Goal: Communication & Community: Answer question/provide support

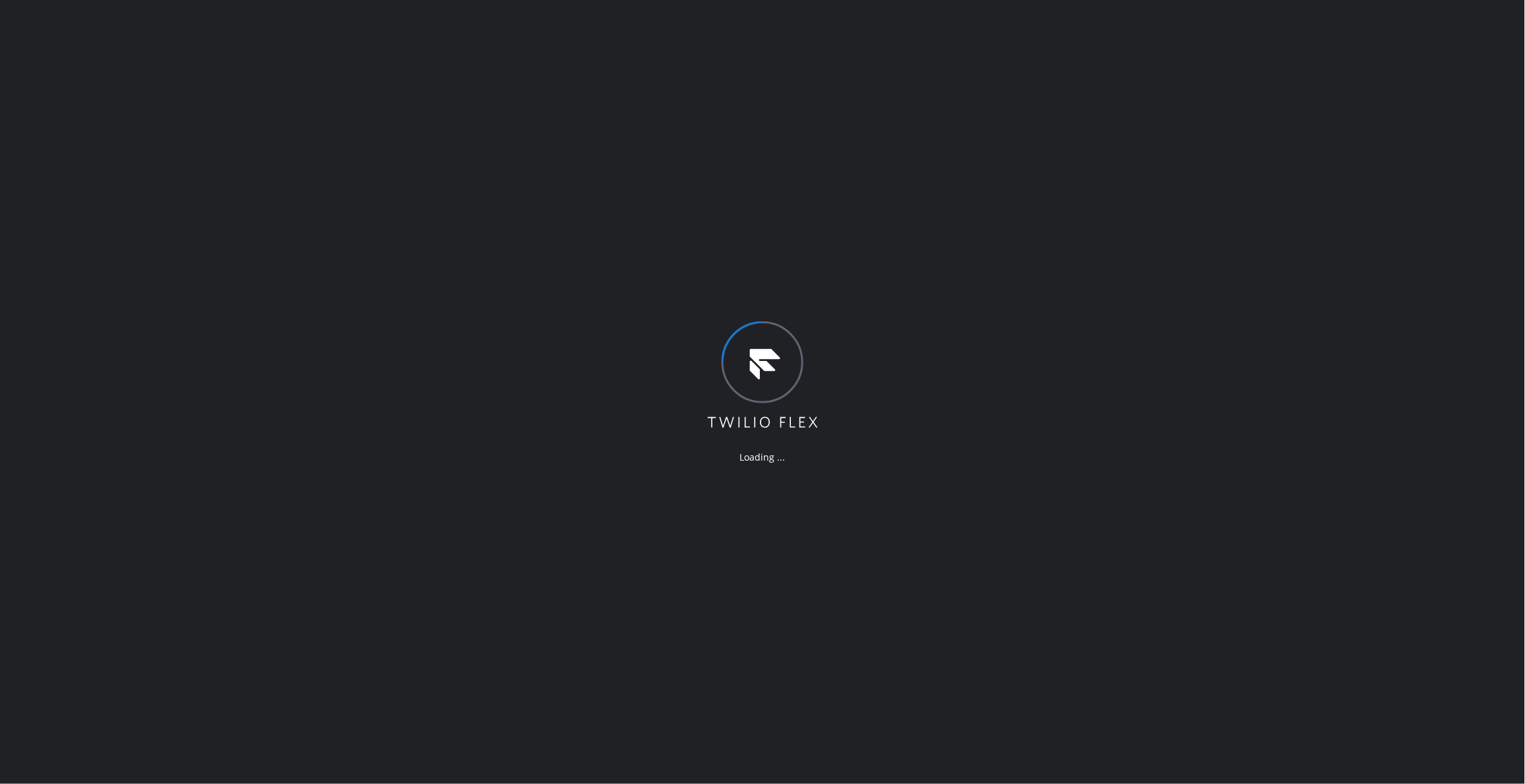
click at [205, 378] on div "Loading ..." at bounding box center [762, 392] width 1525 height 784
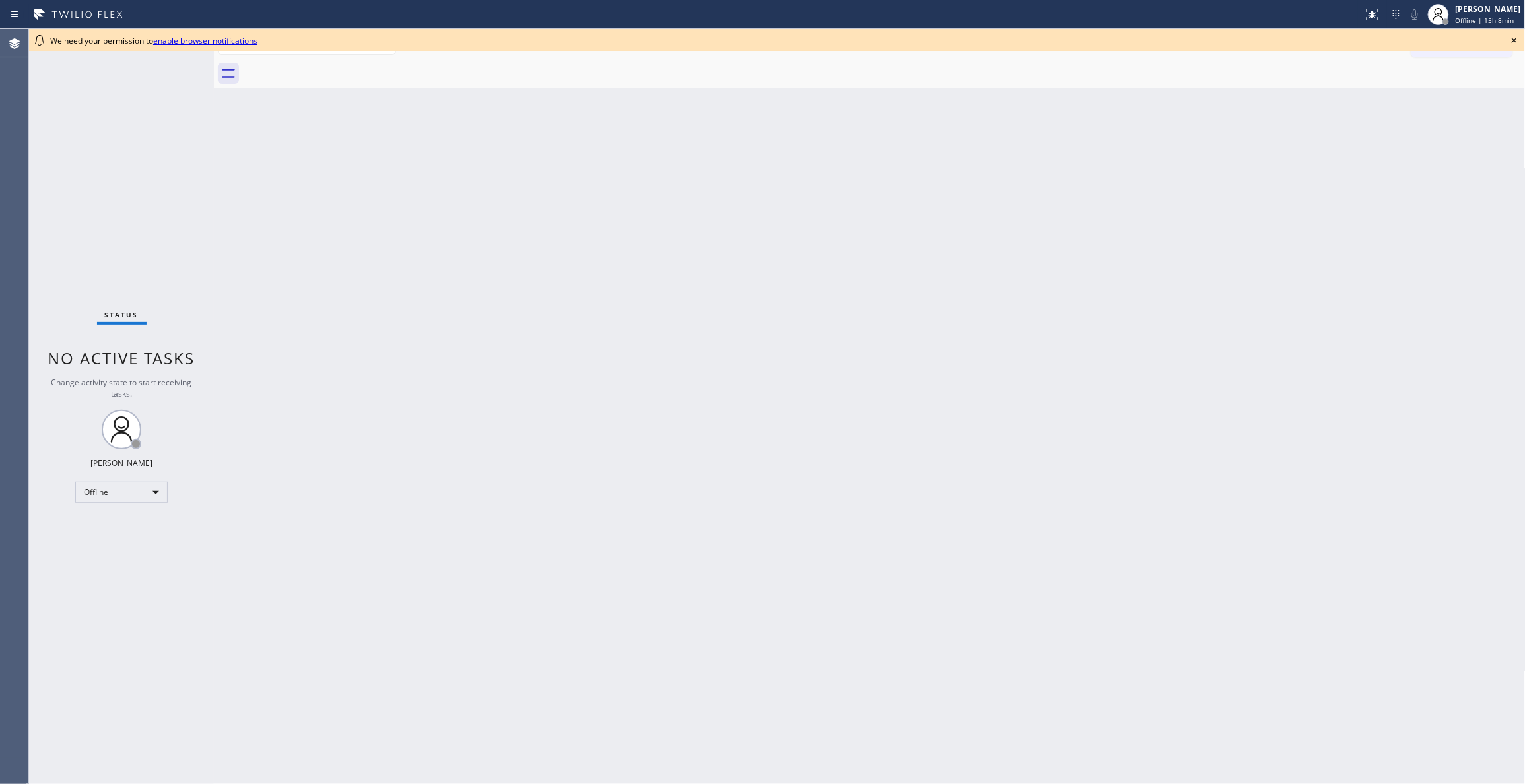
click at [291, 423] on div "Back to Dashboard Change Sender ID Customers Technicians Select a contact Outbo…" at bounding box center [870, 406] width 1312 height 755
click at [116, 494] on div "Offline" at bounding box center [121, 492] width 92 height 21
click at [120, 543] on li "Unavailable" at bounding box center [121, 543] width 89 height 16
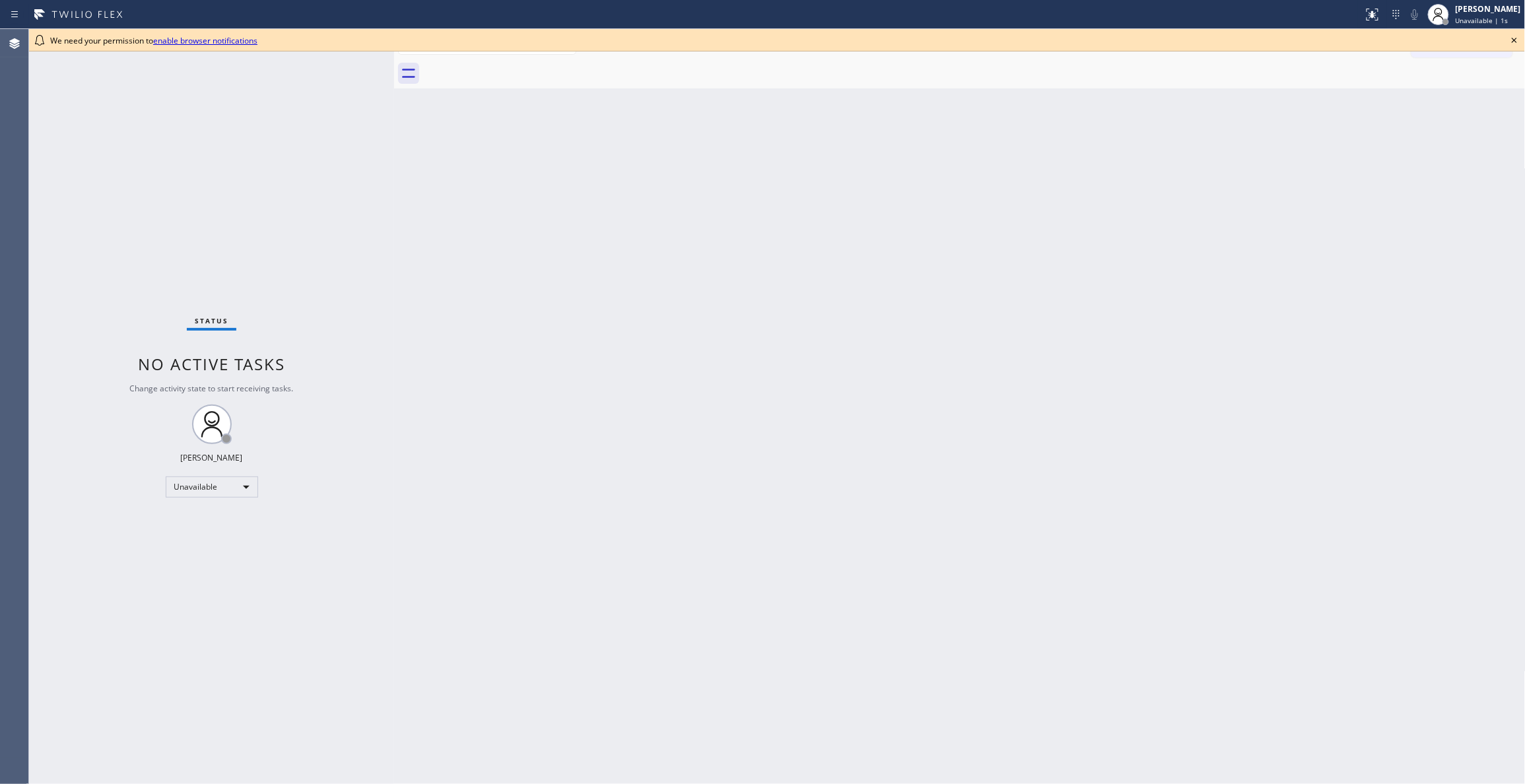
drag, startPoint x: 214, startPoint y: 81, endPoint x: 395, endPoint y: 112, distance: 183.6
click at [394, 112] on div at bounding box center [394, 406] width 0 height 755
click at [1515, 42] on icon at bounding box center [1514, 40] width 16 height 16
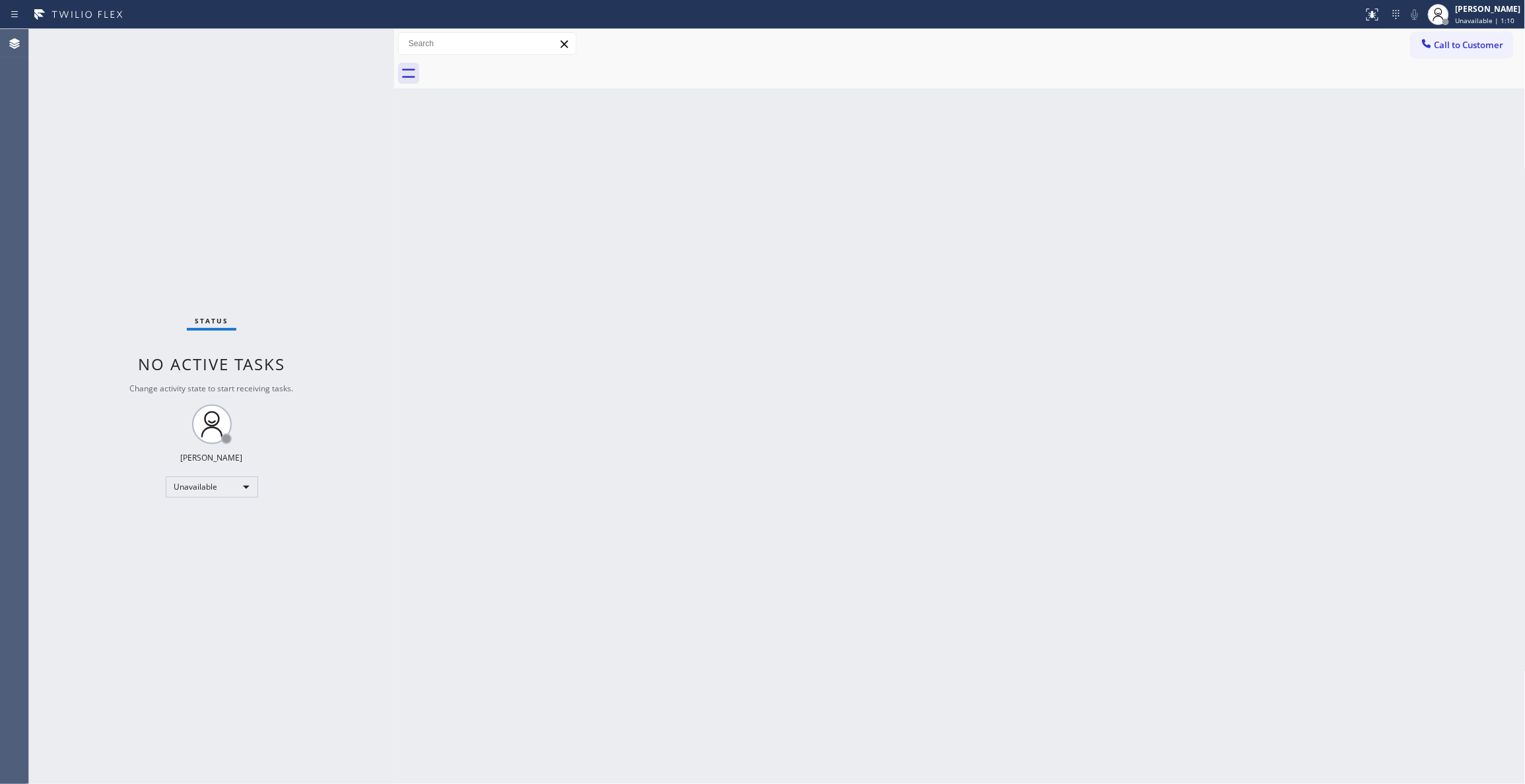
click at [244, 709] on div "Status No active tasks Change activity state to start receiving tasks. Louis Ma…" at bounding box center [211, 406] width 365 height 755
drag, startPoint x: 38, startPoint y: 380, endPoint x: 77, endPoint y: 306, distance: 83.6
click at [38, 380] on div "Status No active tasks Change activity state to start receiving tasks. Louis Ma…" at bounding box center [211, 406] width 365 height 755
click at [1495, 43] on span "Call to Customer" at bounding box center [1469, 45] width 69 height 11
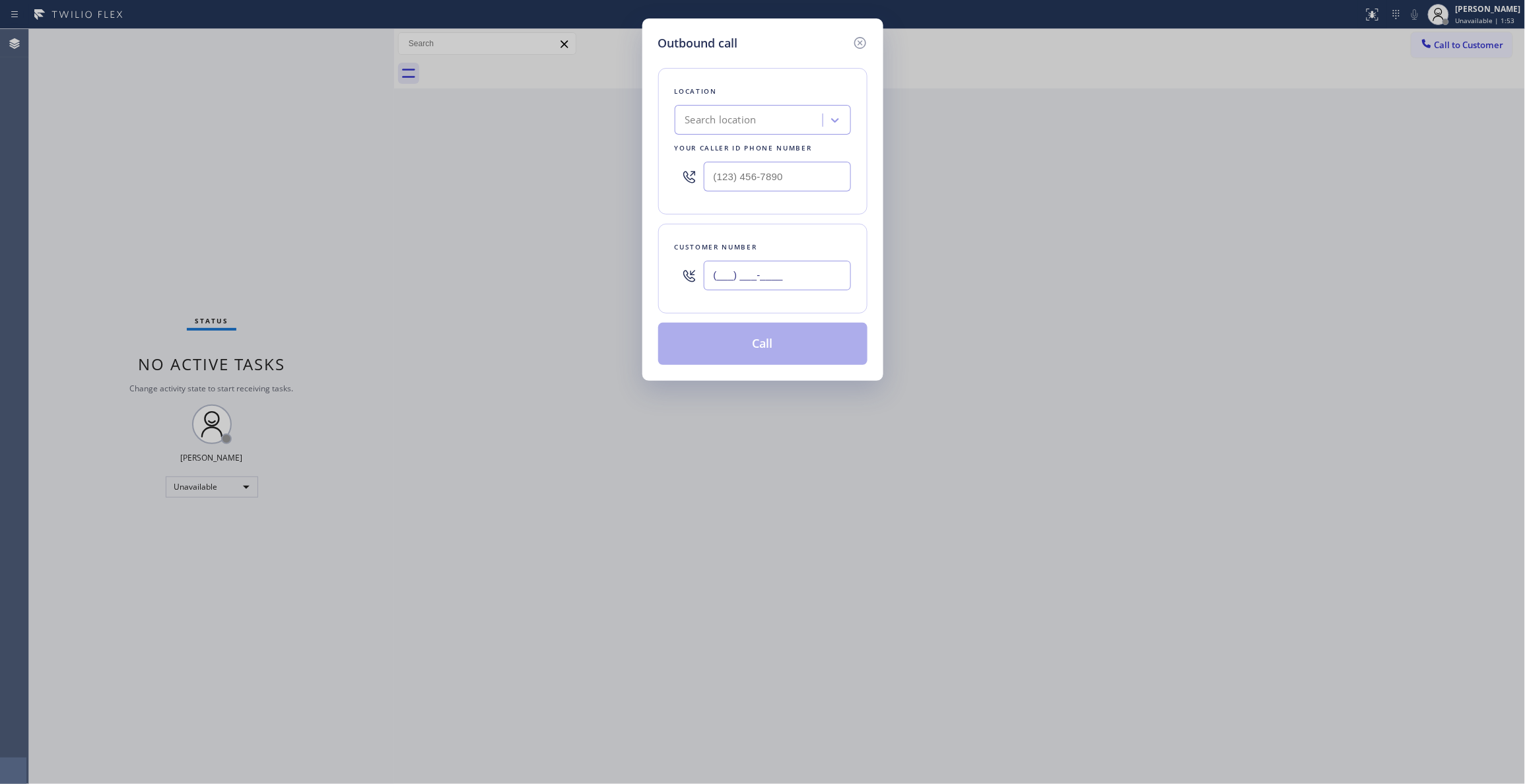
click at [769, 278] on input "(___) ___-____" at bounding box center [777, 275] width 148 height 29
paste input "140) 775-8835"
paste input "407) 758-835"
drag, startPoint x: 802, startPoint y: 274, endPoint x: 776, endPoint y: 290, distance: 30.5
click at [626, 276] on div "Outbound call Location Search location Your caller id phone number Customer num…" at bounding box center [762, 392] width 1525 height 784
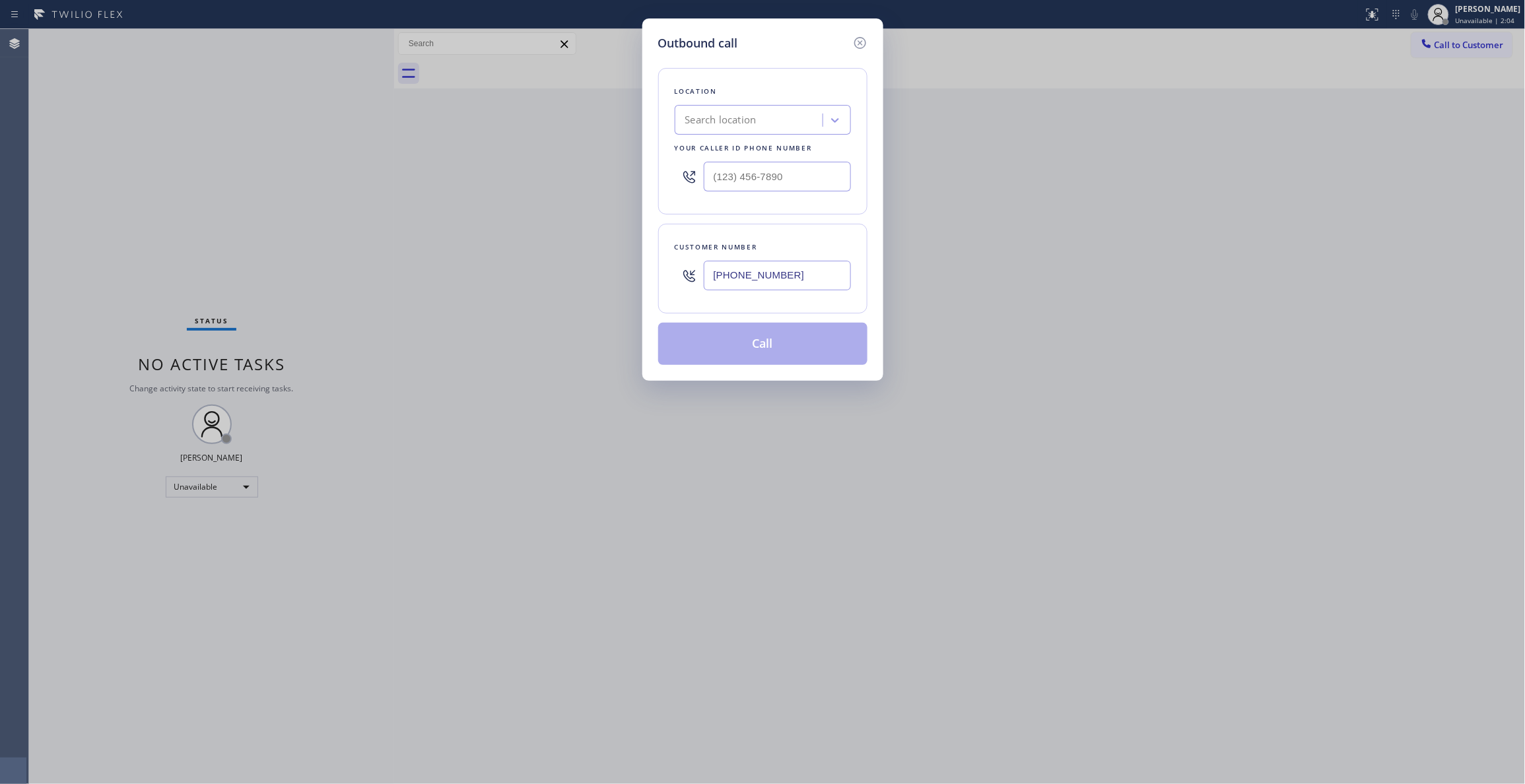
type input "(407) 758-8355"
click at [32, 711] on div "Outbound call Location Search location Your caller id phone number Customer num…" at bounding box center [762, 392] width 1525 height 784
drag, startPoint x: 816, startPoint y: 171, endPoint x: 381, endPoint y: 183, distance: 435.2
click at [386, 173] on div "Outbound call Location Search location Your caller id phone number (___) ___-__…" at bounding box center [762, 392] width 1525 height 784
paste input "833) 692-2271"
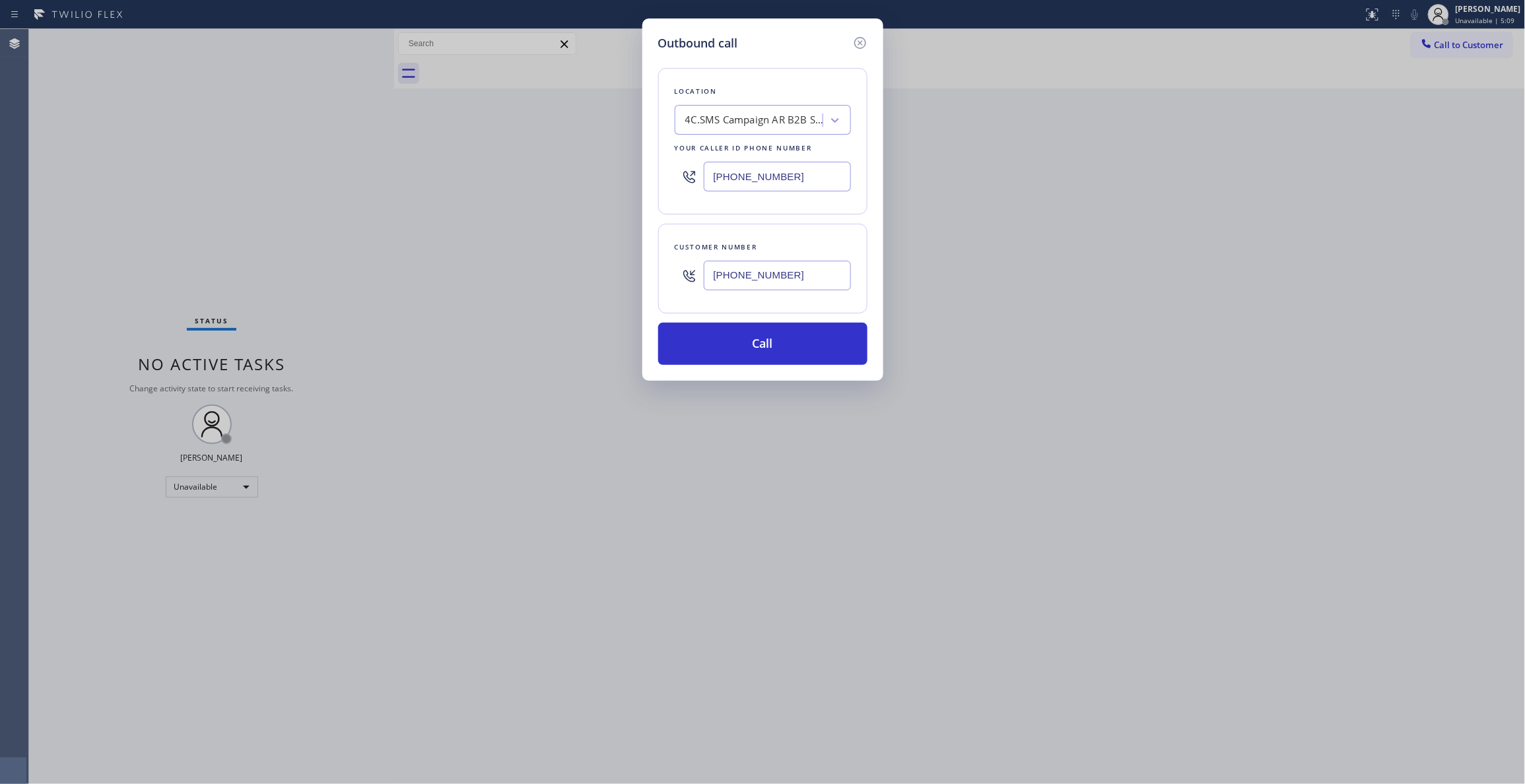
type input "(833) 692-2271"
click at [860, 41] on icon at bounding box center [860, 43] width 16 height 16
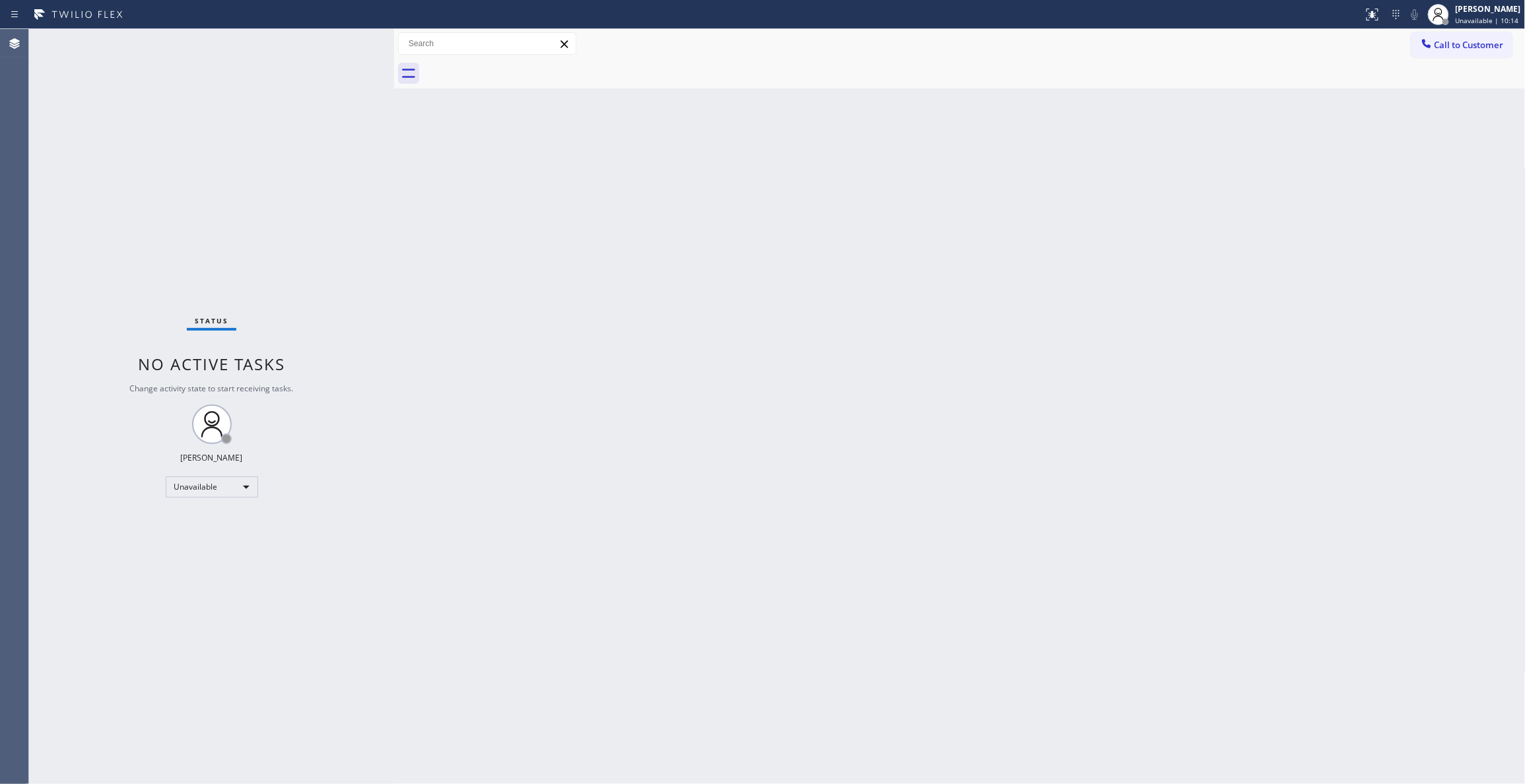
drag, startPoint x: 209, startPoint y: 233, endPoint x: 1, endPoint y: 141, distance: 227.4
click at [208, 232] on div "Status No active tasks Change activity state to start receiving tasks. Louis Ma…" at bounding box center [211, 406] width 365 height 755
click at [1472, 32] on button "Call to Customer" at bounding box center [1462, 45] width 101 height 25
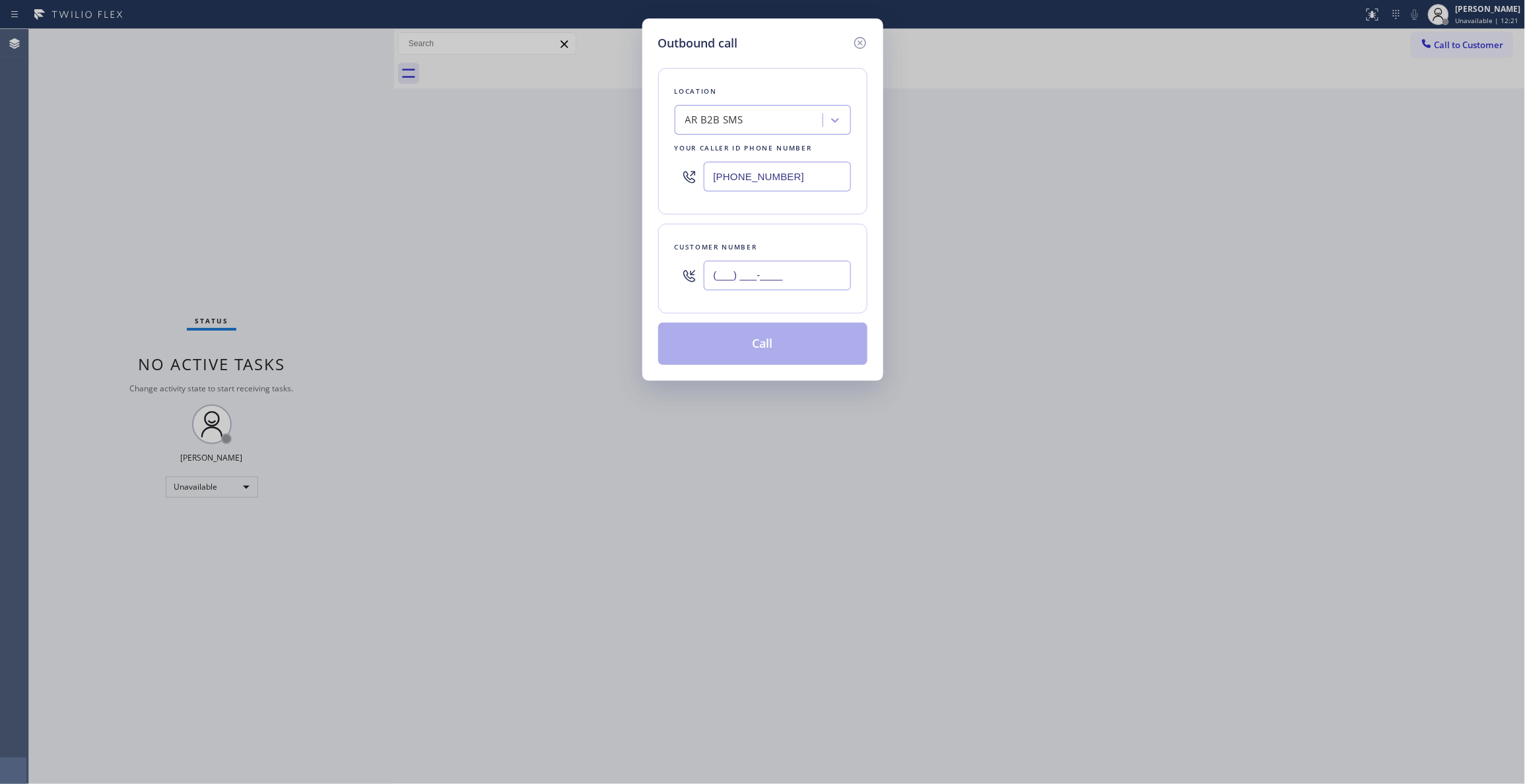
click at [741, 289] on input "(___) ___-____" at bounding box center [777, 275] width 148 height 29
paste input "760) 473-3252"
type input "(760) 473-3252"
paste input "55) 731-4952"
drag, startPoint x: 764, startPoint y: 170, endPoint x: 449, endPoint y: 172, distance: 315.0
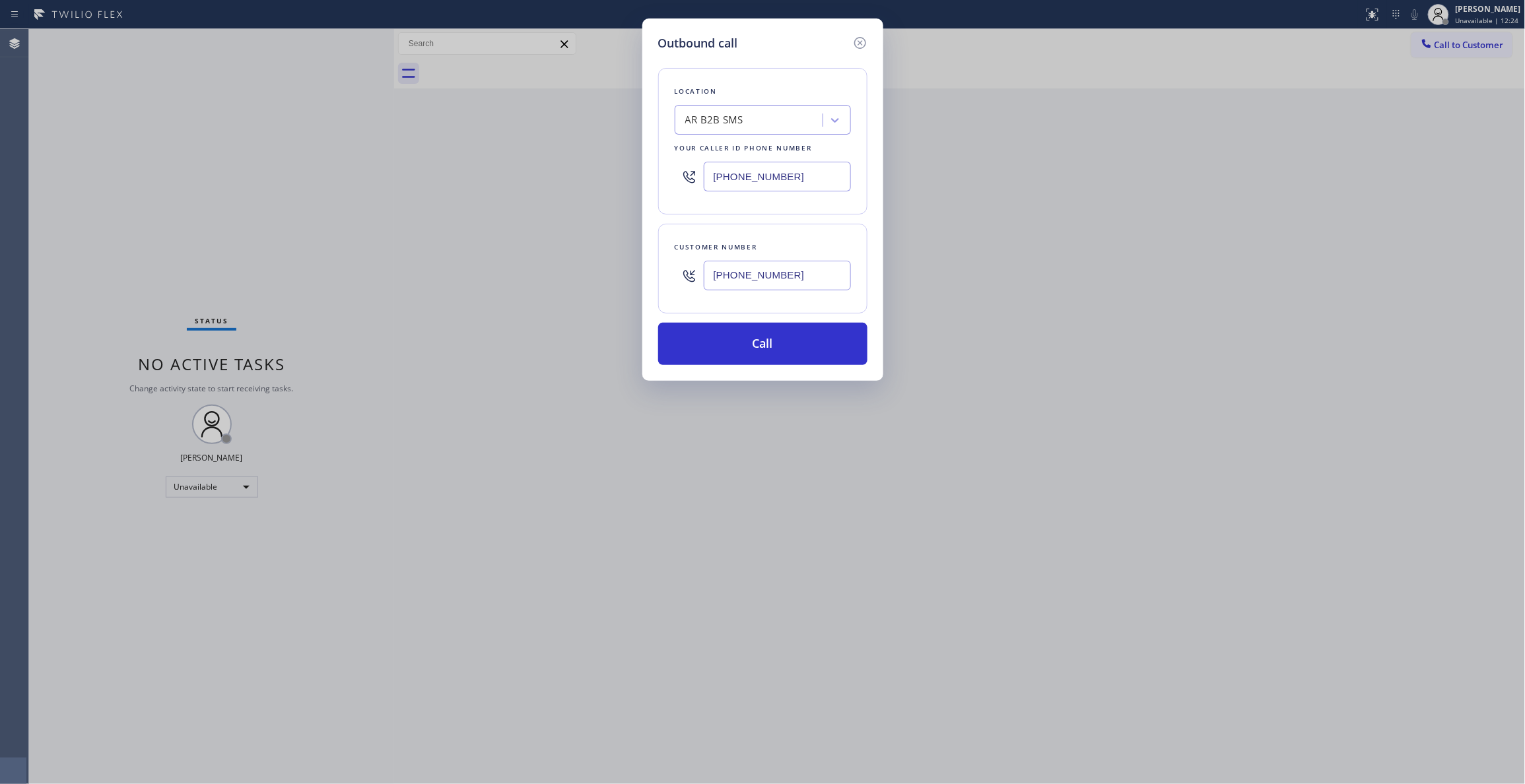
click at [449, 171] on div "Outbound call Location AR B2B SMS Your caller id phone number (833) 692-2271 Cu…" at bounding box center [762, 392] width 1525 height 784
type input "[PHONE_NUMBER]"
drag, startPoint x: 811, startPoint y: 281, endPoint x: 637, endPoint y: 277, distance: 174.0
click at [637, 277] on div "Outbound call Location 5 Star Appliance Repair Your caller id phone number (855…" at bounding box center [762, 392] width 1525 height 784
click at [717, 343] on button "Call" at bounding box center [762, 343] width 209 height 42
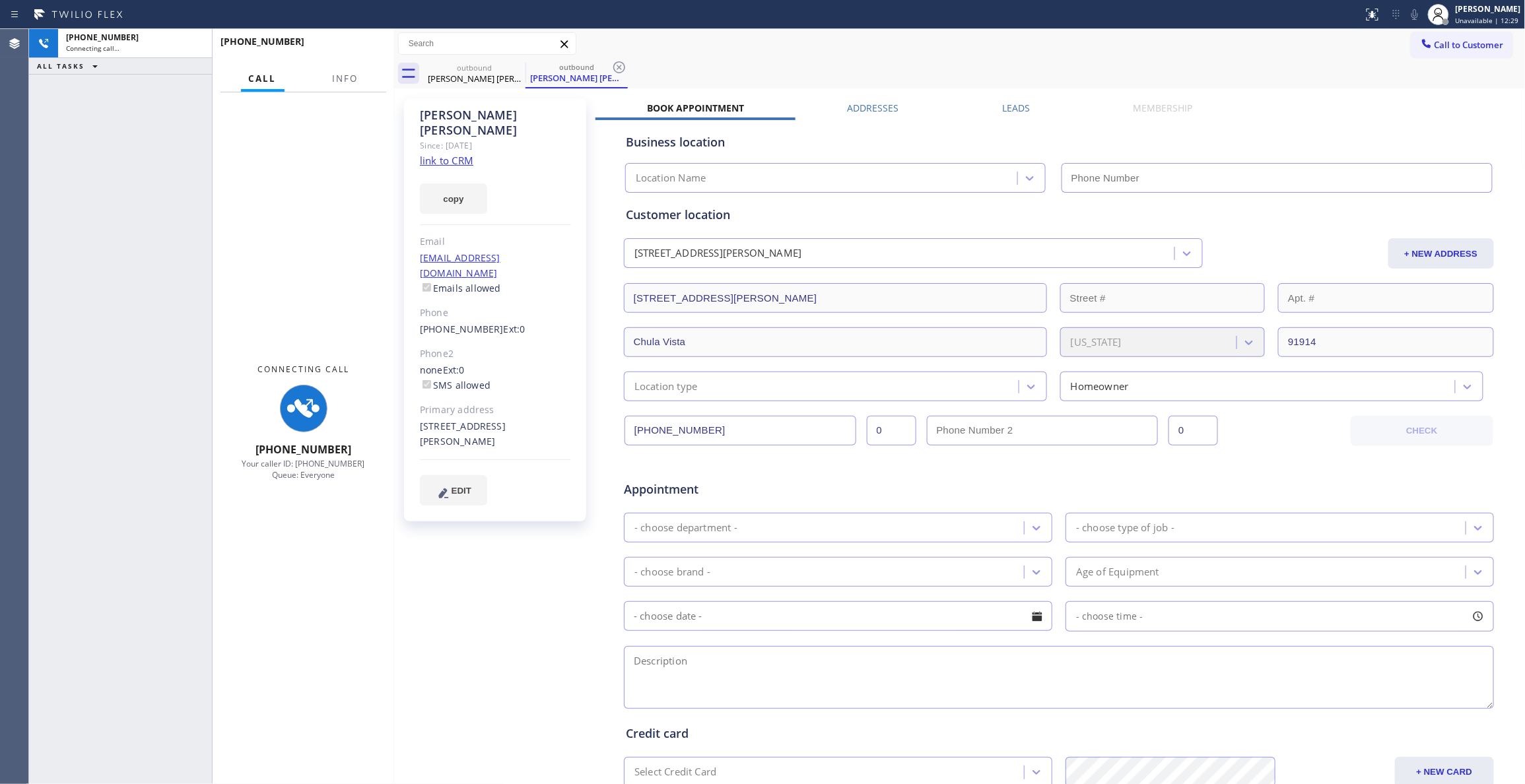
click at [38, 180] on div "+17604733252 Connecting call… ALL TASKS ALL TASKS ACTIVE TASKS TASKS IN WRAP UP" at bounding box center [121, 406] width 183 height 755
click at [338, 74] on span "Info" at bounding box center [345, 78] width 26 height 11
type input "[PHONE_NUMBER]"
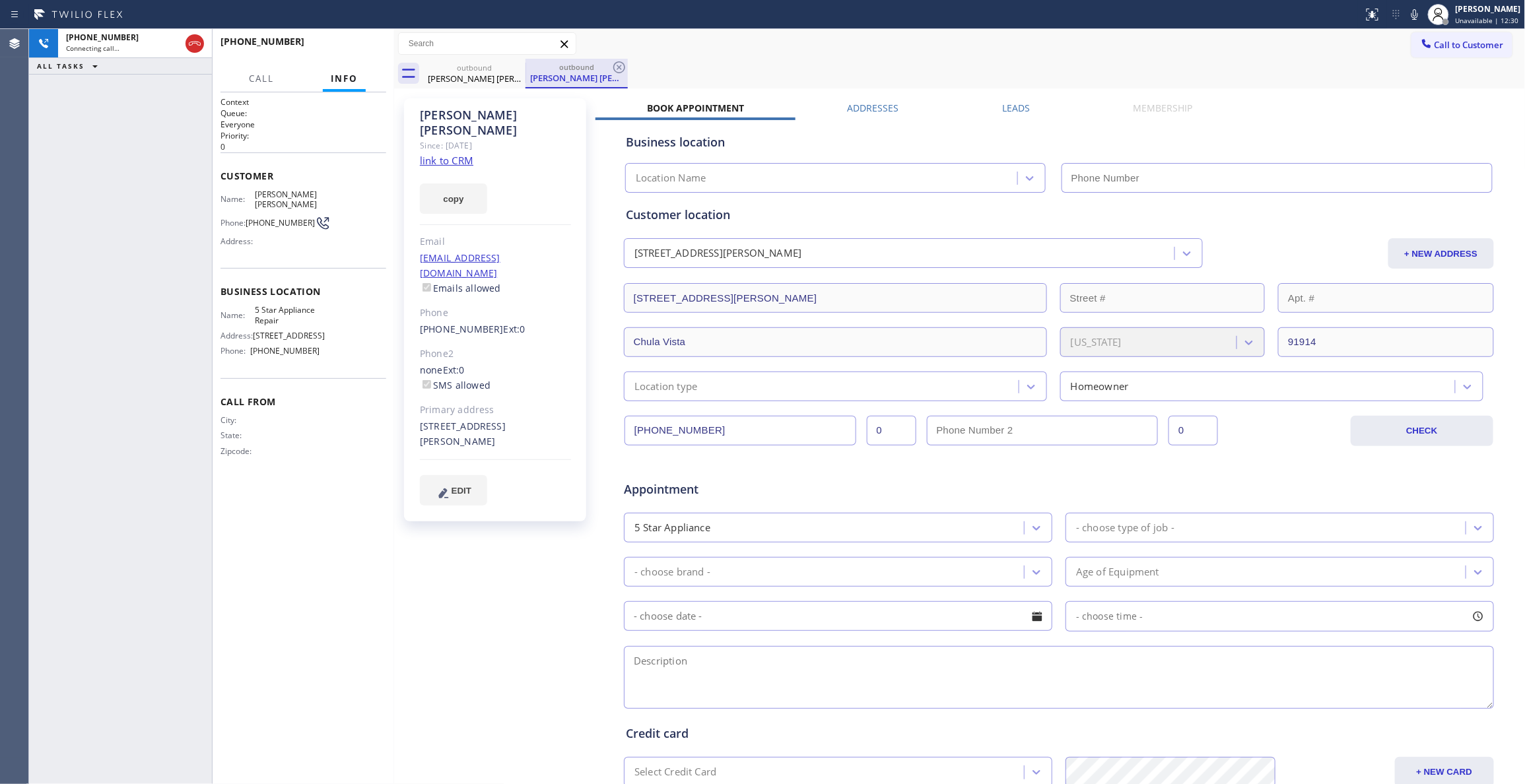
type input "[PHONE_NUMBER]"
click at [624, 62] on icon at bounding box center [619, 67] width 16 height 16
click at [443, 154] on link "link to CRM" at bounding box center [446, 161] width 53 height 13
click at [361, 43] on span "HANG UP" at bounding box center [355, 48] width 40 height 10
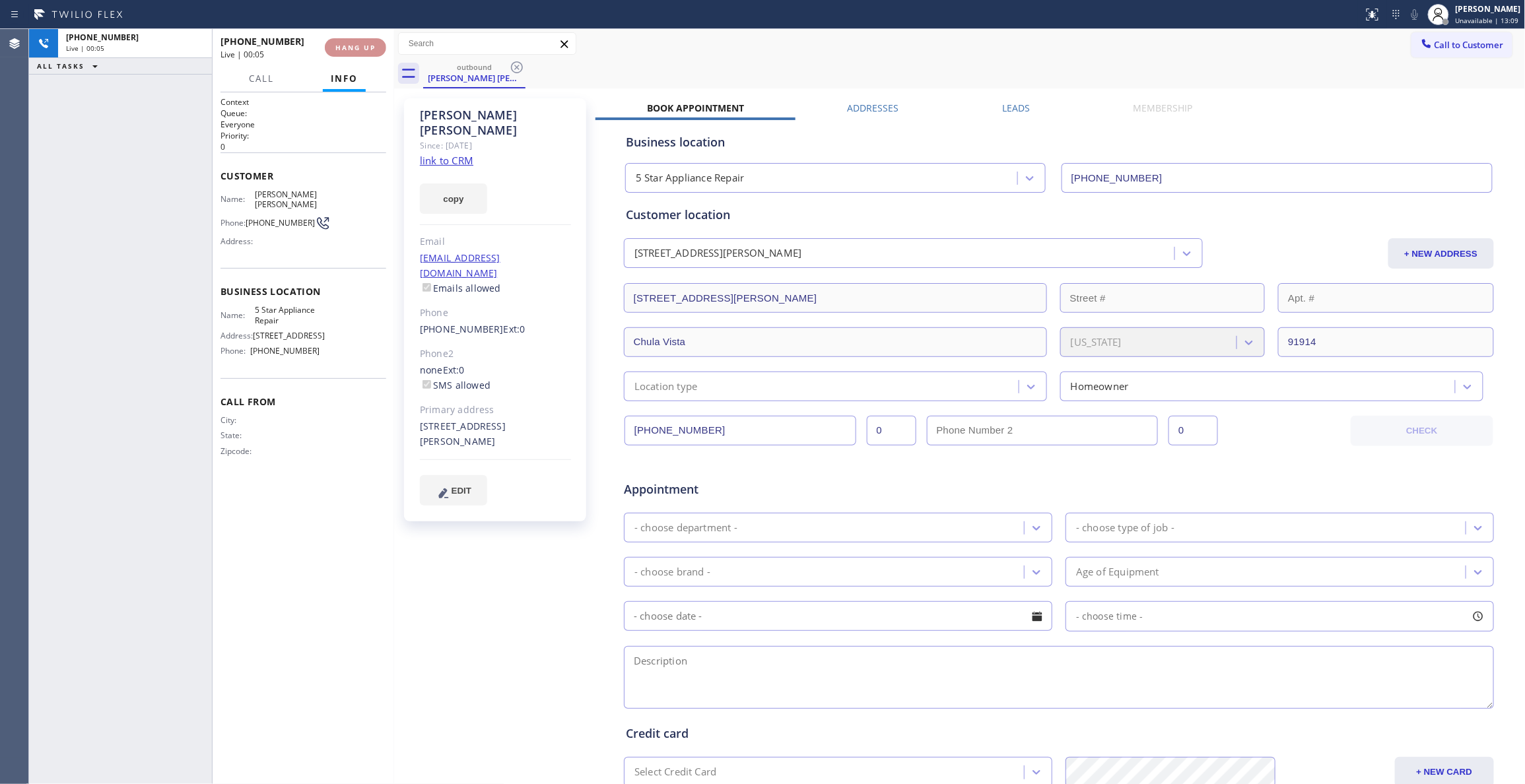
click at [361, 43] on span "HANG UP" at bounding box center [355, 48] width 40 height 10
click at [362, 43] on span "COMPLETE" at bounding box center [353, 48] width 46 height 10
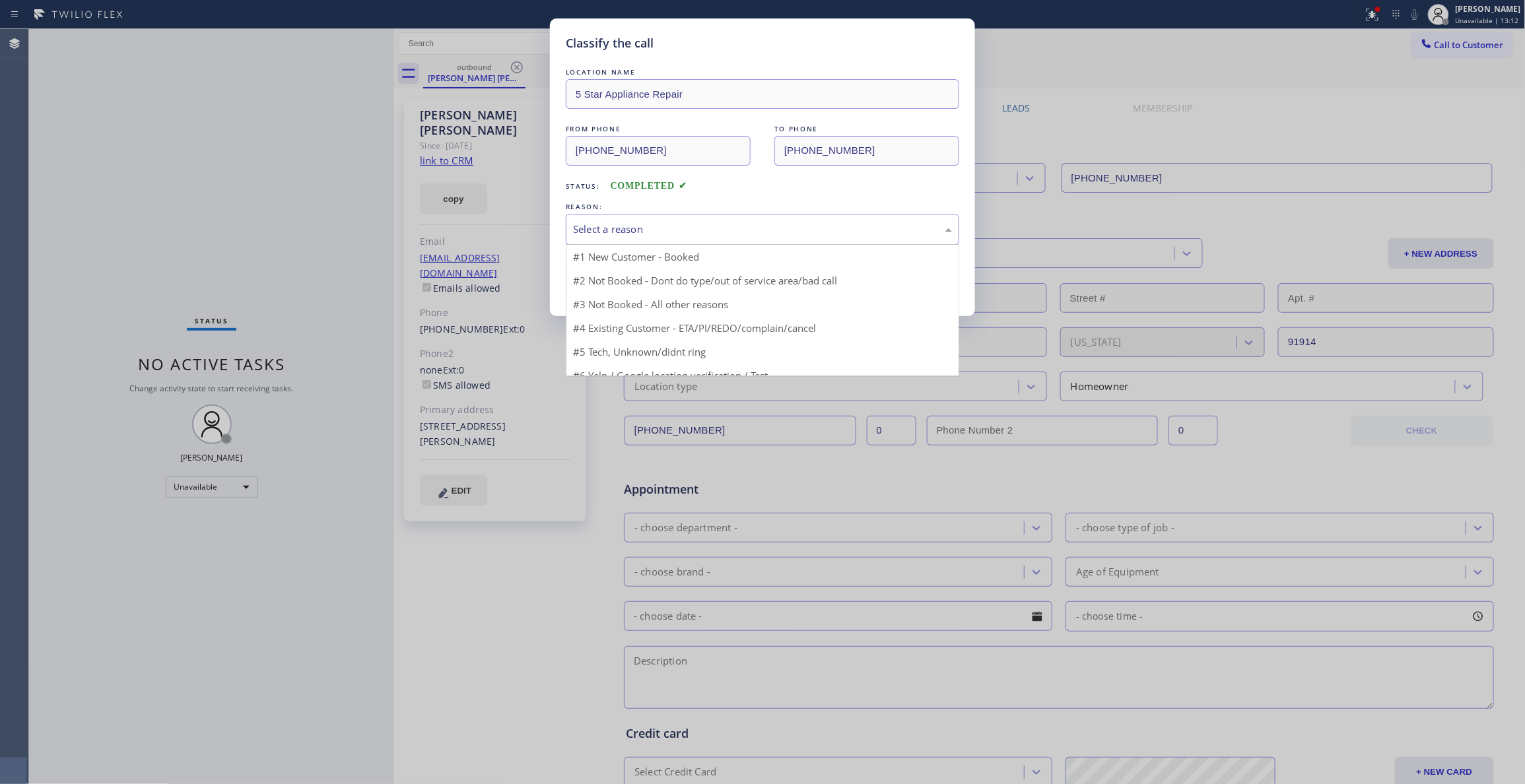
click at [610, 230] on div "Select a reason" at bounding box center [762, 229] width 379 height 15
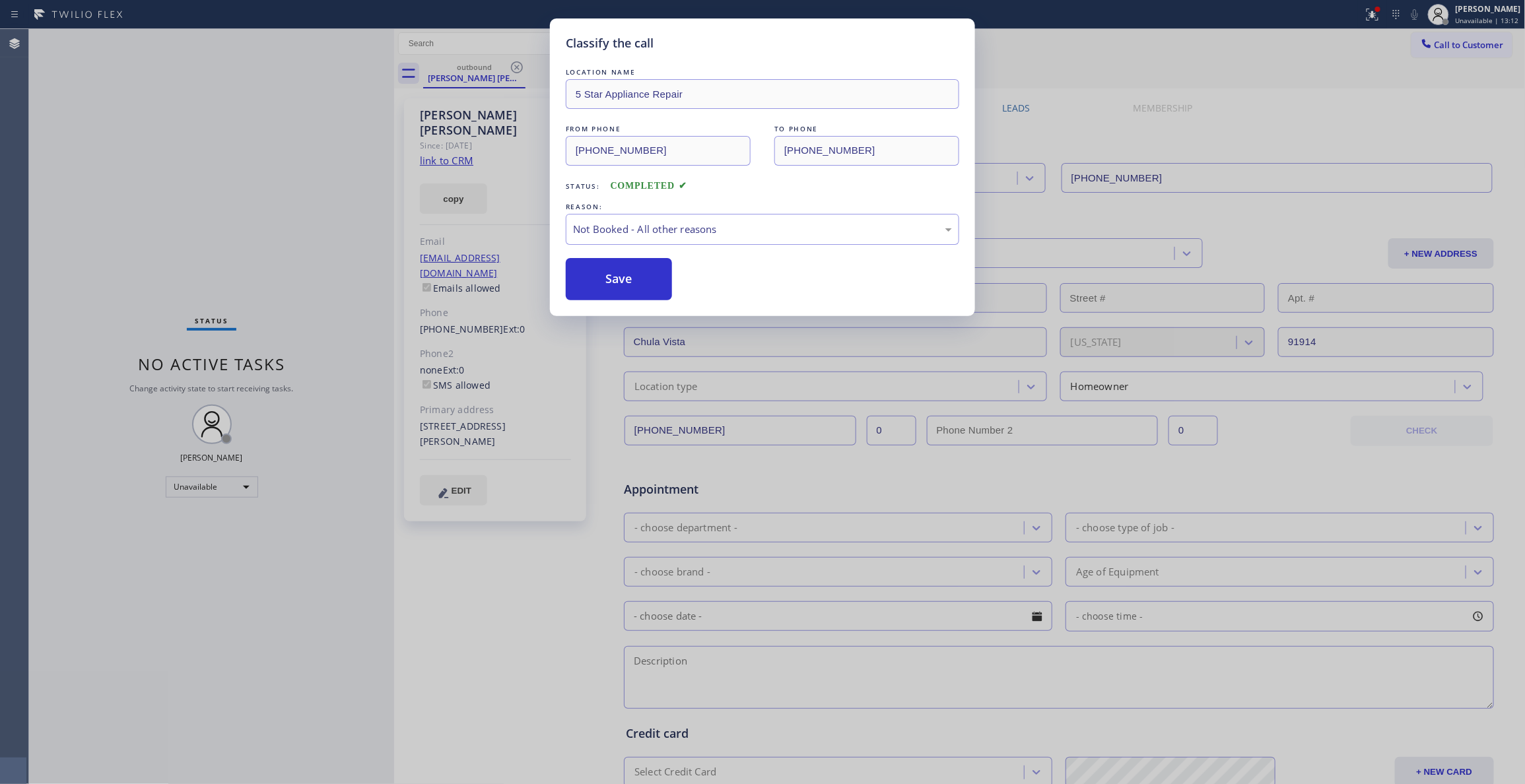
click at [611, 283] on button "Save" at bounding box center [619, 279] width 107 height 42
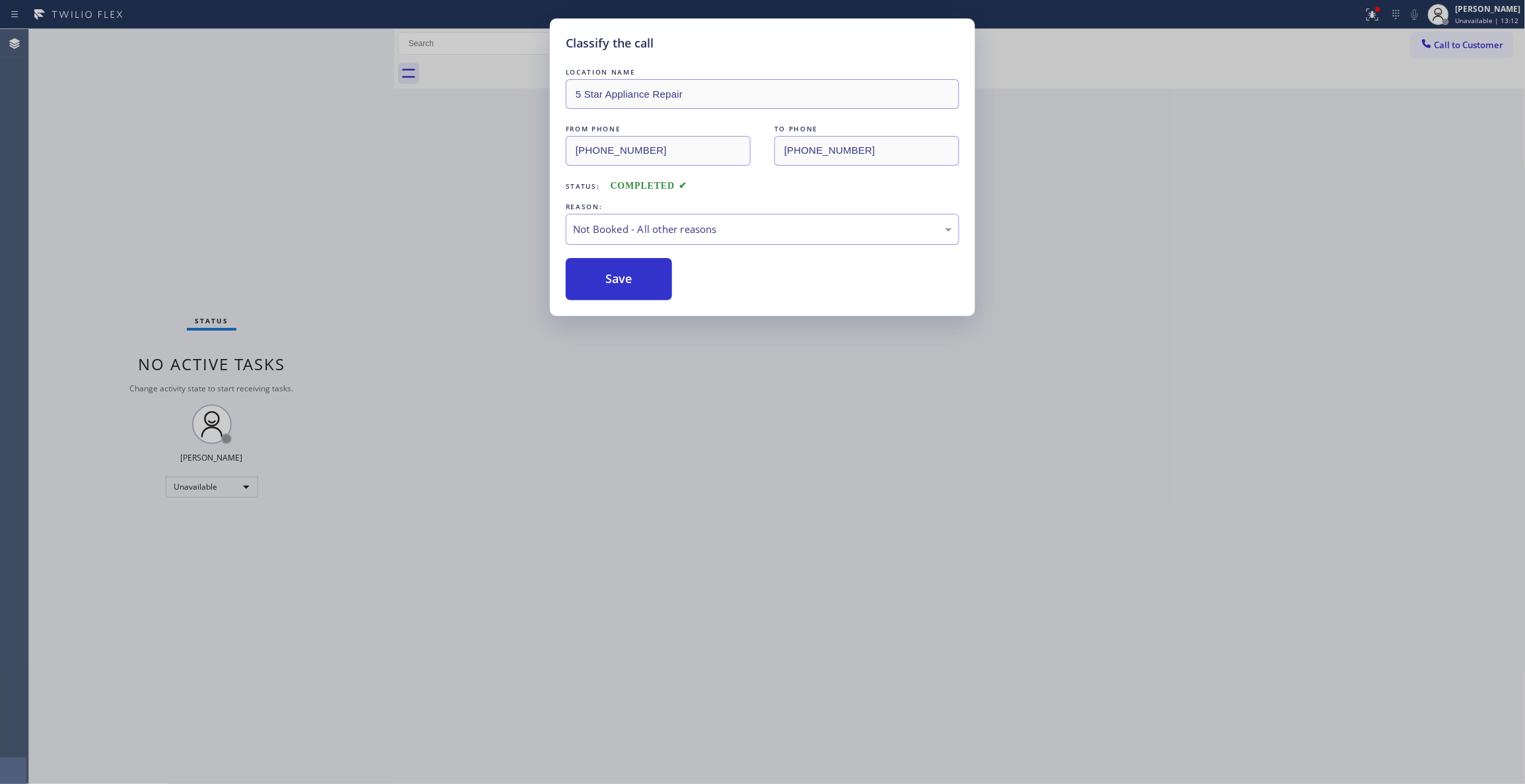
click at [611, 283] on button "Save" at bounding box center [619, 279] width 107 height 42
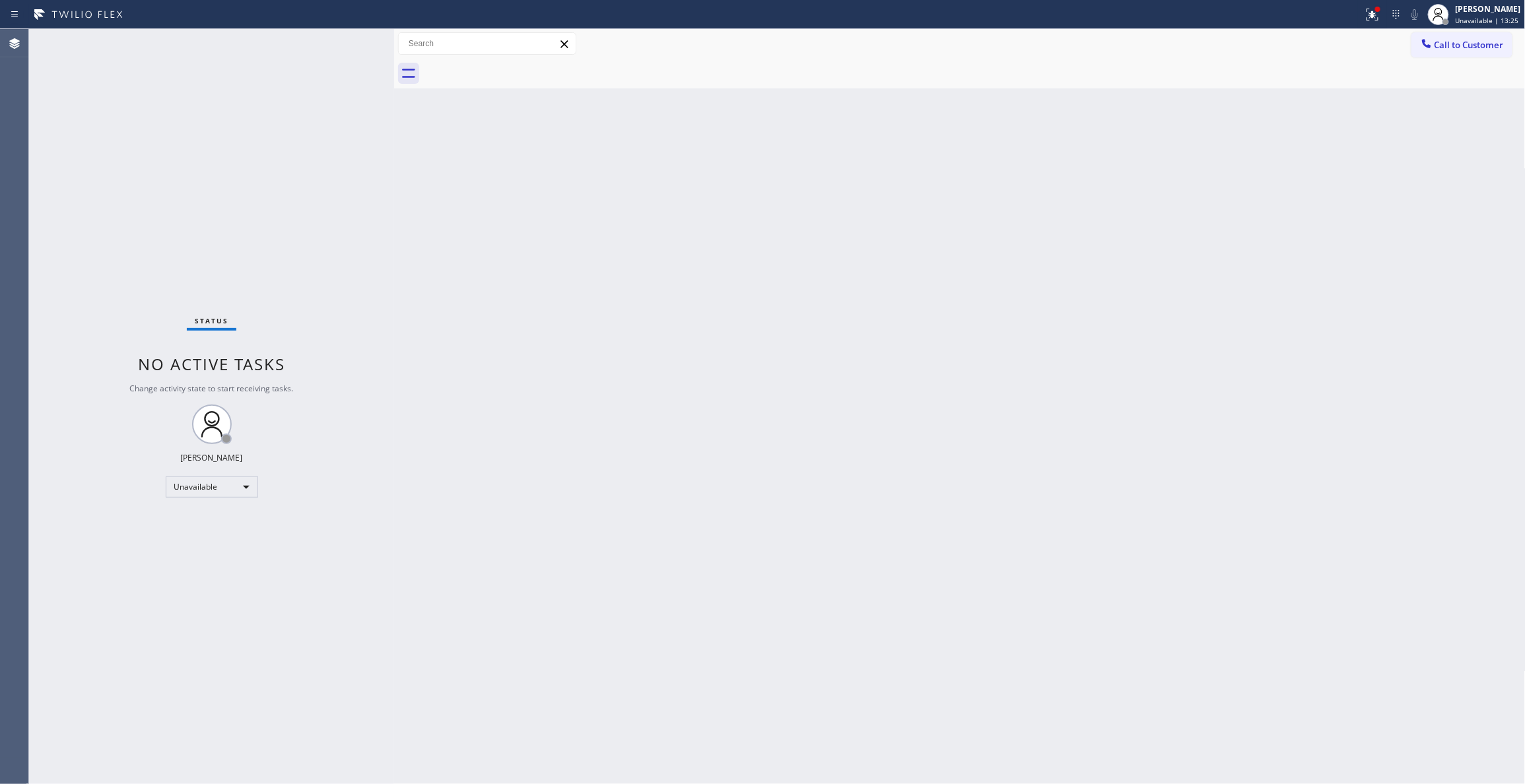
drag, startPoint x: 912, startPoint y: 243, endPoint x: 1381, endPoint y: 85, distance: 494.9
click at [929, 233] on div "Back to Dashboard Change Sender ID Customers Technicians Select a contact Outbo…" at bounding box center [960, 406] width 1132 height 755
drag, startPoint x: 1478, startPoint y: 50, endPoint x: 1413, endPoint y: 44, distance: 65.3
click at [1477, 50] on button "Call to Customer" at bounding box center [1462, 45] width 101 height 25
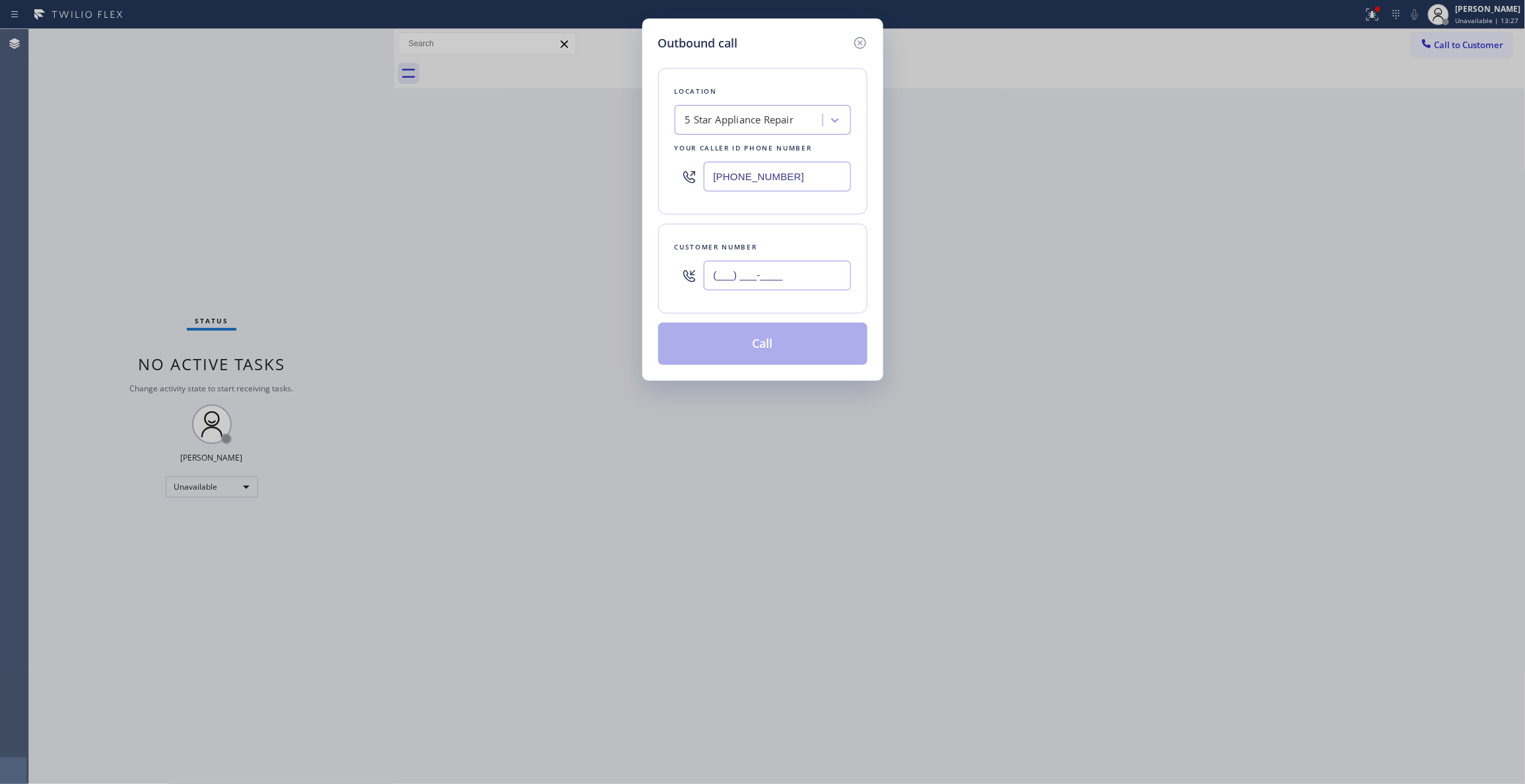
click at [750, 278] on input "(___) ___-____" at bounding box center [777, 275] width 148 height 29
paste input "760) 473-3252"
type input "(760) 473-3252"
click at [709, 349] on button "Call" at bounding box center [762, 343] width 209 height 42
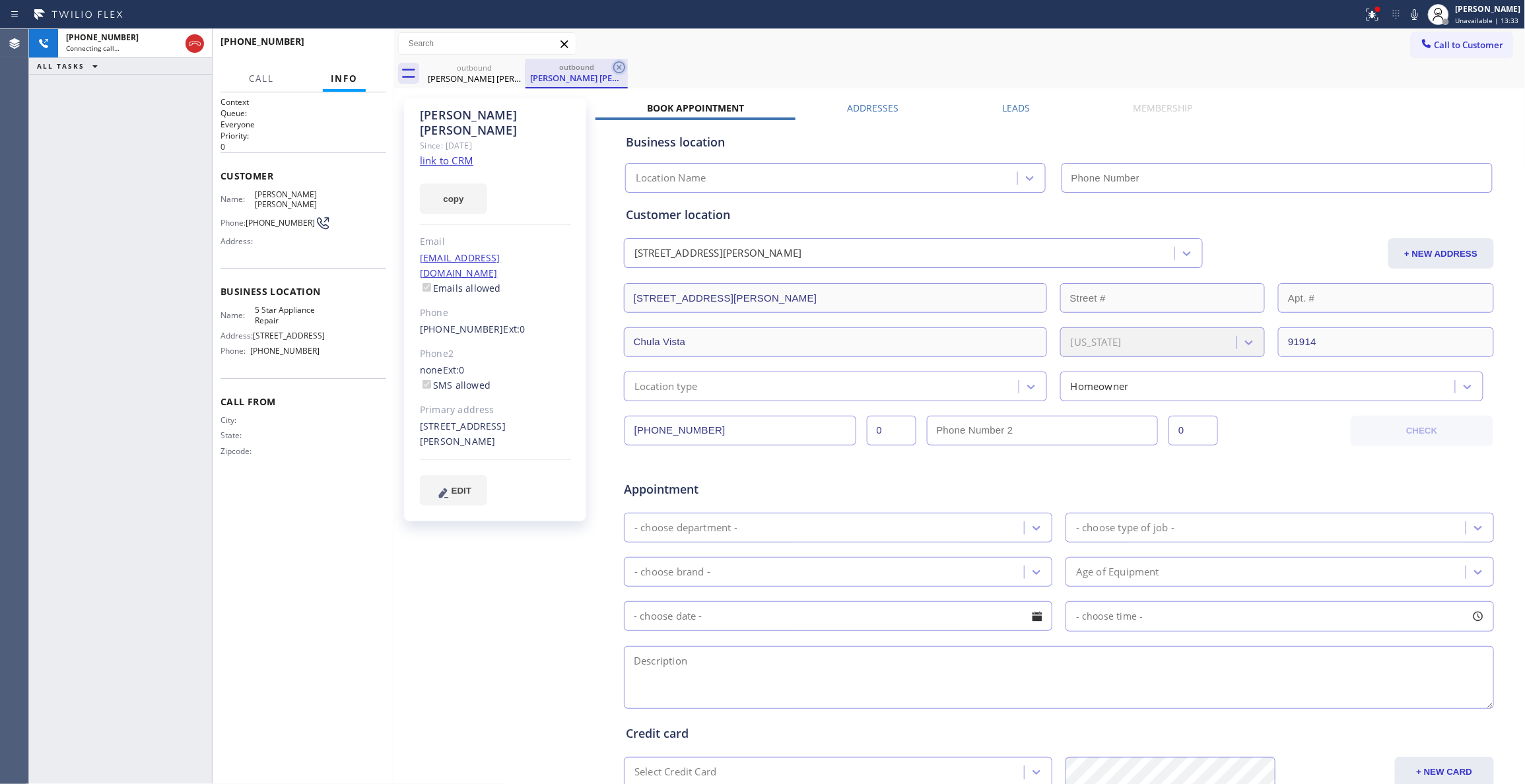
click at [444, 154] on link "link to CRM" at bounding box center [446, 161] width 53 height 13
click at [619, 69] on icon at bounding box center [619, 67] width 16 height 16
type input "[PHONE_NUMBER]"
drag, startPoint x: 44, startPoint y: 304, endPoint x: 50, endPoint y: 275, distance: 29.6
click at [44, 304] on div "+17604733252 Connecting call… ALL TASKS ALL TASKS ACTIVE TASKS TASKS IN WRAP UP" at bounding box center [121, 406] width 183 height 755
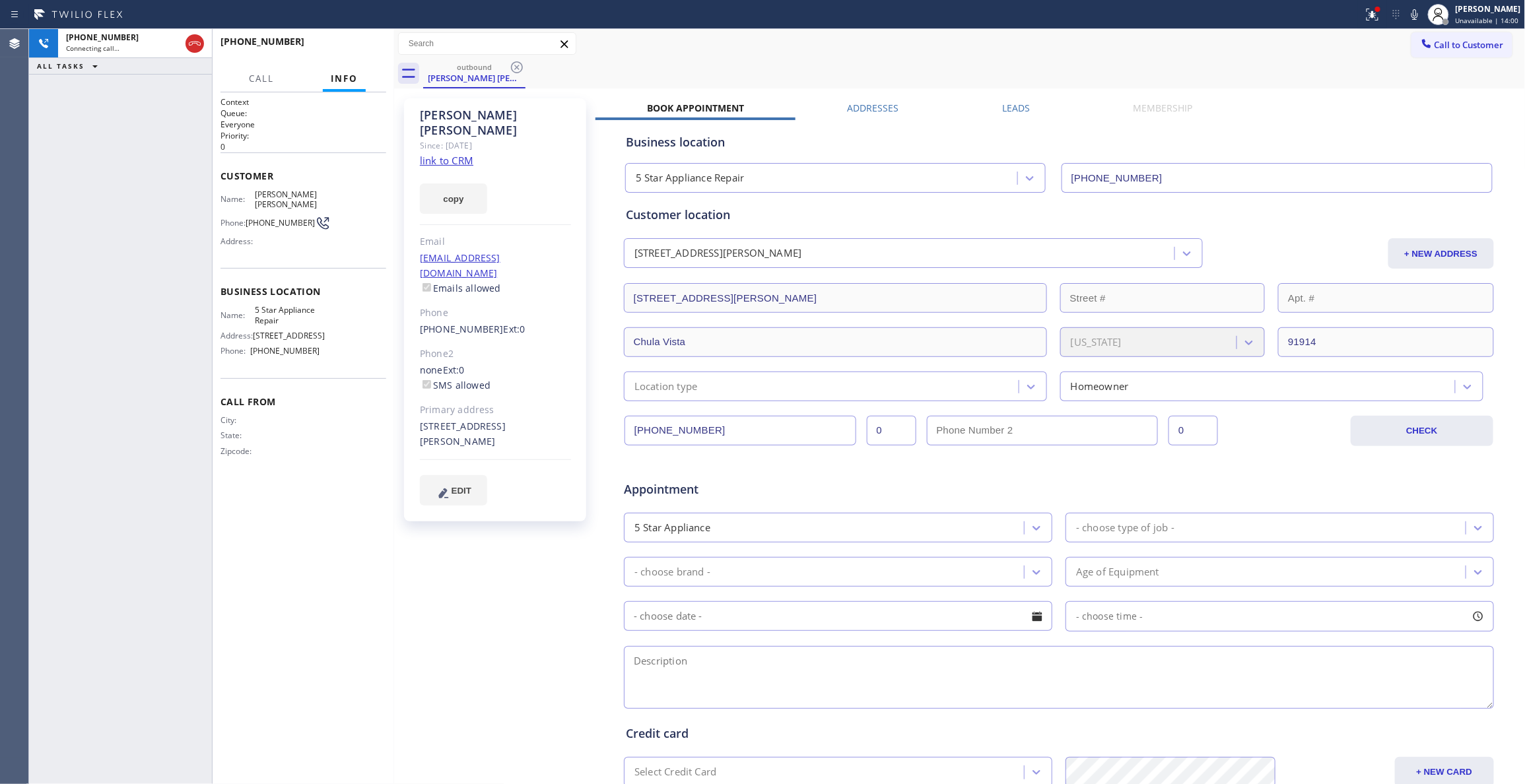
click at [267, 666] on div "Context Queue: Everyone Priority: 0 Customer Name: Griselle Dela Rosa Phone: (7…" at bounding box center [304, 438] width 166 height 683
click at [354, 50] on span "HANG UP" at bounding box center [355, 48] width 40 height 10
click at [354, 50] on span "COMPLETE" at bounding box center [353, 48] width 46 height 10
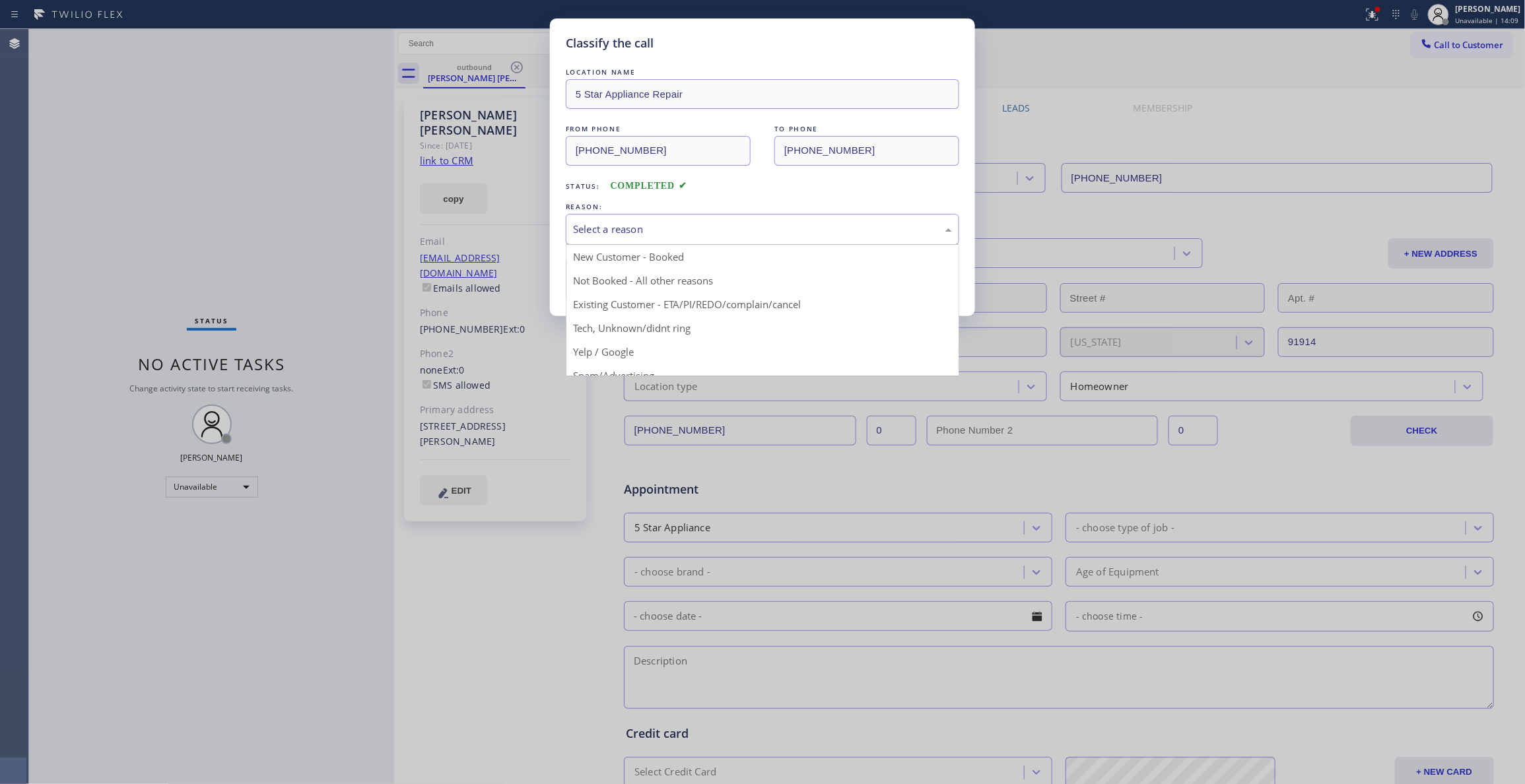
click at [608, 231] on div "Select a reason" at bounding box center [762, 229] width 379 height 15
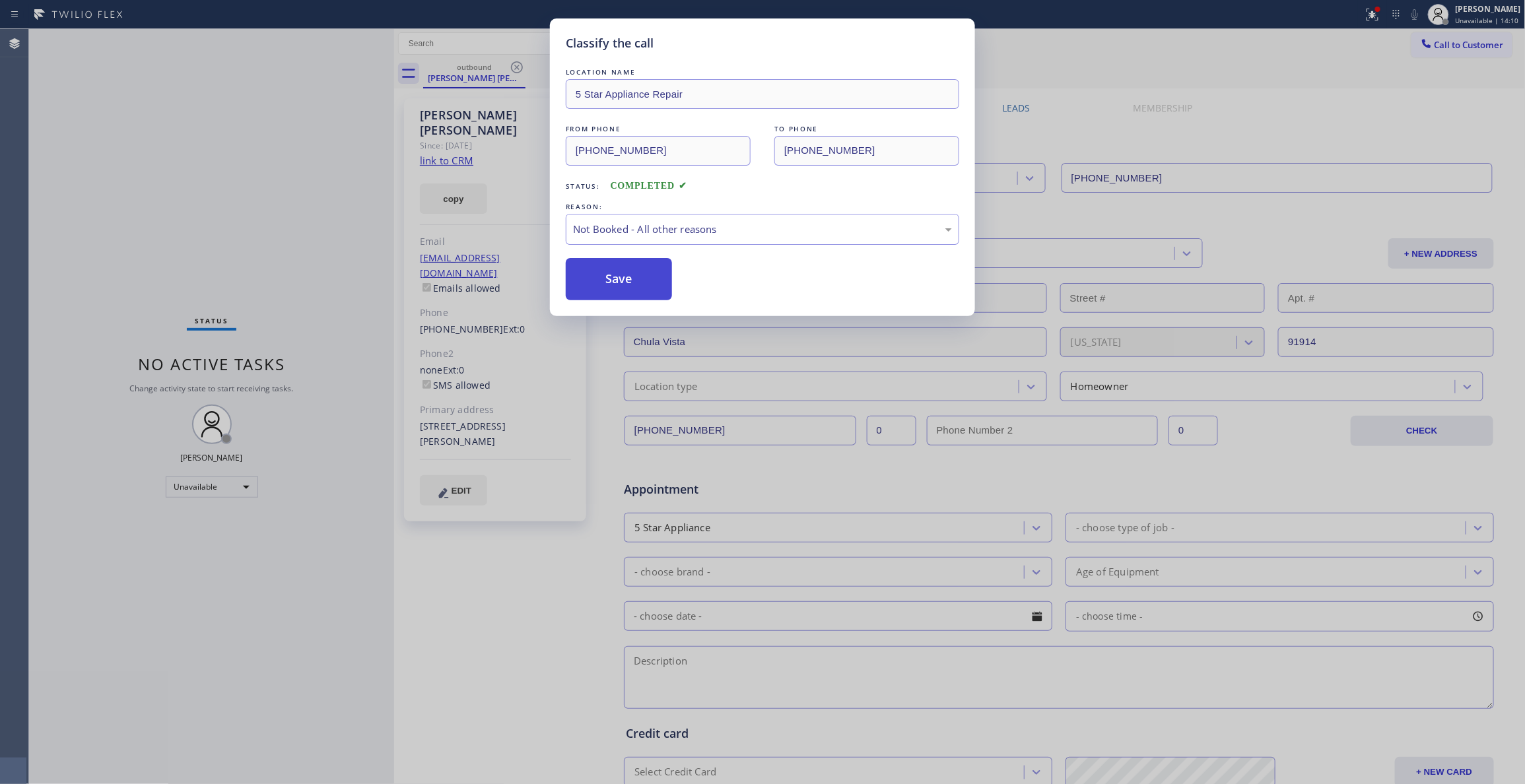
click at [605, 284] on button "Save" at bounding box center [619, 279] width 107 height 42
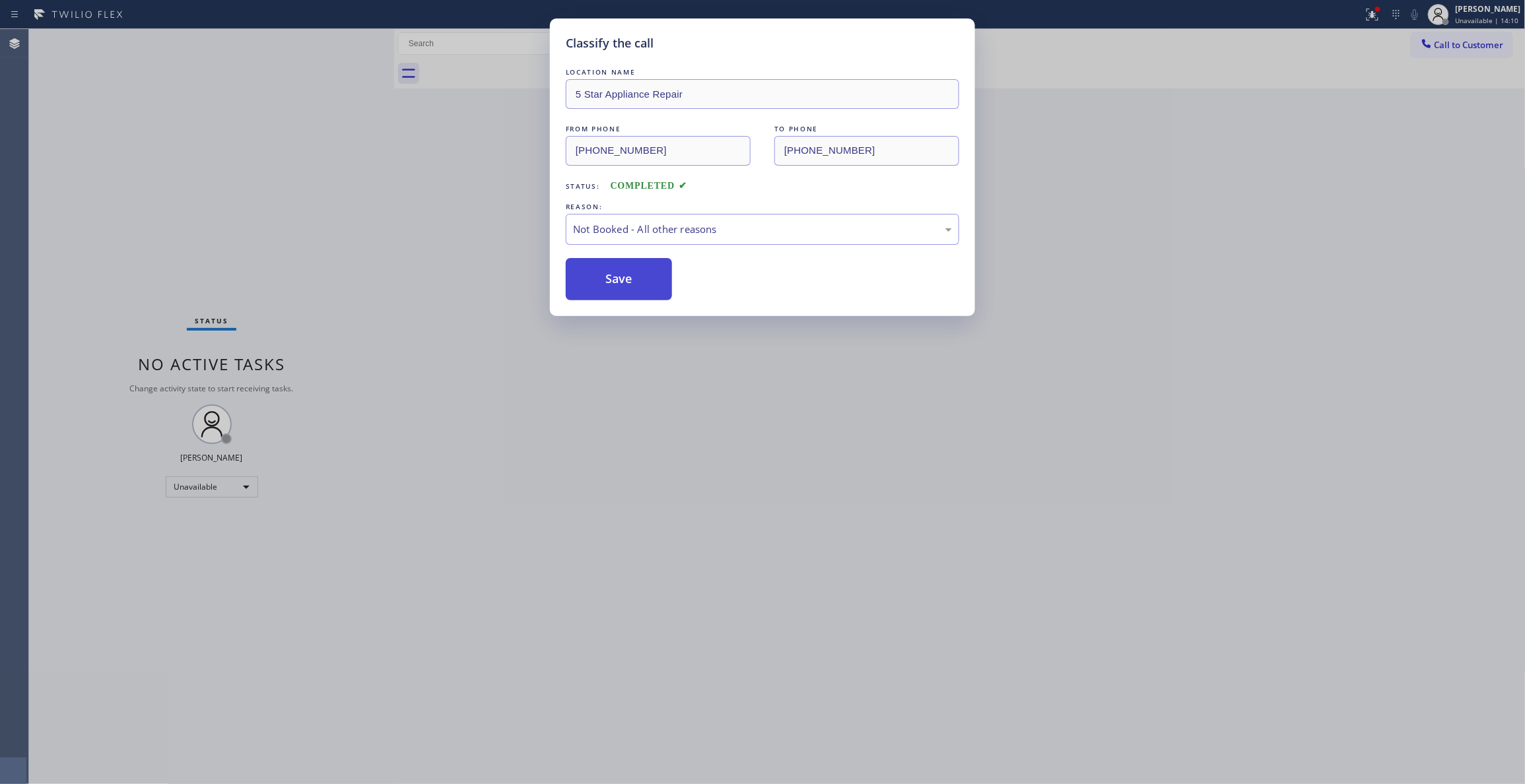
click at [605, 284] on button "Save" at bounding box center [619, 279] width 107 height 42
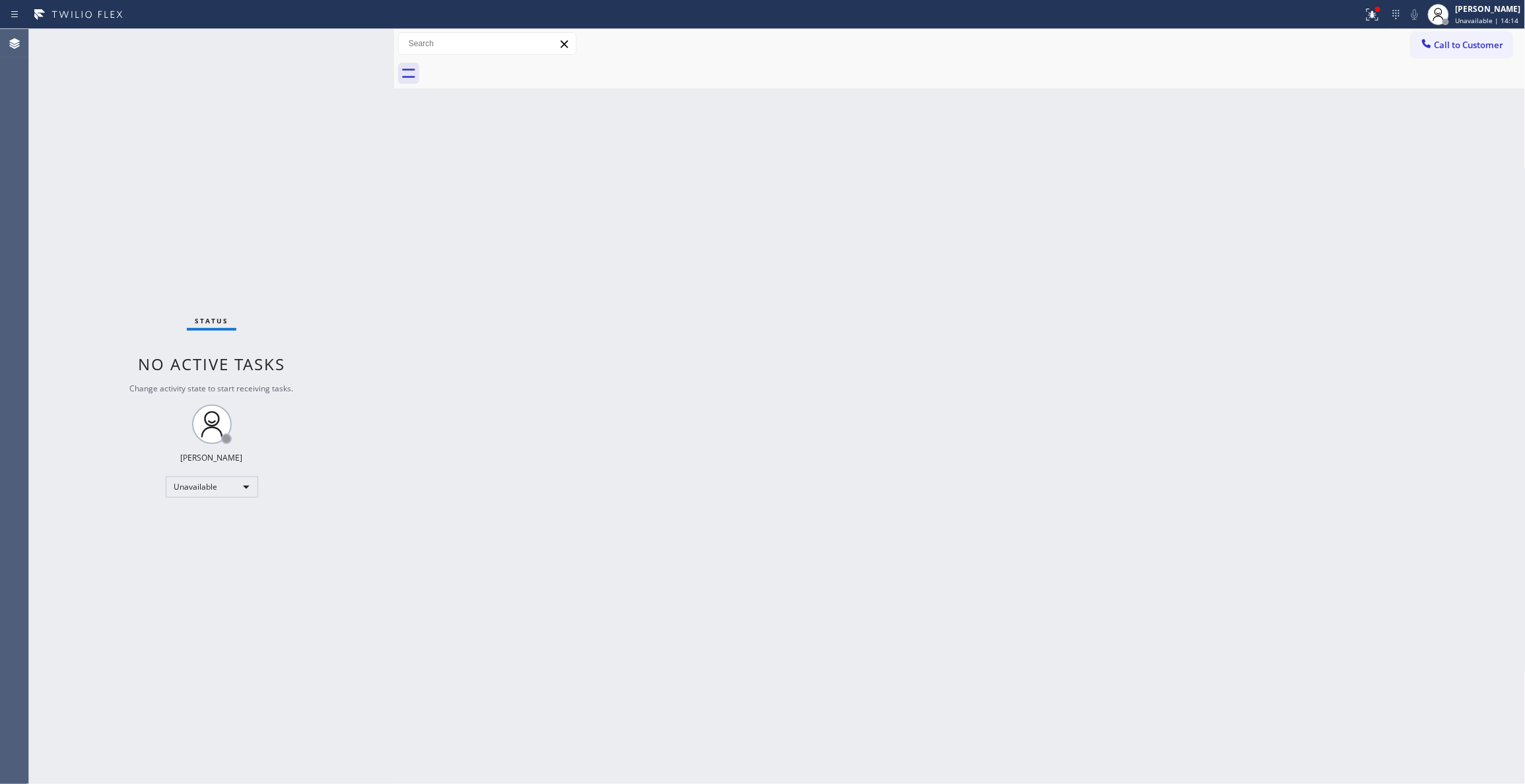
click at [671, 365] on div "Back to Dashboard Change Sender ID Customers Technicians Select a contact Outbo…" at bounding box center [960, 406] width 1132 height 755
click at [50, 364] on div "Status No active tasks Change activity state to start receiving tasks. Louis Ma…" at bounding box center [211, 406] width 365 height 755
click at [680, 444] on div "Back to Dashboard Change Sender ID Customers Technicians Select a contact Outbo…" at bounding box center [960, 406] width 1132 height 755
click at [207, 718] on div "Status No active tasks Change activity state to start receiving tasks. Louis Ma…" at bounding box center [211, 406] width 365 height 755
click at [185, 598] on div "Status No active tasks Change activity state to start receiving tasks. Louis Ma…" at bounding box center [211, 406] width 365 height 755
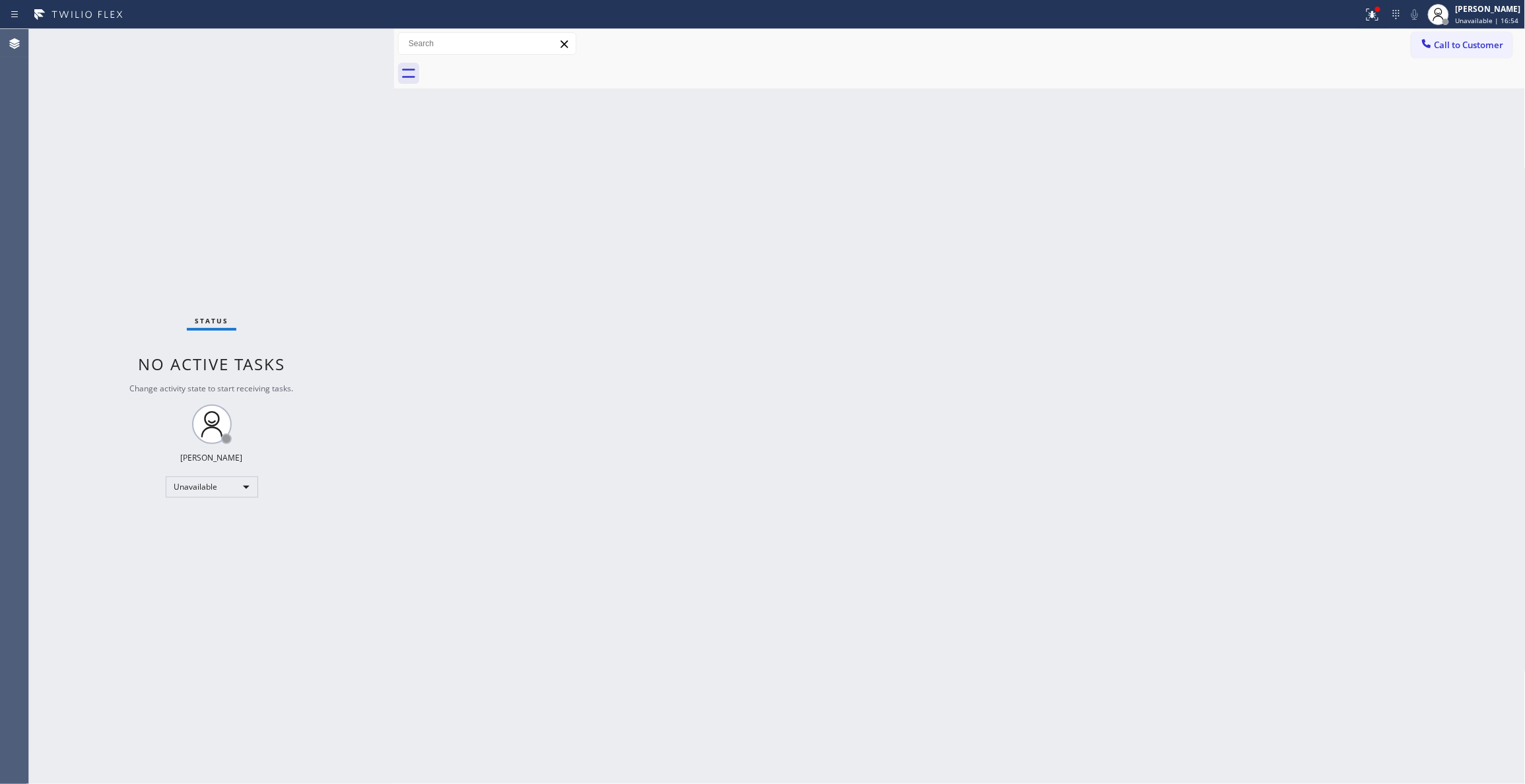
click at [635, 429] on div "Back to Dashboard Change Sender ID Customers Technicians Select a contact Outbo…" at bounding box center [960, 406] width 1132 height 755
click at [214, 151] on div "Status No active tasks Change activity state to start receiving tasks. Louis Ma…" at bounding box center [211, 406] width 365 height 755
drag, startPoint x: 134, startPoint y: 246, endPoint x: 164, endPoint y: 214, distance: 43.9
click at [134, 246] on div "Status No active tasks Change activity state to start receiving tasks. Louis Ma…" at bounding box center [211, 406] width 365 height 755
drag, startPoint x: 50, startPoint y: 102, endPoint x: 289, endPoint y: 59, distance: 242.8
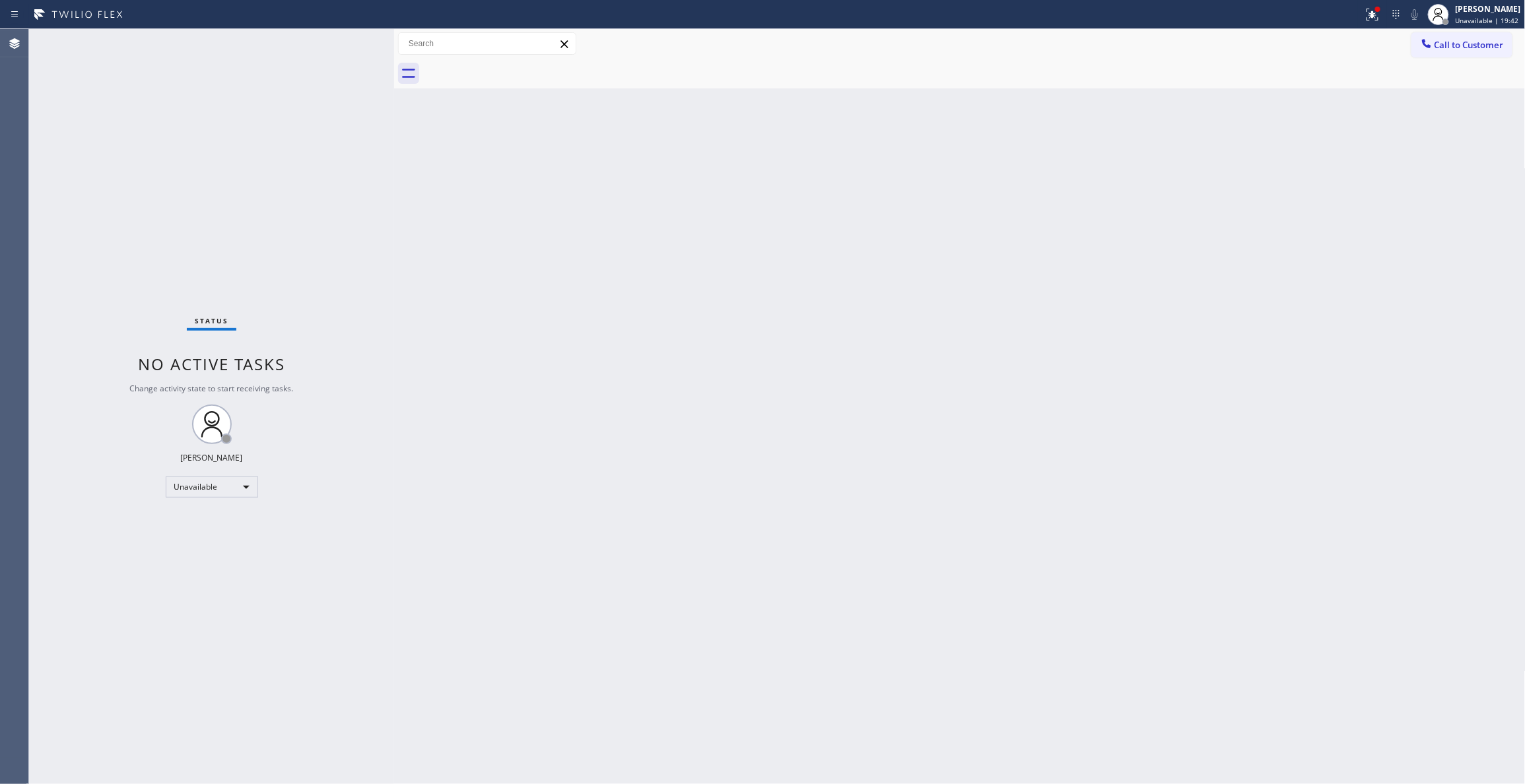
click at [50, 102] on div "Status No active tasks Change activity state to start receiving tasks. Louis Ma…" at bounding box center [211, 406] width 365 height 755
click at [1467, 51] on button "Call to Customer" at bounding box center [1462, 45] width 101 height 25
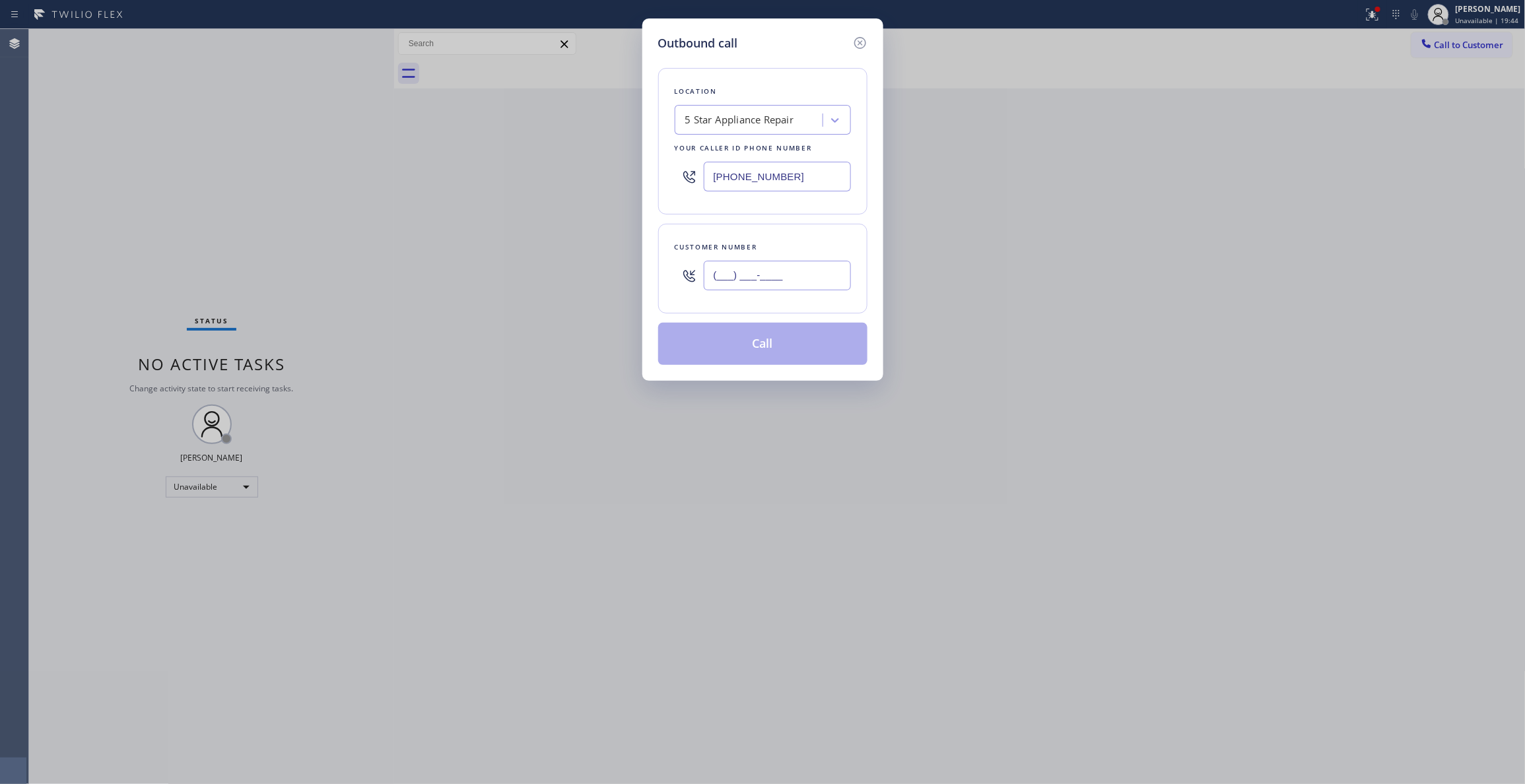
click at [775, 285] on input "(___) ___-____" at bounding box center [777, 275] width 148 height 29
paste input "425) 753-4262"
type input "(425) 753-4262"
click at [757, 352] on button "Call" at bounding box center [762, 343] width 209 height 42
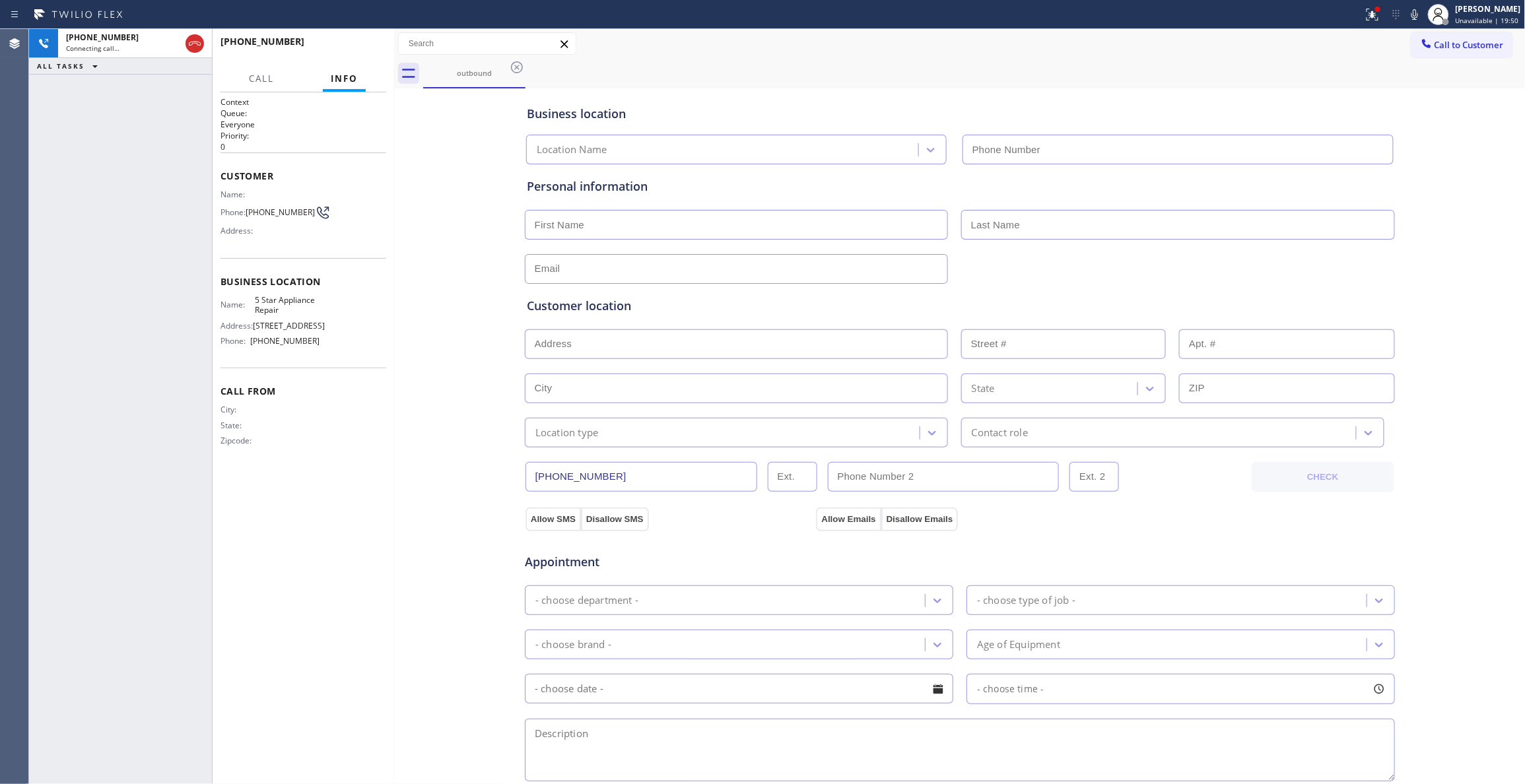
type input "[PHONE_NUMBER]"
click at [48, 489] on div "+14257534262 Connecting call… ALL TASKS ALL TASKS ACTIVE TASKS TASKS IN WRAP UP" at bounding box center [121, 406] width 183 height 755
click at [35, 518] on div "+14257534262 Live | 00:01 ALL TASKS ALL TASKS ACTIVE TASKS TASKS IN WRAP UP" at bounding box center [121, 406] width 183 height 755
drag, startPoint x: 462, startPoint y: 397, endPoint x: 394, endPoint y: 235, distance: 175.7
click at [458, 384] on div "Business location 5 Star Appliance Repair (855) 731-4952 Personal information C…" at bounding box center [960, 541] width 1125 height 901
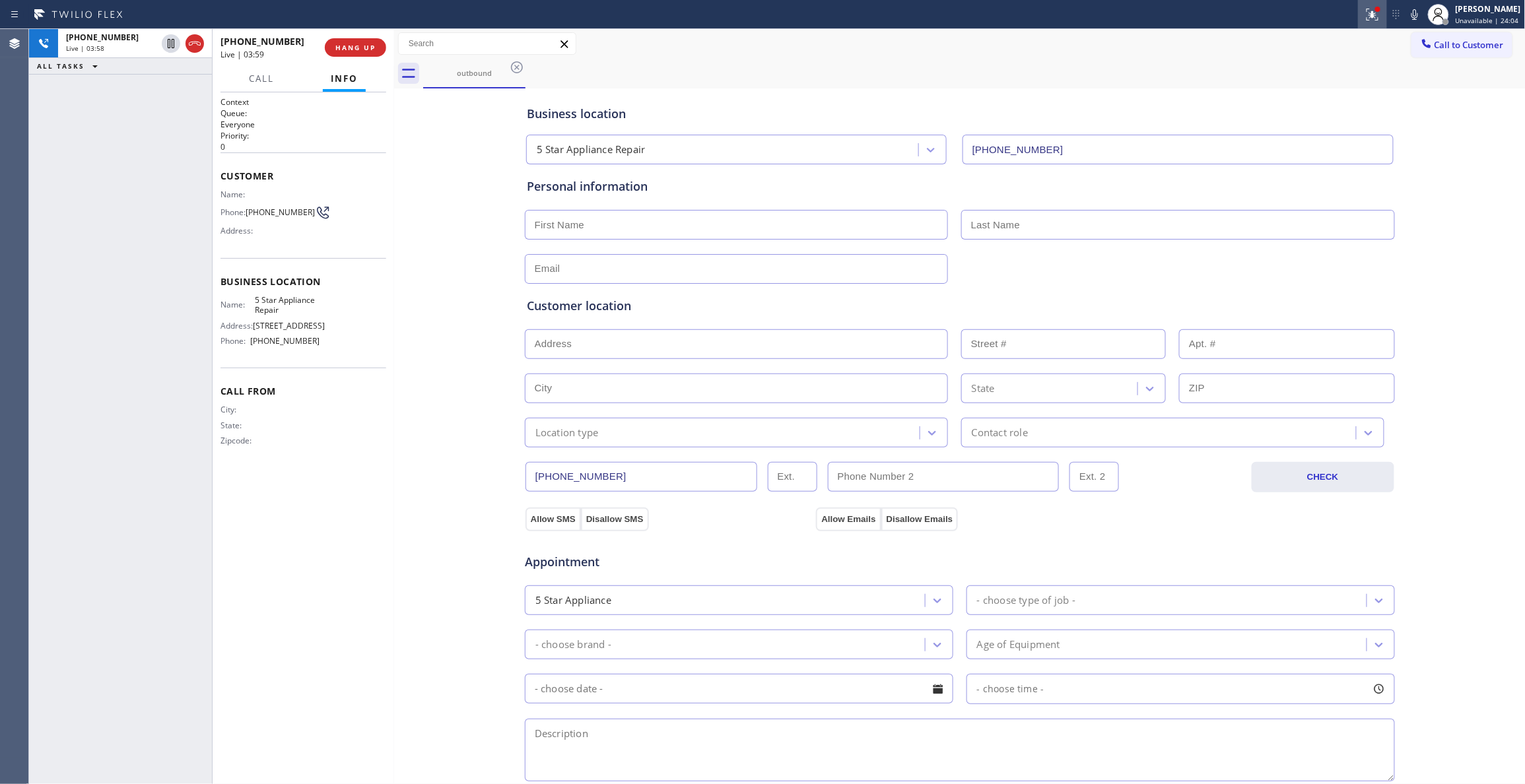
click at [1364, 10] on icon at bounding box center [1372, 14] width 16 height 16
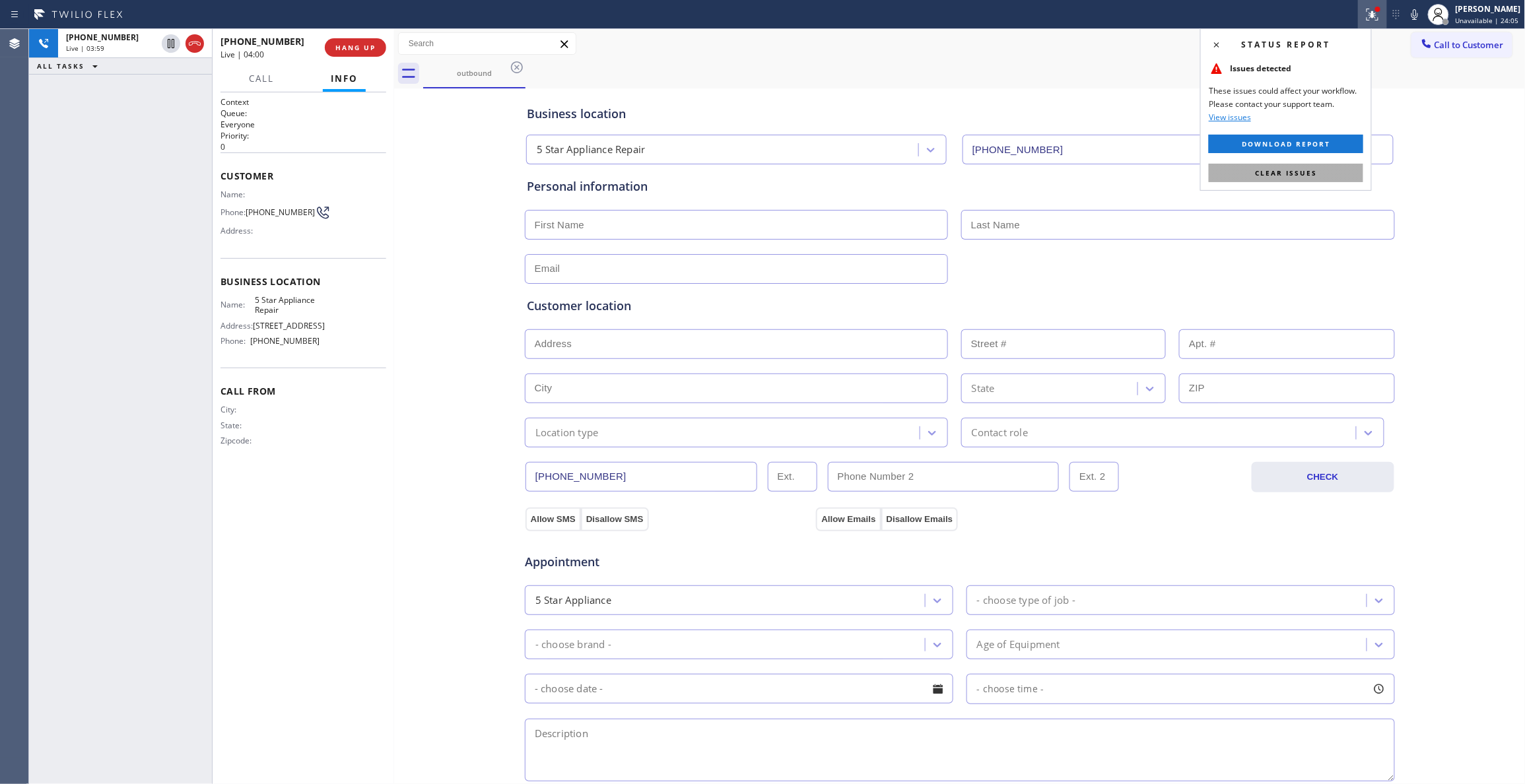
click at [1295, 171] on span "Clear issues" at bounding box center [1285, 173] width 62 height 10
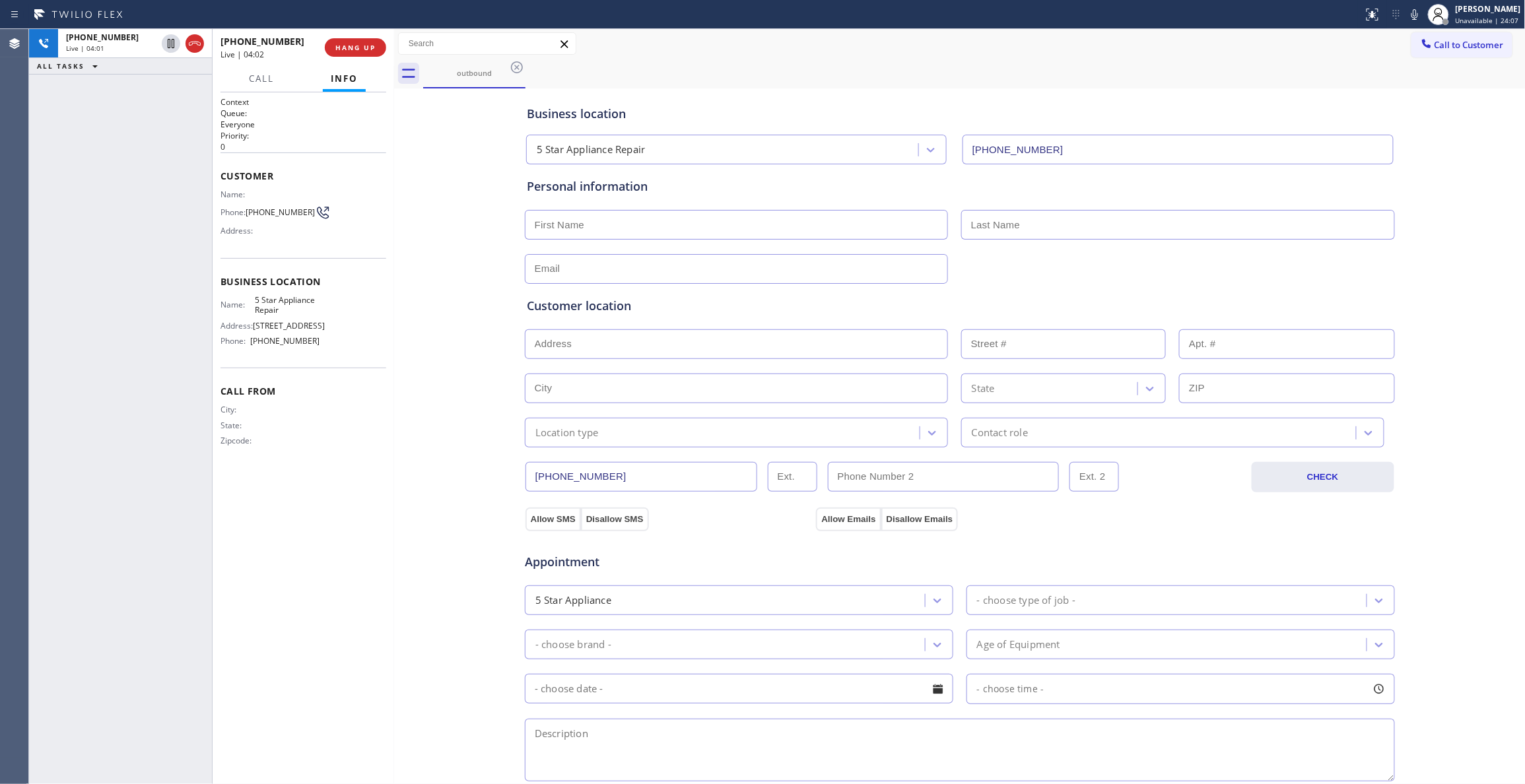
drag, startPoint x: 430, startPoint y: 528, endPoint x: 499, endPoint y: 99, distance: 434.5
click at [431, 507] on div "Business location 5 Star Appliance Repair (855) 731-4952 Personal information C…" at bounding box center [960, 541] width 1125 height 901
click at [169, 41] on icon at bounding box center [170, 43] width 16 height 16
click at [1407, 13] on icon at bounding box center [1415, 14] width 16 height 16
drag, startPoint x: 171, startPoint y: 46, endPoint x: 367, endPoint y: 32, distance: 196.5
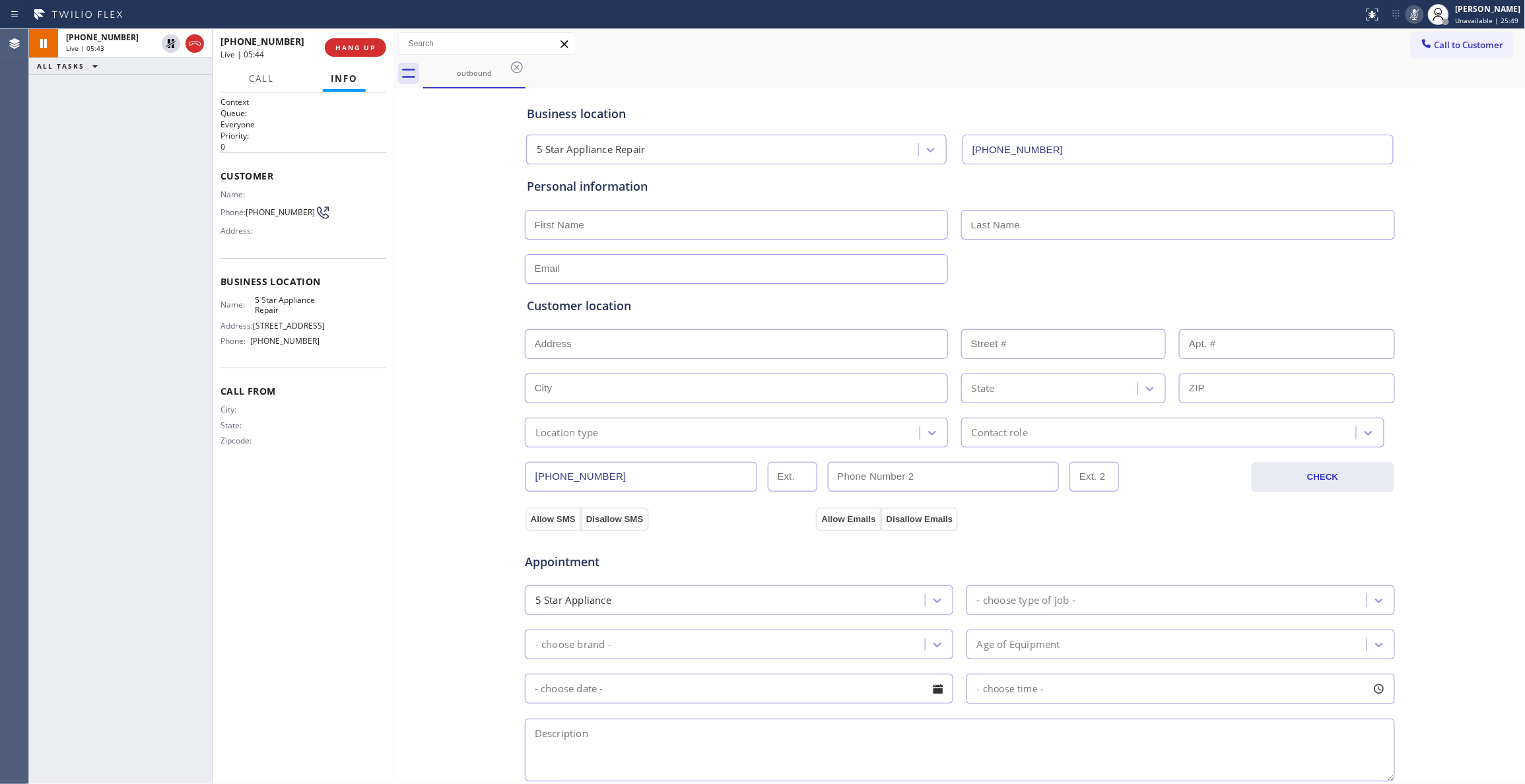
click at [172, 46] on icon at bounding box center [171, 44] width 10 height 10
click at [1412, 11] on icon at bounding box center [1415, 14] width 7 height 10
click at [626, 221] on input "text" at bounding box center [736, 225] width 423 height 29
paste input "Kristi Brennan"
click at [574, 225] on input "Kristi Brennan" at bounding box center [736, 225] width 423 height 29
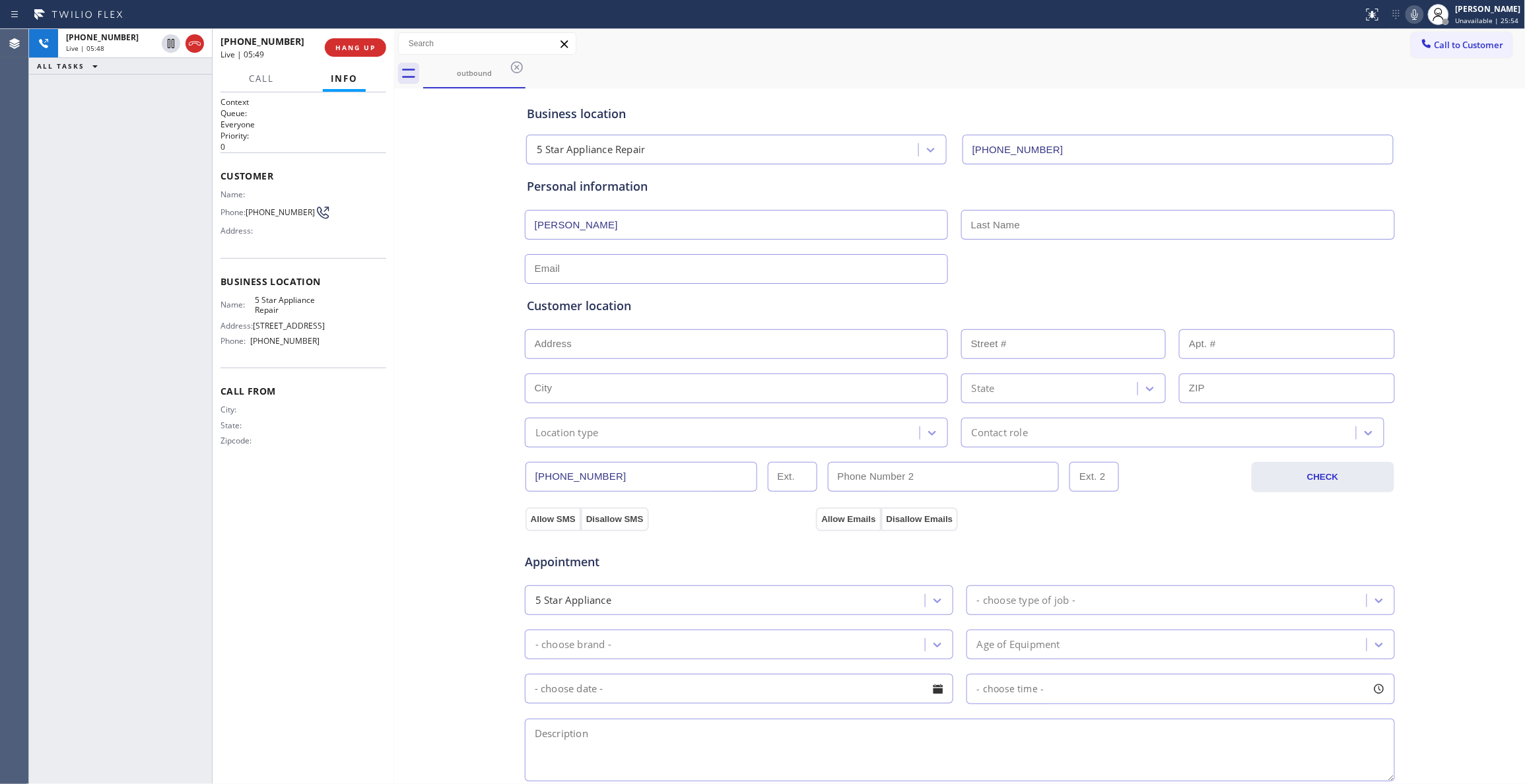
click at [574, 225] on input "Kristi Brennan" at bounding box center [736, 225] width 423 height 29
type input "Kristi"
click at [1020, 215] on input "text" at bounding box center [1178, 225] width 434 height 29
paste input "Brennan"
type input "Brennan"
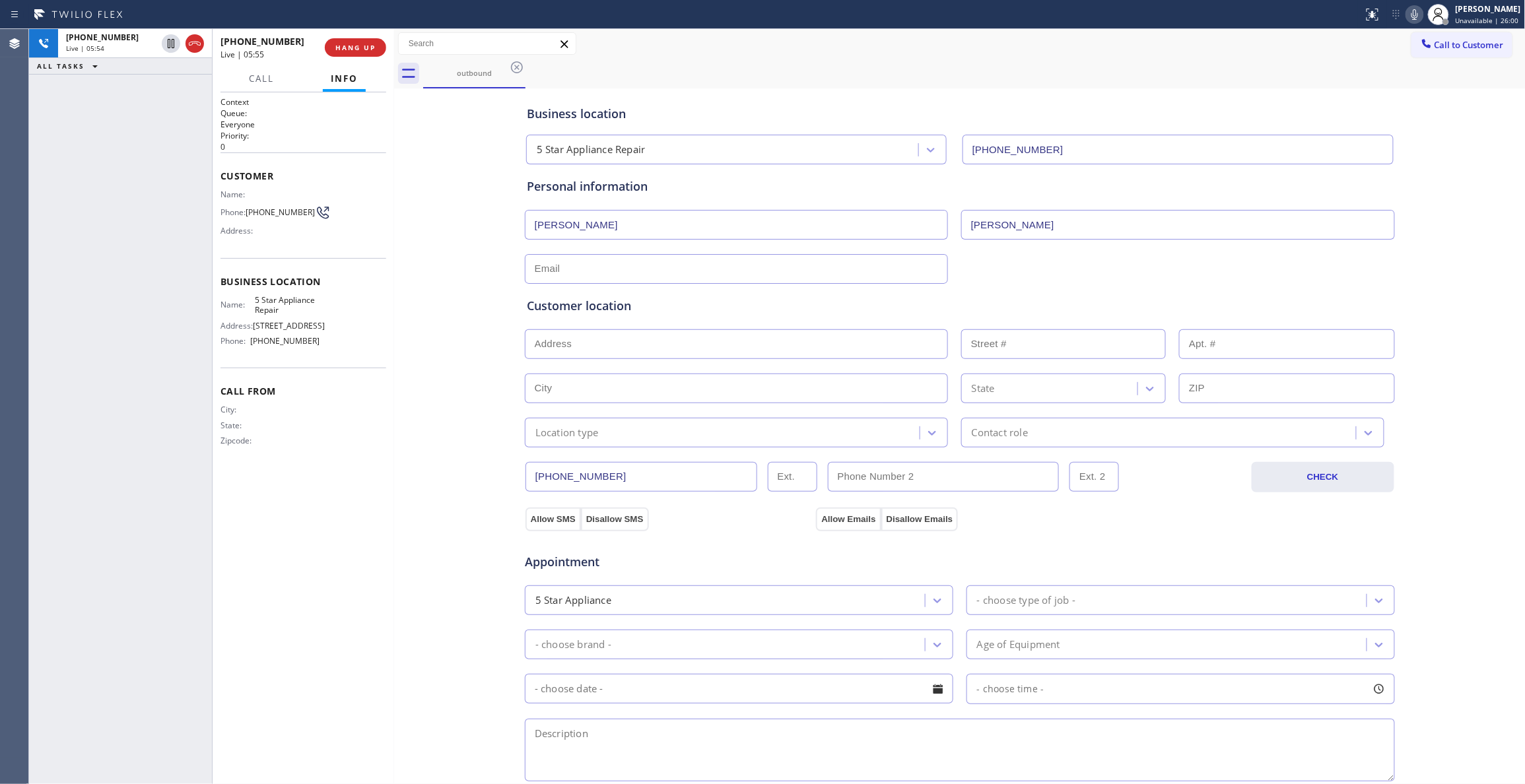
click at [583, 260] on input "text" at bounding box center [736, 268] width 423 height 29
paste input "kristimbrennan@gmail.com"
type input "kristimbrennan@gmail.com"
click at [357, 508] on div "Context Queue: Everyone Priority: 0 Customer Name: Phone: (425) 753-4262 Addres…" at bounding box center [304, 438] width 166 height 683
click at [563, 341] on input "text" at bounding box center [736, 343] width 423 height 29
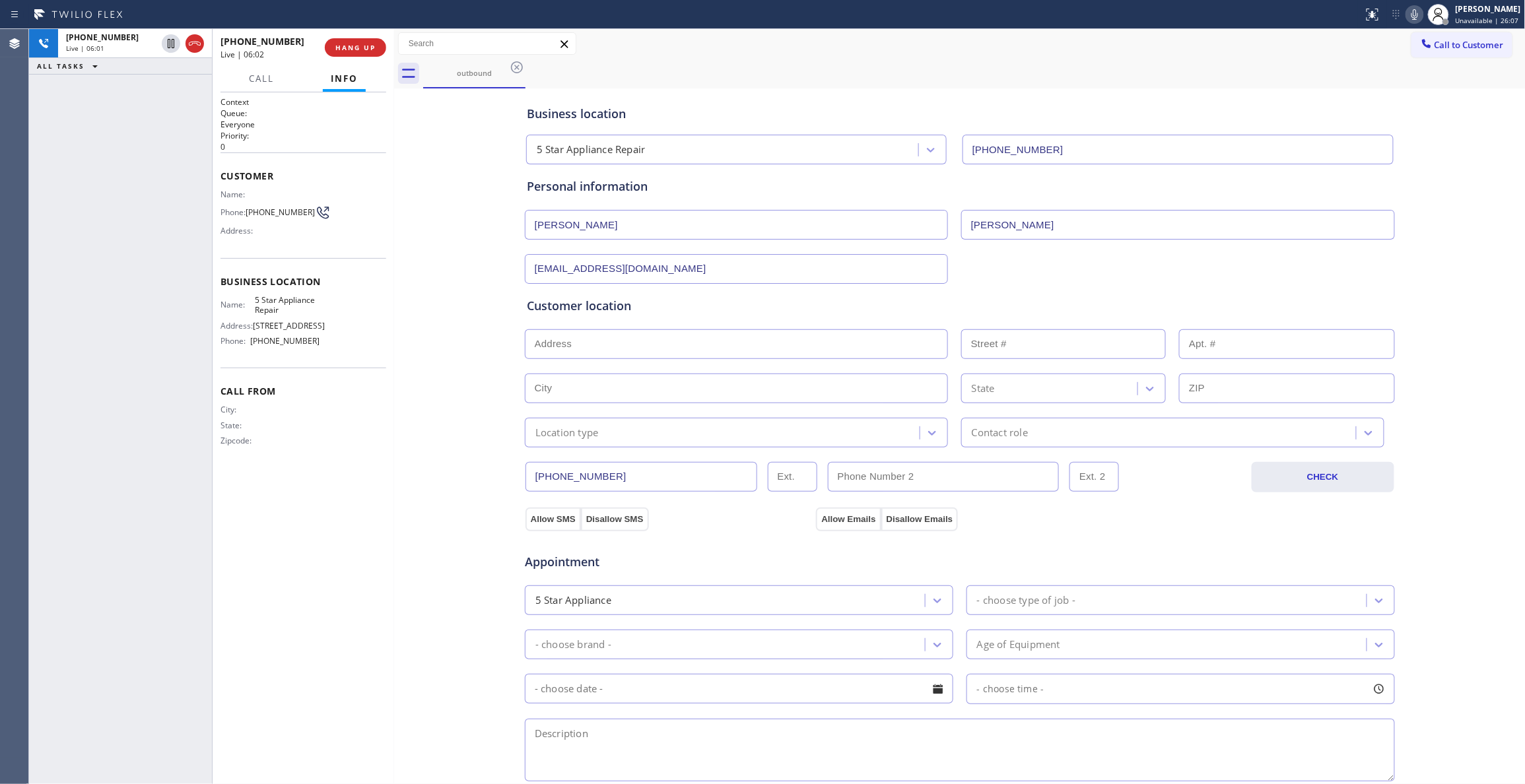
paste input "3976 W Valley Mine Dr Tucson, AZ 85745"
type input "3976 W Valley Mine Dr"
type input "3976"
type input "Tucson"
type input "85745"
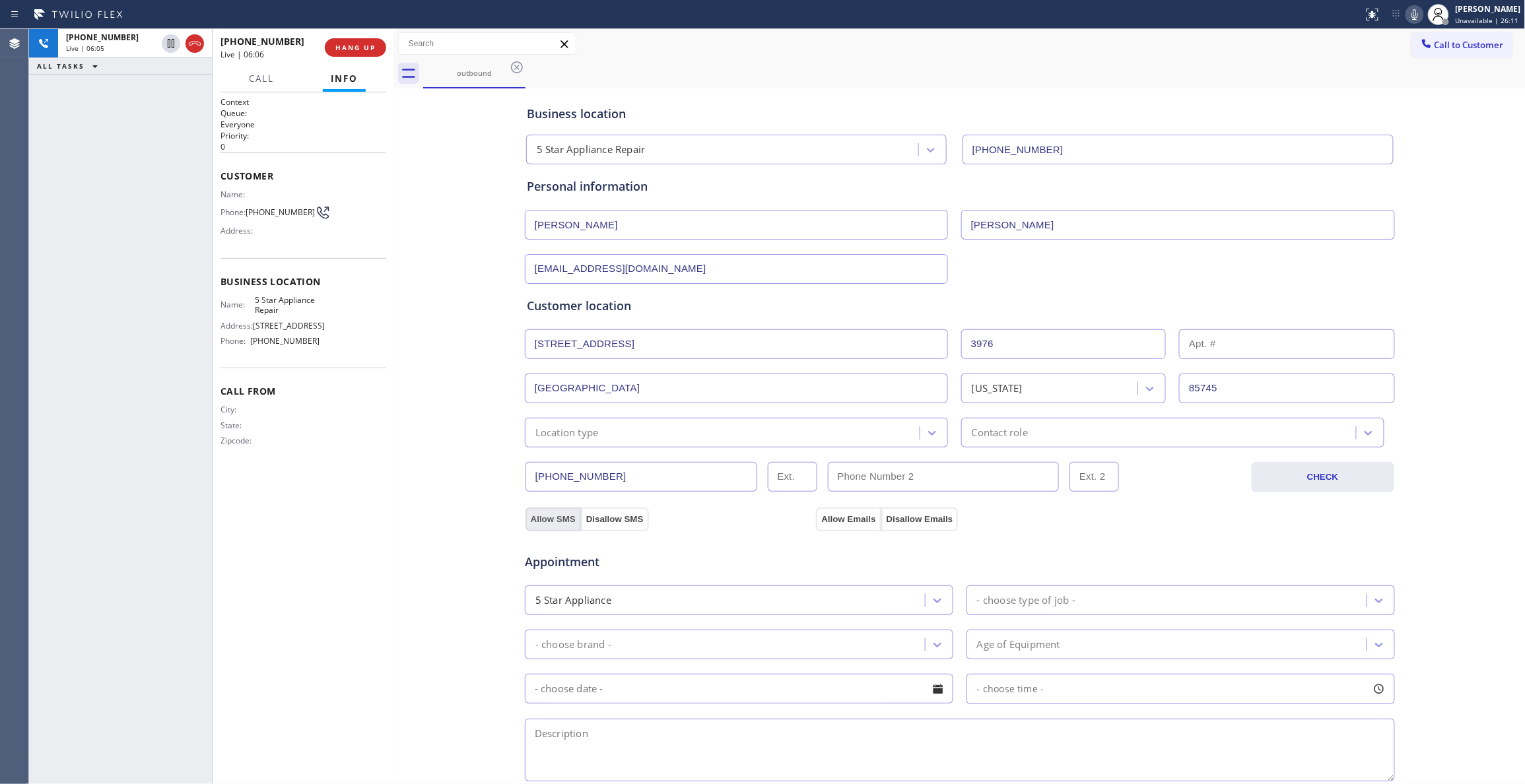
click at [544, 519] on button "Allow SMS" at bounding box center [553, 519] width 55 height 24
click at [843, 524] on button "Allow Emails" at bounding box center [848, 519] width 65 height 24
click at [791, 431] on div "Location type" at bounding box center [723, 432] width 391 height 23
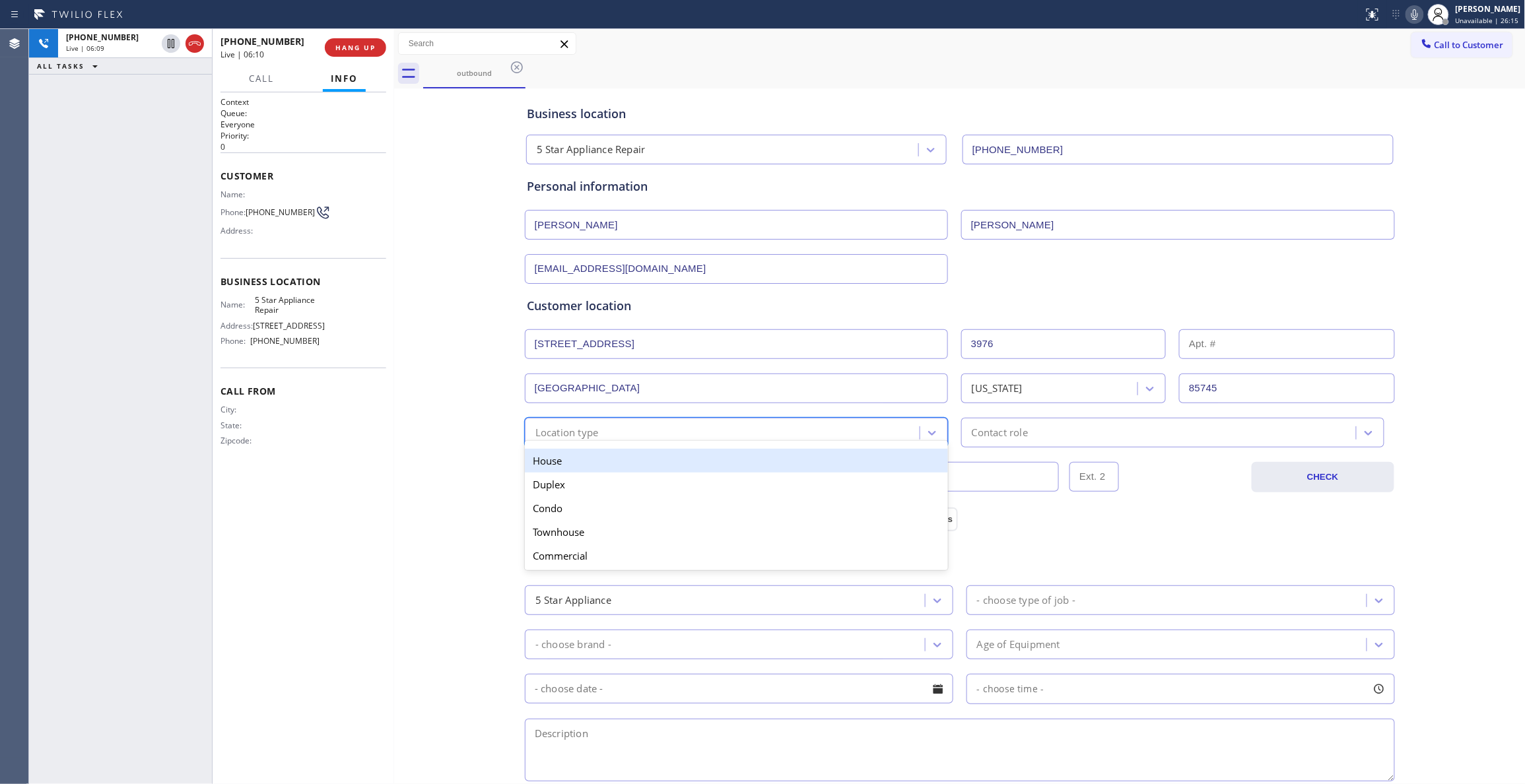
click at [689, 462] on div "House" at bounding box center [736, 461] width 423 height 24
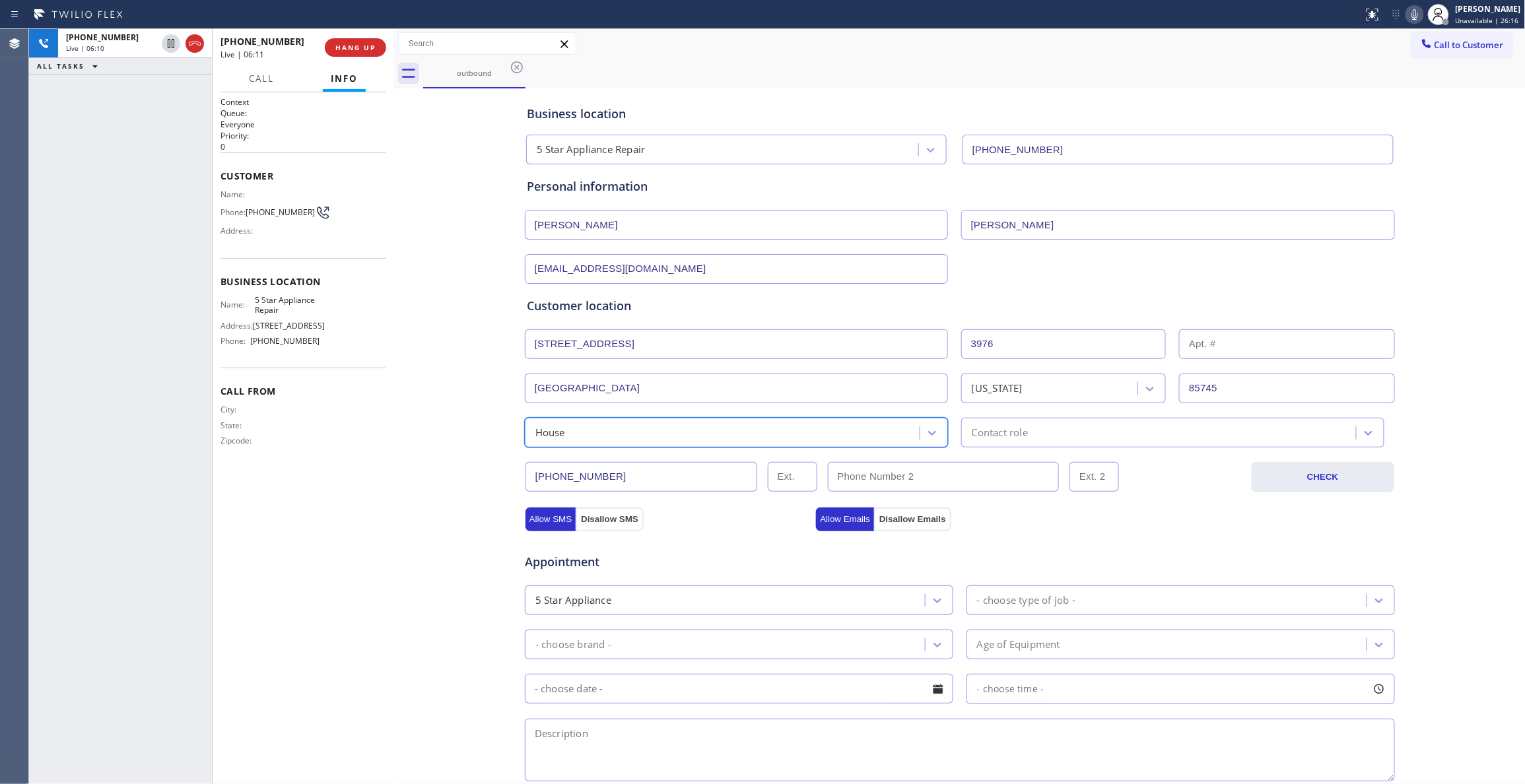
click at [1020, 436] on div "Contact role" at bounding box center [1000, 433] width 56 height 15
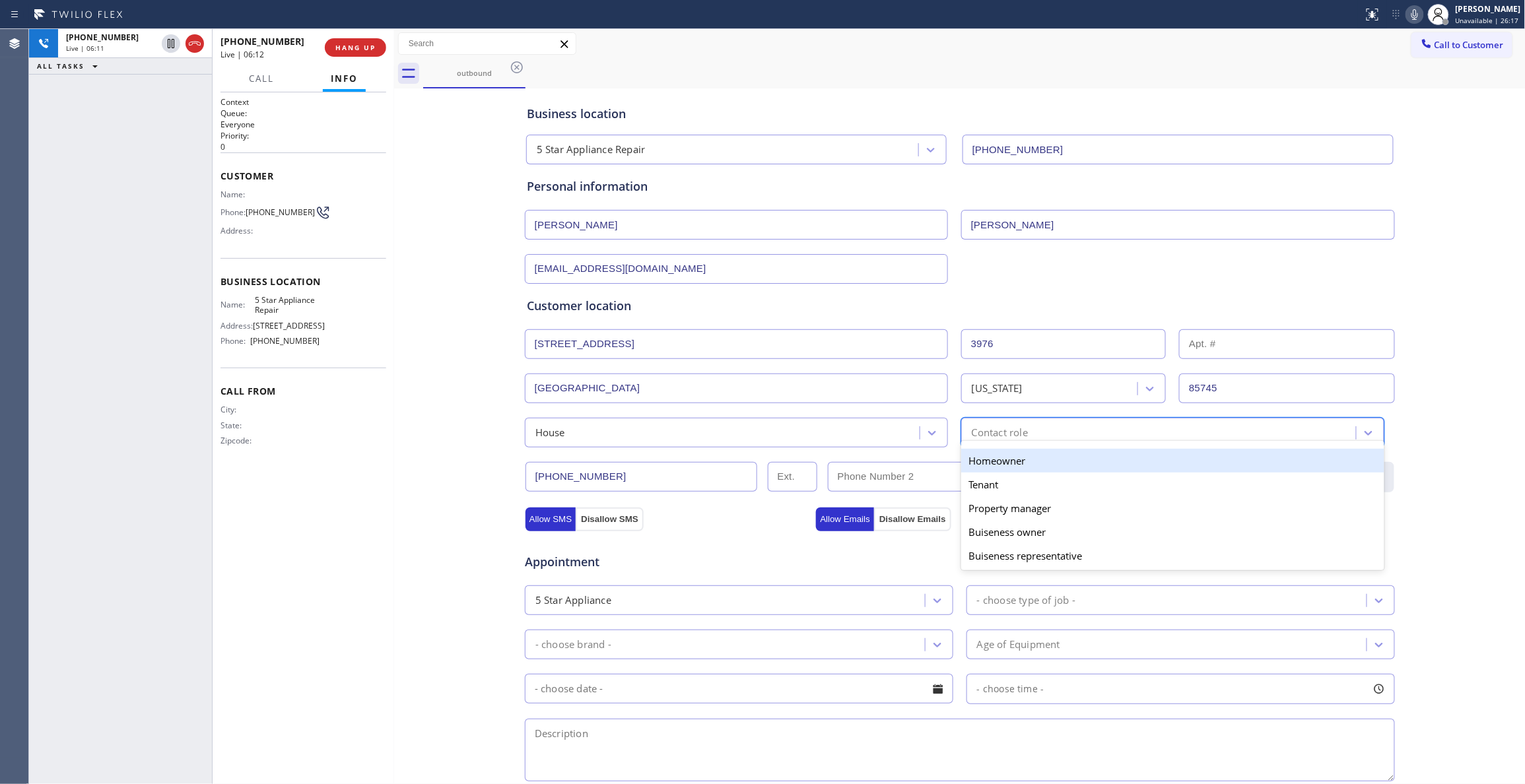
click at [1010, 464] on div "Homeowner" at bounding box center [1173, 461] width 423 height 24
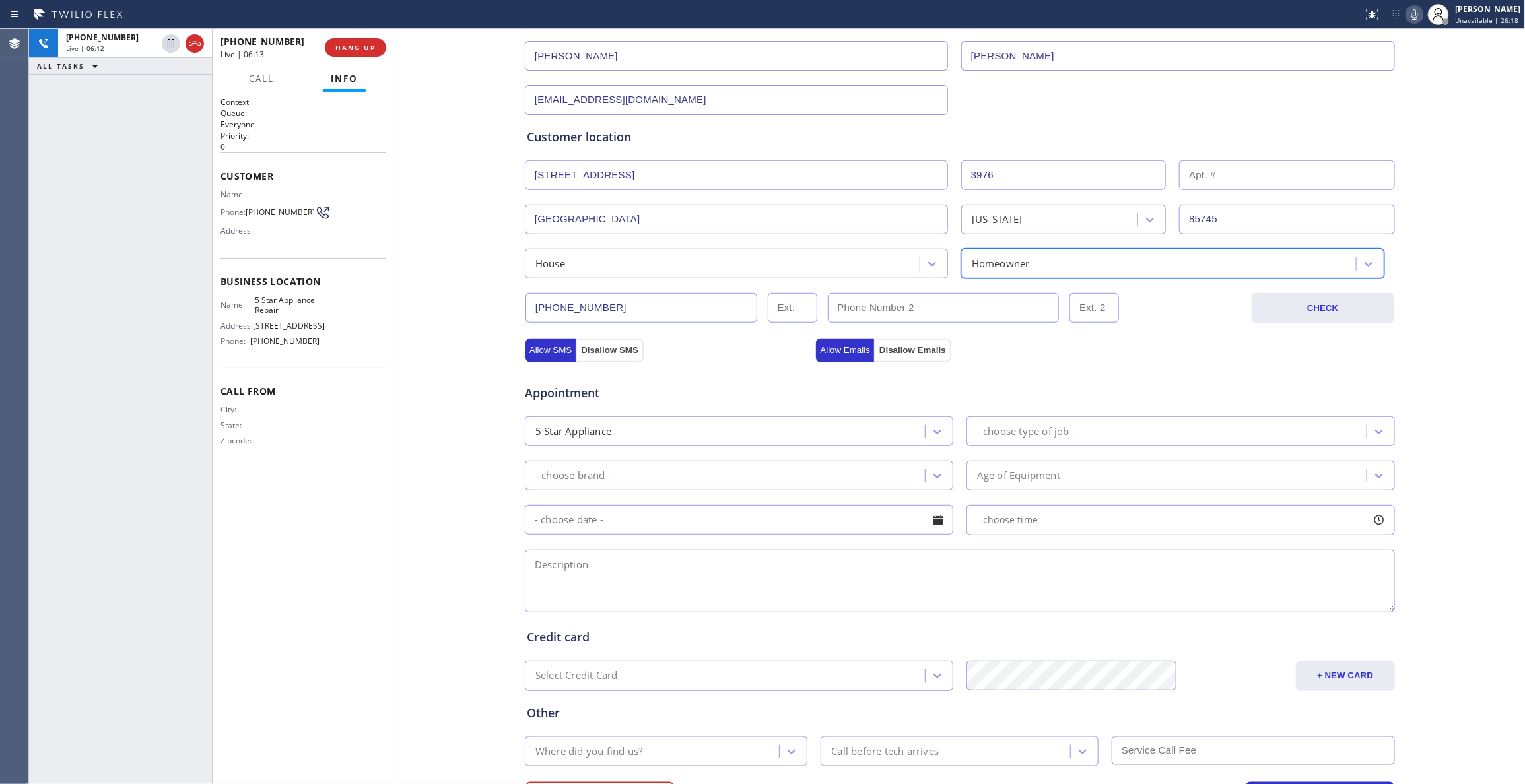
scroll to position [175, 0]
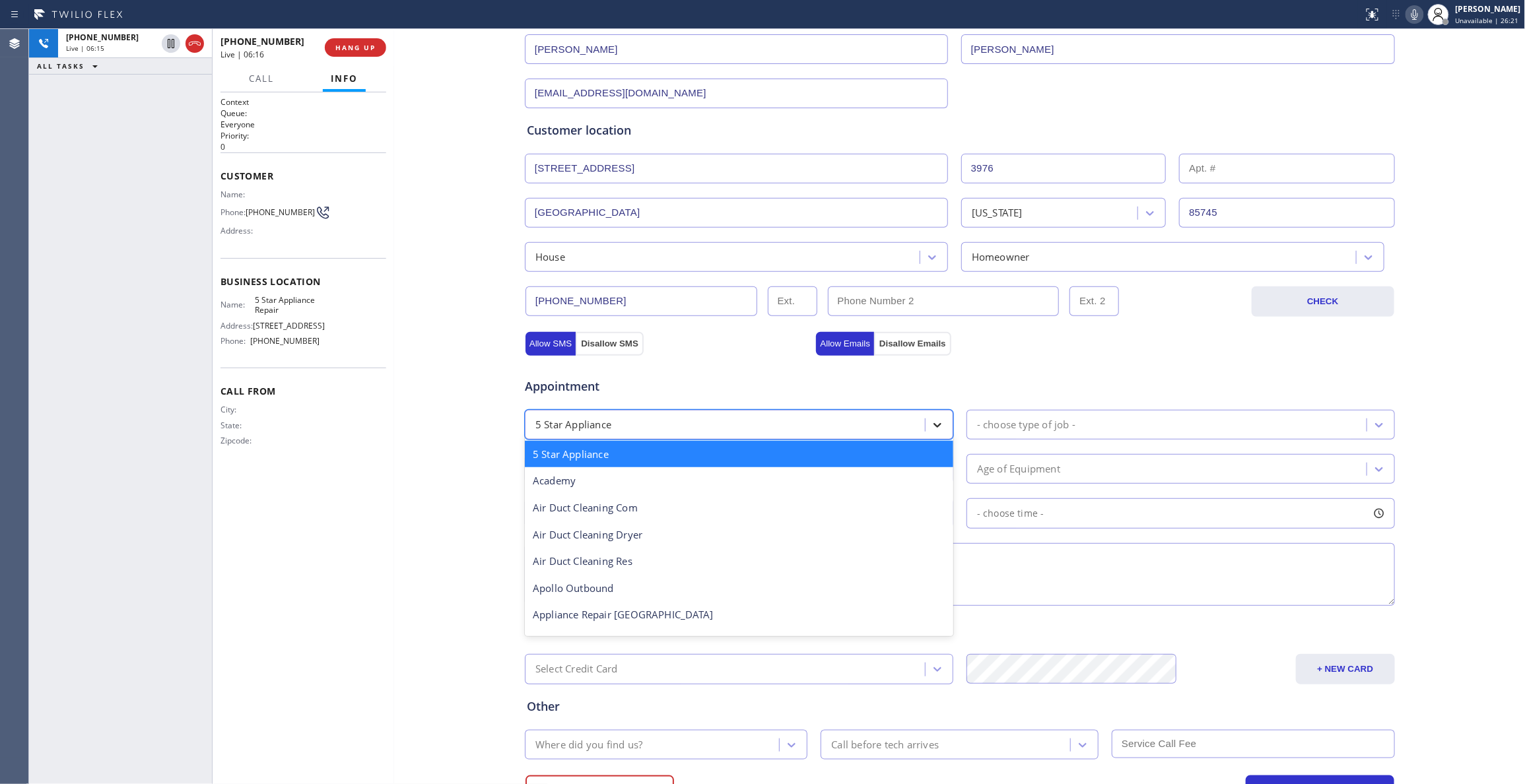
click at [931, 430] on icon at bounding box center [938, 425] width 13 height 13
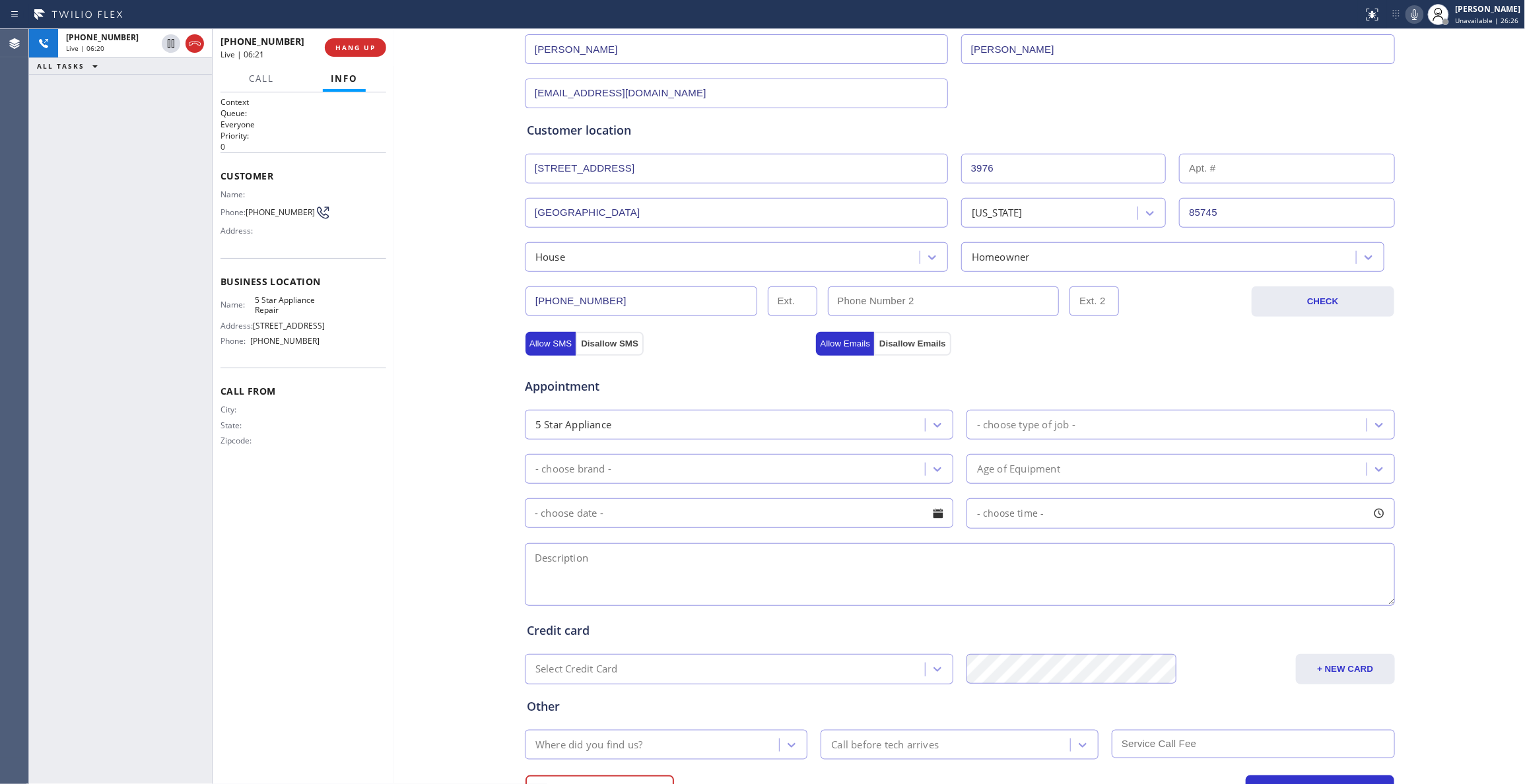
click at [394, 672] on div at bounding box center [394, 406] width 0 height 755
drag, startPoint x: 293, startPoint y: 317, endPoint x: 253, endPoint y: 307, distance: 41.2
click at [253, 307] on div "Name: 5 Star Appliance Repair" at bounding box center [270, 304] width 100 height 20
copy div "5 Star Appliance Repair"
click at [436, 523] on div "Business location 5 Star Appliance Repair (855) 731-4952 Personal information K…" at bounding box center [960, 366] width 1125 height 901
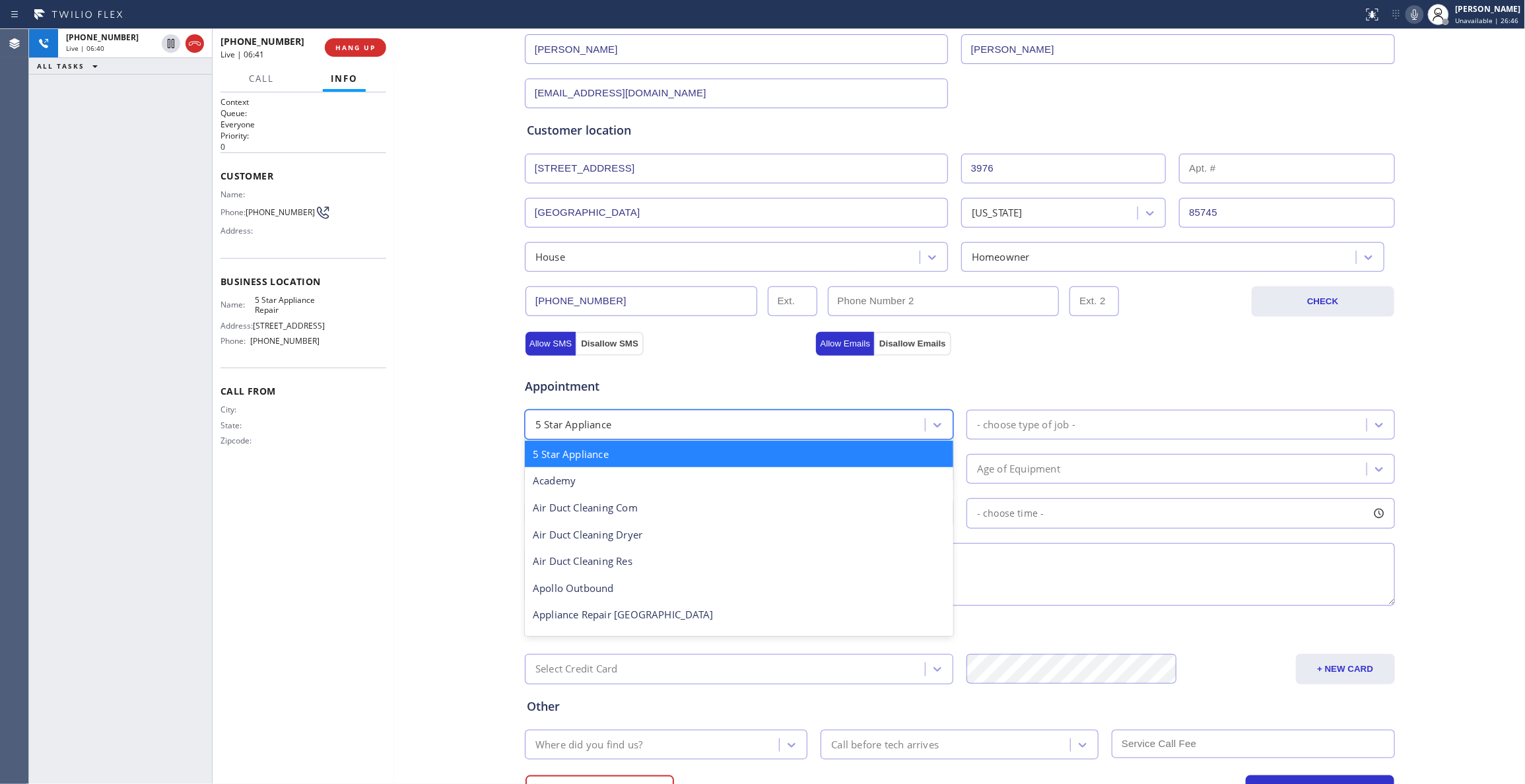
click at [732, 430] on div "5 Star Appliance" at bounding box center [726, 424] width 396 height 23
type input "re"
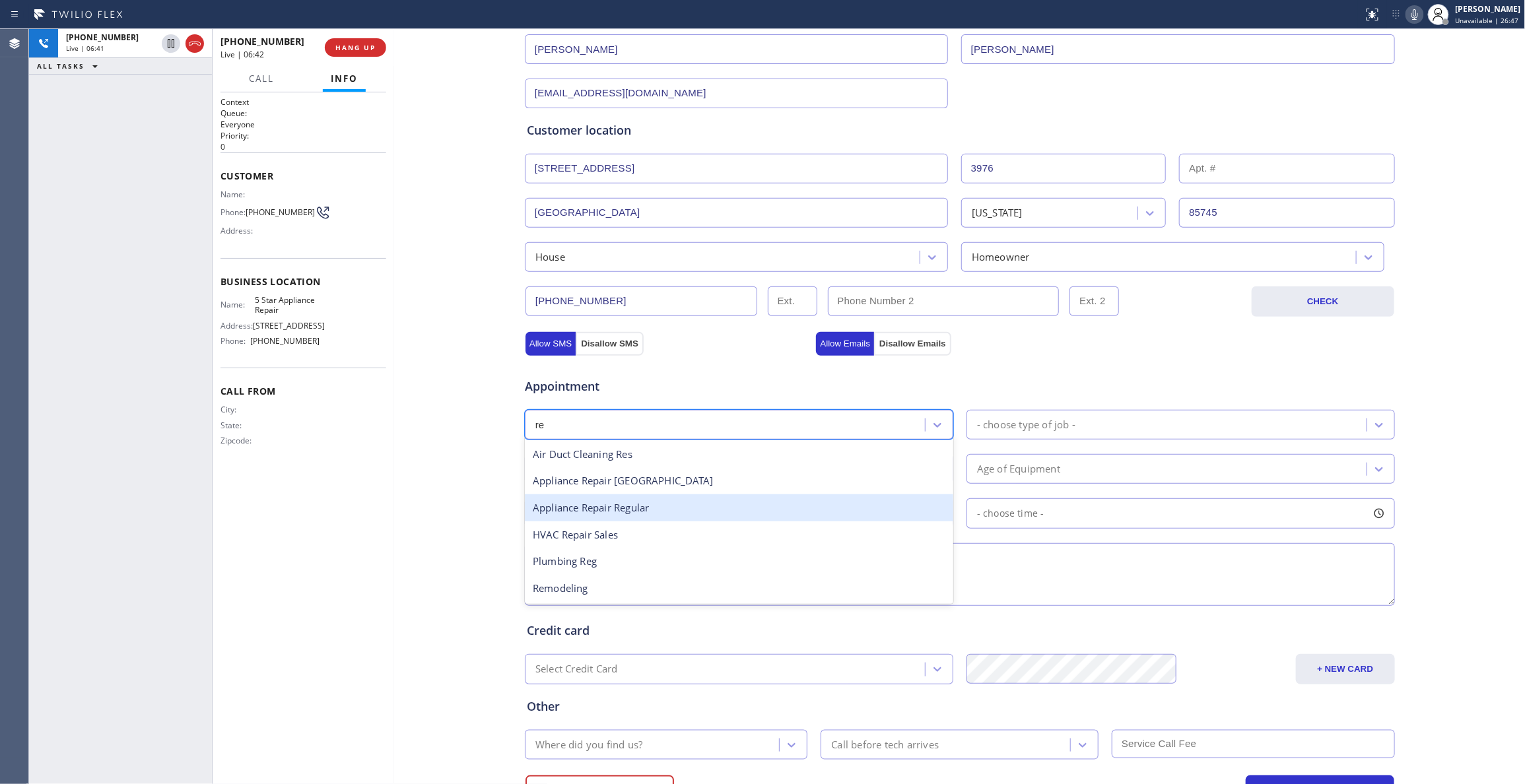
click at [630, 510] on div "Appliance Repair Regular" at bounding box center [739, 507] width 428 height 27
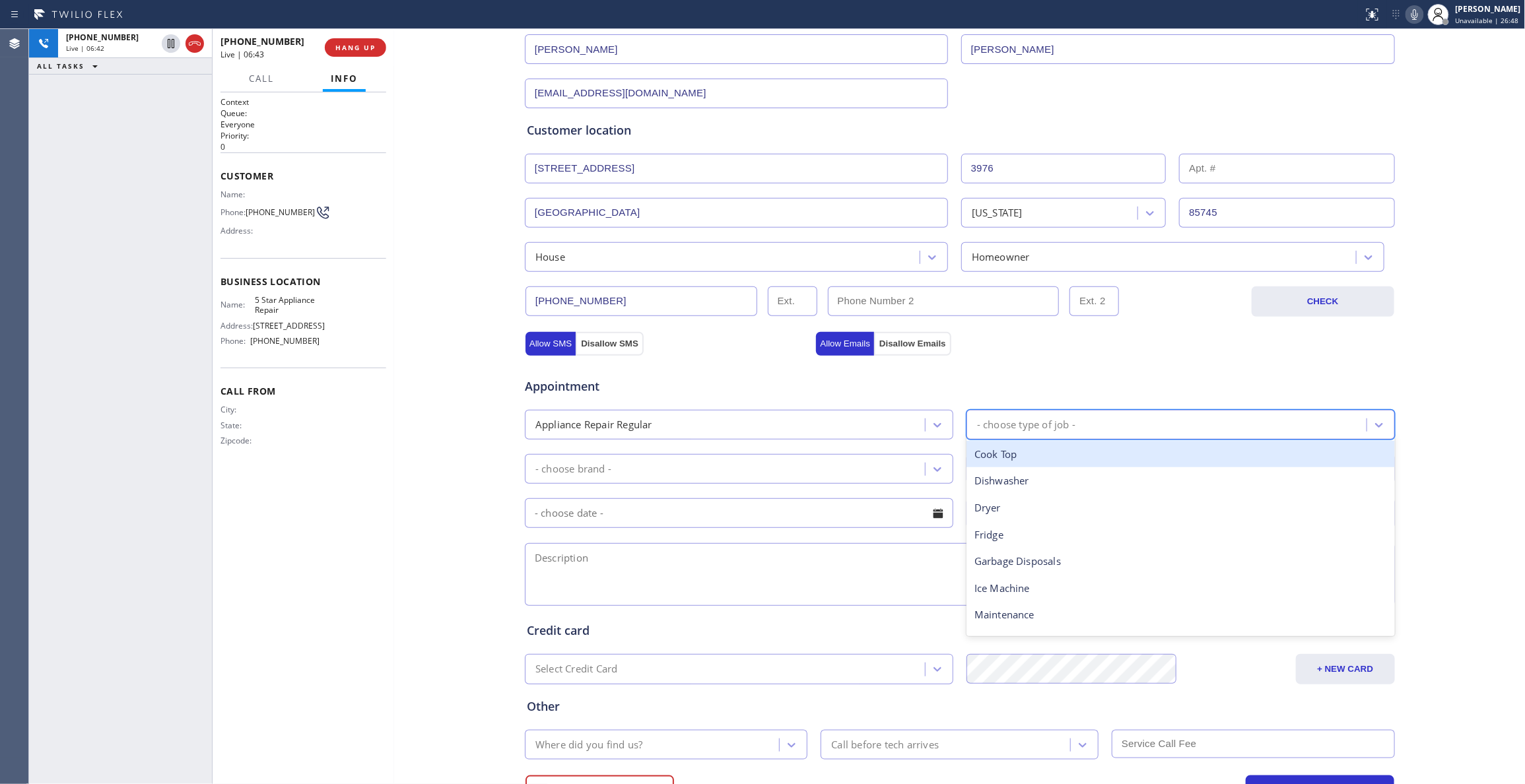
click at [1067, 421] on div "- choose type of job -" at bounding box center [1025, 424] width 98 height 15
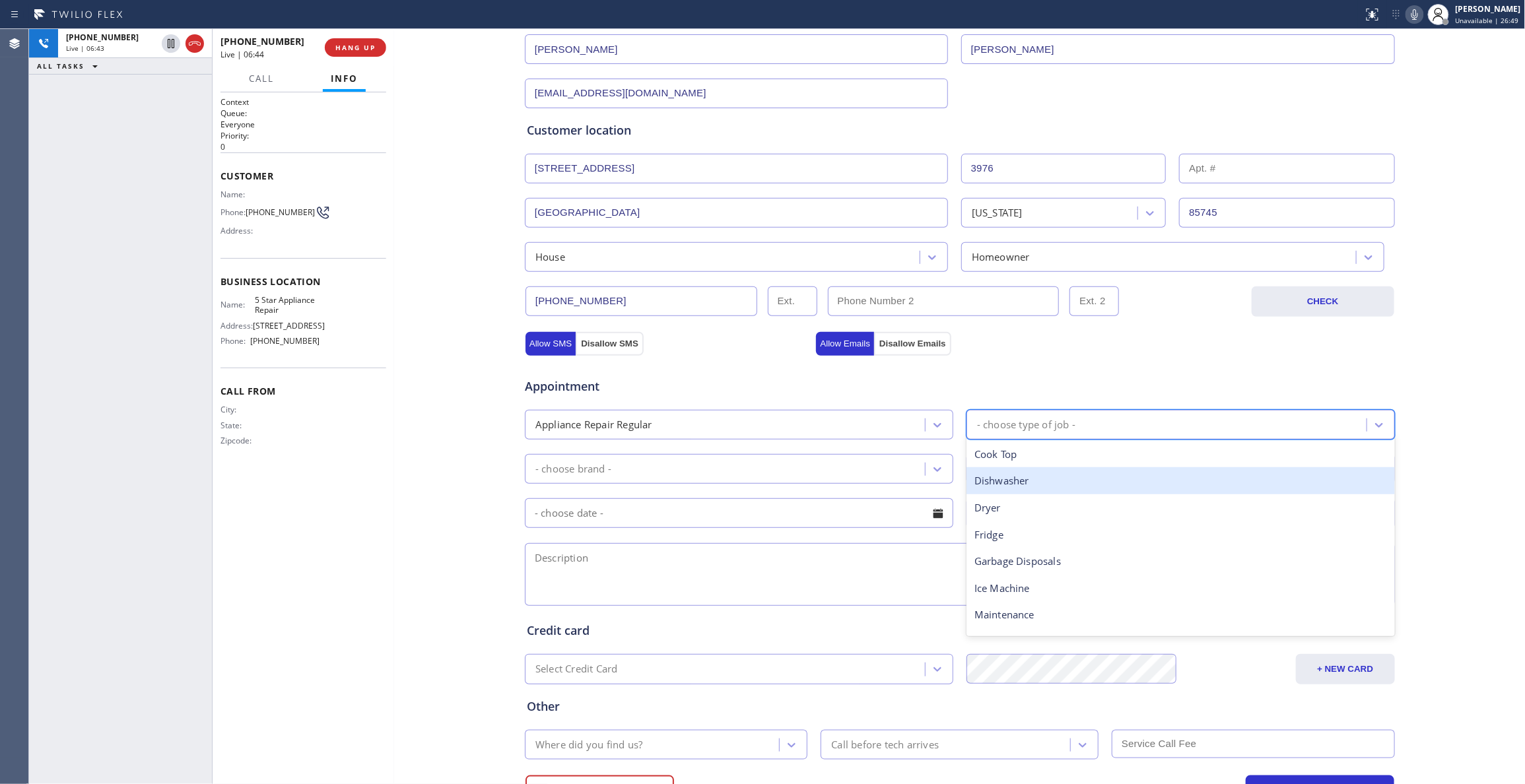
drag, startPoint x: 1022, startPoint y: 483, endPoint x: 790, endPoint y: 480, distance: 232.0
click at [1021, 483] on div "Dishwasher" at bounding box center [1180, 480] width 428 height 27
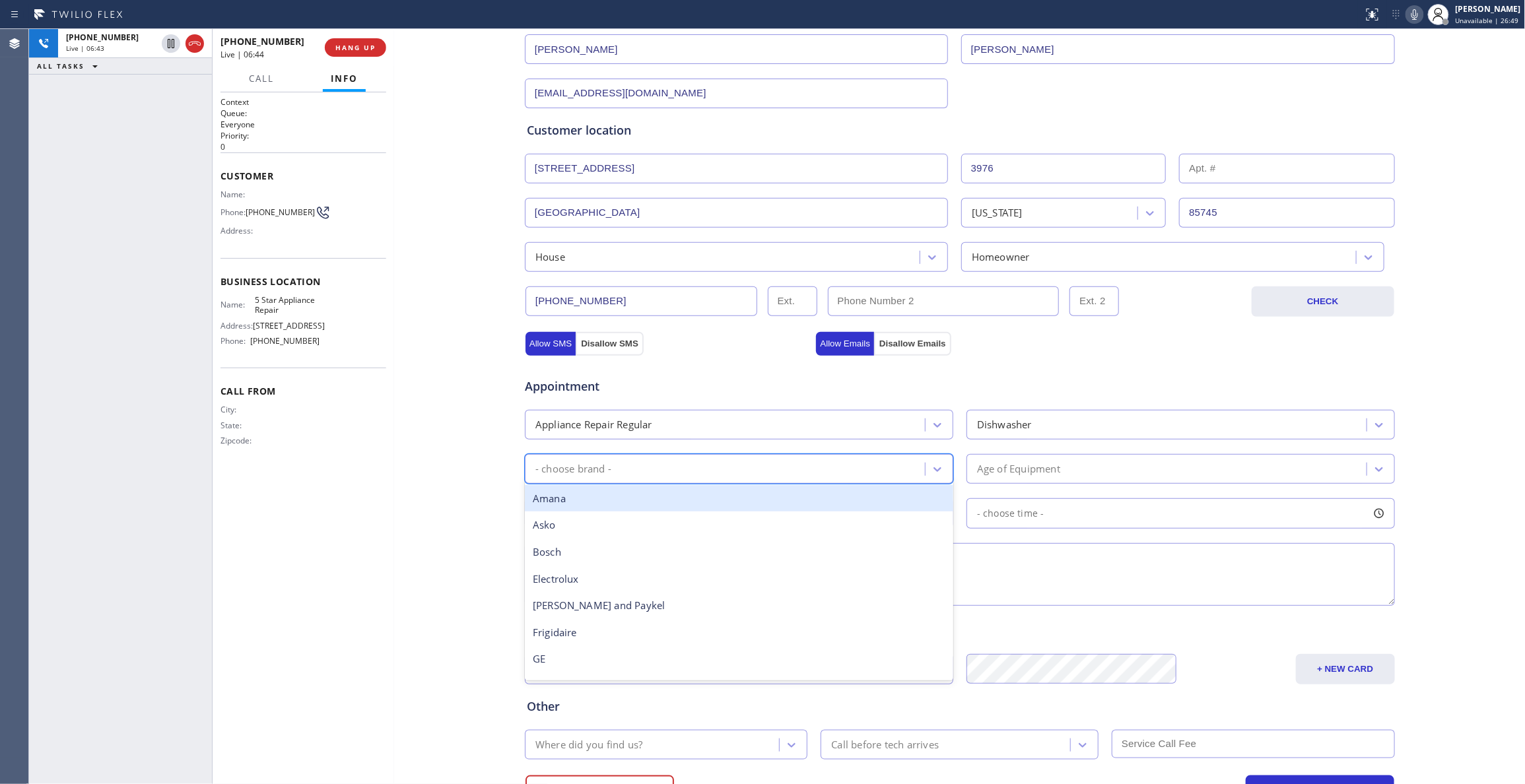
click at [751, 468] on div "- choose brand -" at bounding box center [726, 469] width 396 height 23
type input "w"
click at [605, 504] on div "Whirpool" at bounding box center [739, 499] width 428 height 27
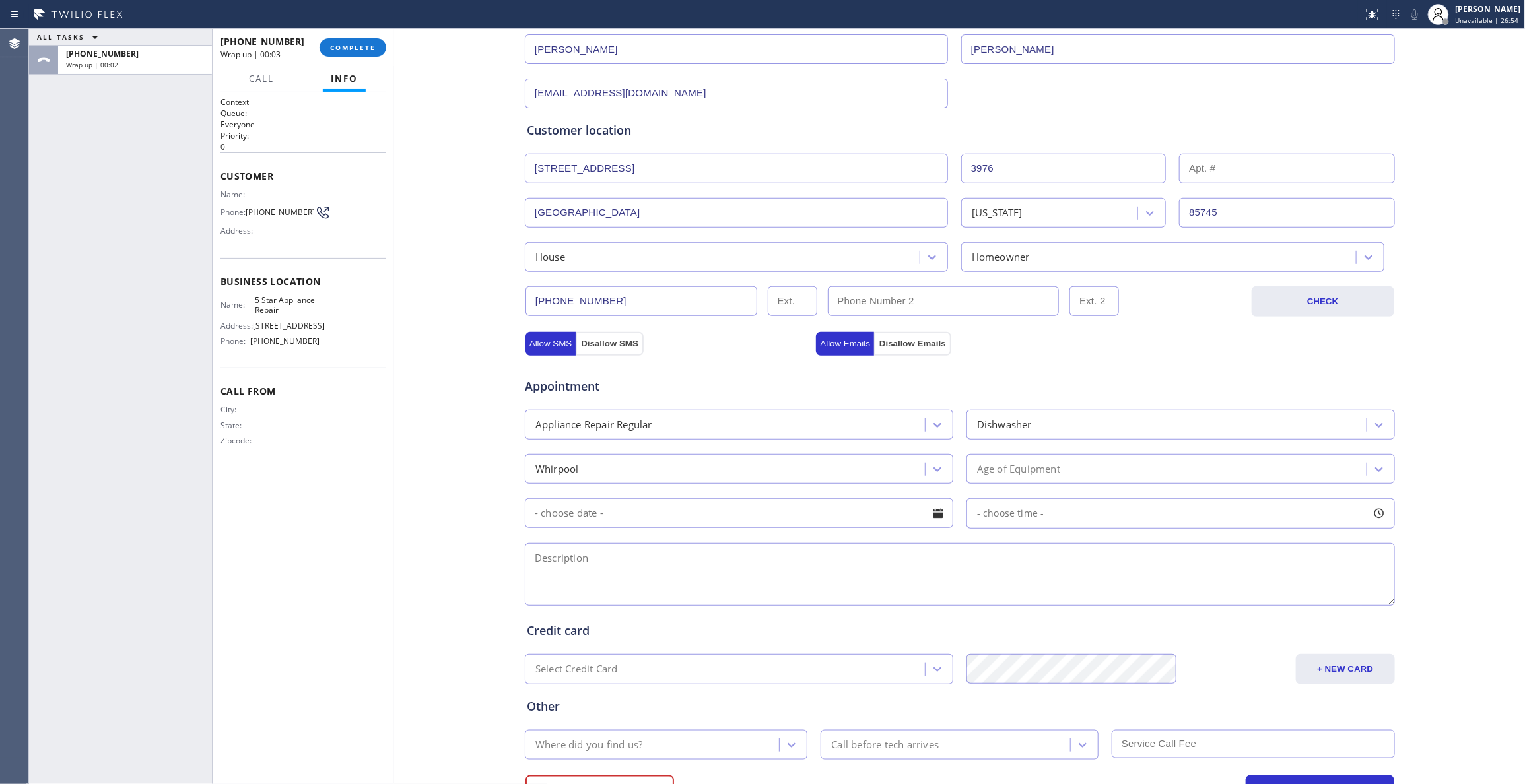
click at [638, 578] on textarea at bounding box center [960, 575] width 870 height 63
paste textarea "Whirlpool / Dishwasher / Model#:WDF520PADW7 dishes wont come out clean, might n…"
type textarea "Whirlpool / Dishwasher / Model#:WDF520PADW7 dishes wont come out clean, might n…"
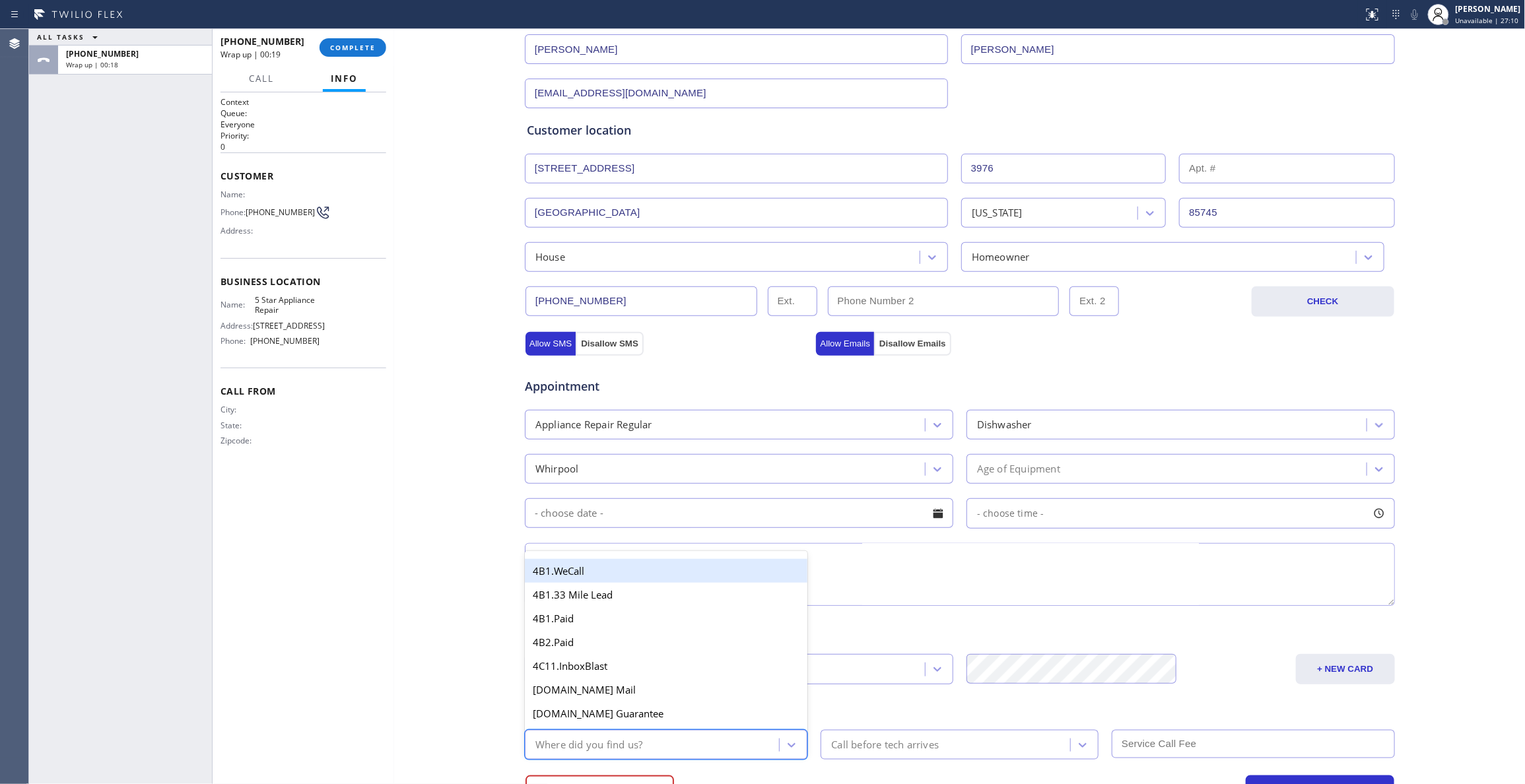
click at [581, 746] on div "Where did you find us?" at bounding box center [588, 745] width 107 height 15
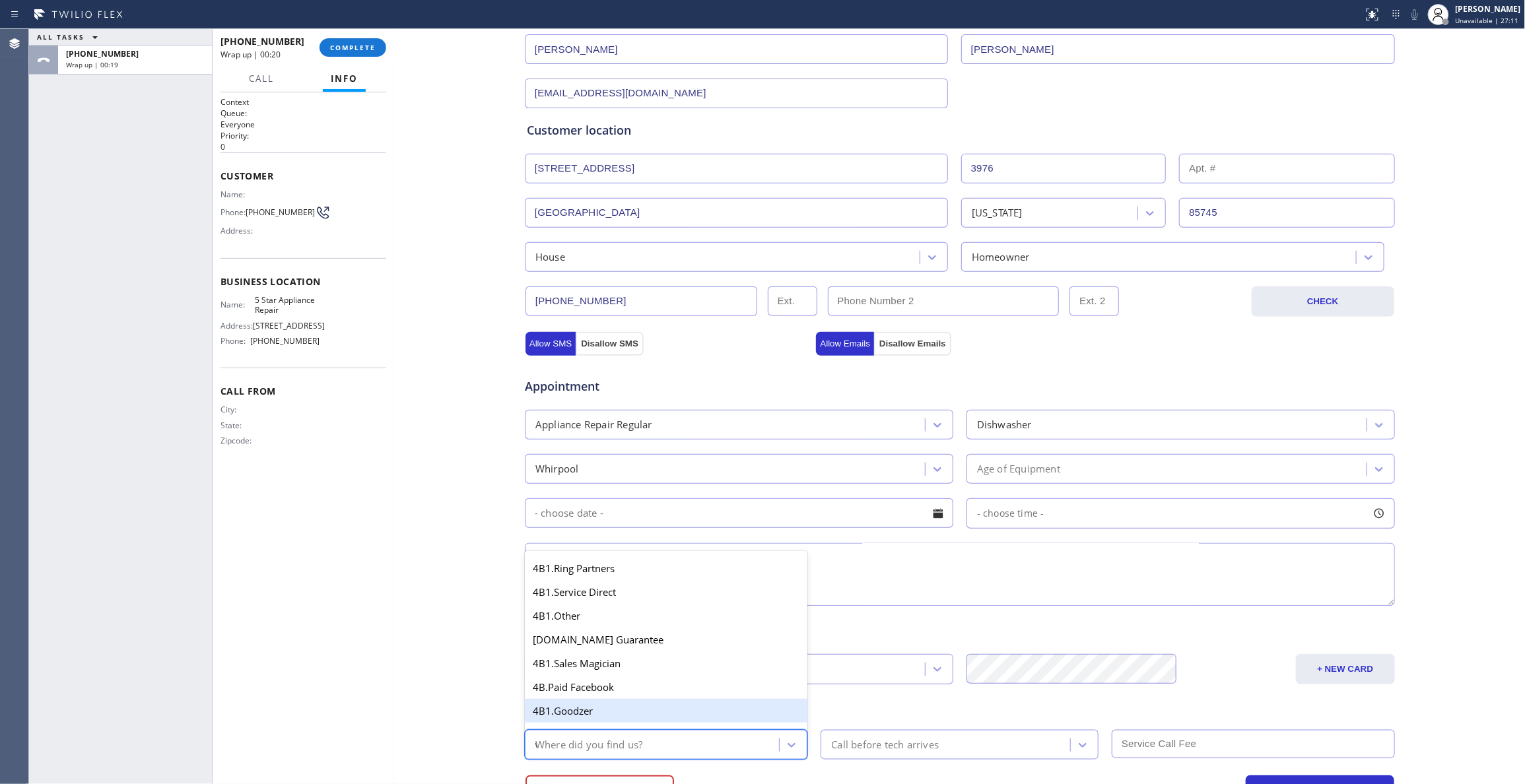
scroll to position [0, 0]
type input "we"
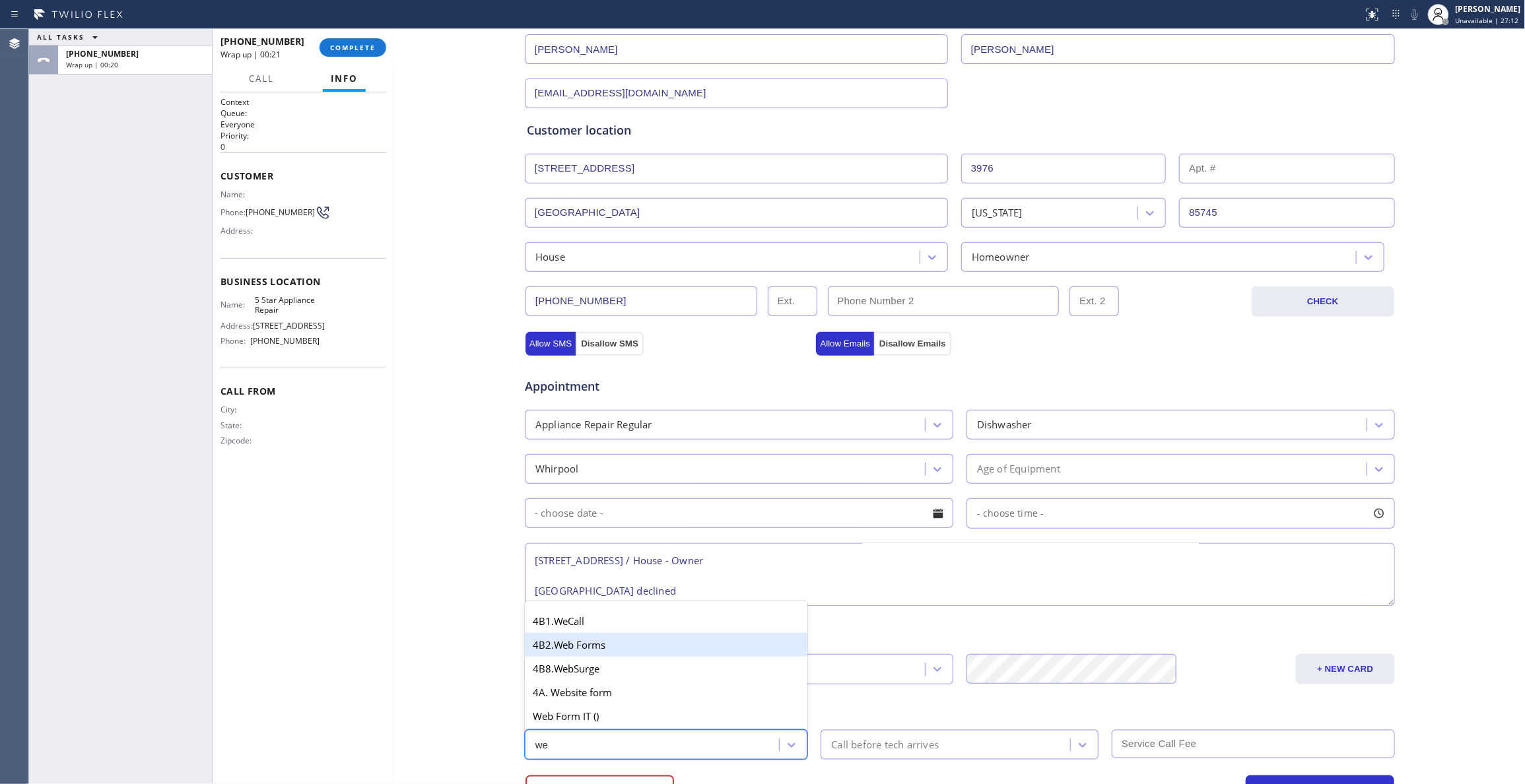
click at [582, 649] on div "4B2.Web Forms" at bounding box center [665, 644] width 283 height 24
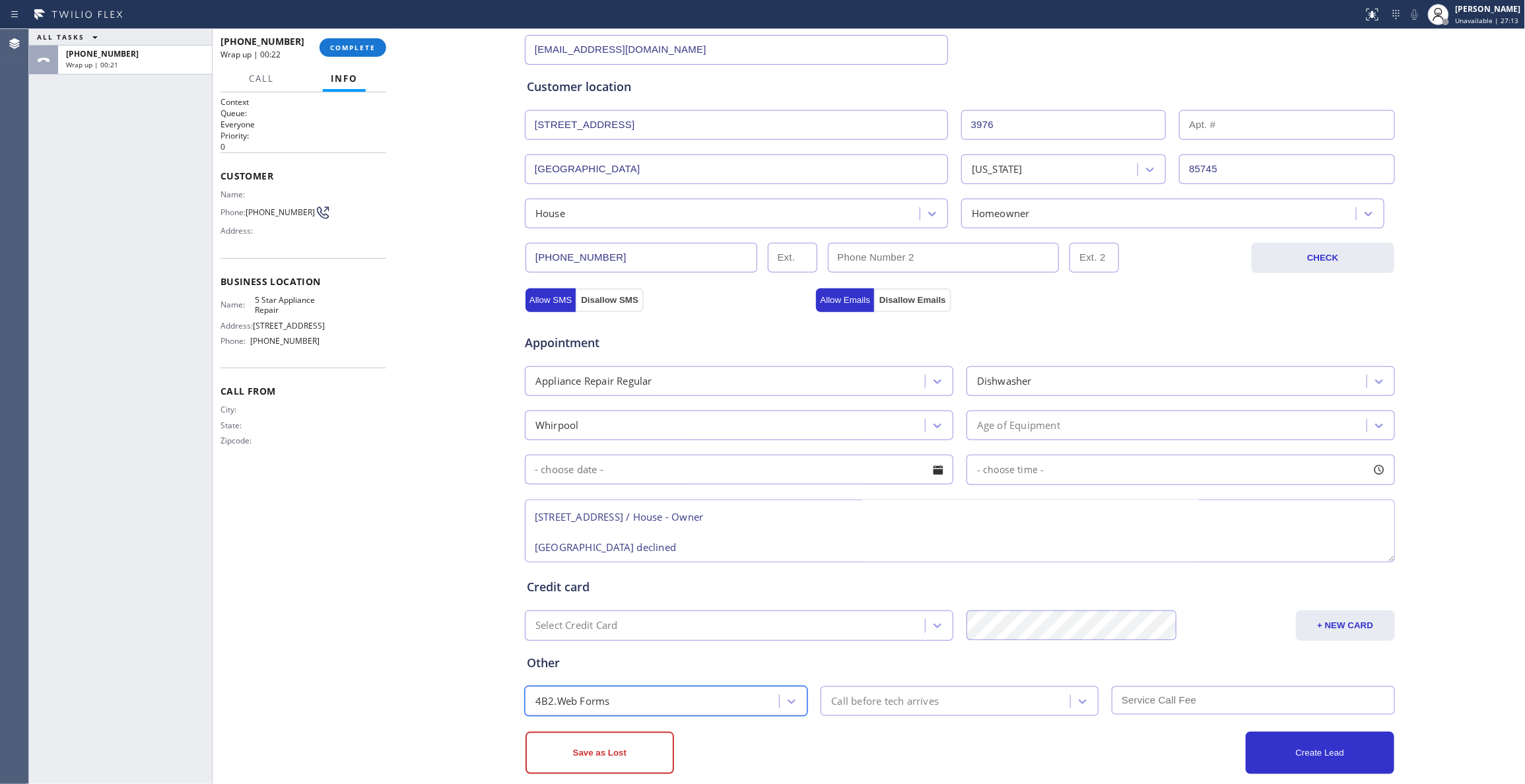
scroll to position [243, 0]
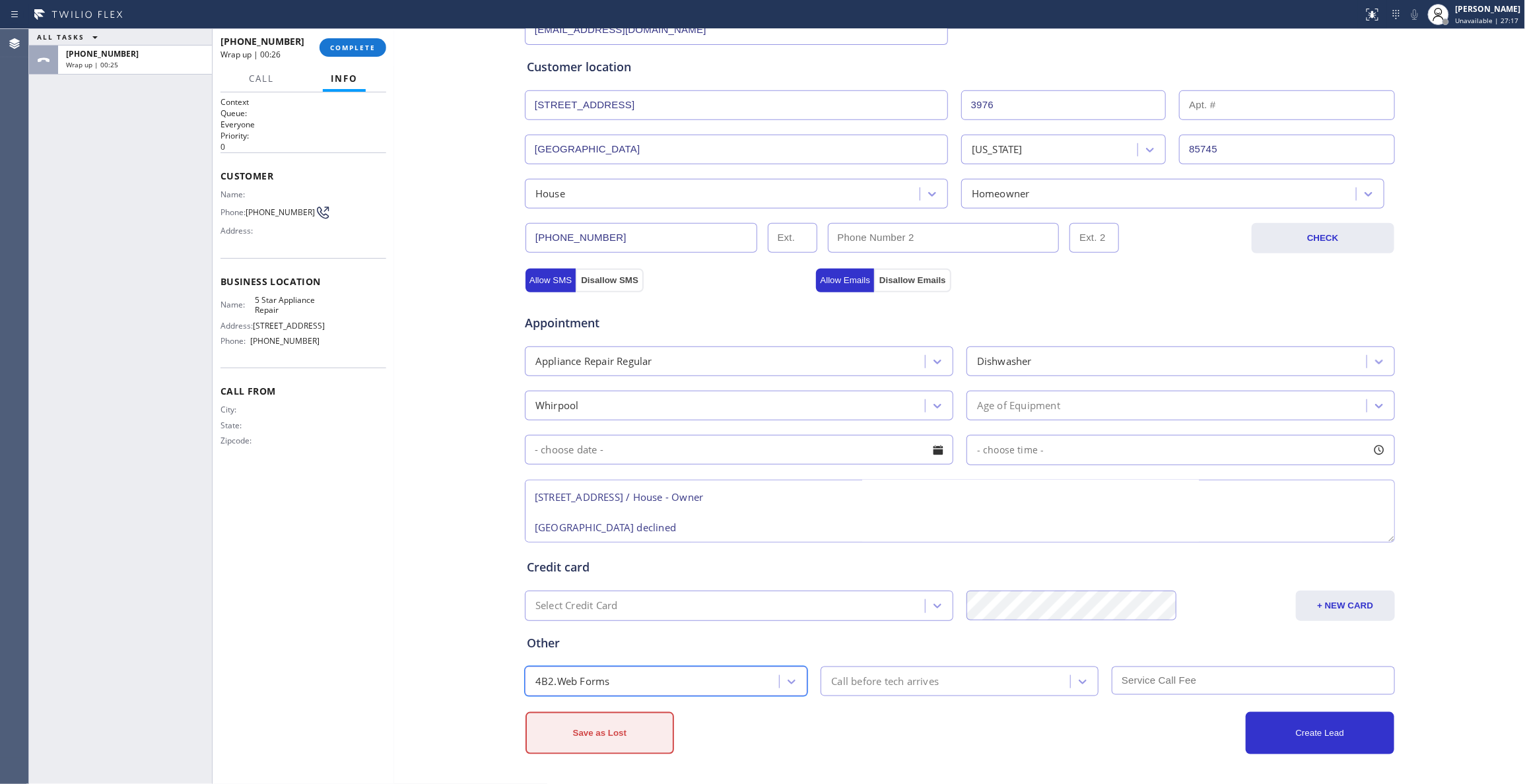
click at [643, 735] on button "Save as Lost" at bounding box center [600, 733] width 149 height 42
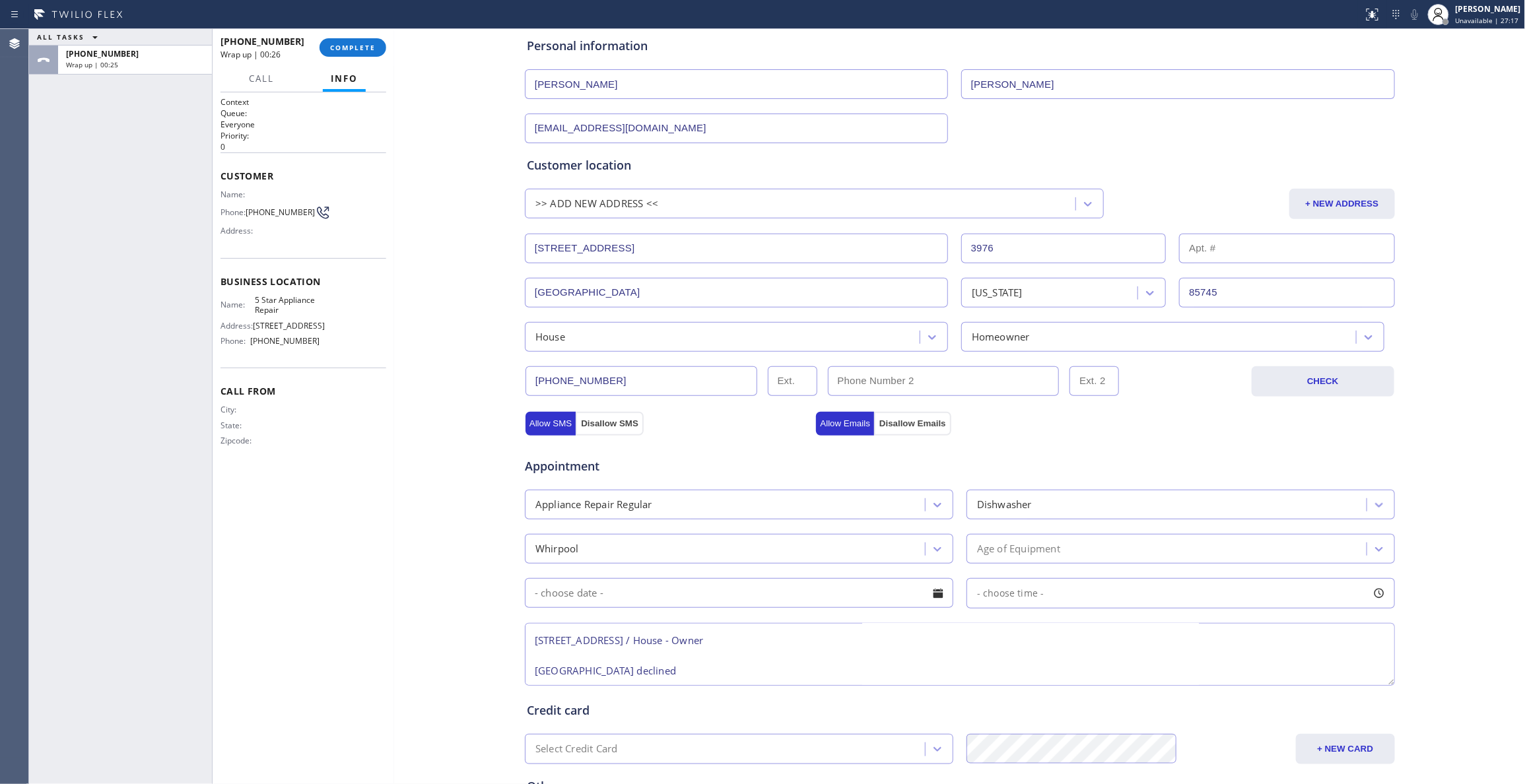
scroll to position [0, 0]
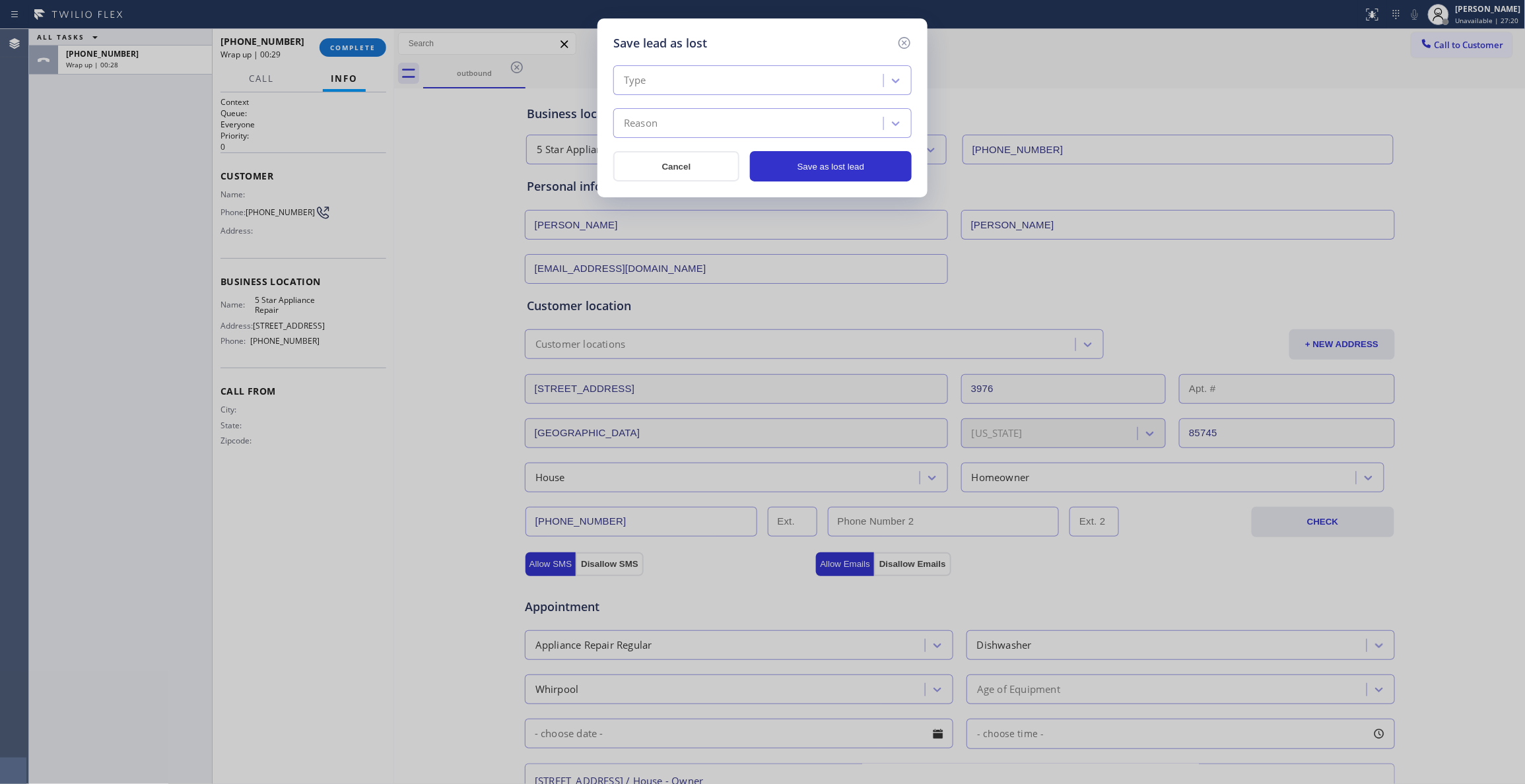
click at [730, 80] on div "Type" at bounding box center [749, 81] width 266 height 23
click at [698, 150] on div "Not Serviceable" at bounding box center [762, 155] width 298 height 24
click at [682, 124] on div "Reason" at bounding box center [749, 124] width 266 height 23
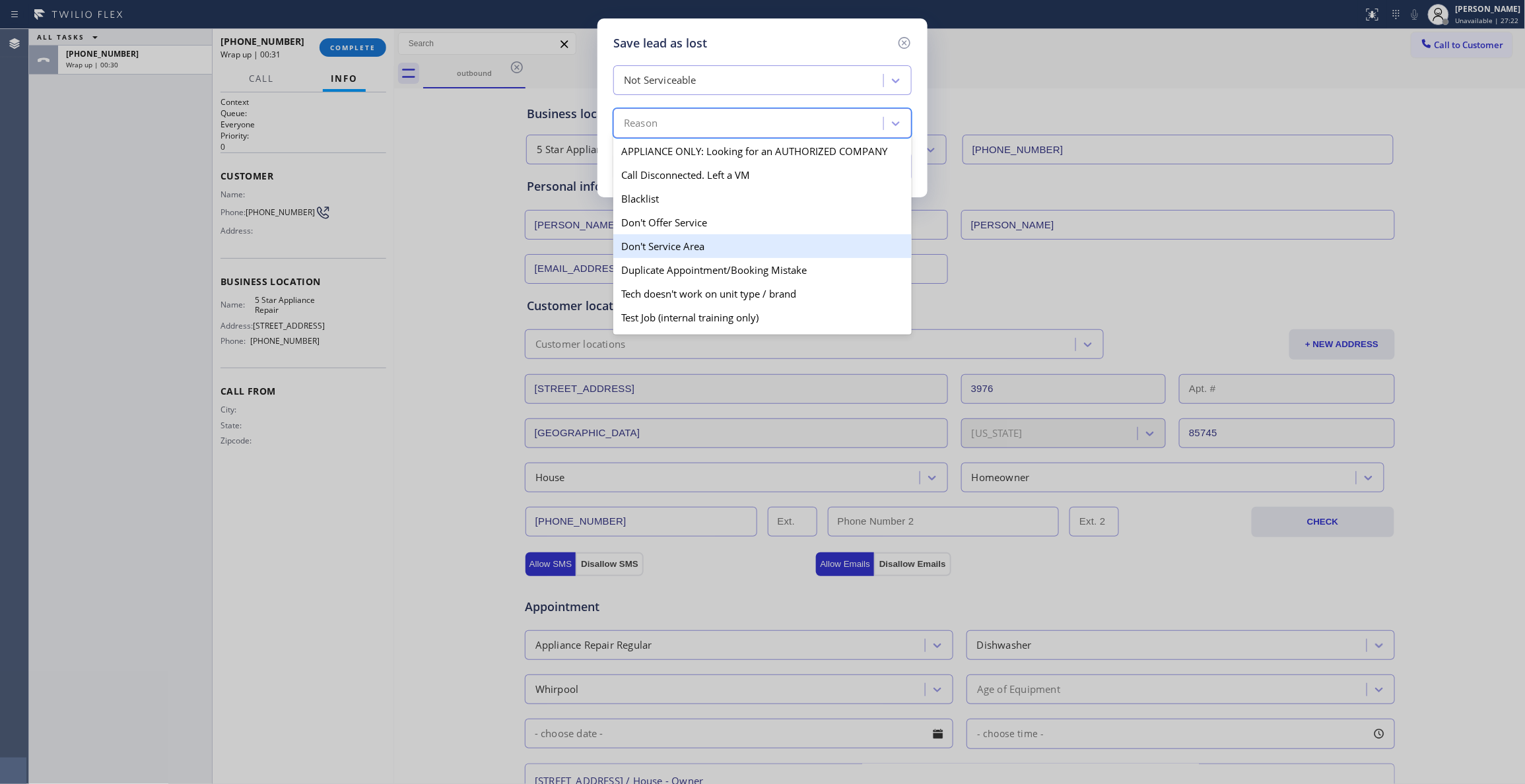
click at [673, 245] on div "Don't Service Area" at bounding box center [762, 245] width 298 height 24
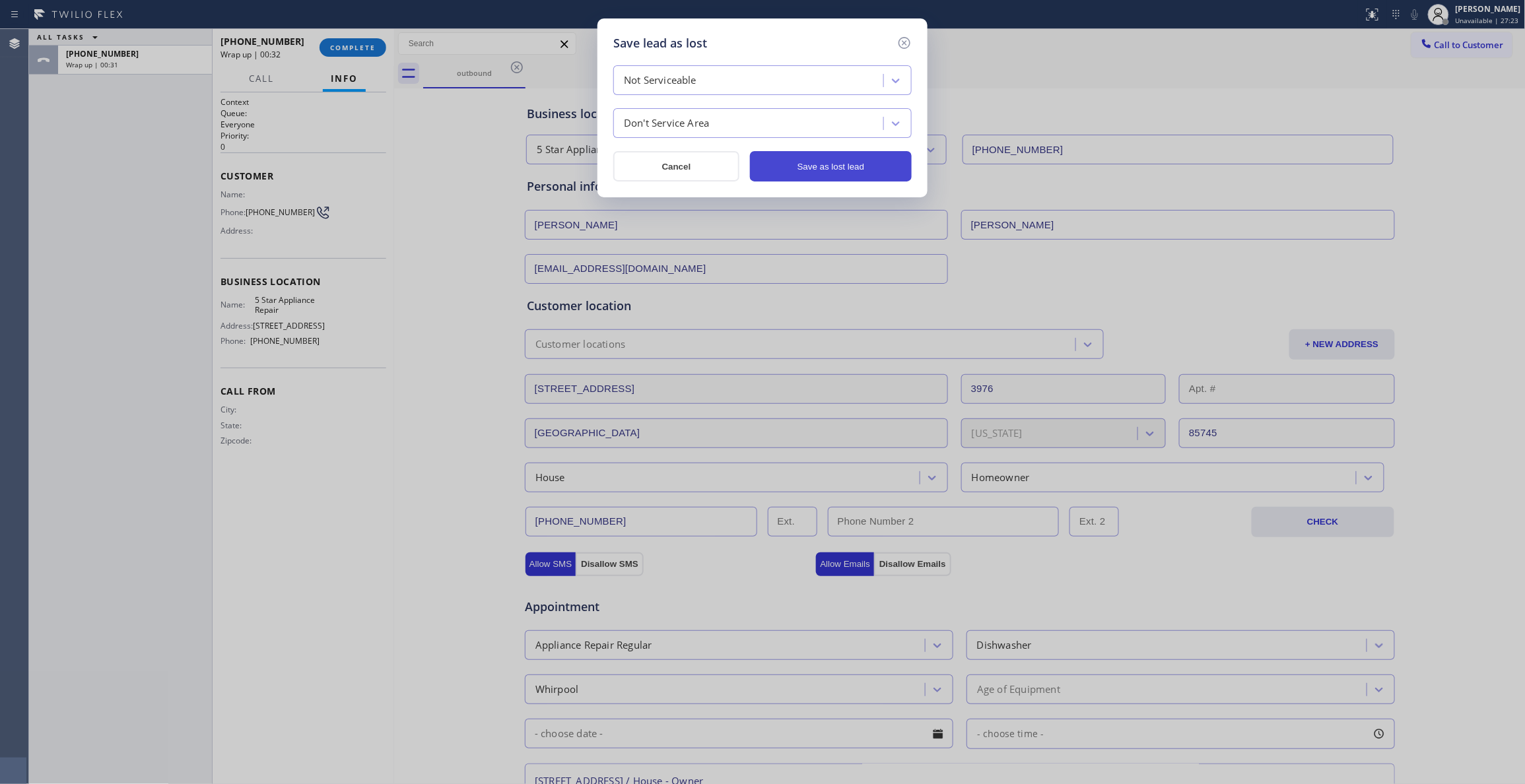
click at [808, 172] on button "Save as lost lead" at bounding box center [831, 167] width 162 height 30
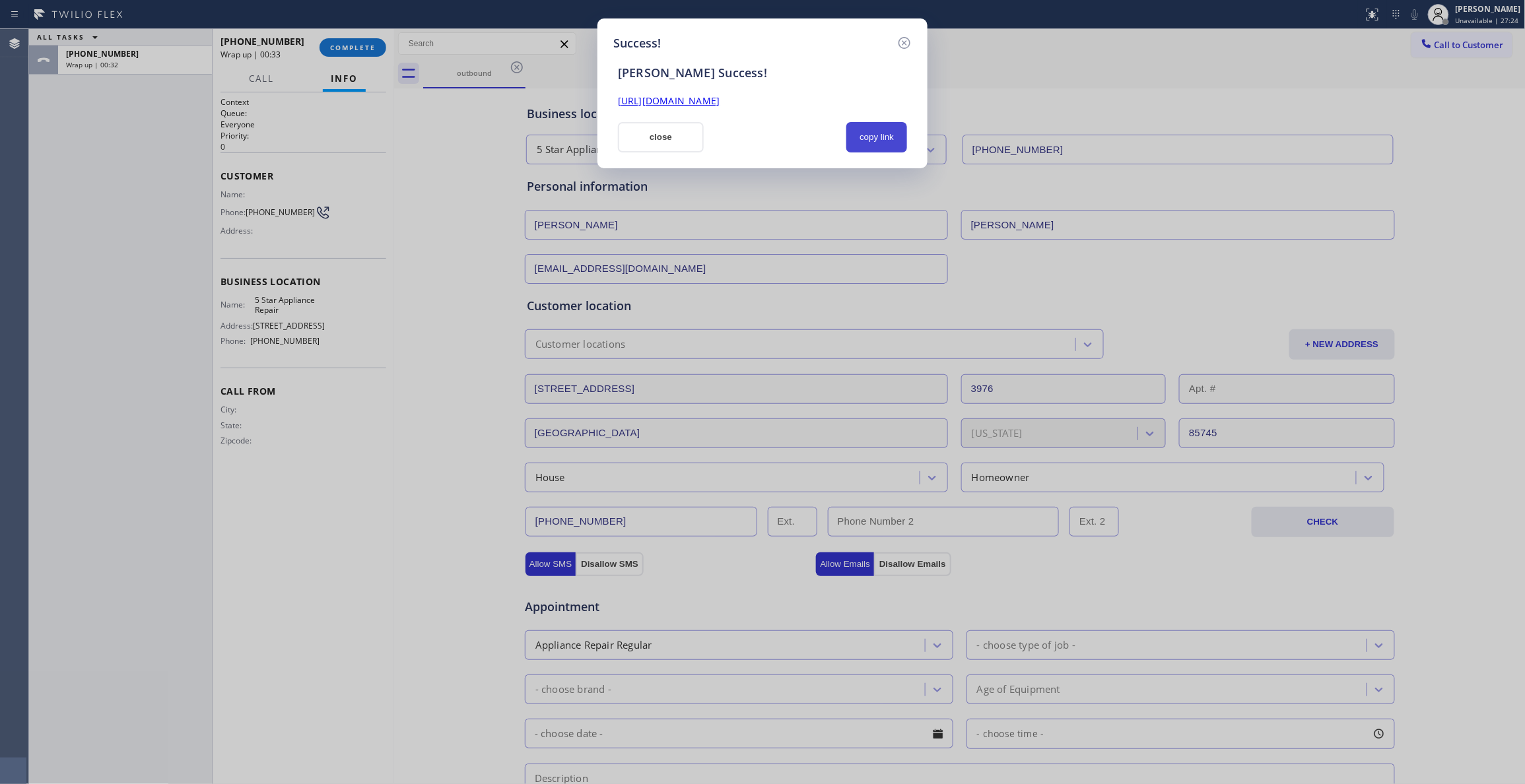
click at [887, 135] on button "copy link" at bounding box center [877, 137] width 61 height 30
click at [890, 136] on button "copy link" at bounding box center [877, 137] width 61 height 30
drag, startPoint x: 904, startPoint y: 43, endPoint x: 858, endPoint y: 43, distance: 46.0
click at [904, 43] on icon at bounding box center [904, 43] width 11 height 11
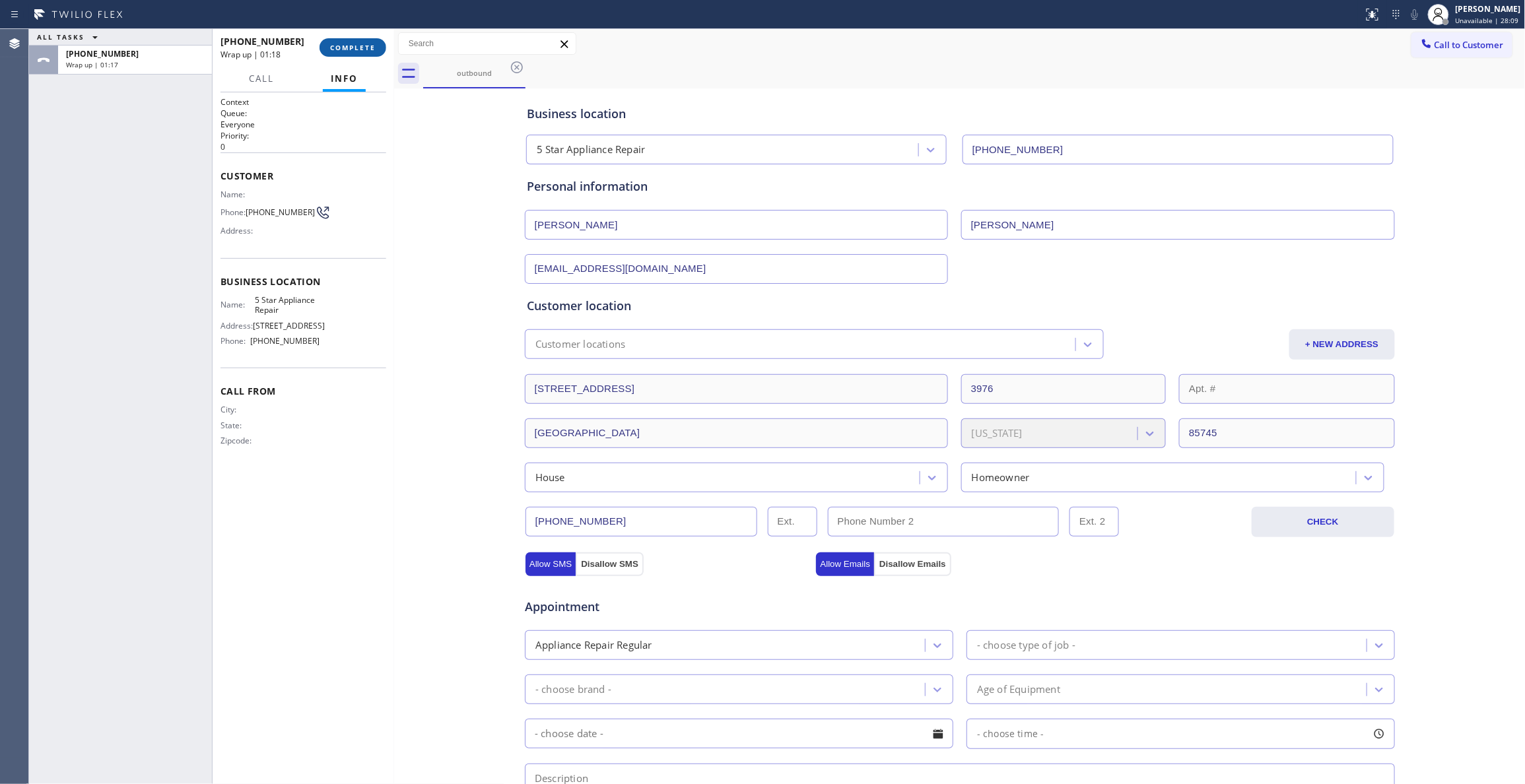
click at [380, 44] on button "COMPLETE" at bounding box center [353, 47] width 67 height 18
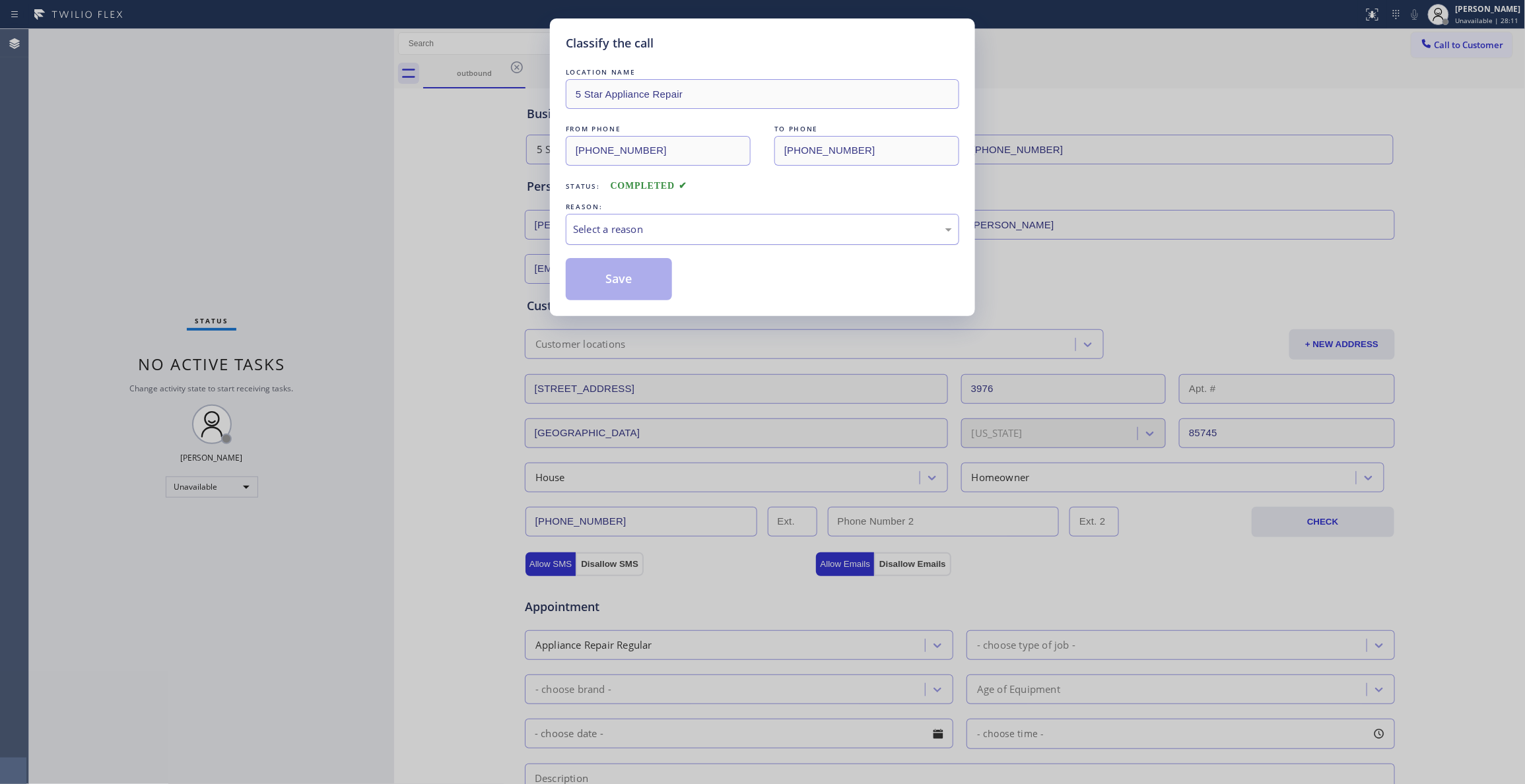
click at [622, 232] on div "Select a reason" at bounding box center [762, 229] width 379 height 15
click at [610, 276] on button "Save" at bounding box center [619, 279] width 107 height 42
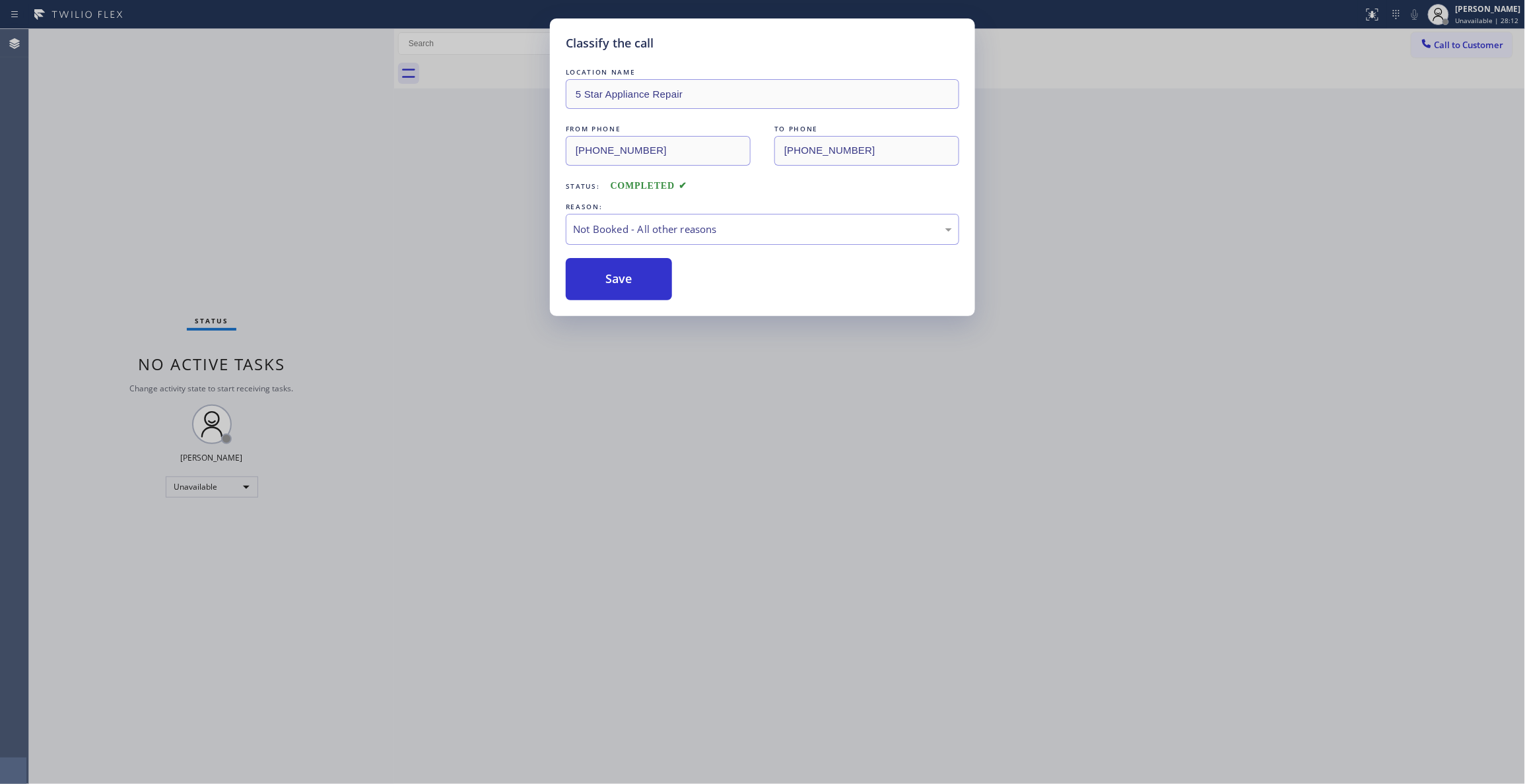
drag, startPoint x: 610, startPoint y: 276, endPoint x: 635, endPoint y: 321, distance: 51.5
click at [610, 276] on button "Save" at bounding box center [619, 279] width 107 height 42
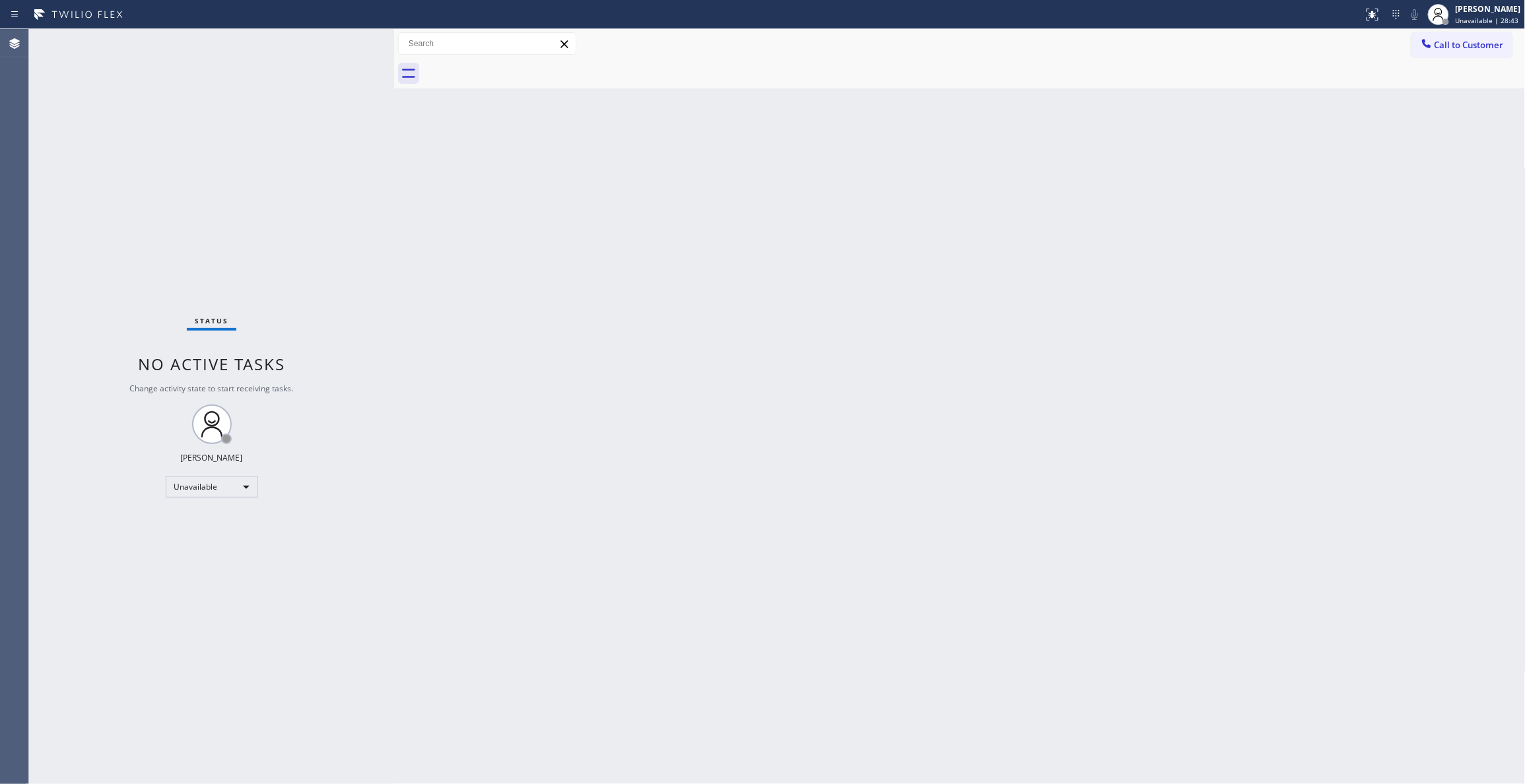
drag, startPoint x: 42, startPoint y: 685, endPoint x: 45, endPoint y: 652, distance: 33.1
click at [42, 685] on div "Status No active tasks Change activity state to start receiving tasks. Louis Ma…" at bounding box center [211, 406] width 365 height 755
click at [1454, 49] on span "Call to Customer" at bounding box center [1469, 45] width 69 height 11
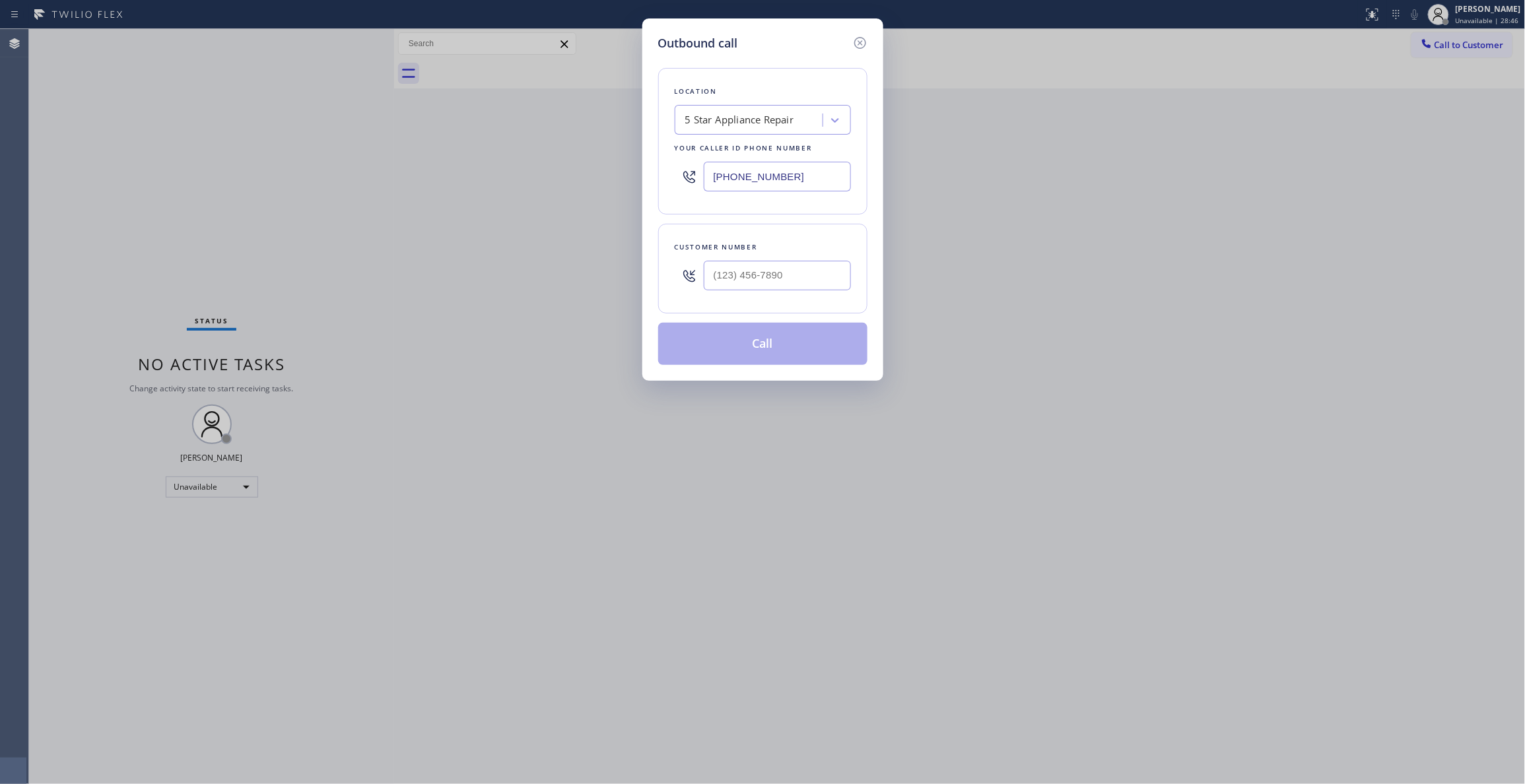
drag, startPoint x: 799, startPoint y: 180, endPoint x: 656, endPoint y: 180, distance: 143.0
click at [656, 180] on div "Outbound call Location 5 Star Appliance Repair Your caller id phone number [PHO…" at bounding box center [762, 199] width 241 height 363
click at [808, 177] on input "[PHONE_NUMBER]" at bounding box center [777, 176] width 148 height 29
paste input "206) 309-5716"
drag, startPoint x: 819, startPoint y: 177, endPoint x: 552, endPoint y: 178, distance: 267.0
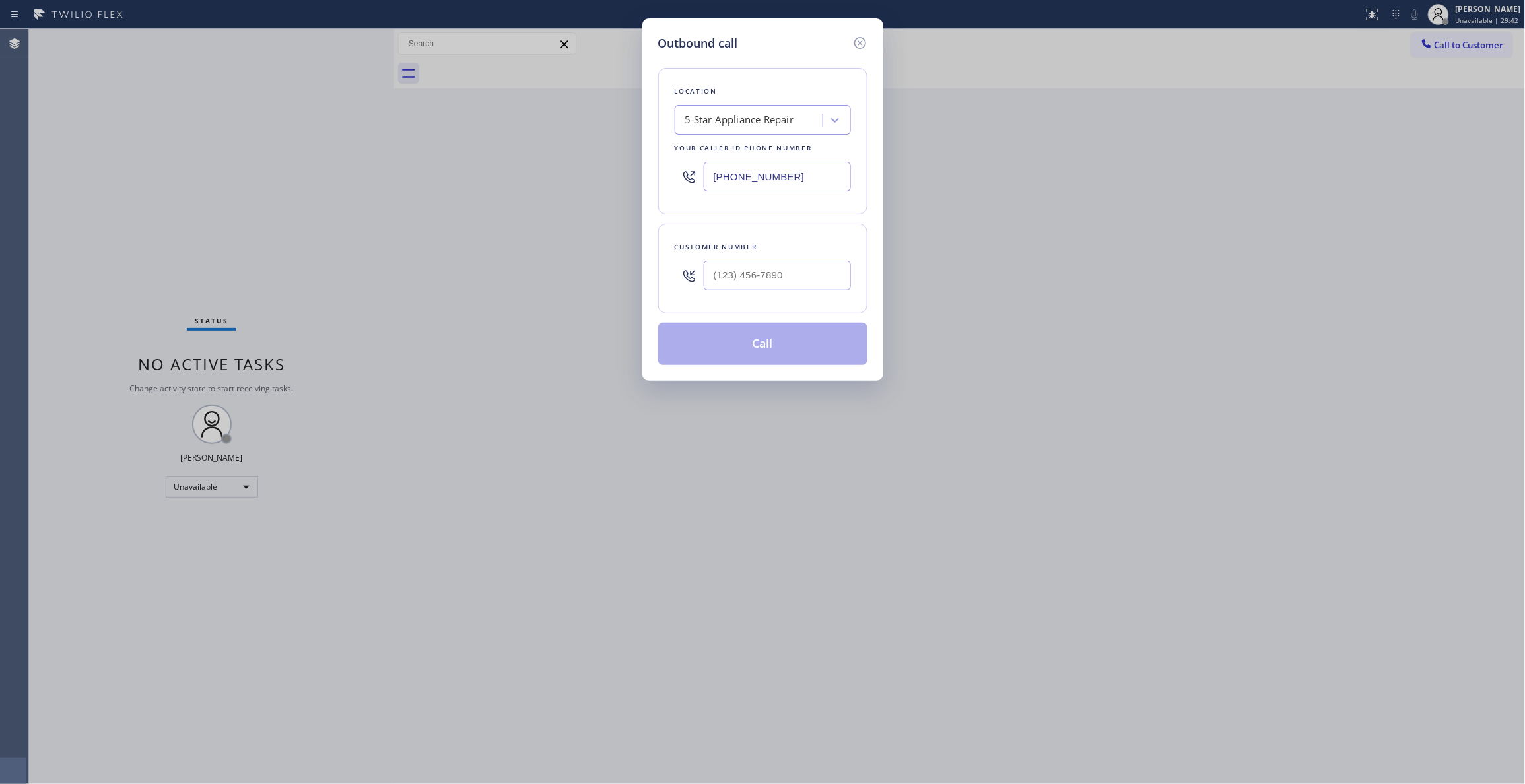
click at [552, 178] on div "Outbound call Location 5 Star Appliance Repair Your caller id phone number (206…" at bounding box center [762, 392] width 1525 height 784
drag, startPoint x: 806, startPoint y: 175, endPoint x: 381, endPoint y: 169, distance: 425.0
click at [381, 169] on div "Outbound call Location 5 Star Appliance Repair Your caller id phone number [PHO…" at bounding box center [762, 392] width 1525 height 784
paste input "206) 309-5716"
type input "(206) 309-5716"
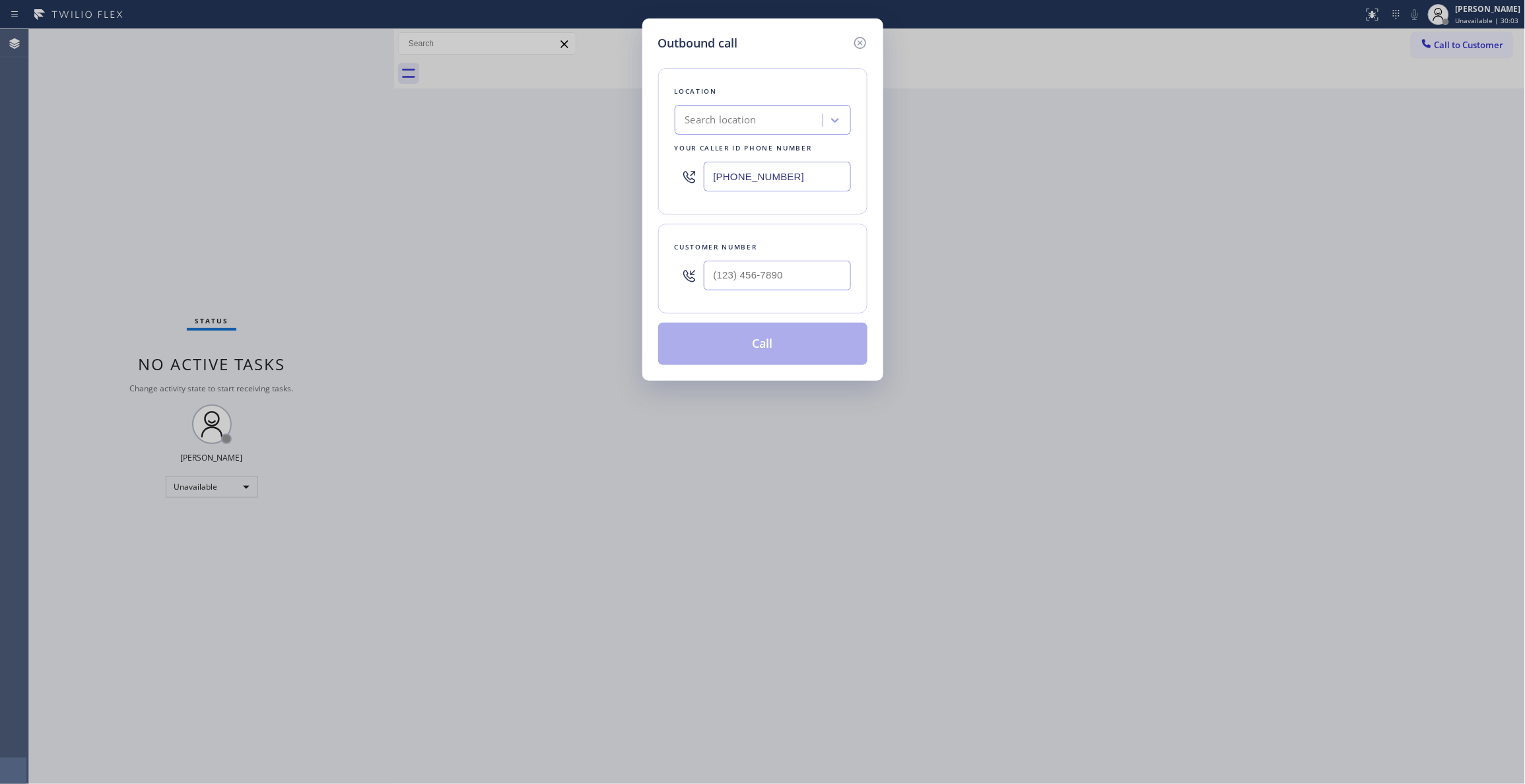
click at [50, 122] on div "Outbound call Location Search location Your caller id phone number (206) 309-57…" at bounding box center [762, 392] width 1525 height 784
click at [795, 277] on input "(___) ___-____" at bounding box center [777, 275] width 148 height 29
paste input "783) 601-1064"
type input "(783) 601-1064"
paste input "855) 731-4952"
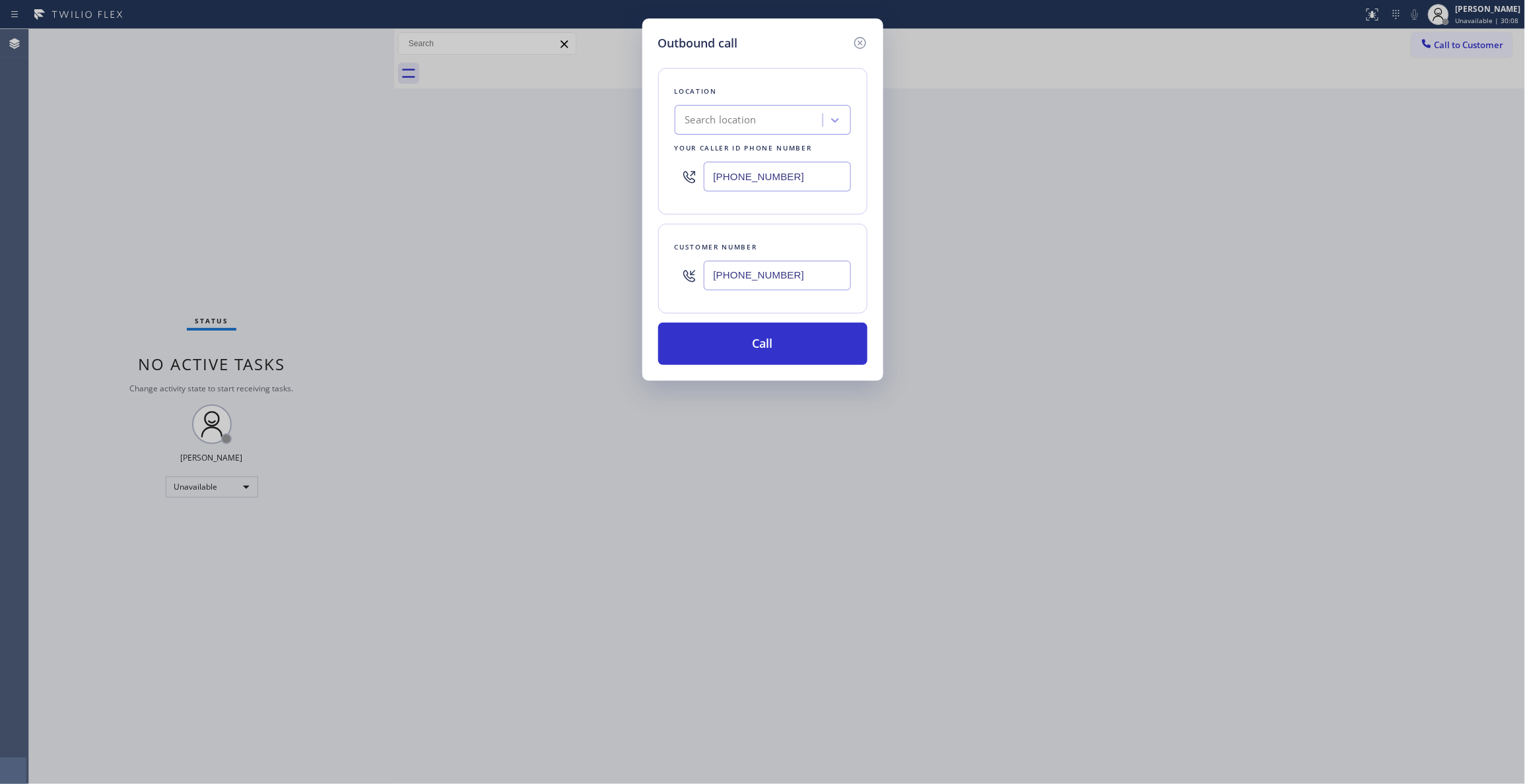
drag, startPoint x: 790, startPoint y: 175, endPoint x: 307, endPoint y: 178, distance: 483.0
click at [291, 173] on div "Outbound call Location Search location Your caller id phone number (206) 309-57…" at bounding box center [762, 392] width 1525 height 784
type input "[PHONE_NUMBER]"
click at [723, 352] on button "Call" at bounding box center [762, 343] width 209 height 42
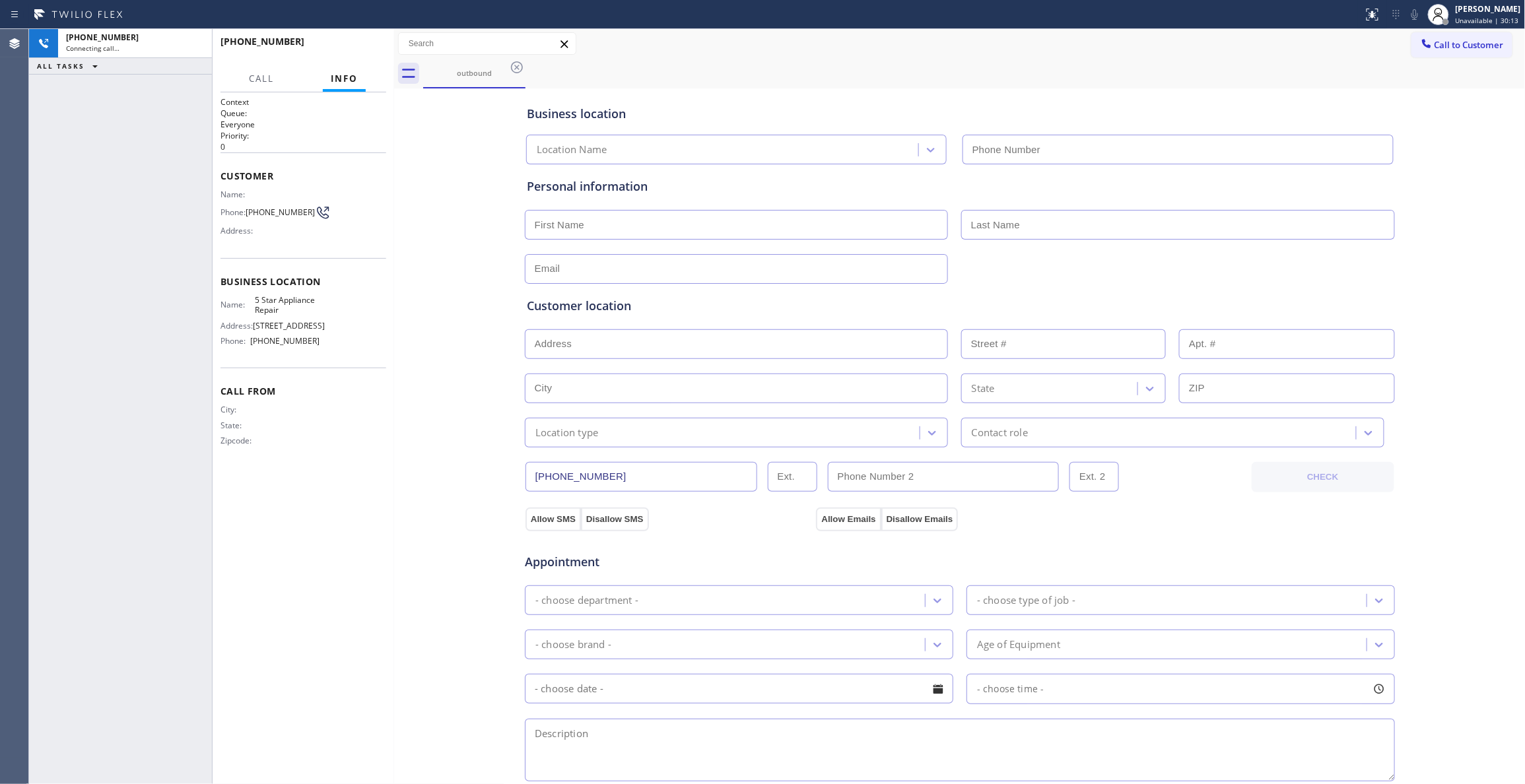
type input "[PHONE_NUMBER]"
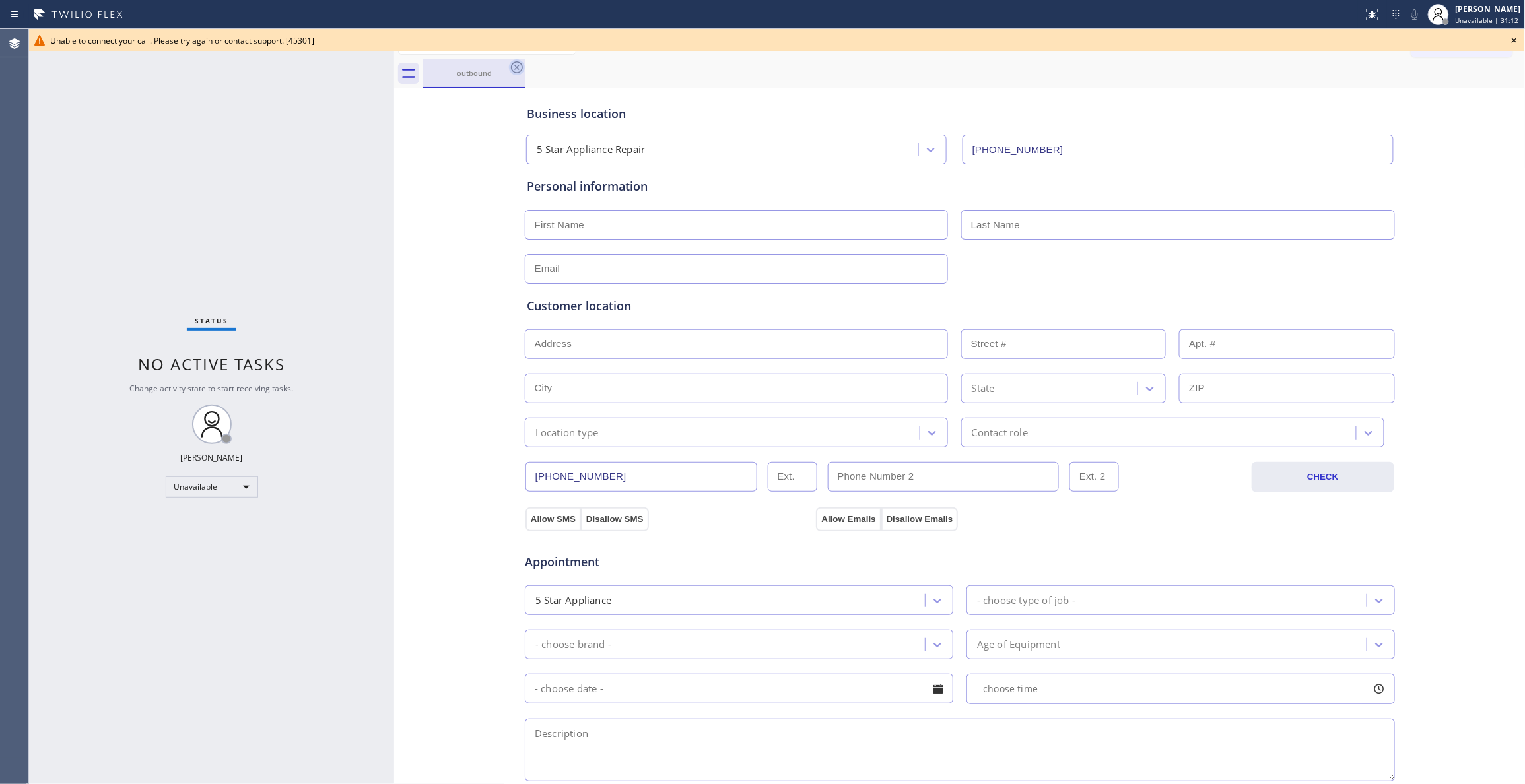
click at [516, 69] on icon at bounding box center [517, 67] width 11 height 11
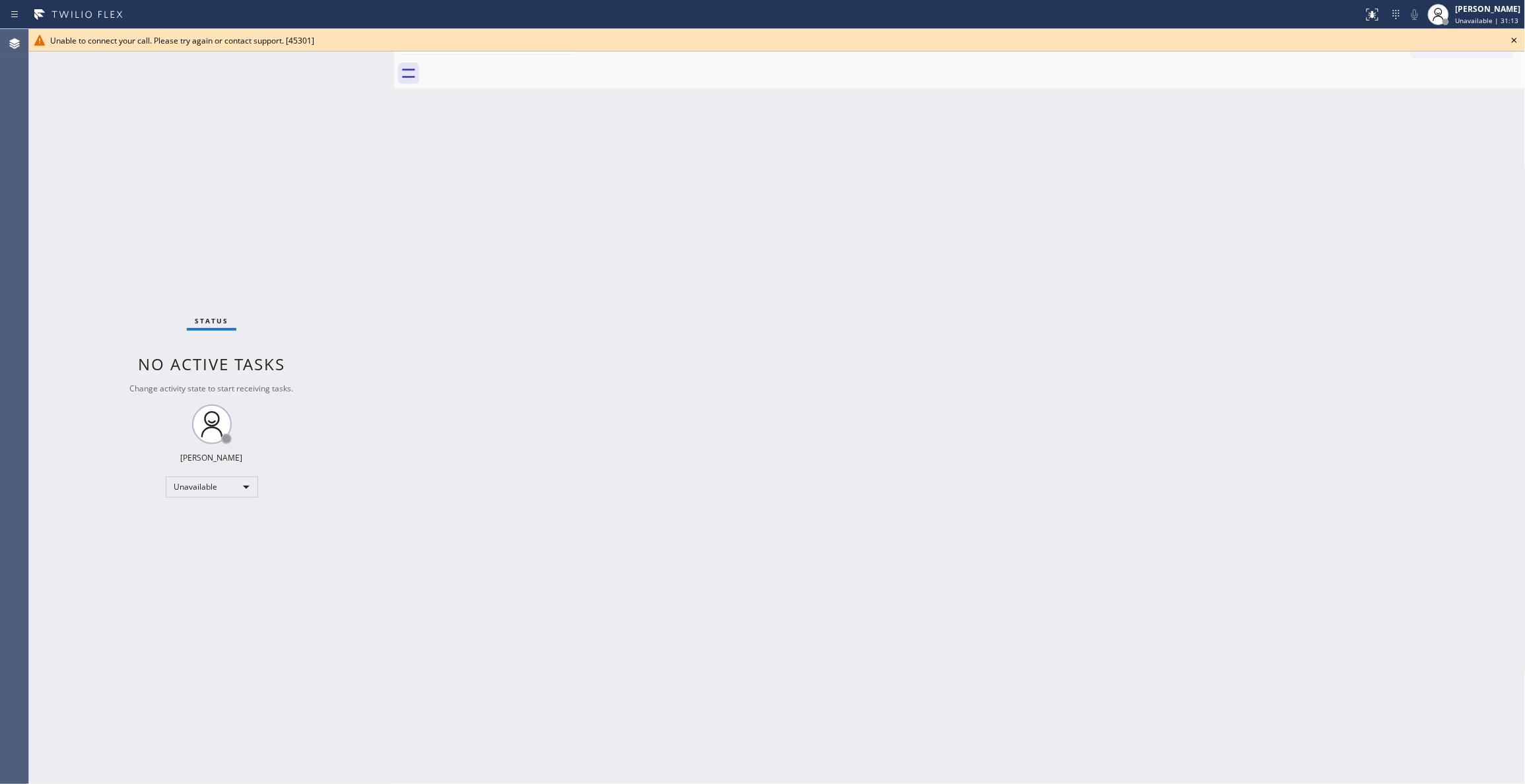
click at [1513, 40] on icon at bounding box center [1514, 40] width 16 height 16
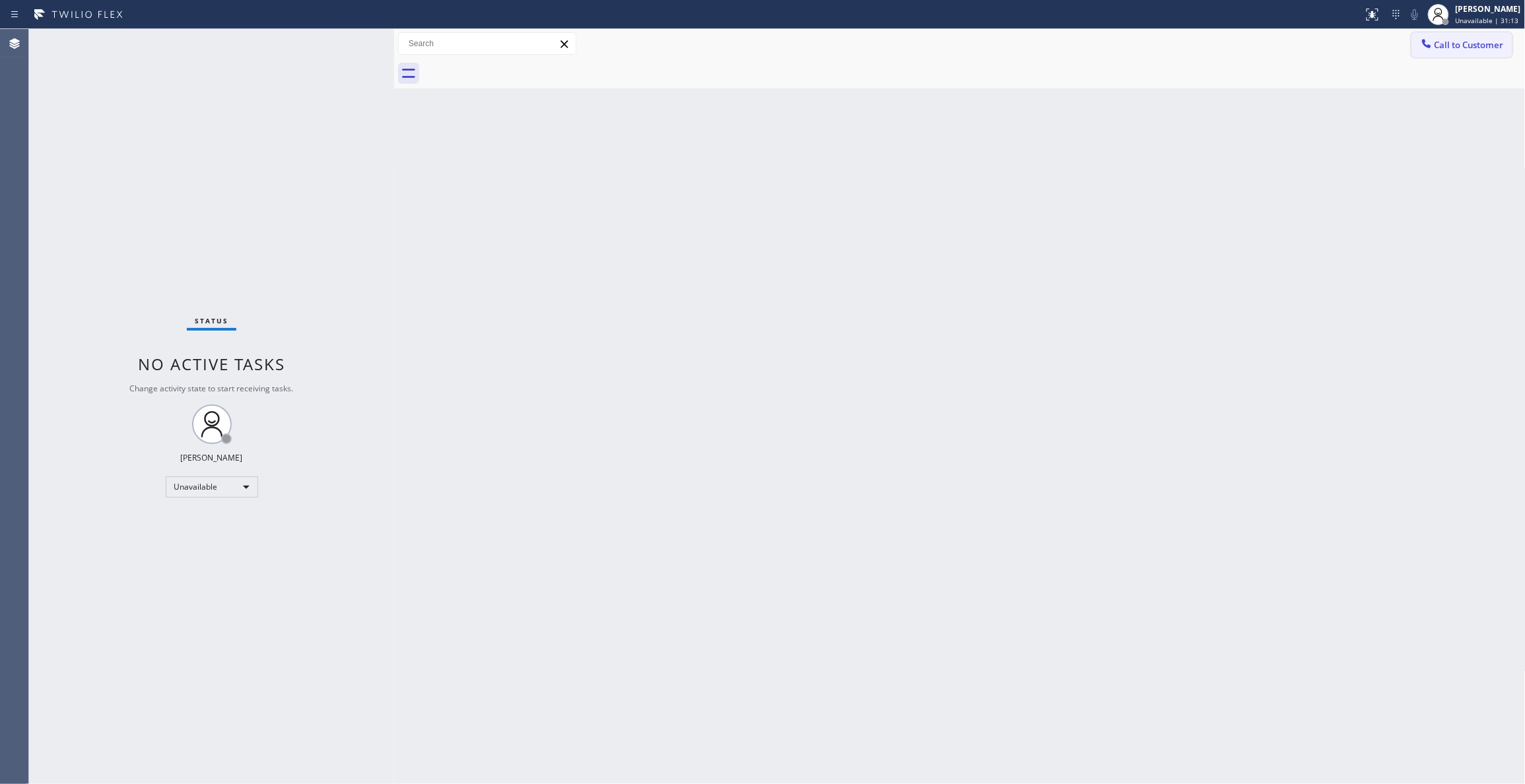
click at [1491, 52] on button "Call to Customer" at bounding box center [1462, 45] width 101 height 25
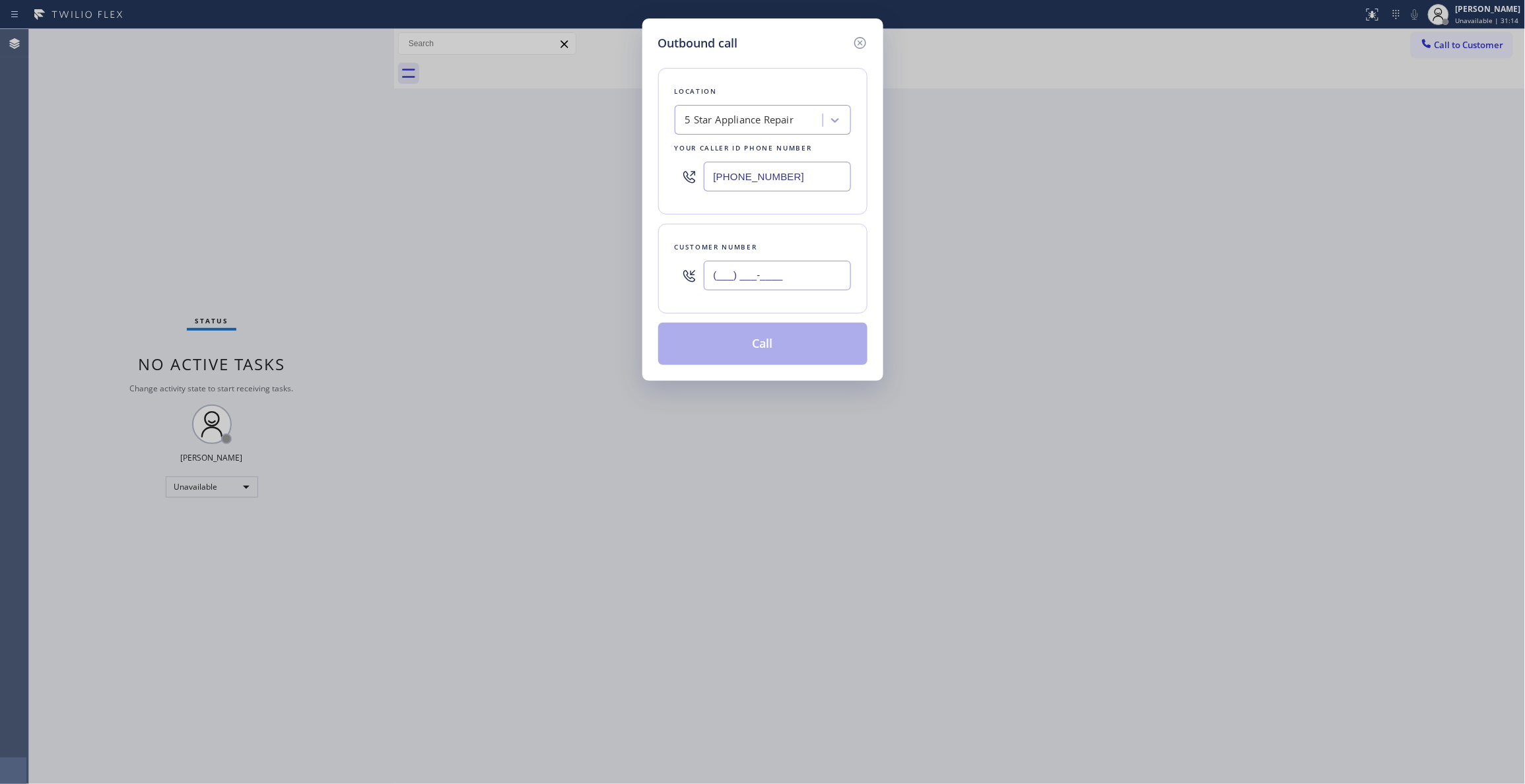
click at [776, 274] on input "(___) ___-____" at bounding box center [777, 275] width 148 height 29
paste input "783) 601-1064"
type input "(783) 601-1064"
click at [744, 358] on button "Call" at bounding box center [762, 343] width 209 height 42
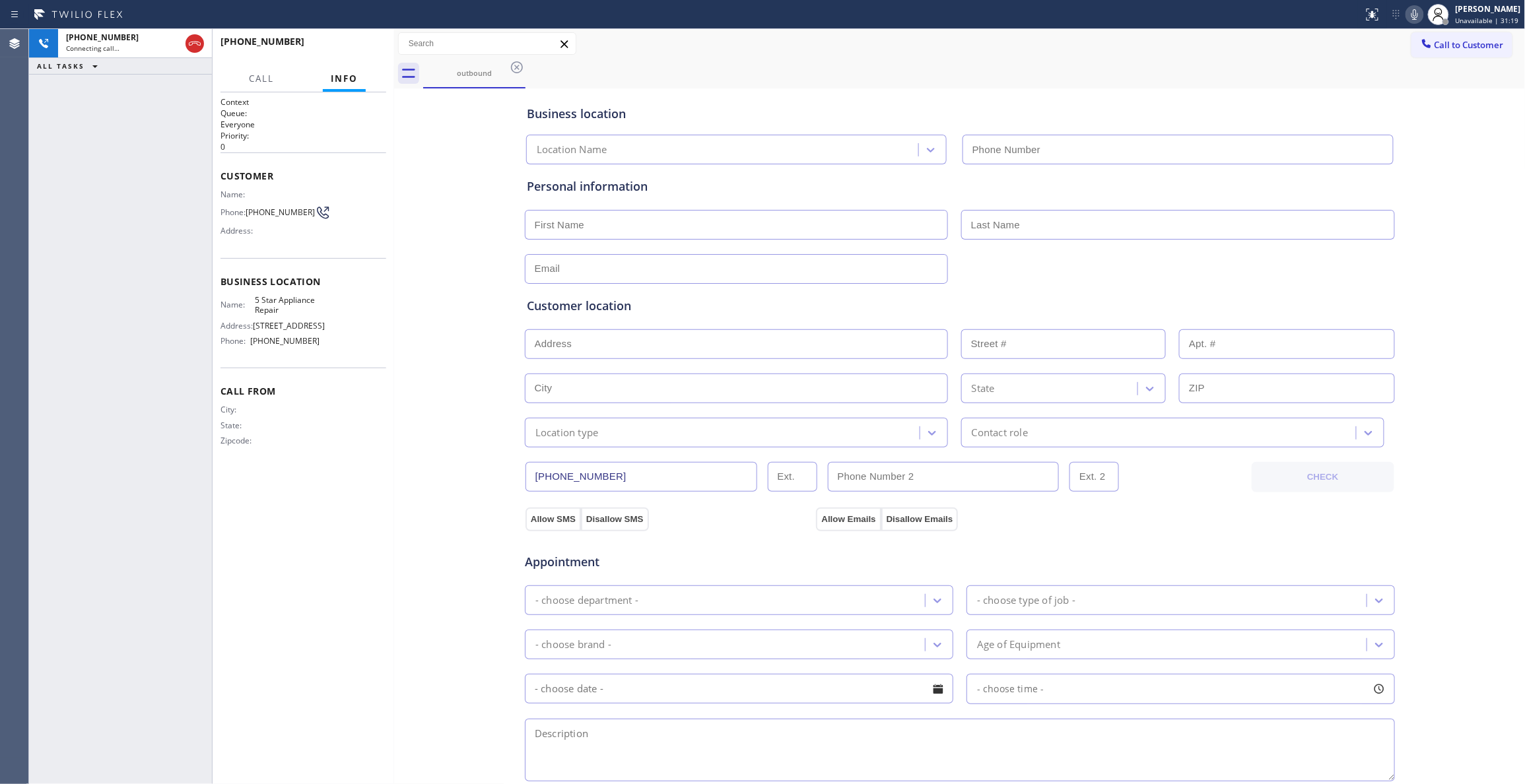
type input "[PHONE_NUMBER]"
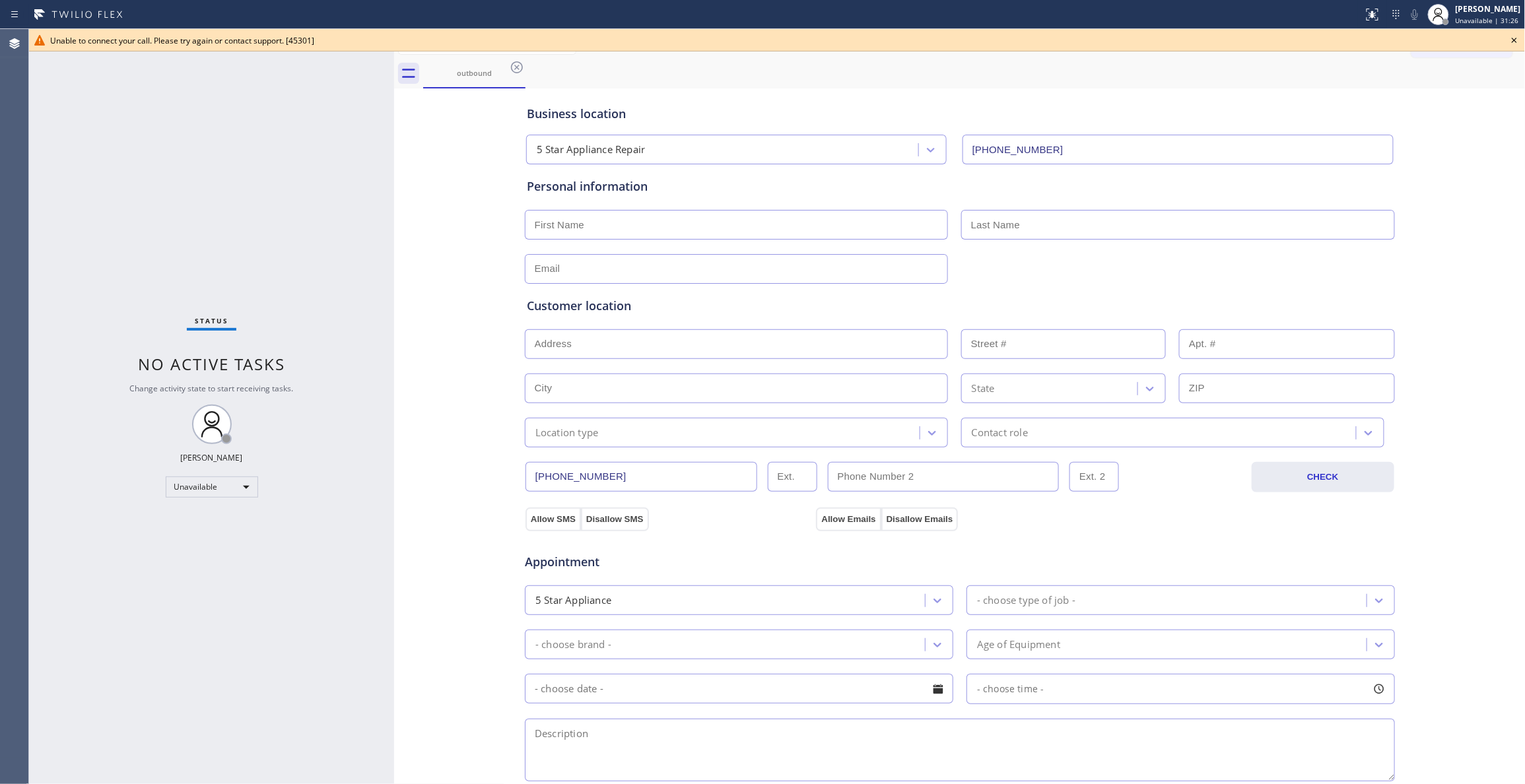
click at [49, 180] on div "Status No active tasks Change activity state to start receiving tasks. Louis Ma…" at bounding box center [211, 406] width 365 height 755
click at [513, 69] on icon at bounding box center [517, 67] width 16 height 16
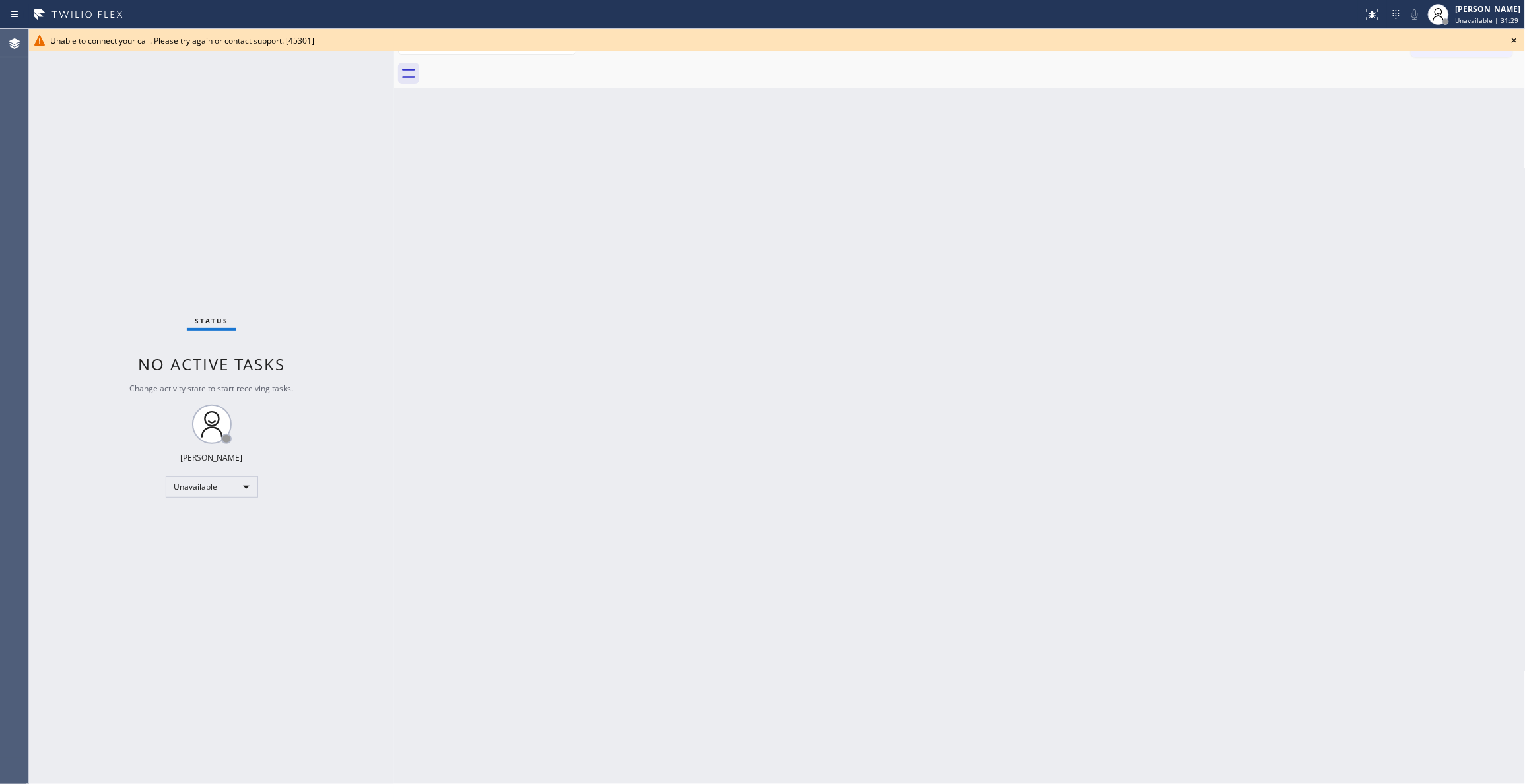
click at [1514, 40] on icon at bounding box center [1515, 41] width 6 height 6
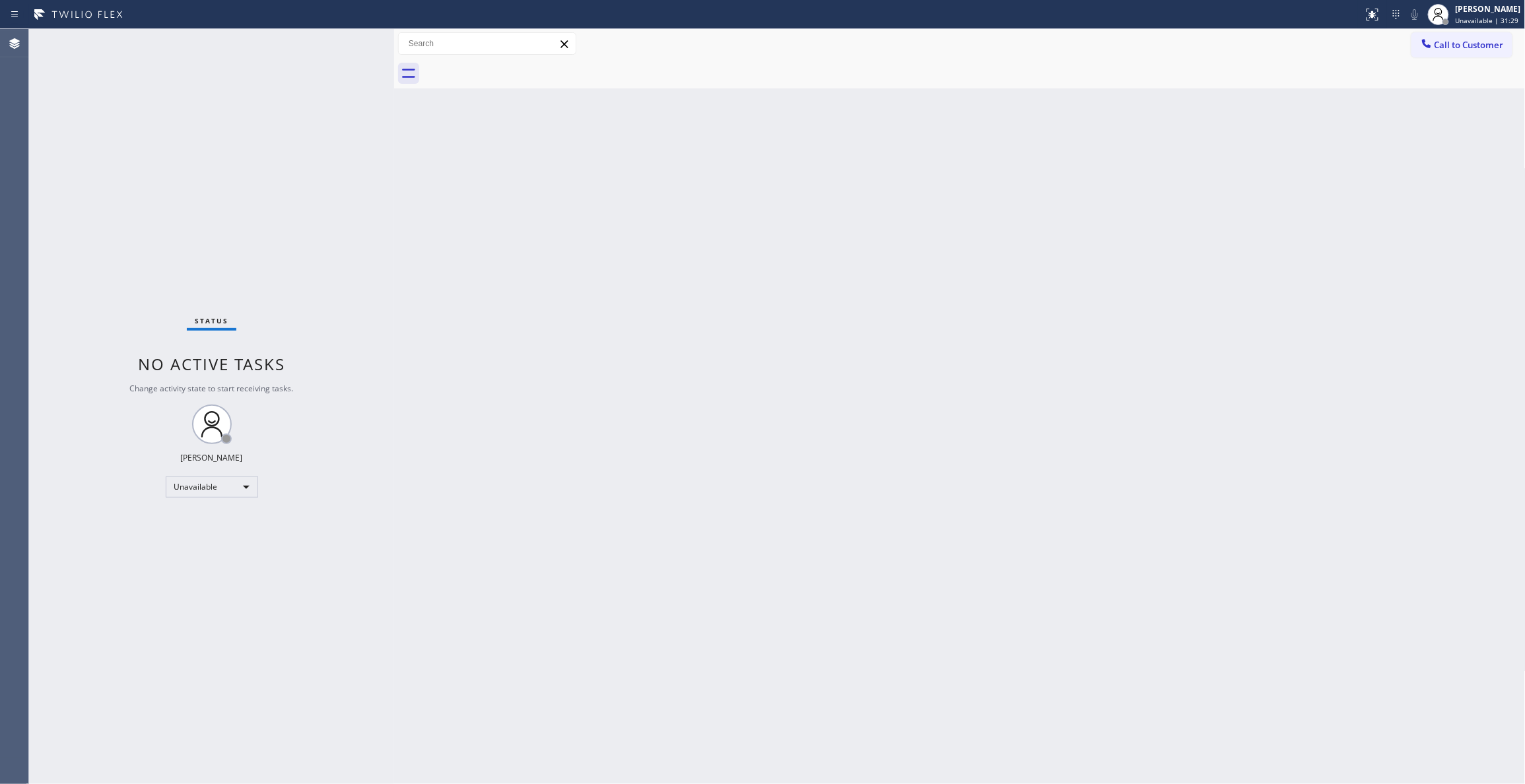
click at [1472, 61] on div at bounding box center [974, 73] width 1102 height 29
click at [1444, 56] on button "Call to Customer" at bounding box center [1462, 45] width 101 height 25
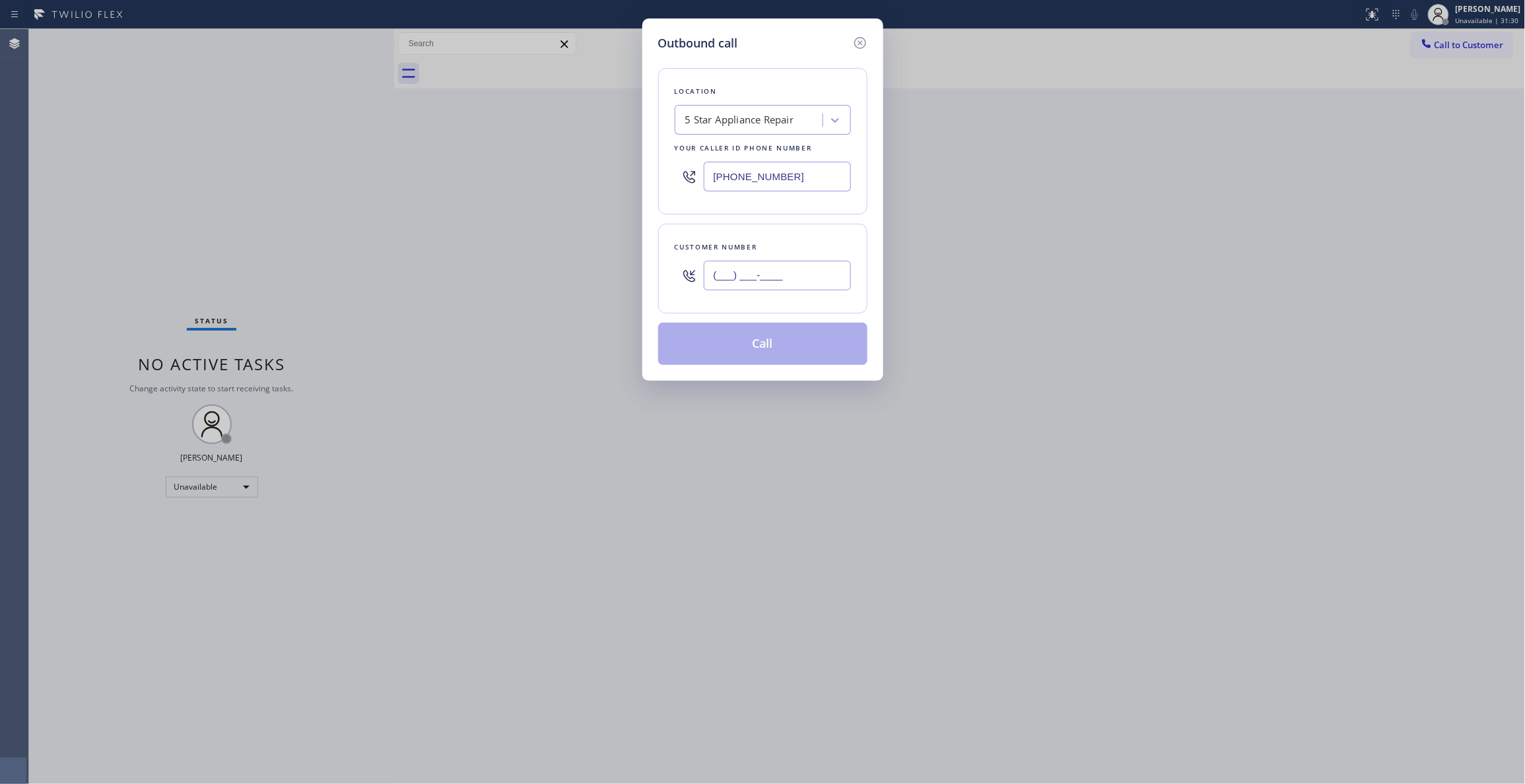
click at [766, 280] on input "(___) ___-____" at bounding box center [777, 275] width 148 height 29
paste input "783) 601-1064"
type input "(783) 601-1064"
click at [769, 360] on button "Call" at bounding box center [762, 343] width 209 height 42
click at [772, 343] on button "Call" at bounding box center [762, 343] width 209 height 42
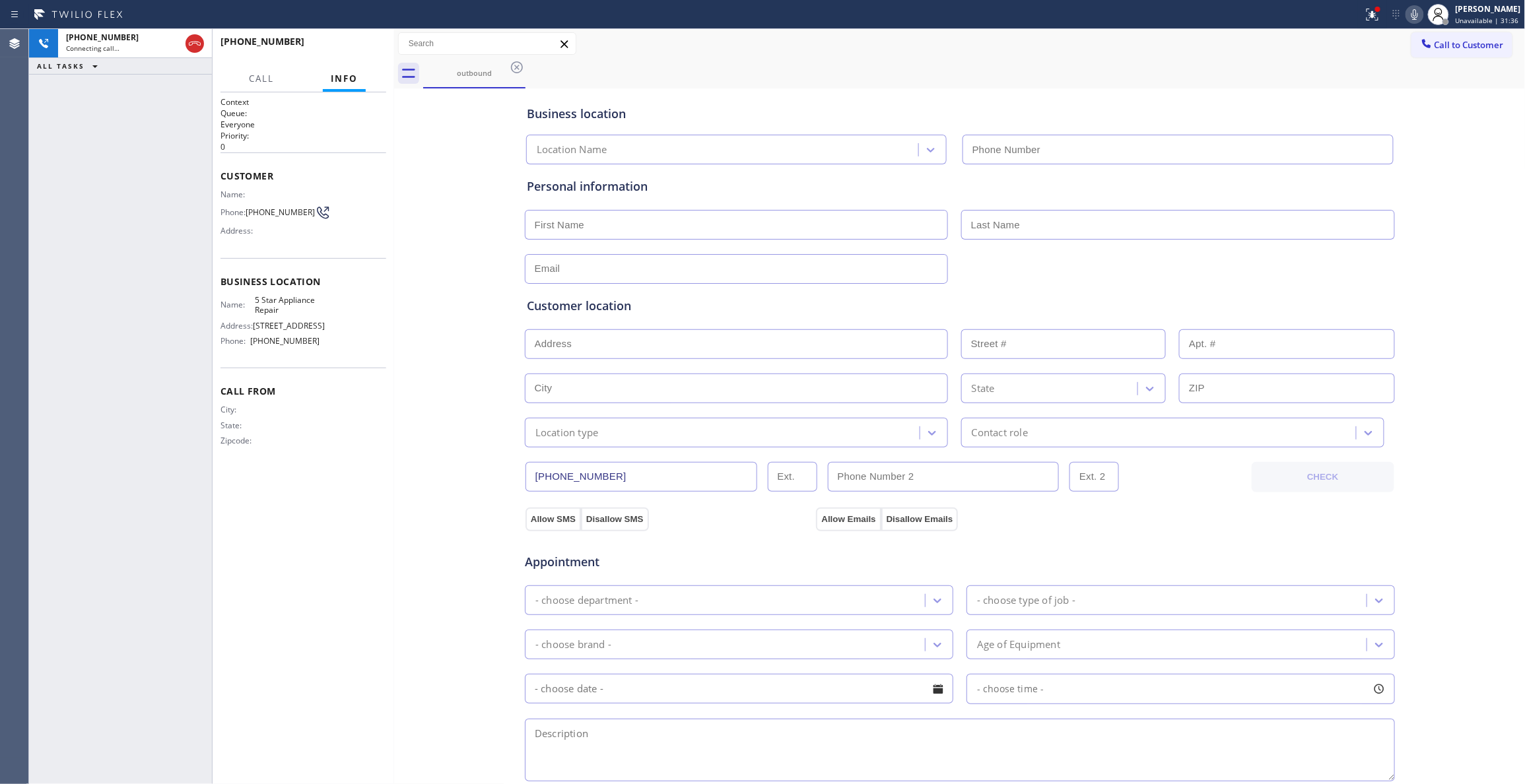
type input "[PHONE_NUMBER]"
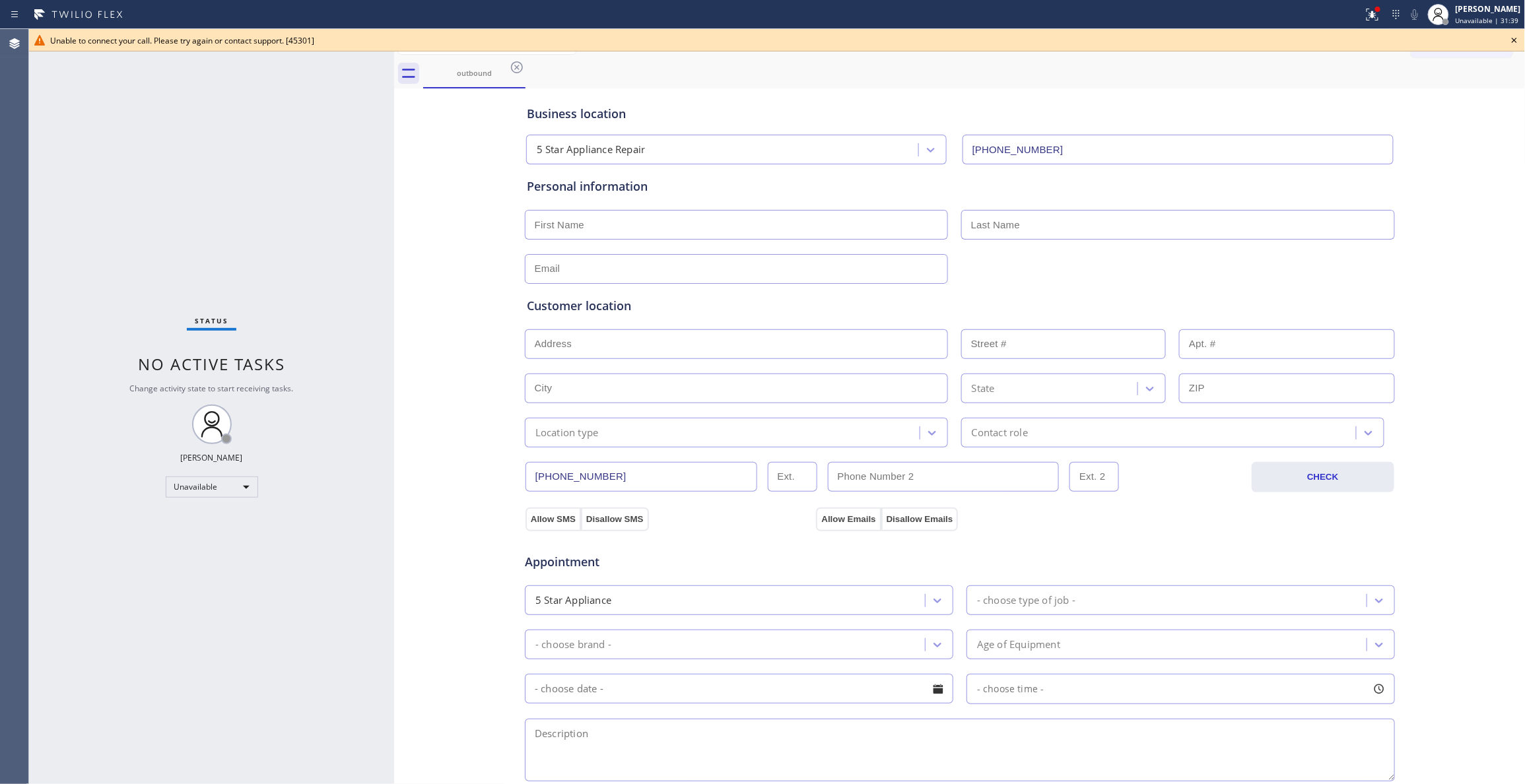
click at [485, 241] on div "Business location 5 Star Appliance Repair (855) 731-4952 Personal information C…" at bounding box center [960, 541] width 1125 height 901
click at [1515, 41] on icon at bounding box center [1514, 40] width 16 height 16
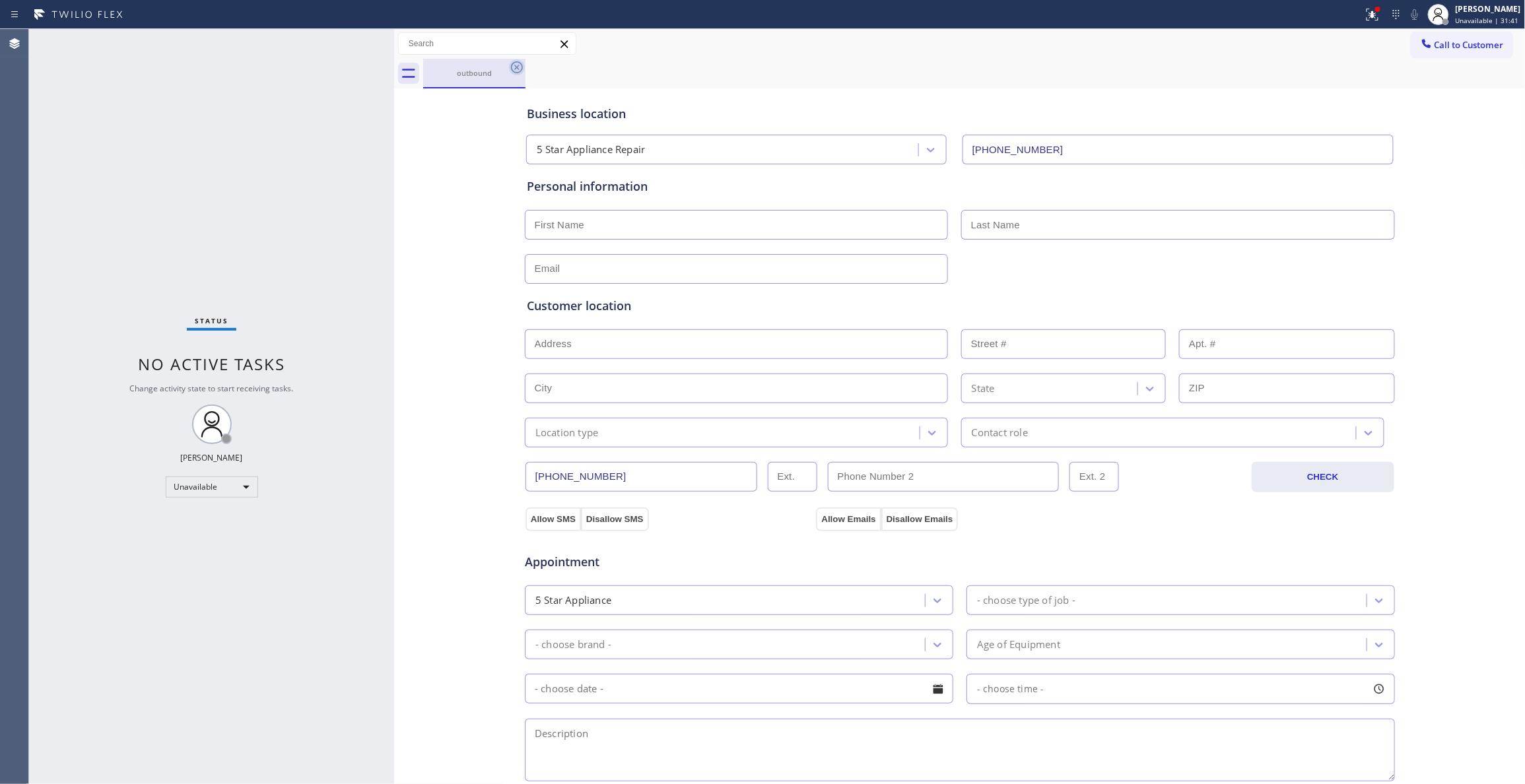
click at [513, 65] on icon at bounding box center [517, 67] width 16 height 16
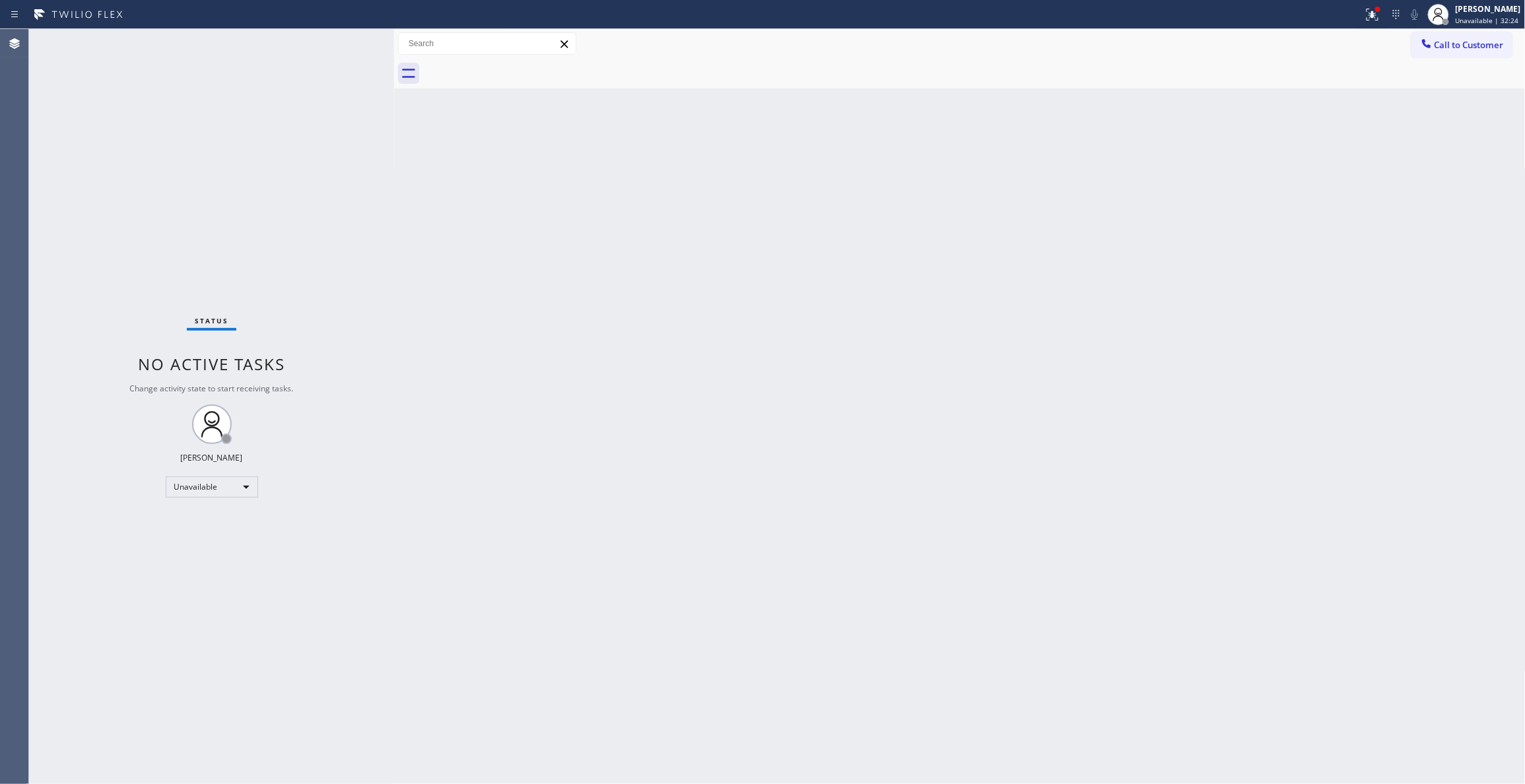
drag, startPoint x: 1466, startPoint y: 50, endPoint x: 1457, endPoint y: 50, distance: 9.0
click at [1465, 50] on button "Call to Customer" at bounding box center [1462, 45] width 101 height 25
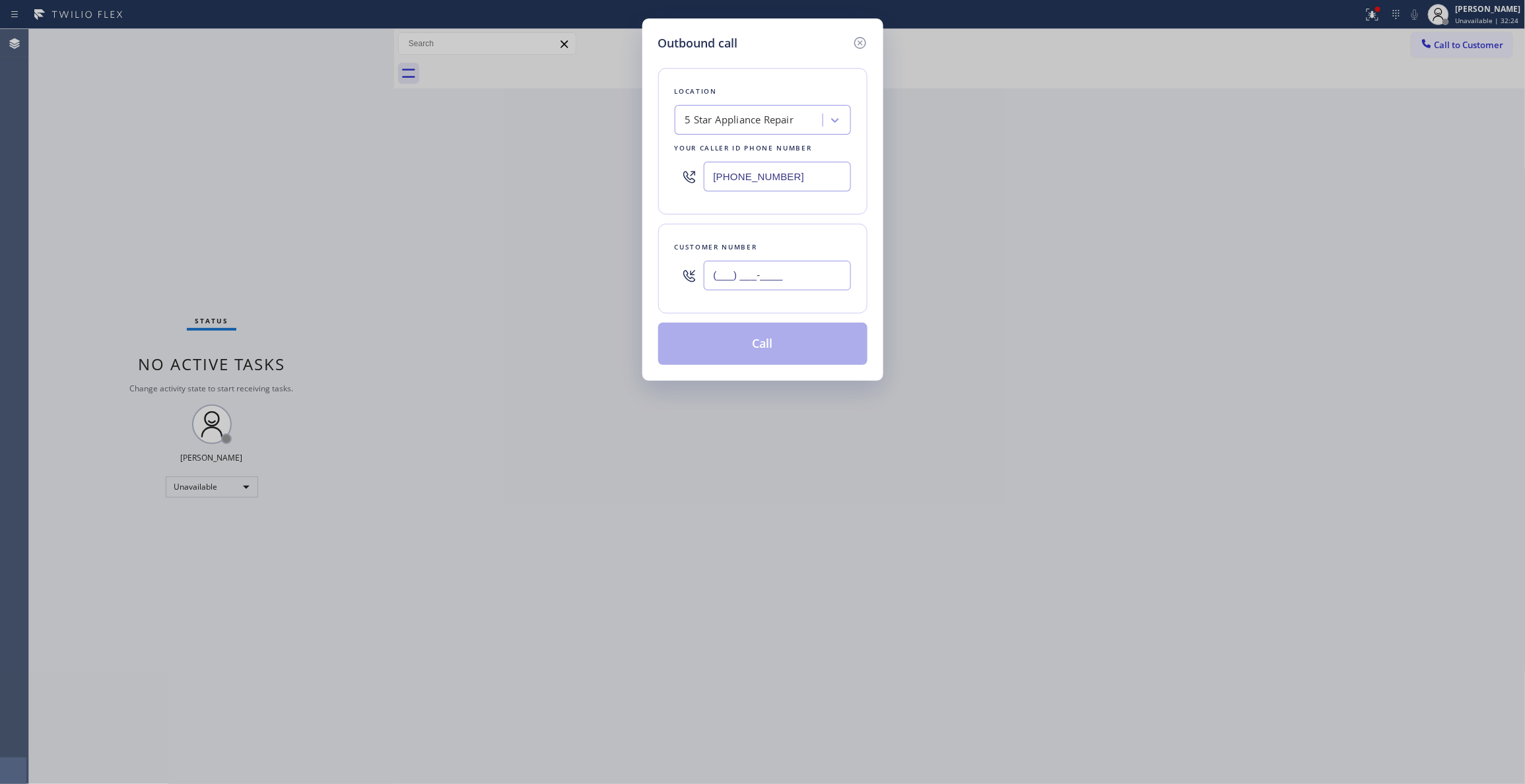
click at [743, 276] on input "(___) ___-____" at bounding box center [777, 275] width 148 height 29
paste input "325) 143-3829"
type input "(325) 143-3829"
click at [32, 705] on div "Outbound call Location 5 Star Appliance Repair Your caller id phone number (855…" at bounding box center [762, 392] width 1525 height 784
click at [723, 125] on div "5 Star Appliance Repair" at bounding box center [740, 121] width 109 height 15
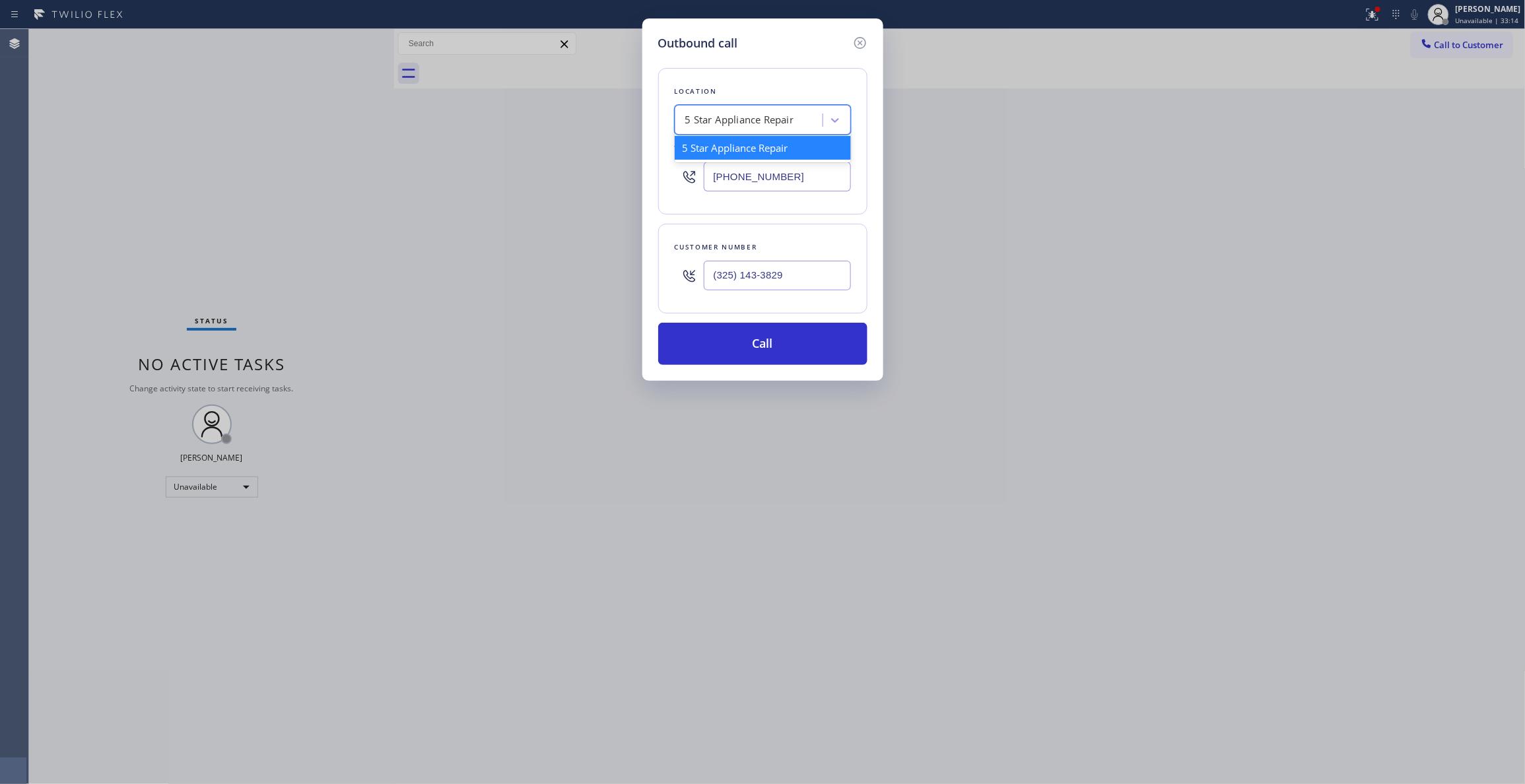
paste input "Reliable Appliance Repair Service"
type input "Reliable Appliance Repair Service"
click at [742, 150] on div "Reliable Appliance Repair Service" at bounding box center [762, 147] width 176 height 24
type input "(602) 461-7665"
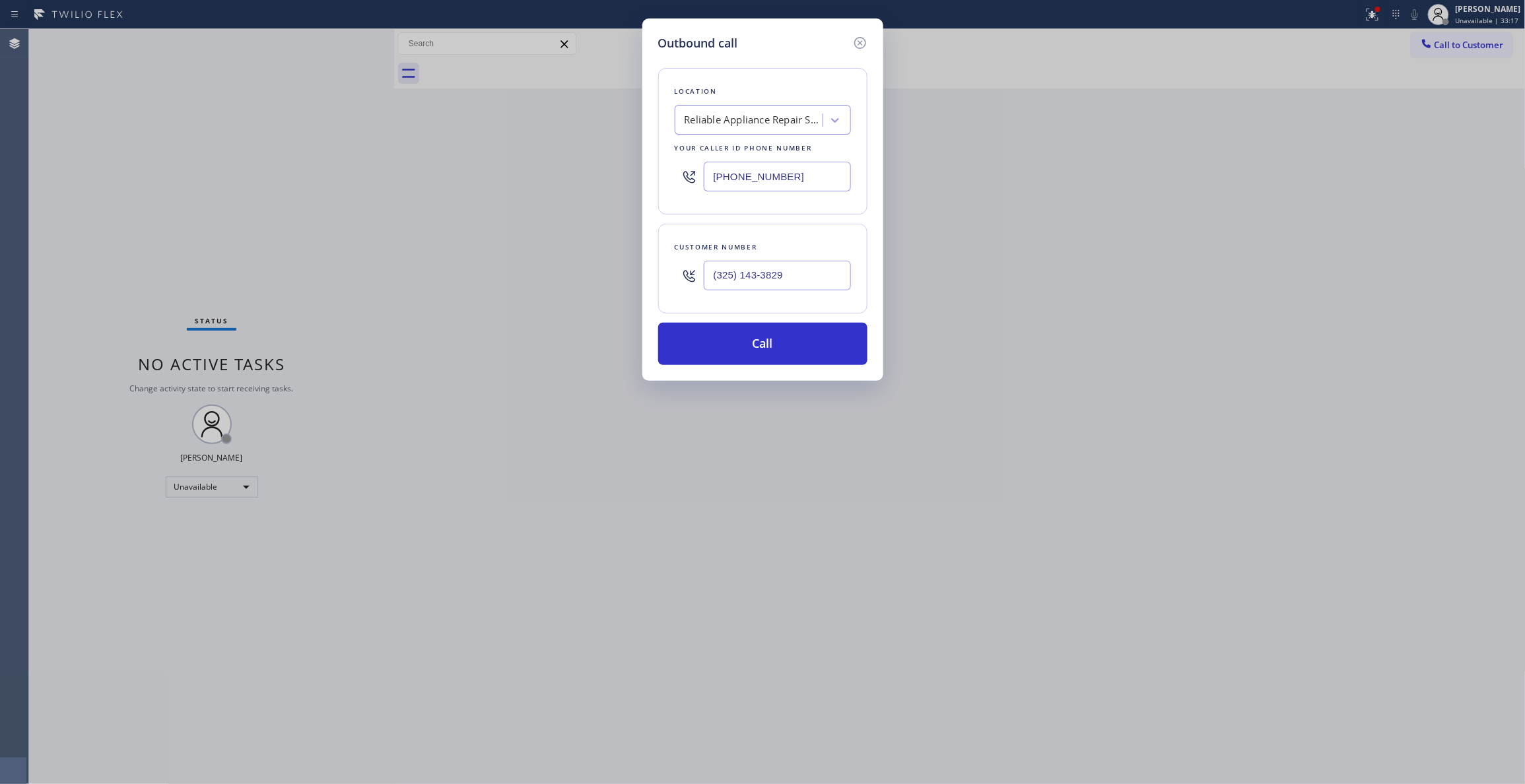
drag, startPoint x: 820, startPoint y: 181, endPoint x: 671, endPoint y: 180, distance: 149.0
click at [671, 180] on div "Location Reliable Appliance Repair Service Your caller id phone number (602) 46…" at bounding box center [762, 141] width 209 height 147
drag, startPoint x: 812, startPoint y: 278, endPoint x: 641, endPoint y: 281, distance: 171.0
click at [641, 281] on div "Outbound call Location Reliable Appliance Repair Service Your caller id phone n…" at bounding box center [762, 392] width 1525 height 784
click at [767, 337] on button "Call" at bounding box center [762, 343] width 209 height 42
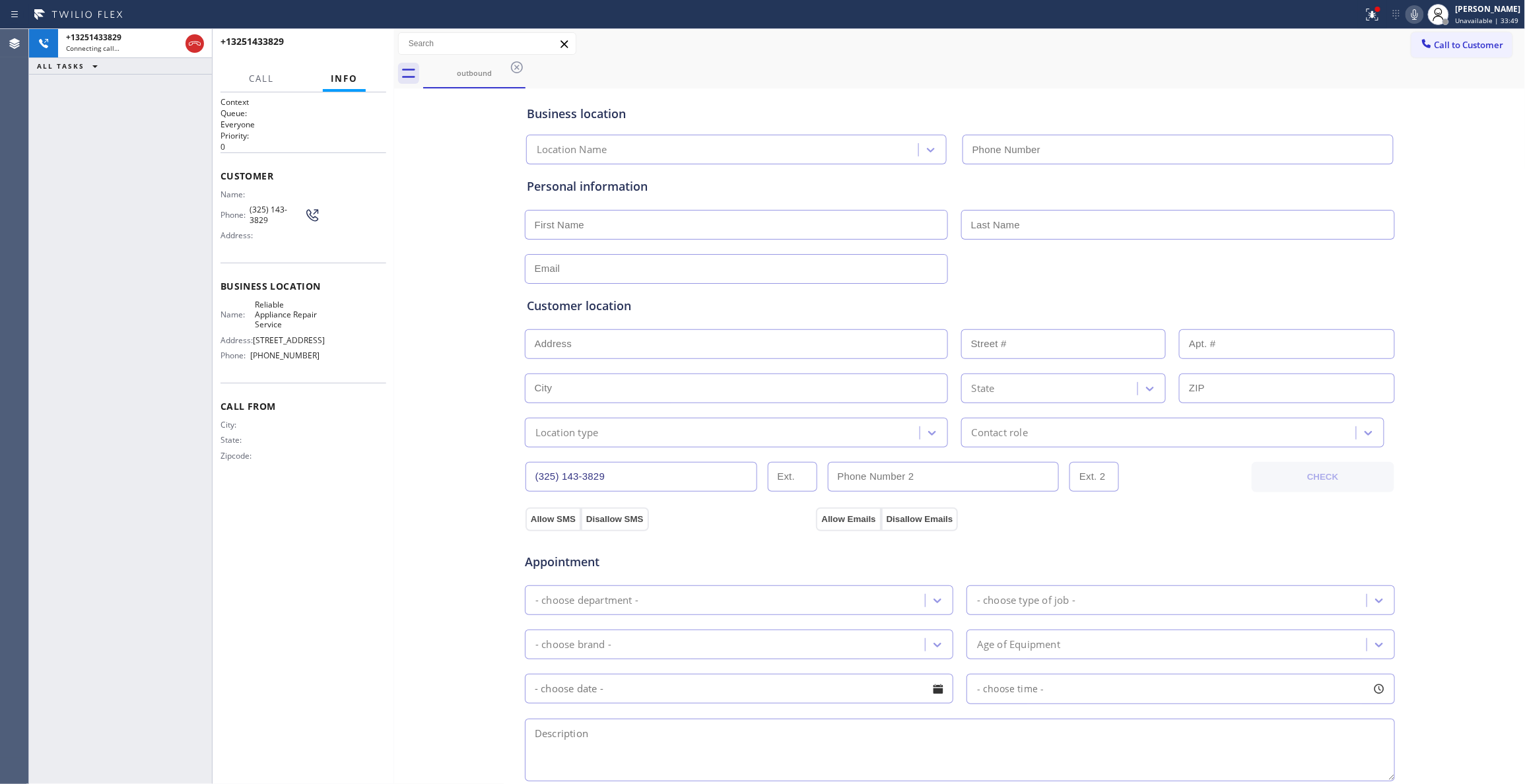
type input "(602) 461-7665"
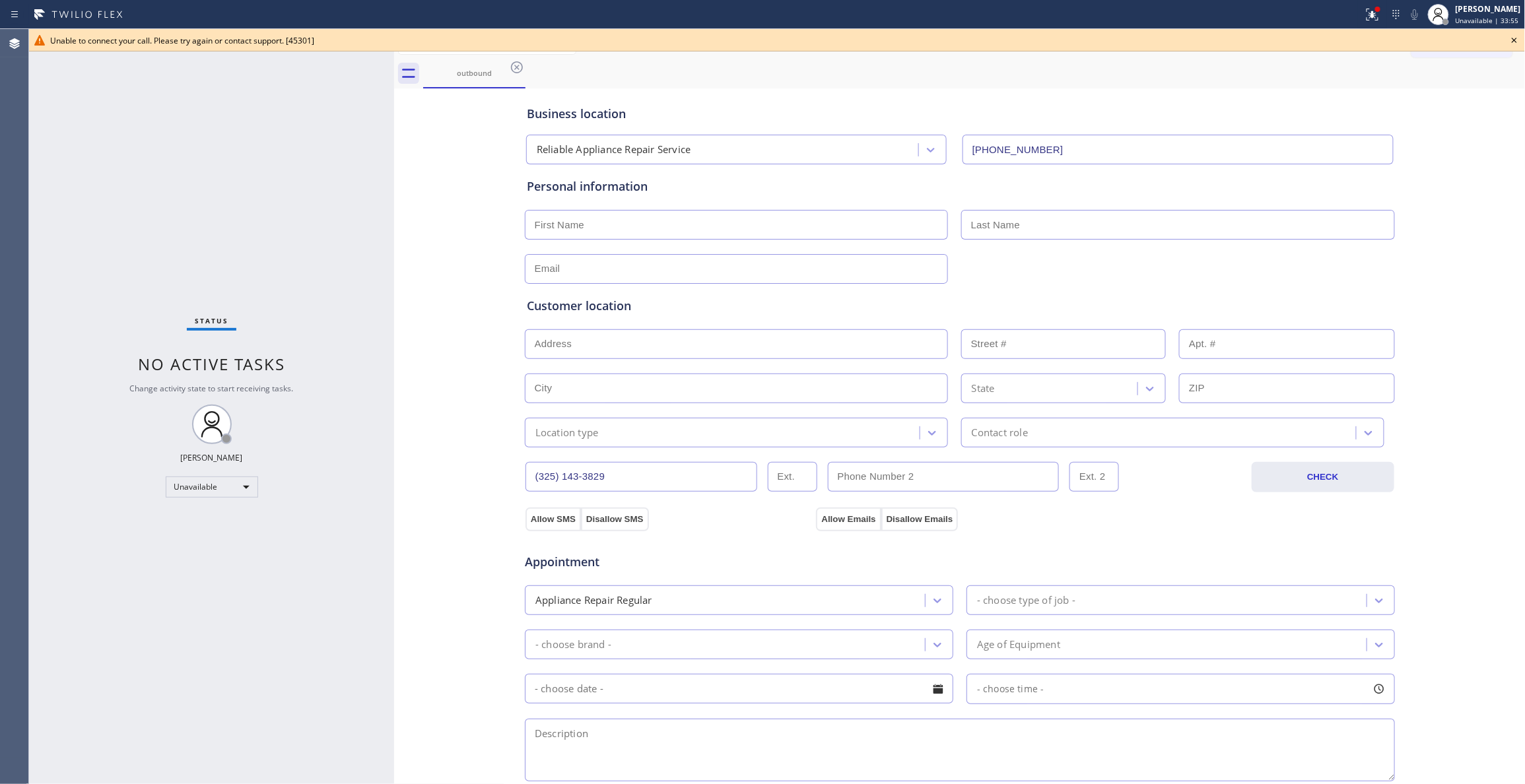
click at [49, 378] on div "Status No active tasks Change activity state to start receiving tasks. Louis Ma…" at bounding box center [211, 406] width 365 height 755
click at [521, 69] on icon at bounding box center [517, 67] width 16 height 16
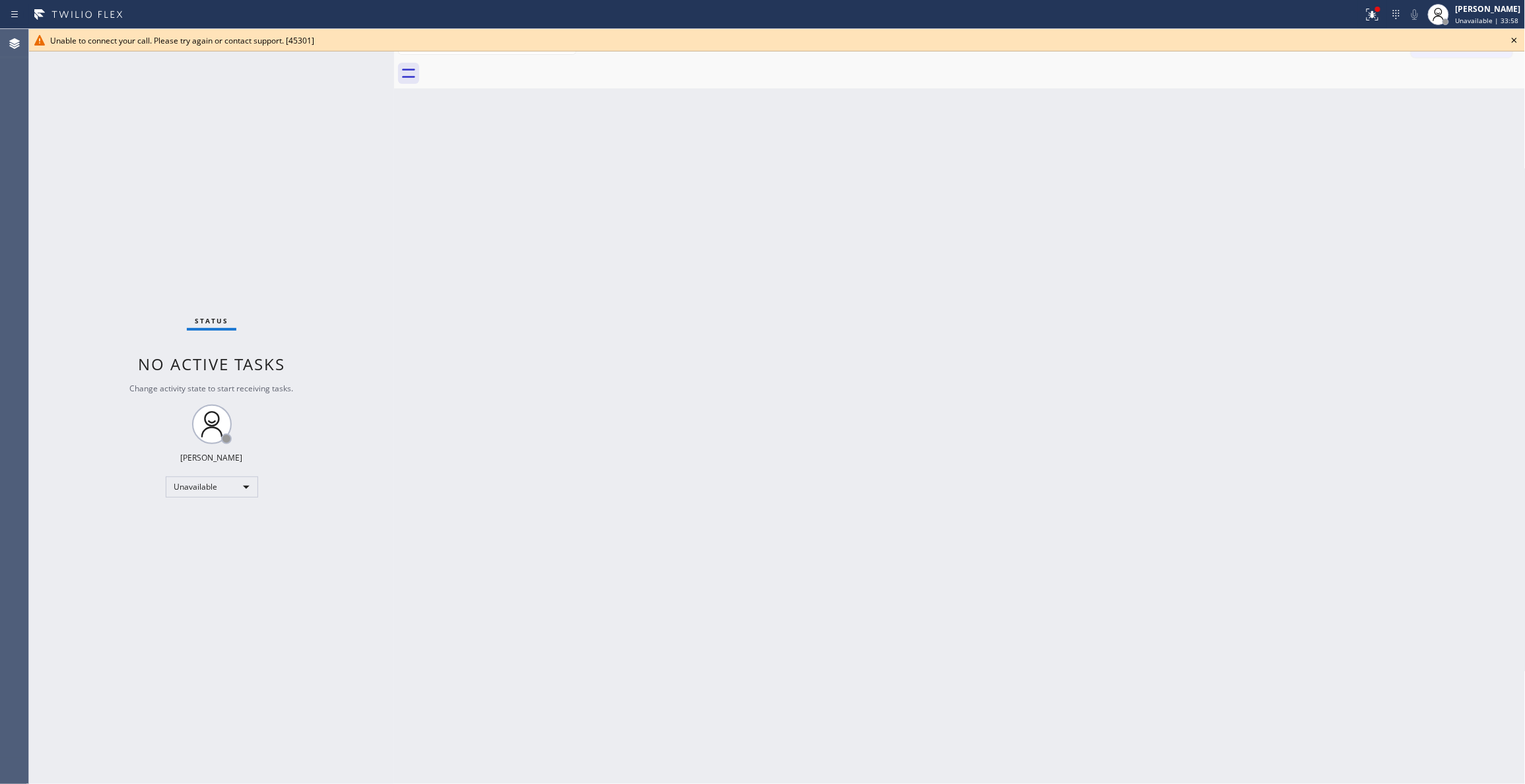
click at [1518, 41] on icon at bounding box center [1514, 40] width 16 height 16
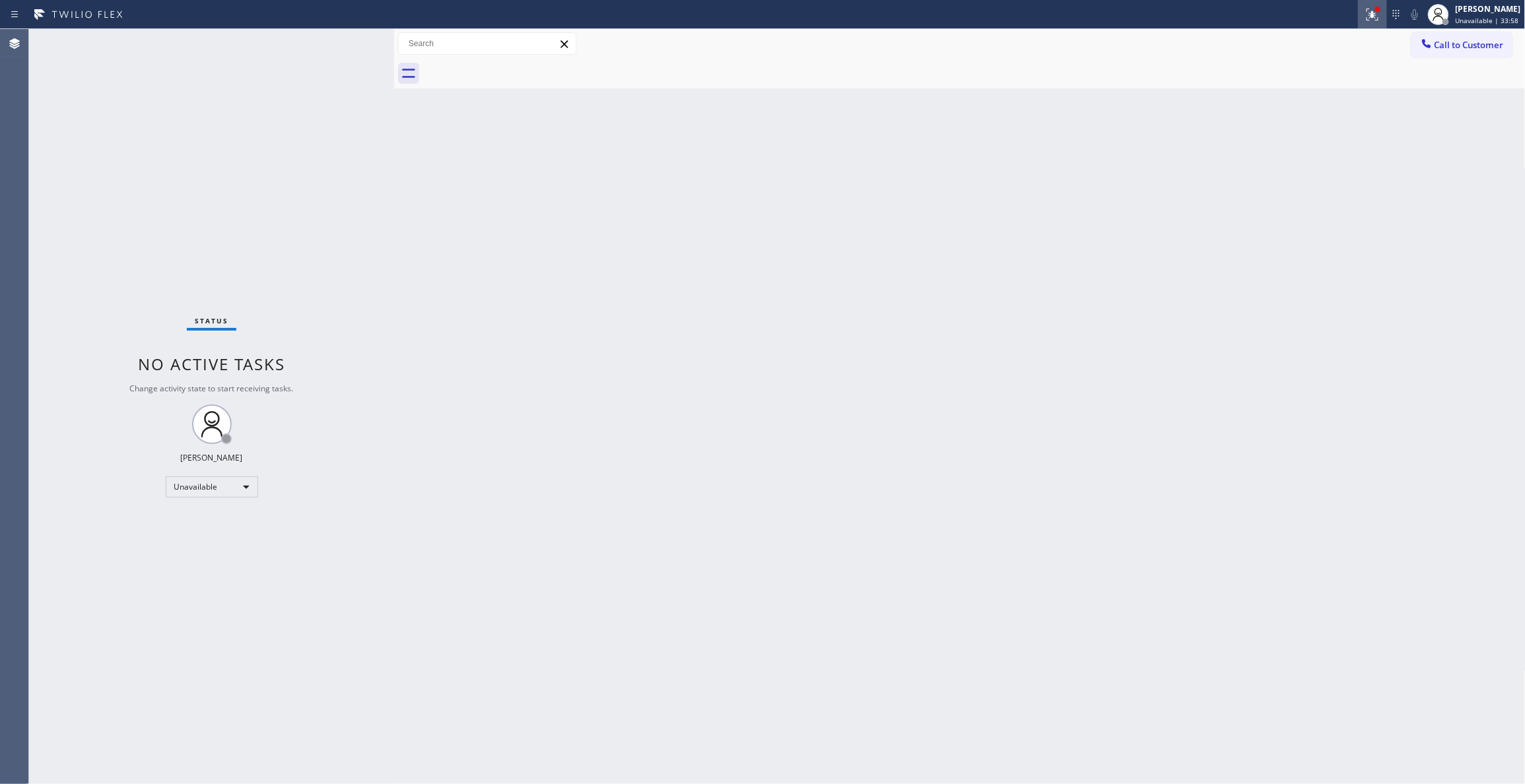
click at [1366, 16] on icon at bounding box center [1370, 13] width 8 height 10
click at [1290, 165] on button "Clear issue" at bounding box center [1286, 172] width 154 height 18
click at [38, 672] on div "Status No active tasks Change activity state to start receiving tasks. Louis Ma…" at bounding box center [211, 406] width 365 height 755
click at [796, 419] on div "Back to Dashboard Change Sender ID Customers Technicians Select a contact Outbo…" at bounding box center [960, 406] width 1132 height 755
click at [1474, 45] on span "Call to Customer" at bounding box center [1469, 45] width 69 height 11
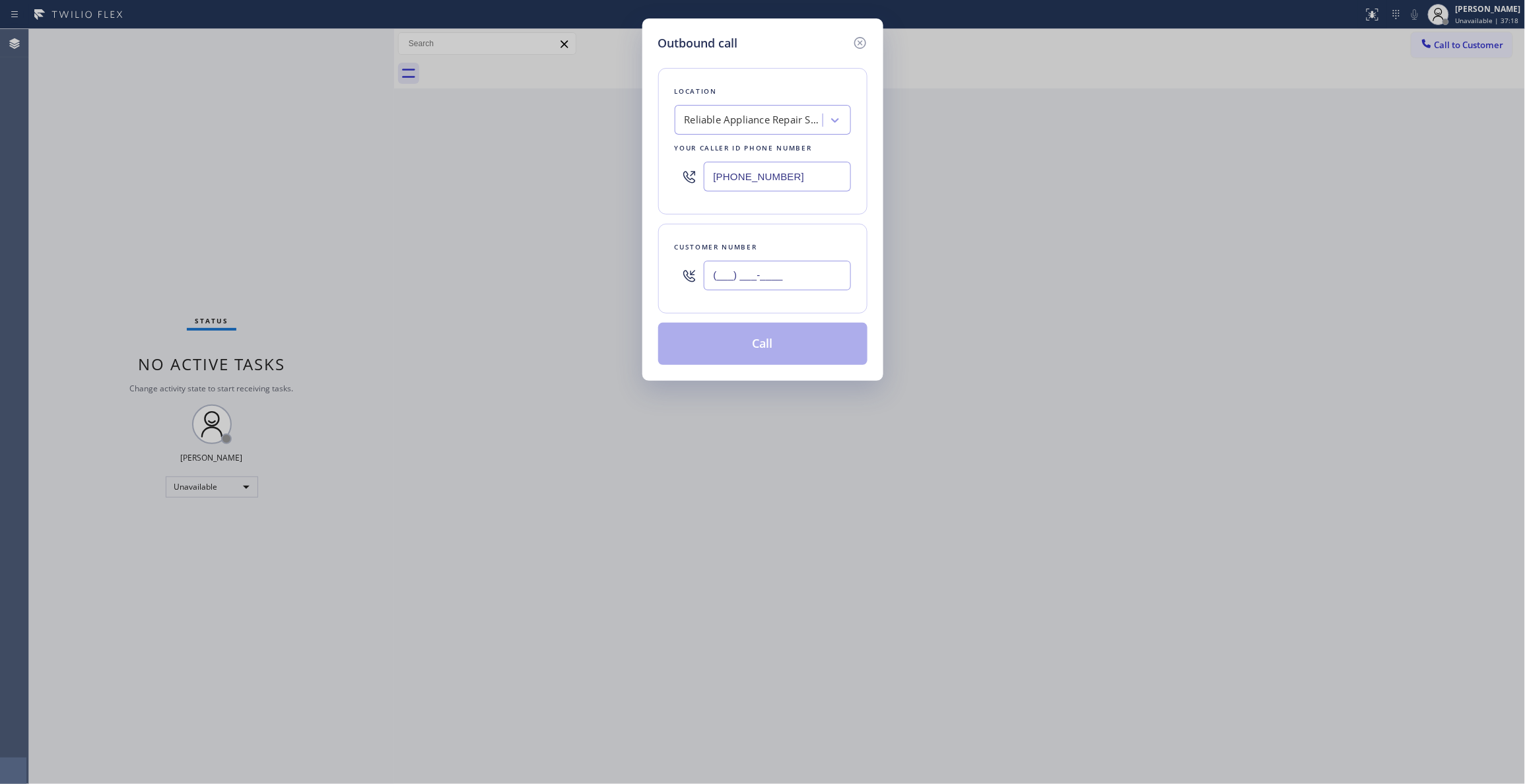
click at [798, 269] on input "(___) ___-____" at bounding box center [777, 275] width 148 height 29
paste input "443) 274-9316"
type input "(443) 274-9316"
drag, startPoint x: 25, startPoint y: 233, endPoint x: 242, endPoint y: 236, distance: 217.0
click at [25, 233] on div "Outbound call Location Reliable Appliance Repair Service Your caller id phone n…" at bounding box center [762, 392] width 1525 height 784
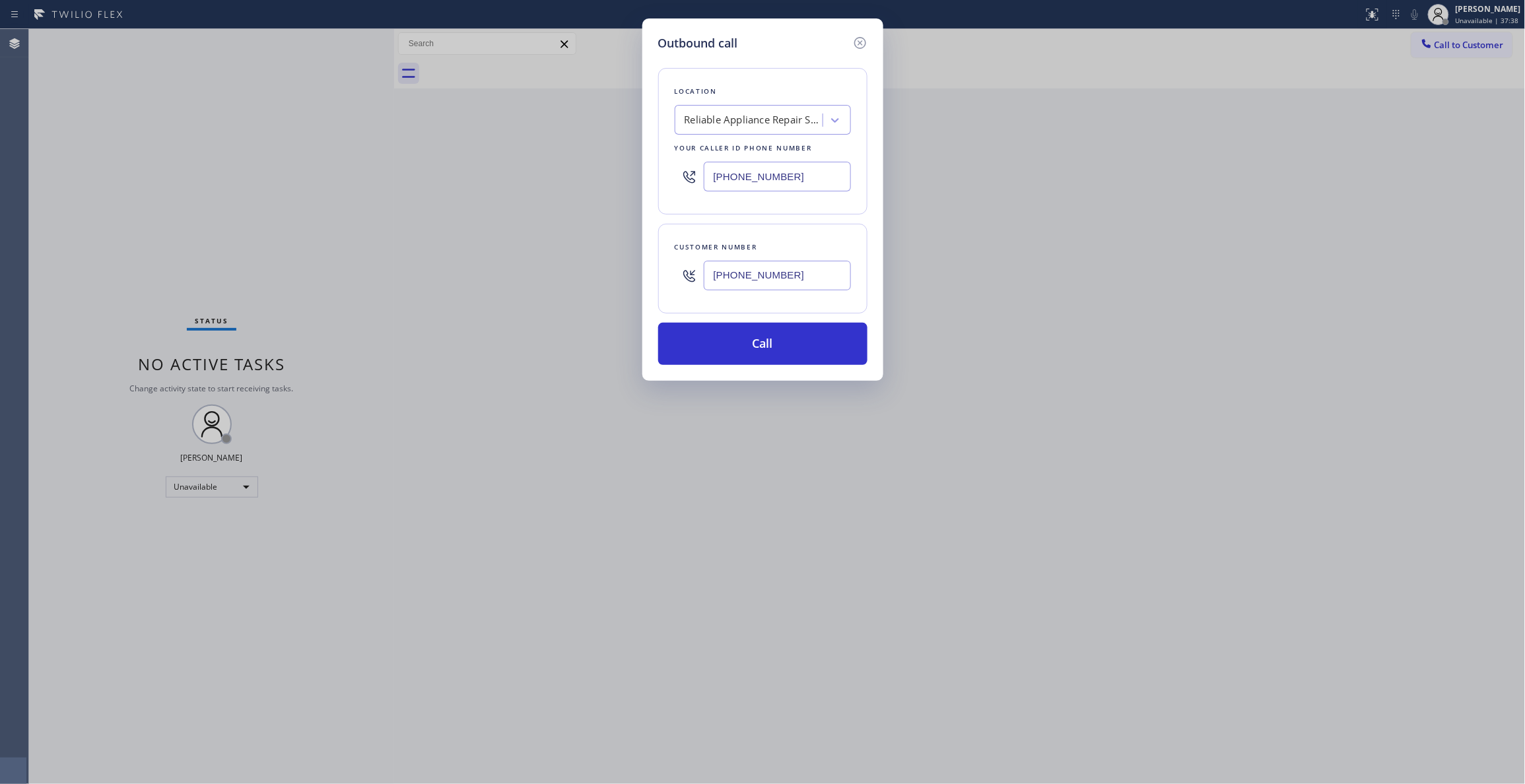
paste input "323) 766-639"
drag, startPoint x: 802, startPoint y: 181, endPoint x: 405, endPoint y: 157, distance: 397.7
click at [397, 150] on div "Outbound call Location Reliable Appliance Repair Service Your caller id phone n…" at bounding box center [762, 392] width 1525 height 784
type input "(323) 766-6395"
drag, startPoint x: 824, startPoint y: 279, endPoint x: 618, endPoint y: 279, distance: 206.0
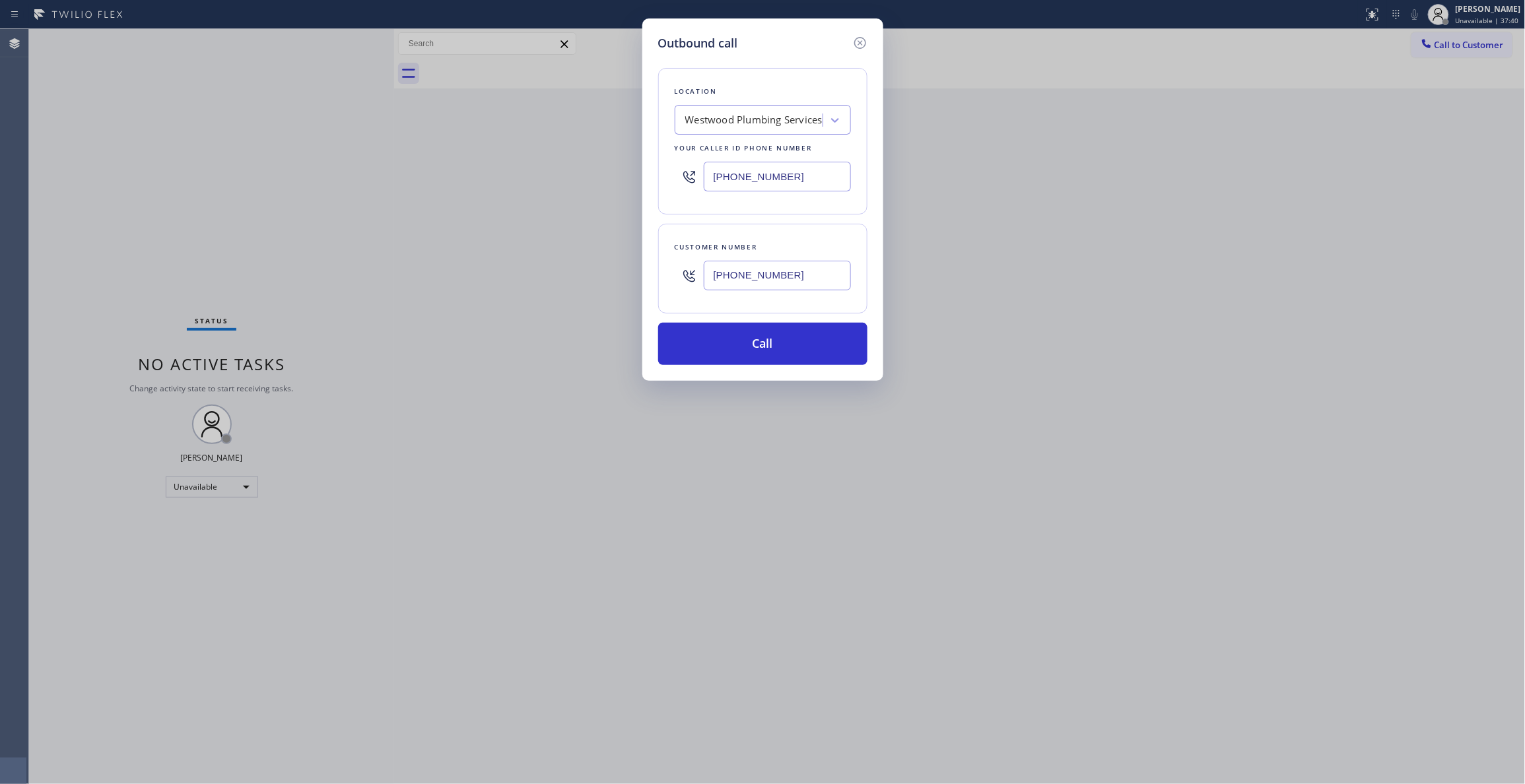
click at [618, 279] on div "Outbound call Location Westwood Plumbing Services Your caller id phone number (…" at bounding box center [762, 392] width 1525 height 784
click at [782, 354] on button "Call" at bounding box center [762, 343] width 209 height 42
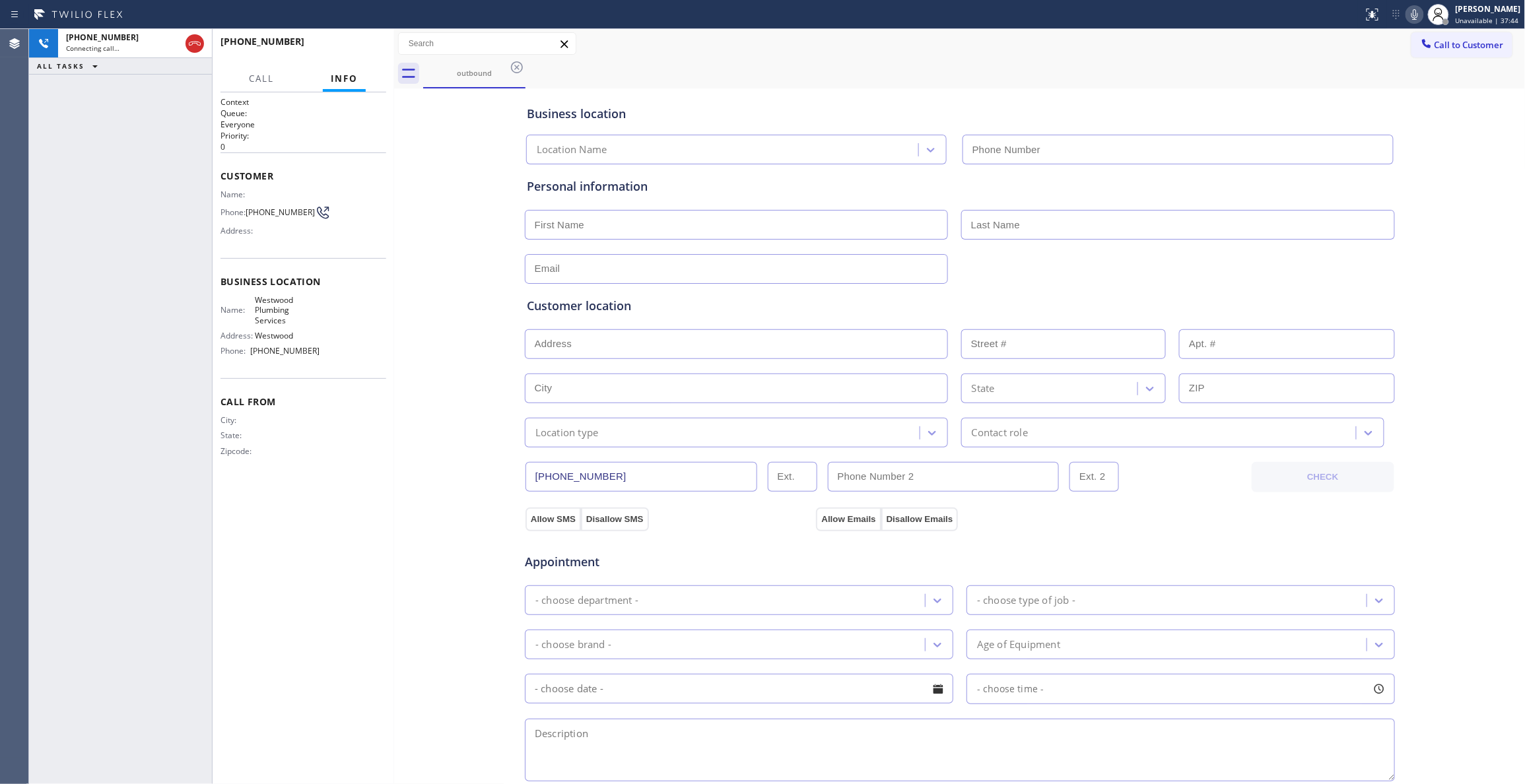
type input "(323) 766-6395"
click at [138, 266] on div "+14432749316 Connecting call… ALL TASKS ALL TASKS ACTIVE TASKS TASKS IN WRAP UP" at bounding box center [121, 406] width 183 height 755
click at [195, 43] on icon at bounding box center [194, 44] width 11 height 4
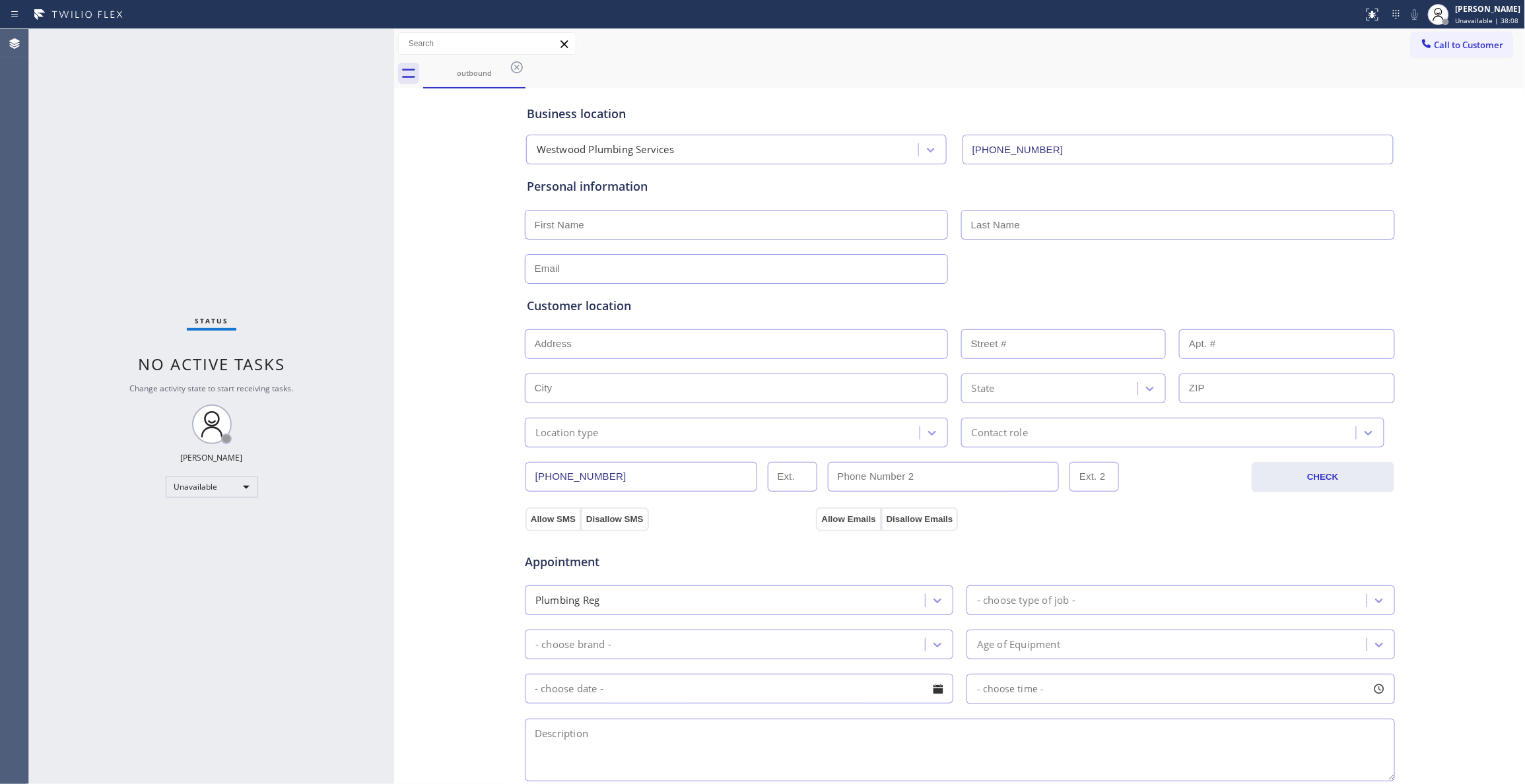
click at [38, 441] on div "Status No active tasks Change activity state to start receiving tasks. Louis Ma…" at bounding box center [211, 406] width 365 height 755
click at [254, 705] on div "Status No active tasks Change activity state to start receiving tasks. Louis Ma…" at bounding box center [211, 406] width 365 height 755
click at [518, 69] on icon at bounding box center [517, 67] width 11 height 11
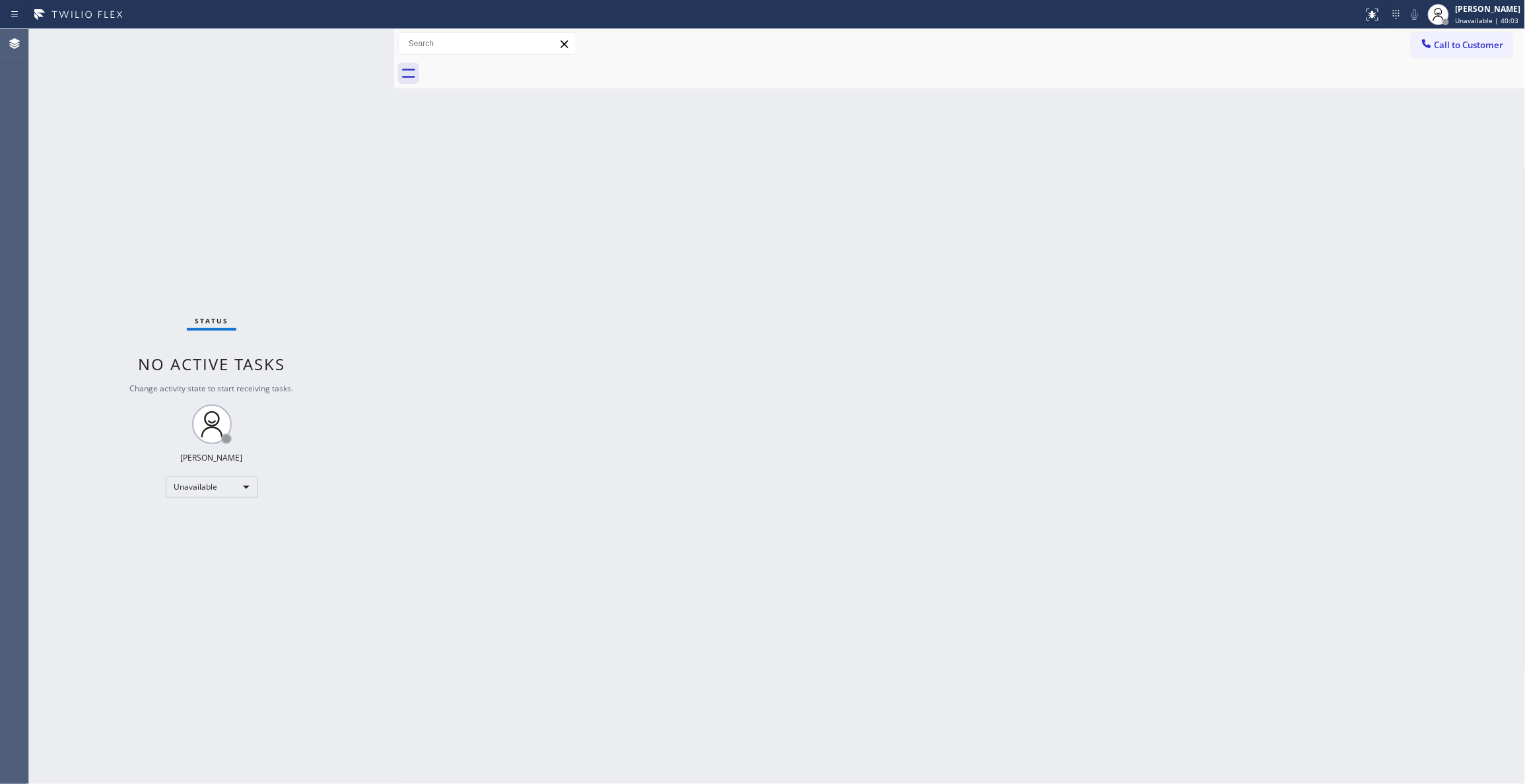
click at [732, 303] on div "Back to Dashboard Change Sender ID Customers Technicians Select a contact Outbo…" at bounding box center [960, 406] width 1132 height 755
click at [1436, 50] on button "Call to Customer" at bounding box center [1462, 45] width 101 height 25
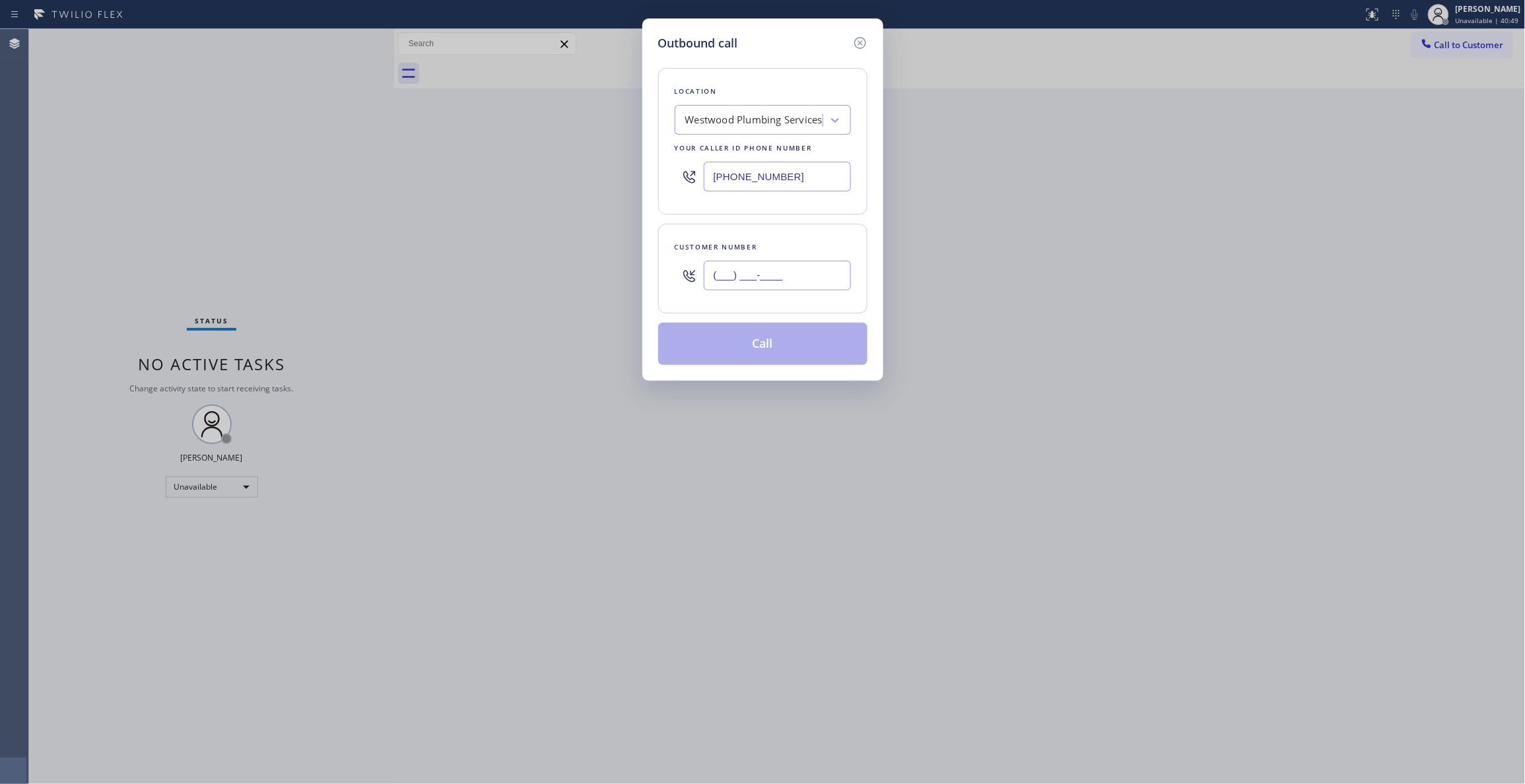
click at [769, 277] on input "(___) ___-____" at bounding box center [777, 275] width 148 height 29
paste input "451) 610-2286"
type input "(451) 610-2286"
click at [35, 220] on div "Outbound call Location Westwood Plumbing Services Your caller id phone number (…" at bounding box center [762, 392] width 1525 height 784
drag, startPoint x: 806, startPoint y: 175, endPoint x: 274, endPoint y: 198, distance: 532.5
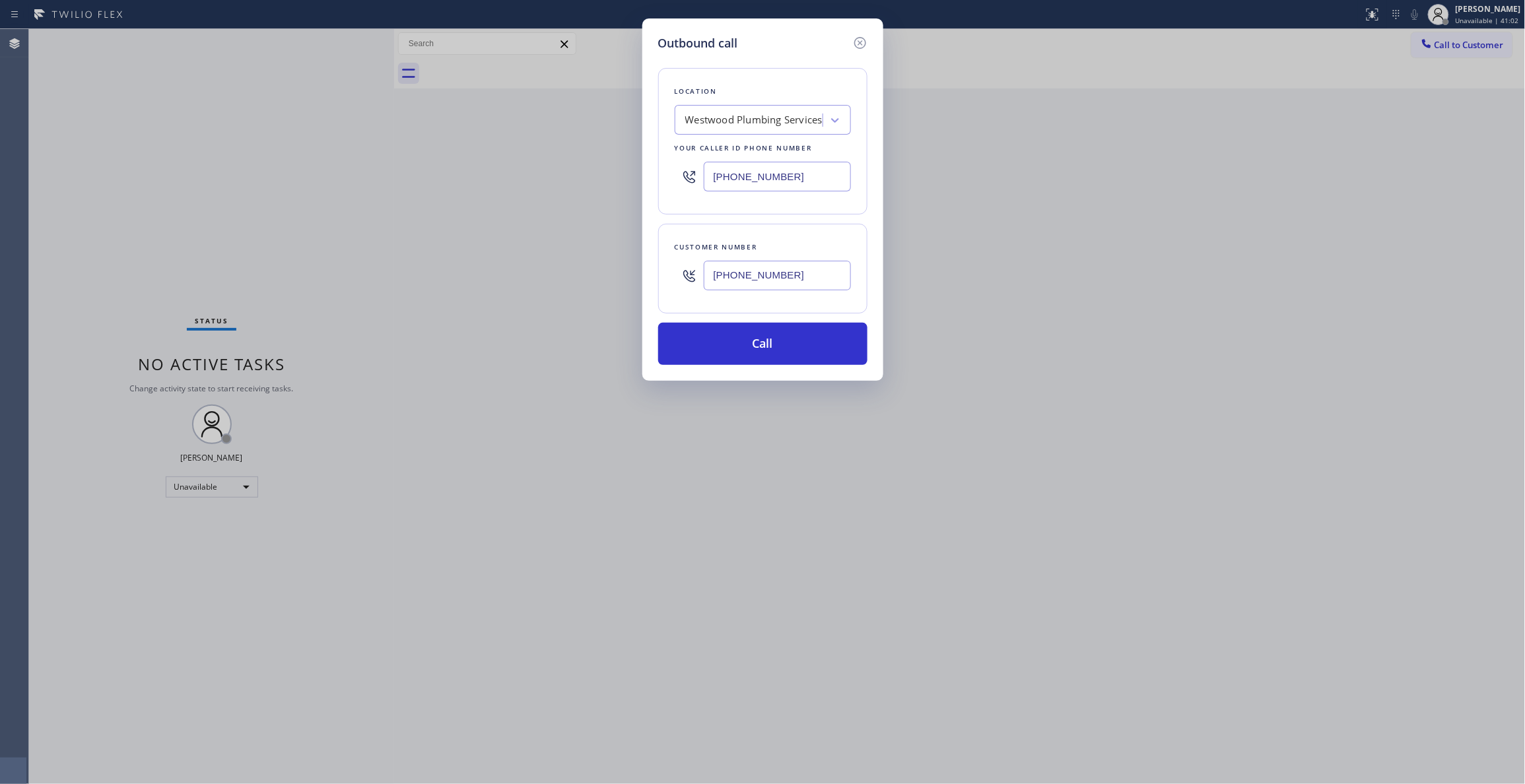
click at [157, 165] on div "Outbound call Location Westwood Plumbing Services Your caller id phone number (…" at bounding box center [762, 392] width 1525 height 784
paste input "10) 299-8146"
type input "(310) 299-8146"
click at [762, 347] on button "Call" at bounding box center [762, 343] width 209 height 42
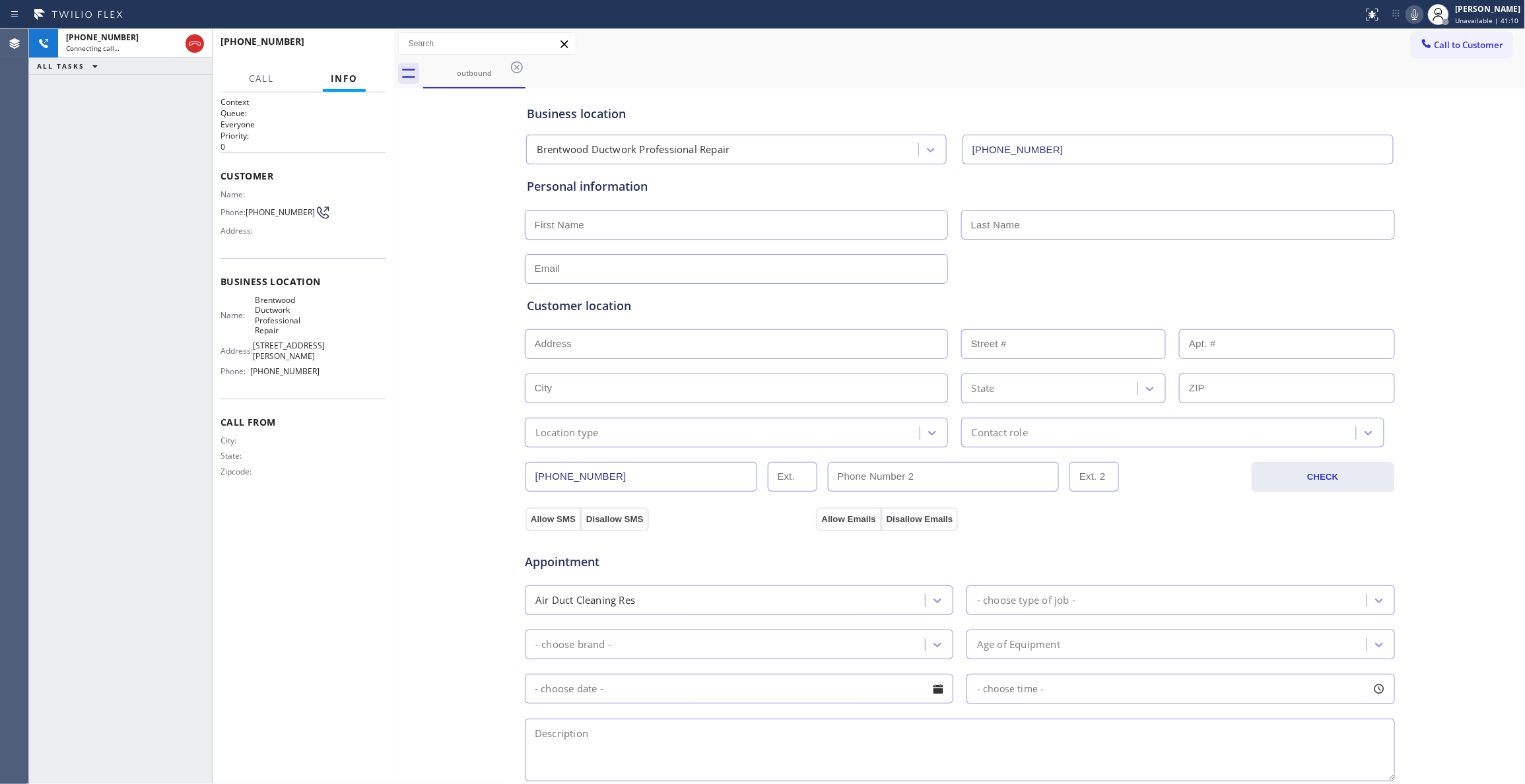
type input "(310) 299-8146"
drag, startPoint x: 280, startPoint y: 230, endPoint x: 253, endPoint y: 209, distance: 34.2
click at [253, 209] on div "Name: Phone: (451) 610-2286 Address:" at bounding box center [270, 215] width 100 height 52
click at [287, 233] on div "Address:" at bounding box center [270, 230] width 100 height 10
drag, startPoint x: 281, startPoint y: 225, endPoint x: 249, endPoint y: 208, distance: 36.2
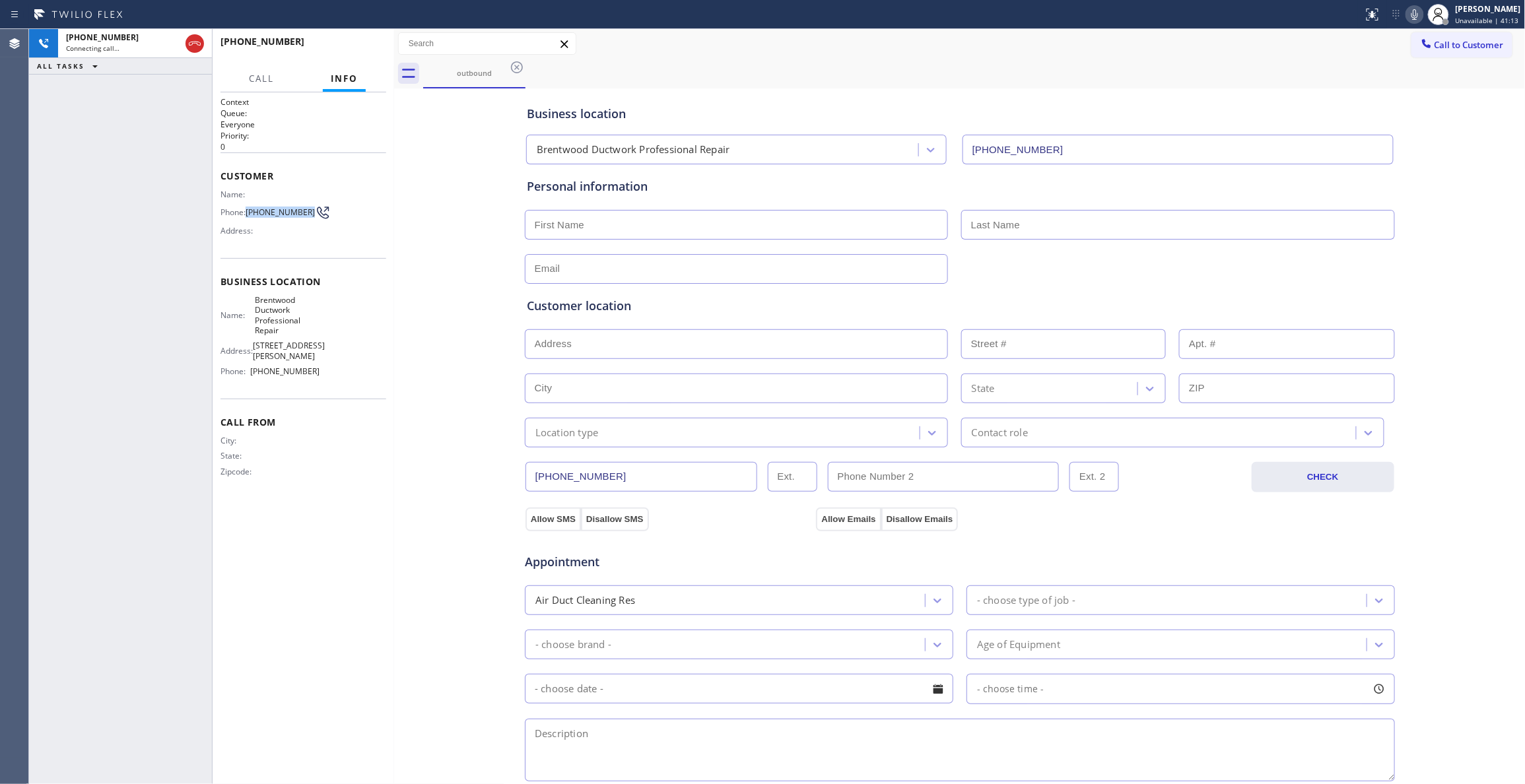
click at [249, 208] on span "(451) 610-2286" at bounding box center [280, 212] width 69 height 10
copy span "(451) 610-2286"
click at [140, 192] on div "+14516102286 Connecting call… ALL TASKS ALL TASKS ACTIVE TASKS TASKS IN WRAP UP" at bounding box center [121, 406] width 183 height 755
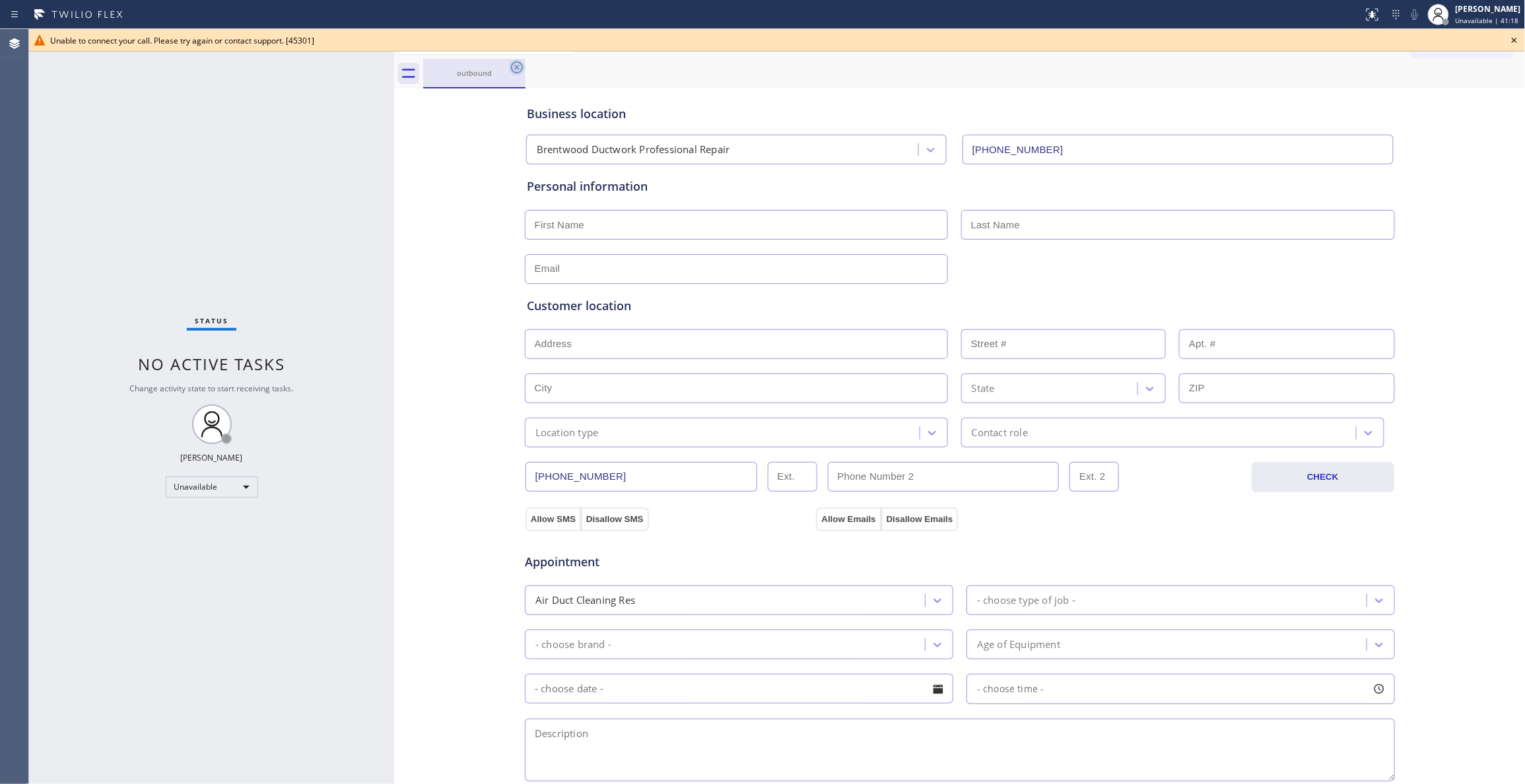
click at [512, 69] on icon at bounding box center [517, 67] width 11 height 11
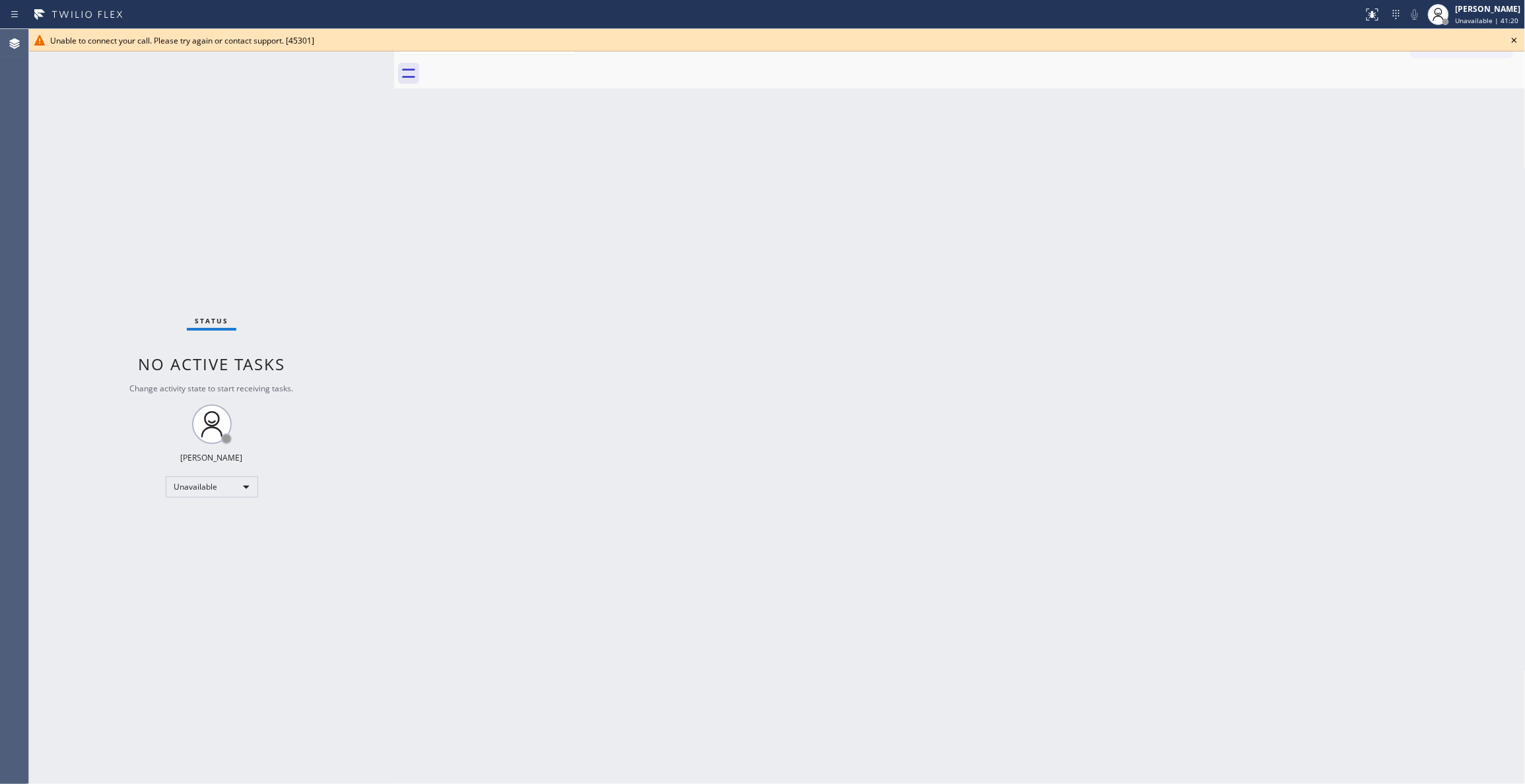
click at [1511, 38] on icon at bounding box center [1514, 40] width 16 height 16
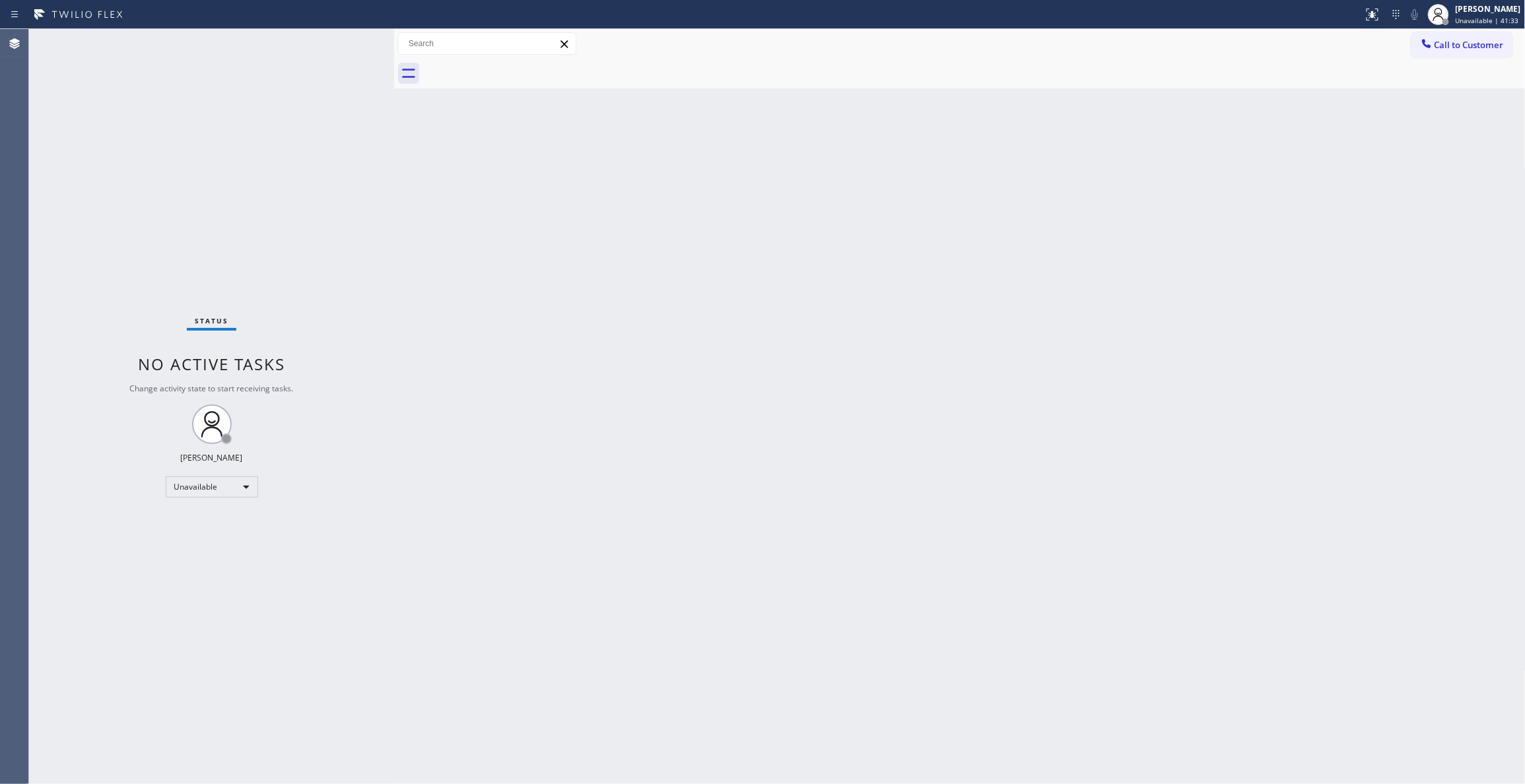
click at [190, 204] on div "Status No active tasks Change activity state to start receiving tasks. Louis Ma…" at bounding box center [211, 406] width 365 height 755
drag, startPoint x: 253, startPoint y: 706, endPoint x: 330, endPoint y: 48, distance: 662.5
click at [253, 651] on div "Status No active tasks Change activity state to start receiving tasks. Louis Ma…" at bounding box center [211, 406] width 365 height 755
drag, startPoint x: 31, startPoint y: 124, endPoint x: 38, endPoint y: 119, distance: 8.6
click at [31, 124] on div "Status No active tasks Change activity state to start receiving tasks. Louis Ma…" at bounding box center [211, 406] width 365 height 755
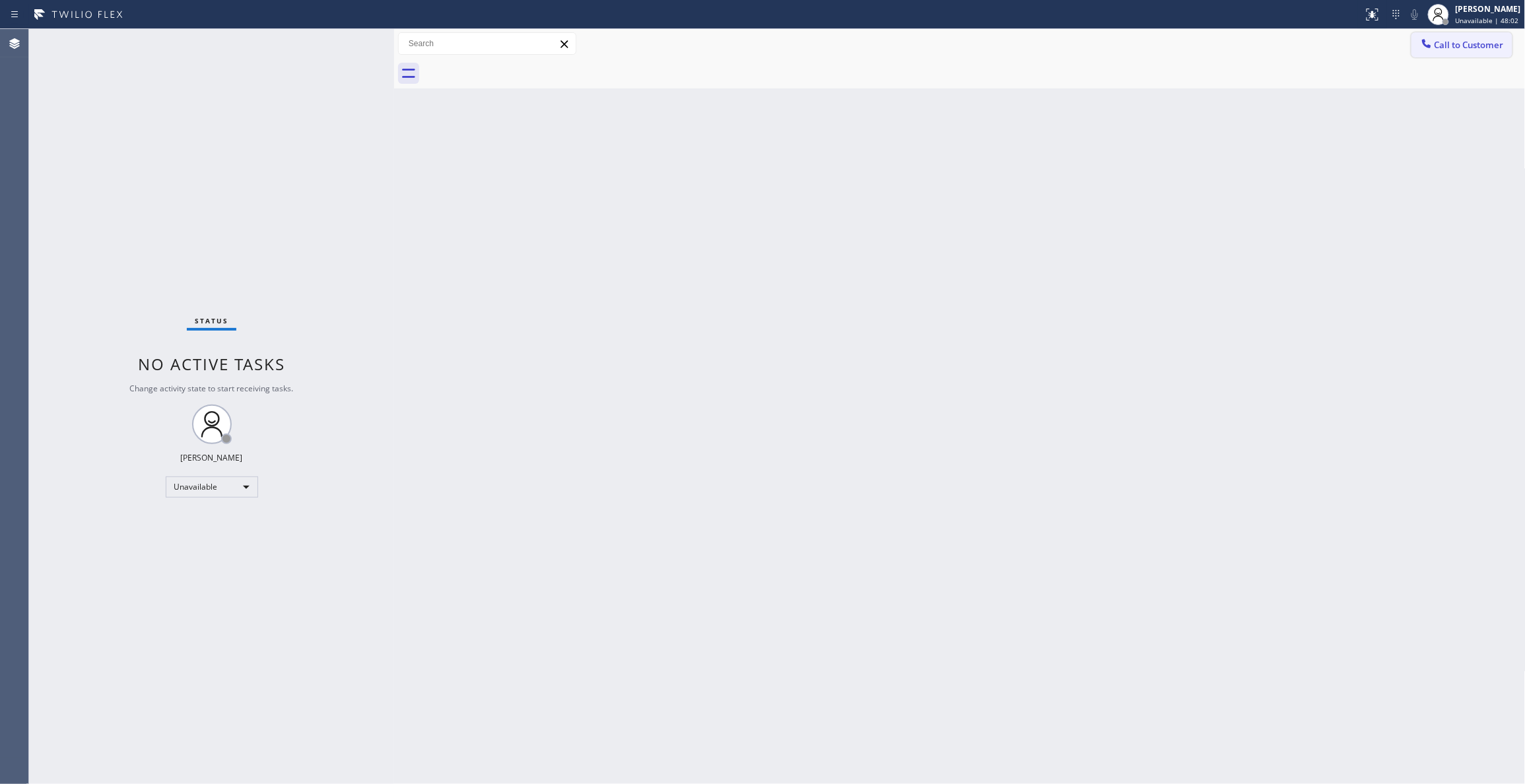
click at [1495, 45] on span "Call to Customer" at bounding box center [1469, 45] width 69 height 11
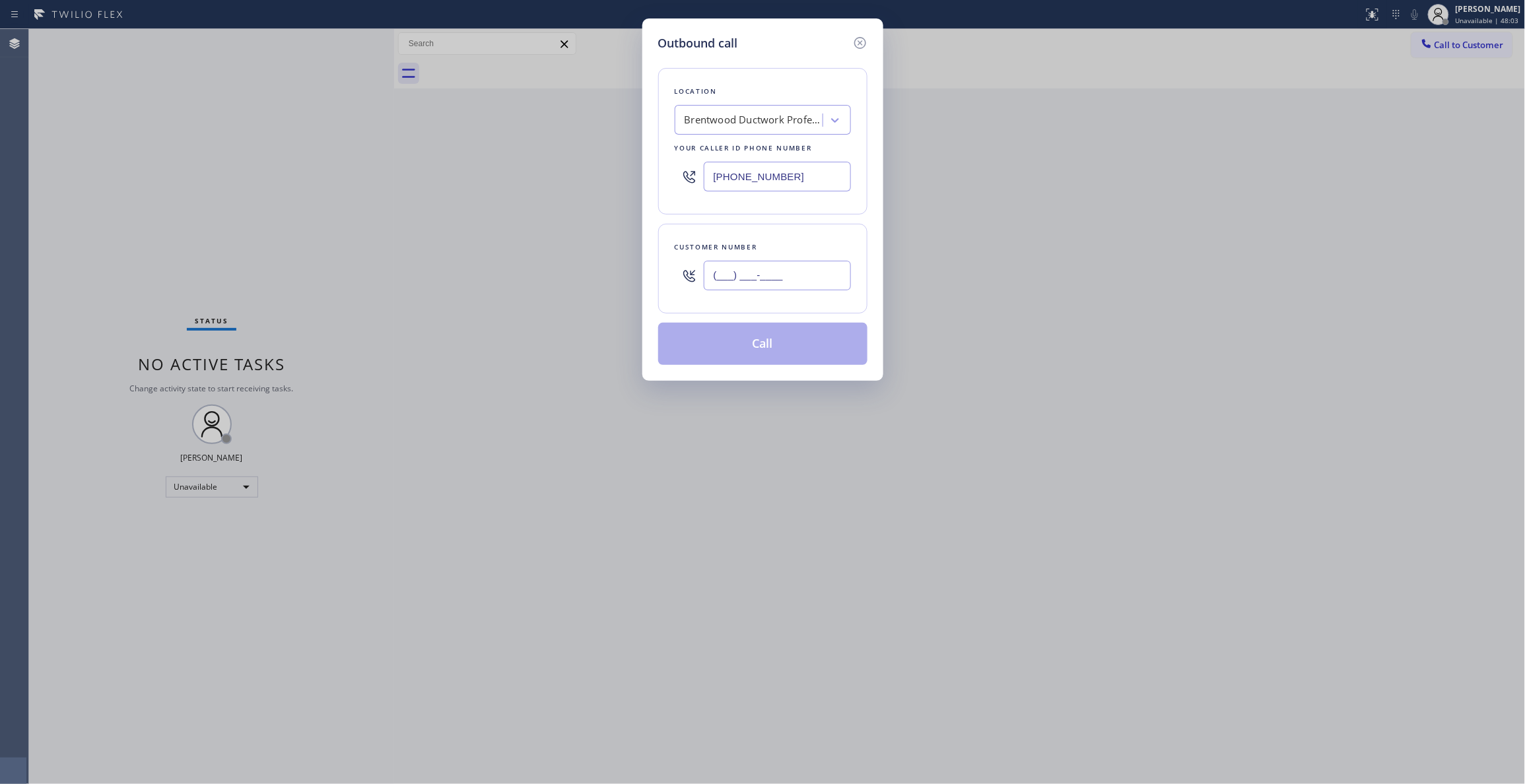
click at [768, 281] on input "(___) ___-____" at bounding box center [777, 275] width 148 height 29
paste input "408) 690-1696"
type input "(408) 690-1696"
click at [28, 175] on div "Outbound call Location Brentwood Ductwork Professional Repair Your caller id ph…" at bounding box center [762, 392] width 1525 height 784
drag, startPoint x: 802, startPoint y: 175, endPoint x: 832, endPoint y: 235, distance: 67.1
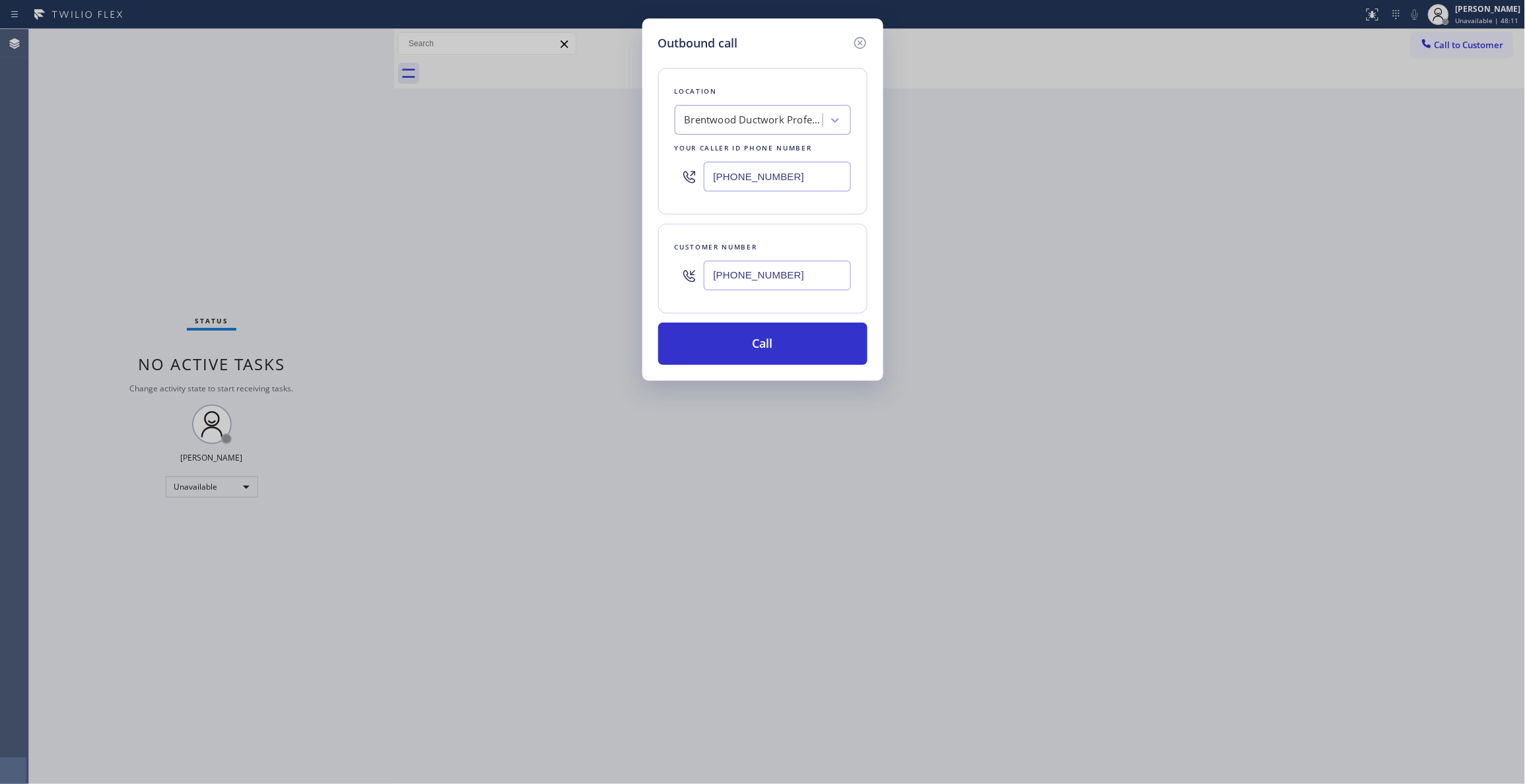
click at [584, 167] on div "Outbound call Location Brentwood Ductwork Professional Repair Your caller id ph…" at bounding box center [762, 392] width 1525 height 784
paste input "855) 731-4952"
type input "[PHONE_NUMBER]"
click at [808, 346] on button "Call" at bounding box center [762, 343] width 209 height 42
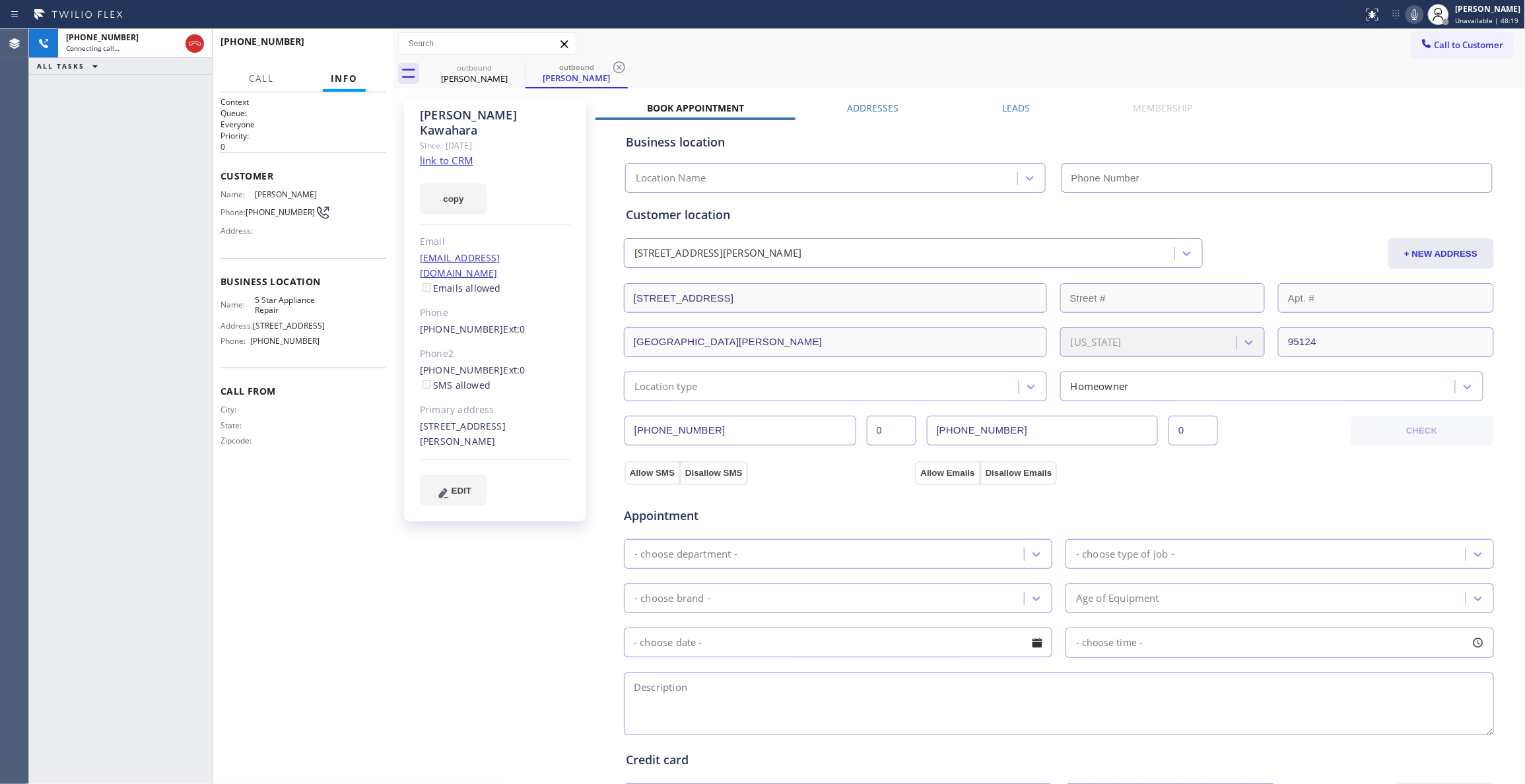
type input "[PHONE_NUMBER]"
click at [25, 248] on div "Agent Desktop" at bounding box center [14, 406] width 29 height 755
click at [617, 68] on icon at bounding box center [619, 67] width 16 height 16
click at [463, 154] on link "link to CRM" at bounding box center [446, 161] width 53 height 13
click at [359, 49] on span "HANG UP" at bounding box center [355, 48] width 40 height 10
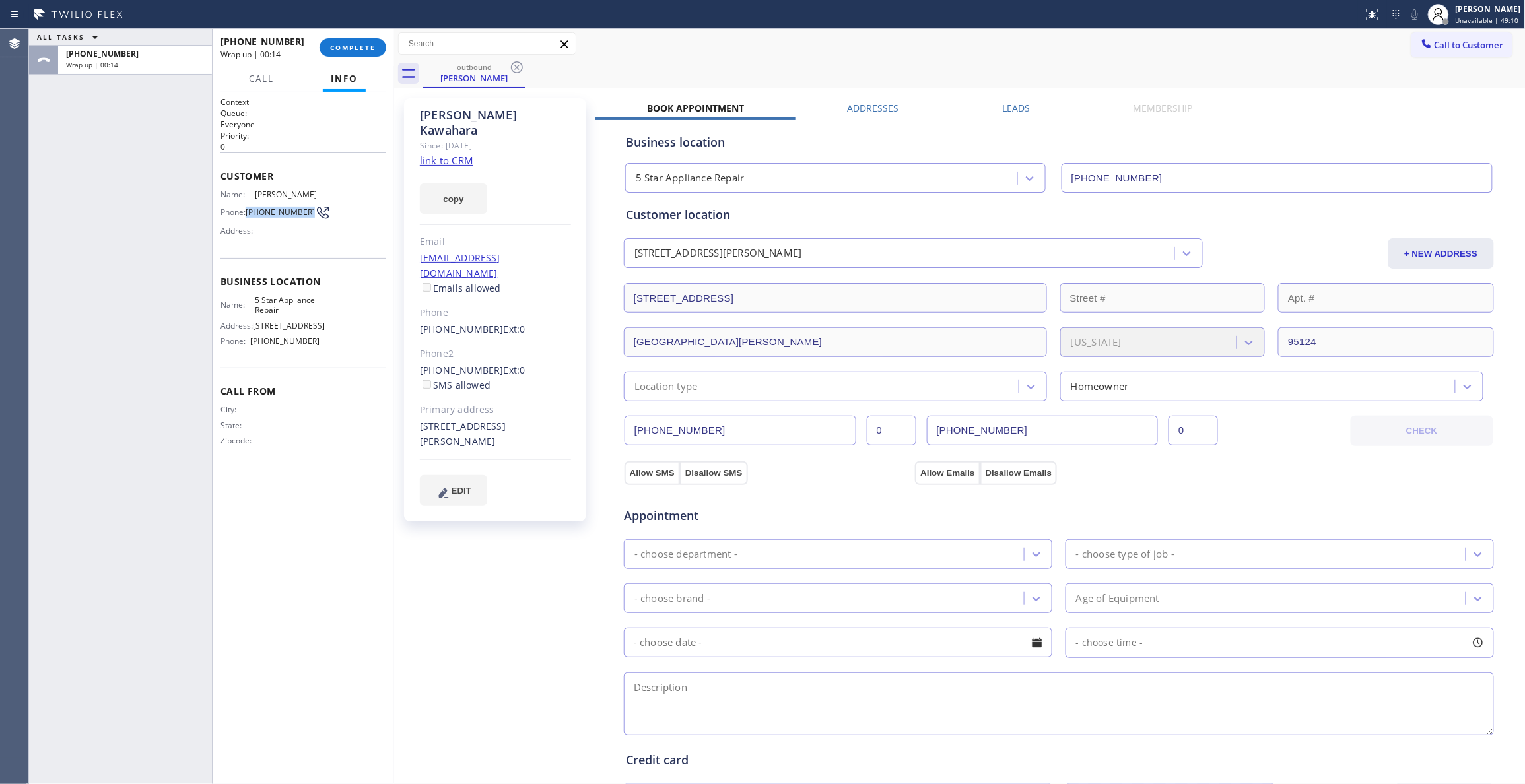
drag, startPoint x: 279, startPoint y: 221, endPoint x: 260, endPoint y: 204, distance: 25.5
click at [247, 209] on div "Phone: (408) 690-1696" at bounding box center [270, 212] width 100 height 16
copy div "(408) 690-1696"
click at [367, 50] on span "COMPLETE" at bounding box center [353, 48] width 46 height 10
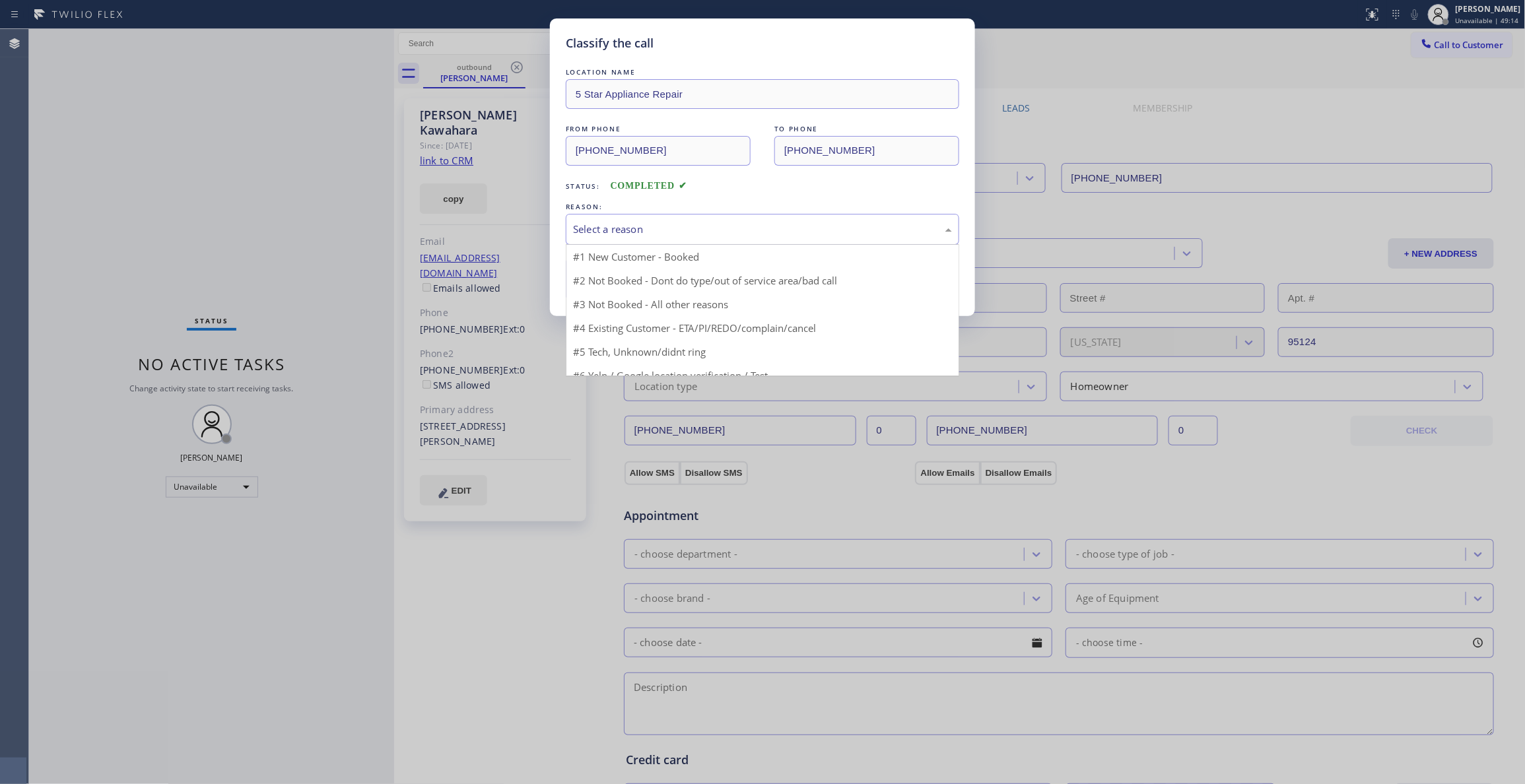
click at [631, 236] on div "Select a reason" at bounding box center [762, 229] width 379 height 15
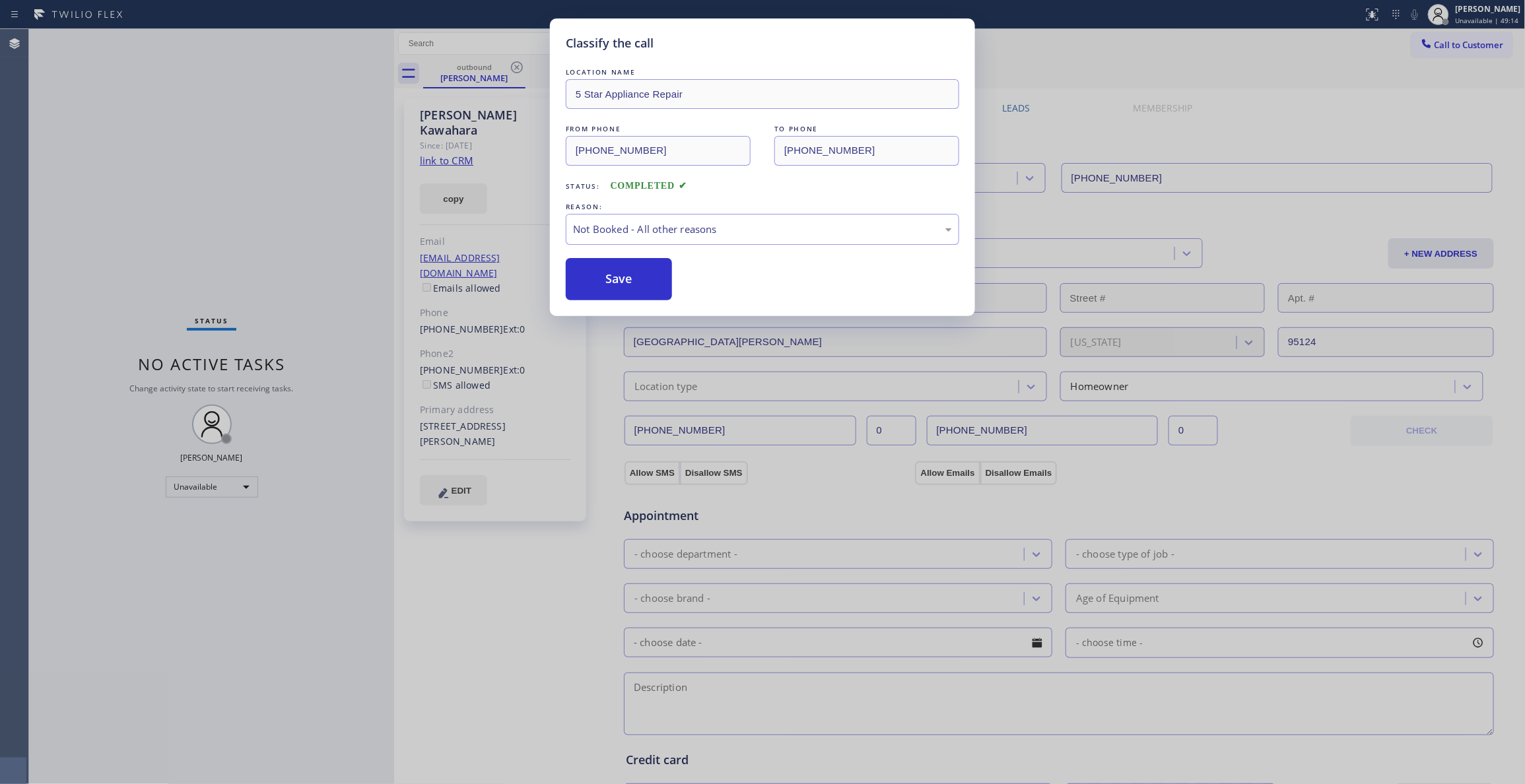
click at [590, 280] on button "Save" at bounding box center [619, 279] width 107 height 42
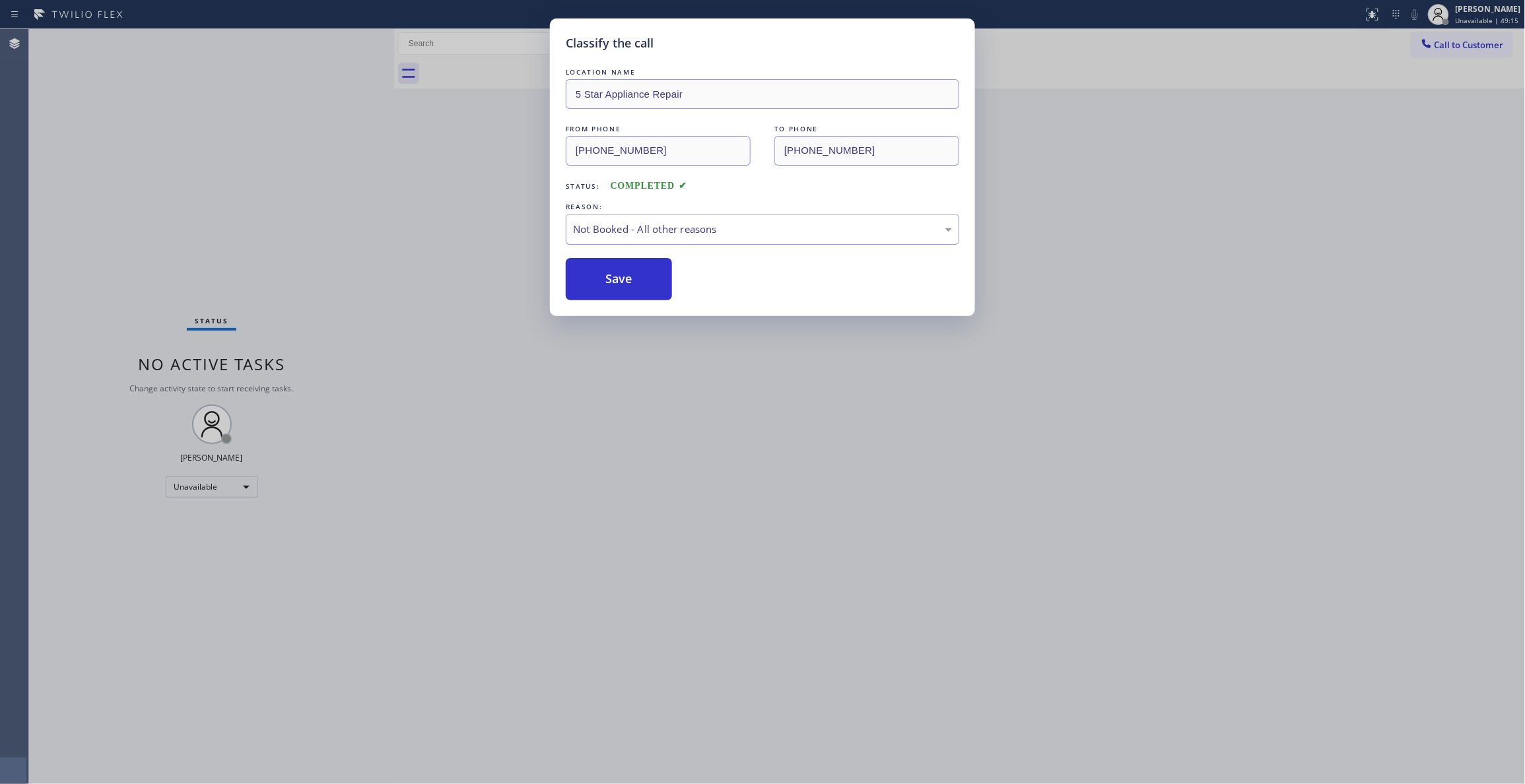
click at [590, 280] on button "Save" at bounding box center [619, 279] width 107 height 42
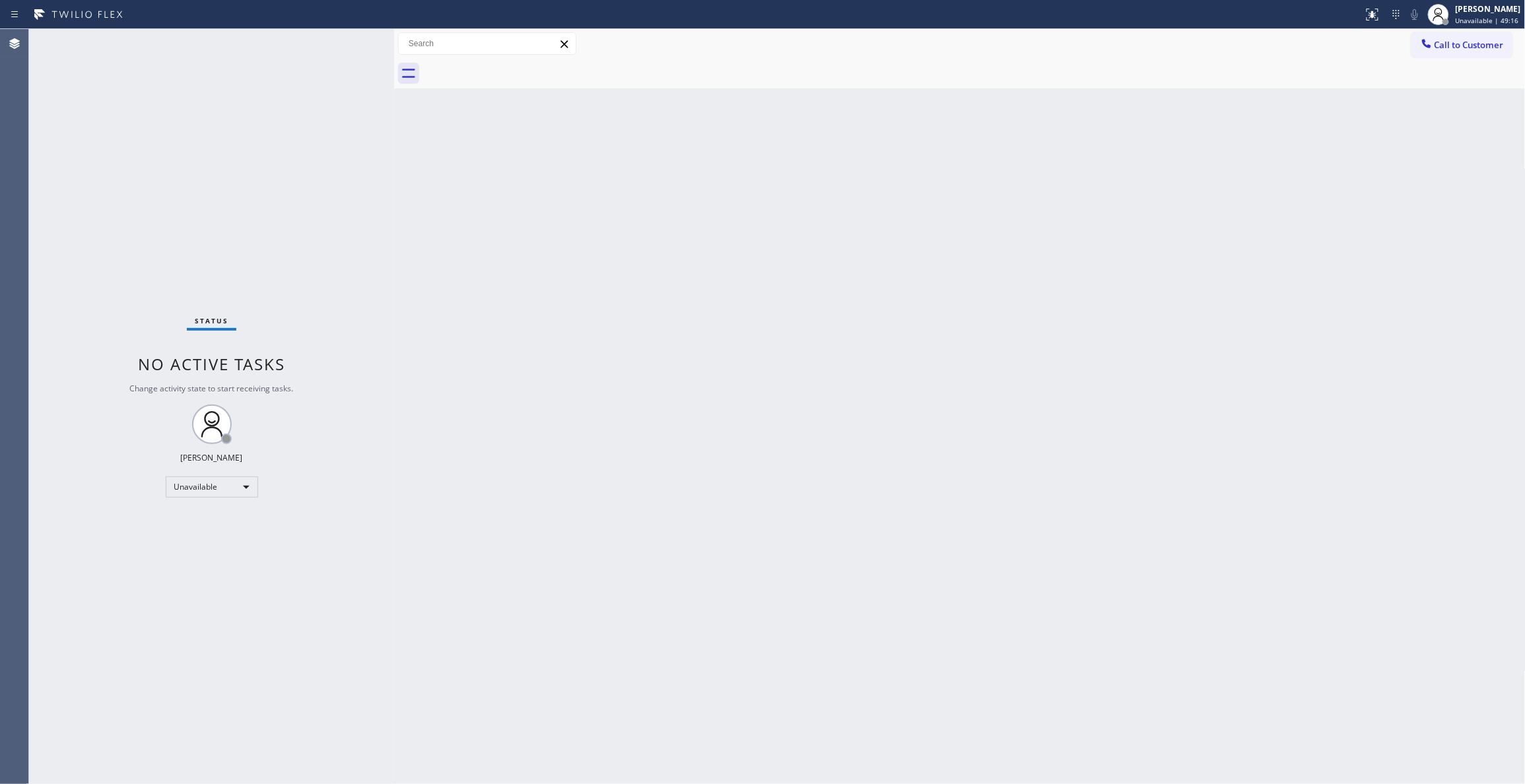
click at [1469, 46] on span "Call to Customer" at bounding box center [1469, 45] width 69 height 11
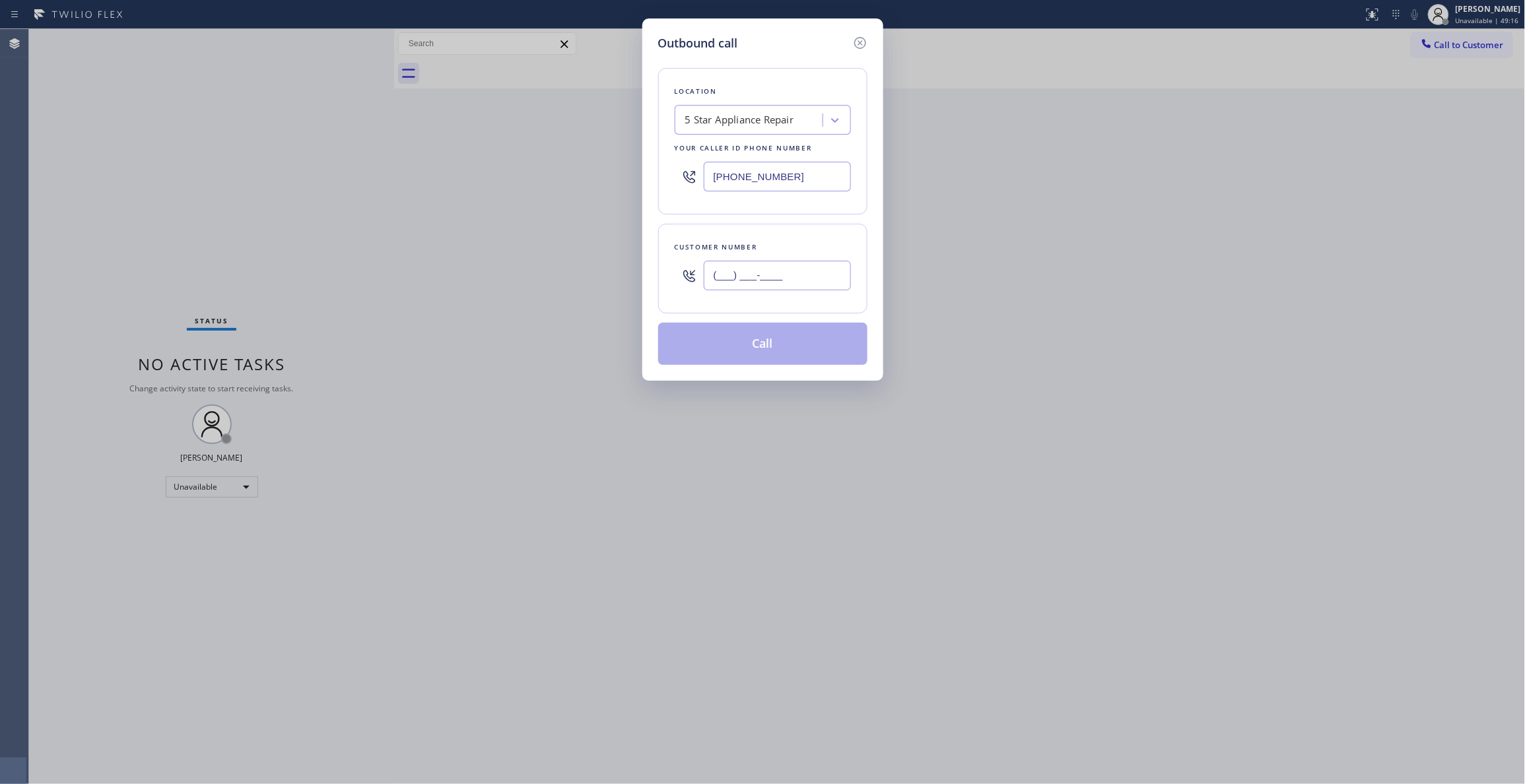
click at [750, 276] on input "(___) ___-____" at bounding box center [777, 275] width 148 height 29
paste input "408) 690-1696"
type input "(408) 690-1696"
click at [742, 347] on button "Call" at bounding box center [762, 343] width 209 height 42
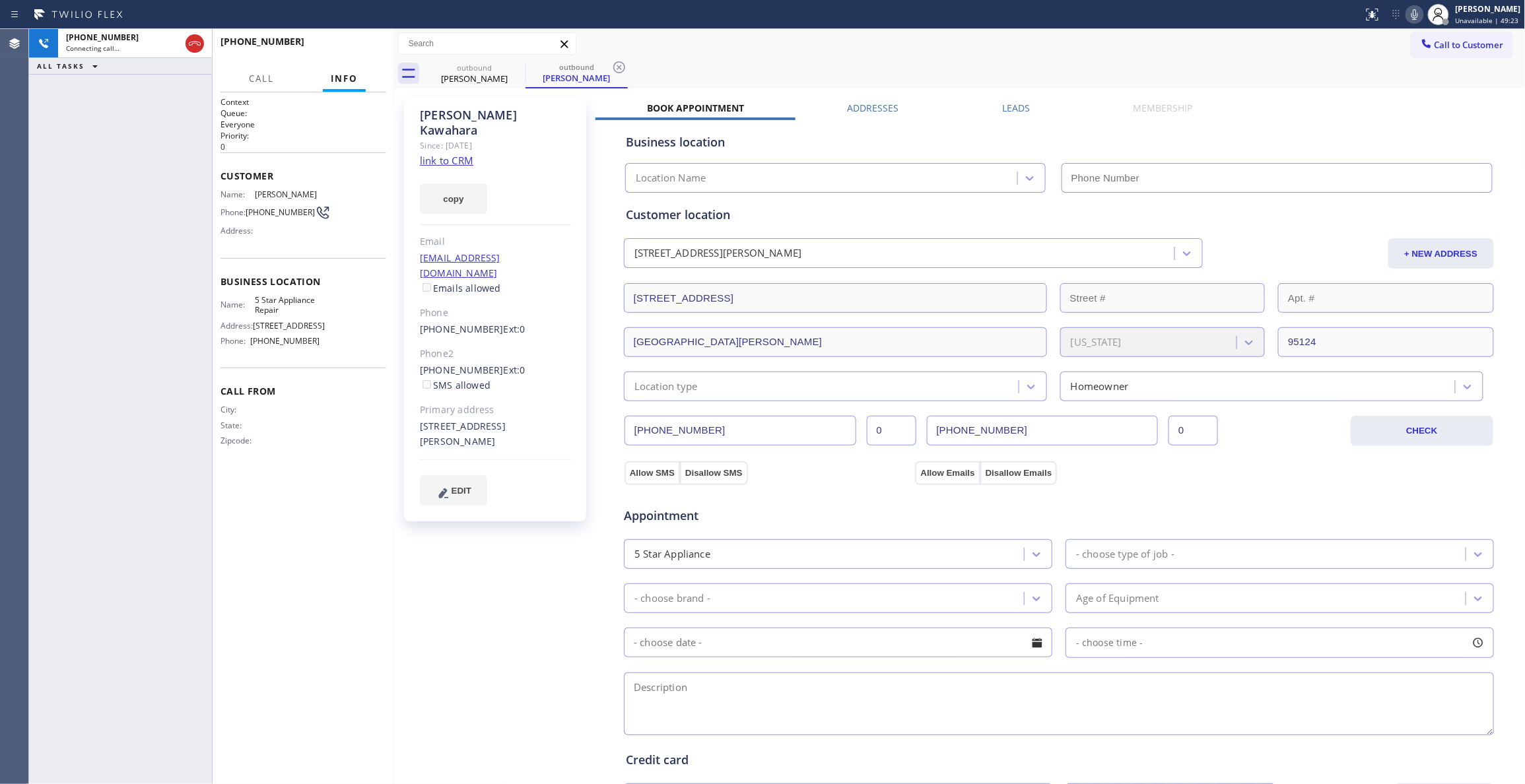
type input "[PHONE_NUMBER]"
click at [481, 569] on div "Josh Kawahara Since: 20 may 2020 link to CRM copy Email joshuakawa@gmail.com Em…" at bounding box center [496, 532] width 198 height 881
drag, startPoint x: 269, startPoint y: 238, endPoint x: 256, endPoint y: 201, distance: 39.2
click at [256, 201] on div "Name: Josh Kawahara Phone: (408) 690-1696 Address:" at bounding box center [270, 215] width 100 height 52
copy div "osh Kawahara Phone: (408) 690-1696 Address:"
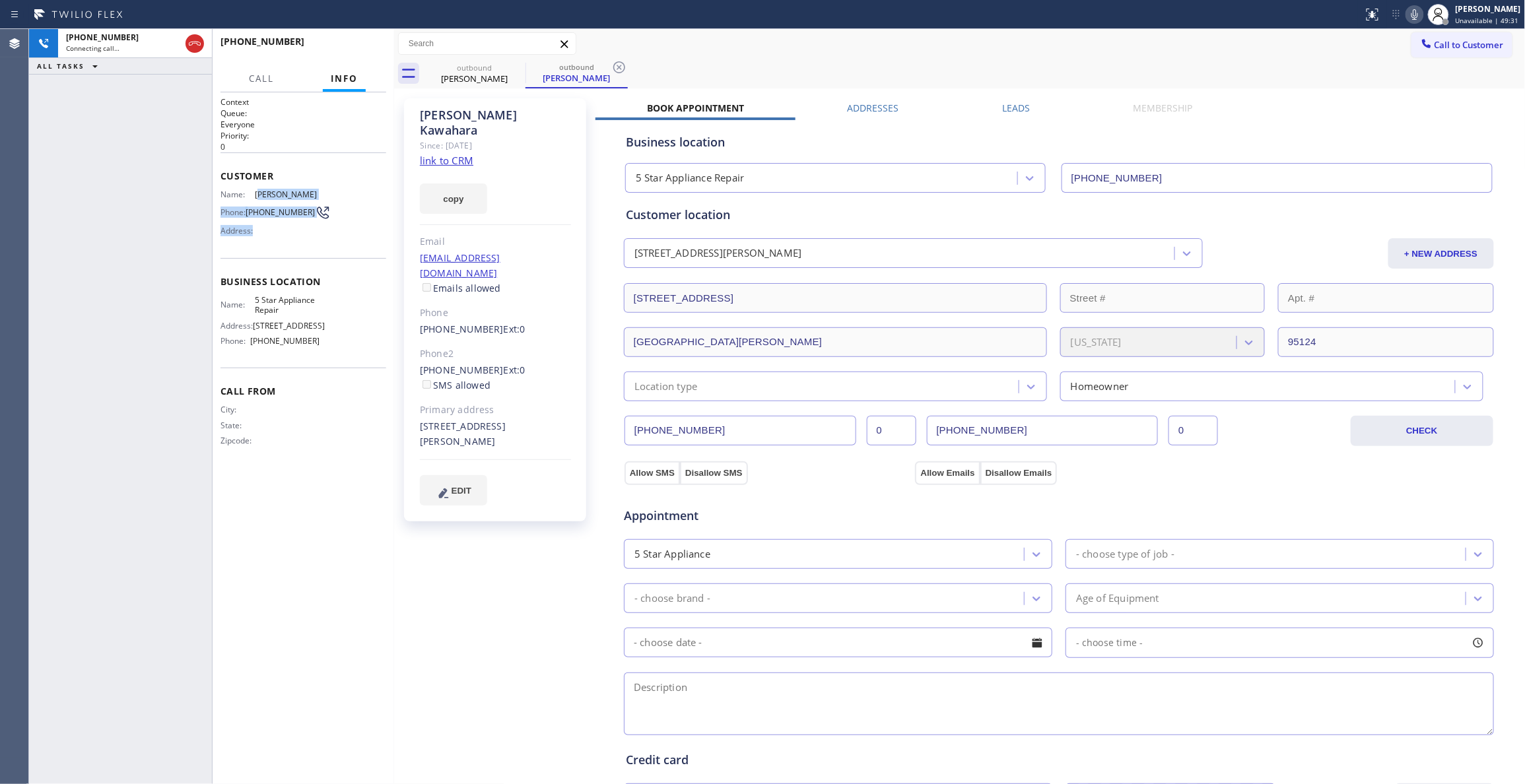
click at [276, 217] on span "(408) 690-1696" at bounding box center [280, 212] width 69 height 10
drag, startPoint x: 280, startPoint y: 225, endPoint x: 251, endPoint y: 188, distance: 47.0
click at [251, 188] on div "Customer Name: Josh Kawahara Phone: (408) 690-1696 Address:" at bounding box center [304, 205] width 166 height 106
copy div "Josh Kawahara Phone: (408) 690-1696"
click at [619, 67] on icon at bounding box center [619, 67] width 11 height 11
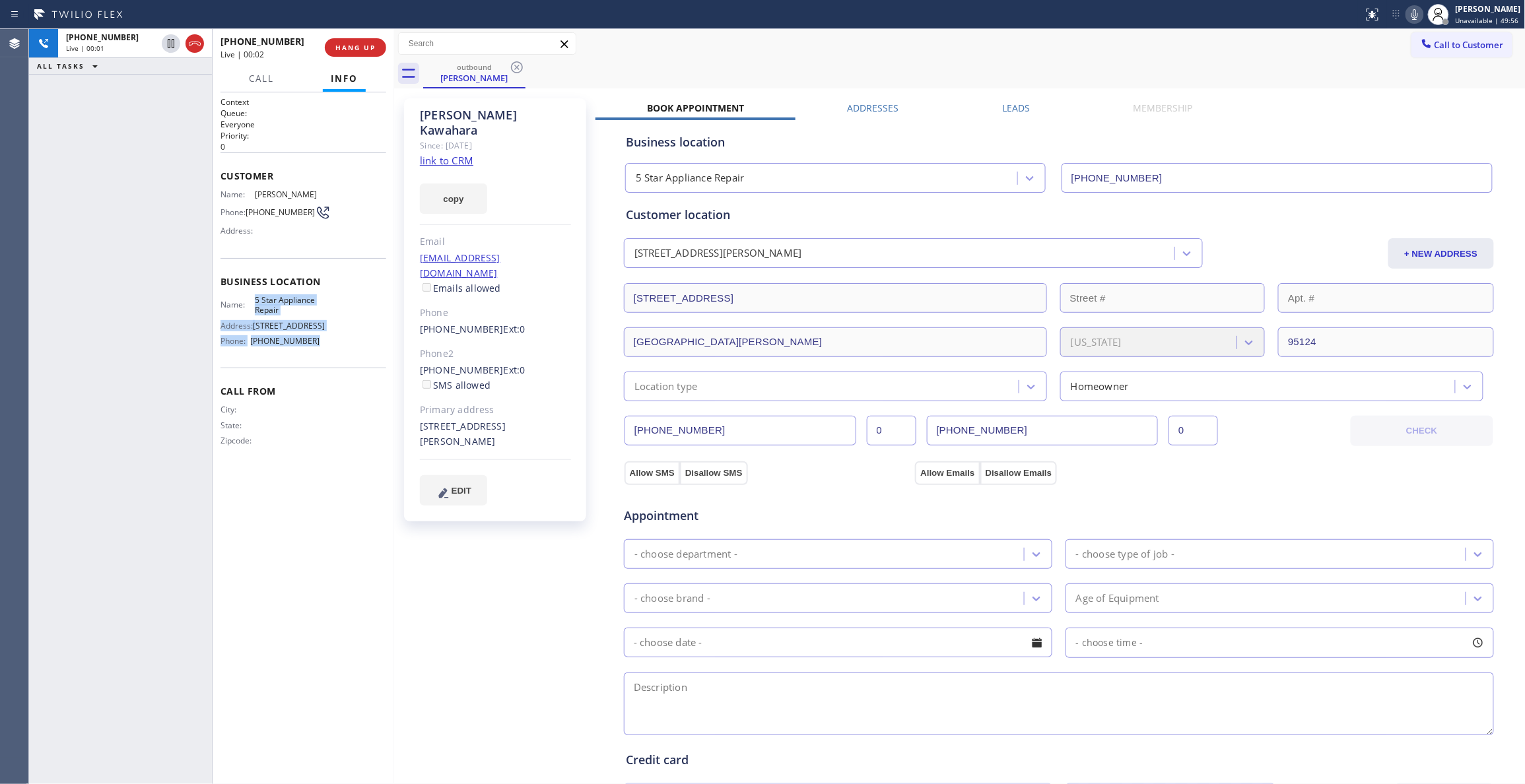
drag, startPoint x: 283, startPoint y: 323, endPoint x: 254, endPoint y: 304, distance: 34.7
click at [254, 304] on div "Name: 5 Star Appliance Repair Address: 510 Foothill Rd Phone: (855) 731-4952" at bounding box center [270, 323] width 100 height 57
copy div "5 Star Appliance Repair Address: 510 Foothill Rd Phone: (855) 731-4952"
click at [693, 52] on div "Call to Customer Outbound call Location 5 Star Appliance Repair Your caller id …" at bounding box center [960, 44] width 1132 height 23
click at [363, 45] on span "HANG UP" at bounding box center [355, 48] width 40 height 10
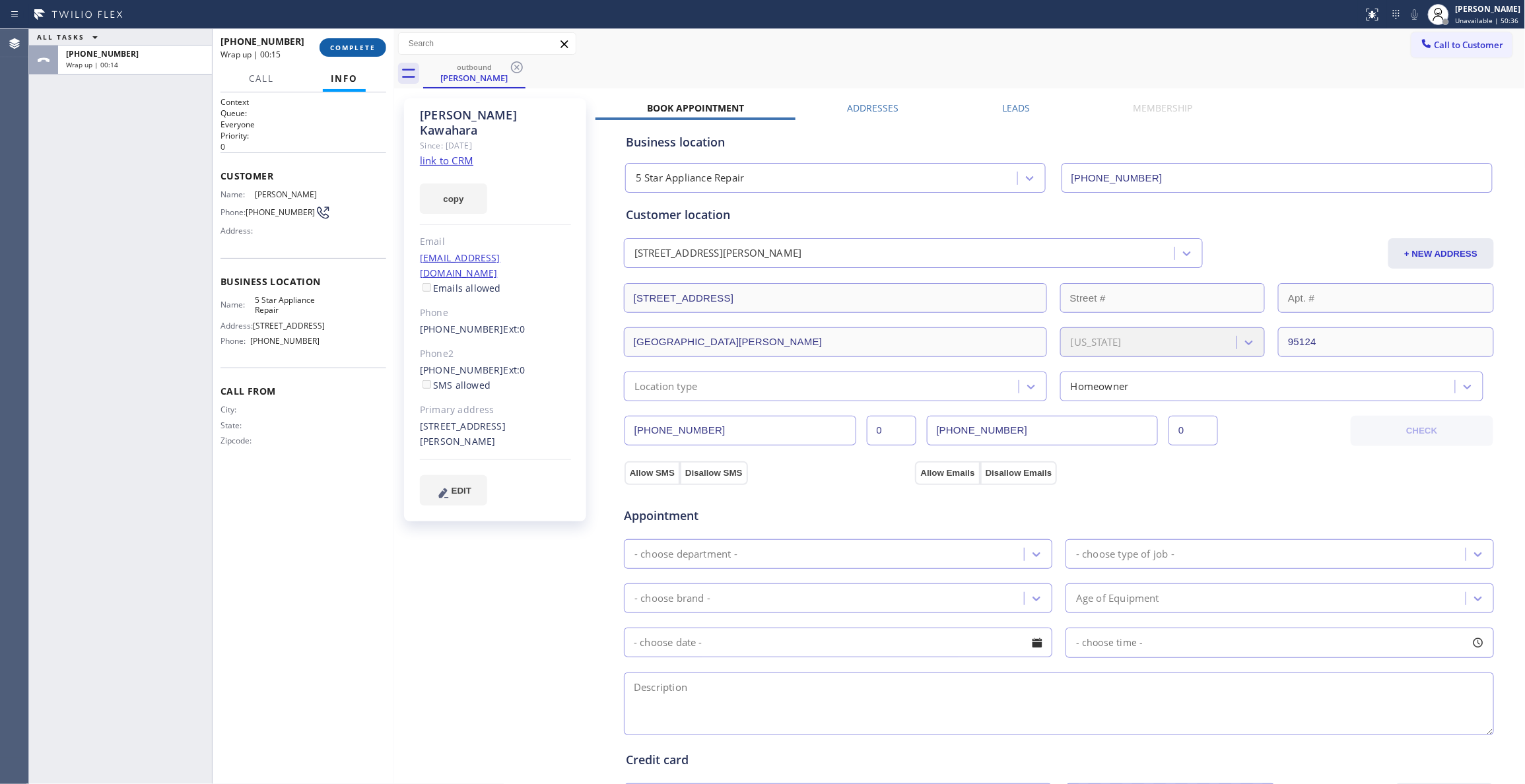
click at [373, 53] on button "COMPLETE" at bounding box center [353, 47] width 67 height 18
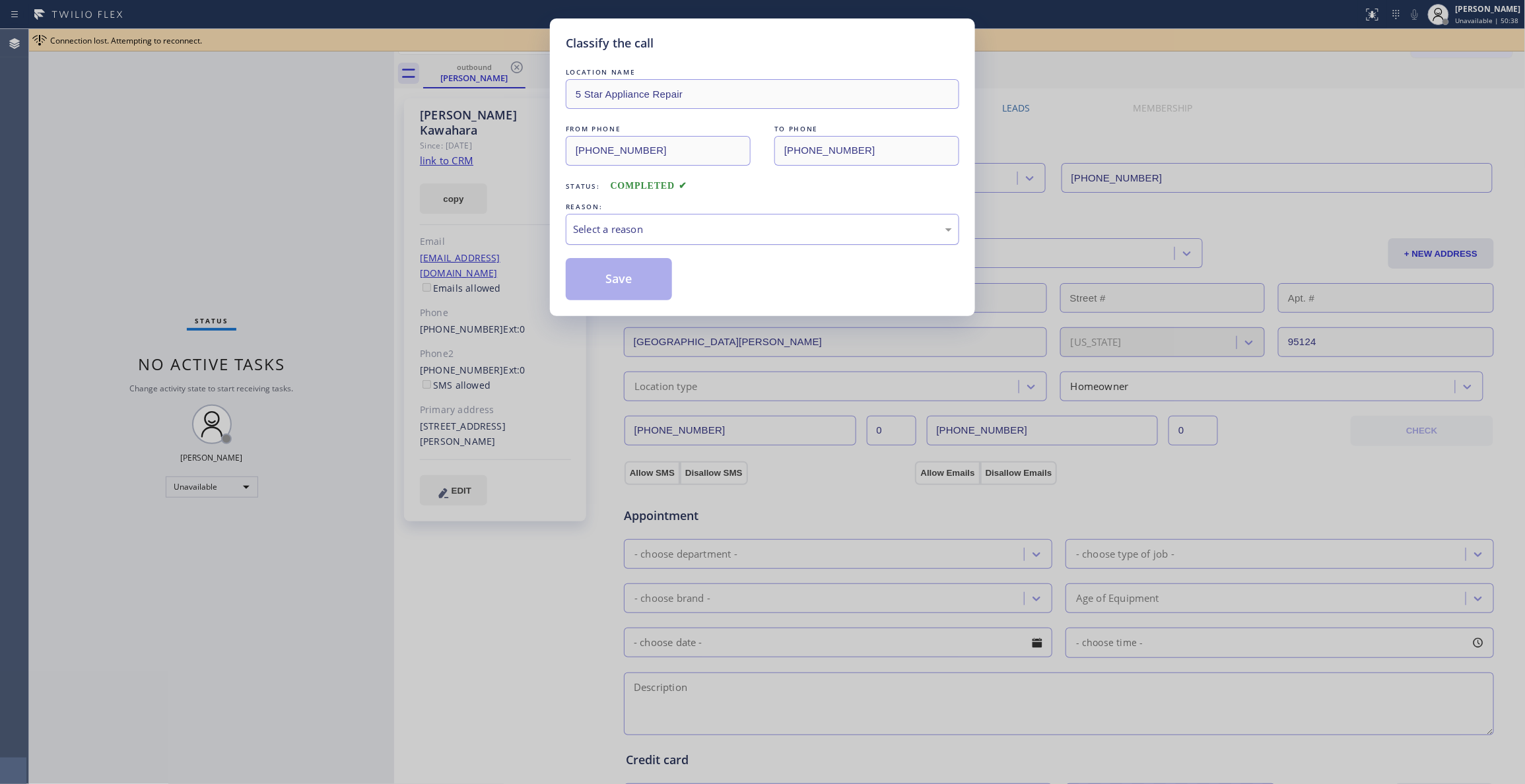
click at [634, 228] on div "Select a reason" at bounding box center [762, 229] width 379 height 15
click at [626, 281] on button "Save" at bounding box center [619, 279] width 107 height 42
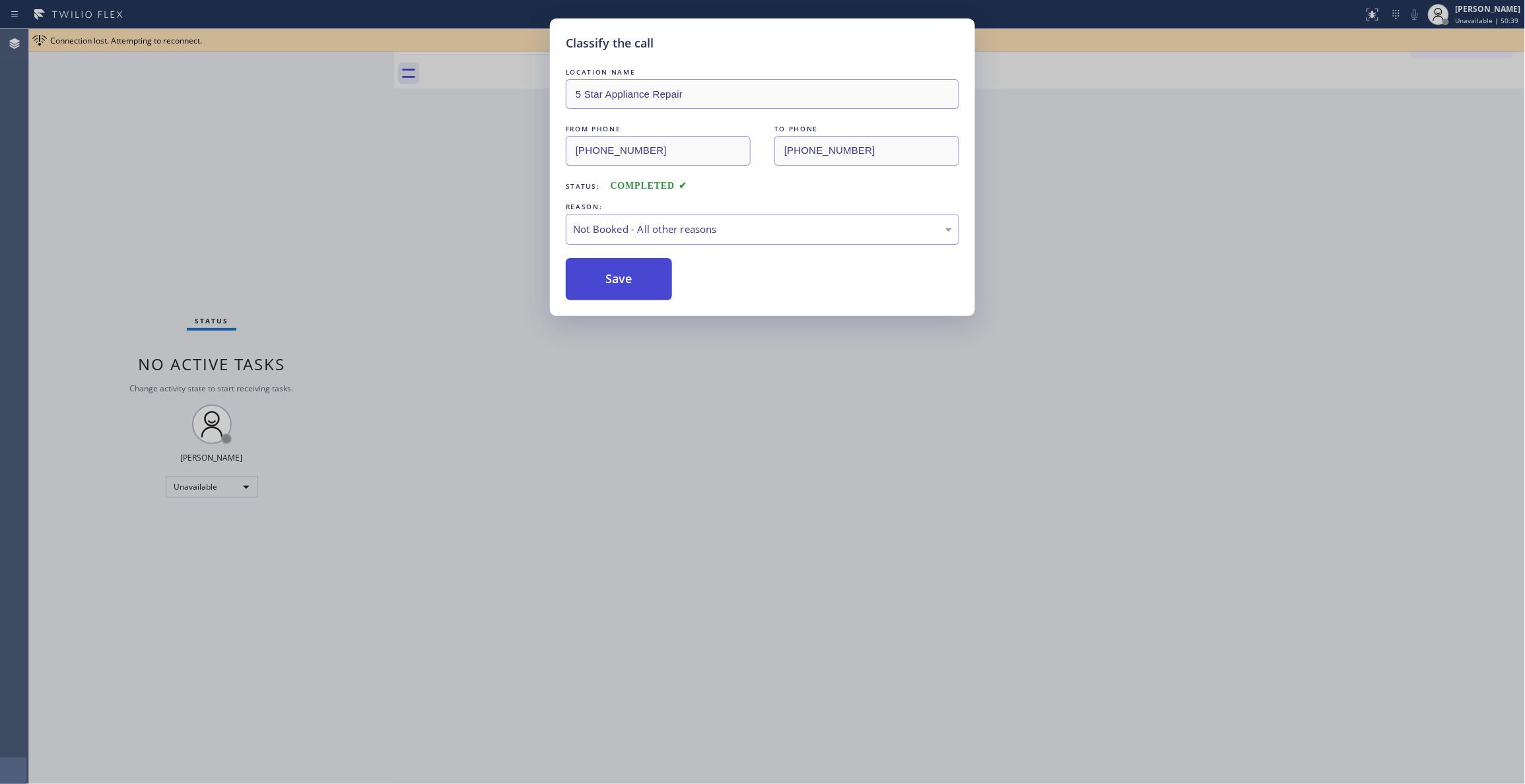
click at [626, 281] on button "Save" at bounding box center [619, 279] width 107 height 42
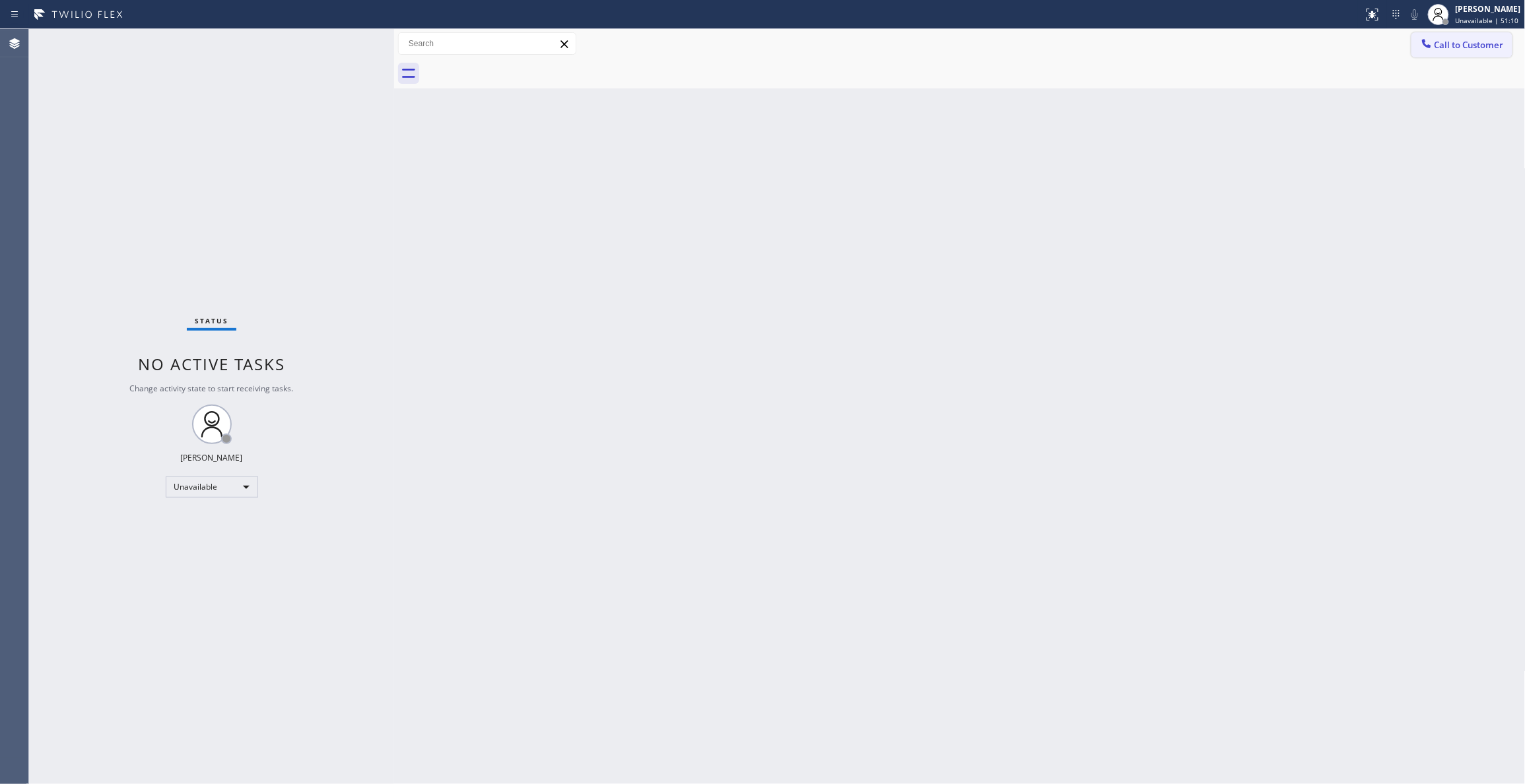
click at [1475, 47] on span "Call to Customer" at bounding box center [1469, 45] width 69 height 11
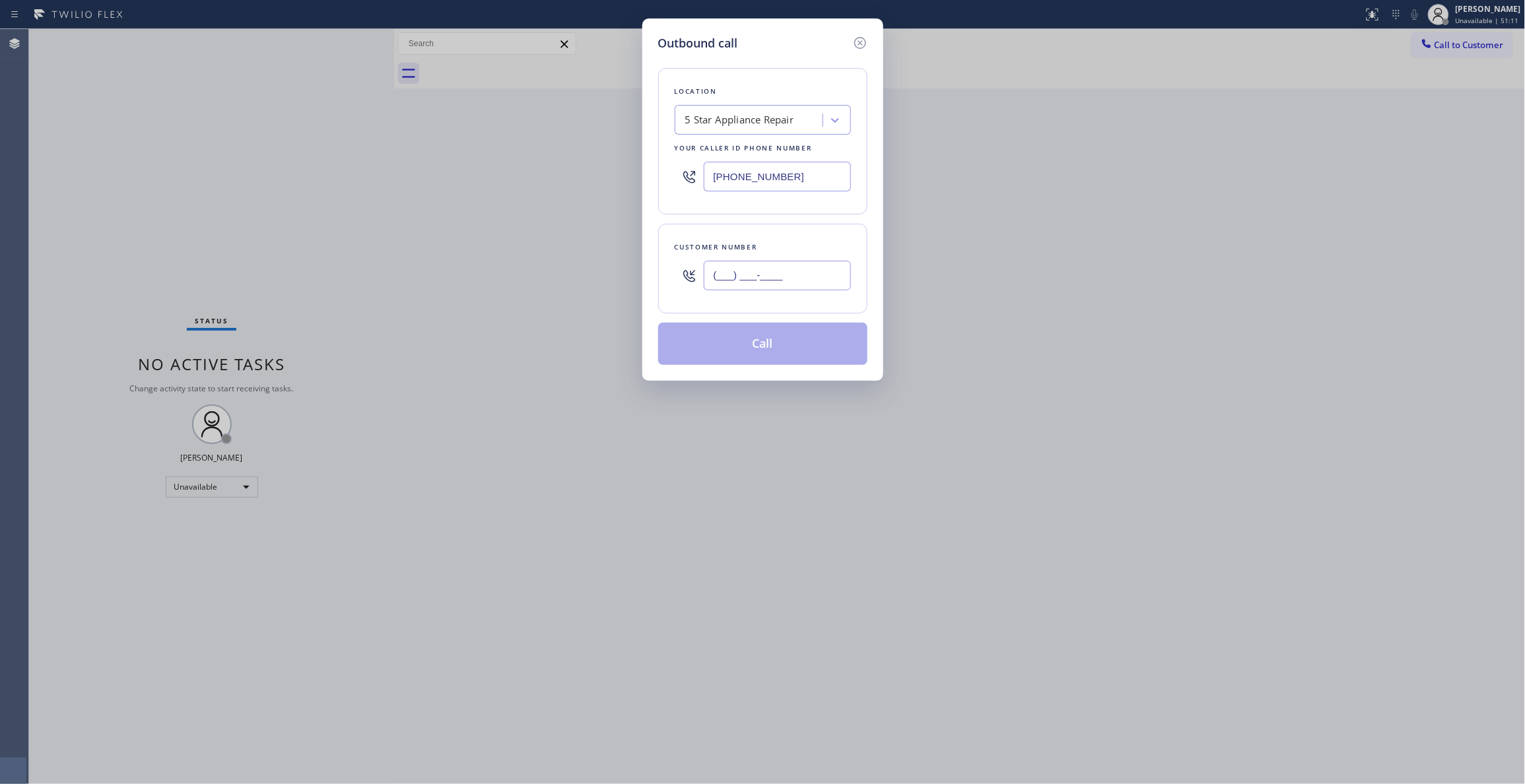
click at [766, 270] on input "(___) ___-____" at bounding box center [777, 275] width 148 height 29
paste input "818) 535-5095"
type input "(818) 535-5095"
click at [748, 349] on button "Call" at bounding box center [762, 343] width 209 height 42
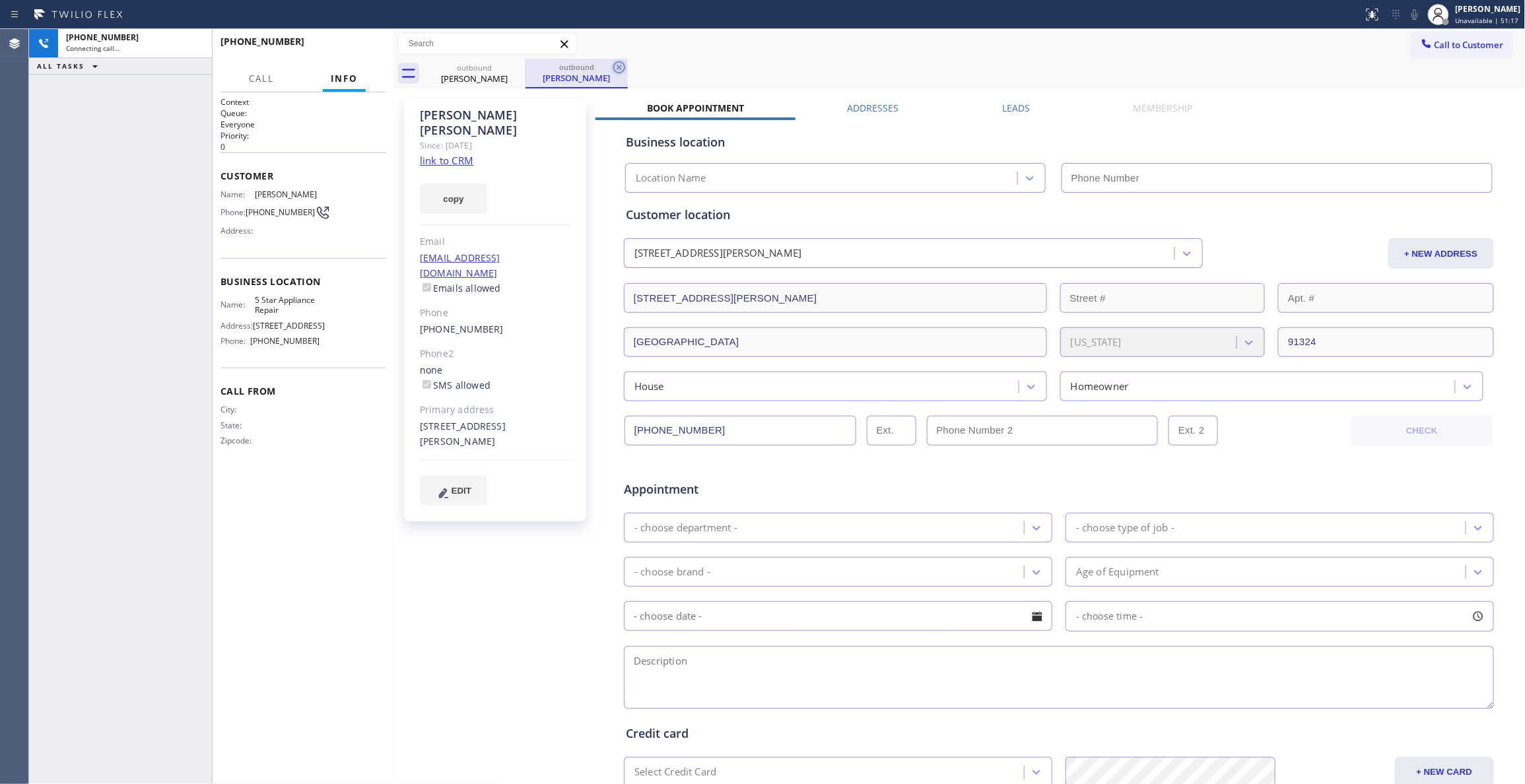
click at [625, 69] on icon at bounding box center [619, 67] width 16 height 16
type input "[PHONE_NUMBER]"
click at [445, 154] on link "link to CRM" at bounding box center [446, 161] width 53 height 13
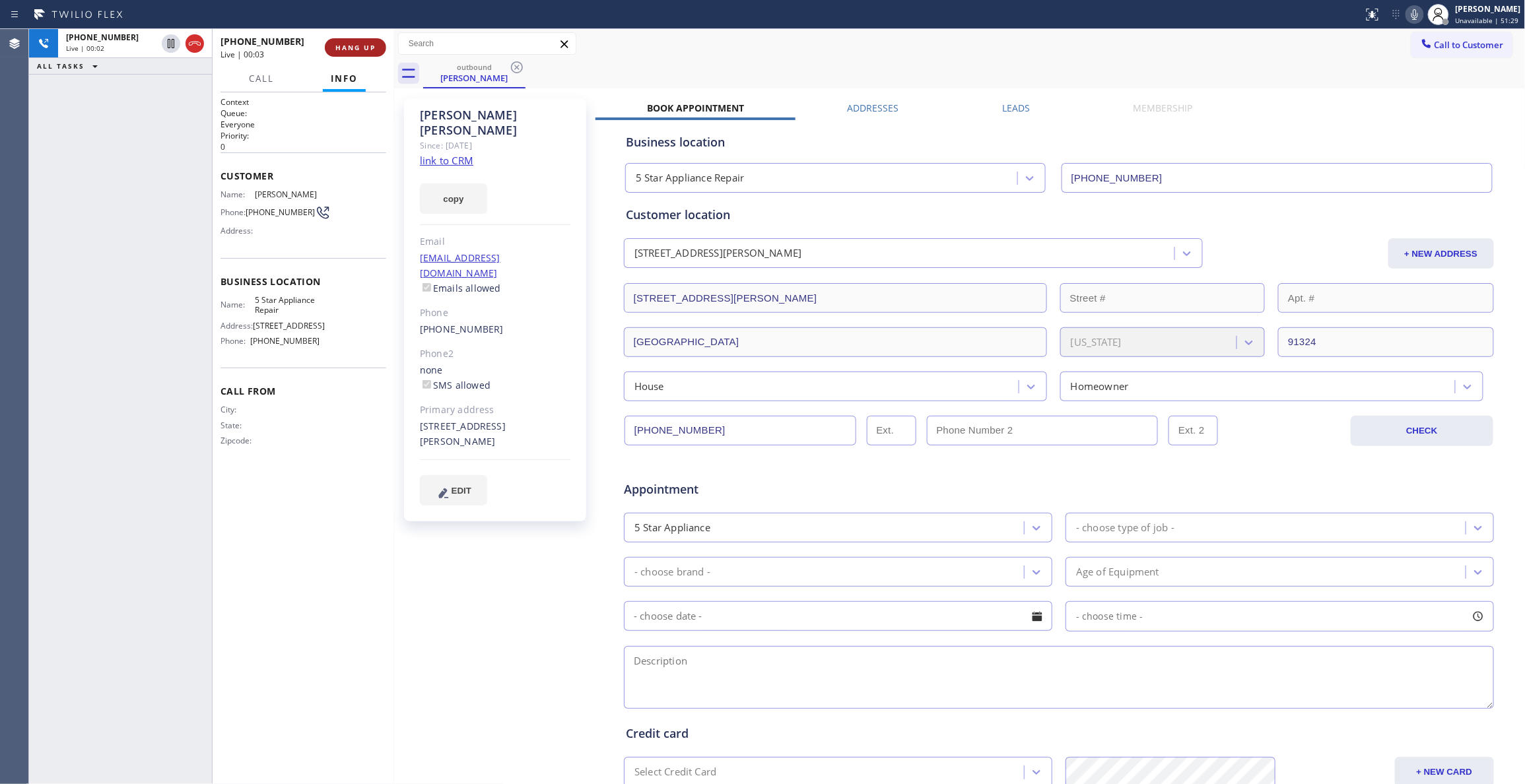
click at [356, 50] on span "HANG UP" at bounding box center [355, 48] width 40 height 10
click at [365, 49] on span "COMPLETE" at bounding box center [353, 48] width 46 height 10
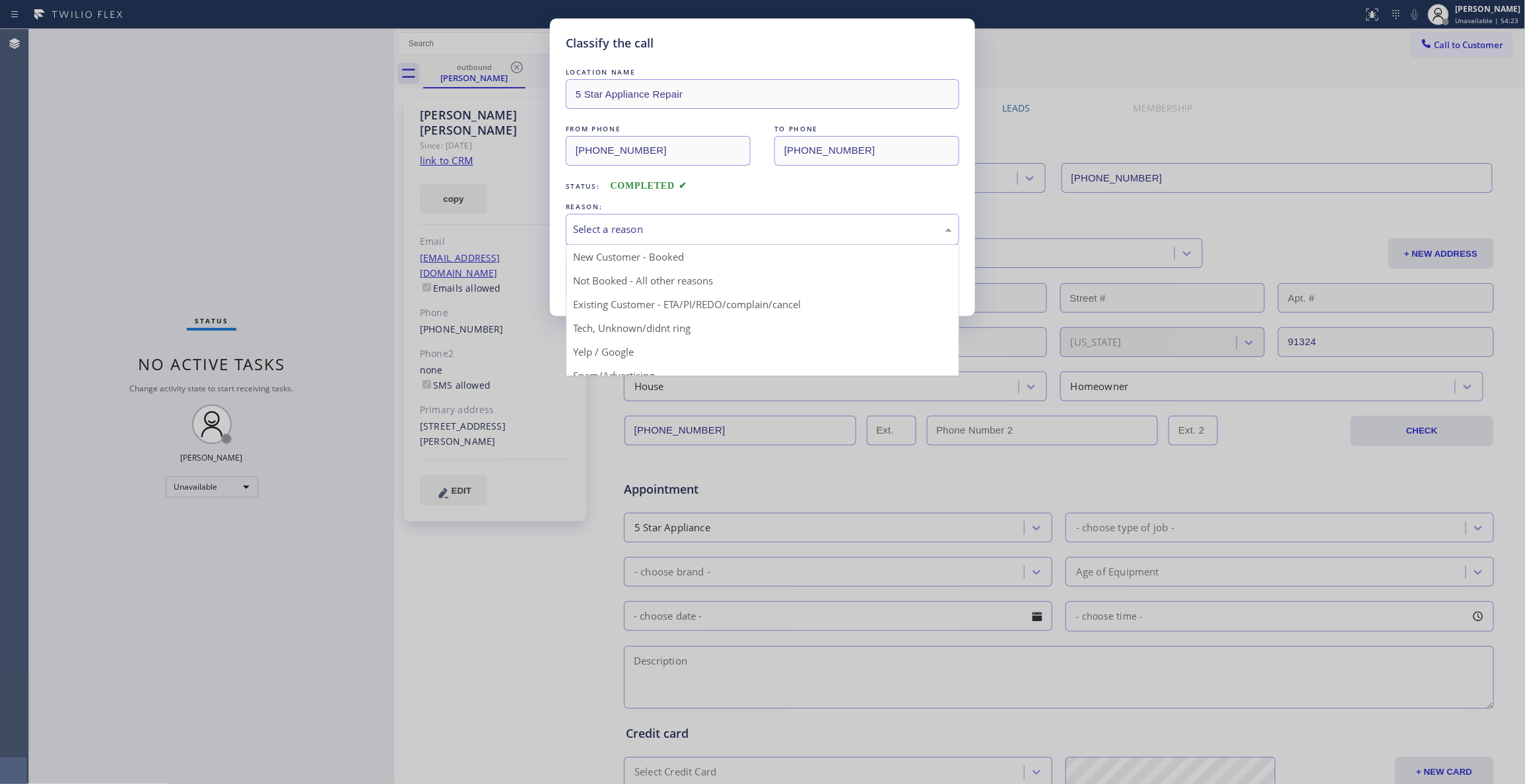
click at [636, 231] on div "Select a reason" at bounding box center [762, 229] width 379 height 15
click at [613, 280] on button "Save" at bounding box center [619, 279] width 107 height 42
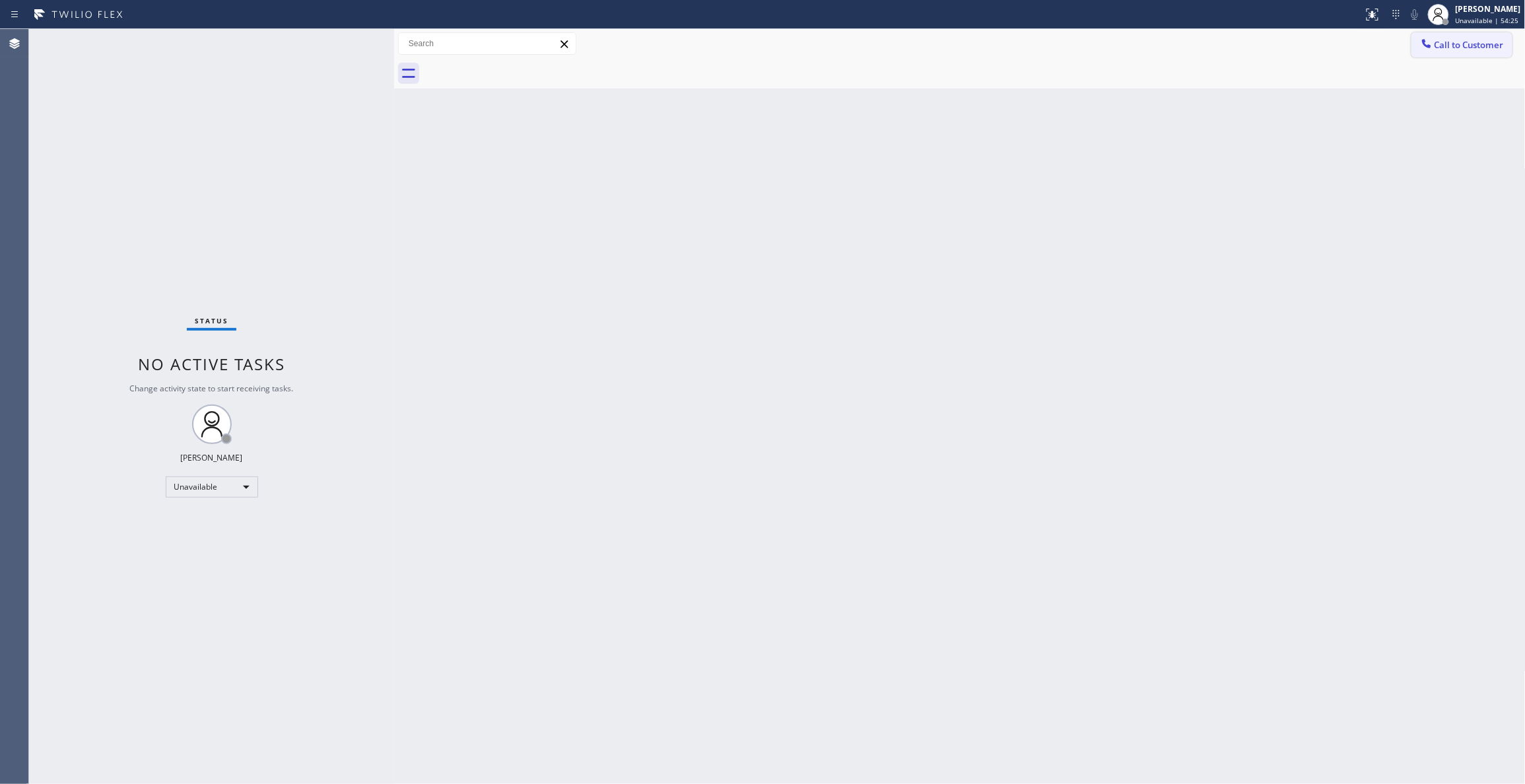
click at [1458, 43] on span "Call to Customer" at bounding box center [1469, 45] width 69 height 11
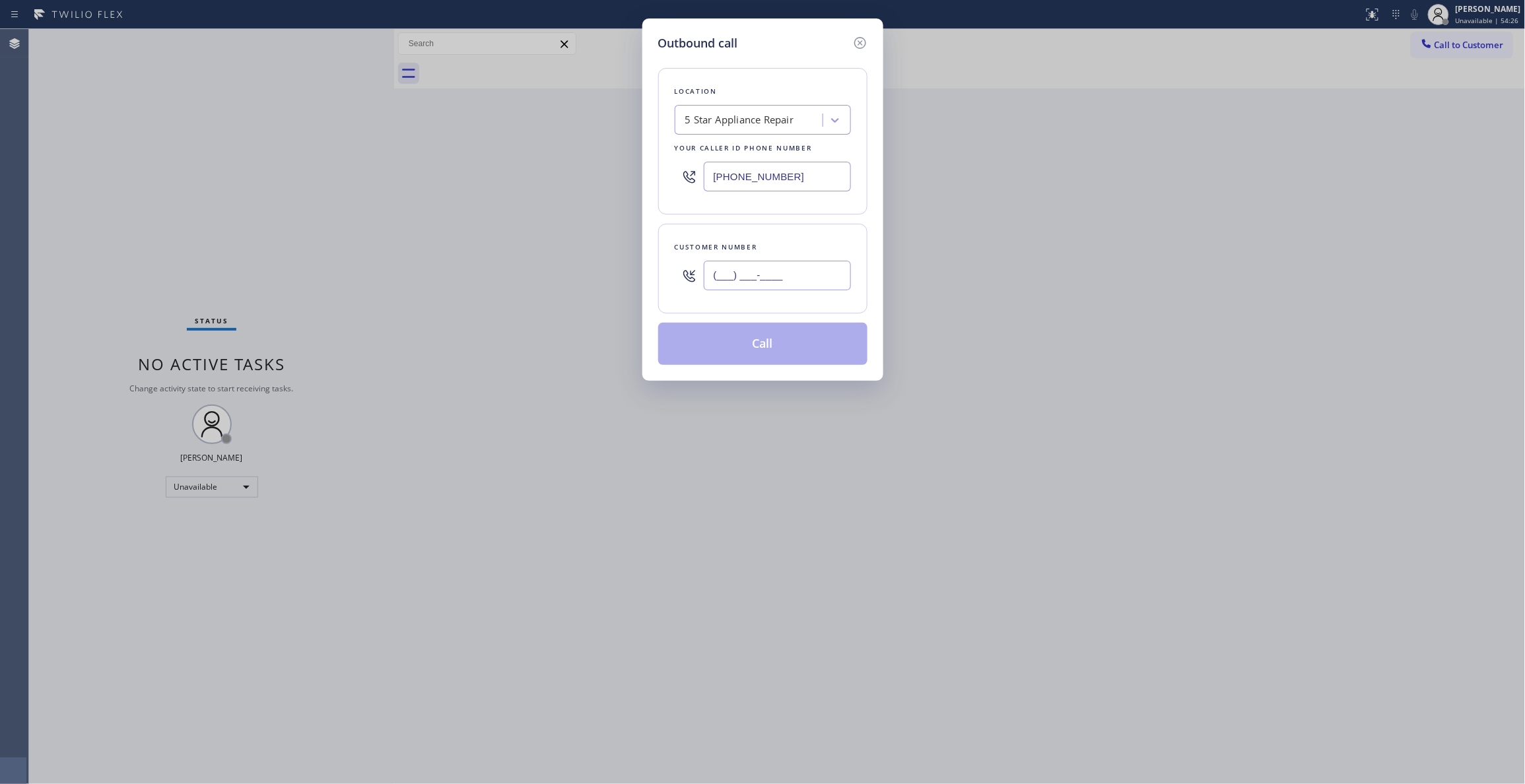
click at [762, 280] on input "(___) ___-____" at bounding box center [777, 275] width 148 height 29
paste input "323) 496-4002"
type input "(323) 496-4002"
click at [724, 349] on button "Call" at bounding box center [762, 343] width 209 height 42
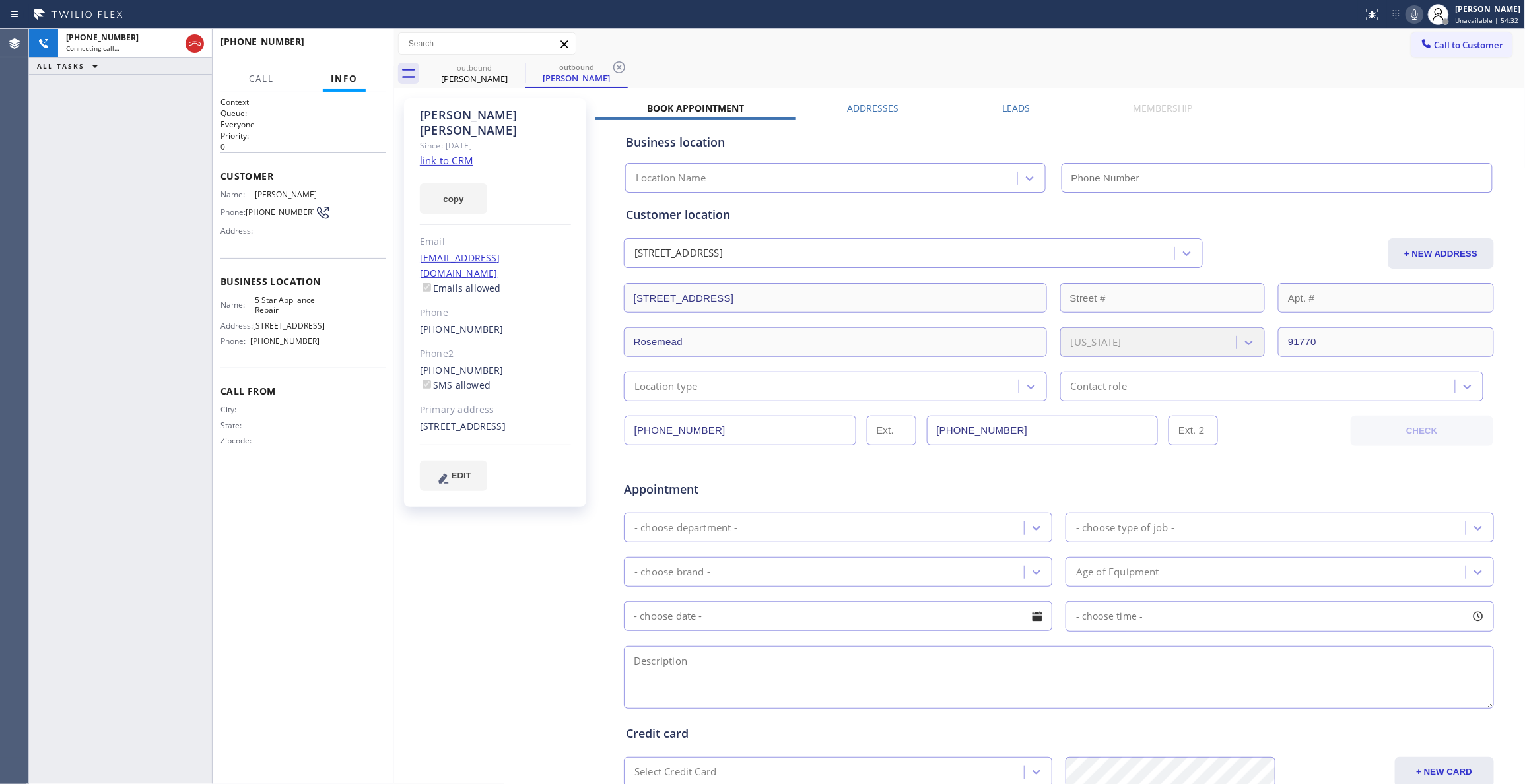
type input "[PHONE_NUMBER]"
click at [55, 488] on div "+13234964002 Live | 00:02 ALL TASKS ALL TASKS ACTIVE TASKS TASKS IN WRAP UP" at bounding box center [121, 406] width 183 height 755
click at [618, 70] on icon at bounding box center [619, 67] width 16 height 16
click at [365, 50] on span "HANG UP" at bounding box center [355, 48] width 40 height 10
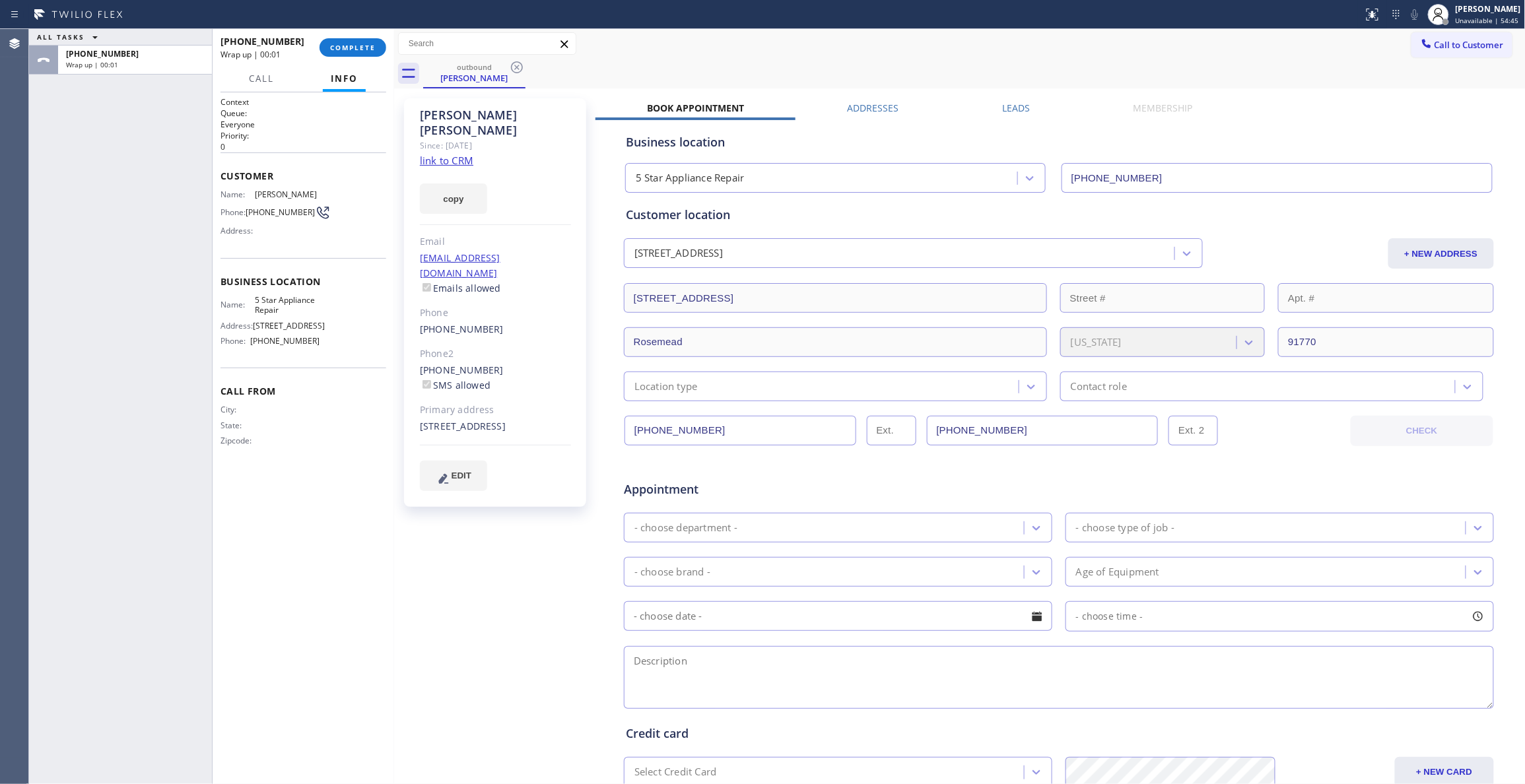
click at [440, 154] on link "link to CRM" at bounding box center [446, 161] width 53 height 13
click at [355, 44] on span "COMPLETE" at bounding box center [353, 48] width 46 height 10
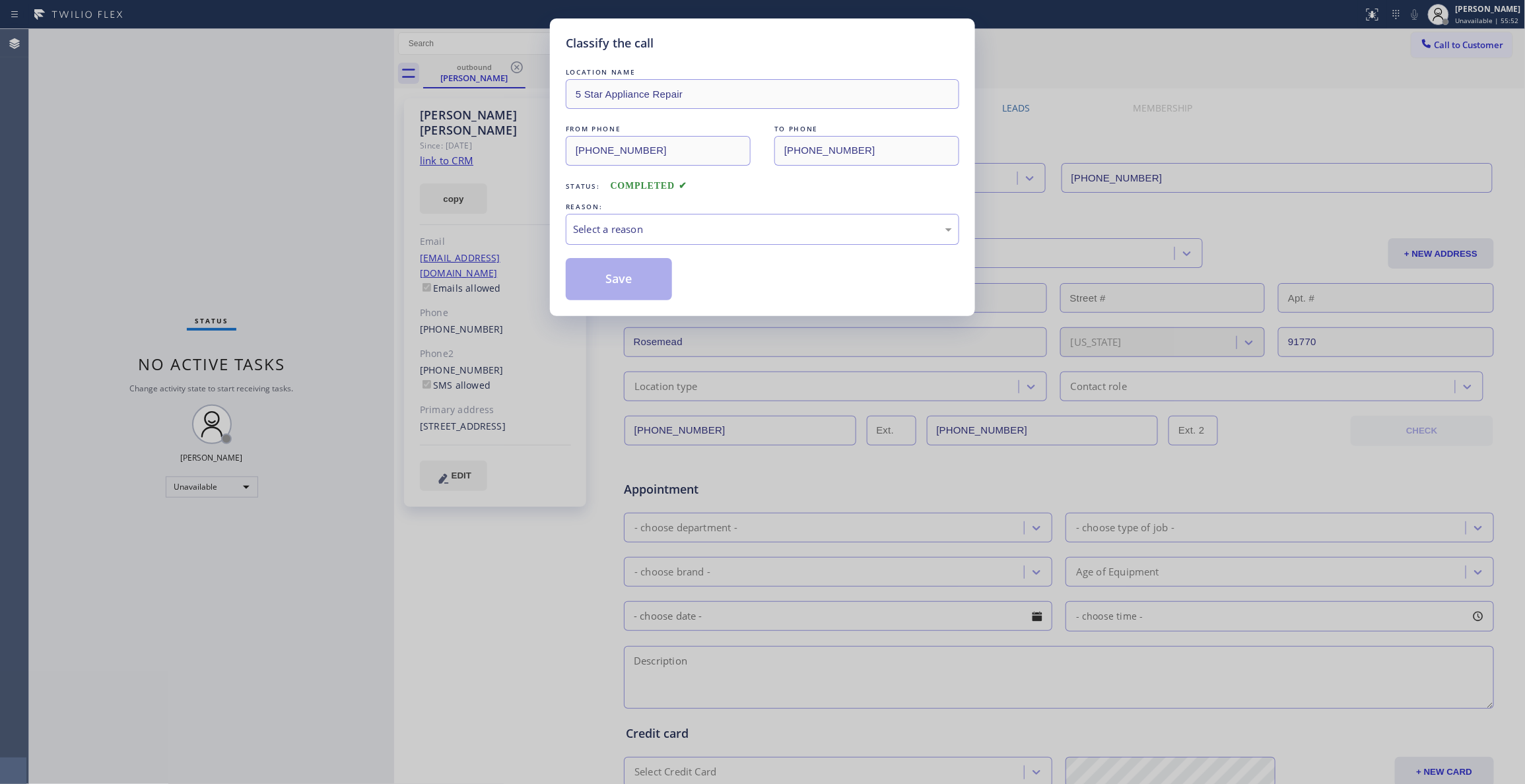
click at [602, 212] on div "REASON:" at bounding box center [762, 206] width 393 height 14
click at [605, 236] on div "Select a reason" at bounding box center [762, 229] width 379 height 15
click at [595, 285] on button "Save" at bounding box center [619, 279] width 107 height 42
drag, startPoint x: 595, startPoint y: 285, endPoint x: 579, endPoint y: 229, distance: 58.2
click at [586, 254] on div "LOCATION NAME 5 Star Appliance Repair FROM PHONE (855) 731-4952 TO PHONE (323) …" at bounding box center [762, 183] width 393 height 235
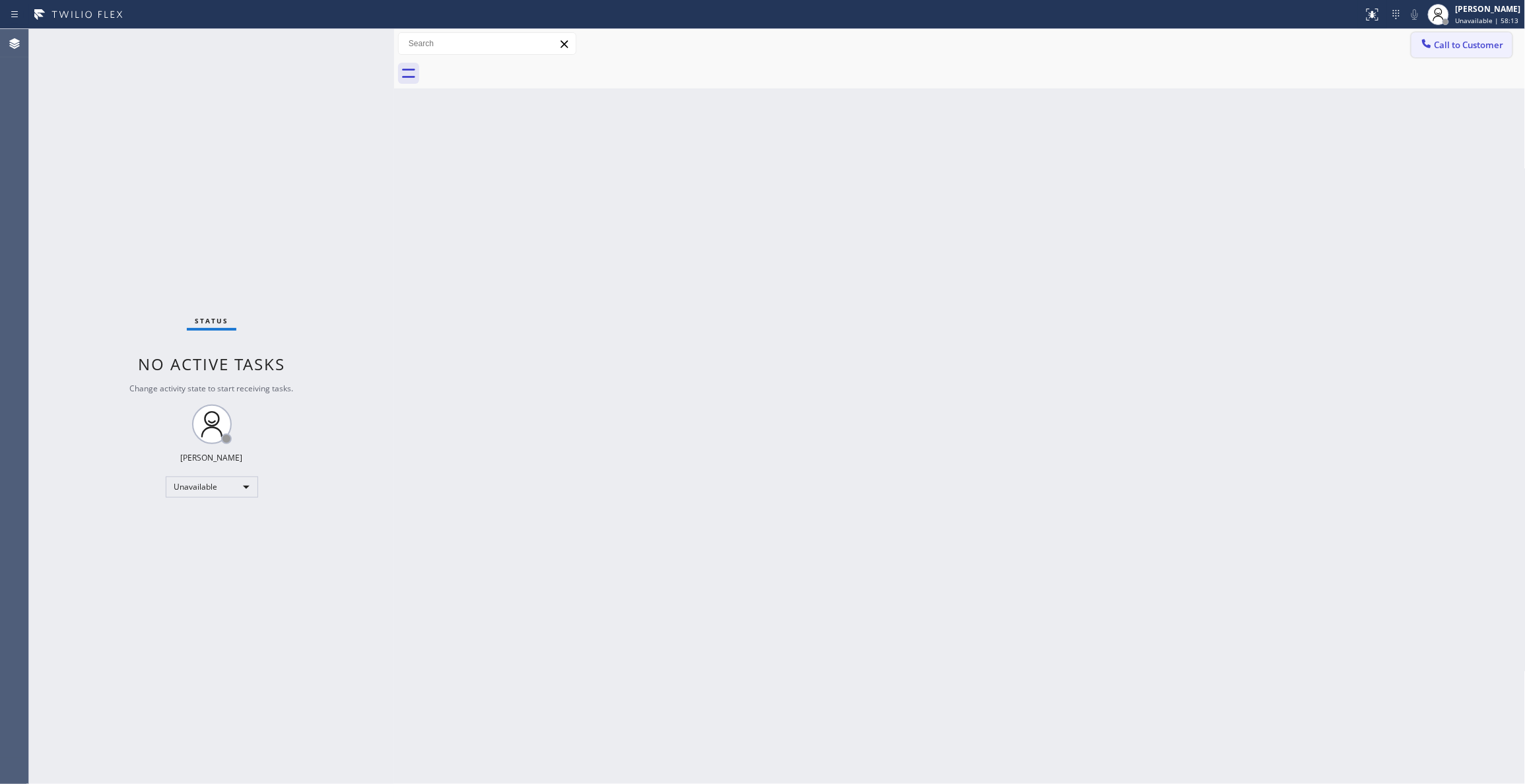
click at [1453, 43] on span "Call to Customer" at bounding box center [1469, 45] width 69 height 11
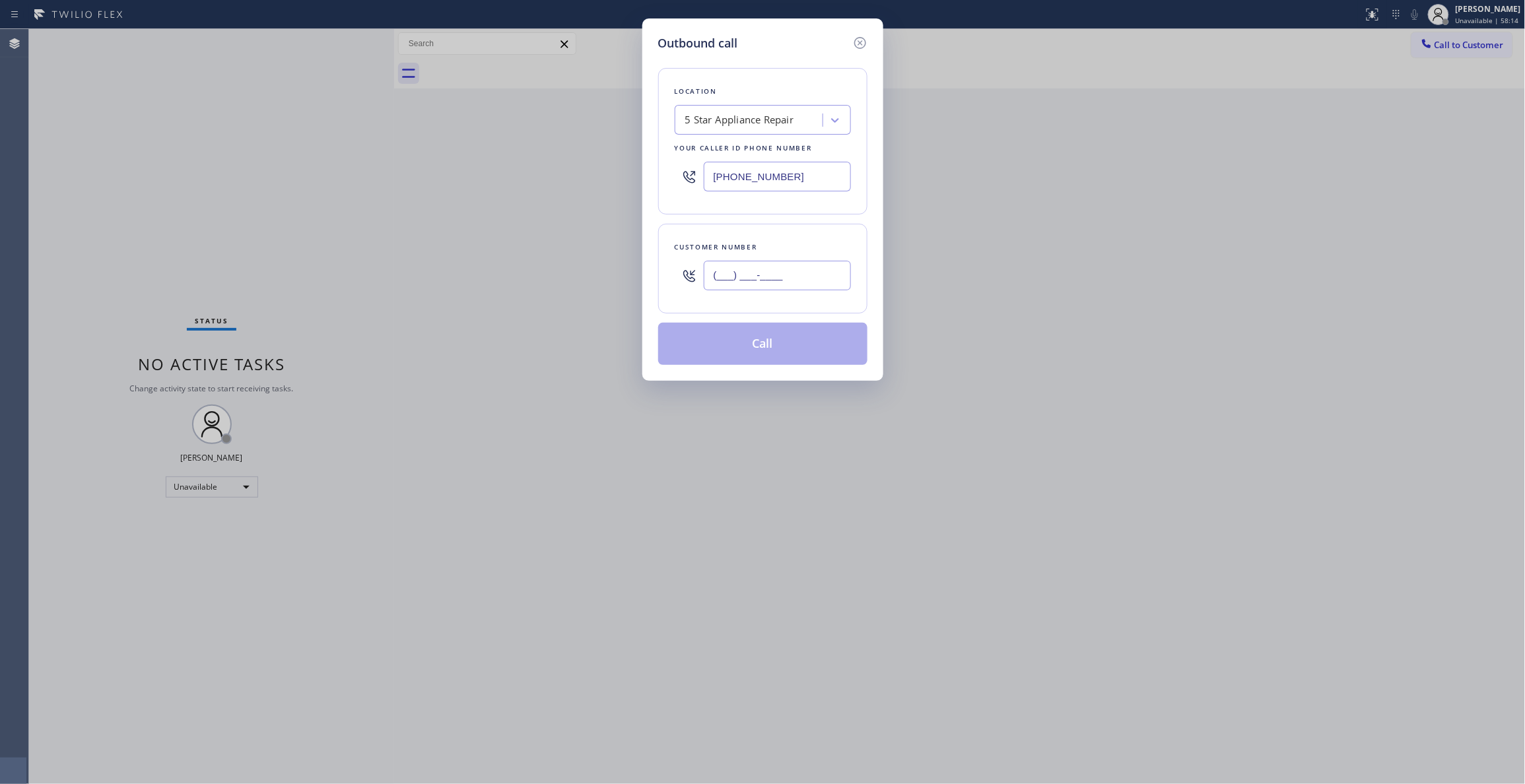
click at [762, 270] on input "(___) ___-____" at bounding box center [777, 275] width 148 height 29
paste input "408) 690-1696"
type input "(408) 690-1696"
click at [732, 345] on button "Call" at bounding box center [762, 343] width 209 height 42
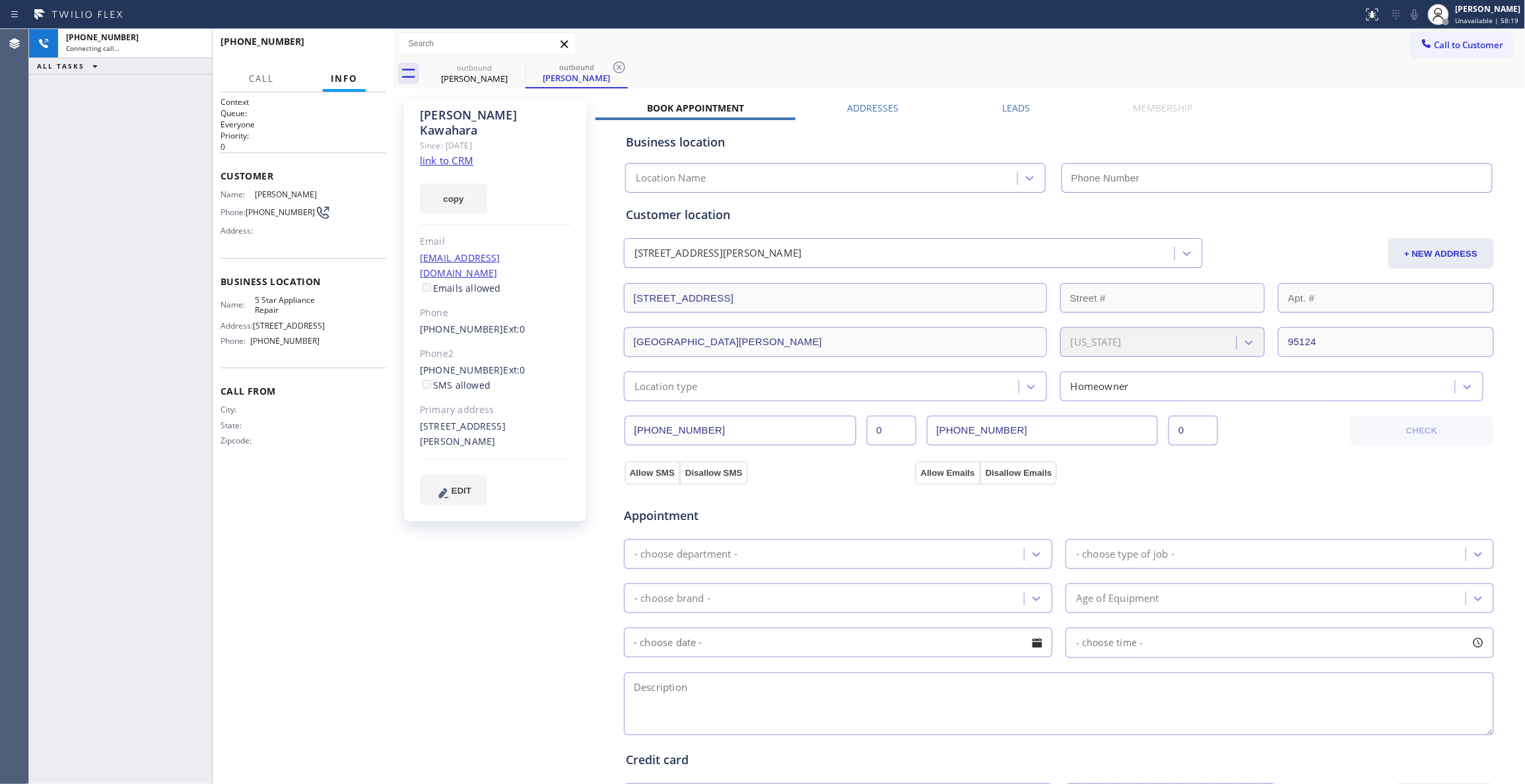
click at [672, 57] on div "Call to Customer Outbound call Location 5 Star Appliance Repair Your caller id …" at bounding box center [960, 44] width 1132 height 29
click at [624, 68] on icon at bounding box center [619, 67] width 11 height 11
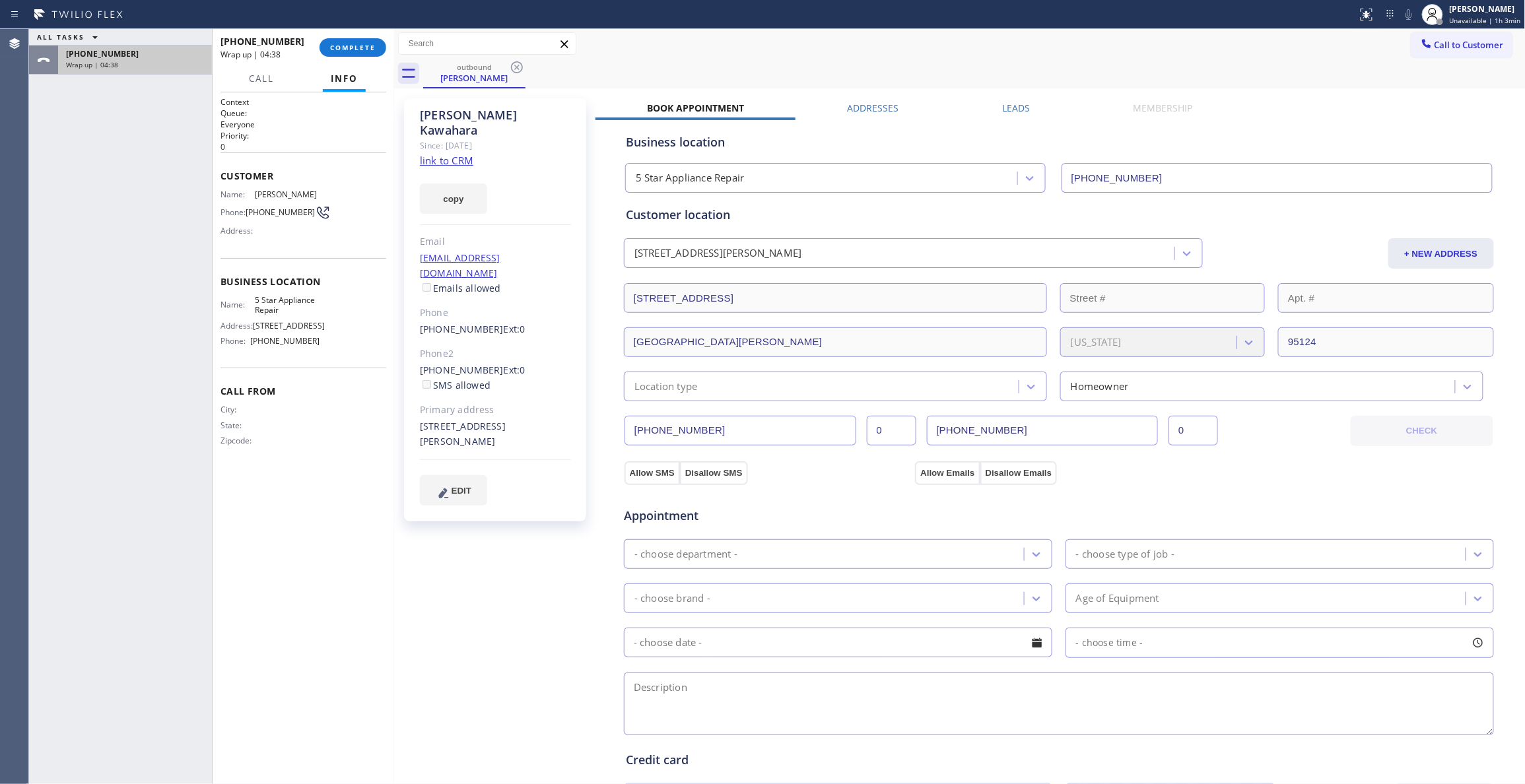
click at [98, 148] on div "ALL TASKS ALL TASKS ACTIVE TASKS TASKS IN WRAP UP +14086901696 Wrap up | 04:38" at bounding box center [121, 406] width 183 height 755
click at [356, 40] on button "COMPLETE" at bounding box center [353, 47] width 67 height 18
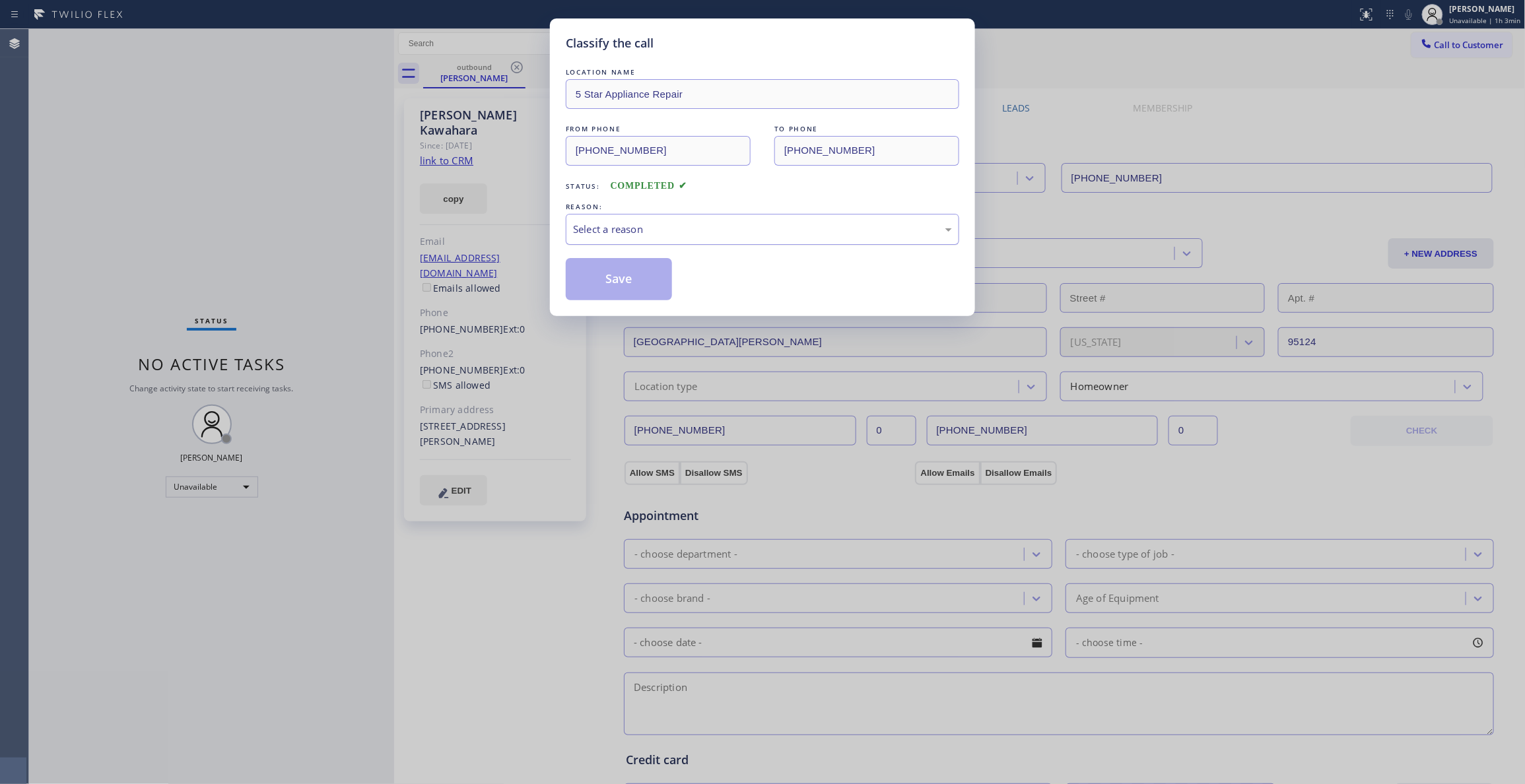
click at [647, 230] on div "Select a reason" at bounding box center [762, 229] width 379 height 15
click at [632, 281] on button "Save" at bounding box center [619, 279] width 107 height 42
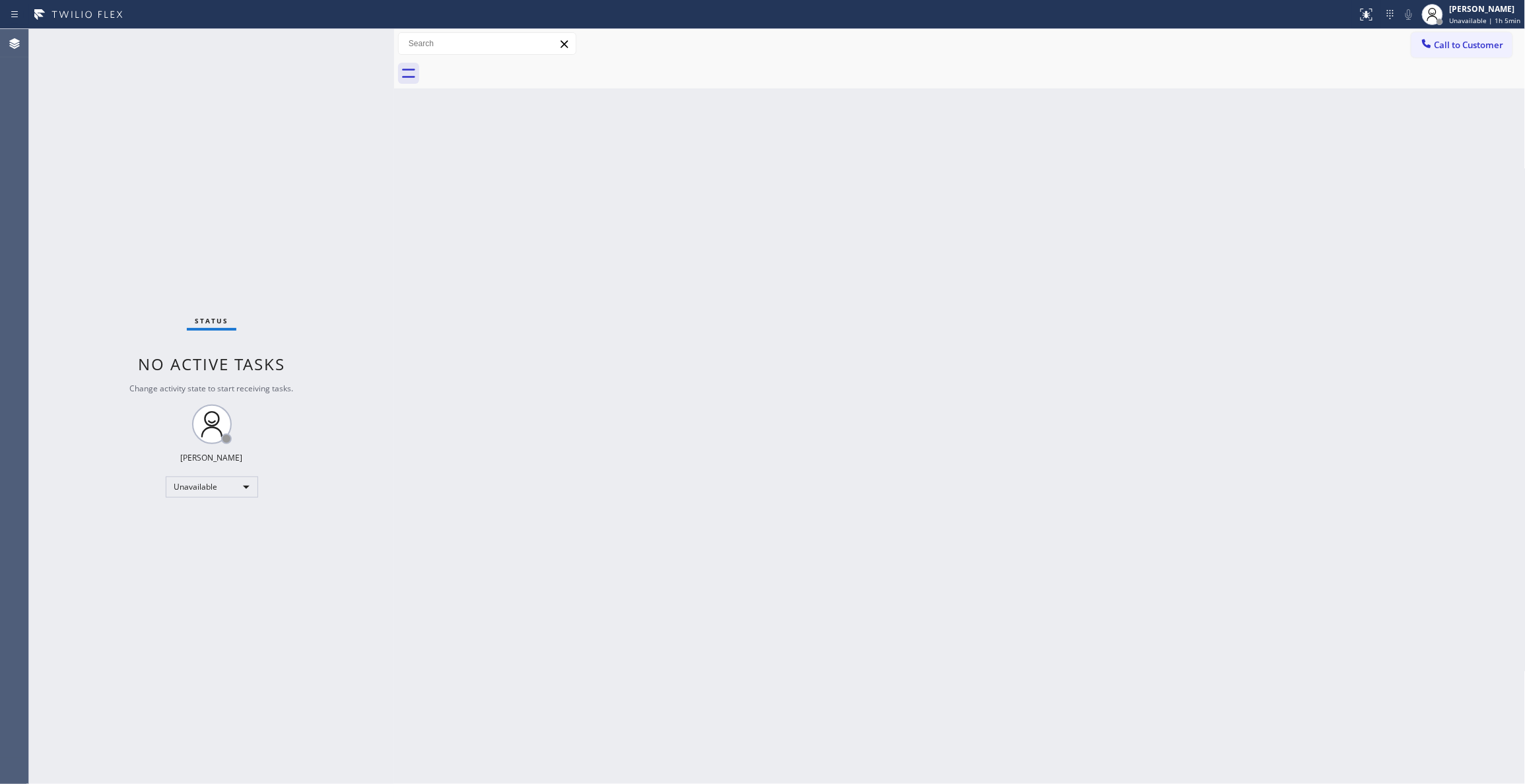
drag, startPoint x: 171, startPoint y: 156, endPoint x: 1268, endPoint y: 96, distance: 1098.6
click at [173, 154] on div "Status No active tasks Change activity state to start receiving tasks. Louis Ma…" at bounding box center [211, 406] width 365 height 755
click at [1458, 43] on span "Call to Customer" at bounding box center [1469, 45] width 69 height 11
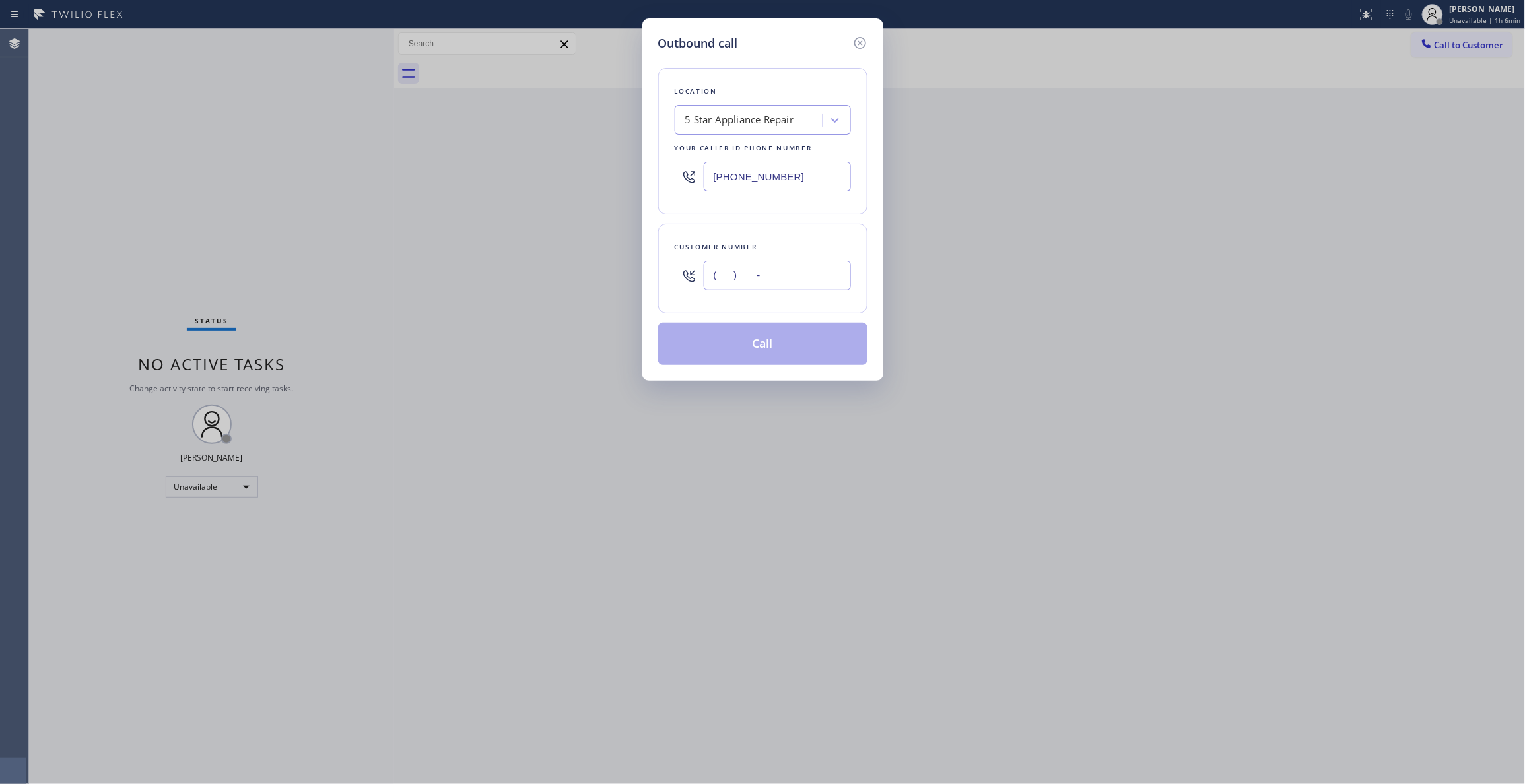
click at [778, 283] on input "(___) ___-____" at bounding box center [777, 275] width 148 height 29
paste input "818) 809-9198"
type input "(818) 809-9198"
click at [238, 164] on div "Outbound call Location 5 Star Appliance Repair Your caller id phone number (855…" at bounding box center [762, 392] width 1525 height 784
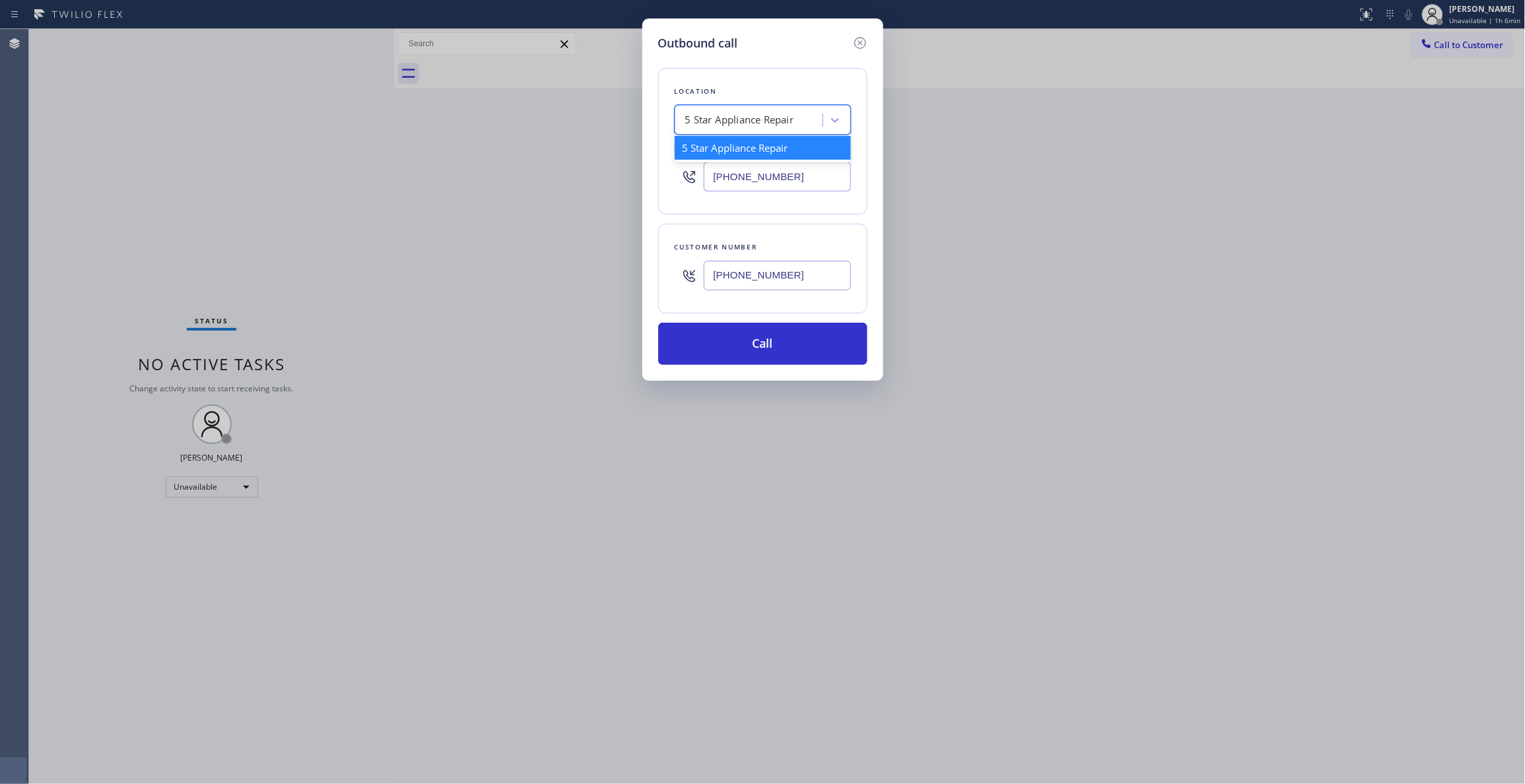
click at [789, 127] on div "5 Star Appliance Repair" at bounding box center [740, 121] width 109 height 15
paste input "HVS Plumbing"
type input "HVS Plumbing"
click at [726, 148] on div "HVS Plumbing" at bounding box center [762, 147] width 176 height 24
type input "(818) 667-8271"
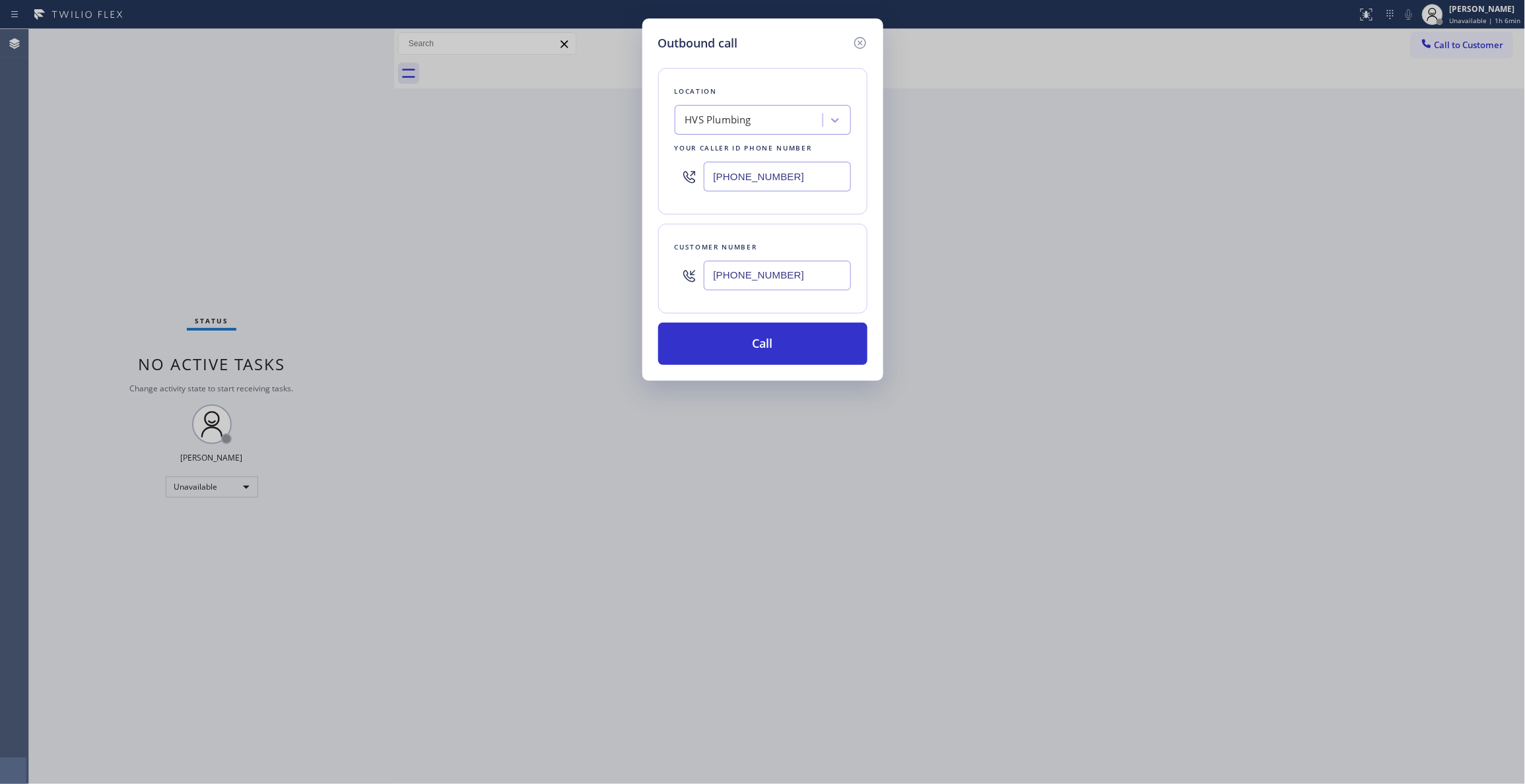
drag, startPoint x: 811, startPoint y: 278, endPoint x: 621, endPoint y: 278, distance: 190.0
click at [621, 278] on div "Outbound call Location HVS Plumbing Your caller id phone number (818) 667-8271 …" at bounding box center [762, 392] width 1525 height 784
click at [767, 358] on button "Call" at bounding box center [762, 343] width 209 height 42
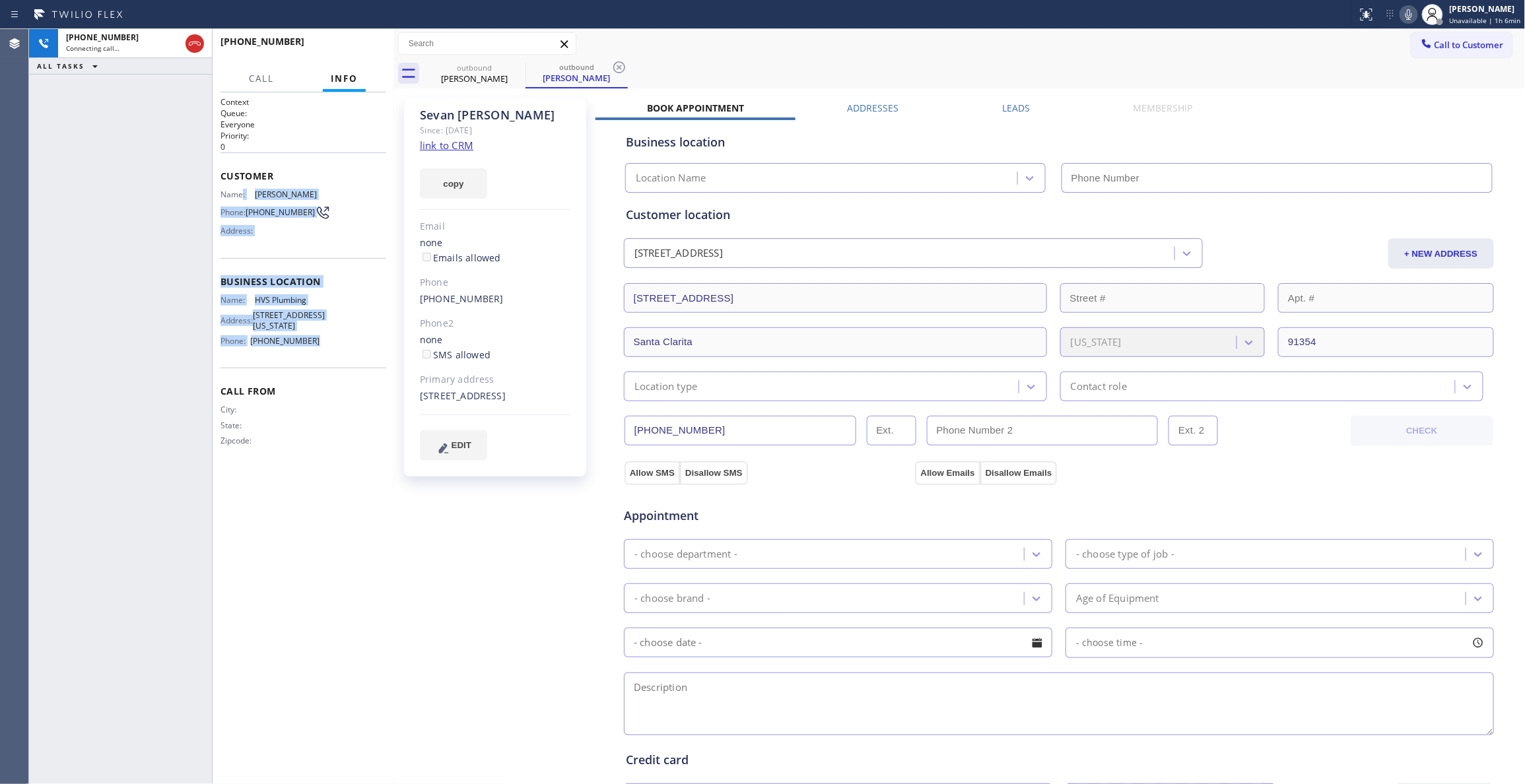
drag, startPoint x: 313, startPoint y: 349, endPoint x: 243, endPoint y: 193, distance: 171.0
click at [243, 193] on div "Context Queue: Everyone Priority: 0 Customer Name: Sevan Aghazarian Phone: (818…" at bounding box center [304, 282] width 166 height 371
copy div ": Sevan Aghazarian Phone: (818) 809-9198 Address: Business location Name: HVS P…"
type input "(818) 667-8271"
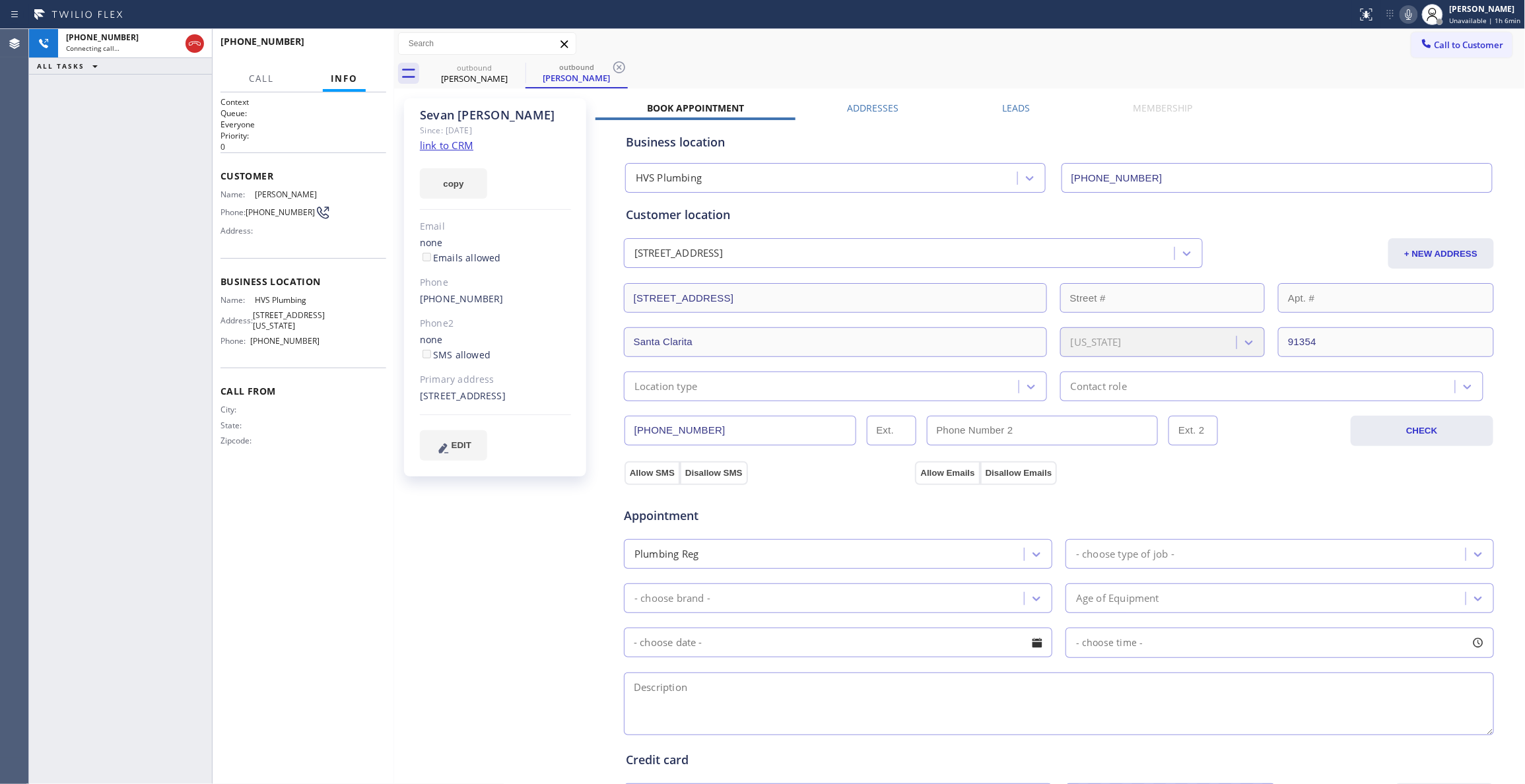
click at [482, 557] on div "Sevan Aghazarian Since: 20 may 2020 link to CRM copy Email none Emails allowed …" at bounding box center [496, 532] width 198 height 881
click at [624, 69] on icon at bounding box center [619, 67] width 16 height 16
click at [357, 50] on span "HANG UP" at bounding box center [355, 48] width 40 height 10
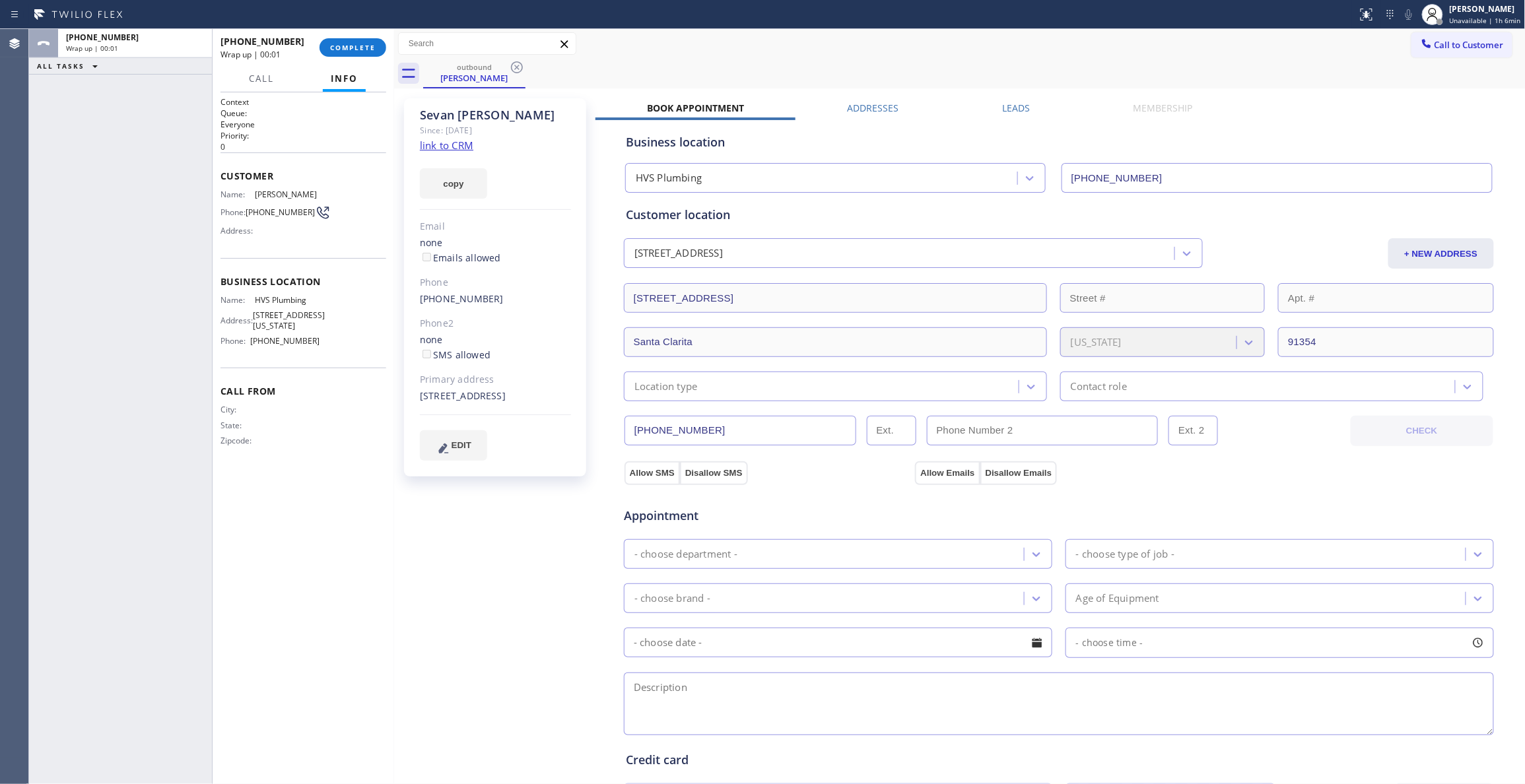
click at [455, 146] on link "link to CRM" at bounding box center [446, 146] width 53 height 13
click at [339, 47] on span "COMPLETE" at bounding box center [353, 48] width 46 height 10
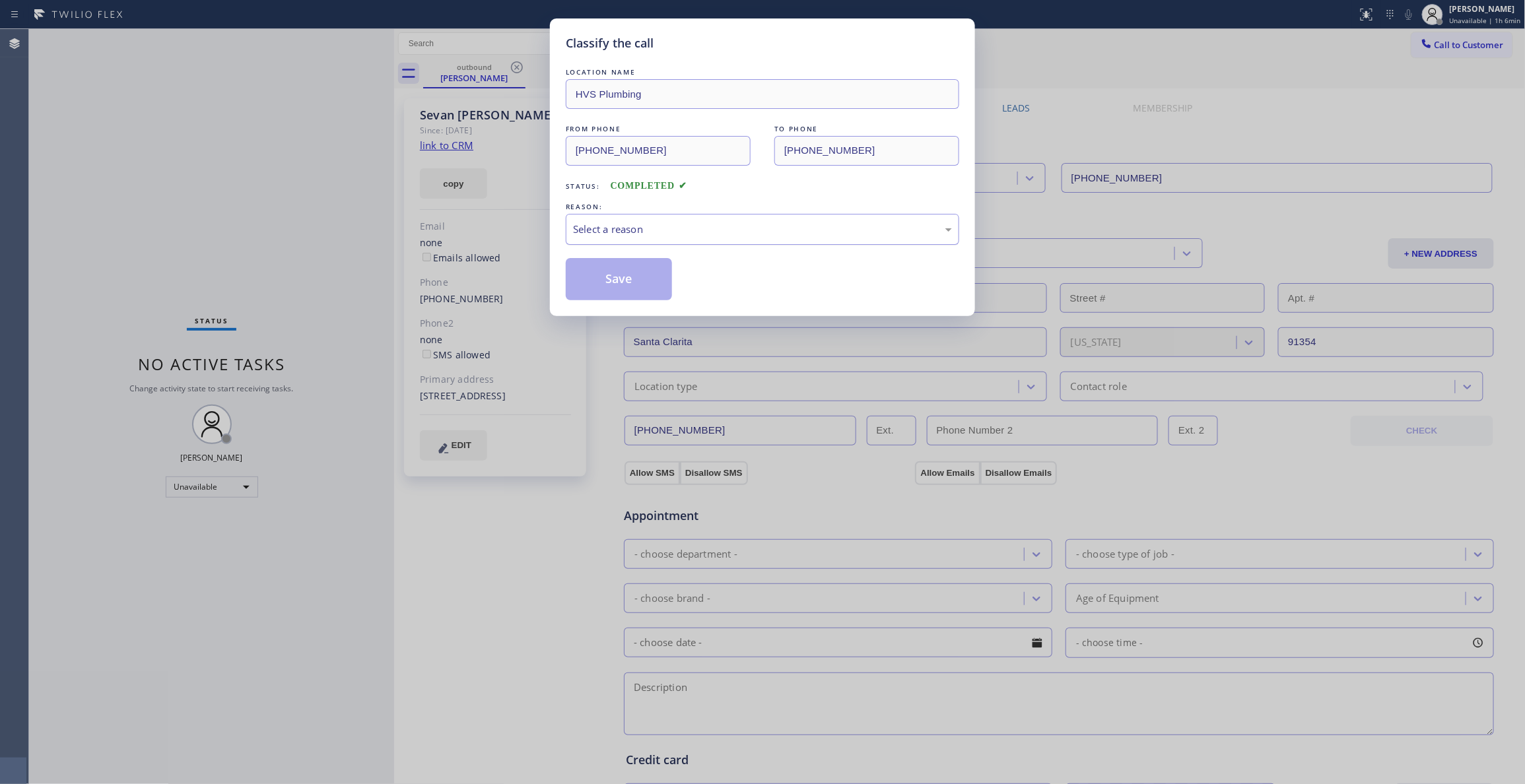
click at [627, 227] on div "Select a reason" at bounding box center [762, 229] width 379 height 15
click at [593, 283] on button "Save" at bounding box center [619, 279] width 107 height 42
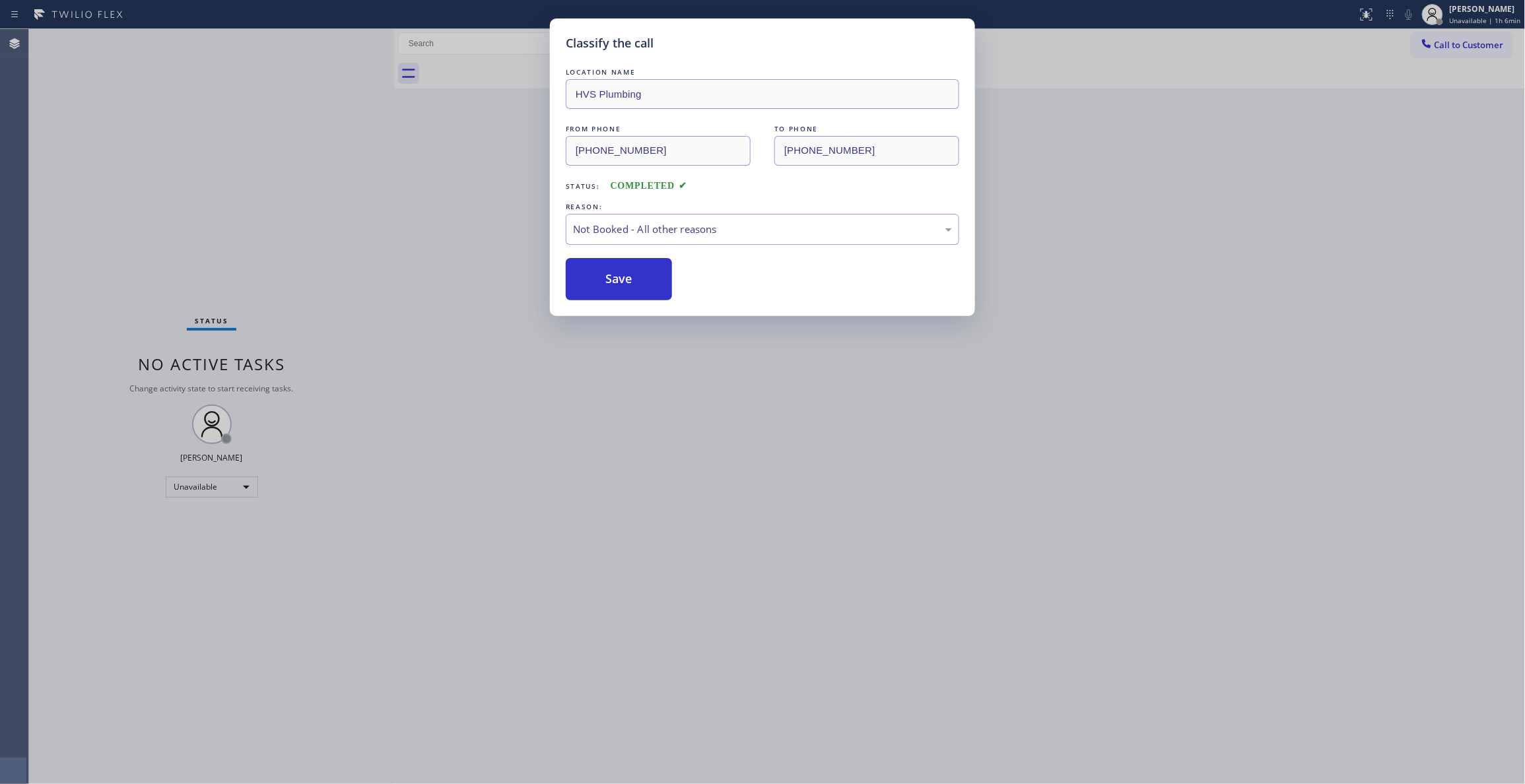
drag, startPoint x: 592, startPoint y: 283, endPoint x: 574, endPoint y: 3, distance: 280.6
click at [591, 283] on button "Save" at bounding box center [619, 279] width 107 height 42
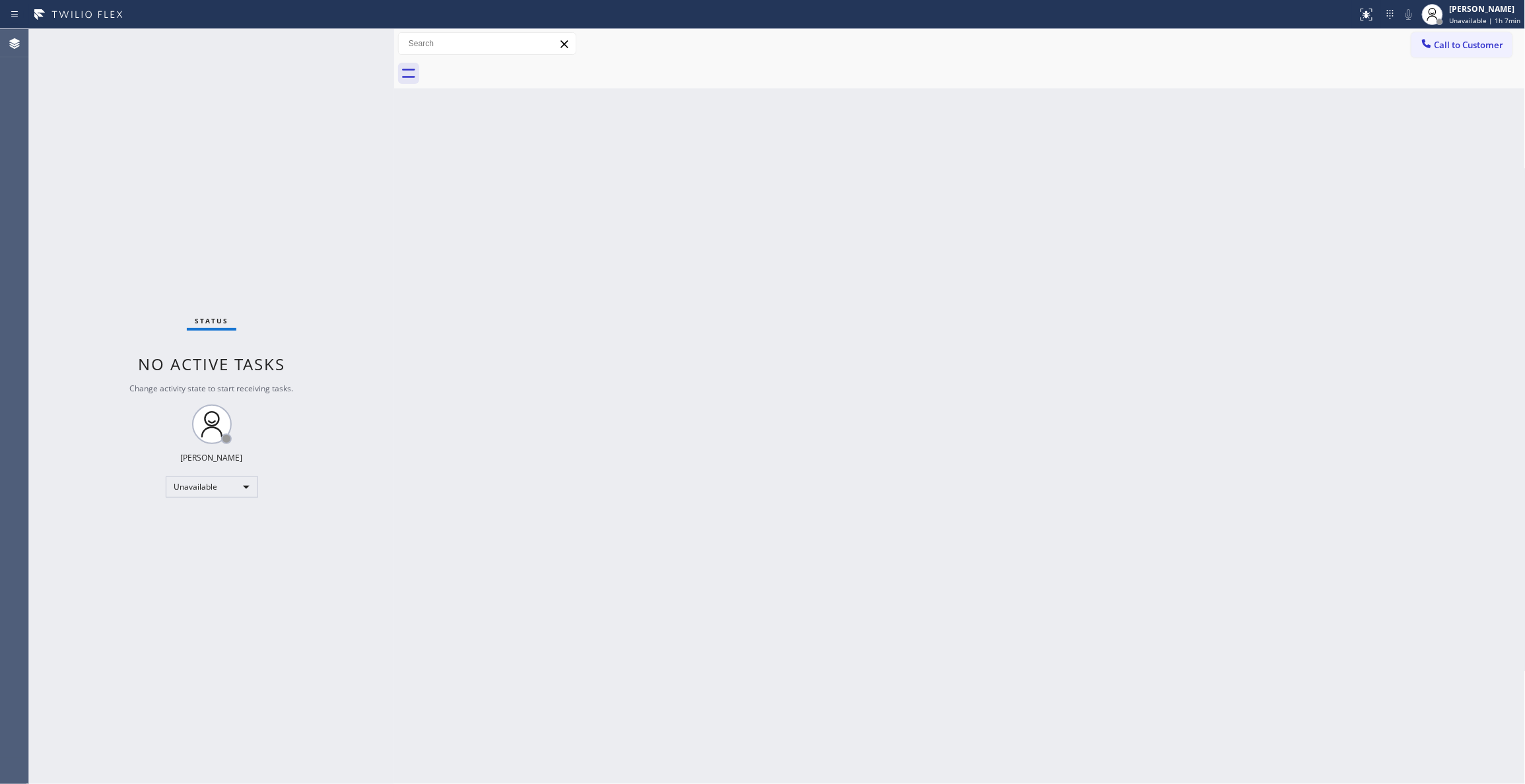
drag, startPoint x: 219, startPoint y: 243, endPoint x: 219, endPoint y: 236, distance: 7.0
click at [219, 243] on div "Status No active tasks Change activity state to start receiving tasks. Louis Ma…" at bounding box center [211, 406] width 365 height 755
click at [1495, 24] on span "Unavailable | 1h 8min" at bounding box center [1485, 21] width 71 height 10
drag, startPoint x: 1292, startPoint y: 238, endPoint x: 1421, endPoint y: 112, distance: 180.3
click at [1301, 219] on div "Back to Dashboard Change Sender ID Customers Technicians Select a contact Outbo…" at bounding box center [960, 406] width 1132 height 755
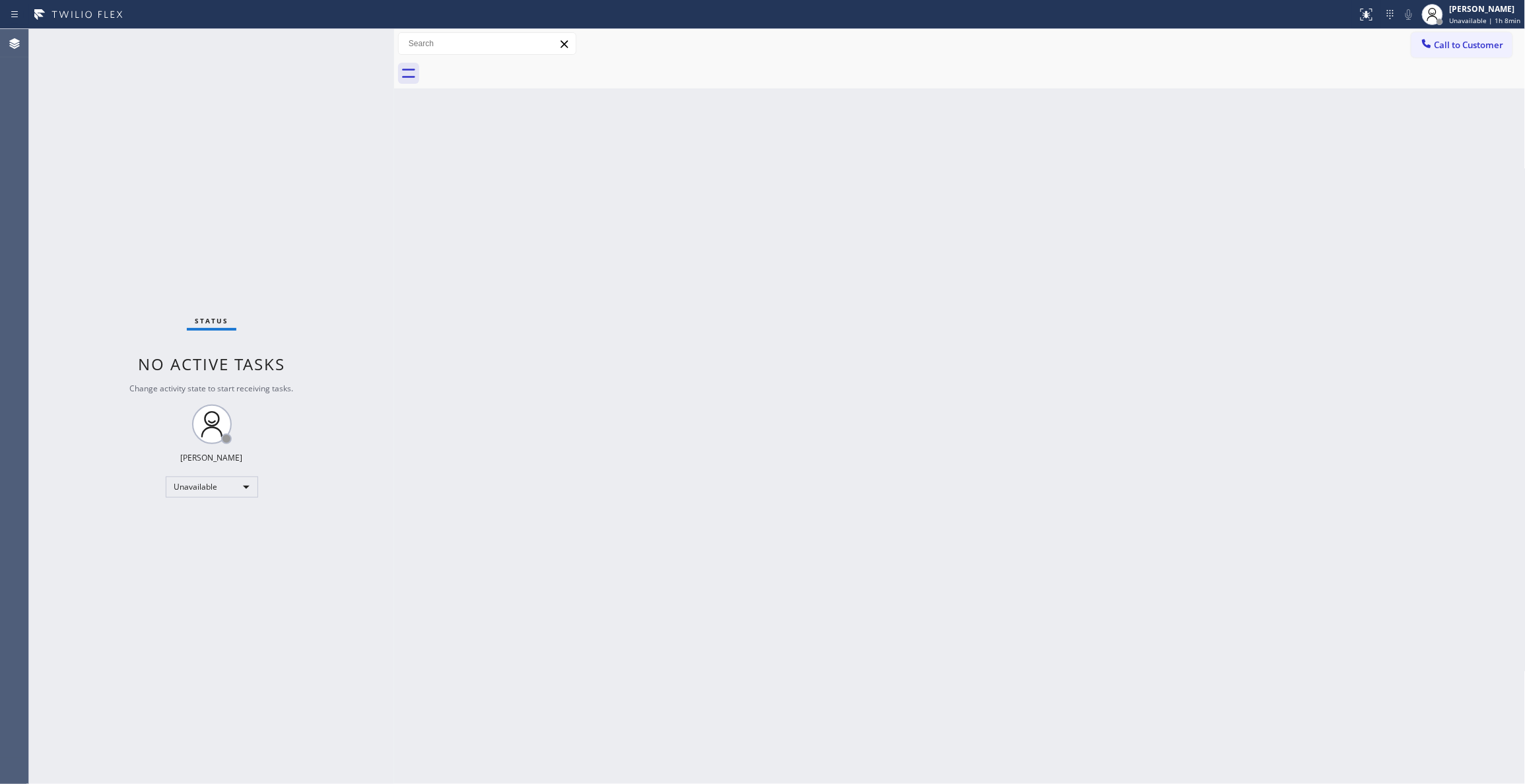
click at [1478, 50] on span "Call to Customer" at bounding box center [1469, 45] width 69 height 11
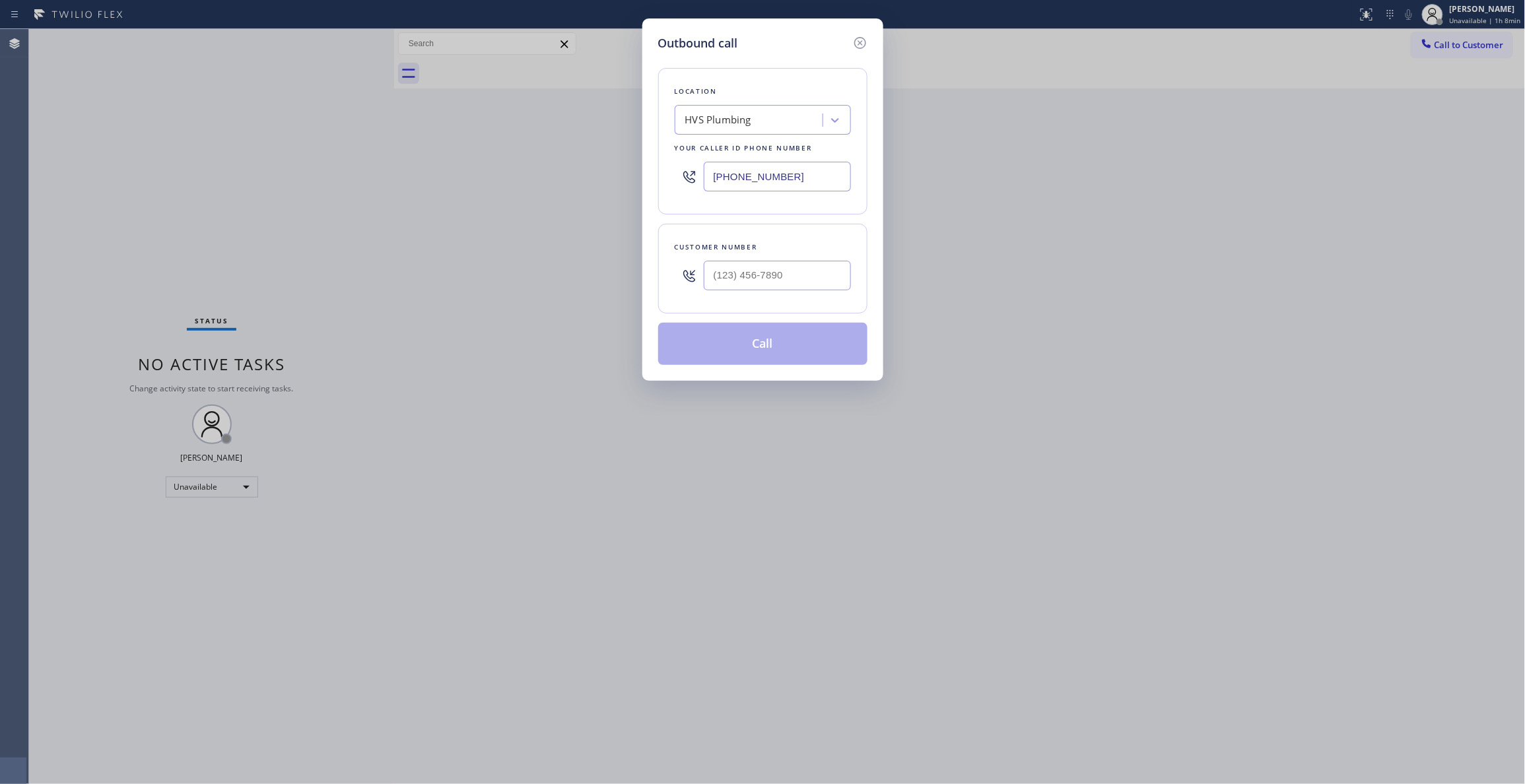
click at [194, 492] on div "Outbound call Location HVS Plumbing Your caller id phone number (818) 667-8271 …" at bounding box center [762, 392] width 1525 height 784
click at [195, 488] on div "Outbound call Location HVS Plumbing Your caller id phone number (818) 667-8271 …" at bounding box center [762, 392] width 1525 height 784
click at [742, 278] on input "(___) ___-____" at bounding box center [777, 275] width 148 height 29
paste input "310) 921-5660"
type input "[PHONE_NUMBER]"
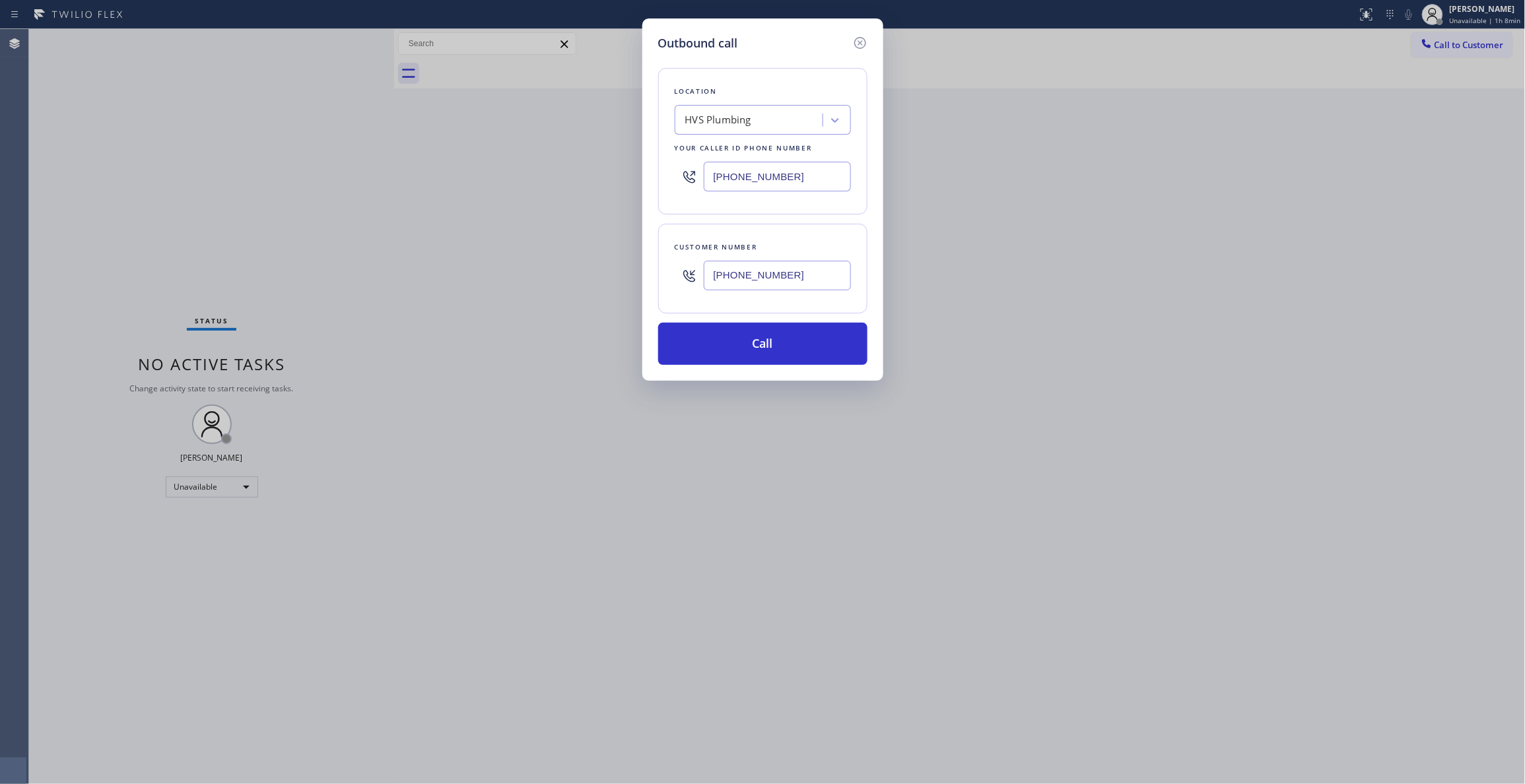
paste input "310) 868-0820"
drag, startPoint x: 826, startPoint y: 180, endPoint x: 361, endPoint y: 182, distance: 465.0
click at [361, 181] on div "Outbound call Location HVS Plumbing Your caller id phone number (818) 667-8271 …" at bounding box center [762, 392] width 1525 height 784
type input "[PHONE_NUMBER]"
drag, startPoint x: 845, startPoint y: 279, endPoint x: 532, endPoint y: 265, distance: 313.3
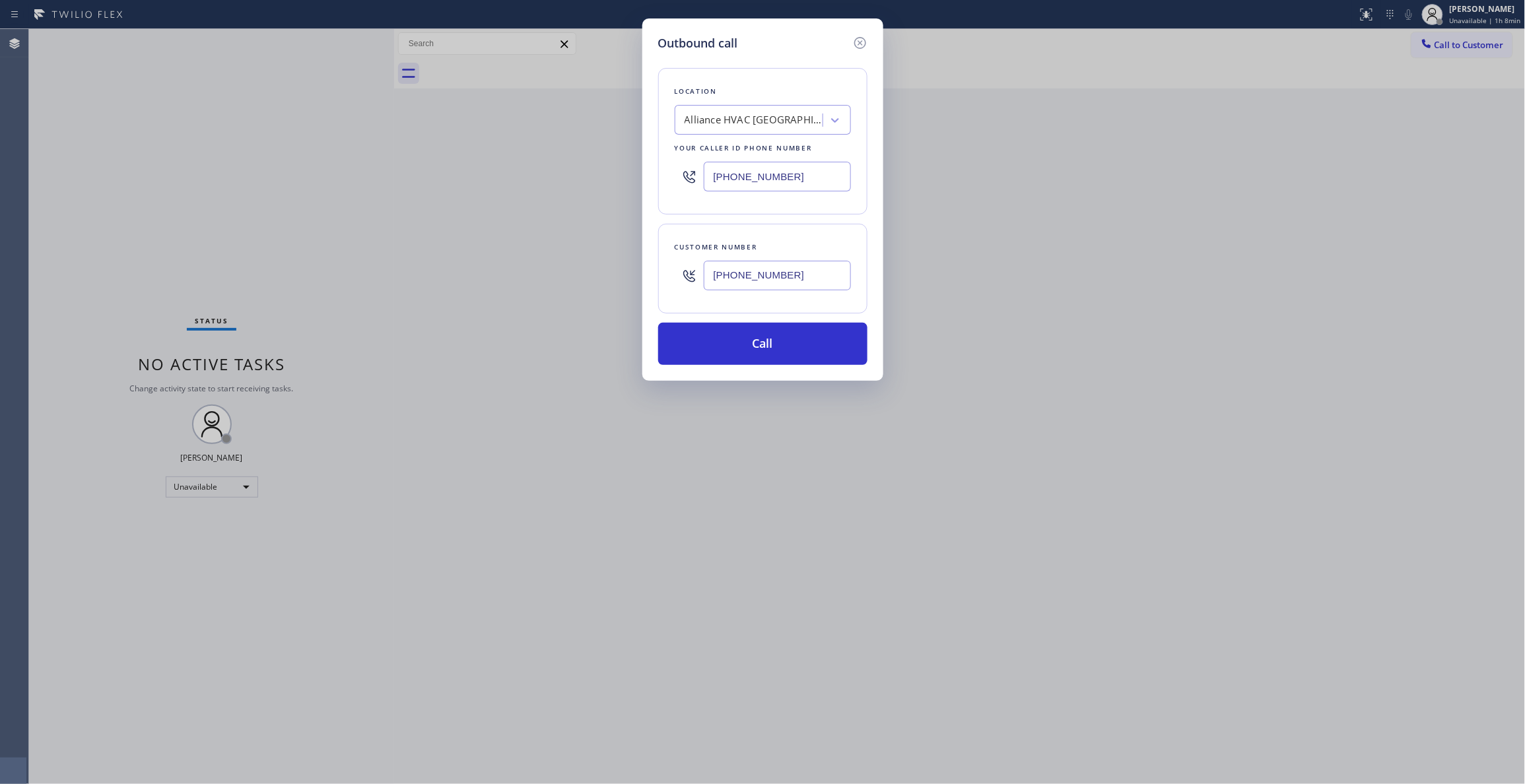
click at [533, 265] on div "Outbound call Location Alliance HVAC Rancho Palos Verdes Your caller id phone n…" at bounding box center [762, 392] width 1525 height 784
click at [718, 344] on button "Call" at bounding box center [762, 343] width 209 height 42
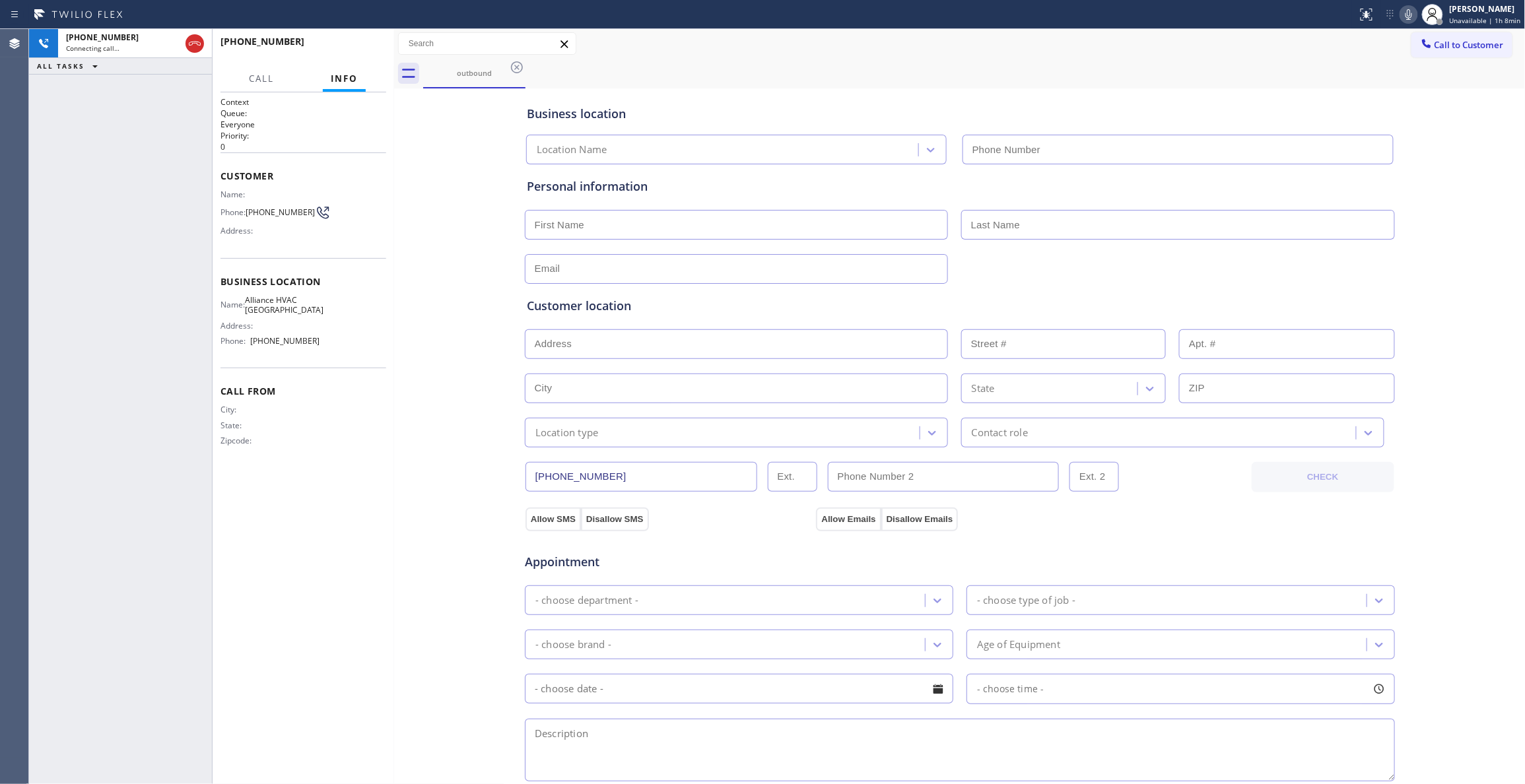
type input "[PHONE_NUMBER]"
click at [1470, 22] on span "Unavailable | 1h 8min" at bounding box center [1485, 21] width 71 height 10
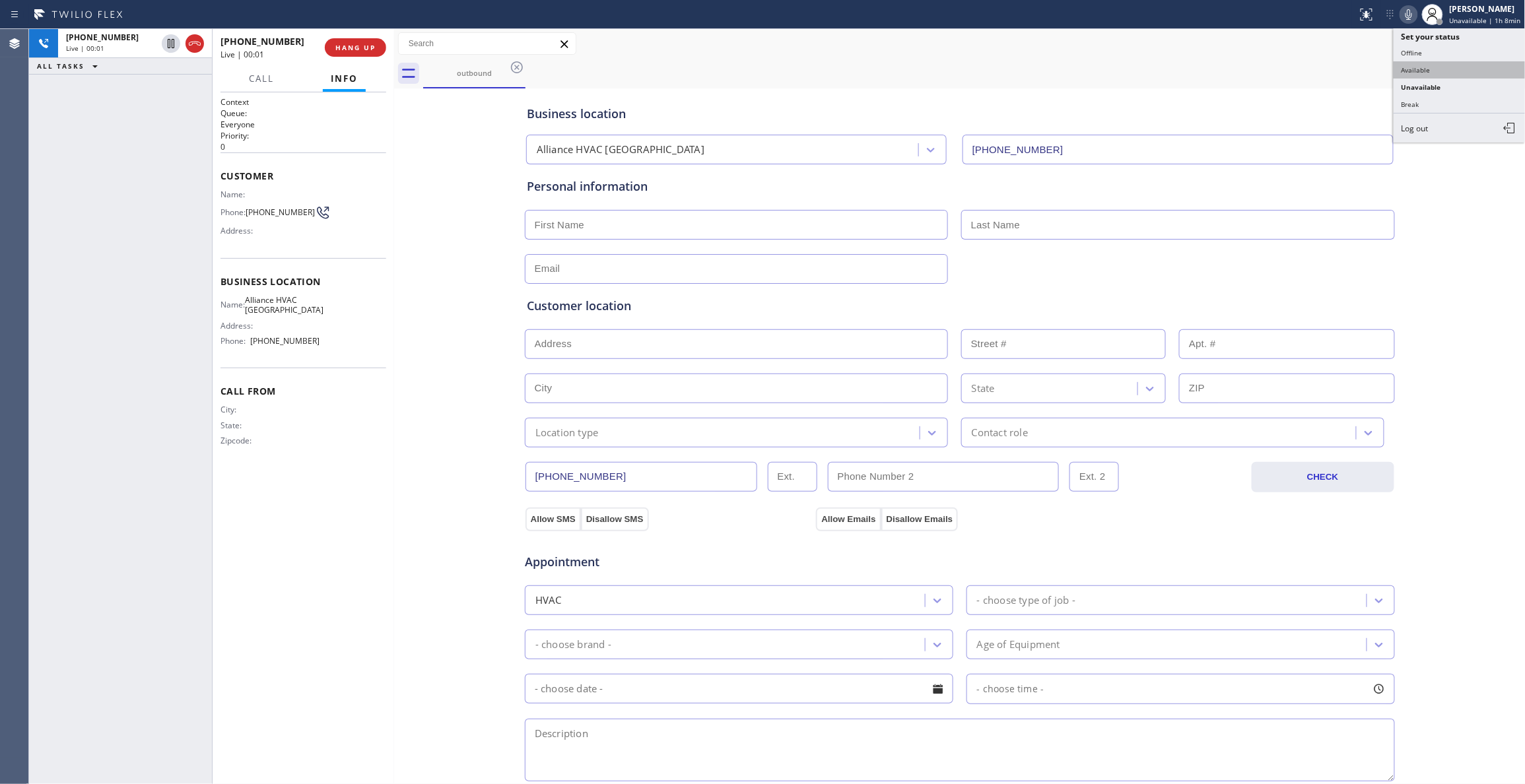
click at [1421, 70] on button "Available" at bounding box center [1459, 69] width 132 height 17
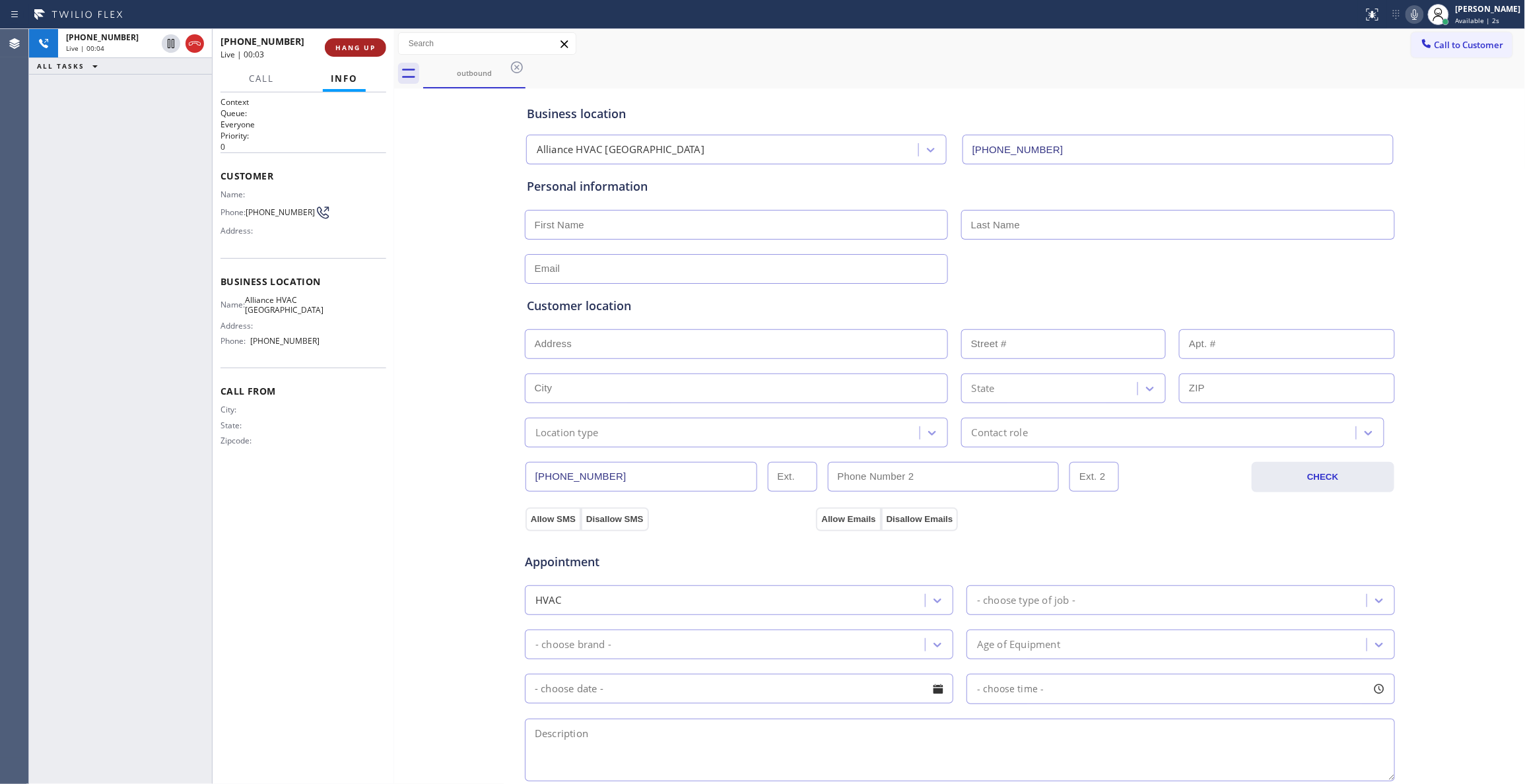
click at [371, 50] on span "HANG UP" at bounding box center [355, 48] width 40 height 10
click at [257, 217] on span "[PHONE_NUMBER]" at bounding box center [280, 212] width 69 height 10
copy div "[PHONE_NUMBER]"
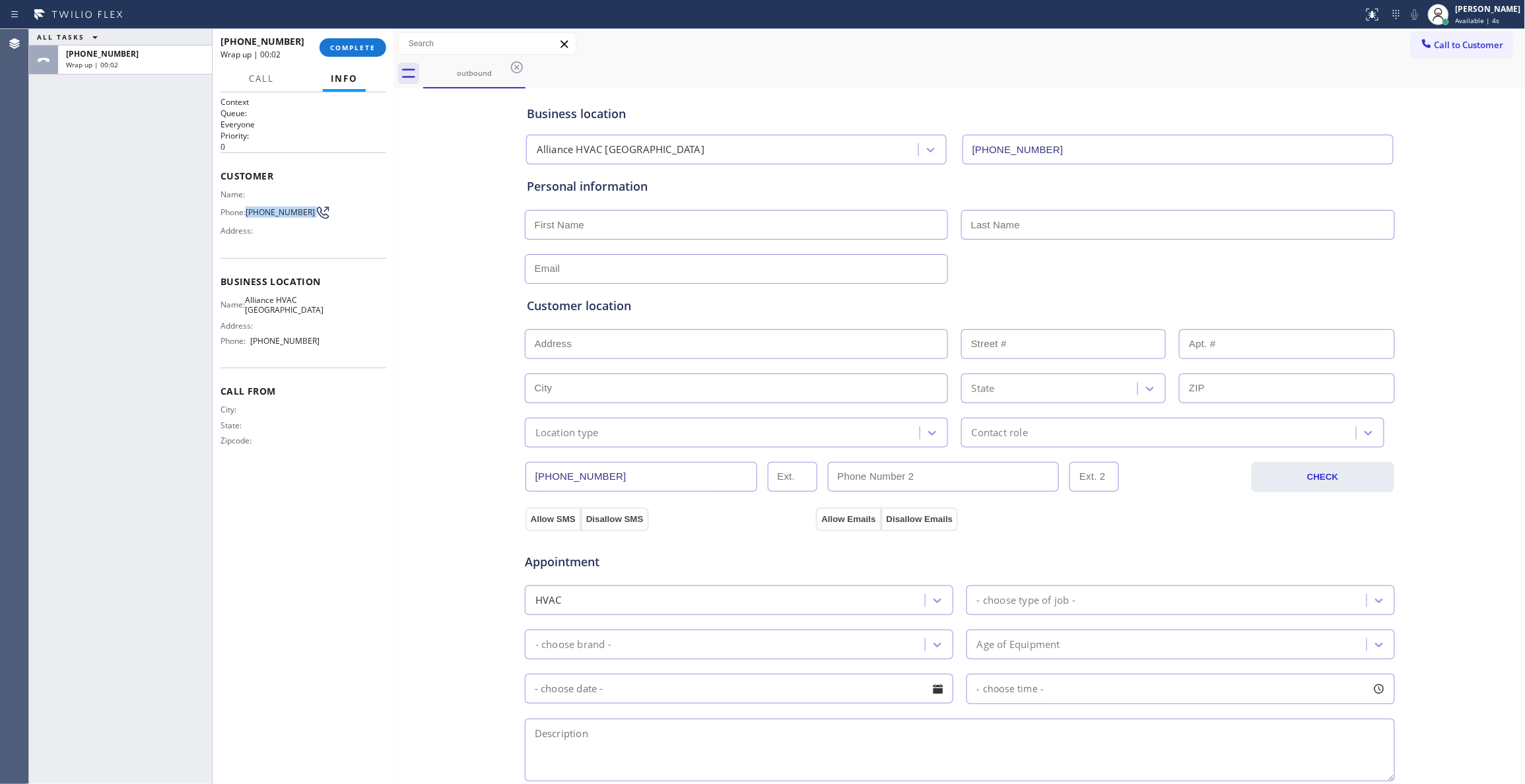
drag, startPoint x: 347, startPoint y: 56, endPoint x: 345, endPoint y: 64, distance: 8.2
click at [347, 55] on button "COMPLETE" at bounding box center [353, 47] width 67 height 18
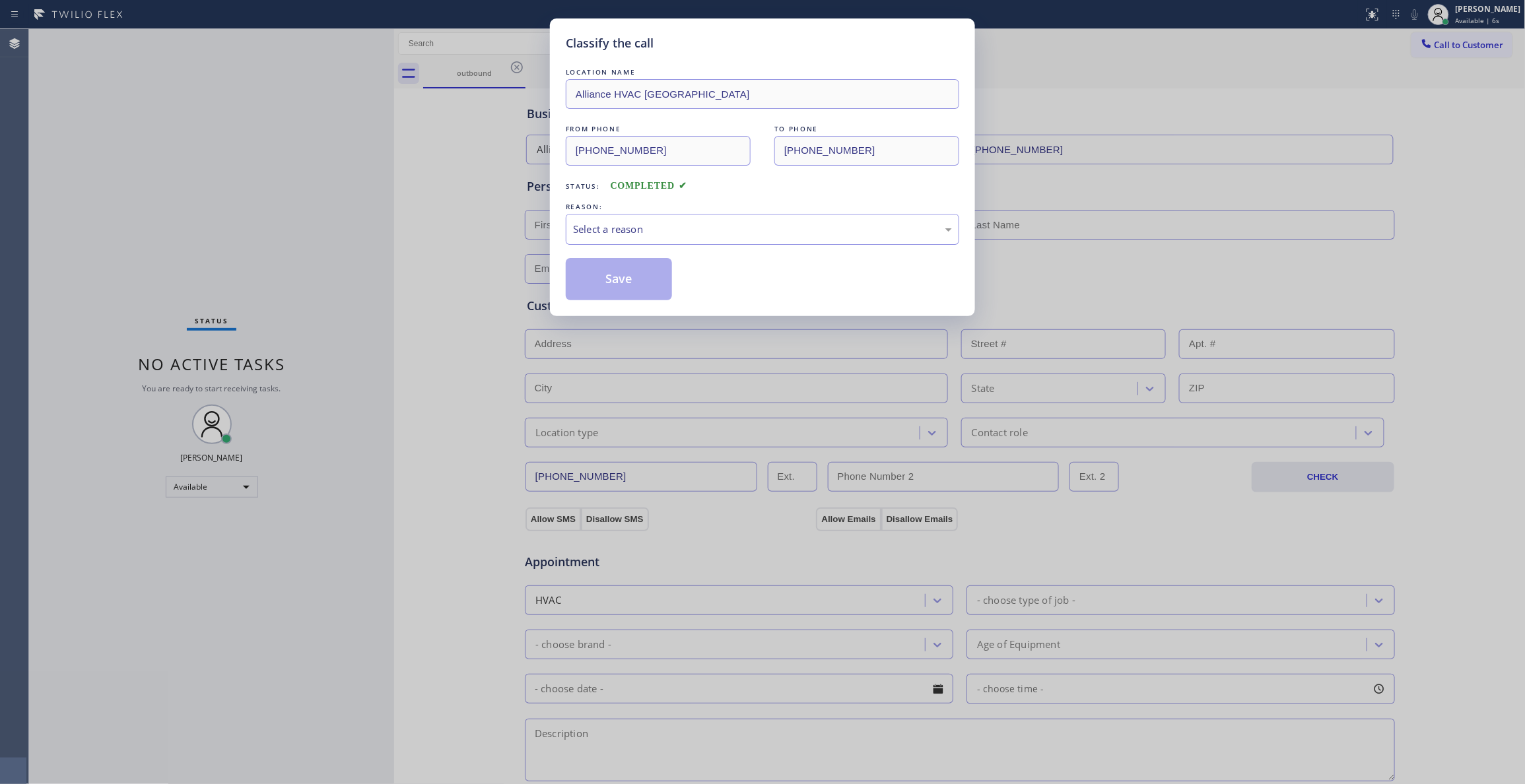
click at [695, 212] on div "REASON:" at bounding box center [762, 206] width 393 height 14
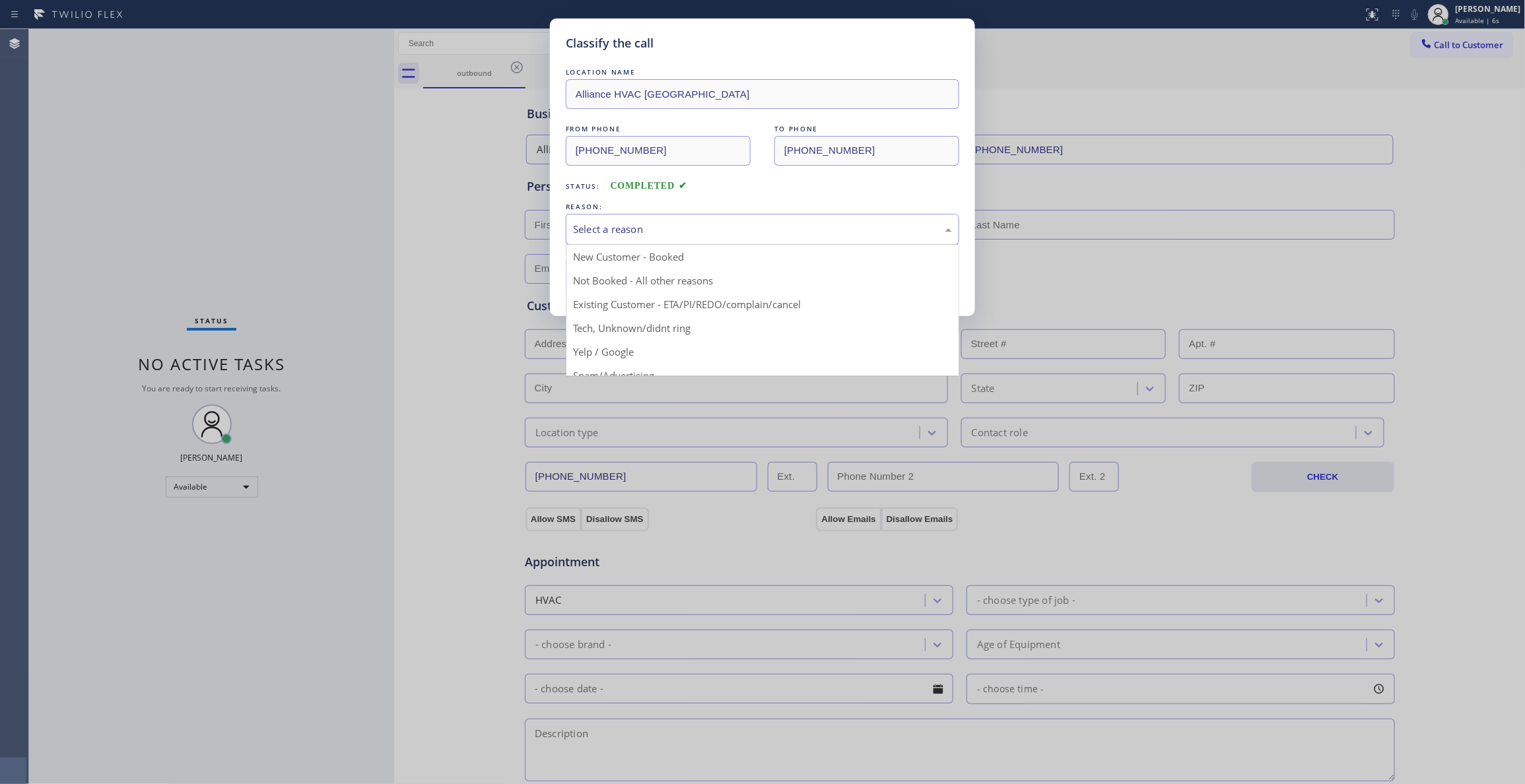
click at [634, 223] on div "Select a reason" at bounding box center [762, 229] width 379 height 15
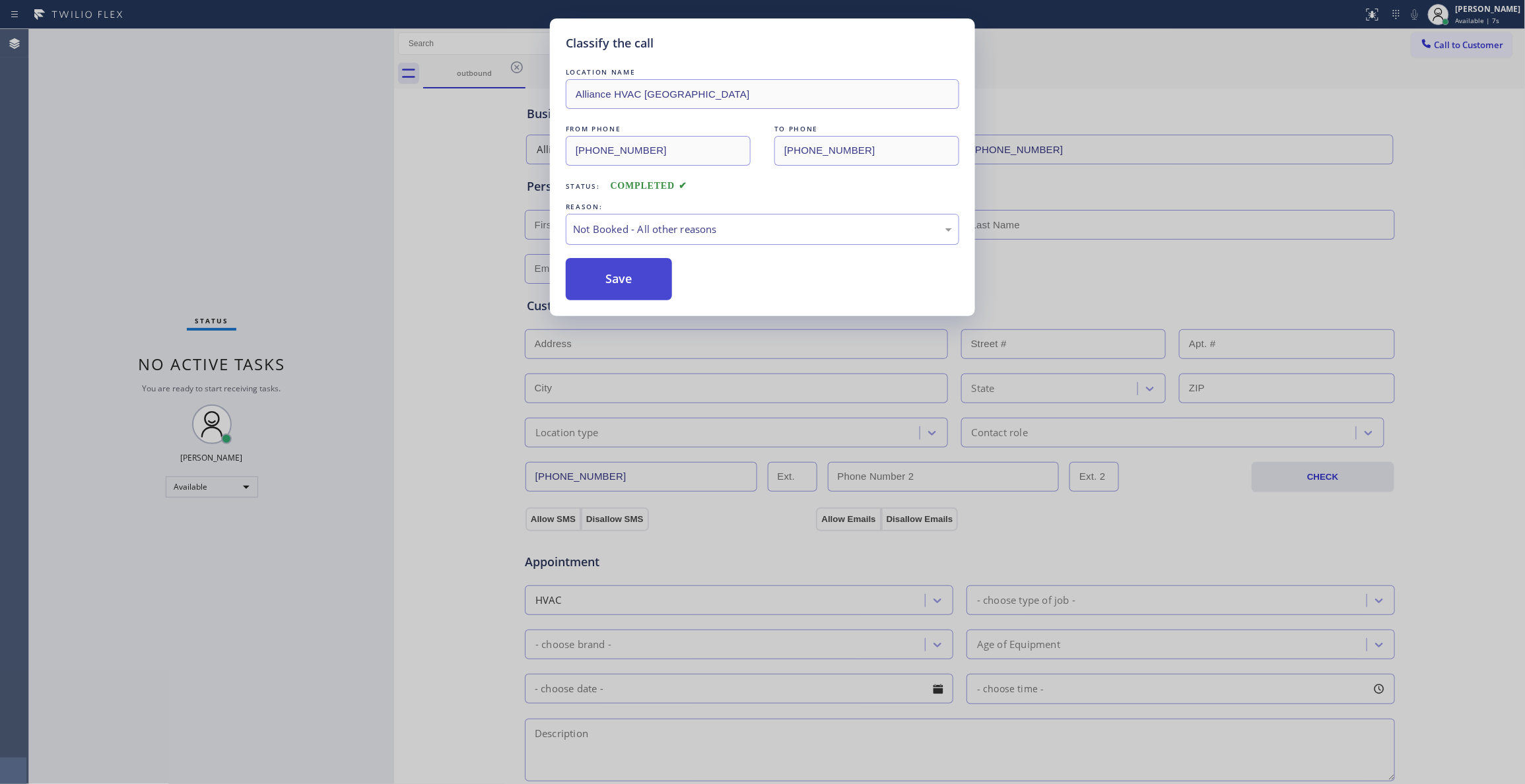
click at [639, 284] on button "Save" at bounding box center [619, 279] width 107 height 42
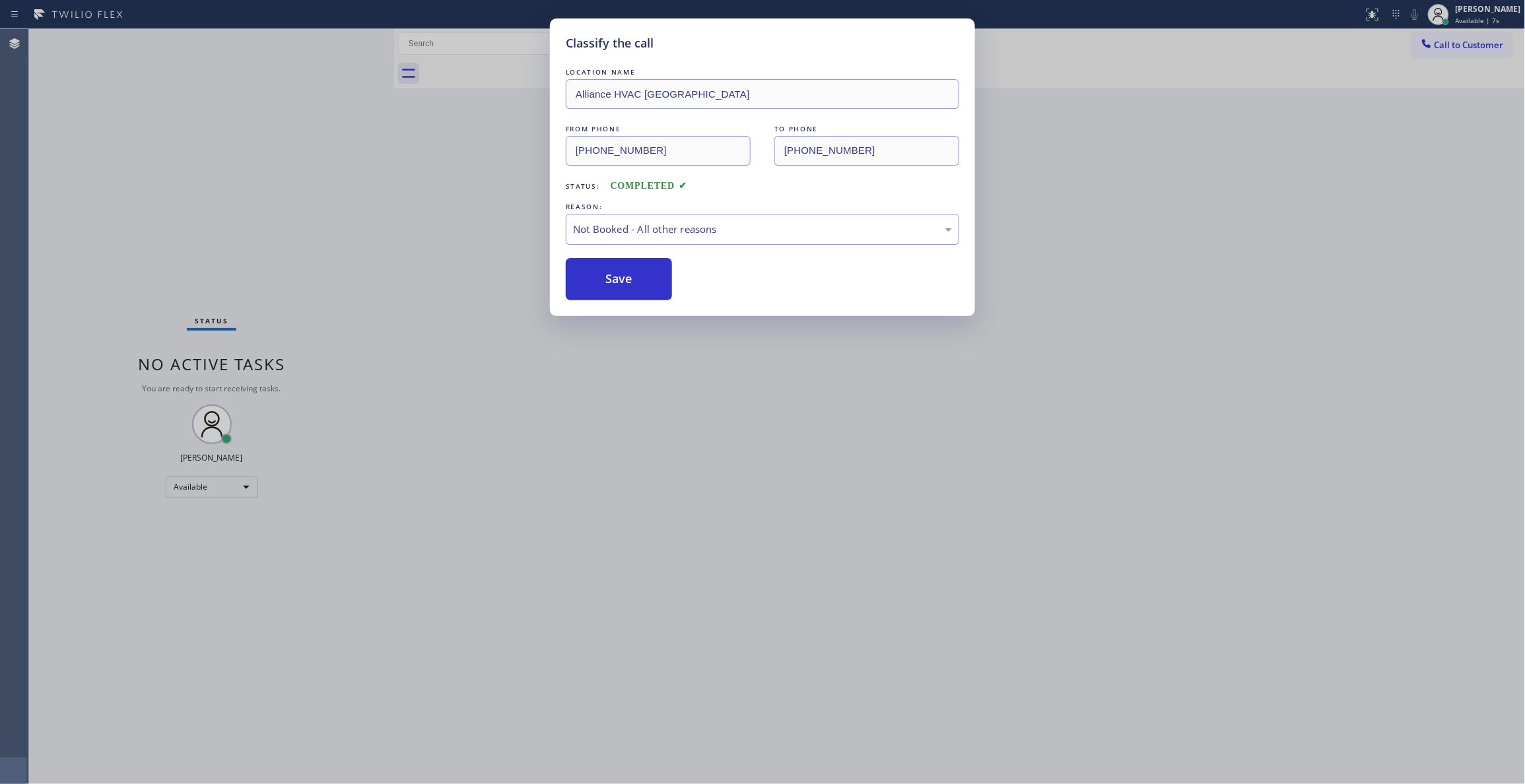
drag, startPoint x: 638, startPoint y: 283, endPoint x: 1144, endPoint y: 184, distance: 515.6
click at [641, 283] on button "Save" at bounding box center [619, 279] width 107 height 42
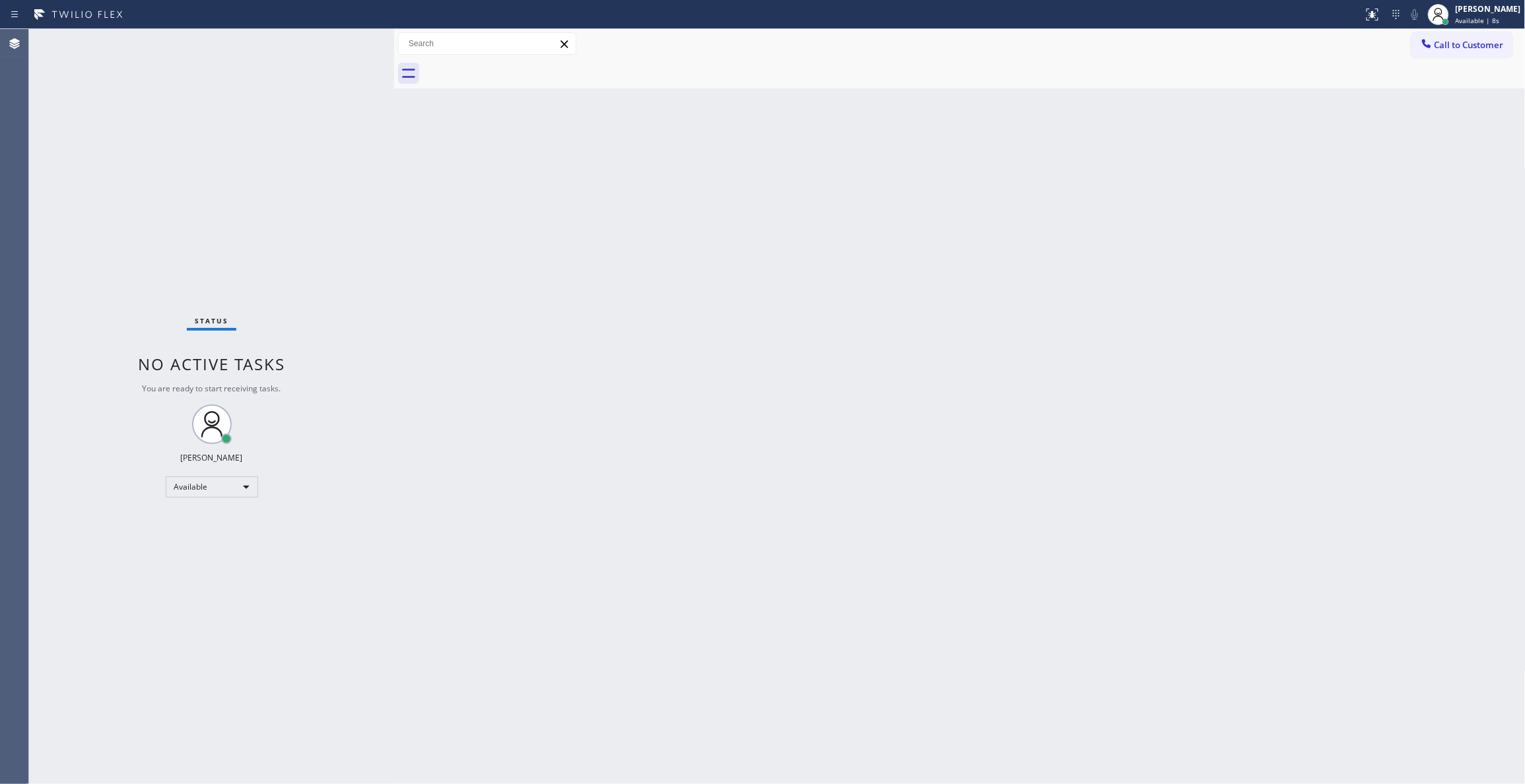
click at [1458, 43] on span "Call to Customer" at bounding box center [1469, 45] width 69 height 11
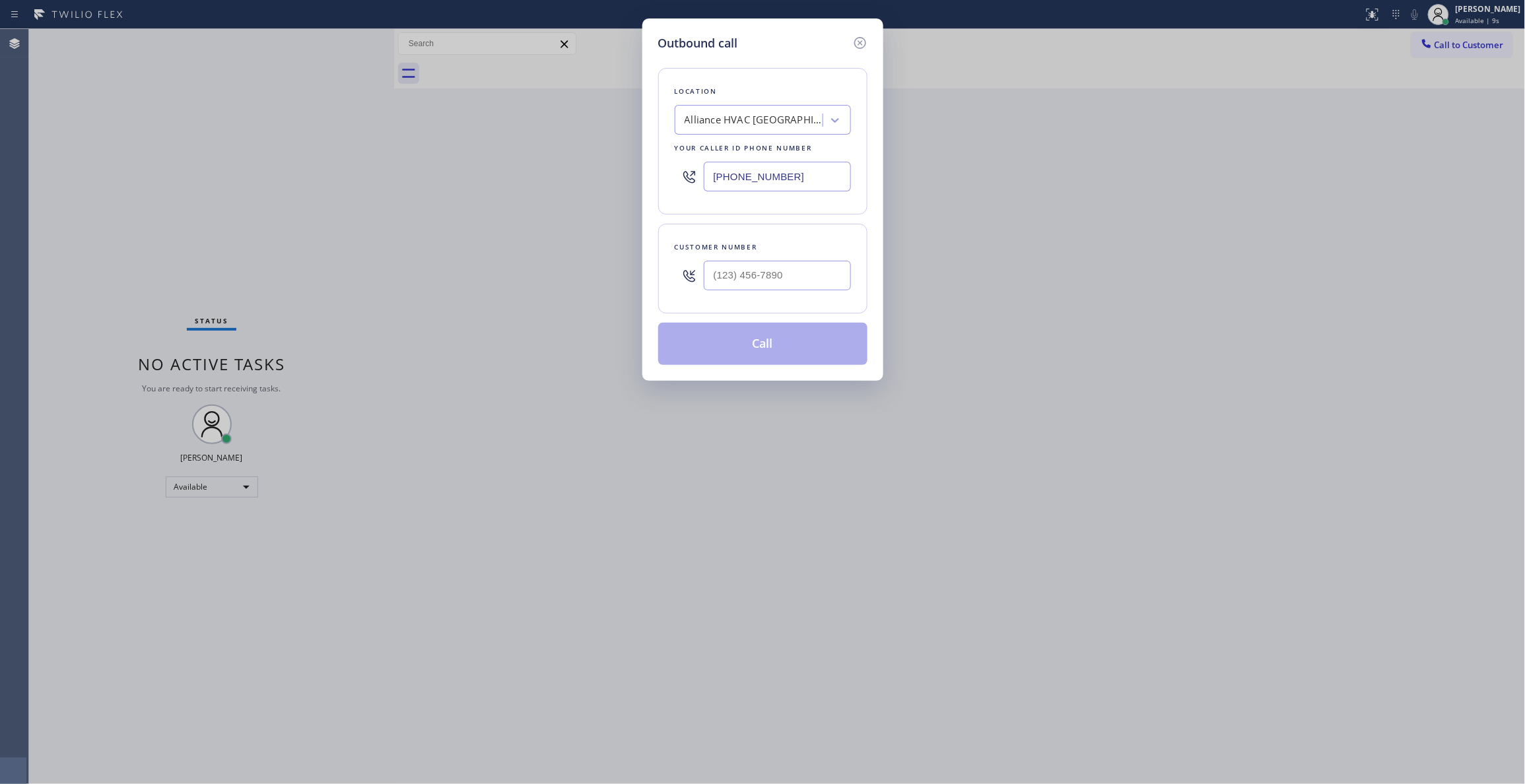
click at [857, 267] on div "Customer number" at bounding box center [762, 268] width 209 height 89
click at [789, 283] on input "(___) ___-____" at bounding box center [777, 275] width 148 height 29
paste input "310) 921-5660"
type input "[PHONE_NUMBER]"
click at [753, 344] on button "Call" at bounding box center [762, 343] width 209 height 42
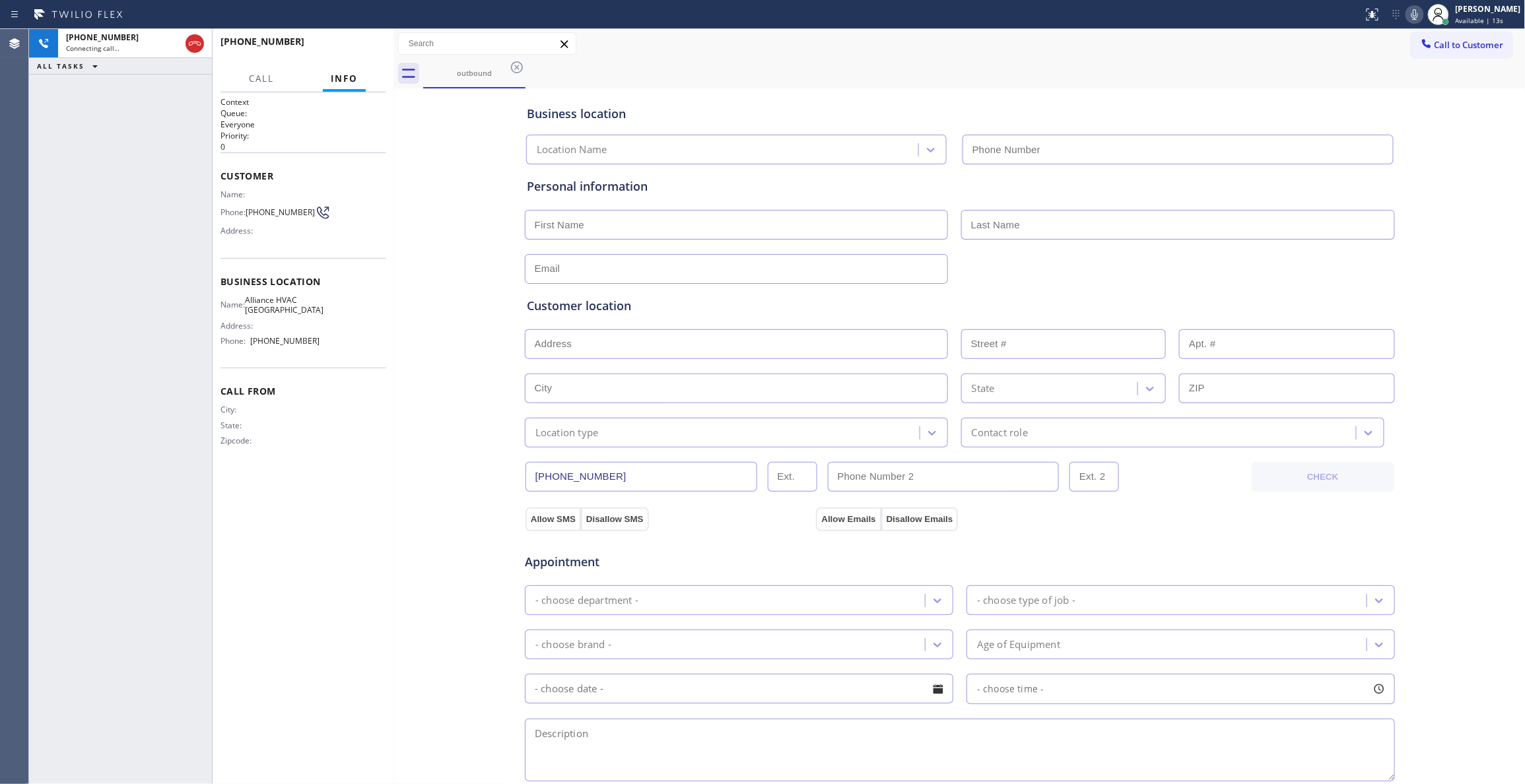
type input "[PHONE_NUMBER]"
drag, startPoint x: 196, startPoint y: 45, endPoint x: 214, endPoint y: 51, distance: 19.0
click at [196, 45] on icon at bounding box center [194, 43] width 16 height 16
click at [348, 50] on span "HANG UP" at bounding box center [355, 48] width 40 height 10
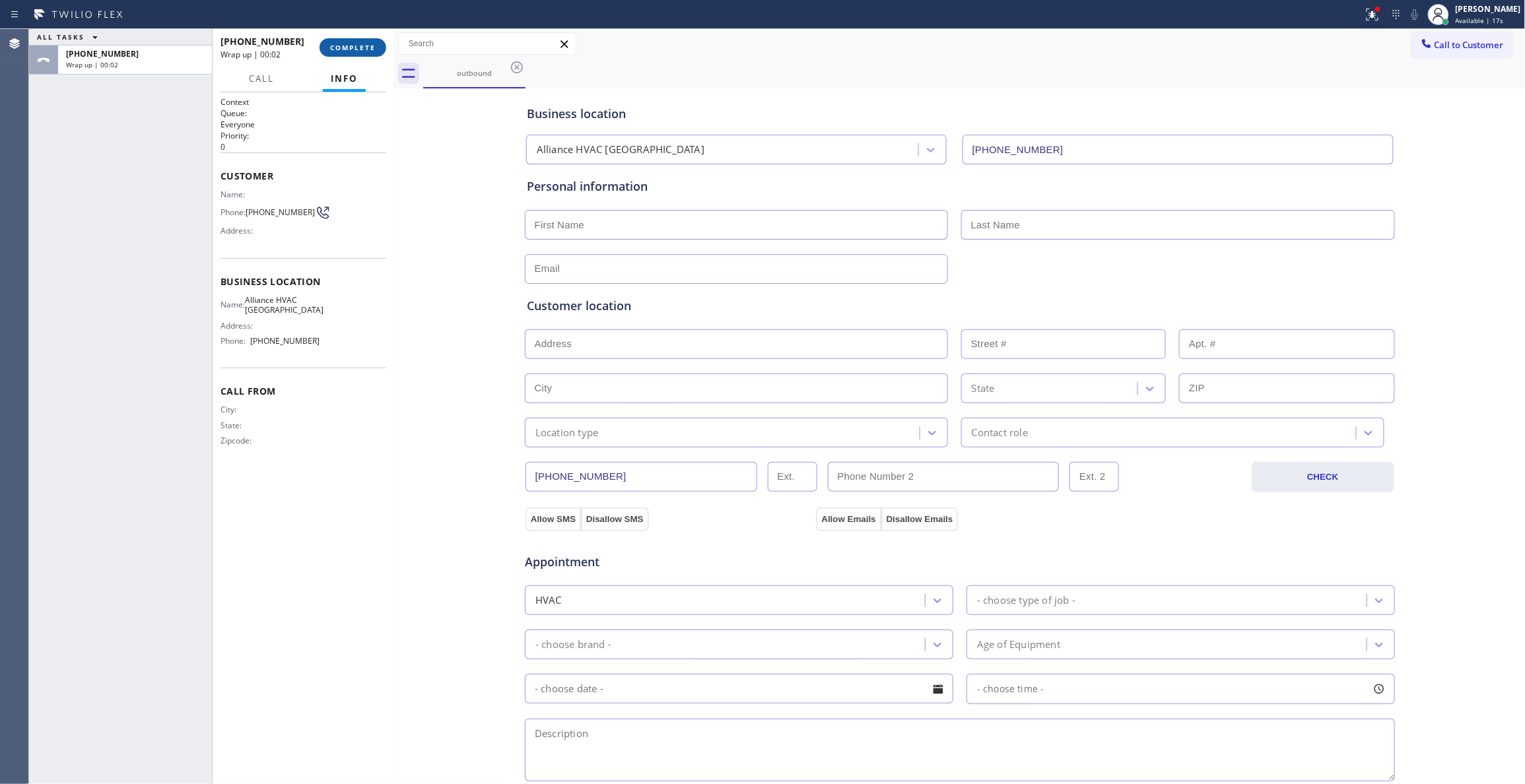
click at [350, 46] on span "COMPLETE" at bounding box center [353, 48] width 46 height 10
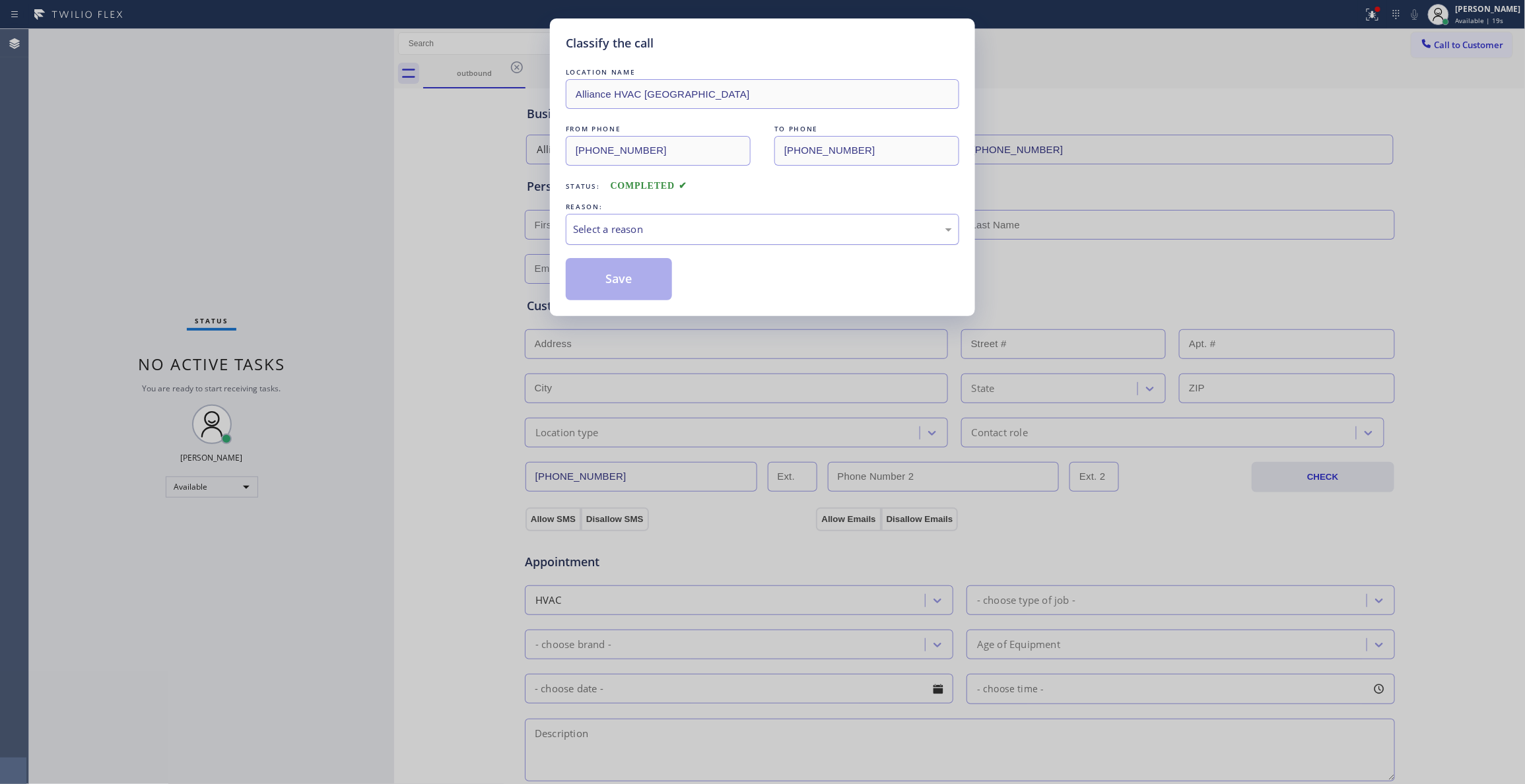
drag, startPoint x: 604, startPoint y: 217, endPoint x: 605, endPoint y: 229, distance: 12.0
click at [604, 218] on div "Select a reason" at bounding box center [762, 229] width 393 height 31
click at [601, 281] on button "Save" at bounding box center [619, 279] width 107 height 42
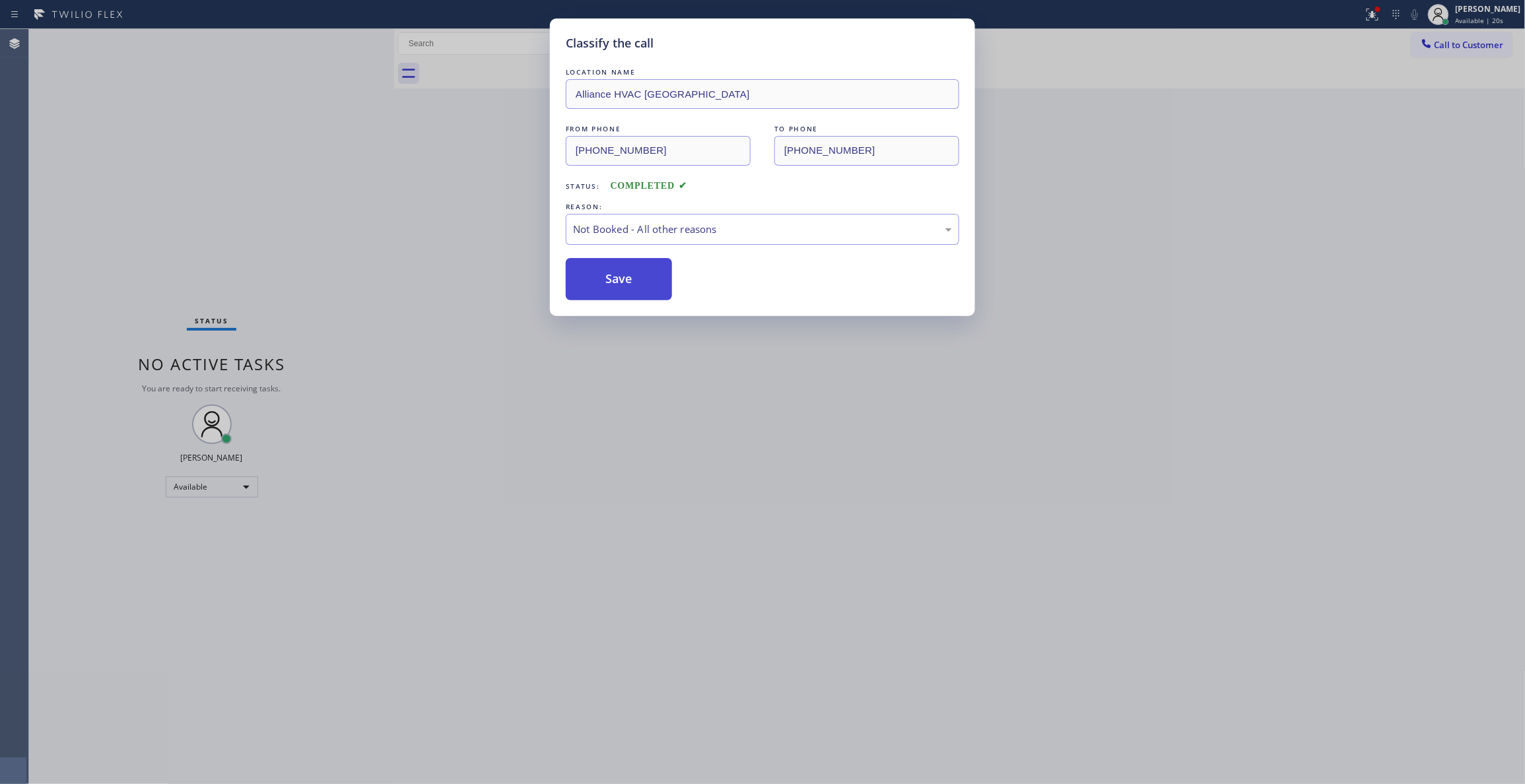
click at [601, 280] on button "Save" at bounding box center [619, 279] width 107 height 42
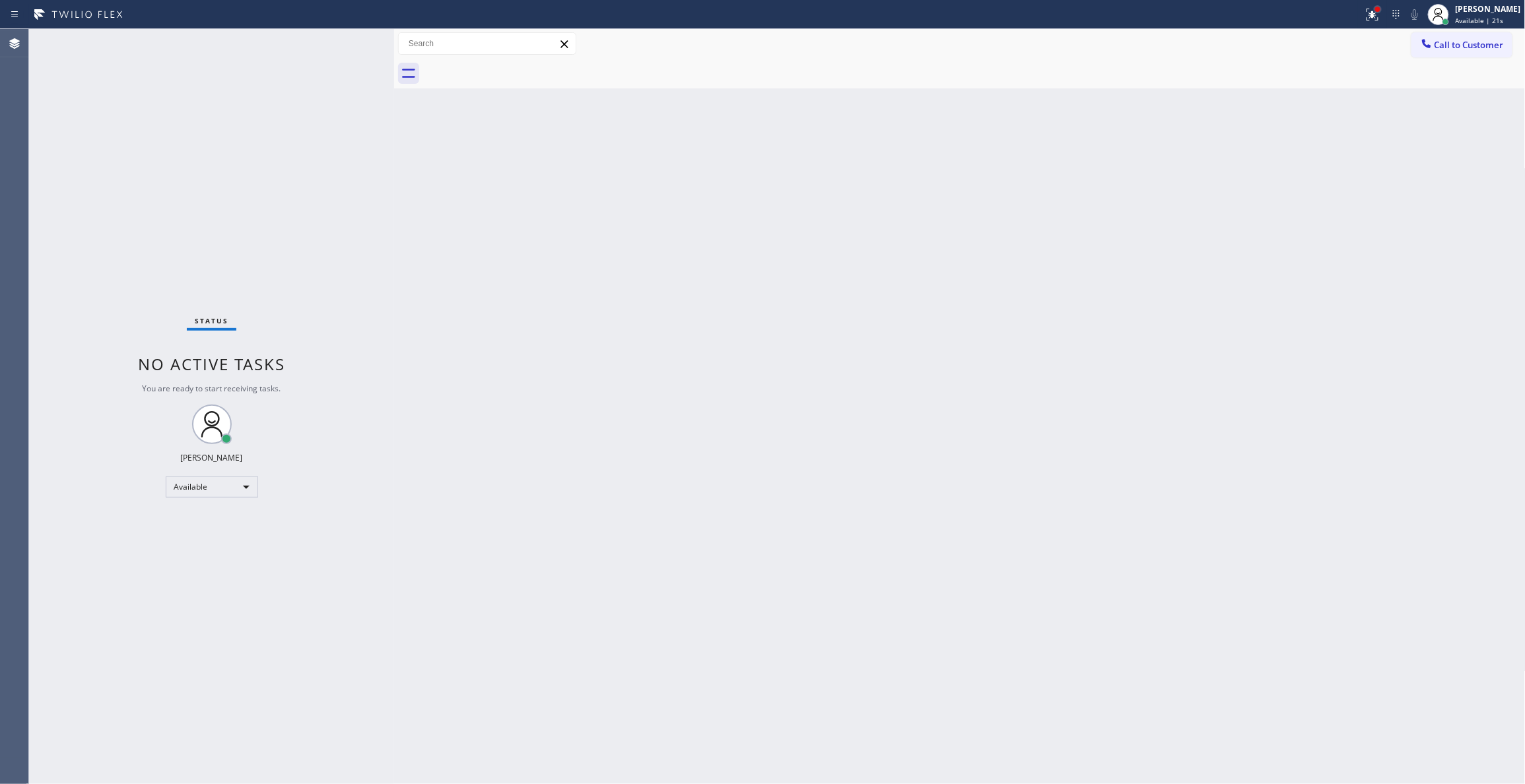
click at [1374, 11] on div at bounding box center [1377, 10] width 8 height 8
click at [1317, 180] on button "Clear issues" at bounding box center [1286, 172] width 154 height 18
click at [1446, 37] on button "Call to Customer" at bounding box center [1462, 45] width 101 height 25
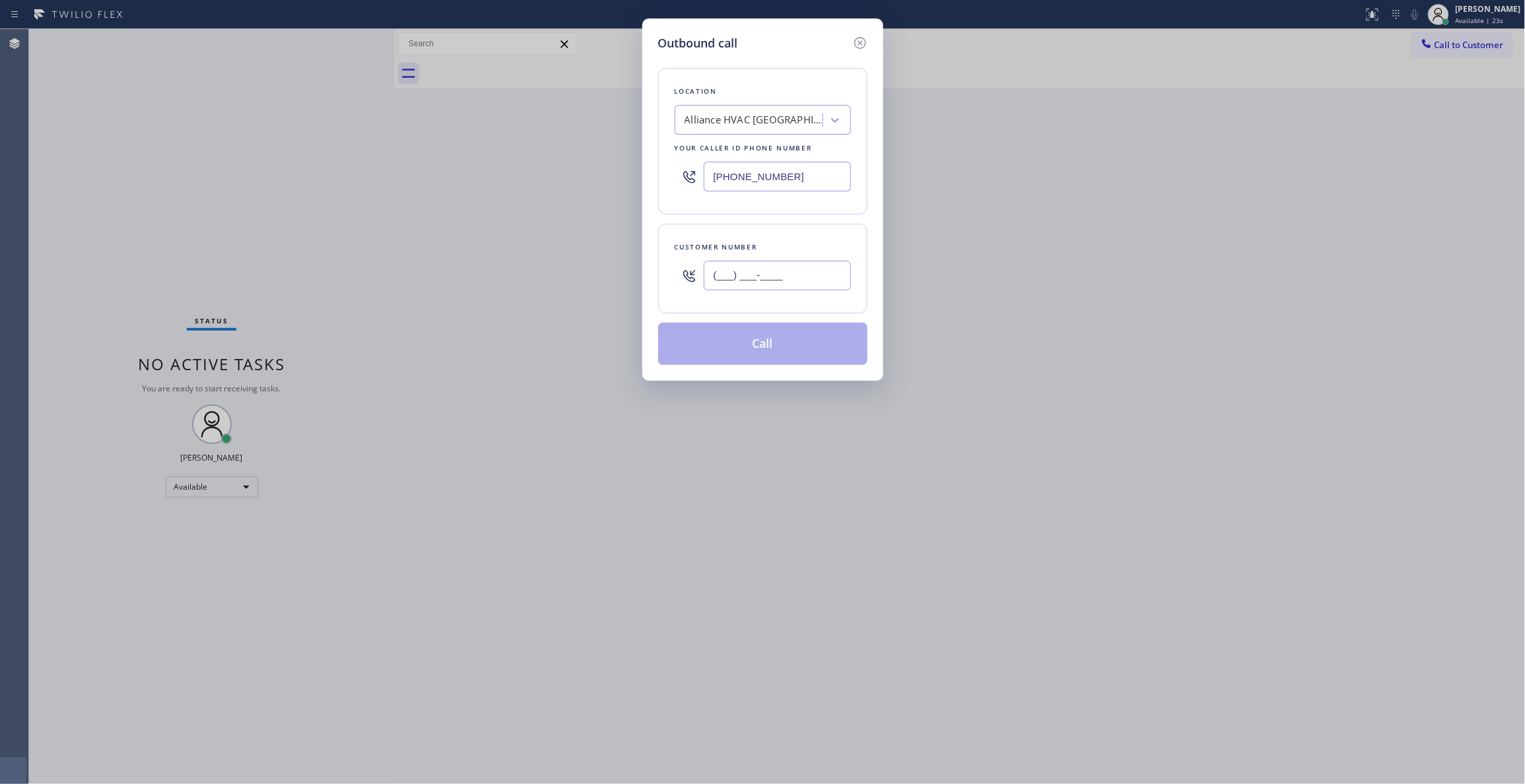
click at [774, 262] on input "(___) ___-____" at bounding box center [777, 275] width 148 height 29
paste input "310) 921-5660"
type input "[PHONE_NUMBER]"
click at [759, 341] on button "Call" at bounding box center [762, 343] width 209 height 42
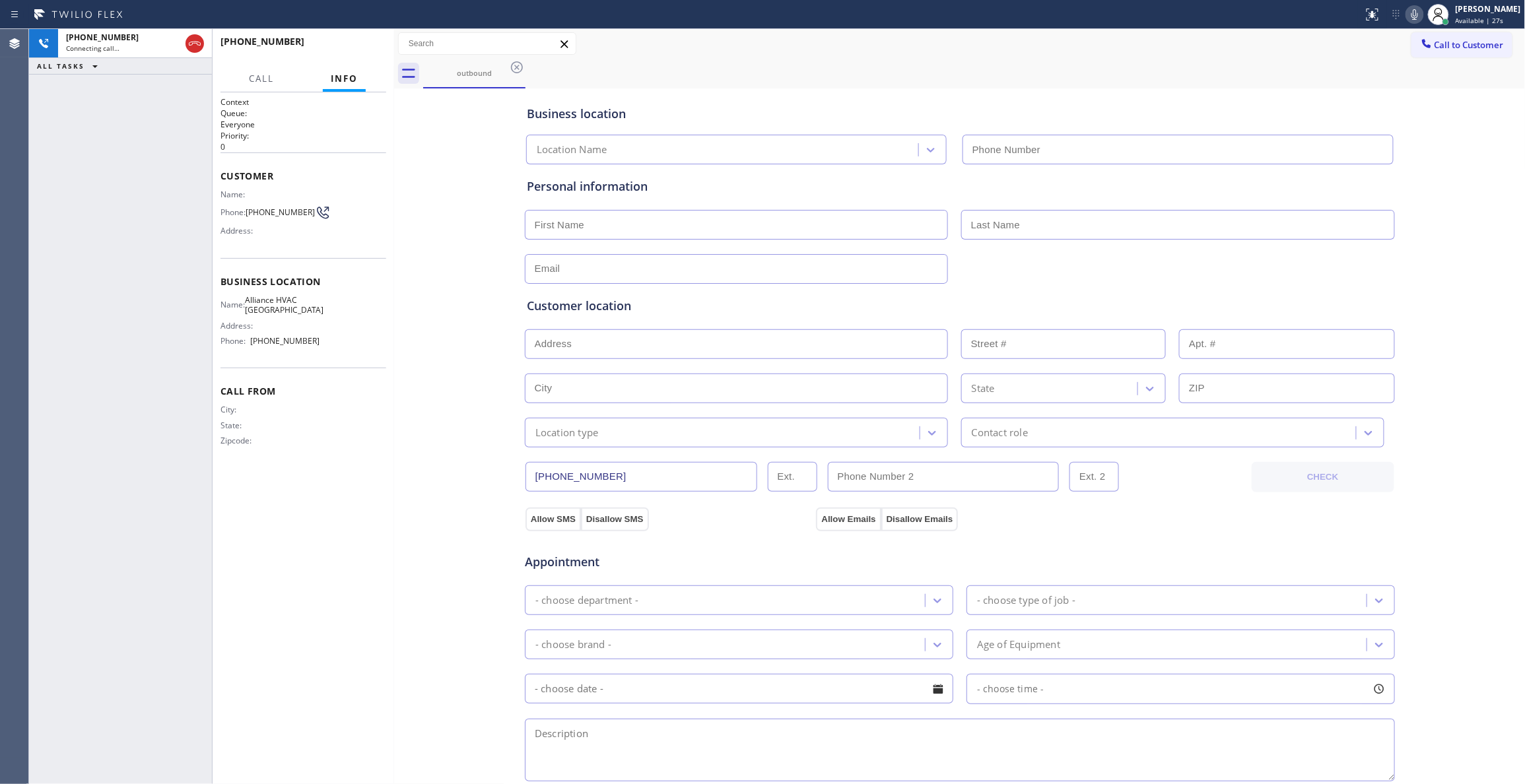
type input "[PHONE_NUMBER]"
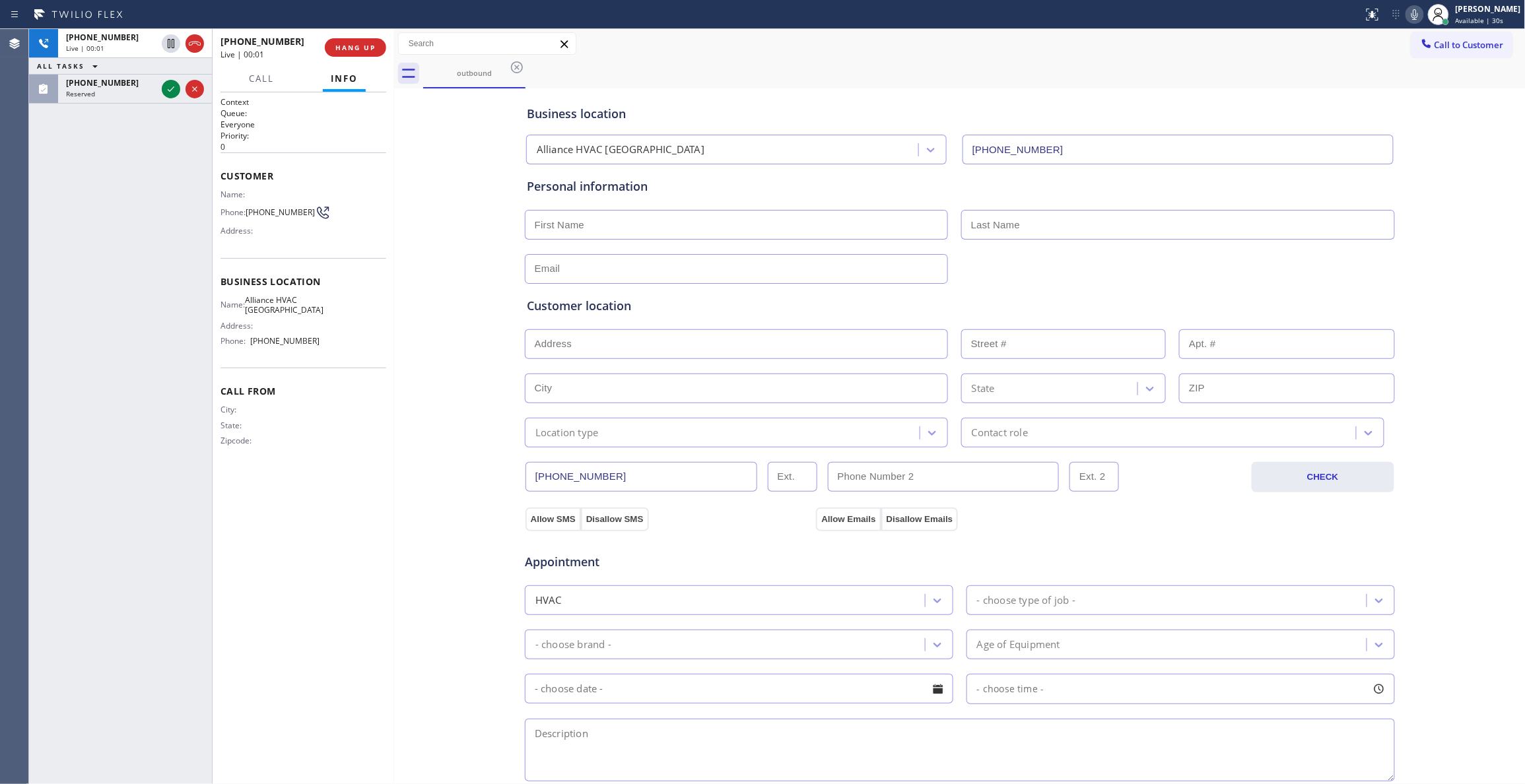
click at [40, 257] on div "+13109215660 Live | 00:01 ALL TASKS ALL TASKS ACTIVE TASKS TASKS IN WRAP UP (61…" at bounding box center [121, 406] width 183 height 755
click at [170, 88] on icon at bounding box center [170, 88] width 16 height 16
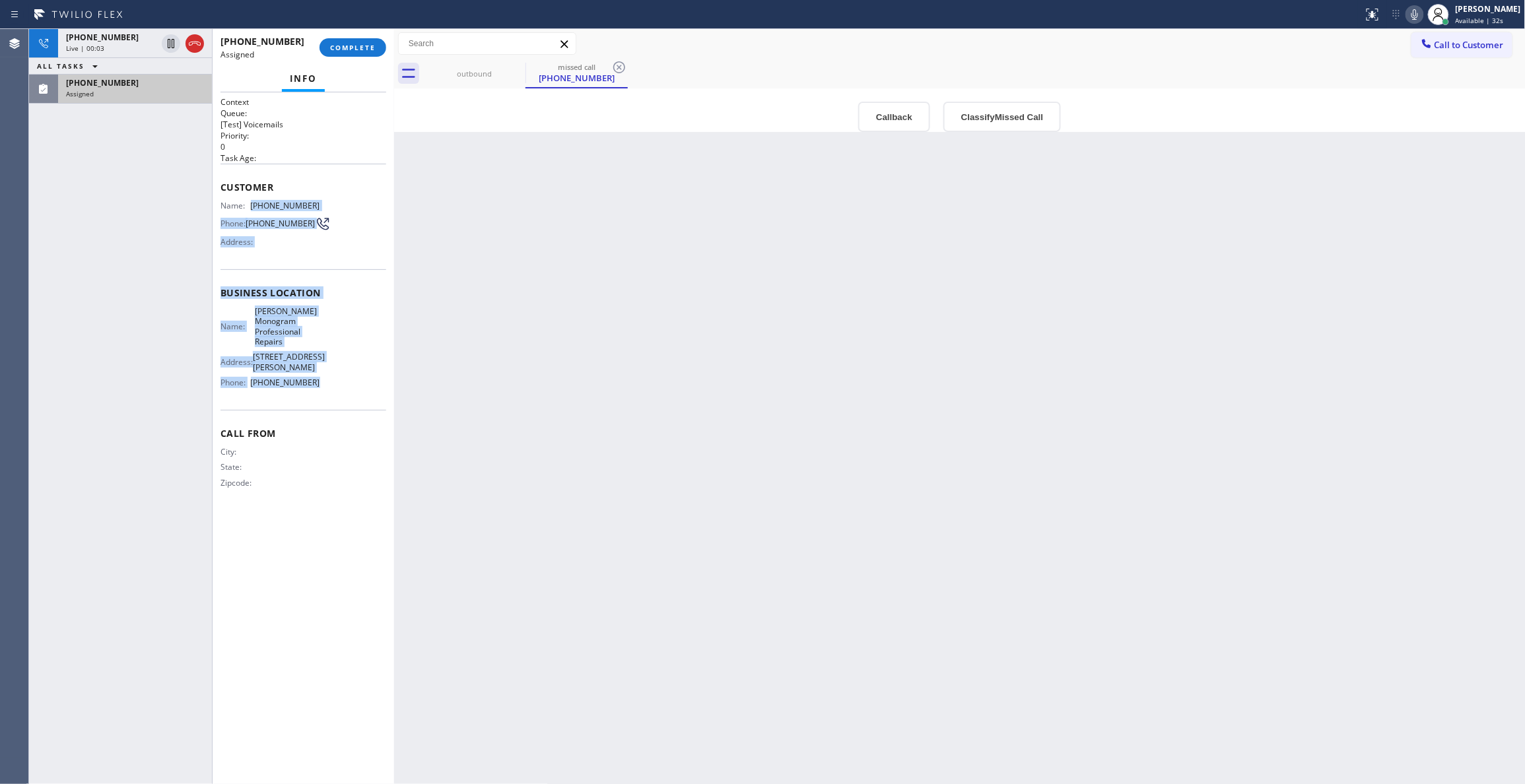
drag, startPoint x: 322, startPoint y: 386, endPoint x: 255, endPoint y: 212, distance: 186.5
click at [255, 212] on div "Context Queue: [Test] Voicemails Priority: 0 Task Age: Customer Name: (619) 824…" at bounding box center [304, 303] width 166 height 414
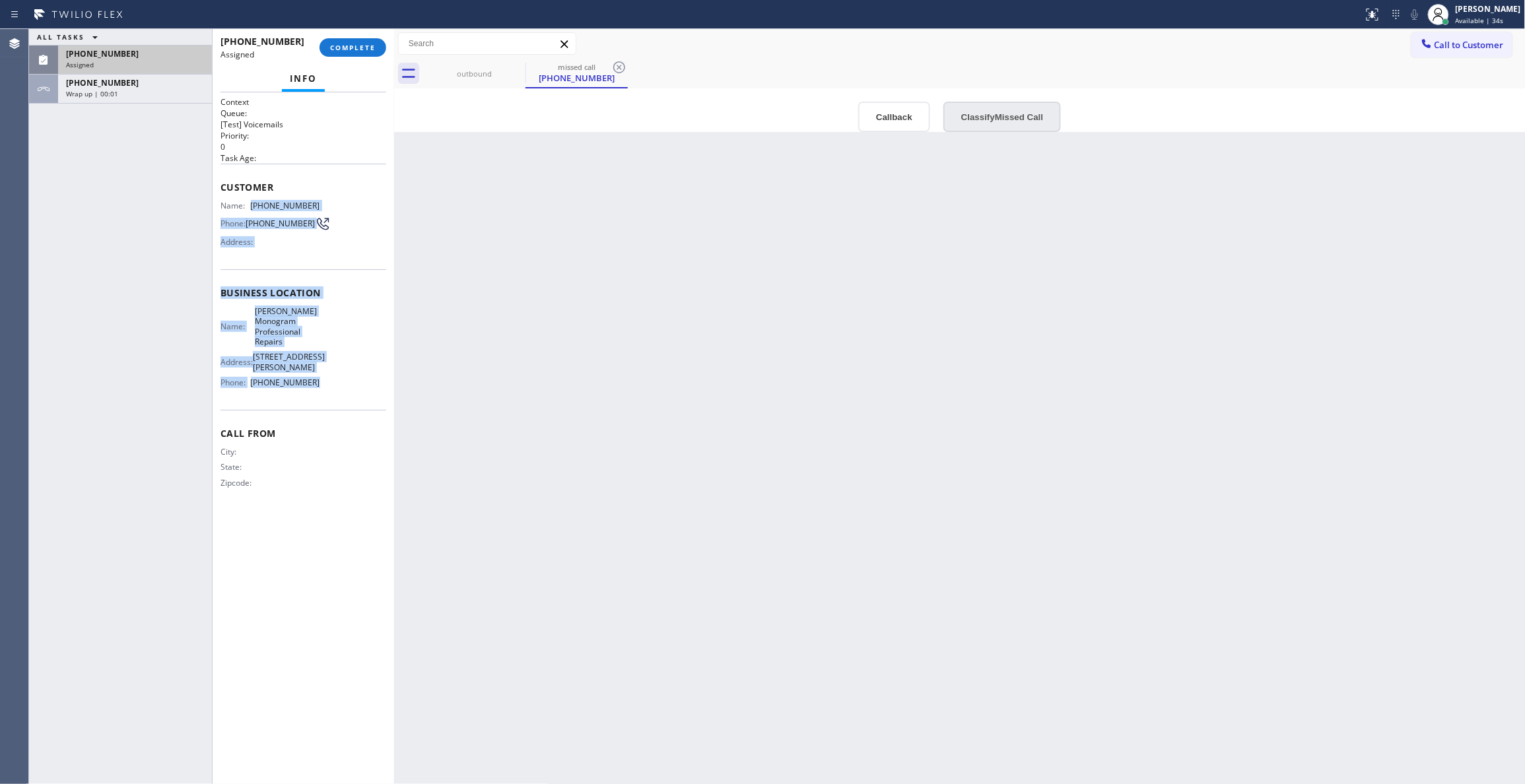
click at [991, 120] on button "Classify Missed Call" at bounding box center [1001, 117] width 117 height 30
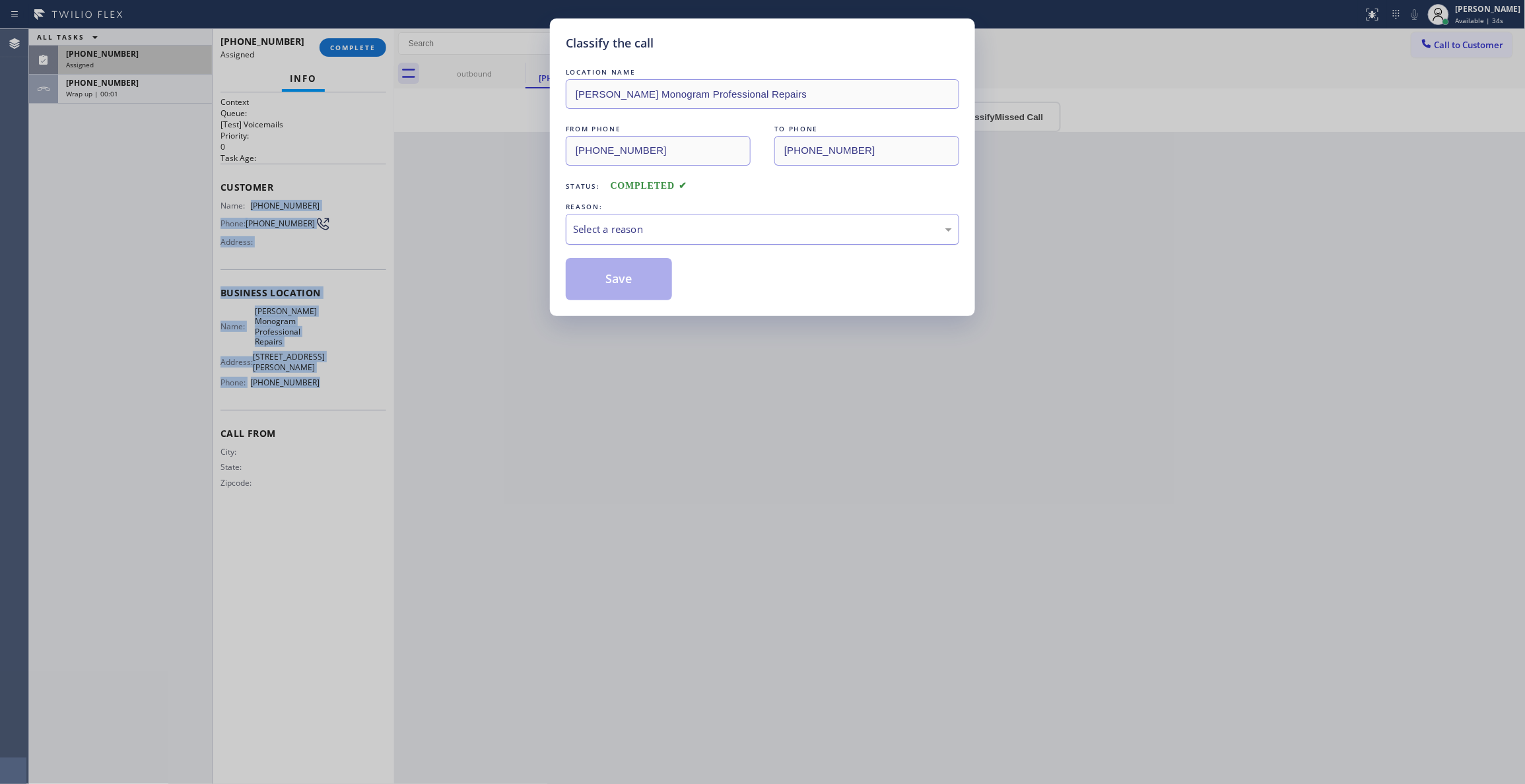
click at [639, 227] on div "Select a reason" at bounding box center [762, 229] width 379 height 15
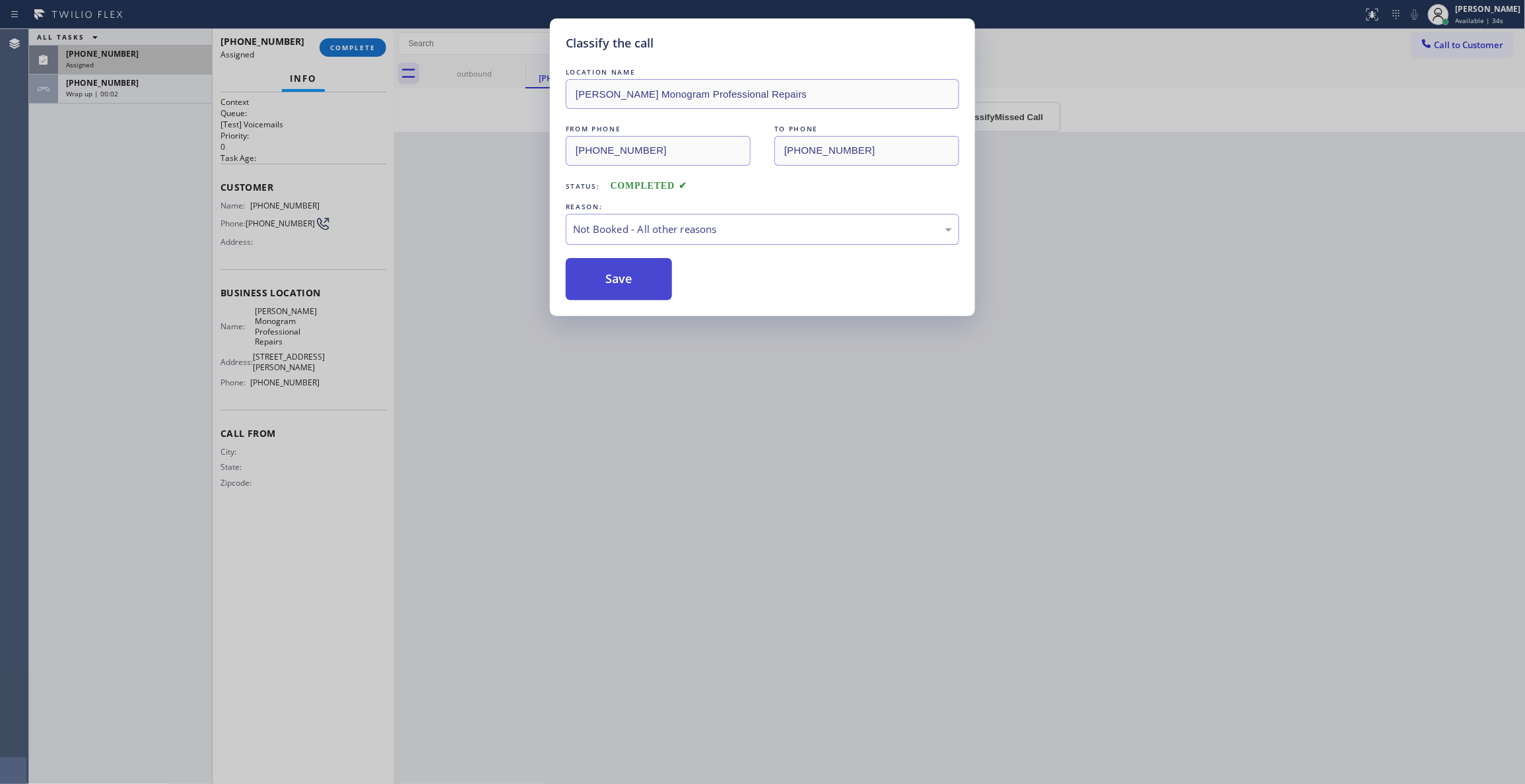
click at [617, 283] on button "Save" at bounding box center [619, 279] width 107 height 42
click at [617, 281] on button "Save" at bounding box center [619, 279] width 107 height 42
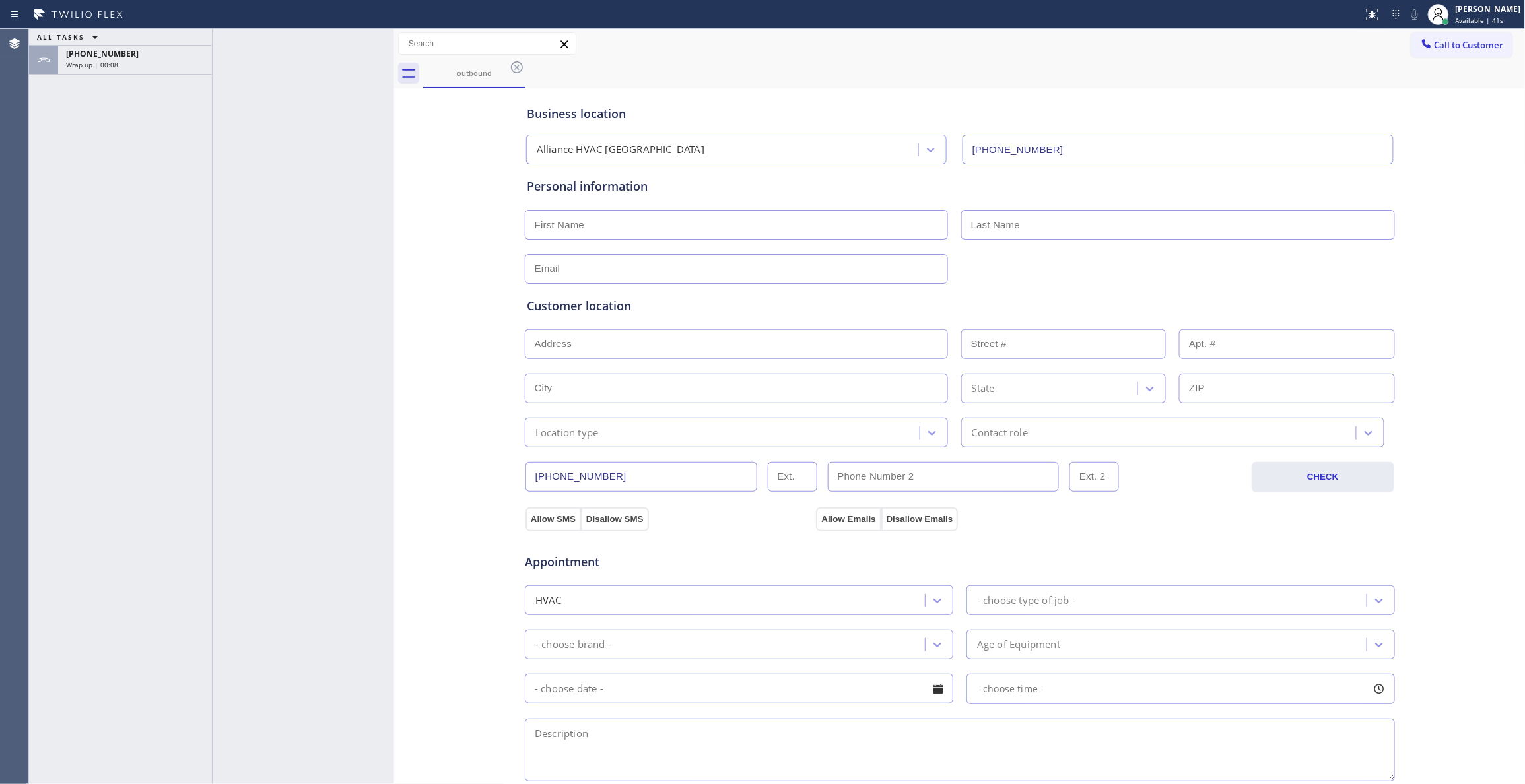
click at [427, 363] on div "Business location Alliance HVAC Rancho Palos Verdes (310) 868-0820 Personal inf…" at bounding box center [960, 541] width 1125 height 901
click at [141, 72] on div "+13109215660 Wrap up | 00:09" at bounding box center [132, 60] width 149 height 29
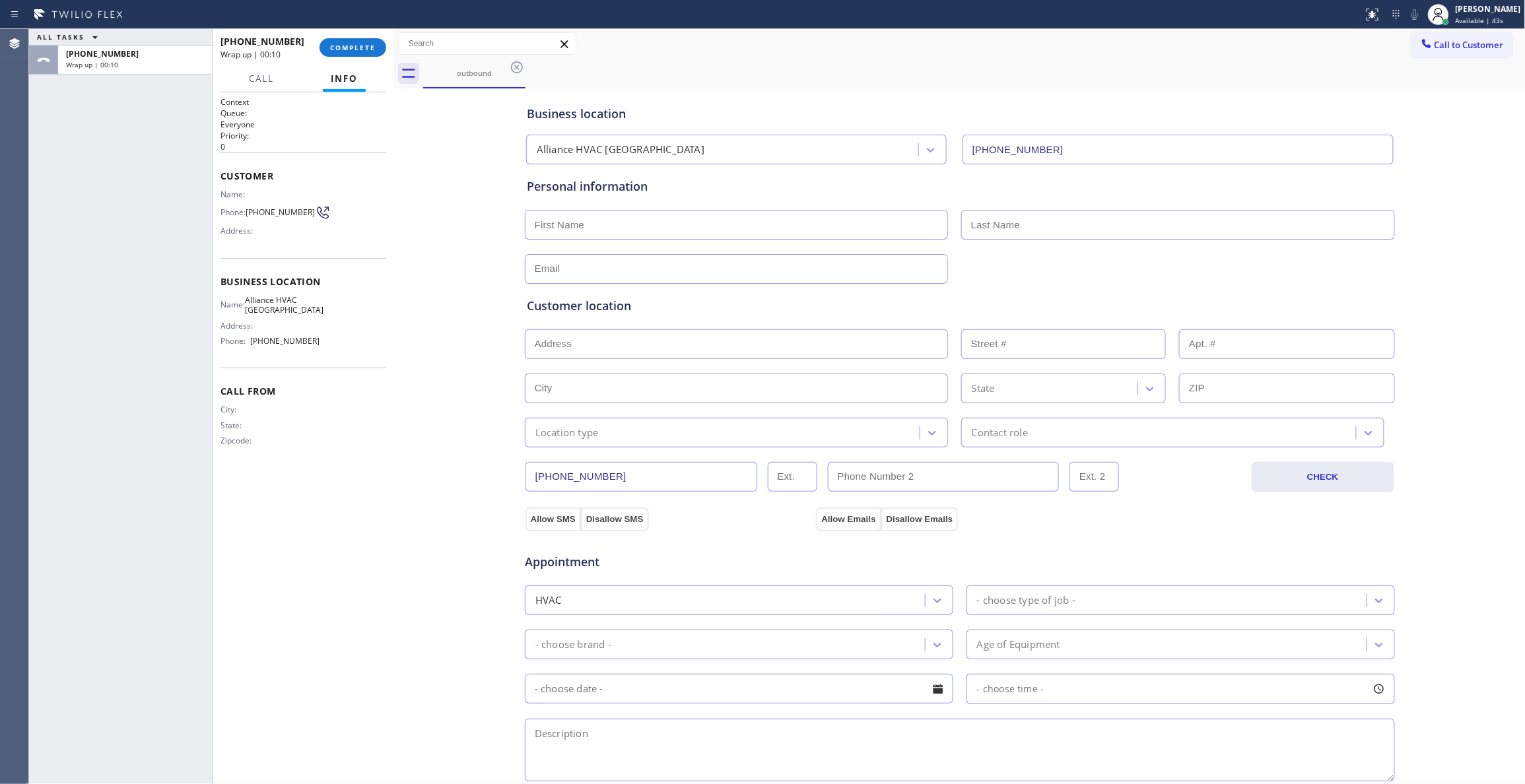
click at [256, 216] on span "[PHONE_NUMBER]" at bounding box center [280, 212] width 69 height 10
copy div "[PHONE_NUMBER]"
click at [345, 51] on button "COMPLETE" at bounding box center [353, 47] width 67 height 18
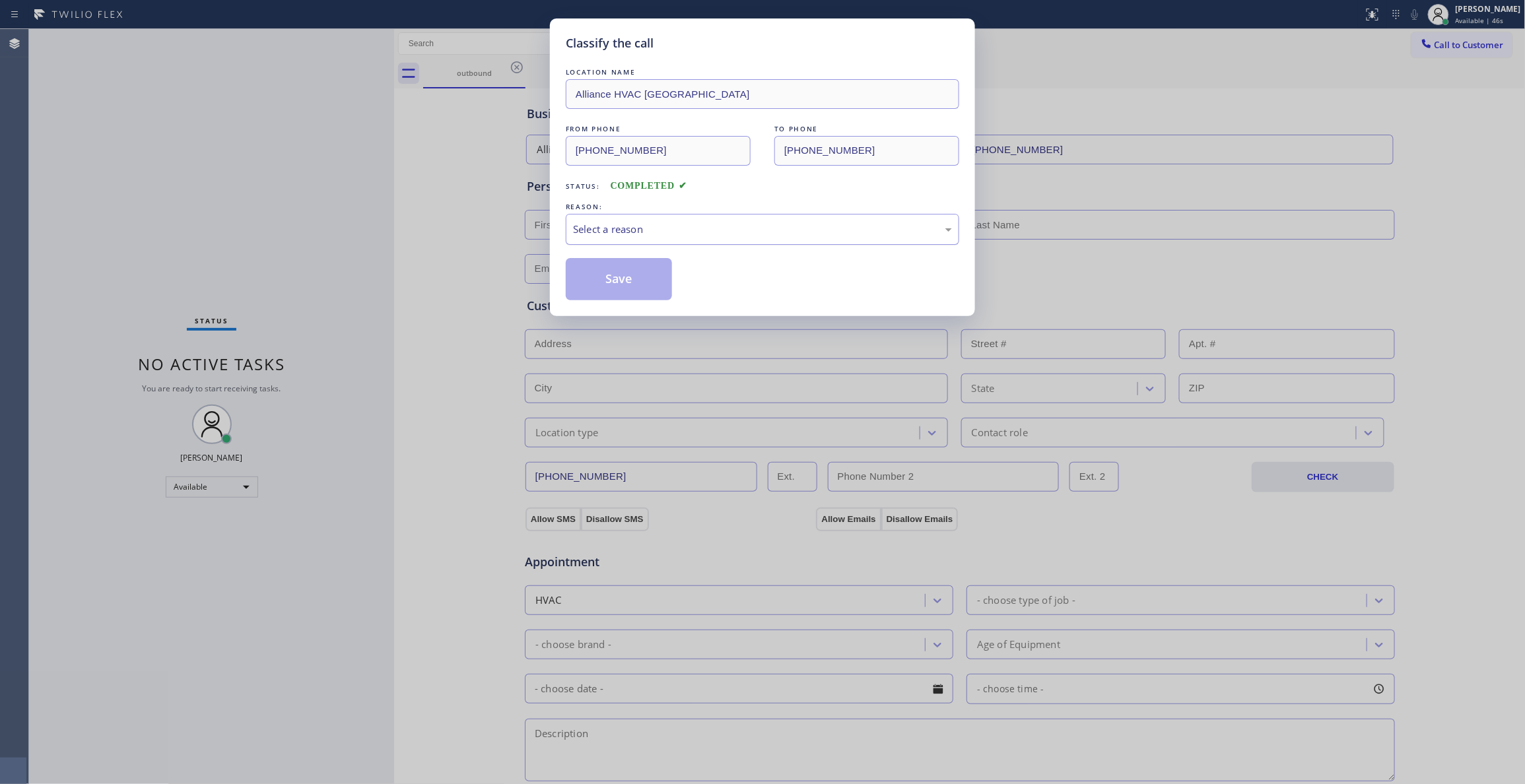
click at [604, 230] on div "Select a reason" at bounding box center [762, 229] width 379 height 15
click at [611, 278] on button "Save" at bounding box center [619, 279] width 107 height 42
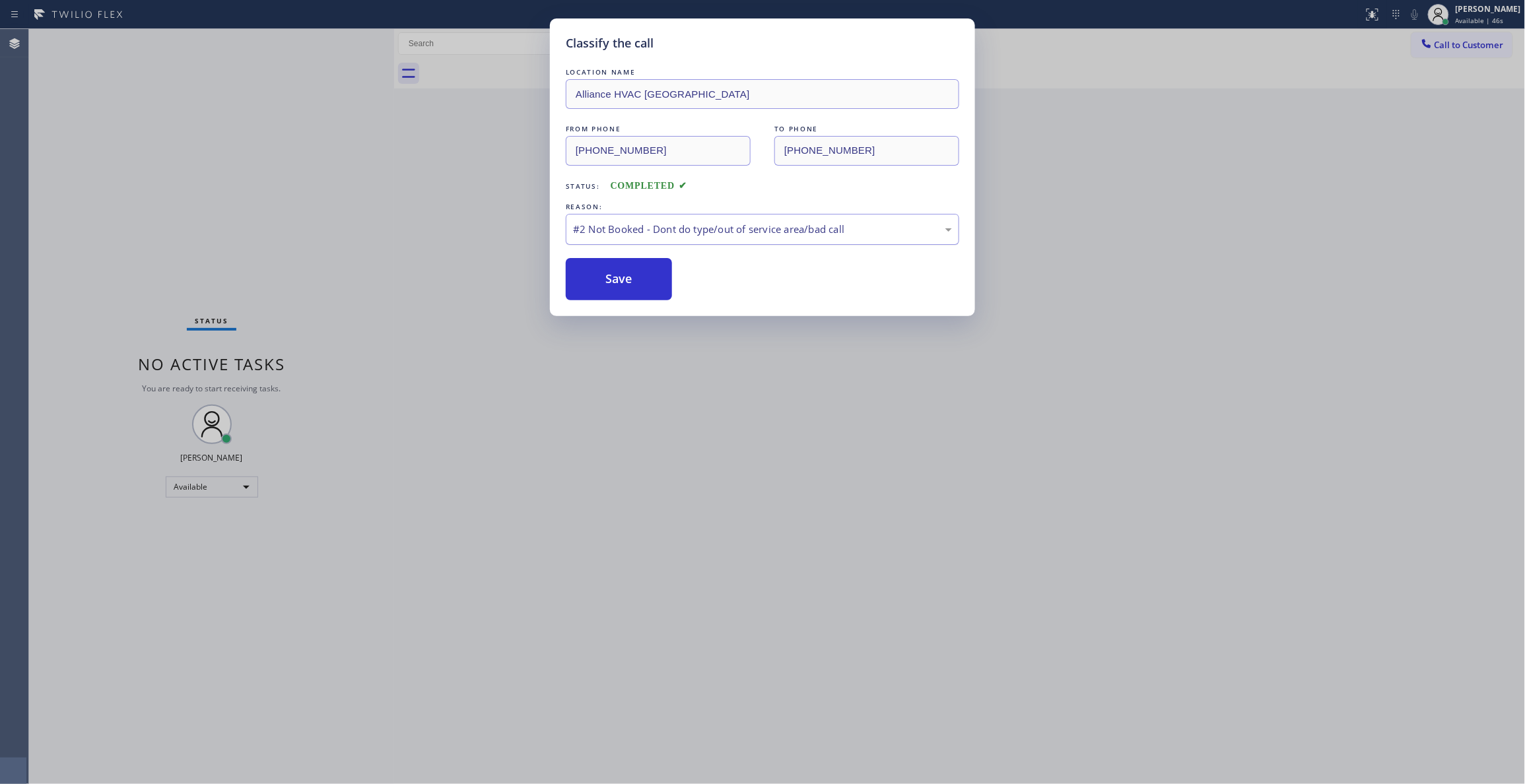
click at [611, 278] on button "Save" at bounding box center [619, 279] width 107 height 42
click at [634, 265] on button "Save" at bounding box center [619, 279] width 107 height 42
click at [640, 278] on button "Save" at bounding box center [619, 279] width 107 height 42
click at [595, 278] on button "Save" at bounding box center [619, 279] width 107 height 42
click at [598, 277] on button "Save" at bounding box center [619, 279] width 107 height 42
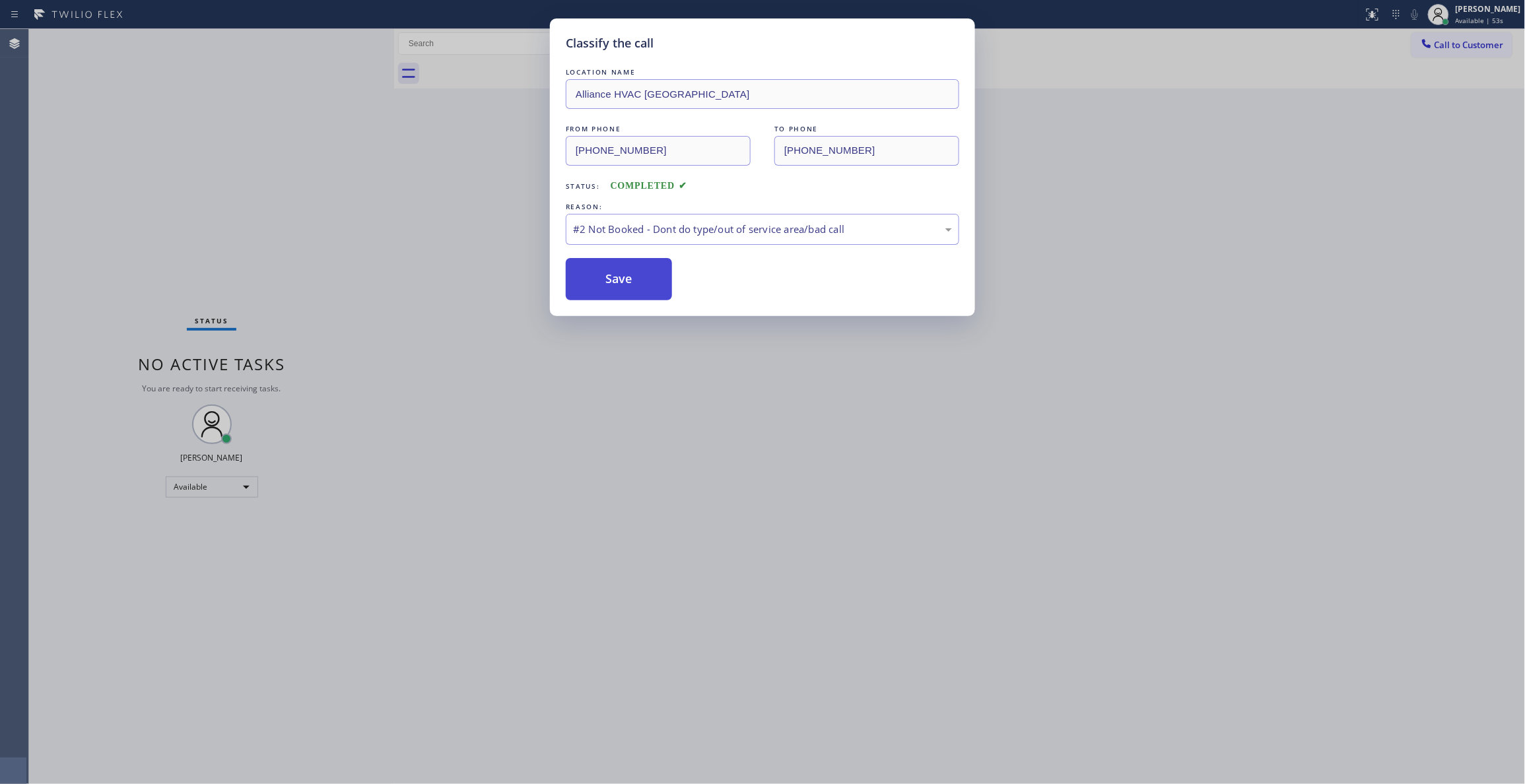
click at [598, 277] on button "Save" at bounding box center [619, 279] width 107 height 42
click at [600, 277] on button "Save" at bounding box center [619, 279] width 107 height 42
click at [607, 278] on button "Save" at bounding box center [619, 279] width 107 height 42
click at [614, 263] on button "Save" at bounding box center [619, 279] width 107 height 42
click at [613, 283] on button "Save" at bounding box center [619, 279] width 107 height 42
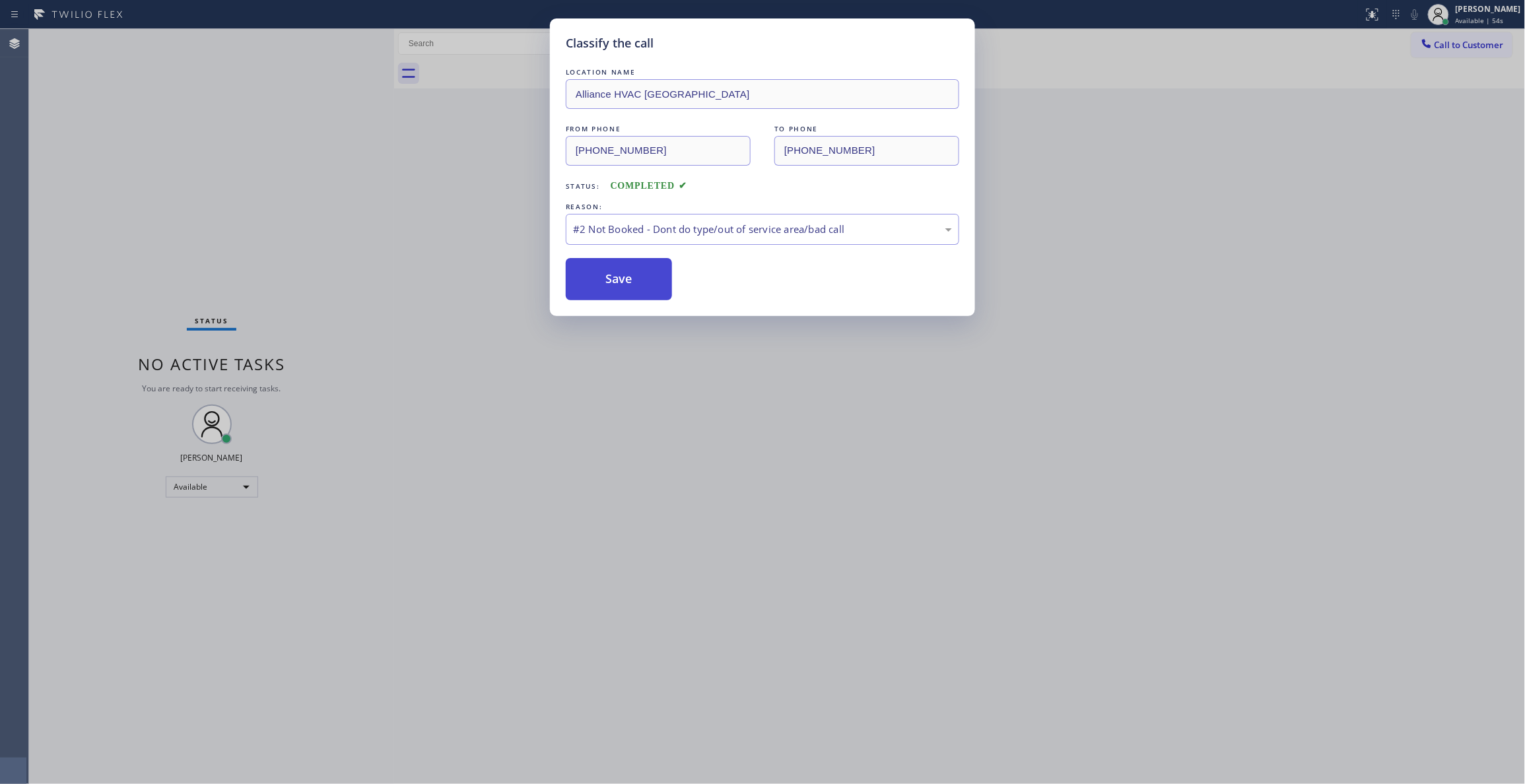
click at [618, 272] on button "Save" at bounding box center [619, 279] width 107 height 42
click at [608, 273] on button "Save" at bounding box center [619, 279] width 107 height 42
click at [610, 273] on button "Save" at bounding box center [619, 279] width 107 height 42
click at [610, 274] on button "Save" at bounding box center [619, 279] width 107 height 42
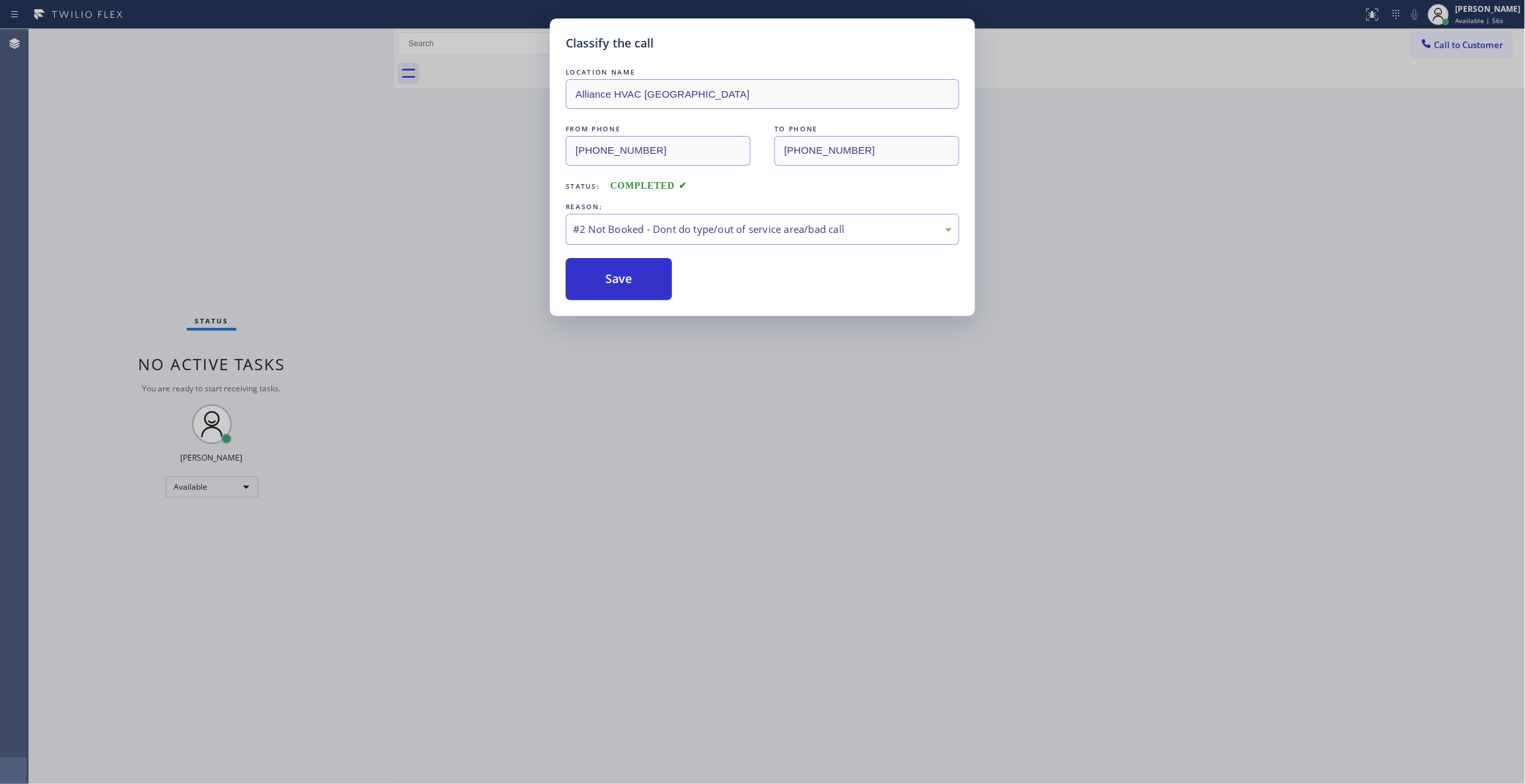
drag, startPoint x: 1299, startPoint y: 233, endPoint x: 1299, endPoint y: 225, distance: 8.0
click at [1299, 225] on div "Classify the call LOCATION NAME Alliance HVAC Rancho Palos Verdes FROM PHONE (3…" at bounding box center [762, 392] width 1525 height 784
drag, startPoint x: 817, startPoint y: 169, endPoint x: 686, endPoint y: 385, distance: 252.6
click at [692, 364] on div "Classify the call LOCATION NAME Alliance HVAC Rancho Palos Verdes FROM PHONE (3…" at bounding box center [762, 392] width 1525 height 784
drag, startPoint x: 721, startPoint y: 431, endPoint x: 713, endPoint y: 415, distance: 17.9
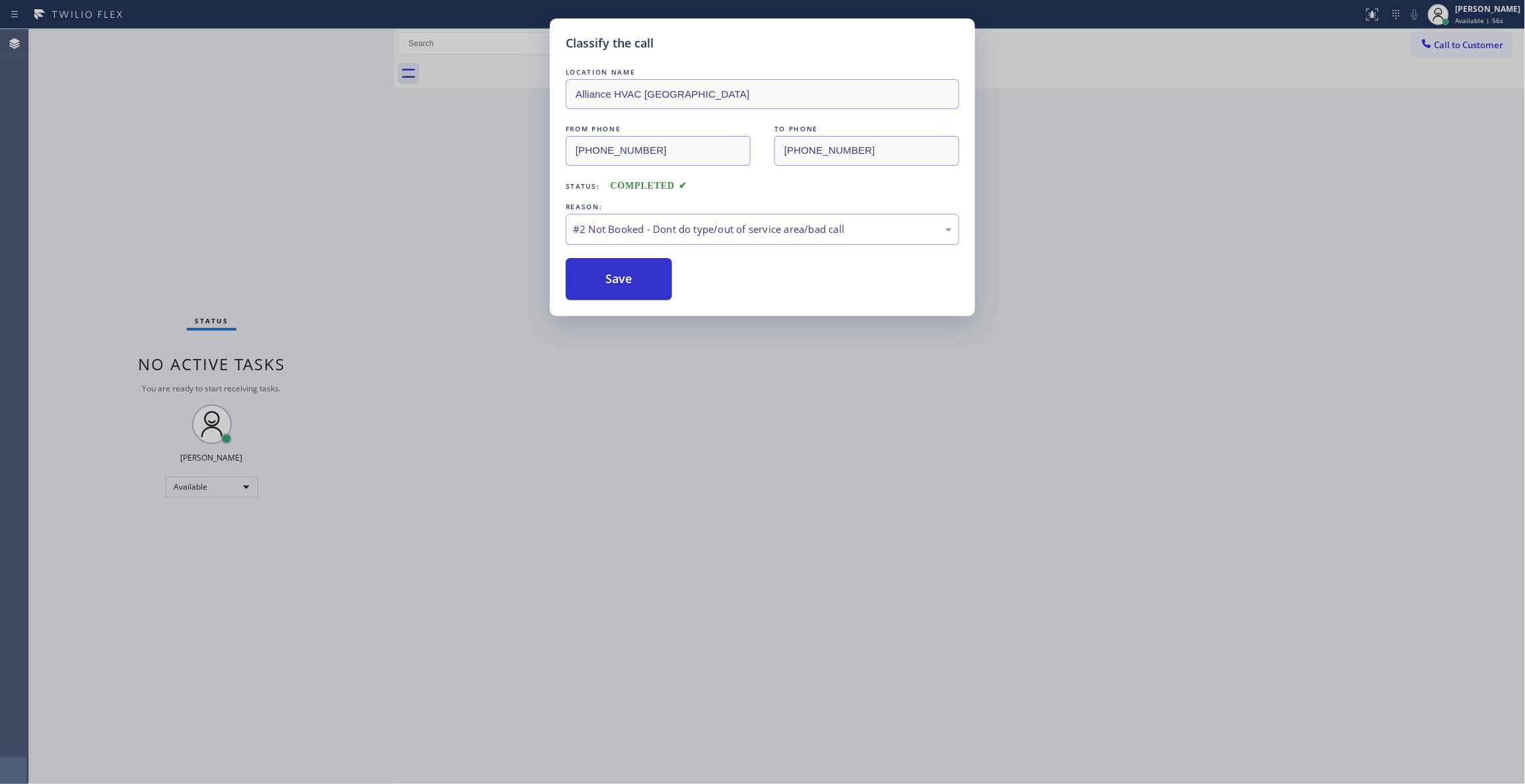
click at [713, 415] on div "Classify the call LOCATION NAME Alliance HVAC Rancho Palos Verdes FROM PHONE (3…" at bounding box center [762, 392] width 1525 height 784
click at [553, 296] on div "Classify the call LOCATION NAME Alliance HVAC Rancho Palos Verdes FROM PHONE (3…" at bounding box center [762, 167] width 426 height 298
click at [578, 283] on button "Save" at bounding box center [619, 279] width 107 height 42
click at [581, 281] on button "Save" at bounding box center [619, 279] width 107 height 42
drag, startPoint x: 582, startPoint y: 280, endPoint x: 593, endPoint y: 265, distance: 18.6
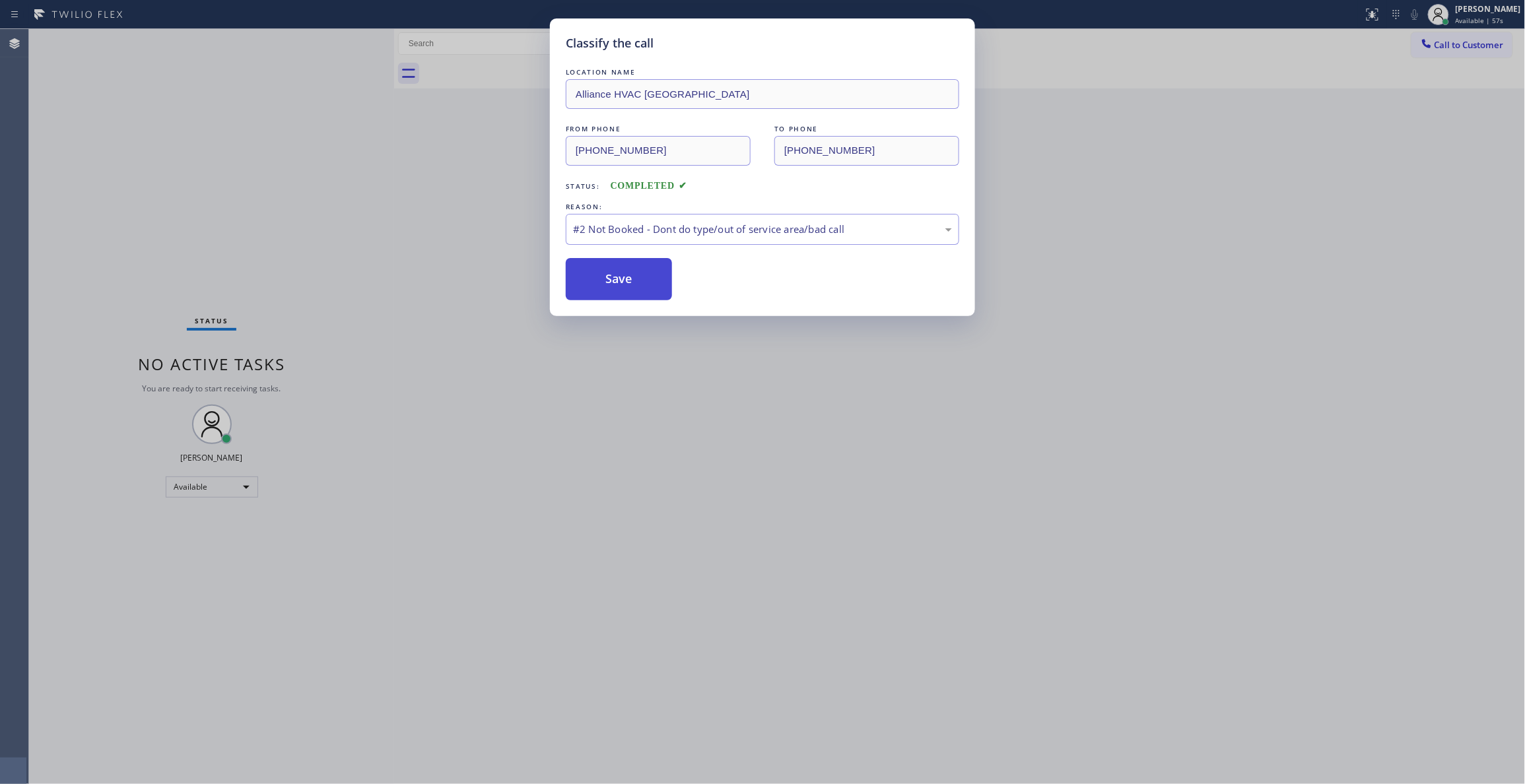
click at [586, 277] on button "Save" at bounding box center [619, 279] width 107 height 42
click at [593, 265] on button "Save" at bounding box center [619, 279] width 107 height 42
click at [600, 262] on button "Save" at bounding box center [619, 279] width 107 height 42
drag, startPoint x: 600, startPoint y: 262, endPoint x: 606, endPoint y: 268, distance: 8.5
click at [601, 265] on button "Save" at bounding box center [619, 279] width 107 height 42
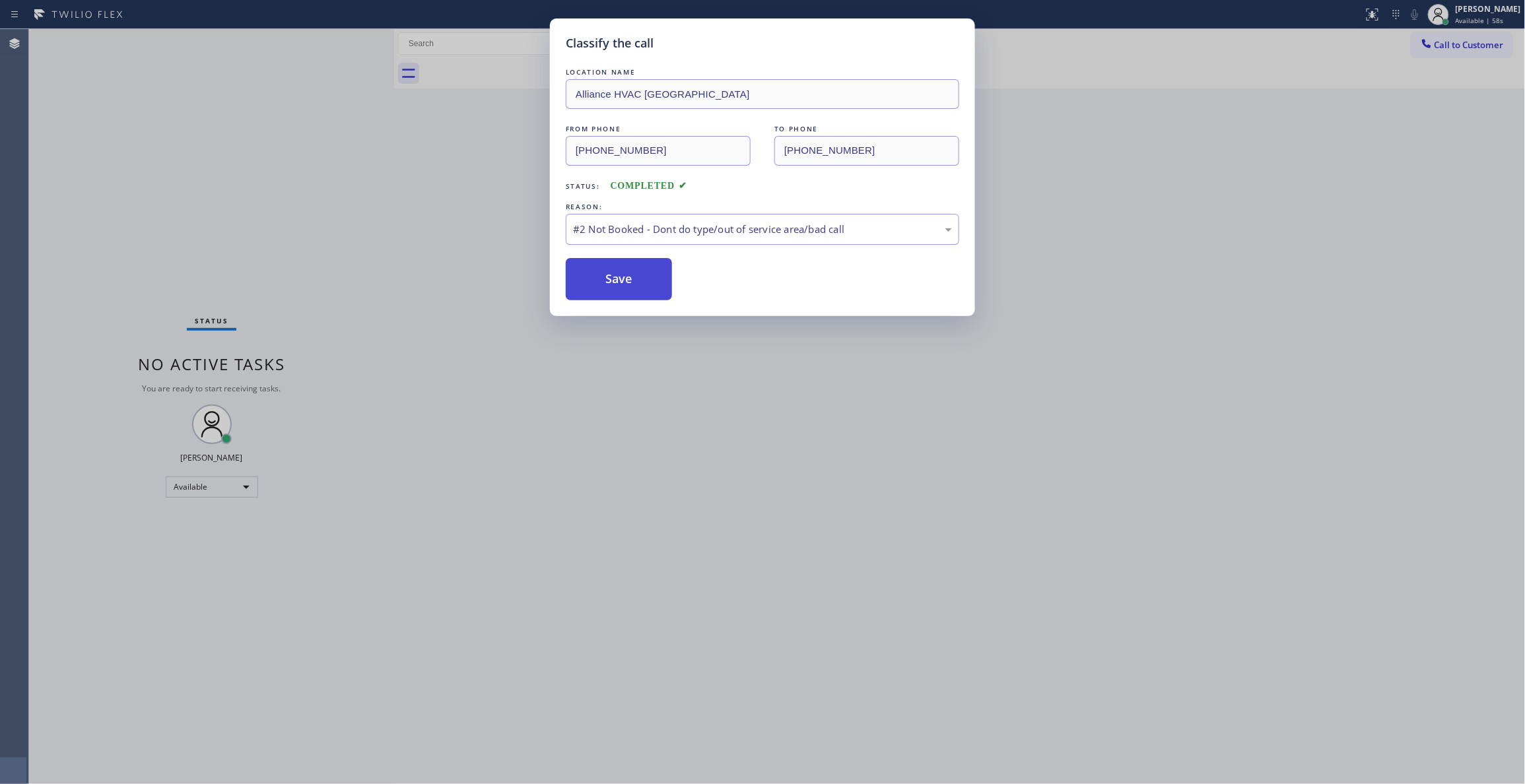
click at [606, 272] on button "Save" at bounding box center [619, 279] width 107 height 42
click at [605, 272] on button "Save" at bounding box center [619, 279] width 107 height 42
click at [604, 270] on button "Save" at bounding box center [619, 279] width 107 height 42
click at [605, 270] on button "Save" at bounding box center [619, 279] width 107 height 42
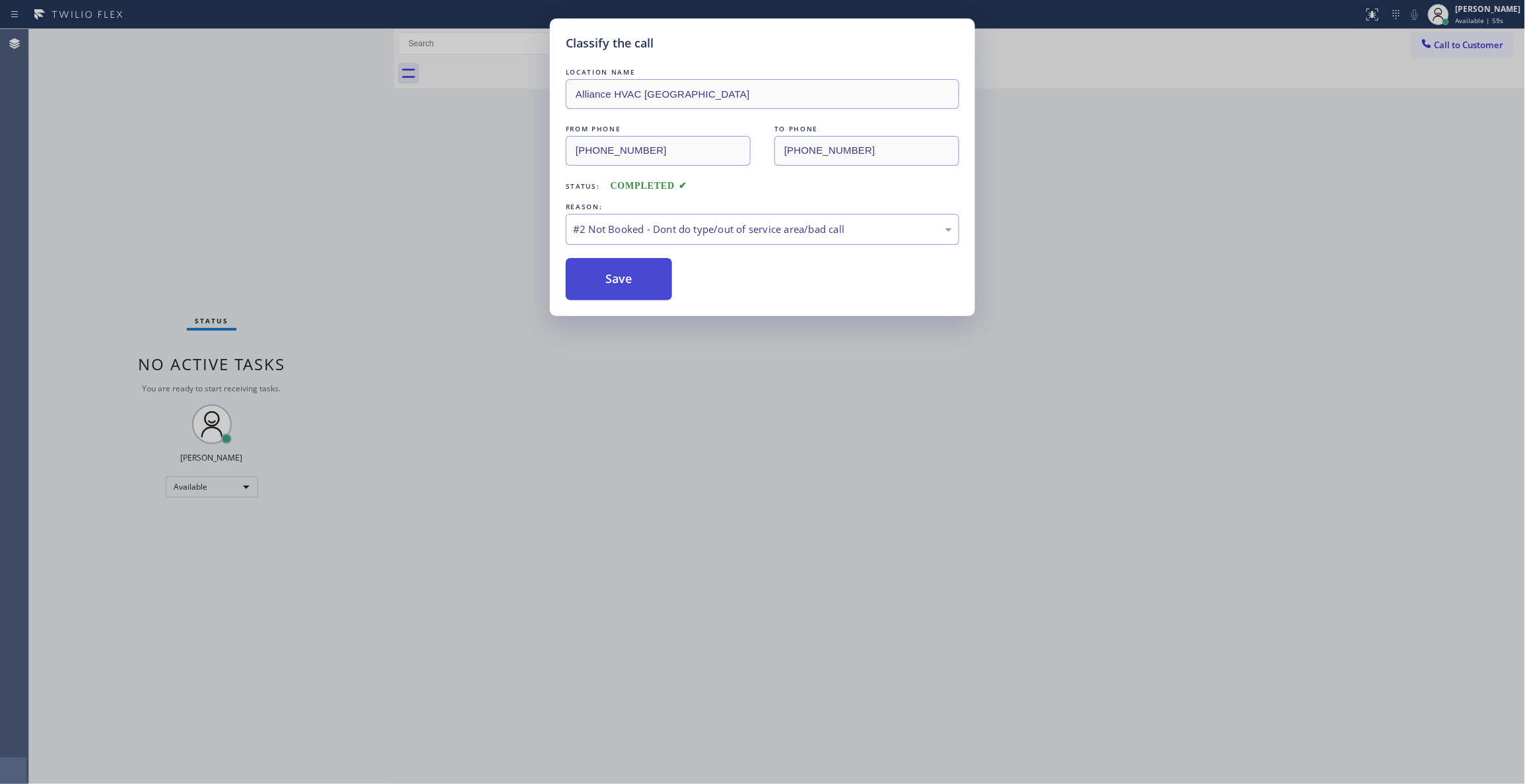
click at [606, 270] on button "Save" at bounding box center [619, 279] width 107 height 42
click at [607, 270] on button "Save" at bounding box center [619, 279] width 107 height 42
click at [606, 275] on button "Save" at bounding box center [619, 279] width 107 height 42
click at [604, 277] on button "Save" at bounding box center [619, 279] width 107 height 42
click at [604, 278] on button "Save" at bounding box center [619, 279] width 107 height 42
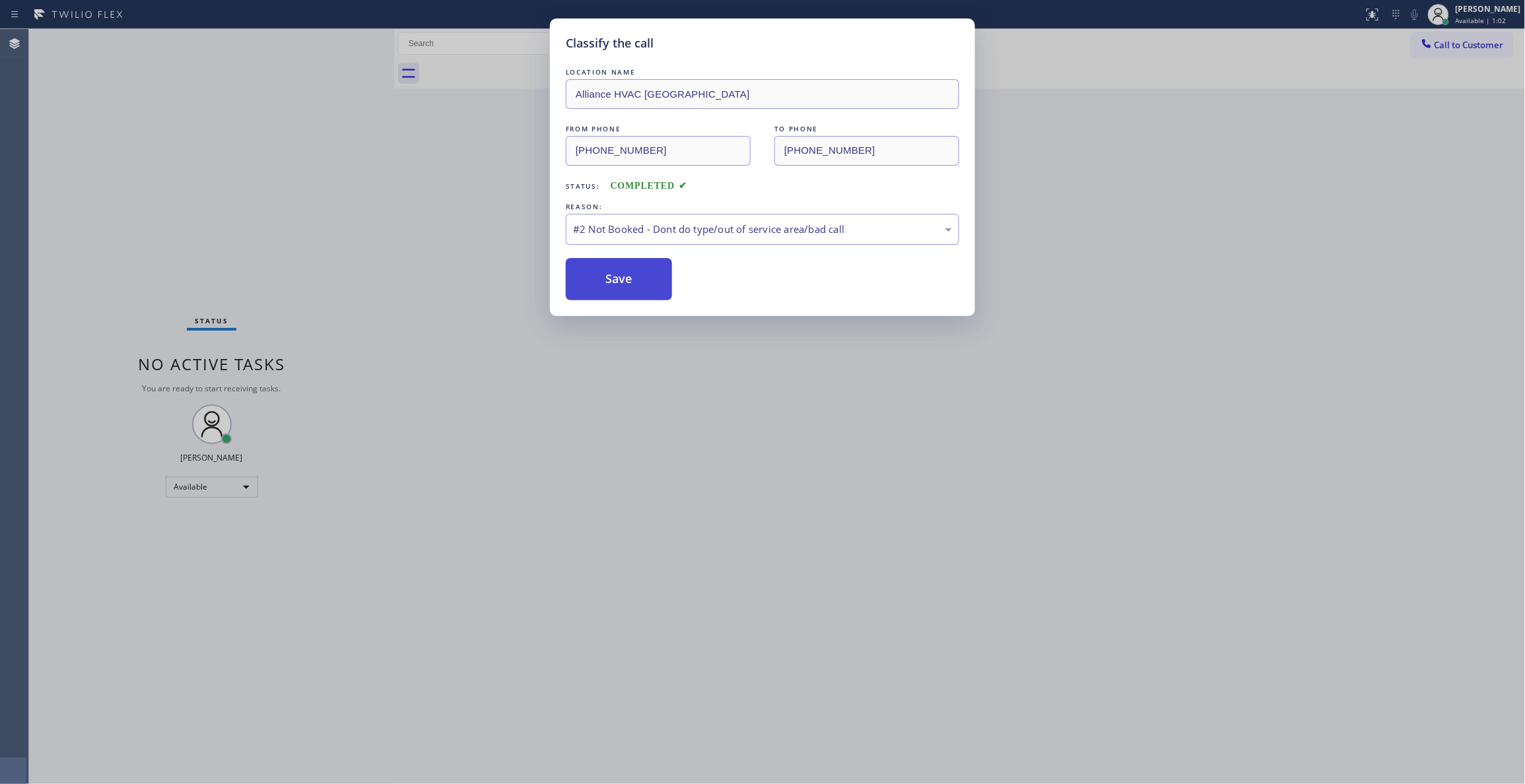
click at [627, 265] on button "Save" at bounding box center [619, 279] width 107 height 42
click at [625, 281] on button "Save" at bounding box center [619, 279] width 107 height 42
drag, startPoint x: 625, startPoint y: 281, endPoint x: 627, endPoint y: 270, distance: 11.2
click at [627, 275] on button "Save" at bounding box center [619, 279] width 107 height 42
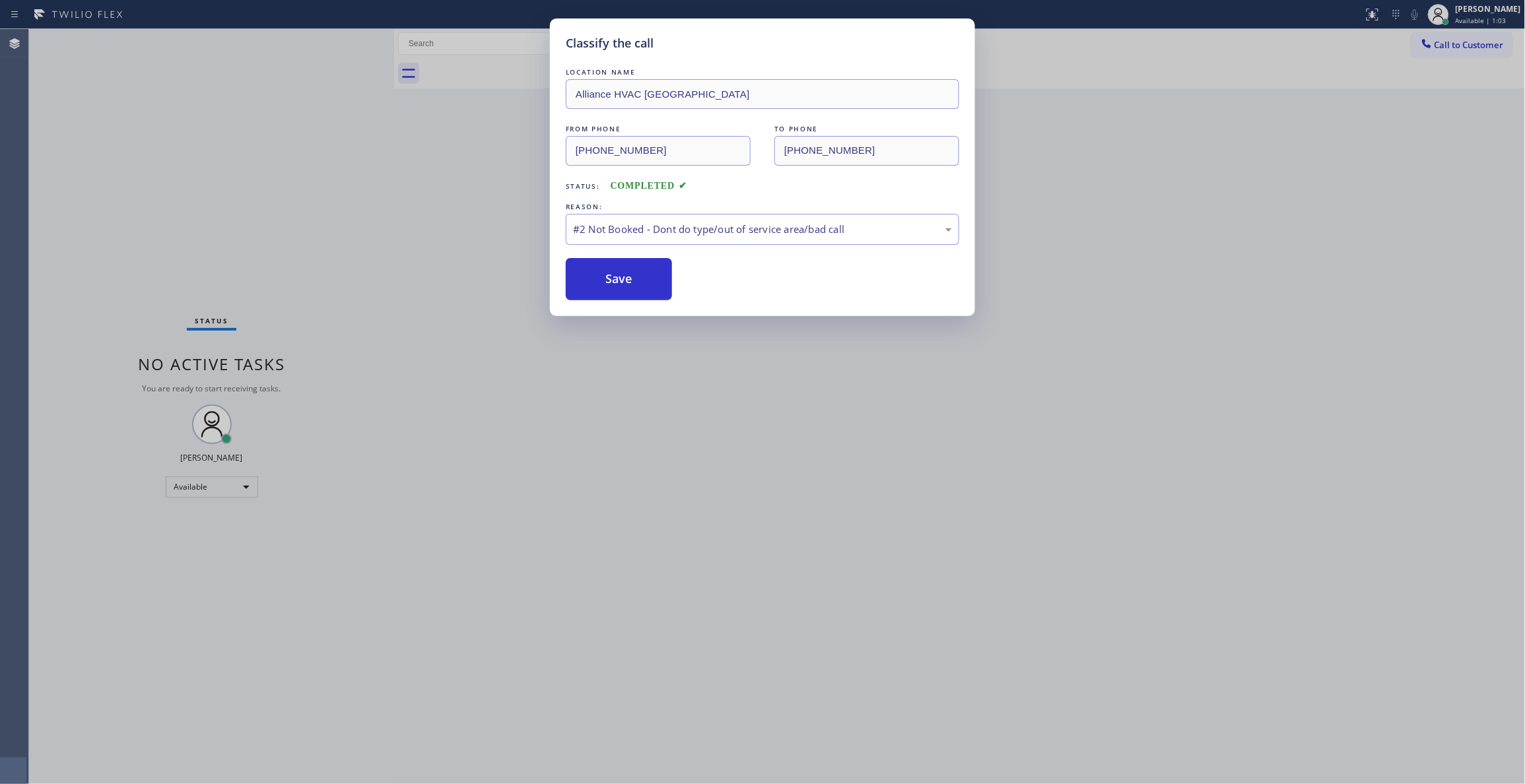
drag, startPoint x: 627, startPoint y: 269, endPoint x: 647, endPoint y: 11, distance: 258.8
click at [631, 235] on div "LOCATION NAME Alliance HVAC Rancho Palos Verdes FROM PHONE (310) 868-0820 TO PH…" at bounding box center [762, 183] width 393 height 235
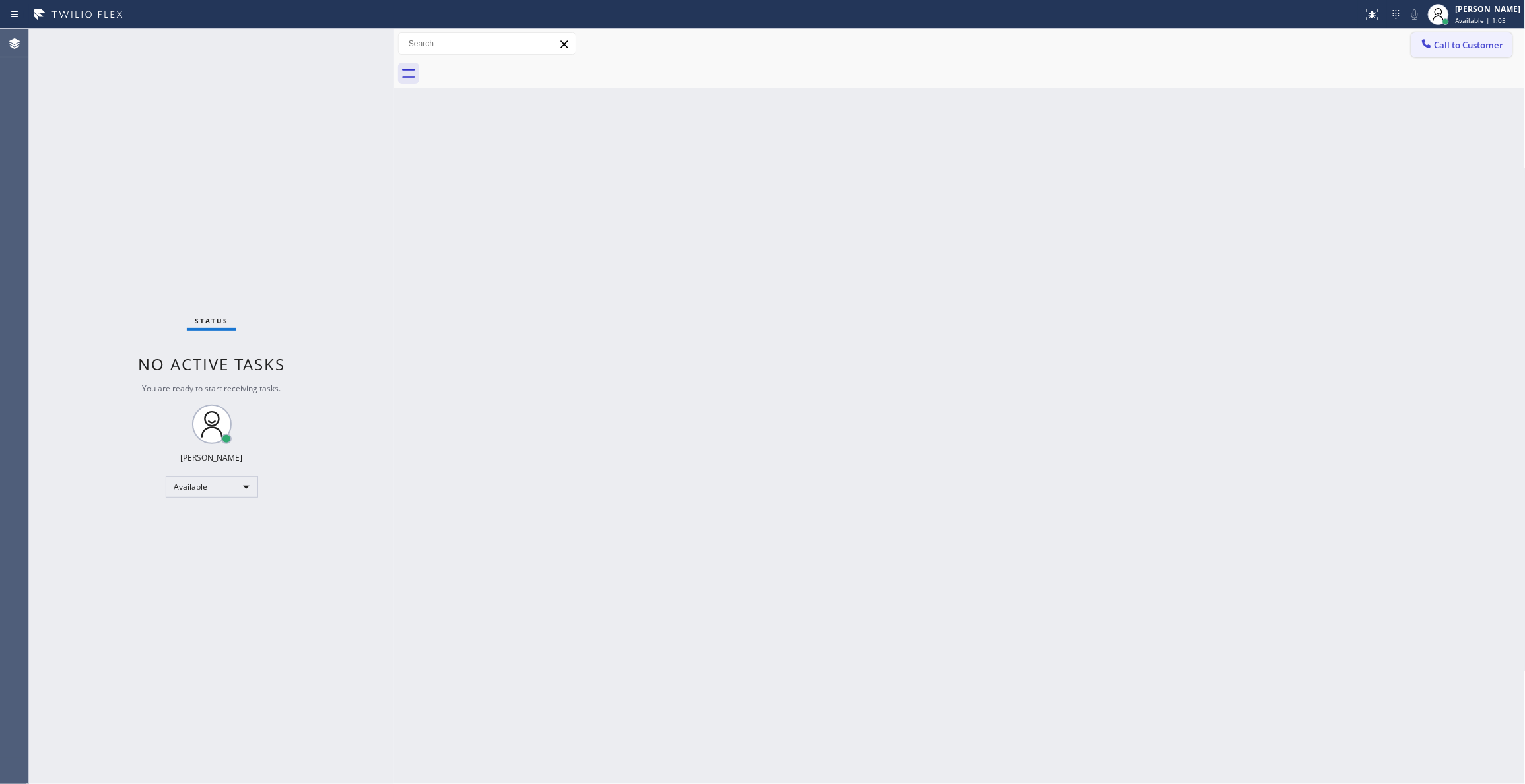
click at [1465, 44] on span "Call to Customer" at bounding box center [1469, 45] width 69 height 11
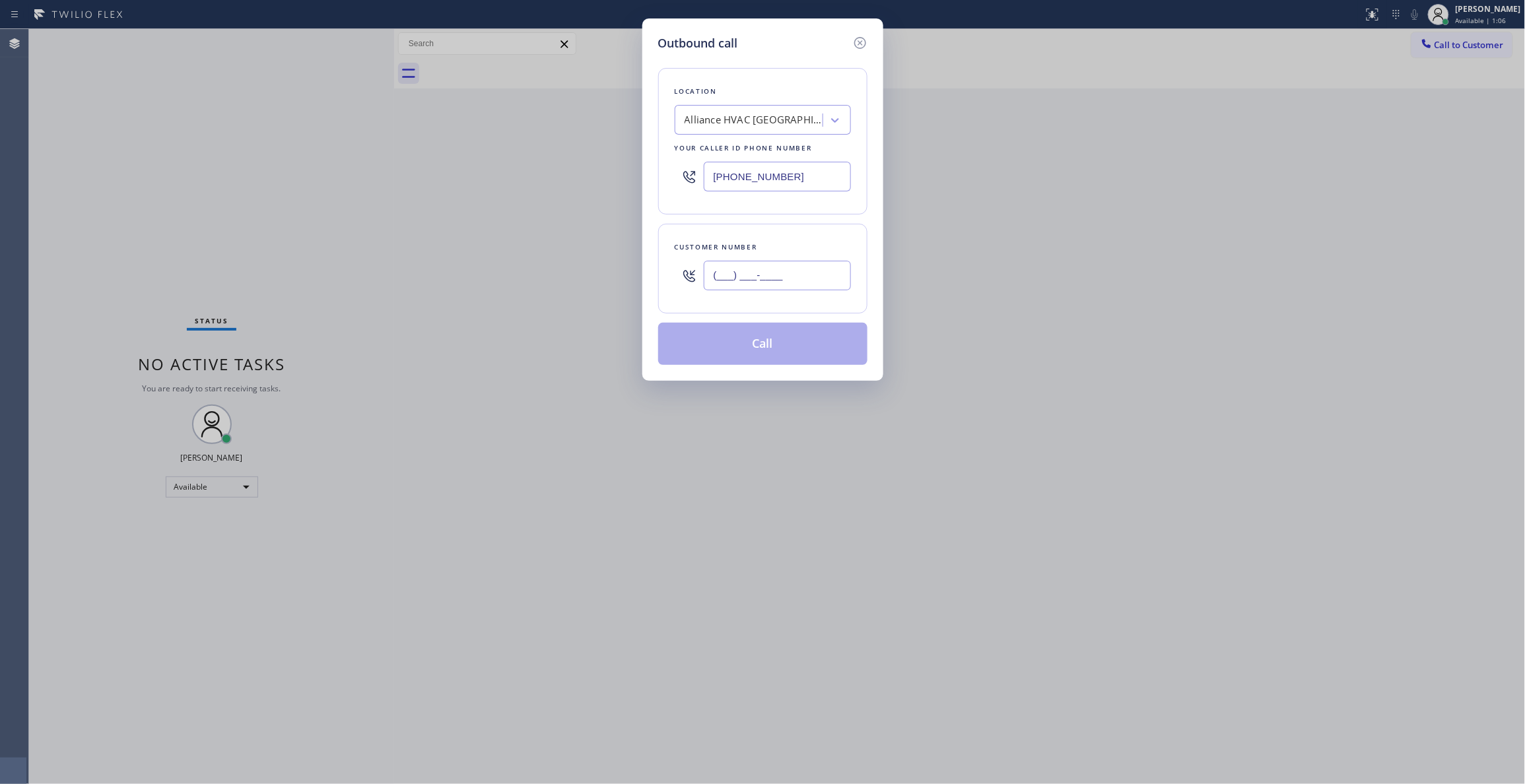
click at [768, 272] on input "(___) ___-____" at bounding box center [777, 275] width 148 height 29
paste input "310) 921-5660"
type input "[PHONE_NUMBER]"
click at [743, 345] on button "Call" at bounding box center [762, 343] width 209 height 42
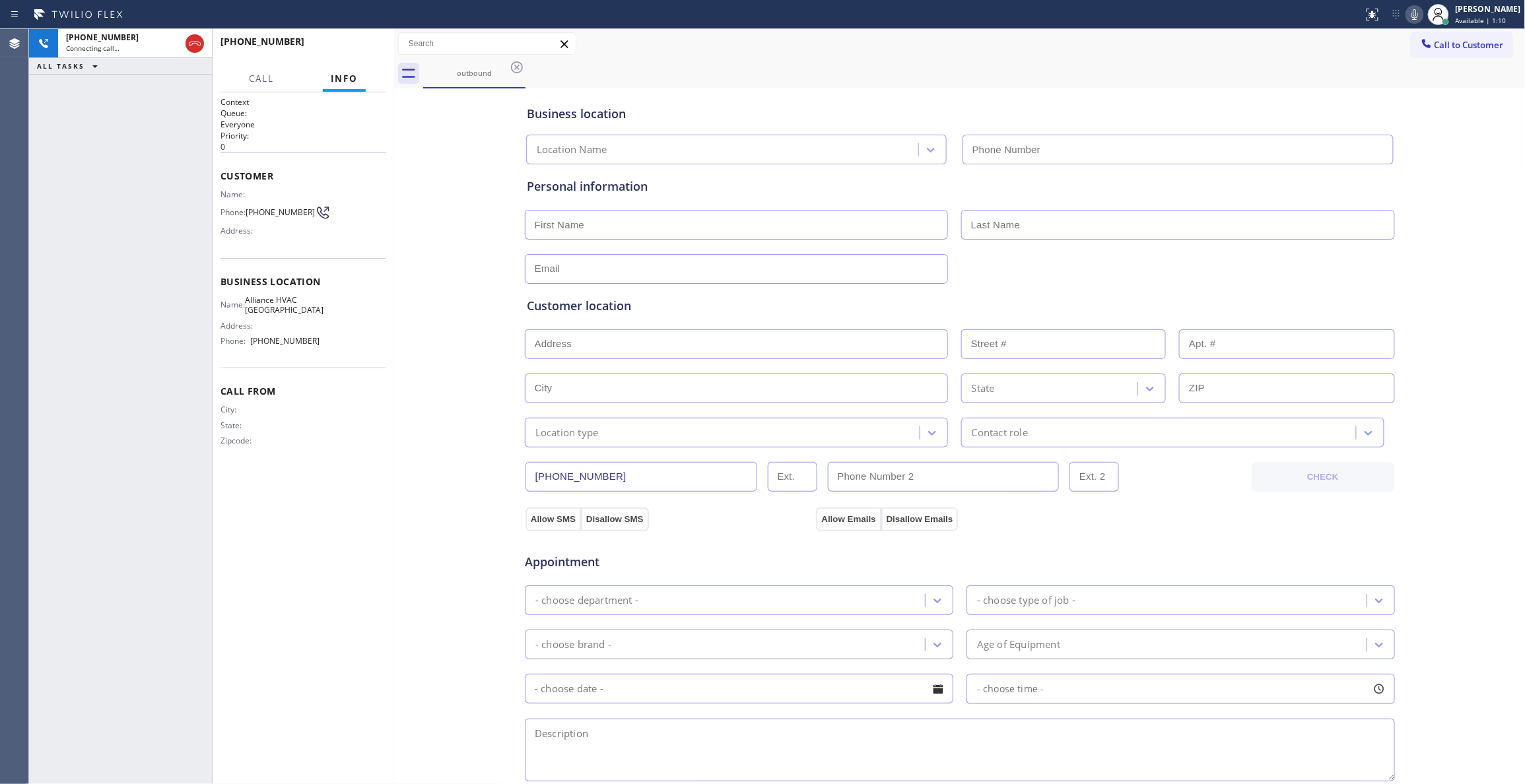
type input "[PHONE_NUMBER]"
click at [358, 49] on span "HANG UP" at bounding box center [355, 48] width 40 height 10
click at [362, 45] on span "HANG UP" at bounding box center [355, 48] width 40 height 10
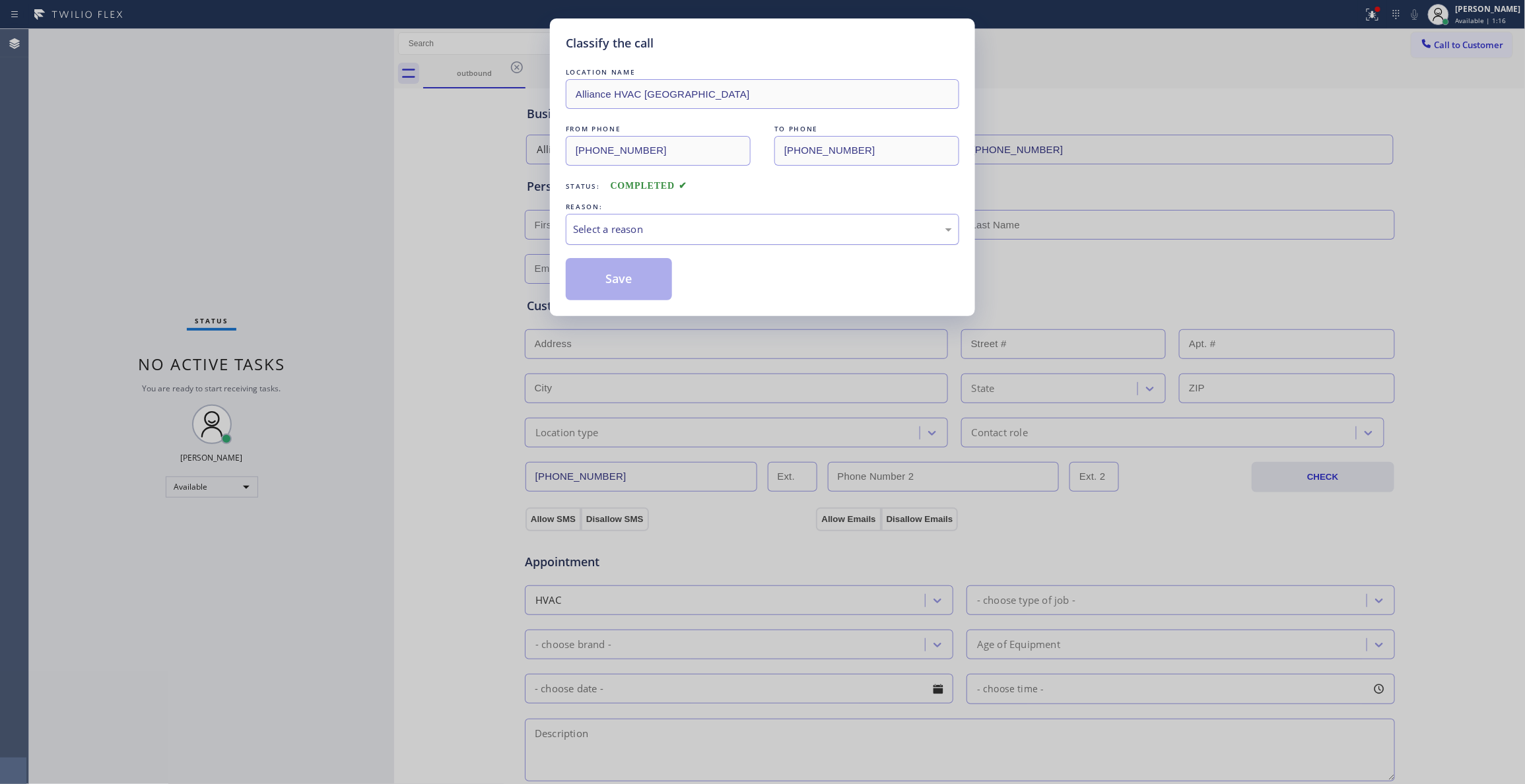
drag, startPoint x: 600, startPoint y: 228, endPoint x: 598, endPoint y: 240, distance: 12.2
click at [600, 227] on div "Select a reason" at bounding box center [762, 229] width 379 height 15
click at [601, 285] on button "Save" at bounding box center [619, 279] width 107 height 42
click at [601, 283] on button "Save" at bounding box center [619, 279] width 107 height 42
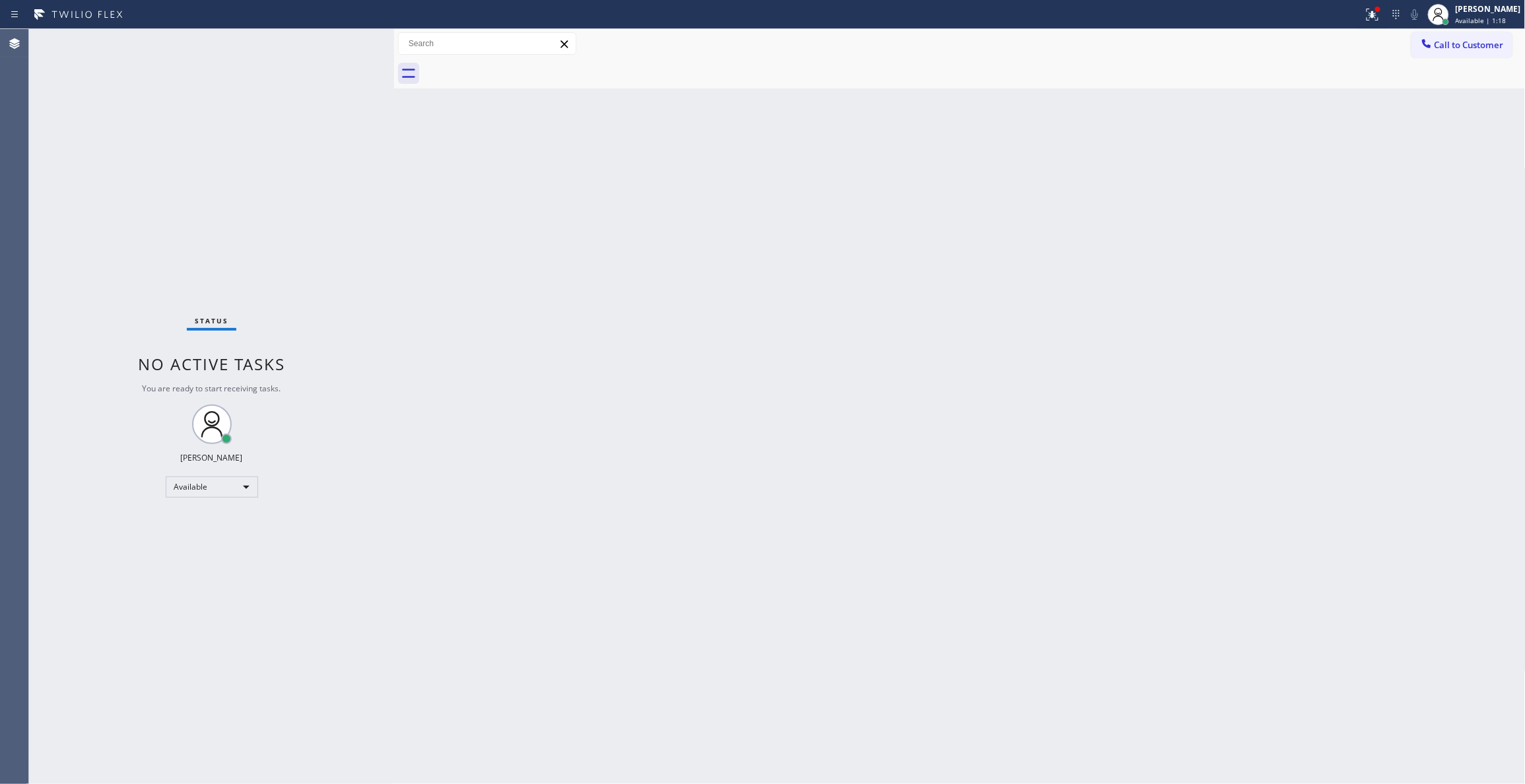
drag, startPoint x: 1245, startPoint y: 238, endPoint x: 1315, endPoint y: 184, distance: 88.4
click at [1255, 229] on div "Back to Dashboard Change Sender ID Customers Technicians Select a contact Outbo…" at bounding box center [960, 406] width 1132 height 755
click at [1446, 38] on button "Call to Customer" at bounding box center [1462, 45] width 101 height 25
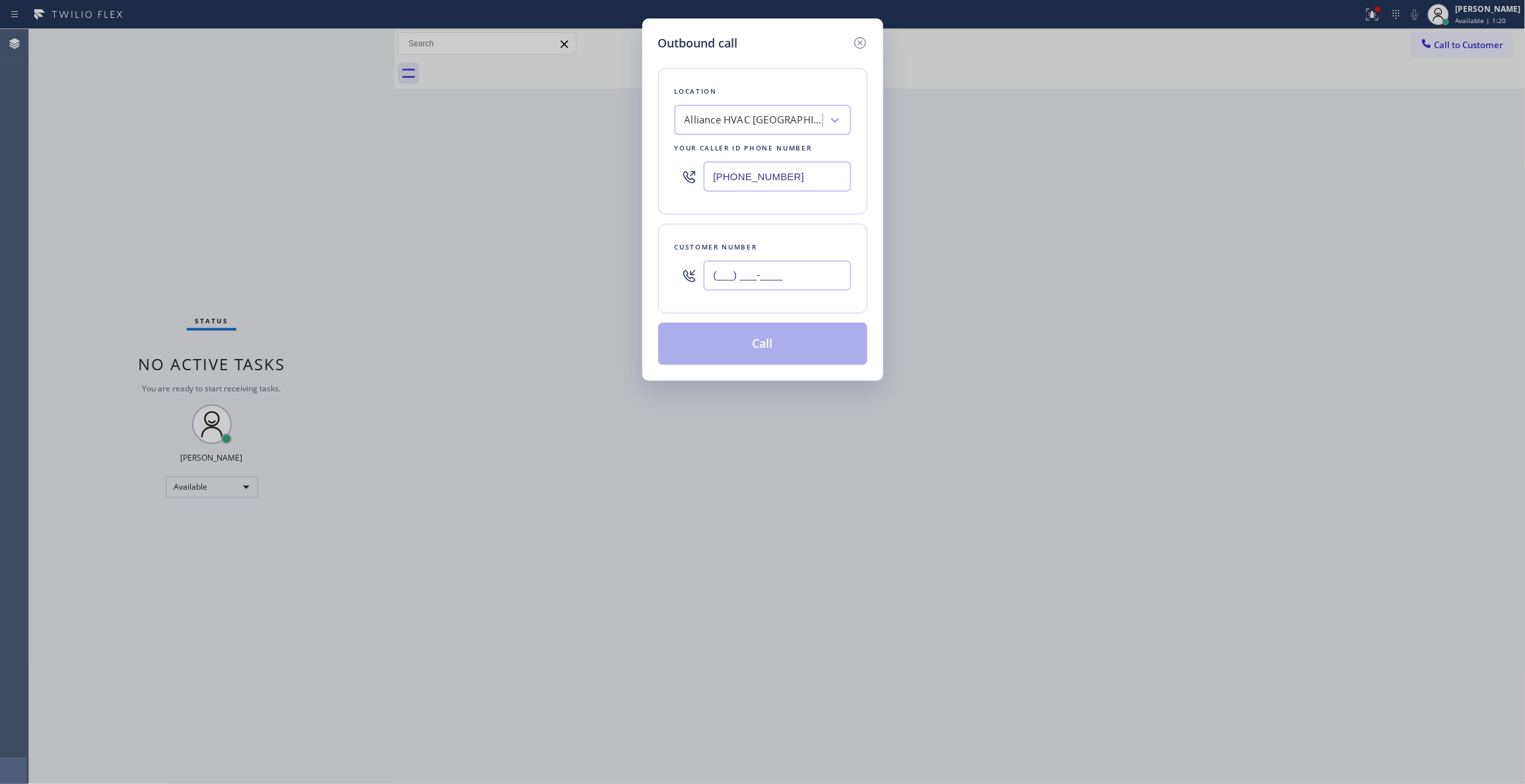
click at [771, 265] on input "(___) ___-____" at bounding box center [777, 275] width 148 height 29
paste input "619) 824-5923"
type input "(619) 824-5923"
drag, startPoint x: 812, startPoint y: 175, endPoint x: 529, endPoint y: 174, distance: 283.0
click at [529, 172] on div "Outbound call Location Alliance HVAC Rancho Palos Verdes Your caller id phone n…" at bounding box center [762, 392] width 1525 height 784
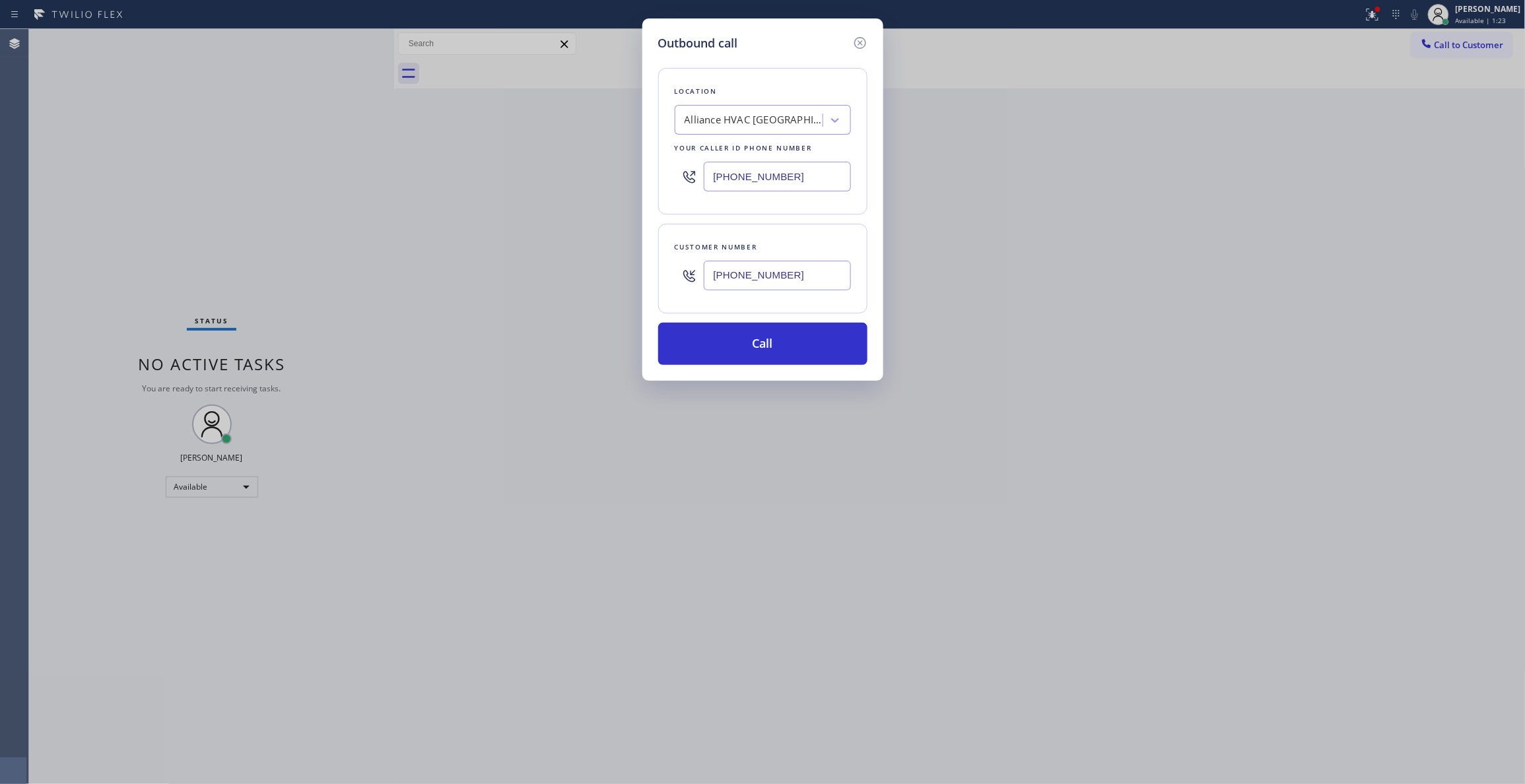
paste input "909) 345-6993"
type input "(909) 345-6993"
click at [799, 339] on button "Call" at bounding box center [762, 343] width 209 height 42
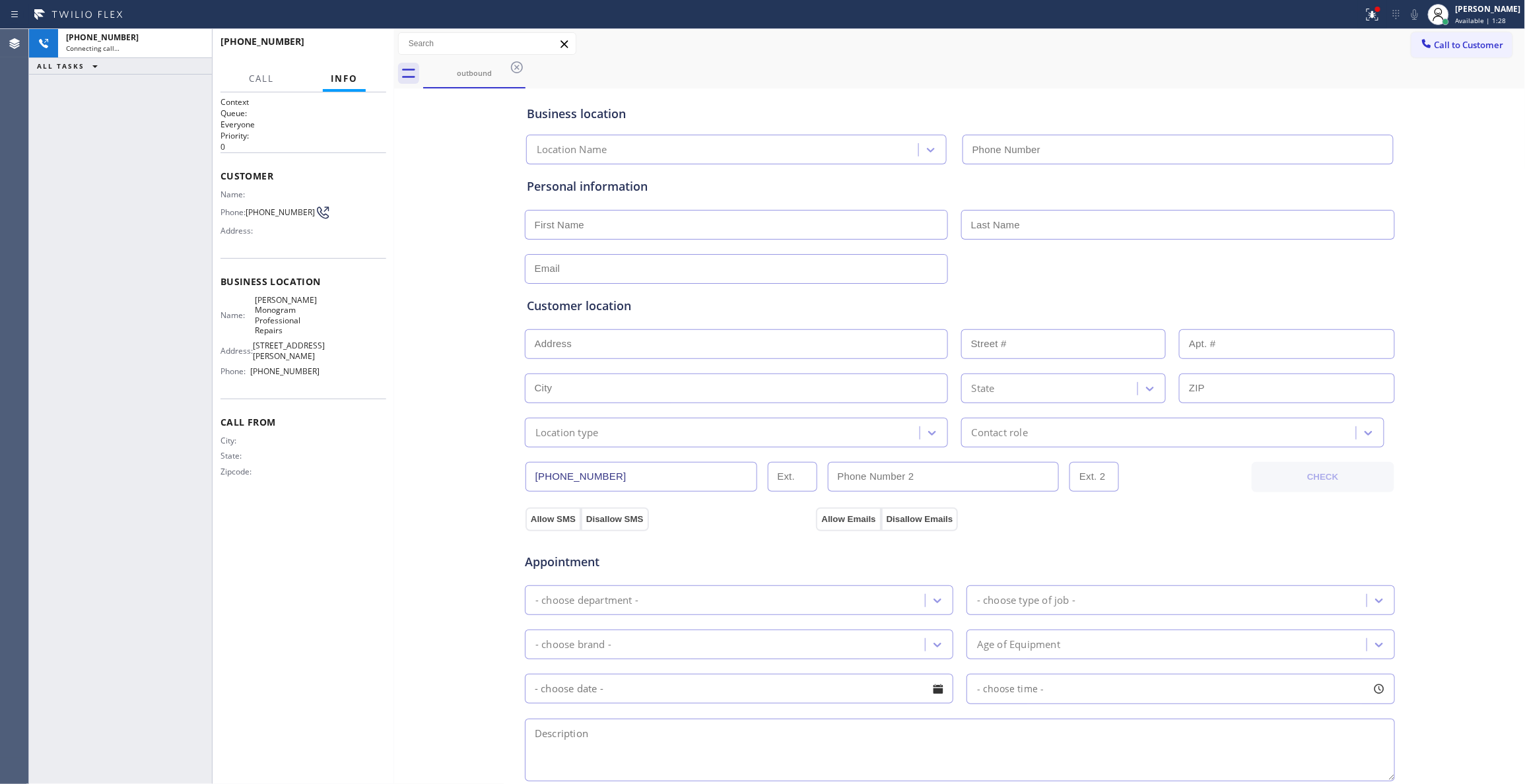
type input "(909) 345-6993"
click at [441, 423] on div "Business location Barr GE Monogram Professional Repairs (909) 345-6993 Personal…" at bounding box center [960, 541] width 1125 height 901
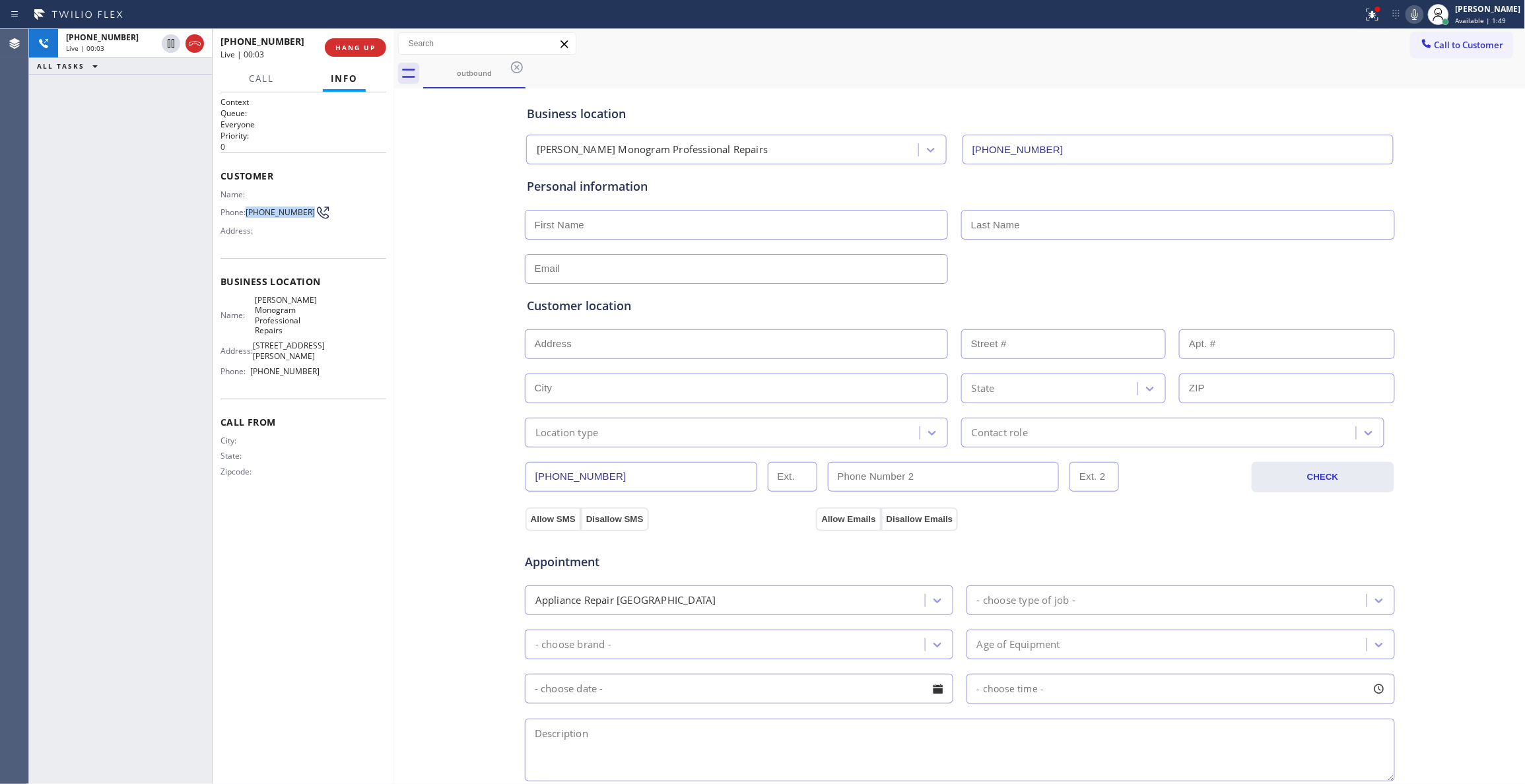
drag, startPoint x: 274, startPoint y: 223, endPoint x: 248, endPoint y: 210, distance: 29.1
click at [248, 210] on div "Phone: (619) 824-5923" at bounding box center [270, 212] width 100 height 16
copy div "(619) 824-5923"
drag, startPoint x: 356, startPoint y: 504, endPoint x: 349, endPoint y: 504, distance: 7.0
click at [352, 499] on div "Call From City: State: Zipcode:" at bounding box center [304, 448] width 166 height 100
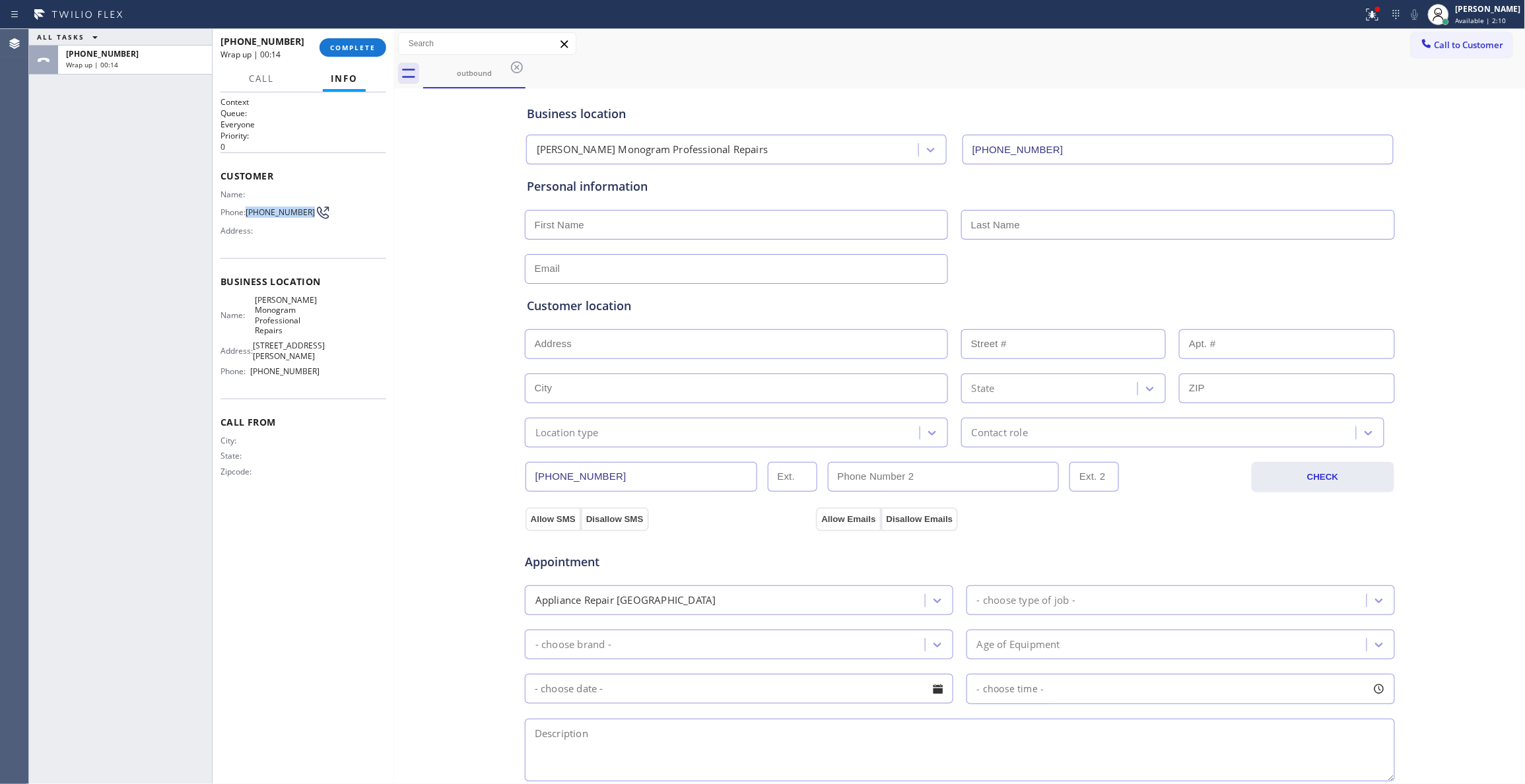
drag, startPoint x: 264, startPoint y: 222, endPoint x: 247, endPoint y: 212, distance: 19.7
click at [247, 212] on div "Name: Phone: (619) 824-5923 Address:" at bounding box center [270, 215] width 100 height 52
click at [361, 49] on span "COMPLETE" at bounding box center [353, 48] width 46 height 10
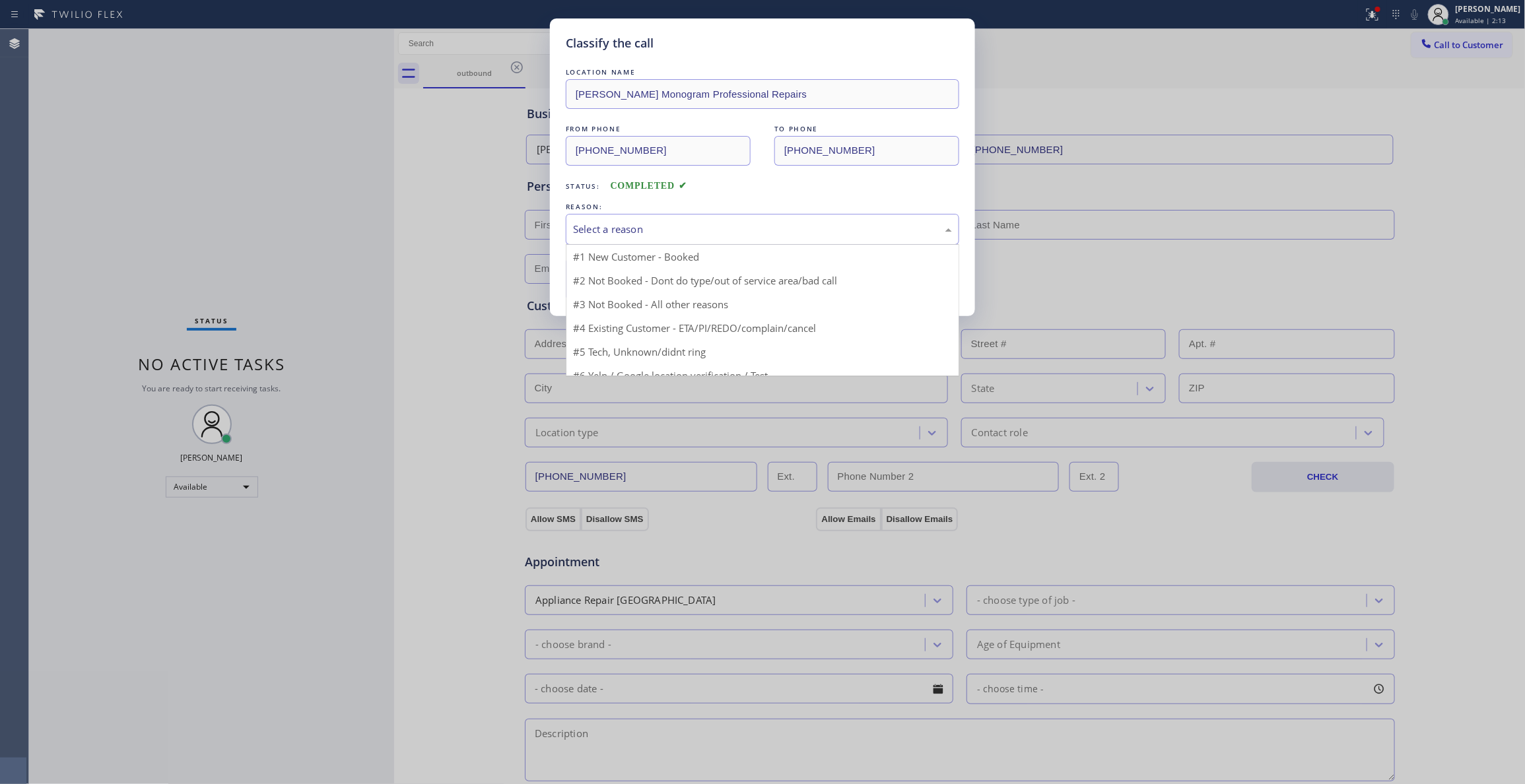
click at [647, 232] on div "Select a reason" at bounding box center [762, 229] width 379 height 15
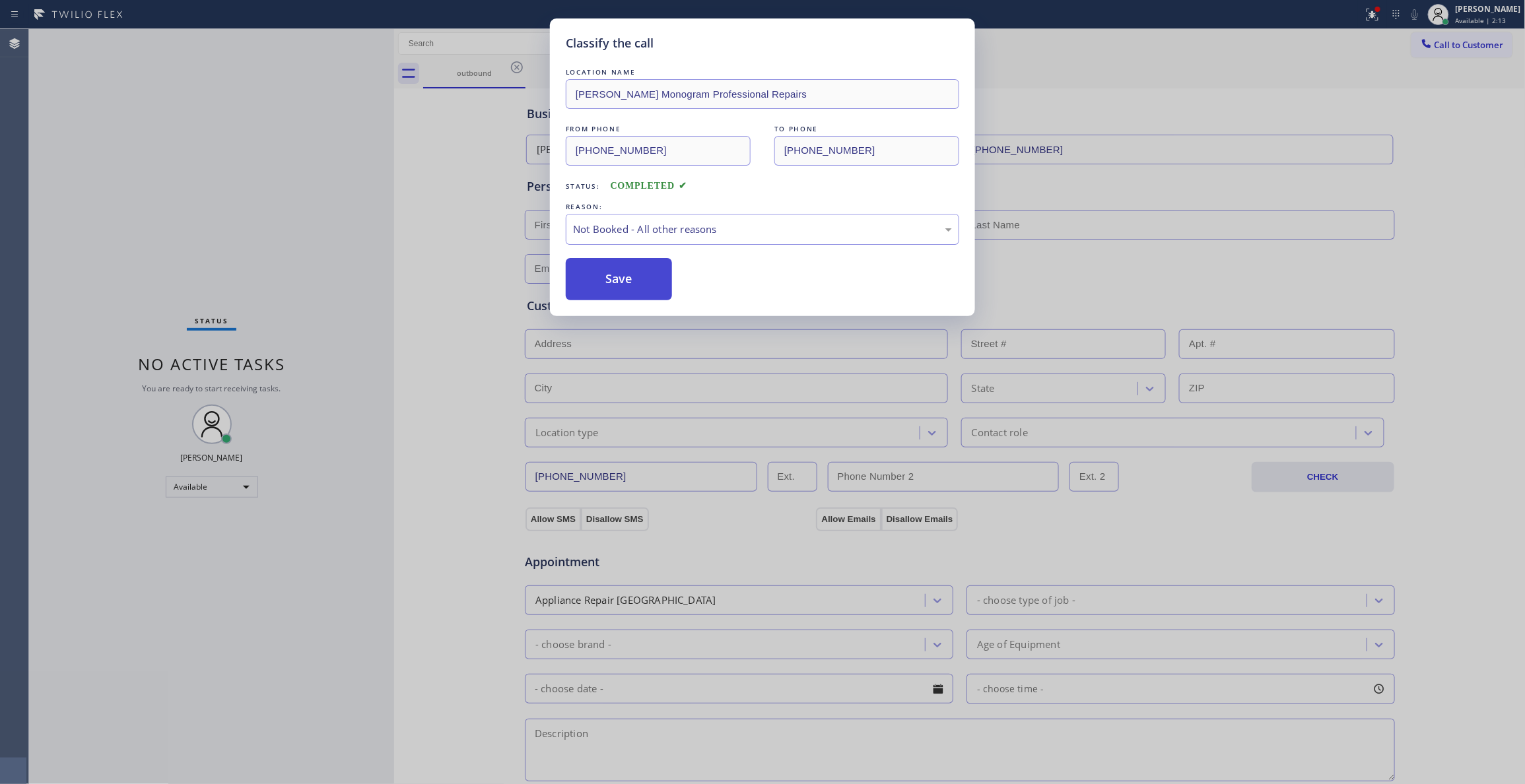
click at [598, 281] on button "Save" at bounding box center [619, 279] width 107 height 42
drag, startPoint x: 598, startPoint y: 281, endPoint x: 711, endPoint y: 223, distance: 127.0
click at [598, 281] on button "Save" at bounding box center [619, 279] width 107 height 42
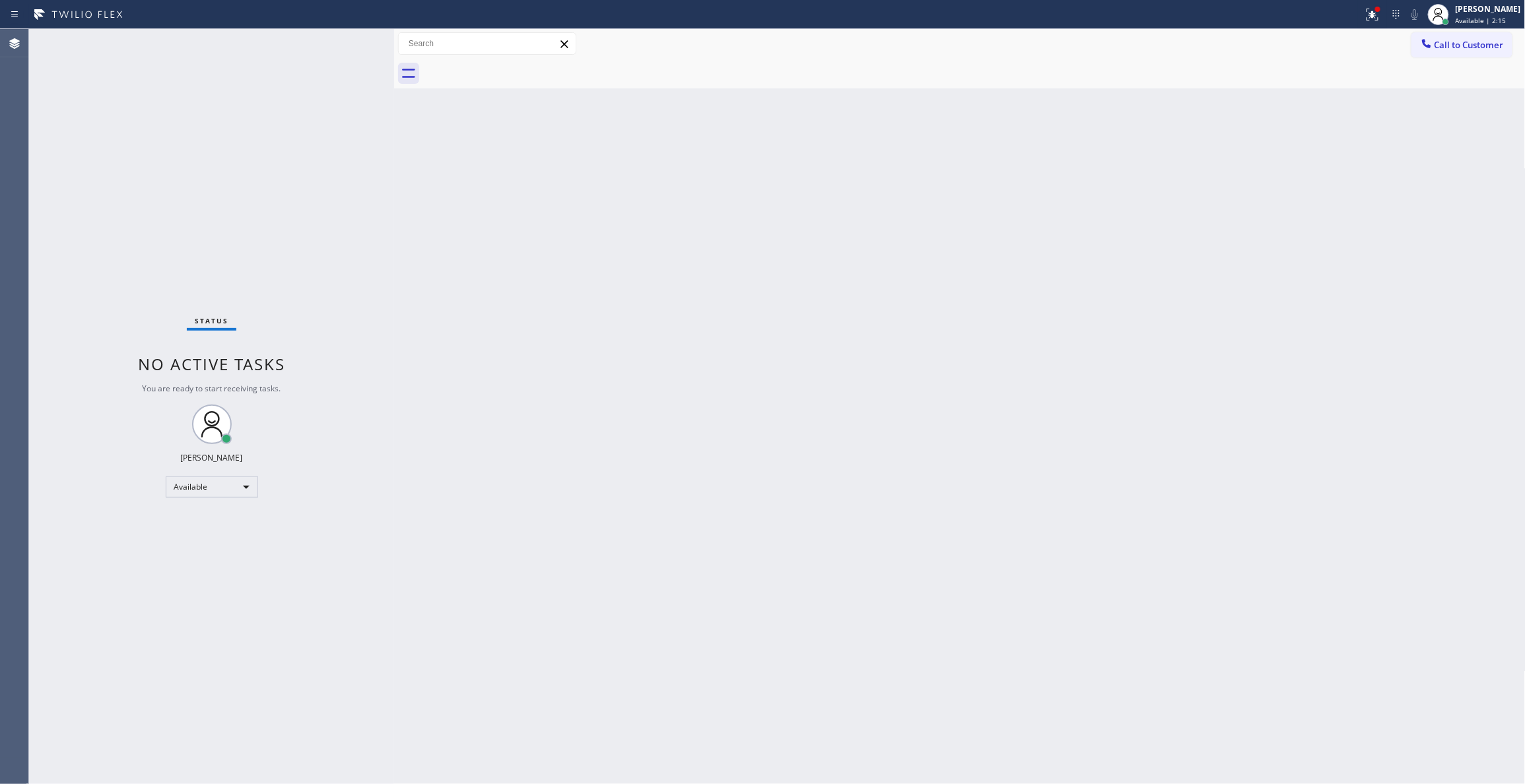
click at [1470, 48] on span "Call to Customer" at bounding box center [1469, 45] width 69 height 11
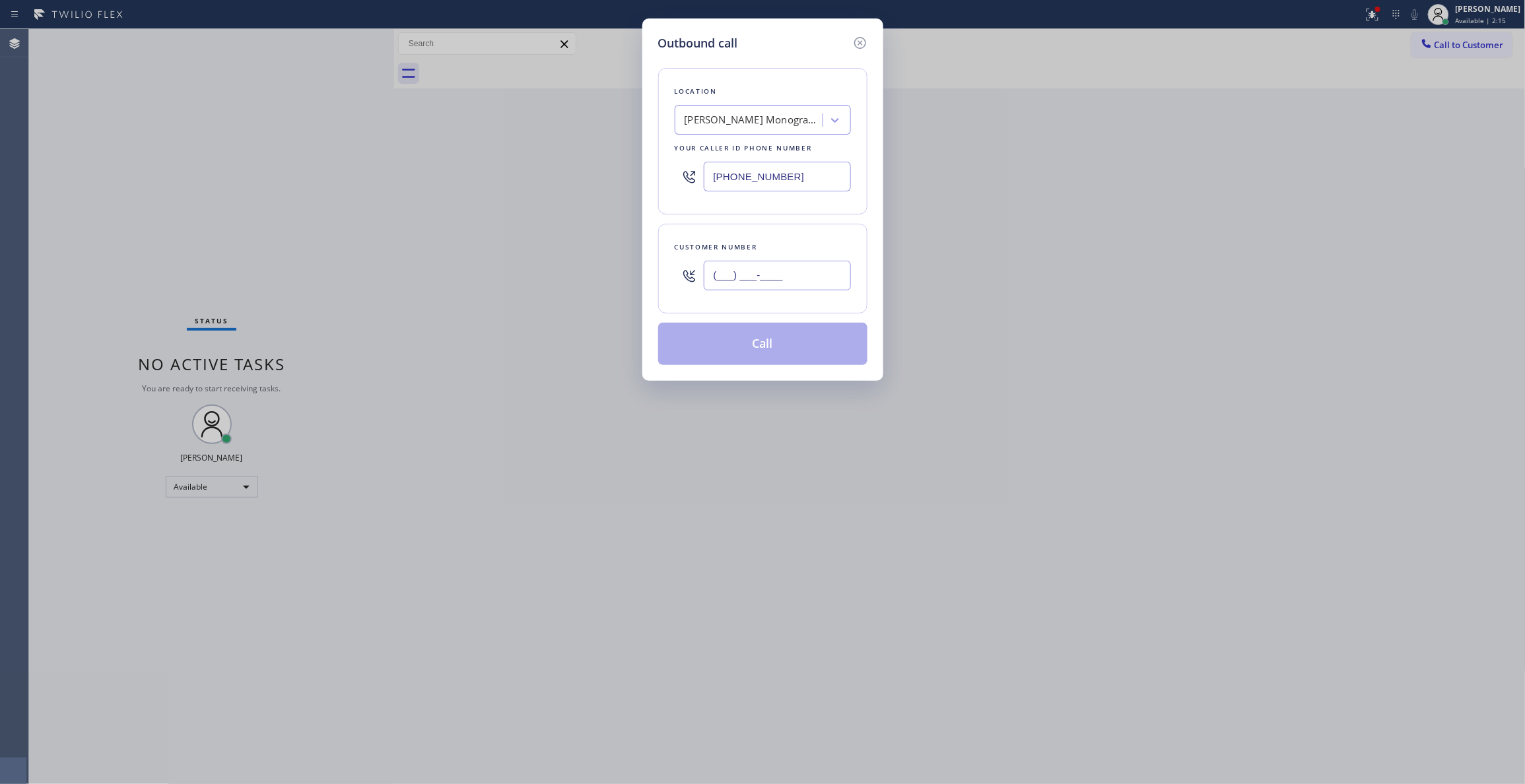
click at [753, 283] on input "(___) ___-____" at bounding box center [777, 275] width 148 height 29
paste input "619) 824-5923"
type input "(619) 824-5923"
drag, startPoint x: 743, startPoint y: 345, endPoint x: 730, endPoint y: 312, distance: 35.5
click at [743, 344] on button "Call" at bounding box center [762, 343] width 209 height 42
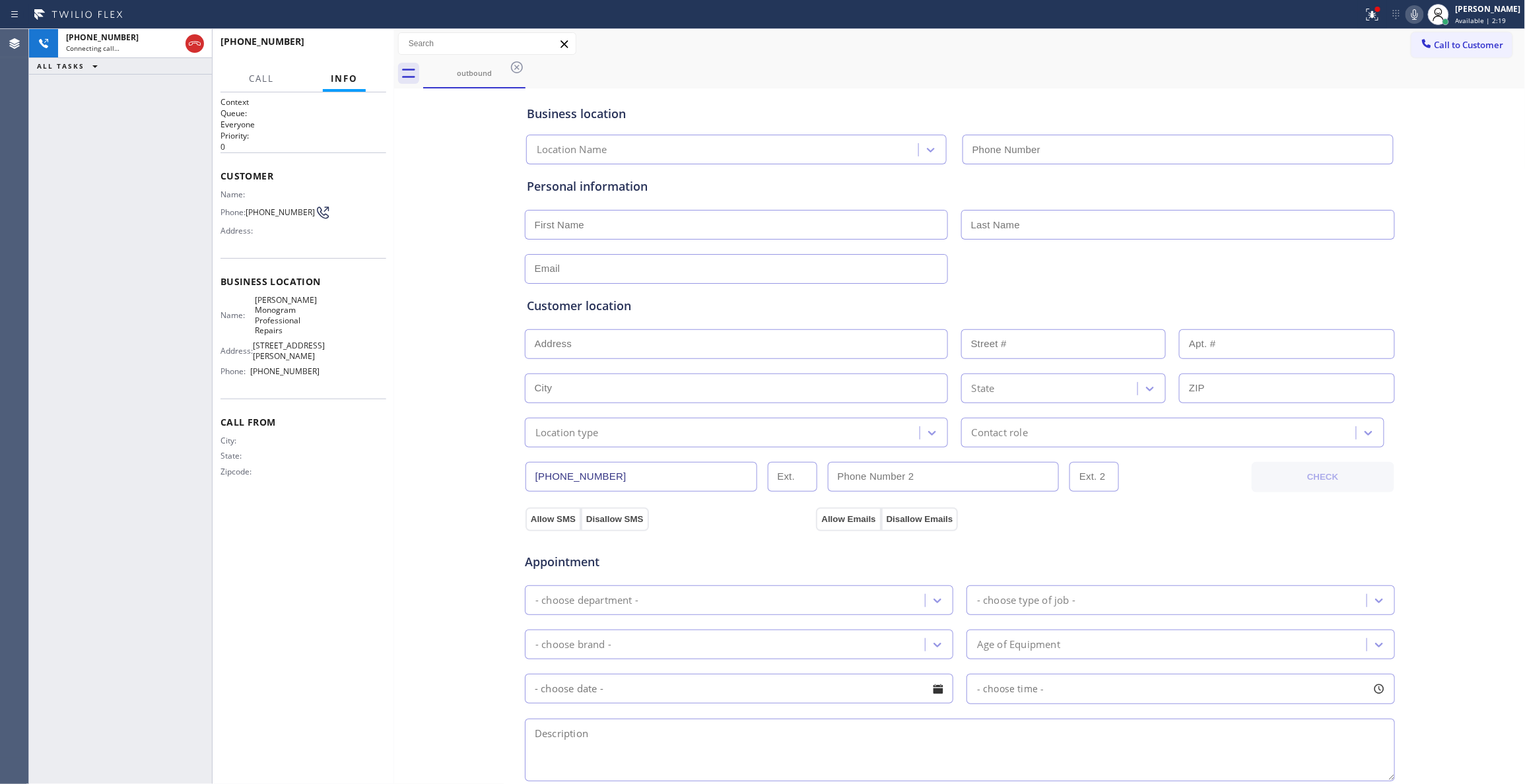
type input "(909) 345-6993"
click at [360, 50] on span "HANG UP" at bounding box center [355, 48] width 40 height 10
click at [360, 49] on span "HANG UP" at bounding box center [355, 48] width 40 height 10
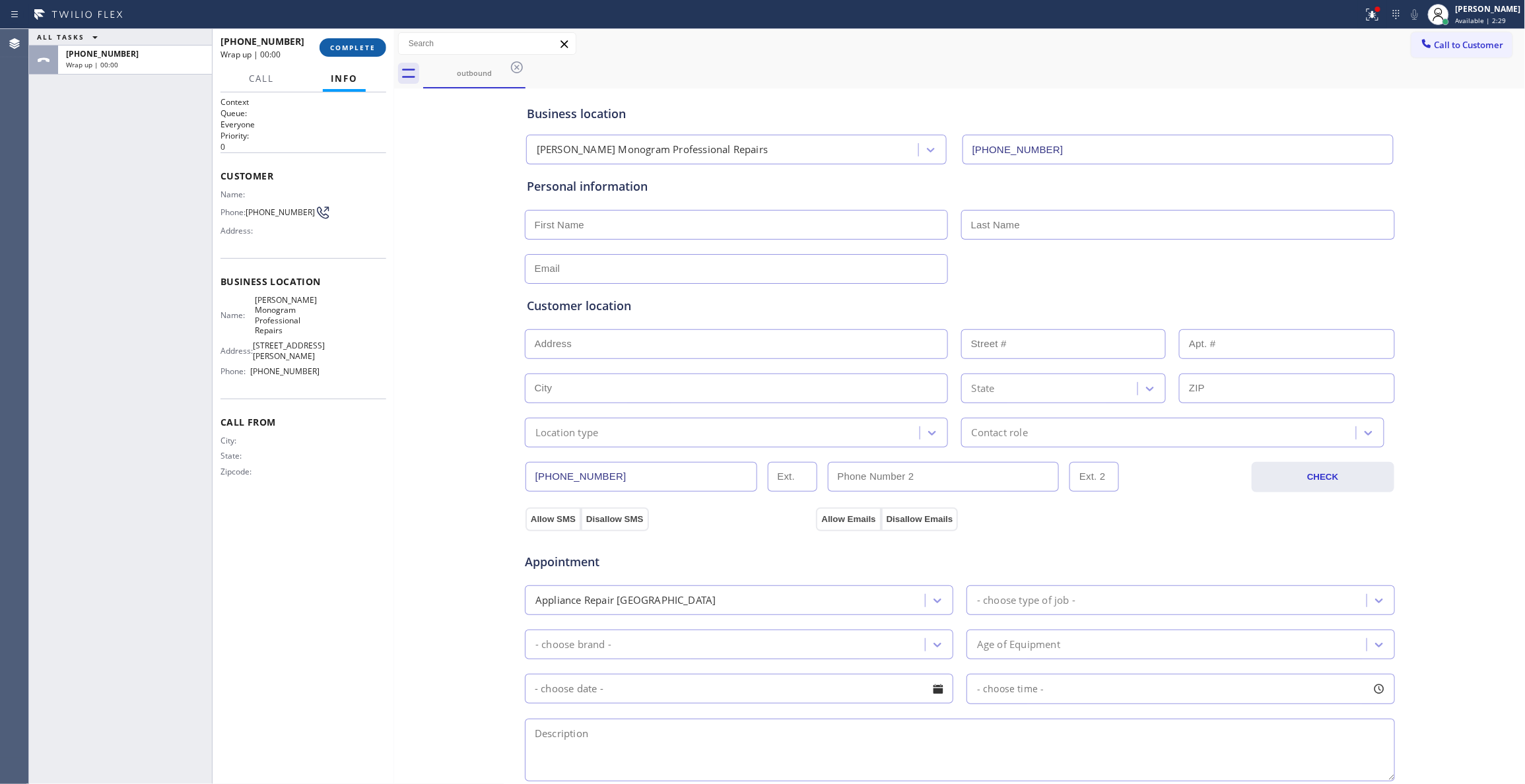
click at [361, 46] on span "COMPLETE" at bounding box center [353, 48] width 46 height 10
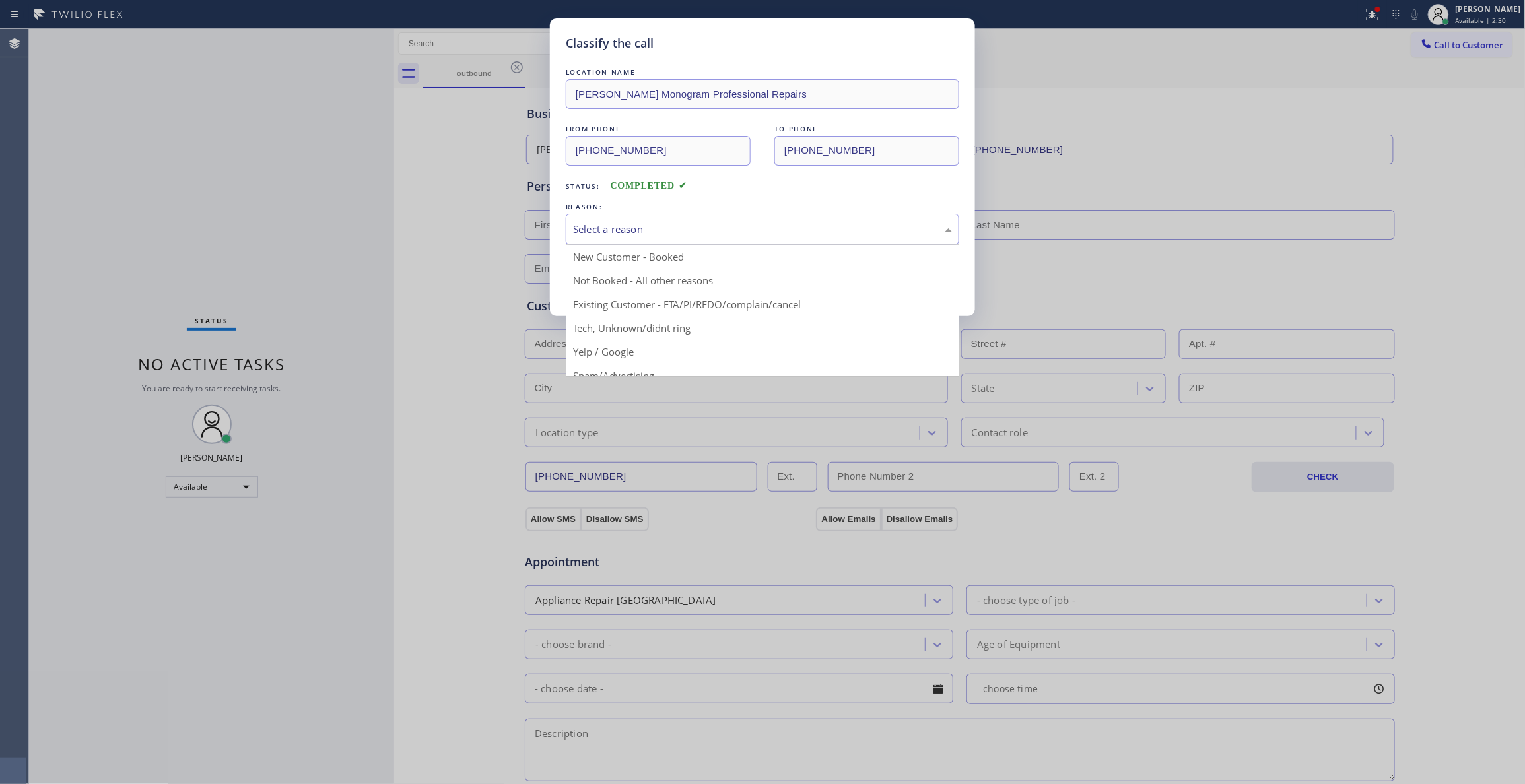
click at [603, 219] on div "Select a reason" at bounding box center [762, 229] width 393 height 31
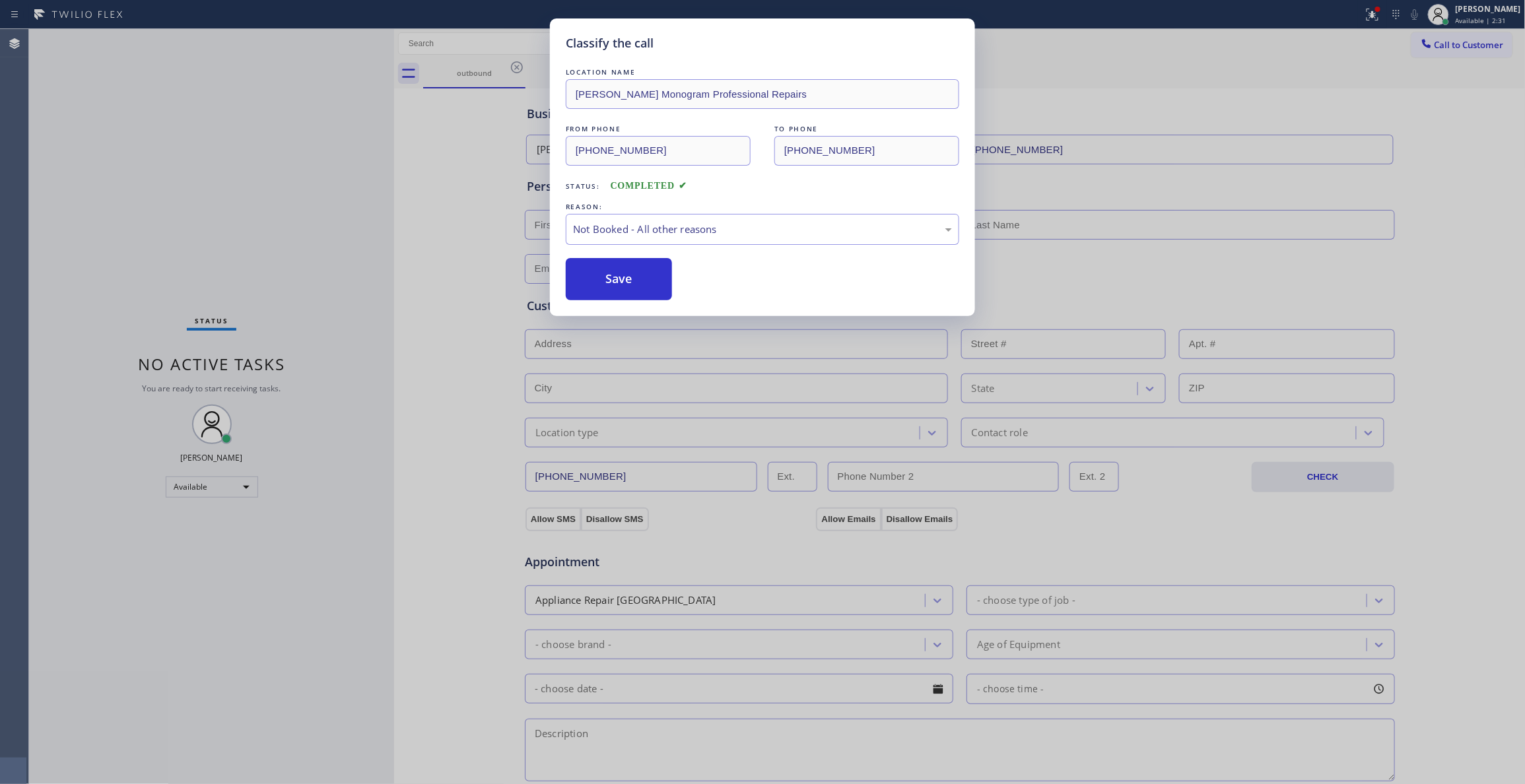
click at [604, 279] on button "Save" at bounding box center [619, 279] width 107 height 42
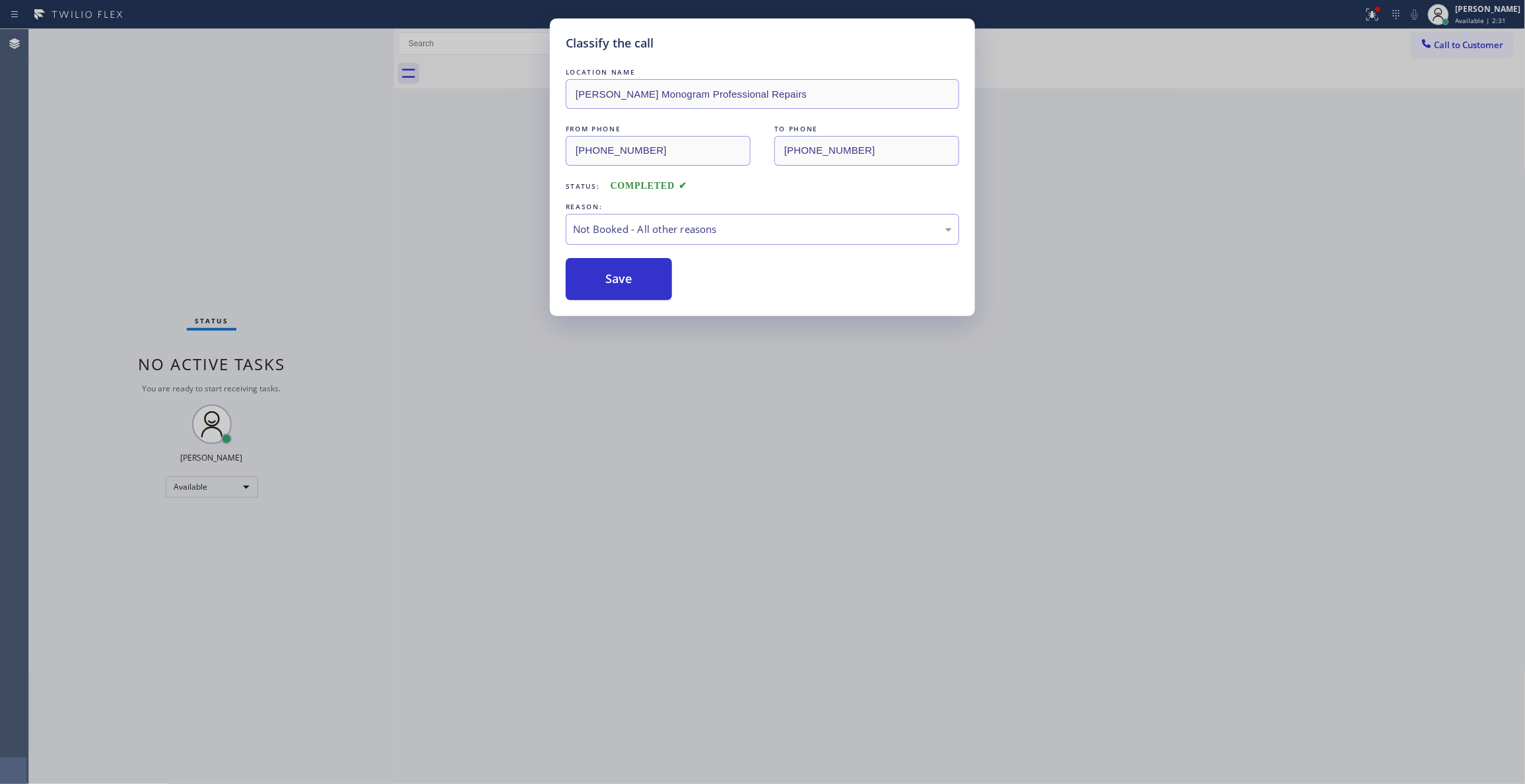
click at [604, 279] on button "Save" at bounding box center [619, 279] width 107 height 42
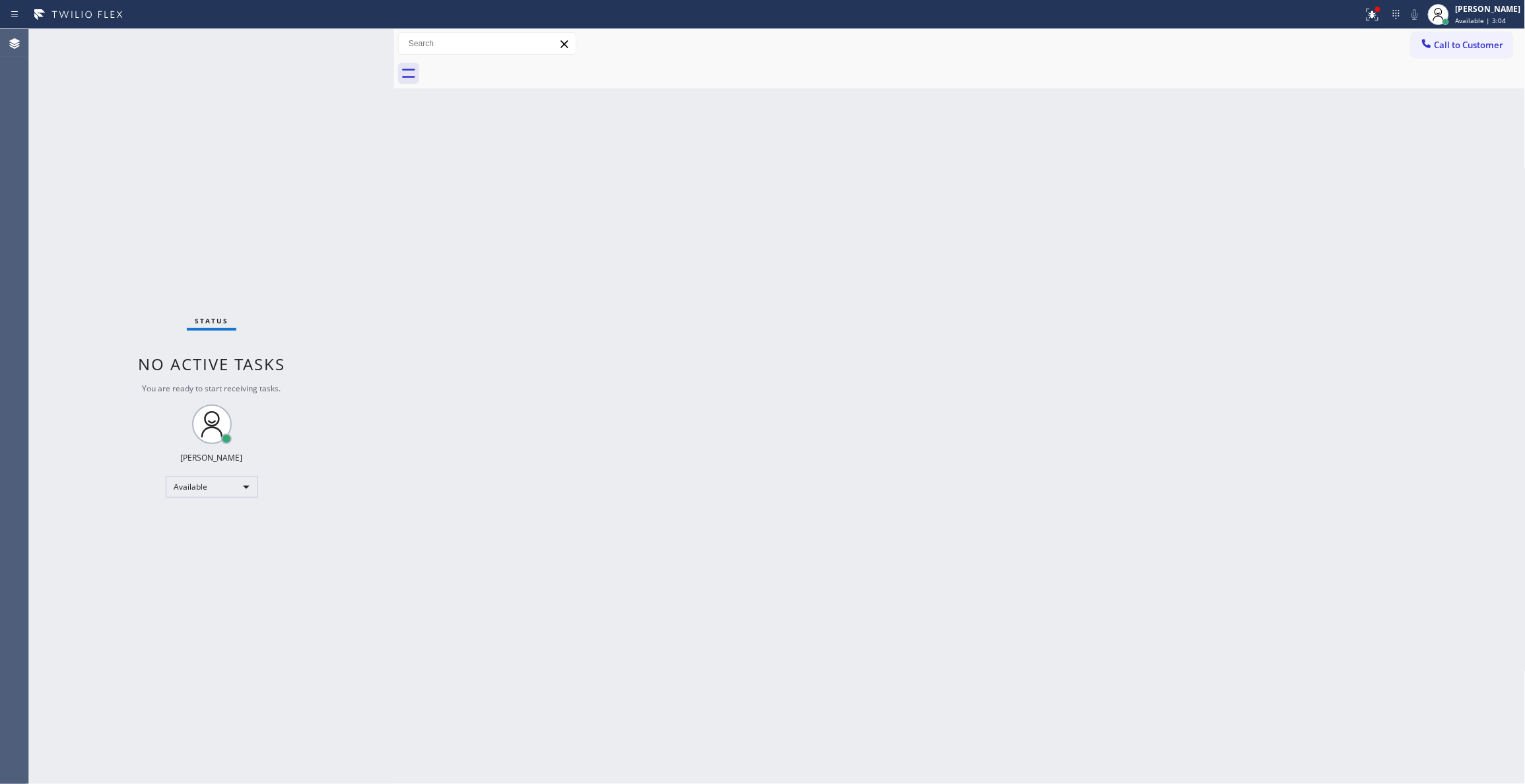
click at [52, 745] on div "Status No active tasks You are ready to start receiving tasks. [PERSON_NAME] Av…" at bounding box center [211, 406] width 365 height 755
click at [170, 218] on div "Status No active tasks You are ready to start receiving tasks. [PERSON_NAME] Av…" at bounding box center [211, 406] width 365 height 755
click at [1519, 267] on div "Back to Dashboard Change Sender ID Customers Technicians Select a contact Outbo…" at bounding box center [960, 406] width 1132 height 755
drag, startPoint x: 1476, startPoint y: 42, endPoint x: 1405, endPoint y: 38, distance: 71.1
click at [1474, 41] on span "Call to Customer" at bounding box center [1469, 45] width 69 height 11
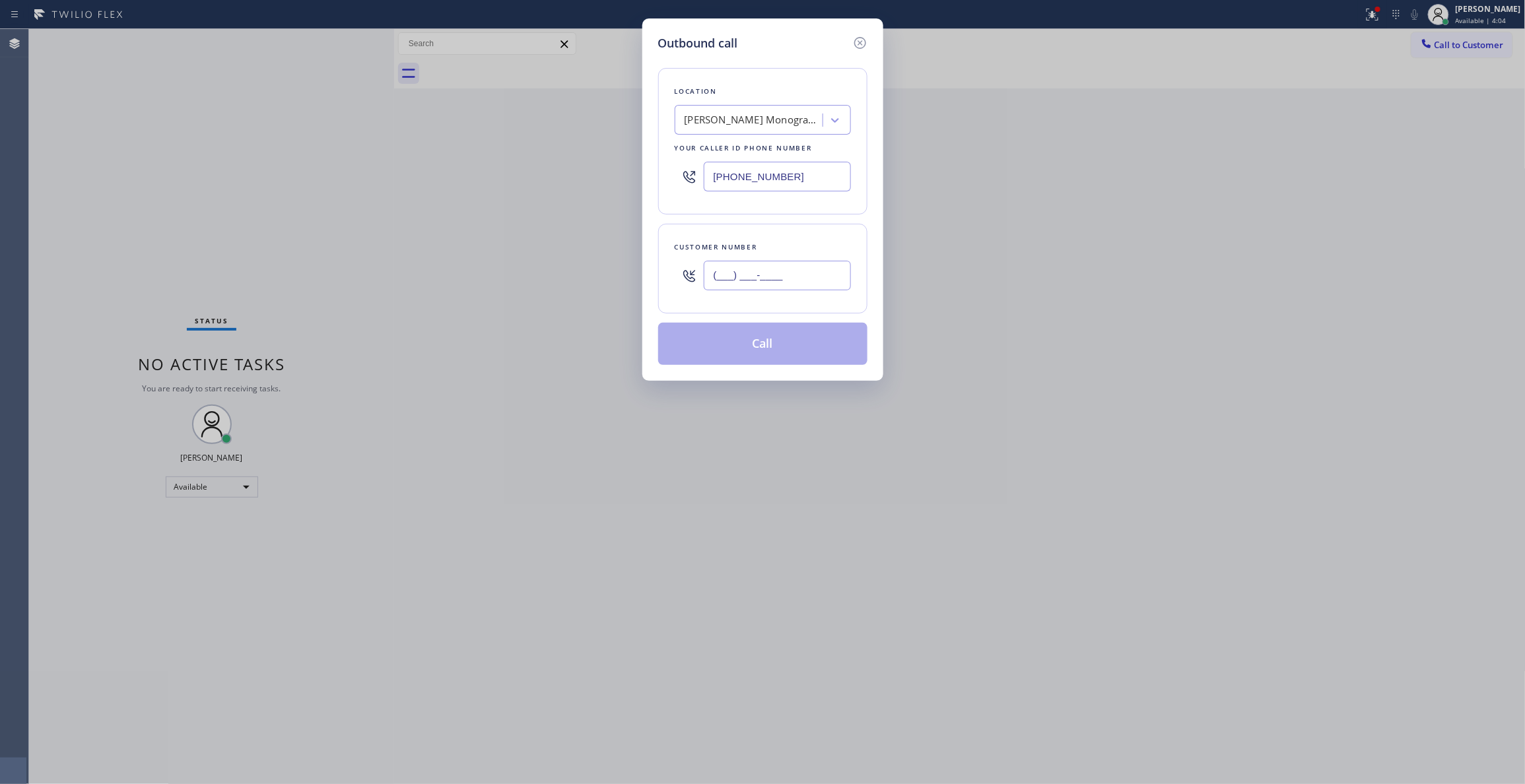
click at [782, 283] on input "(___) ___-____" at bounding box center [777, 275] width 148 height 29
paste input "818) 809-9198"
type input "(818) 809-9198"
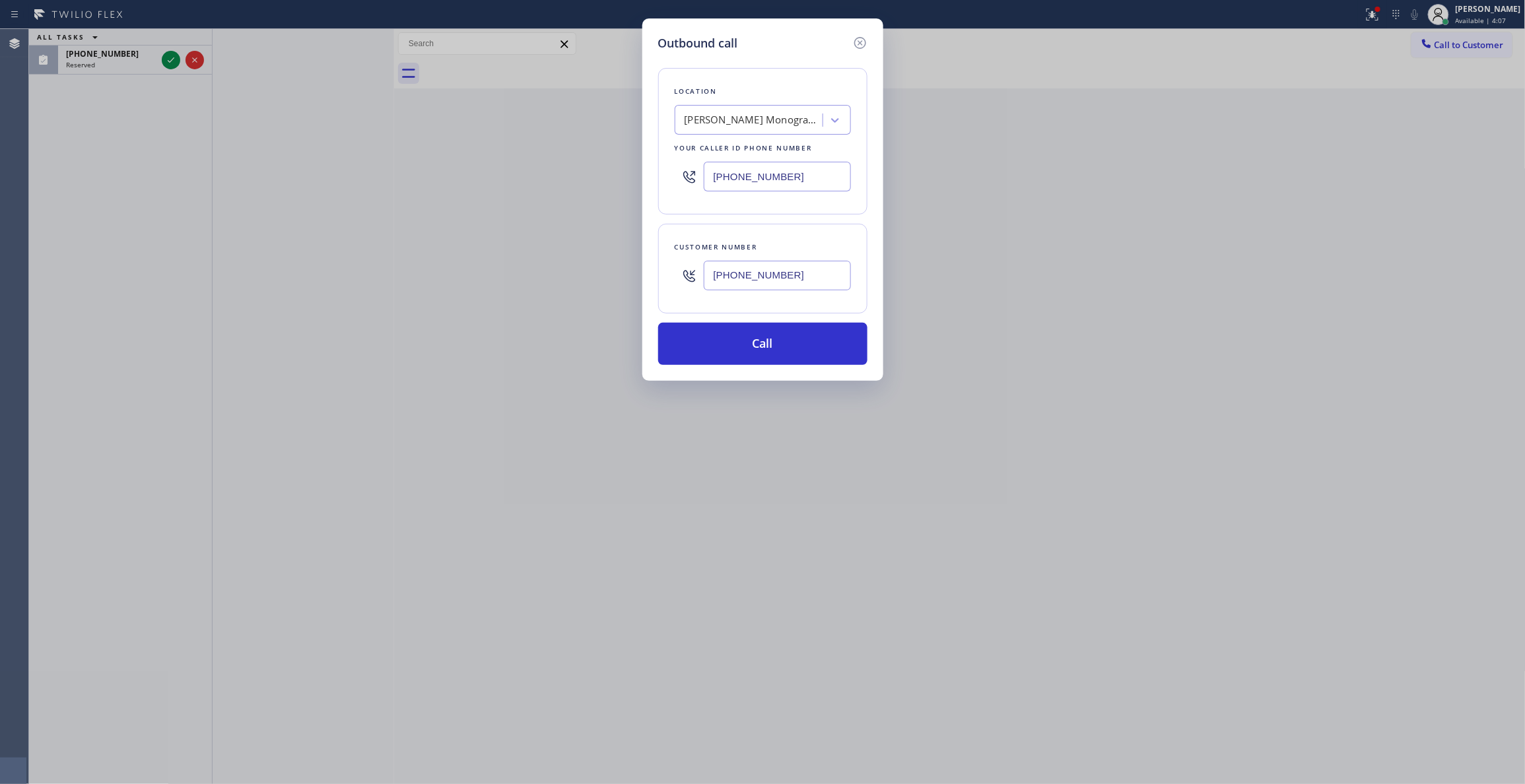
drag, startPoint x: 811, startPoint y: 178, endPoint x: 349, endPoint y: 214, distance: 463.4
click at [311, 206] on div "Outbound call Location Barr GE Monogram Professional Repairs Your caller id pho…" at bounding box center [762, 392] width 1525 height 784
paste input "818) 667-8271"
type input "(818) 667-8271"
click at [160, 71] on div "Outbound call Location HVS Plumbing Your caller id phone number (818) 667-8271 …" at bounding box center [762, 392] width 1525 height 784
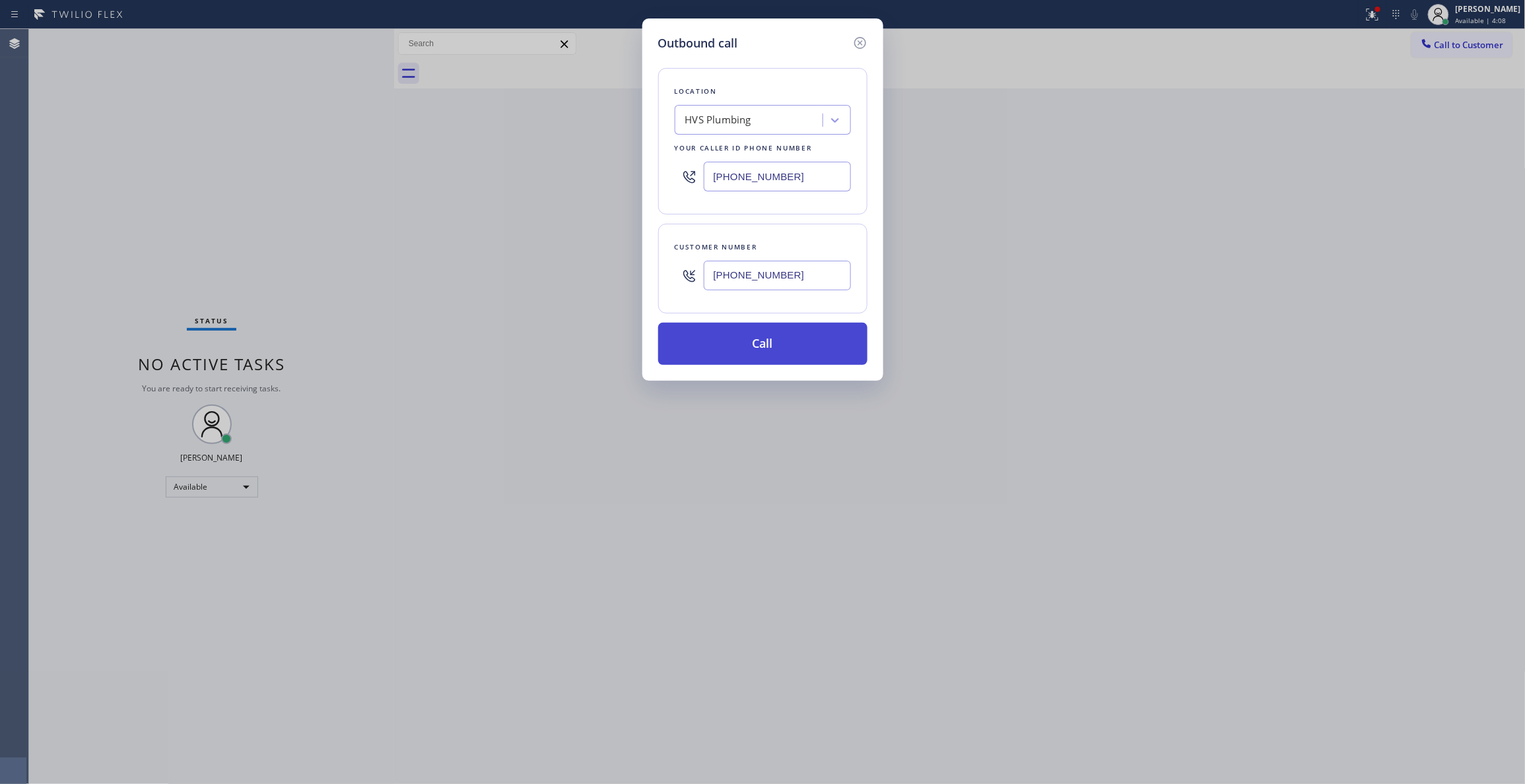
click at [792, 348] on button "Call" at bounding box center [762, 343] width 209 height 42
click at [806, 338] on button "Call" at bounding box center [762, 343] width 209 height 42
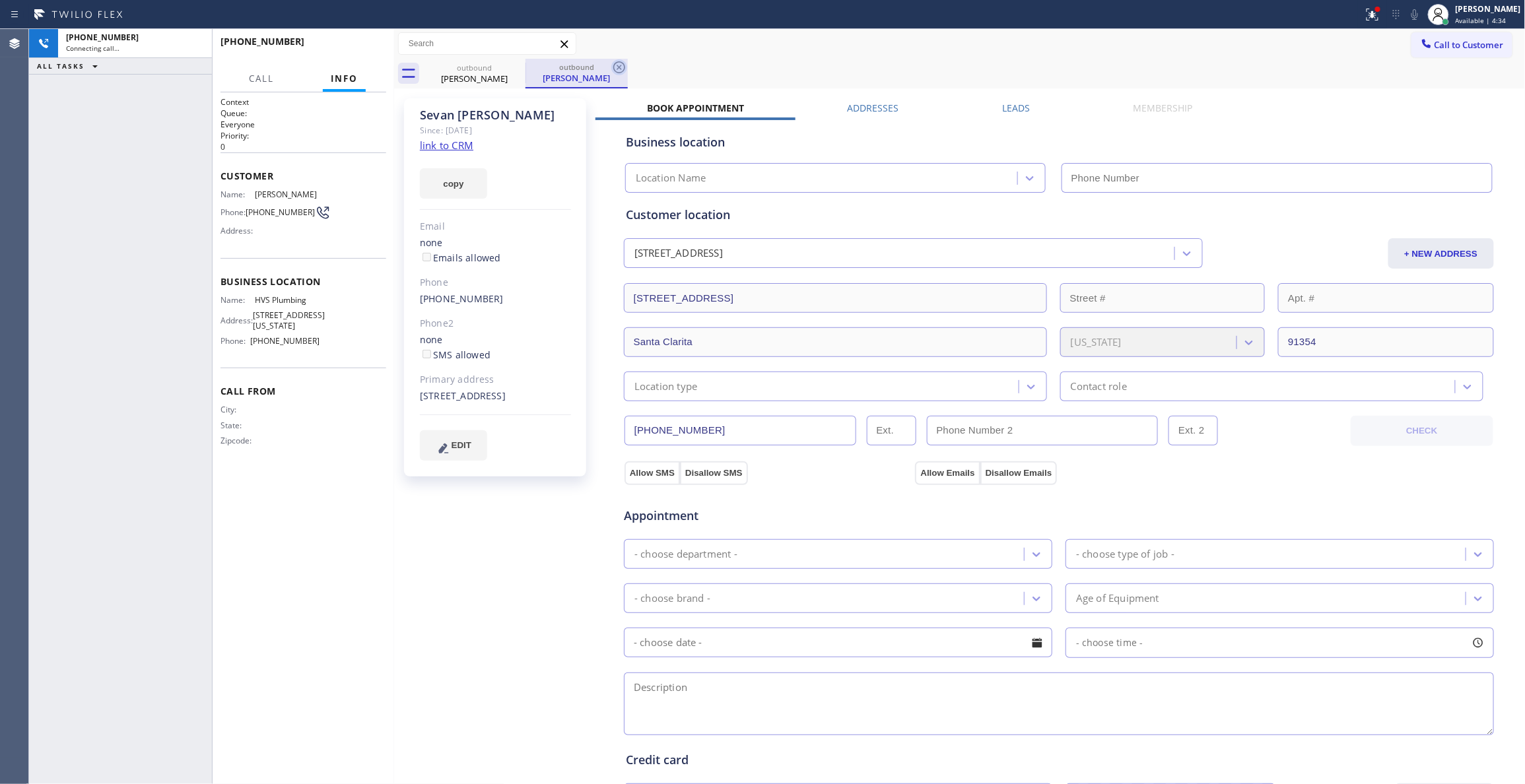
click at [615, 66] on icon at bounding box center [619, 67] width 16 height 16
type input "(818) 667-8271"
click at [463, 539] on div "Sevan Aghazarian Since: 20 may 2020 link to CRM copy Email none Emails allowed …" at bounding box center [496, 532] width 198 height 881
click at [151, 260] on div "+18188099198 Connecting call… ALL TASKS ALL TASKS ACTIVE TASKS TASKS IN WRAP UP" at bounding box center [121, 406] width 183 height 755
drag, startPoint x: 40, startPoint y: 628, endPoint x: 239, endPoint y: 264, distance: 414.8
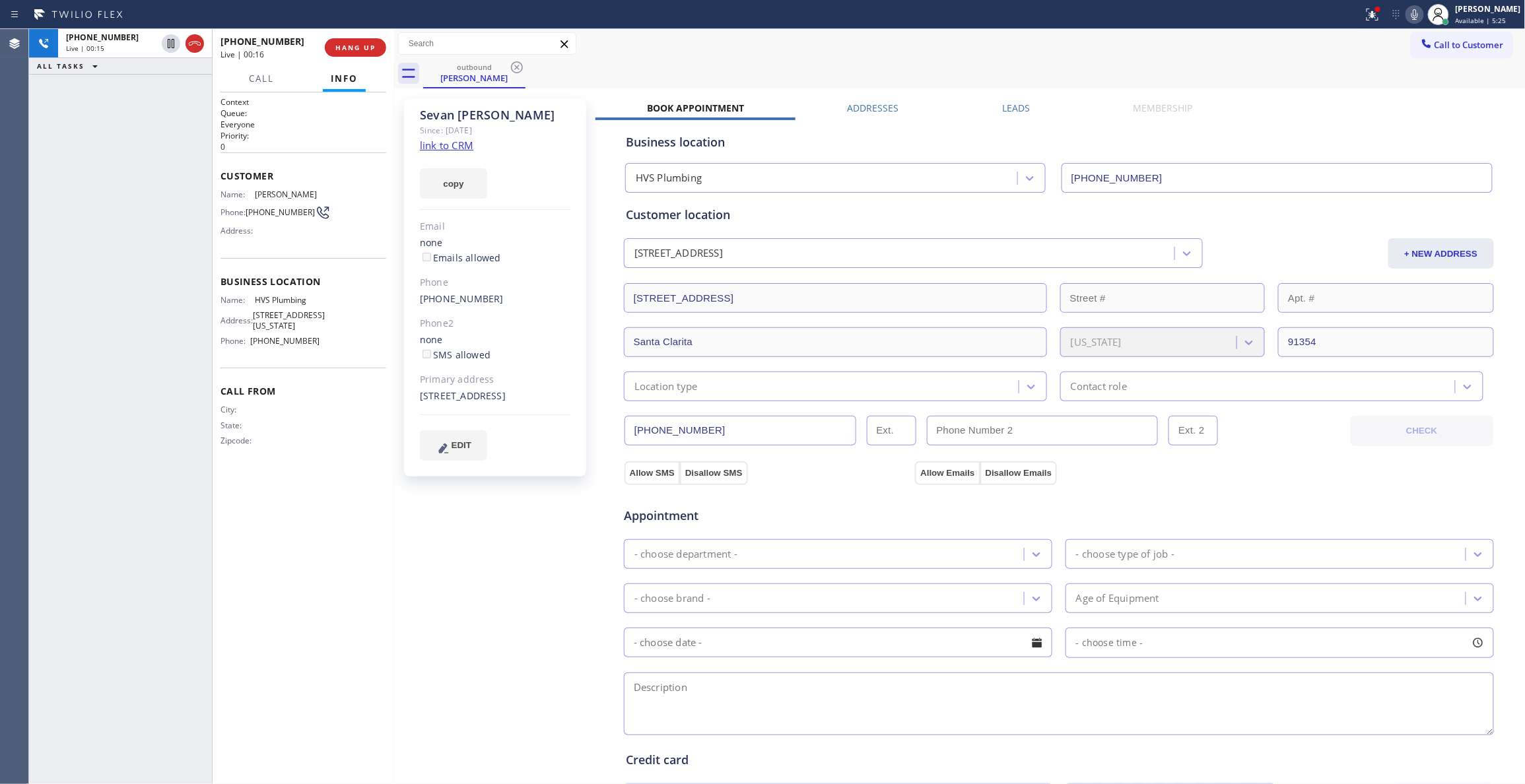
click at [44, 621] on div "+18188099198 Live | 00:15 ALL TASKS ALL TASKS ACTIVE TASKS TASKS IN WRAP UP" at bounding box center [121, 406] width 183 height 755
click at [347, 35] on div "+18188099198 Live | 00:17 HANG UP" at bounding box center [304, 48] width 166 height 34
click at [352, 50] on span "HANG UP" at bounding box center [355, 48] width 40 height 10
drag, startPoint x: 40, startPoint y: 96, endPoint x: 111, endPoint y: 67, distance: 76.7
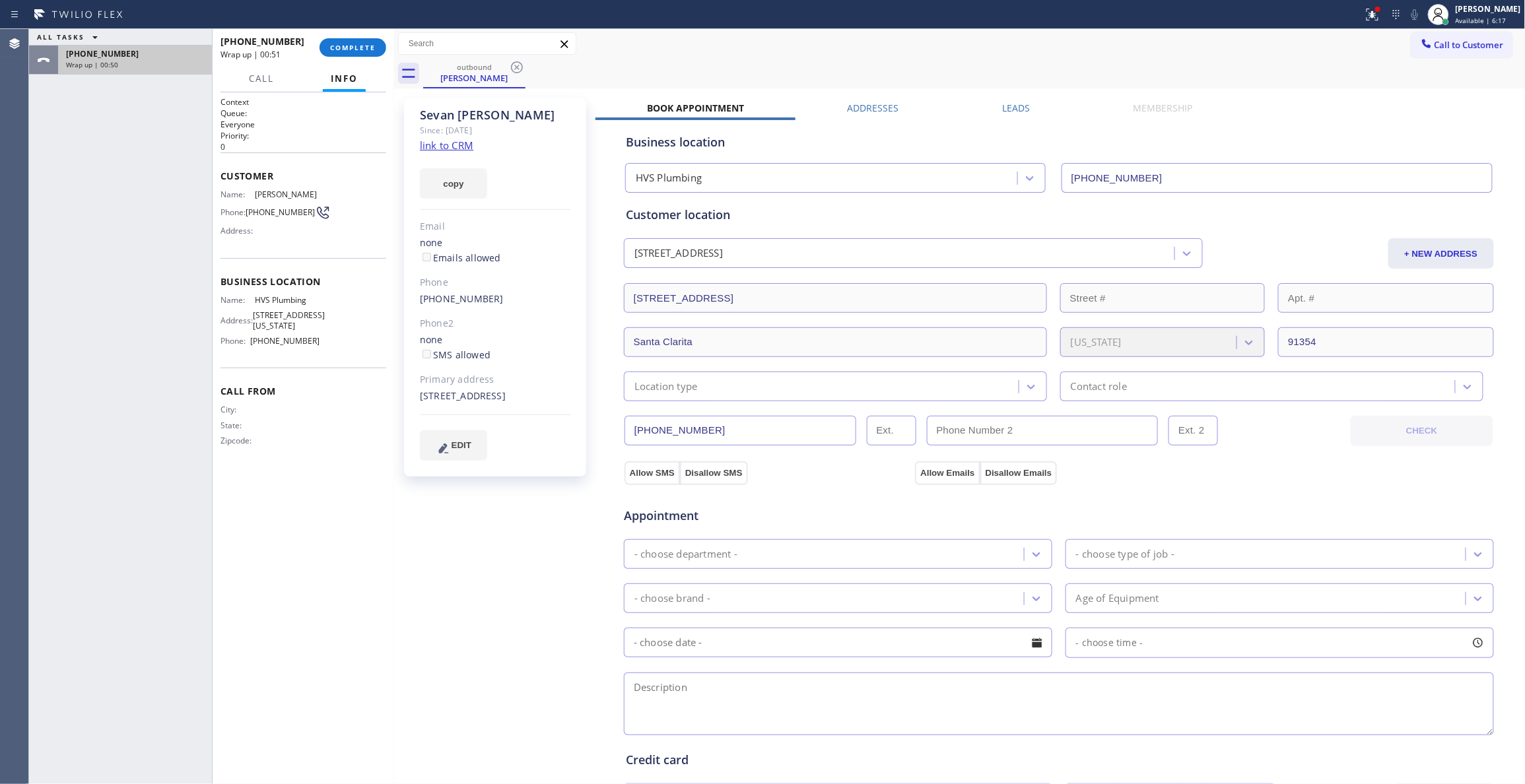
click at [40, 98] on div "ALL TASKS ALL TASKS ACTIVE TASKS TASKS IN WRAP UP +18188099198 Wrap up | 00:50" at bounding box center [121, 406] width 183 height 755
click at [335, 48] on span "COMPLETE" at bounding box center [353, 48] width 46 height 10
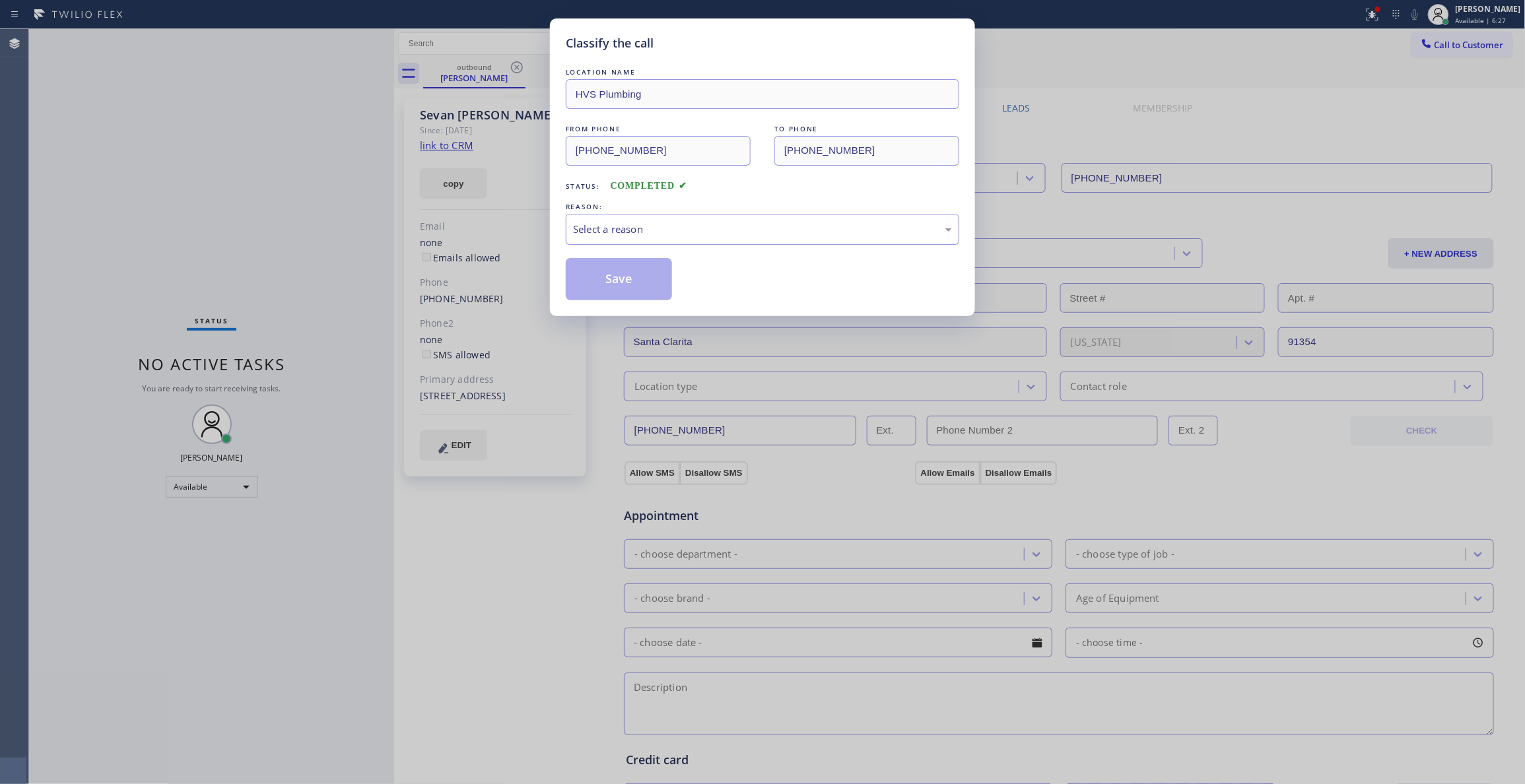
click at [607, 227] on div "Select a reason" at bounding box center [762, 229] width 379 height 15
click at [611, 284] on button "Save" at bounding box center [619, 279] width 107 height 42
click at [611, 283] on button "Save" at bounding box center [619, 279] width 107 height 42
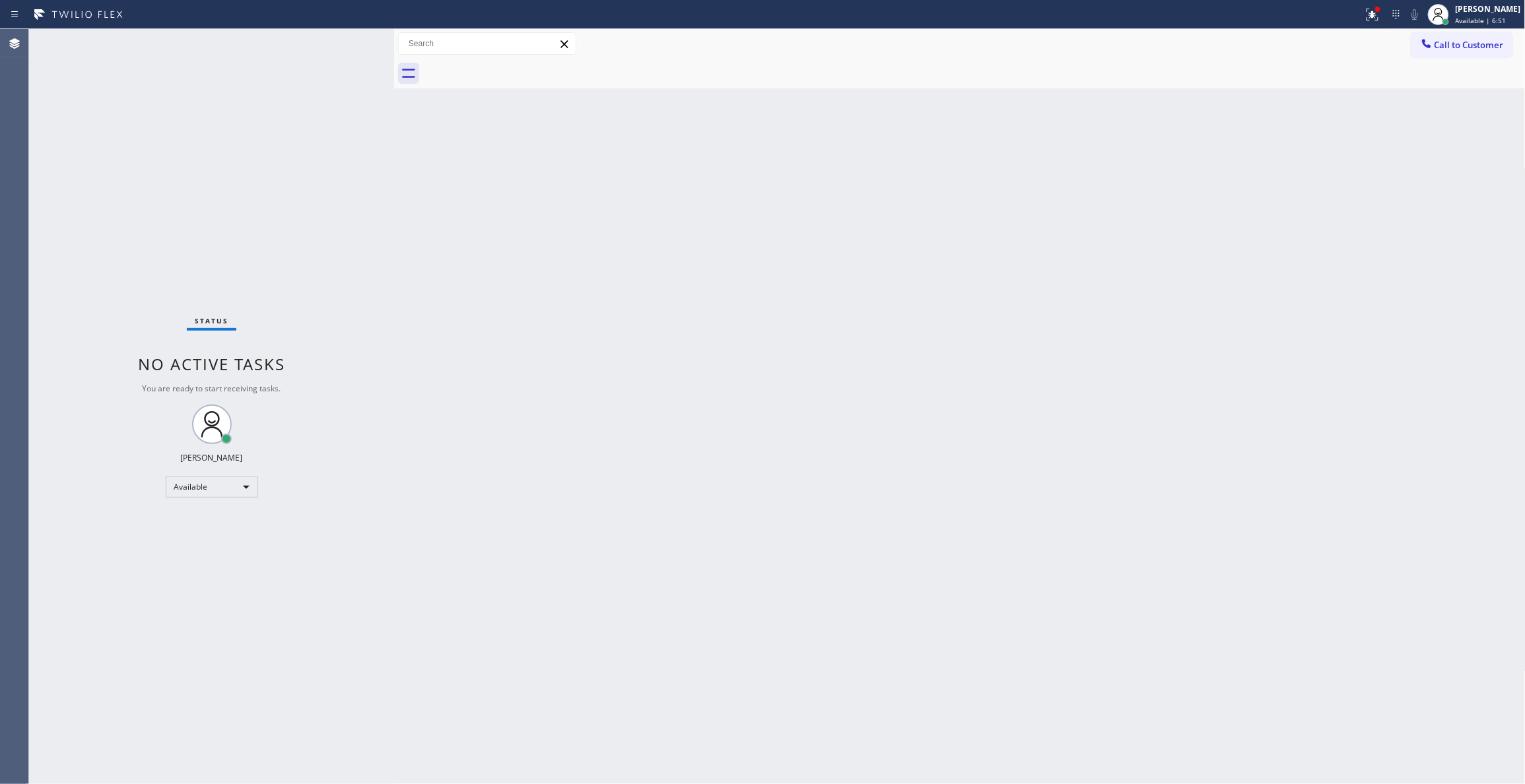
click at [199, 207] on div "Status No active tasks You are ready to start receiving tasks. [PERSON_NAME] Av…" at bounding box center [211, 406] width 365 height 755
click at [30, 626] on div "Status No active tasks You are ready to start receiving tasks. [PERSON_NAME] Av…" at bounding box center [211, 406] width 365 height 755
drag, startPoint x: 41, startPoint y: 676, endPoint x: 53, endPoint y: 668, distance: 14.4
click at [41, 676] on div "Status No active tasks You are ready to start receiving tasks. [PERSON_NAME] Av…" at bounding box center [211, 406] width 365 height 755
click at [204, 225] on div "Status No active tasks You are ready to start receiving tasks. [PERSON_NAME] Av…" at bounding box center [211, 406] width 365 height 755
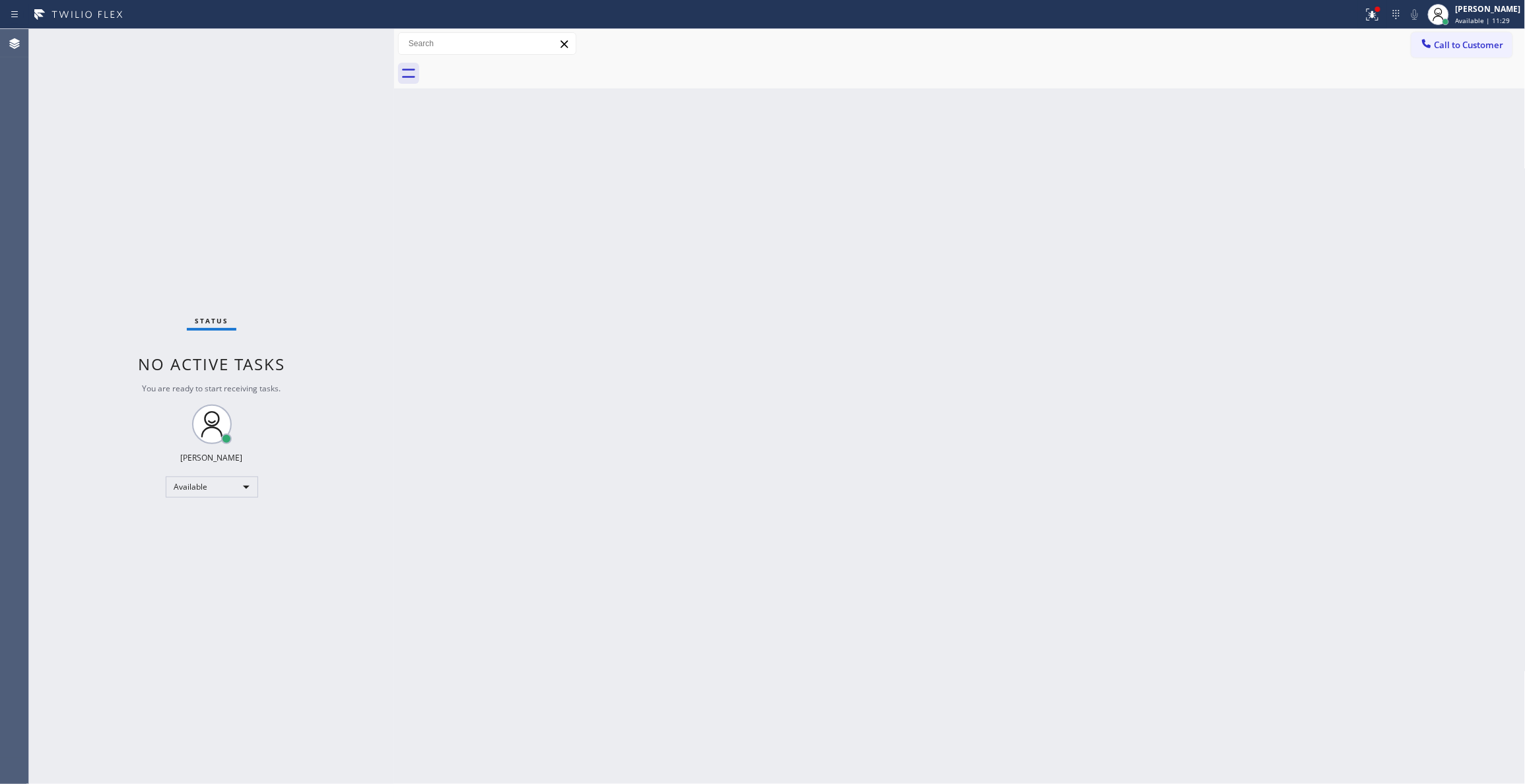
click at [294, 558] on div "Status No active tasks You are ready to start receiving tasks. [PERSON_NAME] Av…" at bounding box center [211, 406] width 365 height 755
click at [171, 240] on div "Status No active tasks You are ready to start receiving tasks. [PERSON_NAME] Av…" at bounding box center [211, 406] width 365 height 755
drag, startPoint x: 582, startPoint y: 296, endPoint x: 569, endPoint y: 42, distance: 254.3
click at [589, 265] on div "Back to Dashboard Change Sender ID Customers Technicians Select a contact Outbo…" at bounding box center [960, 406] width 1132 height 755
click at [76, 106] on div "Status No active tasks You are ready to start receiving tasks. [PERSON_NAME] Av…" at bounding box center [211, 406] width 365 height 755
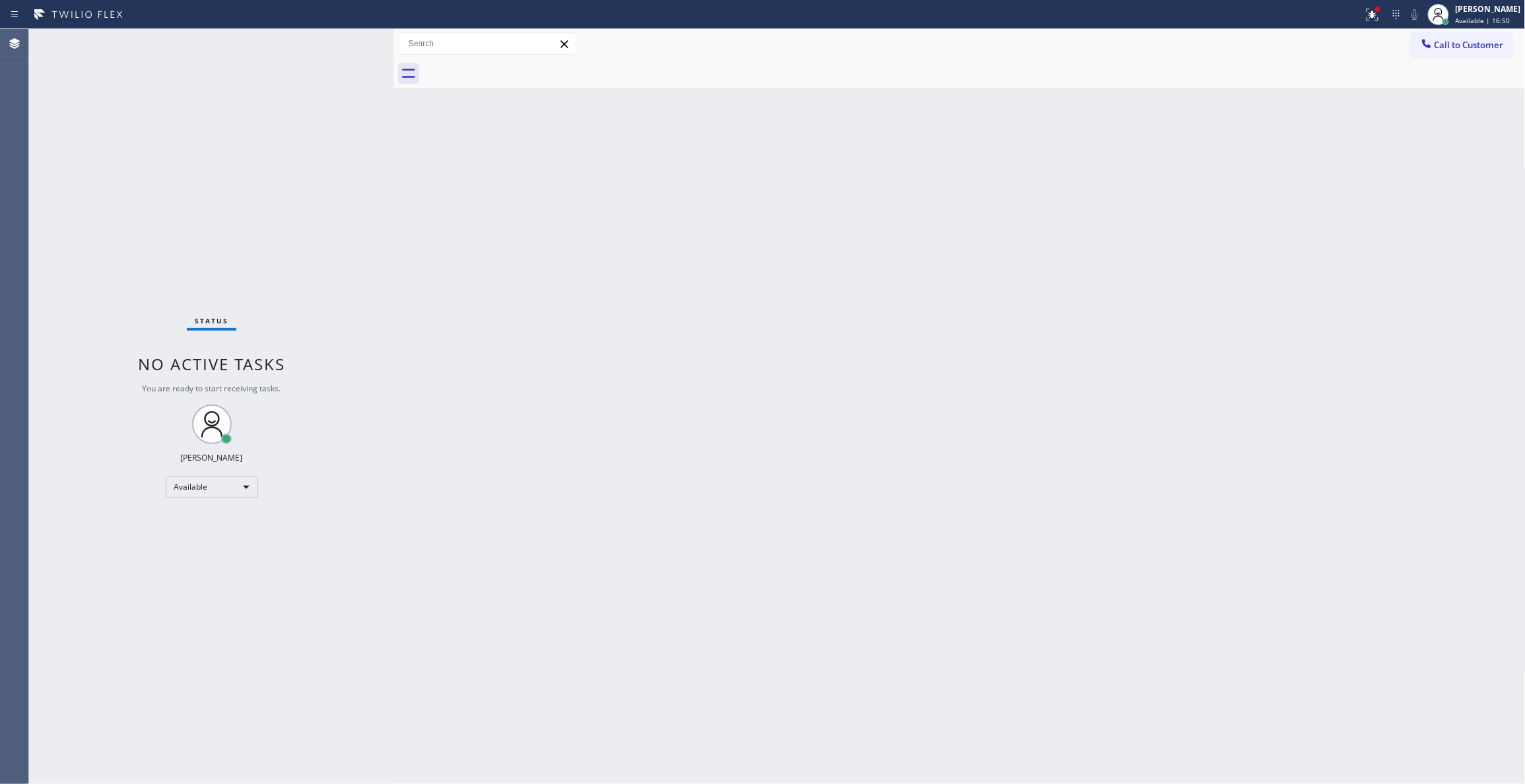
click at [201, 748] on div "Status No active tasks You are ready to start receiving tasks. [PERSON_NAME] Av…" at bounding box center [211, 406] width 365 height 755
click at [1467, 46] on span "Call to Customer" at bounding box center [1469, 45] width 69 height 11
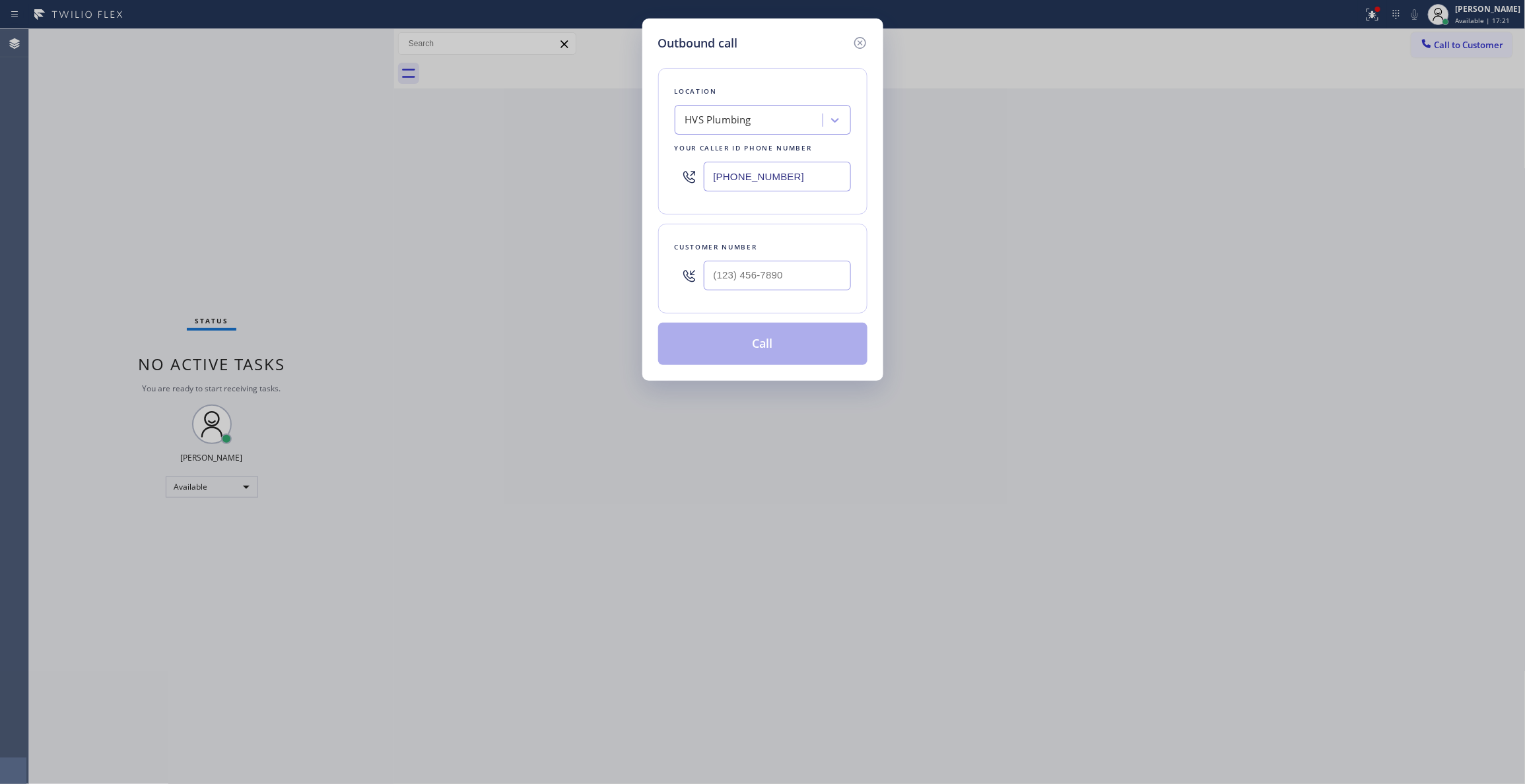
drag, startPoint x: 823, startPoint y: 172, endPoint x: 265, endPoint y: 219, distance: 560.0
click at [266, 215] on div "Outbound call Location HVS Plumbing Your caller id phone number (818) 667-8271 …" at bounding box center [762, 392] width 1525 height 784
paste input "954) 799-3474"
type input "[PHONE_NUMBER]"
click at [781, 285] on input "(___) ___-____" at bounding box center [777, 275] width 148 height 29
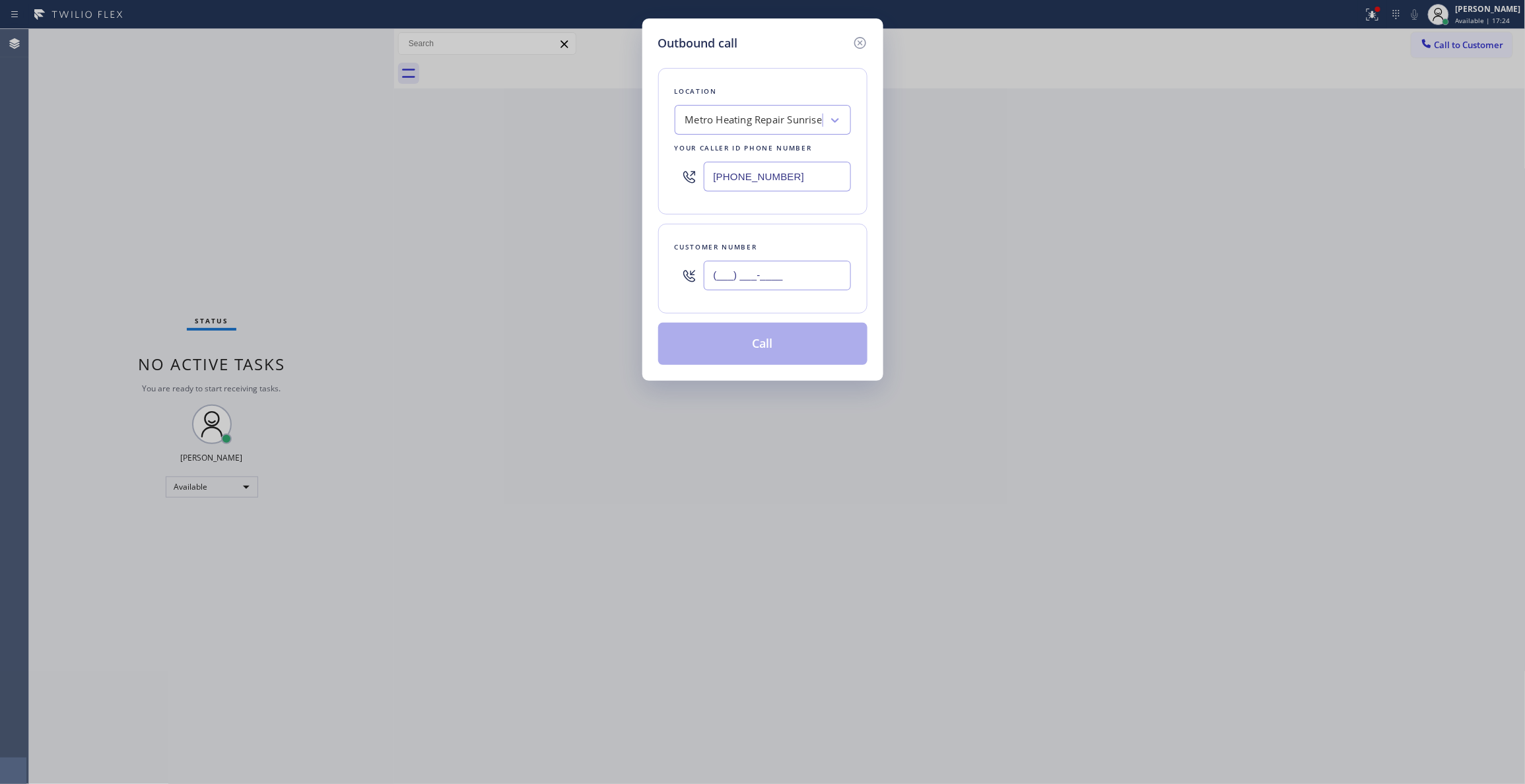
paste input "954) 676-7903"
type input "[PHONE_NUMBER]"
click at [748, 347] on button "Call" at bounding box center [762, 343] width 209 height 42
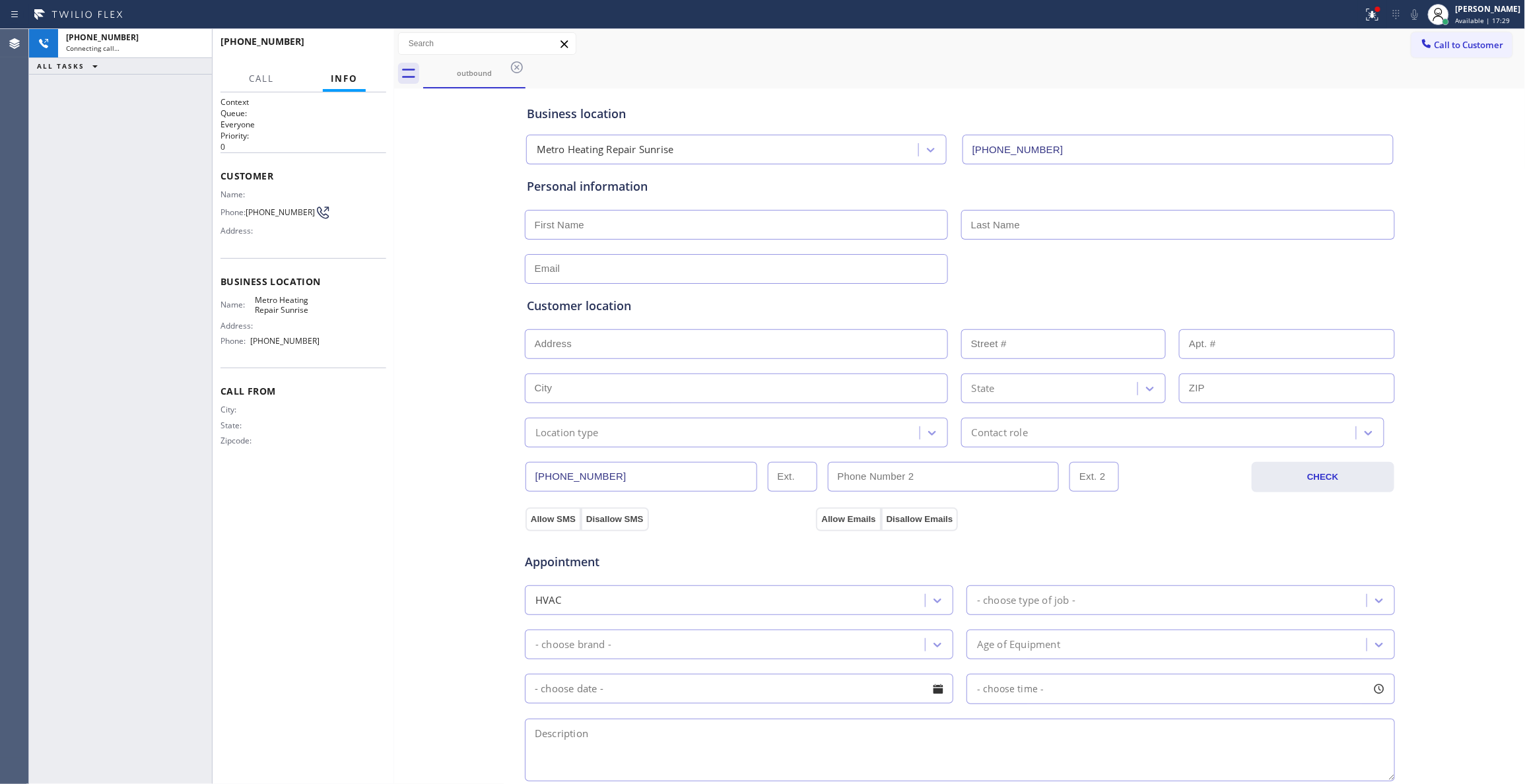
type input "[PHONE_NUMBER]"
click at [355, 47] on span "HANG UP" at bounding box center [355, 48] width 40 height 10
click at [354, 53] on button "COMPLETE" at bounding box center [353, 47] width 67 height 18
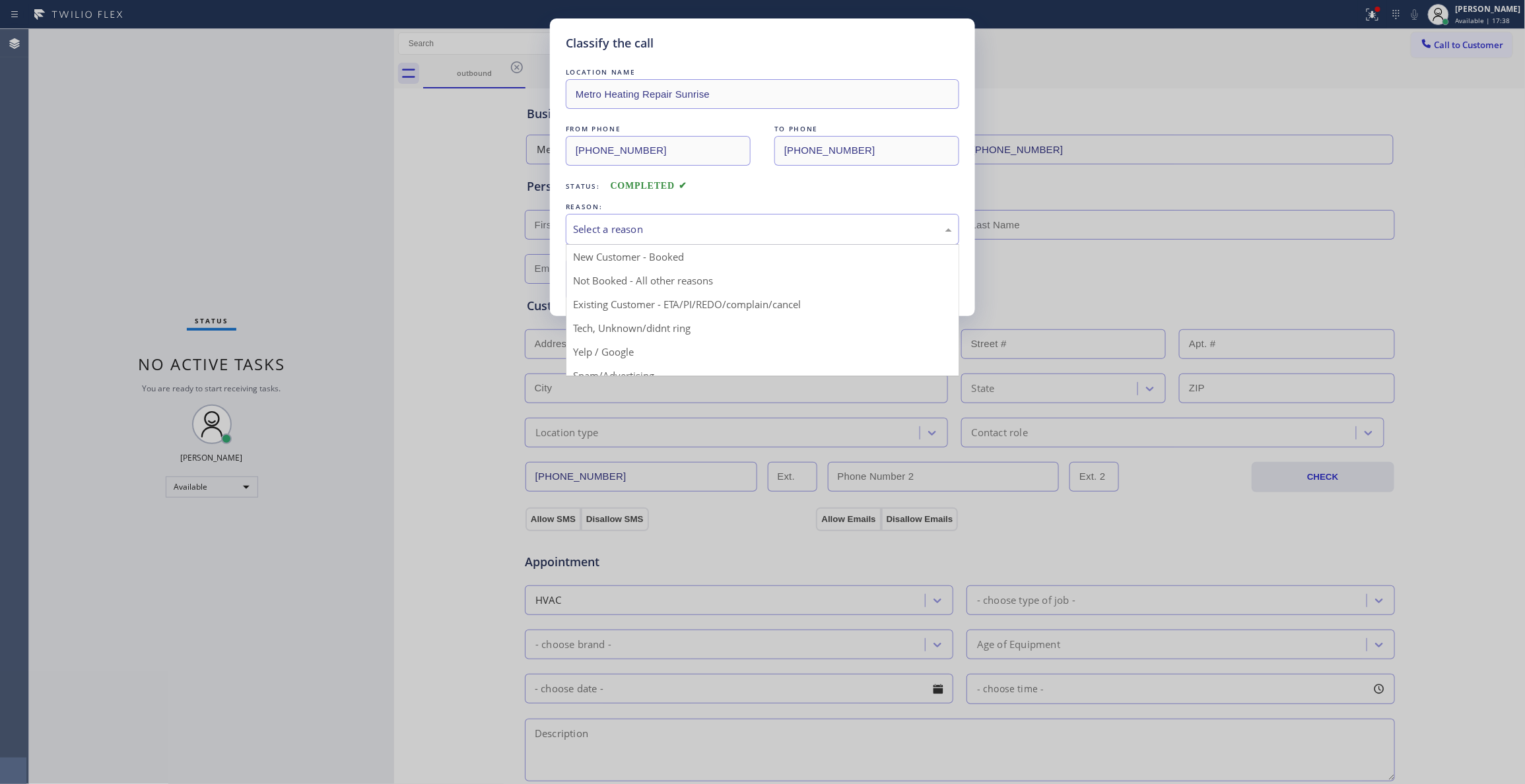
click at [586, 232] on div "Select a reason" at bounding box center [762, 229] width 379 height 15
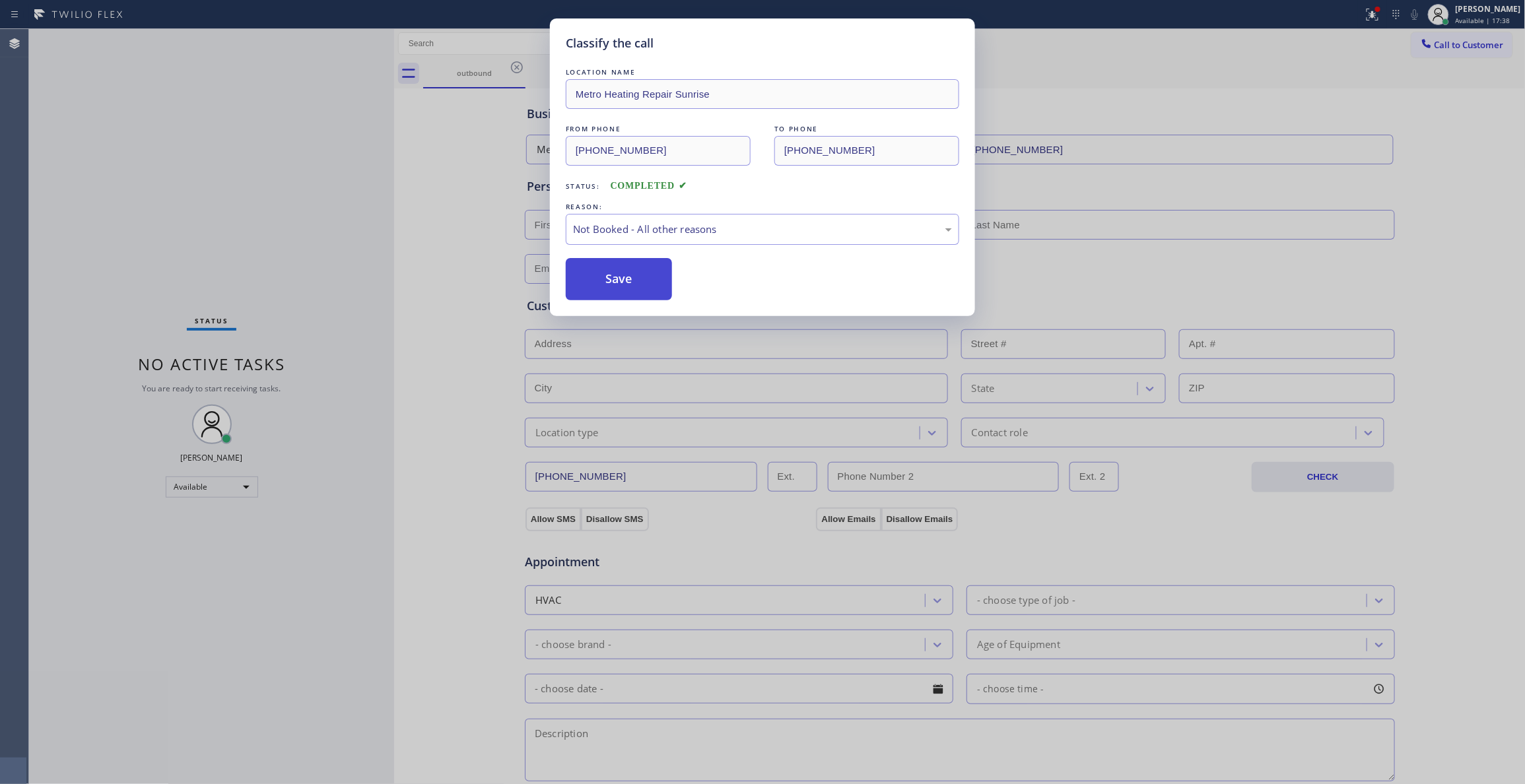
click at [597, 281] on button "Save" at bounding box center [619, 279] width 107 height 42
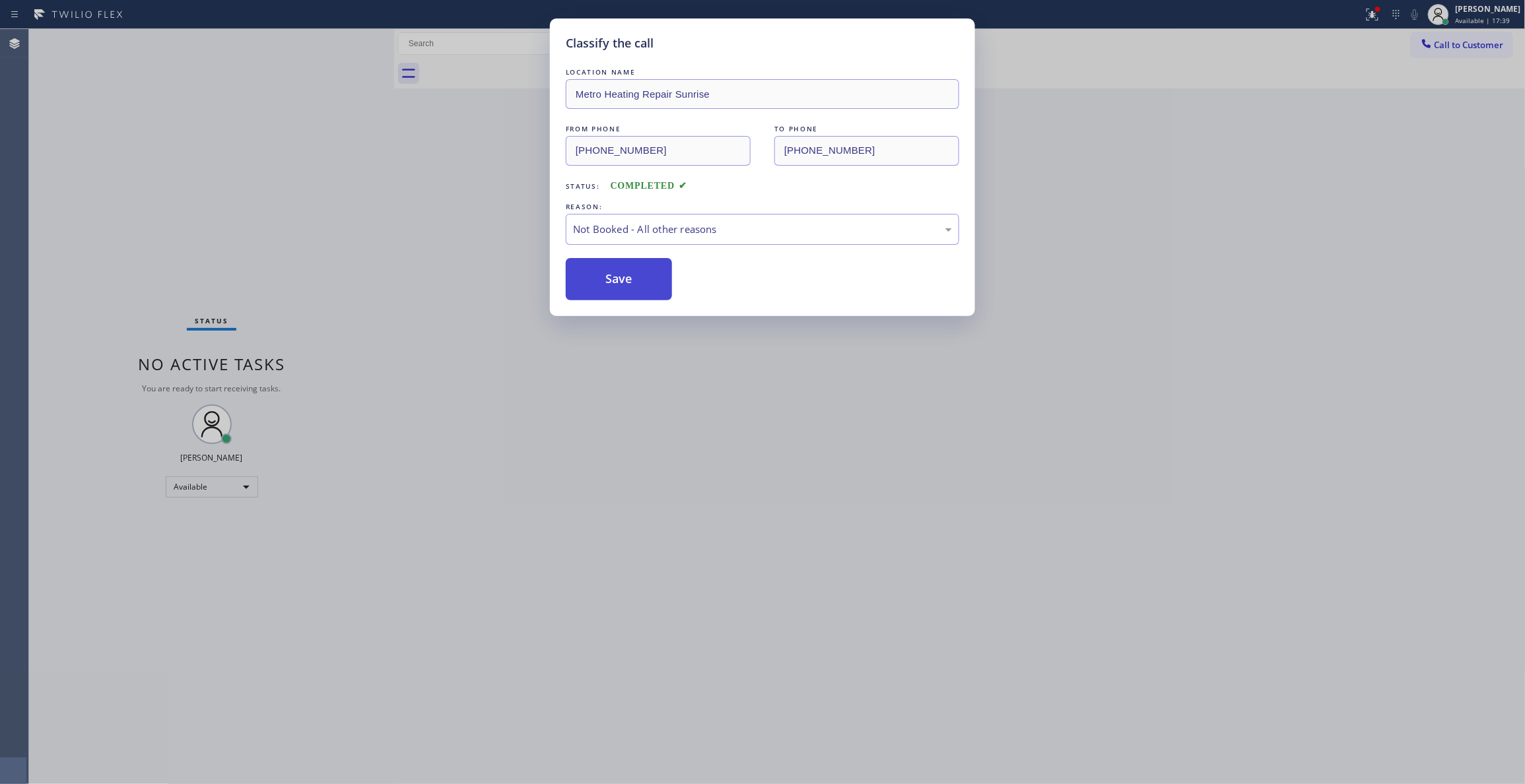
click at [597, 281] on button "Save" at bounding box center [619, 279] width 107 height 42
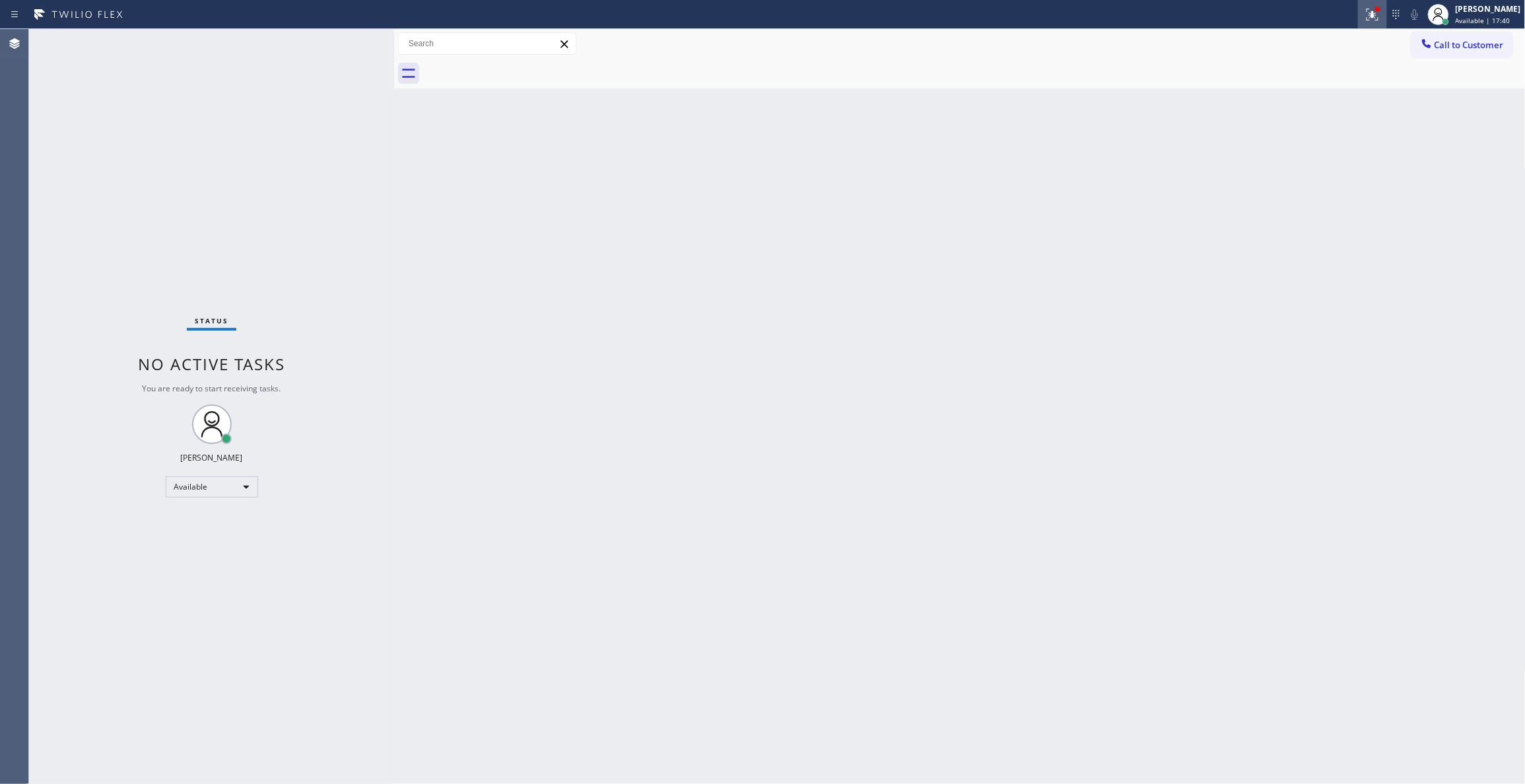
click at [1364, 10] on icon at bounding box center [1372, 14] width 16 height 16
click at [1297, 167] on button "Clear issues" at bounding box center [1286, 172] width 154 height 18
click at [1516, 19] on div "Available | 17:41" at bounding box center [1488, 21] width 66 height 10
drag, startPoint x: 1174, startPoint y: 198, endPoint x: 1426, endPoint y: 69, distance: 283.1
click at [1178, 192] on div "Back to Dashboard Change Sender ID Customers Technicians Select a contact Outbo…" at bounding box center [960, 406] width 1132 height 755
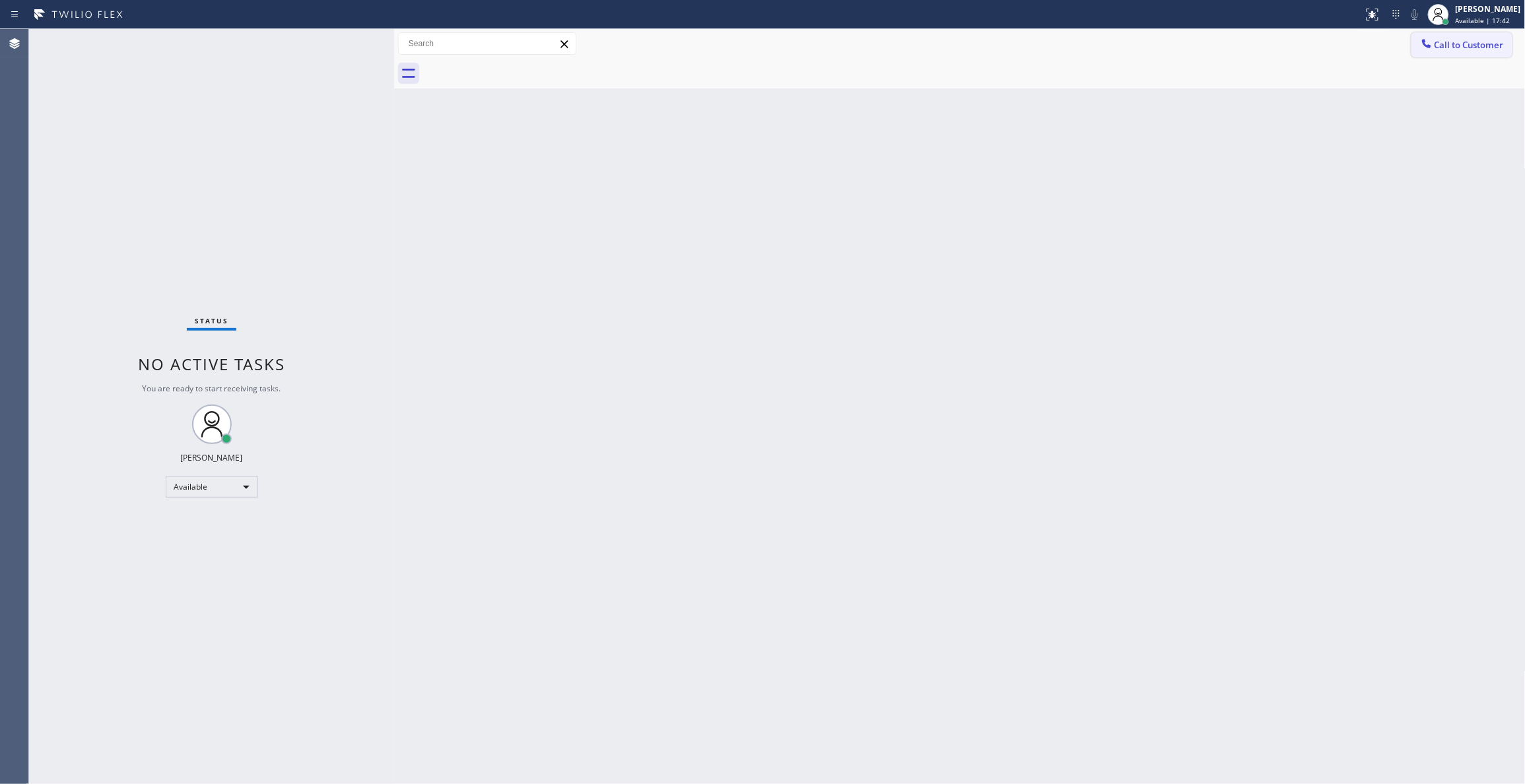
click at [1458, 46] on span "Call to Customer" at bounding box center [1469, 45] width 69 height 11
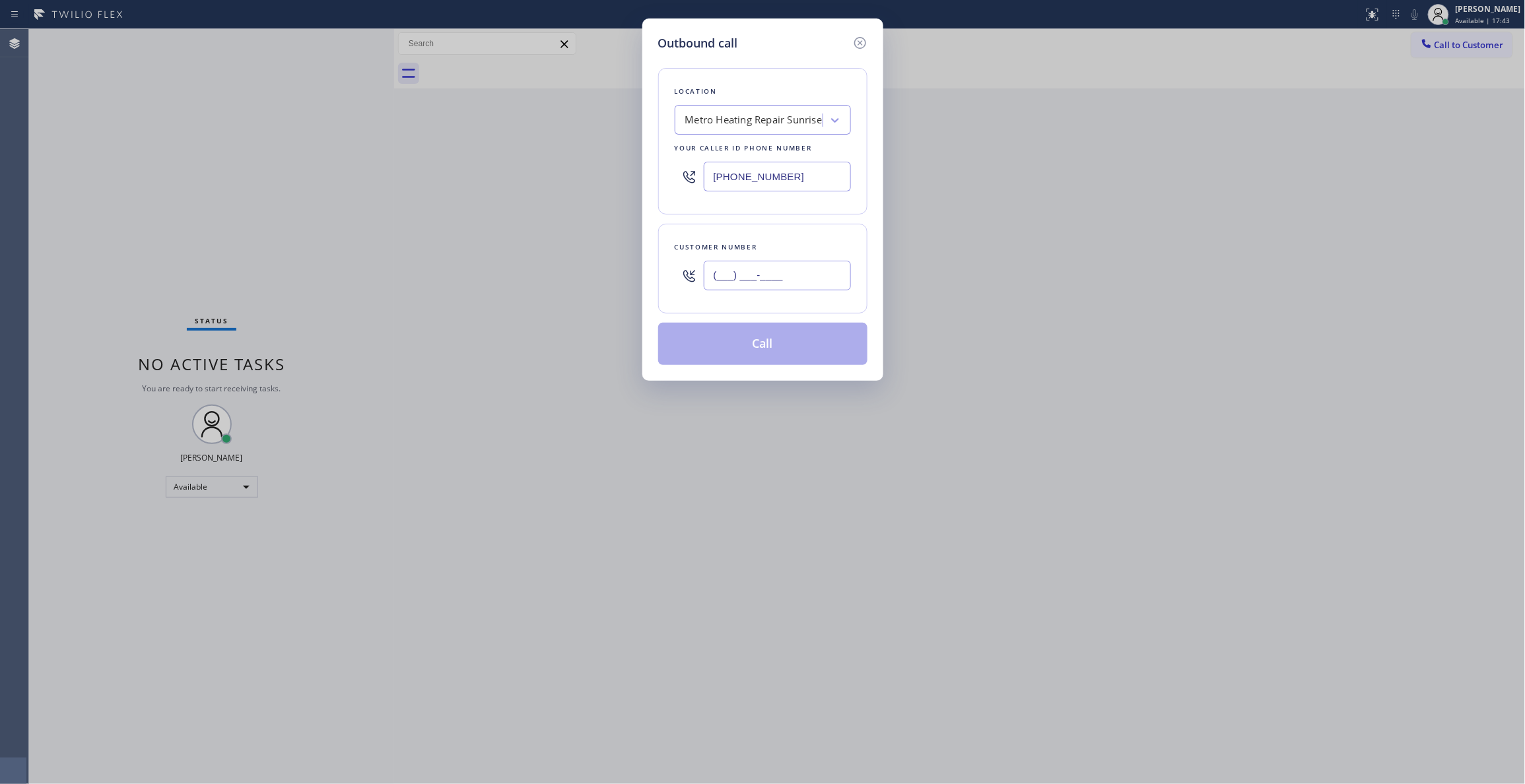
click at [722, 265] on input "(___) ___-____" at bounding box center [777, 275] width 148 height 29
paste input "954) 676-7903"
type input "[PHONE_NUMBER]"
click at [764, 352] on button "Call" at bounding box center [762, 343] width 209 height 42
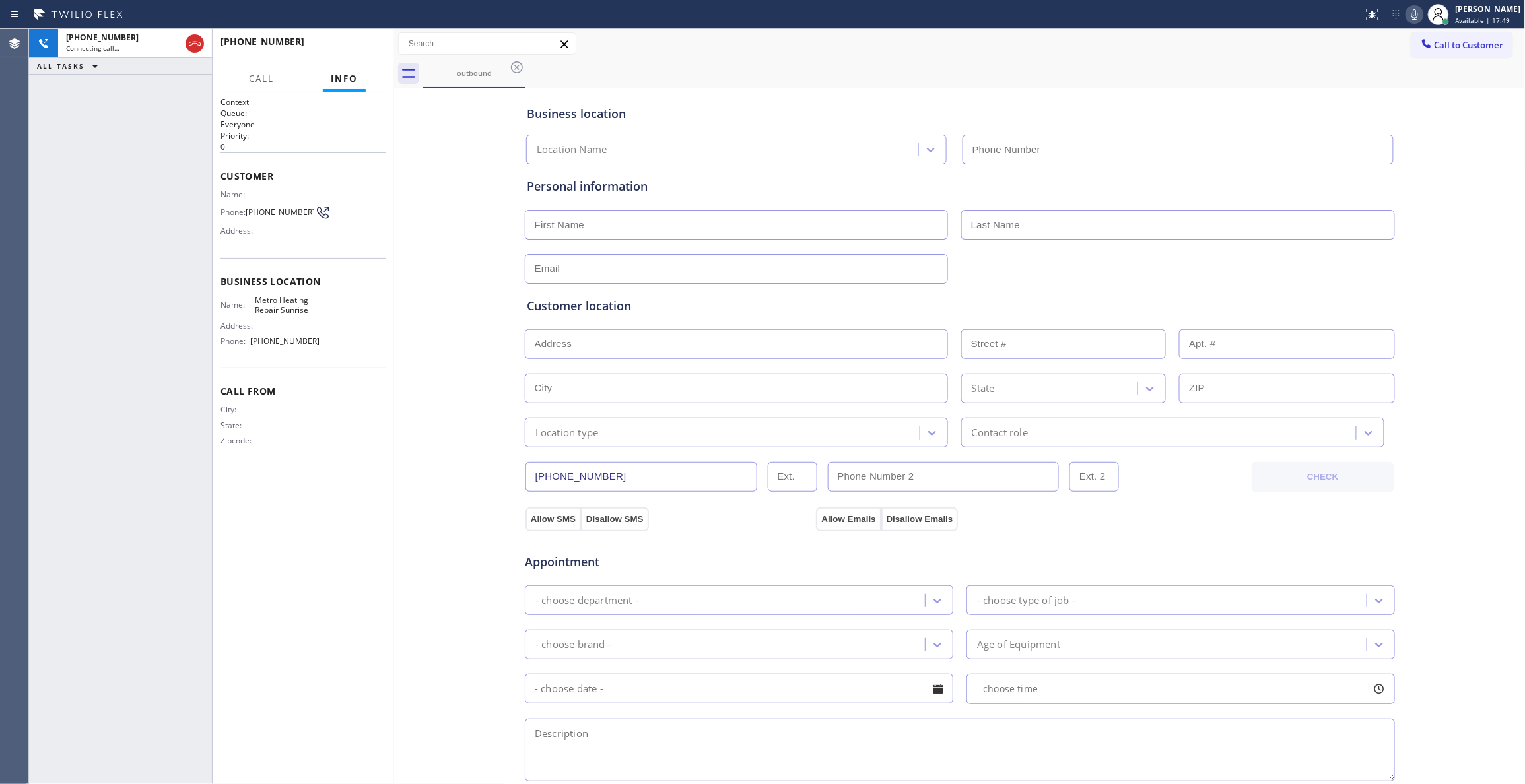
drag, startPoint x: 298, startPoint y: 471, endPoint x: 303, endPoint y: 195, distance: 276.0
click at [300, 460] on div "Call From City: State: Zipcode:" at bounding box center [304, 417] width 166 height 100
type input "[PHONE_NUMBER]"
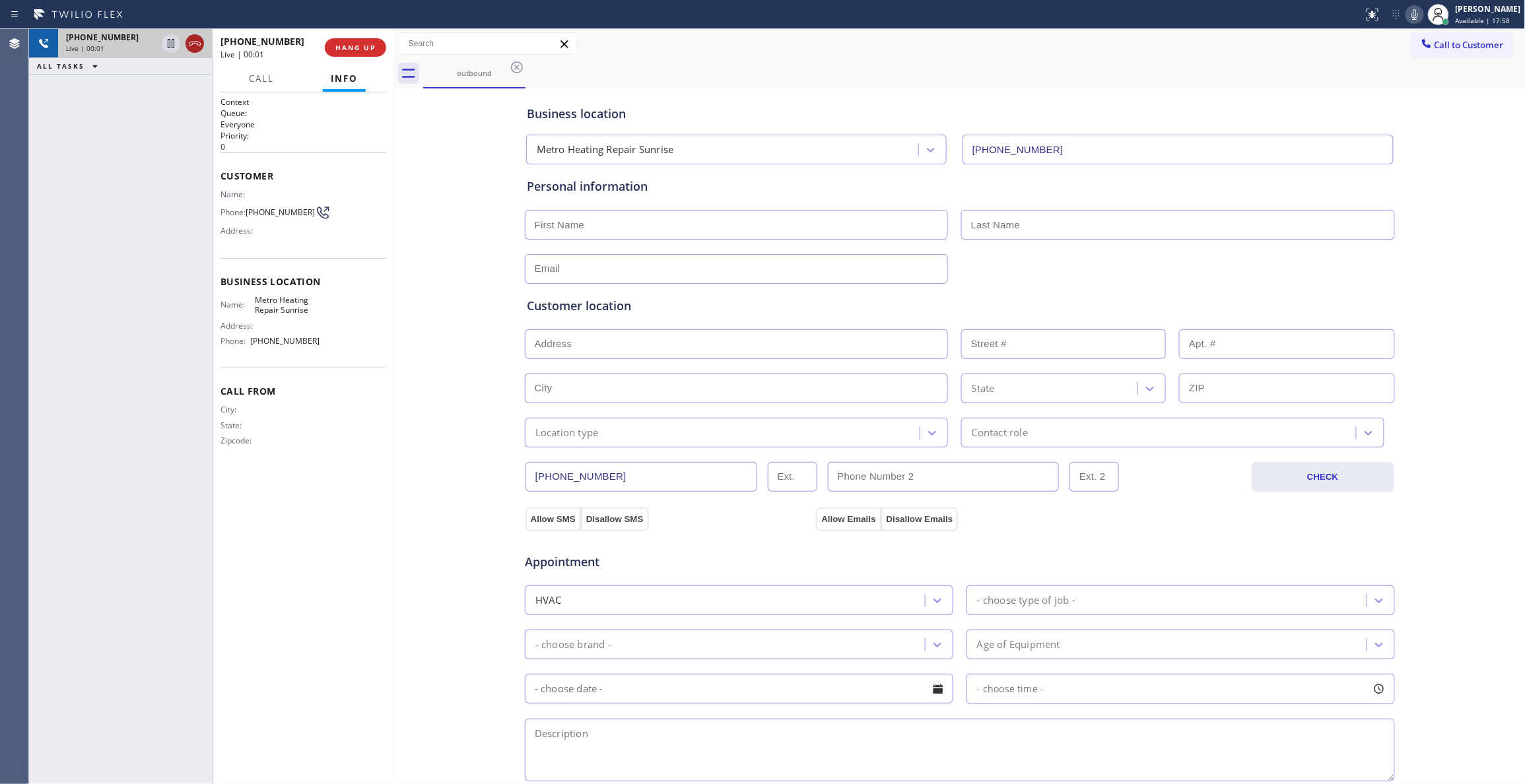
click at [190, 38] on icon at bounding box center [194, 43] width 16 height 16
click at [349, 43] on span "HANG UP" at bounding box center [355, 48] width 40 height 10
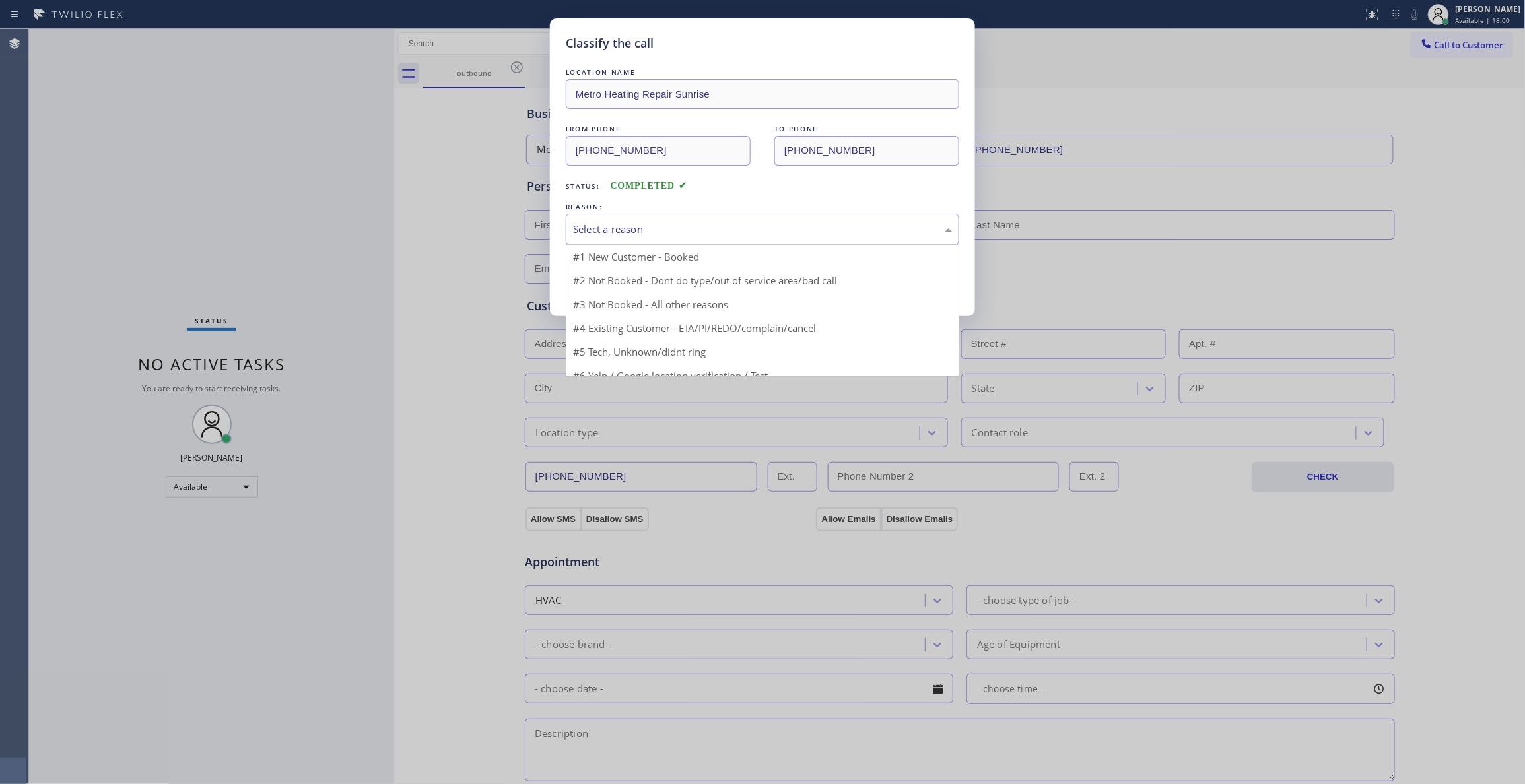
click at [602, 220] on div "Select a reason" at bounding box center [762, 229] width 393 height 31
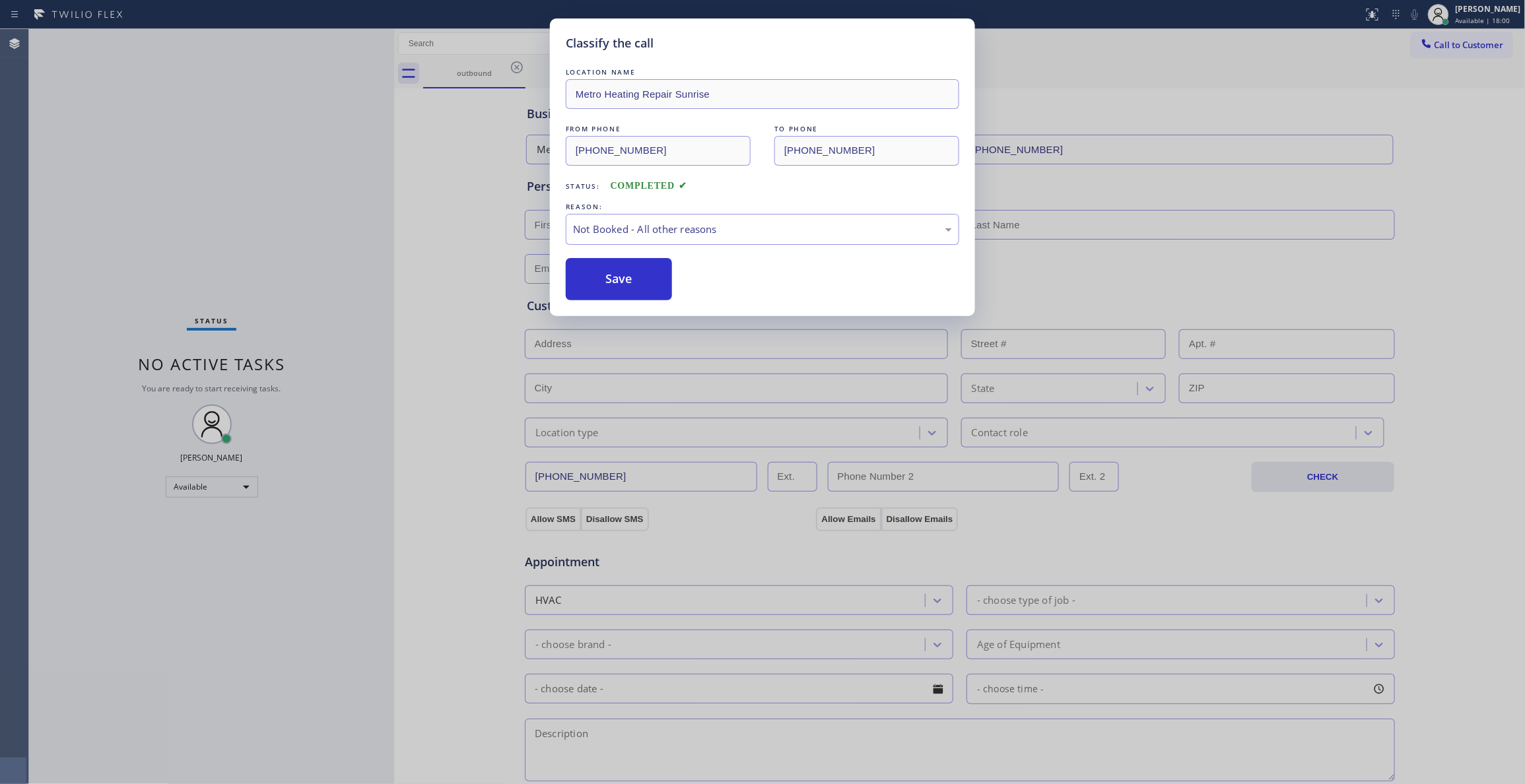
drag, startPoint x: 606, startPoint y: 285, endPoint x: 613, endPoint y: 283, distance: 7.3
click at [607, 284] on button "Save" at bounding box center [619, 279] width 107 height 42
click at [613, 283] on button "Save" at bounding box center [619, 279] width 107 height 42
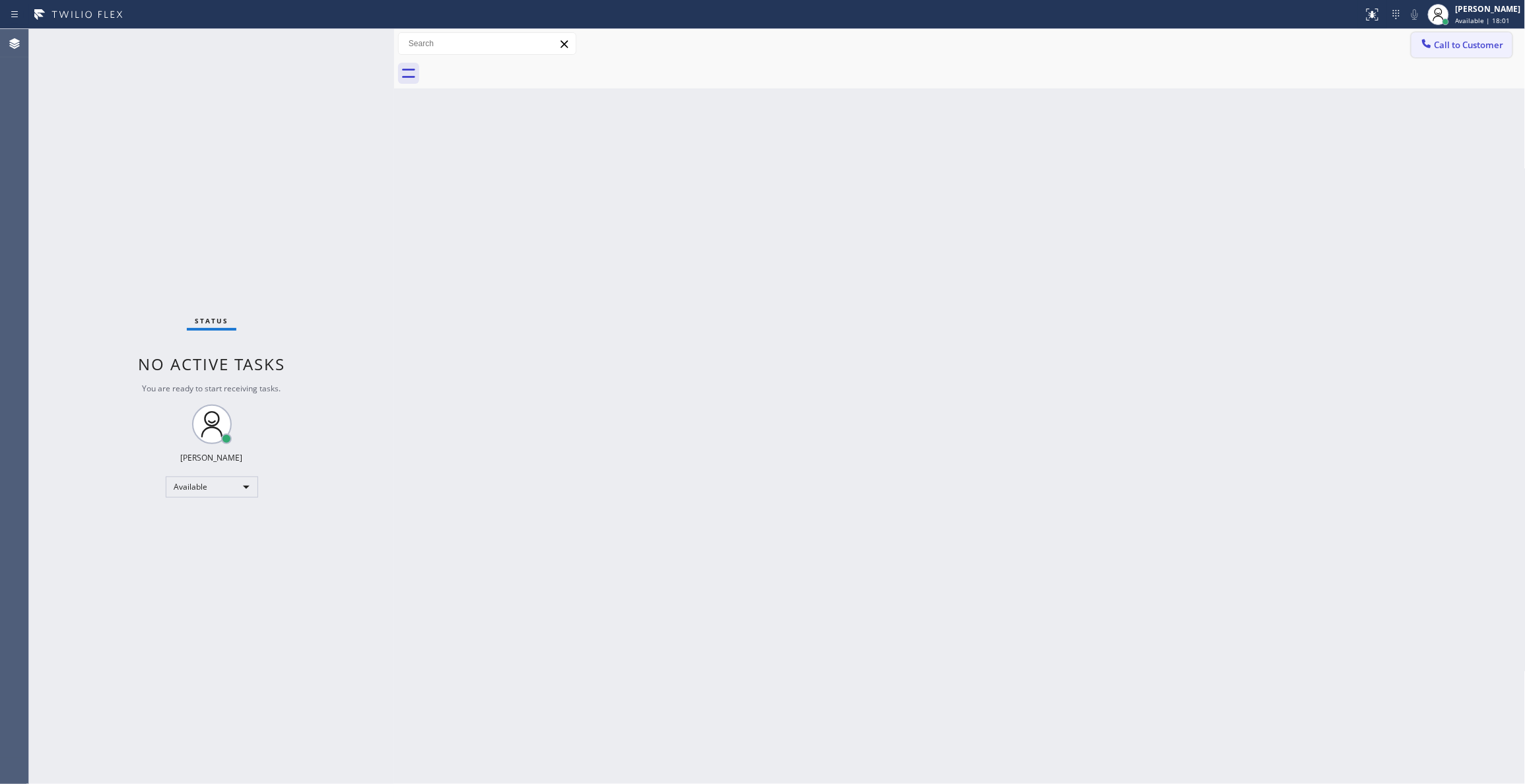
click at [1455, 50] on span "Call to Customer" at bounding box center [1469, 45] width 69 height 11
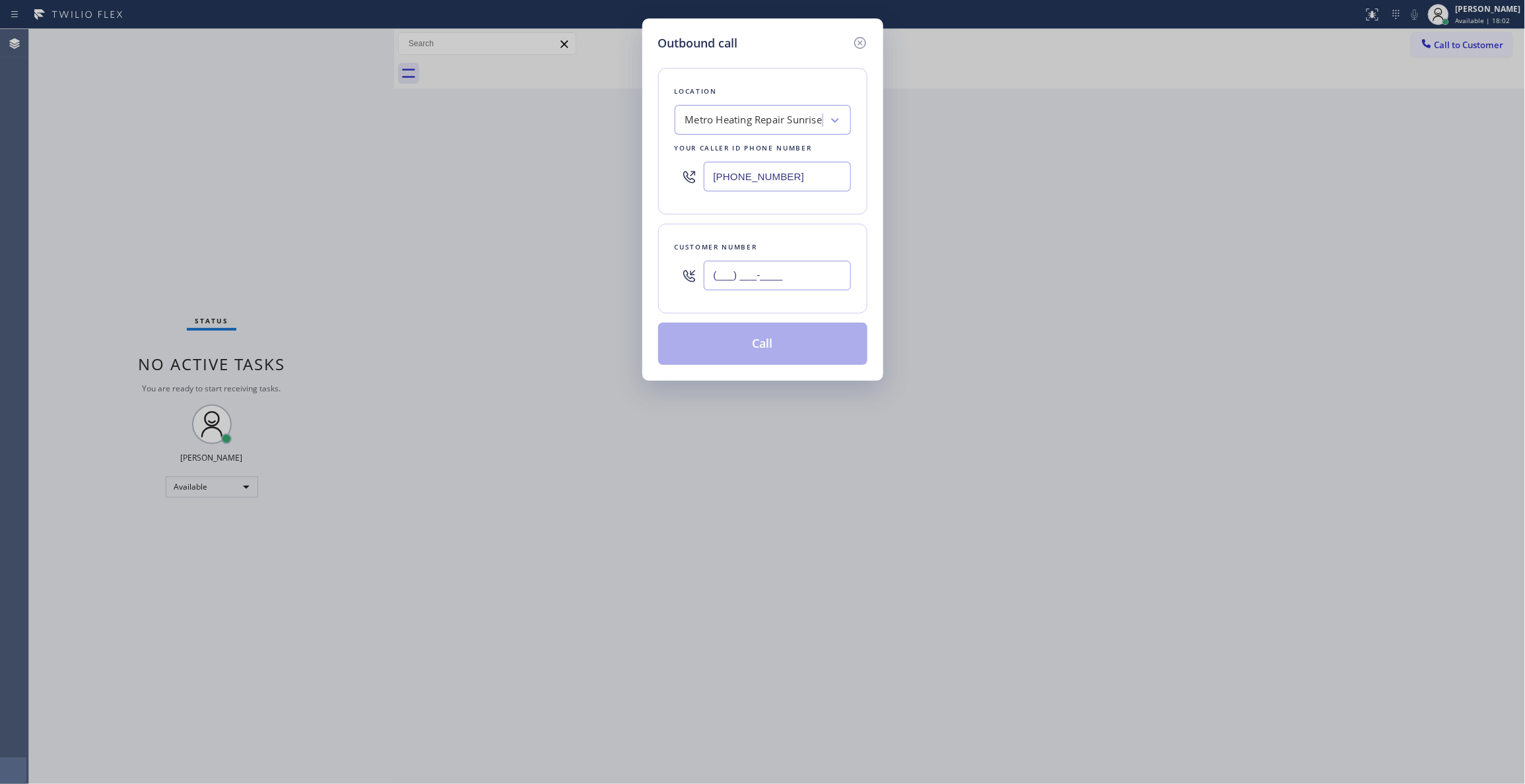
click at [753, 290] on input "(___) ___-____" at bounding box center [777, 275] width 148 height 29
paste input "954) 676-7903"
type input "[PHONE_NUMBER]"
click at [759, 344] on button "Call" at bounding box center [762, 343] width 209 height 42
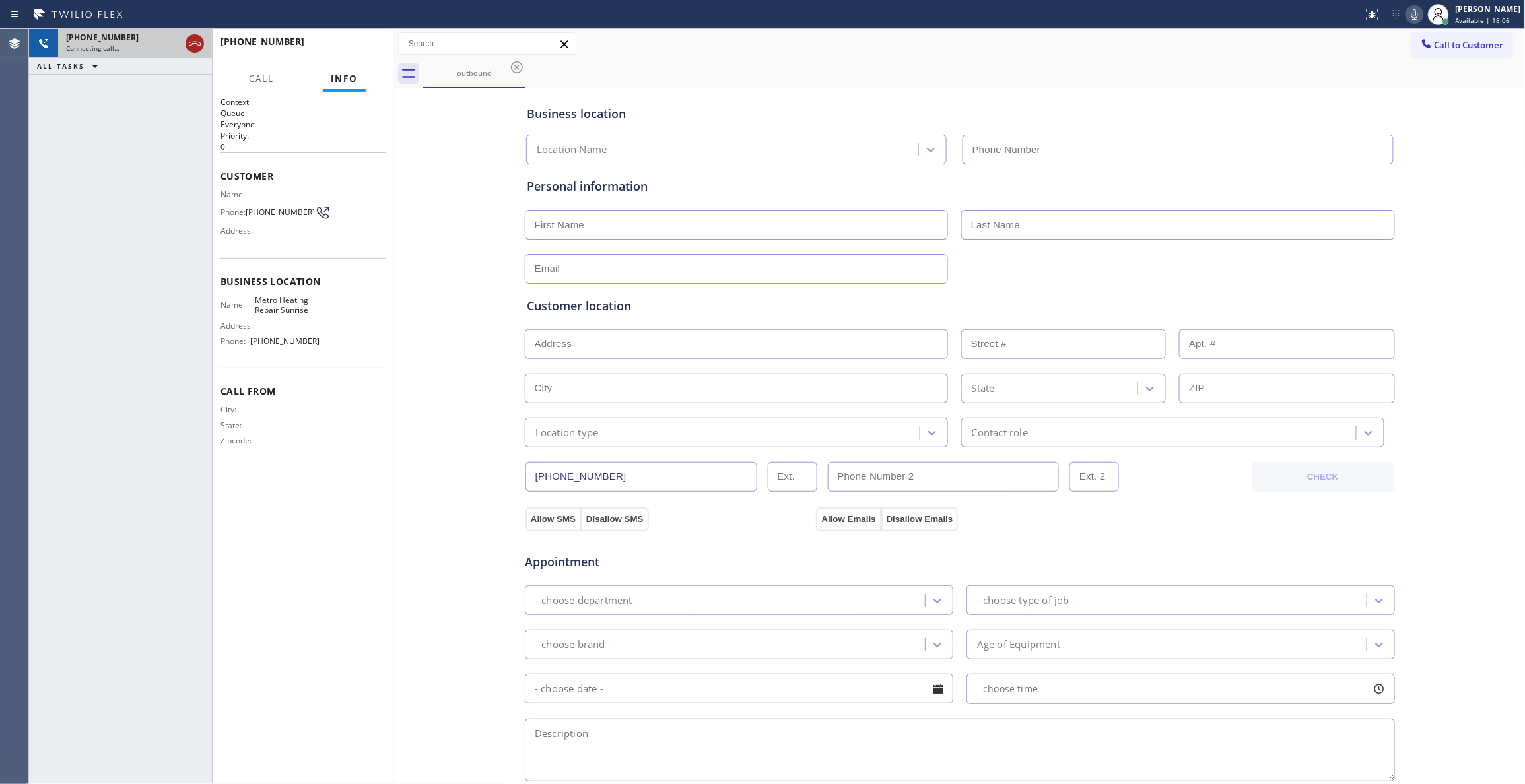
type input "[PHONE_NUMBER]"
click at [194, 42] on icon at bounding box center [194, 43] width 16 height 16
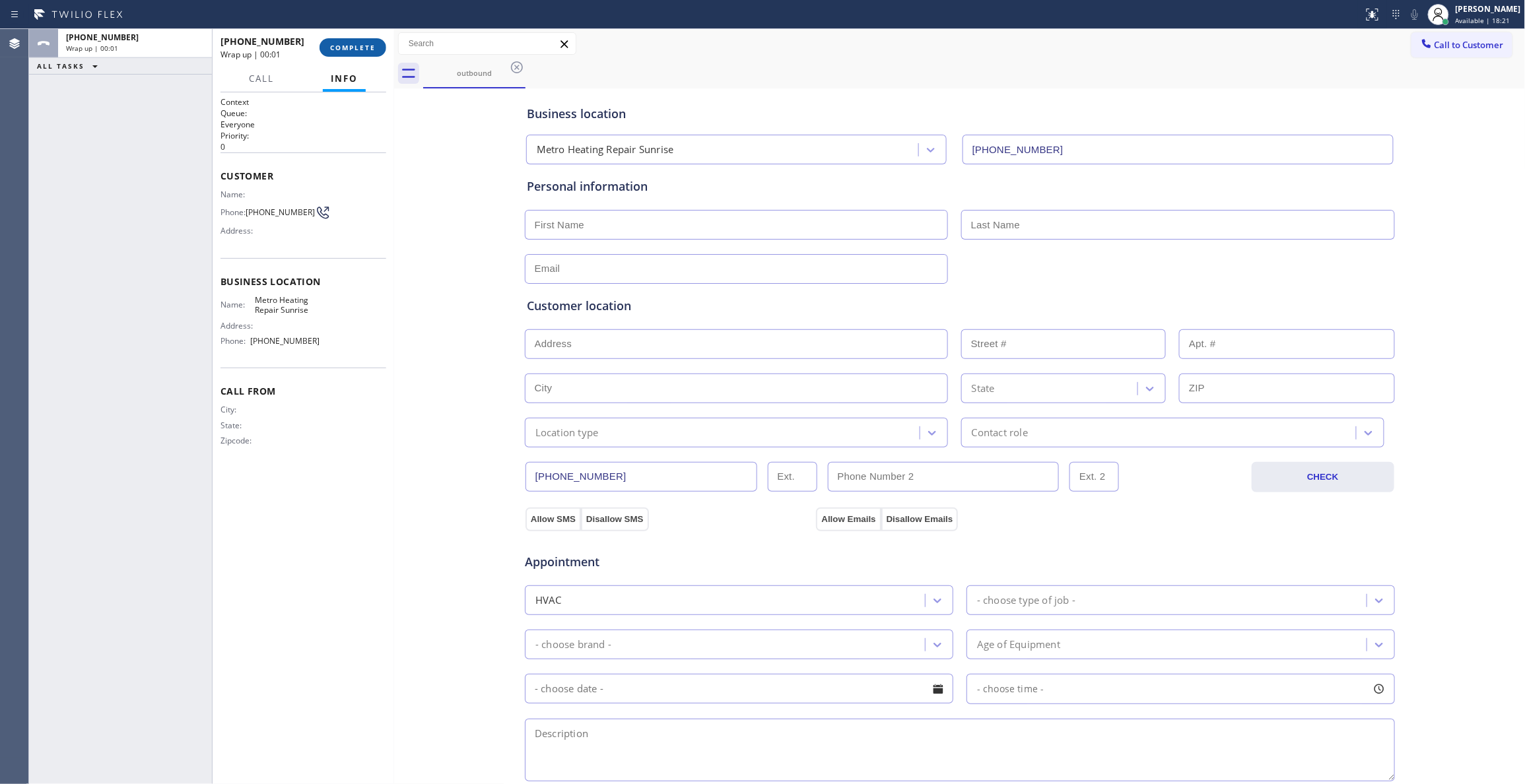
click at [370, 50] on span "COMPLETE" at bounding box center [353, 48] width 46 height 10
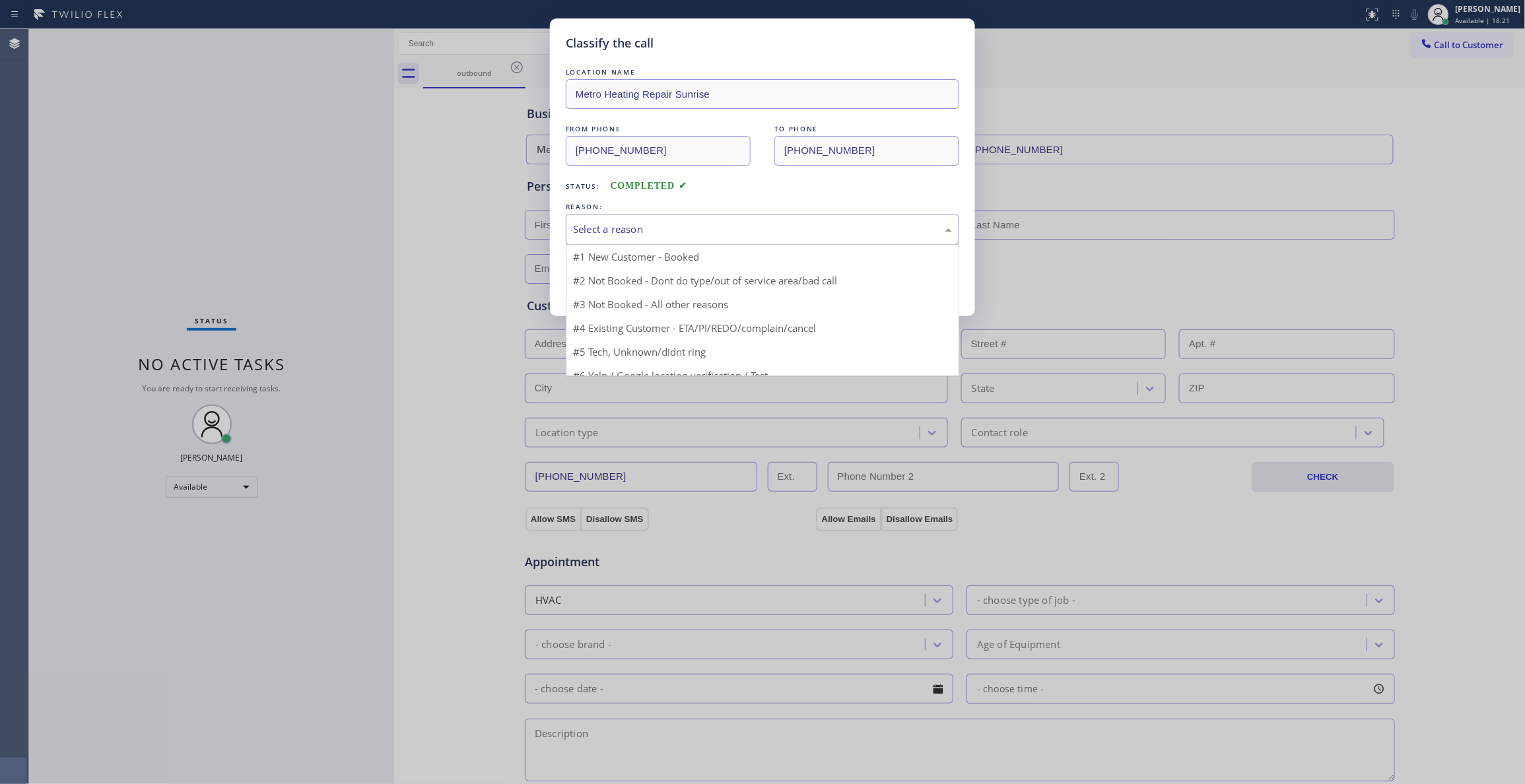
click at [612, 227] on div "Select a reason" at bounding box center [762, 229] width 379 height 15
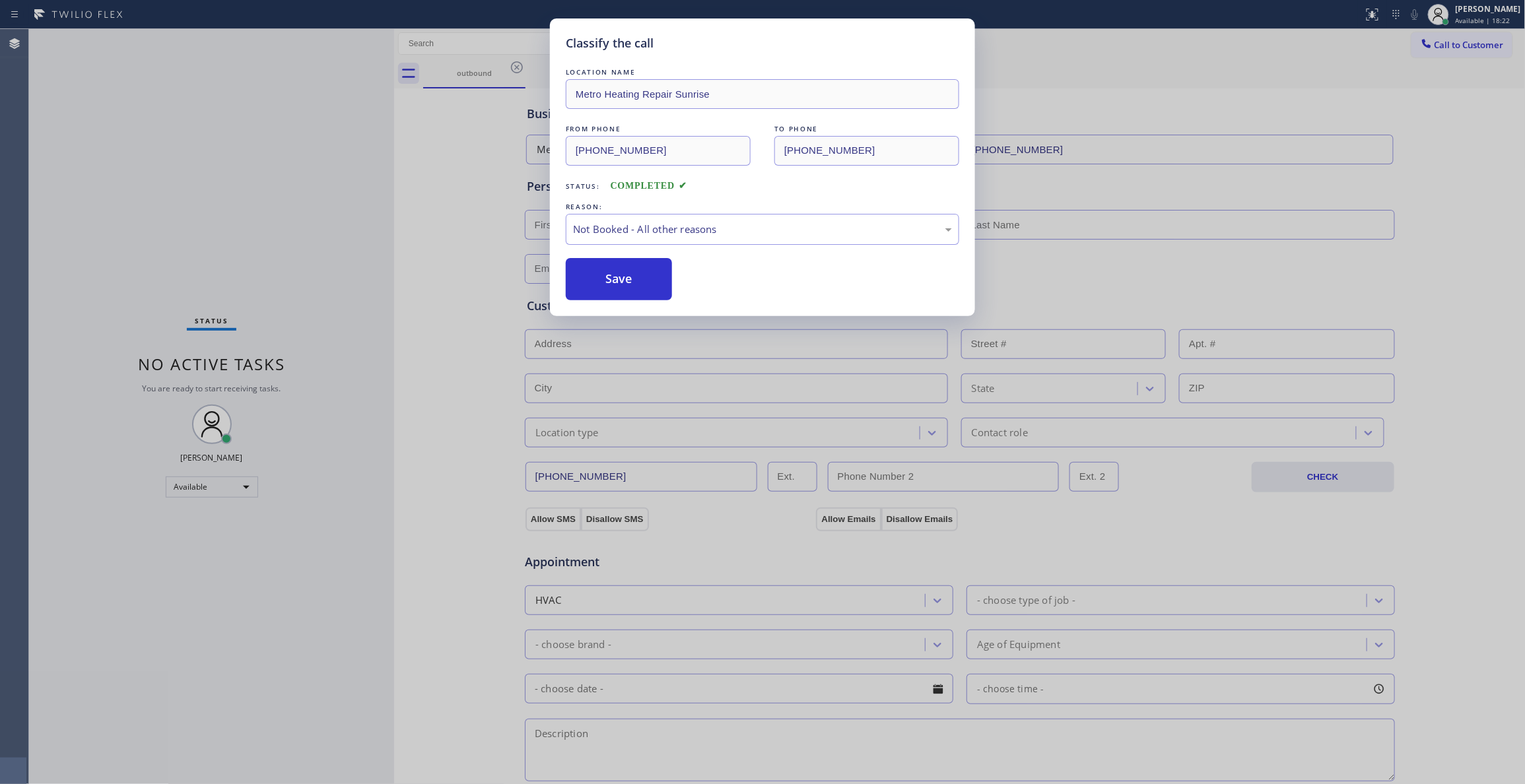
click at [607, 283] on button "Save" at bounding box center [619, 279] width 107 height 42
click at [607, 281] on button "Save" at bounding box center [619, 279] width 107 height 42
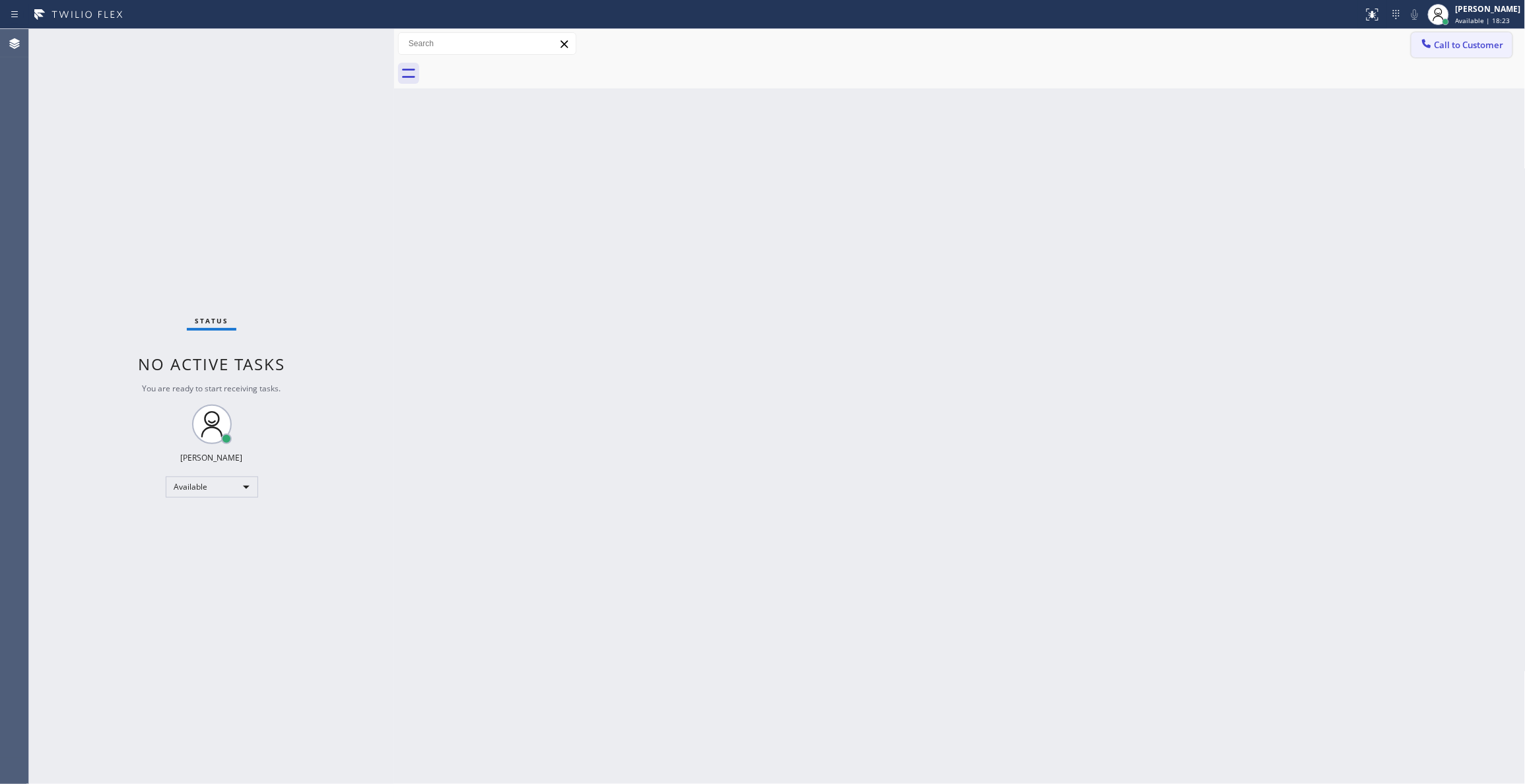
click at [1492, 42] on span "Call to Customer" at bounding box center [1469, 45] width 69 height 11
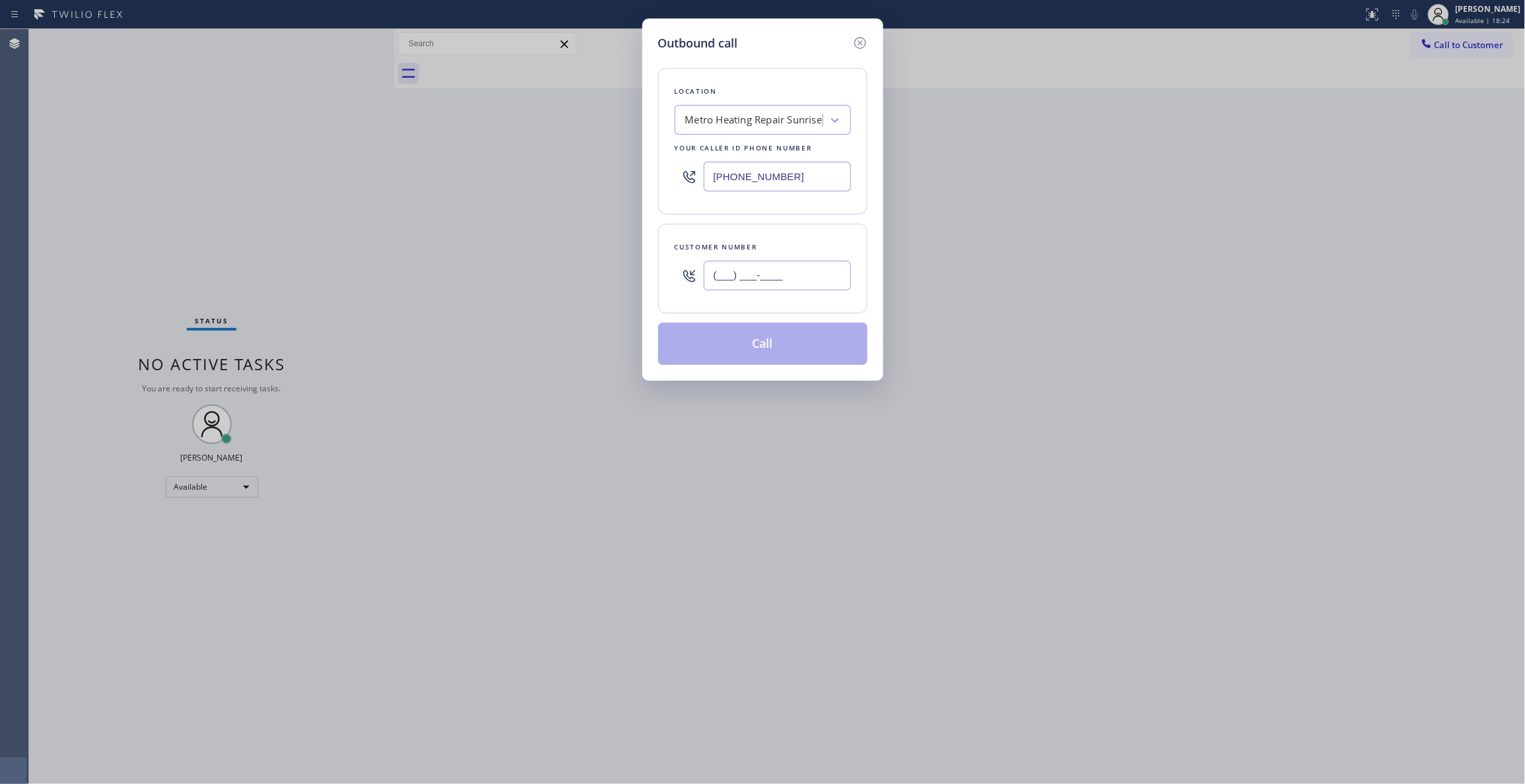
click at [763, 275] on input "(___) ___-____" at bounding box center [777, 275] width 148 height 29
paste input "954) 676-7903"
type input "[PHONE_NUMBER]"
click at [750, 350] on button "Call" at bounding box center [762, 343] width 209 height 42
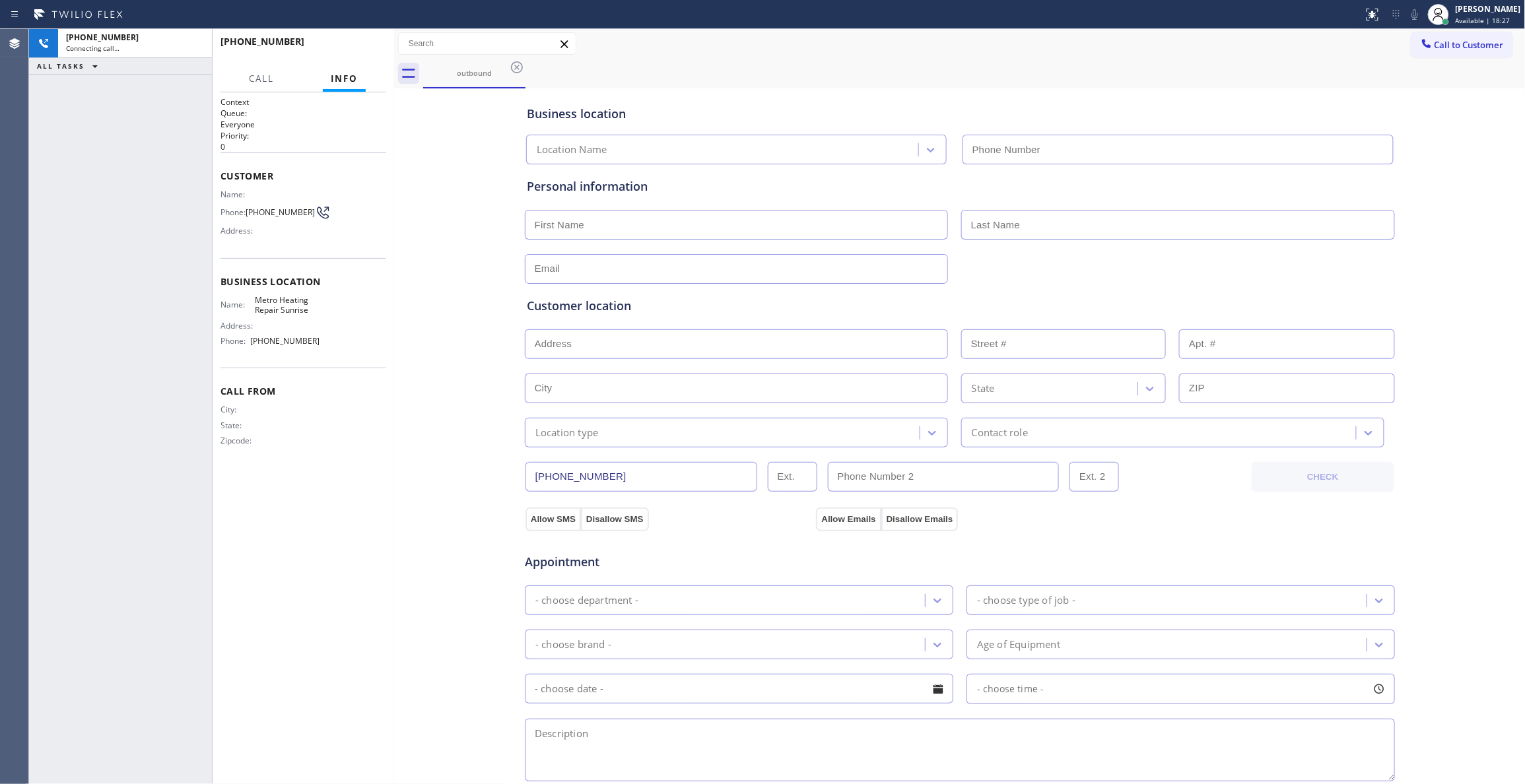
type input "[PHONE_NUMBER]"
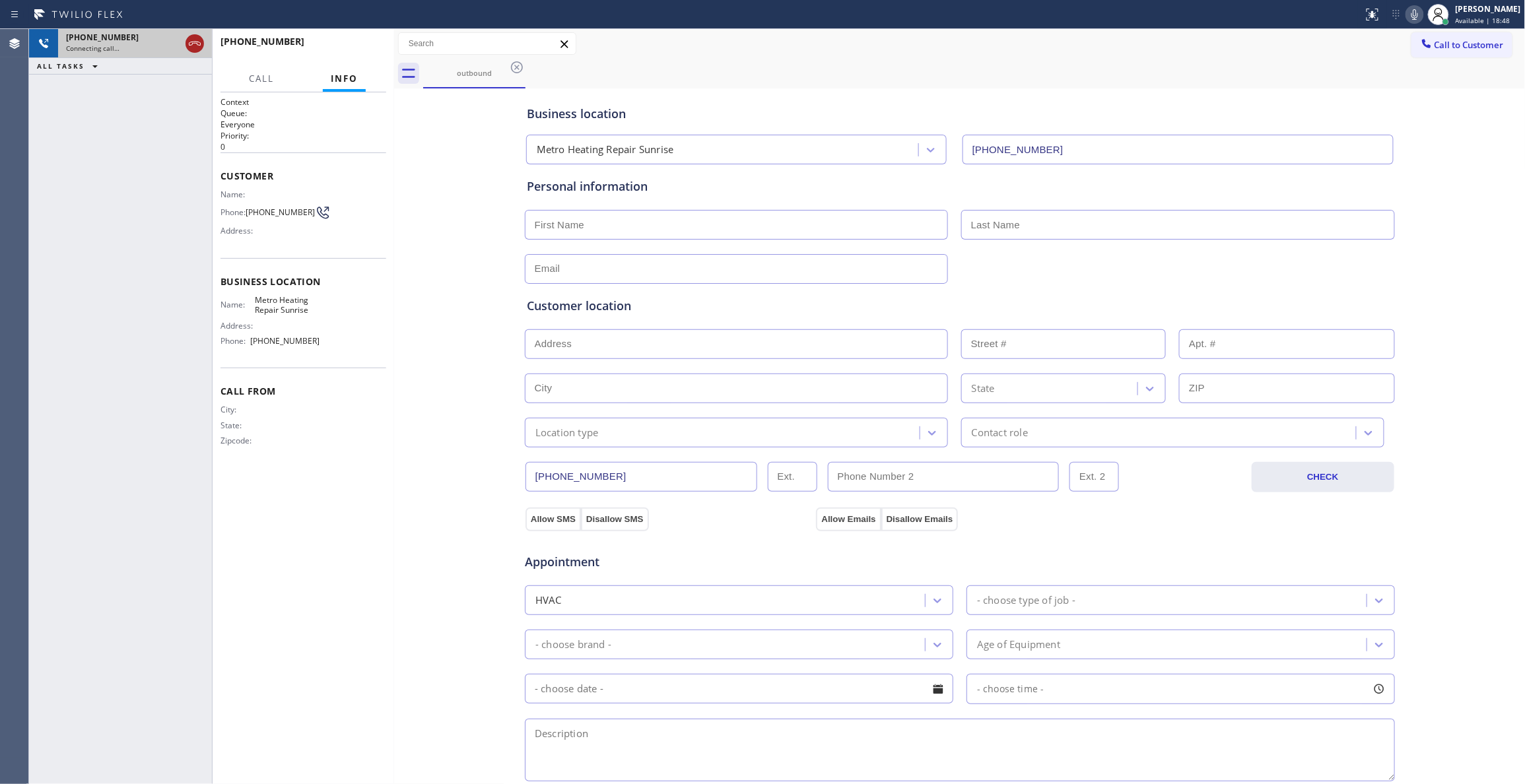
click at [198, 44] on icon at bounding box center [194, 43] width 16 height 16
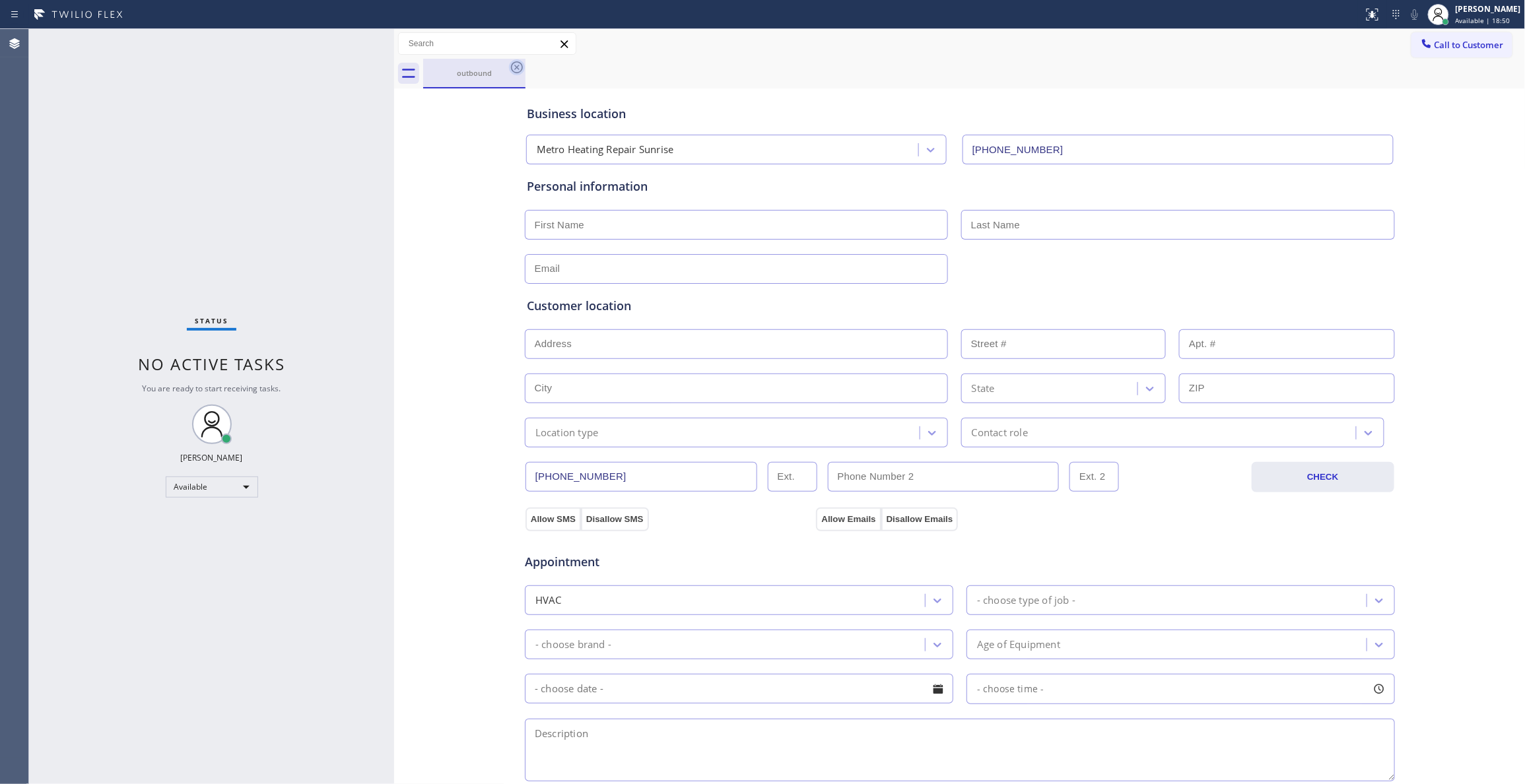
drag, startPoint x: 505, startPoint y: 69, endPoint x: 512, endPoint y: 67, distance: 7.3
click at [505, 69] on div "outbound" at bounding box center [474, 72] width 100 height 10
click at [516, 67] on icon at bounding box center [517, 67] width 11 height 11
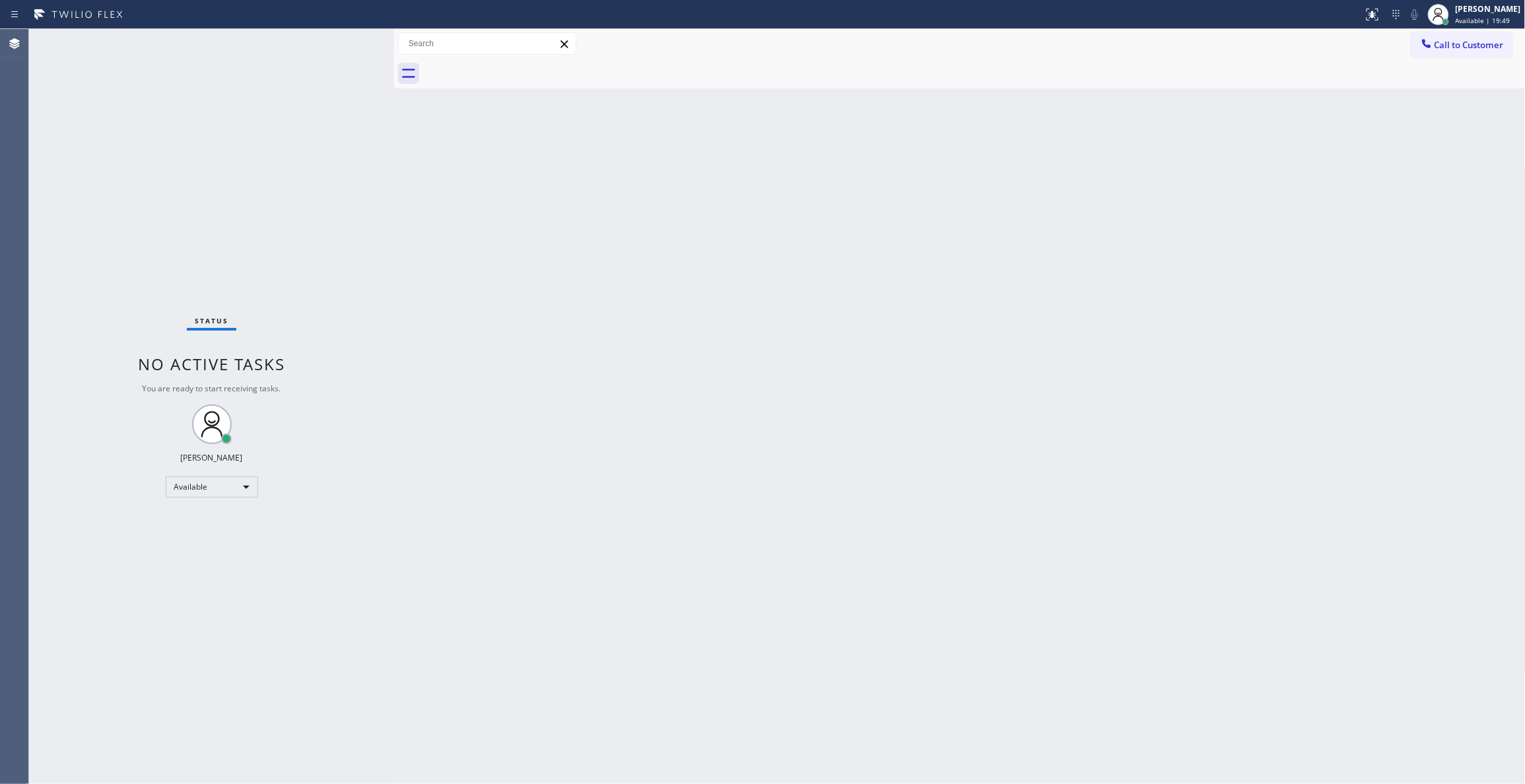
click at [146, 550] on div "Status No active tasks You are ready to start receiving tasks. [PERSON_NAME] Av…" at bounding box center [211, 406] width 365 height 755
click at [281, 199] on div "Status No active tasks You are ready to start receiving tasks. [PERSON_NAME] Av…" at bounding box center [211, 406] width 365 height 755
click at [41, 150] on div "Status No active tasks You are ready to start receiving tasks. [PERSON_NAME] Av…" at bounding box center [211, 406] width 365 height 755
drag, startPoint x: 120, startPoint y: 177, endPoint x: 125, endPoint y: 128, distance: 49.3
click at [120, 175] on div "Status No active tasks You are ready to start receiving tasks. [PERSON_NAME] Av…" at bounding box center [211, 406] width 365 height 755
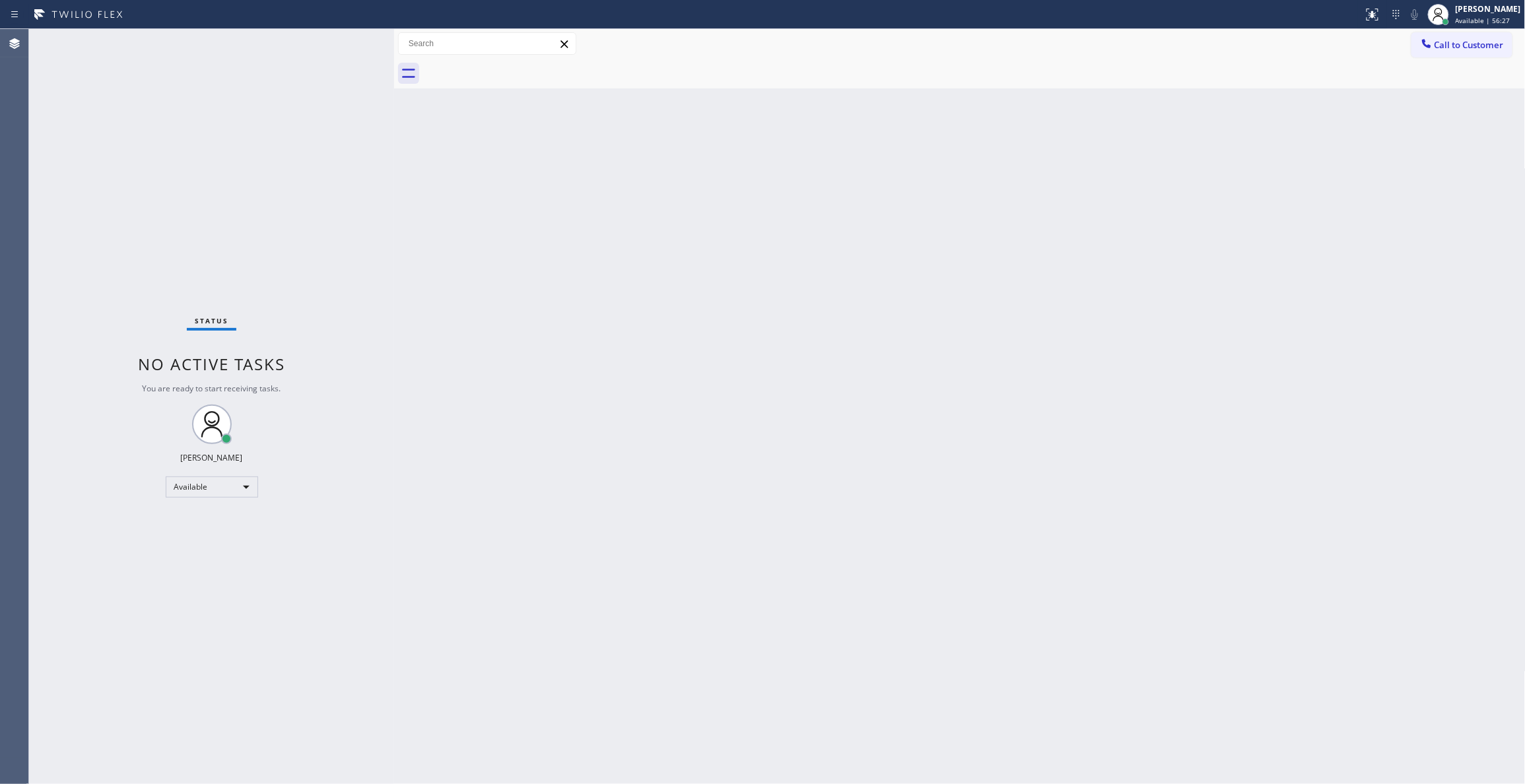
click at [41, 747] on div "Status No active tasks You are ready to start receiving tasks. [PERSON_NAME] Av…" at bounding box center [211, 406] width 365 height 755
click at [42, 745] on div "Status No active tasks You are ready to start receiving tasks. [PERSON_NAME] Av…" at bounding box center [211, 406] width 365 height 755
click at [25, 751] on div "Agent Desktop" at bounding box center [14, 406] width 29 height 755
click at [1463, 13] on div "[PERSON_NAME]" at bounding box center [1488, 9] width 66 height 11
click at [1432, 98] on button "Break" at bounding box center [1459, 105] width 132 height 17
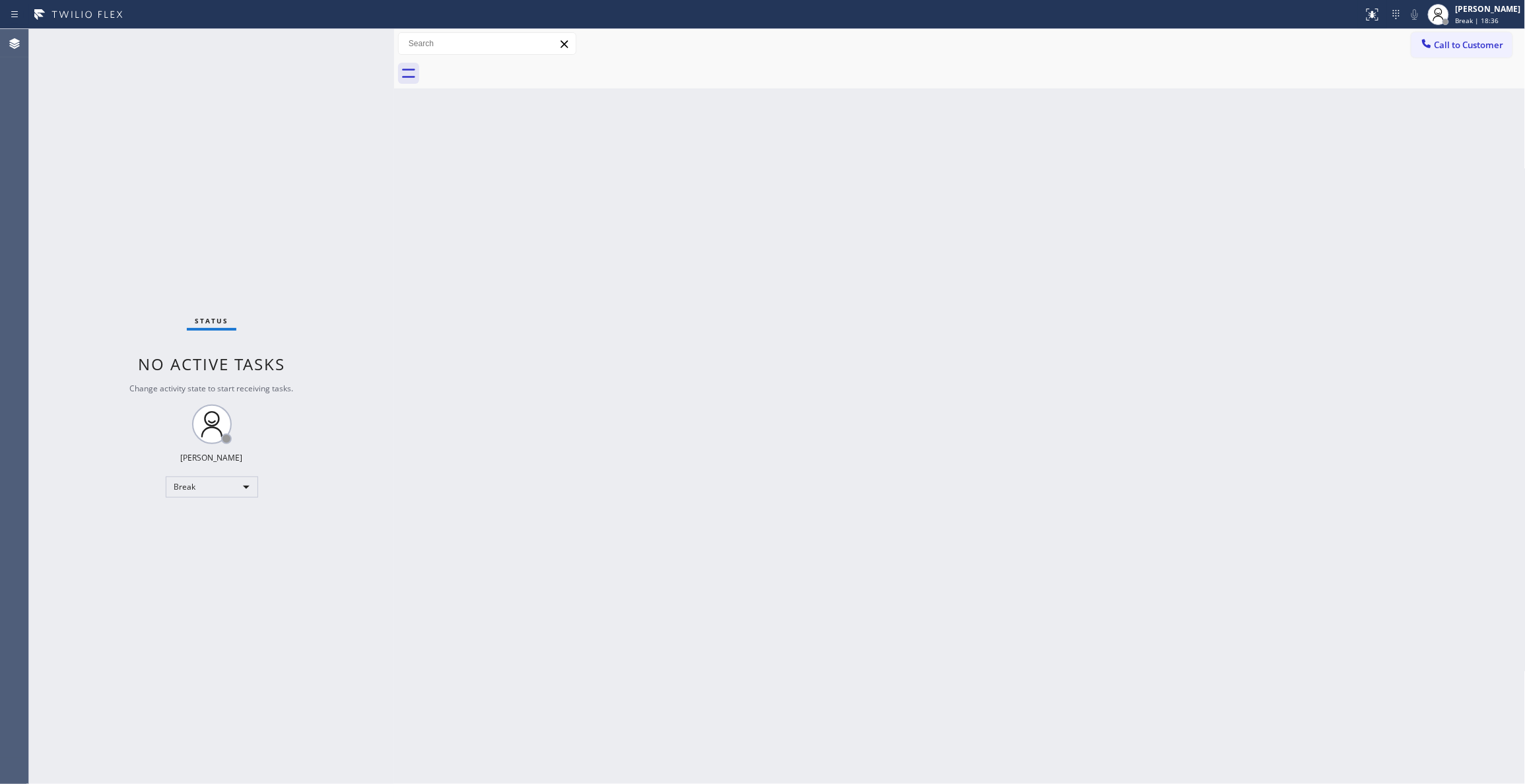
click at [1420, 98] on div "Back to Dashboard Change Sender ID Customers Technicians Select a contact Outbo…" at bounding box center [960, 406] width 1132 height 755
click at [1524, 586] on div "Back to Dashboard Change Sender ID Customers Technicians Select a contact Outbo…" at bounding box center [960, 406] width 1132 height 755
click at [1389, 137] on div "Back to Dashboard Change Sender ID Customers Technicians Select a contact Outbo…" at bounding box center [960, 406] width 1132 height 755
click at [1456, 22] on span "Break | 19:55" at bounding box center [1477, 21] width 44 height 10
click at [1443, 88] on button "Unavailable" at bounding box center [1459, 88] width 132 height 17
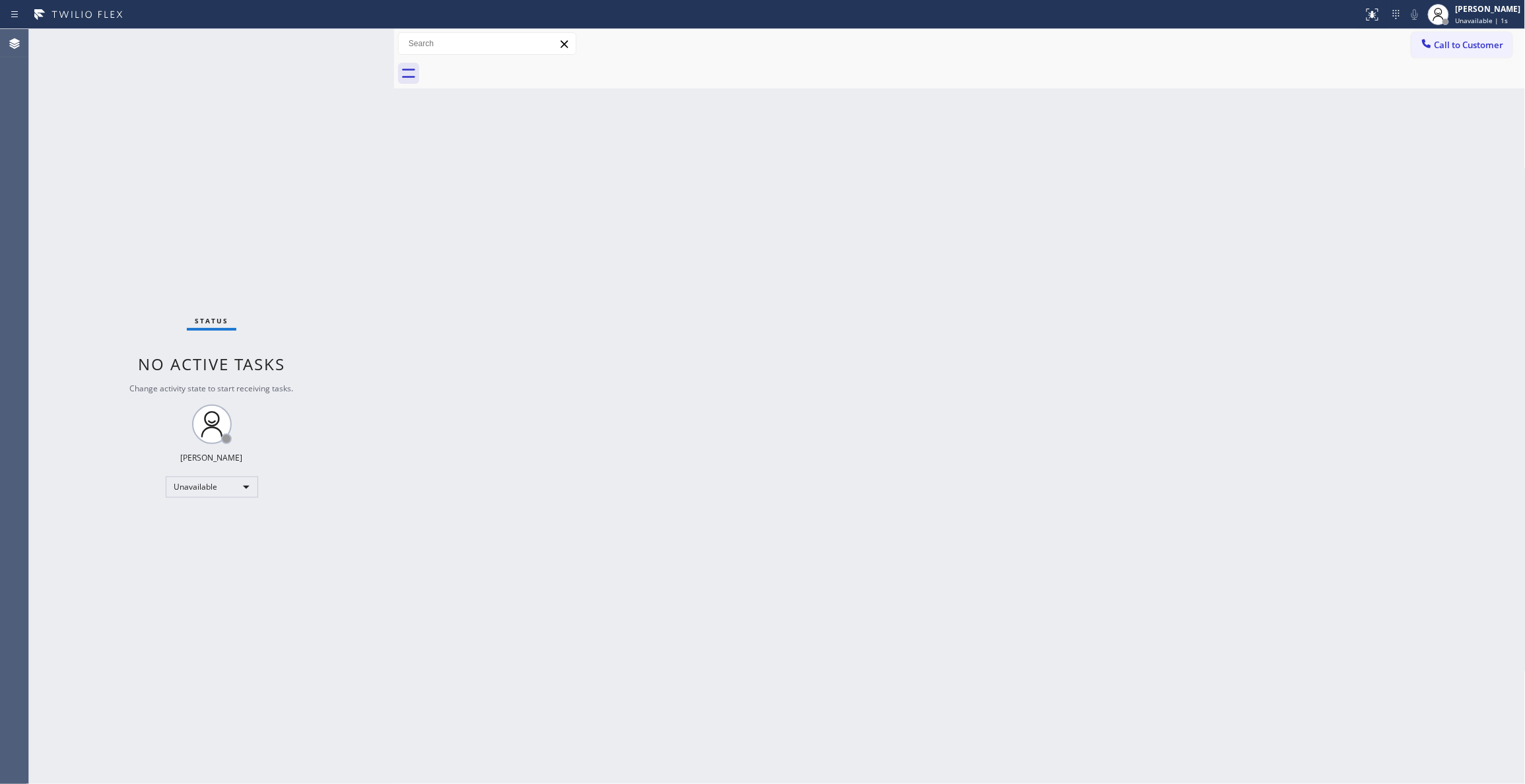
click at [822, 307] on div "Back to Dashboard Change Sender ID Customers Technicians Select a contact Outbo…" at bounding box center [960, 406] width 1132 height 755
click at [103, 763] on div "Status No active tasks Change activity state to start receiving tasks. Louis Ma…" at bounding box center [211, 406] width 365 height 755
click at [1481, 49] on span "Call to Customer" at bounding box center [1469, 45] width 69 height 11
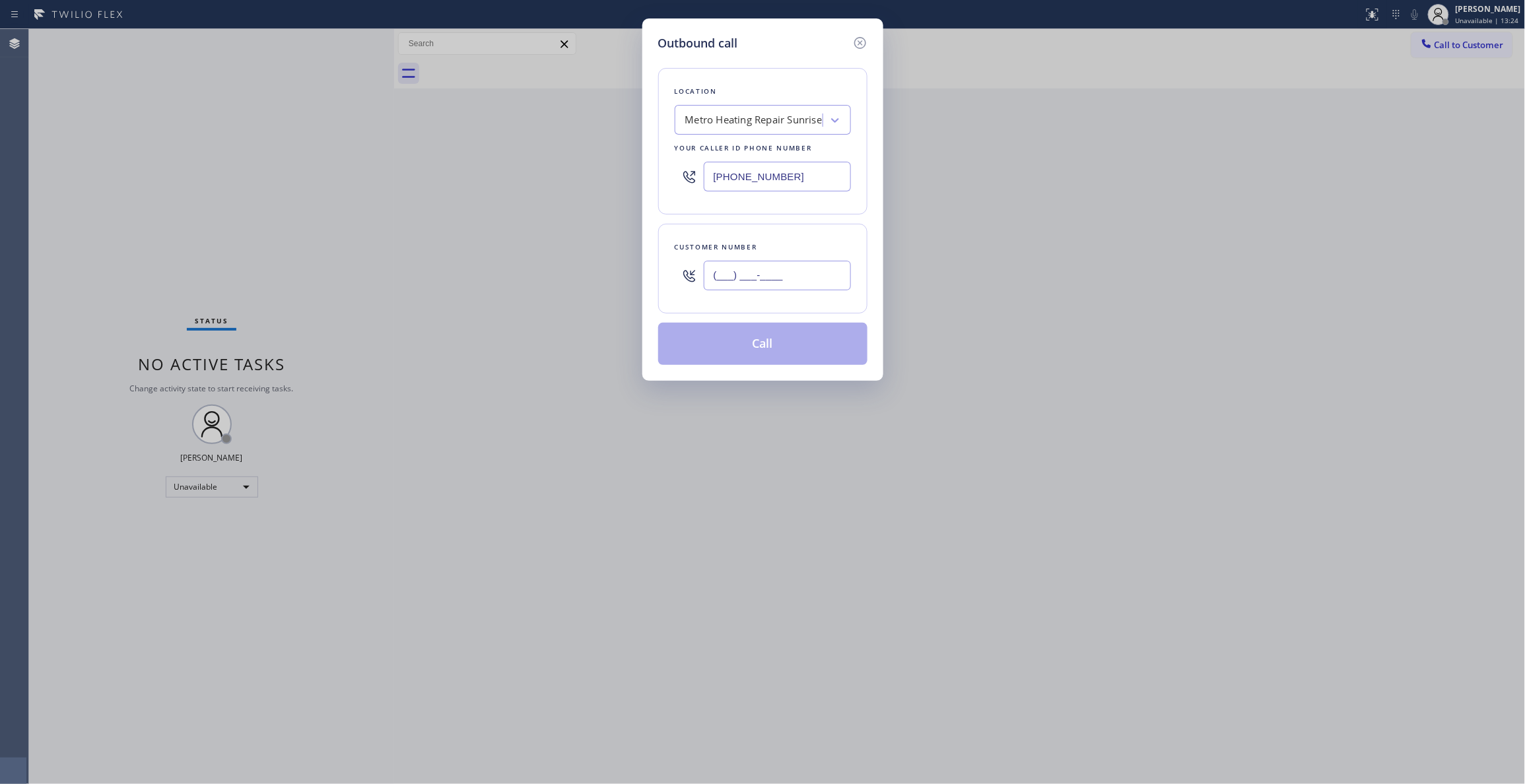
click at [726, 283] on input "(___) ___-____" at bounding box center [777, 275] width 148 height 29
paste input "408) 690-1696"
type input "(408) 690-1696"
drag, startPoint x: 824, startPoint y: 180, endPoint x: 365, endPoint y: 187, distance: 459.1
click at [299, 165] on div "Outbound call Location Metro Heating Repair Sunrise Your caller id phone number…" at bounding box center [762, 392] width 1525 height 784
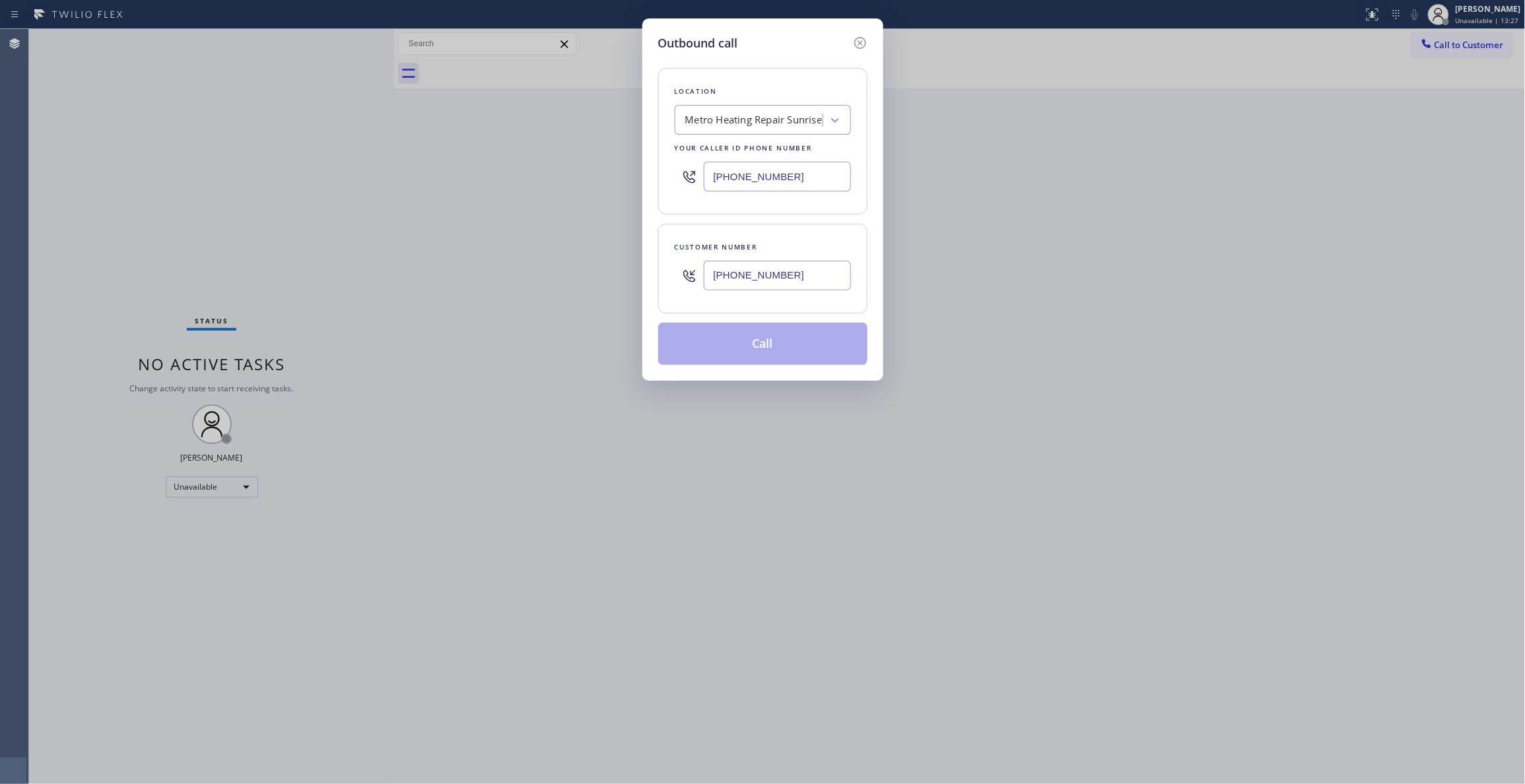
paste input "855) 731-4952"
type input "[PHONE_NUMBER]"
drag, startPoint x: 830, startPoint y: 281, endPoint x: 565, endPoint y: 272, distance: 265.2
click at [565, 272] on div "Outbound call Location Metro Heating Repair Sunrise Your caller id phone number…" at bounding box center [762, 392] width 1525 height 784
click at [820, 278] on input "(408) 690-1696" at bounding box center [777, 275] width 148 height 29
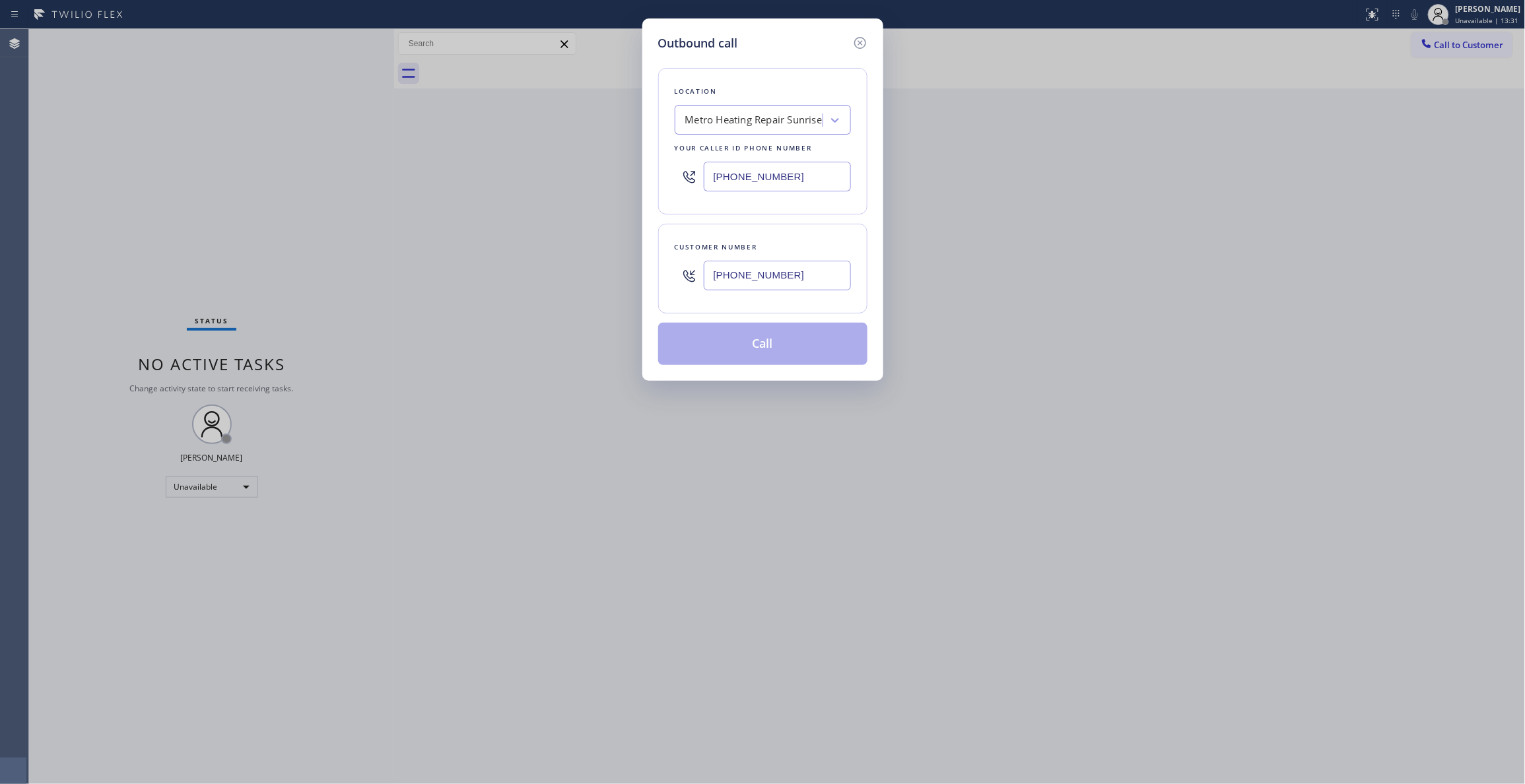
drag, startPoint x: 820, startPoint y: 278, endPoint x: 610, endPoint y: 272, distance: 210.1
click at [610, 272] on div "Outbound call Location Metro Heating Repair Sunrise Your caller id phone number…" at bounding box center [762, 392] width 1525 height 784
drag, startPoint x: 805, startPoint y: 281, endPoint x: 531, endPoint y: 277, distance: 274.0
click at [518, 270] on div "Outbound call Location Metro Heating Repair Sunrise Your caller id phone number…" at bounding box center [762, 392] width 1525 height 784
click at [671, 350] on button "Call" at bounding box center [762, 343] width 209 height 42
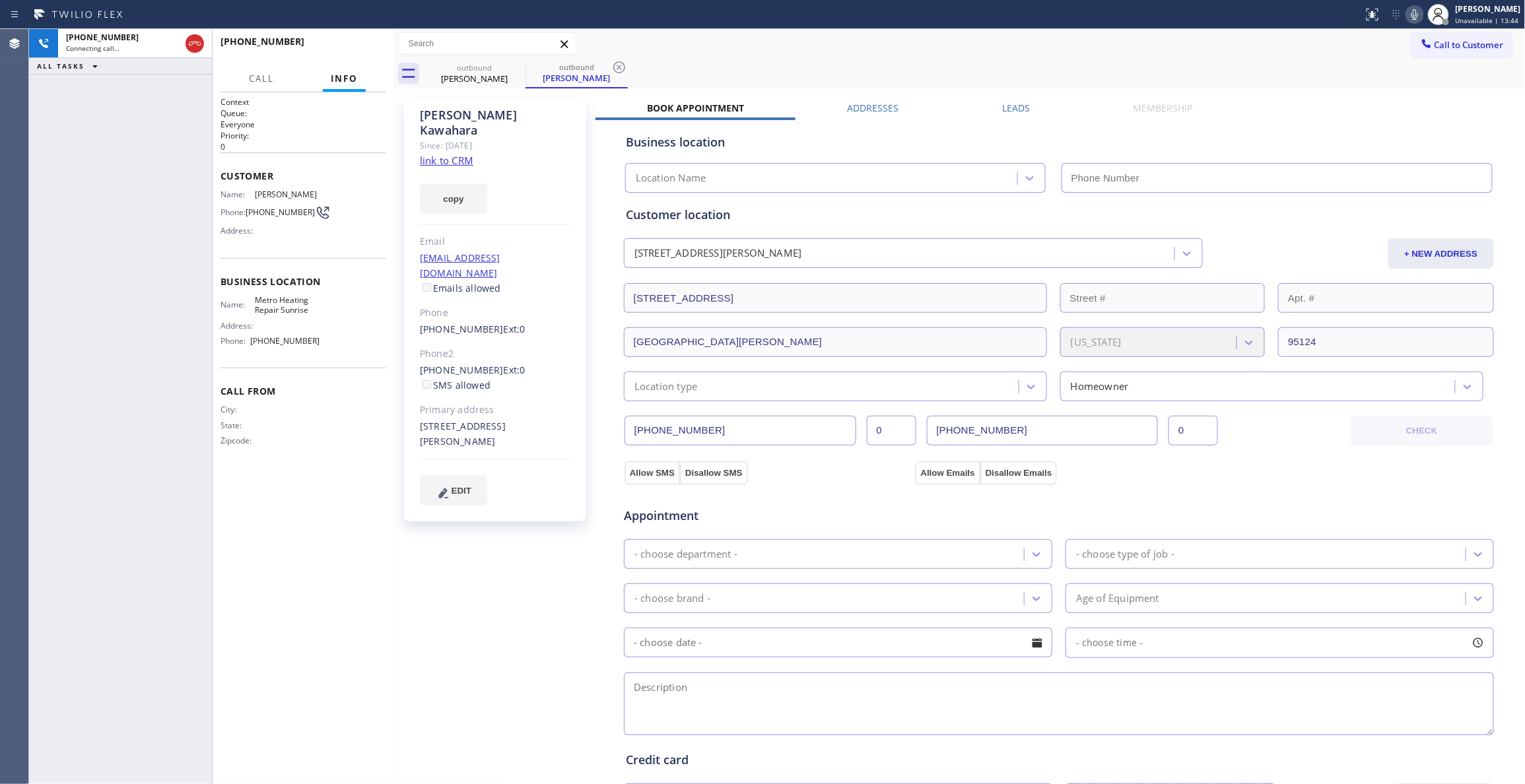
drag, startPoint x: 141, startPoint y: 214, endPoint x: 151, endPoint y: 194, distance: 22.4
click at [146, 206] on div "+14086901696 Connecting call… ALL TASKS ALL TASKS ACTIVE TASKS TASKS IN WRAP UP" at bounding box center [121, 406] width 183 height 755
type input "[PHONE_NUMBER]"
click at [619, 64] on icon at bounding box center [619, 67] width 16 height 16
click at [462, 556] on div "Josh Kawahara Since: 20 may 2020 link to CRM copy Email joshuakawa@gmail.com Em…" at bounding box center [496, 532] width 198 height 881
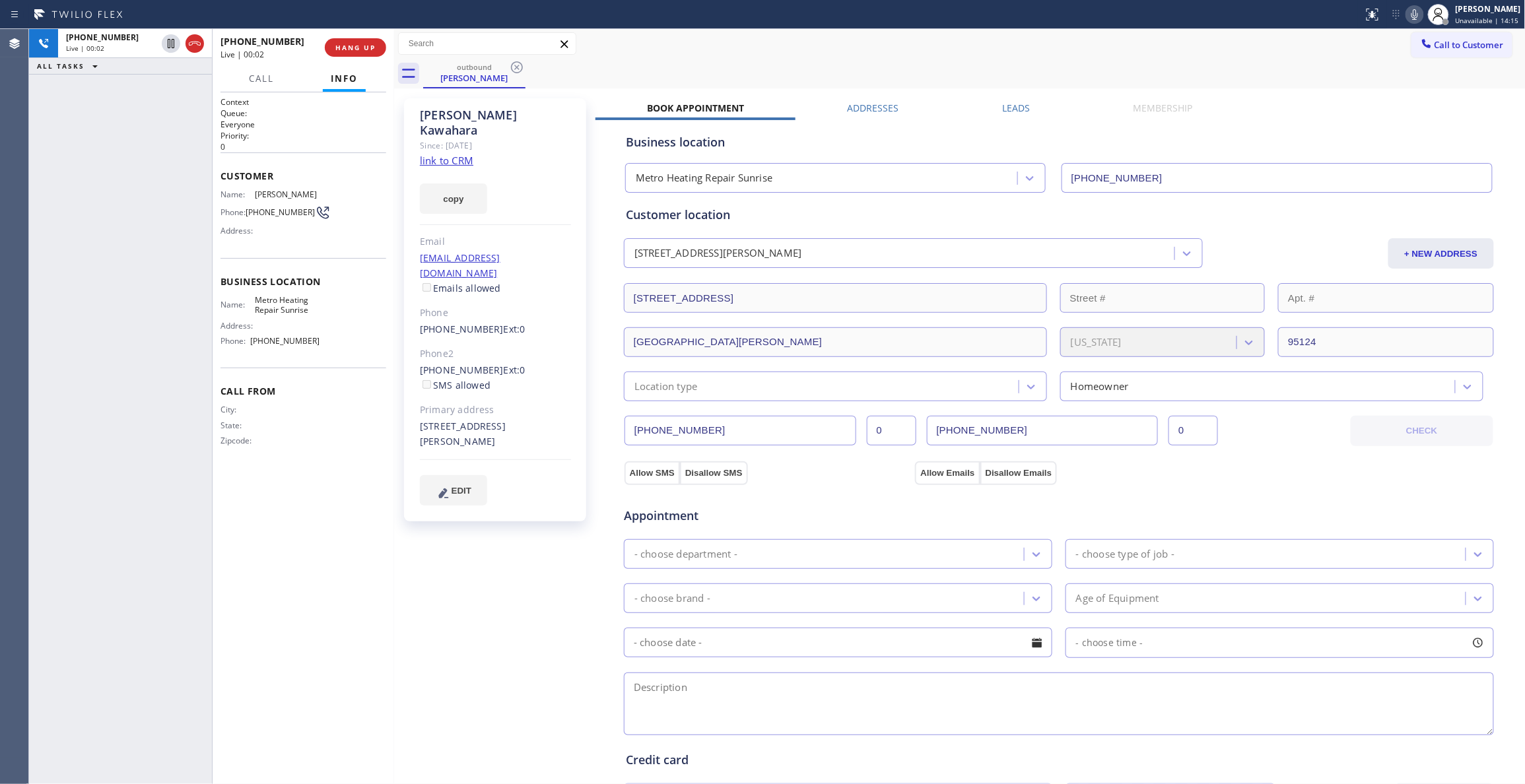
drag, startPoint x: 174, startPoint y: 650, endPoint x: 188, endPoint y: 594, distance: 57.7
click at [188, 594] on div "+14086901696 Live | 00:02 ALL TASKS ALL TASKS ACTIVE TASKS TASKS IN WRAP UP" at bounding box center [121, 406] width 183 height 755
click at [362, 41] on button "HANG UP" at bounding box center [355, 47] width 61 height 18
click at [362, 41] on button "COMPLETE" at bounding box center [353, 47] width 67 height 18
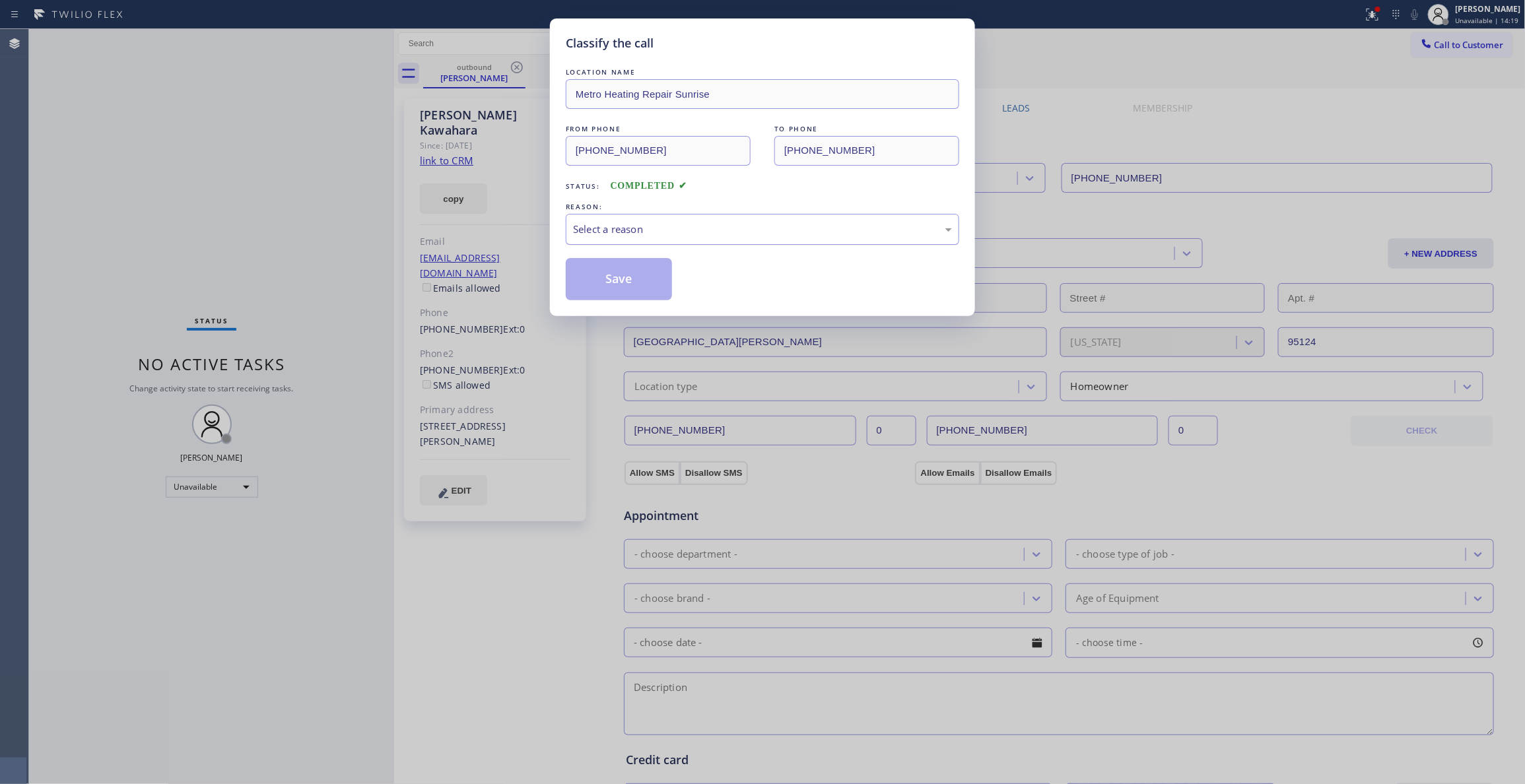
click at [659, 225] on div "Select a reason" at bounding box center [762, 229] width 379 height 15
click at [615, 280] on button "Save" at bounding box center [619, 279] width 107 height 42
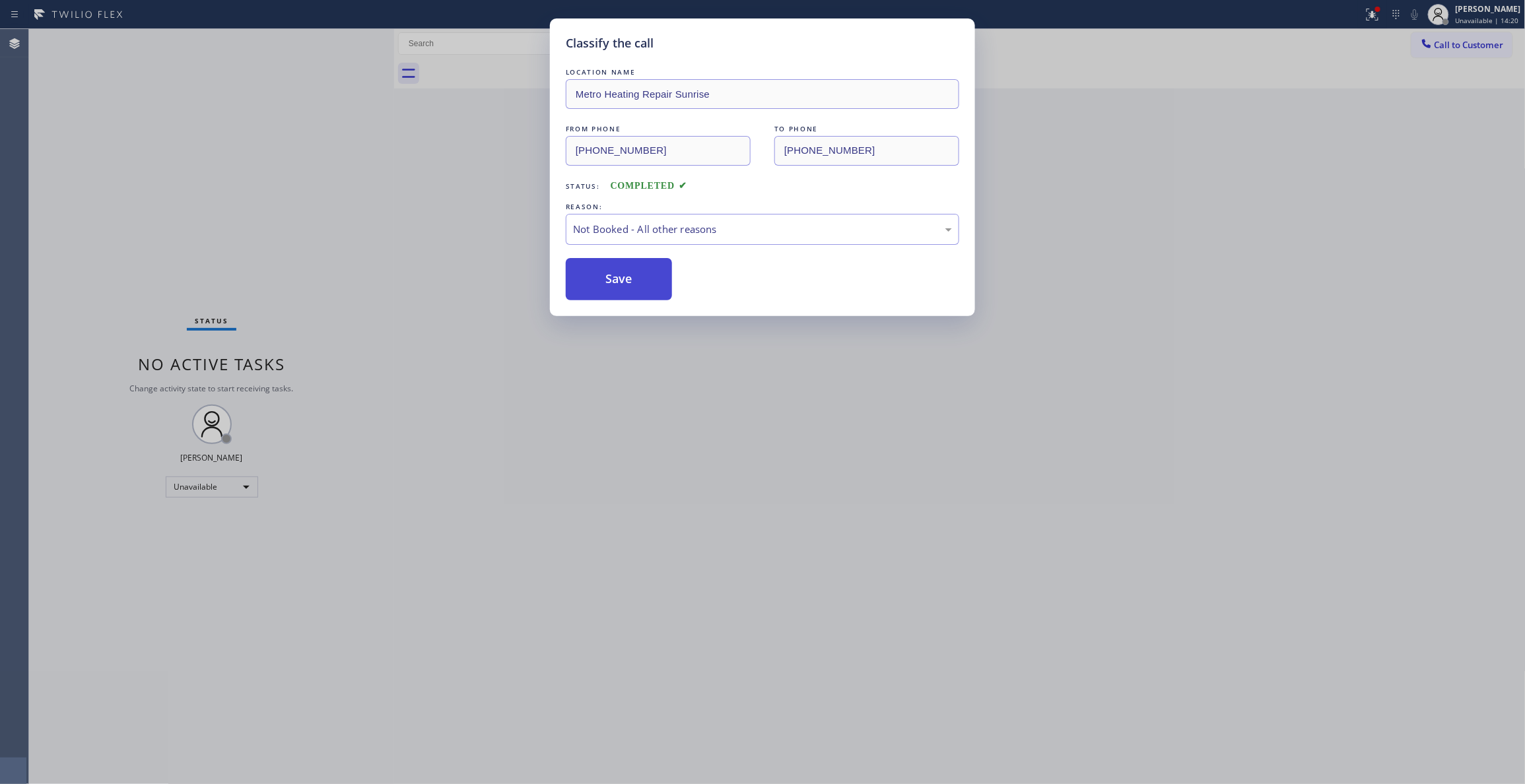
click at [615, 280] on button "Save" at bounding box center [619, 279] width 107 height 42
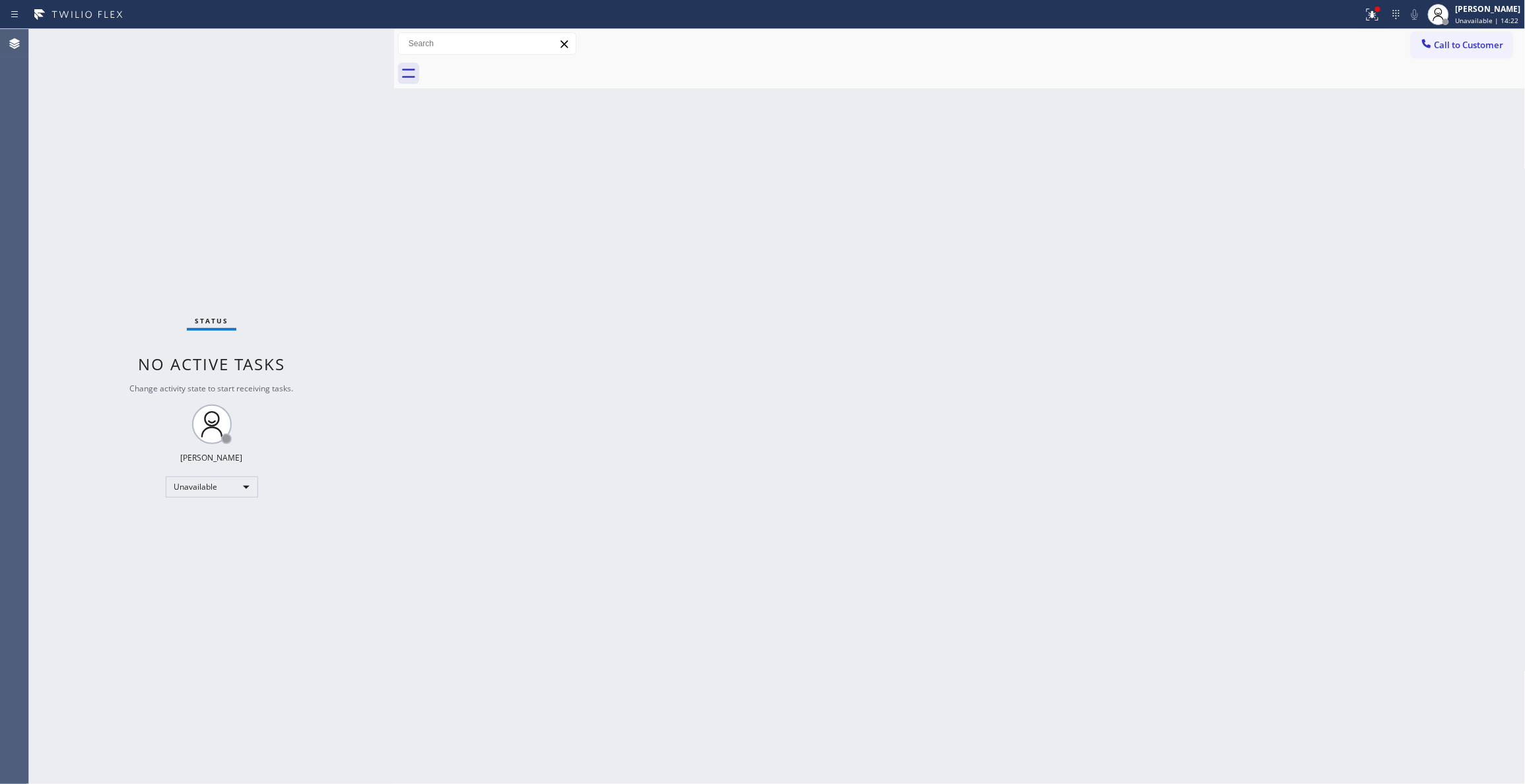
click at [742, 464] on div "Back to Dashboard Change Sender ID Customers Technicians Select a contact Outbo…" at bounding box center [960, 406] width 1132 height 755
click at [40, 465] on div "Status No active tasks Change activity state to start receiving tasks. Louis Ma…" at bounding box center [211, 406] width 365 height 755
click at [1481, 49] on span "Call to Customer" at bounding box center [1469, 45] width 69 height 11
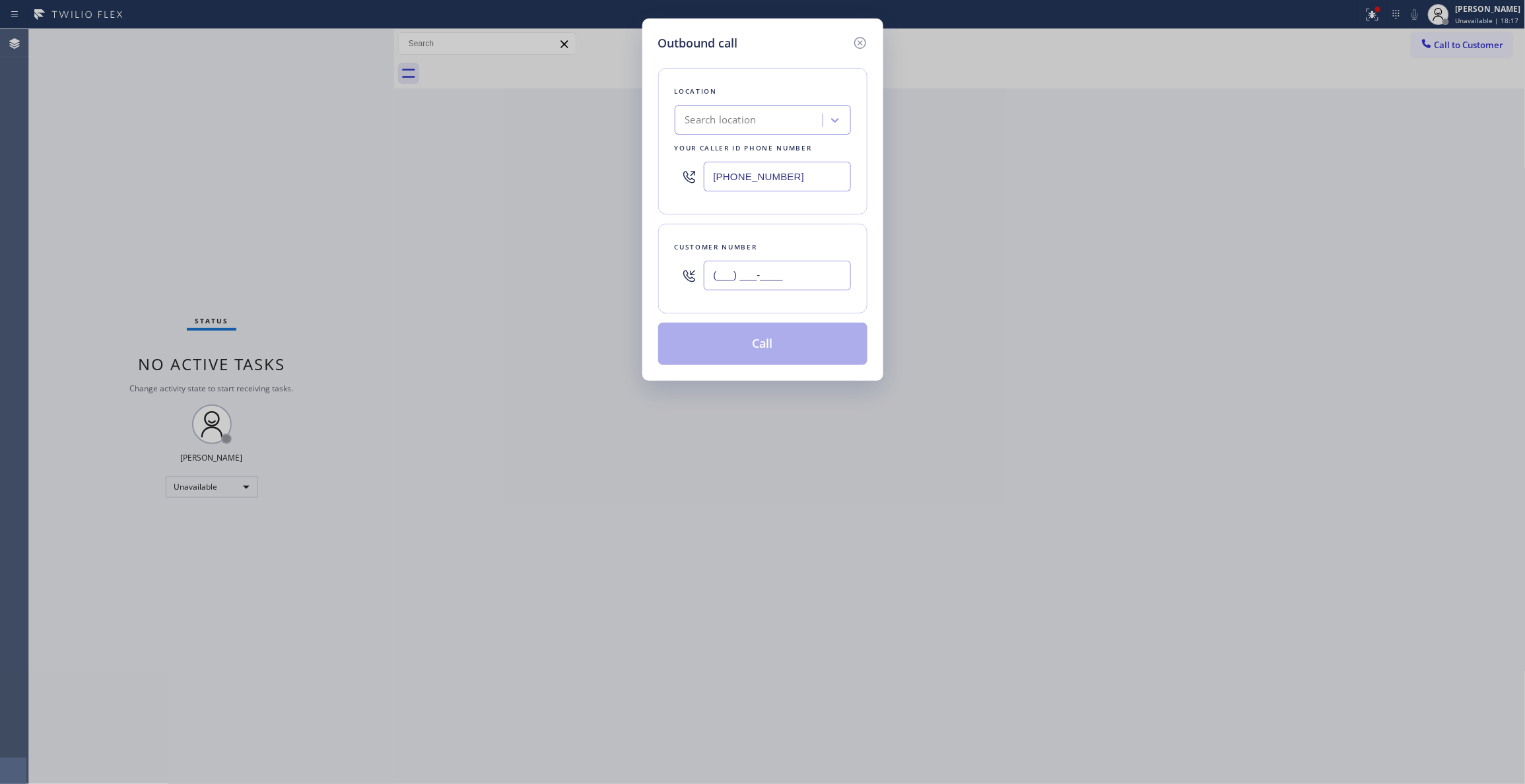
click at [842, 269] on input "(___) ___-____" at bounding box center [777, 275] width 148 height 29
paste input "617) 570-1000"
type input "(617) 570-1000"
drag, startPoint x: 814, startPoint y: 178, endPoint x: 395, endPoint y: 162, distance: 419.3
click at [384, 177] on div "Outbound call Location Search location Your caller id phone number (954) 799-34…" at bounding box center [762, 392] width 1525 height 784
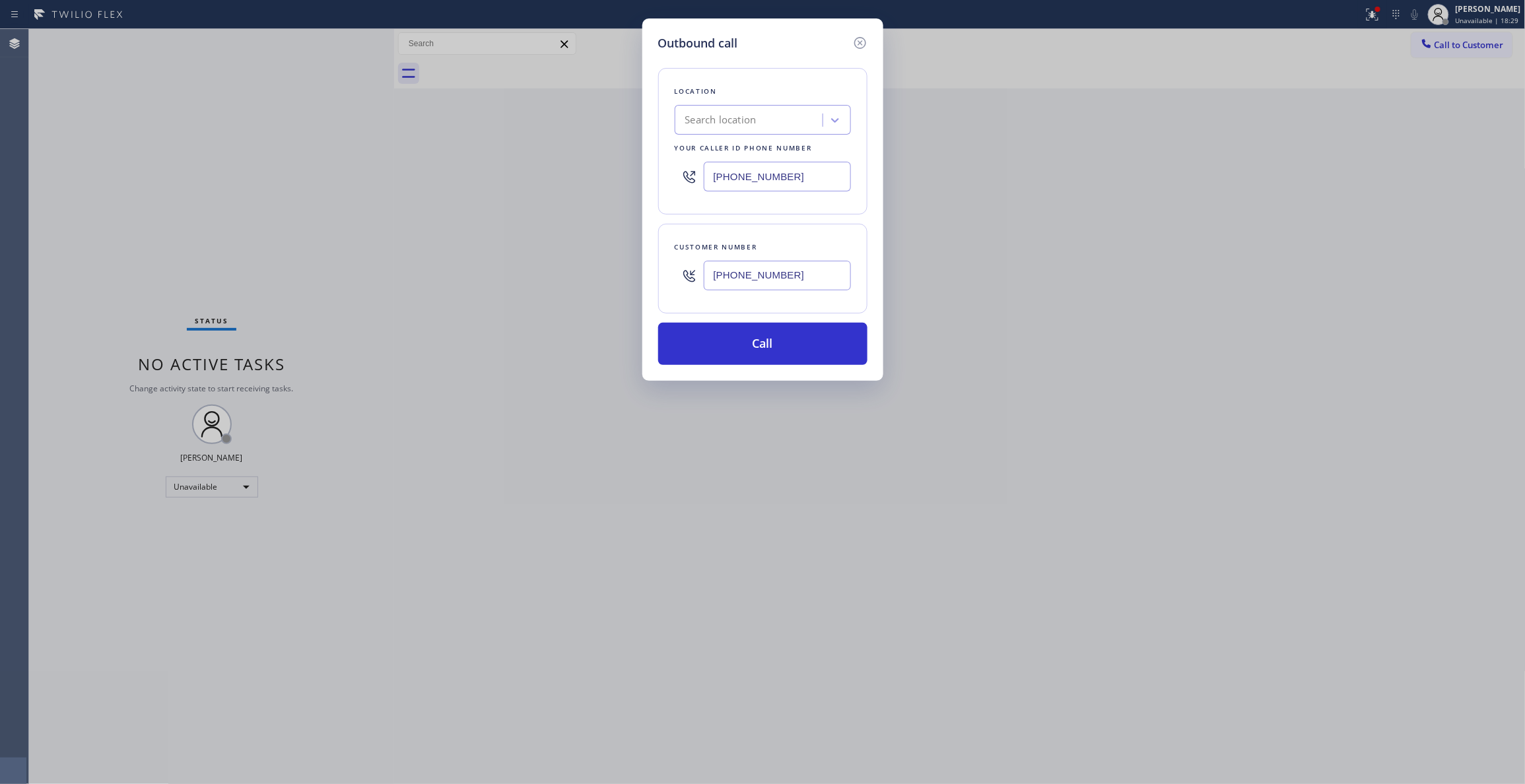
paste input "855) 920-0665"
type input "(855) 920-0665"
drag, startPoint x: 798, startPoint y: 277, endPoint x: 549, endPoint y: 301, distance: 250.2
click at [477, 256] on div "Outbound call Location Best HVAC Repair & Service Company Your caller id phone …" at bounding box center [762, 392] width 1525 height 784
click at [734, 352] on button "Call" at bounding box center [762, 343] width 209 height 42
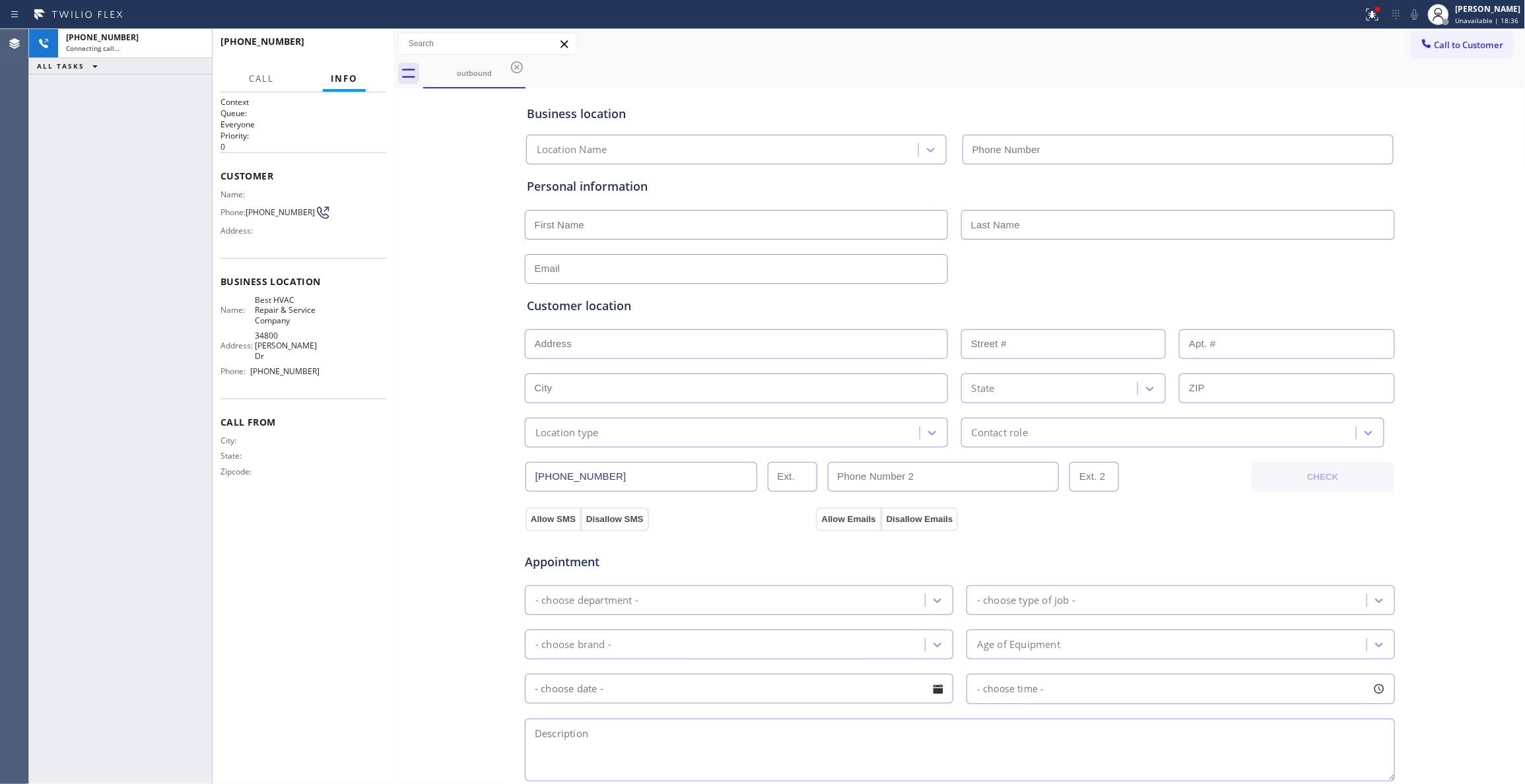
type input "(855) 920-0665"
click at [402, 526] on div "Business location Best HVAC Repair & Service Company (855) 920-0665 Personal in…" at bounding box center [960, 541] width 1125 height 901
click at [247, 537] on div "Context Queue: Everyone Priority: 0 Customer Name: Phone: (617) 570-1000 Addres…" at bounding box center [304, 438] width 166 height 683
drag, startPoint x: 128, startPoint y: 357, endPoint x: 127, endPoint y: 312, distance: 45.0
click at [128, 357] on div "+16175701000 Live | 01:16 ALL TASKS ALL TASKS ACTIVE TASKS TASKS IN WRAP UP" at bounding box center [121, 406] width 183 height 755
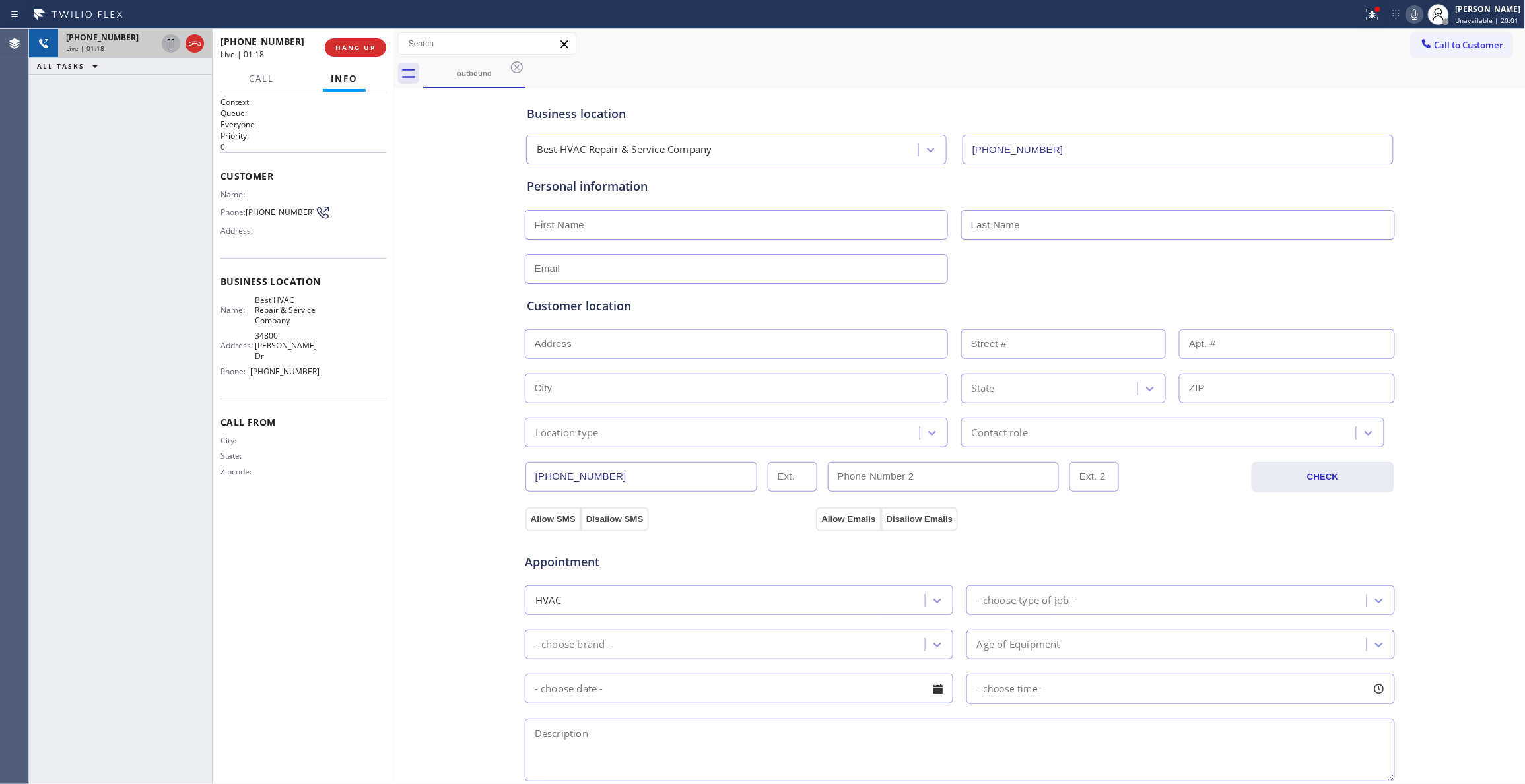
click at [170, 43] on icon at bounding box center [170, 43] width 16 height 16
click at [1407, 13] on icon at bounding box center [1415, 14] width 16 height 16
drag, startPoint x: 178, startPoint y: 231, endPoint x: 212, endPoint y: 190, distance: 53.3
click at [178, 227] on div "+16175701000 Live | 01:38 ALL TASKS ALL TASKS ACTIVE TASKS TASKS IN WRAP UP" at bounding box center [121, 406] width 183 height 755
click at [349, 40] on button "HANG UP" at bounding box center [355, 47] width 61 height 18
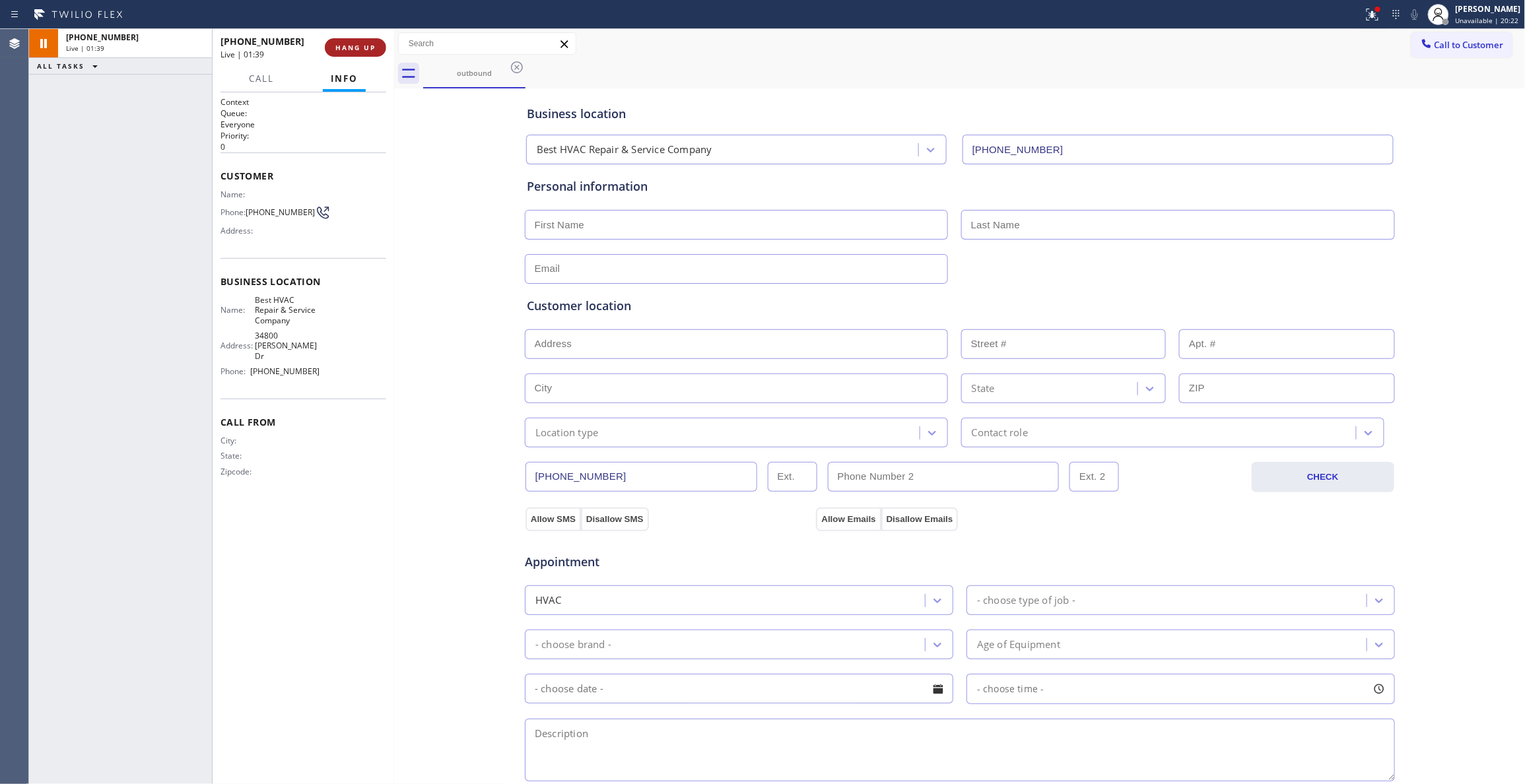
click at [349, 40] on button "HANG UP" at bounding box center [355, 47] width 61 height 18
click at [349, 44] on span "COMPLETE" at bounding box center [353, 48] width 46 height 10
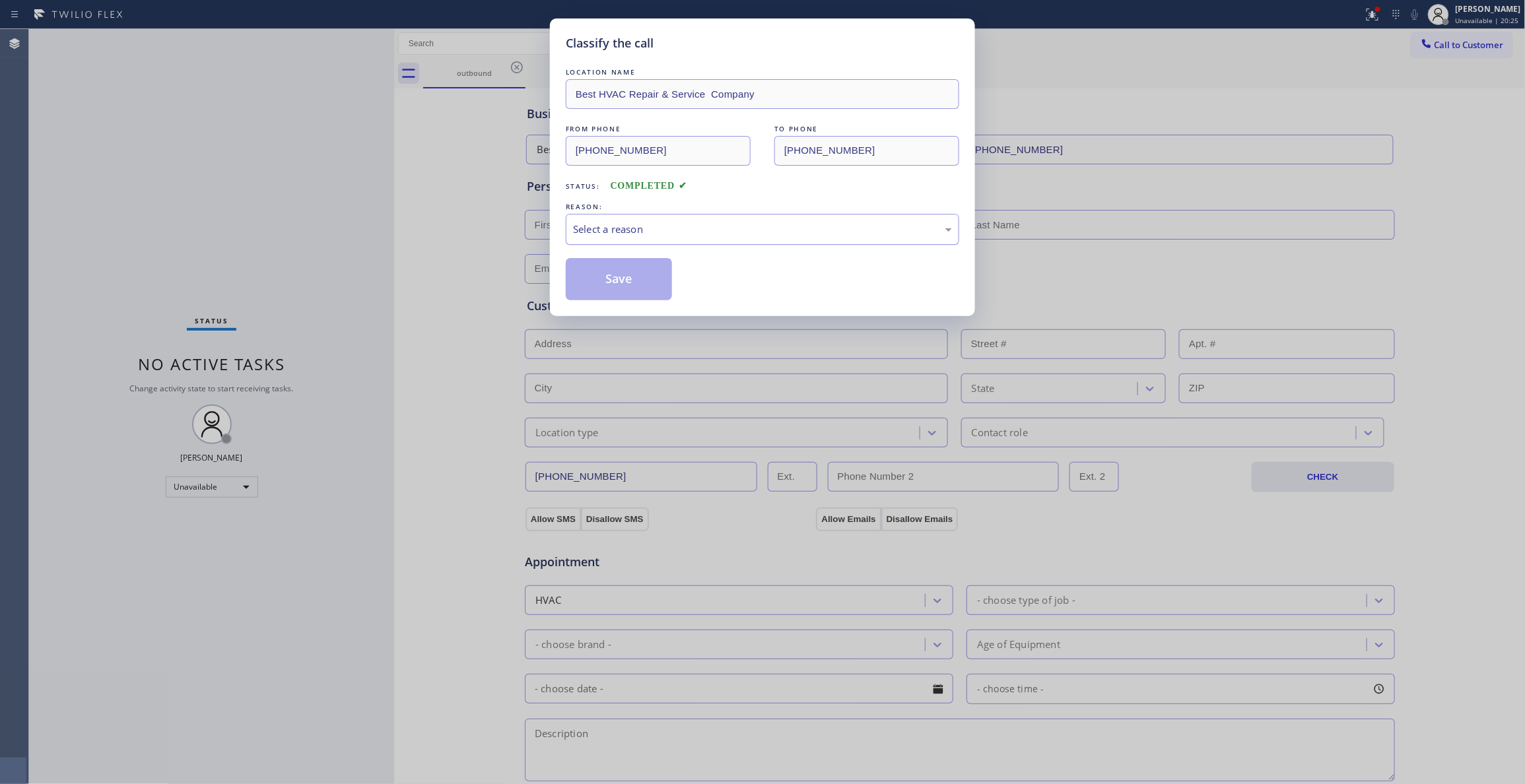
click at [598, 233] on div "Select a reason" at bounding box center [762, 229] width 379 height 15
click at [618, 281] on button "Save" at bounding box center [619, 279] width 107 height 42
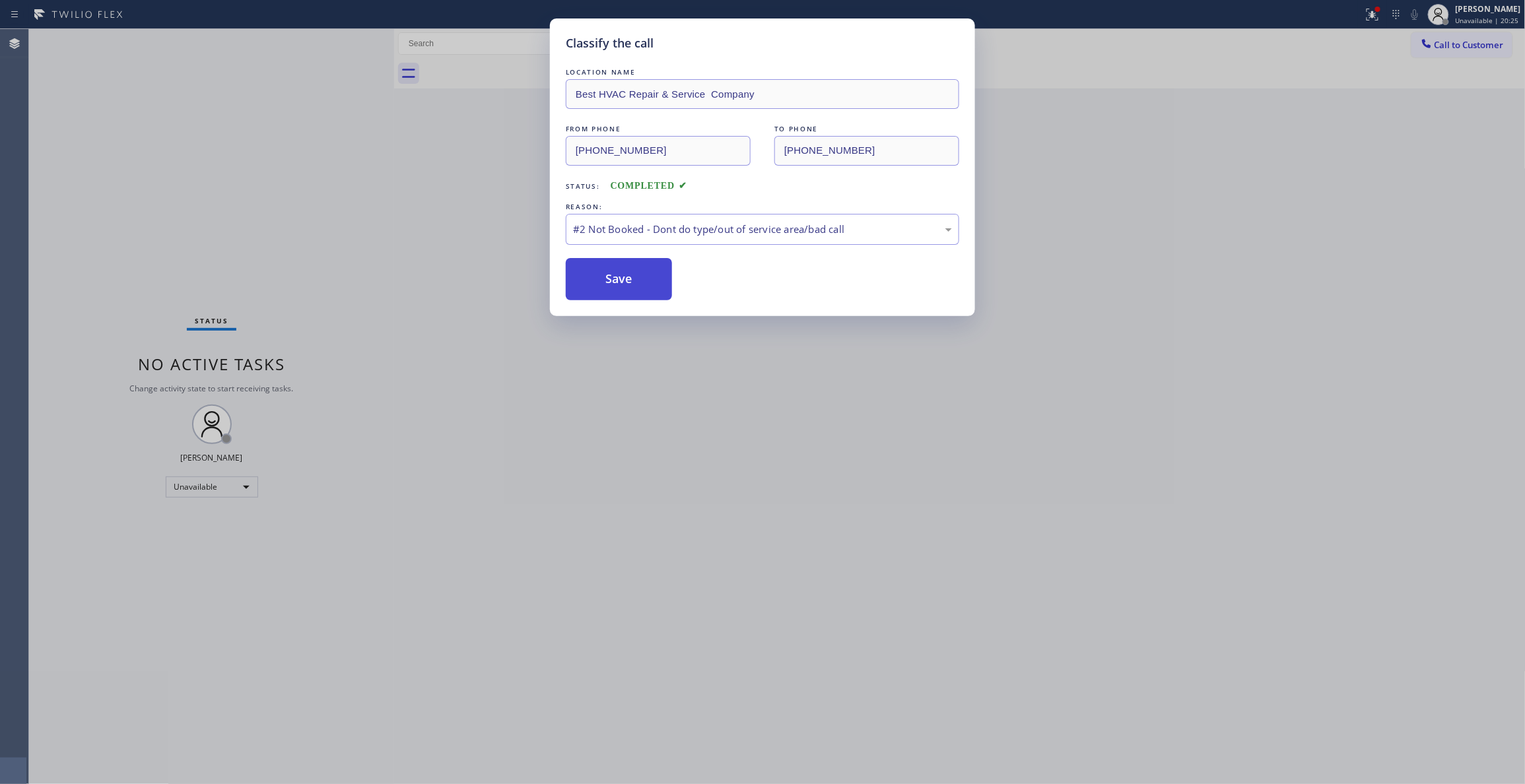
click at [618, 281] on button "Save" at bounding box center [619, 279] width 107 height 42
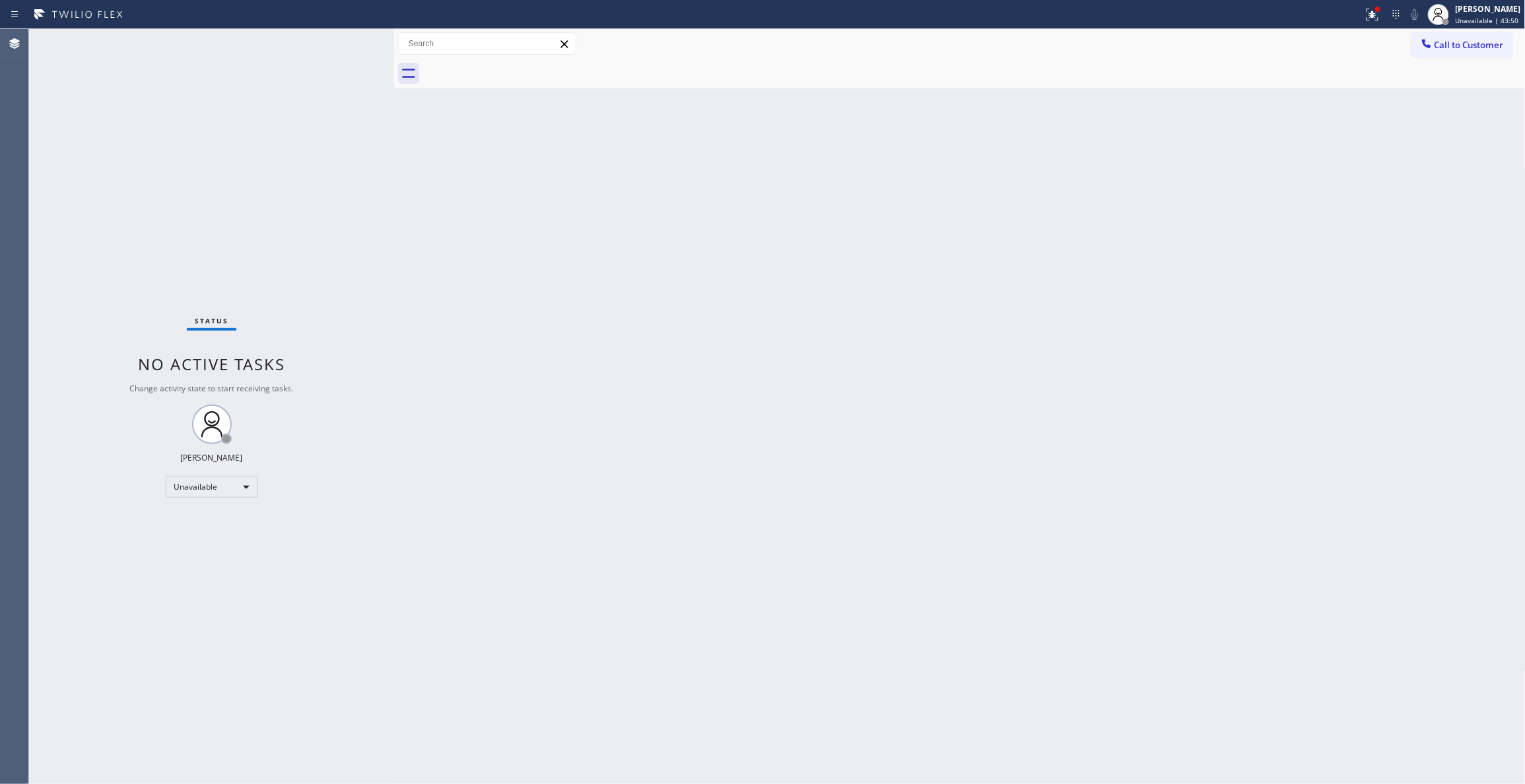
click at [225, 181] on div "Status No active tasks Change activity state to start receiving tasks. Louis Ma…" at bounding box center [211, 406] width 365 height 755
click at [1207, 205] on div "Back to Dashboard Change Sender ID Customers Technicians Select a contact Outbo…" at bounding box center [960, 406] width 1132 height 755
click at [1482, 45] on span "Call to Customer" at bounding box center [1469, 45] width 69 height 11
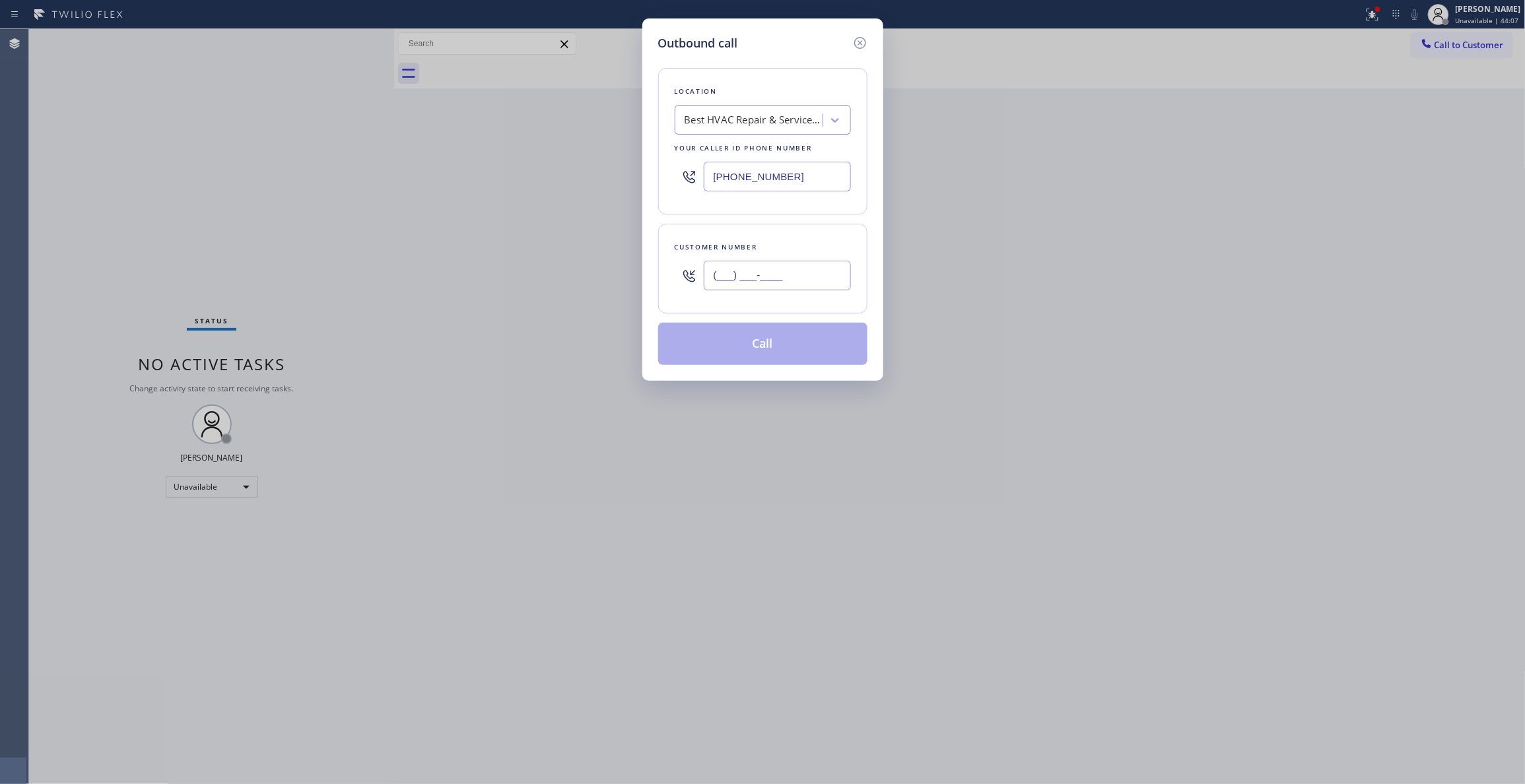
click at [729, 272] on input "(___) ___-____" at bounding box center [777, 275] width 148 height 29
paste input "270) 568-6131"
type input "(270) 568-6131"
drag, startPoint x: 822, startPoint y: 178, endPoint x: 147, endPoint y: 138, distance: 676.2
click at [147, 138] on div "Outbound call Location Best HVAC Repair & Service Company Your caller id phone …" at bounding box center [762, 392] width 1525 height 784
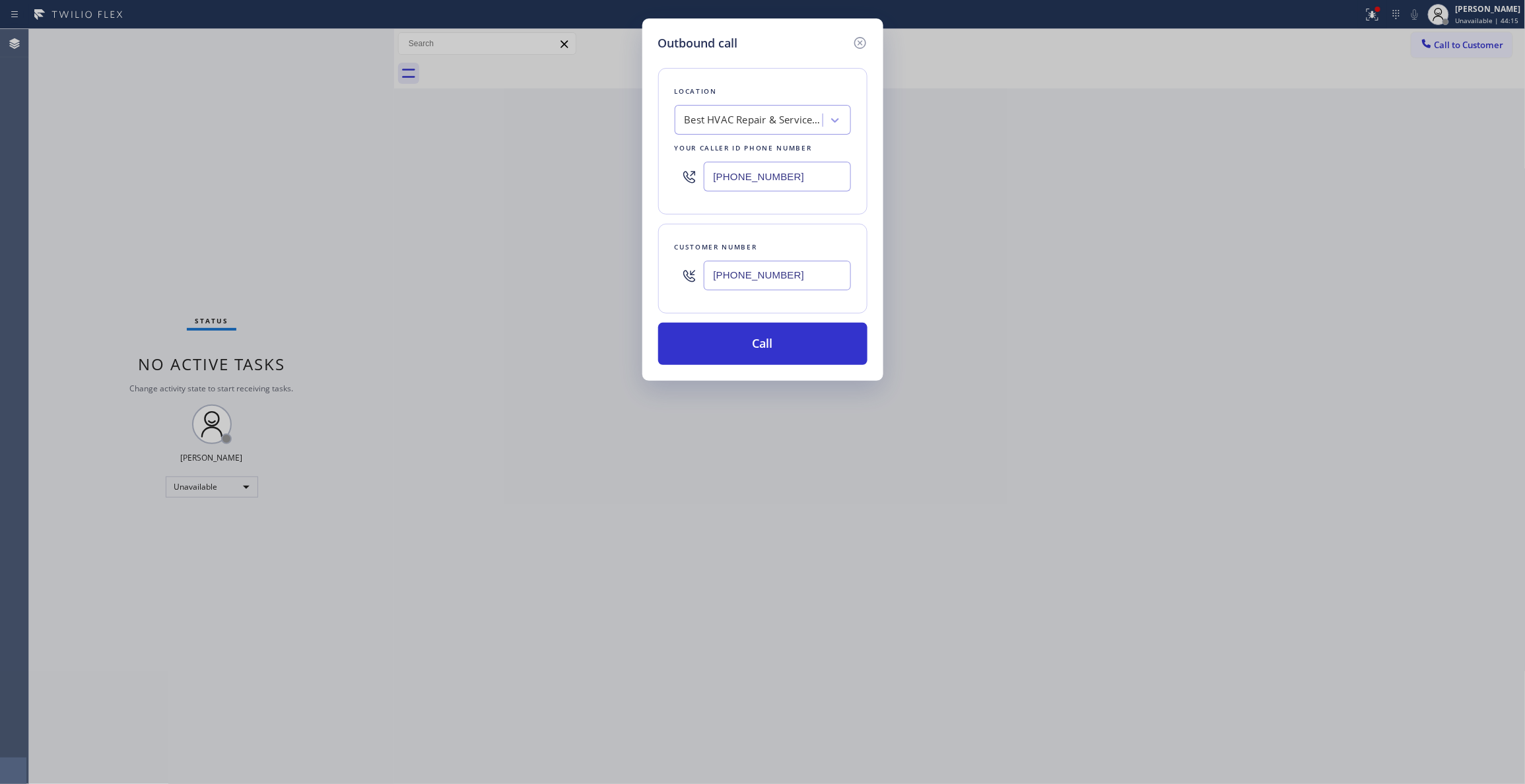
paste input "77) 748-5179"
type input "(877) 748-5179"
drag, startPoint x: 822, startPoint y: 277, endPoint x: 692, endPoint y: 272, distance: 130.1
click at [692, 272] on div "(270) 568-6131" at bounding box center [762, 275] width 176 height 43
click at [798, 336] on button "Call" at bounding box center [762, 343] width 209 height 42
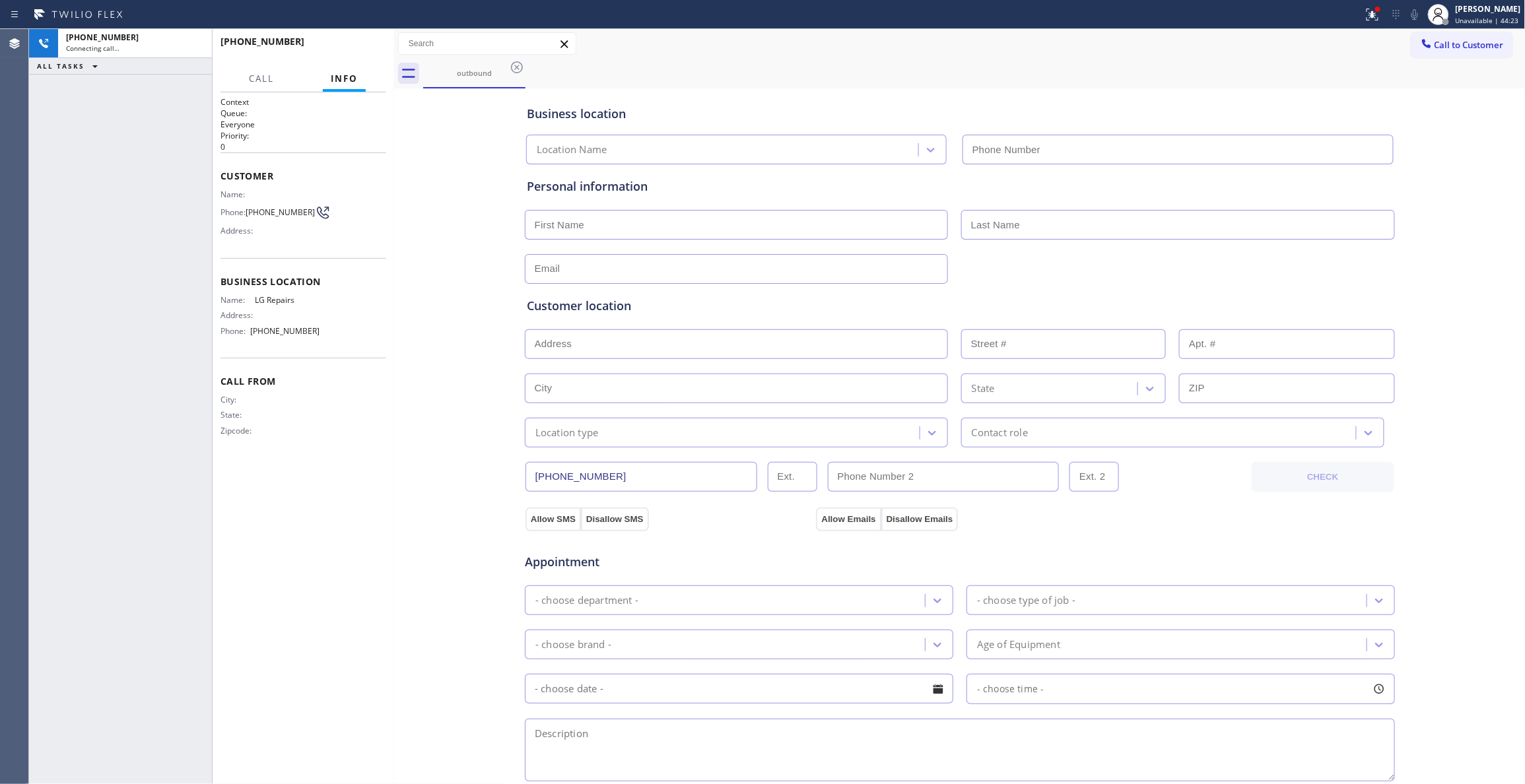
type input "(877) 748-5179"
click at [1366, 18] on div at bounding box center [1372, 14] width 30 height 16
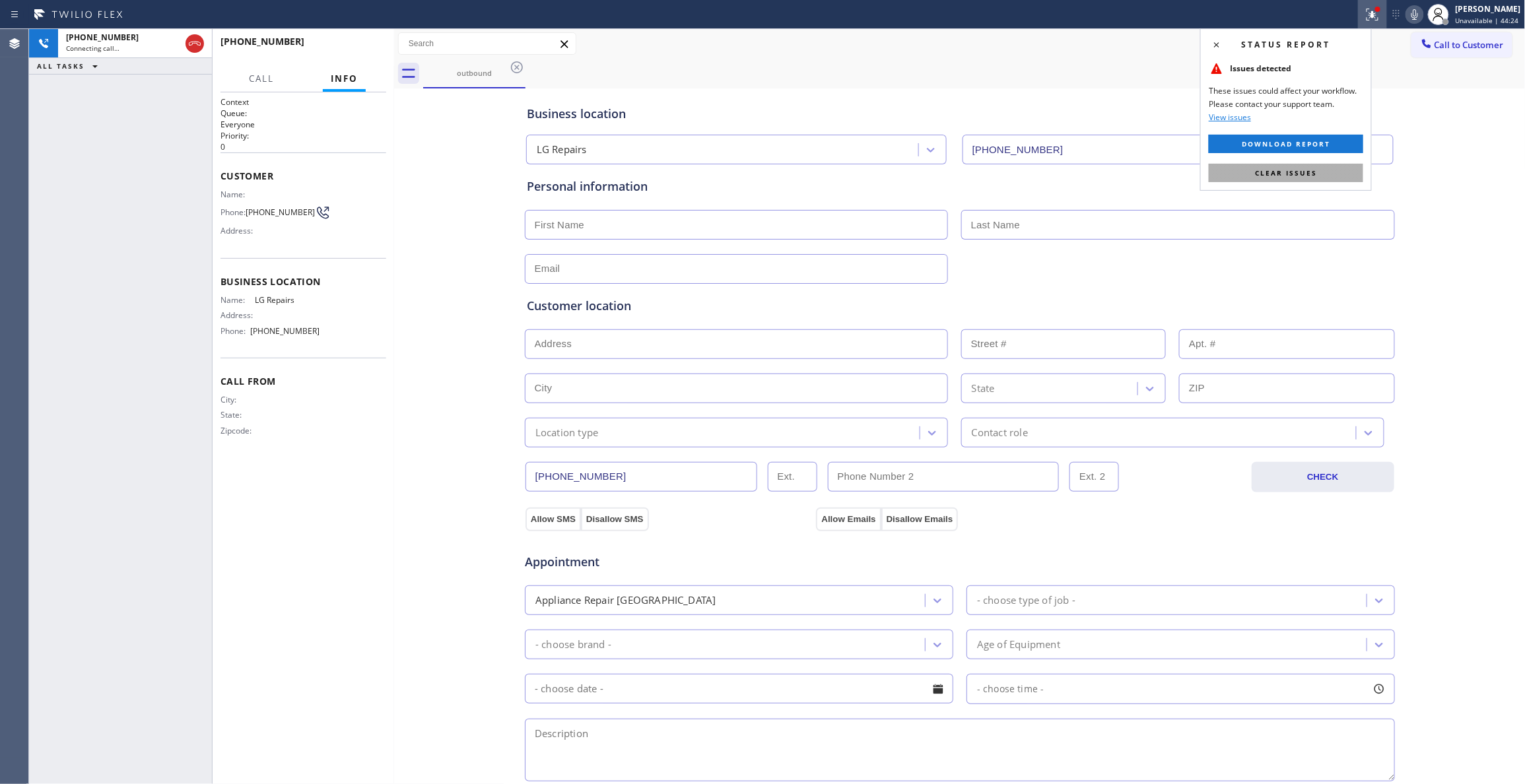
click at [1341, 171] on button "Clear issues" at bounding box center [1286, 172] width 154 height 18
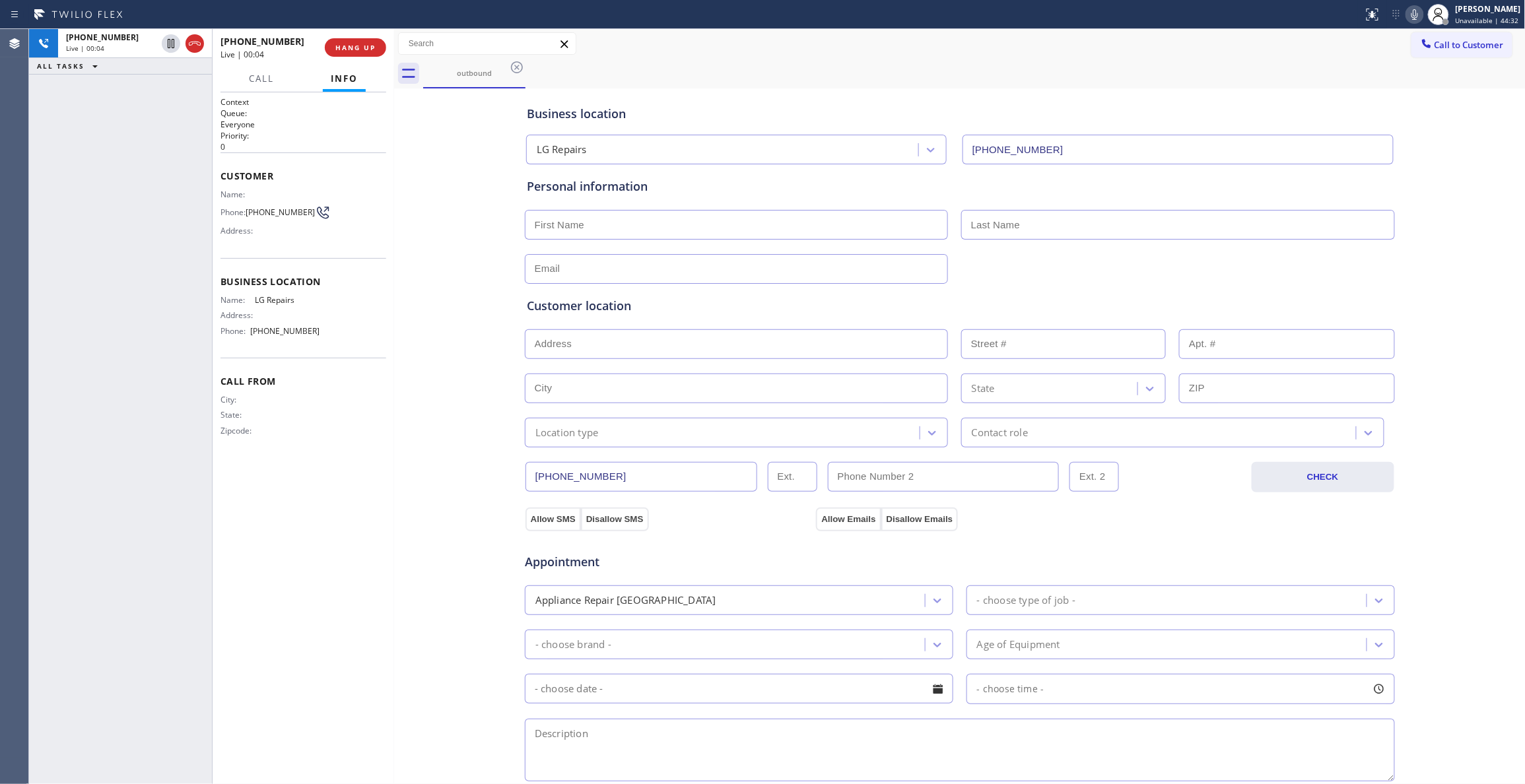
drag, startPoint x: 34, startPoint y: 373, endPoint x: 55, endPoint y: 320, distance: 57.0
click at [34, 373] on div "+12705686131 Live | 00:04 ALL TASKS ALL TASKS ACTIVE TASKS TASKS IN WRAP UP" at bounding box center [121, 406] width 183 height 755
click at [339, 50] on span "HANG UP" at bounding box center [355, 48] width 40 height 10
drag, startPoint x: 378, startPoint y: 42, endPoint x: 366, endPoint y: 48, distance: 13.4
click at [378, 41] on button "COMPLETE" at bounding box center [353, 47] width 67 height 18
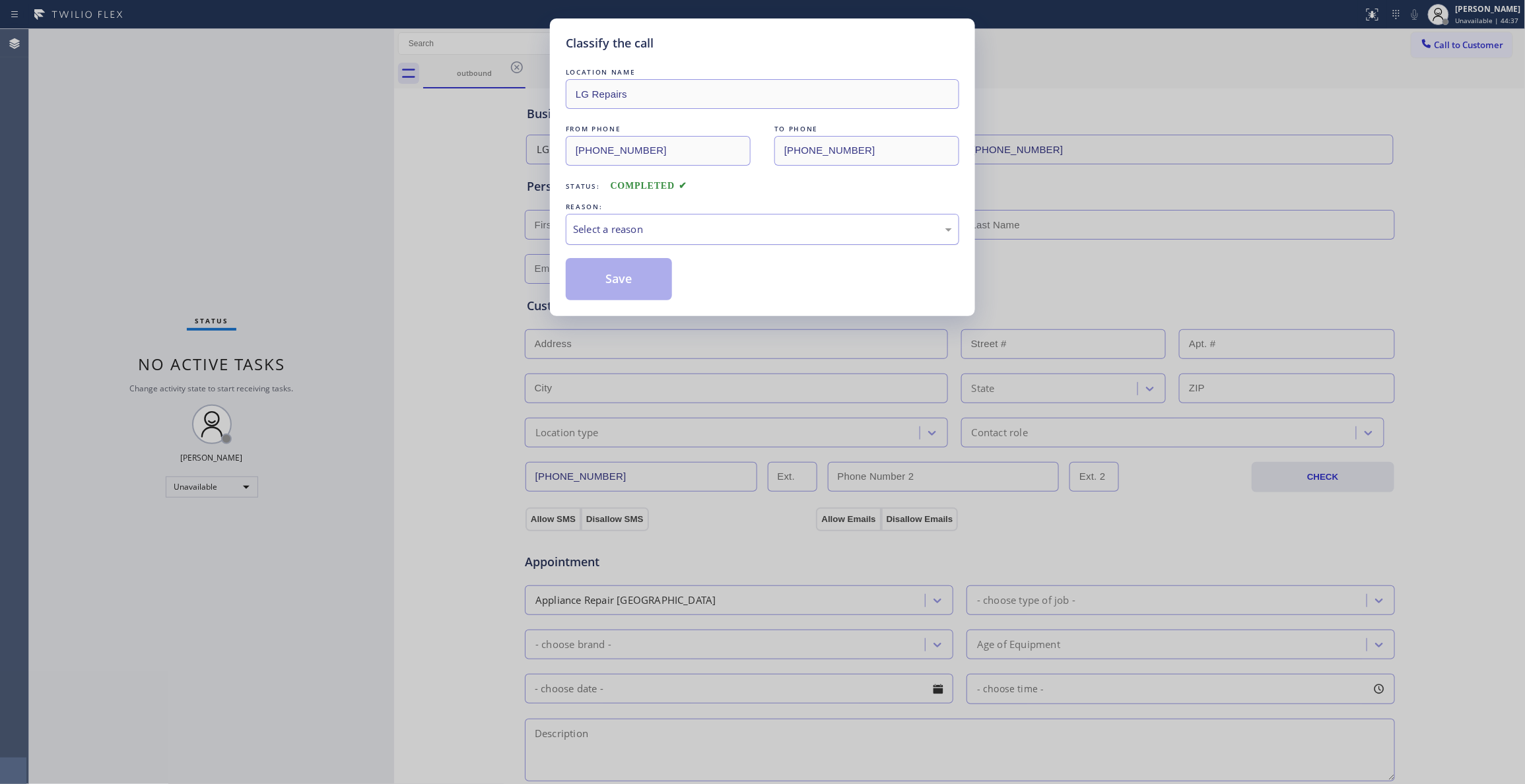
click at [685, 236] on div "Select a reason" at bounding box center [762, 229] width 379 height 15
click at [663, 272] on button "Save" at bounding box center [619, 279] width 107 height 42
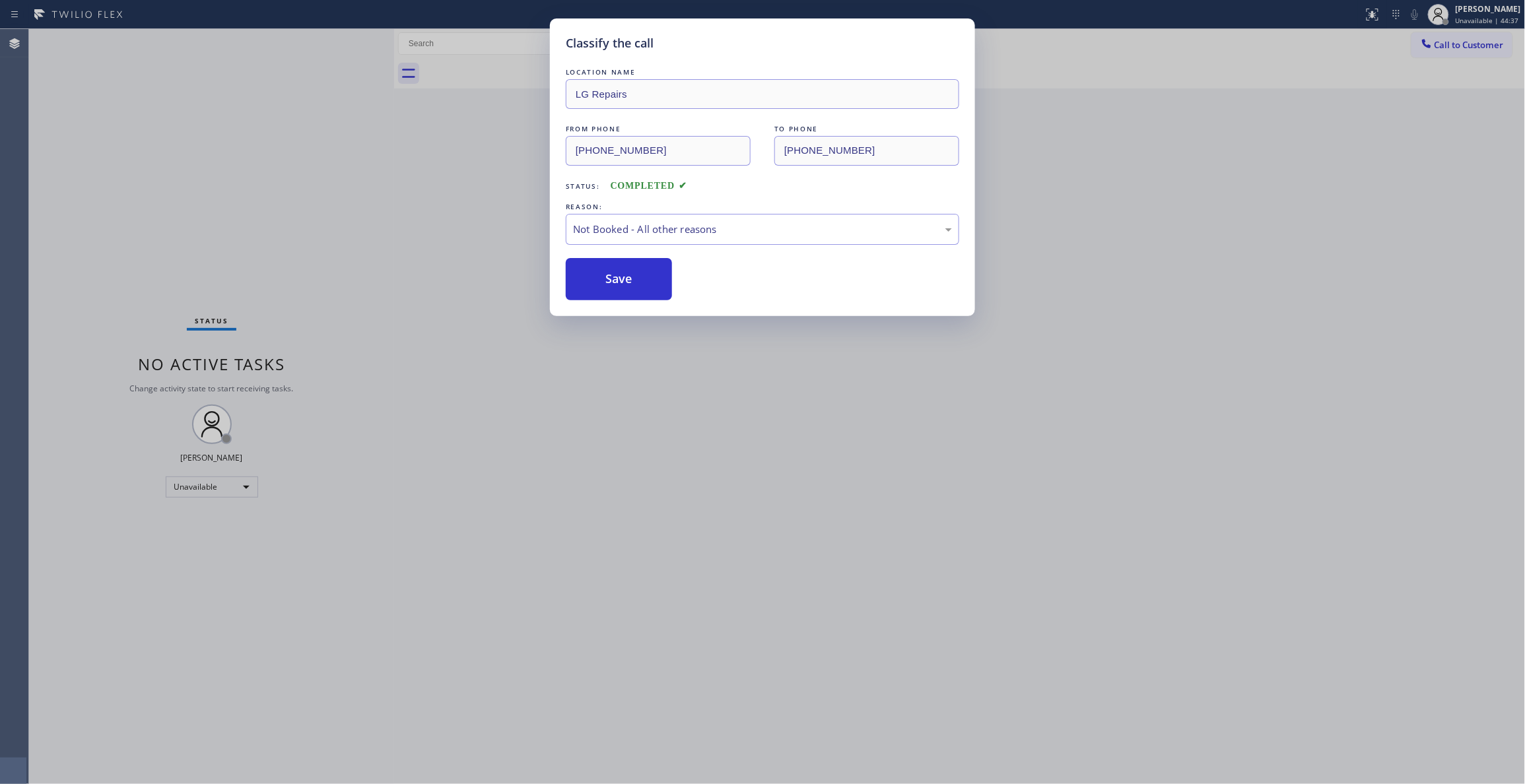
click at [663, 272] on button "Save" at bounding box center [619, 279] width 107 height 42
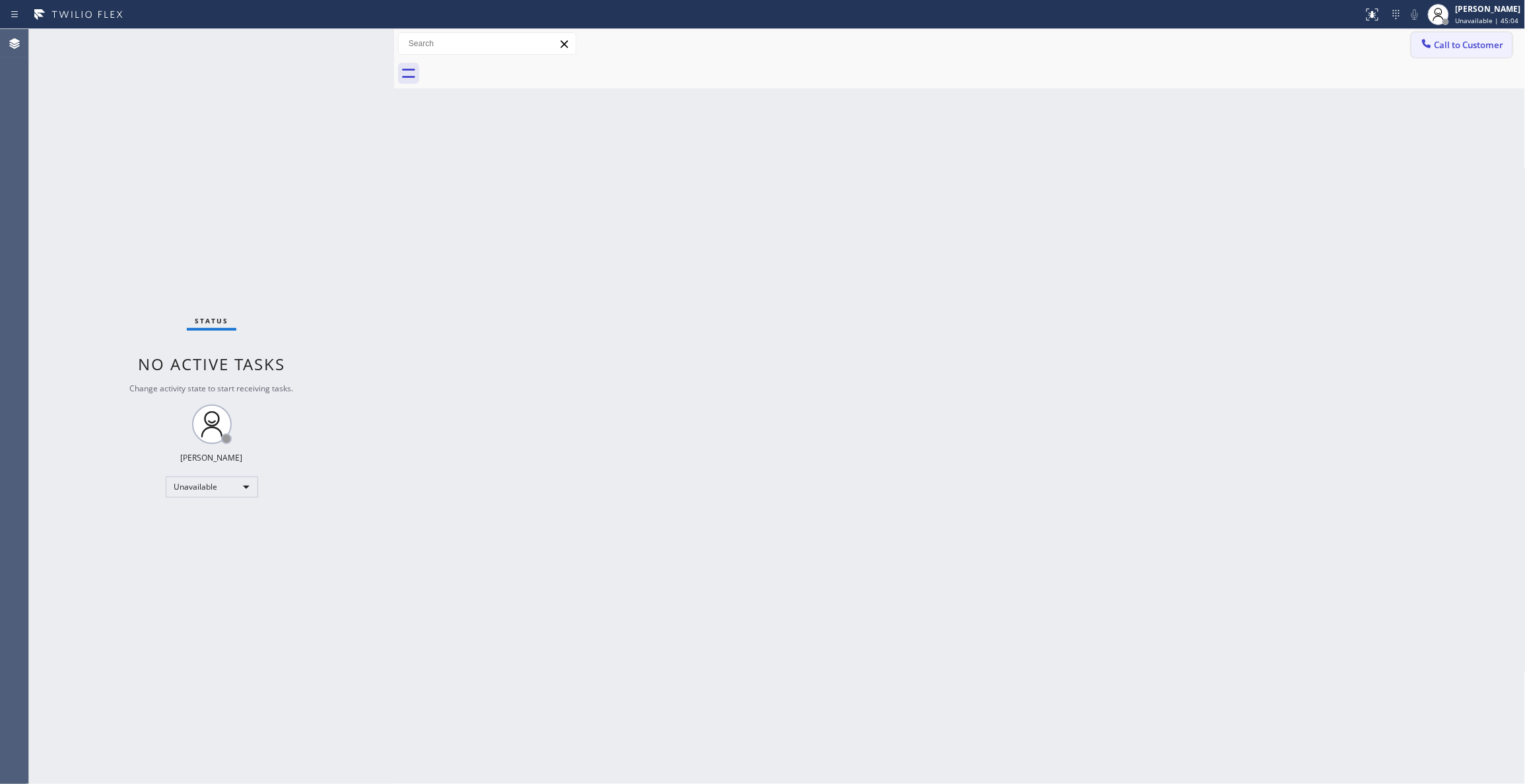
click at [1463, 52] on button "Call to Customer" at bounding box center [1462, 45] width 101 height 25
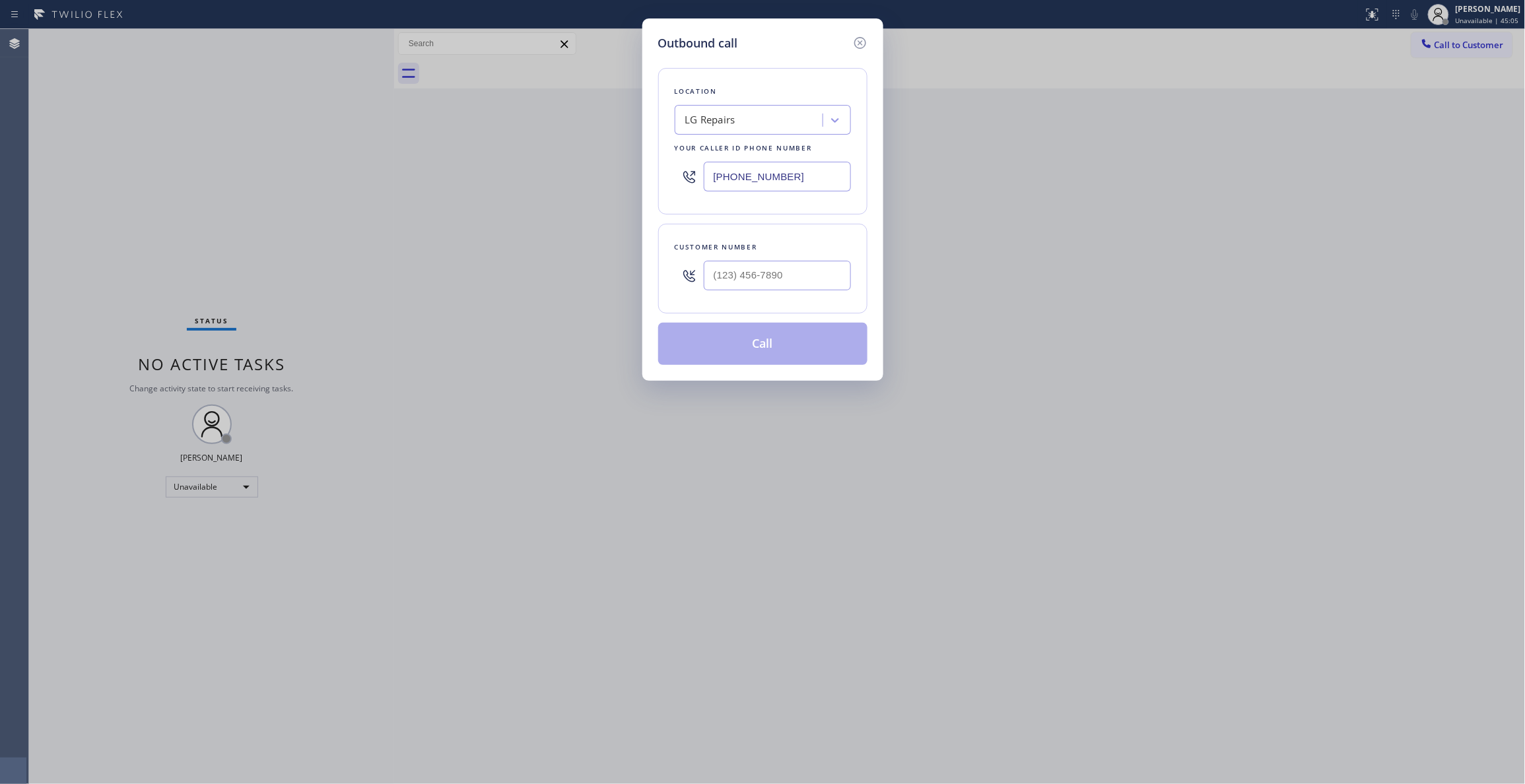
drag, startPoint x: 634, startPoint y: 174, endPoint x: 304, endPoint y: 164, distance: 330.2
click at [304, 164] on div "Outbound call Location LG Repairs Your caller id phone number (877) 748-5179 Cu…" at bounding box center [762, 392] width 1525 height 784
paste input "480) 787-02"
type input "(480) 787-0279"
click at [782, 270] on input "(___) ___-____" at bounding box center [777, 275] width 148 height 29
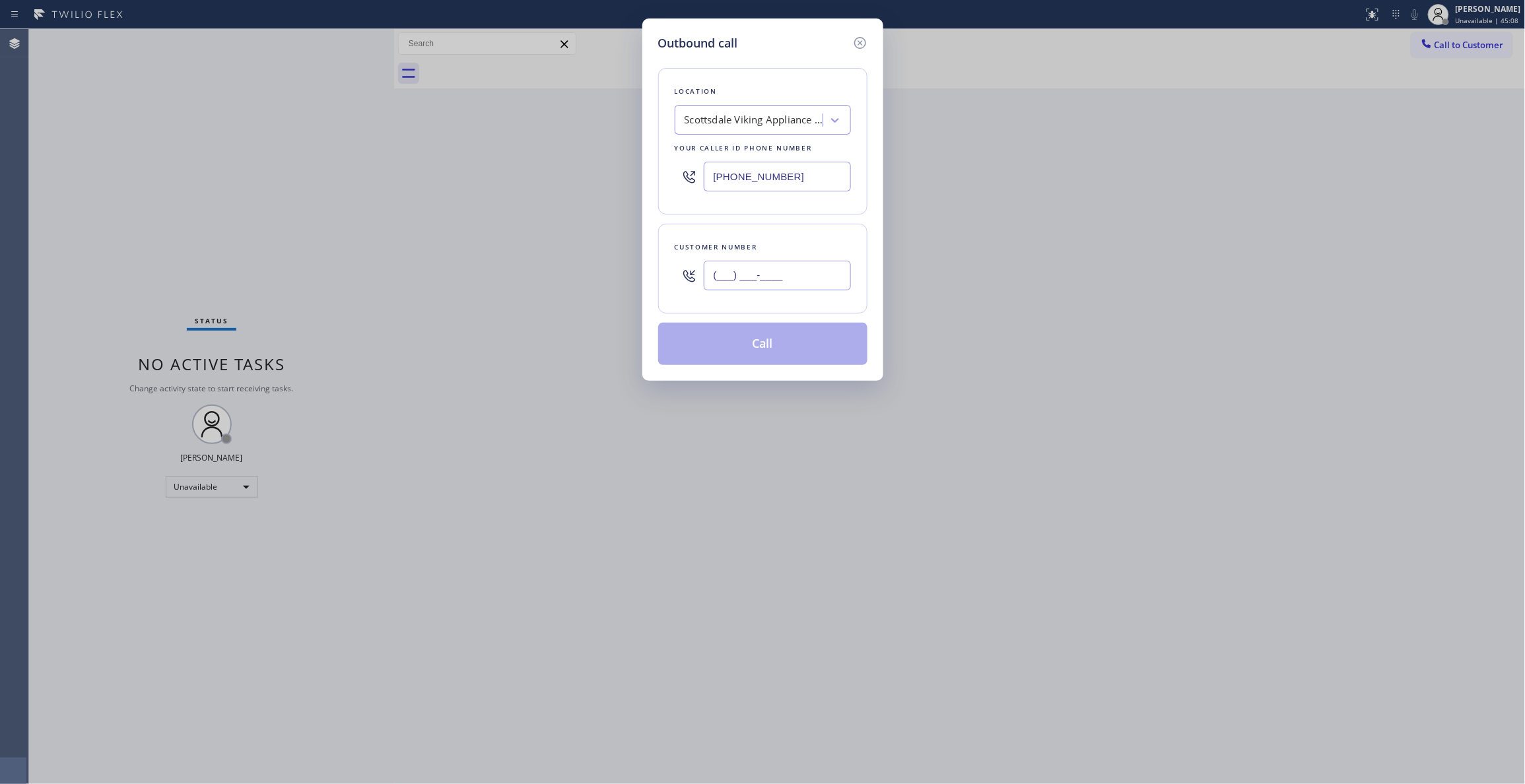
paste input "936) 758-3576"
type input "(936) 758-3576"
click at [738, 333] on button "Call" at bounding box center [762, 343] width 209 height 42
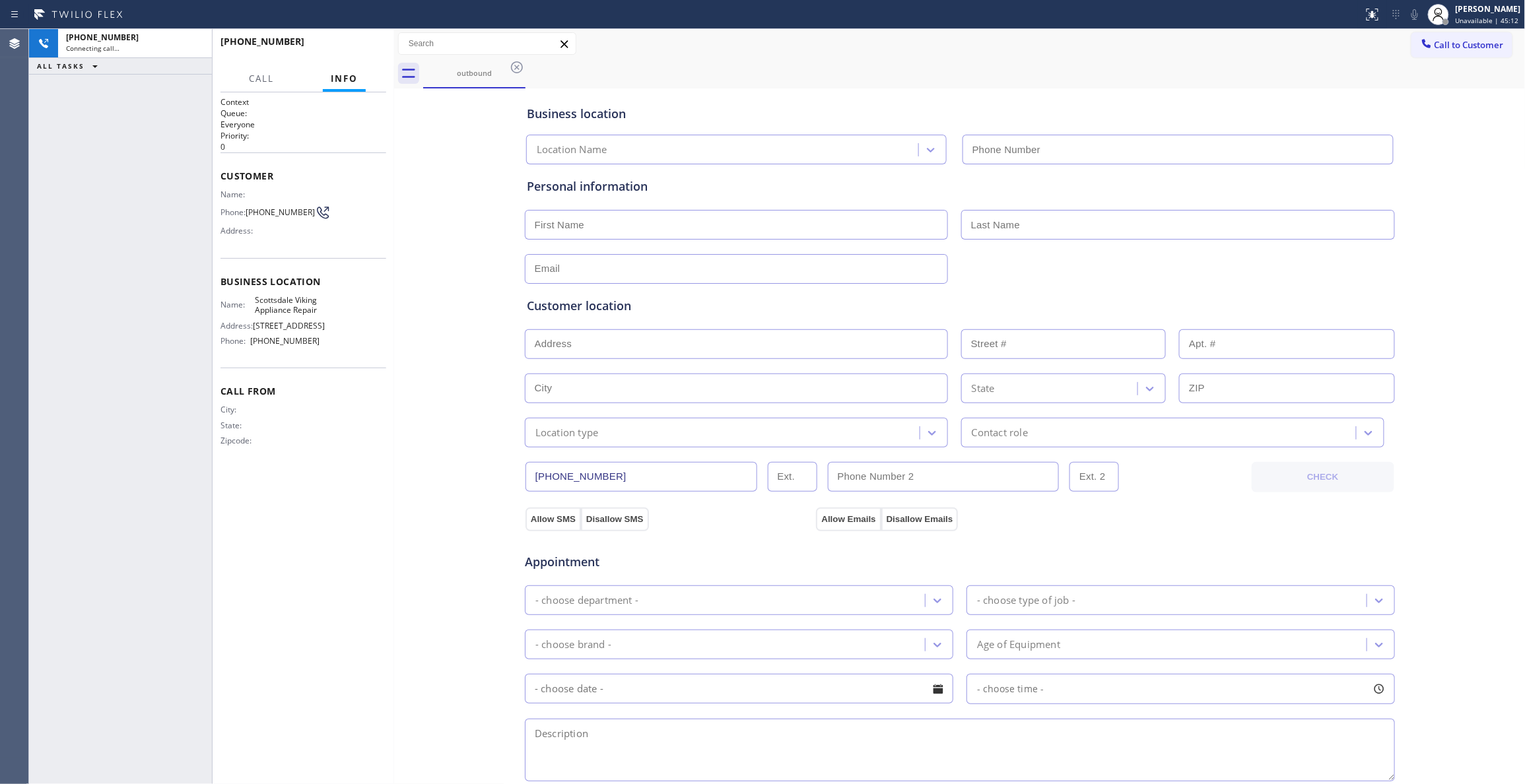
type input "(480) 787-0279"
drag, startPoint x: 193, startPoint y: 45, endPoint x: 330, endPoint y: 44, distance: 137.0
click at [193, 45] on icon at bounding box center [194, 43] width 16 height 16
click at [349, 46] on span "HANG UP" at bounding box center [355, 48] width 40 height 10
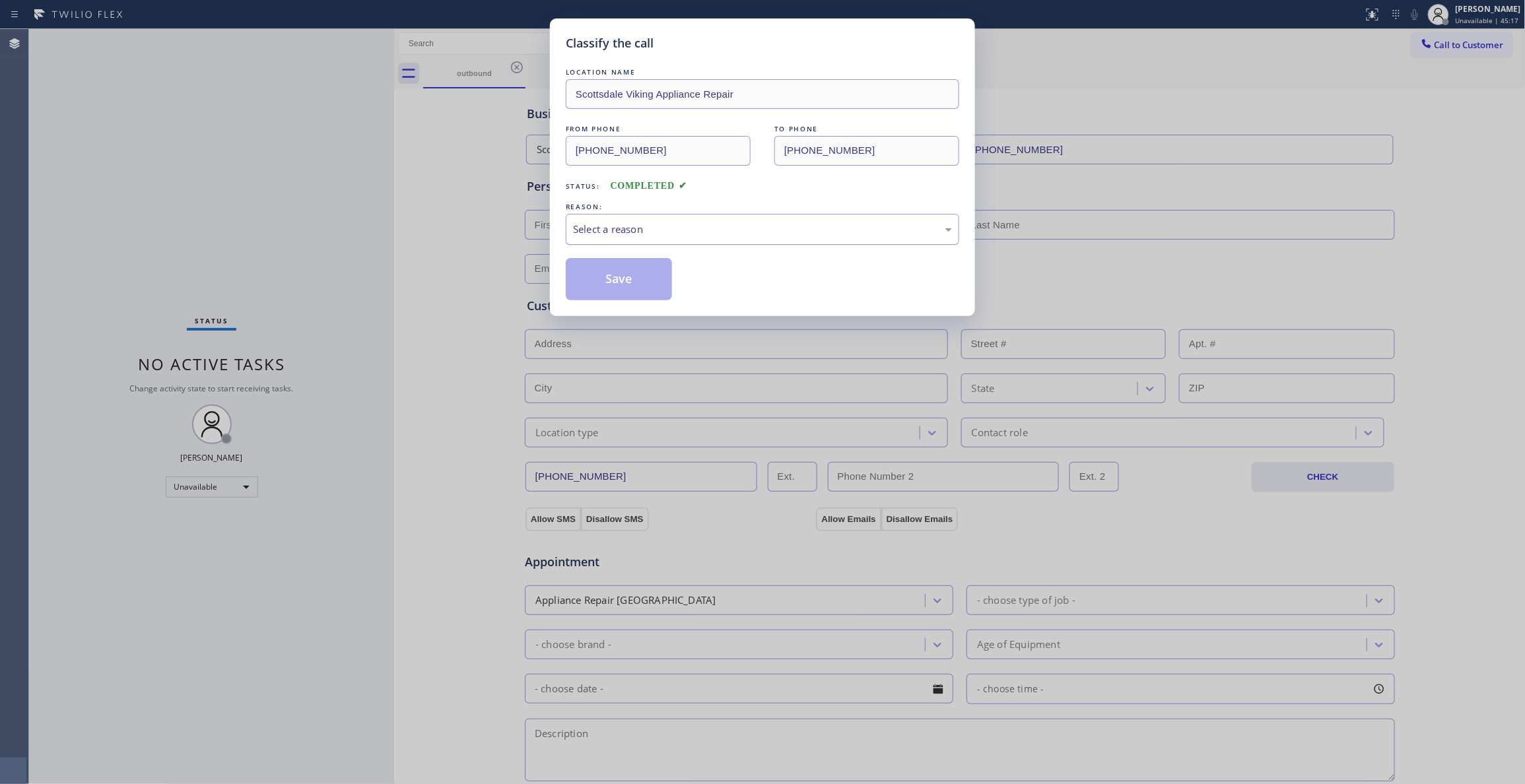
click at [614, 220] on div "Select a reason" at bounding box center [762, 229] width 393 height 31
click at [636, 278] on button "Save" at bounding box center [619, 279] width 107 height 42
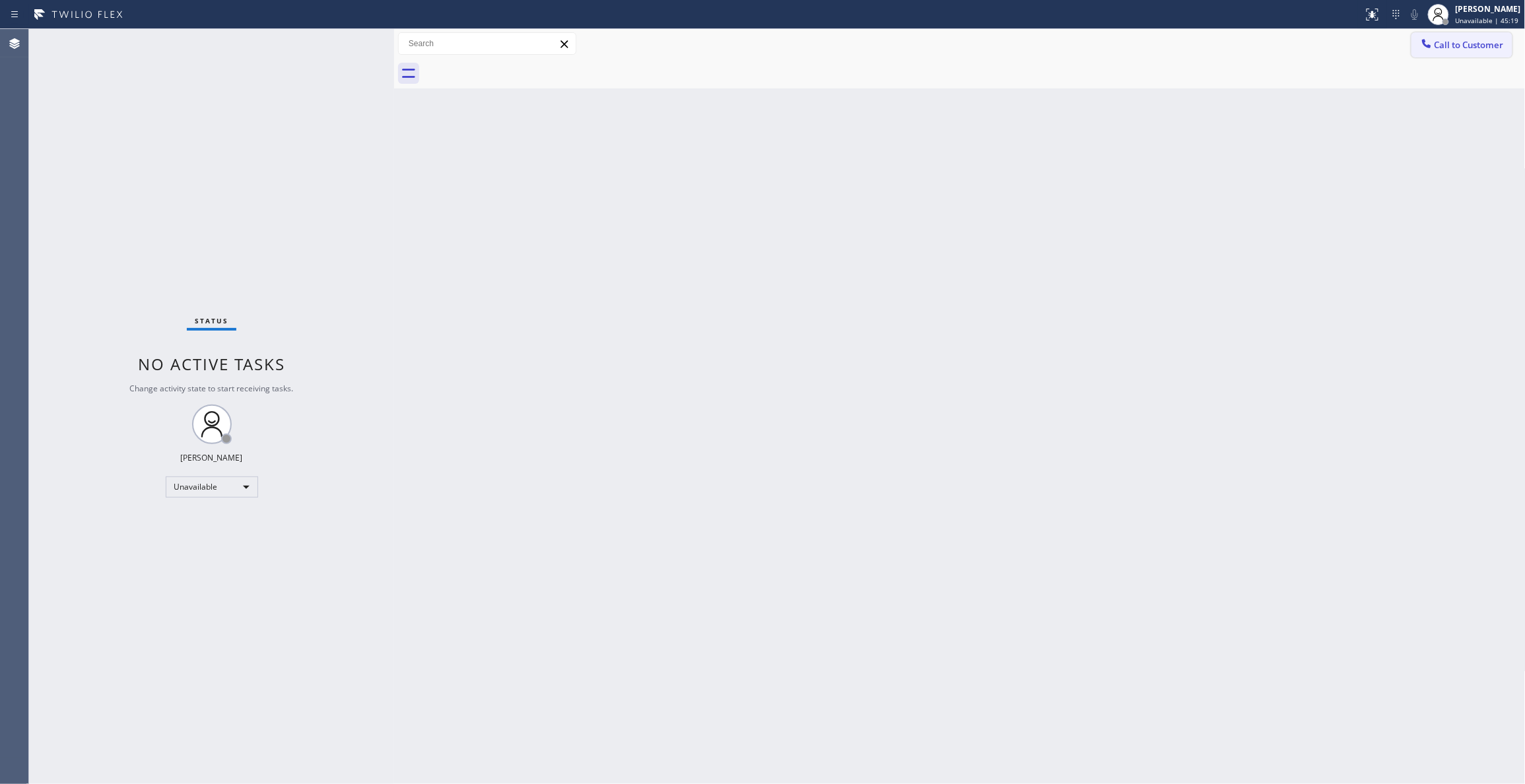
click at [1472, 49] on span "Call to Customer" at bounding box center [1469, 45] width 69 height 11
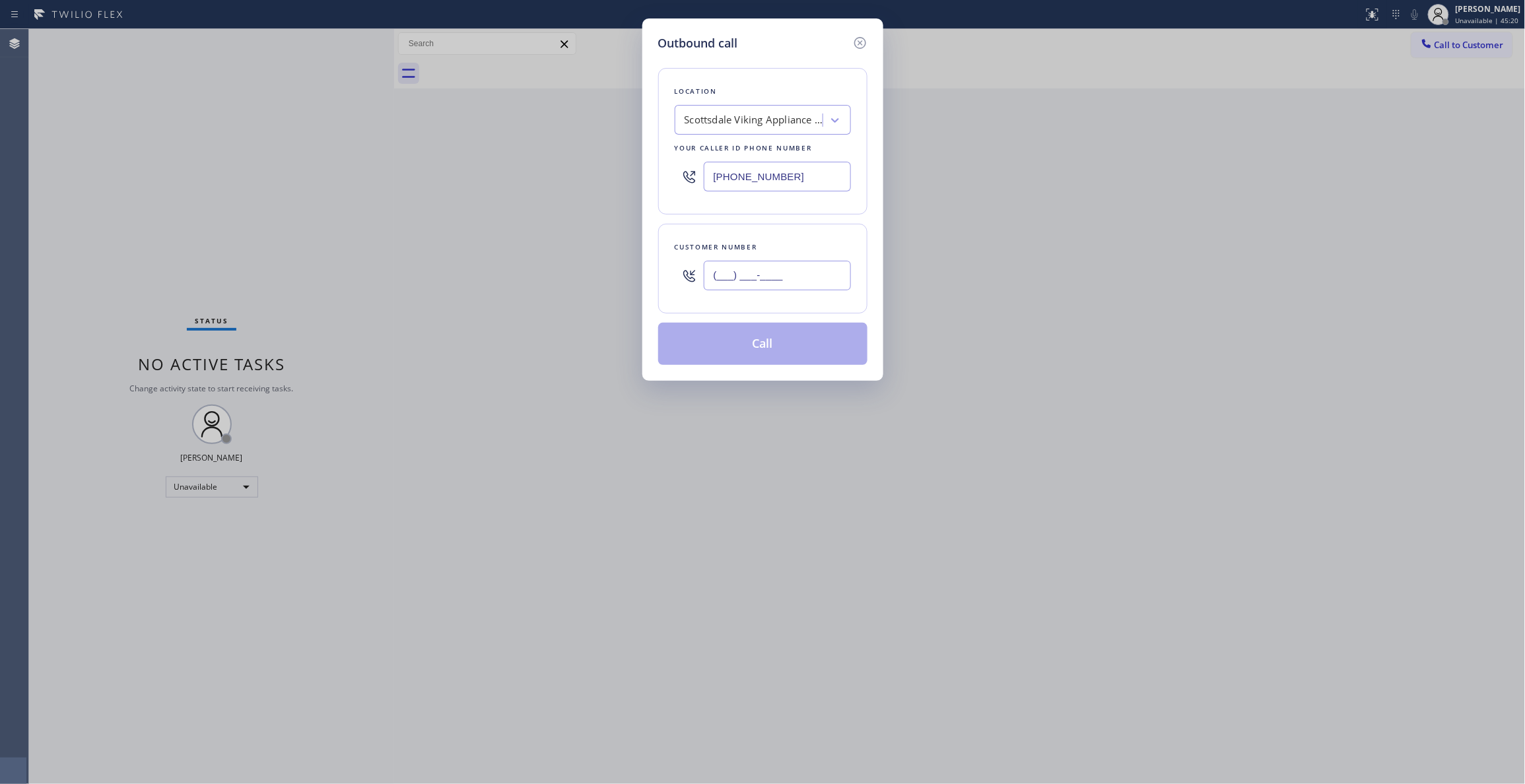
click at [801, 277] on input "(___) ___-____" at bounding box center [777, 275] width 148 height 29
paste input "936) 758-3576"
type input "(936) 758-3576"
click at [762, 355] on button "Call" at bounding box center [762, 343] width 209 height 42
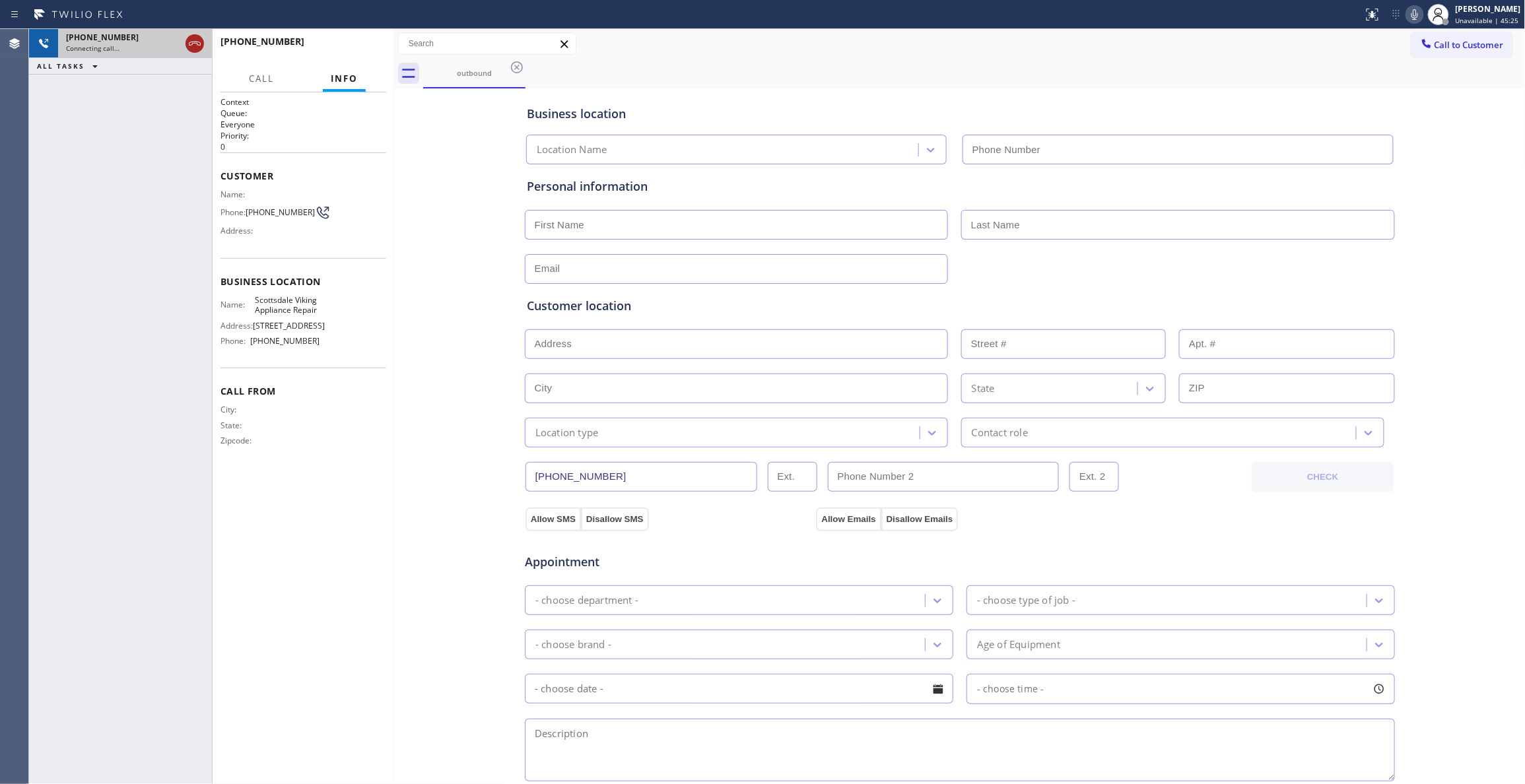
type input "(480) 787-0279"
click at [194, 47] on icon at bounding box center [194, 43] width 16 height 16
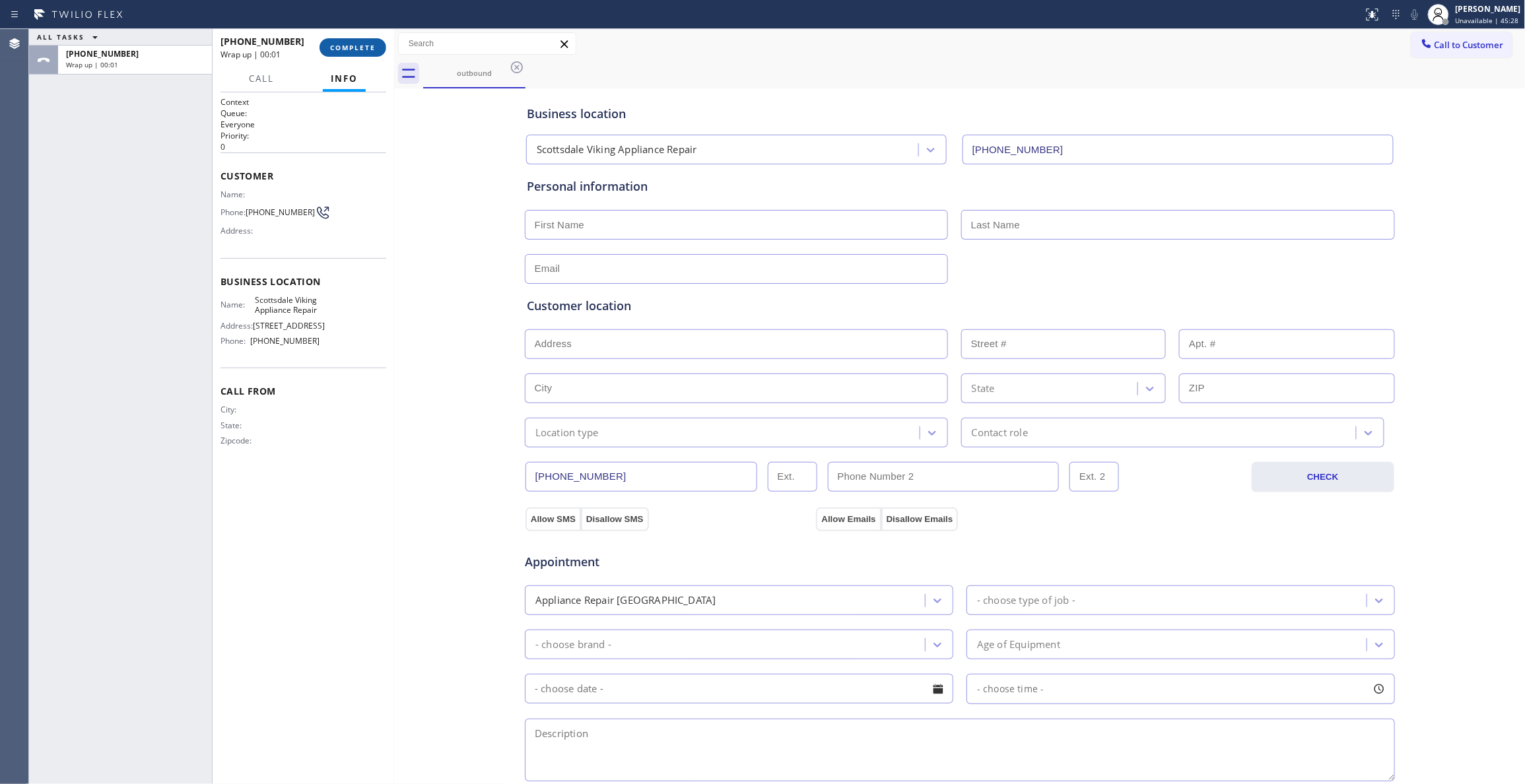
click at [331, 46] on span "COMPLETE" at bounding box center [353, 48] width 46 height 10
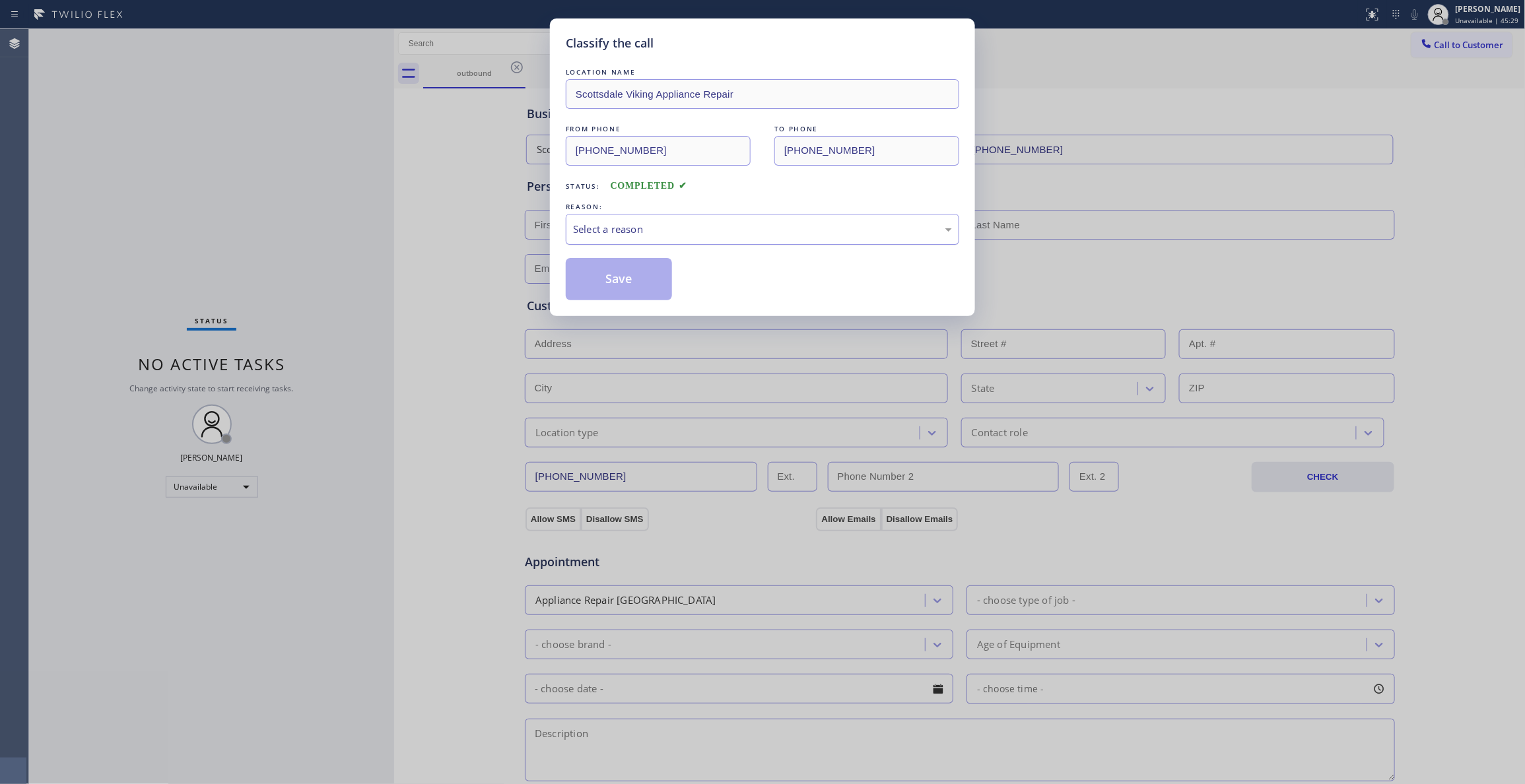
click at [611, 230] on div "Select a reason" at bounding box center [762, 229] width 379 height 15
click at [628, 285] on button "Save" at bounding box center [619, 279] width 107 height 42
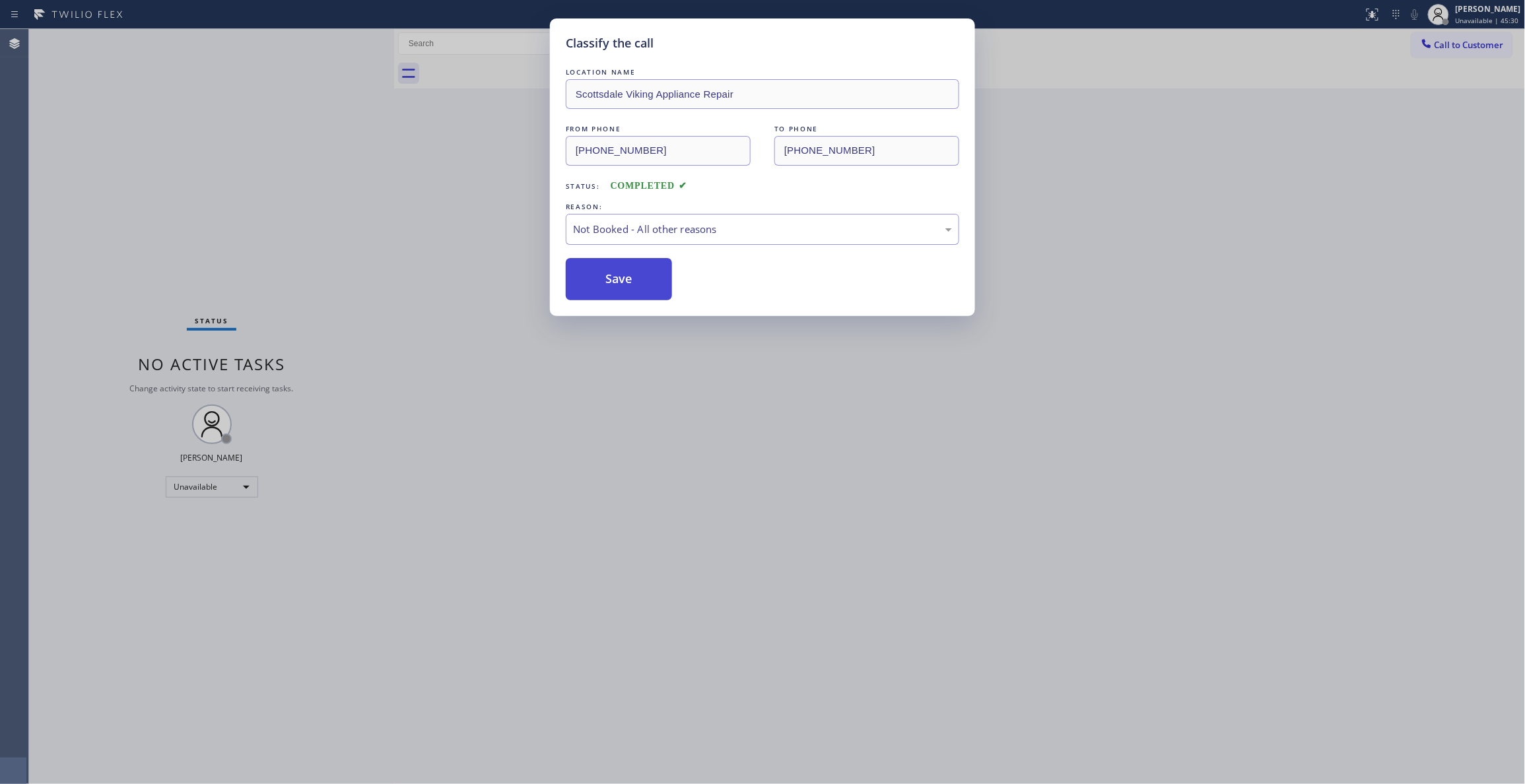
click at [628, 285] on button "Save" at bounding box center [619, 279] width 107 height 42
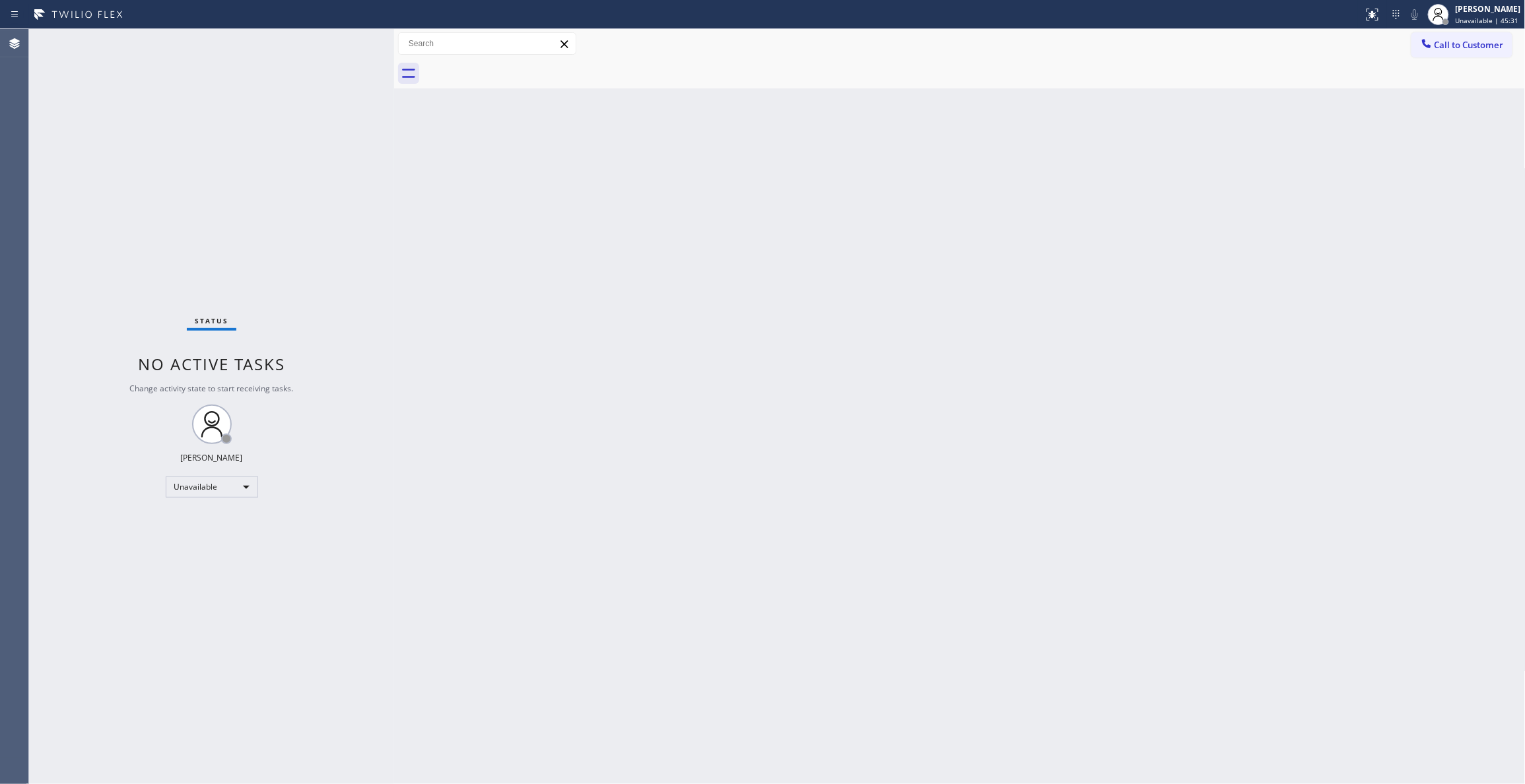
click at [1480, 50] on button "Call to Customer" at bounding box center [1462, 45] width 101 height 25
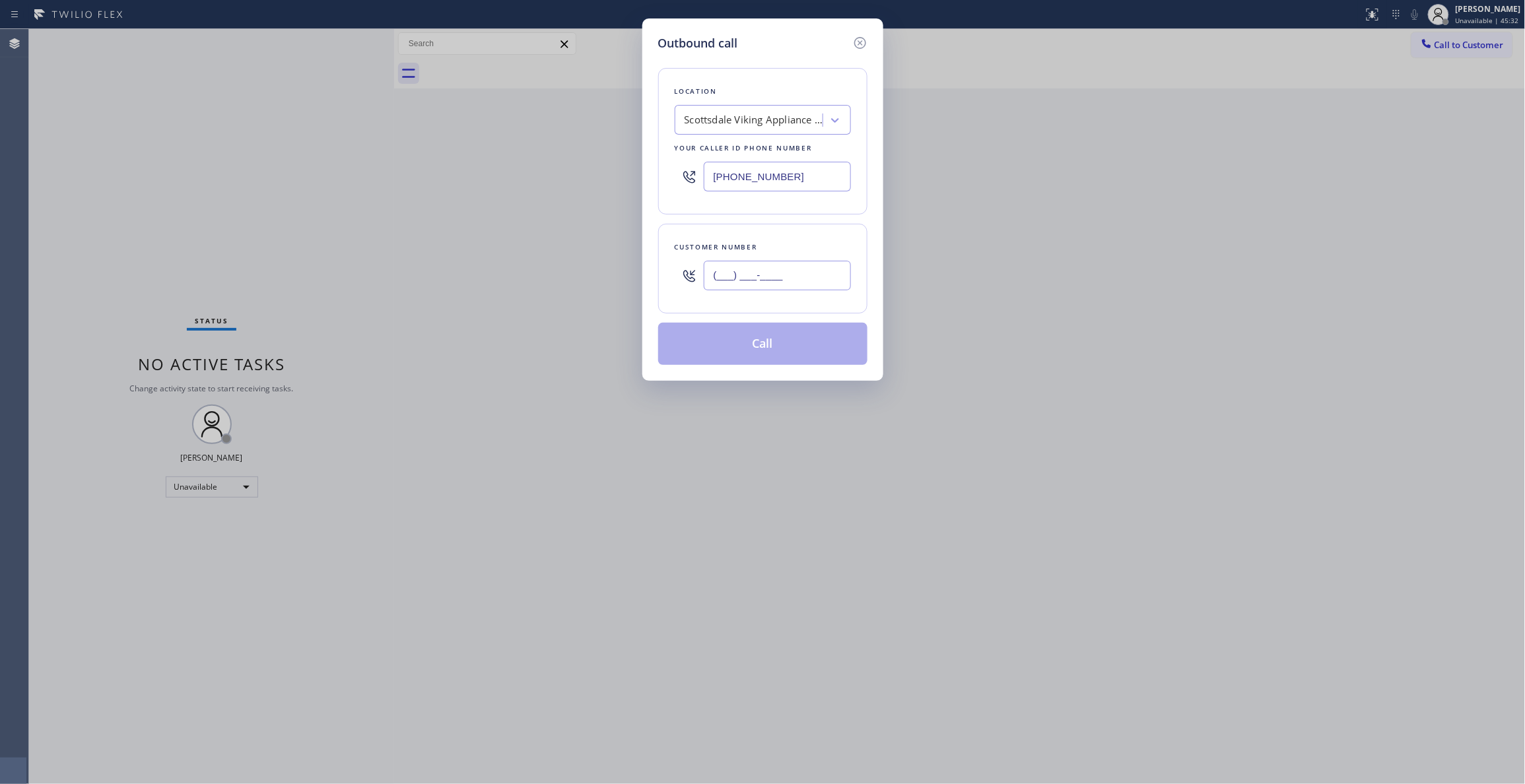
click at [782, 283] on input "(___) ___-____" at bounding box center [777, 275] width 148 height 29
paste input "936) 758-3576"
type input "(936) 758-3576"
click at [777, 352] on button "Call" at bounding box center [762, 343] width 209 height 42
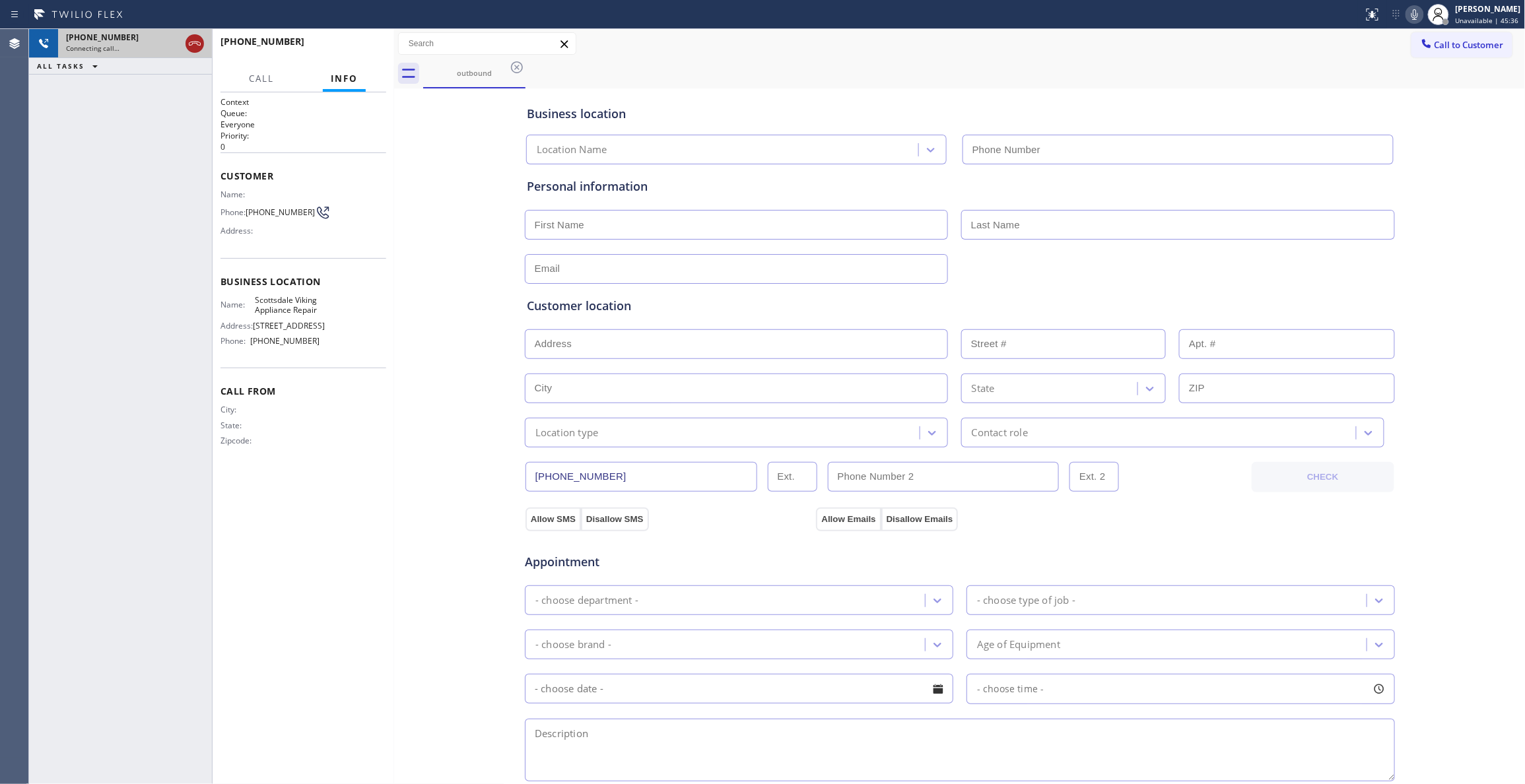
type input "(480) 787-0279"
click at [190, 44] on icon at bounding box center [194, 43] width 16 height 16
click at [354, 55] on button "HANG UP" at bounding box center [355, 47] width 61 height 18
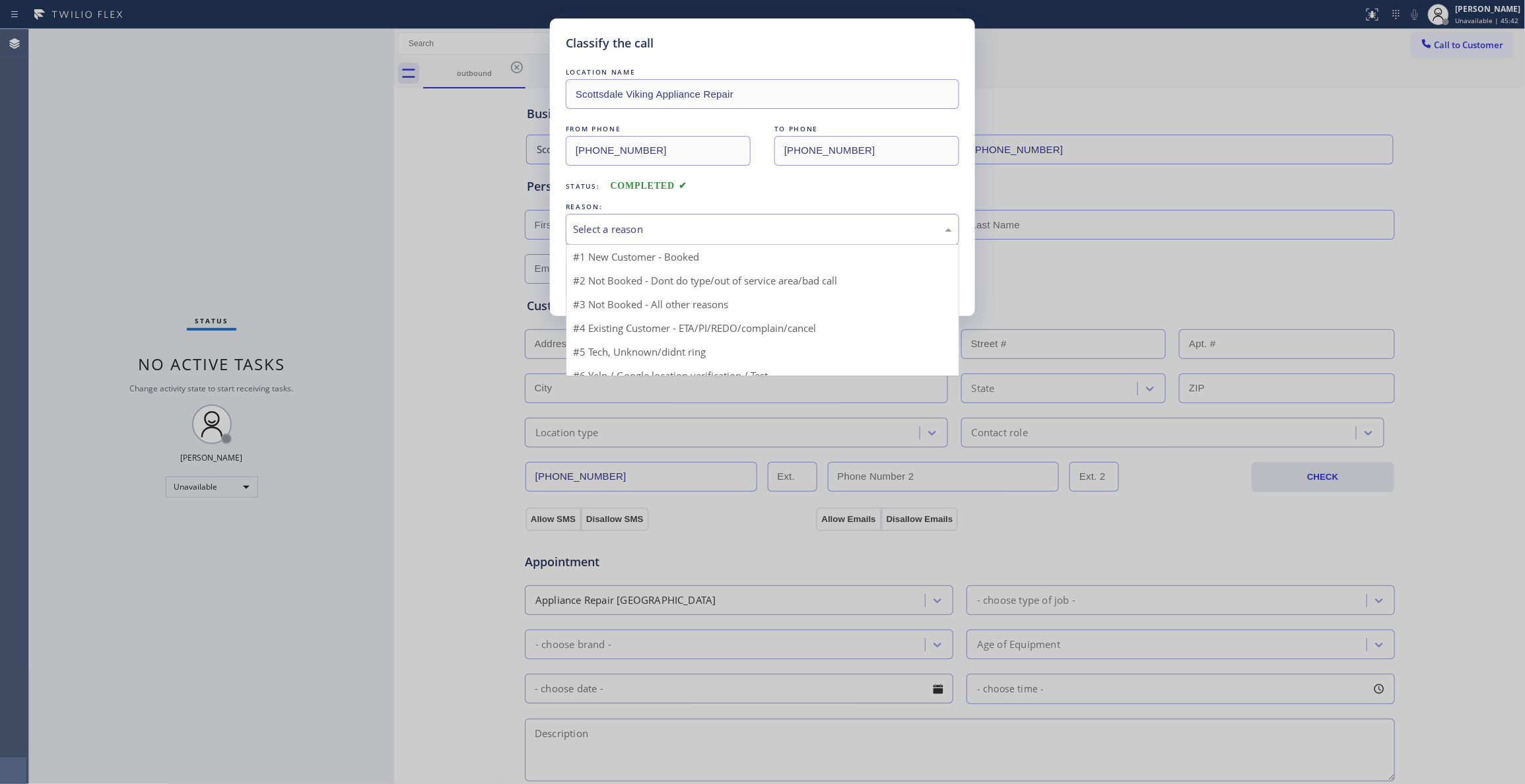
click at [676, 229] on div "Select a reason" at bounding box center [762, 229] width 379 height 15
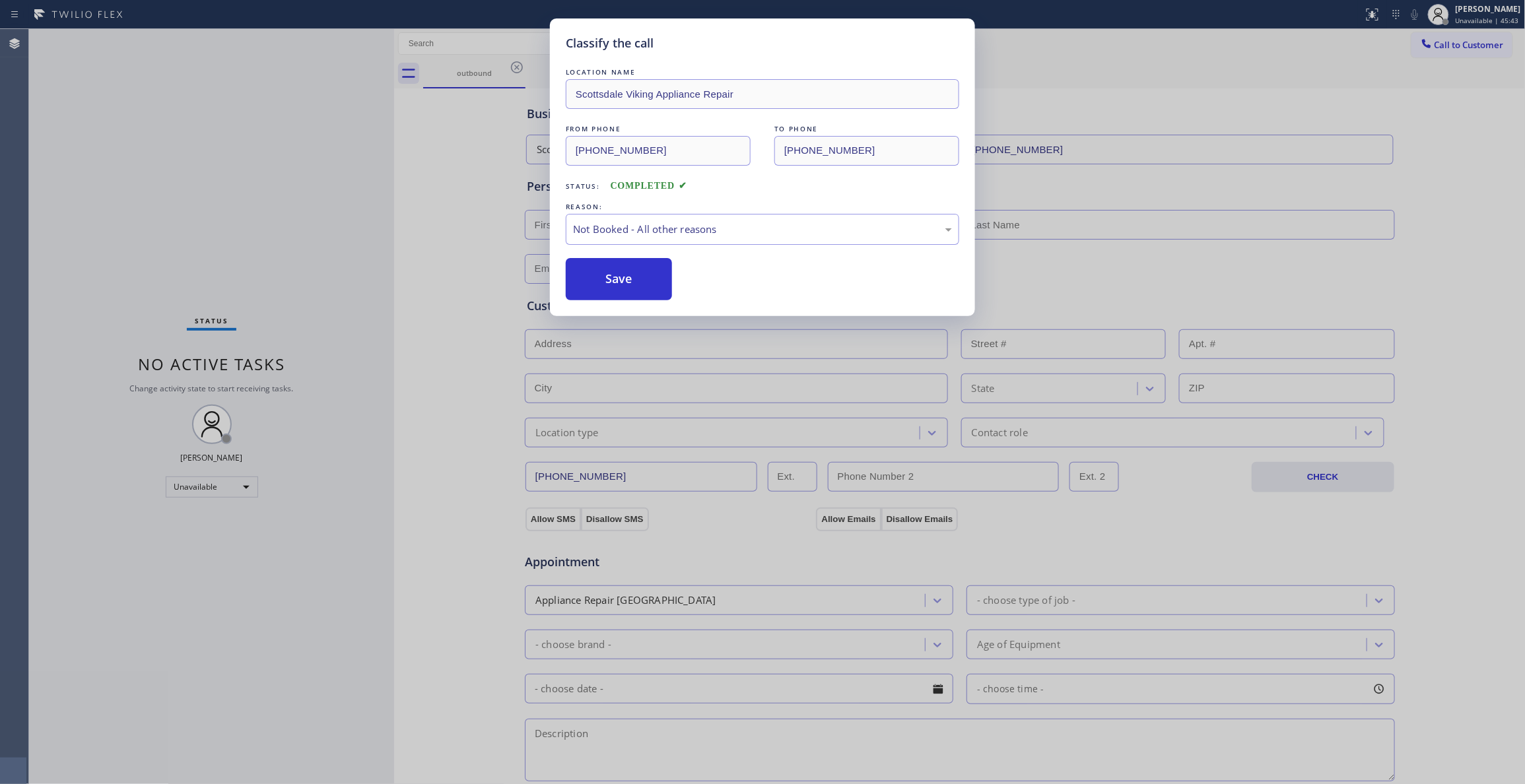
click at [644, 276] on button "Save" at bounding box center [619, 279] width 107 height 42
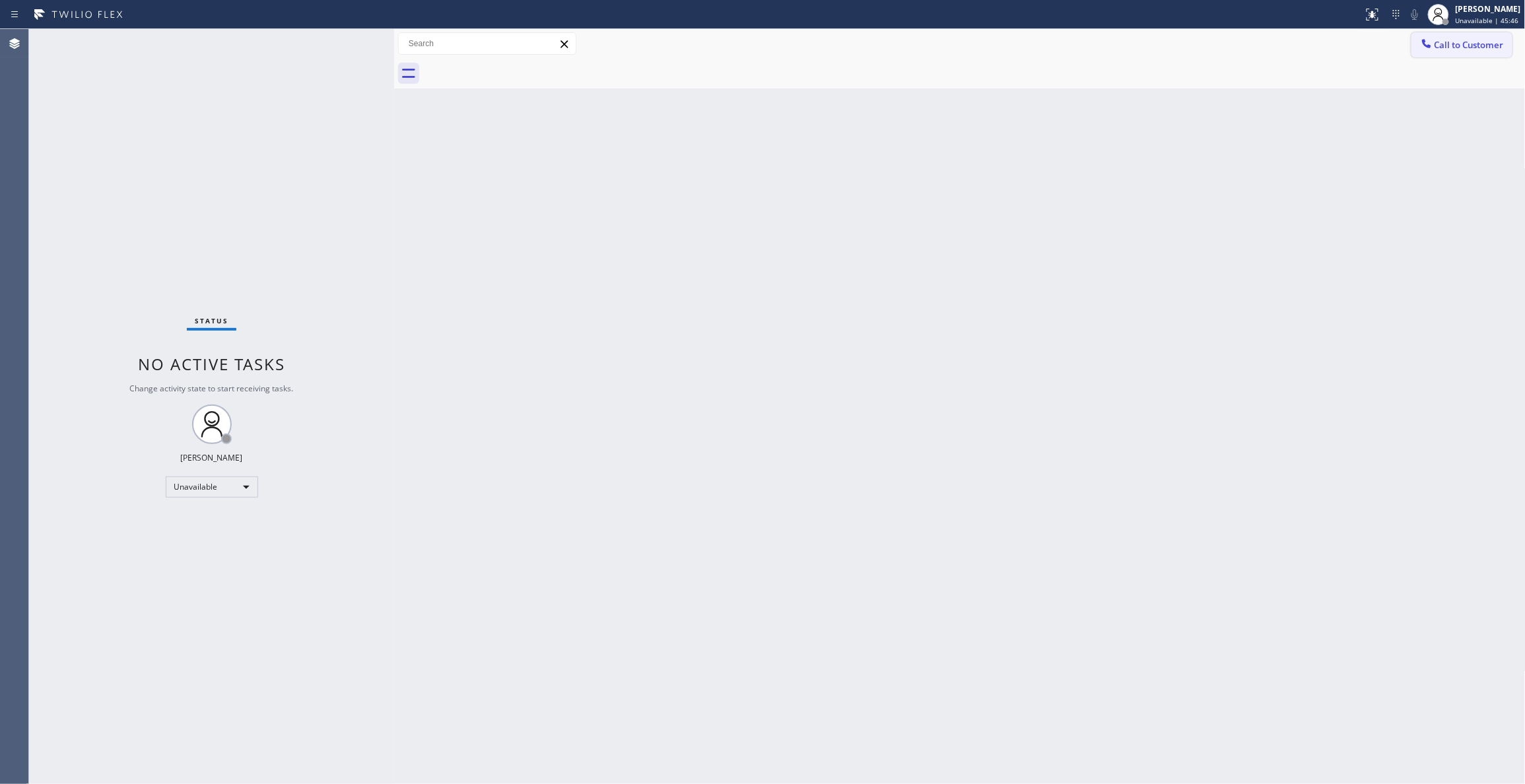
click at [1461, 47] on span "Call to Customer" at bounding box center [1469, 45] width 69 height 11
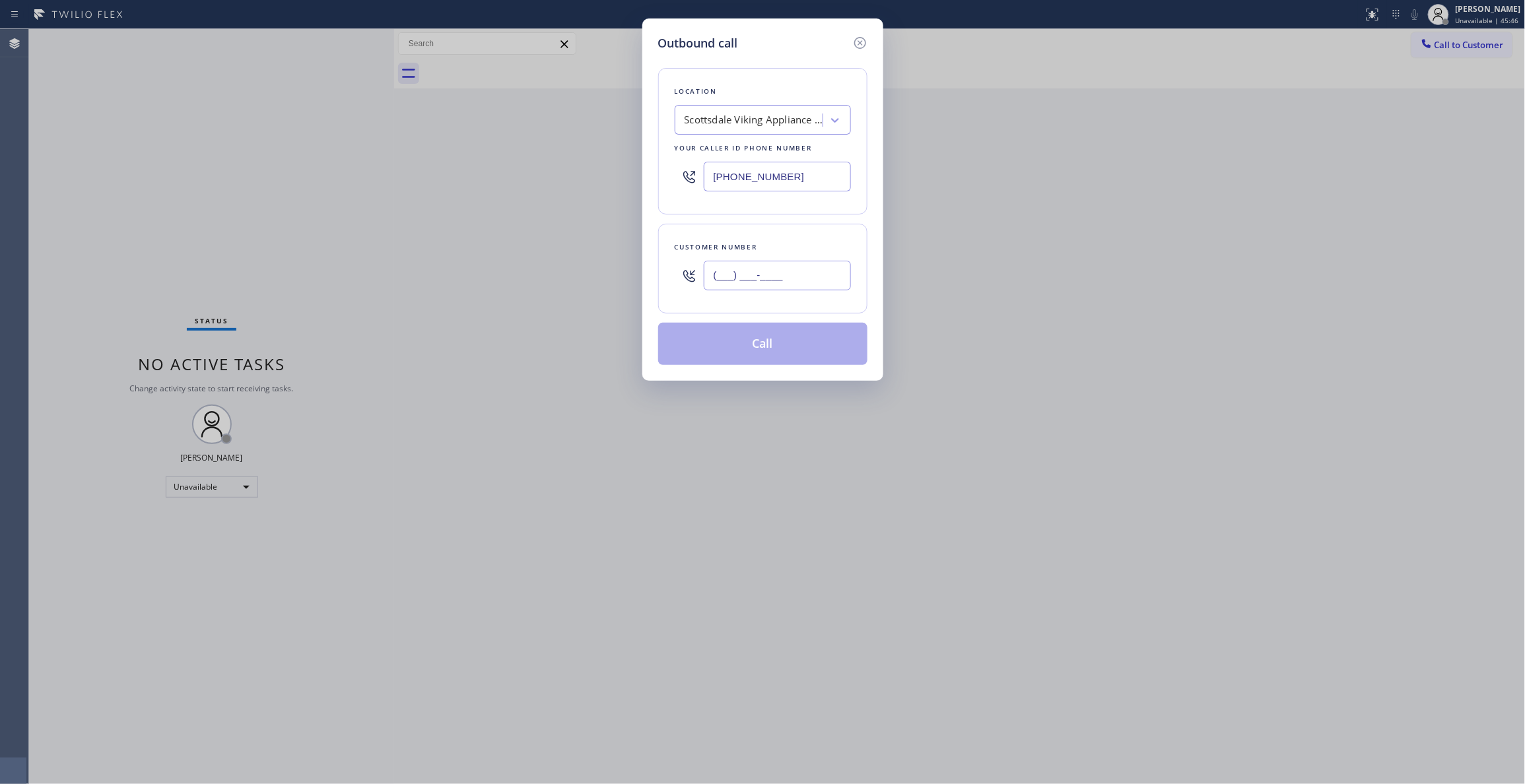
click at [730, 281] on input "(___) ___-____" at bounding box center [777, 275] width 148 height 29
paste input "936) 758-3576"
type input "(936) 758-3576"
click at [774, 341] on button "Call" at bounding box center [762, 343] width 209 height 42
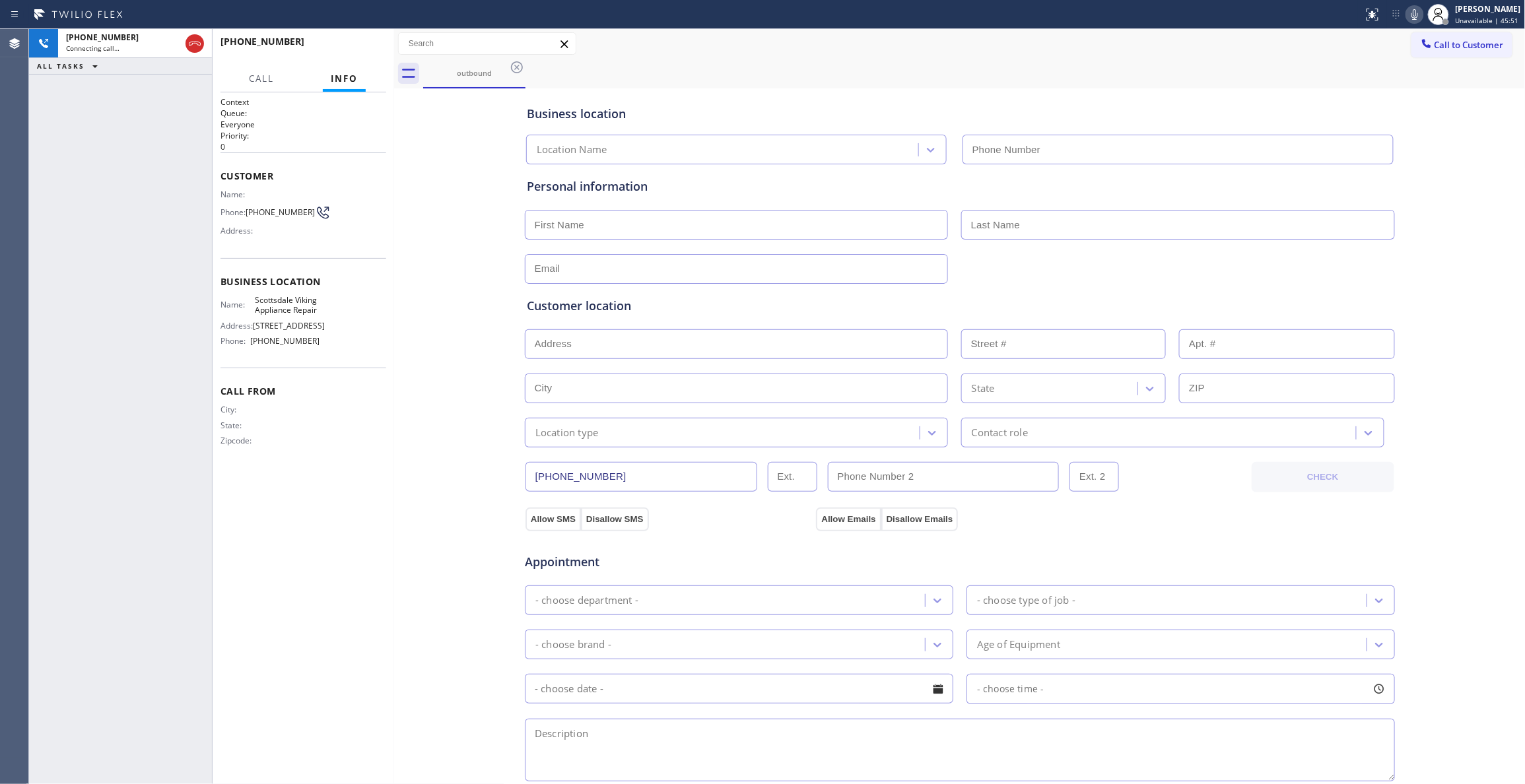
type input "(480) 787-0279"
click at [269, 217] on span "(936) 758-3576" at bounding box center [280, 212] width 69 height 10
drag, startPoint x: 277, startPoint y: 238, endPoint x: 293, endPoint y: 192, distance: 48.7
click at [278, 236] on div "Address:" at bounding box center [270, 230] width 100 height 10
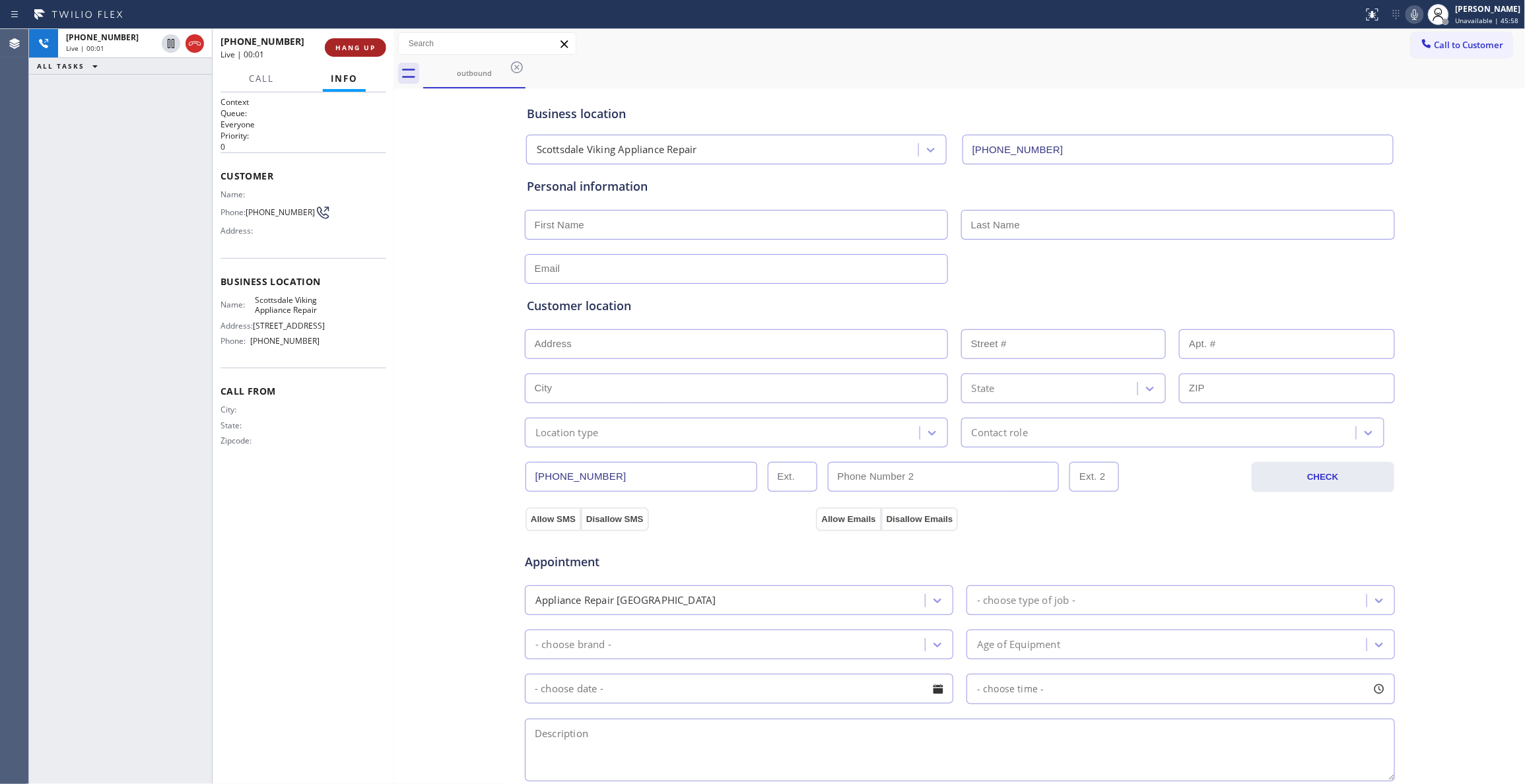
click at [360, 47] on span "HANG UP" at bounding box center [355, 48] width 40 height 10
drag, startPoint x: 274, startPoint y: 227, endPoint x: 255, endPoint y: 186, distance: 45.2
click at [247, 208] on div "Name: Phone: (936) 758-3576 Address:" at bounding box center [270, 215] width 100 height 52
click at [351, 42] on button "COMPLETE" at bounding box center [353, 47] width 67 height 18
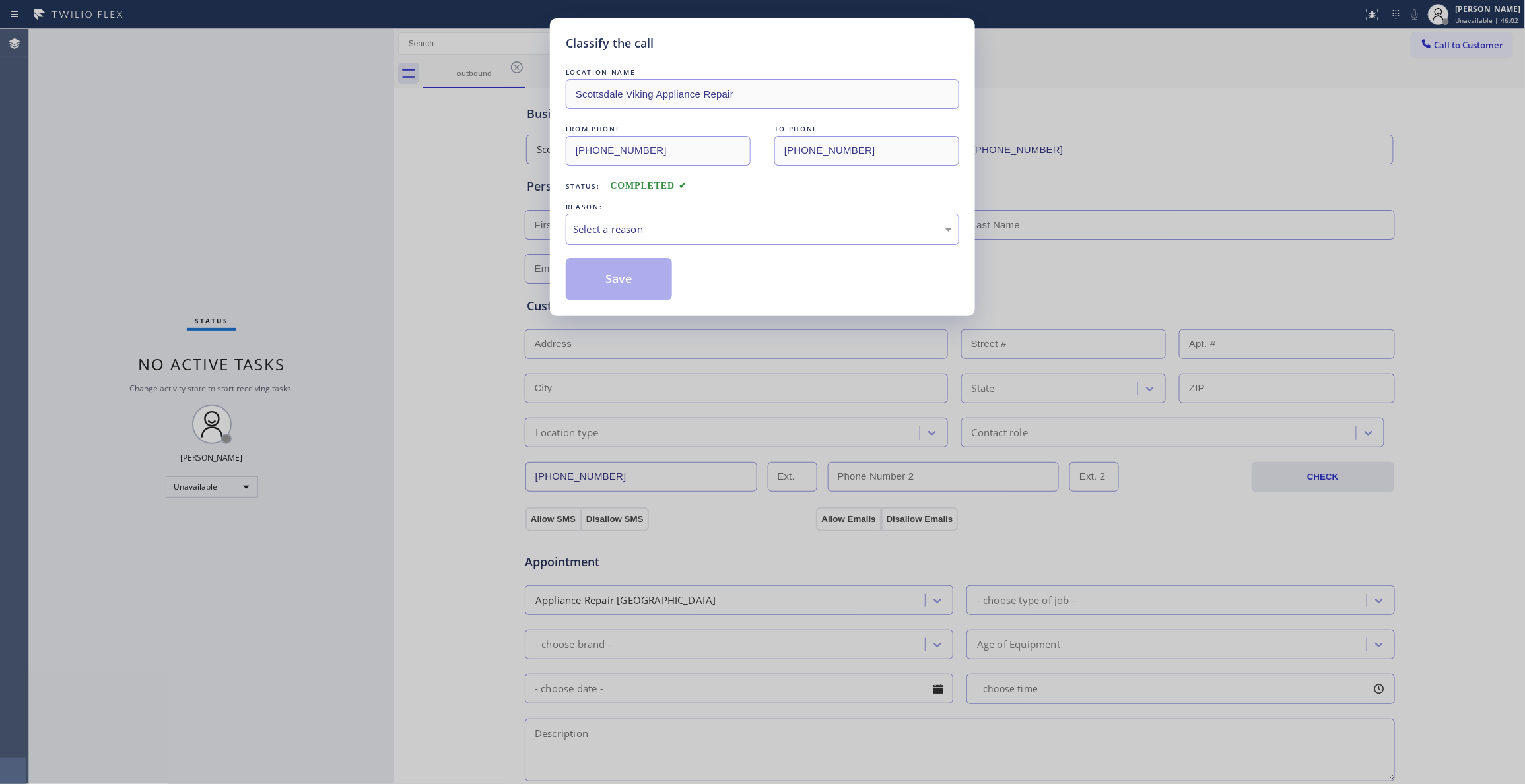
click at [659, 229] on div "Select a reason" at bounding box center [762, 229] width 379 height 15
click at [643, 277] on button "Save" at bounding box center [619, 279] width 107 height 42
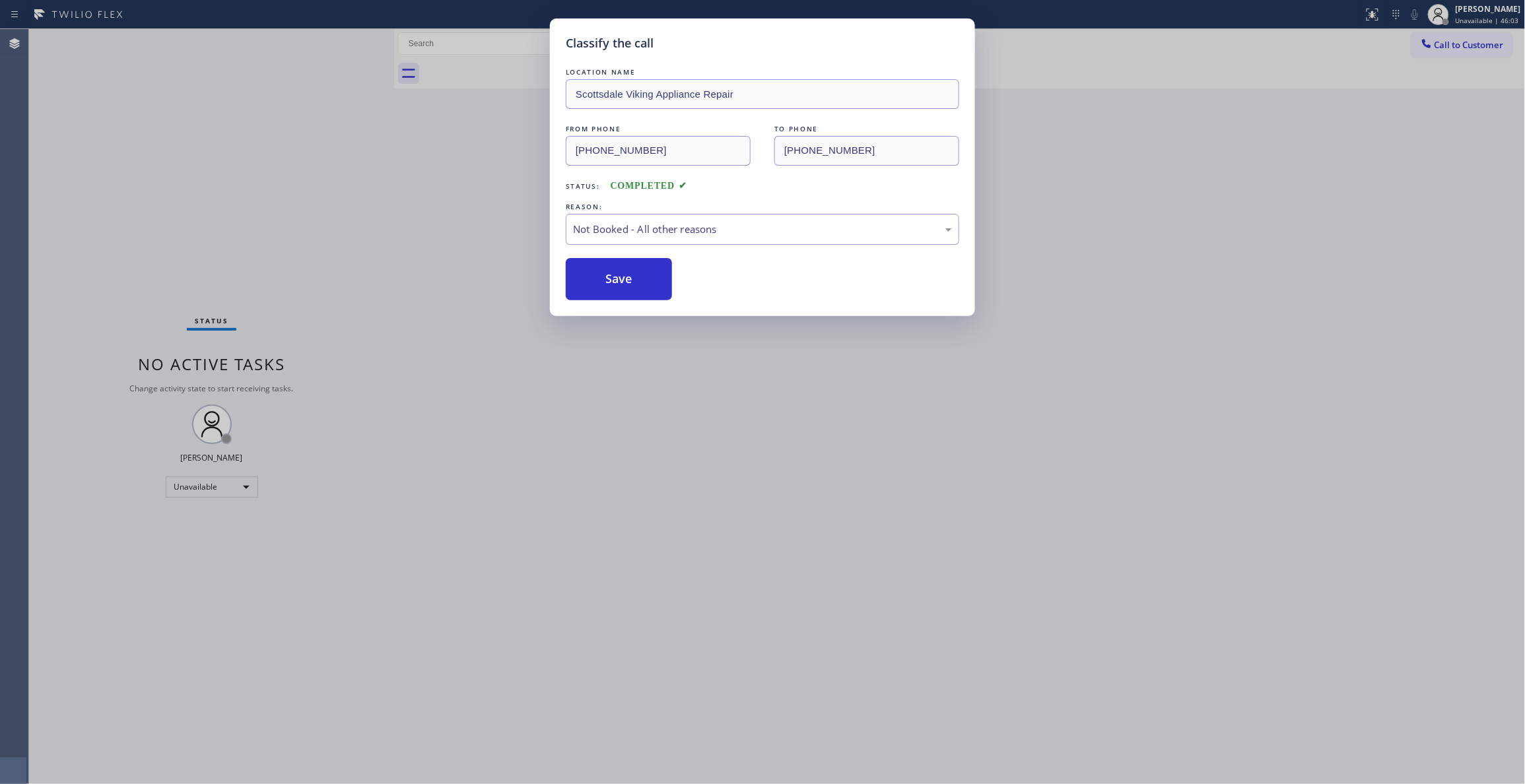
drag, startPoint x: 645, startPoint y: 277, endPoint x: 701, endPoint y: 255, distance: 60.2
click at [653, 270] on button "Save" at bounding box center [619, 279] width 107 height 42
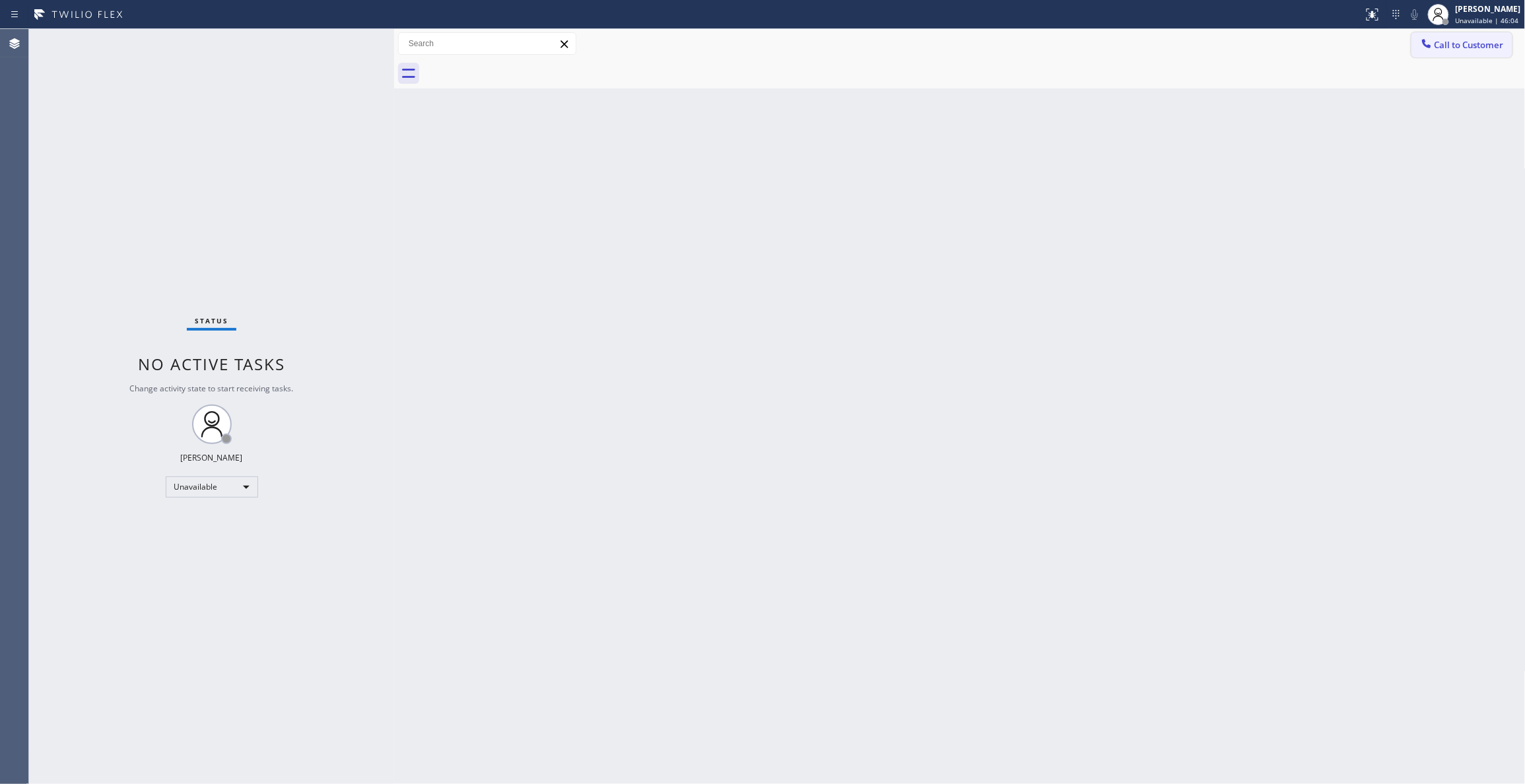
click at [1477, 47] on span "Call to Customer" at bounding box center [1469, 45] width 69 height 11
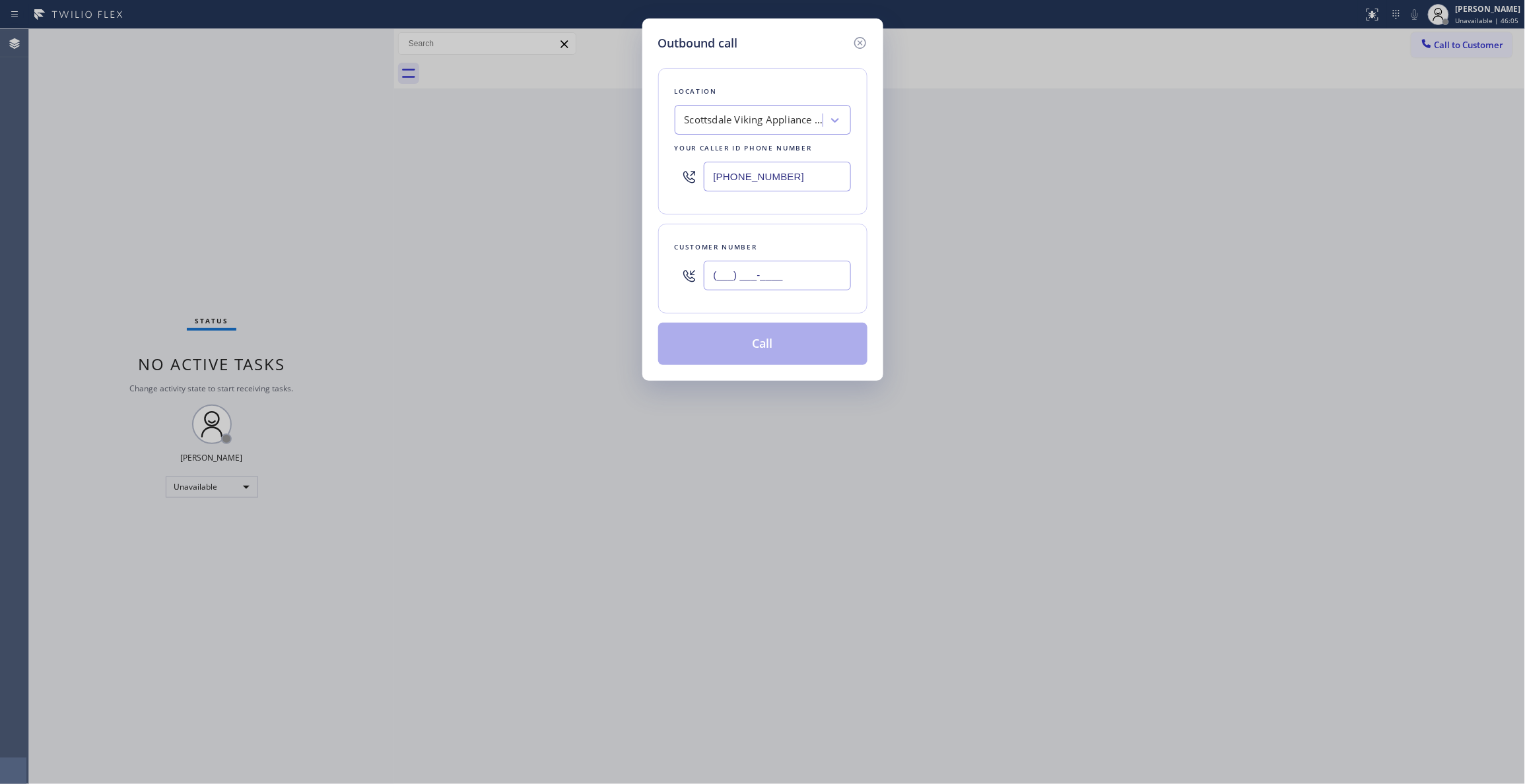
click at [823, 276] on input "(___) ___-____" at bounding box center [777, 275] width 148 height 29
paste input "936) 758-3576"
type input "(936) 758-3576"
click at [771, 347] on button "Call" at bounding box center [762, 343] width 209 height 42
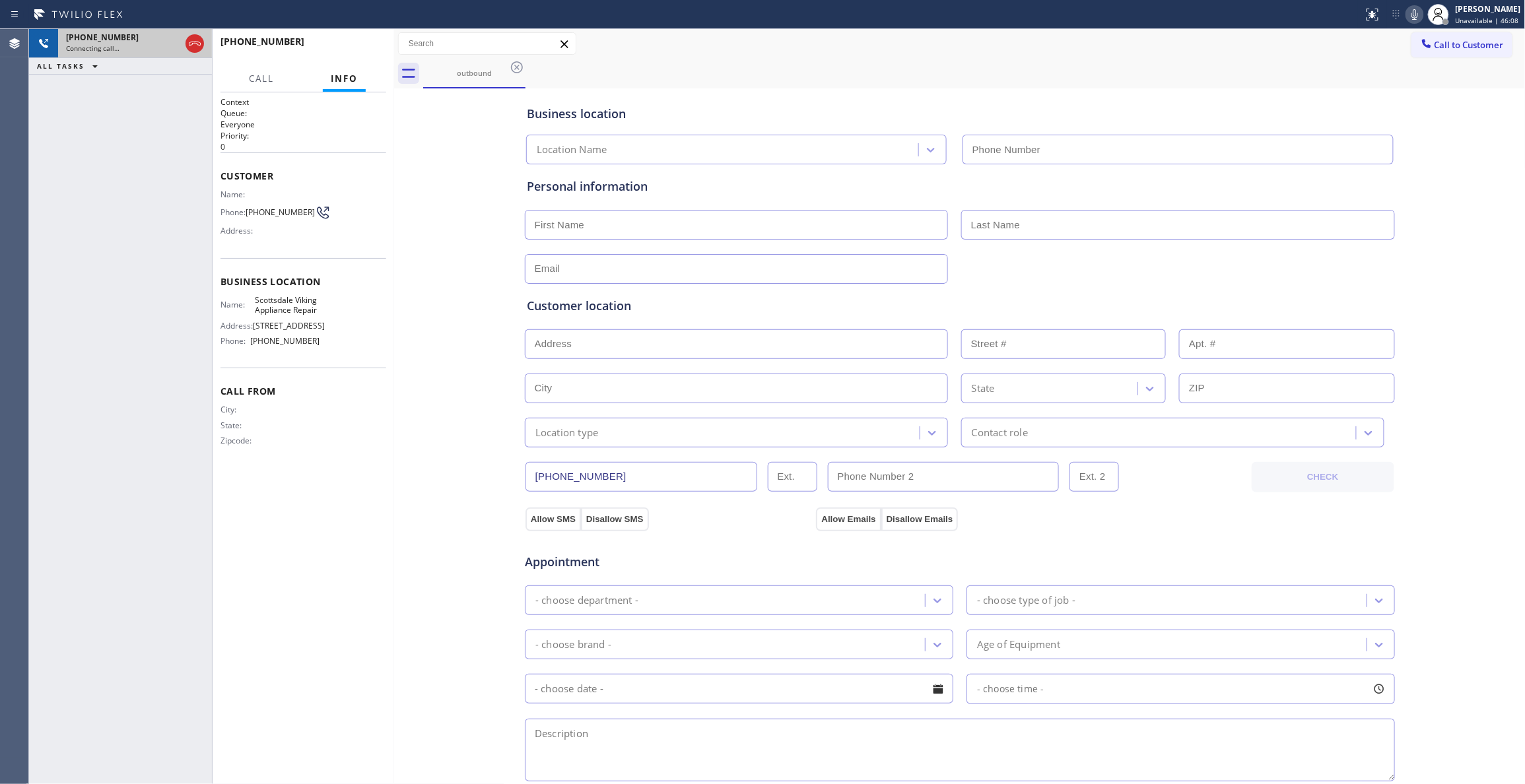
type input "(480) 787-0279"
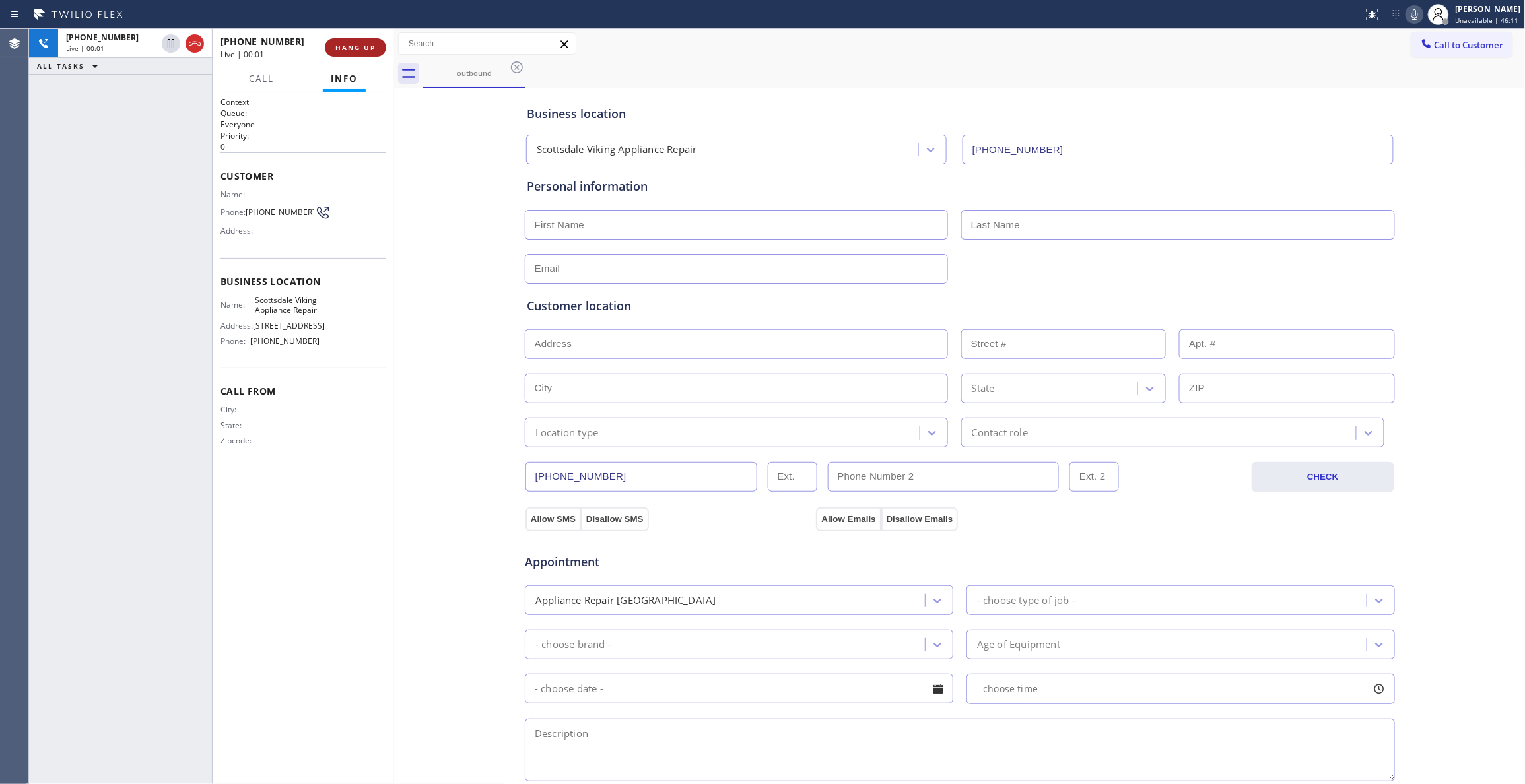
click at [354, 38] on button "HANG UP" at bounding box center [355, 47] width 61 height 18
click at [361, 49] on span "HANG UP" at bounding box center [355, 48] width 40 height 10
click at [351, 46] on span "COMPLETE" at bounding box center [353, 48] width 46 height 10
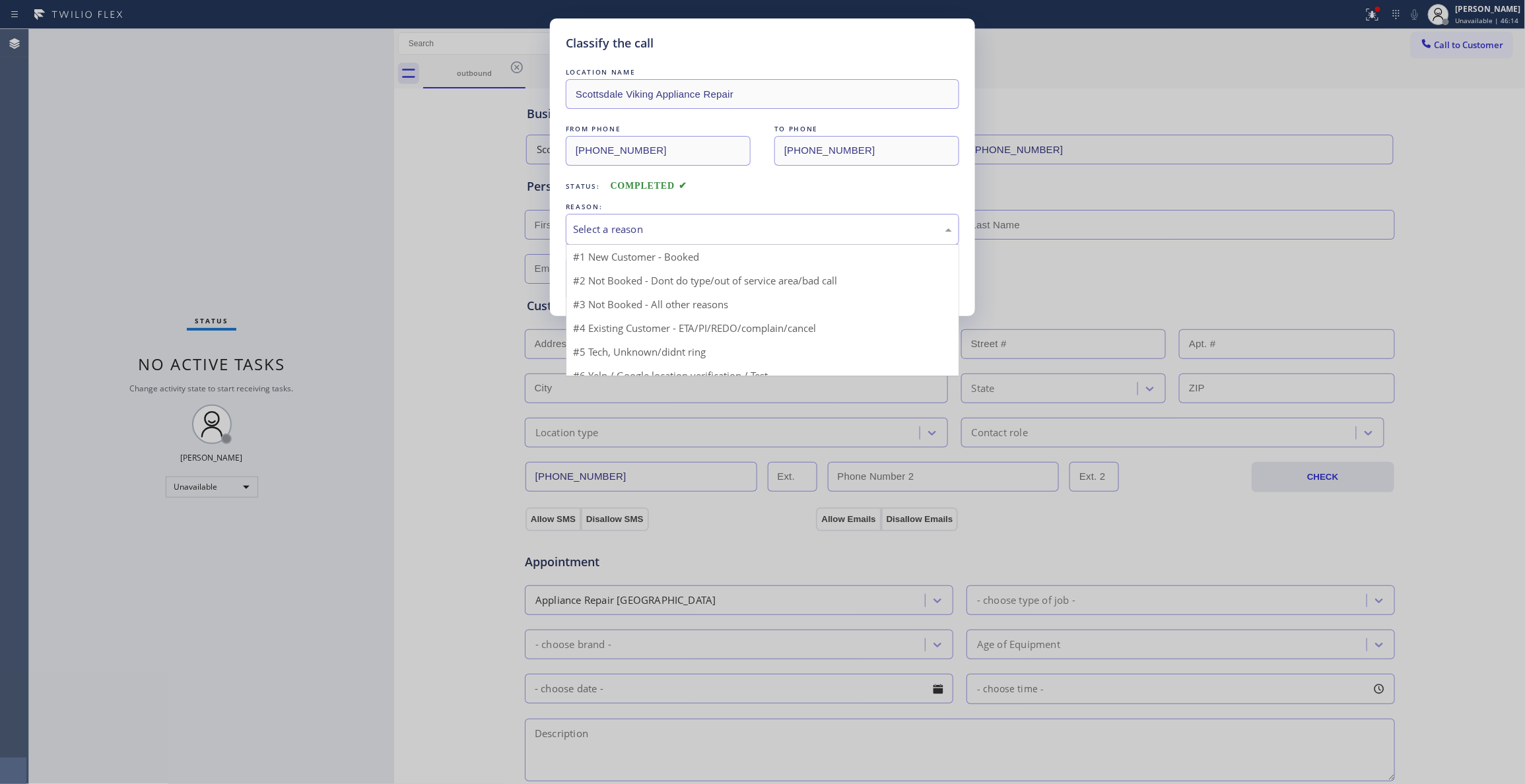
drag, startPoint x: 583, startPoint y: 225, endPoint x: 605, endPoint y: 272, distance: 51.9
click at [584, 225] on div "Select a reason" at bounding box center [762, 229] width 379 height 15
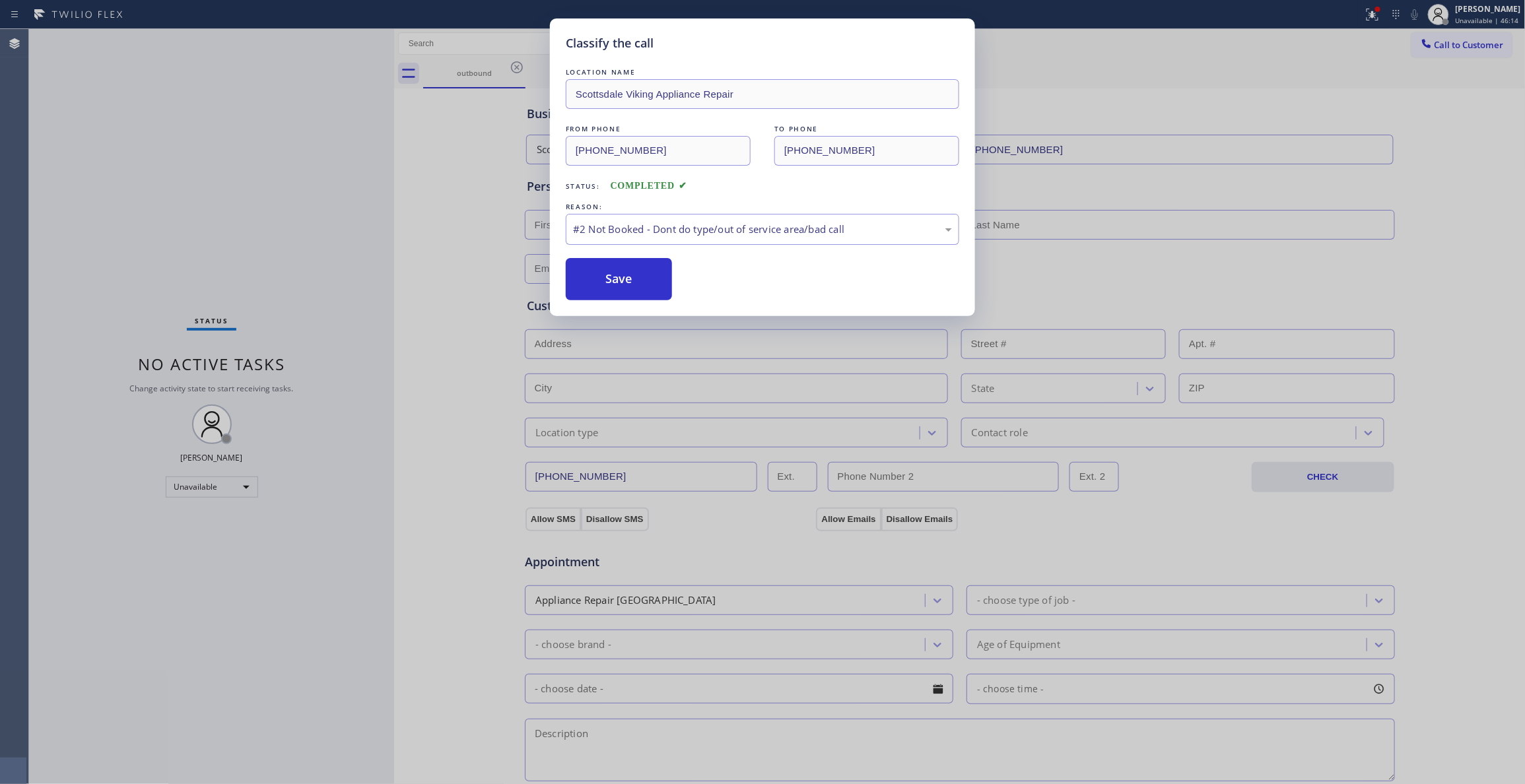
click at [605, 274] on button "Save" at bounding box center [619, 279] width 107 height 42
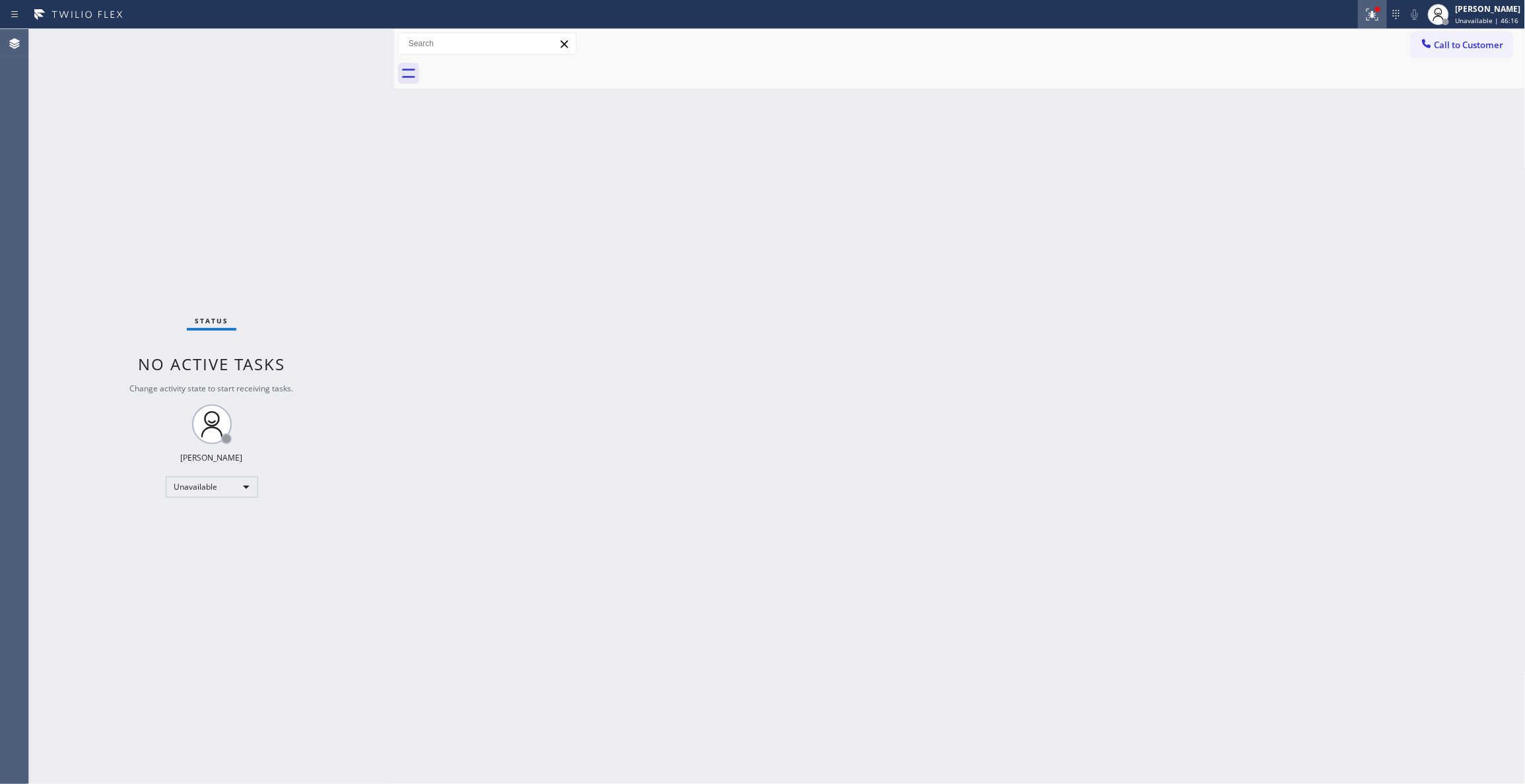
click at [1366, 16] on icon at bounding box center [1370, 13] width 8 height 10
click at [1239, 178] on button "Clear issues" at bounding box center [1286, 172] width 154 height 18
click at [1474, 35] on button "Call to Customer" at bounding box center [1462, 45] width 101 height 25
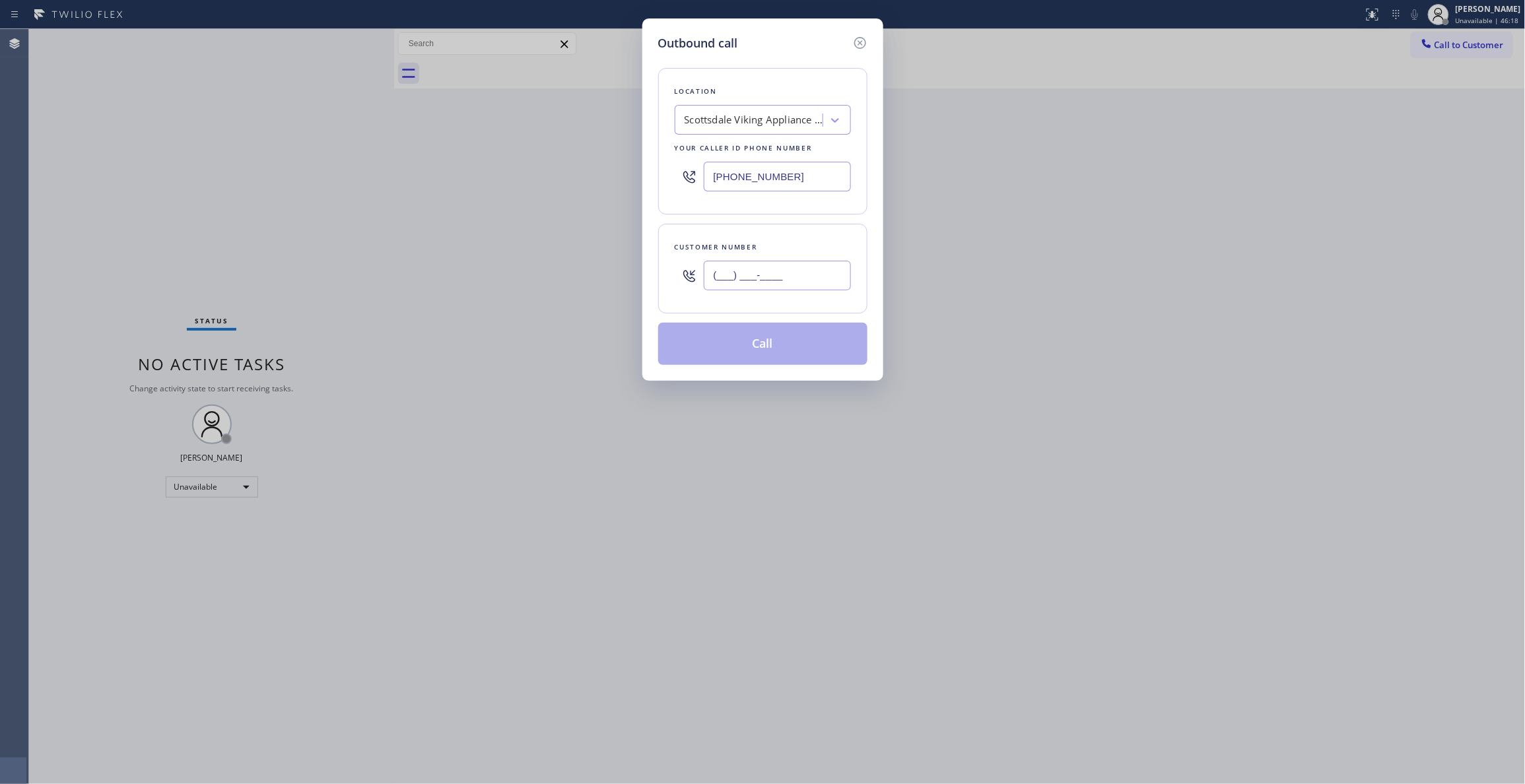
click at [743, 283] on input "(___) ___-____" at bounding box center [777, 275] width 148 height 29
paste input "936) 758-3576"
type input "(936) 758-3576"
click at [754, 347] on button "Call" at bounding box center [762, 343] width 209 height 42
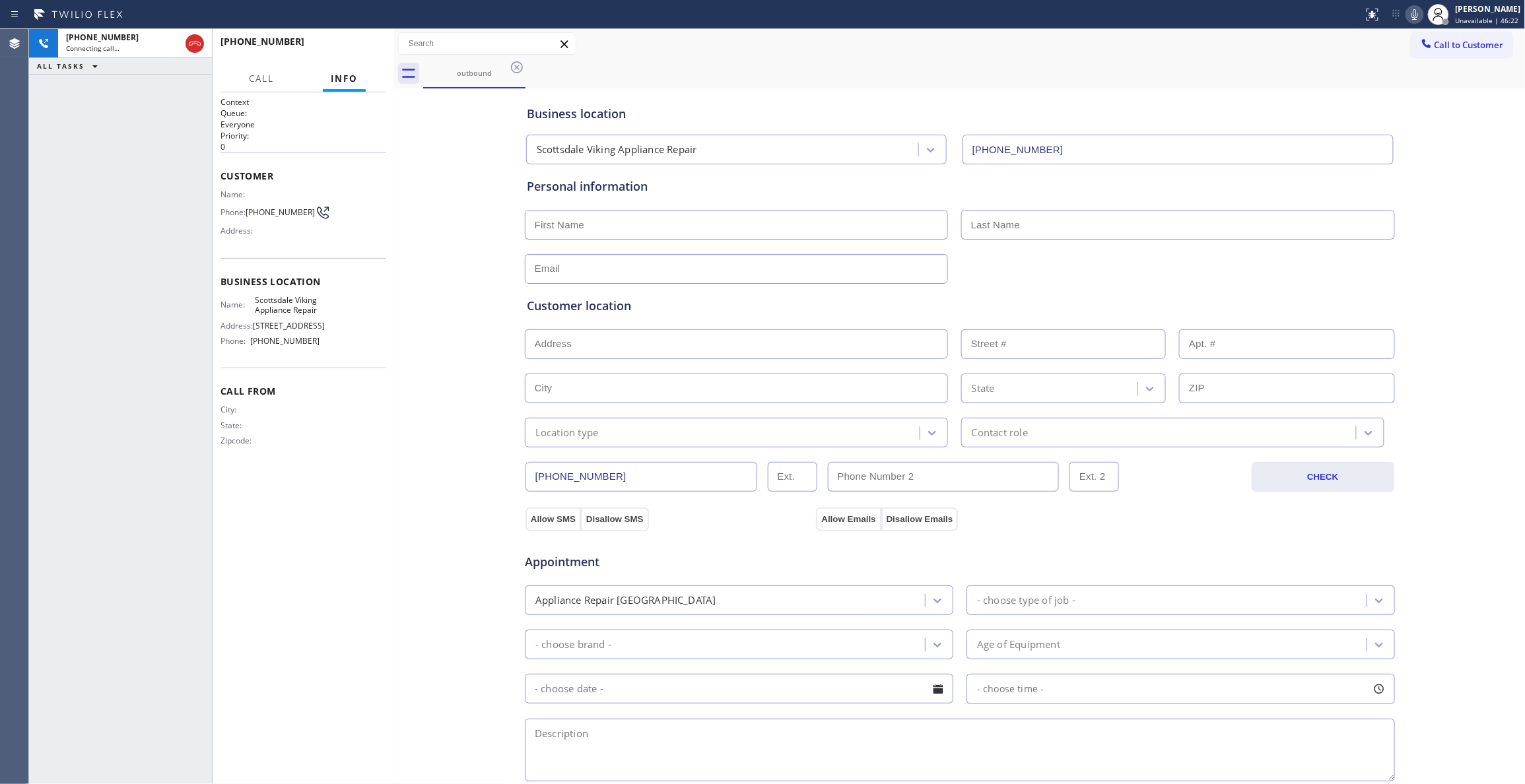
type input "(480) 787-0279"
click at [192, 43] on icon at bounding box center [194, 44] width 11 height 4
click at [347, 50] on span "COMPLETE" at bounding box center [353, 48] width 46 height 10
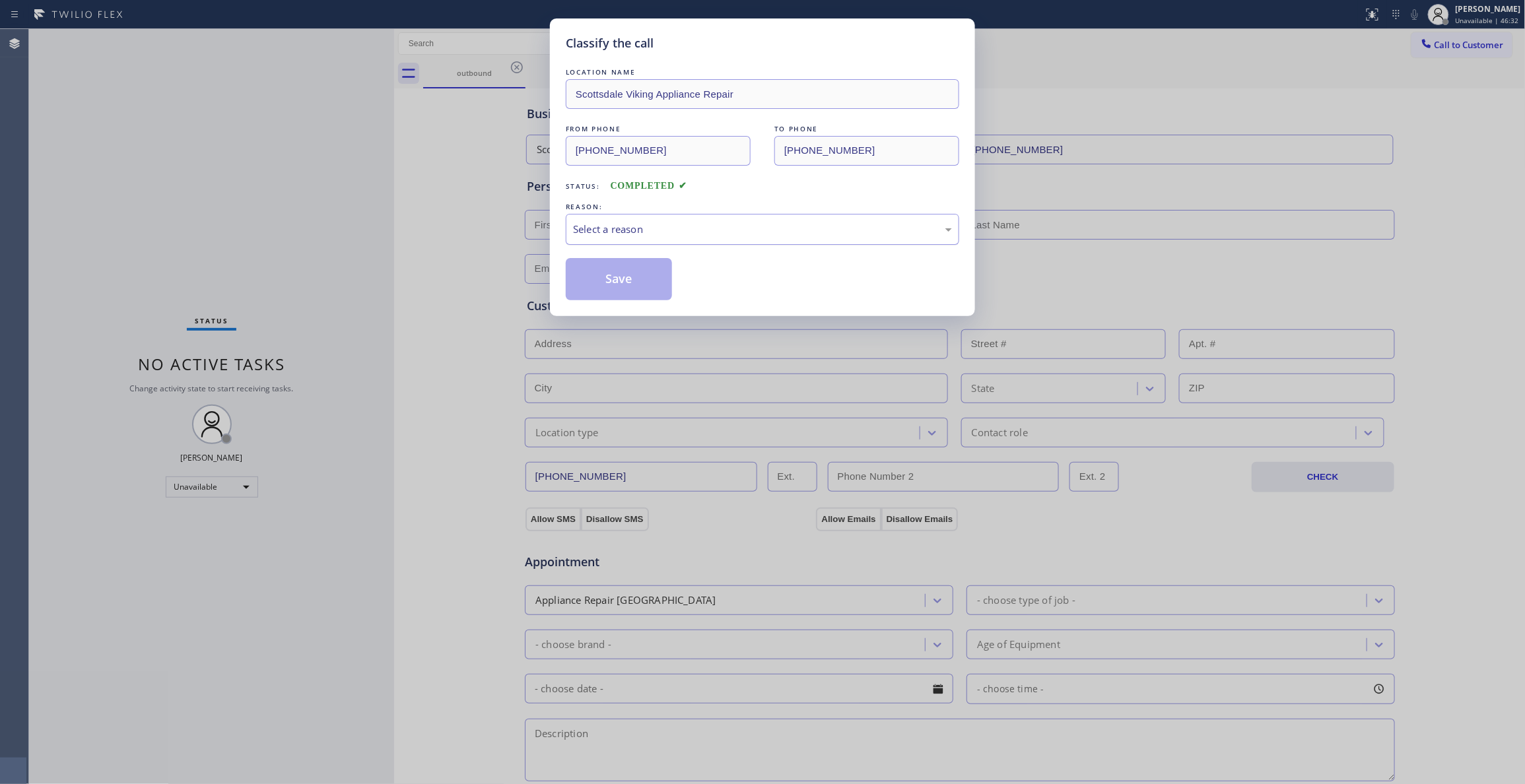
click at [656, 242] on div "Select a reason" at bounding box center [762, 229] width 393 height 31
click at [648, 286] on button "Save" at bounding box center [619, 279] width 107 height 42
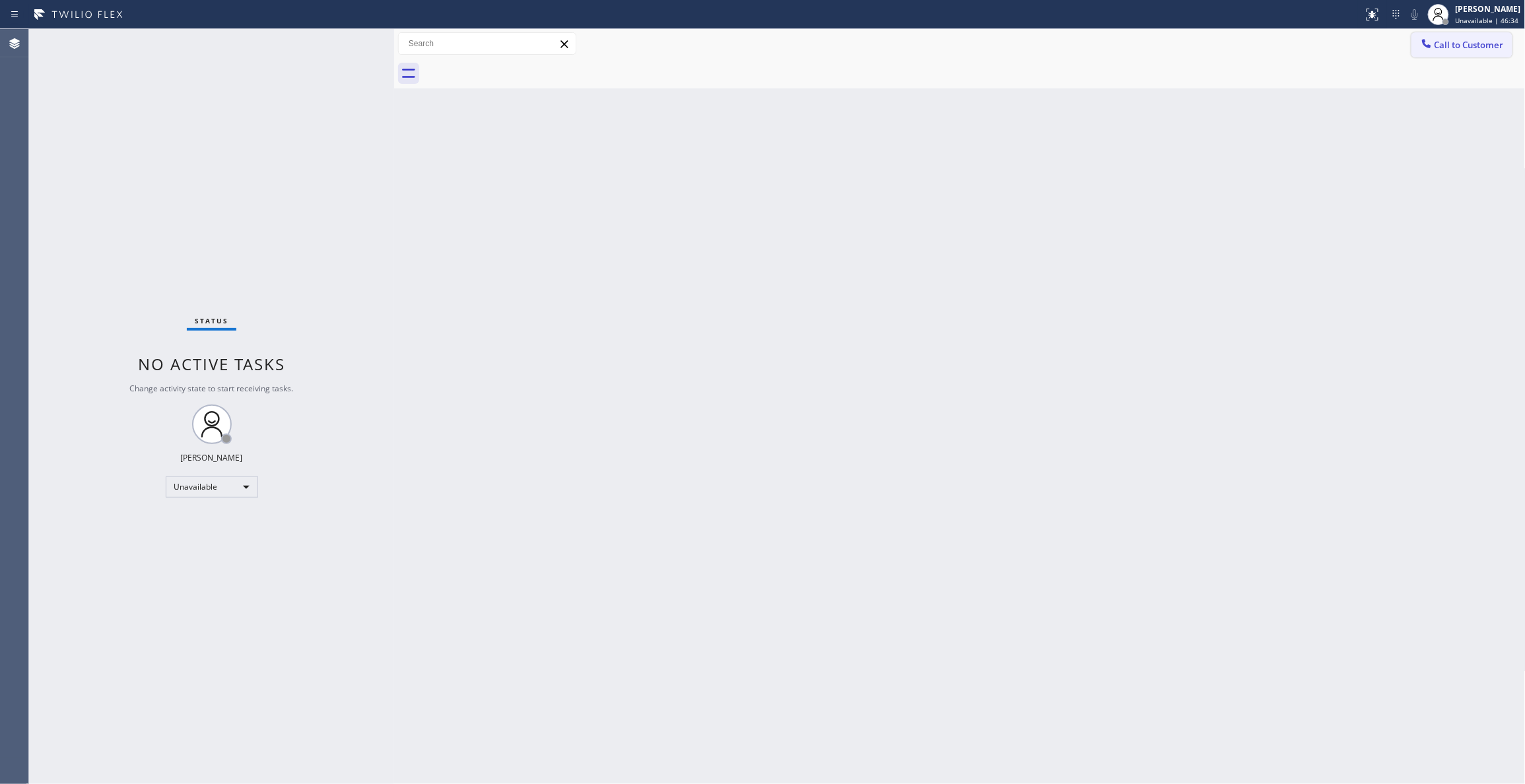
click at [1467, 46] on span "Call to Customer" at bounding box center [1469, 45] width 69 height 11
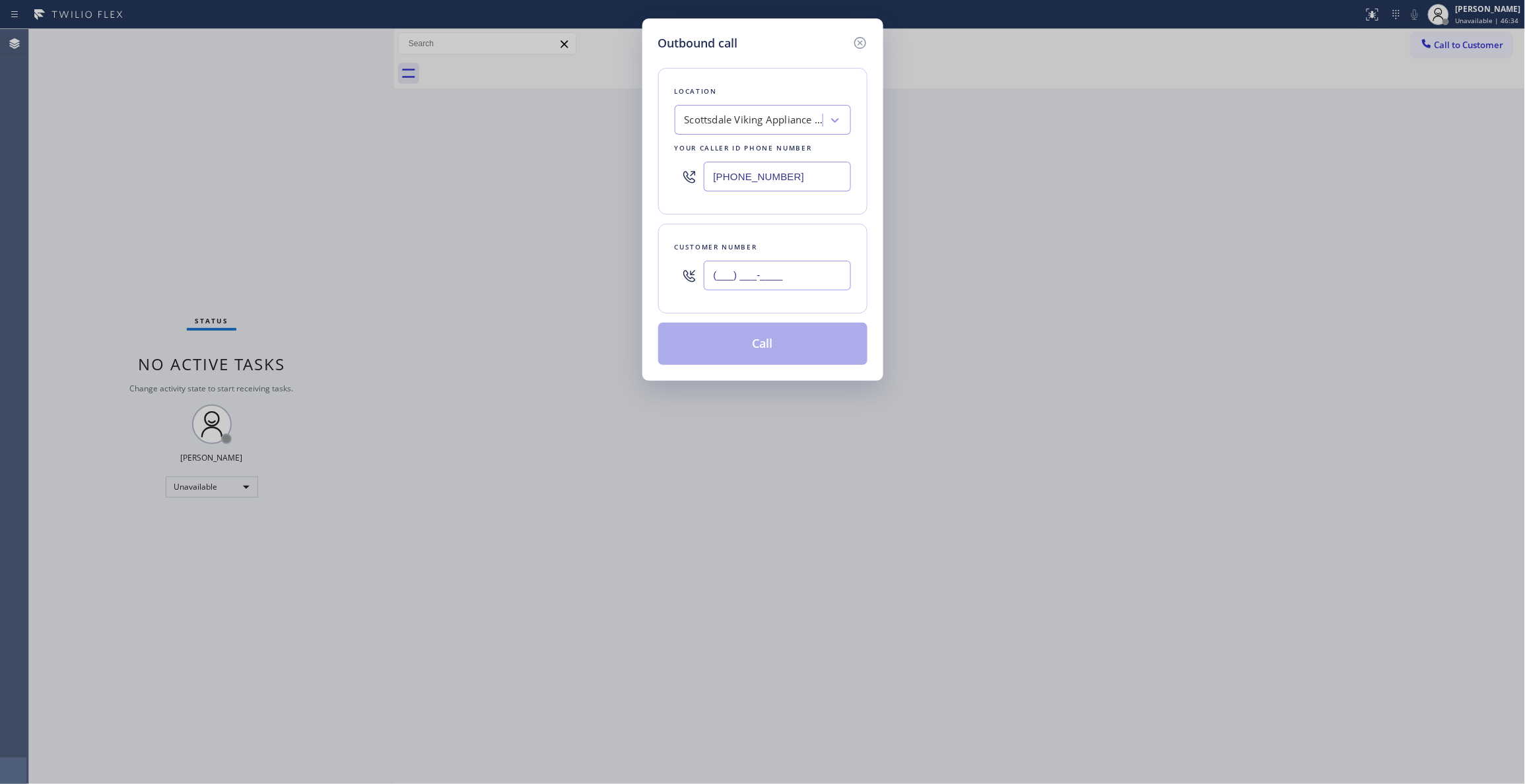
click at [787, 285] on input "(___) ___-____" at bounding box center [777, 275] width 148 height 29
paste input "936) 758-3576"
type input "(936) 758-3576"
click at [748, 344] on button "Call" at bounding box center [762, 343] width 209 height 42
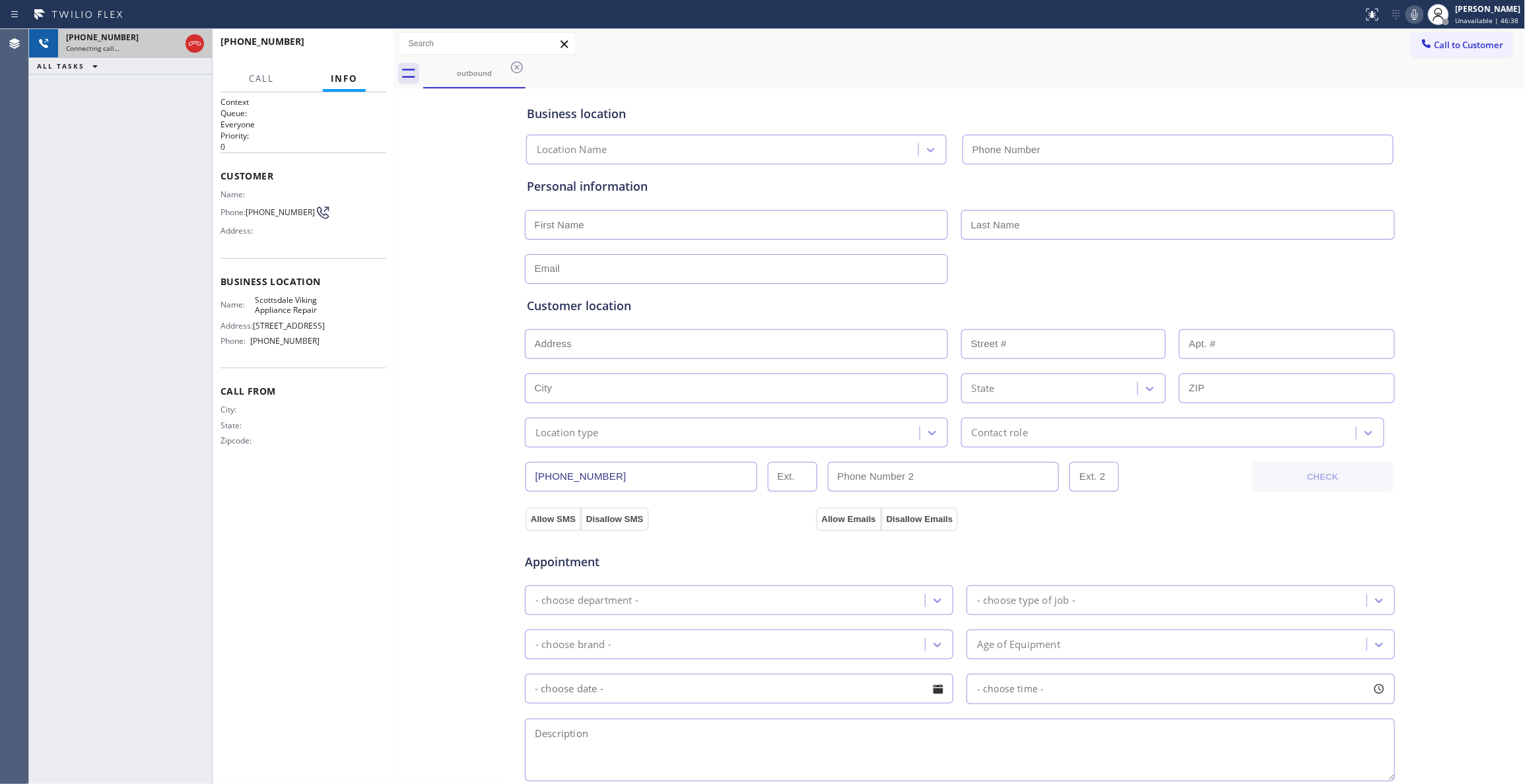
type input "(480) 787-0279"
click at [159, 49] on div "Connecting call…" at bounding box center [123, 49] width 114 height 10
click at [194, 43] on icon at bounding box center [194, 44] width 11 height 4
click at [334, 48] on button "HANG UP" at bounding box center [355, 47] width 61 height 18
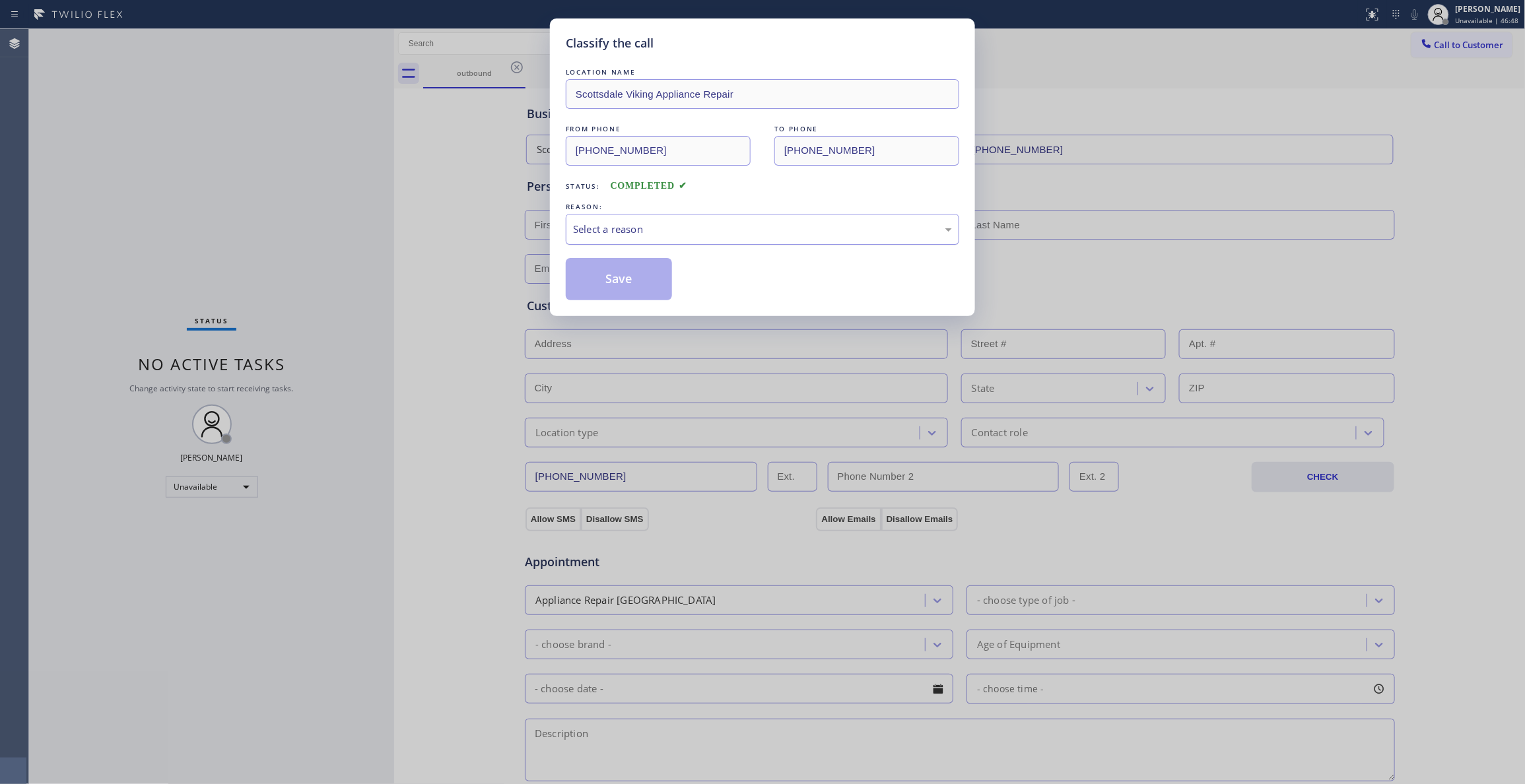
click at [648, 236] on div "Select a reason" at bounding box center [762, 229] width 379 height 15
click at [621, 275] on button "Save" at bounding box center [619, 279] width 107 height 42
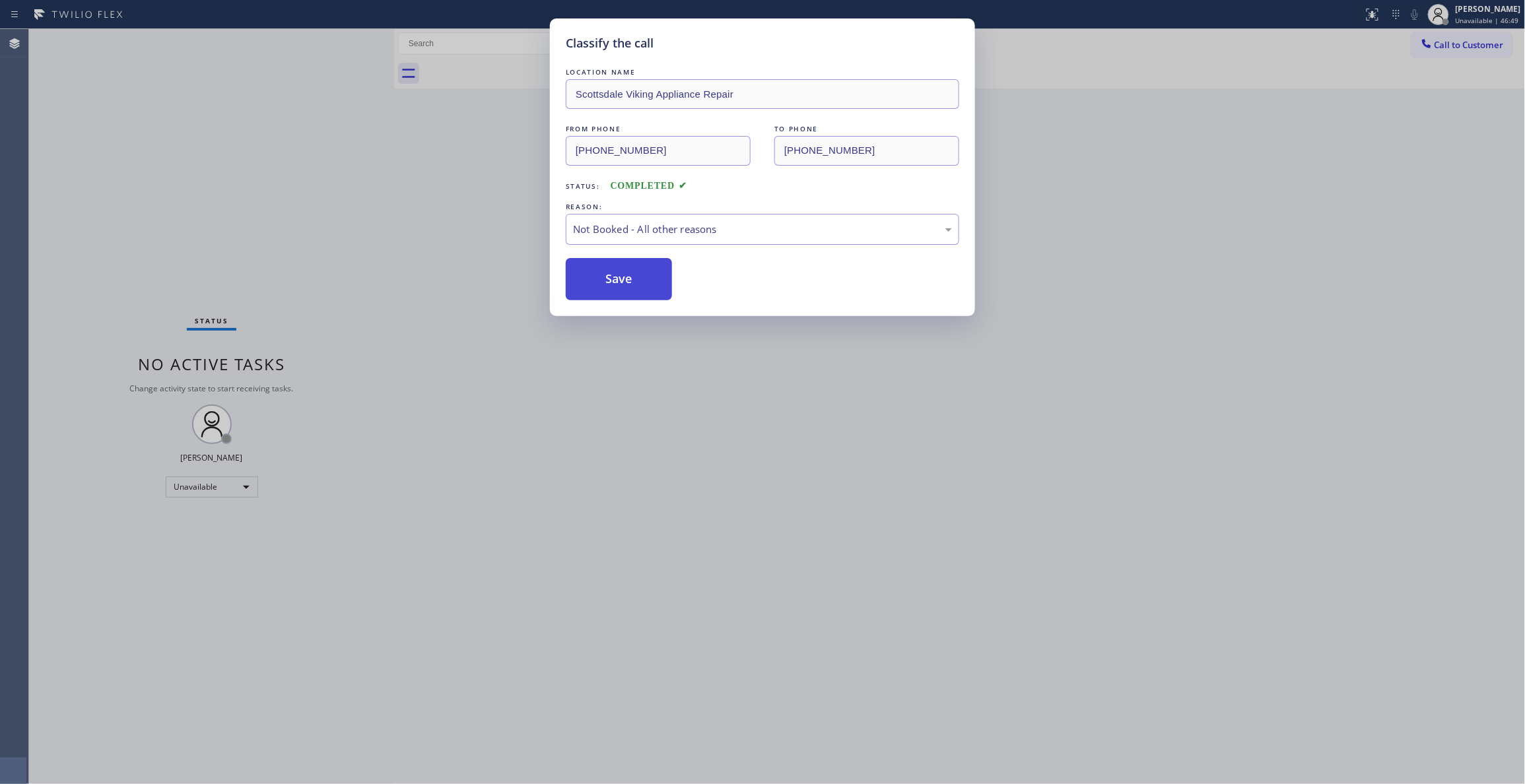
drag, startPoint x: 621, startPoint y: 275, endPoint x: 642, endPoint y: 269, distance: 21.8
click at [624, 274] on button "Save" at bounding box center [619, 279] width 107 height 42
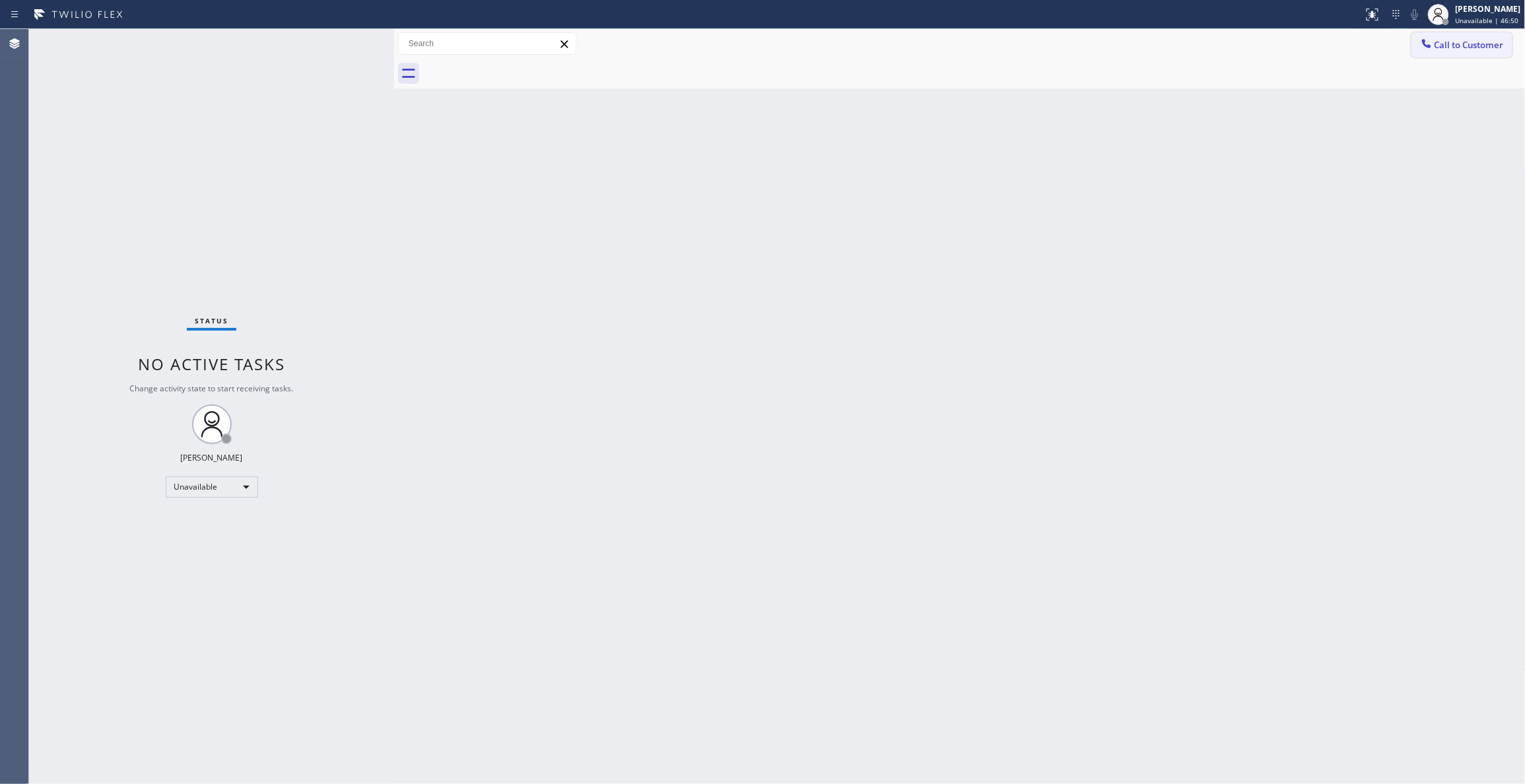
click at [1476, 49] on span "Call to Customer" at bounding box center [1469, 45] width 69 height 11
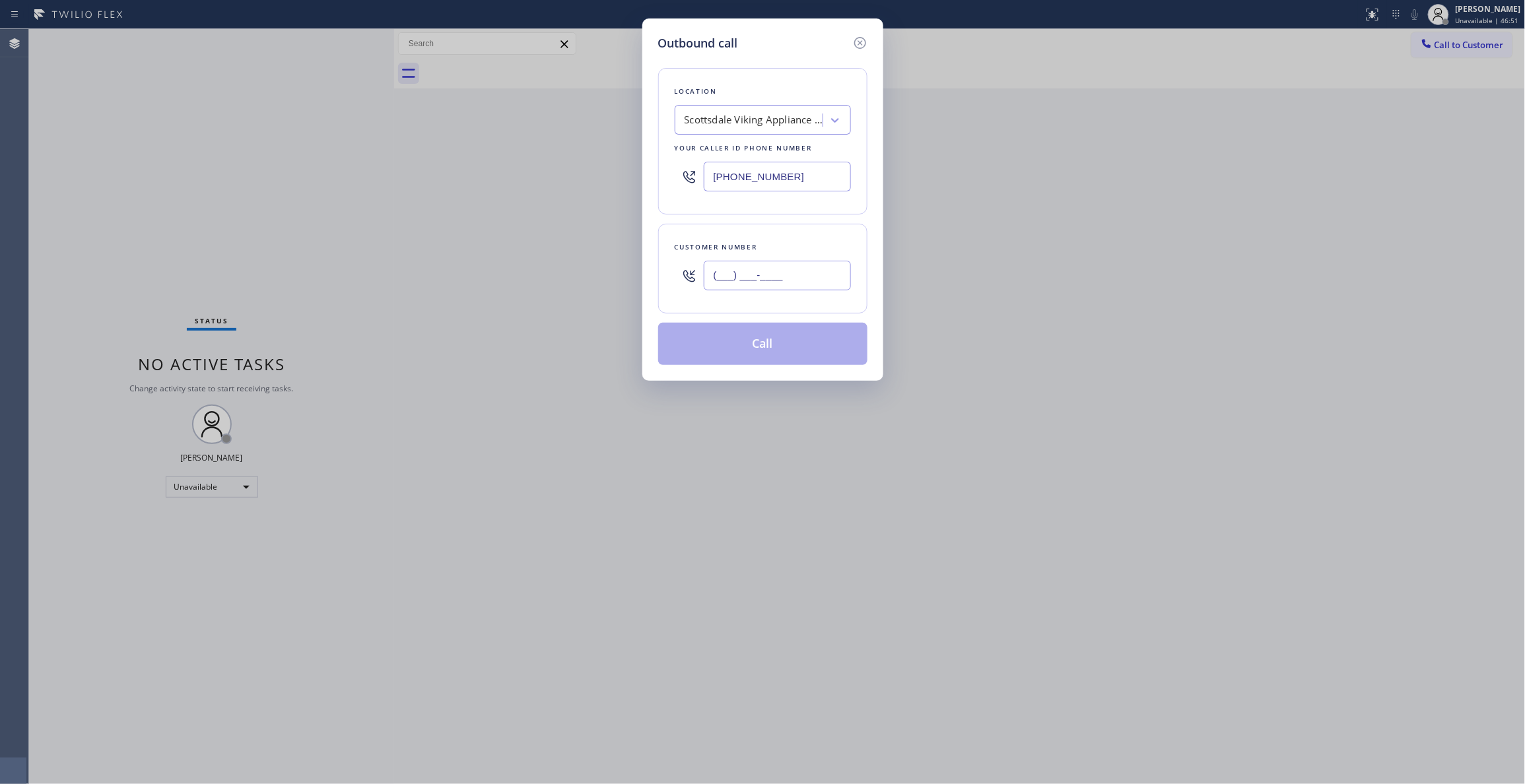
click at [804, 281] on input "(___) ___-____" at bounding box center [777, 275] width 148 height 29
paste input "936) 758-3576"
type input "(936) 758-3576"
click at [769, 344] on button "Call" at bounding box center [762, 343] width 209 height 42
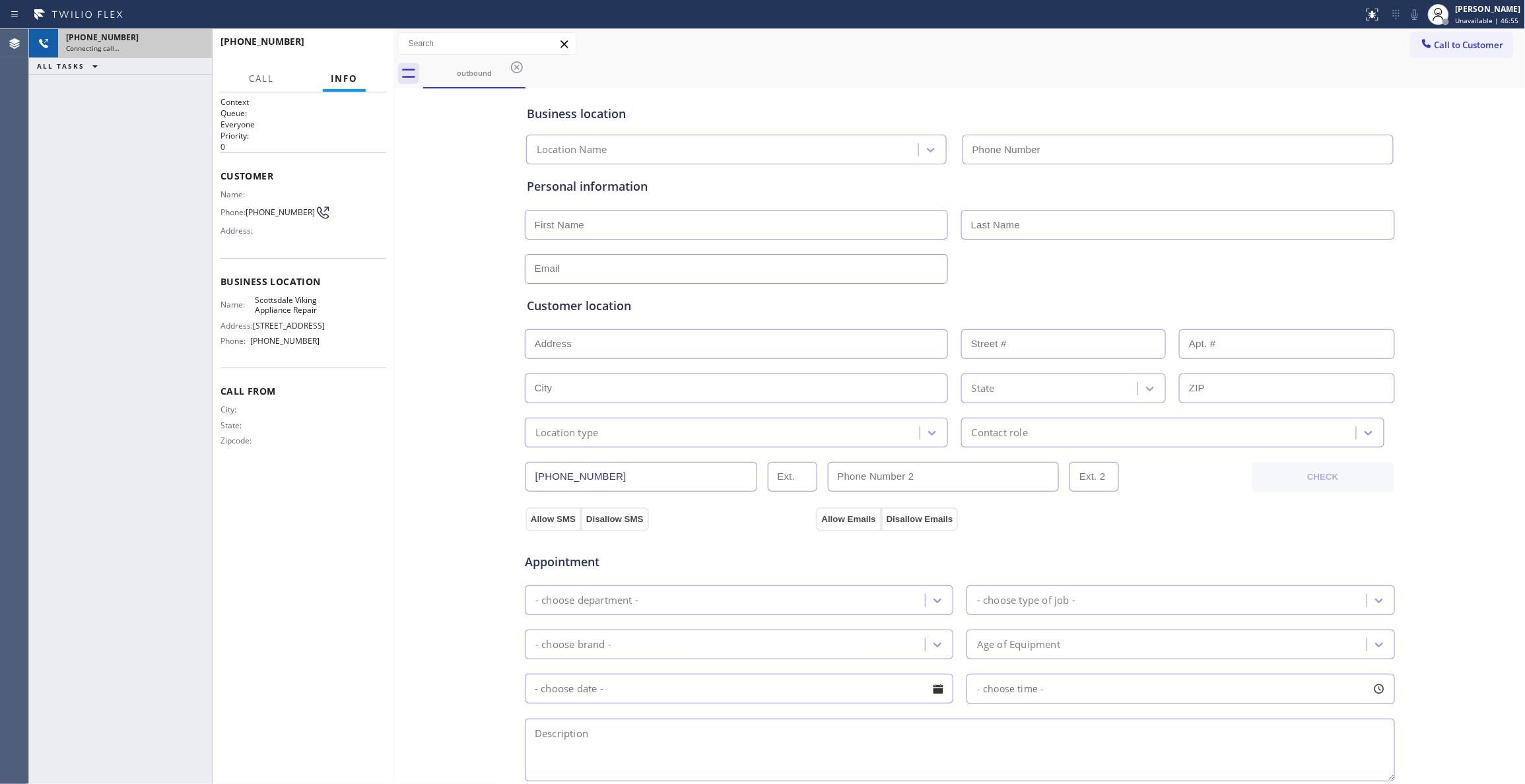
click at [156, 48] on div "Connecting call…" at bounding box center [134, 49] width 138 height 10
type input "(480) 787-0279"
click at [130, 50] on div "Connecting call…" at bounding box center [134, 49] width 138 height 10
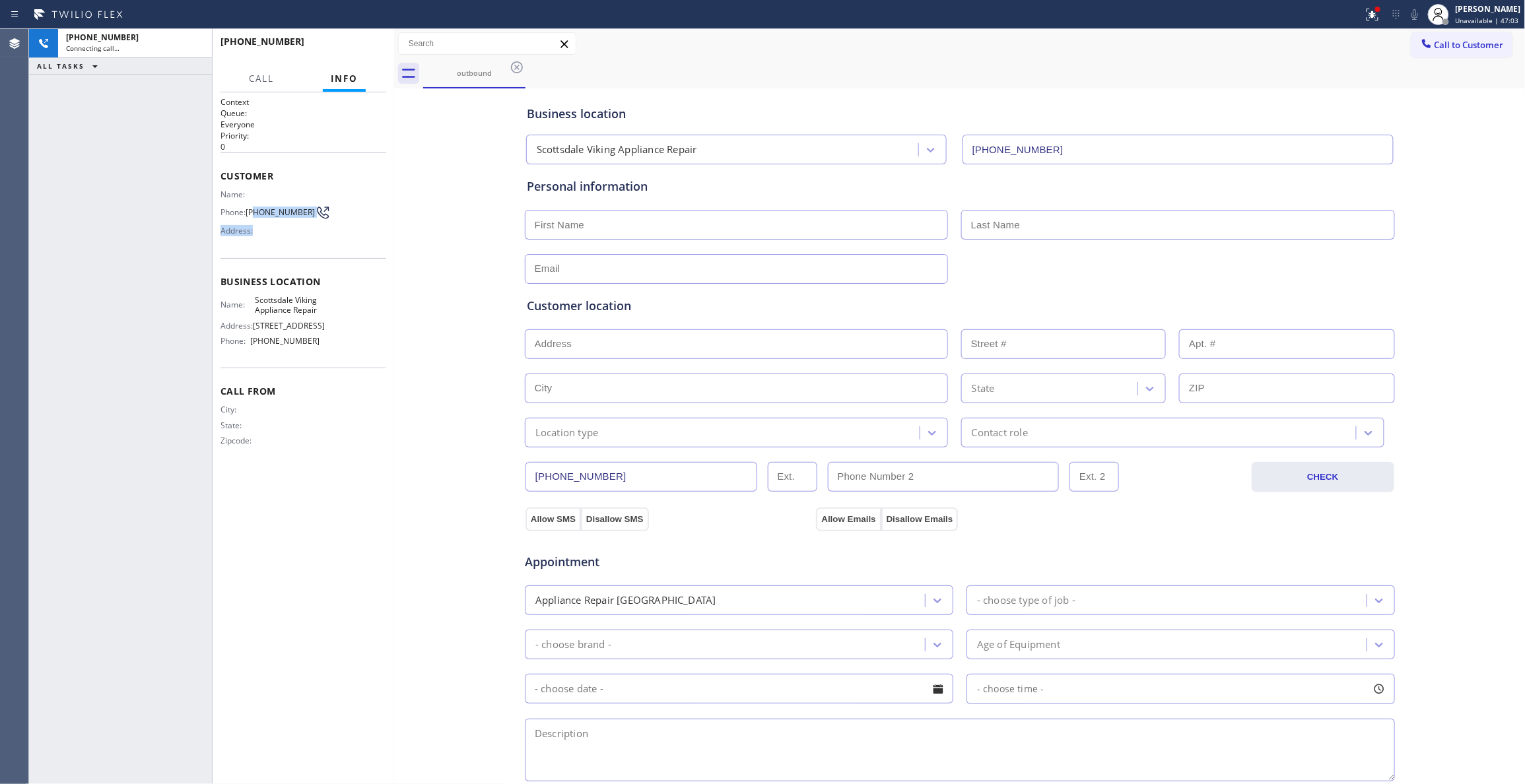
drag, startPoint x: 275, startPoint y: 229, endPoint x: 254, endPoint y: 214, distance: 25.8
click at [254, 214] on div "Name: Phone: (936) 758-3576 Address:" at bounding box center [270, 215] width 100 height 52
click at [283, 235] on div "Address:" at bounding box center [270, 230] width 100 height 10
drag, startPoint x: 281, startPoint y: 225, endPoint x: 247, endPoint y: 206, distance: 38.9
click at [247, 206] on div "Phone: (936) 758-3576" at bounding box center [270, 212] width 100 height 16
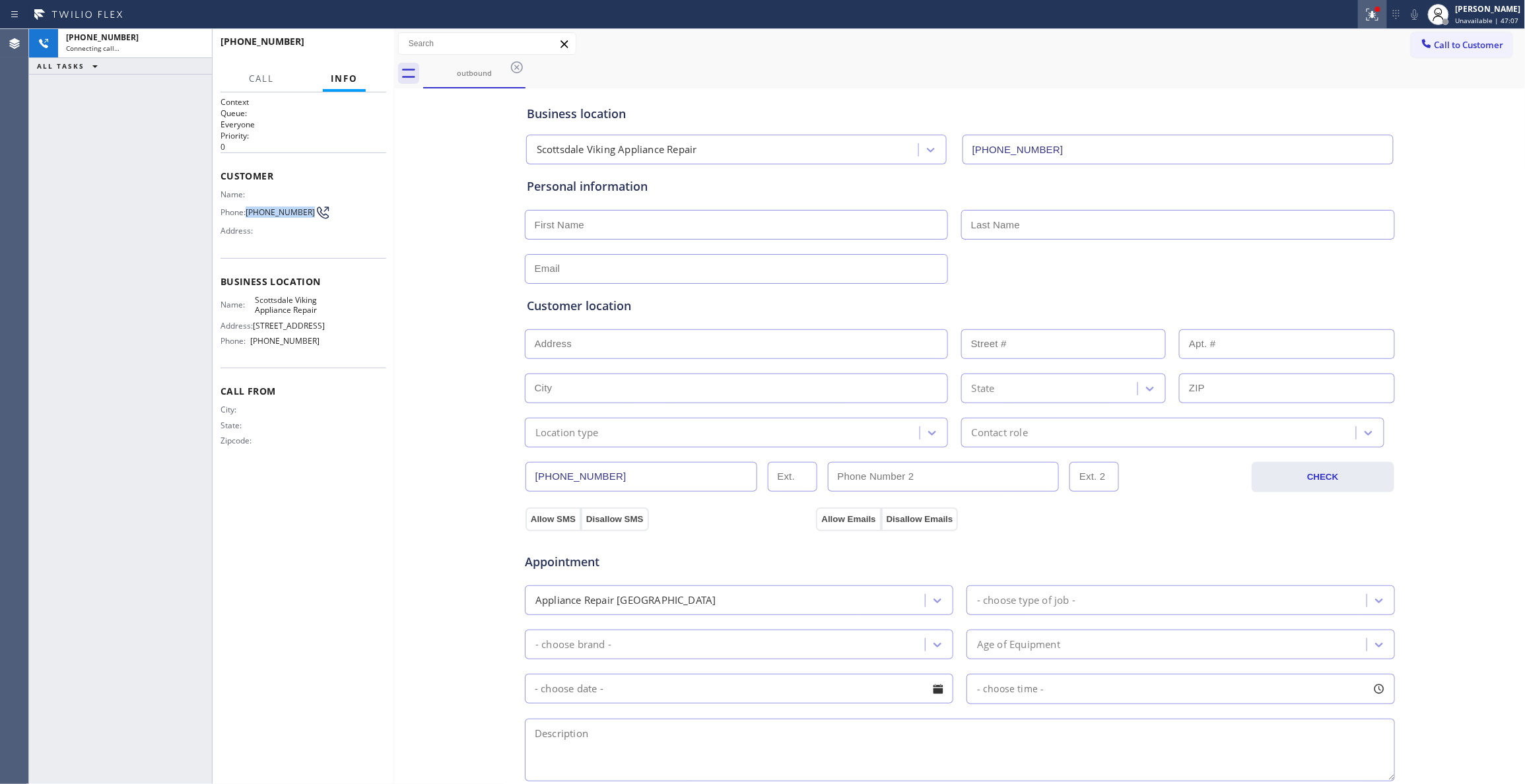
click at [1366, 13] on icon at bounding box center [1372, 14] width 11 height 11
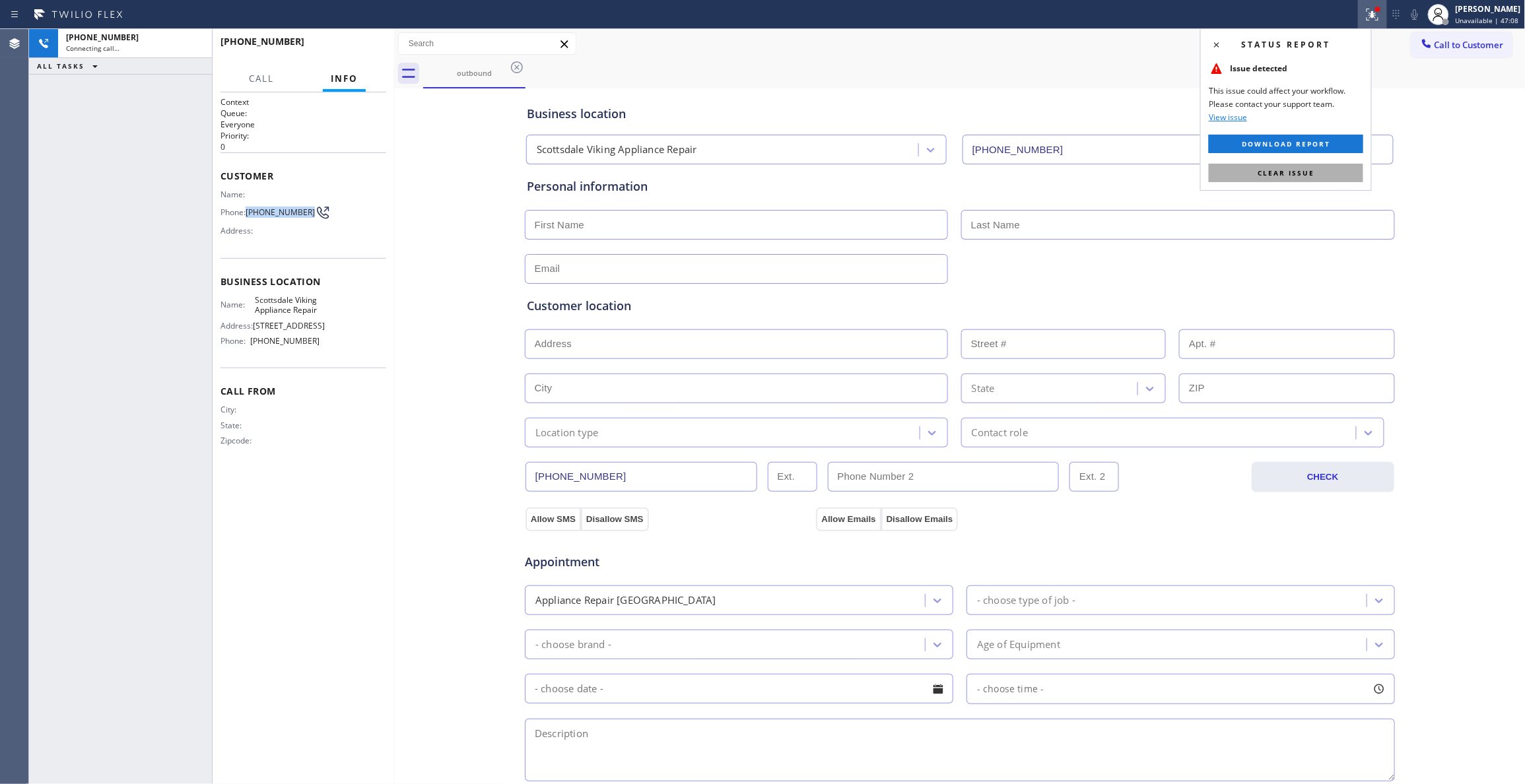
click at [1316, 171] on button "Clear issue" at bounding box center [1286, 172] width 154 height 18
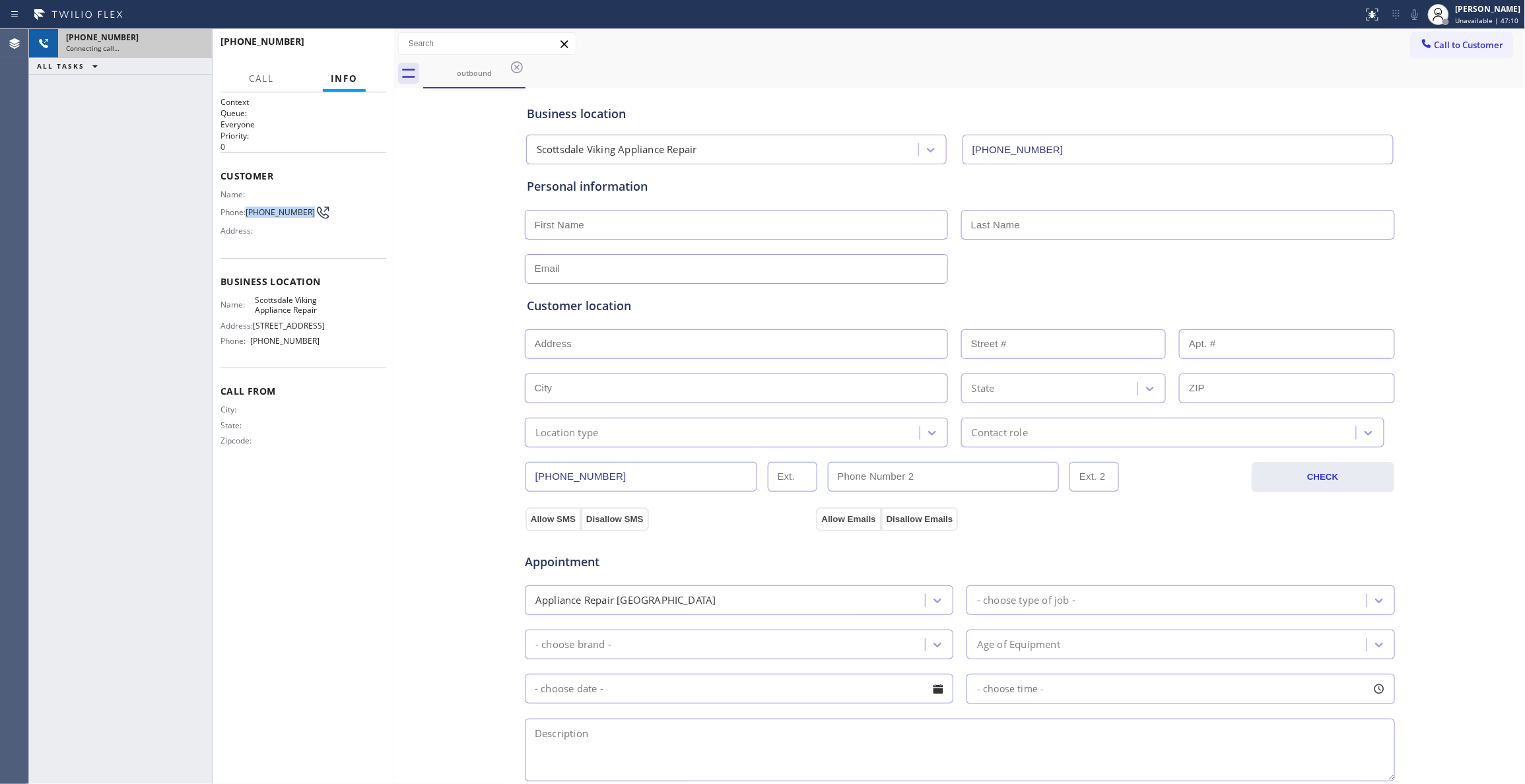
click at [167, 47] on div "Connecting call…" at bounding box center [134, 49] width 138 height 10
click at [516, 66] on icon at bounding box center [517, 67] width 11 height 11
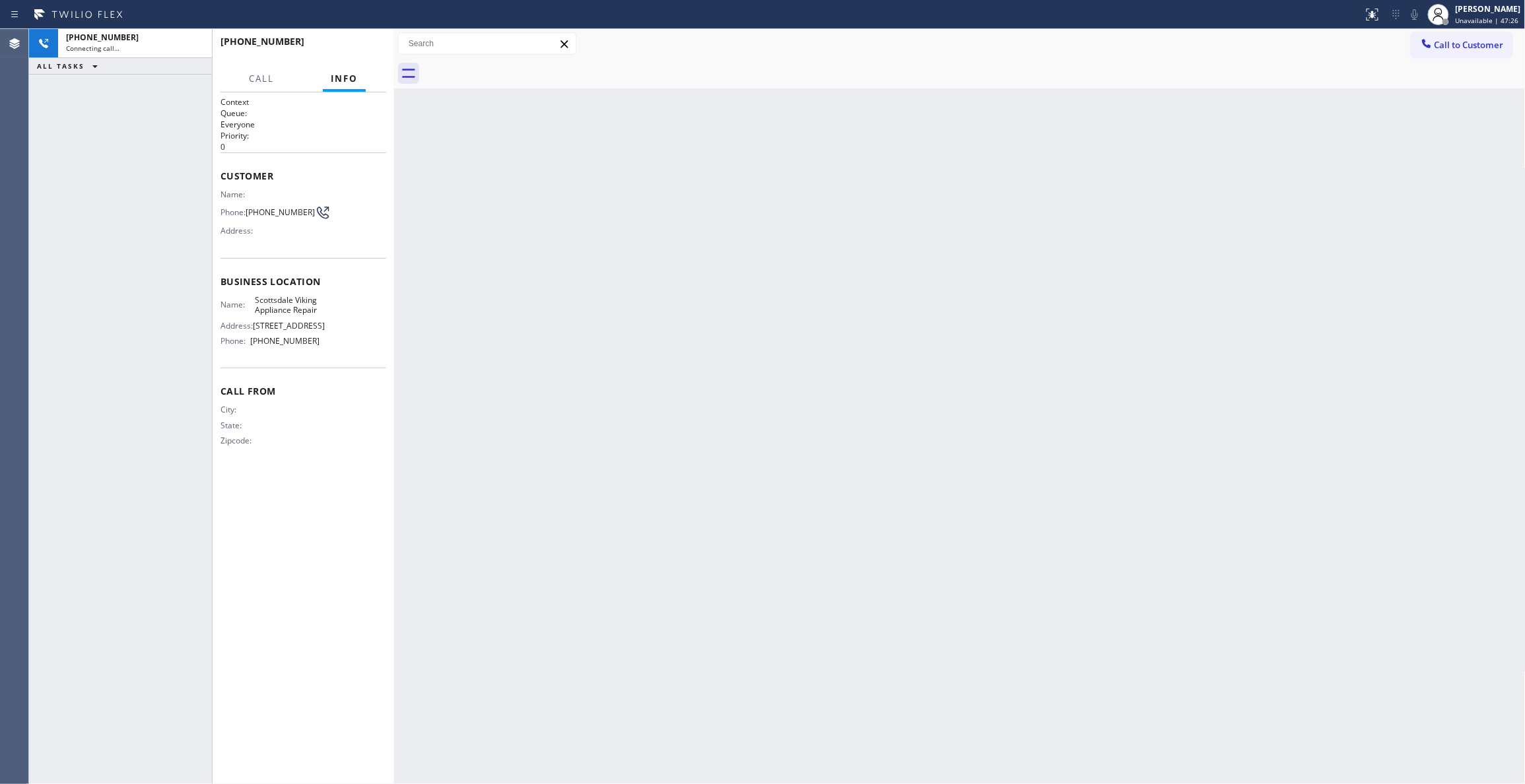
click at [767, 66] on div at bounding box center [974, 73] width 1102 height 29
click at [318, 56] on div at bounding box center [299, 54] width 156 height 11
click at [132, 31] on div "+19367583576" at bounding box center [134, 37] width 138 height 11
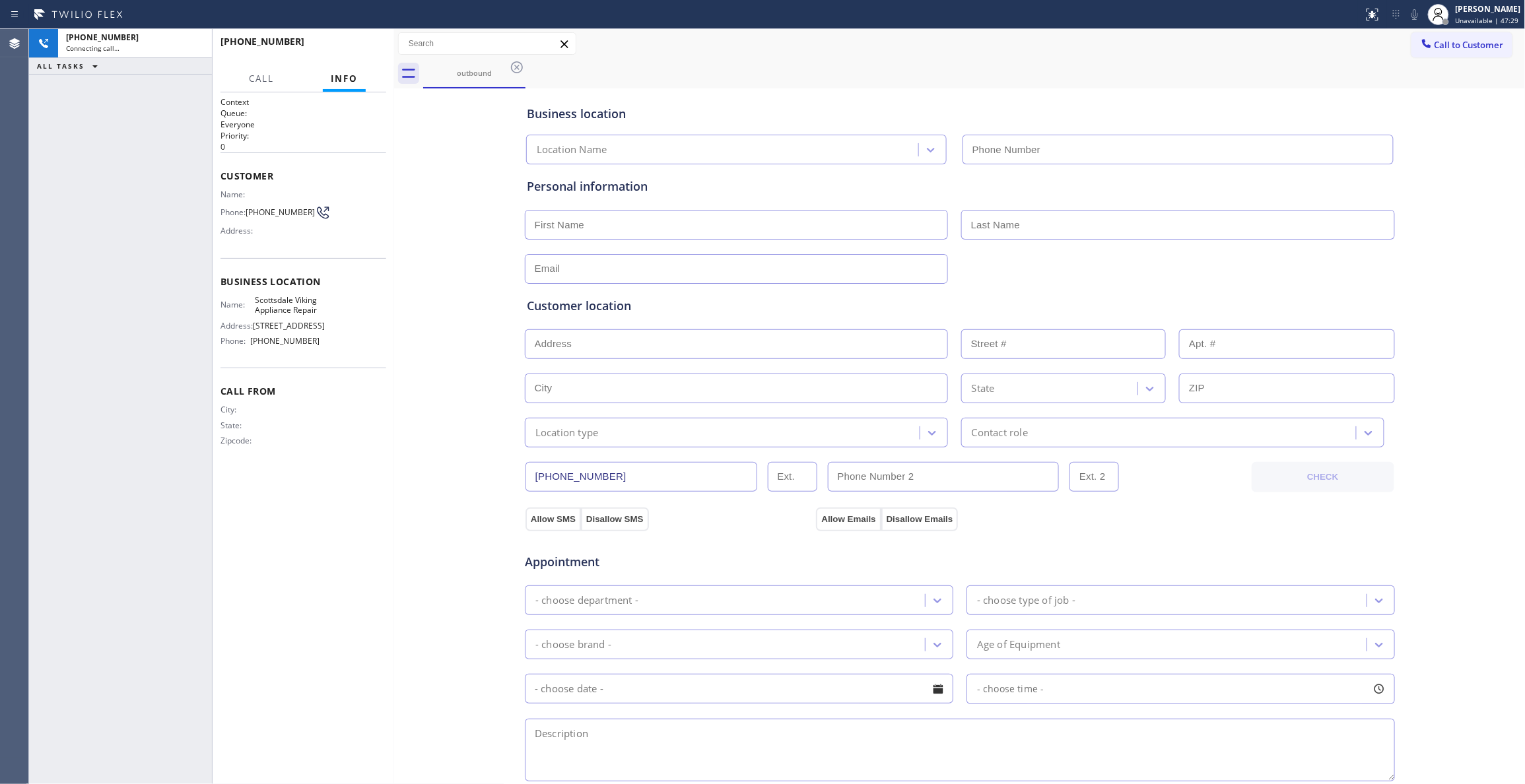
type input "(480) 787-0279"
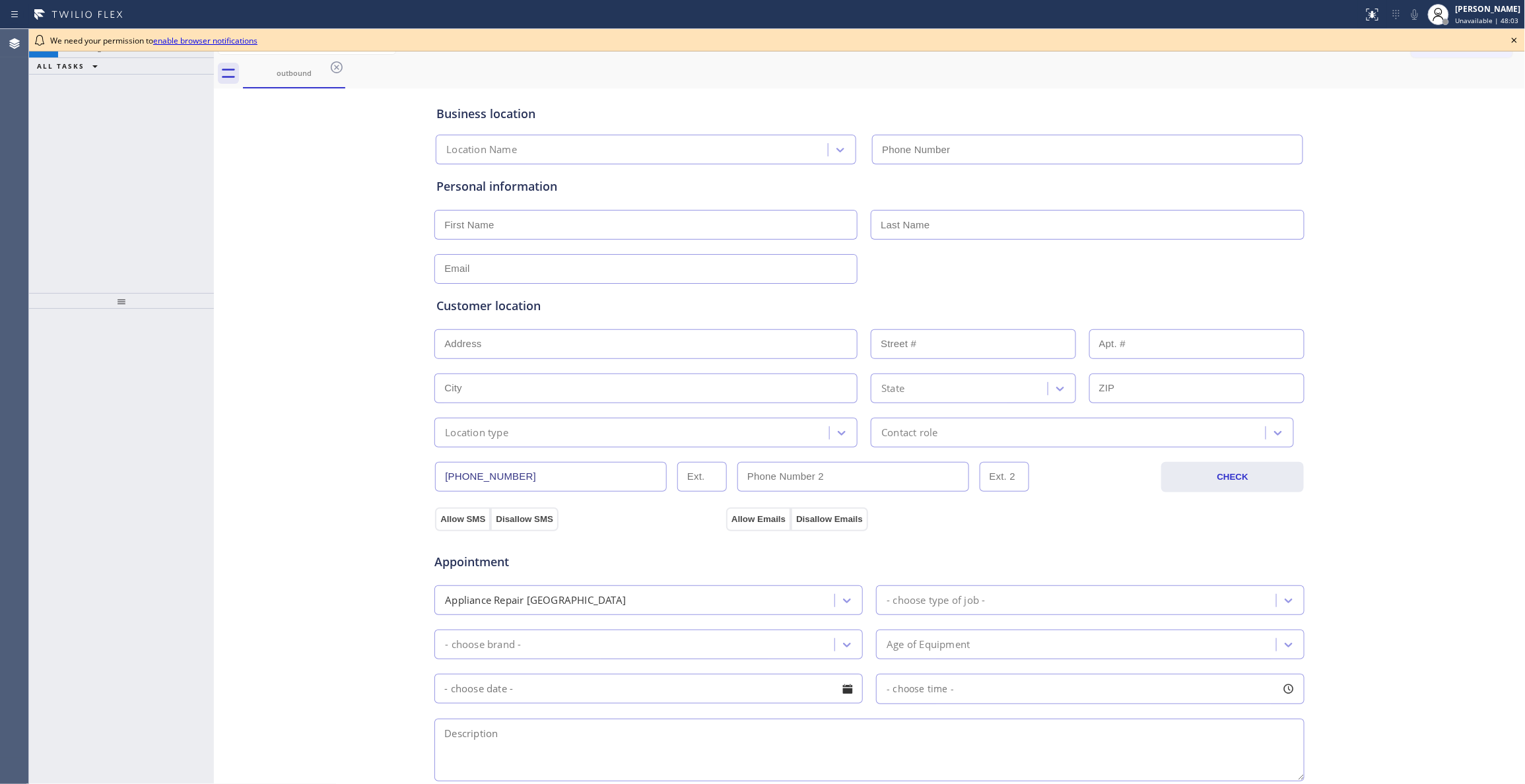
click at [223, 191] on div "Business location Location Name Personal information Customer location >> ADD N…" at bounding box center [869, 541] width 1305 height 901
type input "[PHONE_NUMBER]"
click at [1515, 33] on icon at bounding box center [1514, 40] width 16 height 16
type input "[PHONE_NUMBER]"
click at [243, 351] on div "Business location Location Name (480) 787-0279 Personal information Customer lo…" at bounding box center [869, 541] width 1305 height 901
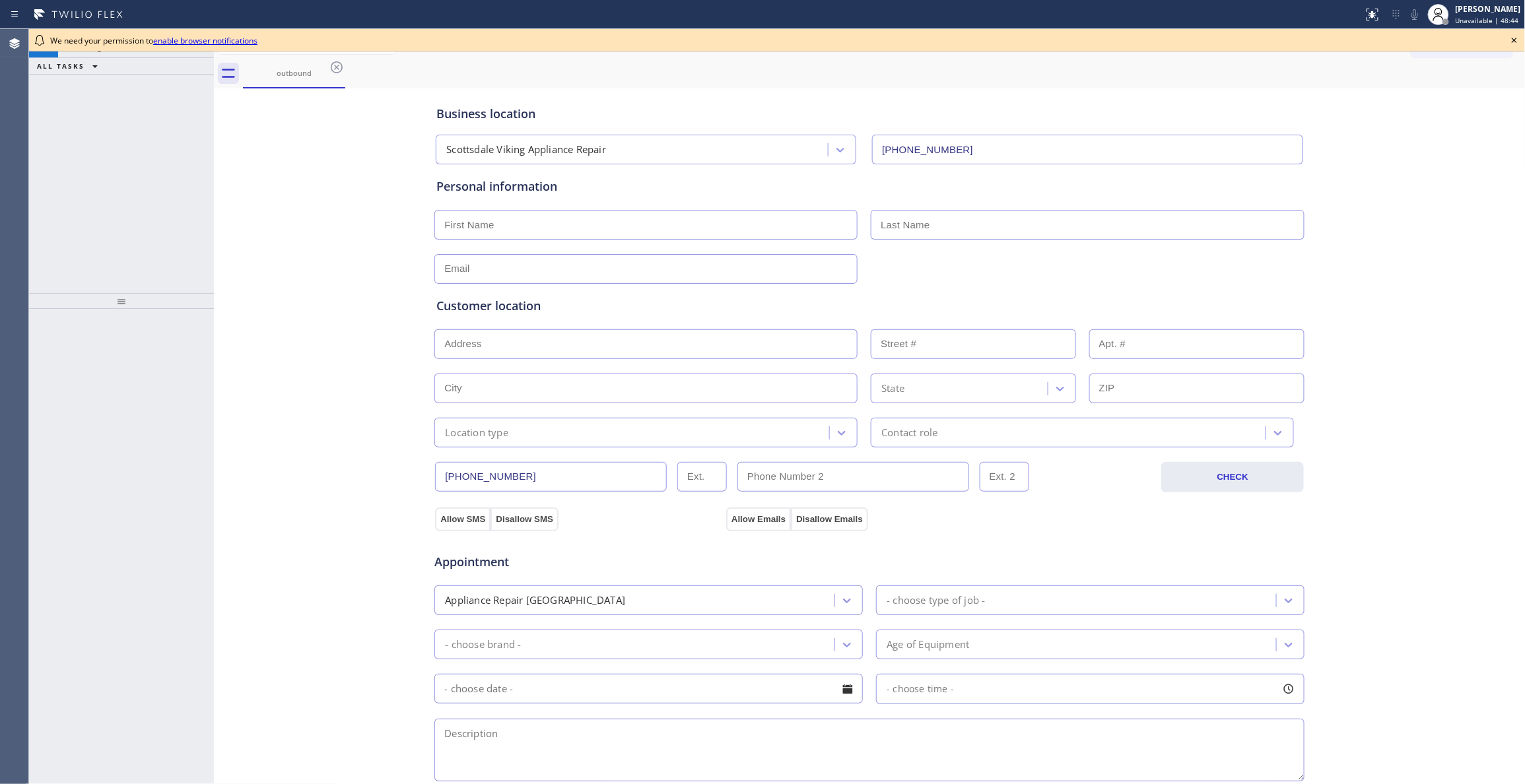
click at [1515, 42] on icon at bounding box center [1514, 40] width 16 height 16
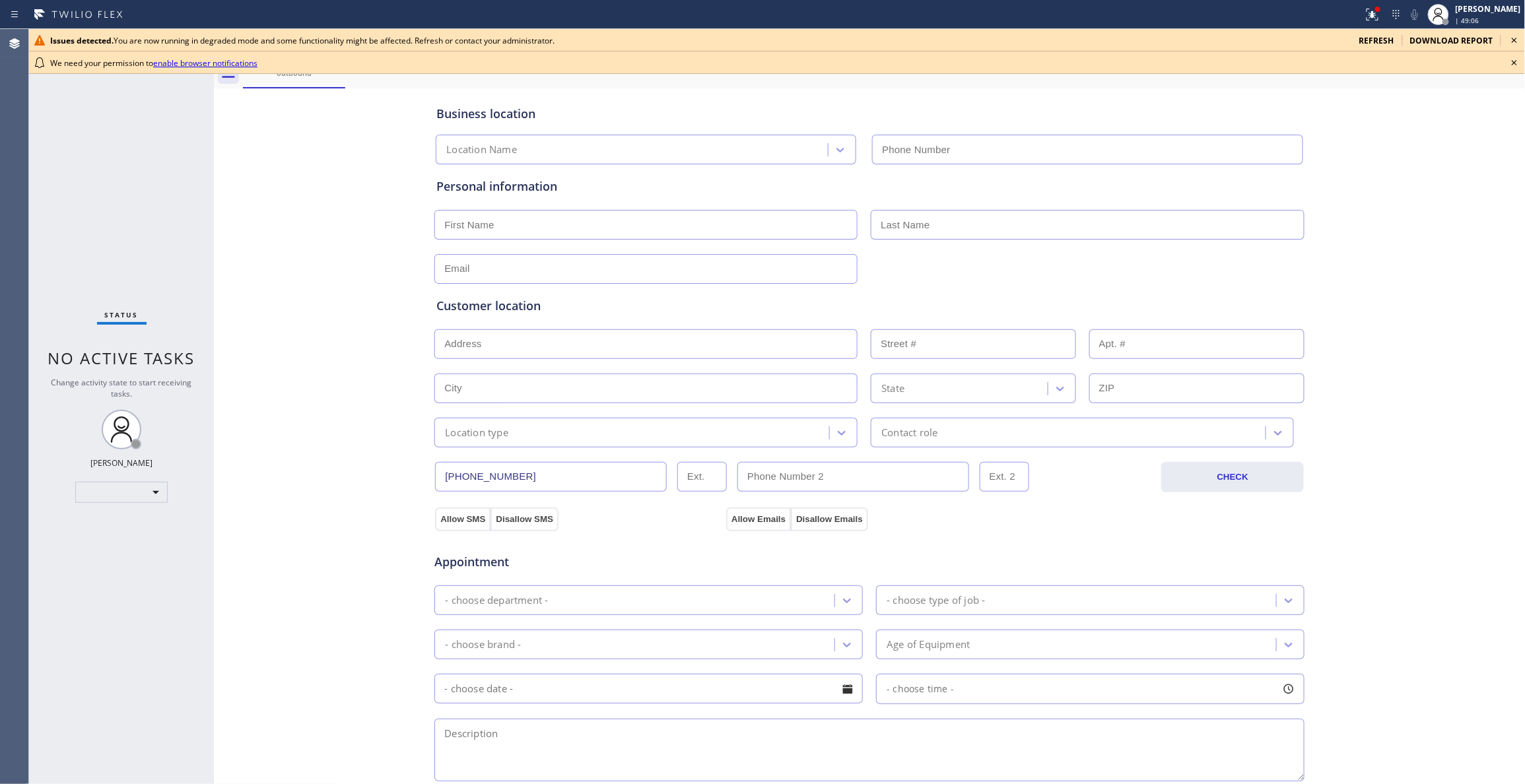
type input "[PHONE_NUMBER]"
click at [120, 495] on div "​" at bounding box center [121, 492] width 92 height 21
click at [115, 541] on li "Unavailable" at bounding box center [121, 543] width 89 height 16
click at [1511, 61] on icon at bounding box center [1514, 63] width 16 height 16
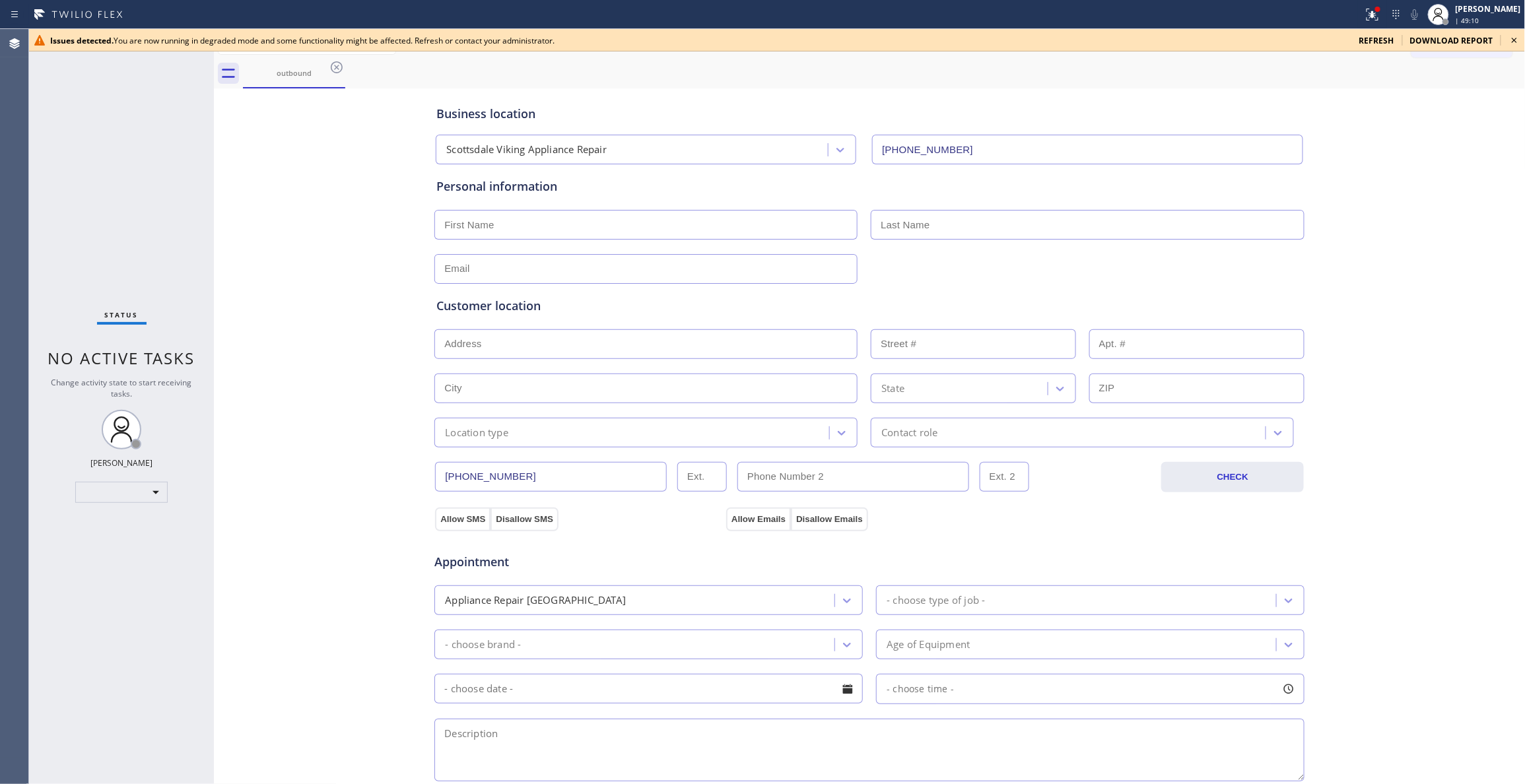
click at [1513, 42] on icon at bounding box center [1515, 41] width 6 height 6
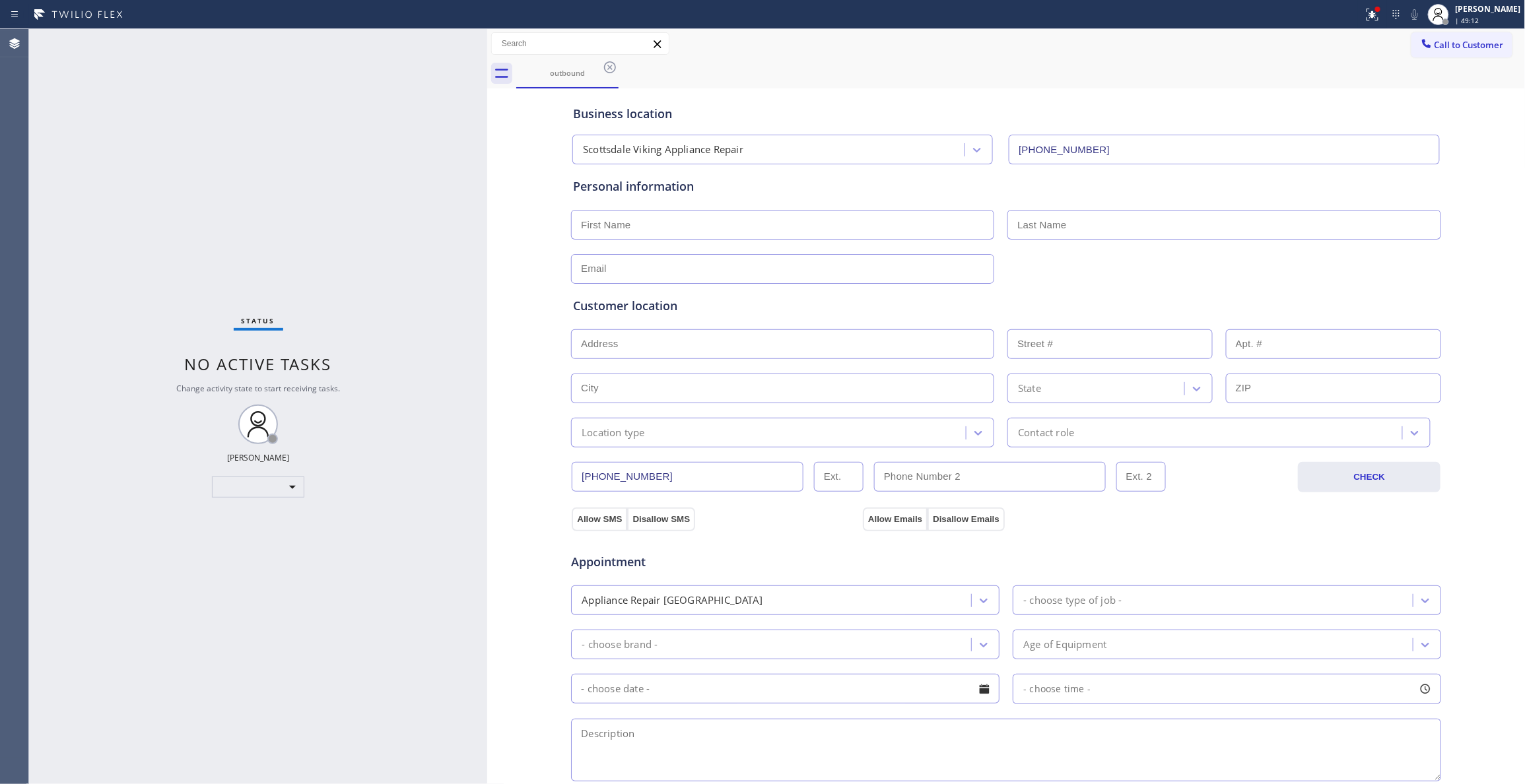
drag, startPoint x: 214, startPoint y: 72, endPoint x: 565, endPoint y: 120, distance: 354.3
click at [487, 127] on div at bounding box center [487, 406] width 0 height 755
click at [621, 61] on icon at bounding box center [619, 67] width 11 height 11
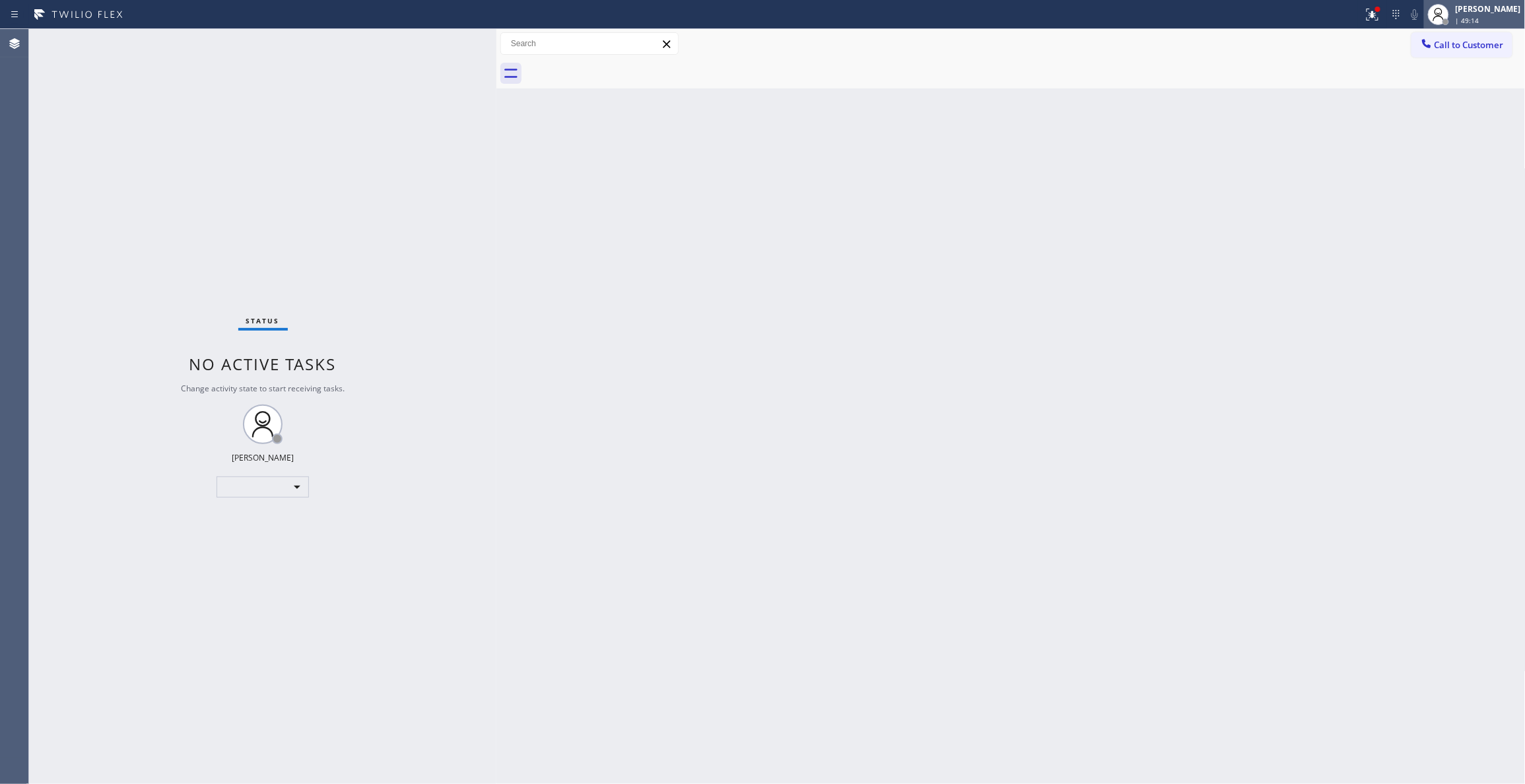
click at [1456, 21] on span "| 49:14" at bounding box center [1467, 21] width 24 height 10
click at [1416, 85] on button "Unavailable" at bounding box center [1459, 88] width 132 height 17
click at [1456, 19] on span "| 49:16" at bounding box center [1467, 21] width 24 height 10
click at [1423, 70] on button "Available" at bounding box center [1459, 69] width 132 height 17
click at [1018, 425] on div "Back to Dashboard Change Sender ID Customers Technicians Select a contact Outbo…" at bounding box center [1010, 406] width 1029 height 755
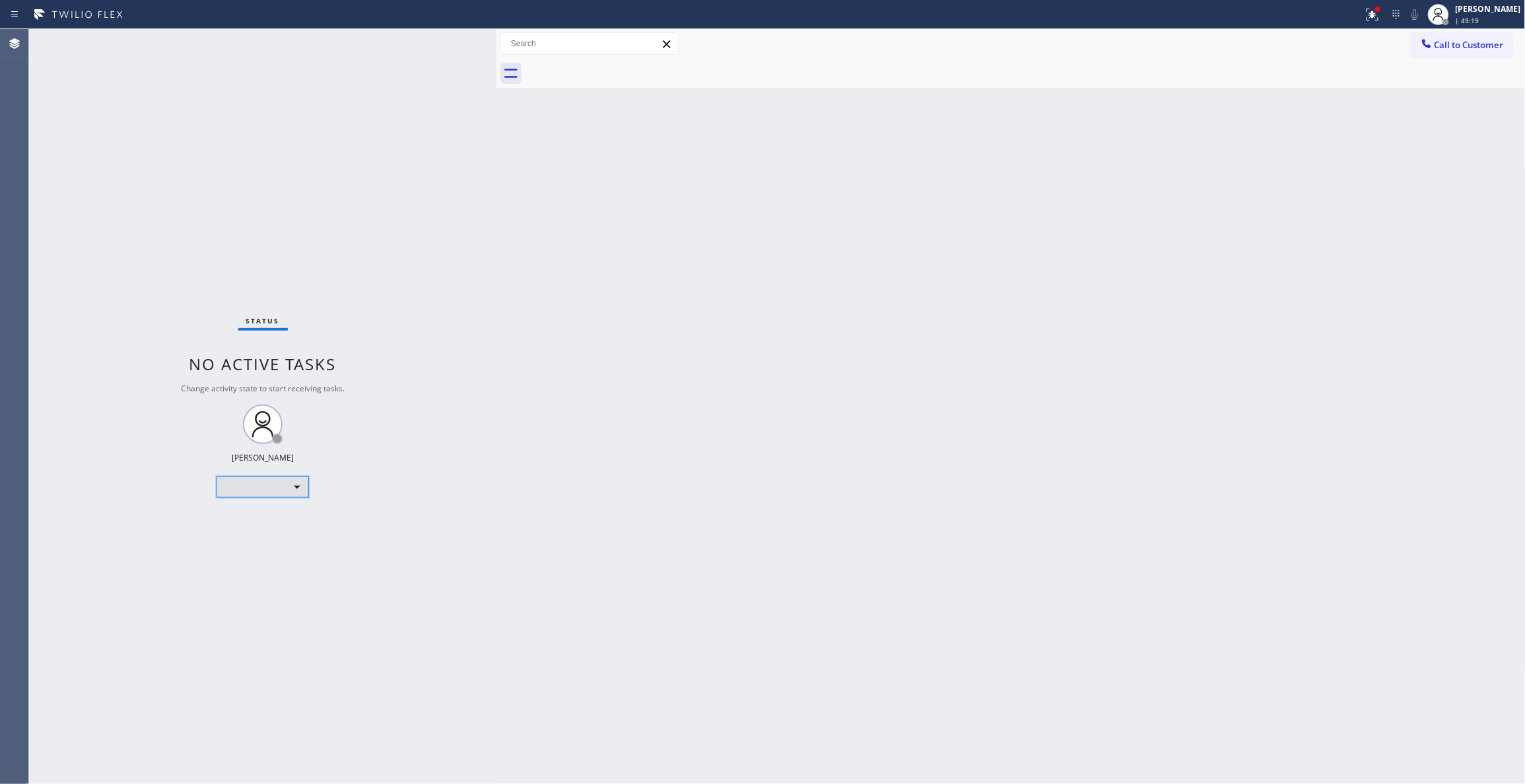
click at [270, 494] on div "​" at bounding box center [262, 487] width 92 height 21
click at [257, 525] on li "Available" at bounding box center [262, 520] width 89 height 16
drag, startPoint x: 724, startPoint y: 455, endPoint x: 522, endPoint y: 31, distance: 469.7
click at [724, 388] on div "Back to Dashboard Change Sender ID Customers Technicians Select a contact Outbo…" at bounding box center [1010, 406] width 1029 height 755
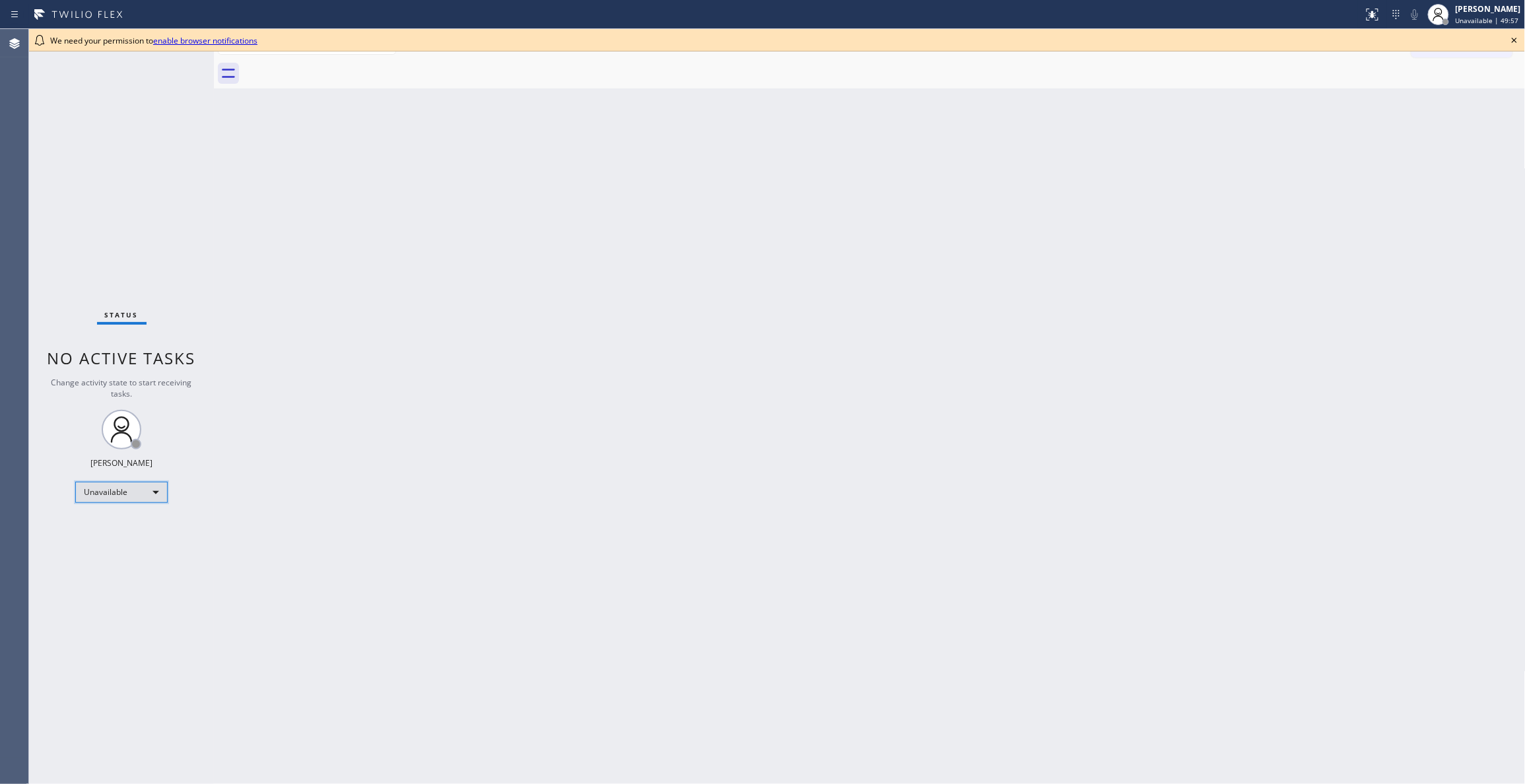
click at [153, 492] on div "Unavailable" at bounding box center [121, 492] width 92 height 21
click at [110, 529] on li "Available" at bounding box center [121, 527] width 89 height 16
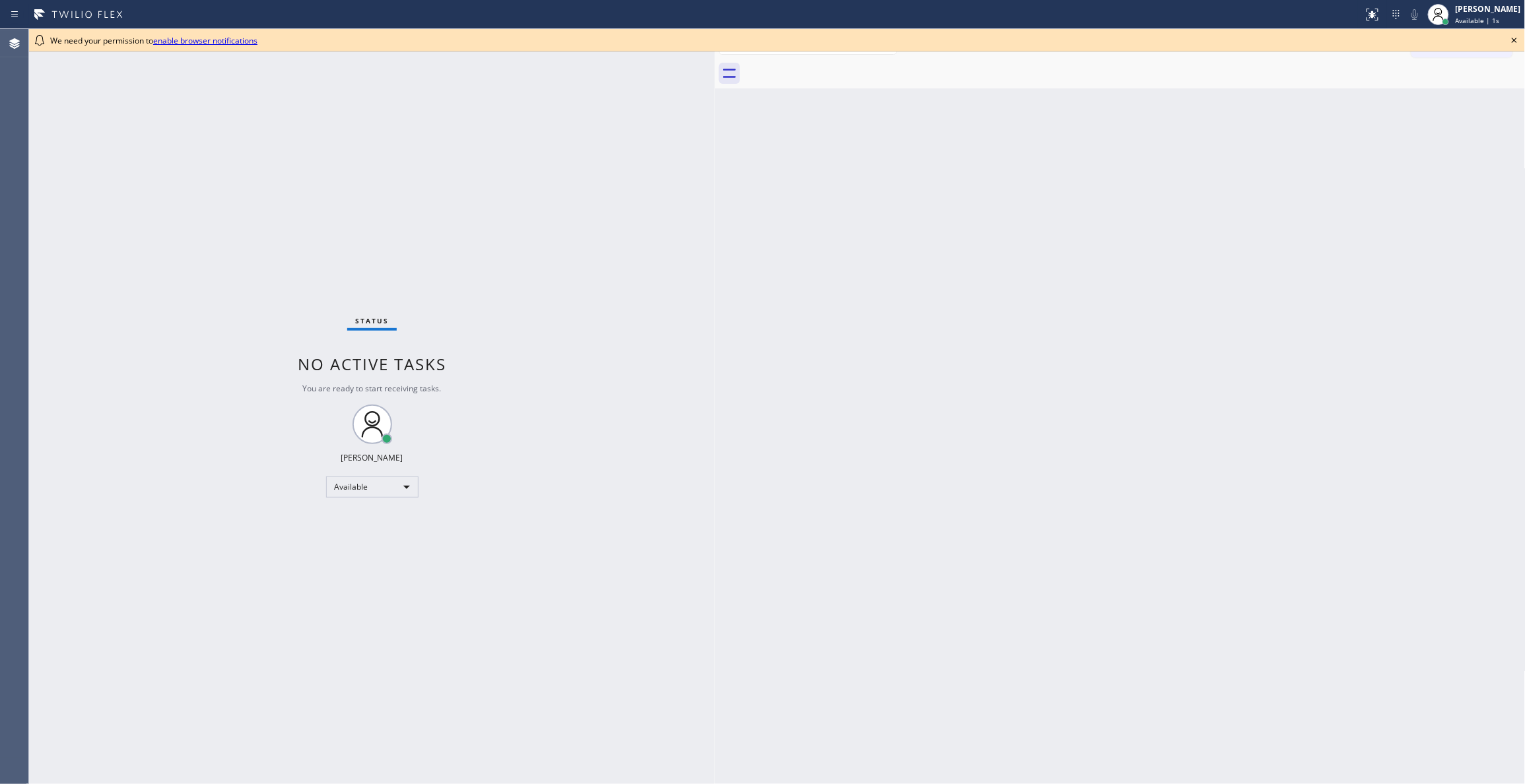
drag, startPoint x: 215, startPoint y: 79, endPoint x: 716, endPoint y: 143, distance: 505.1
click at [715, 143] on div at bounding box center [715, 406] width 0 height 755
click at [1512, 38] on icon at bounding box center [1514, 40] width 16 height 16
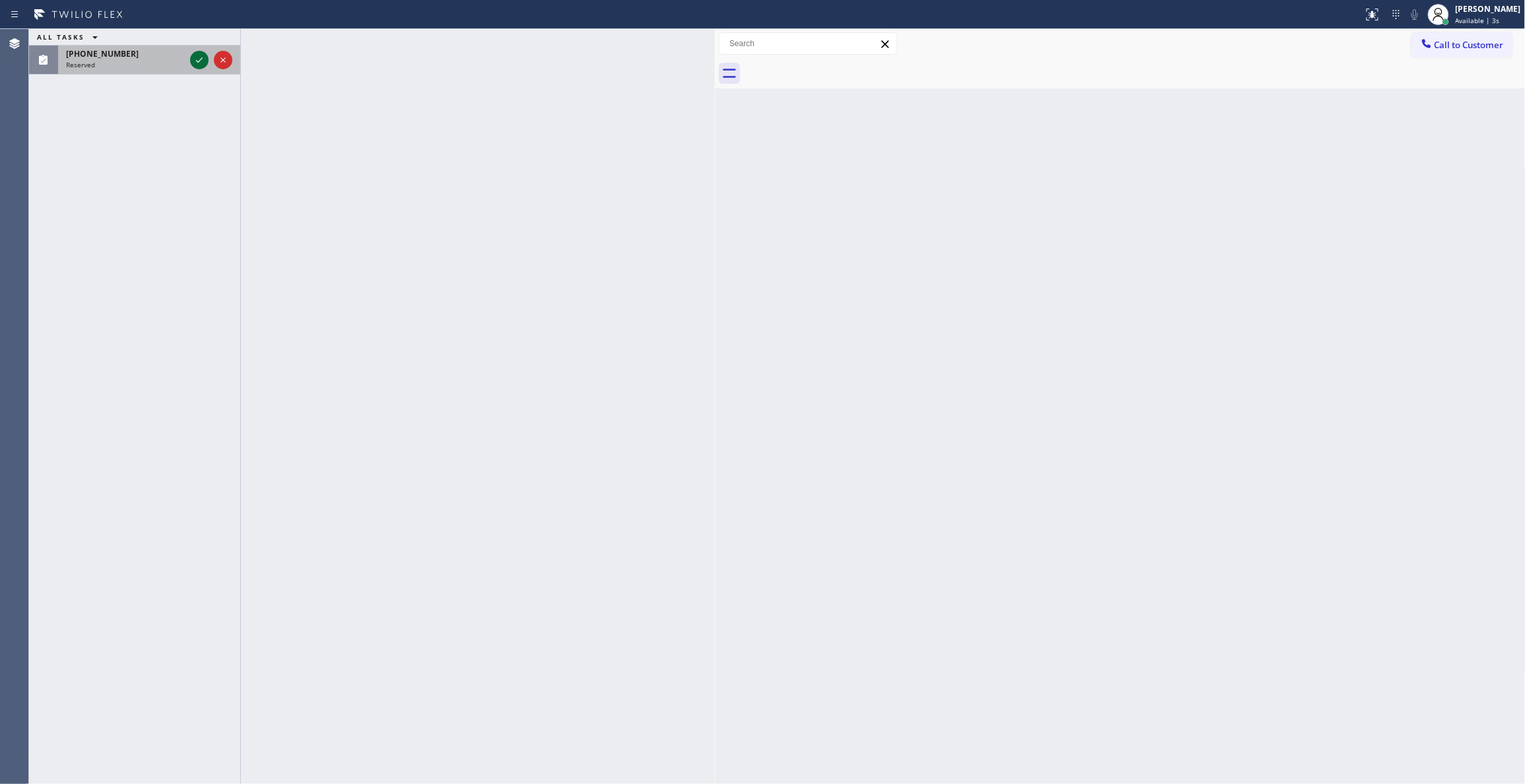
click at [196, 61] on icon at bounding box center [199, 60] width 16 height 16
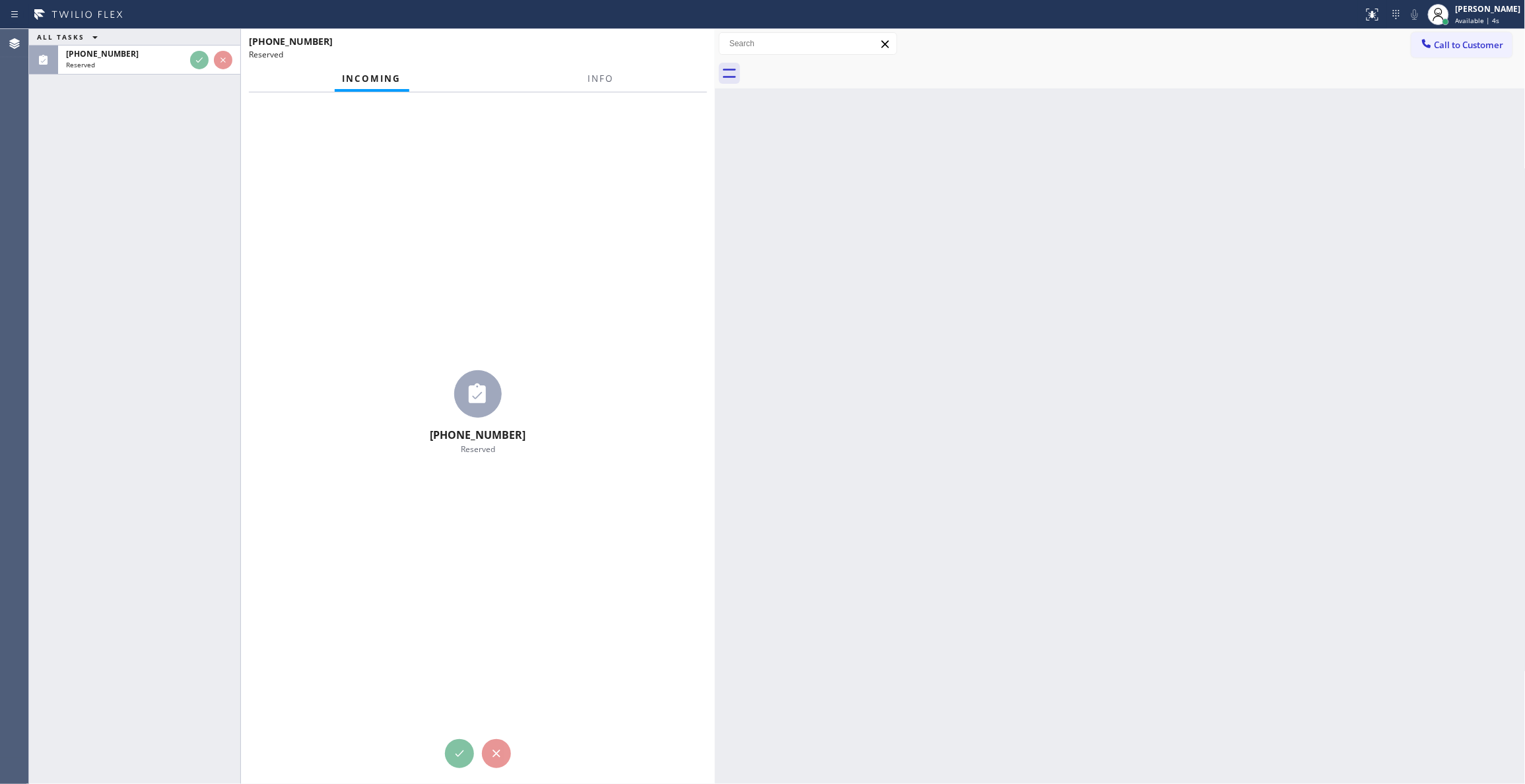
click at [591, 74] on div "Incoming Info" at bounding box center [477, 79] width 458 height 27
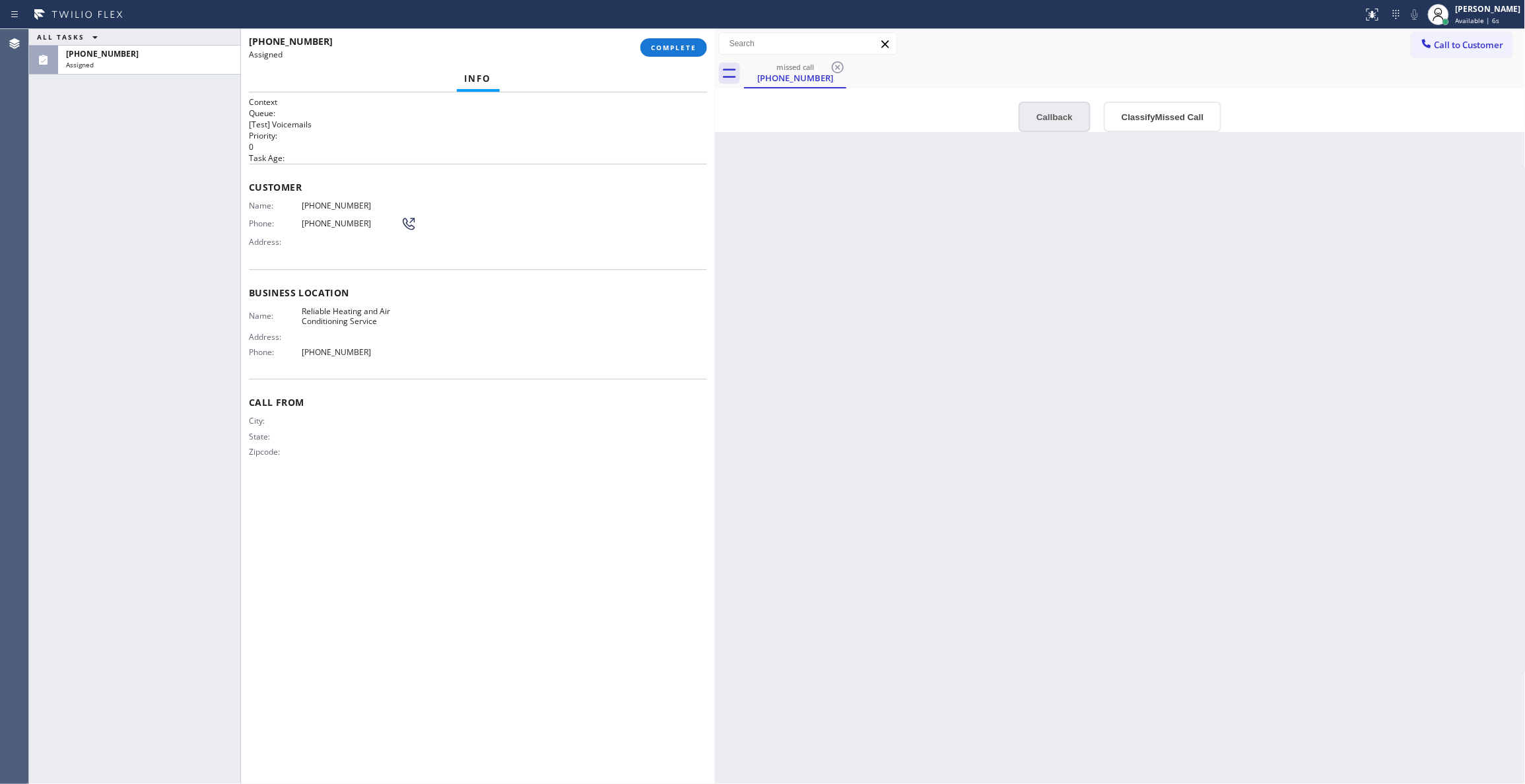
click at [1055, 116] on button "Callback" at bounding box center [1055, 117] width 72 height 30
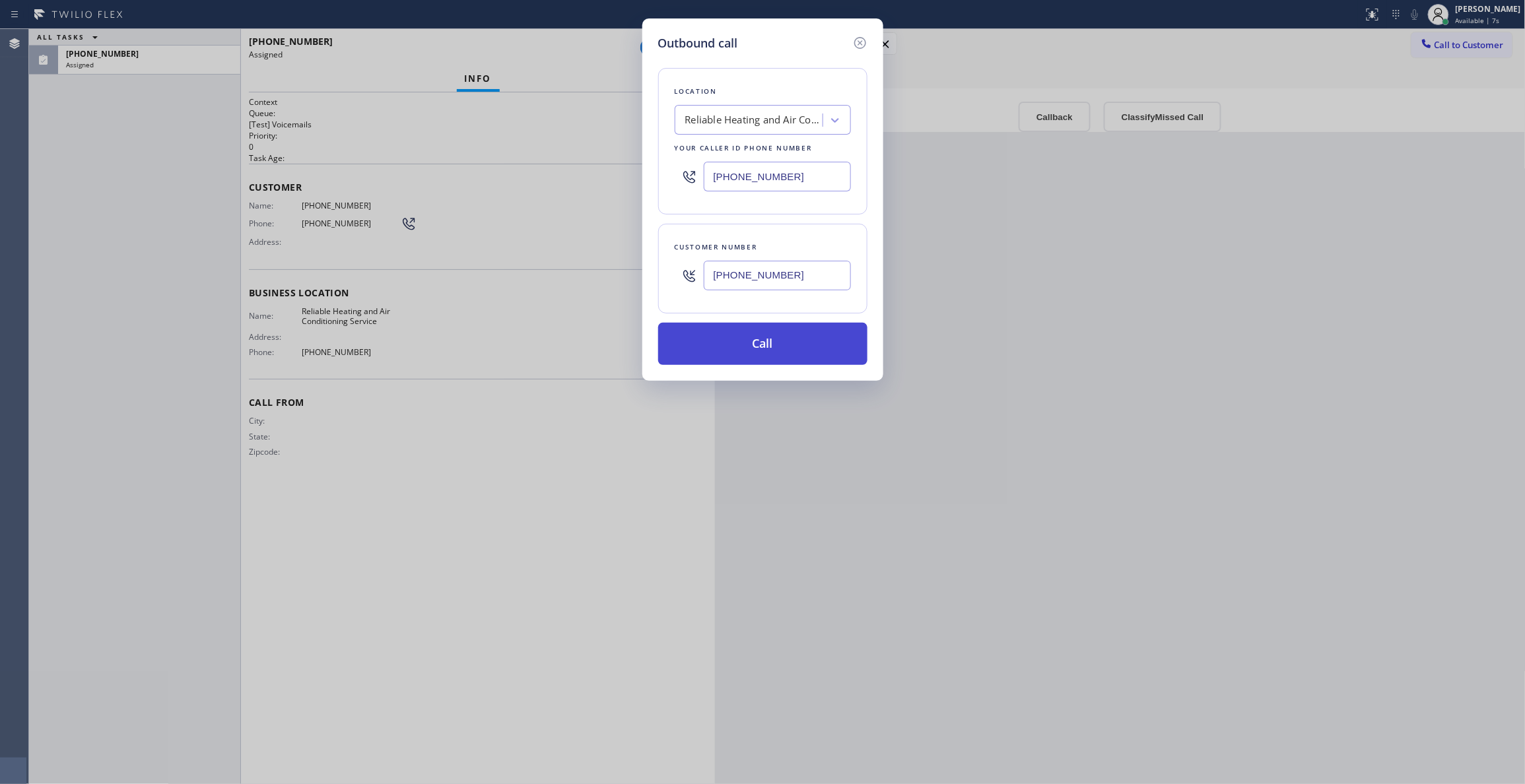
click at [752, 341] on button "Call" at bounding box center [762, 343] width 209 height 42
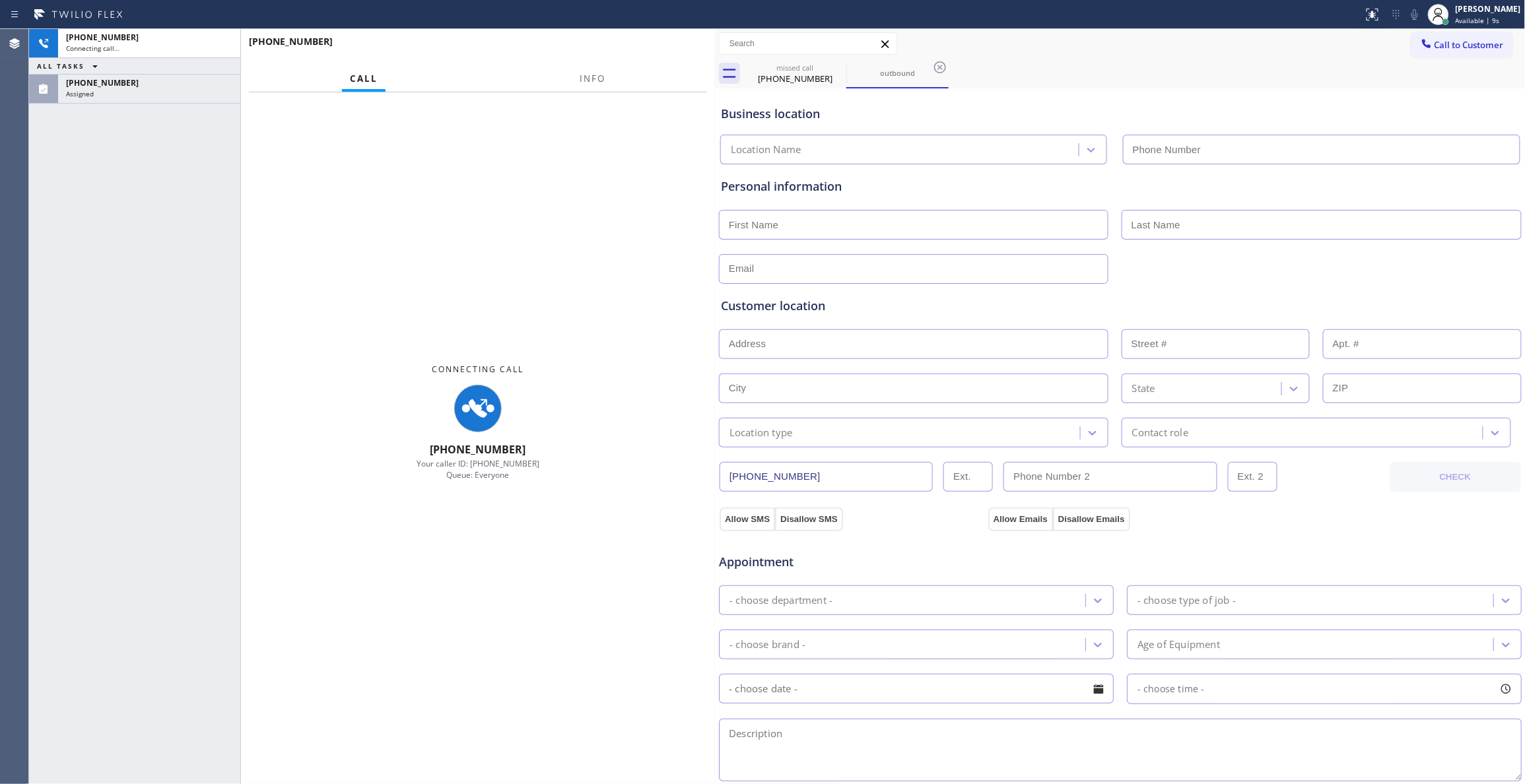
type input "[PHONE_NUMBER]"
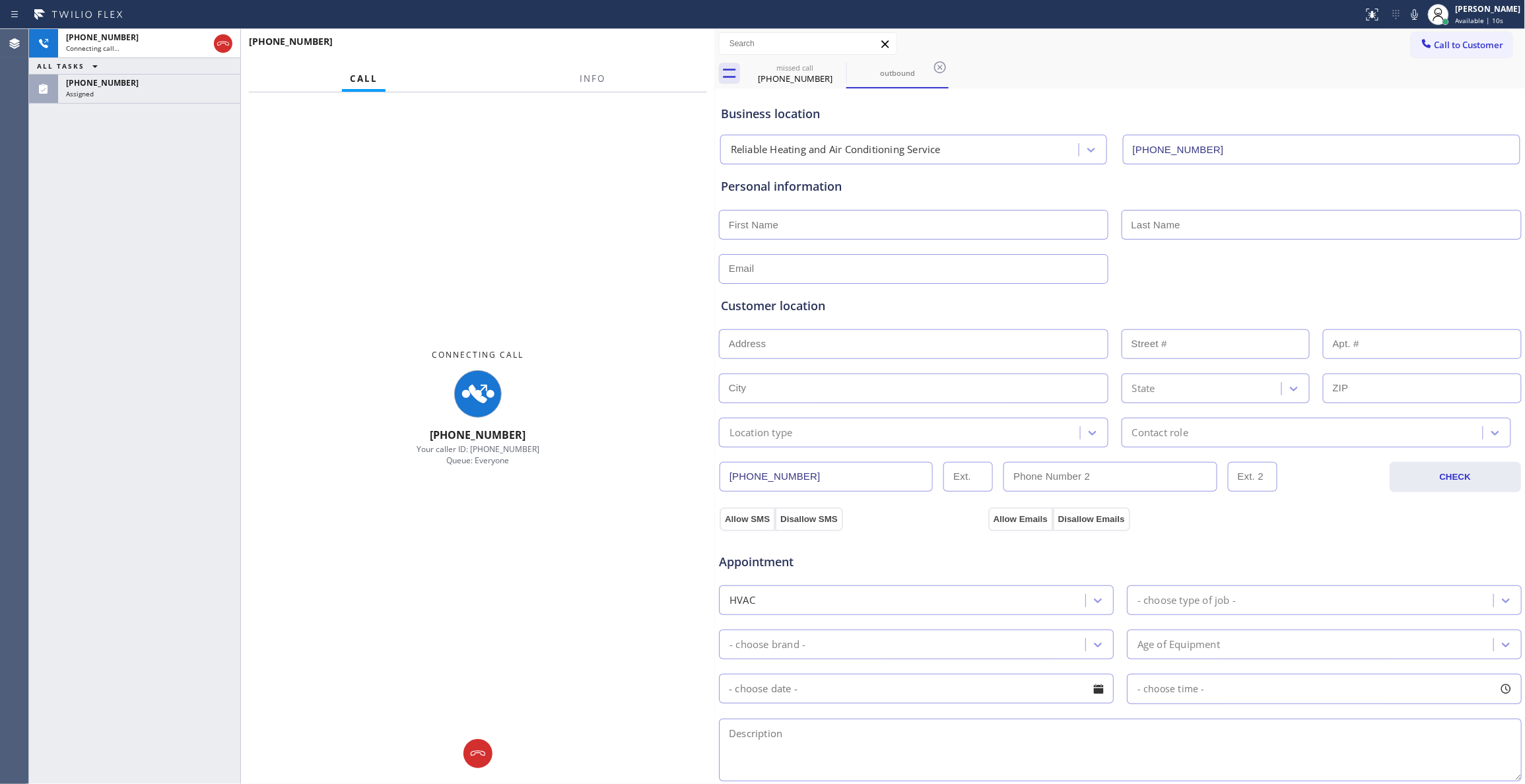
click at [144, 83] on div "[PHONE_NUMBER]" at bounding box center [149, 83] width 167 height 11
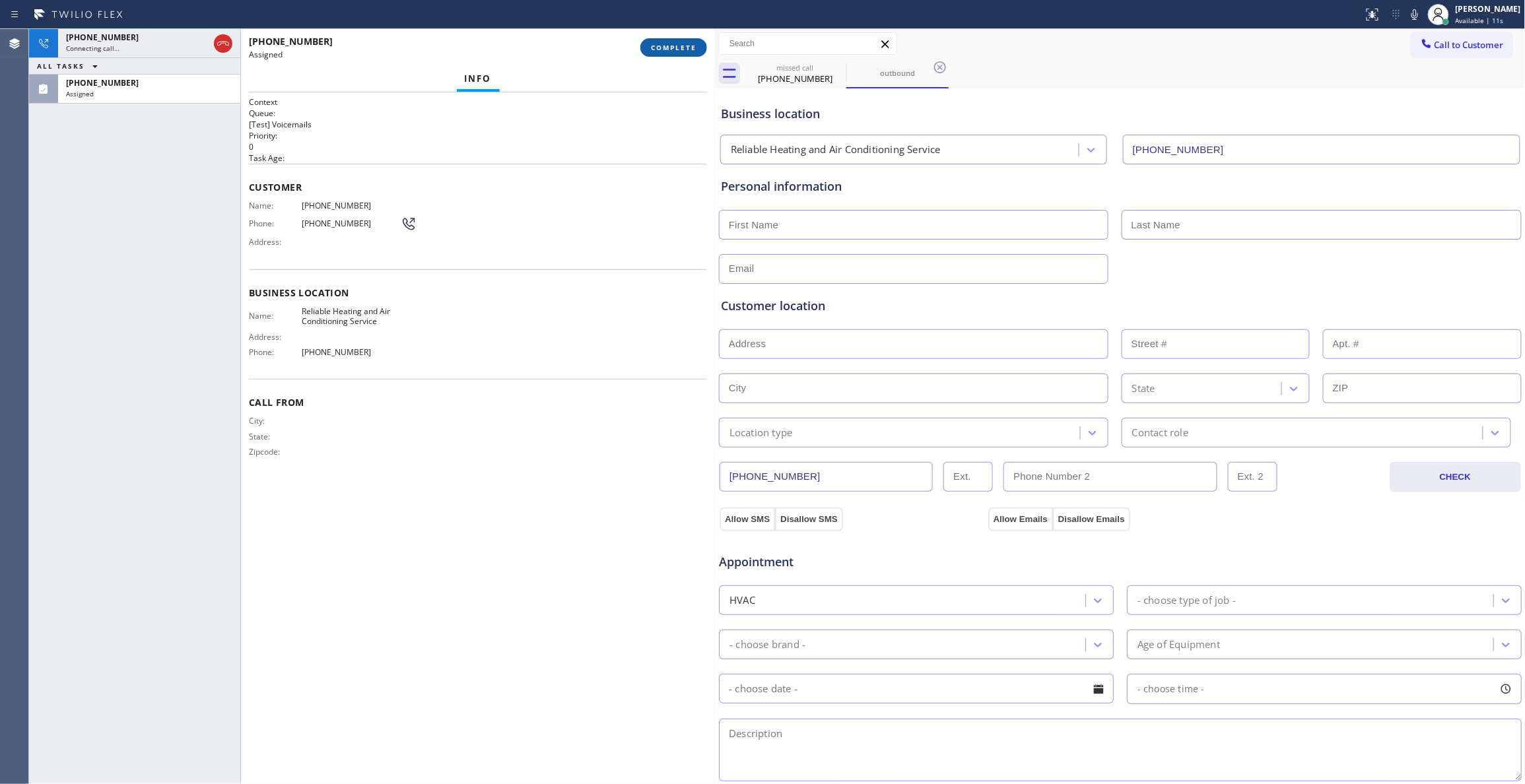
click at [656, 50] on span "COMPLETE" at bounding box center [674, 48] width 46 height 10
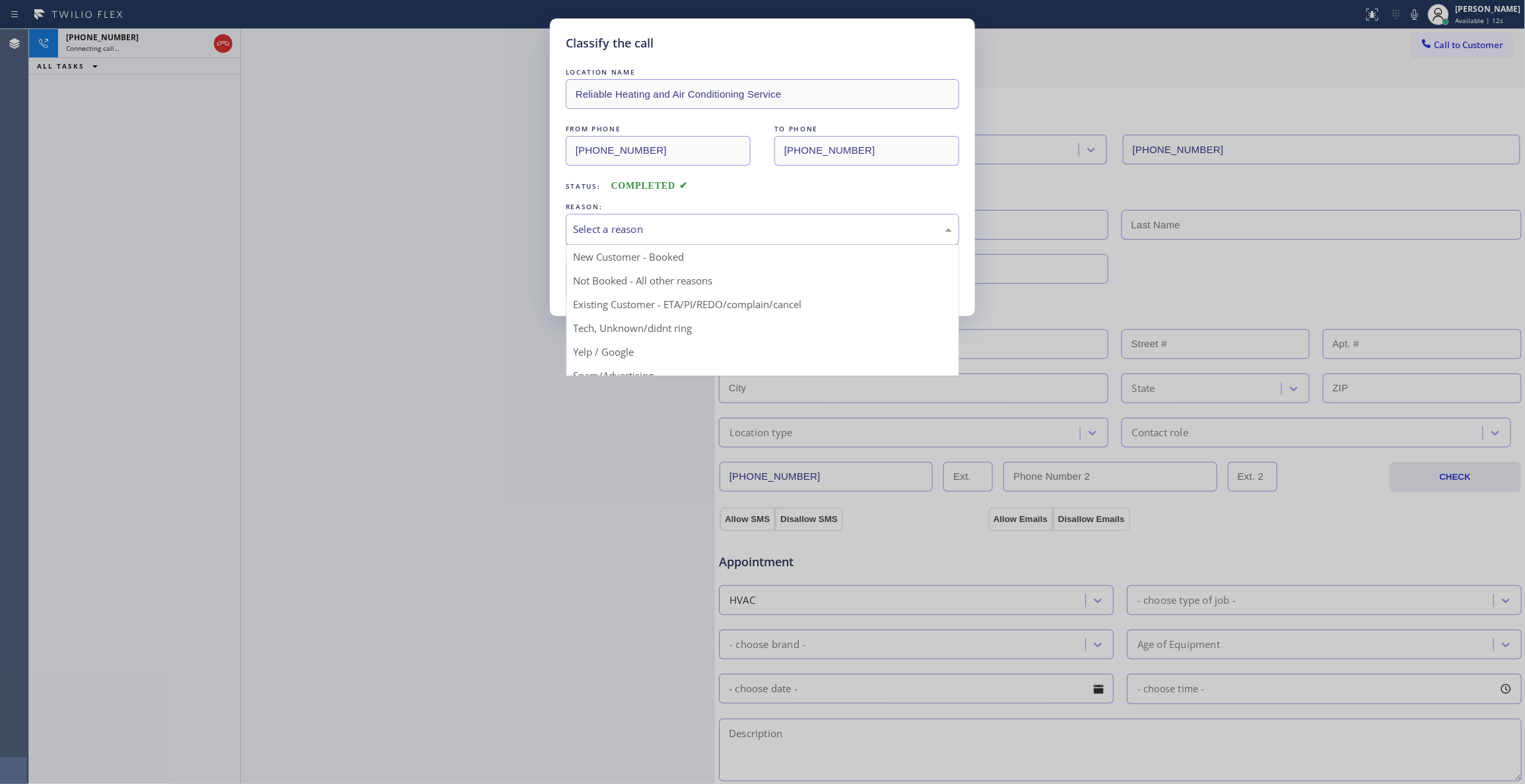
click at [656, 223] on div "Select a reason" at bounding box center [762, 229] width 379 height 15
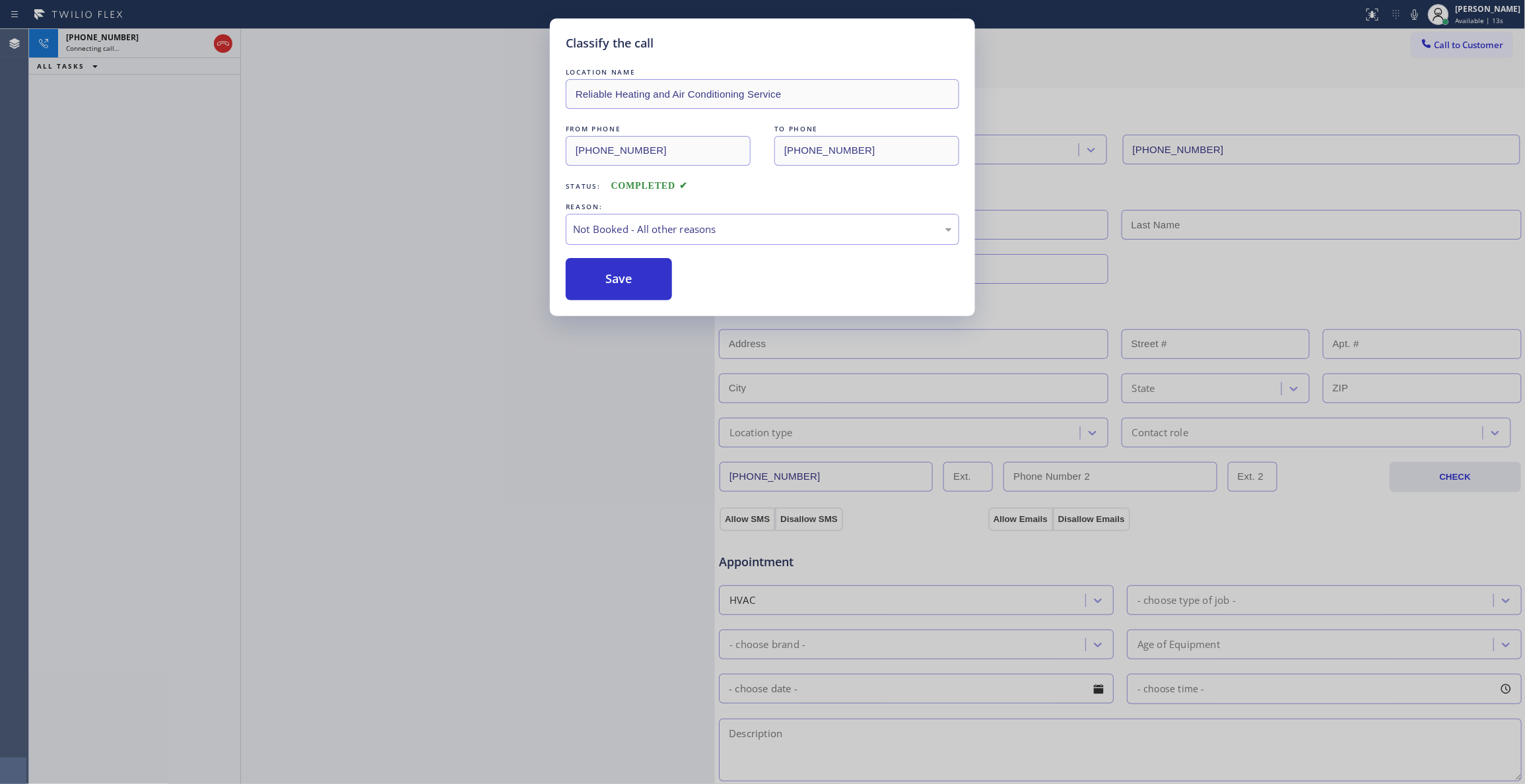
click at [601, 278] on button "Save" at bounding box center [619, 279] width 107 height 42
drag, startPoint x: 601, startPoint y: 278, endPoint x: 223, endPoint y: 59, distance: 436.9
click at [600, 278] on button "Save" at bounding box center [619, 279] width 107 height 42
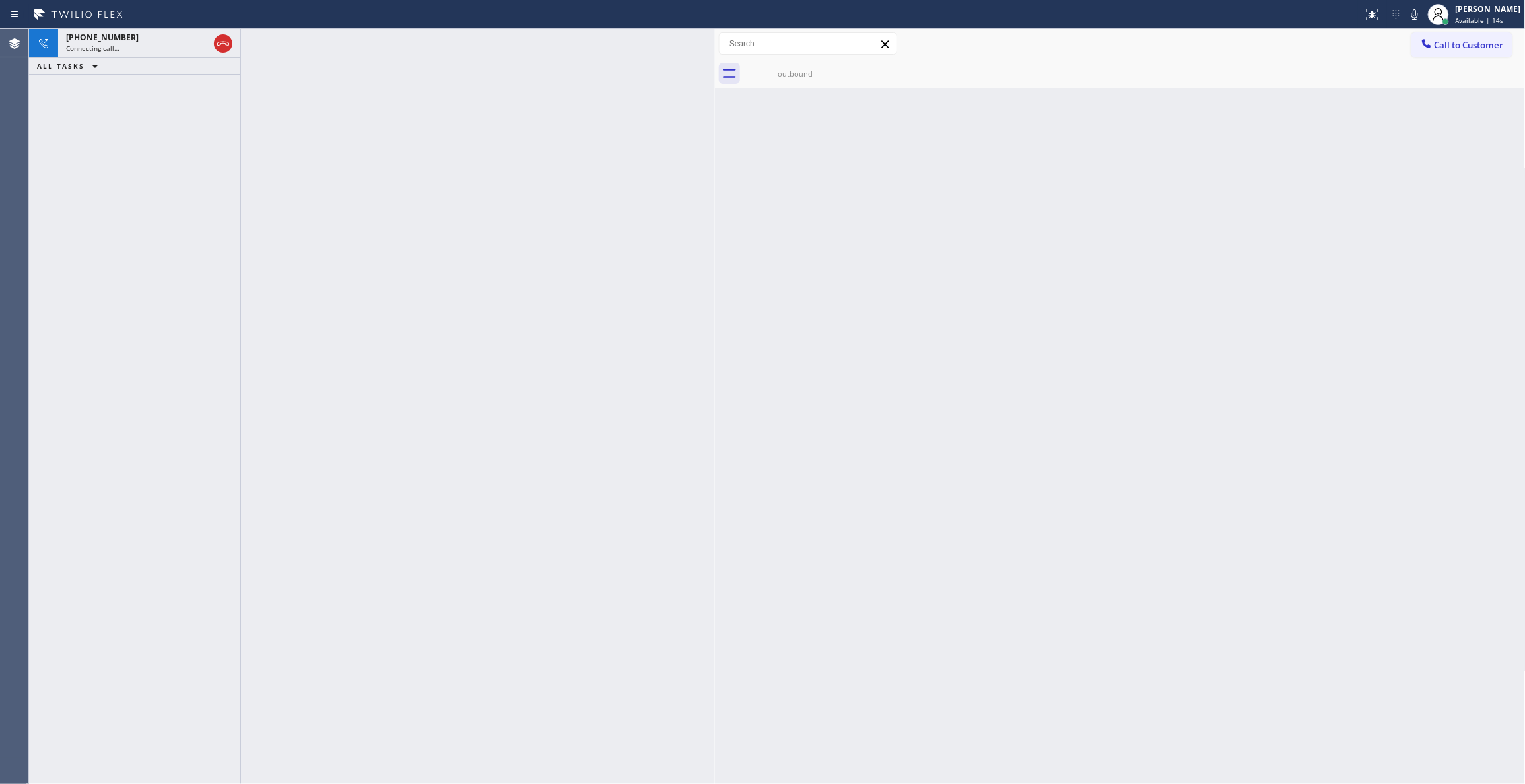
click at [154, 44] on div "Connecting call…" at bounding box center [137, 49] width 143 height 10
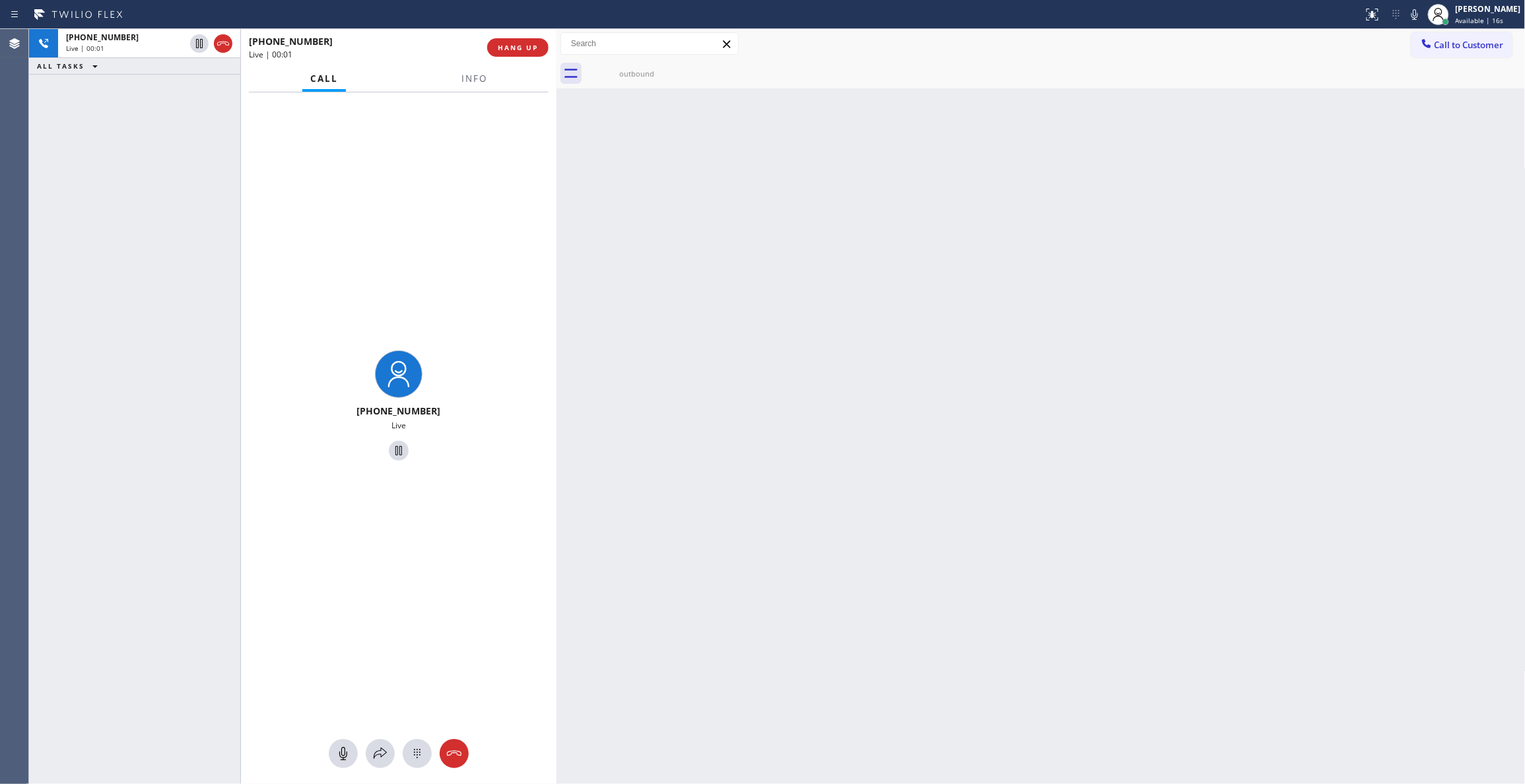
drag, startPoint x: 714, startPoint y: 83, endPoint x: 556, endPoint y: 71, distance: 158.5
click at [557, 71] on div at bounding box center [557, 406] width 0 height 755
click at [470, 69] on button "Info" at bounding box center [474, 78] width 42 height 26
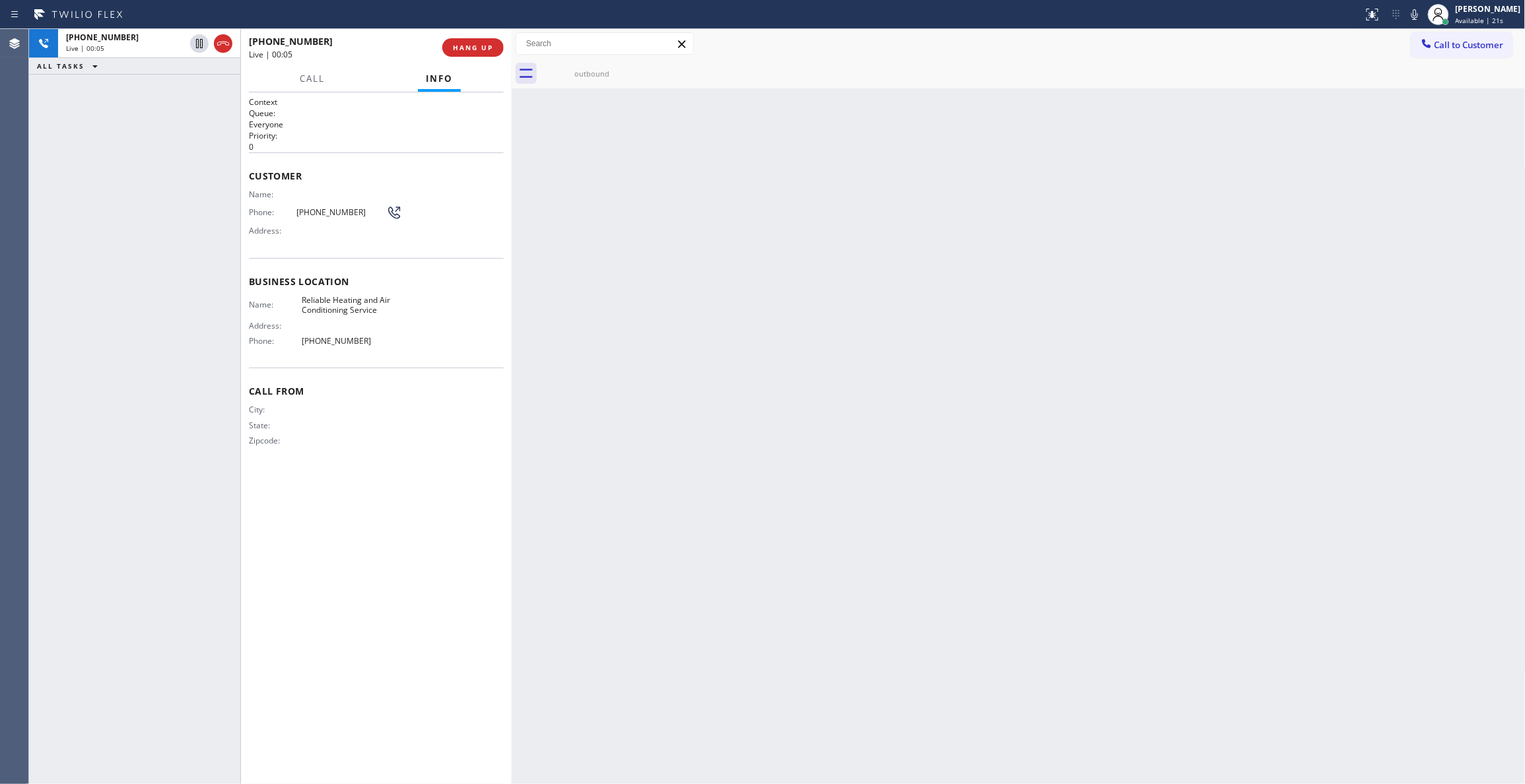
drag, startPoint x: 556, startPoint y: 80, endPoint x: 511, endPoint y: 82, distance: 45.0
click at [511, 82] on div at bounding box center [511, 406] width 0 height 755
click at [675, 404] on div "Back to Dashboard Change Sender ID Customers Technicians Select a contact Outbo…" at bounding box center [1018, 406] width 1014 height 755
drag, startPoint x: 379, startPoint y: 331, endPoint x: 289, endPoint y: 208, distance: 152.4
click at [289, 208] on div "Context Queue: Everyone Priority: 0 Customer Name: Phone: [PHONE_NUMBER] Addres…" at bounding box center [376, 282] width 255 height 371
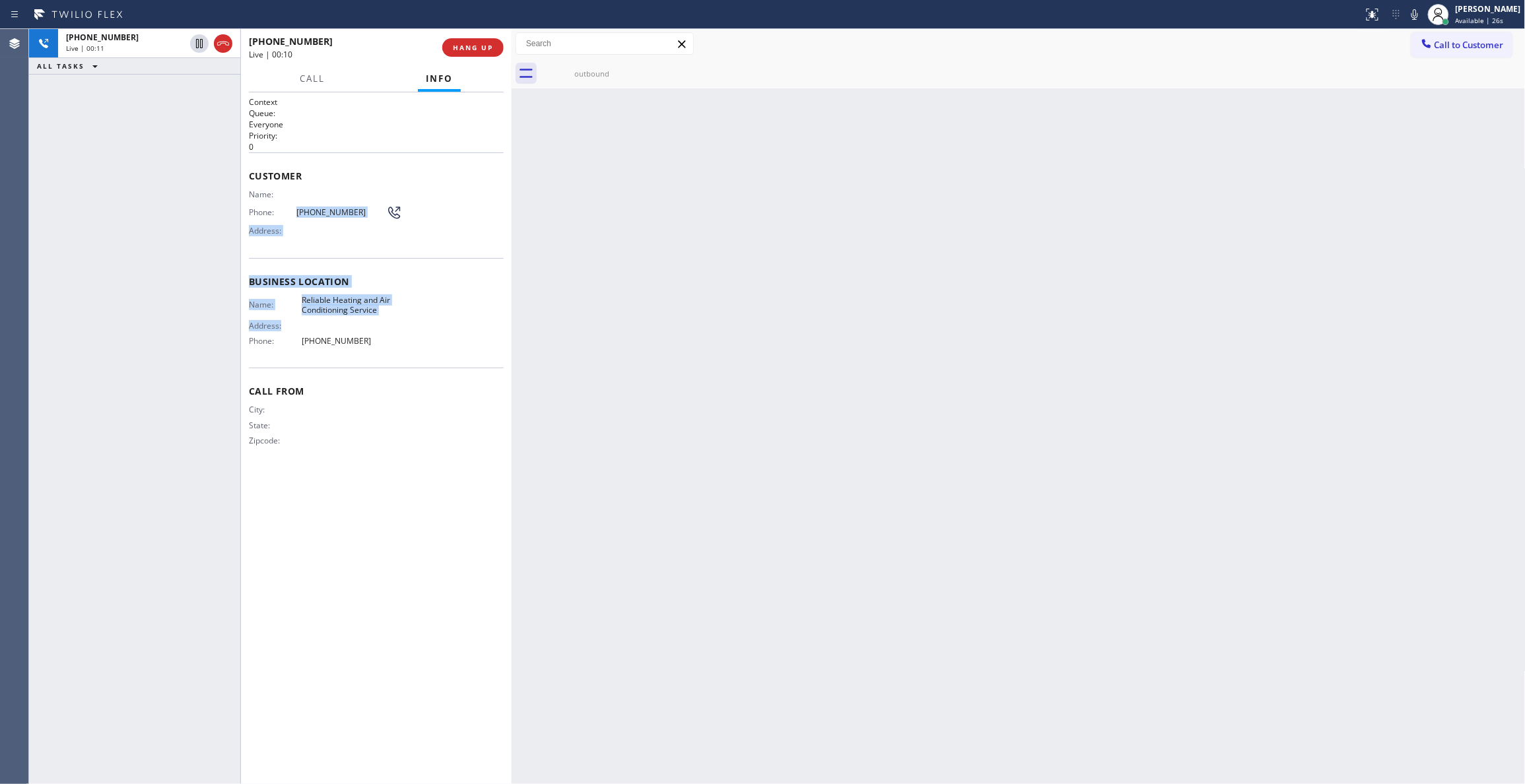
copy div "[PHONE_NUMBER] Address: Business location Name: Reliable Heating and Air Condit…"
click at [423, 342] on div "Name: Reliable Heating and Air Conditioning Service Address: Phone: [PHONE_NUMB…" at bounding box center [376, 323] width 255 height 57
drag, startPoint x: 412, startPoint y: 343, endPoint x: 333, endPoint y: 184, distance: 177.5
click at [333, 184] on div "Context Queue: Everyone Priority: 0 Customer Name: Phone: [PHONE_NUMBER] Addres…" at bounding box center [376, 282] width 255 height 371
click at [477, 49] on span "HANG UP" at bounding box center [473, 48] width 40 height 10
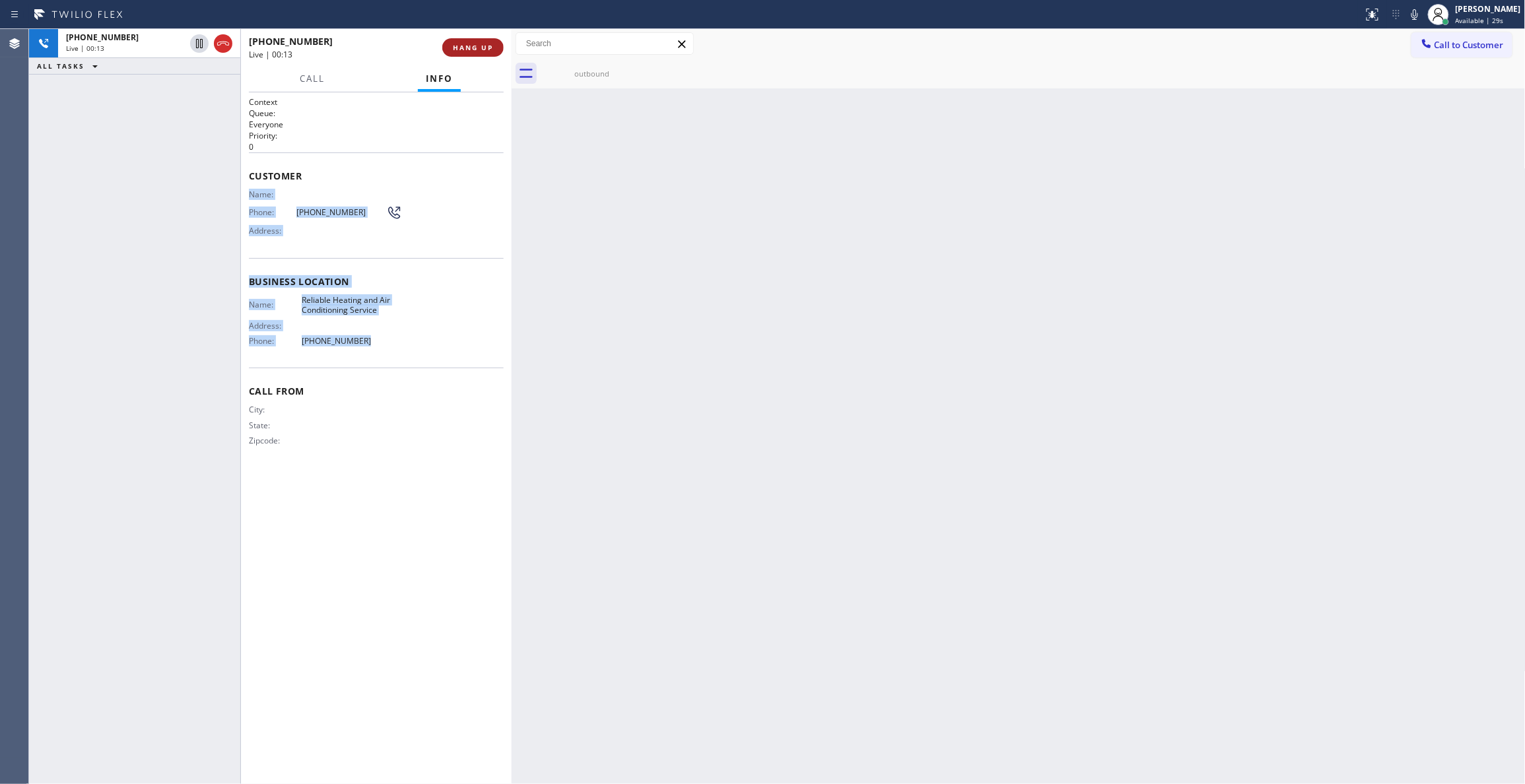
click at [477, 49] on span "HANG UP" at bounding box center [473, 48] width 40 height 10
click at [478, 49] on span "COMPLETE" at bounding box center [470, 48] width 46 height 10
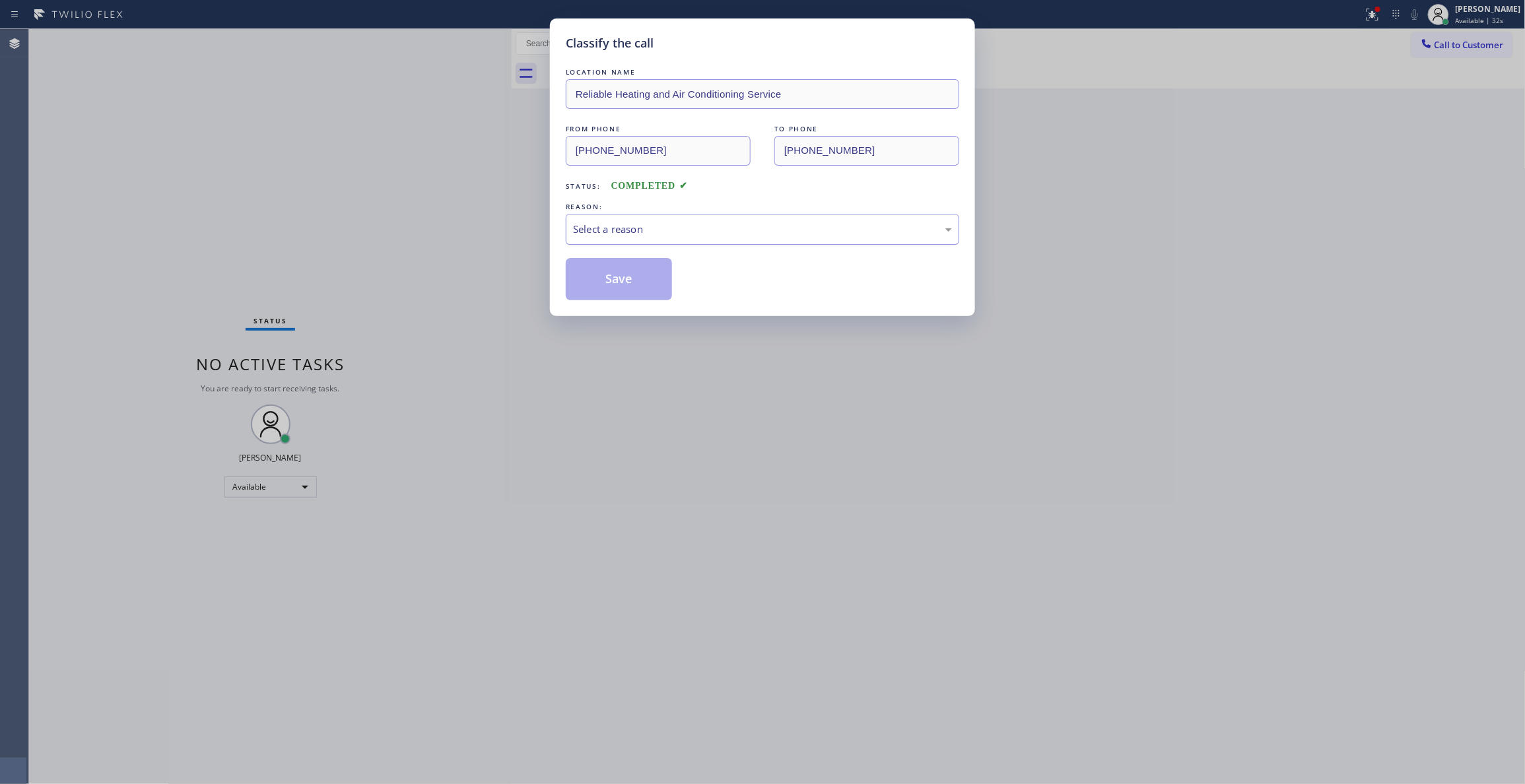
click at [591, 232] on div "Select a reason" at bounding box center [762, 229] width 379 height 15
click at [594, 285] on button "Save" at bounding box center [619, 279] width 107 height 42
drag, startPoint x: 594, startPoint y: 285, endPoint x: 569, endPoint y: 313, distance: 37.5
click at [595, 285] on button "Save" at bounding box center [619, 279] width 107 height 42
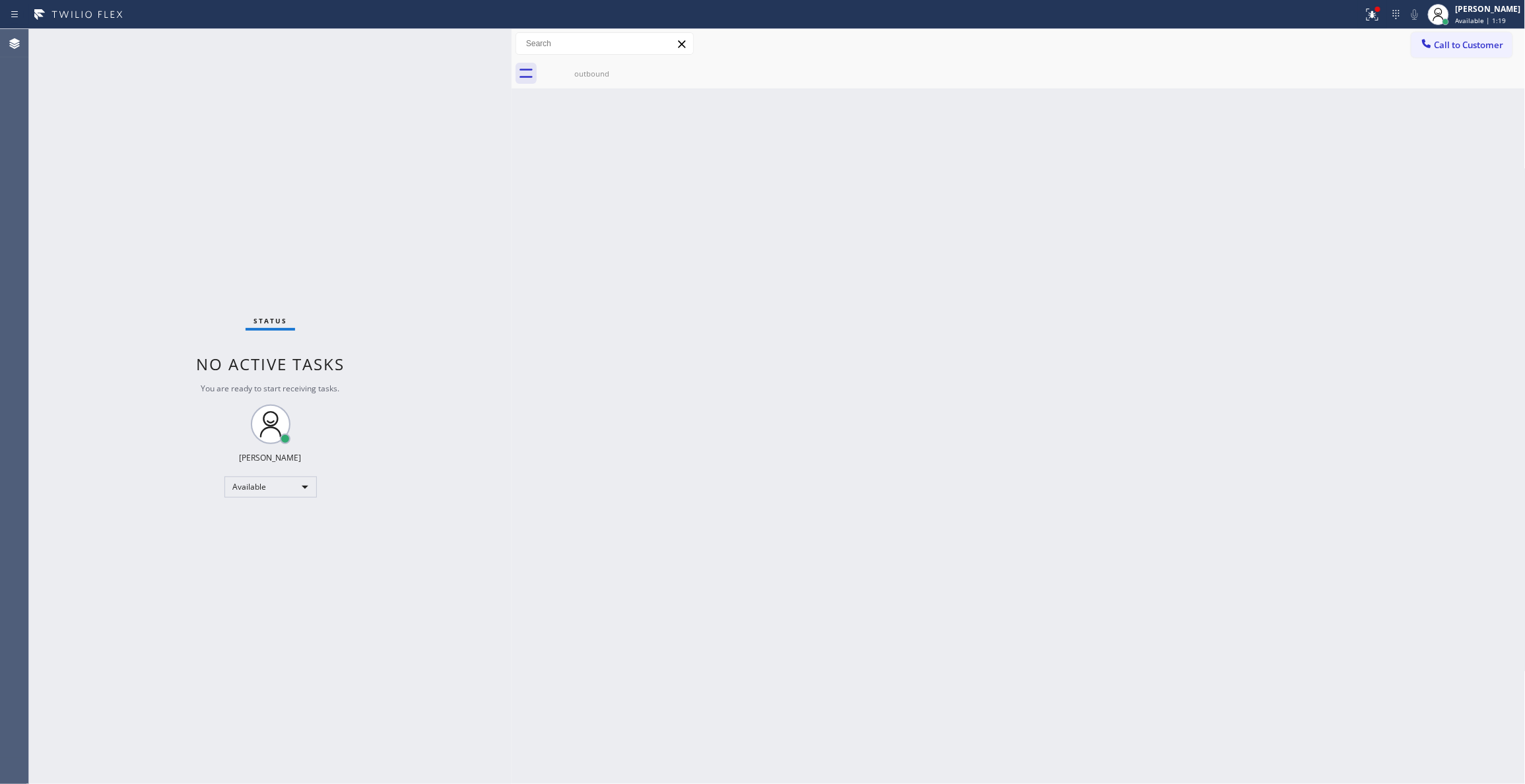
click at [197, 254] on div "Status No active tasks You are ready to start receiving tasks. [PERSON_NAME] Av…" at bounding box center [270, 406] width 483 height 755
click at [138, 267] on div "Status No active tasks You are ready to start receiving tasks. [PERSON_NAME] Av…" at bounding box center [270, 406] width 483 height 755
click at [962, 568] on div "Back to Dashboard Change Sender ID Customers Technicians Select a contact Outbo…" at bounding box center [1018, 406] width 1014 height 755
drag, startPoint x: 215, startPoint y: 161, endPoint x: 223, endPoint y: 154, distance: 10.6
click at [214, 158] on div "Status No active tasks You are ready to start receiving tasks. [PERSON_NAME] Av…" at bounding box center [270, 406] width 483 height 755
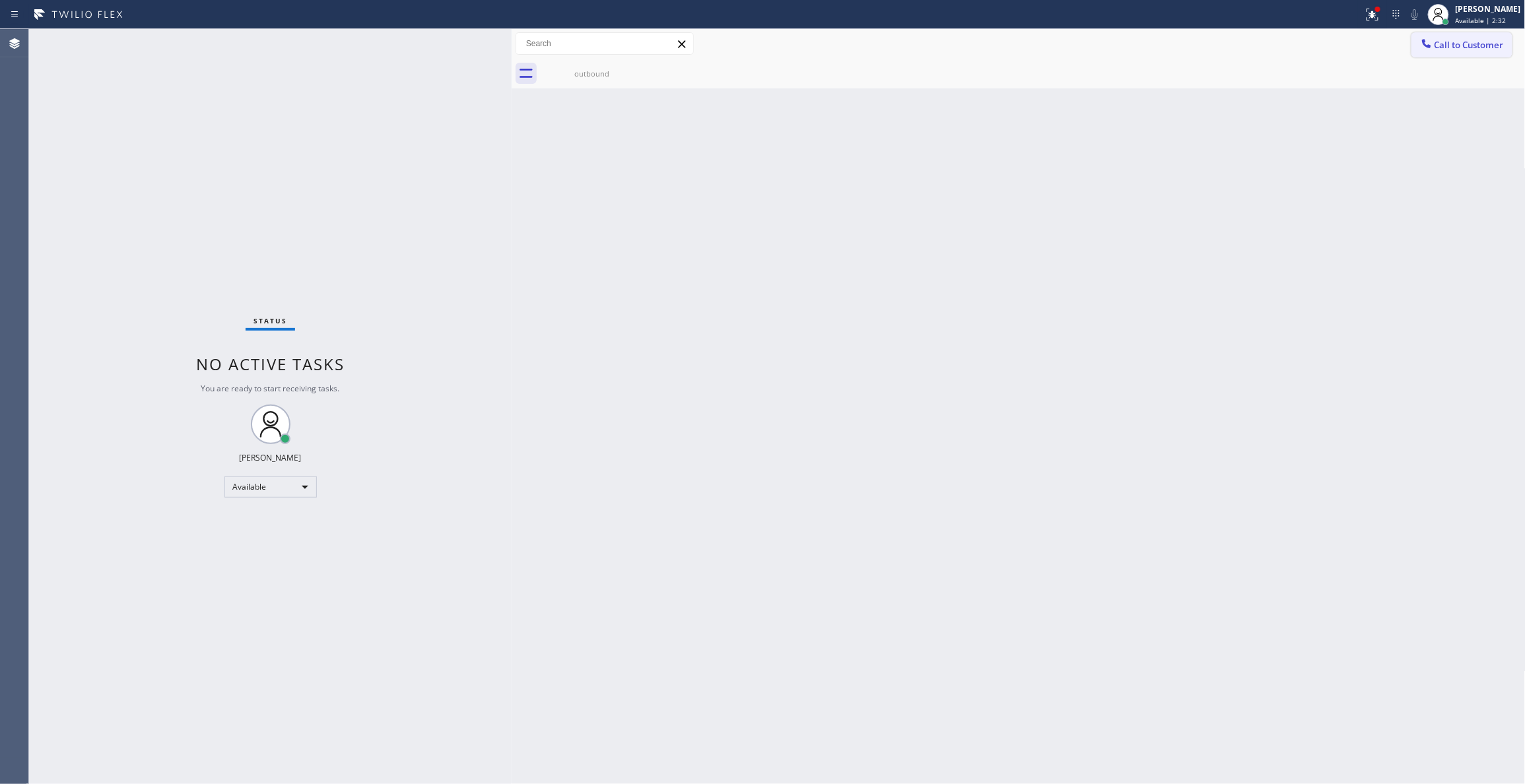
click at [1472, 39] on span "Call to Customer" at bounding box center [1469, 45] width 69 height 11
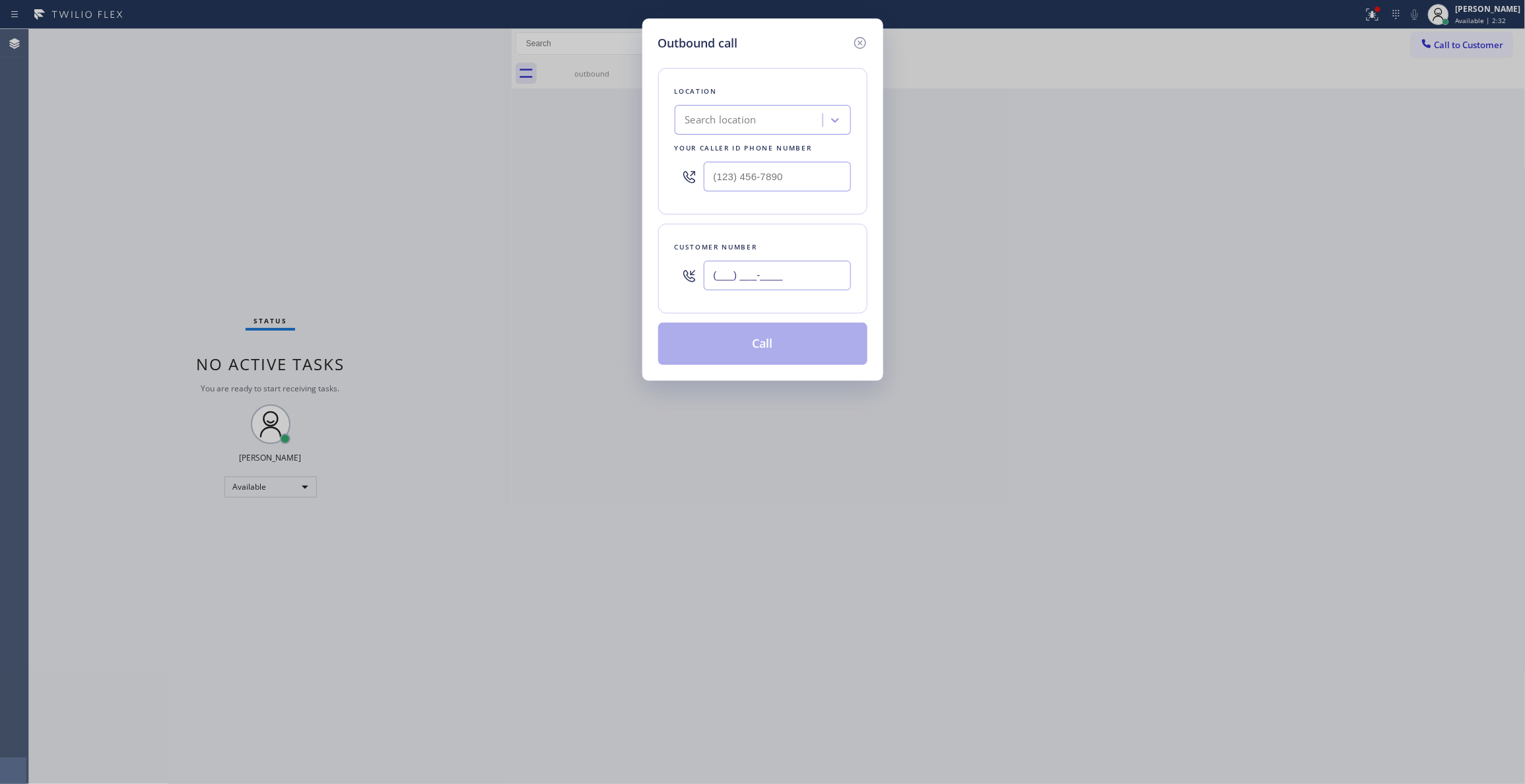
click at [798, 277] on input "(___) ___-____" at bounding box center [777, 275] width 148 height 29
paste input "303) 330-2747"
type input "[PHONE_NUMBER]"
drag, startPoint x: 800, startPoint y: 175, endPoint x: 449, endPoint y: 255, distance: 360.0
click at [348, 171] on div "Outbound call Location Search location Your caller id phone number (___) ___-__…" at bounding box center [762, 392] width 1525 height 784
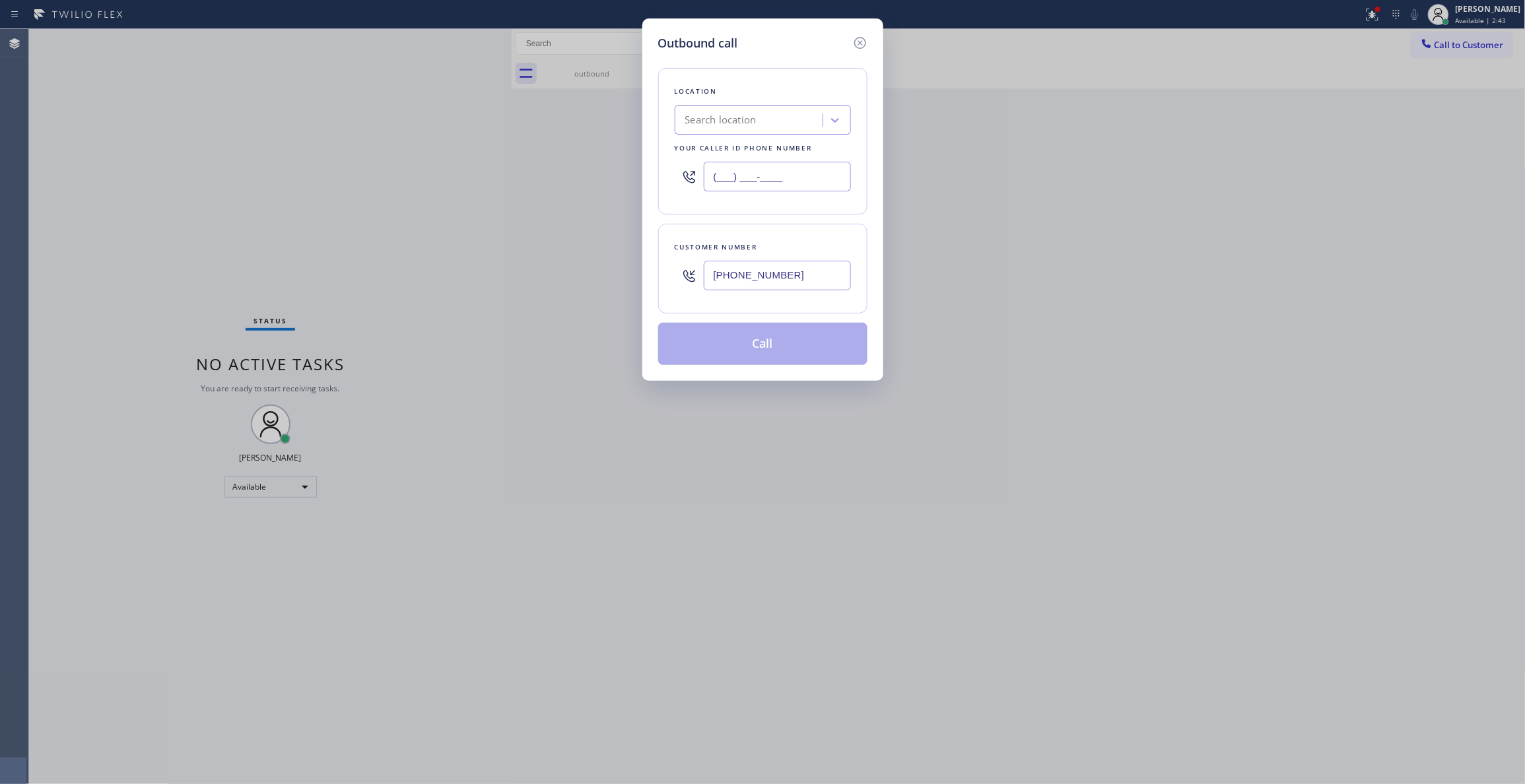
paste input "323) 416-2342"
type input "[PHONE_NUMBER]"
click at [806, 346] on button "Call" at bounding box center [762, 343] width 209 height 42
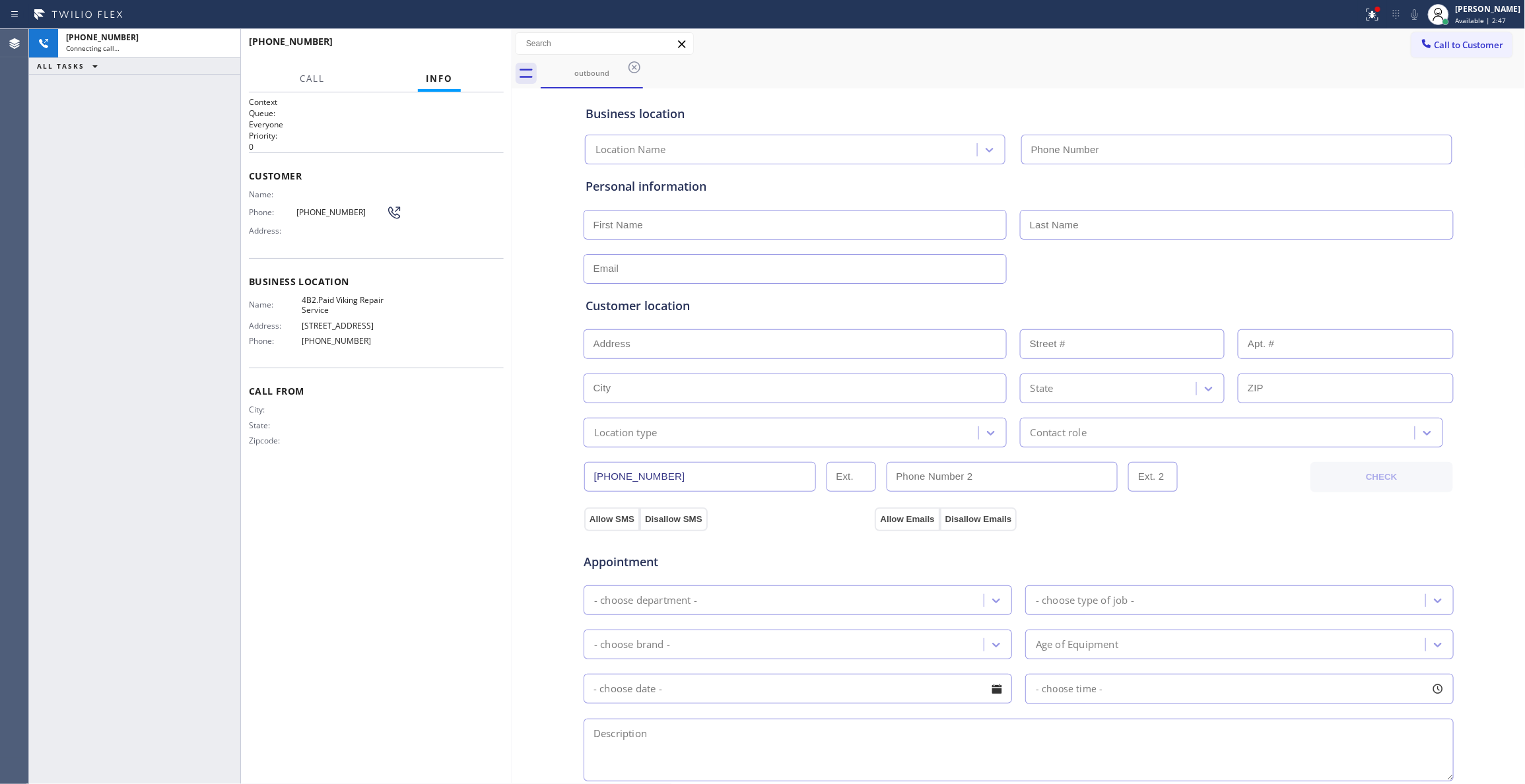
type input "[PHONE_NUMBER]"
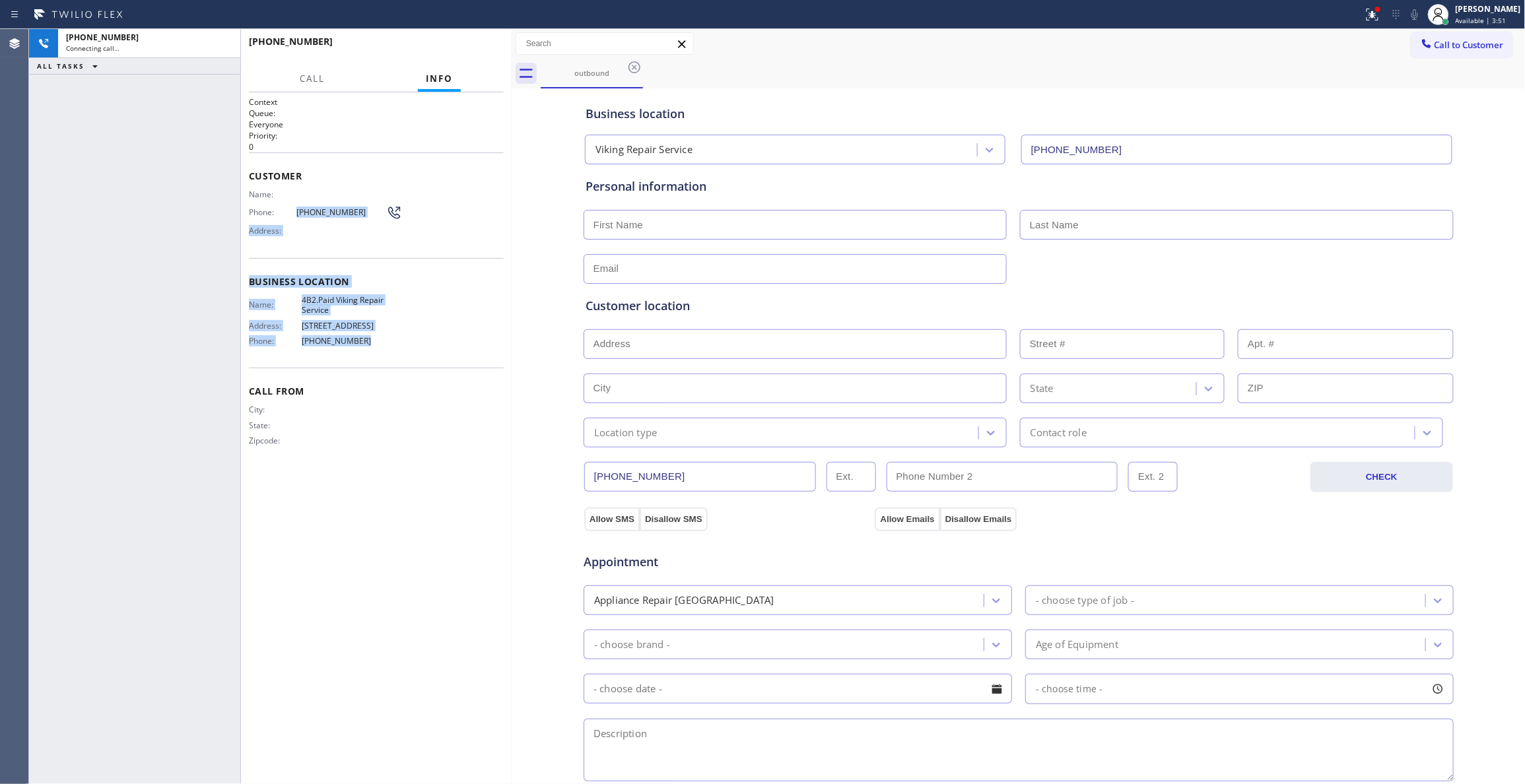
drag, startPoint x: 375, startPoint y: 334, endPoint x: 293, endPoint y: 209, distance: 149.5
click at [293, 209] on div "Context Queue: Everyone Priority: 0 Customer Name: Phone: [PHONE_NUMBER] Addres…" at bounding box center [376, 282] width 255 height 371
copy div "[PHONE_NUMBER] Address: Business location Name: 4B2.Paid Viking Repair Service …"
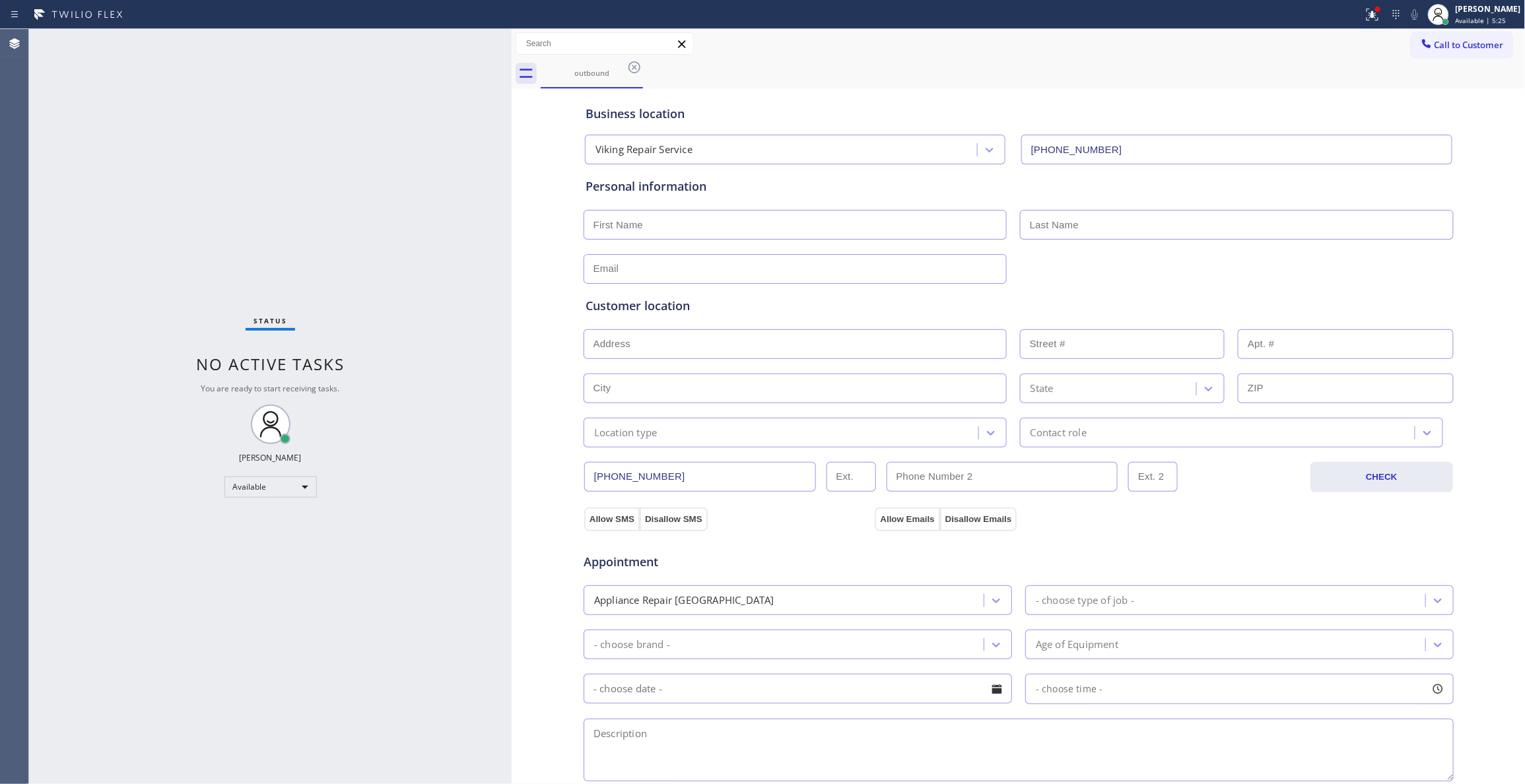
drag, startPoint x: 228, startPoint y: 641, endPoint x: 405, endPoint y: 146, distance: 525.7
click at [228, 640] on div "Status No active tasks You are ready to start receiving tasks. [PERSON_NAME] Av…" at bounding box center [270, 406] width 483 height 755
click at [632, 67] on icon at bounding box center [634, 67] width 16 height 16
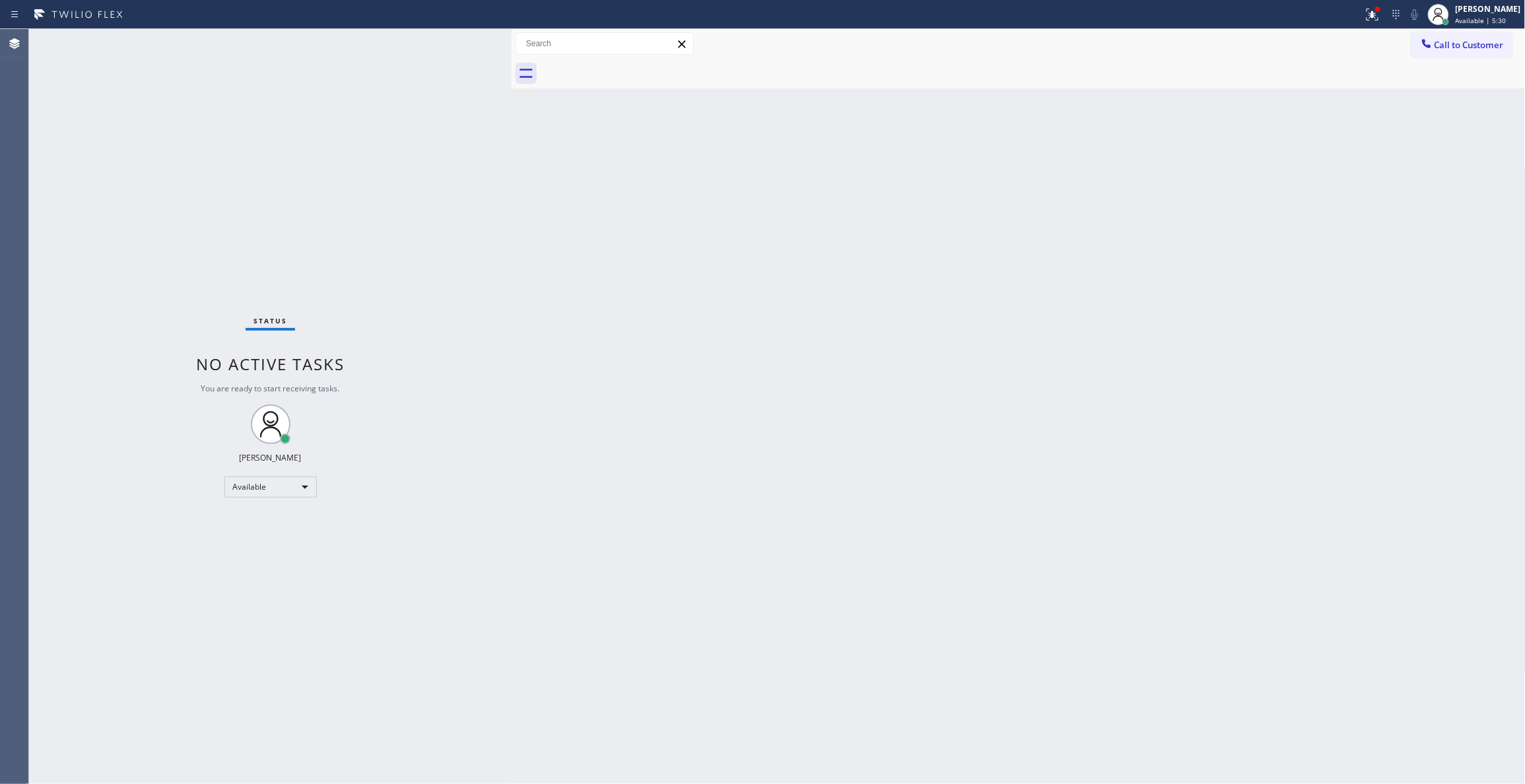
drag, startPoint x: 1229, startPoint y: 406, endPoint x: 1349, endPoint y: 283, distance: 171.8
click at [1237, 393] on div "Back to Dashboard Change Sender ID Customers Technicians Select a contact Outbo…" at bounding box center [1018, 406] width 1014 height 755
click at [1461, 50] on span "Call to Customer" at bounding box center [1469, 45] width 69 height 11
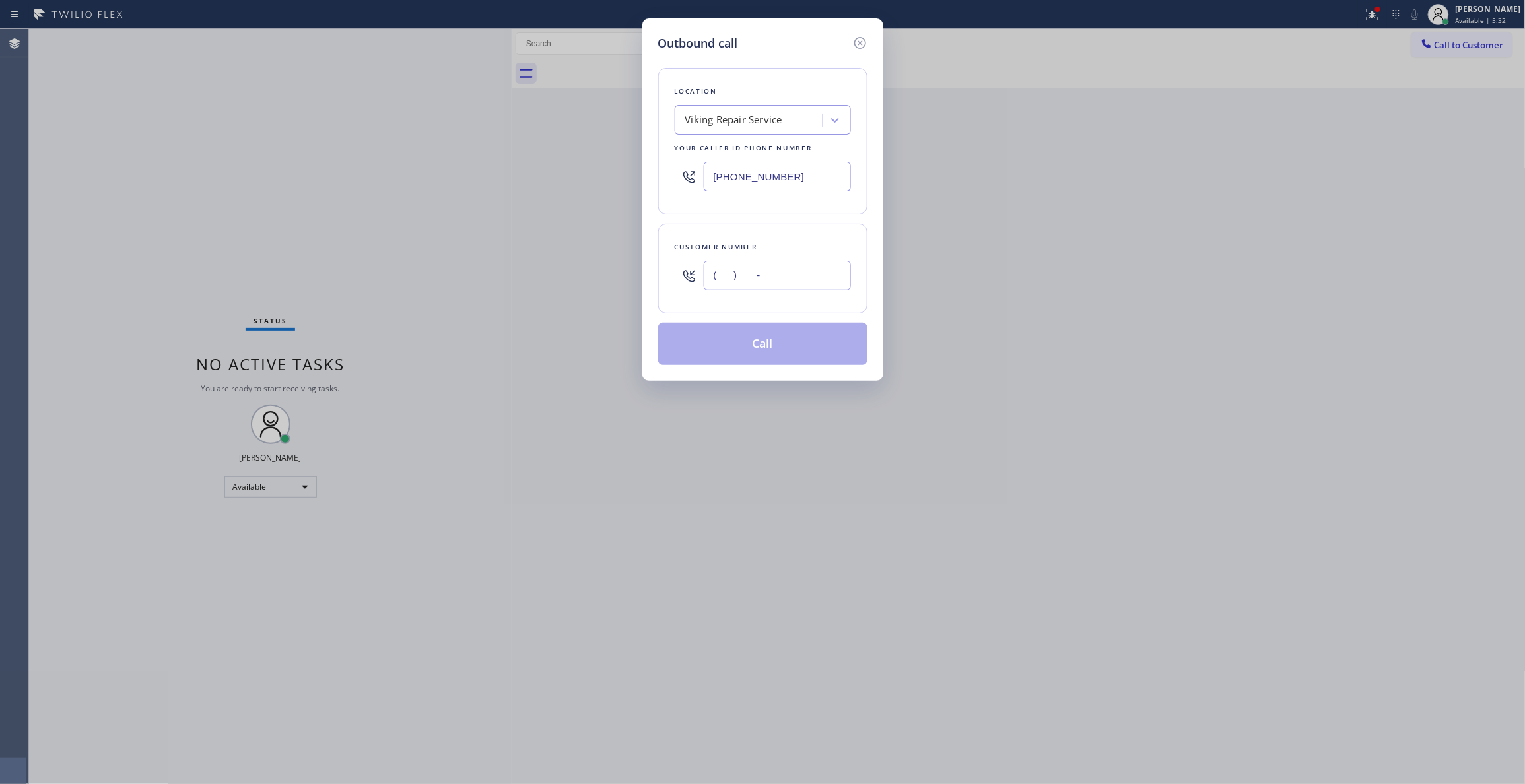
click at [802, 274] on input "(___) ___-____" at bounding box center [777, 275] width 148 height 29
paste input "303) 330-2747"
type input "[PHONE_NUMBER]"
drag, startPoint x: 802, startPoint y: 177, endPoint x: 419, endPoint y: 188, distance: 383.2
click at [358, 146] on div "Outbound call Location Viking Repair Service Your caller id phone number [PHONE…" at bounding box center [762, 392] width 1525 height 784
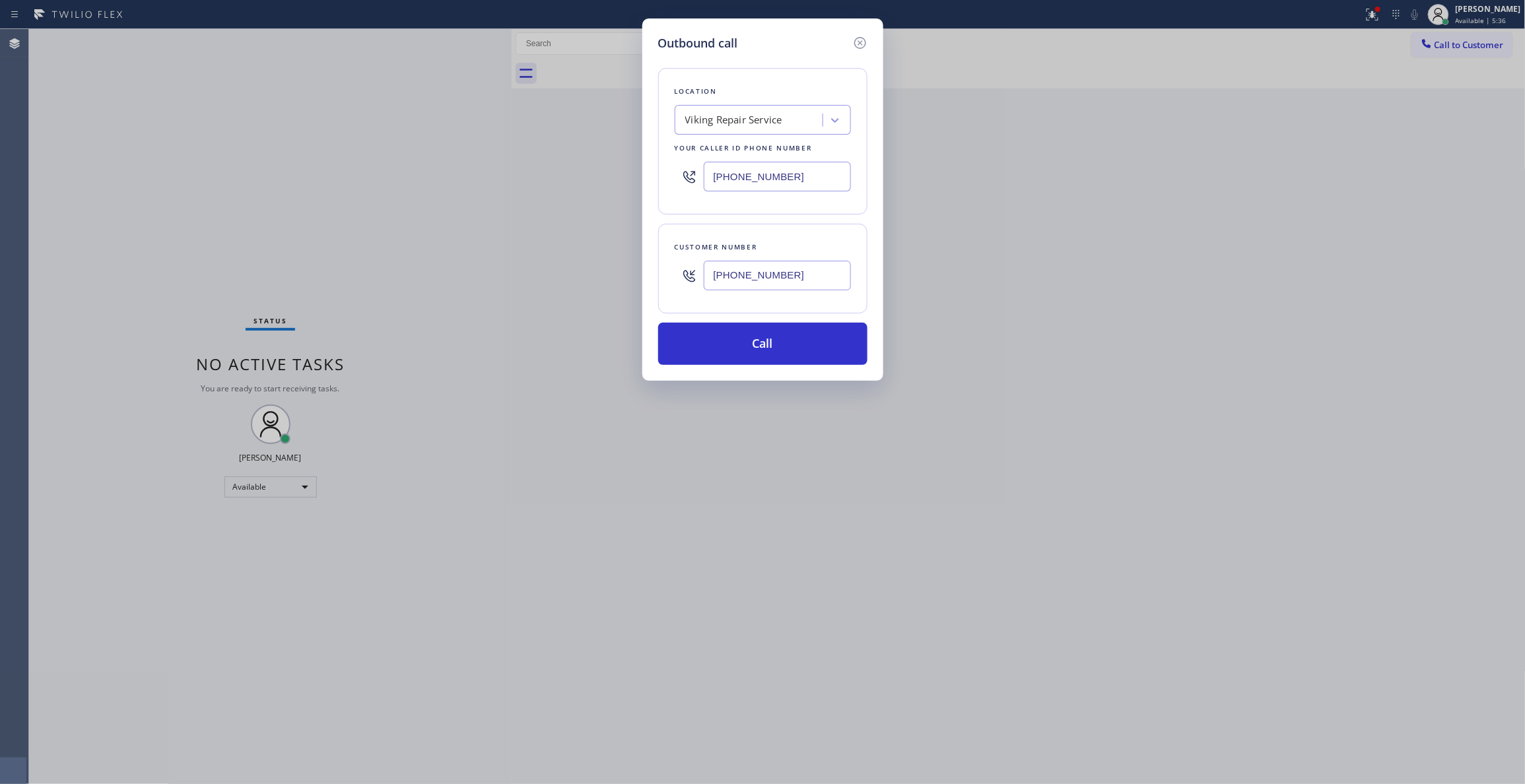
paste input "855) 731-495"
type input "[PHONE_NUMBER]"
drag, startPoint x: 660, startPoint y: 260, endPoint x: 605, endPoint y: 260, distance: 55.0
click at [606, 260] on div "Outbound call Location 5 Star Appliance Repair Your caller id phone number [PHO…" at bounding box center [762, 392] width 1525 height 784
click at [793, 331] on button "Call" at bounding box center [762, 343] width 209 height 42
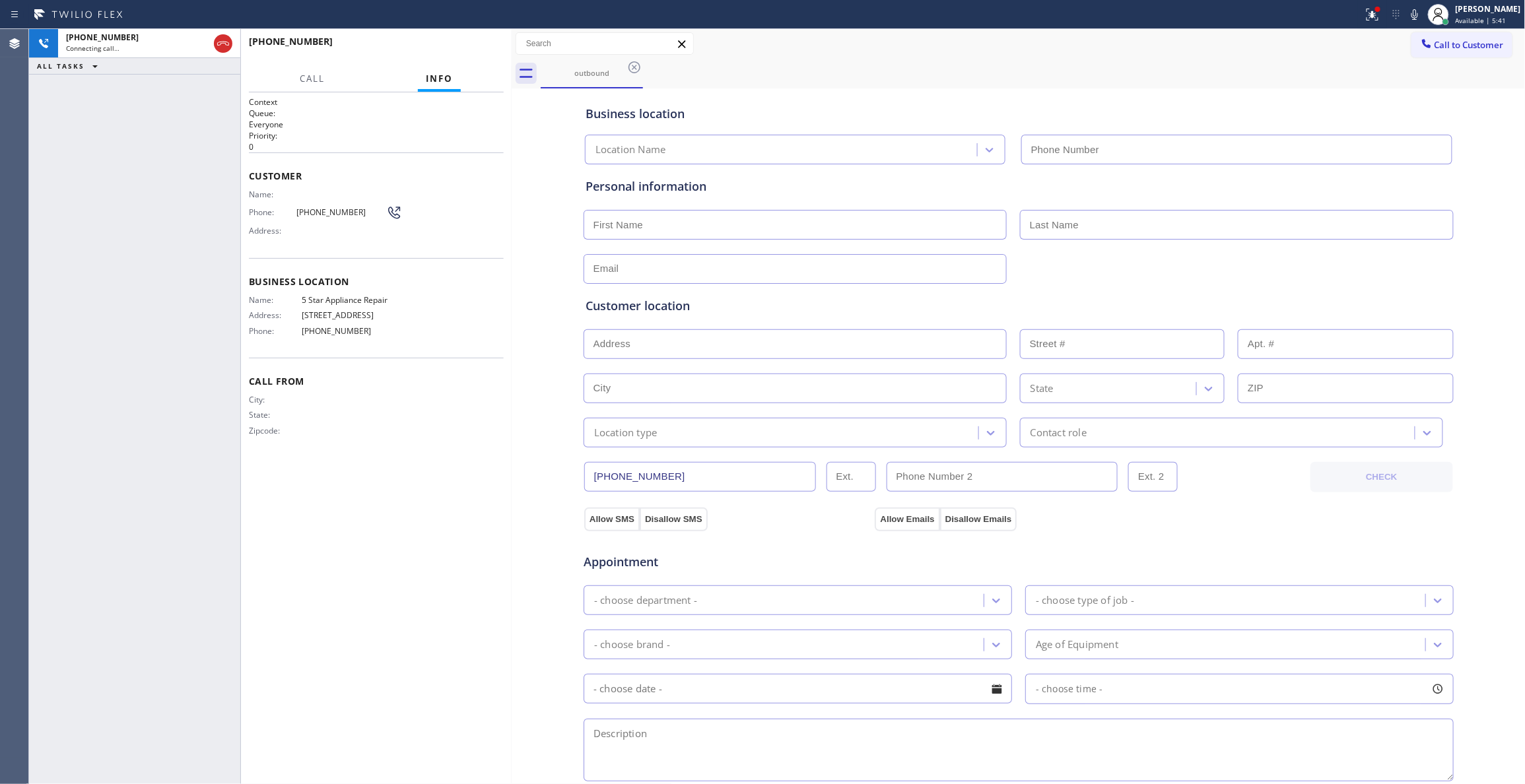
type input "[PHONE_NUMBER]"
drag, startPoint x: 201, startPoint y: 700, endPoint x: 201, endPoint y: 685, distance: 15.0
click at [201, 685] on div "[PHONE_NUMBER] Live | 00:14 ALL TASKS ALL TASKS ACTIVE TASKS TASKS IN WRAP UP" at bounding box center [135, 406] width 211 height 755
click at [485, 49] on span "HANG UP" at bounding box center [473, 48] width 40 height 10
click at [51, 698] on div "ALL TASKS ALL TASKS ACTIVE TASKS TASKS IN WRAP UP [PHONE_NUMBER] Wrap up | 03:57" at bounding box center [135, 406] width 211 height 755
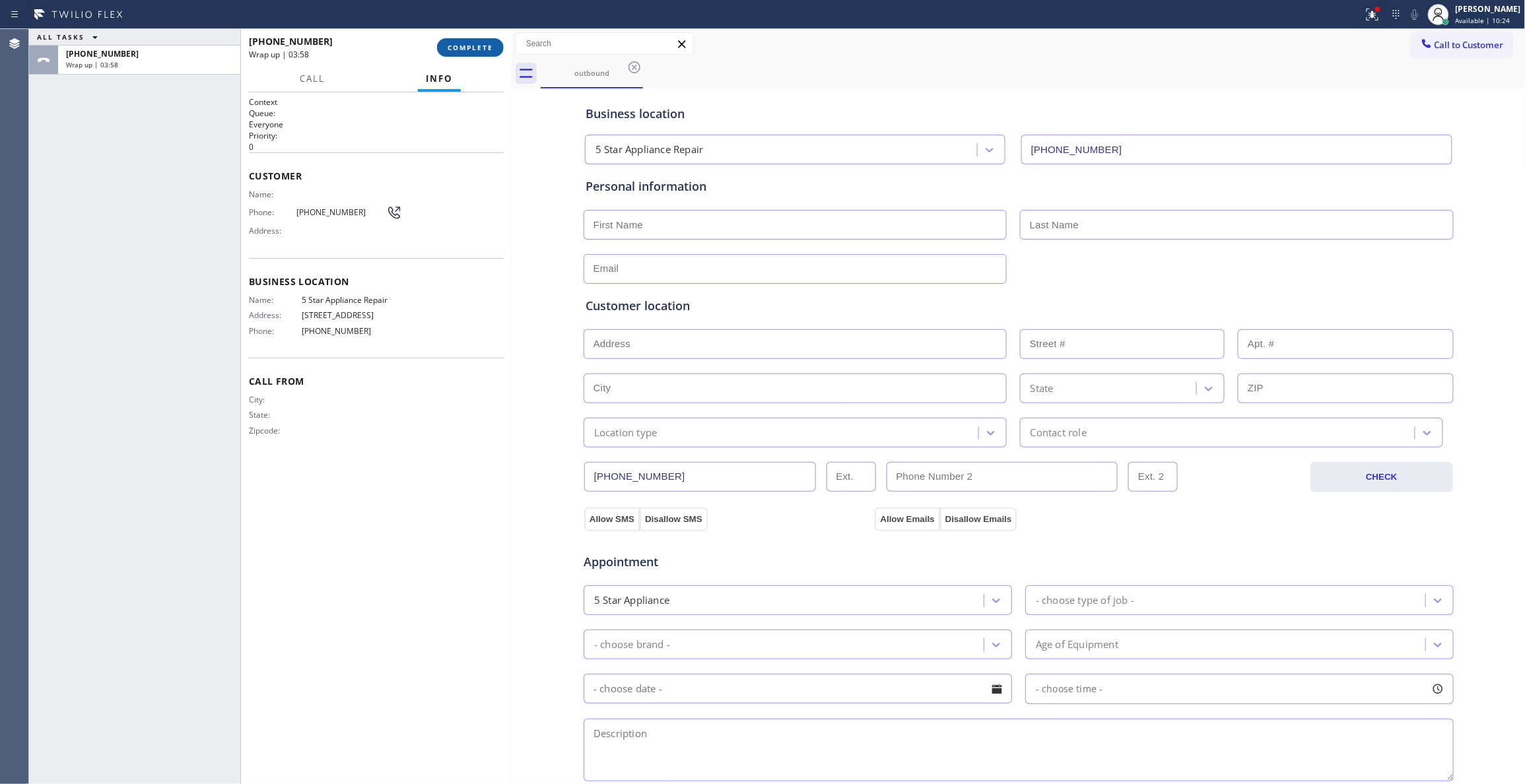
click at [462, 50] on span "COMPLETE" at bounding box center [470, 48] width 46 height 10
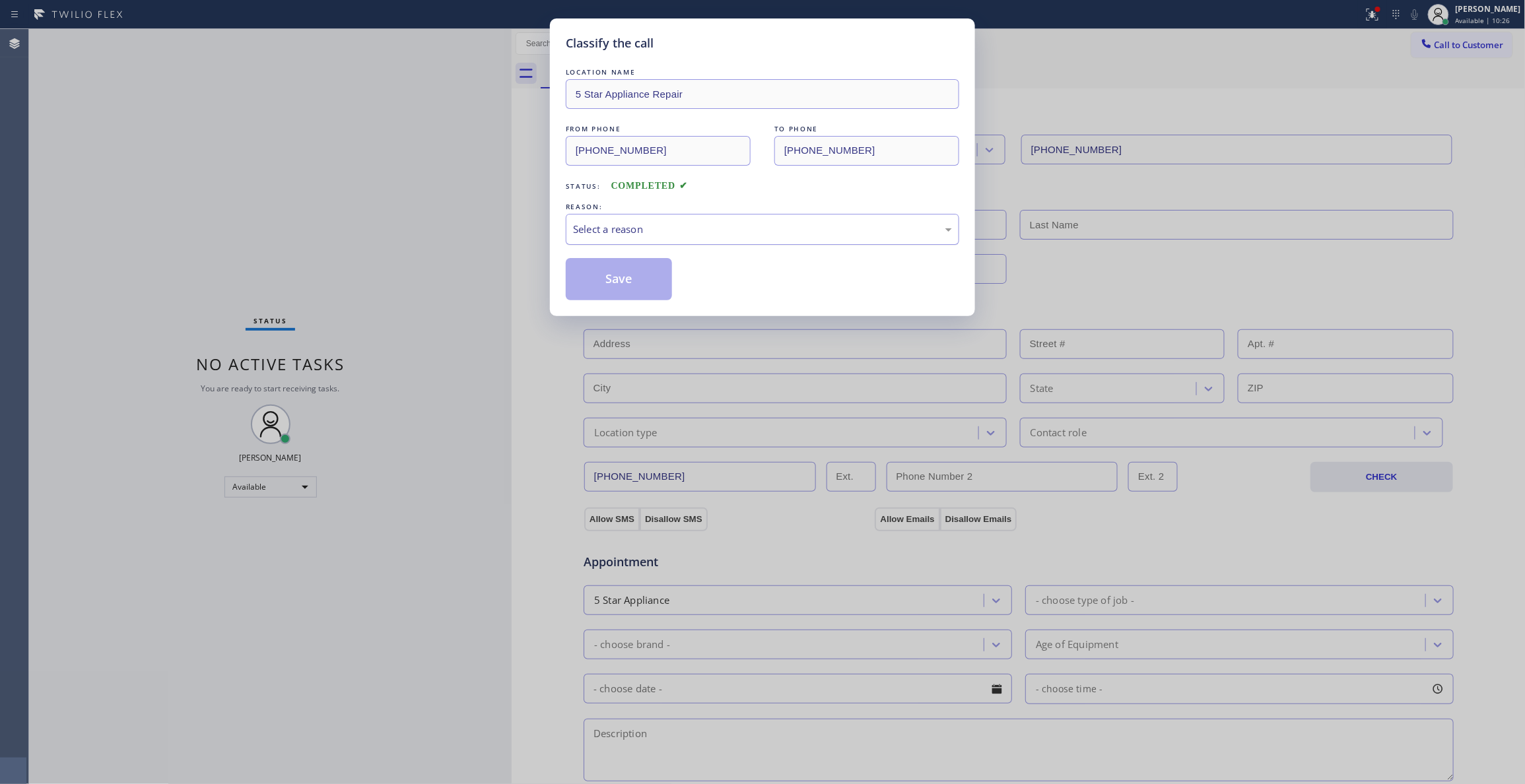
click at [644, 230] on div "Select a reason" at bounding box center [762, 229] width 379 height 15
click at [610, 281] on button "Save" at bounding box center [619, 279] width 107 height 42
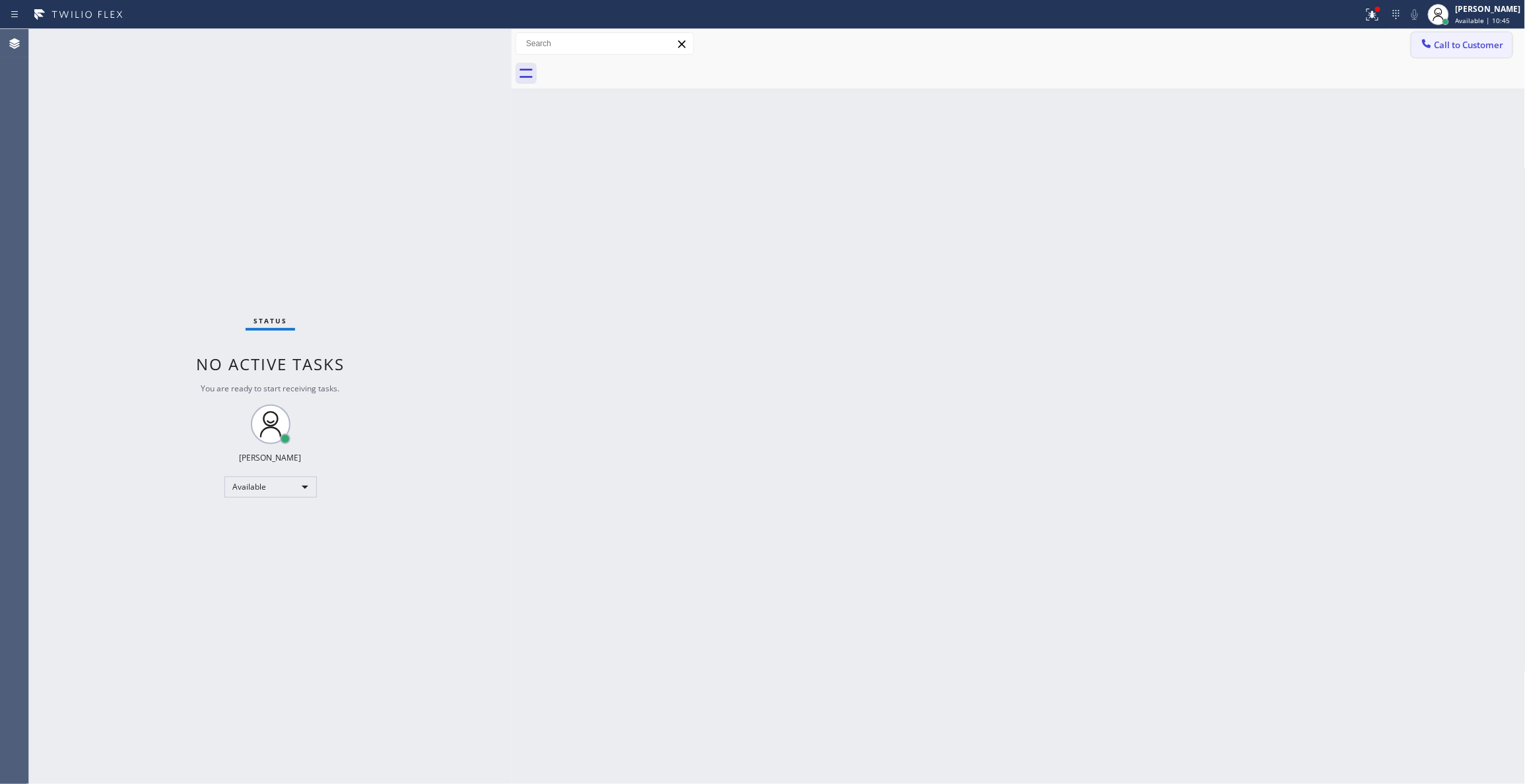
click at [1478, 45] on span "Call to Customer" at bounding box center [1469, 45] width 69 height 11
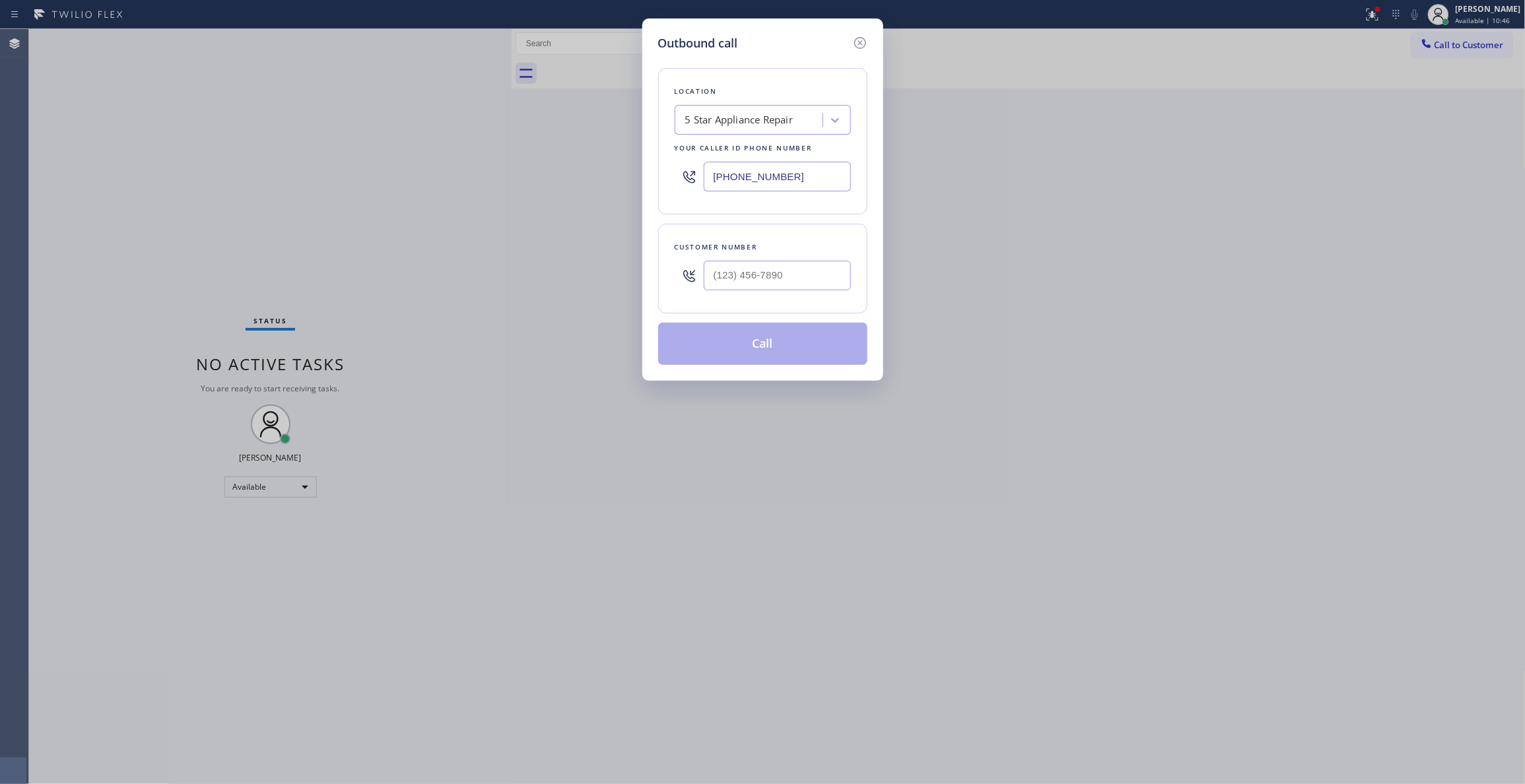
drag, startPoint x: 817, startPoint y: 180, endPoint x: 427, endPoint y: 212, distance: 391.3
click at [279, 194] on div "Outbound call Location 5 Star Appliance Repair Your caller id phone number [PHO…" at bounding box center [762, 392] width 1525 height 784
paste input "310) 868-0820"
type input "[PHONE_NUMBER]"
click at [787, 272] on input "(___) ___-____" at bounding box center [777, 275] width 148 height 29
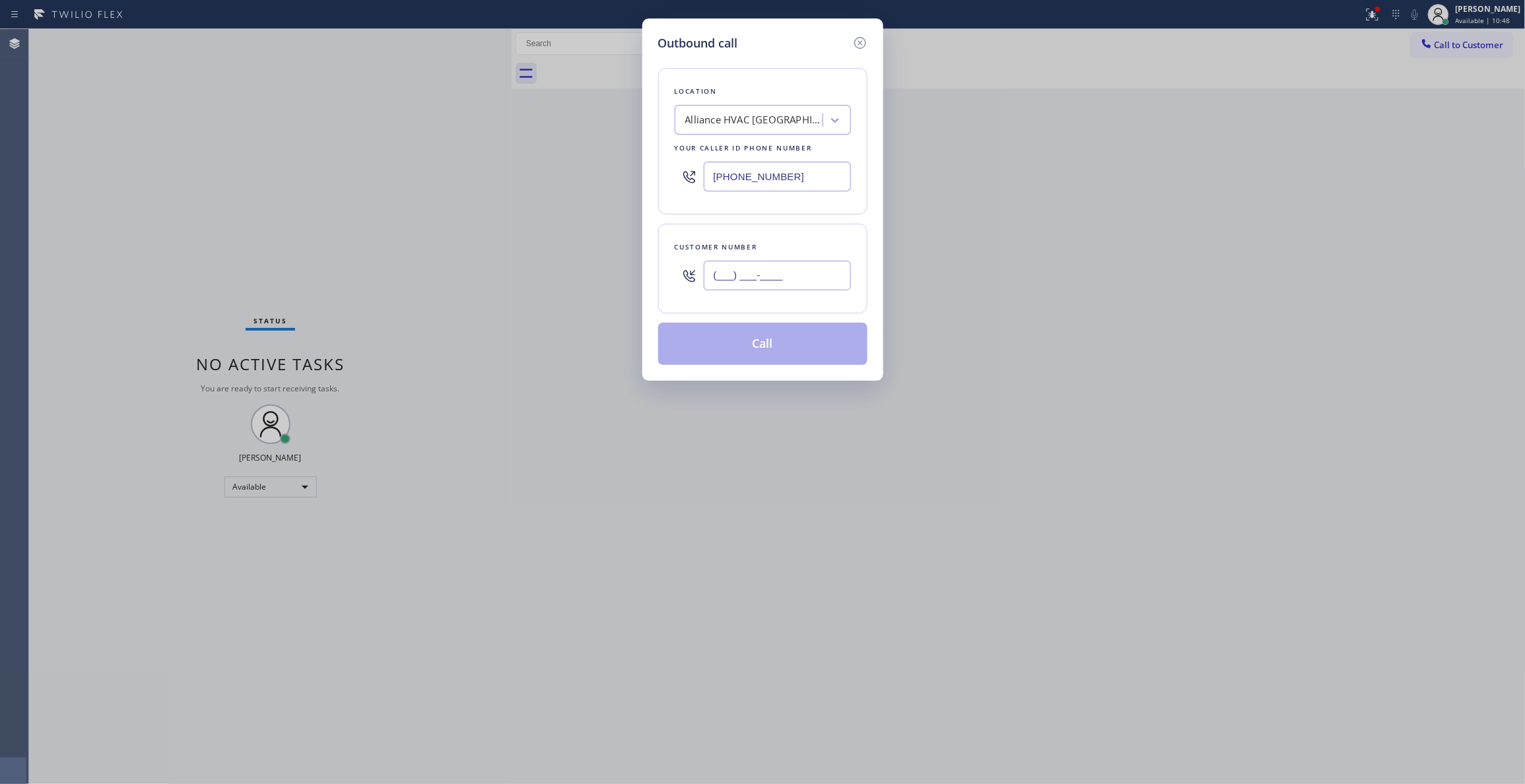
paste input "310) 921-5660"
type input "[PHONE_NUMBER]"
click at [763, 355] on button "Call" at bounding box center [762, 343] width 209 height 42
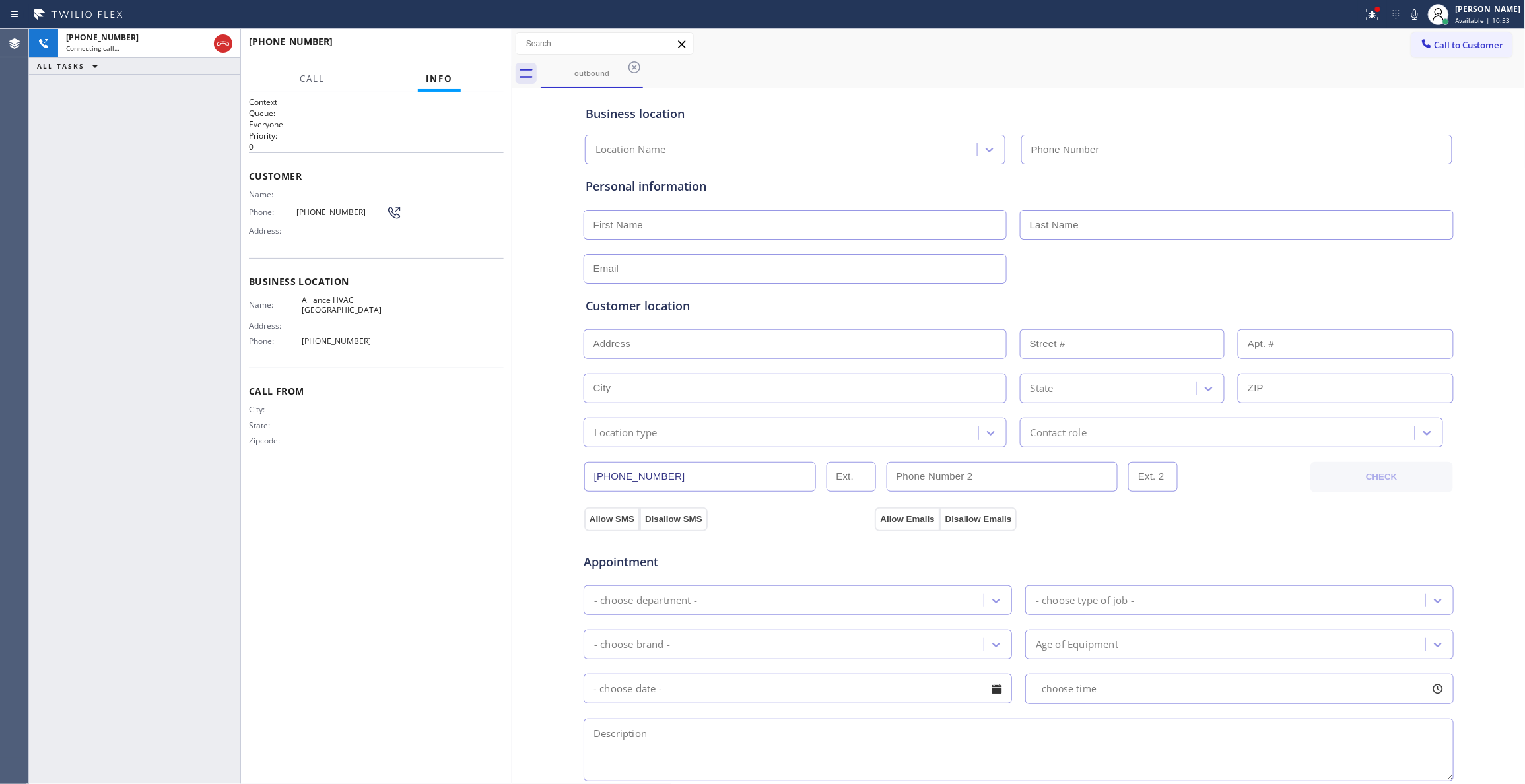
type input "[PHONE_NUMBER]"
click at [328, 212] on span "[PHONE_NUMBER]" at bounding box center [341, 212] width 89 height 10
copy div "[PHONE_NUMBER]"
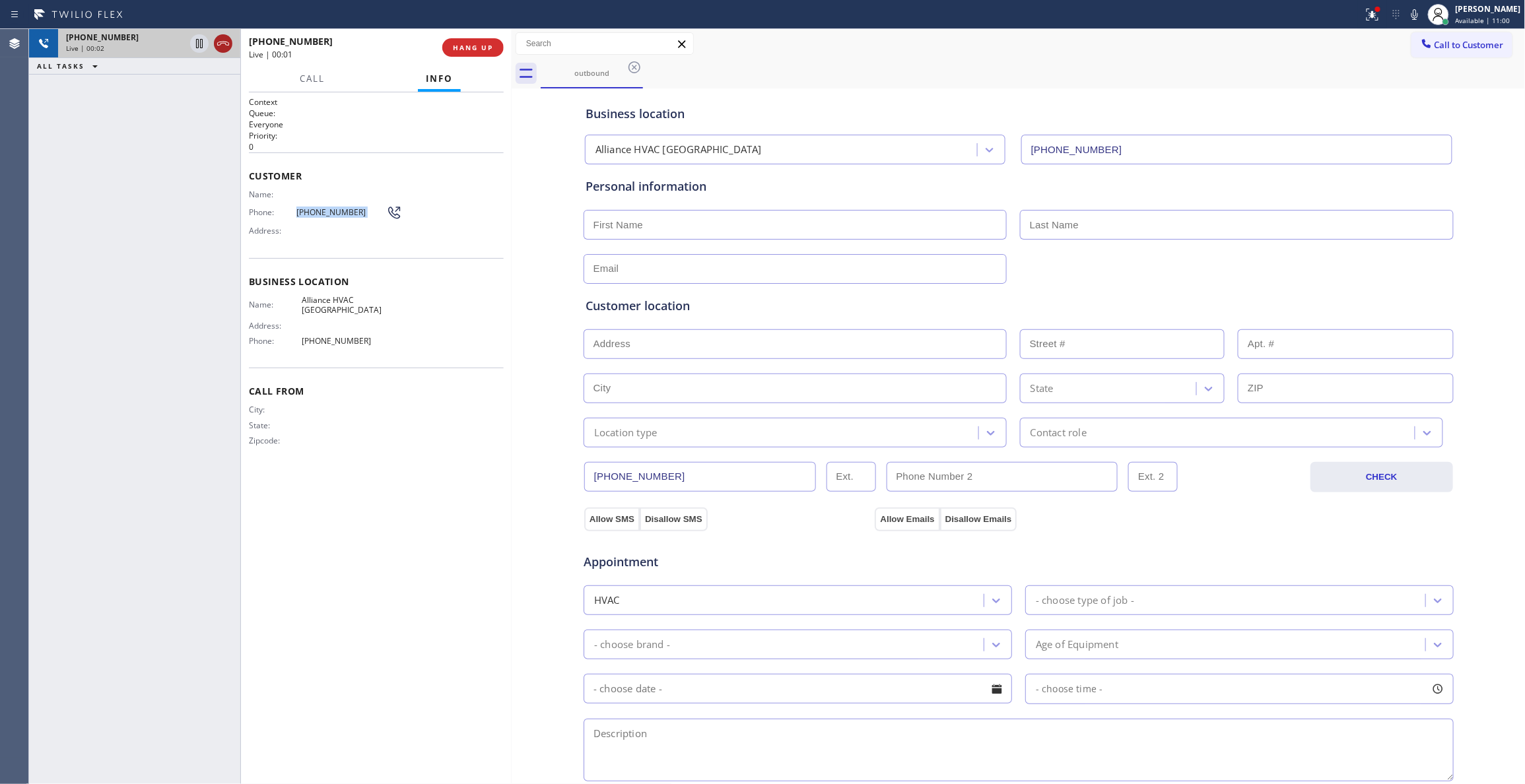
click at [222, 43] on icon at bounding box center [223, 44] width 11 height 4
click at [492, 61] on div "[PHONE_NUMBER] Live | 00:02 HANG UP" at bounding box center [376, 48] width 255 height 34
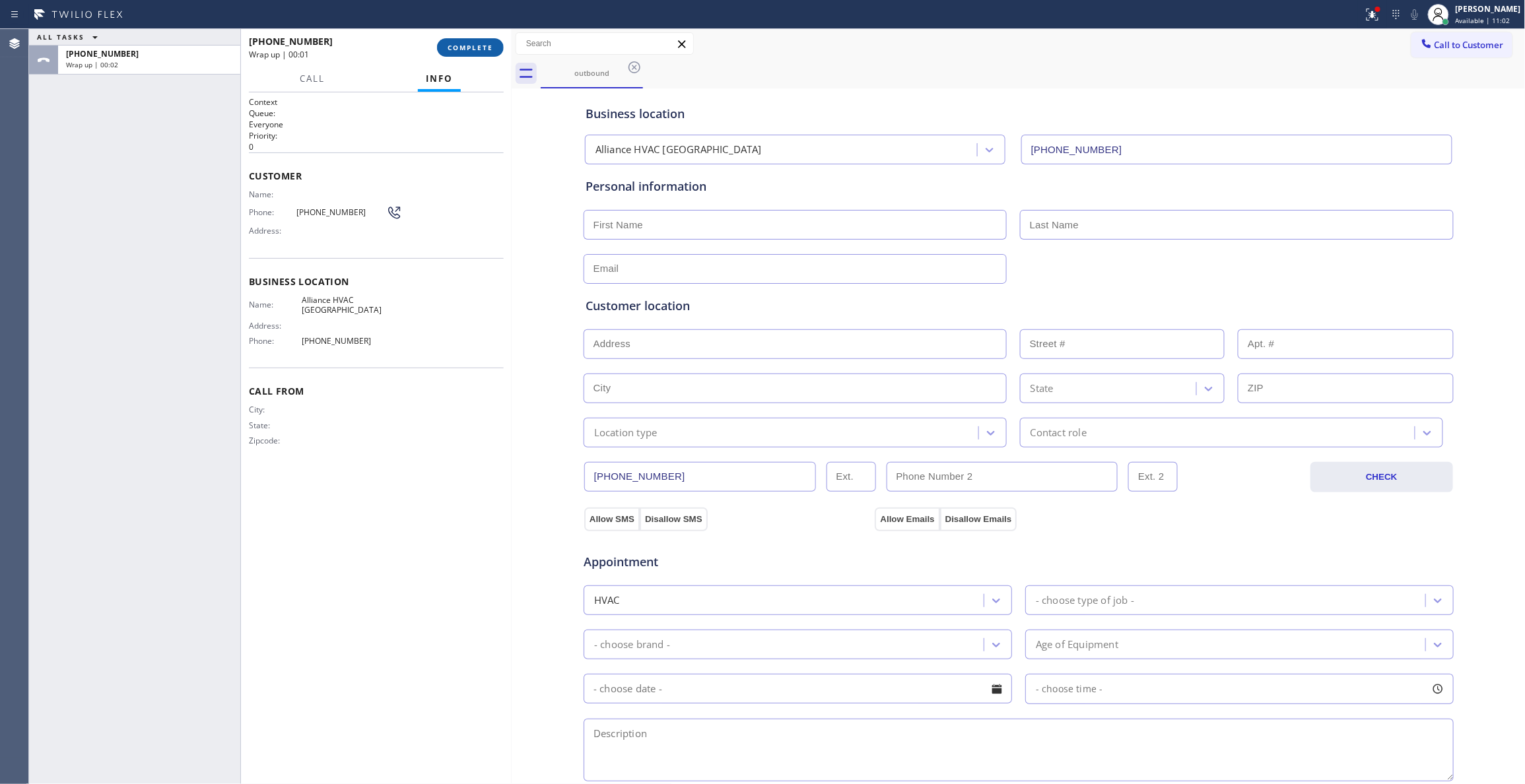
click at [486, 55] on button "COMPLETE" at bounding box center [470, 47] width 67 height 18
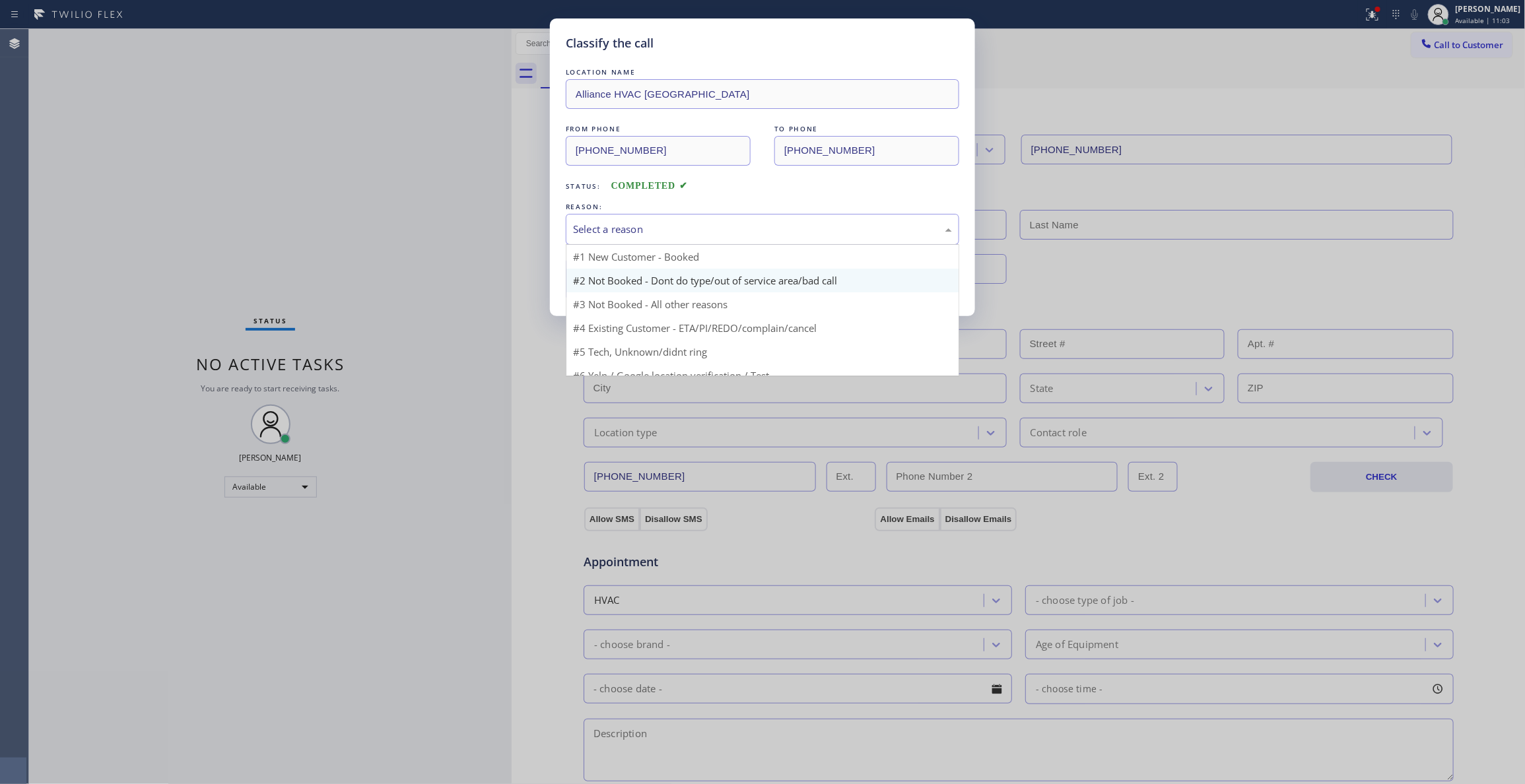
drag, startPoint x: 665, startPoint y: 229, endPoint x: 634, endPoint y: 290, distance: 68.4
click at [664, 229] on div "Select a reason" at bounding box center [762, 229] width 379 height 15
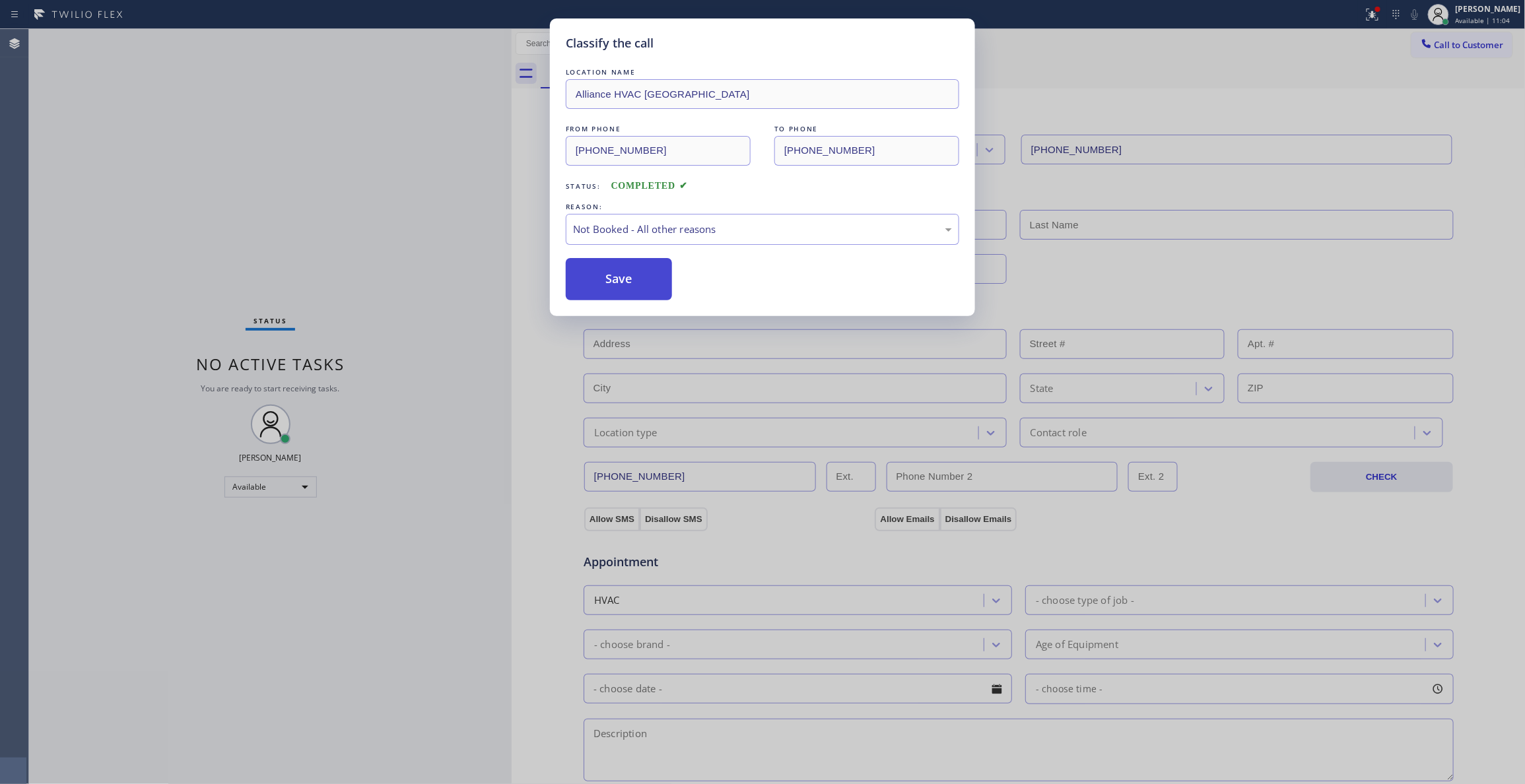
click at [626, 290] on button "Save" at bounding box center [619, 279] width 107 height 42
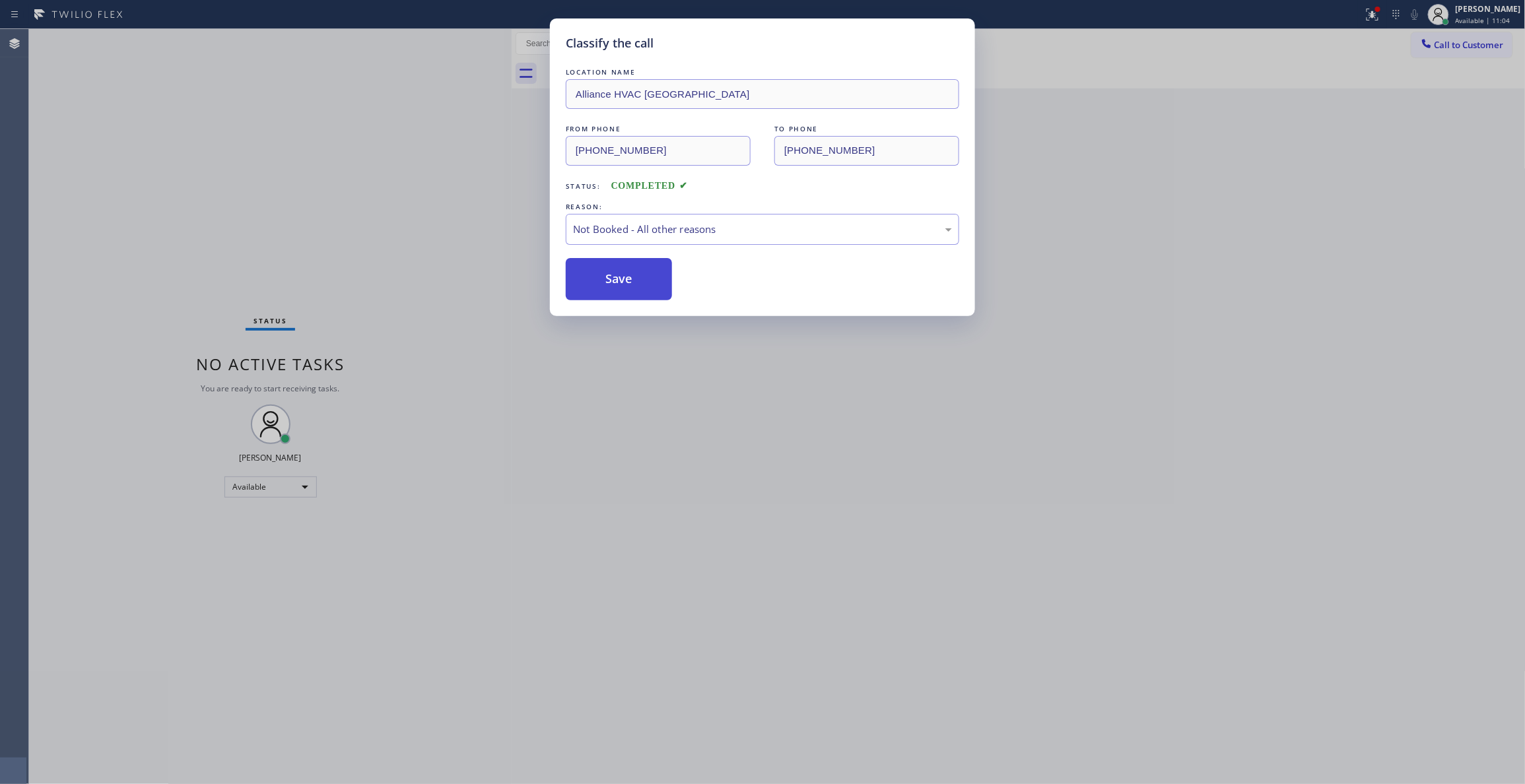
click at [626, 290] on button "Save" at bounding box center [619, 279] width 107 height 42
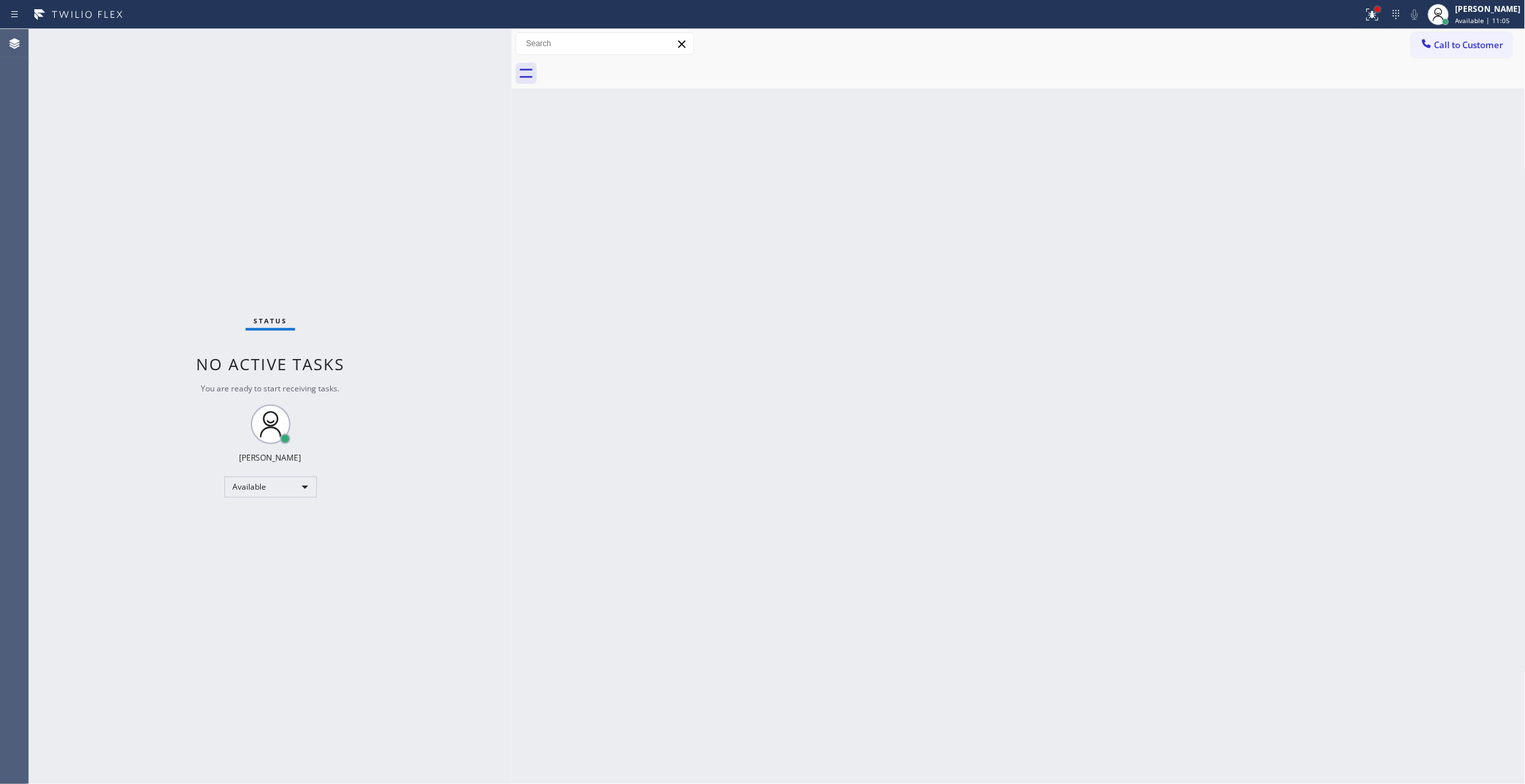
click at [1374, 11] on div at bounding box center [1377, 10] width 8 height 8
click at [1299, 165] on button "Clear issues" at bounding box center [1286, 172] width 154 height 18
click at [1495, 50] on button "Call to Customer" at bounding box center [1462, 45] width 101 height 25
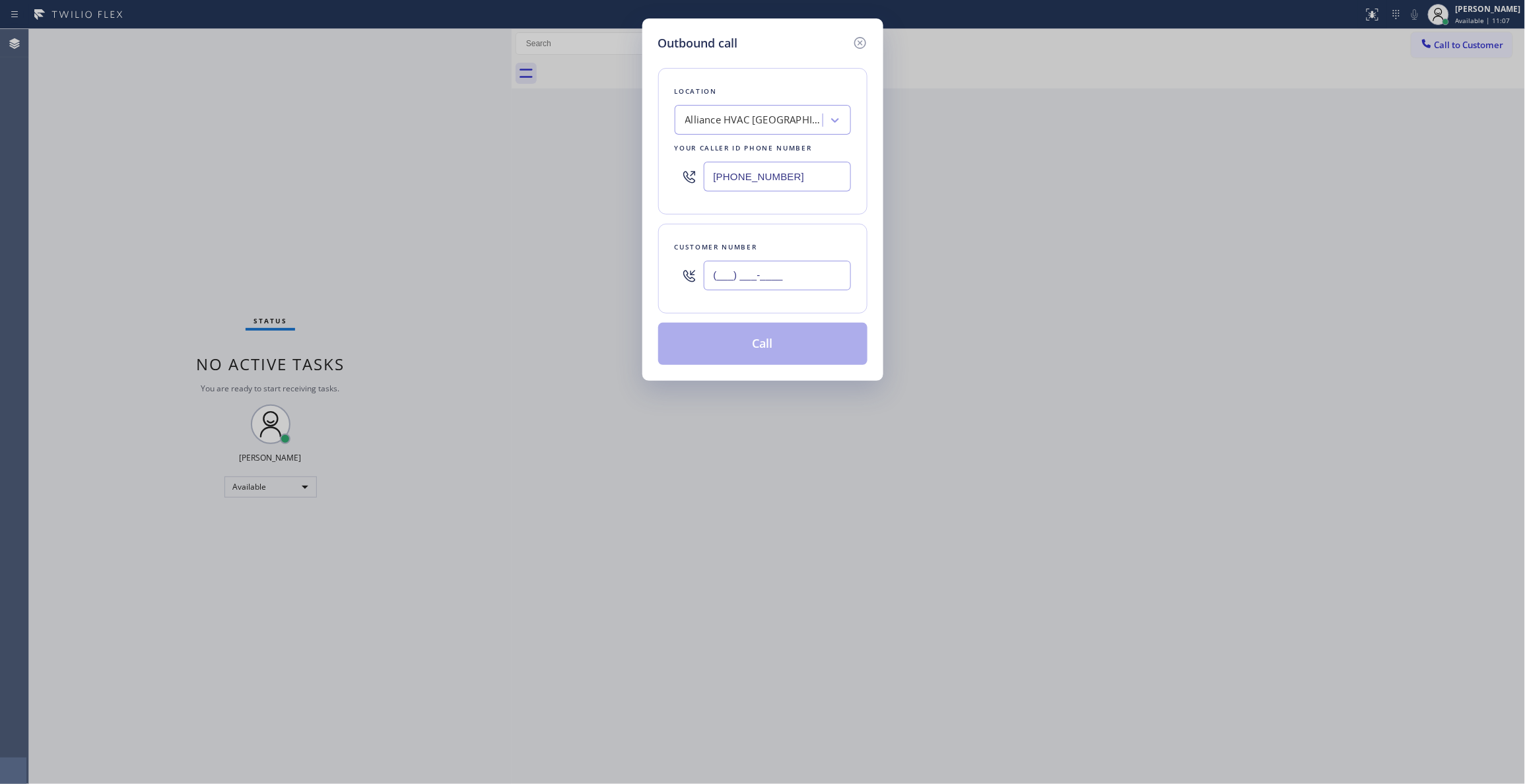
click at [806, 268] on input "(___) ___-____" at bounding box center [777, 275] width 148 height 29
paste input "310) 921-5660"
type input "[PHONE_NUMBER]"
click at [782, 343] on button "Call" at bounding box center [762, 343] width 209 height 42
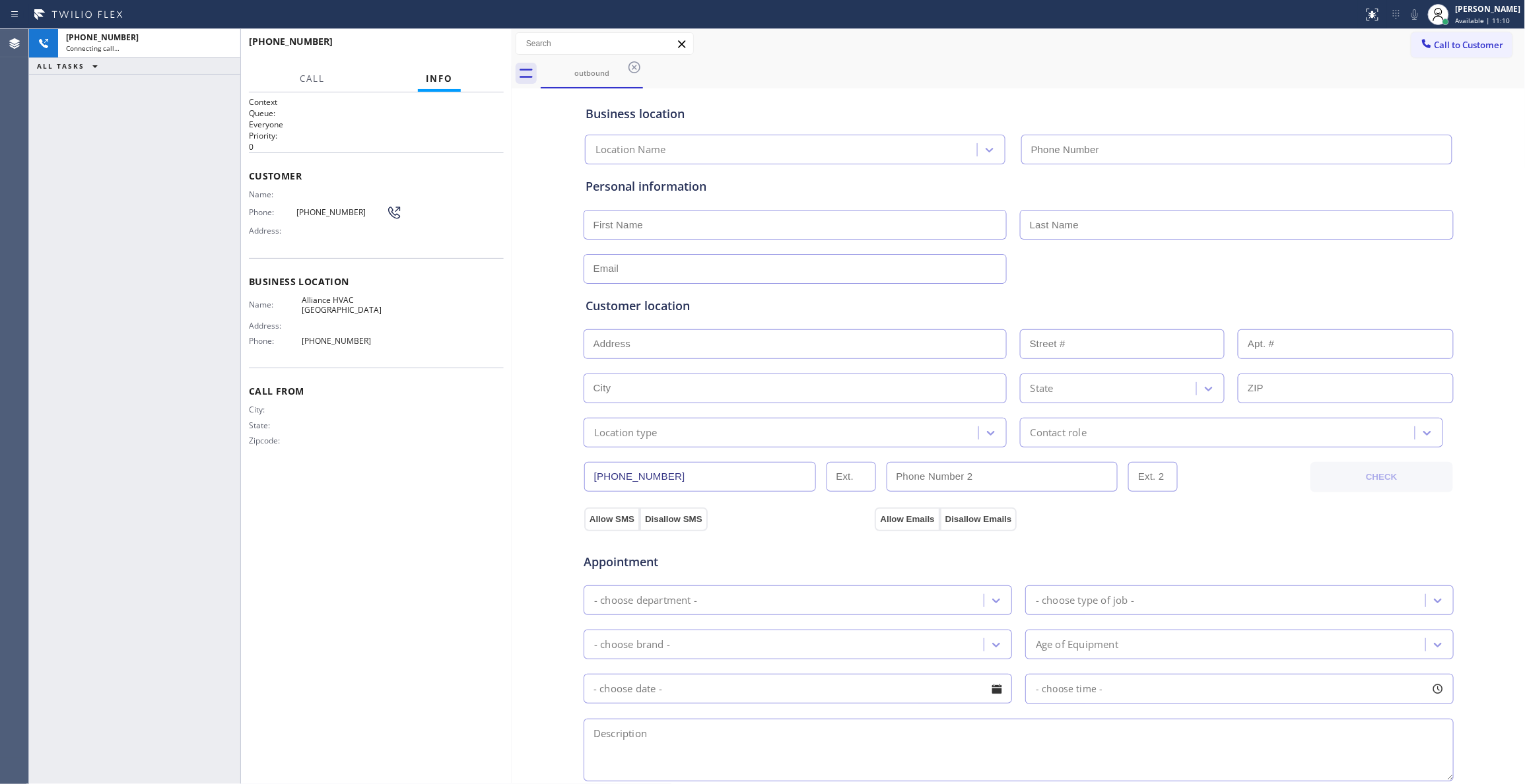
type input "[PHONE_NUMBER]"
drag, startPoint x: 223, startPoint y: 42, endPoint x: 327, endPoint y: 42, distance: 104.0
click at [223, 42] on icon at bounding box center [223, 43] width 16 height 16
click at [481, 40] on button "HANG UP" at bounding box center [473, 47] width 61 height 18
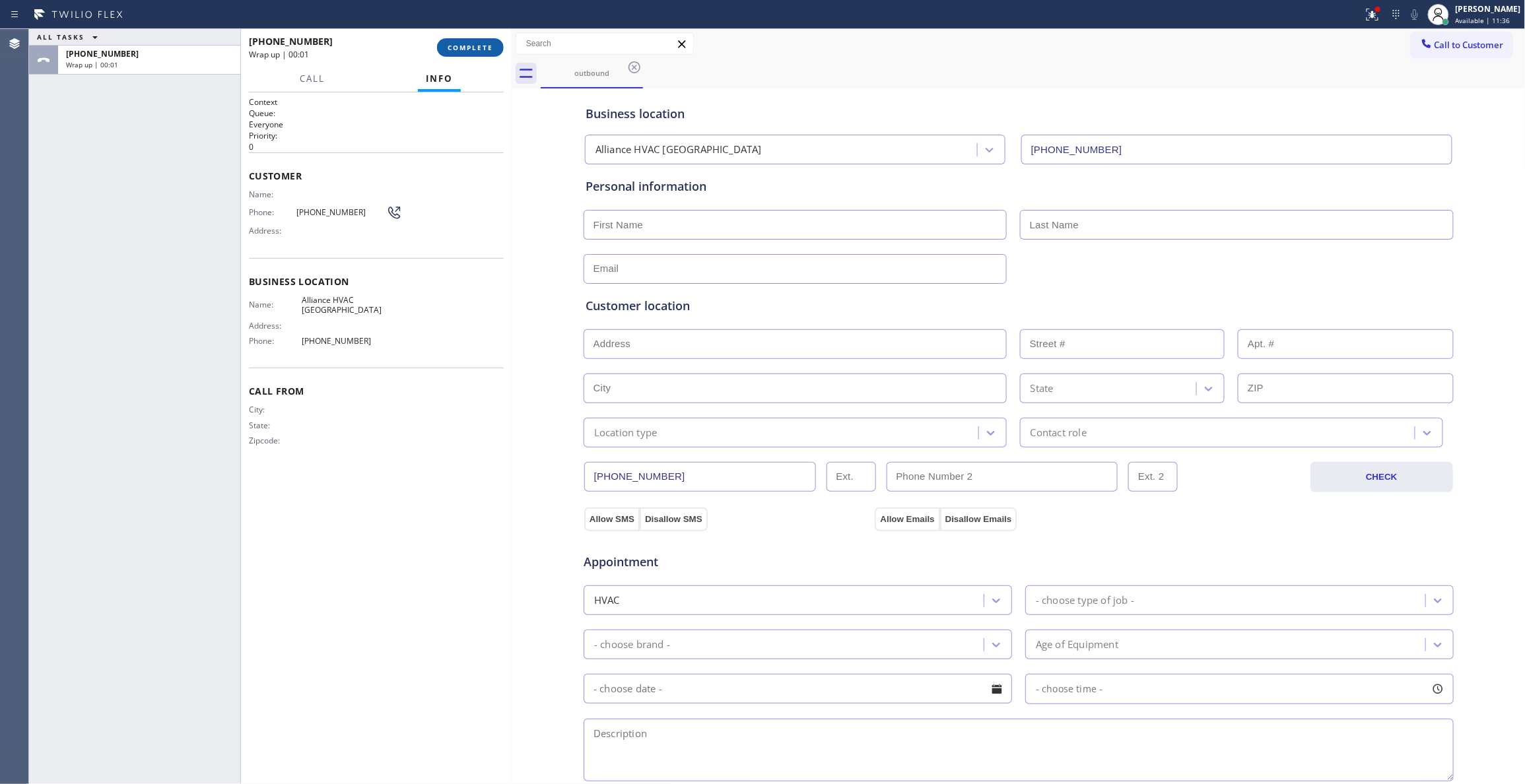
click at [474, 40] on button "COMPLETE" at bounding box center [470, 47] width 67 height 18
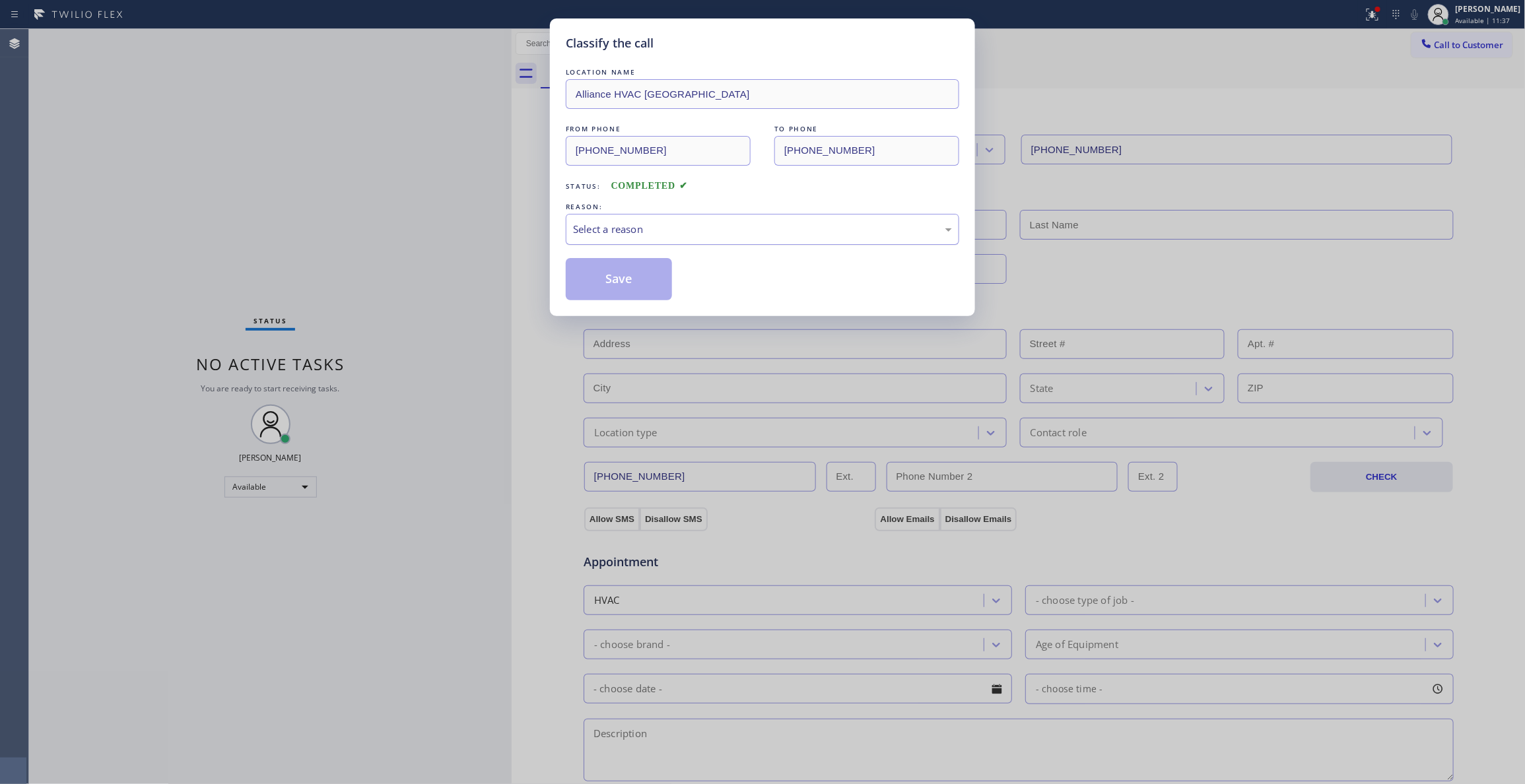
click at [610, 225] on div "Select a reason" at bounding box center [762, 229] width 379 height 15
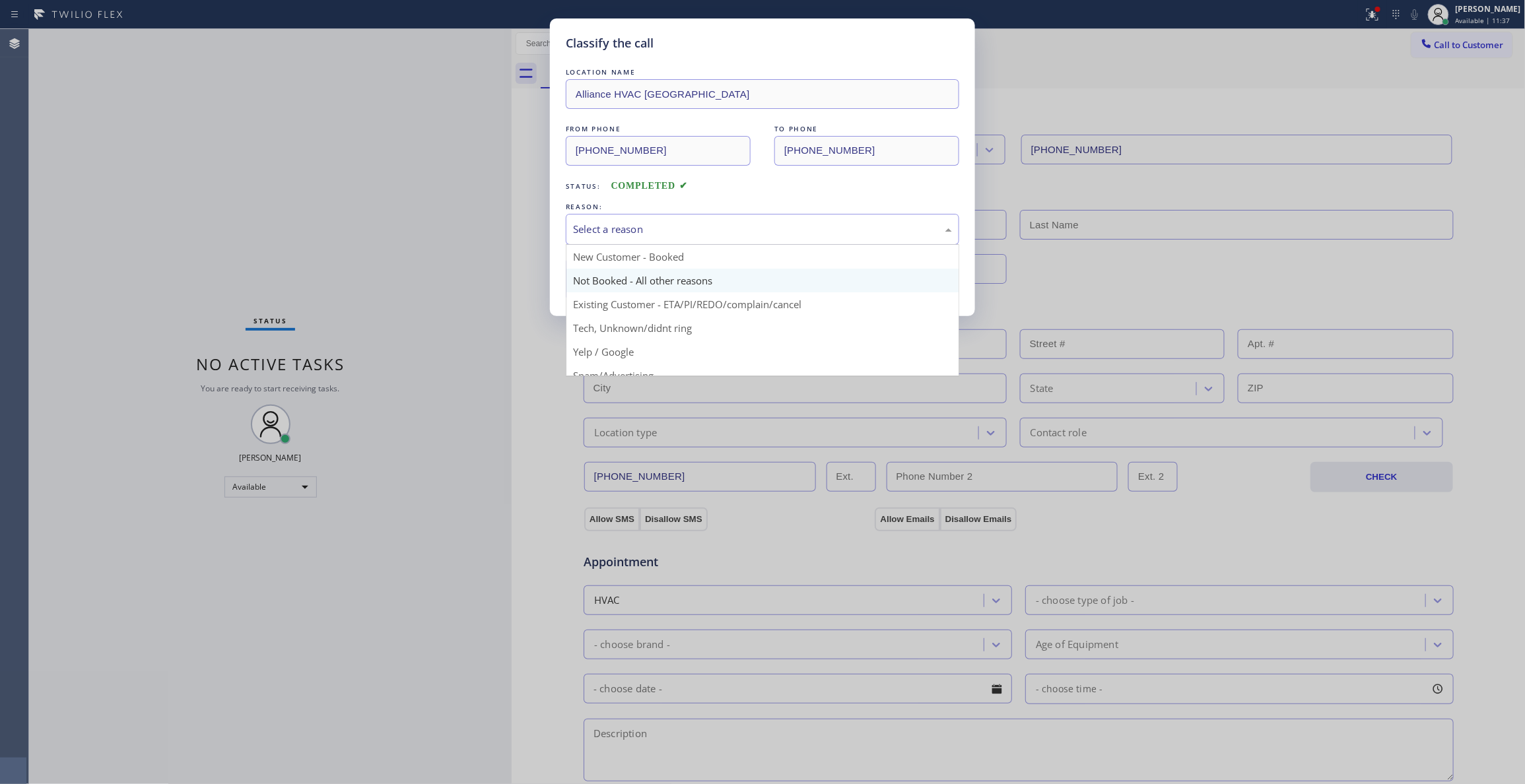
click at [631, 283] on button "Save" at bounding box center [619, 279] width 107 height 42
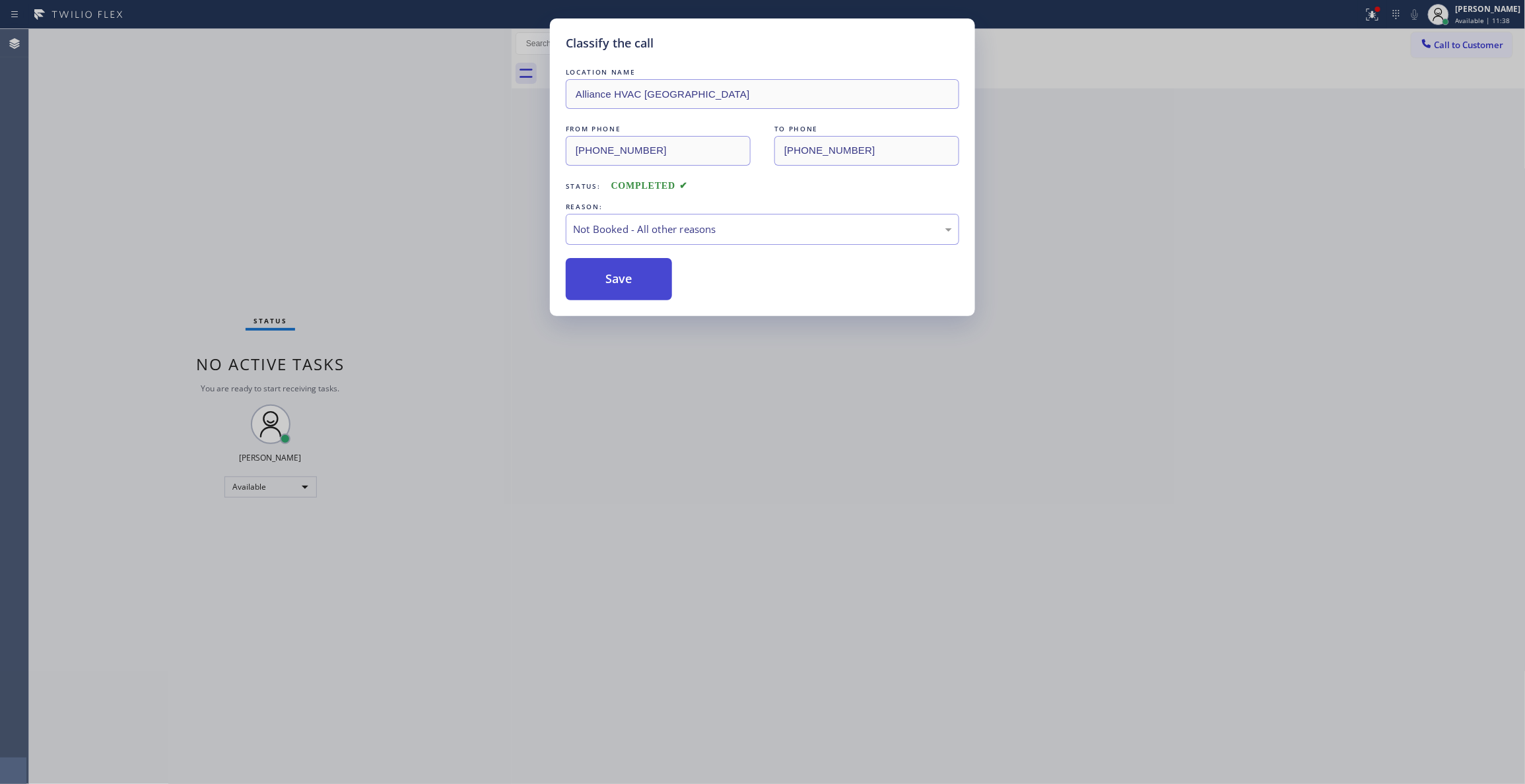
drag, startPoint x: 629, startPoint y: 283, endPoint x: 780, endPoint y: 241, distance: 156.7
click at [629, 279] on button "Save" at bounding box center [619, 279] width 107 height 42
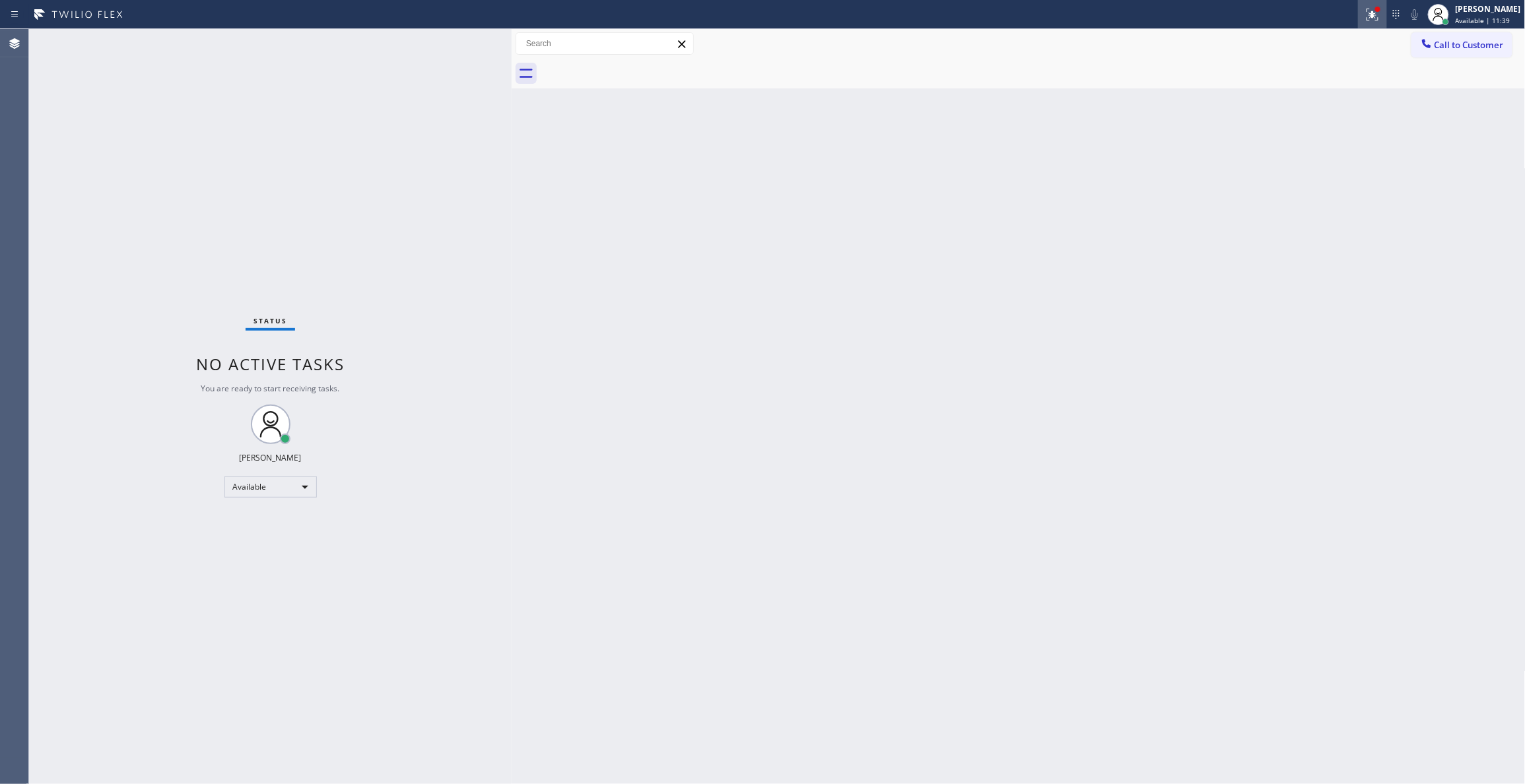
click at [1366, 17] on icon at bounding box center [1370, 13] width 8 height 10
drag, startPoint x: 1320, startPoint y: 167, endPoint x: 1326, endPoint y: 162, distance: 7.8
click at [1321, 167] on button "Clear issues" at bounding box center [1286, 172] width 154 height 18
click at [1456, 48] on span "Call to Customer" at bounding box center [1469, 45] width 69 height 11
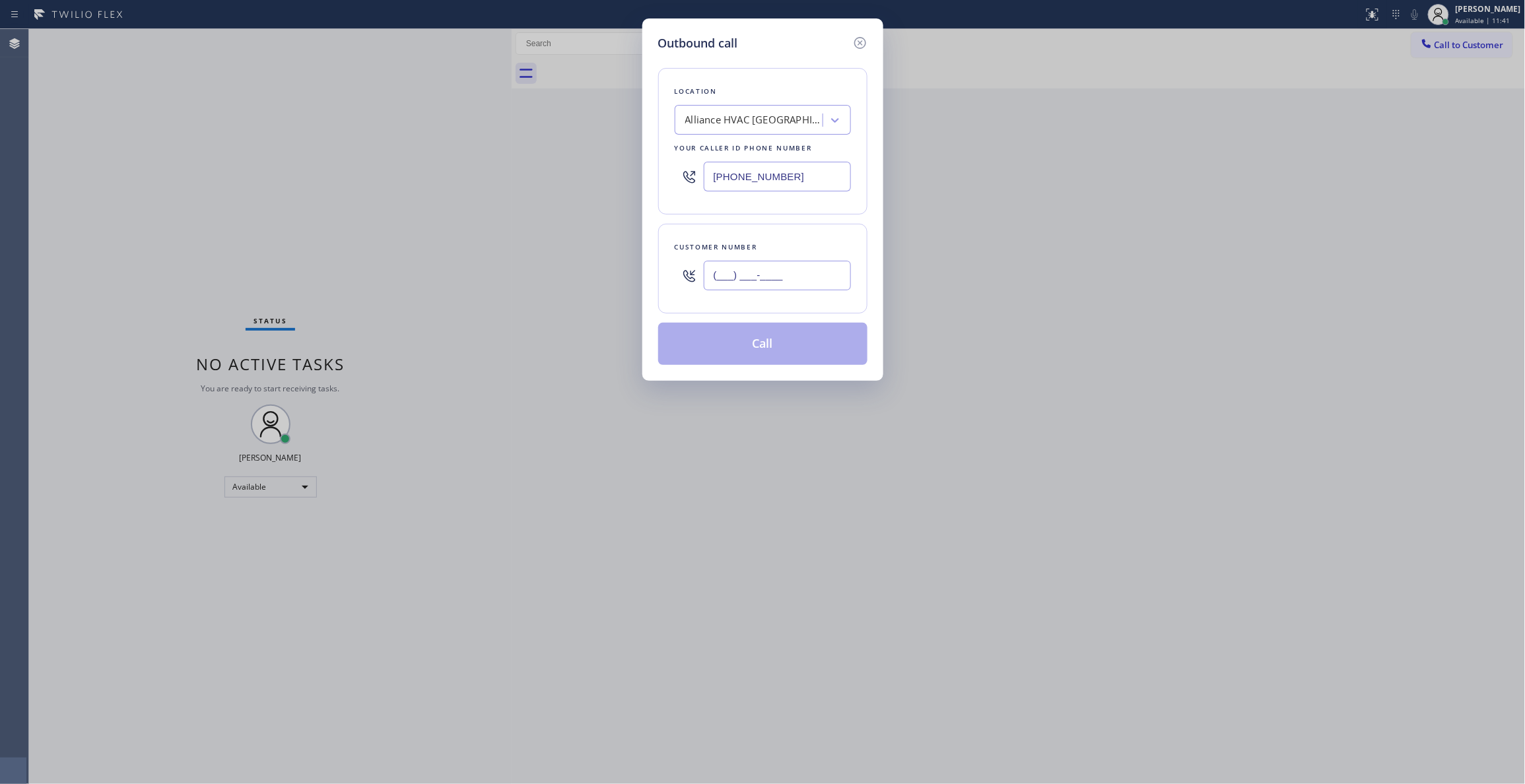
click at [772, 265] on input "(___) ___-____" at bounding box center [777, 275] width 148 height 29
paste input "310) 921-5660"
type input "[PHONE_NUMBER]"
click at [767, 352] on button "Call" at bounding box center [762, 343] width 209 height 42
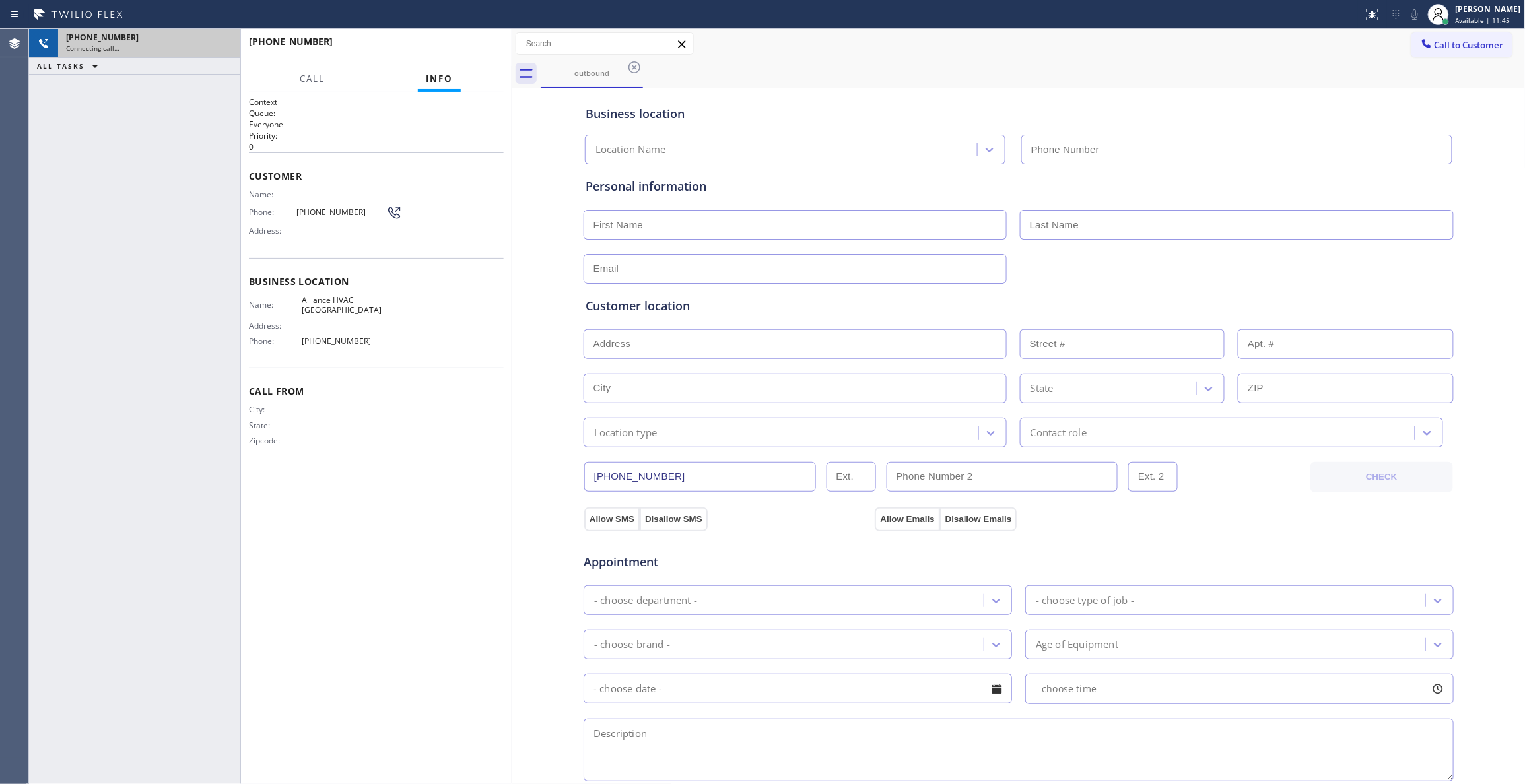
type input "[PHONE_NUMBER]"
click at [220, 40] on icon at bounding box center [223, 43] width 16 height 16
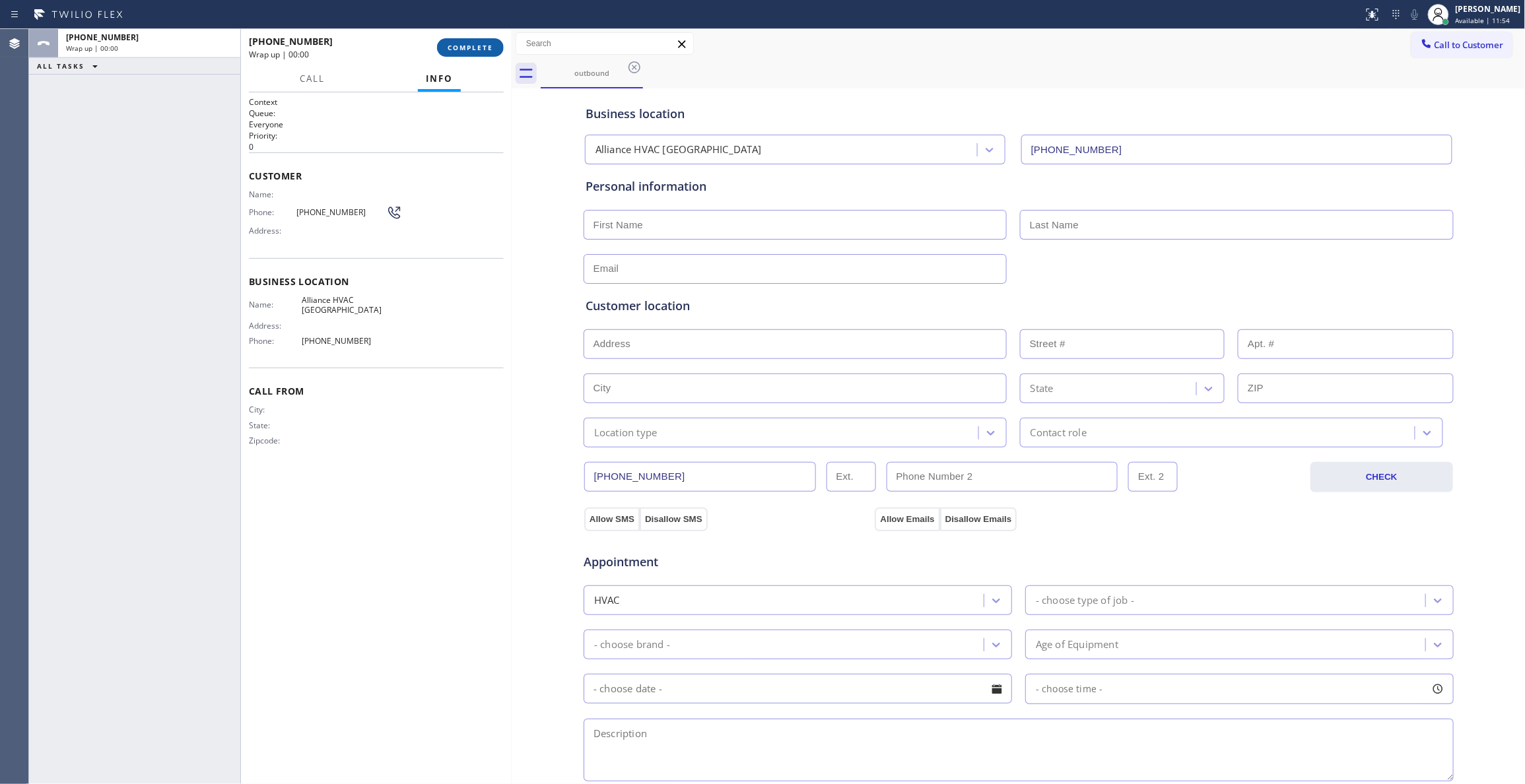
click at [472, 49] on span "COMPLETE" at bounding box center [470, 48] width 46 height 10
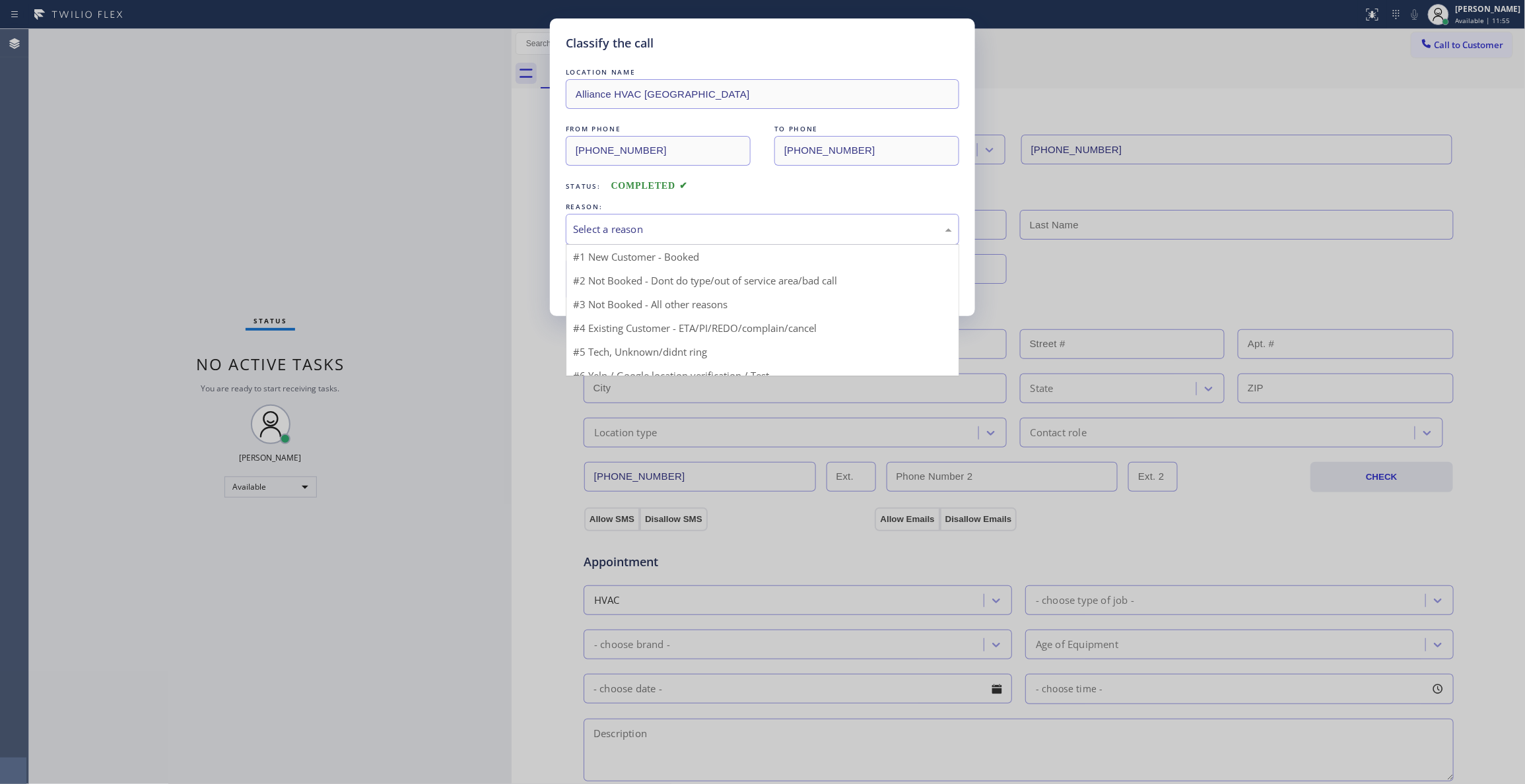
click at [686, 223] on div "Select a reason" at bounding box center [762, 229] width 379 height 15
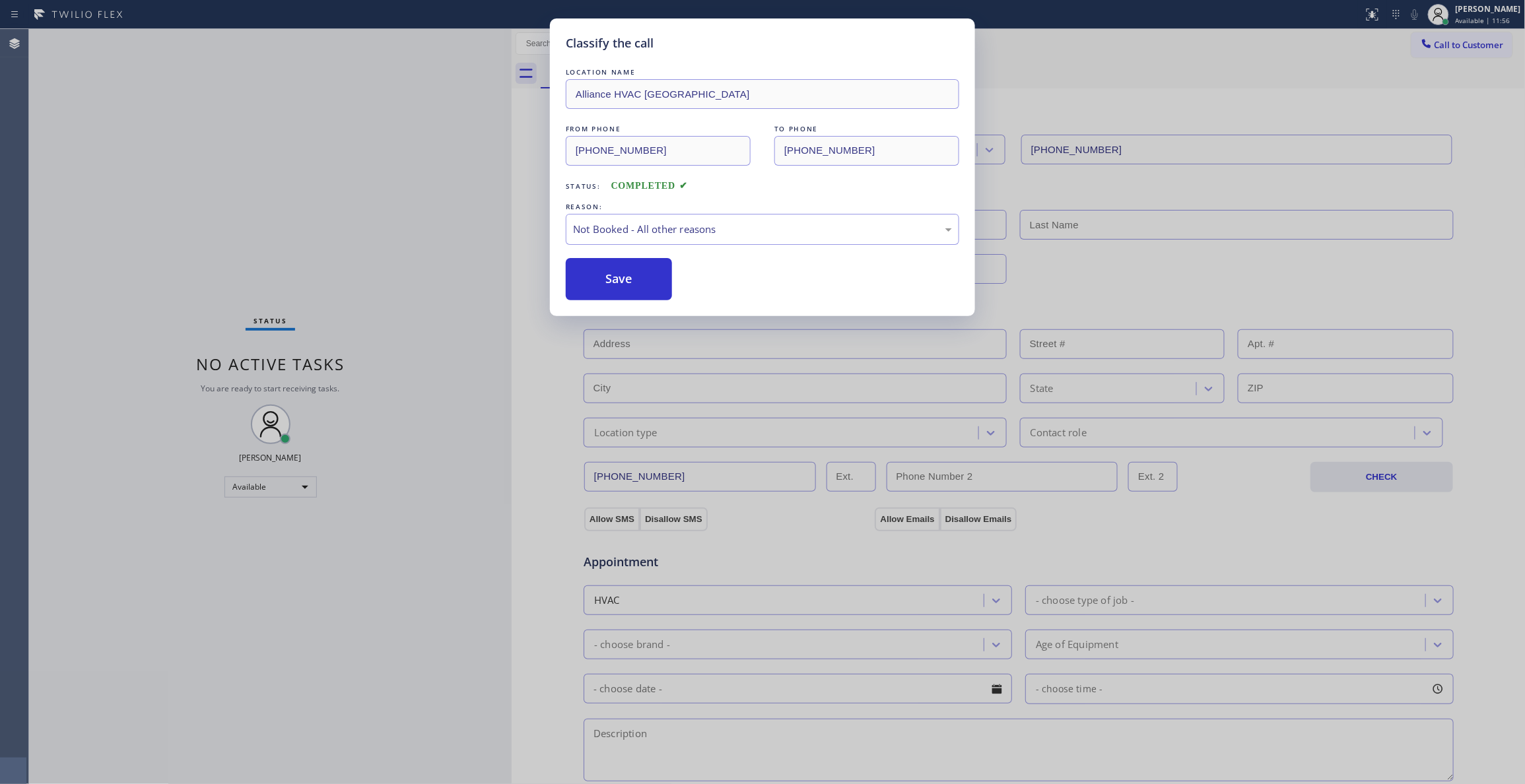
click at [641, 281] on button "Save" at bounding box center [619, 279] width 107 height 42
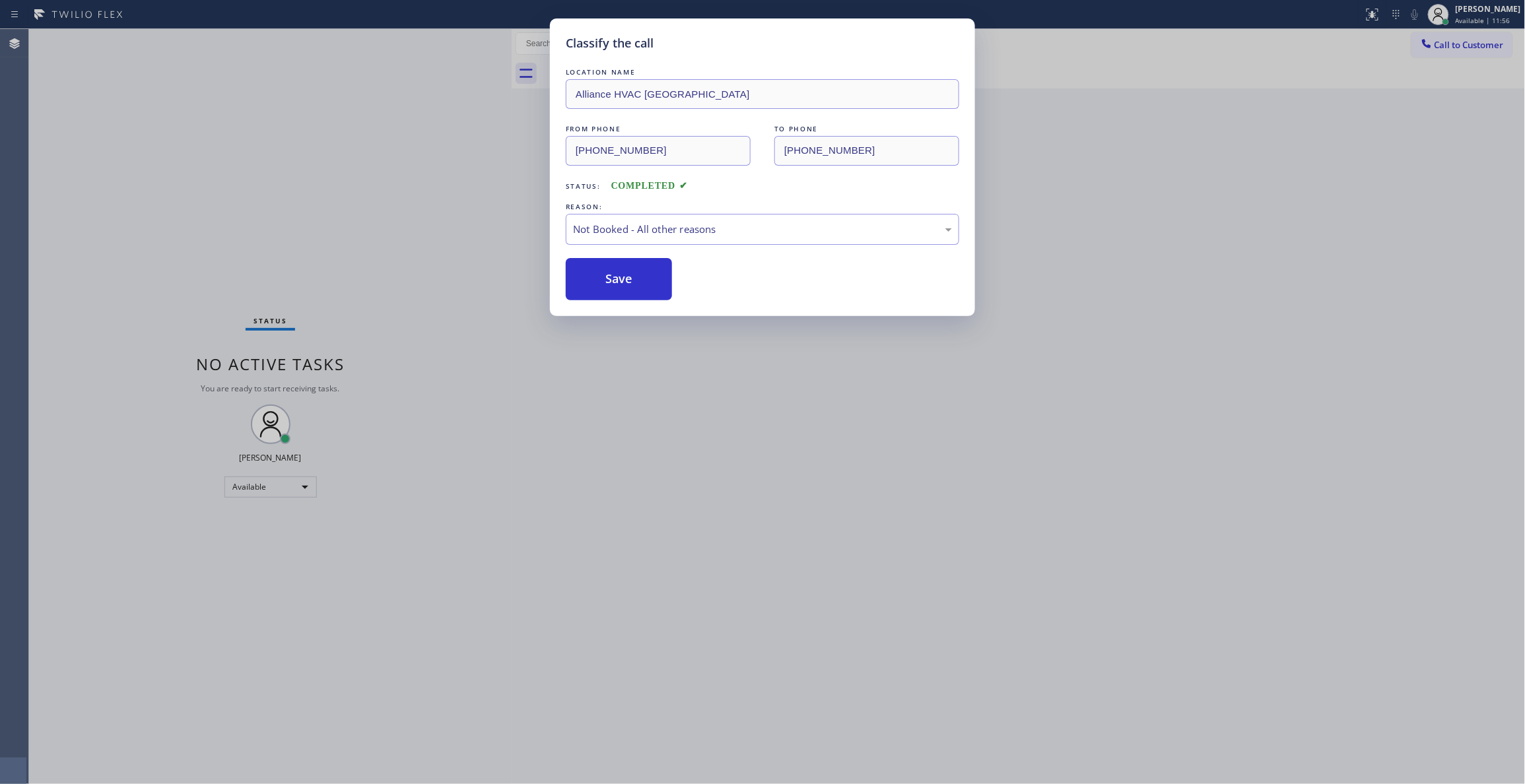
click at [641, 281] on button "Save" at bounding box center [619, 279] width 107 height 42
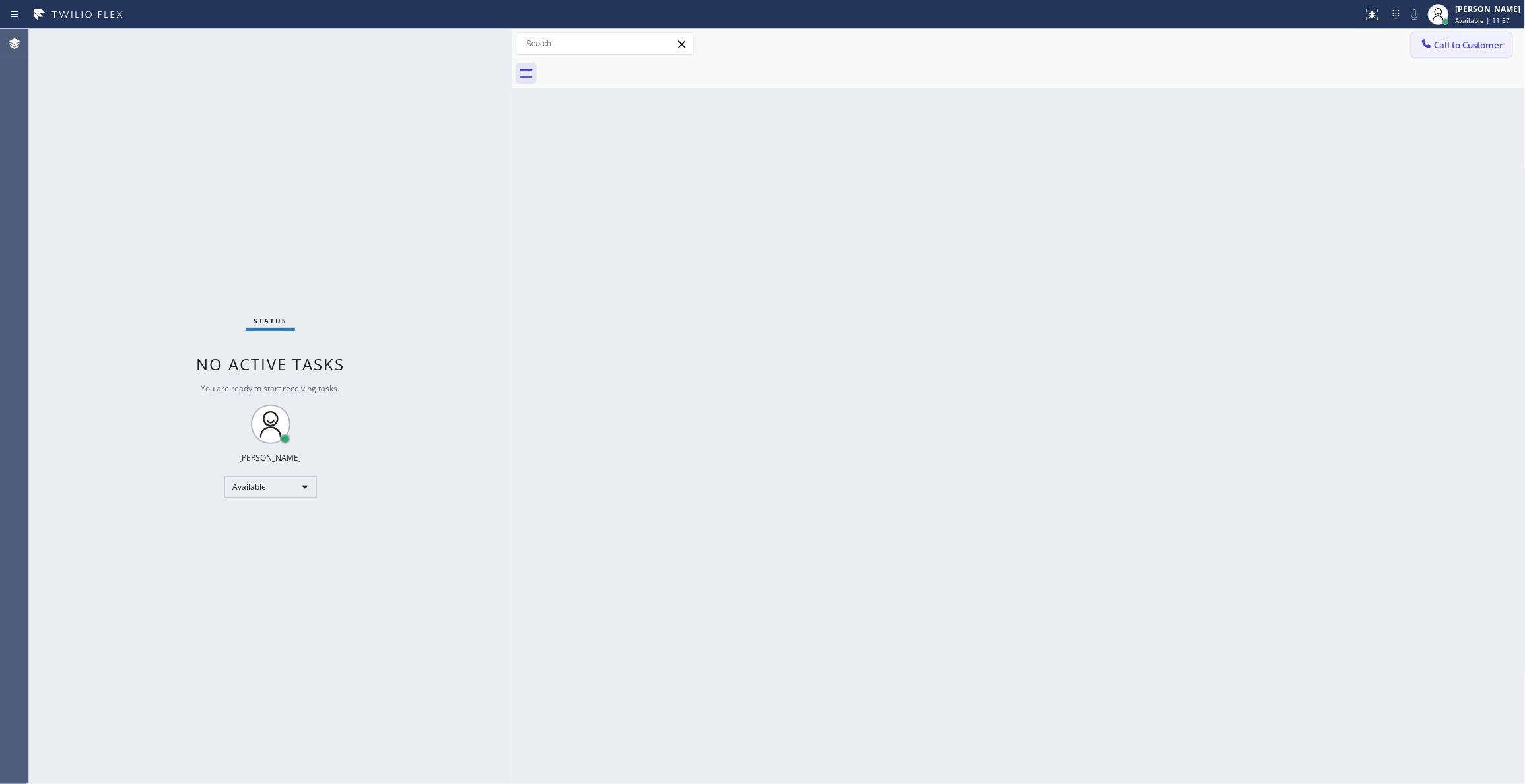
click at [1461, 48] on span "Call to Customer" at bounding box center [1469, 45] width 69 height 11
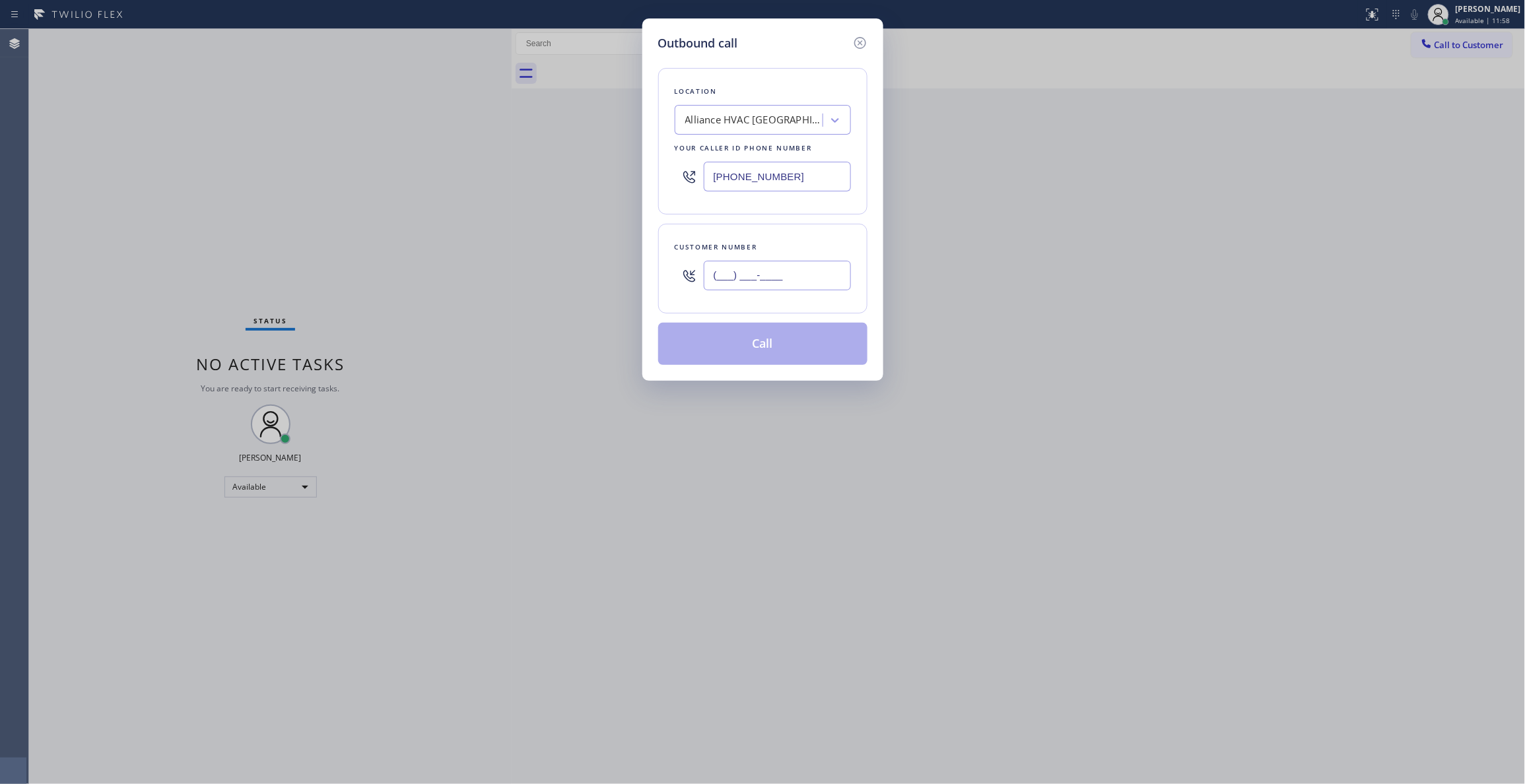
click at [770, 279] on input "(___) ___-____" at bounding box center [777, 275] width 148 height 29
paste input "310) 921-5660"
type input "[PHONE_NUMBER]"
click at [743, 349] on button "Call" at bounding box center [762, 343] width 209 height 42
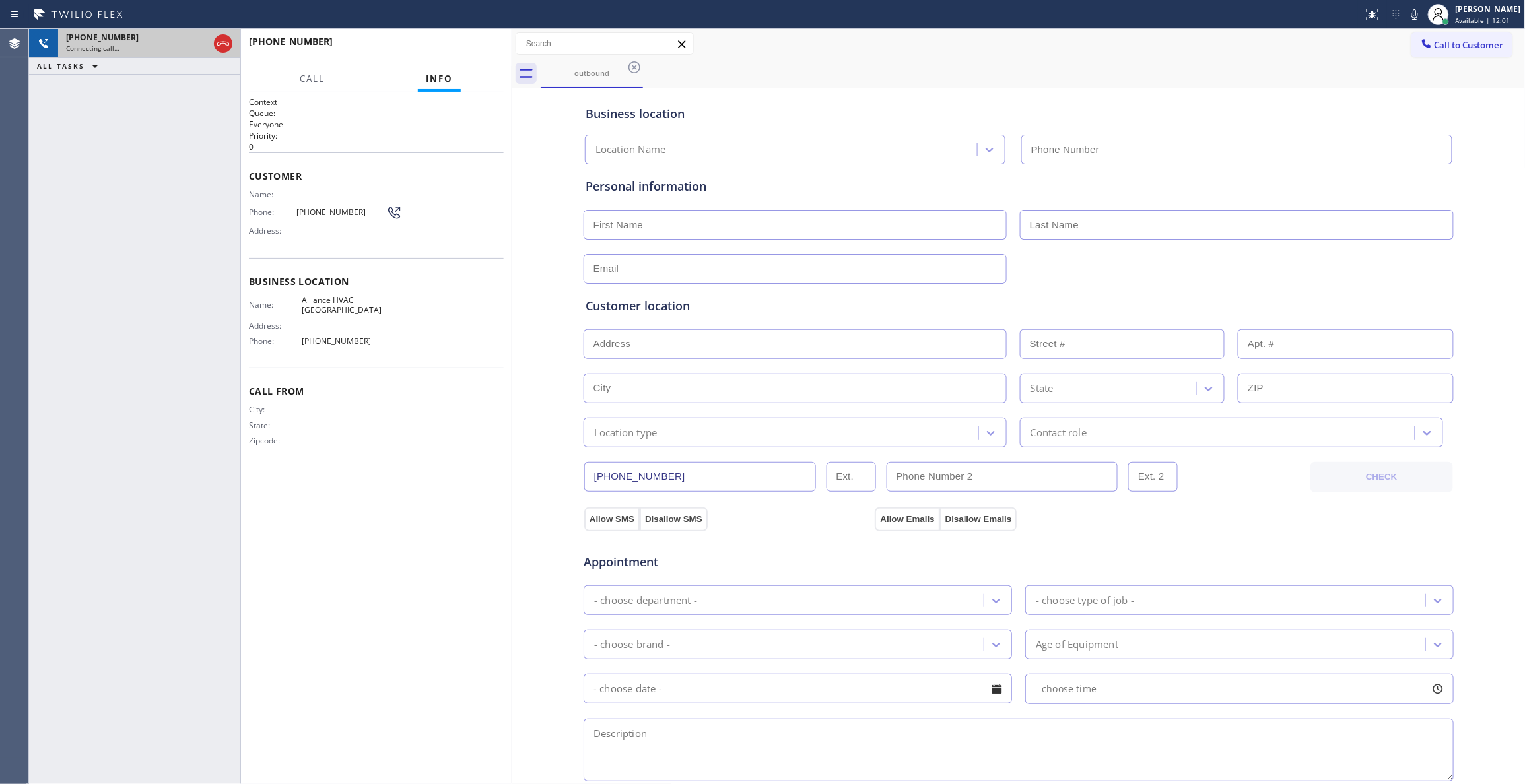
click at [175, 44] on div "Connecting call…" at bounding box center [137, 49] width 143 height 10
type input "[PHONE_NUMBER]"
click at [221, 40] on icon at bounding box center [223, 43] width 16 height 16
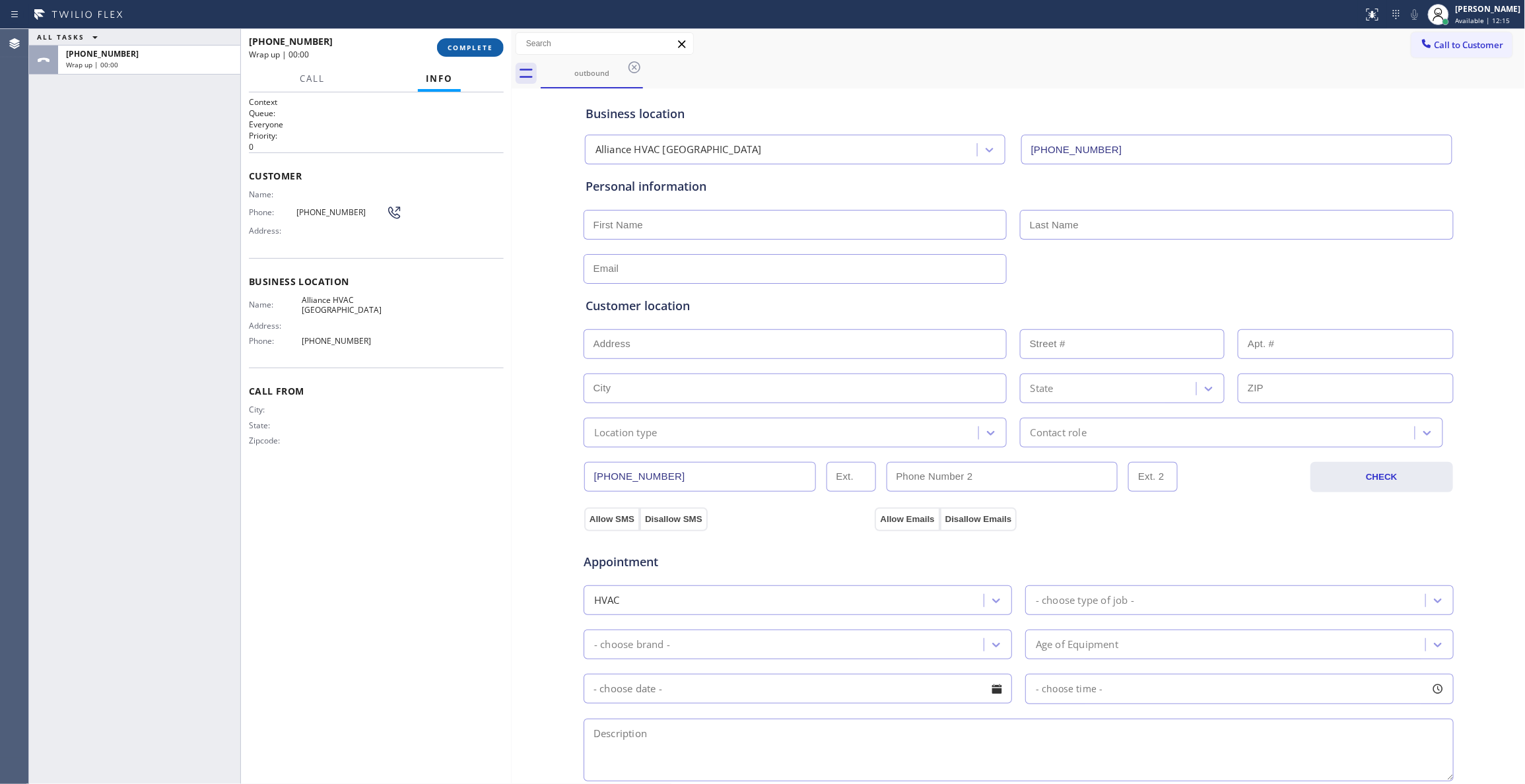
click at [463, 48] on span "COMPLETE" at bounding box center [470, 48] width 46 height 10
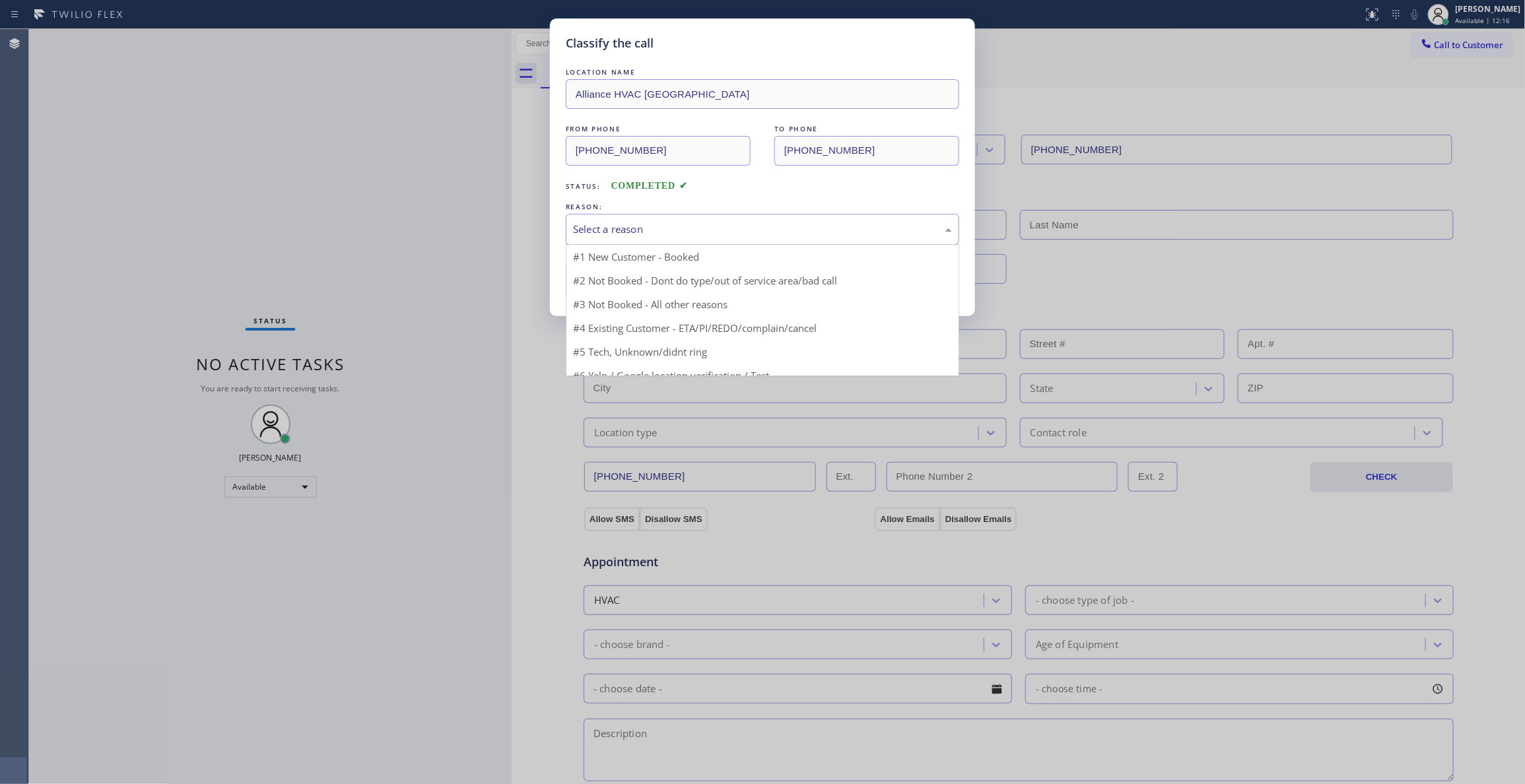
click at [624, 227] on div "Select a reason" at bounding box center [762, 229] width 379 height 15
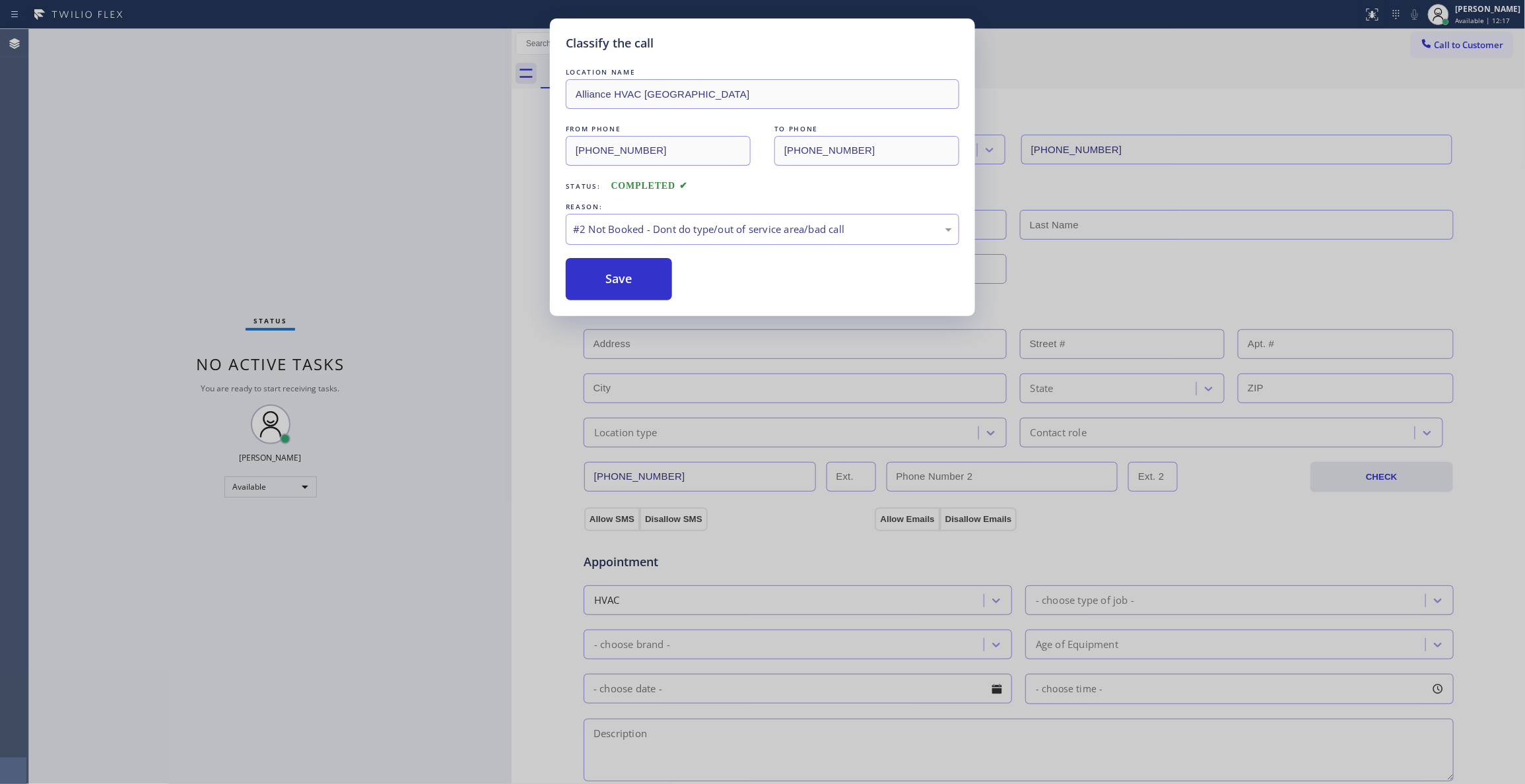
click at [612, 285] on button "Save" at bounding box center [619, 279] width 107 height 42
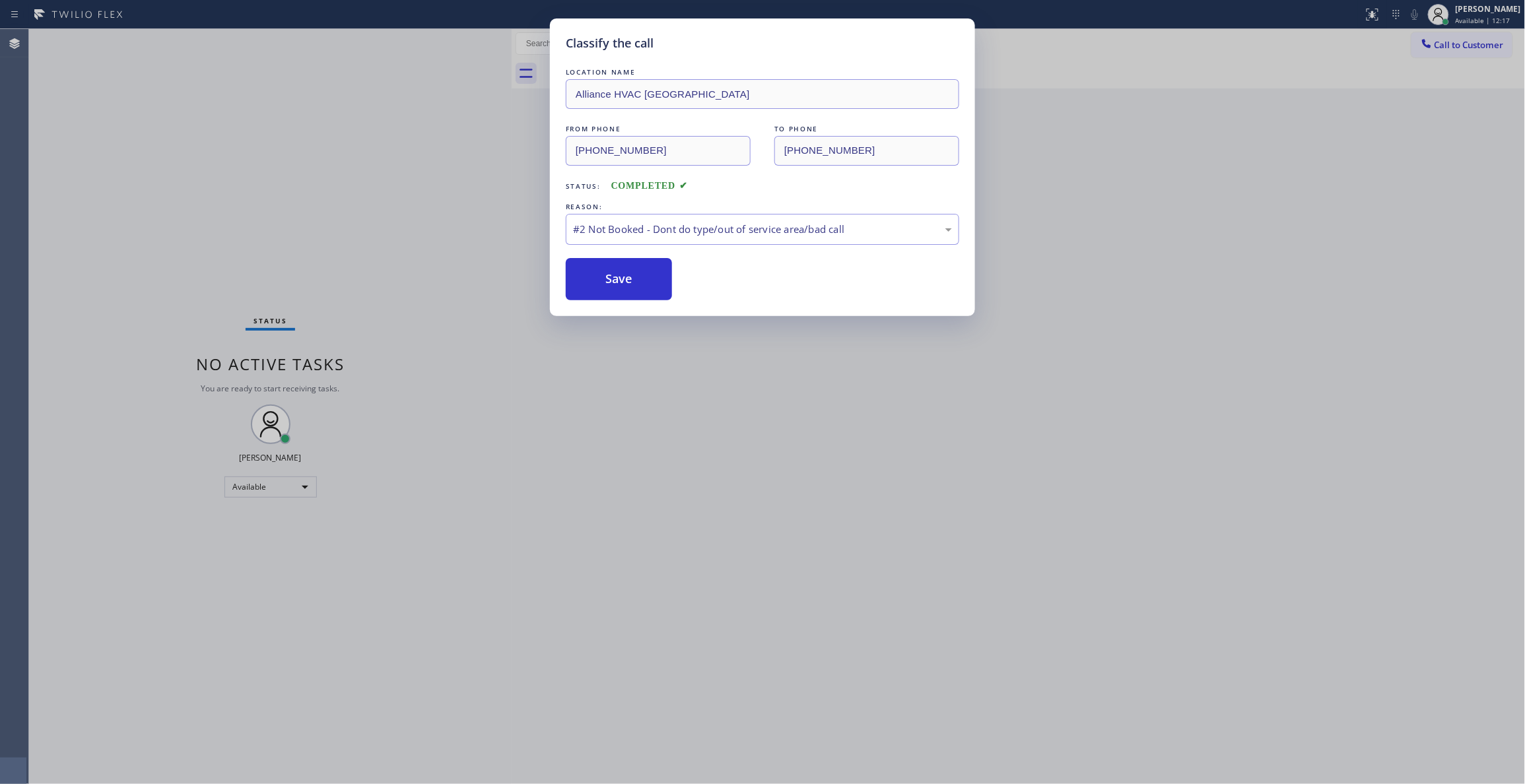
click at [612, 285] on button "Save" at bounding box center [619, 279] width 107 height 42
click at [635, 277] on button "Save" at bounding box center [619, 279] width 107 height 42
click at [640, 275] on button "Save" at bounding box center [619, 279] width 107 height 42
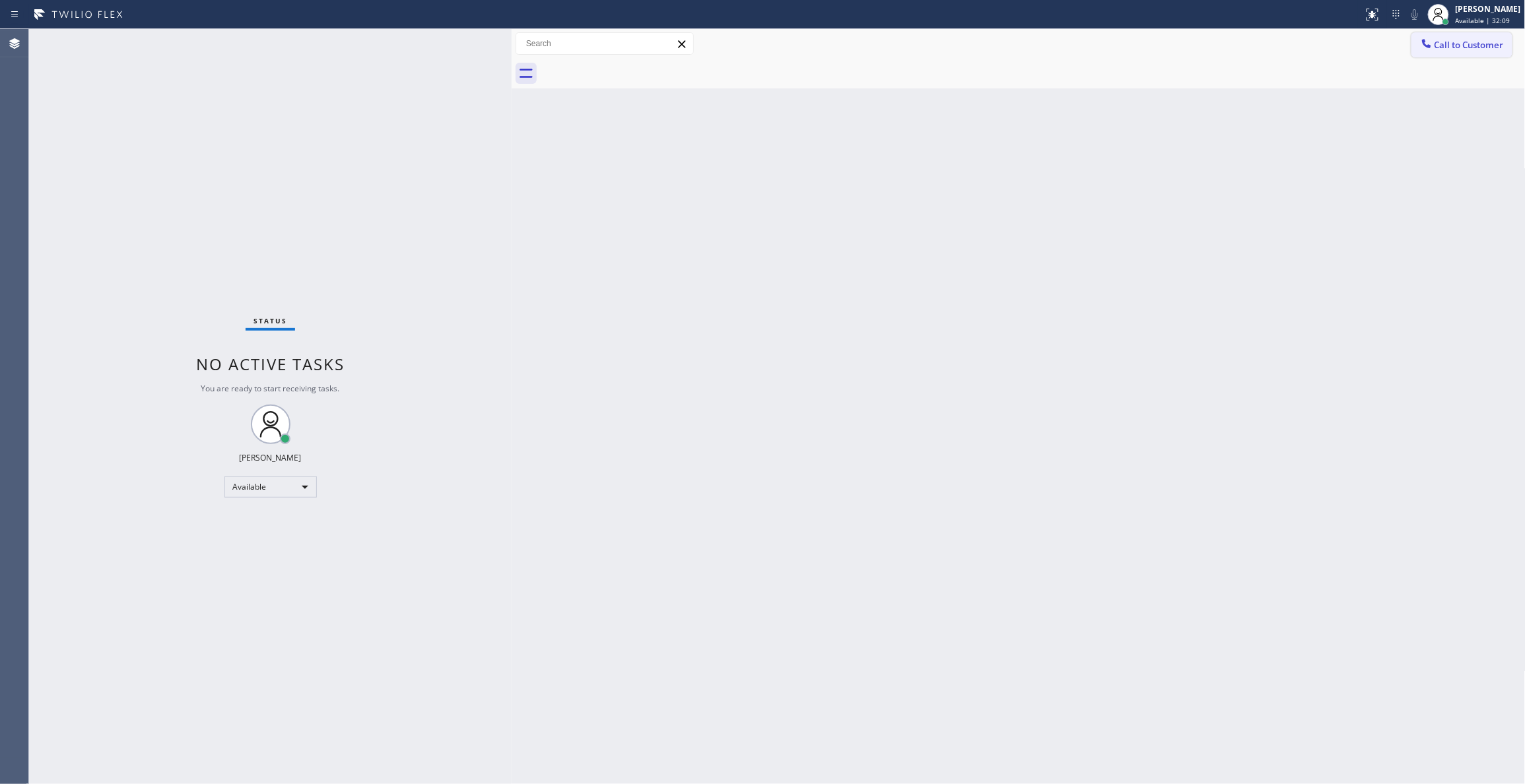
click at [1464, 49] on span "Call to Customer" at bounding box center [1469, 45] width 69 height 11
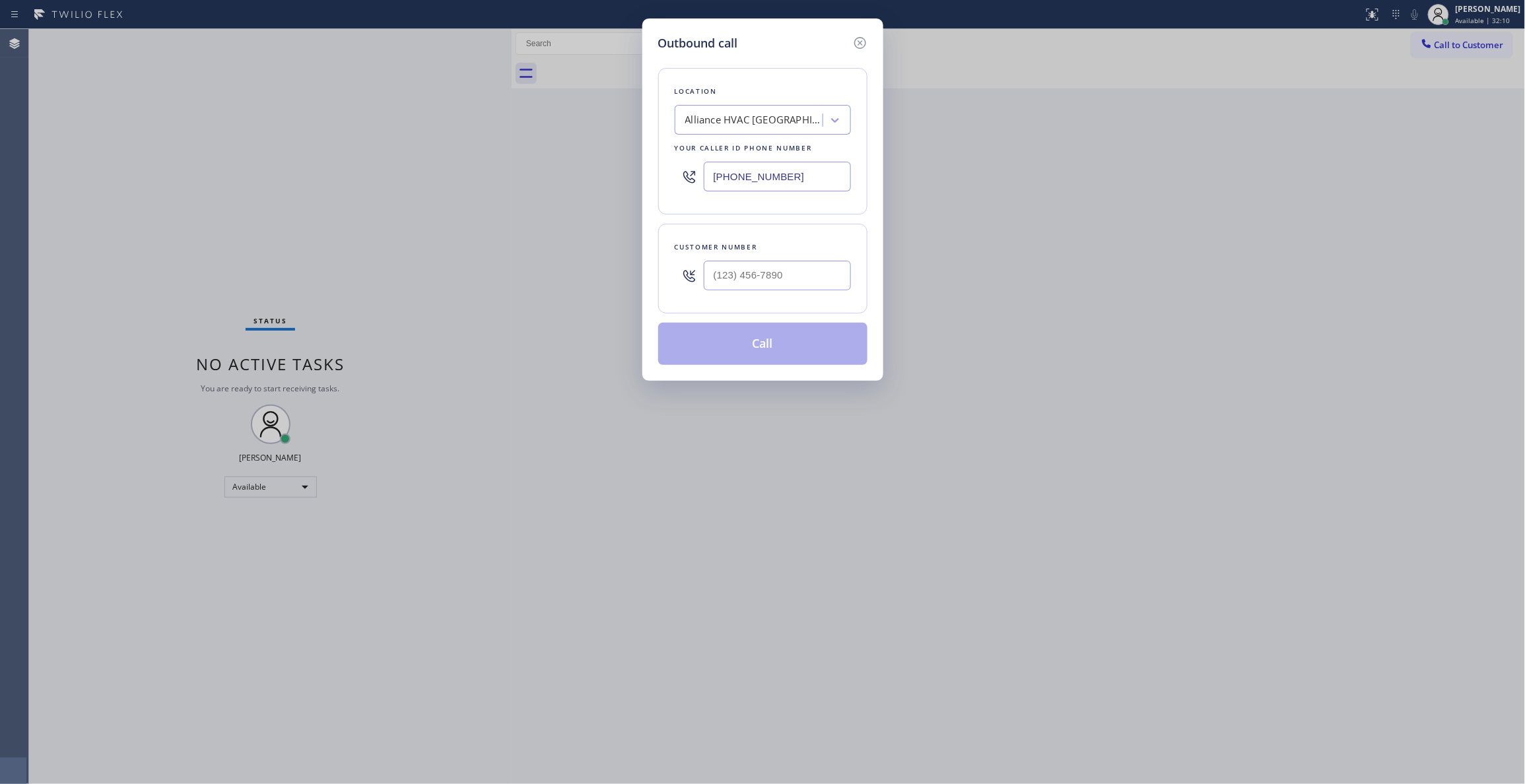
drag, startPoint x: 822, startPoint y: 184, endPoint x: 391, endPoint y: 195, distance: 431.1
click at [391, 195] on div "Outbound call Location Alliance HVAC [GEOGRAPHIC_DATA] Your caller id phone num…" at bounding box center [762, 392] width 1525 height 784
paste input "954) 799-3474"
type input "[PHONE_NUMBER]"
click at [732, 270] on input "(___) ___-____" at bounding box center [777, 275] width 148 height 29
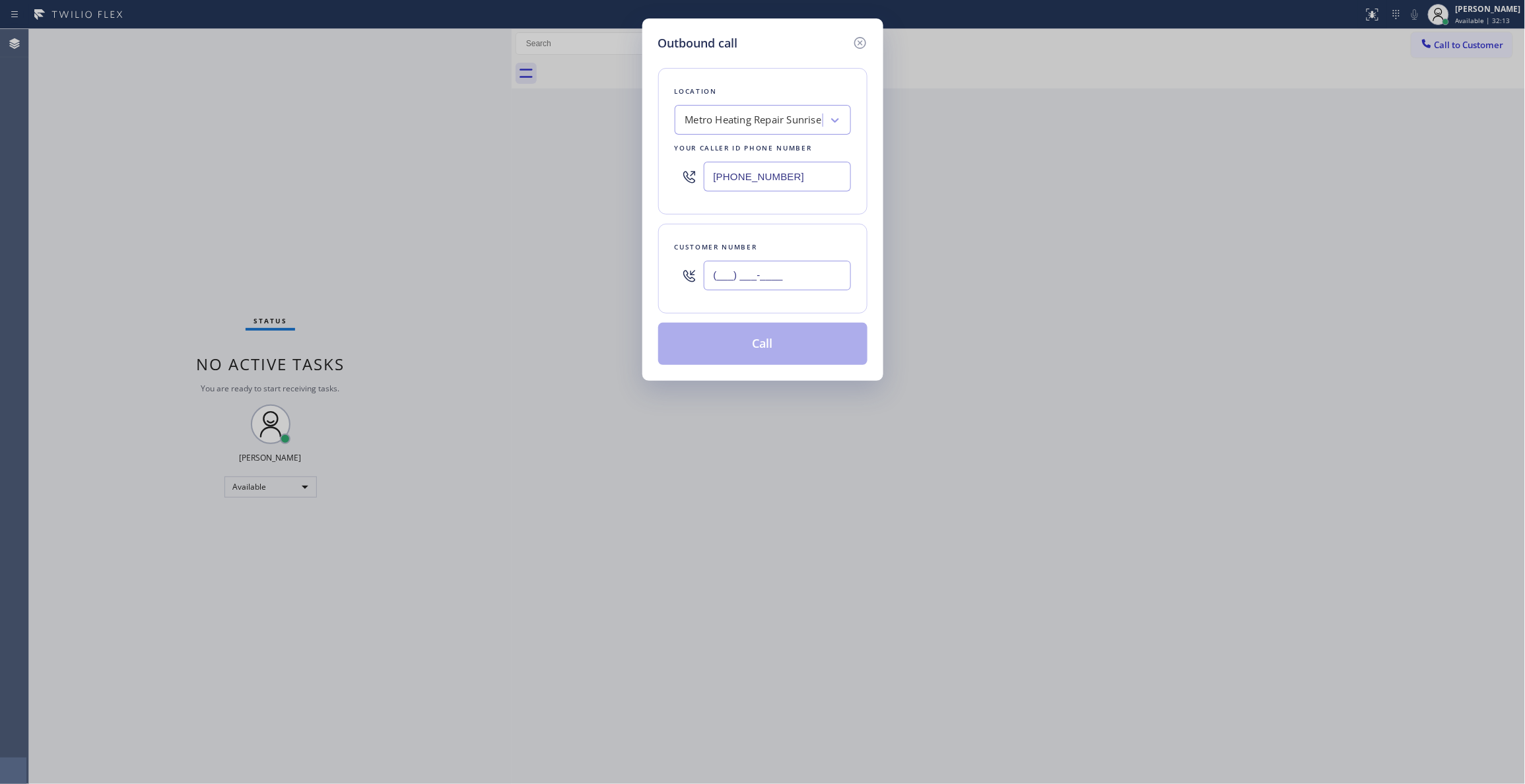
paste input "954) 676-7903"
type input "[PHONE_NUMBER]"
click at [750, 344] on button "Call" at bounding box center [762, 343] width 209 height 42
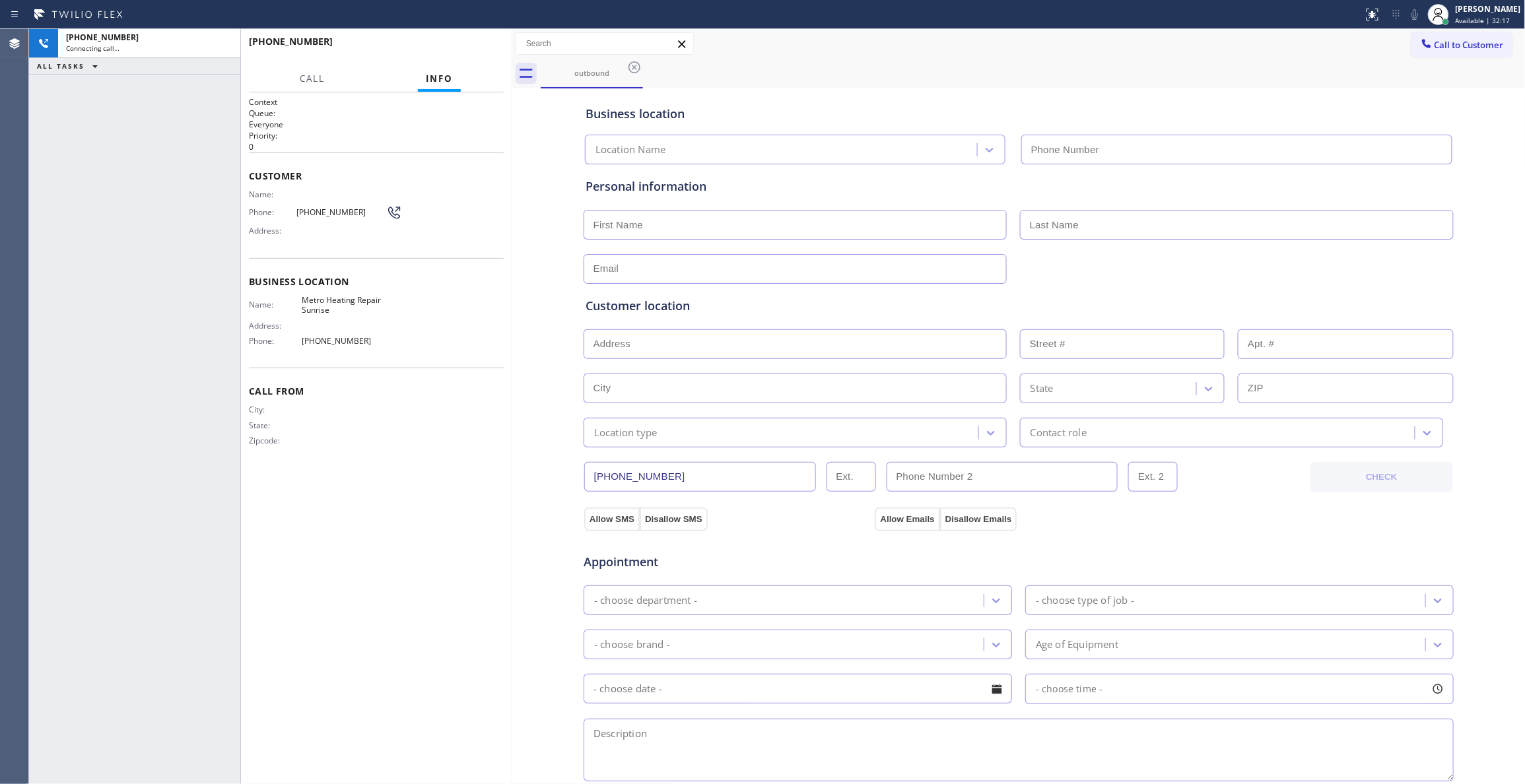
type input "[PHONE_NUMBER]"
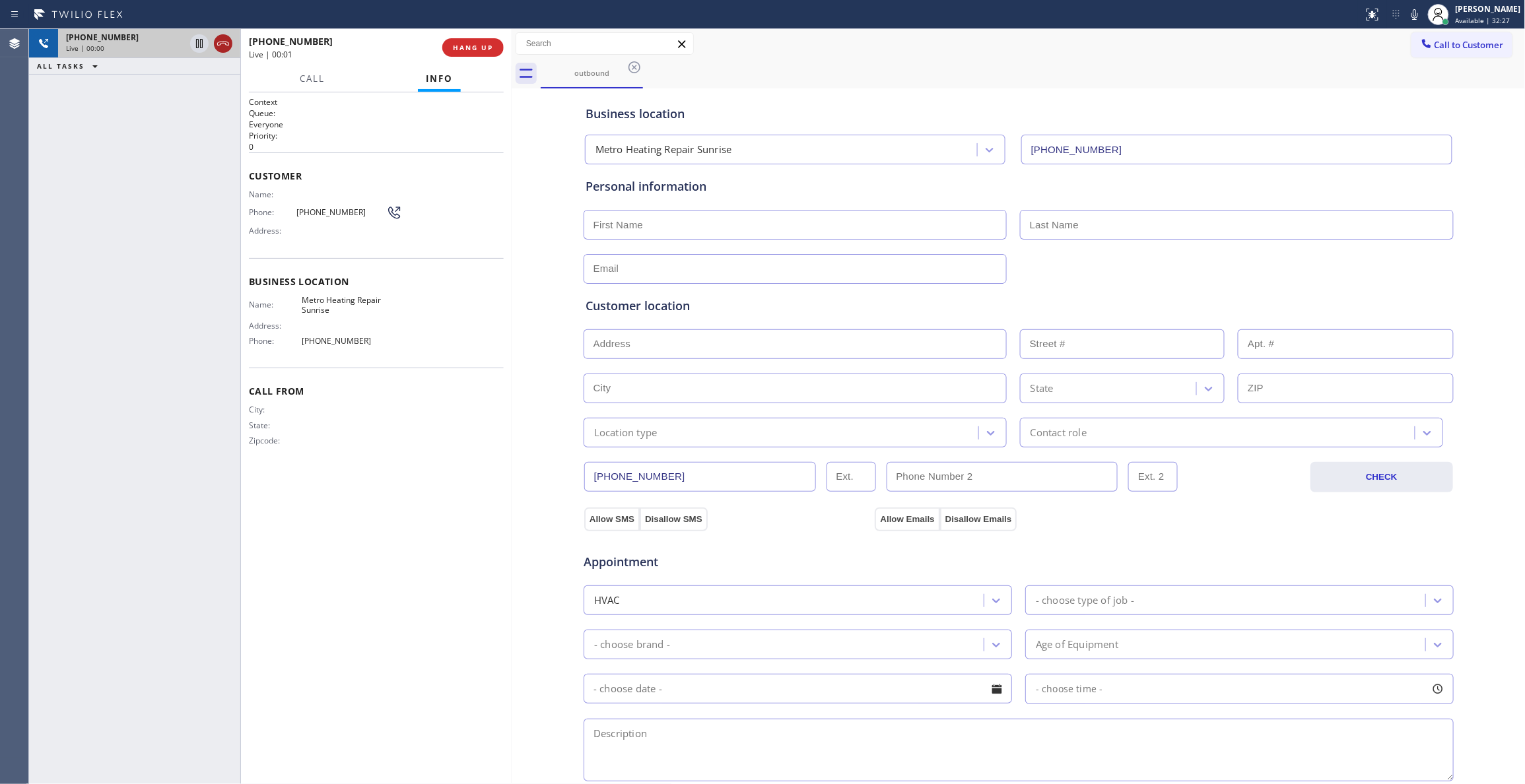
click at [225, 42] on icon at bounding box center [223, 43] width 16 height 16
click at [482, 42] on button "COMPLETE" at bounding box center [470, 47] width 67 height 18
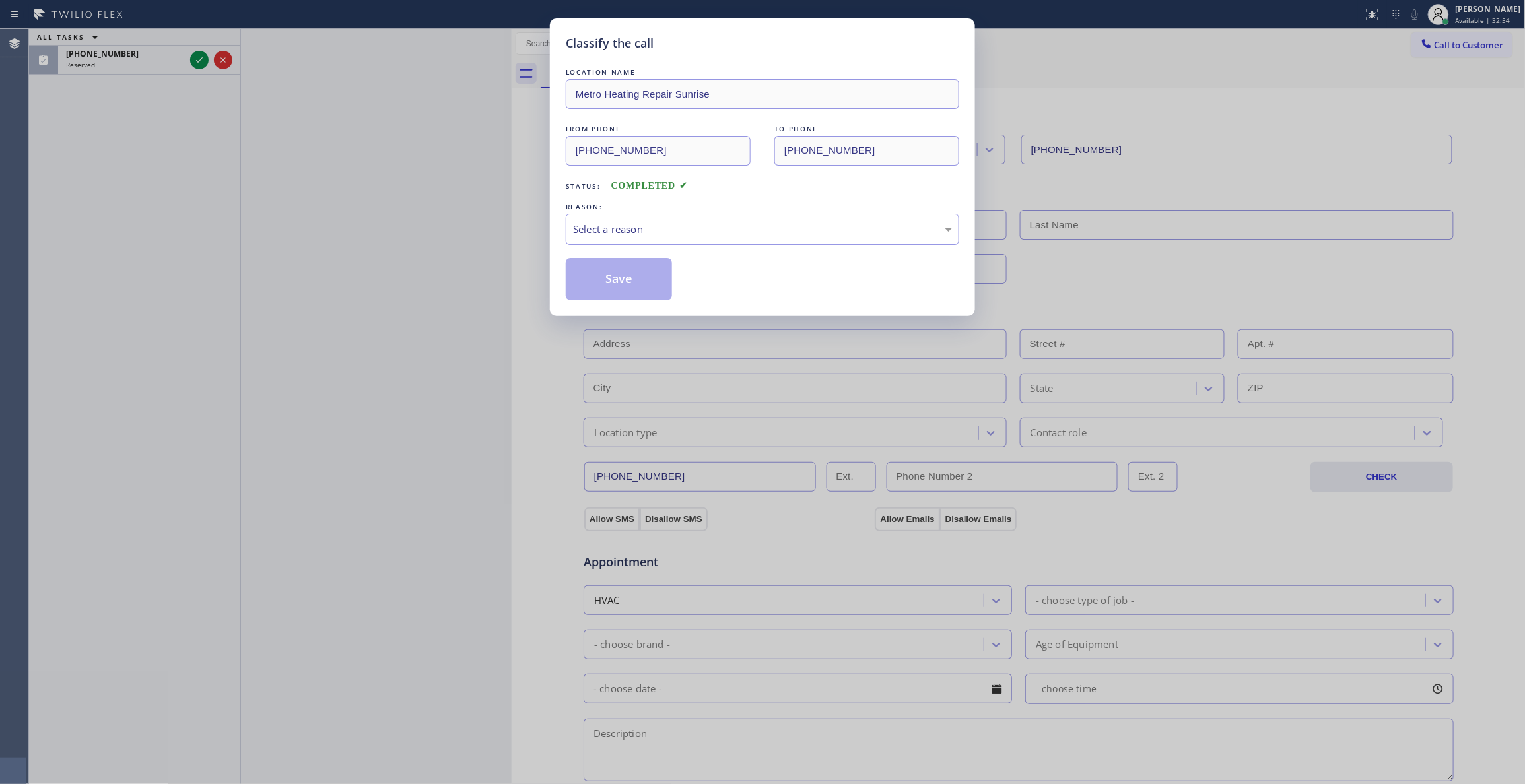
drag, startPoint x: 188, startPoint y: 157, endPoint x: 239, endPoint y: 81, distance: 91.5
click at [188, 157] on div "Classify the call LOCATION NAME Metro Heating Repair Sunrise FROM PHONE [PHONE_…" at bounding box center [762, 392] width 1525 height 784
click at [197, 61] on div "Classify the call LOCATION NAME Metro Heating Repair Sunrise FROM PHONE [PHONE_…" at bounding box center [762, 392] width 1525 height 784
click at [653, 227] on div "Select a reason" at bounding box center [762, 229] width 379 height 15
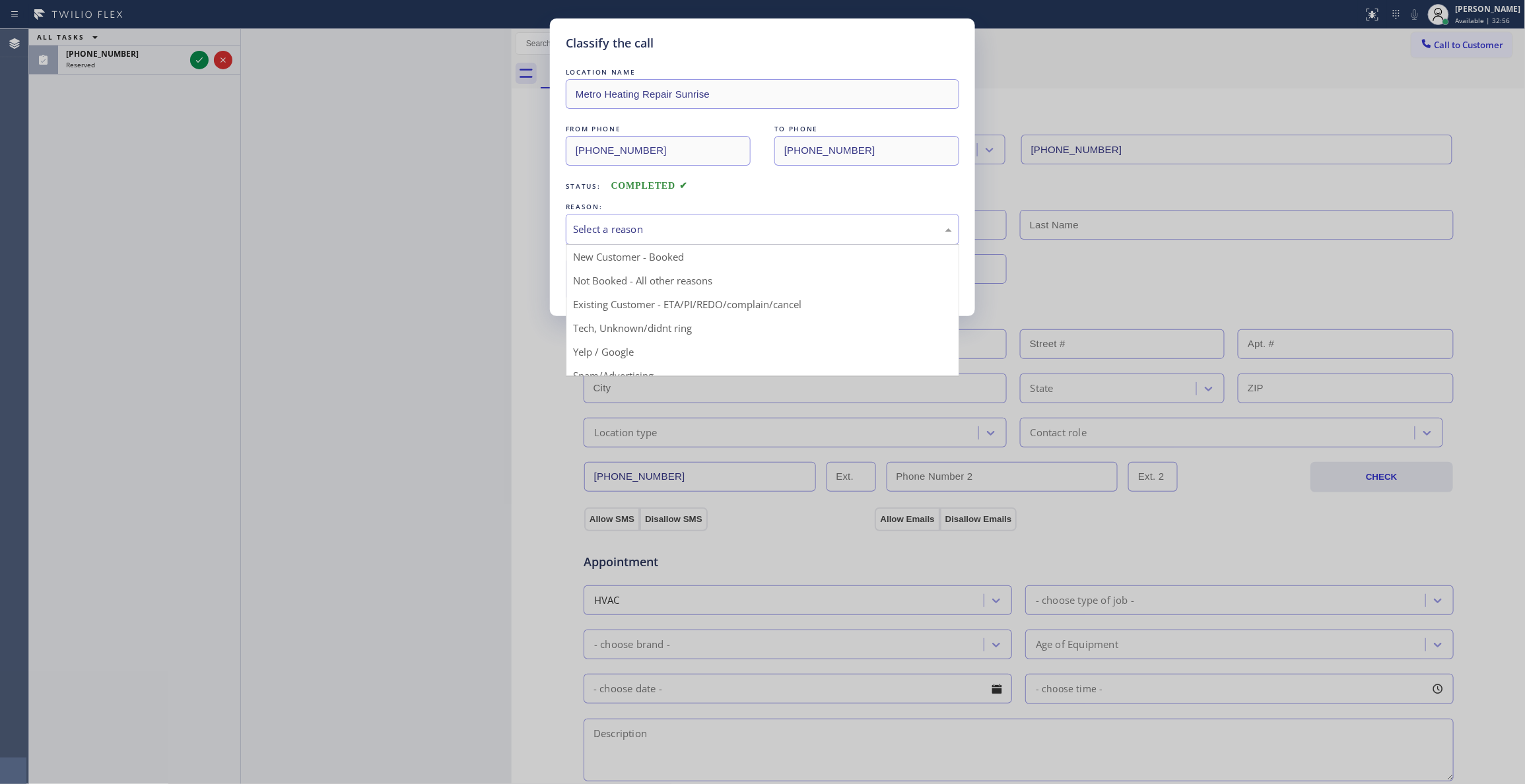
drag, startPoint x: 614, startPoint y: 283, endPoint x: 428, endPoint y: 175, distance: 215.1
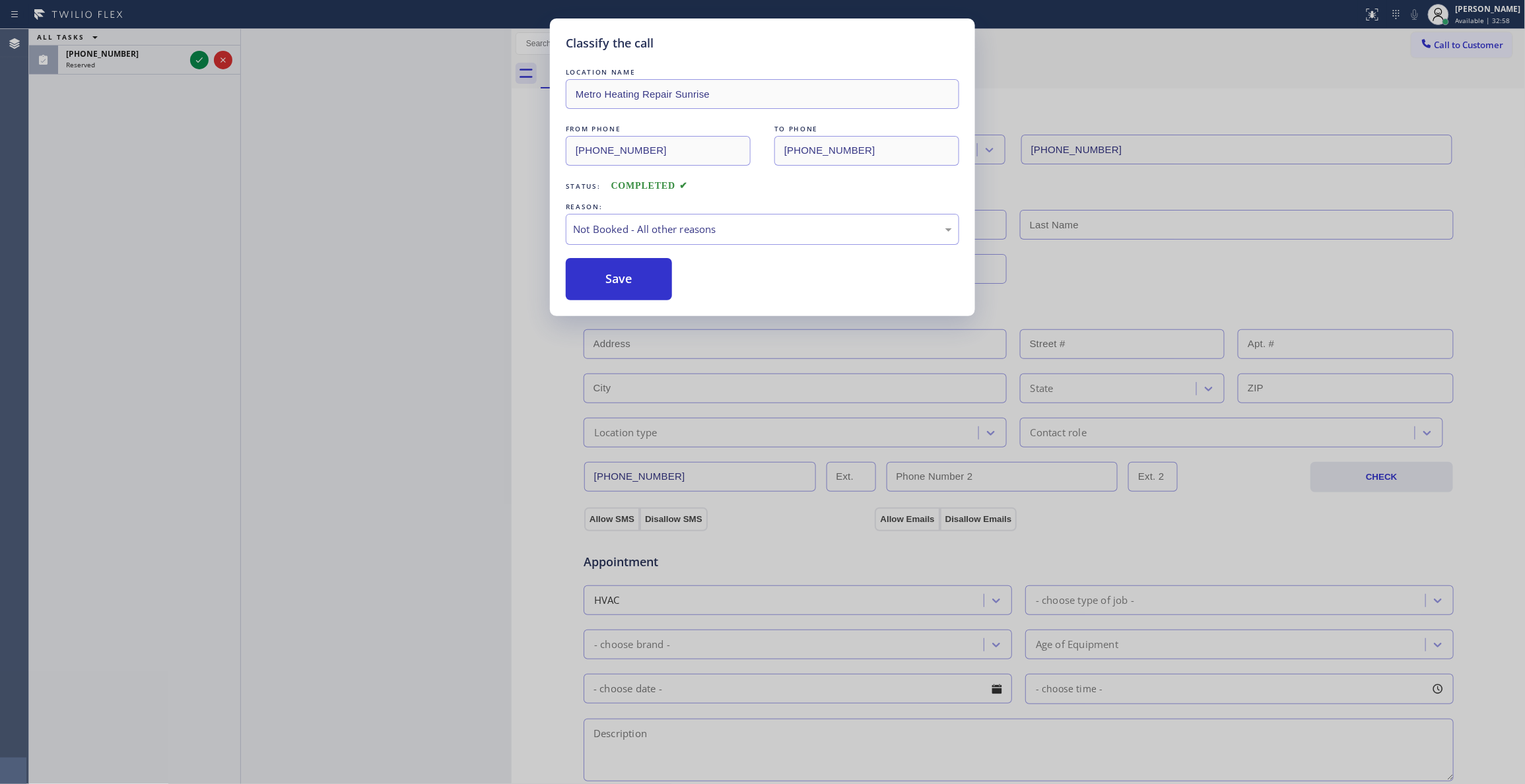
click at [196, 61] on div "Classify the call LOCATION NAME Metro Heating Repair Sunrise FROM PHONE [PHONE_…" at bounding box center [762, 392] width 1525 height 784
click at [619, 293] on button "Save" at bounding box center [619, 279] width 107 height 42
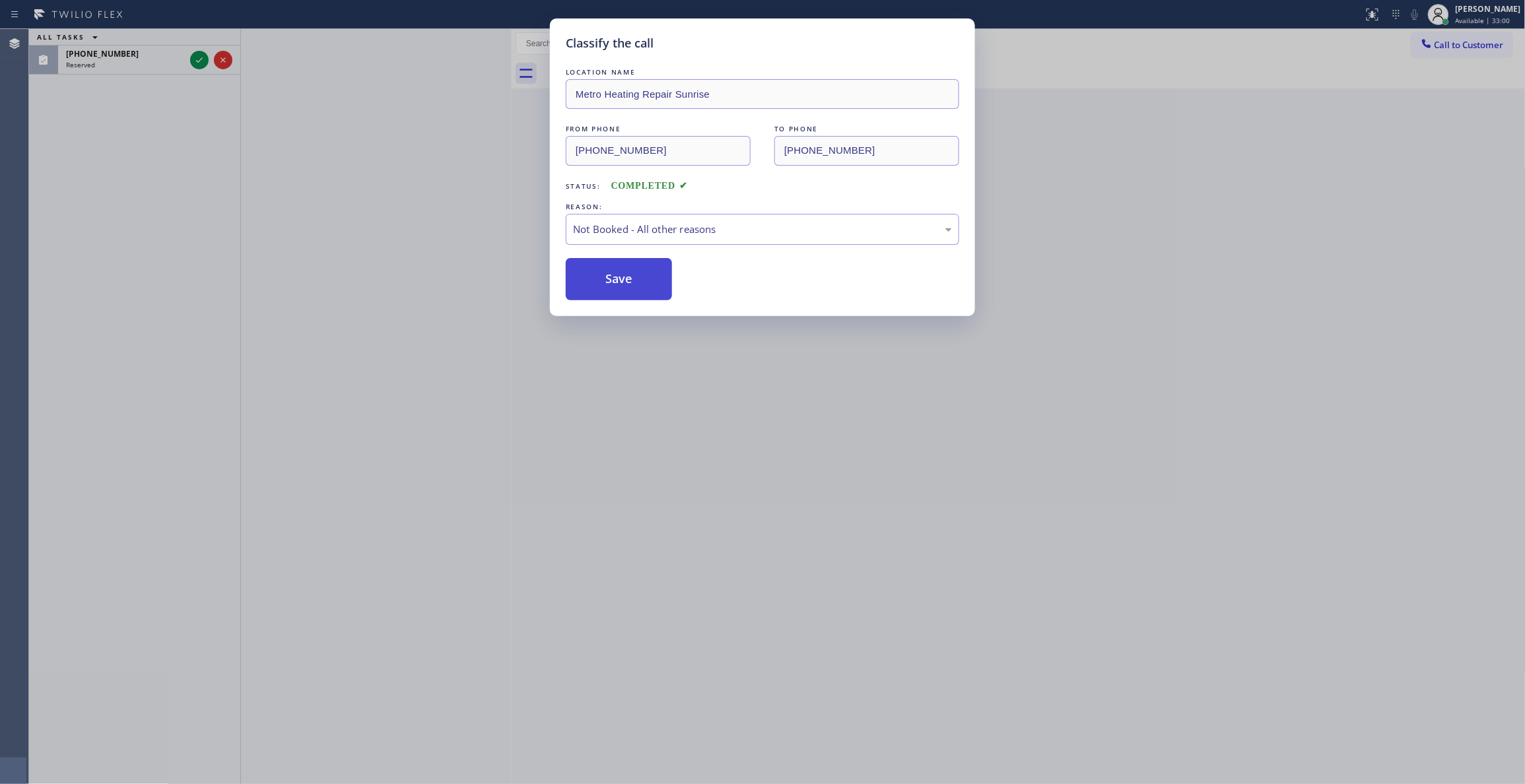
click at [595, 280] on button "Save" at bounding box center [619, 279] width 107 height 42
click at [594, 279] on button "Save" at bounding box center [619, 279] width 107 height 42
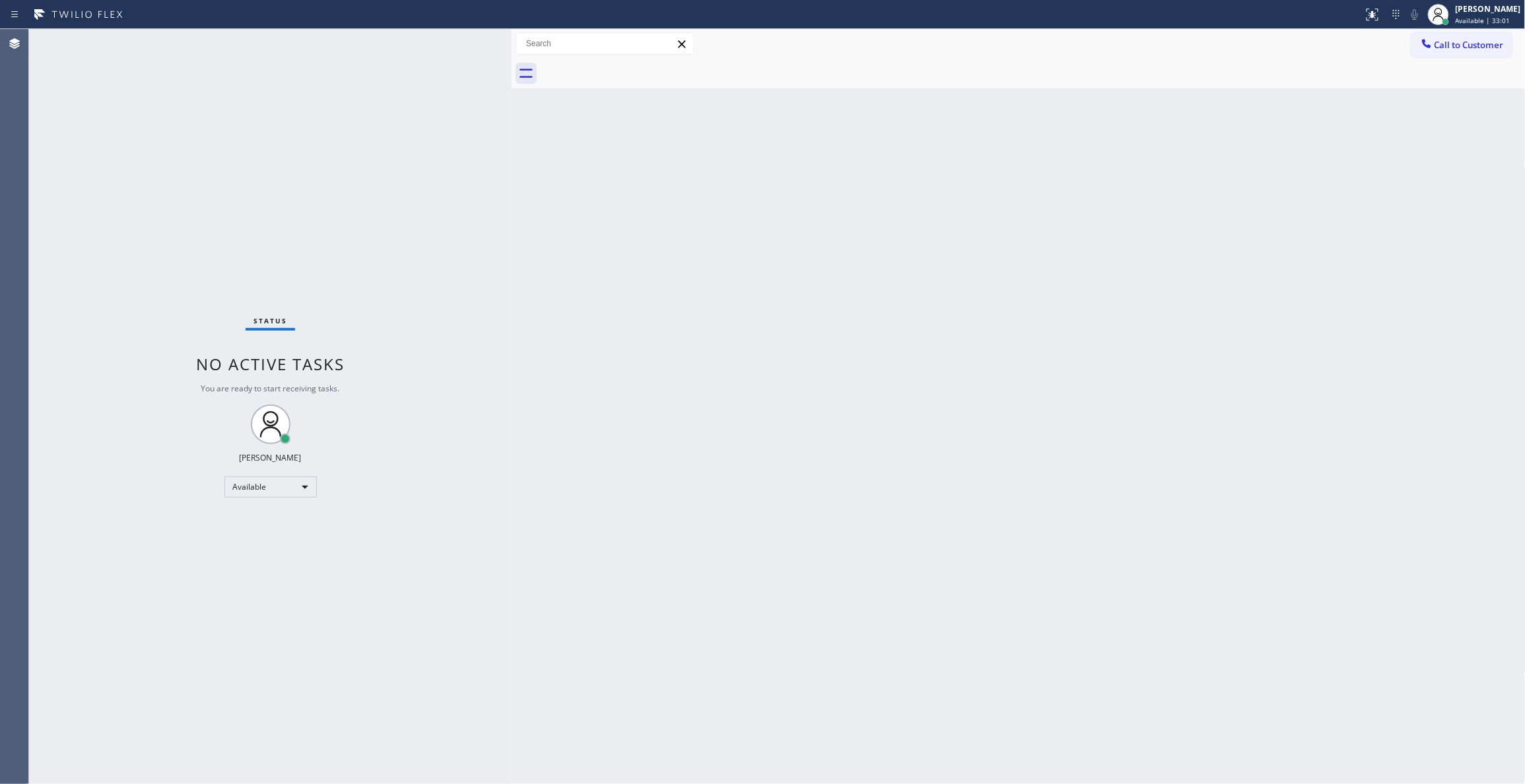
click at [201, 61] on div "Status No active tasks You are ready to start receiving tasks. [PERSON_NAME] Av…" at bounding box center [270, 406] width 483 height 755
click at [799, 205] on div "Back to Dashboard Change Sender ID Customers Technicians Select a contact Outbo…" at bounding box center [1018, 406] width 1014 height 755
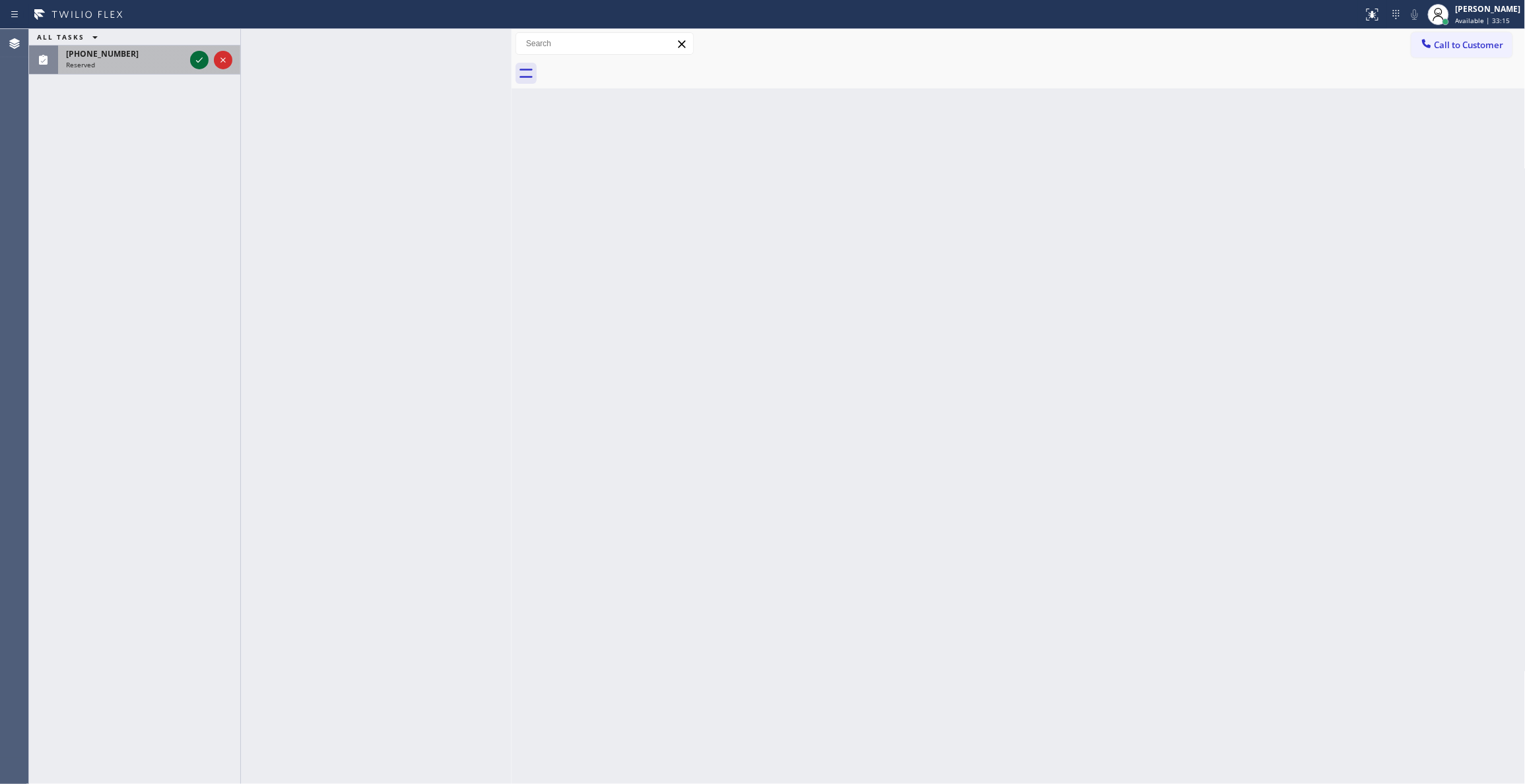
drag, startPoint x: 205, startPoint y: 117, endPoint x: 196, endPoint y: 65, distance: 52.8
click at [204, 109] on div "ALL TASKS ALL TASKS ACTIVE TASKS TASKS IN WRAP UP [PHONE_NUMBER] Reserved" at bounding box center [135, 406] width 211 height 755
click at [196, 59] on icon at bounding box center [199, 60] width 16 height 16
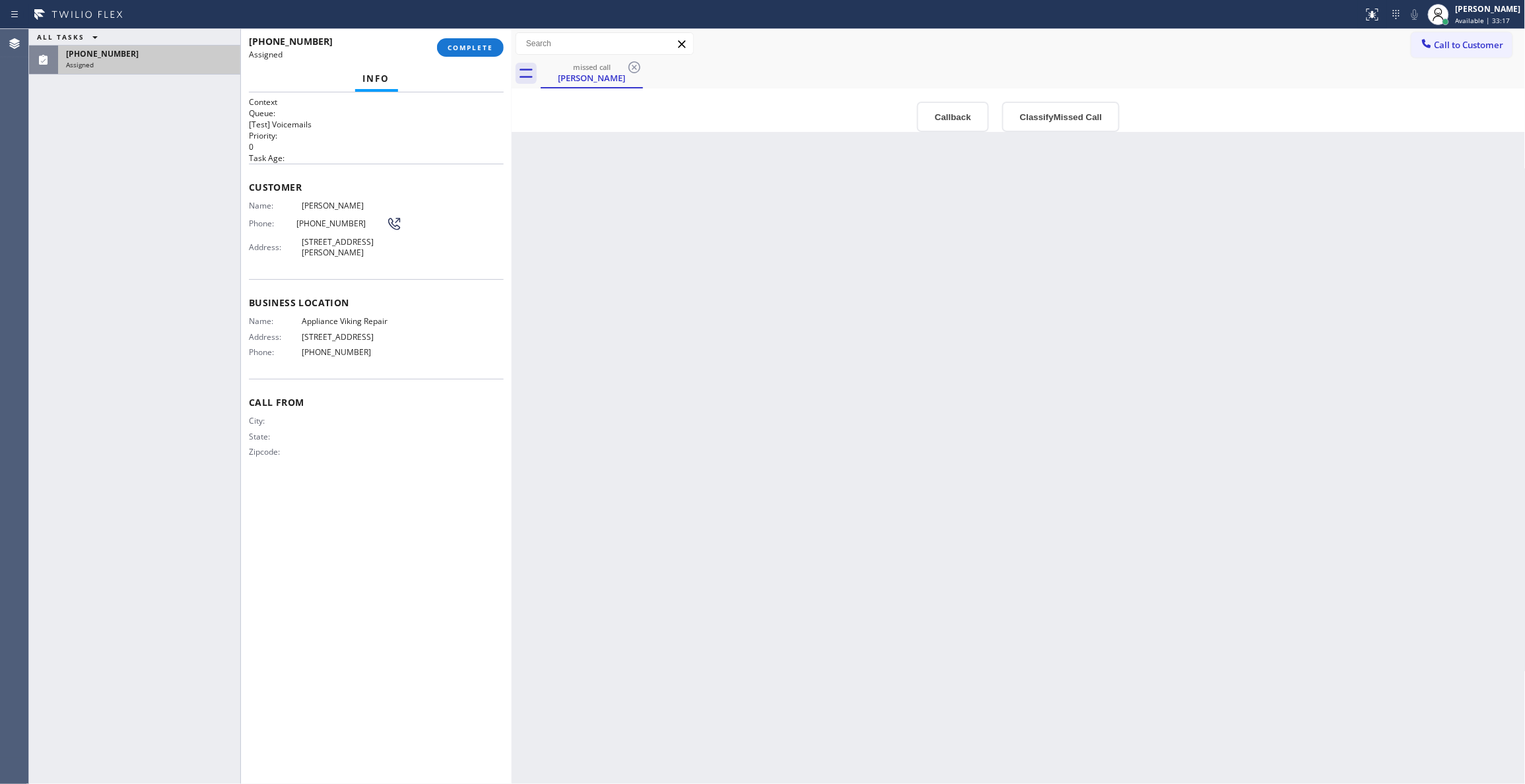
type input "[PHONE_NUMBER]"
click at [942, 123] on button "Callback" at bounding box center [953, 117] width 72 height 30
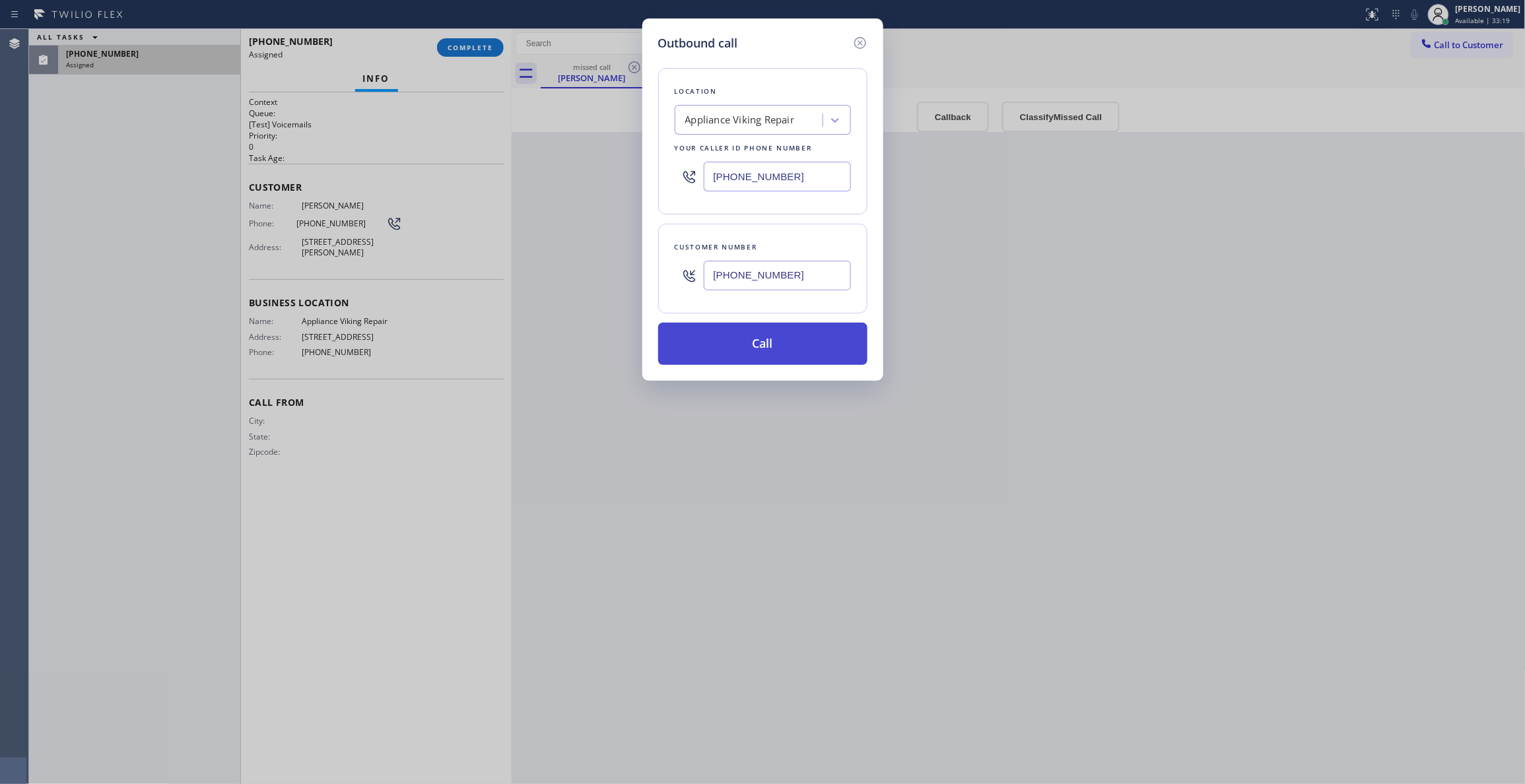
click at [763, 352] on button "Call" at bounding box center [762, 343] width 209 height 42
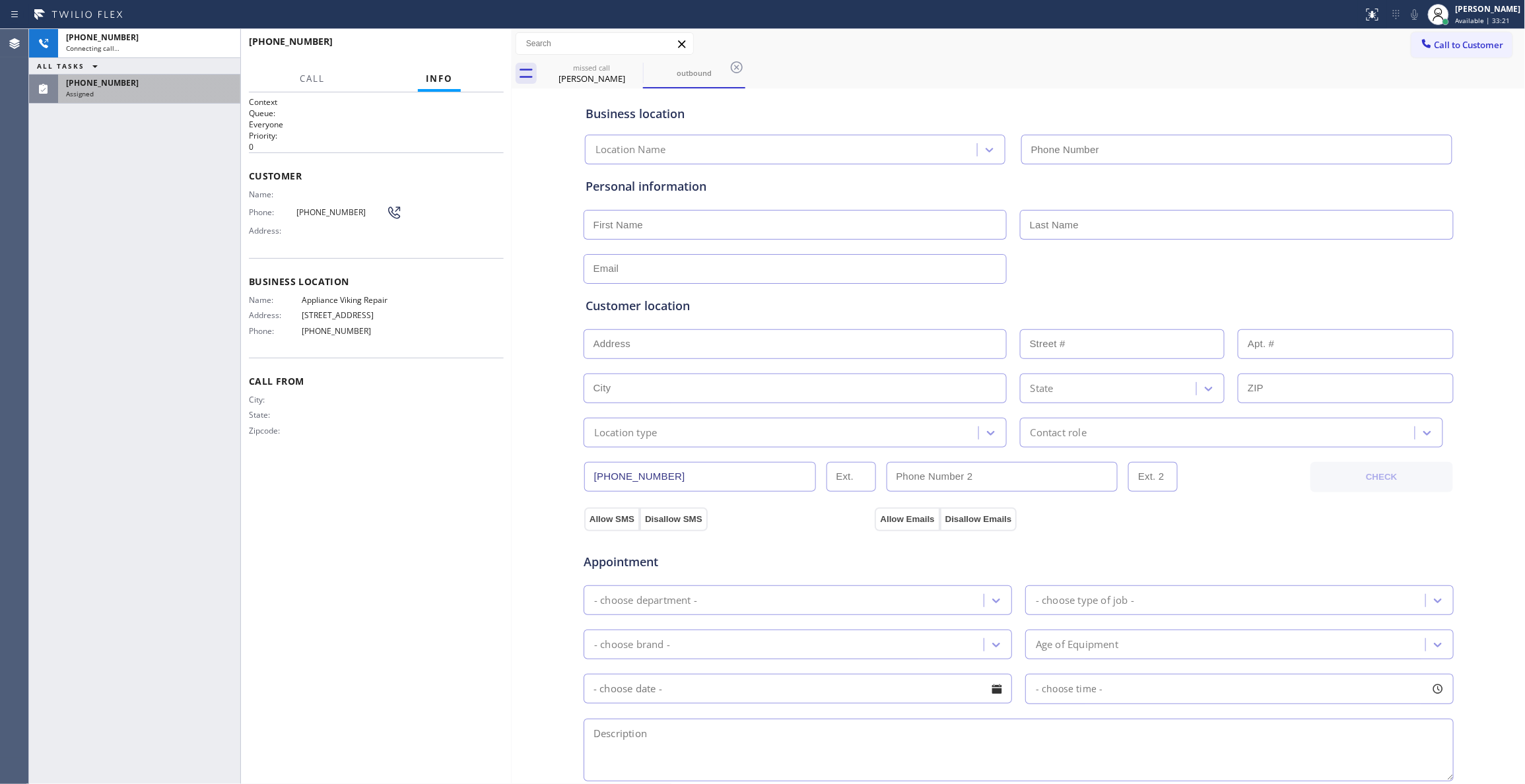
type input "[PHONE_NUMBER]"
click at [161, 91] on div "Assigned" at bounding box center [149, 94] width 167 height 10
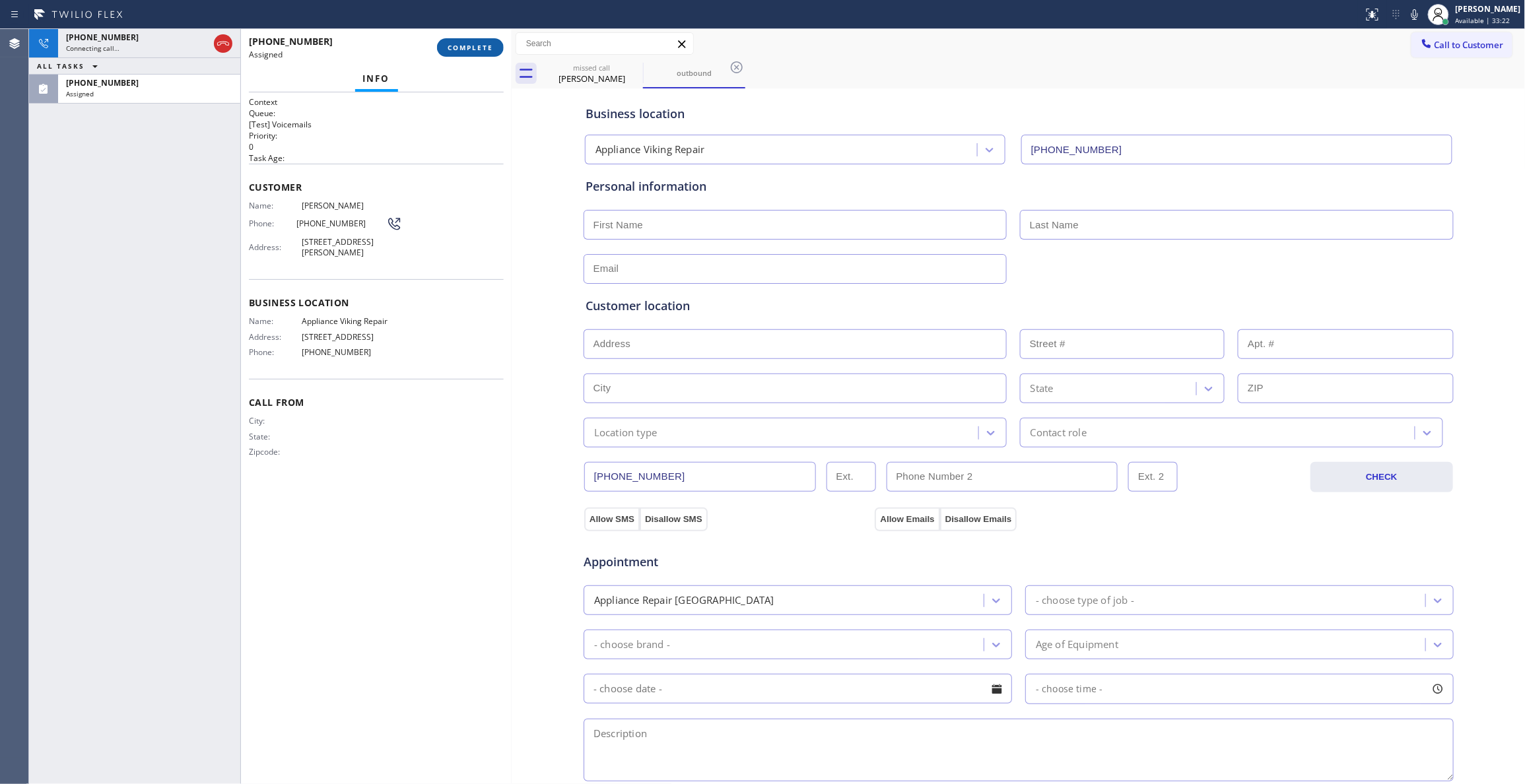
click at [460, 49] on span "COMPLETE" at bounding box center [470, 48] width 46 height 10
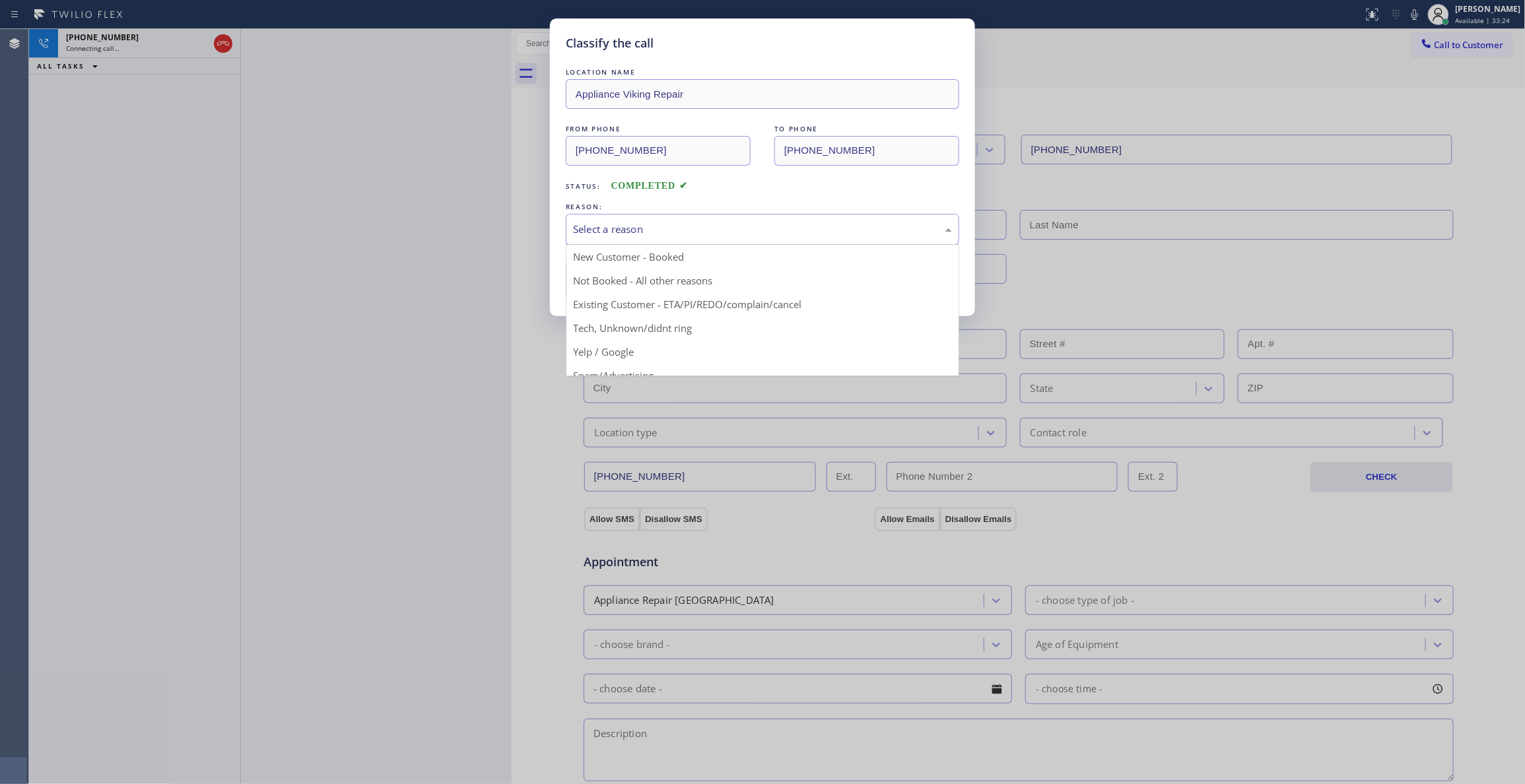
click at [622, 238] on div "Select a reason" at bounding box center [762, 229] width 393 height 31
click at [617, 285] on button "Save" at bounding box center [619, 279] width 107 height 42
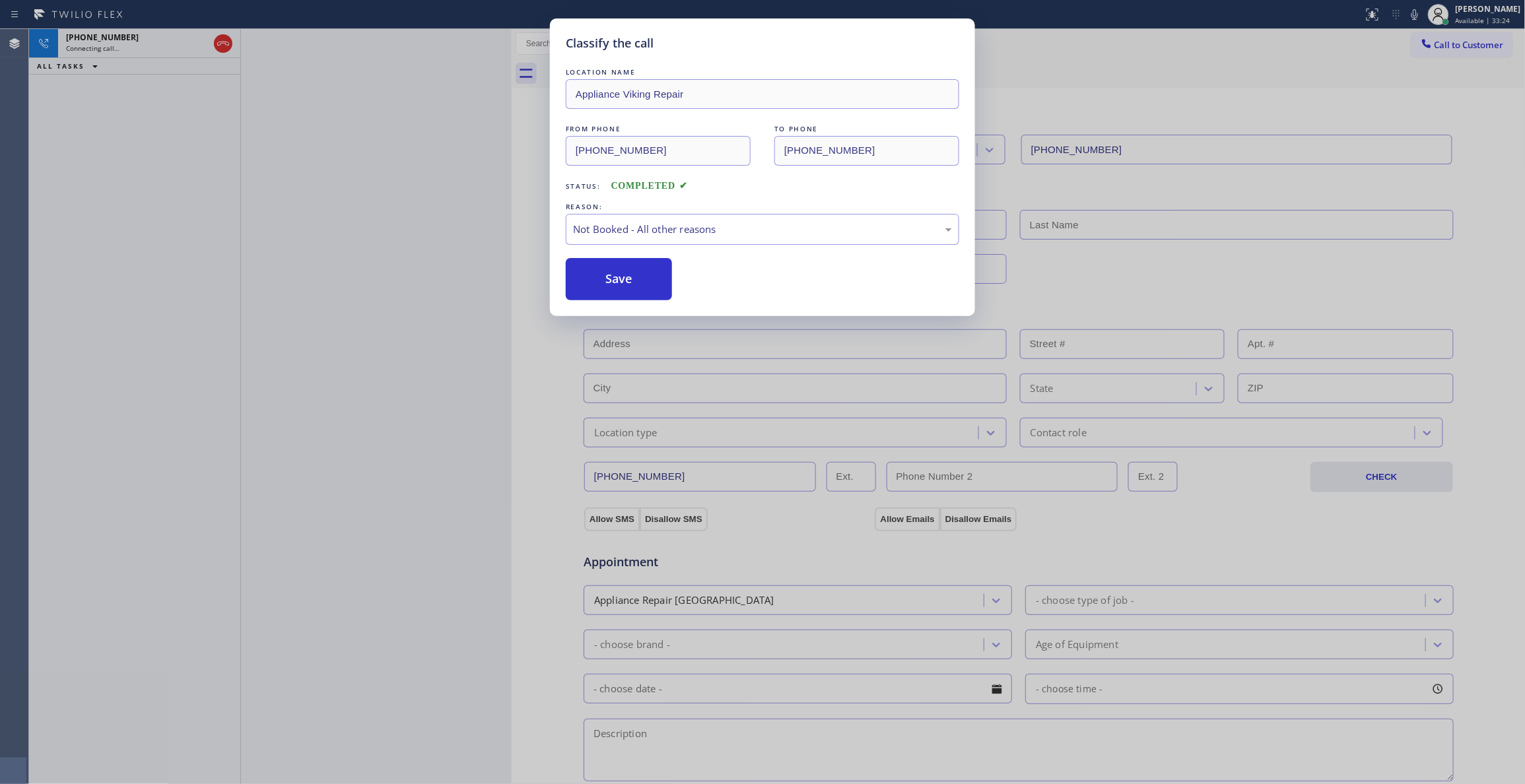
drag, startPoint x: 617, startPoint y: 285, endPoint x: 284, endPoint y: 128, distance: 368.2
click at [617, 284] on button "Save" at bounding box center [619, 279] width 107 height 42
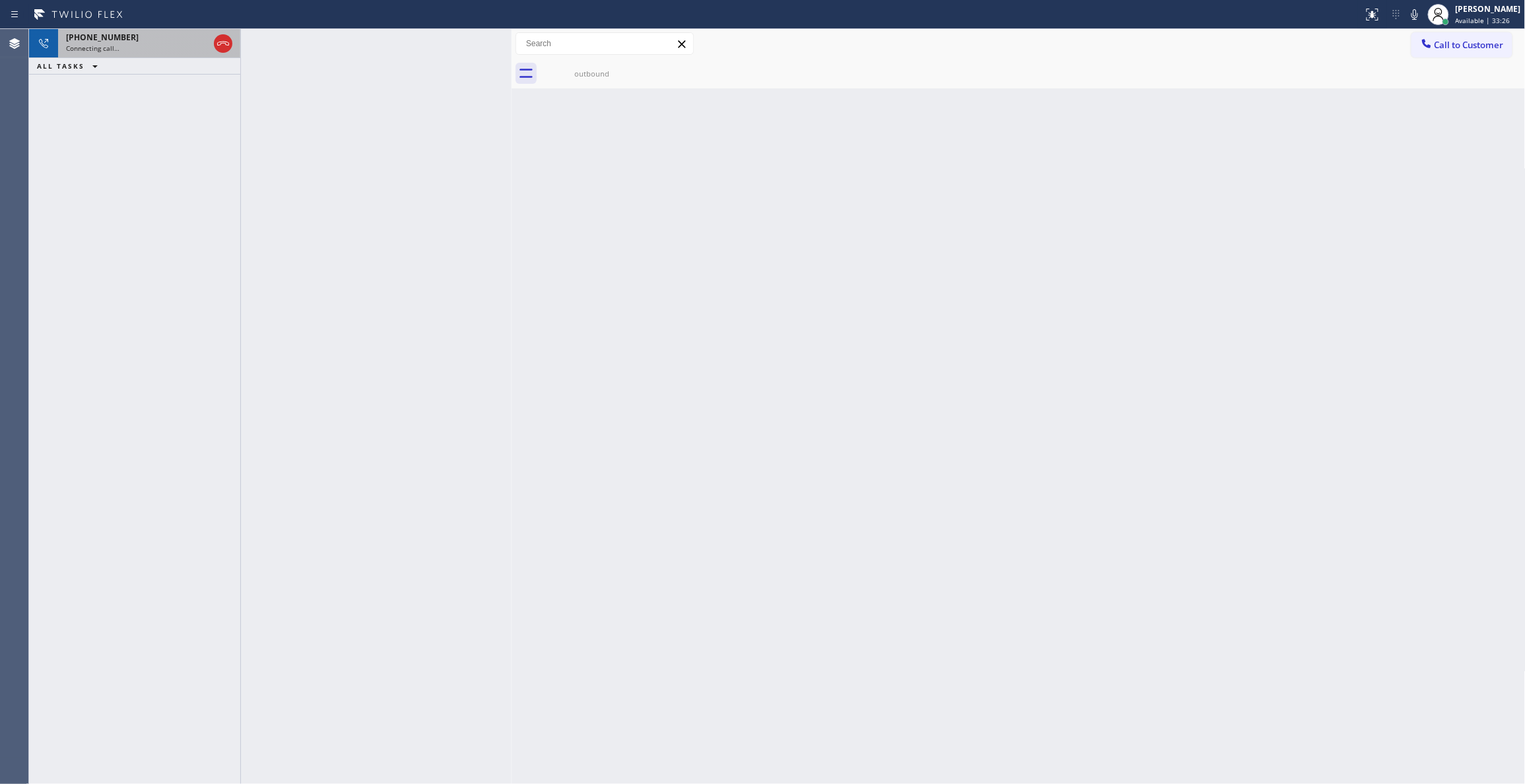
click at [169, 45] on div "Connecting call…" at bounding box center [137, 49] width 143 height 10
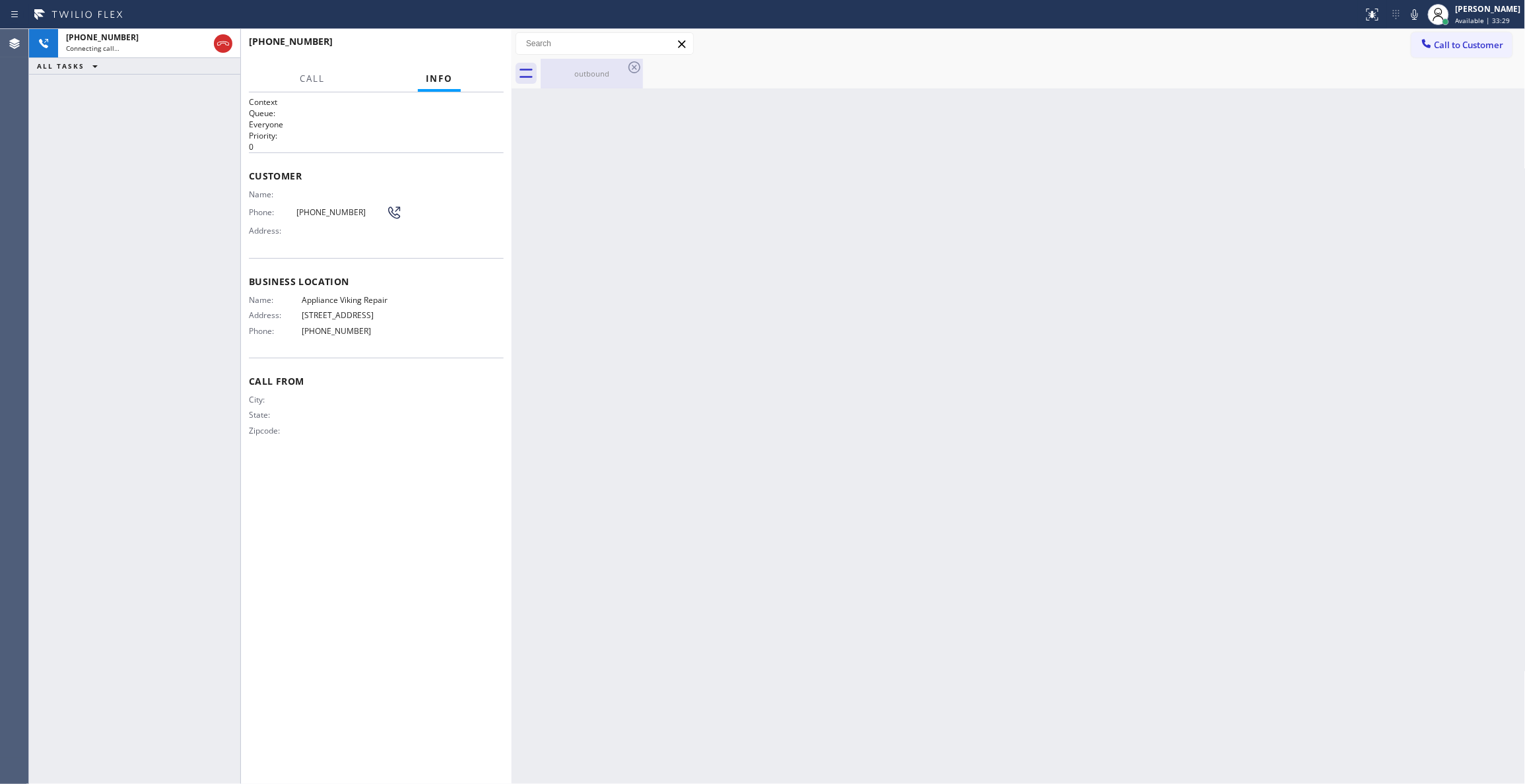
click at [577, 69] on div "outbound" at bounding box center [591, 73] width 100 height 10
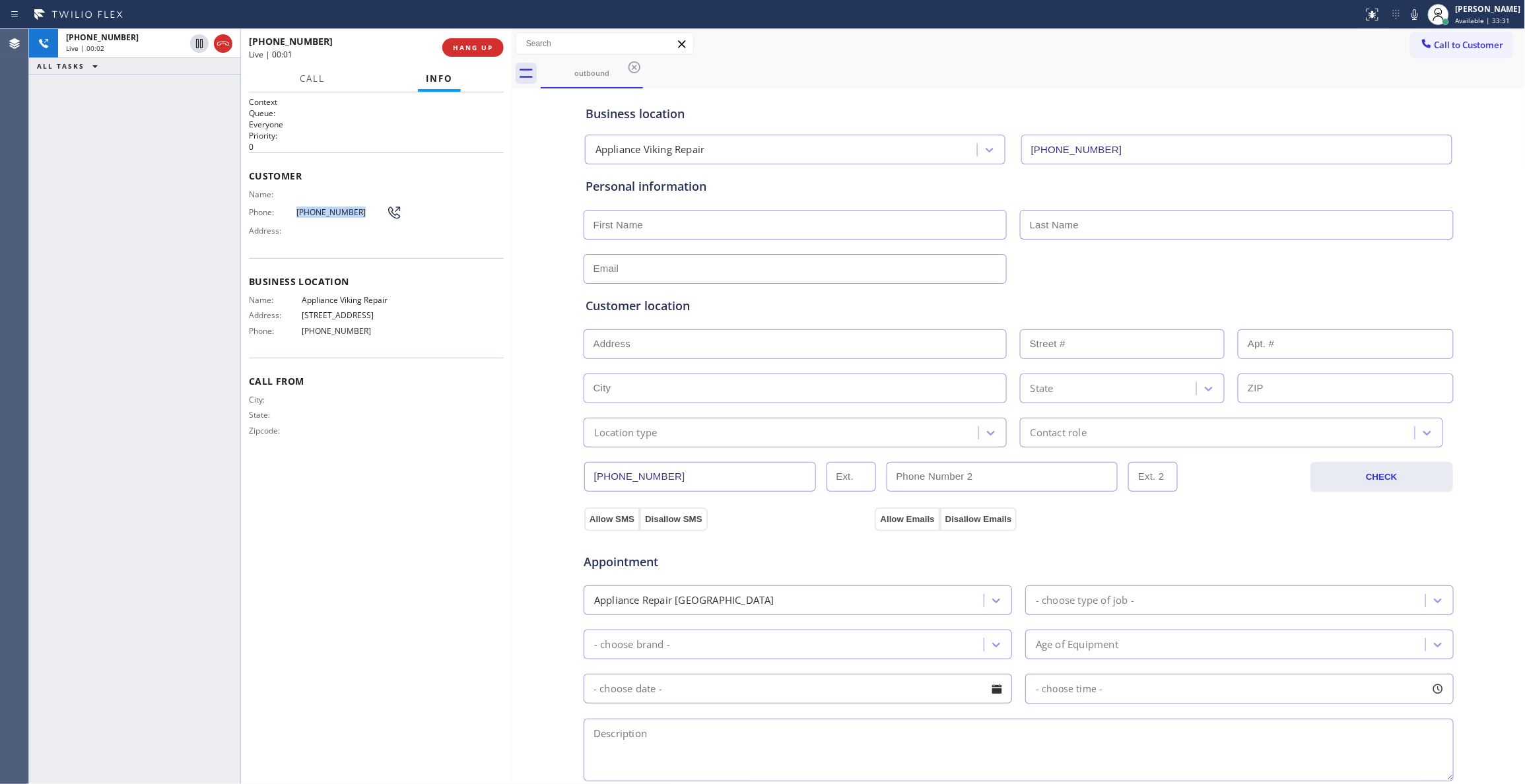
drag, startPoint x: 357, startPoint y: 217, endPoint x: 294, endPoint y: 212, distance: 63.2
click at [294, 212] on div "Phone: [PHONE_NUMBER]" at bounding box center [325, 212] width 153 height 16
copy div "[PHONE_NUMBER]"
click at [479, 34] on div "[PHONE_NUMBER] Wrap up | 00:03 COMPLETE" at bounding box center [376, 48] width 255 height 34
click at [479, 40] on button "COMPLETE" at bounding box center [470, 47] width 67 height 18
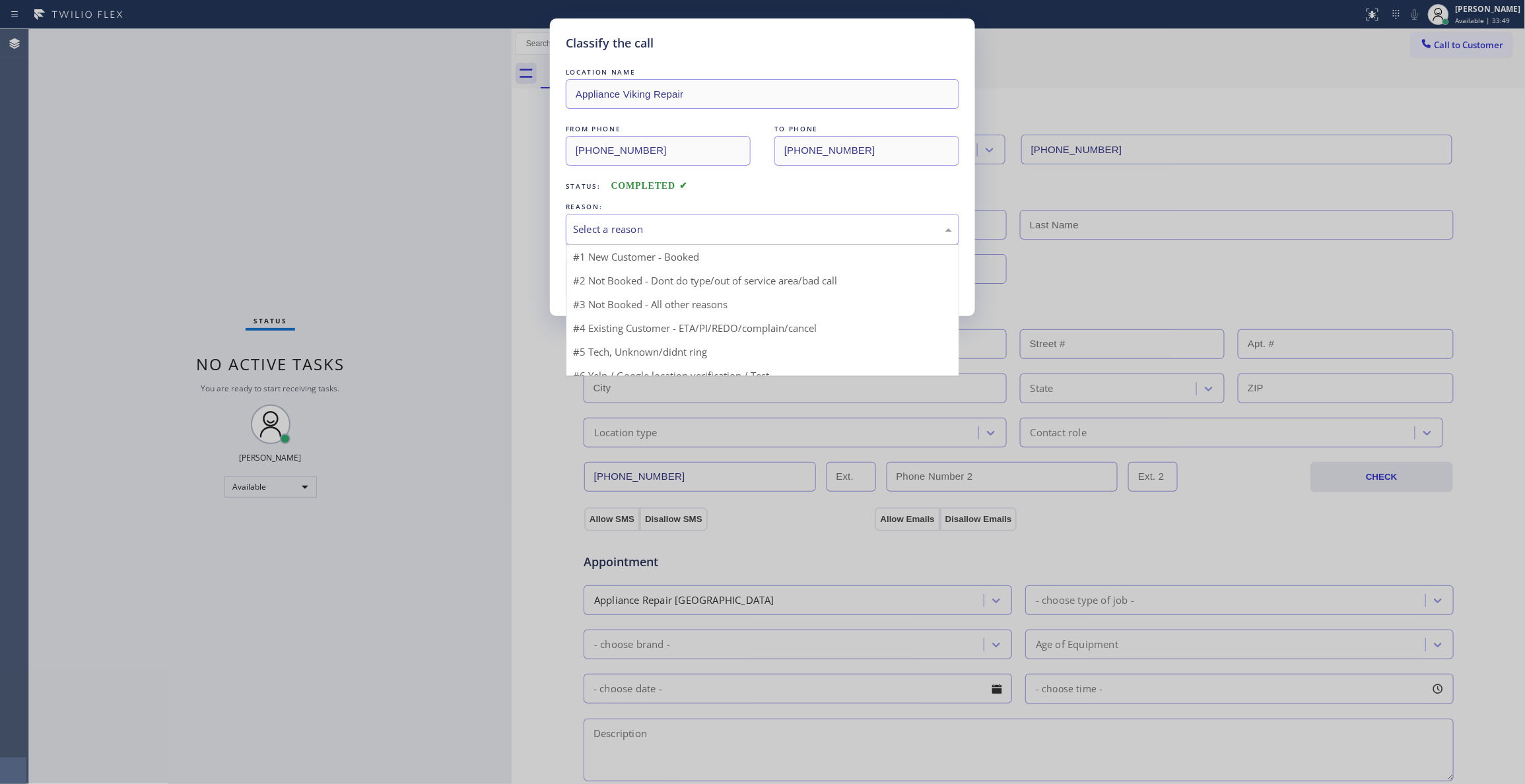
click at [673, 225] on div "Select a reason" at bounding box center [762, 229] width 379 height 15
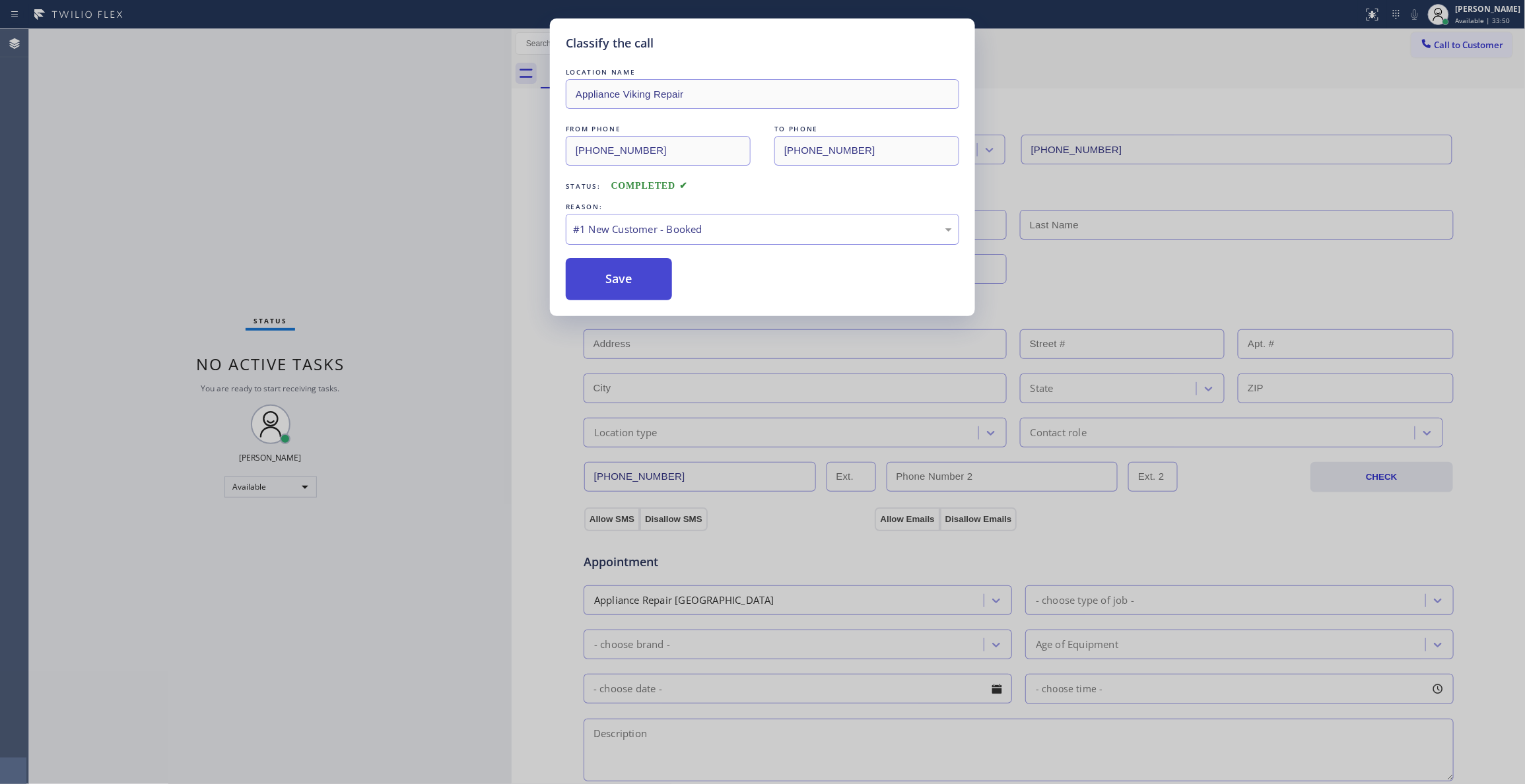
click at [635, 273] on button "Save" at bounding box center [619, 279] width 107 height 42
click at [635, 274] on button "Save" at bounding box center [619, 279] width 107 height 42
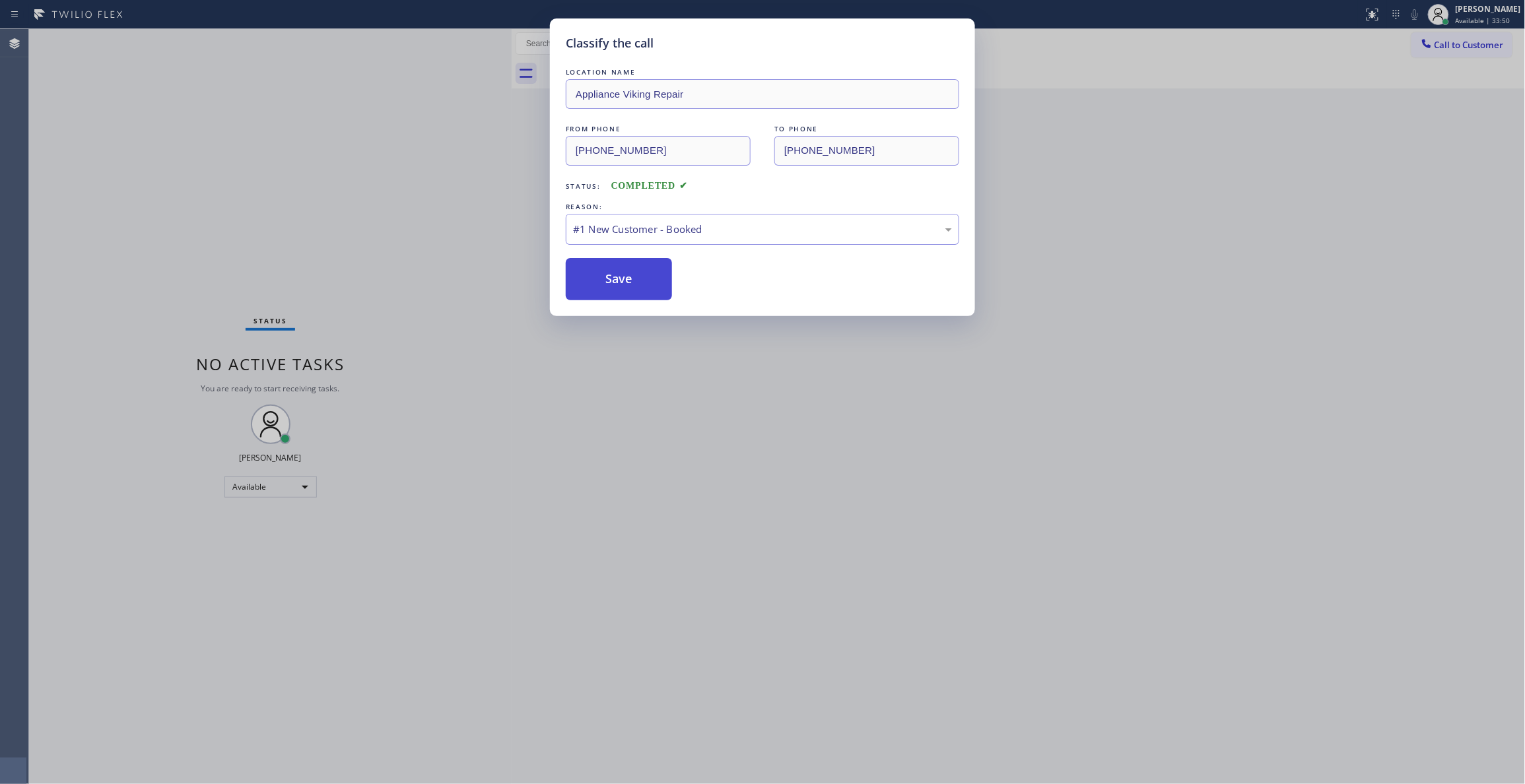
click at [635, 274] on button "Save" at bounding box center [619, 279] width 107 height 42
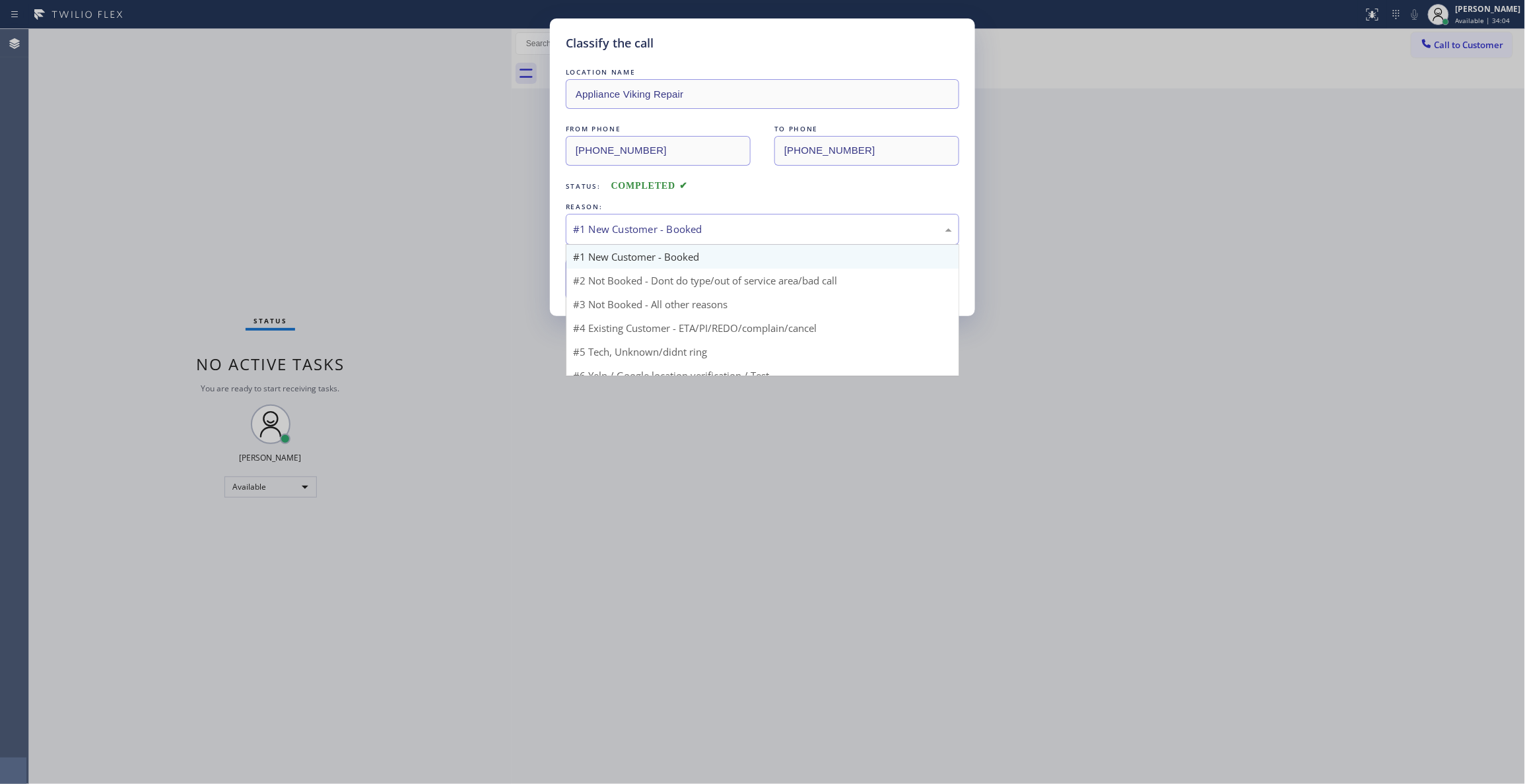
click at [685, 231] on div "#1 New Customer - Booked" at bounding box center [762, 229] width 379 height 15
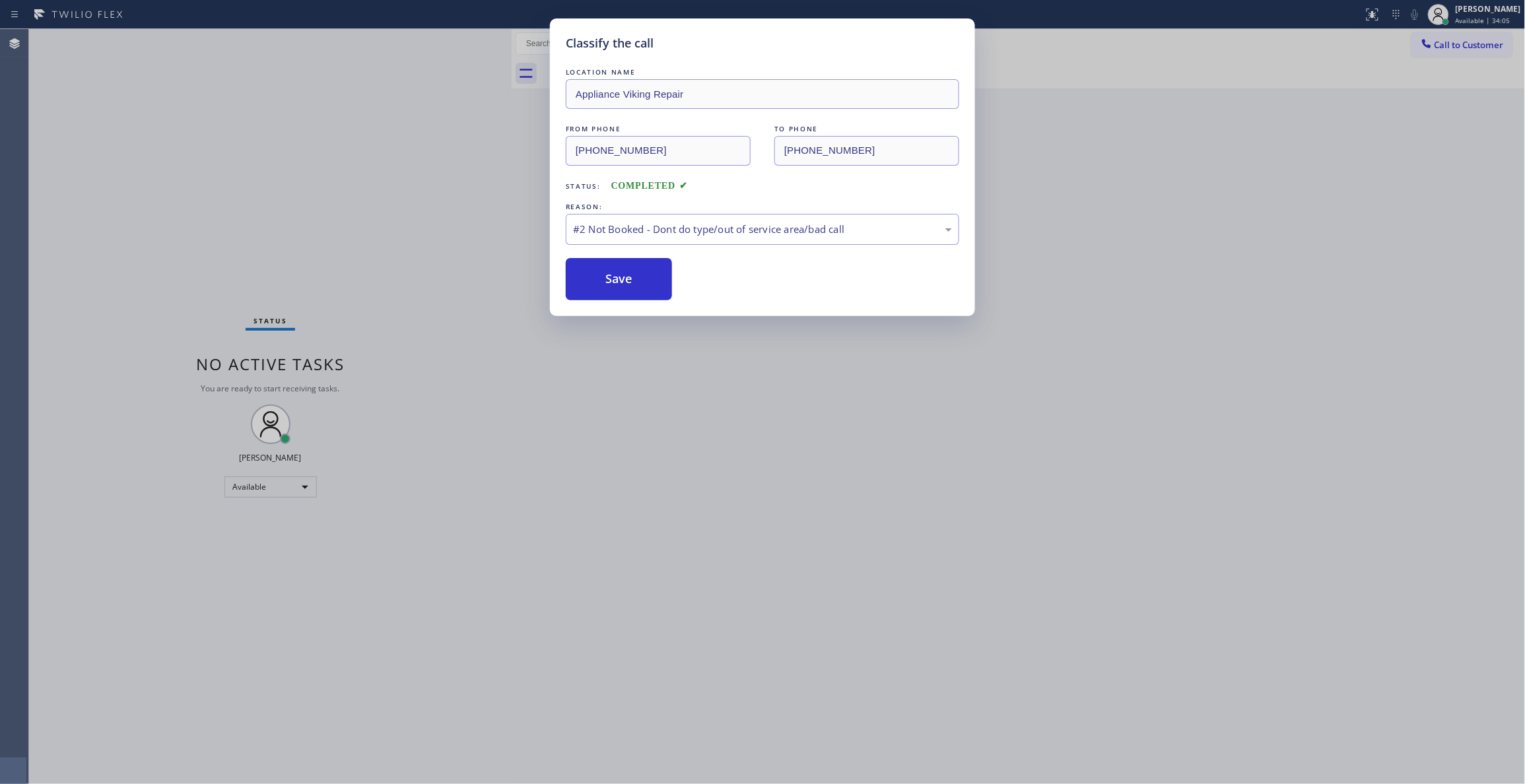
click at [637, 284] on button "Save" at bounding box center [619, 279] width 107 height 42
click at [636, 284] on button "Save" at bounding box center [619, 279] width 107 height 42
click at [212, 208] on div "Classify the call LOCATION NAME Appliance Viking Repair FROM PHONE [PHONE_NUMBE…" at bounding box center [762, 392] width 1525 height 784
click at [598, 272] on button "Save" at bounding box center [619, 279] width 107 height 42
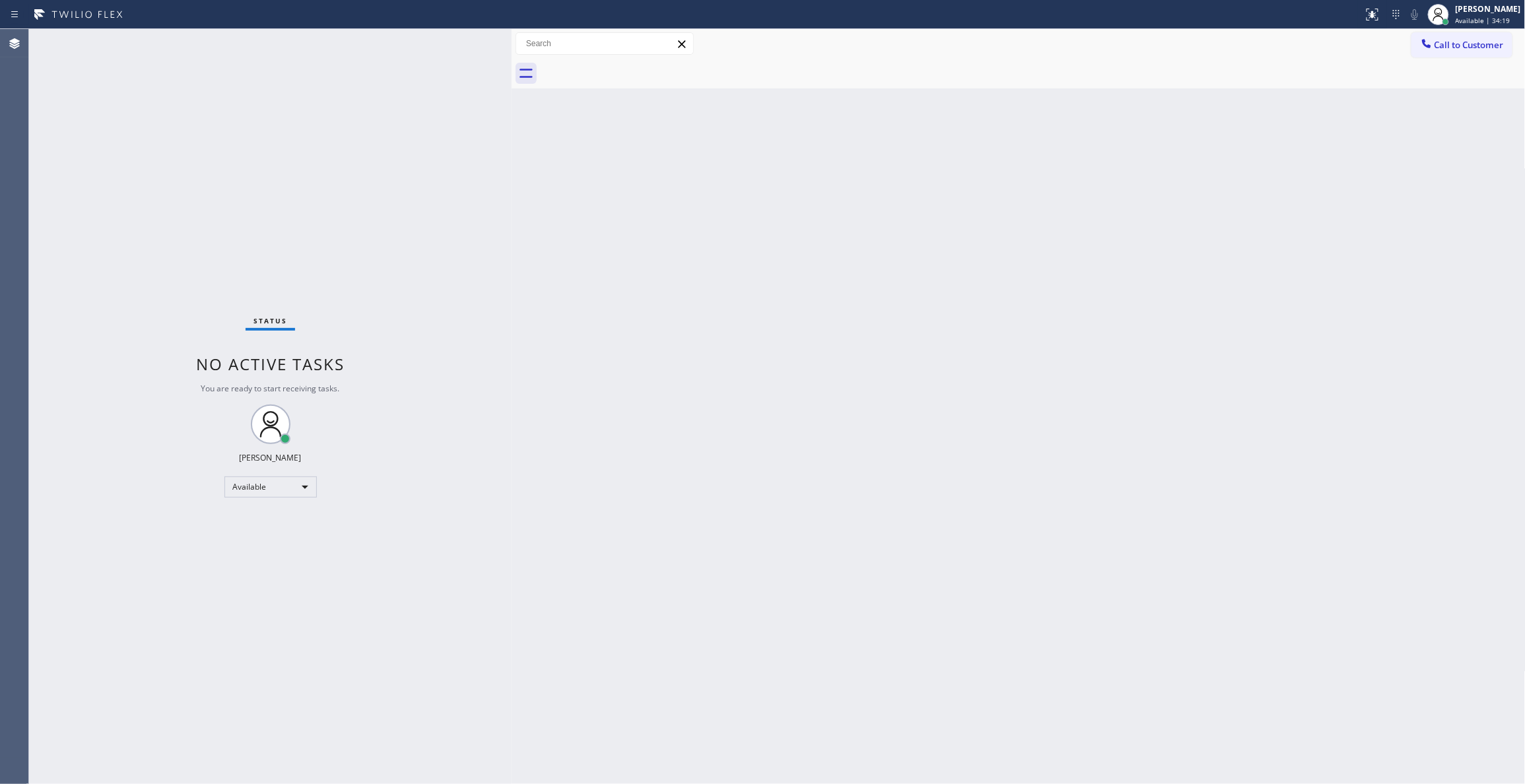
click at [181, 190] on div "Status No active tasks You are ready to start receiving tasks. [PERSON_NAME] Av…" at bounding box center [270, 406] width 483 height 755
click at [1484, 47] on span "Call to Customer" at bounding box center [1469, 45] width 69 height 11
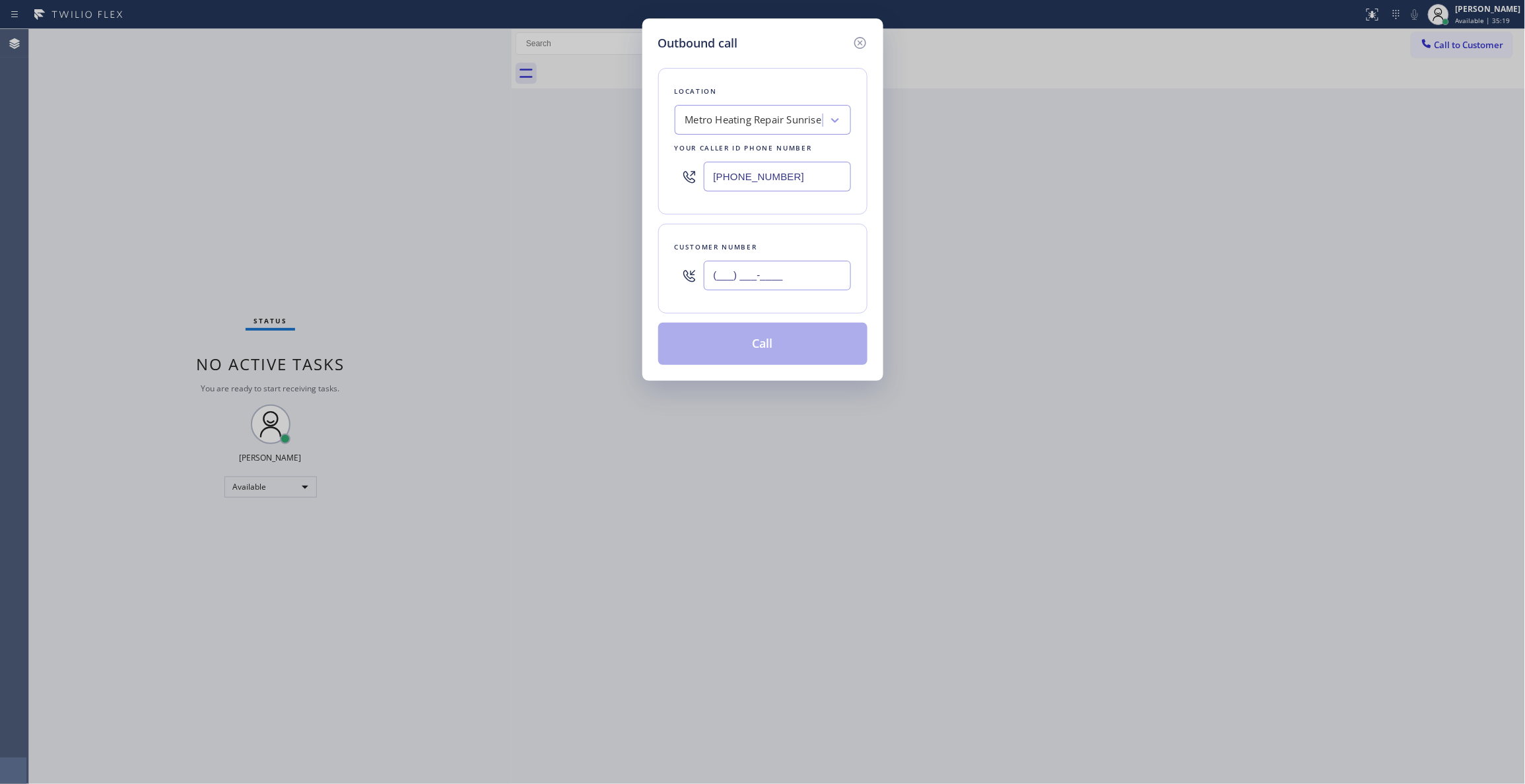
click at [764, 270] on input "(___) ___-____" at bounding box center [777, 275] width 148 height 29
paste input "954) 676-7903"
type input "[PHONE_NUMBER]"
click at [762, 341] on button "Call" at bounding box center [762, 343] width 209 height 42
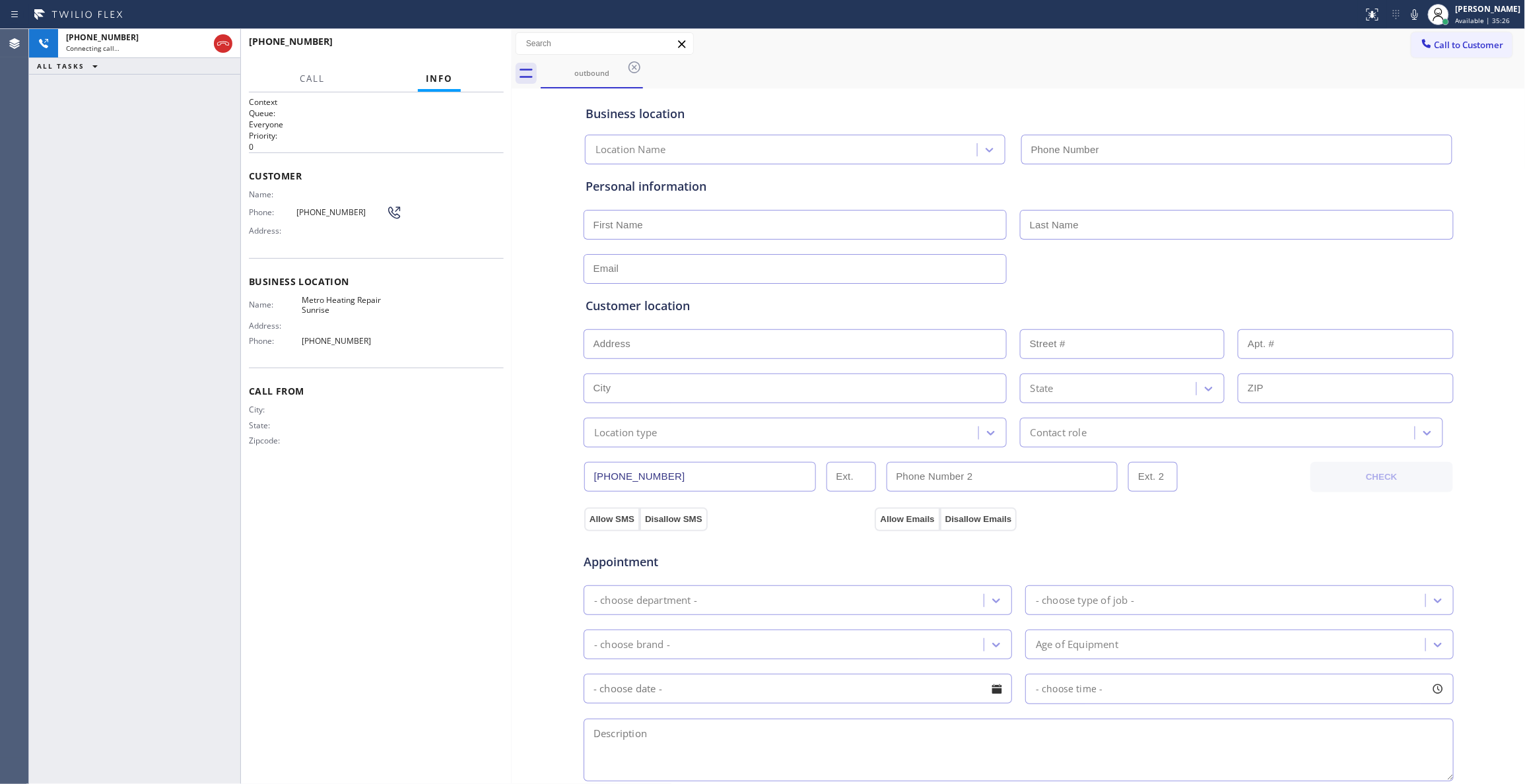
type input "[PHONE_NUMBER]"
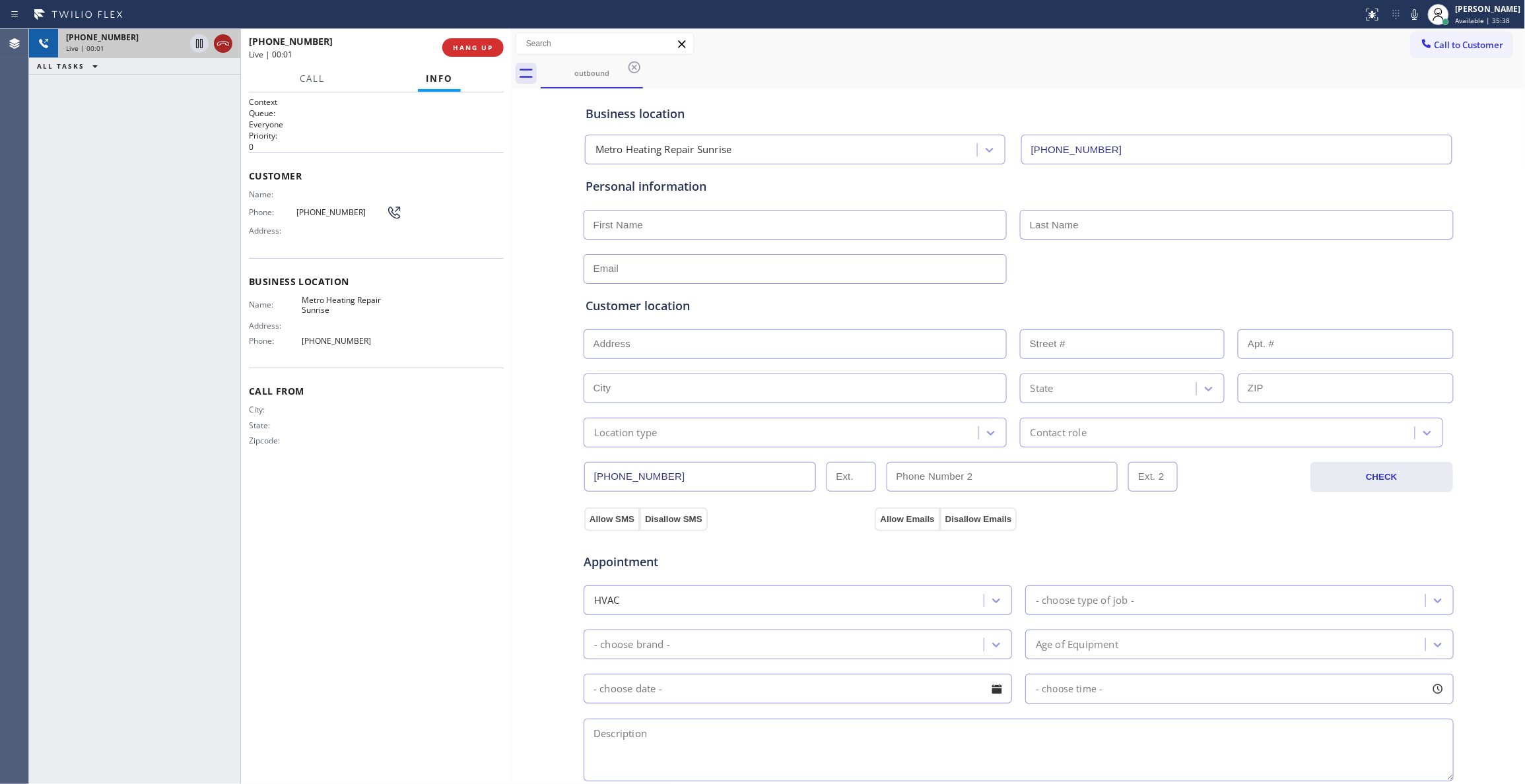
click at [222, 47] on icon at bounding box center [223, 43] width 16 height 16
click at [479, 51] on button "COMPLETE" at bounding box center [470, 47] width 67 height 18
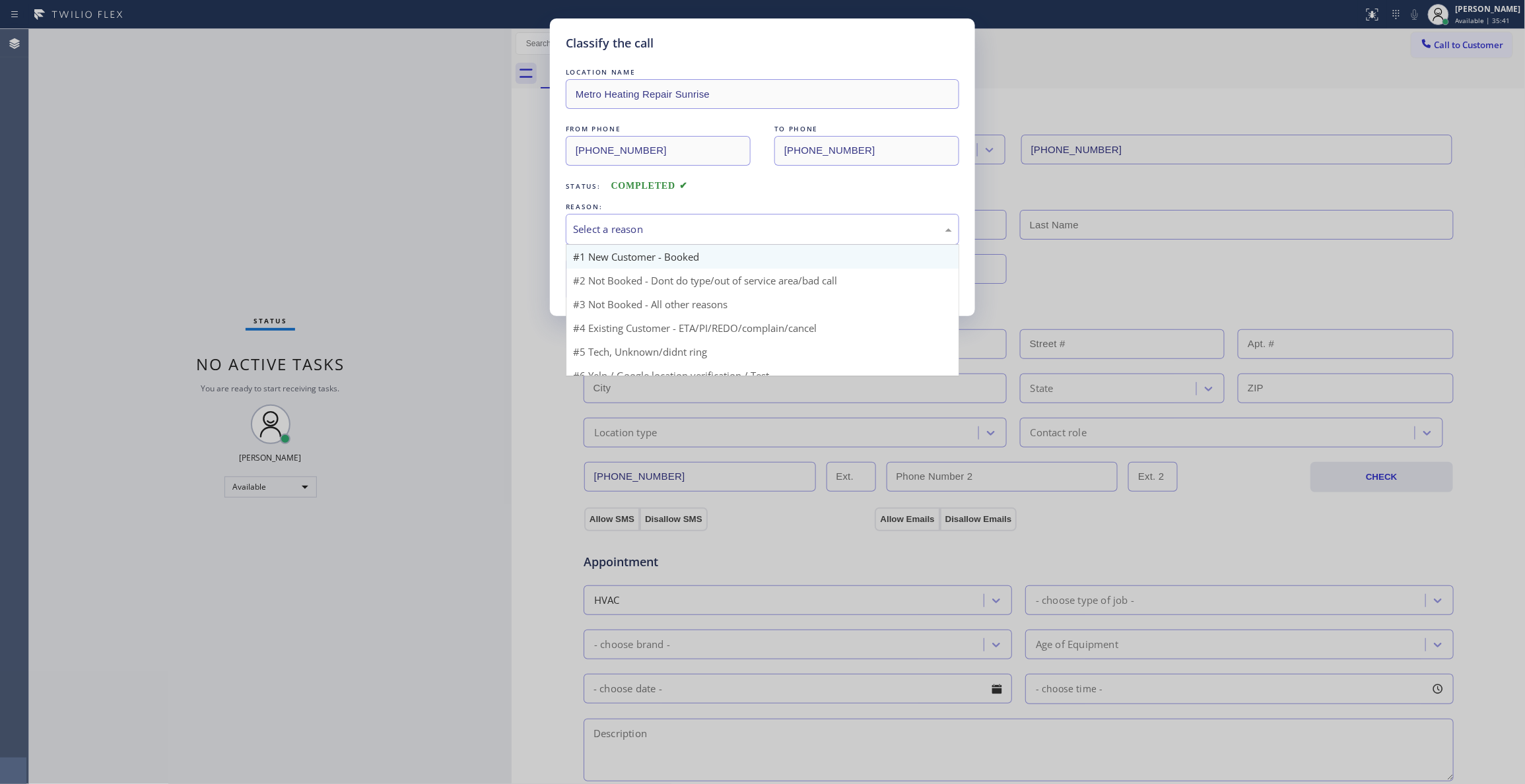
drag, startPoint x: 644, startPoint y: 231, endPoint x: 632, endPoint y: 257, distance: 28.6
click at [643, 233] on div "Select a reason" at bounding box center [762, 229] width 379 height 15
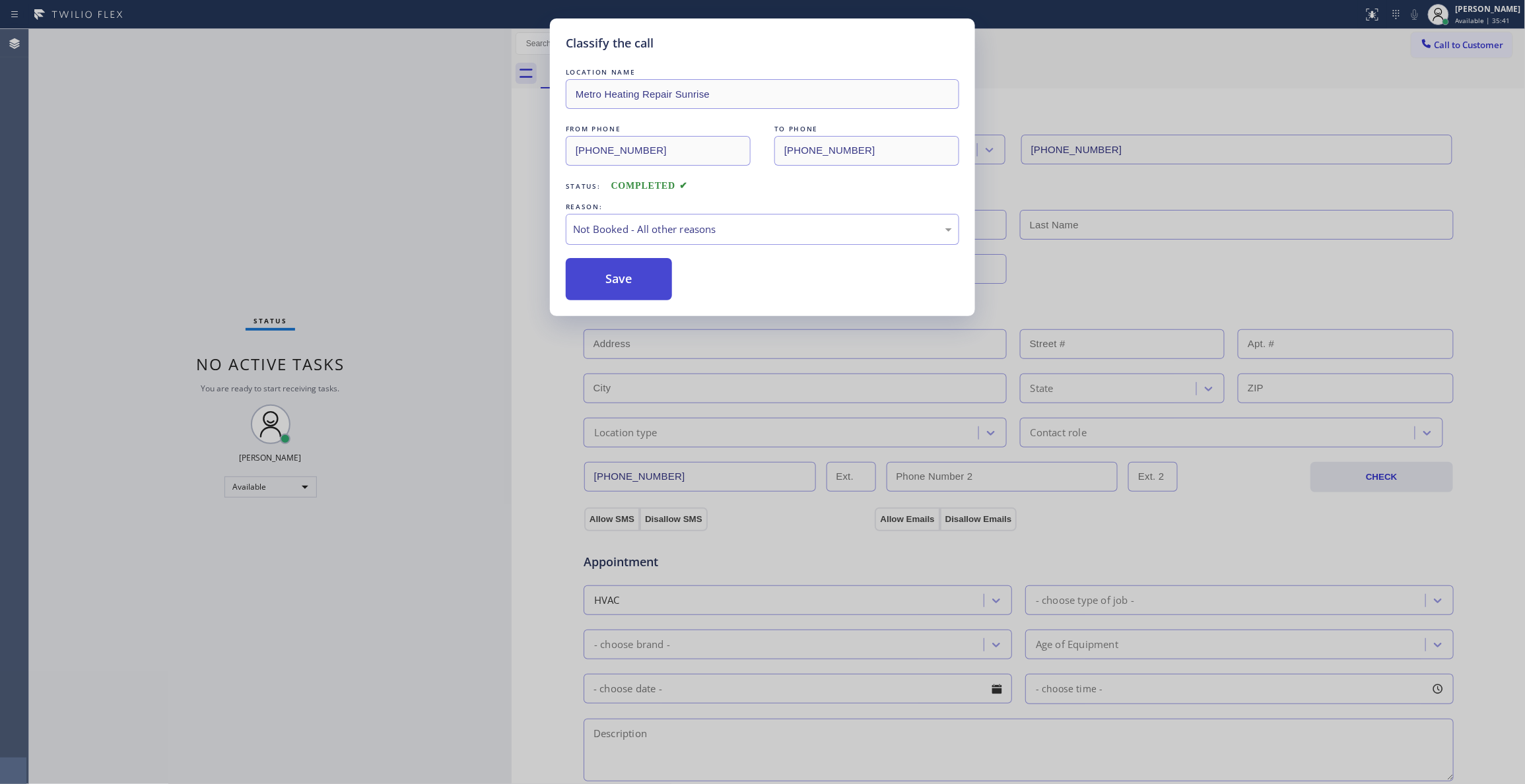
click at [621, 283] on button "Save" at bounding box center [619, 279] width 107 height 42
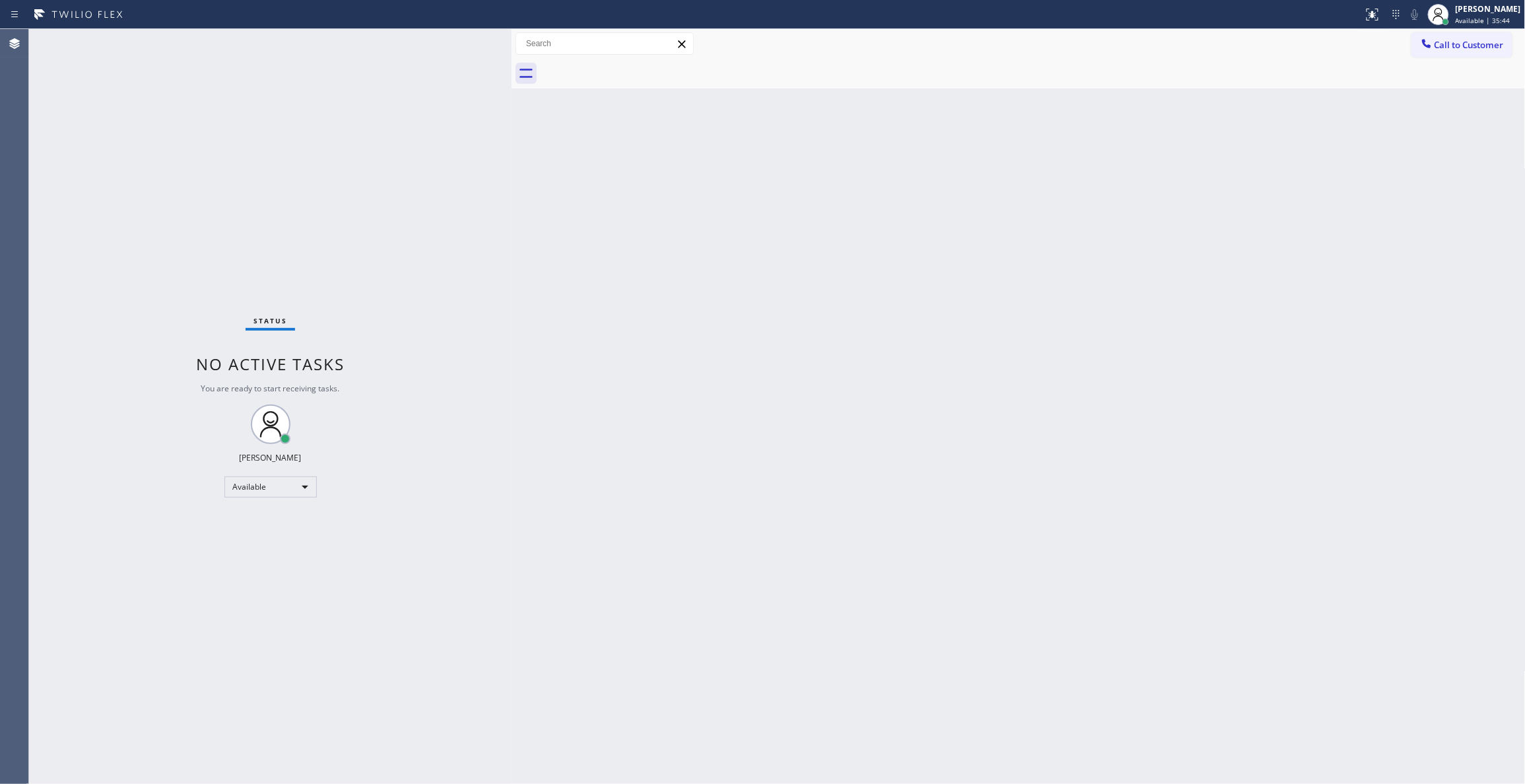
click at [624, 291] on div "Back to Dashboard Change Sender ID Customers Technicians Select a contact Outbo…" at bounding box center [1018, 406] width 1014 height 755
click at [1446, 49] on span "Call to Customer" at bounding box center [1469, 45] width 69 height 11
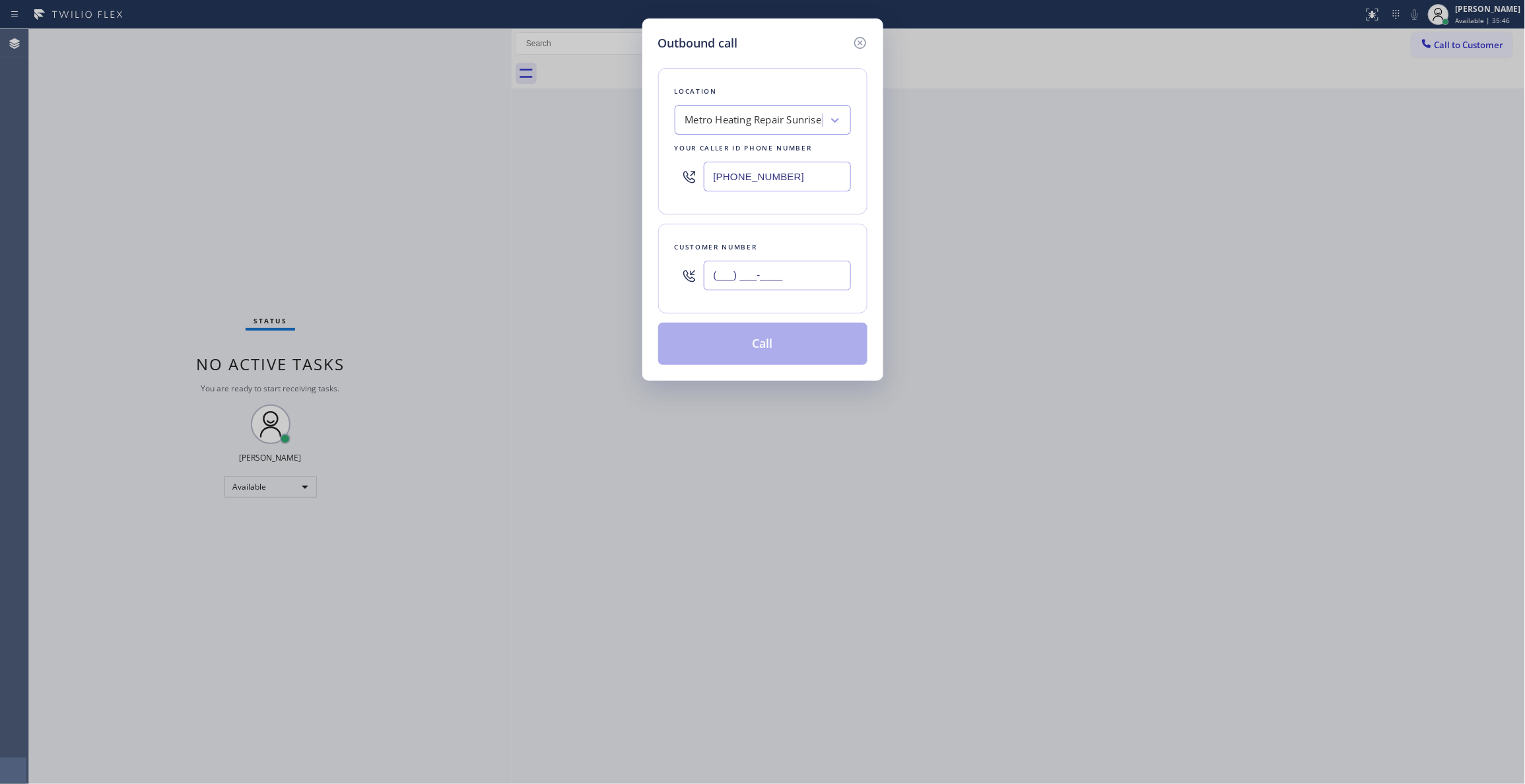
click at [720, 276] on input "(___) ___-____" at bounding box center [777, 275] width 148 height 29
paste input "954) 676-7903"
type input "[PHONE_NUMBER]"
click at [750, 344] on button "Call" at bounding box center [762, 343] width 209 height 42
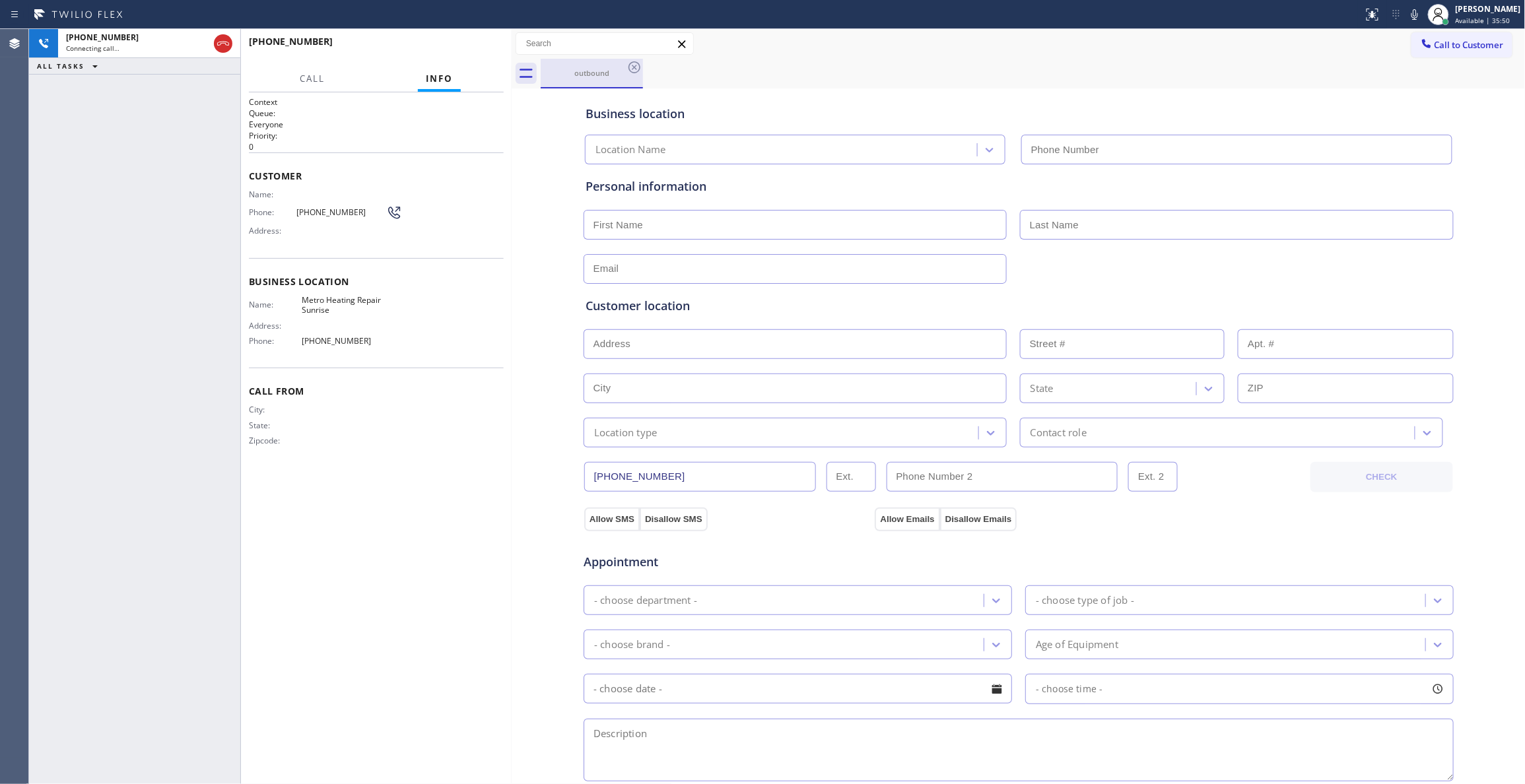
type input "[PHONE_NUMBER]"
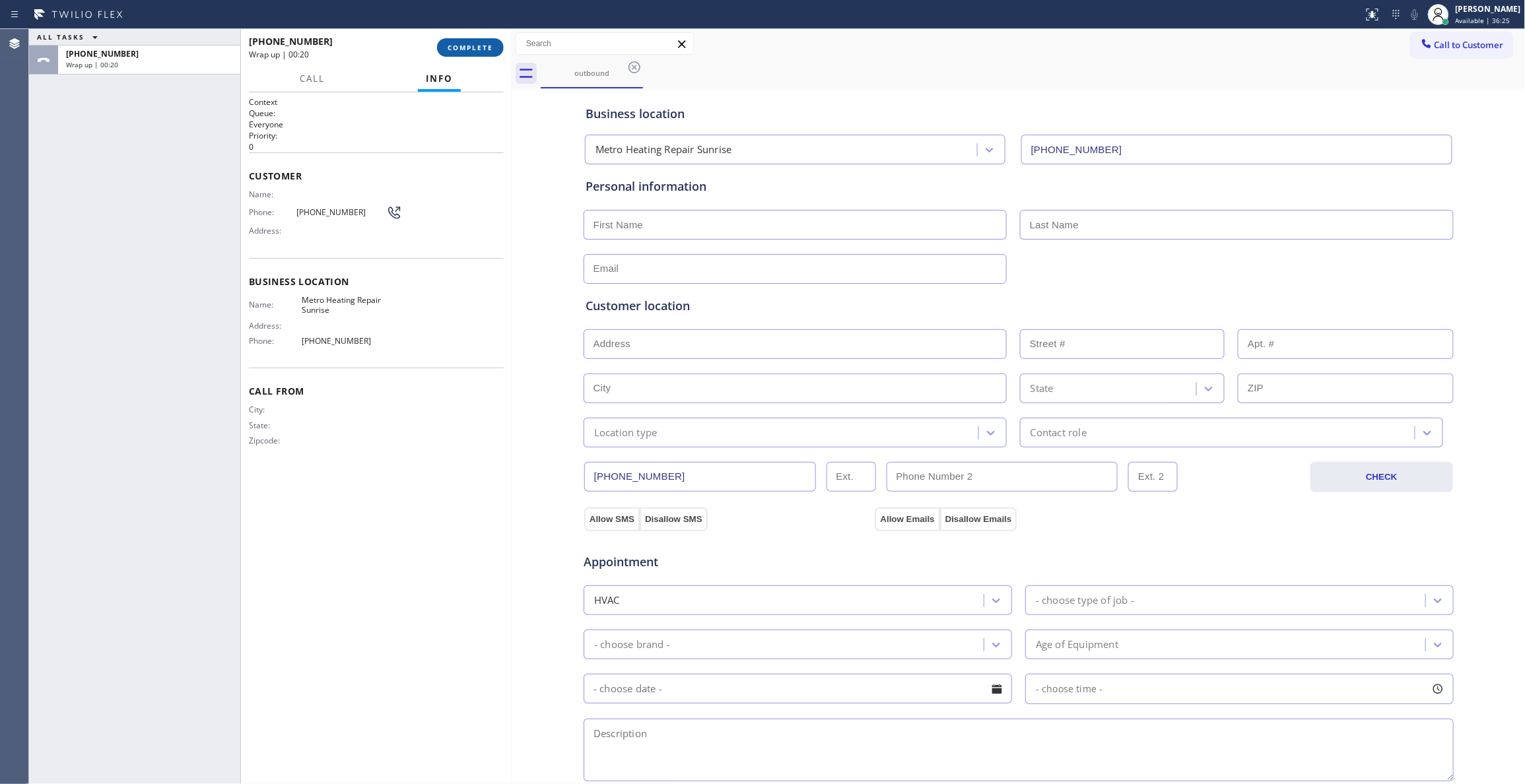
click at [471, 49] on span "COMPLETE" at bounding box center [470, 48] width 46 height 10
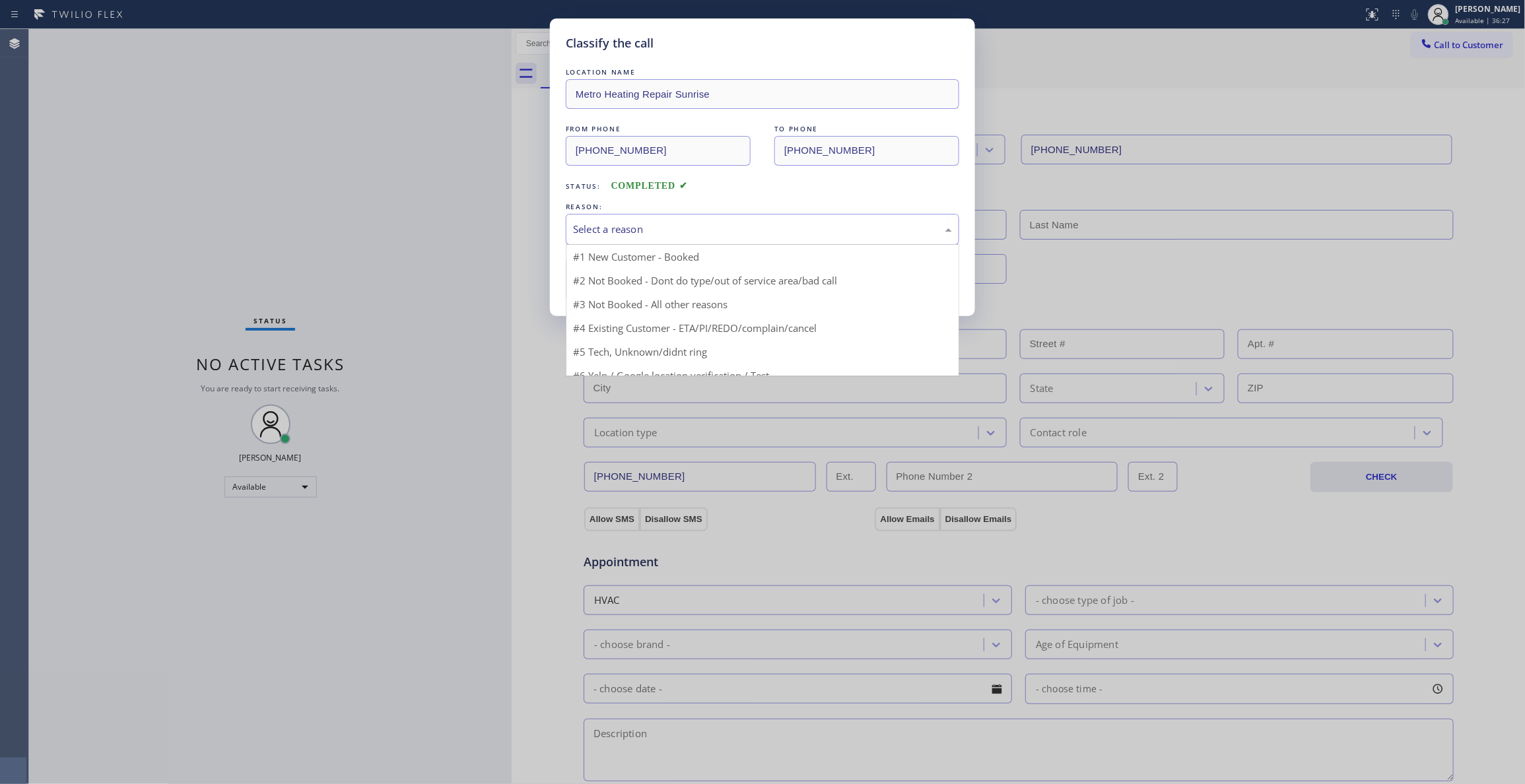
click at [643, 228] on div "Select a reason" at bounding box center [762, 229] width 379 height 15
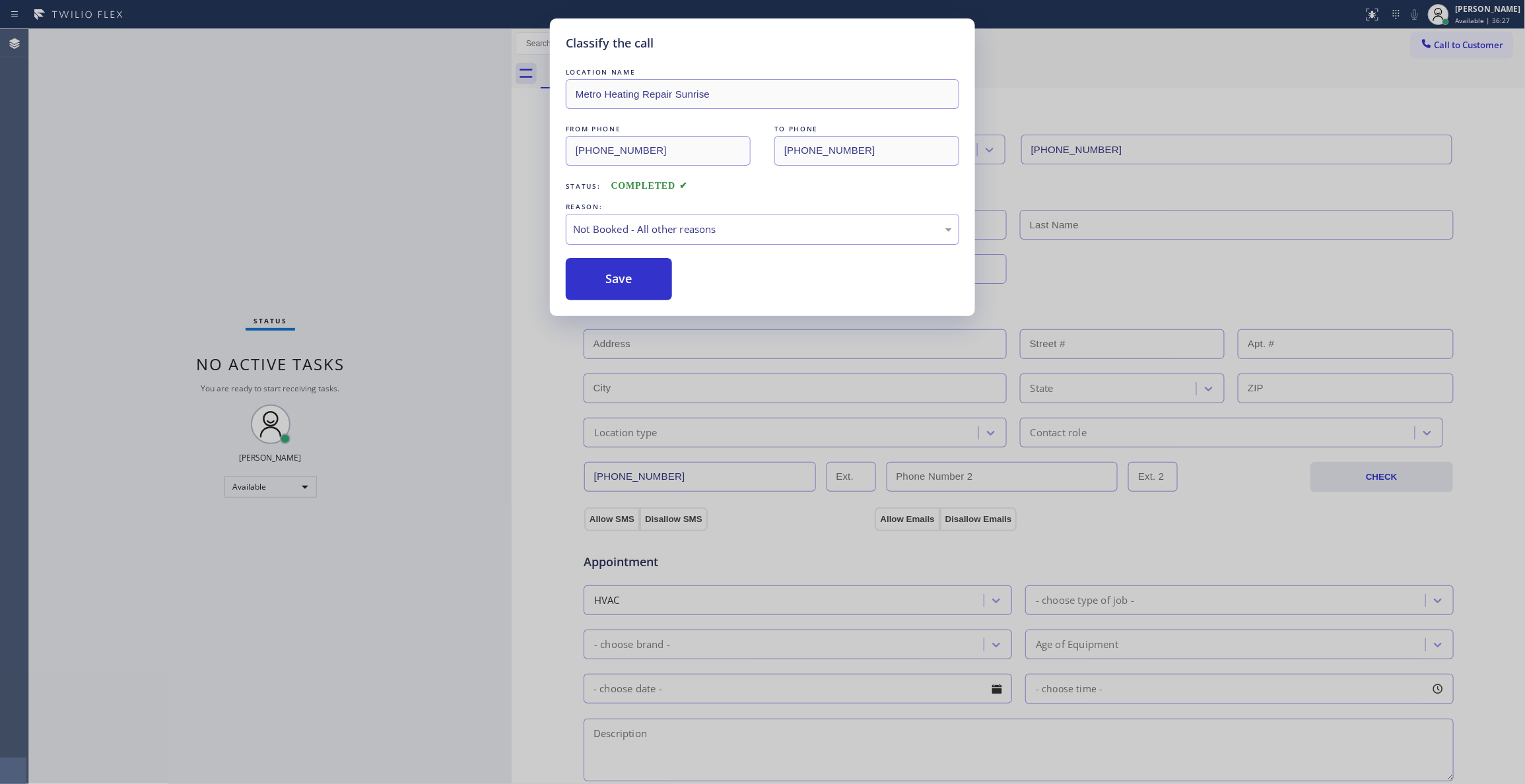
click at [624, 284] on button "Save" at bounding box center [619, 279] width 107 height 42
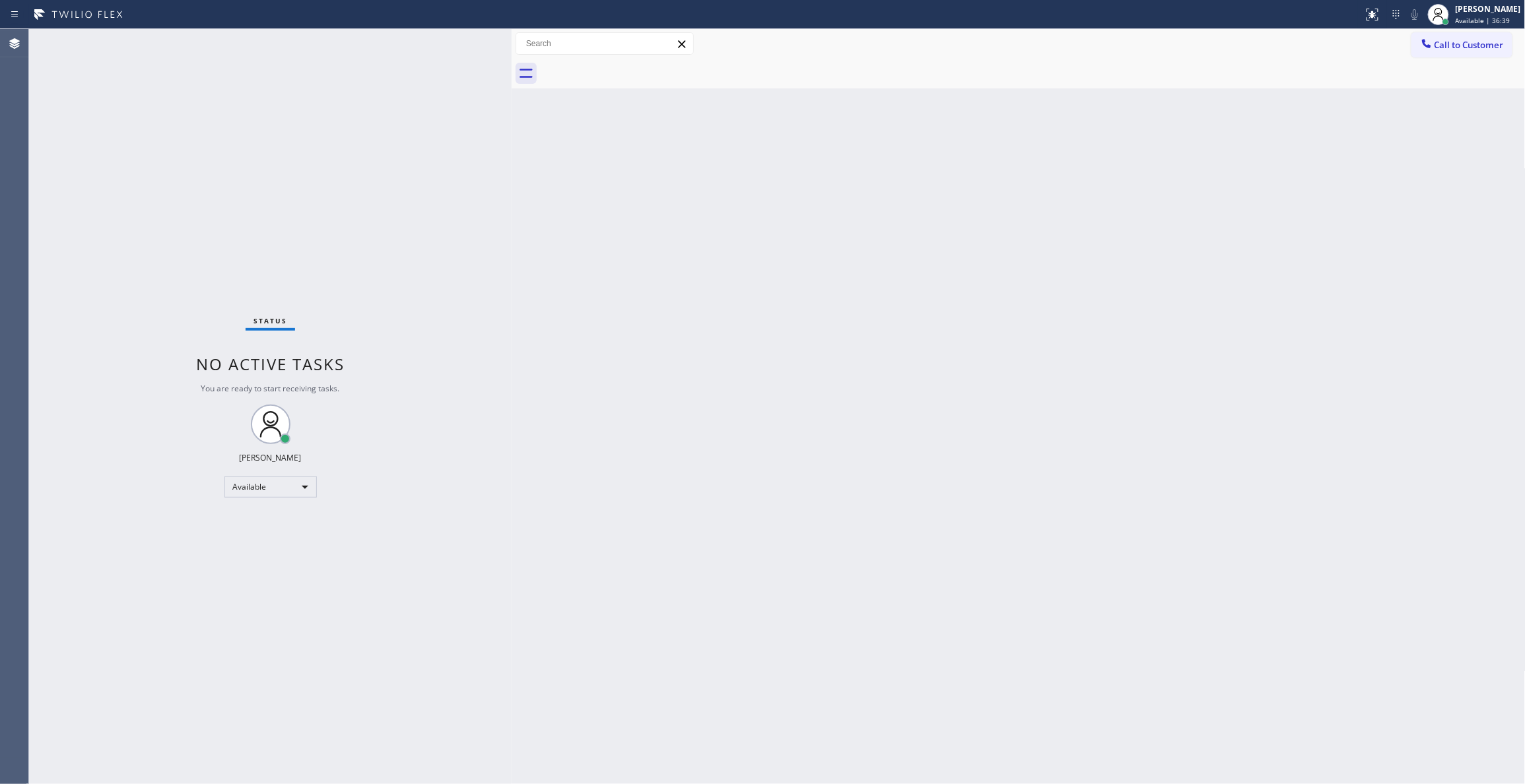
click at [161, 296] on div "Status No active tasks You are ready to start receiving tasks. [PERSON_NAME] Av…" at bounding box center [270, 406] width 483 height 755
click at [1492, 48] on span "Call to Customer" at bounding box center [1469, 45] width 69 height 11
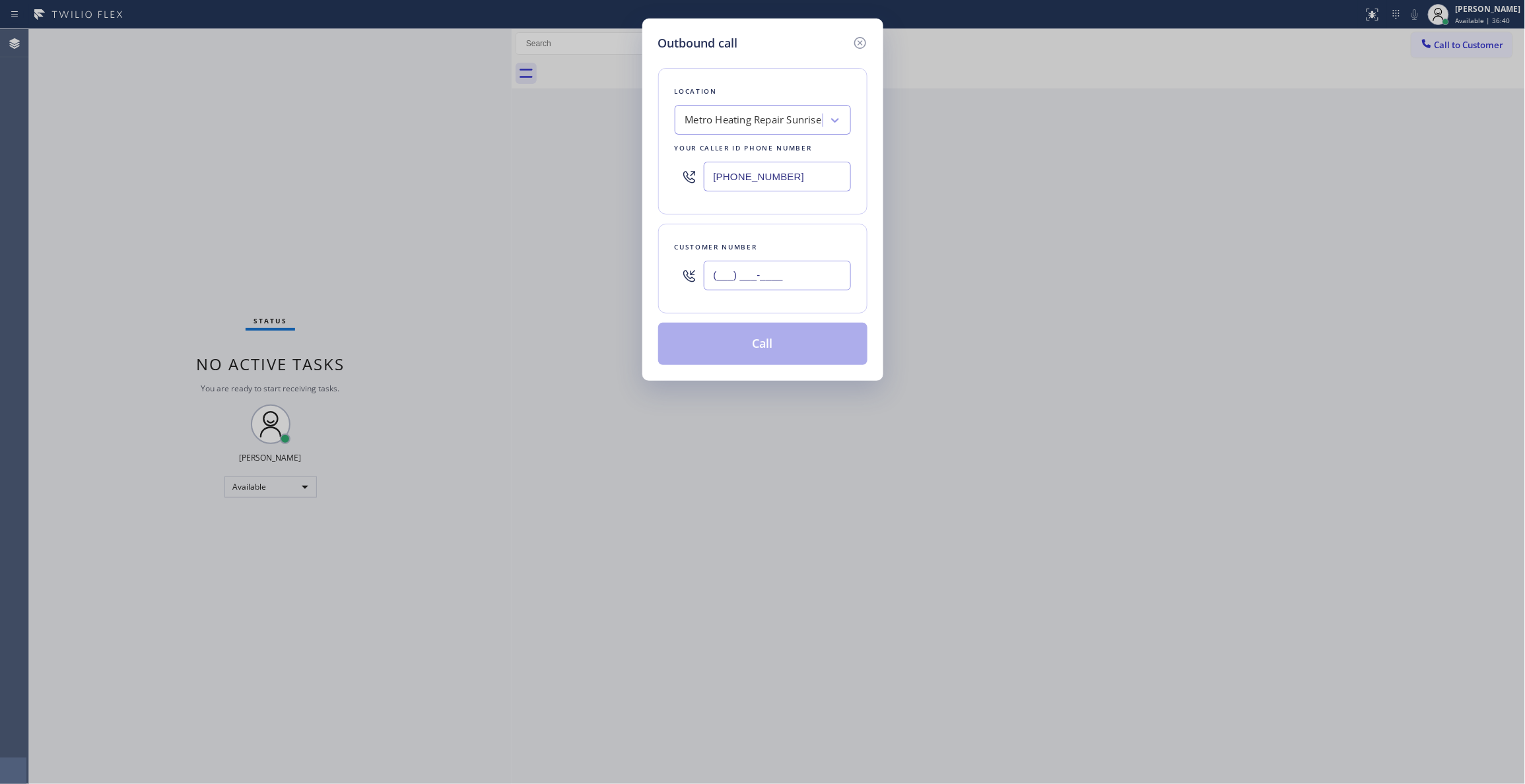
click at [774, 280] on input "(___) ___-____" at bounding box center [777, 275] width 148 height 29
paste input "954) 676-7903"
type input "[PHONE_NUMBER]"
click at [792, 352] on button "Call" at bounding box center [762, 343] width 209 height 42
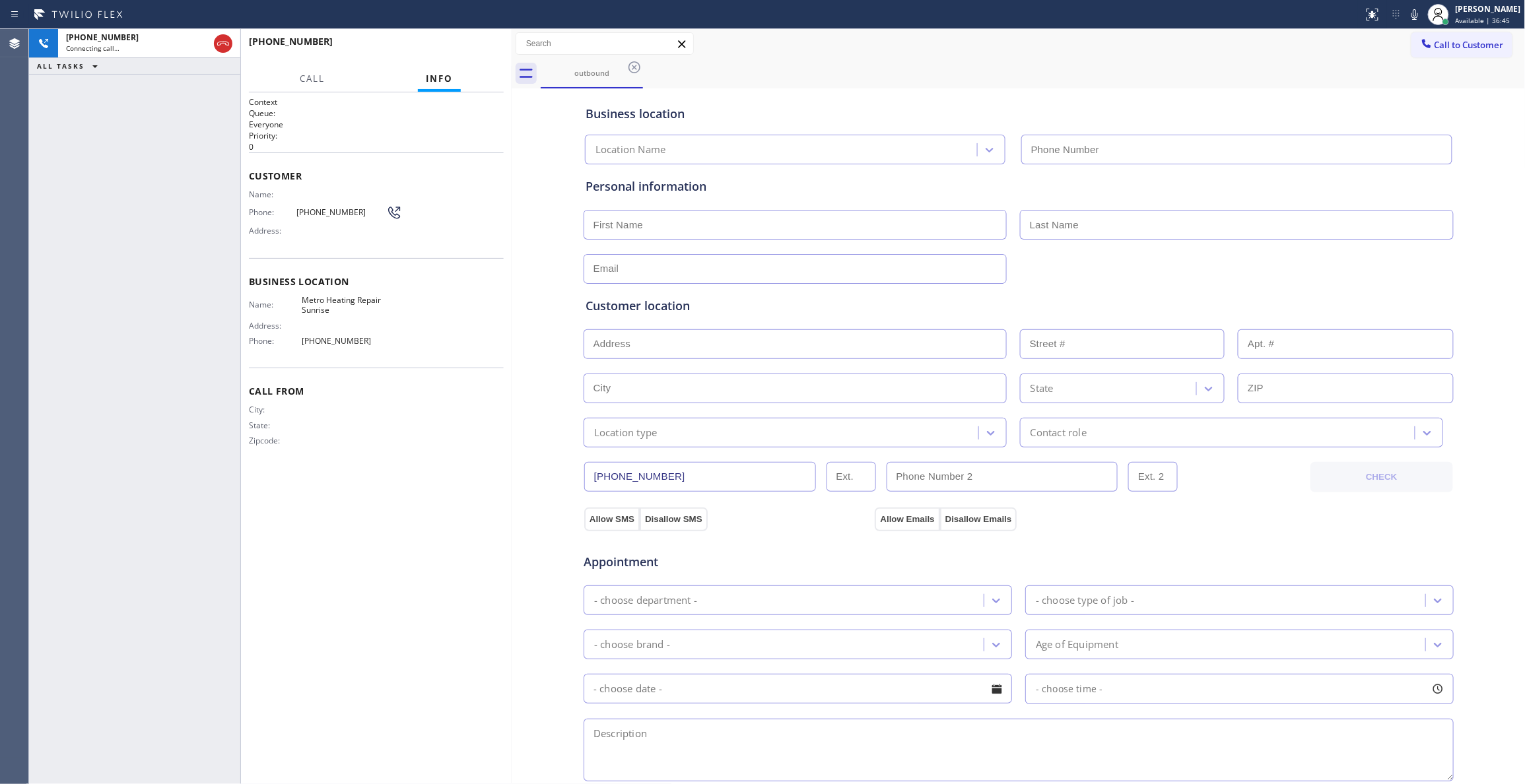
type input "[PHONE_NUMBER]"
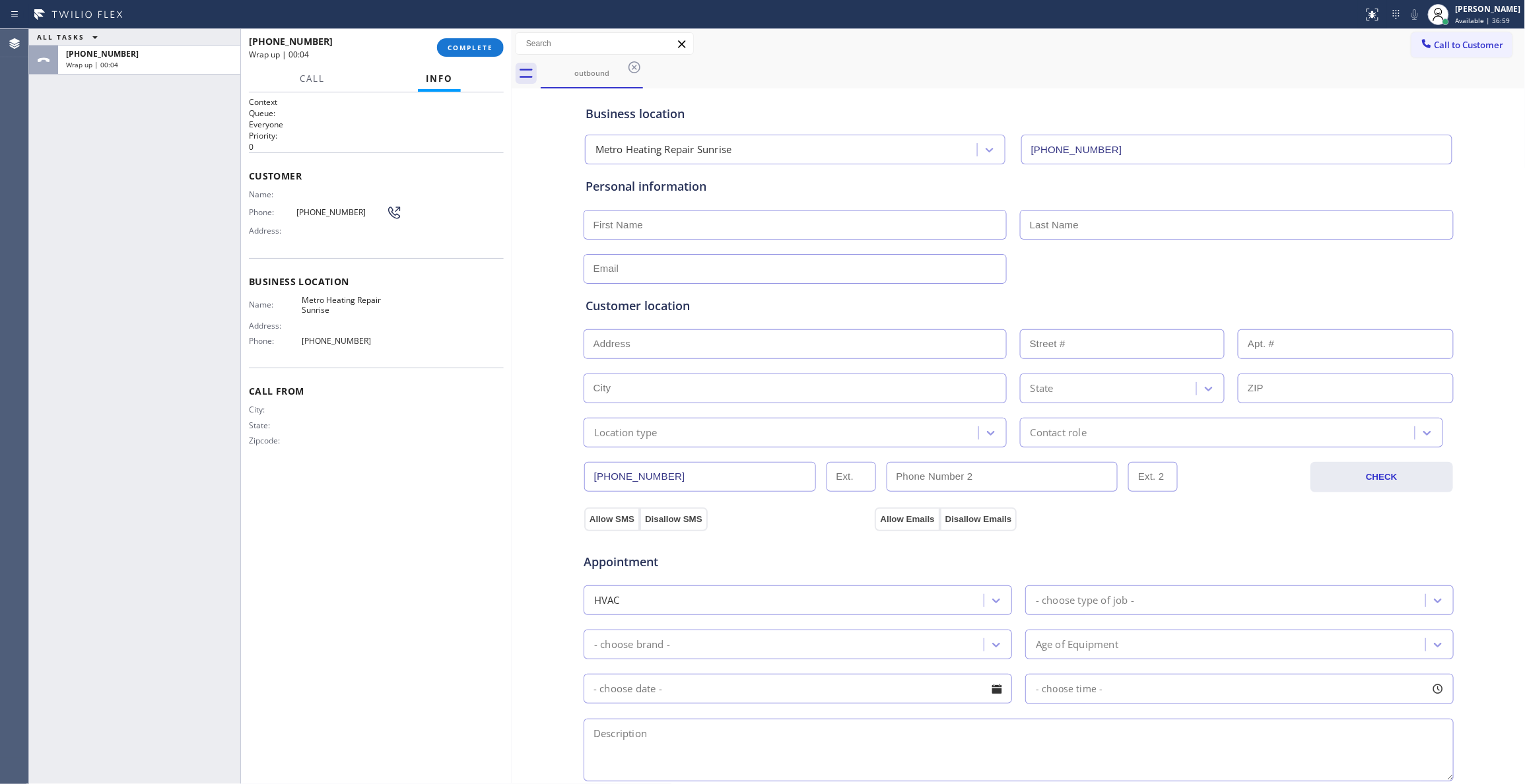
drag, startPoint x: 41, startPoint y: 225, endPoint x: 378, endPoint y: 45, distance: 382.1
click at [41, 225] on div "ALL TASKS ALL TASKS ACTIVE TASKS TASKS IN WRAP UP [PHONE_NUMBER] Wrap up | 00:04" at bounding box center [135, 406] width 211 height 755
click at [485, 47] on span "COMPLETE" at bounding box center [470, 48] width 46 height 10
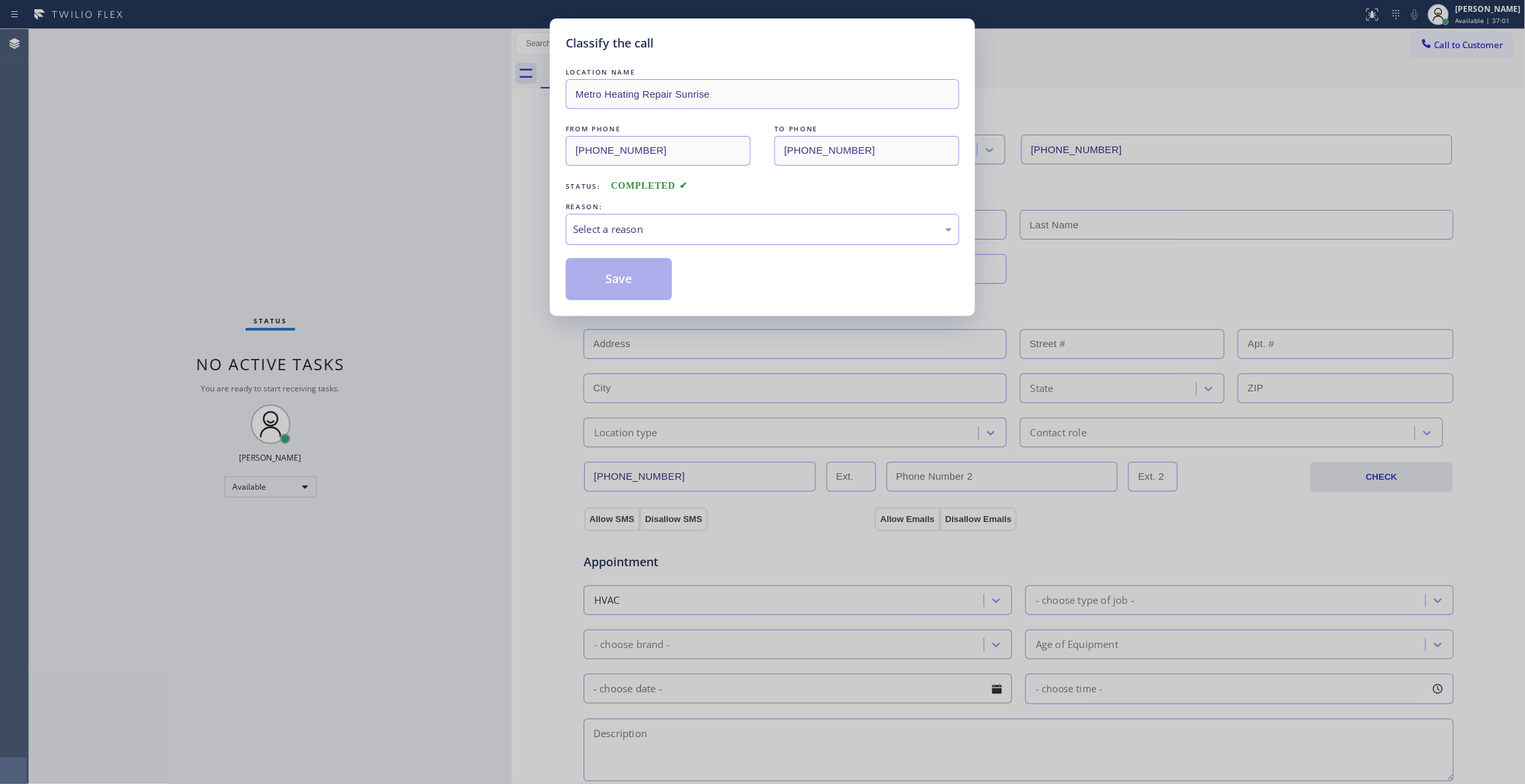
click at [684, 228] on div "Select a reason" at bounding box center [762, 229] width 379 height 15
click at [630, 273] on button "Save" at bounding box center [619, 279] width 107 height 42
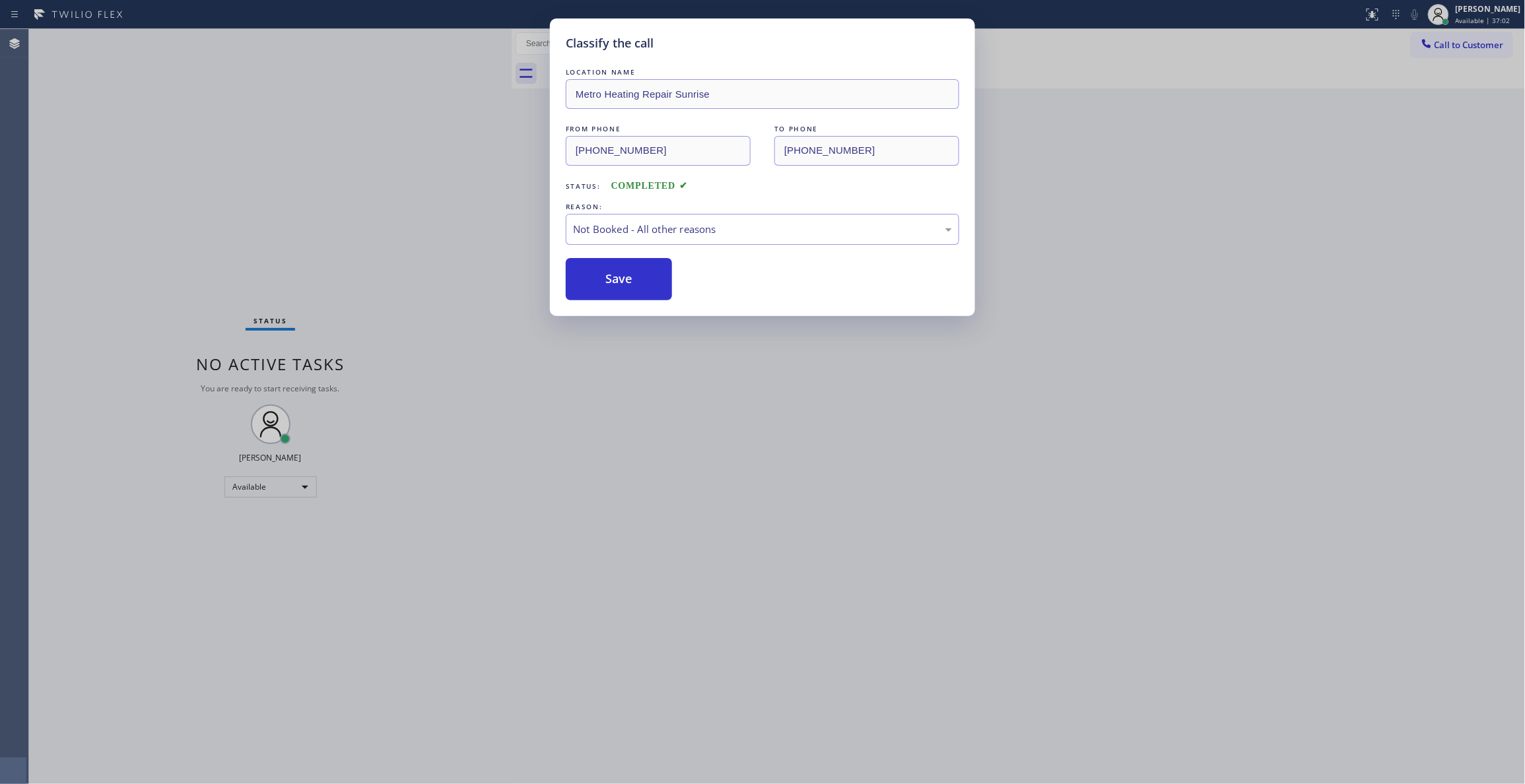
drag, startPoint x: 630, startPoint y: 273, endPoint x: 1379, endPoint y: 78, distance: 774.0
click at [632, 273] on button "Save" at bounding box center [619, 279] width 107 height 42
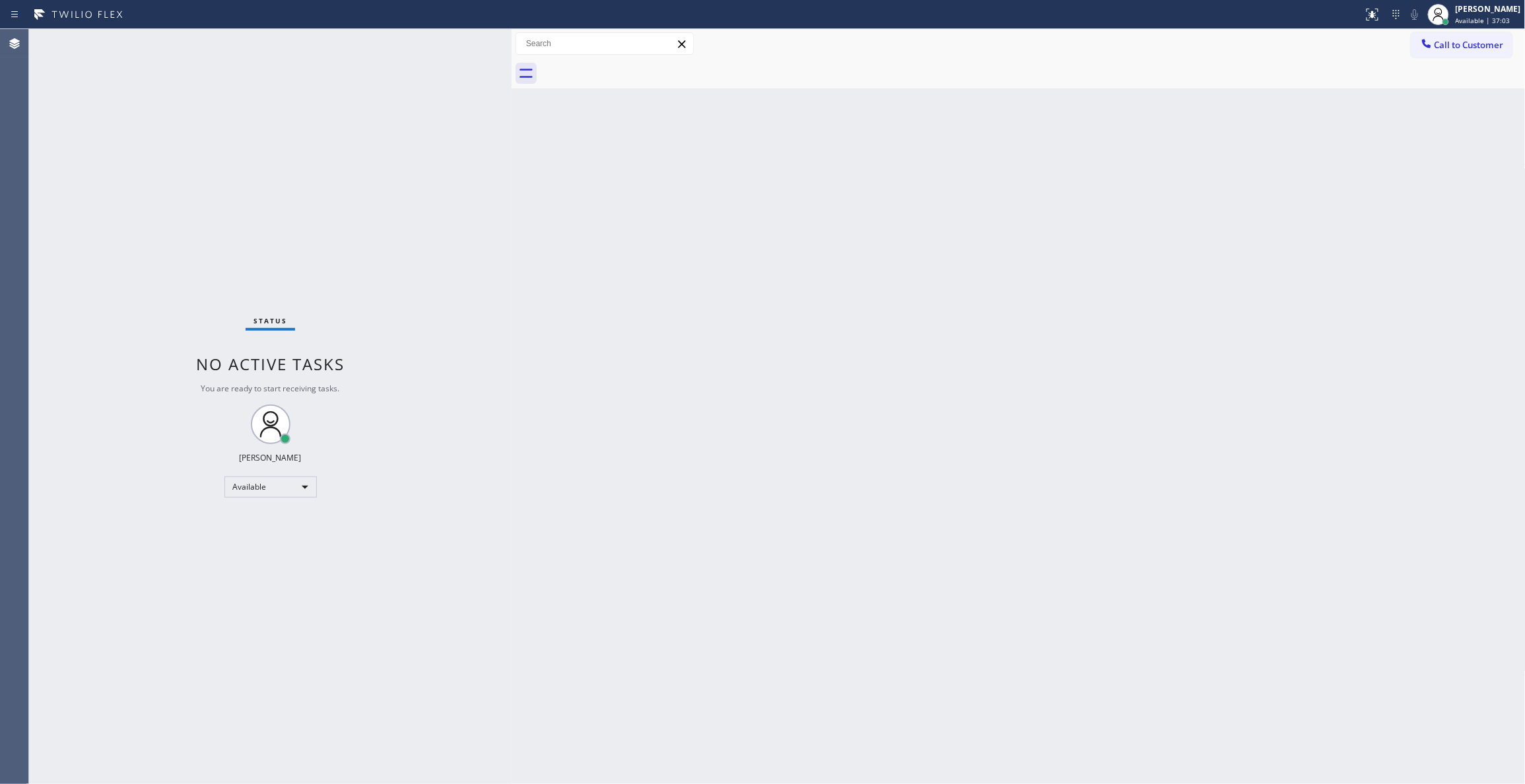
drag, startPoint x: 1453, startPoint y: 45, endPoint x: 1434, endPoint y: 55, distance: 21.5
click at [1454, 45] on span "Call to Customer" at bounding box center [1469, 45] width 69 height 11
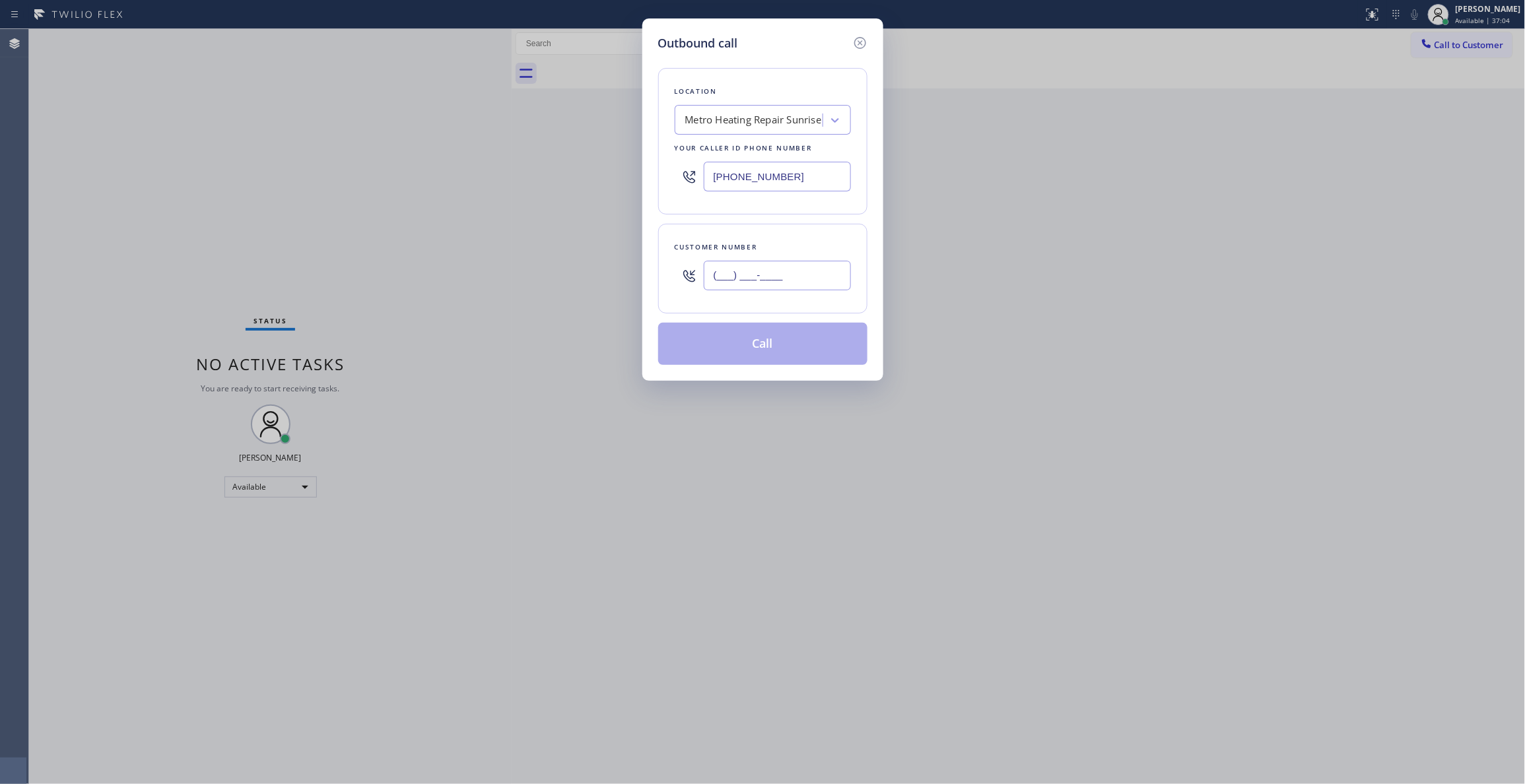
click at [795, 272] on input "(___) ___-____" at bounding box center [777, 275] width 148 height 29
paste input "954) 676-7903"
type input "[PHONE_NUMBER]"
click at [754, 344] on button "Call" at bounding box center [762, 343] width 209 height 42
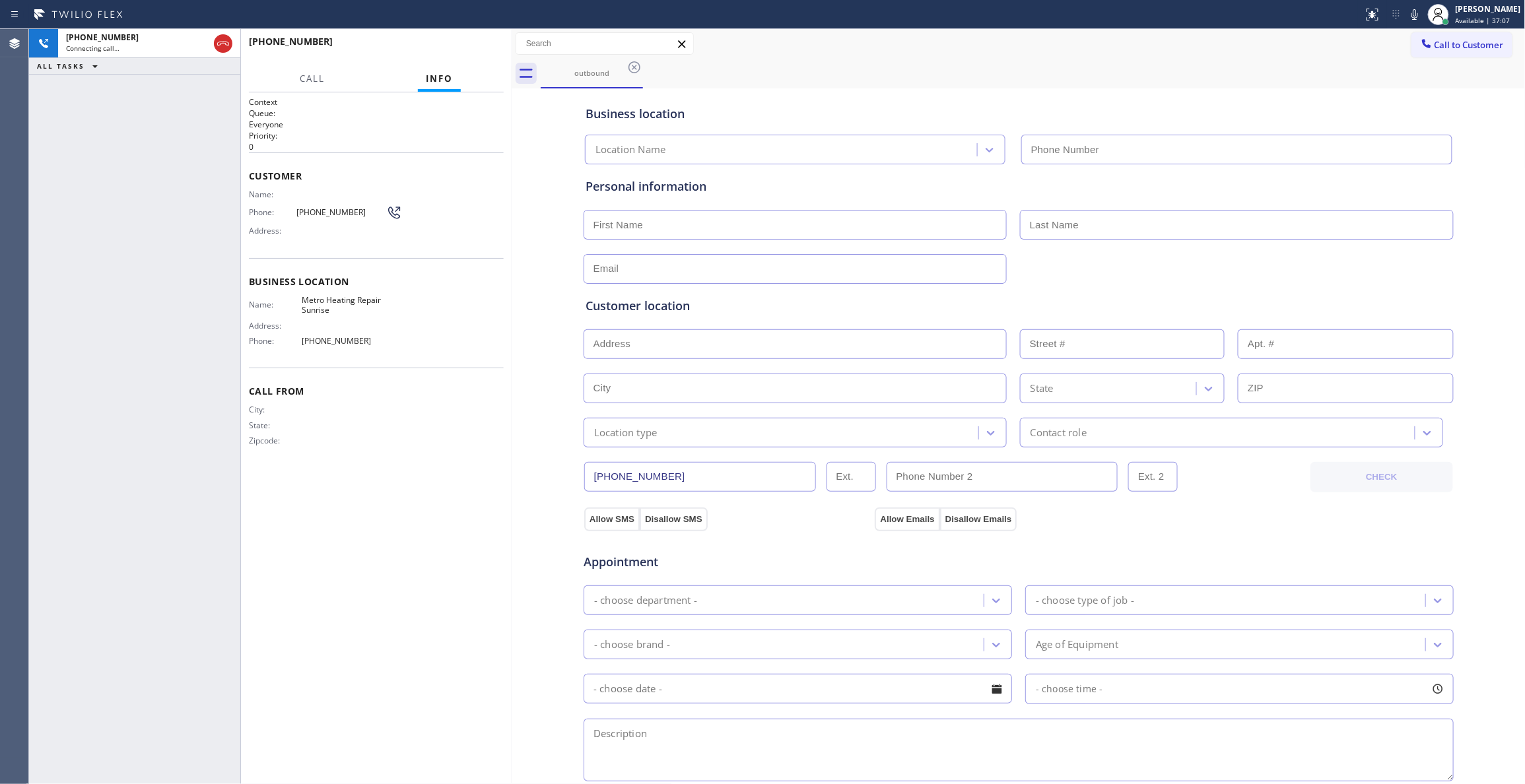
type input "[PHONE_NUMBER]"
drag, startPoint x: 225, startPoint y: 38, endPoint x: 238, endPoint y: 38, distance: 13.0
click at [225, 38] on icon at bounding box center [223, 43] width 16 height 16
click at [465, 54] on button "COMPLETE" at bounding box center [470, 47] width 67 height 18
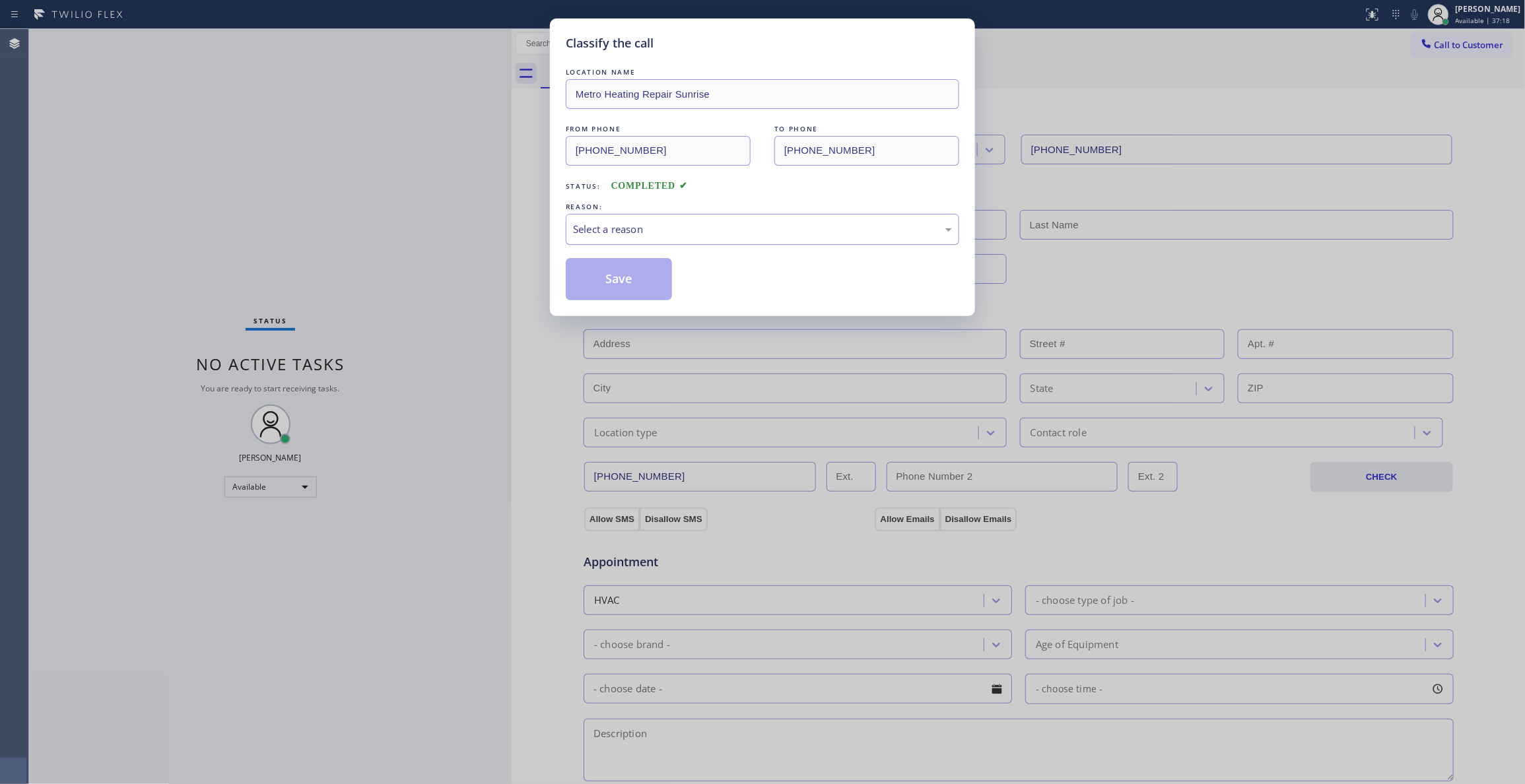
click at [714, 223] on div "Select a reason" at bounding box center [762, 229] width 379 height 15
click at [592, 284] on button "Save" at bounding box center [619, 279] width 107 height 42
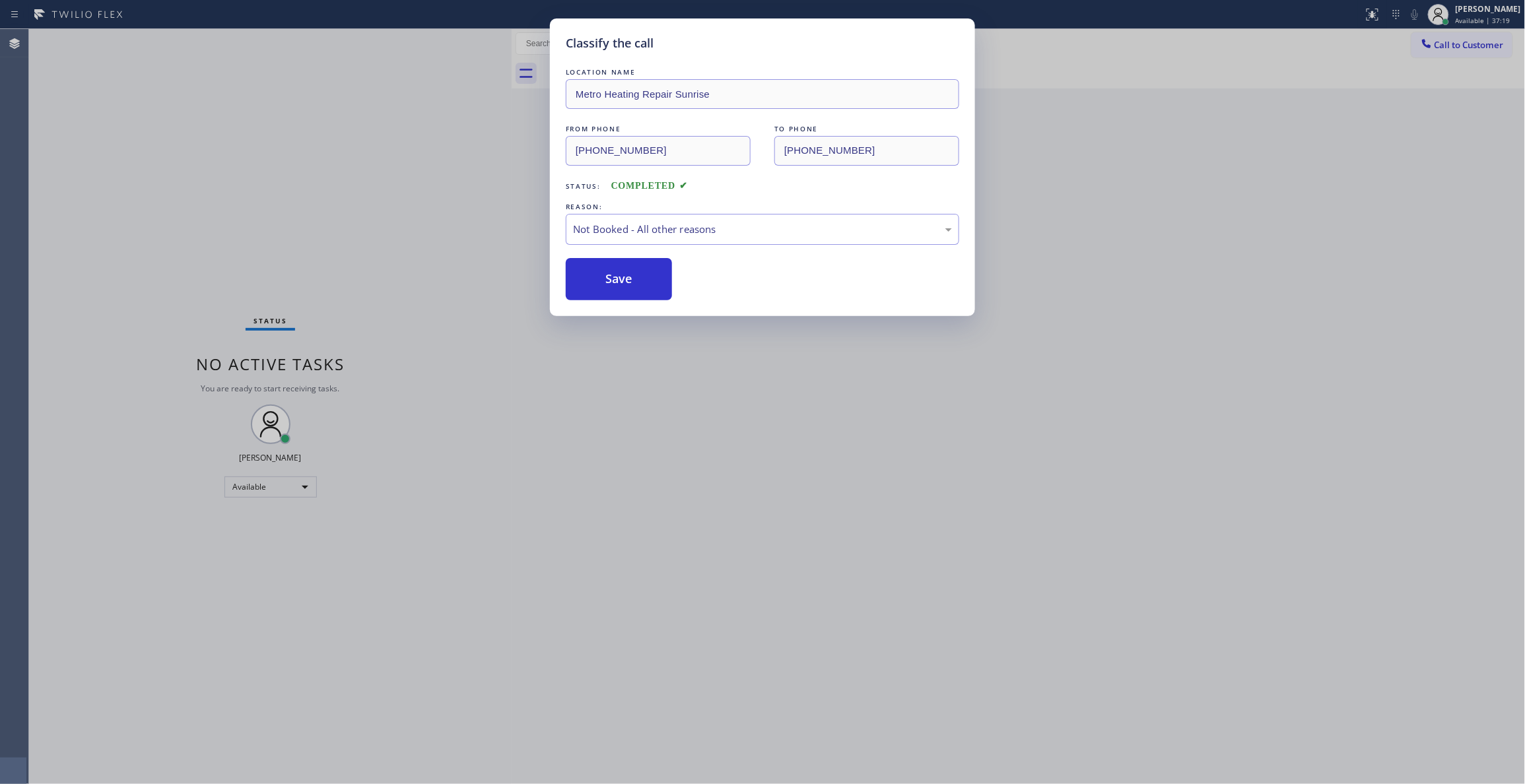
click at [592, 284] on button "Save" at bounding box center [619, 279] width 107 height 42
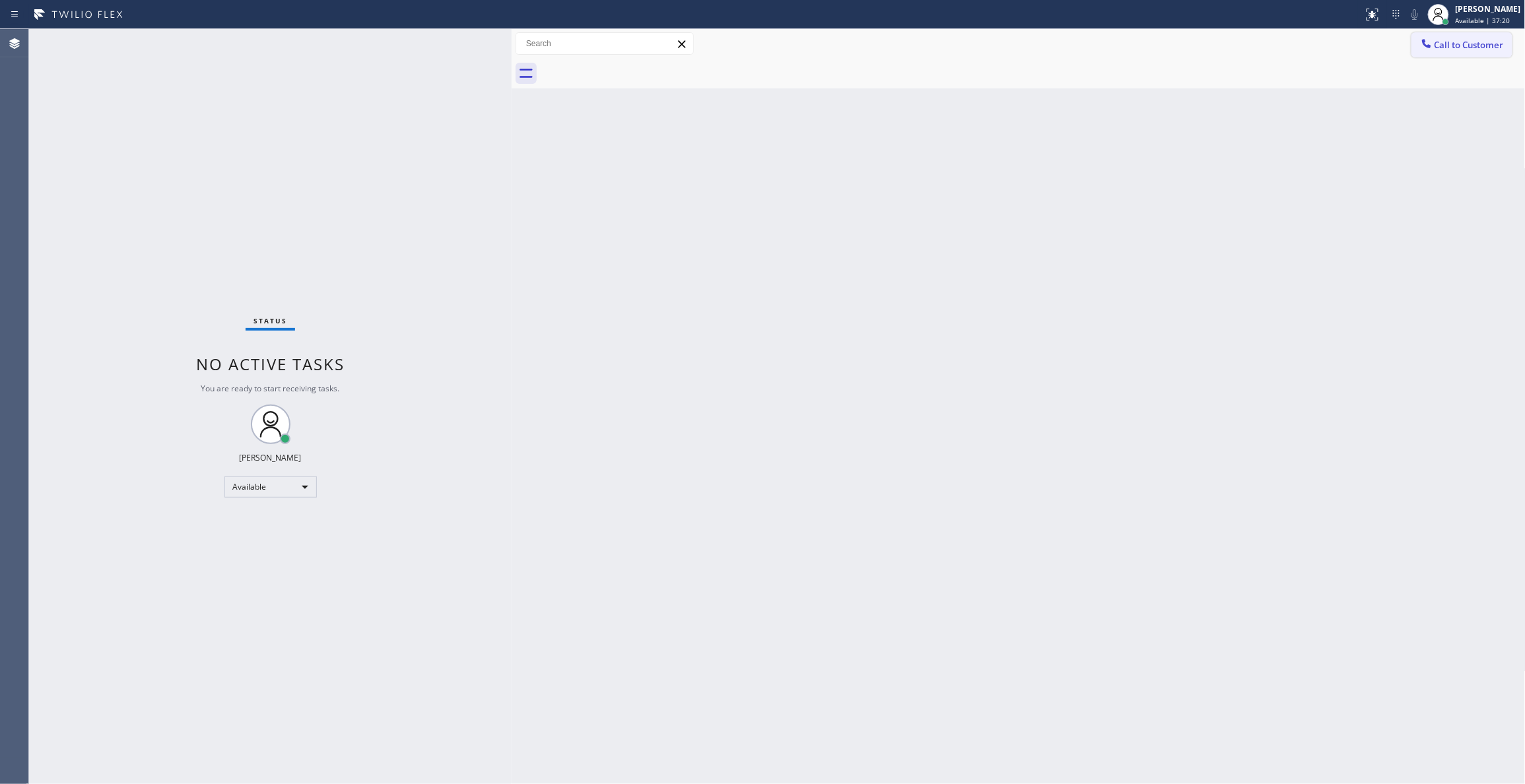
click at [1453, 47] on span "Call to Customer" at bounding box center [1469, 45] width 69 height 11
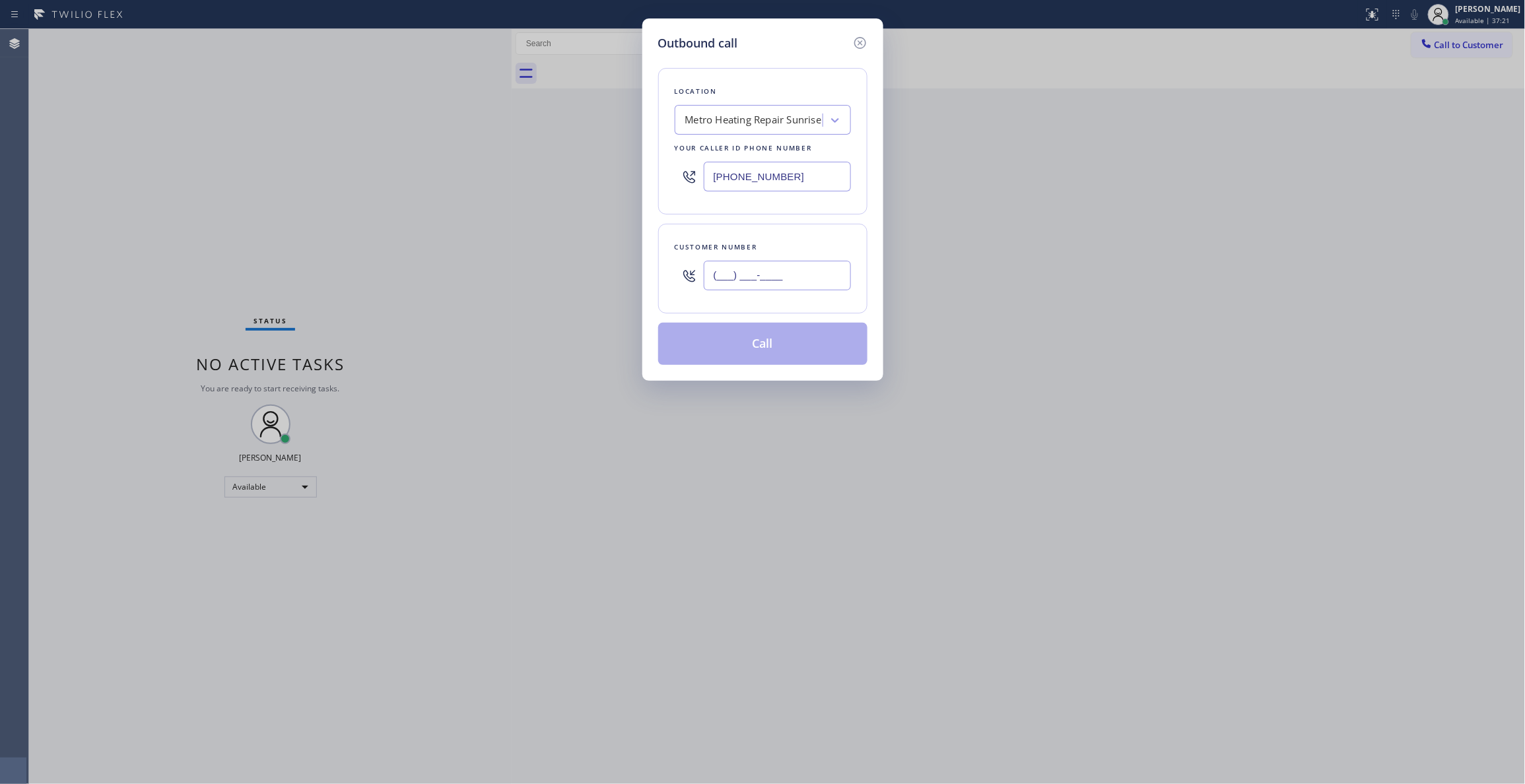
click at [762, 275] on input "(___) ___-____" at bounding box center [777, 275] width 148 height 29
paste input "954) 676-7903"
type input "[PHONE_NUMBER]"
click at [748, 339] on button "Call" at bounding box center [762, 343] width 209 height 42
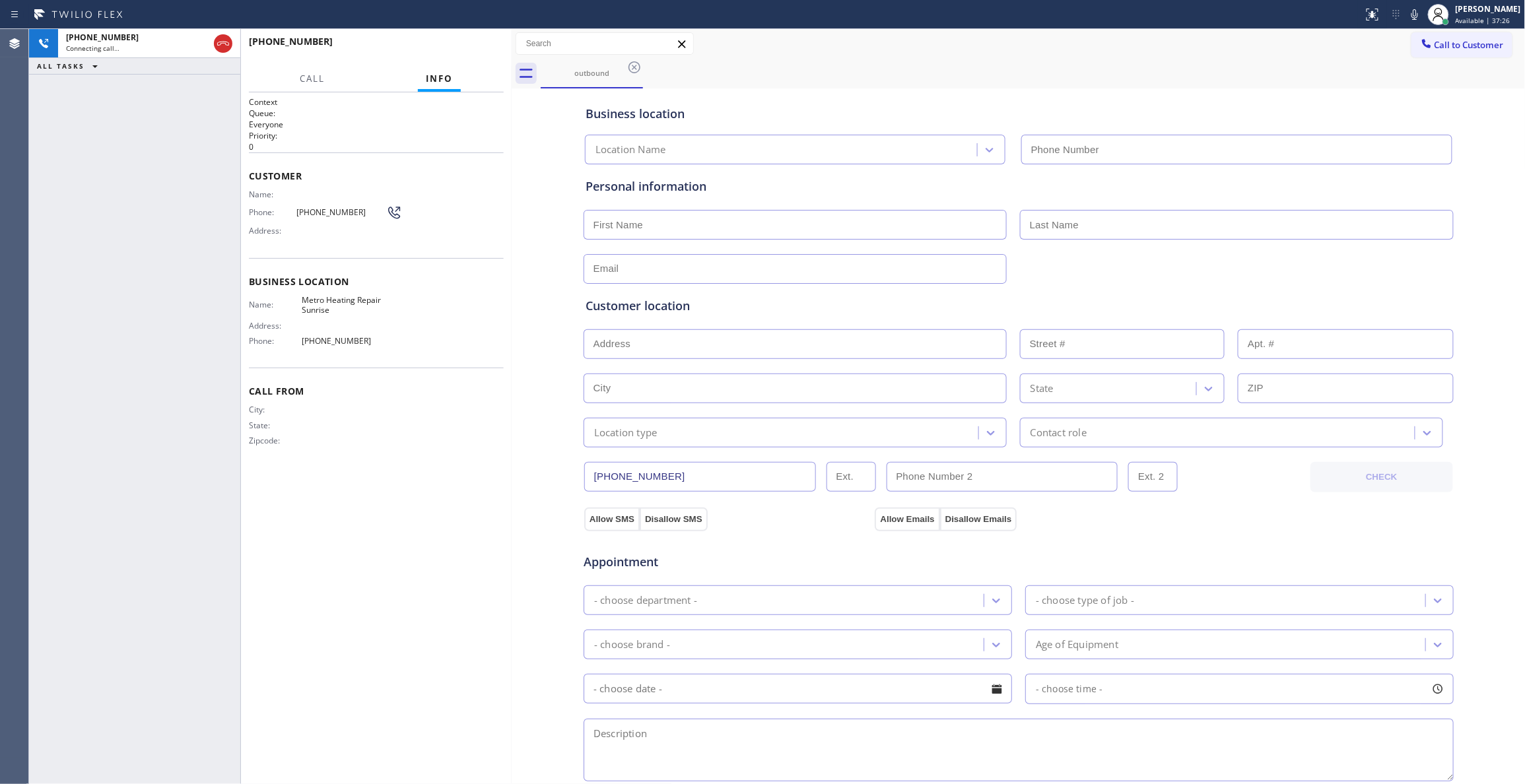
type input "[PHONE_NUMBER]"
click at [475, 49] on span "HANG UP" at bounding box center [473, 48] width 40 height 10
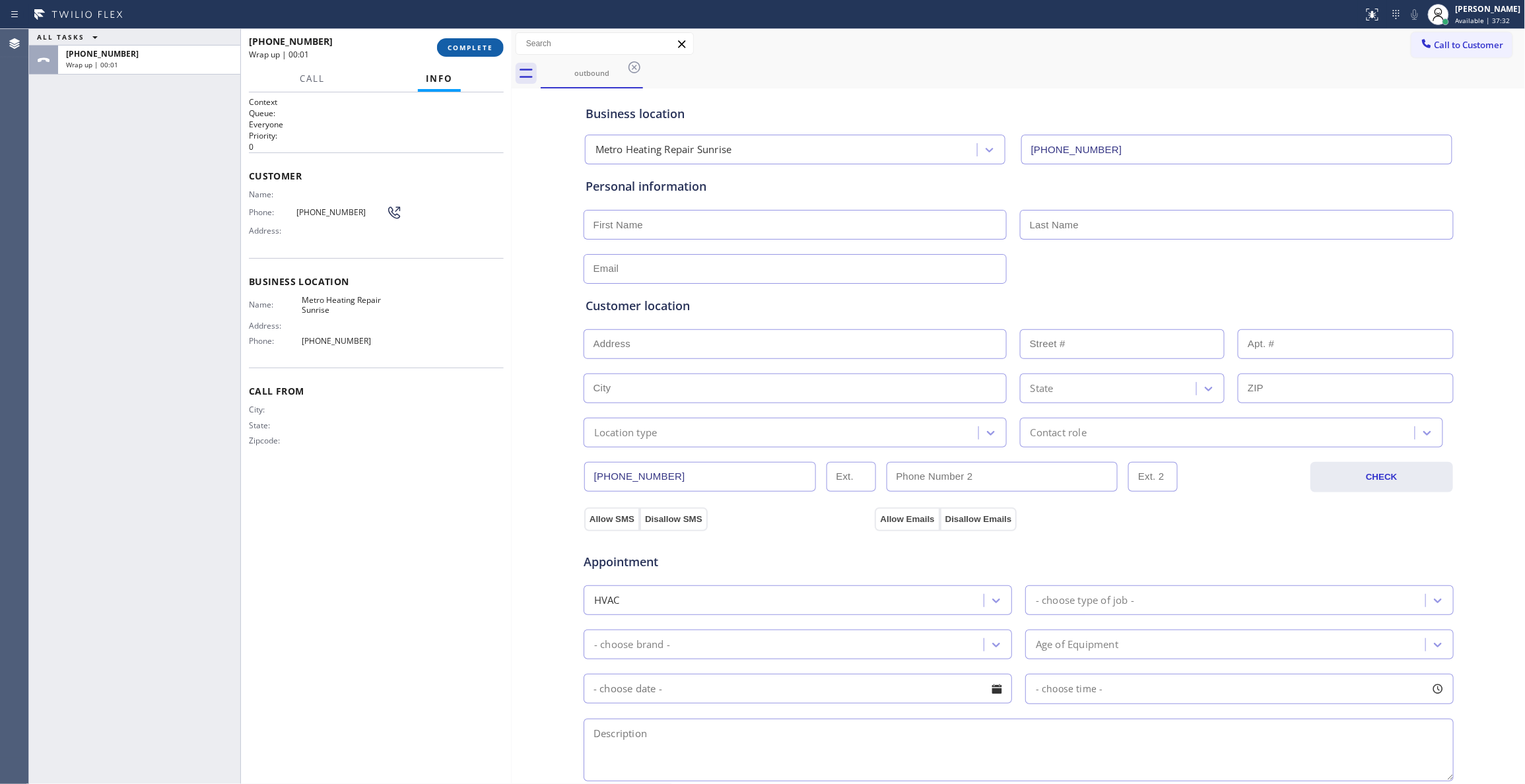
click at [475, 48] on span "COMPLETE" at bounding box center [470, 48] width 46 height 10
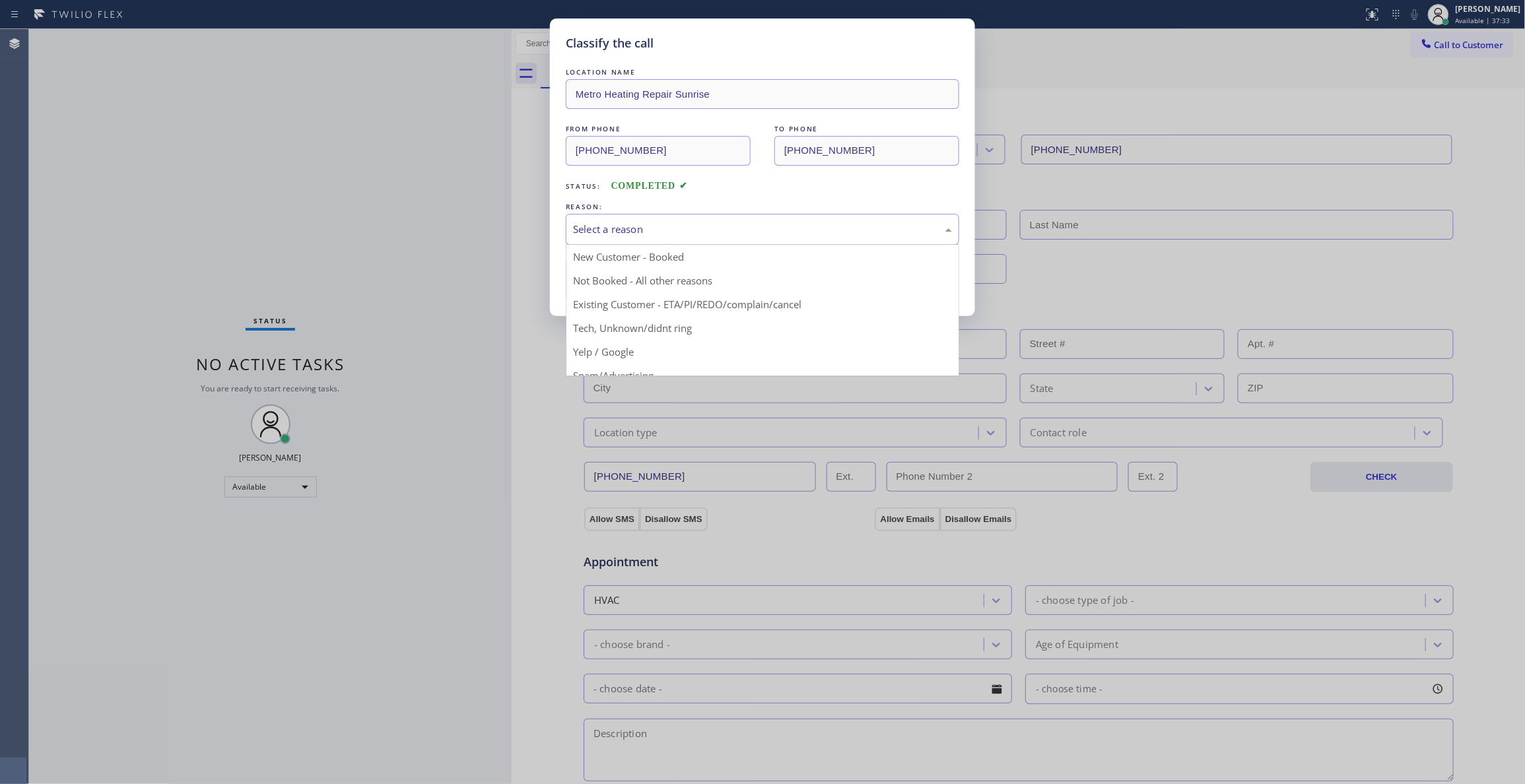
click at [658, 228] on div "Select a reason" at bounding box center [762, 229] width 379 height 15
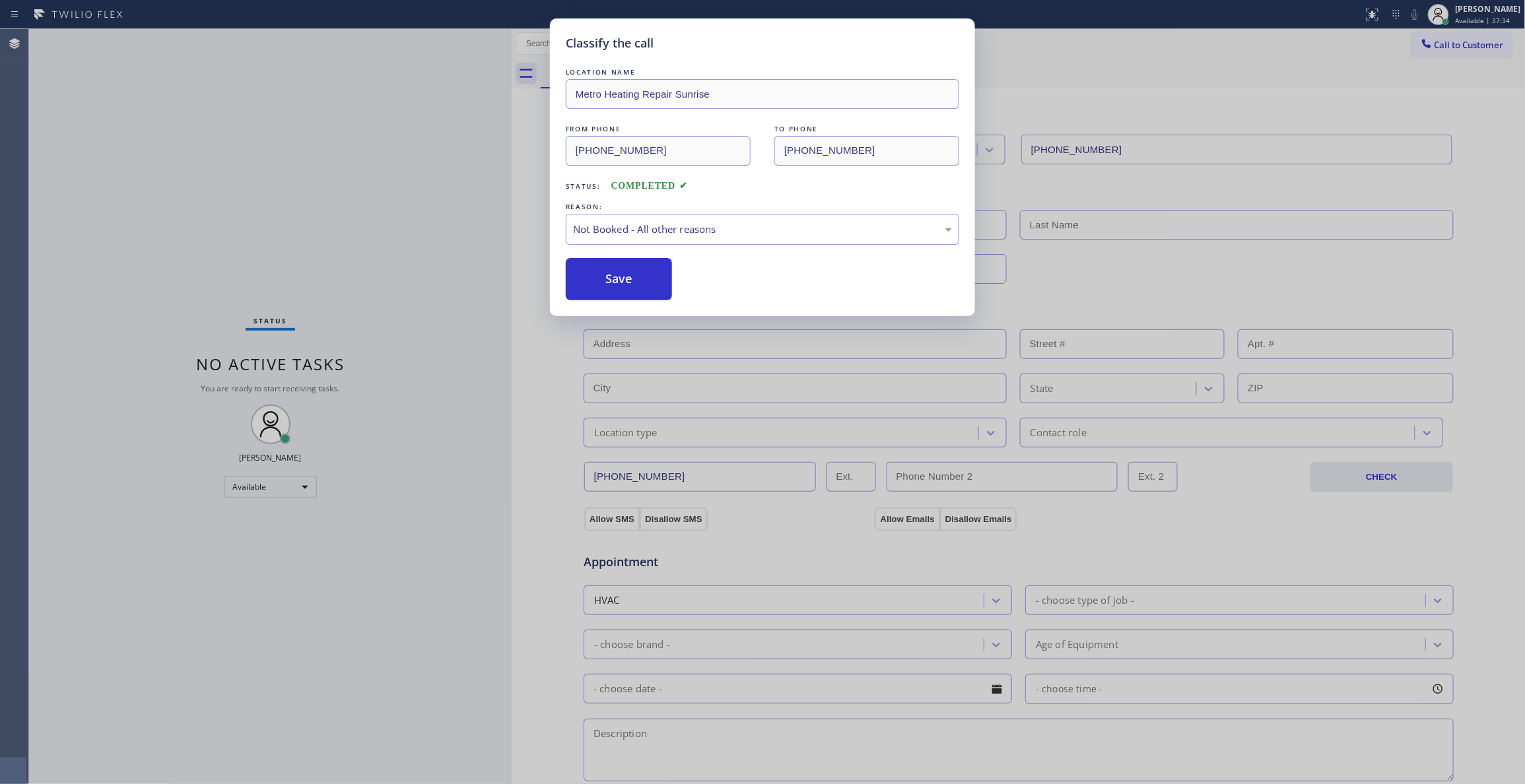
click at [628, 283] on button "Save" at bounding box center [619, 279] width 107 height 42
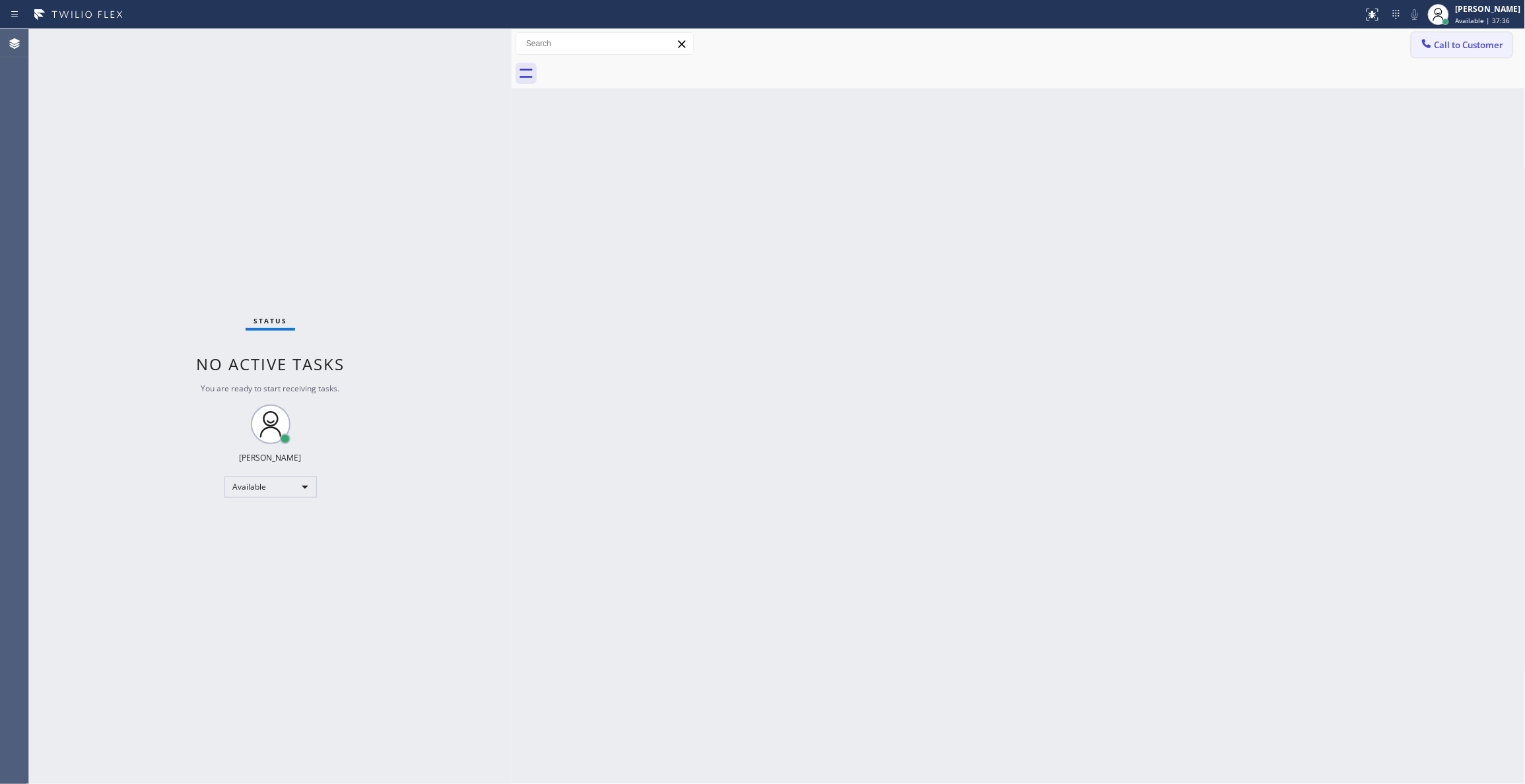
click at [1463, 43] on span "Call to Customer" at bounding box center [1469, 45] width 69 height 11
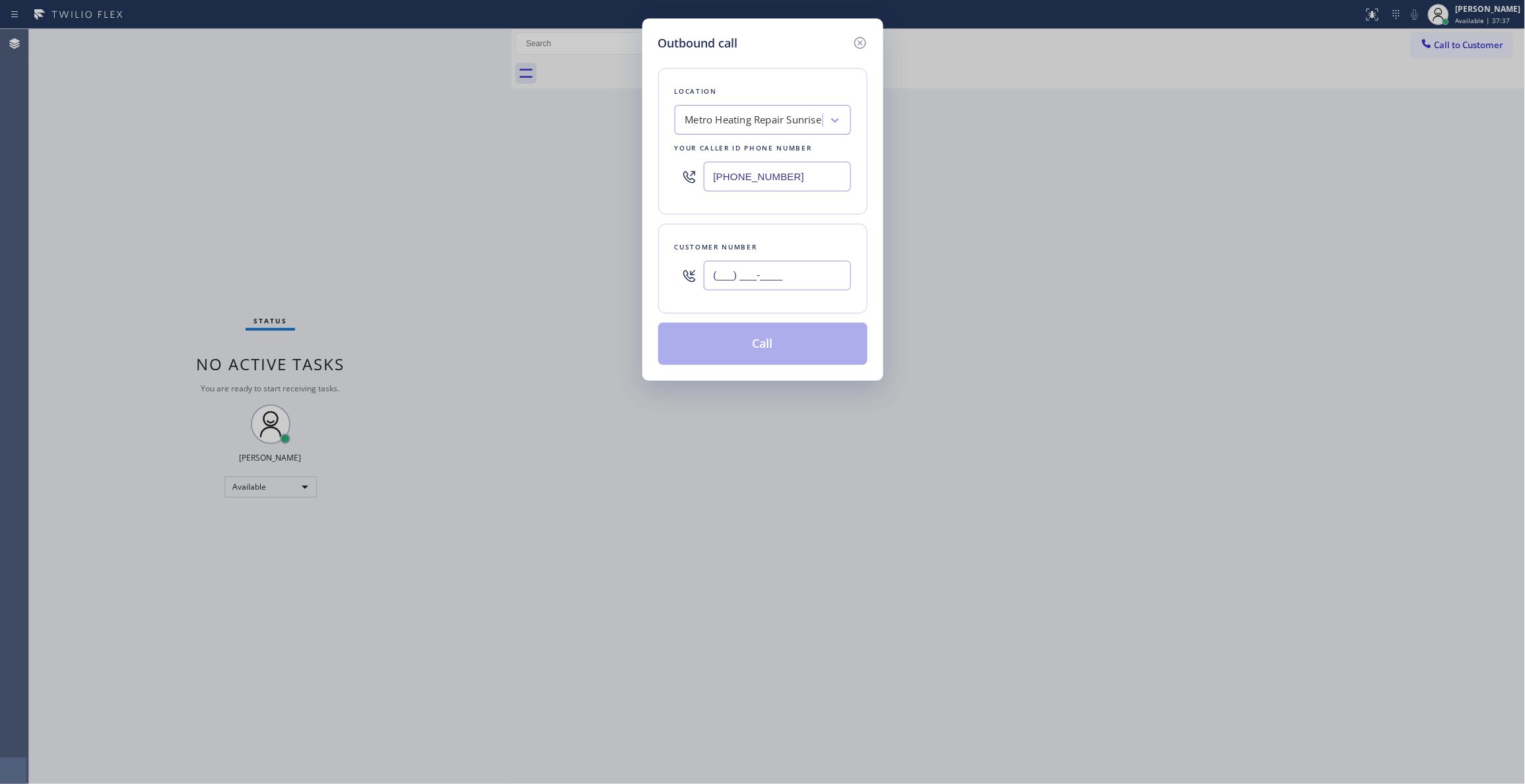
click at [799, 279] on input "(___) ___-____" at bounding box center [777, 275] width 148 height 29
paste input "954) 676-7903"
type input "[PHONE_NUMBER]"
click at [799, 355] on button "Call" at bounding box center [762, 343] width 209 height 42
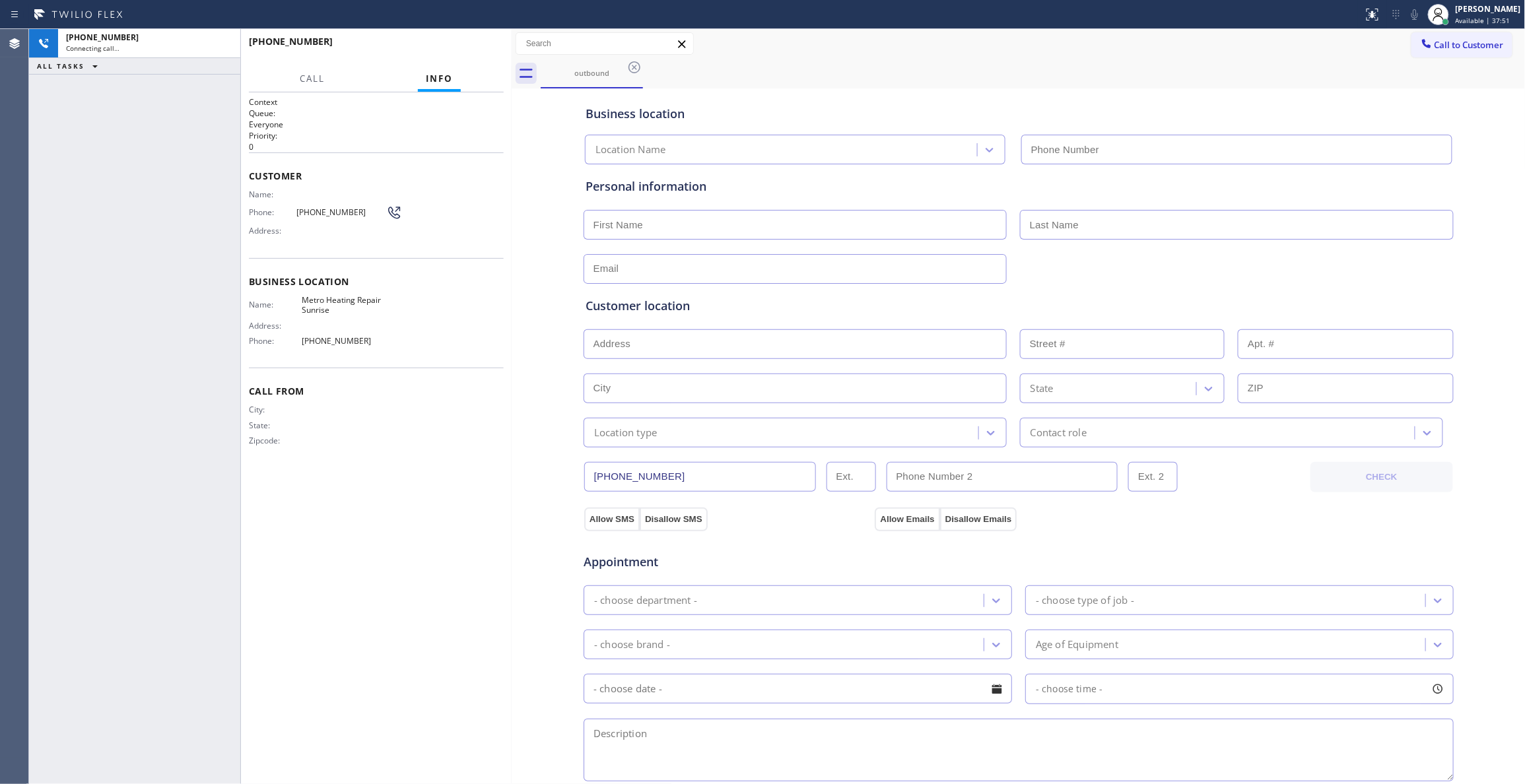
type input "[PHONE_NUMBER]"
click at [479, 38] on button "HANG UP" at bounding box center [473, 47] width 61 height 18
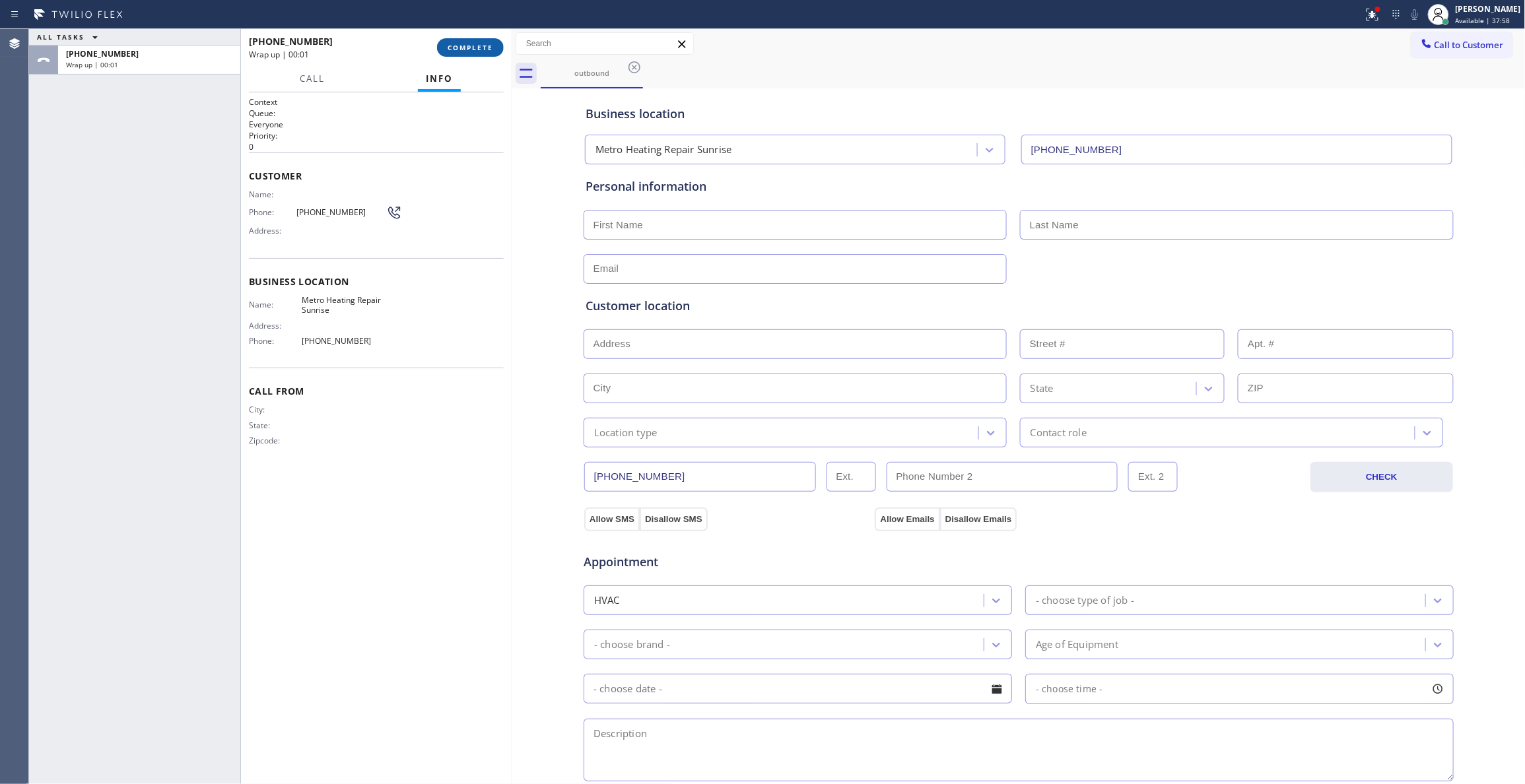
click at [474, 49] on span "COMPLETE" at bounding box center [470, 48] width 46 height 10
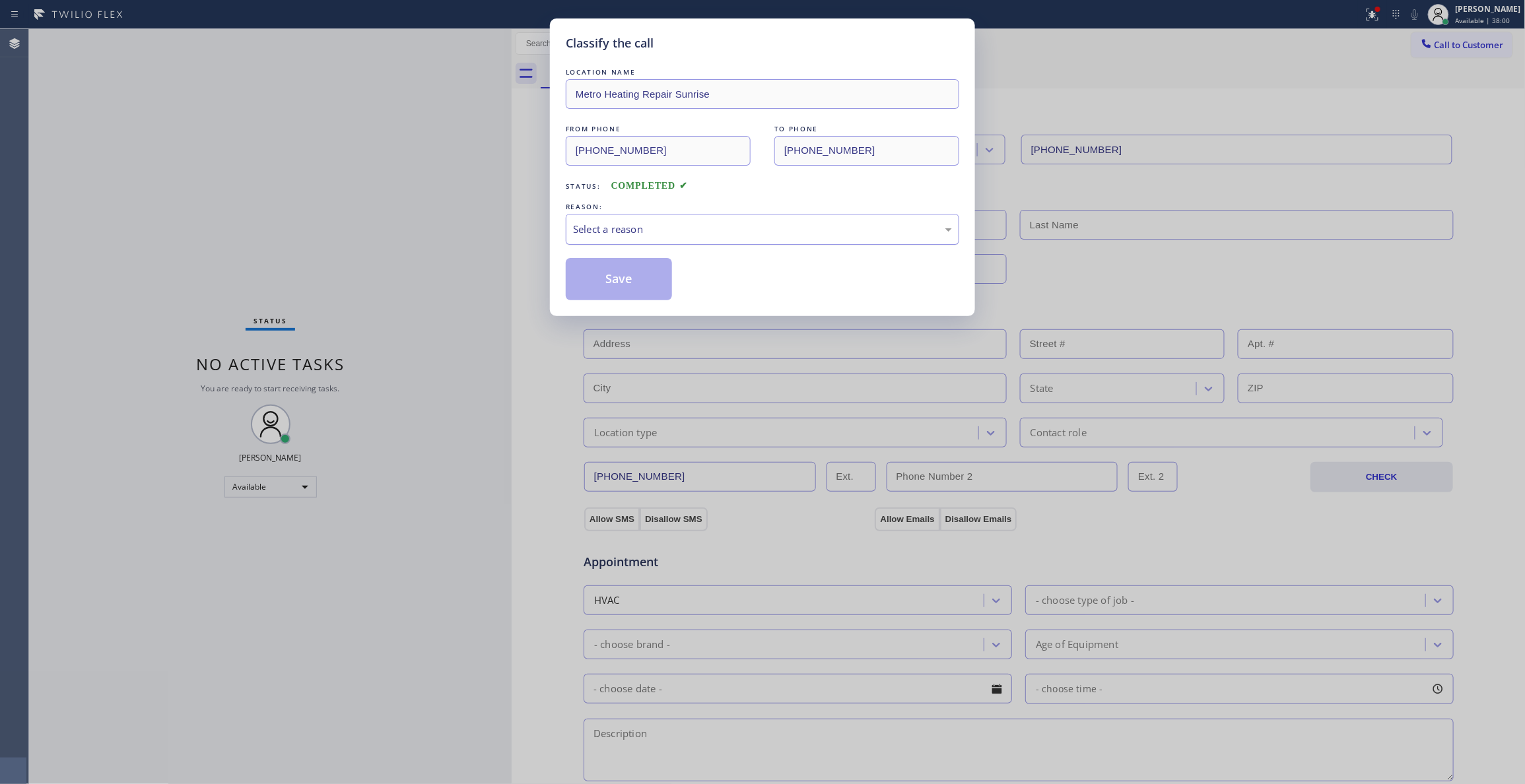
drag, startPoint x: 616, startPoint y: 219, endPoint x: 621, endPoint y: 231, distance: 13.0
click at [615, 219] on div "Select a reason" at bounding box center [762, 229] width 393 height 31
click at [614, 273] on button "Save" at bounding box center [619, 279] width 107 height 42
click at [622, 268] on button "Save" at bounding box center [619, 279] width 107 height 42
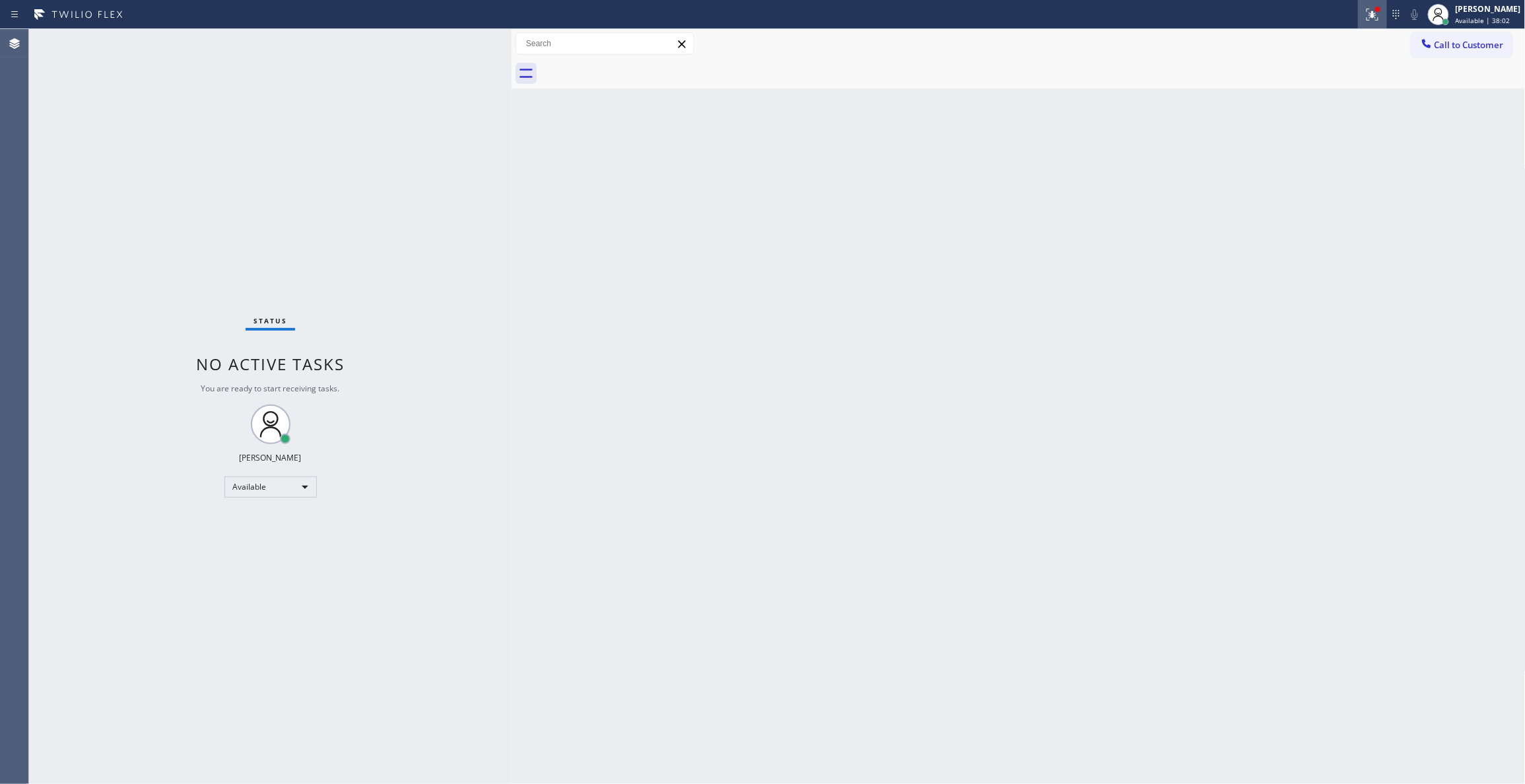
click at [1364, 16] on icon at bounding box center [1372, 14] width 16 height 16
click at [1241, 177] on button "Clear issues" at bounding box center [1286, 172] width 154 height 18
click at [1478, 40] on span "Call to Customer" at bounding box center [1469, 45] width 69 height 11
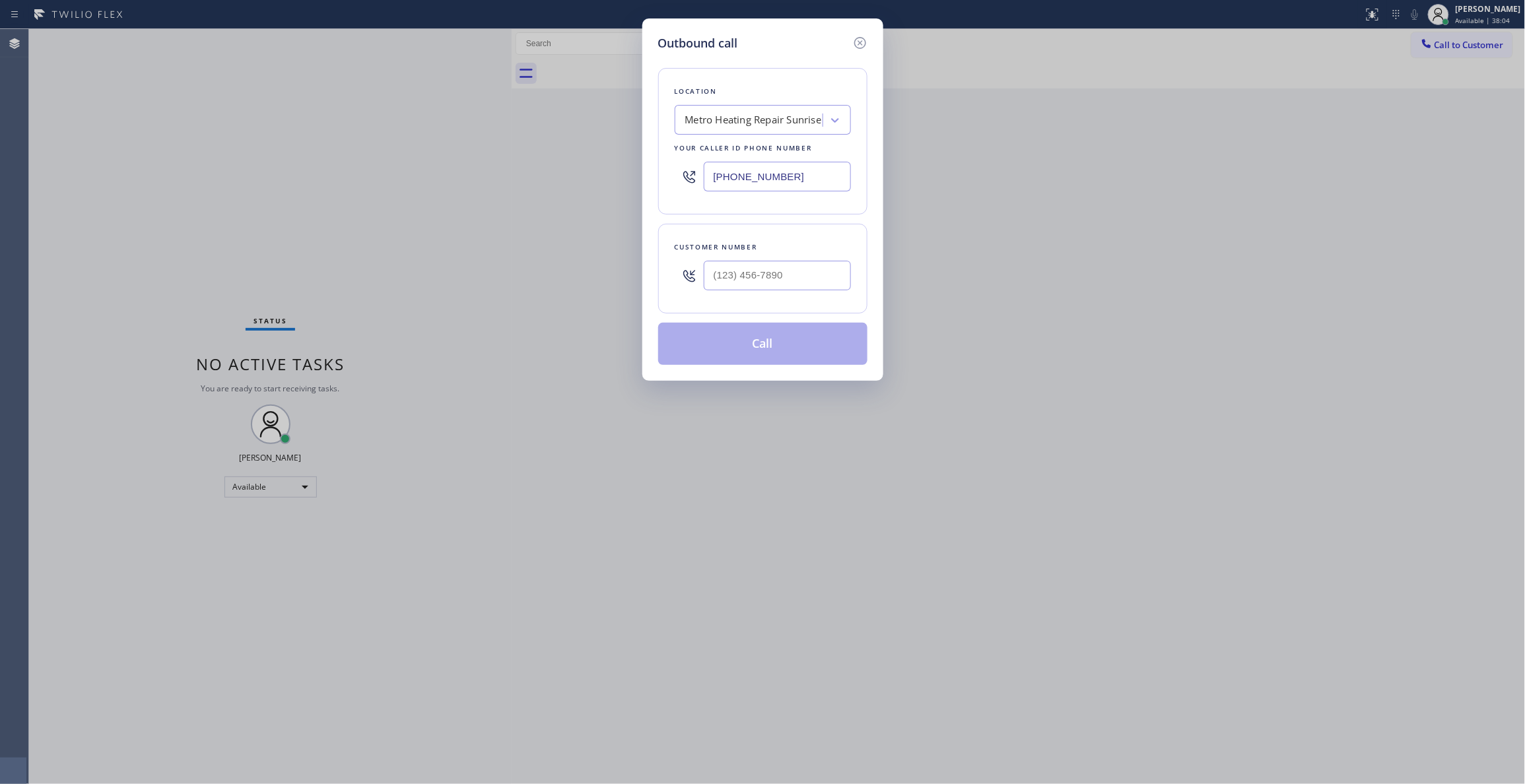
click at [788, 257] on div at bounding box center [777, 275] width 148 height 43
click at [787, 266] on input "(___) ___-____" at bounding box center [777, 275] width 148 height 29
paste input "954) 676-7903"
type input "[PHONE_NUMBER]"
click at [766, 349] on button "Call" at bounding box center [762, 343] width 209 height 42
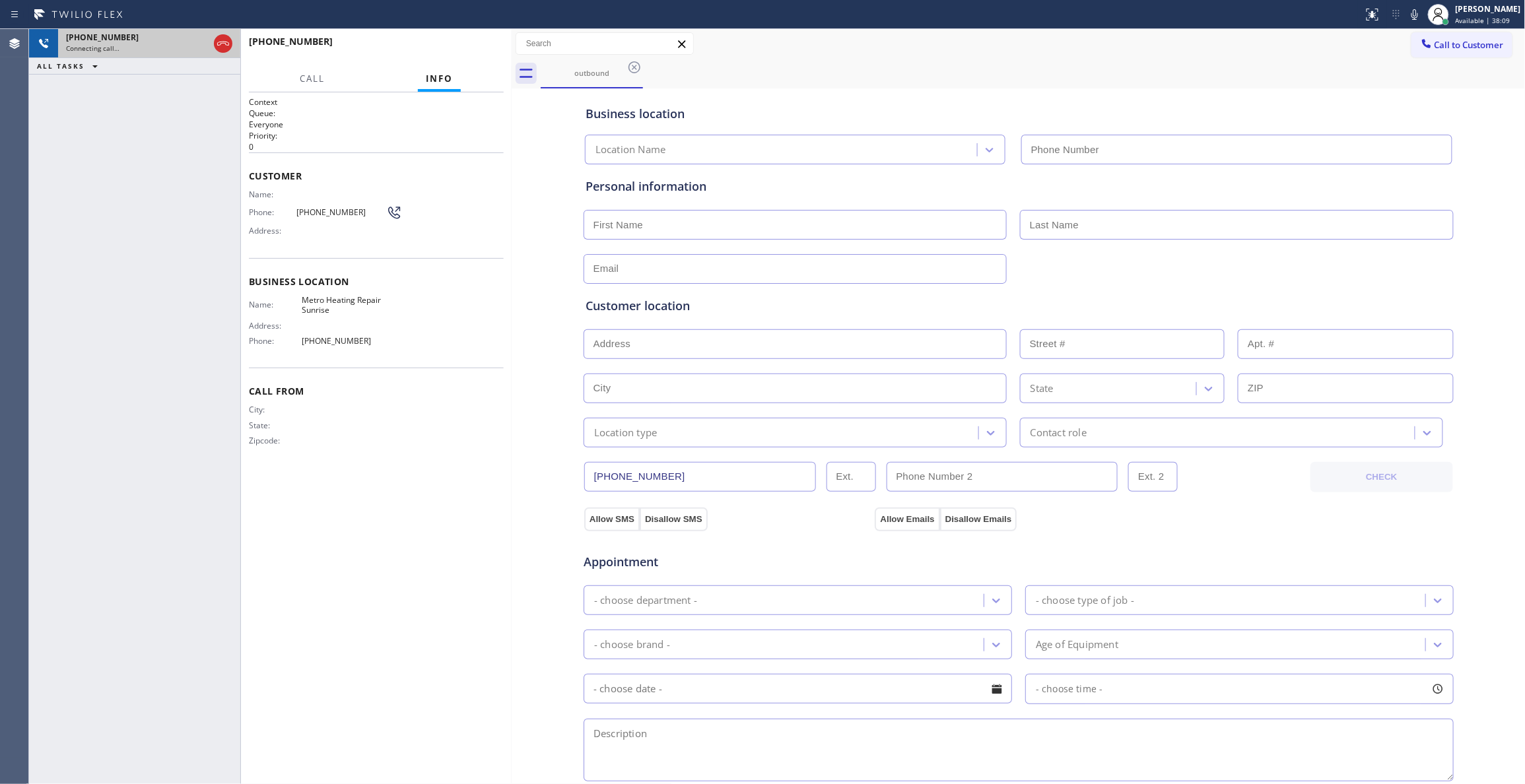
type input "[PHONE_NUMBER]"
click at [221, 38] on icon at bounding box center [223, 43] width 16 height 16
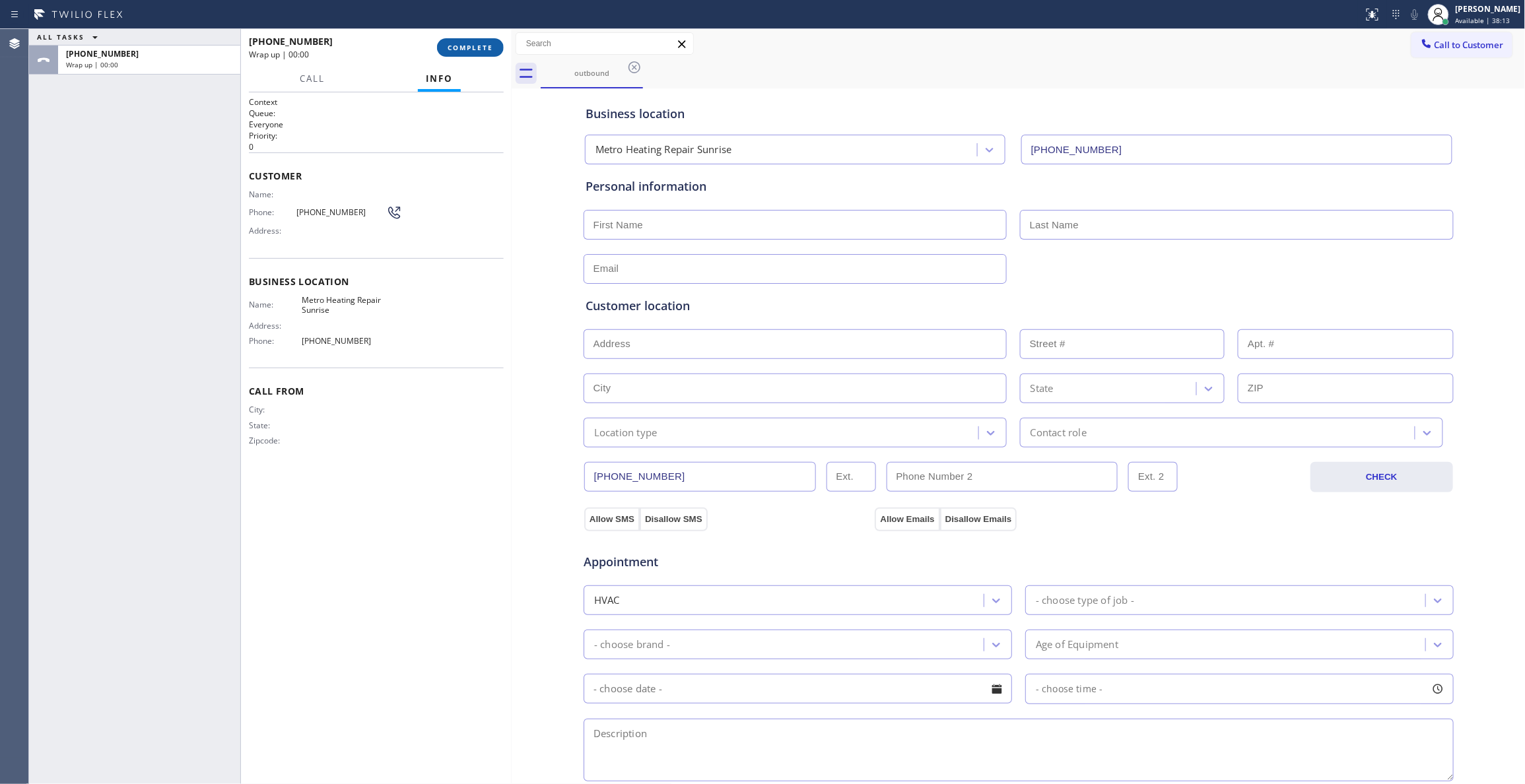
click at [494, 38] on button "COMPLETE" at bounding box center [470, 47] width 67 height 18
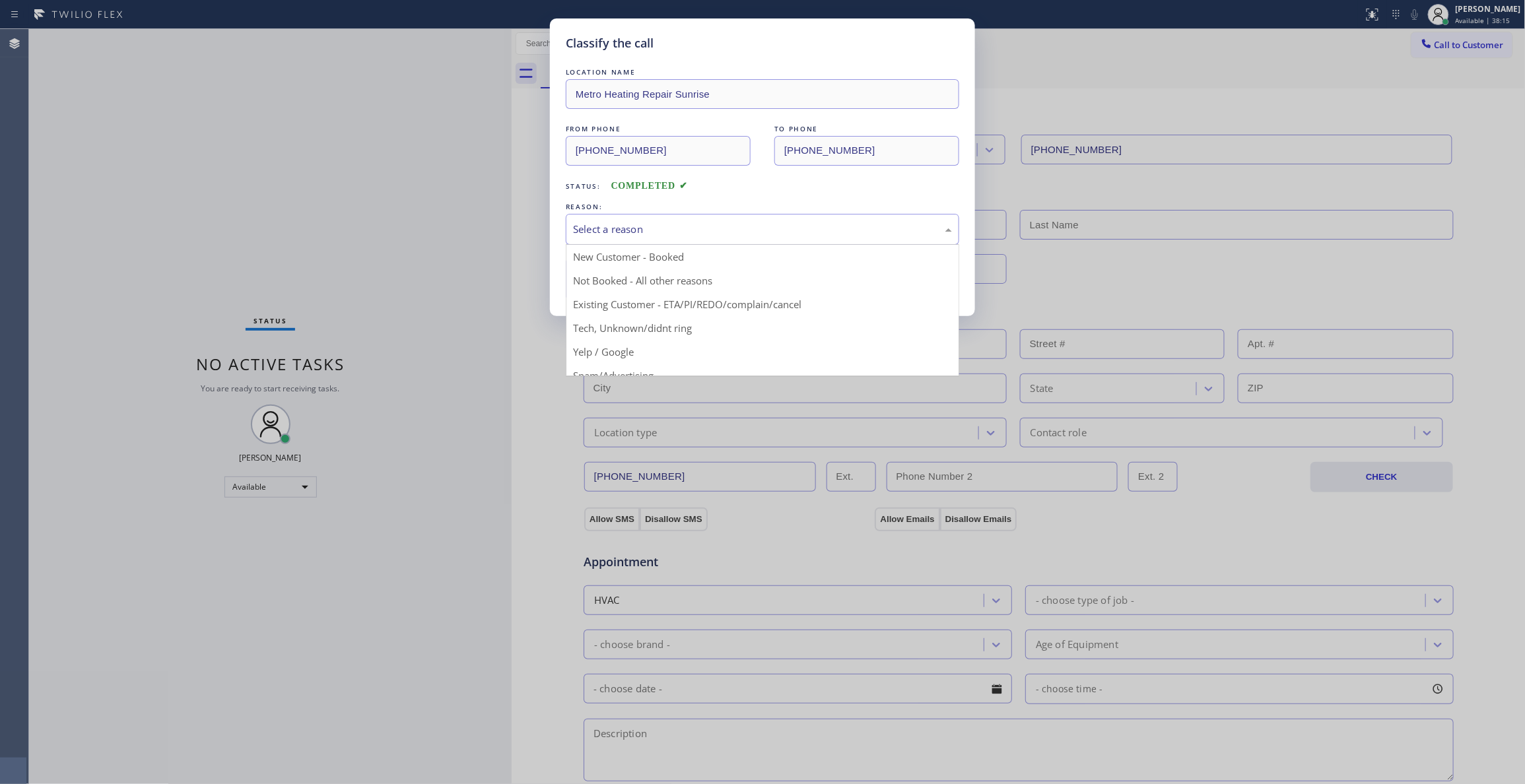
click at [675, 223] on div "Select a reason" at bounding box center [762, 229] width 379 height 15
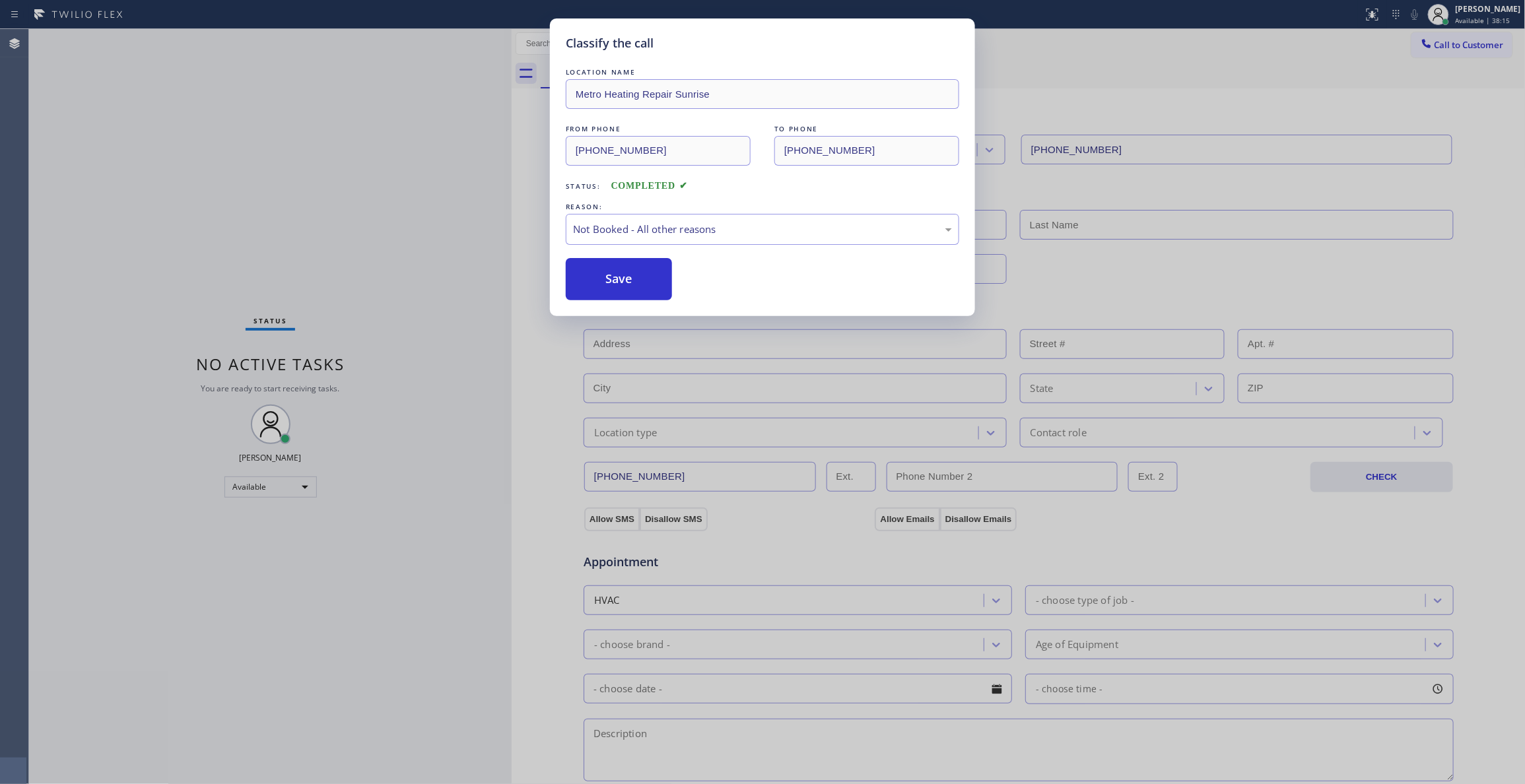
click at [578, 277] on button "Save" at bounding box center [619, 279] width 107 height 42
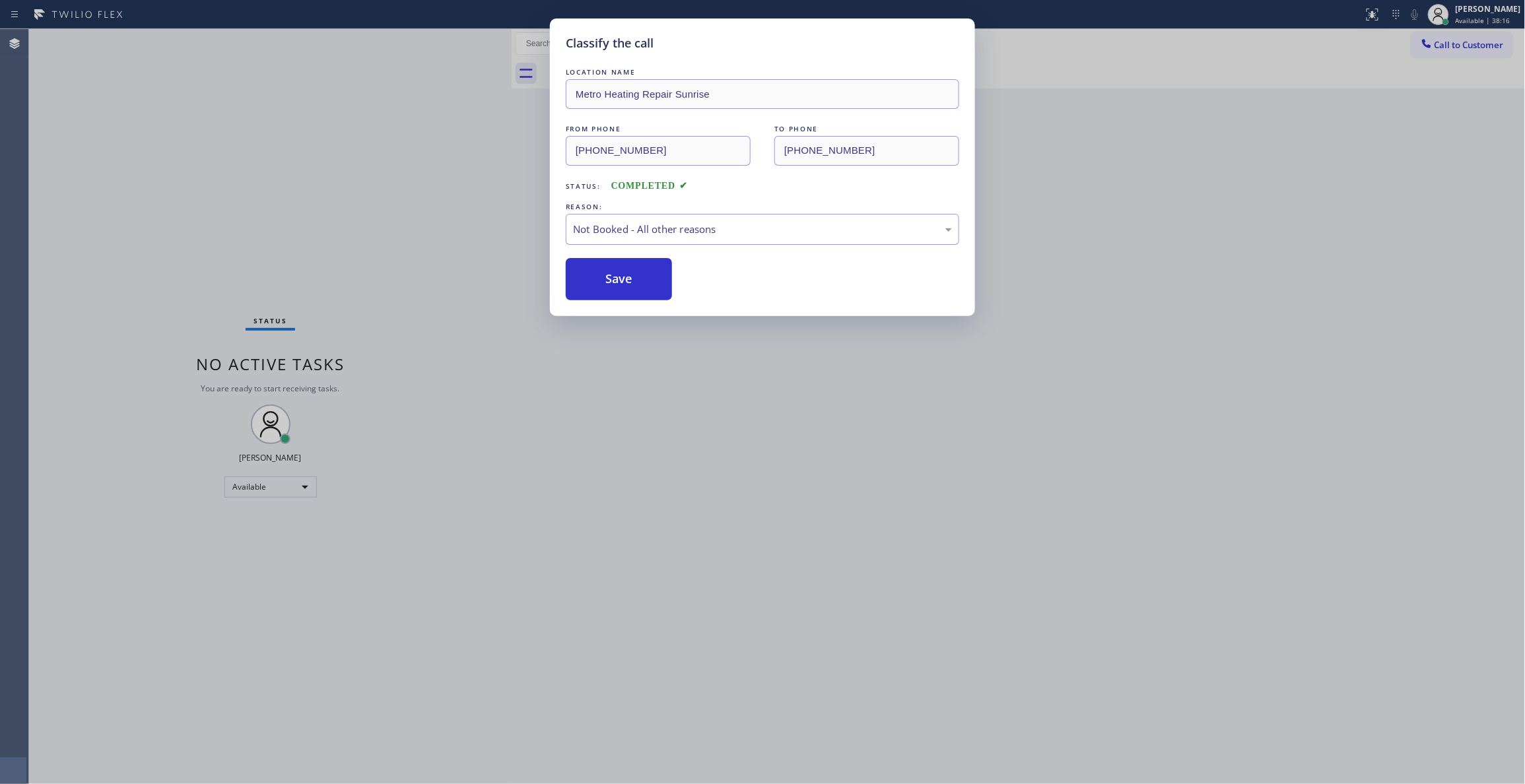
click at [578, 277] on button "Save" at bounding box center [619, 279] width 107 height 42
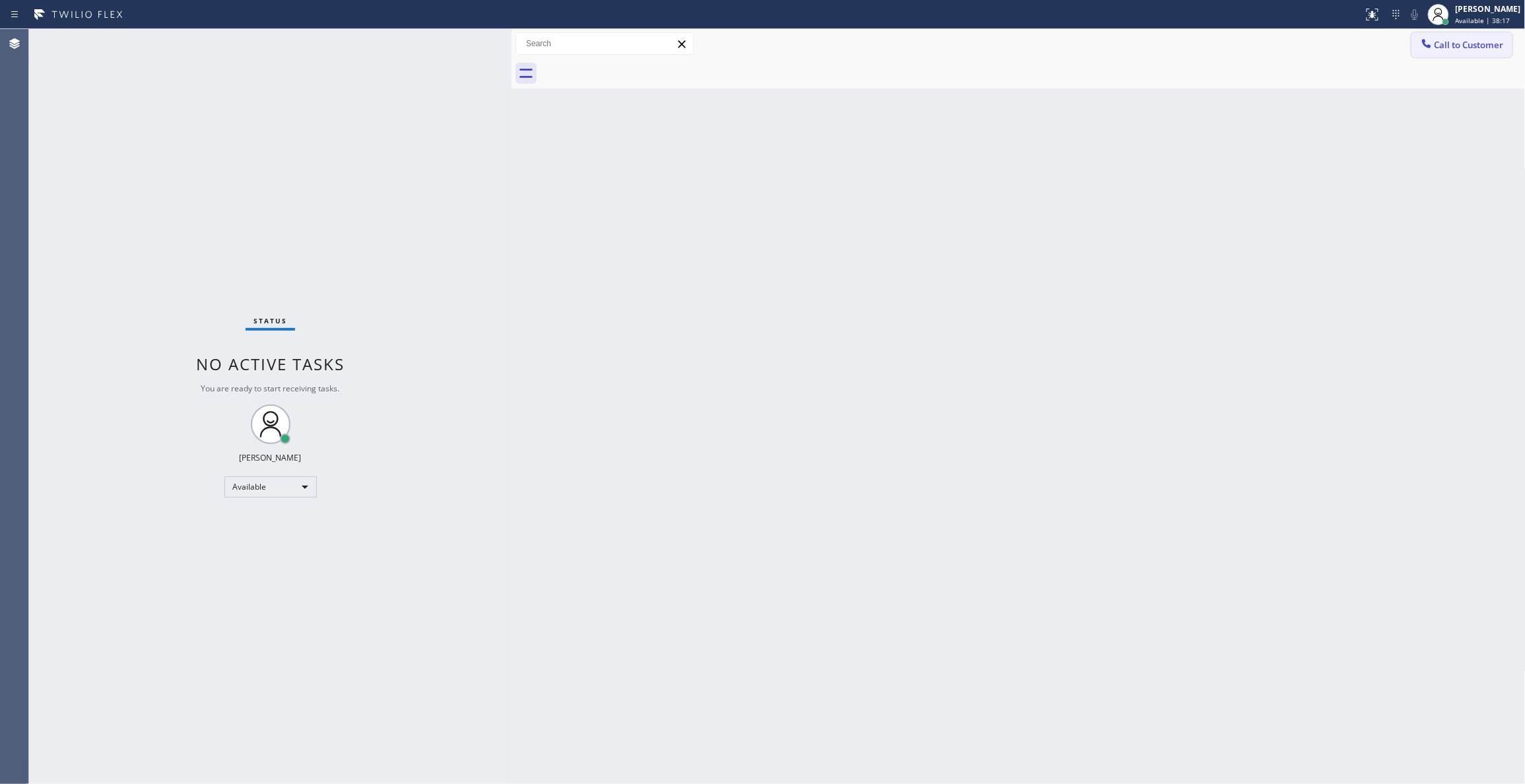
click at [1458, 49] on span "Call to Customer" at bounding box center [1469, 45] width 69 height 11
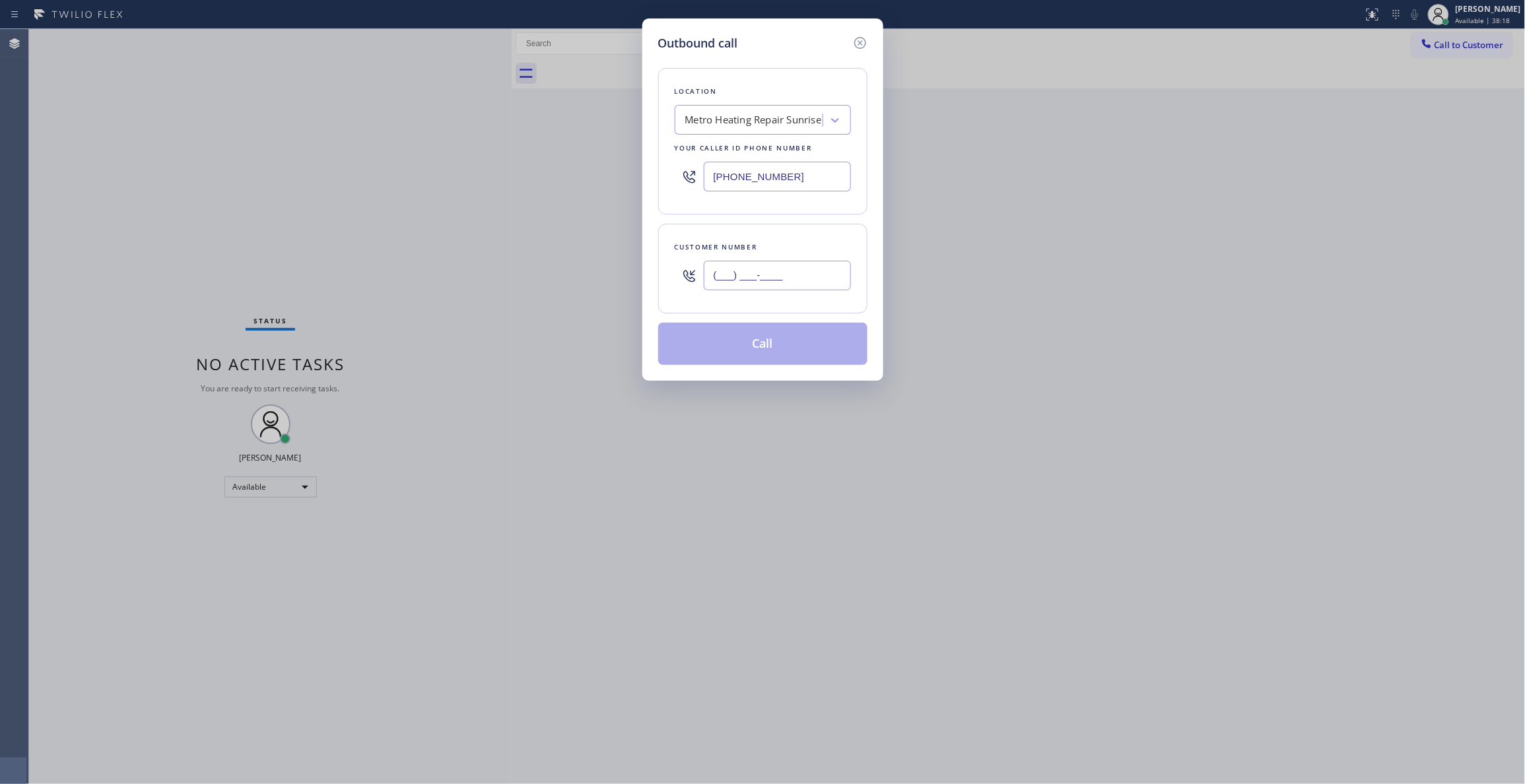
click at [774, 273] on input "(___) ___-____" at bounding box center [777, 275] width 148 height 29
paste input "954) 676-7903"
type input "[PHONE_NUMBER]"
click at [758, 345] on button "Call" at bounding box center [762, 343] width 209 height 42
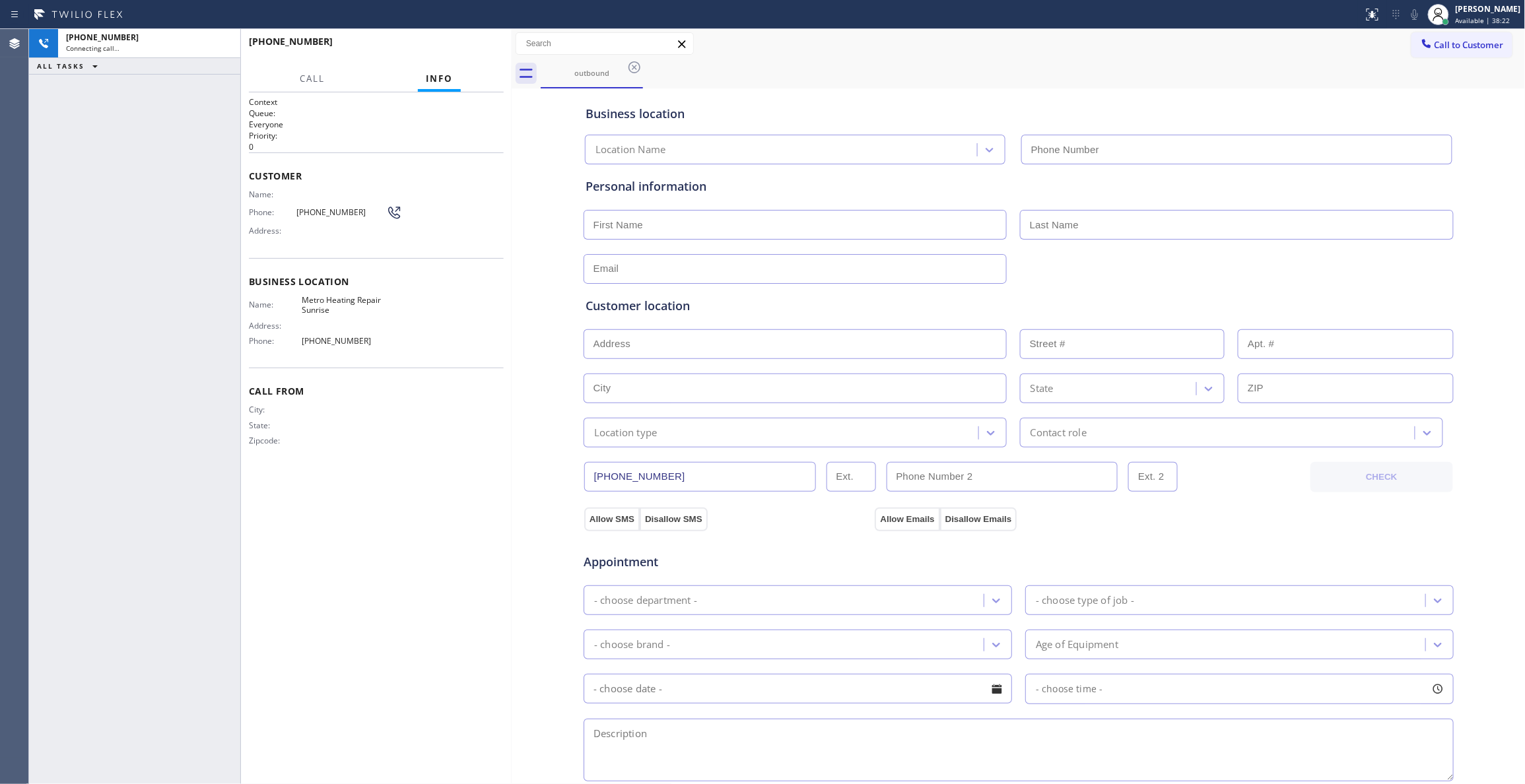
type input "[PHONE_NUMBER]"
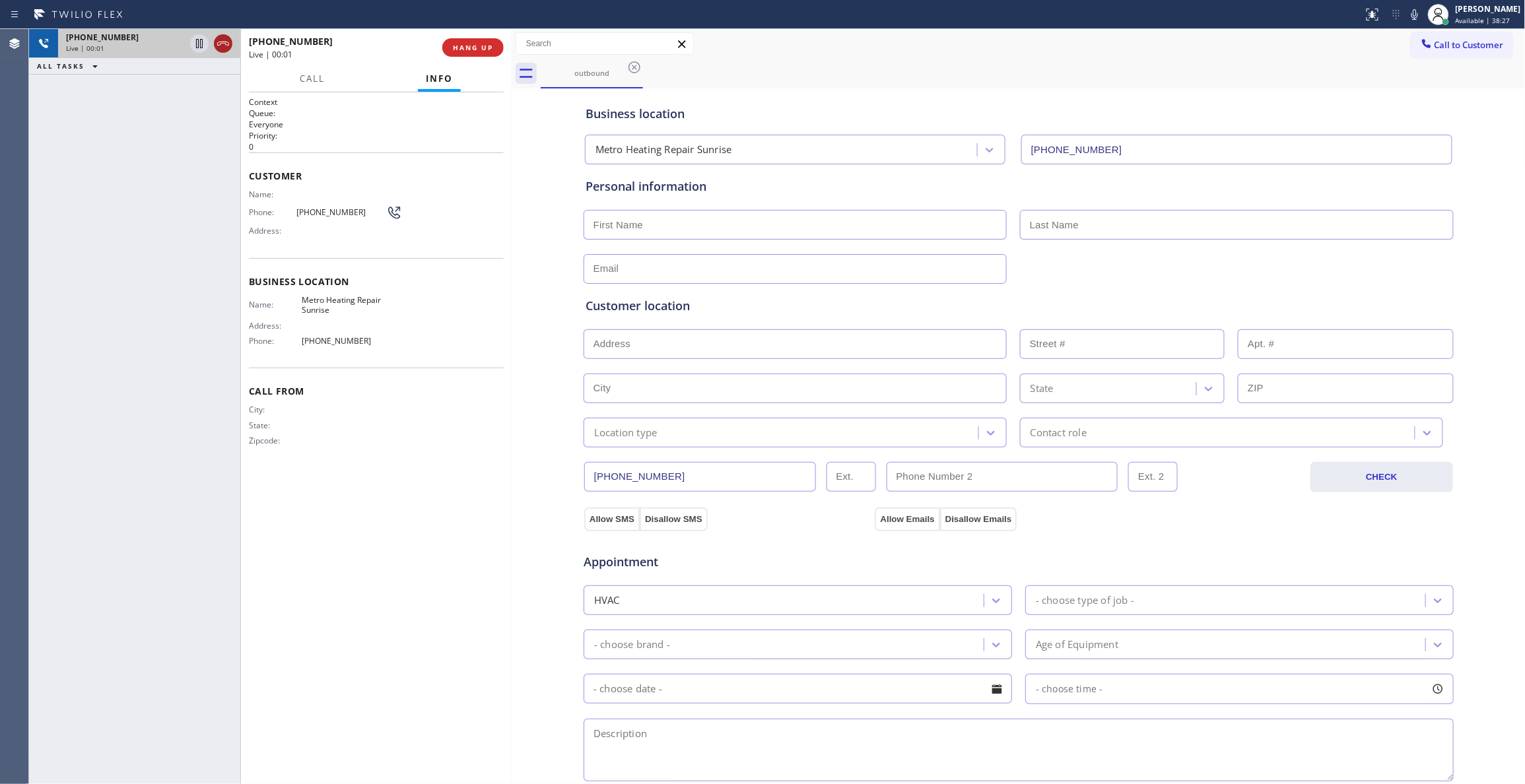
click at [223, 47] on icon at bounding box center [223, 43] width 16 height 16
click at [473, 52] on button "COMPLETE" at bounding box center [470, 47] width 67 height 18
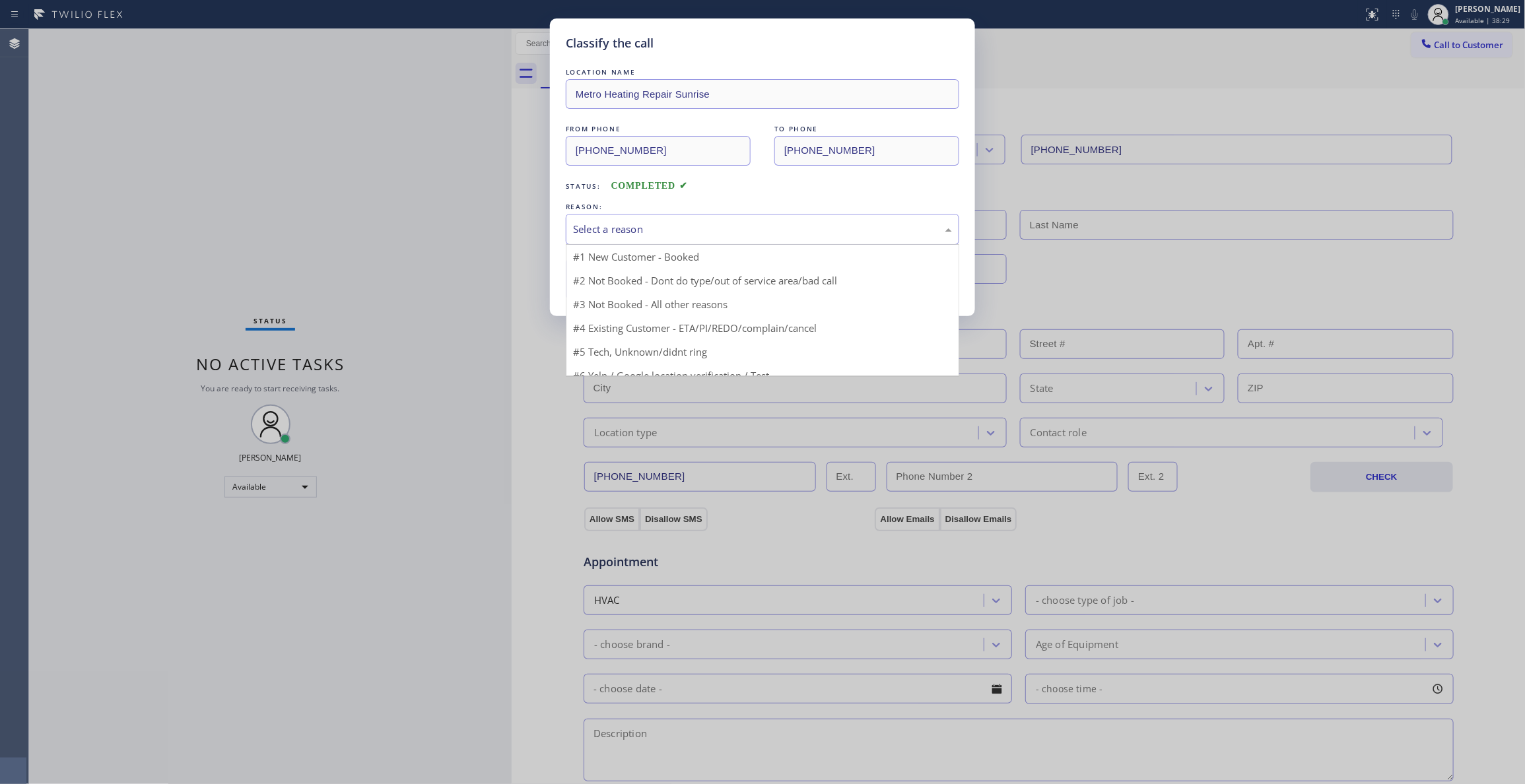
click at [658, 232] on div "Select a reason" at bounding box center [762, 229] width 379 height 15
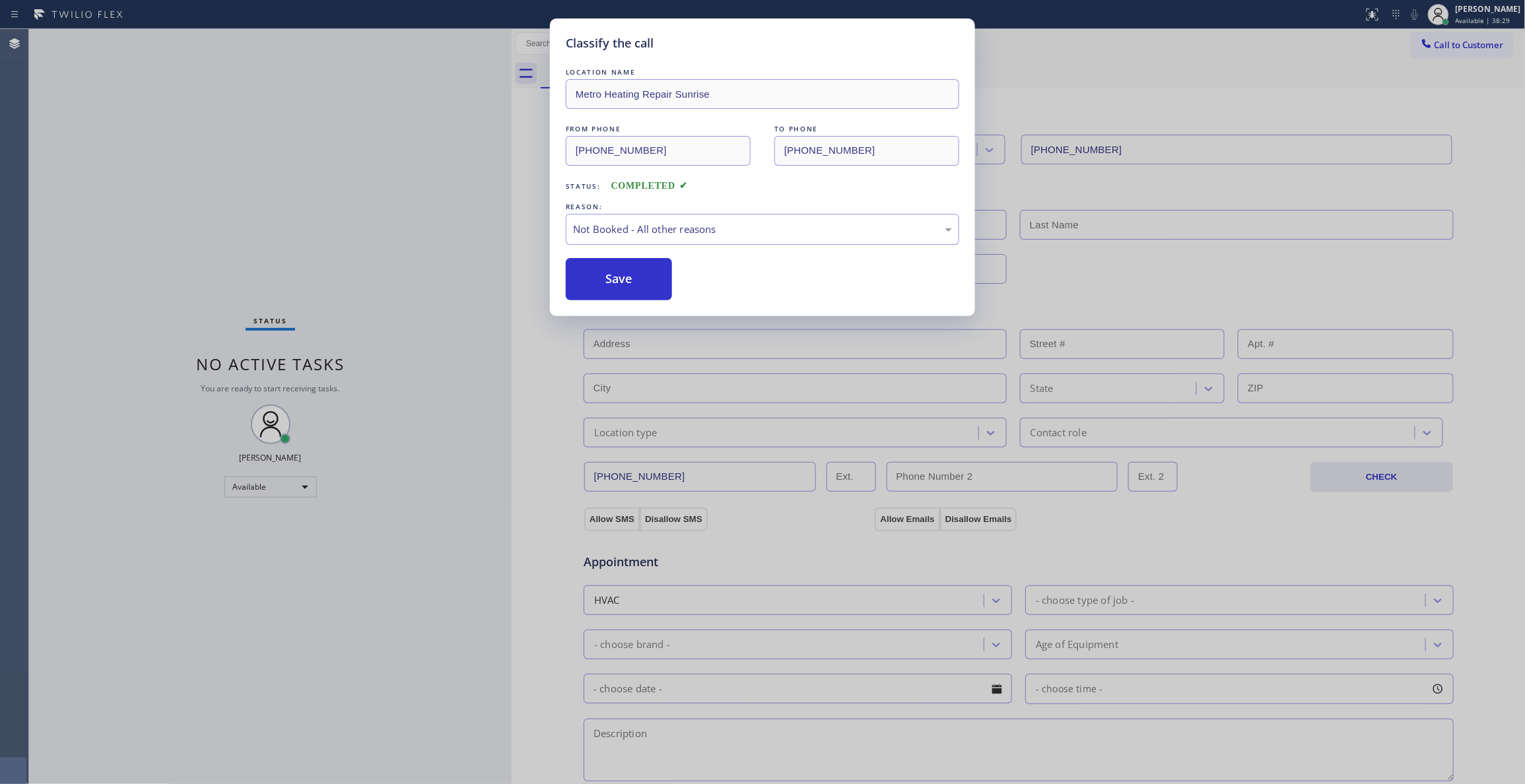
click at [613, 278] on button "Save" at bounding box center [619, 279] width 107 height 42
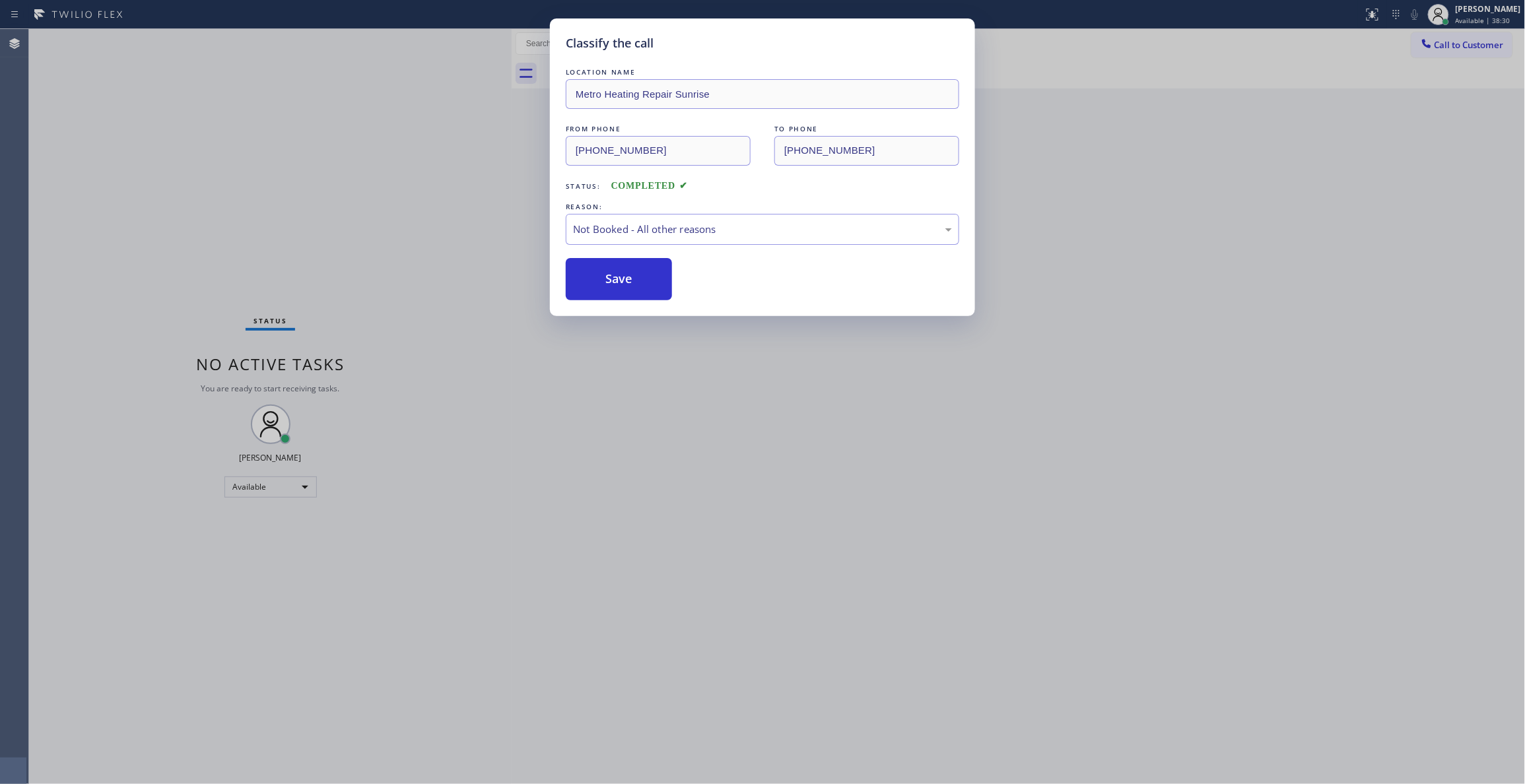
click at [613, 278] on button "Save" at bounding box center [619, 279] width 107 height 42
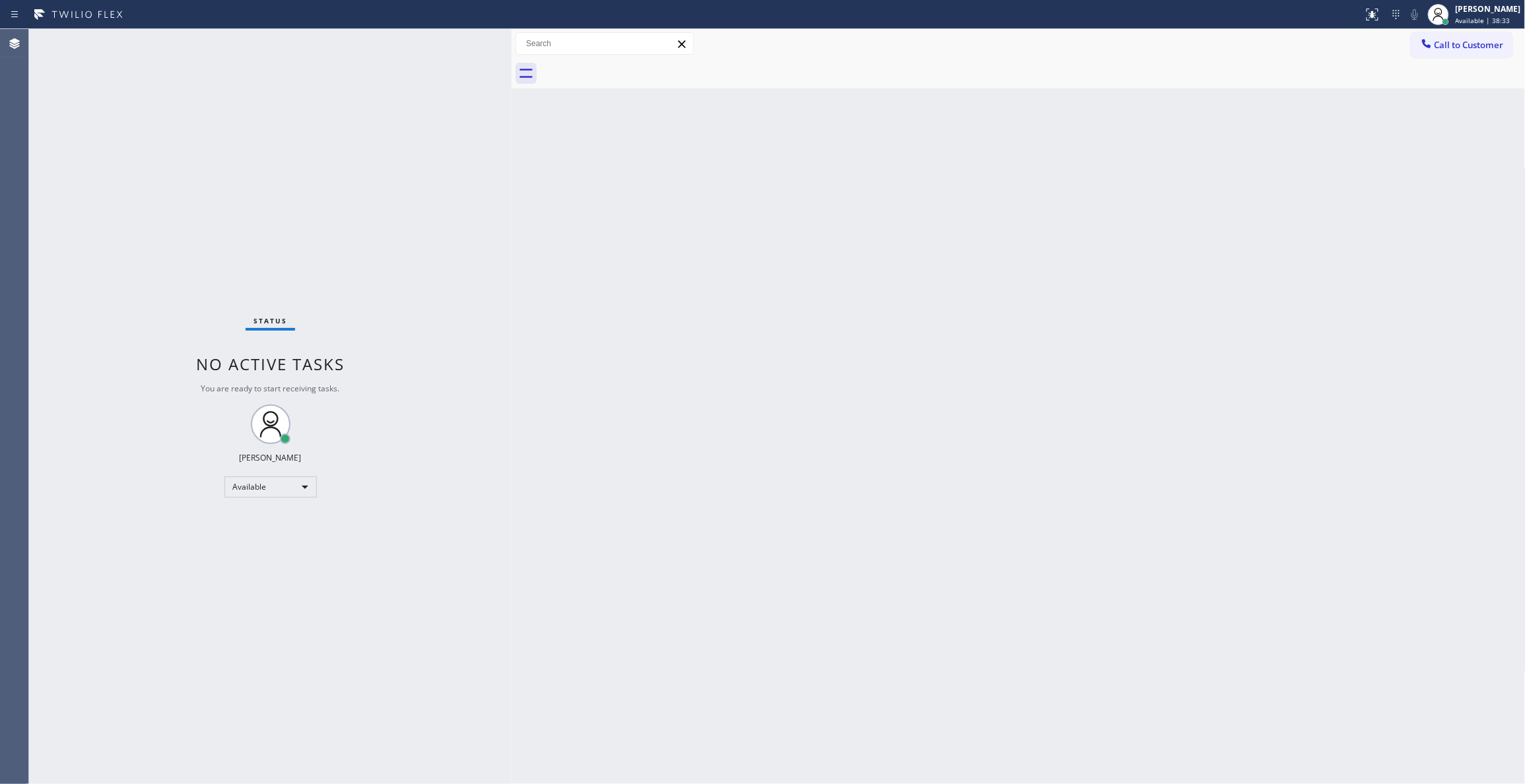
click at [714, 243] on div "Back to Dashboard Change Sender ID Customers Technicians Select a contact Outbo…" at bounding box center [1018, 406] width 1014 height 755
click at [1468, 51] on button "Call to Customer" at bounding box center [1462, 45] width 101 height 25
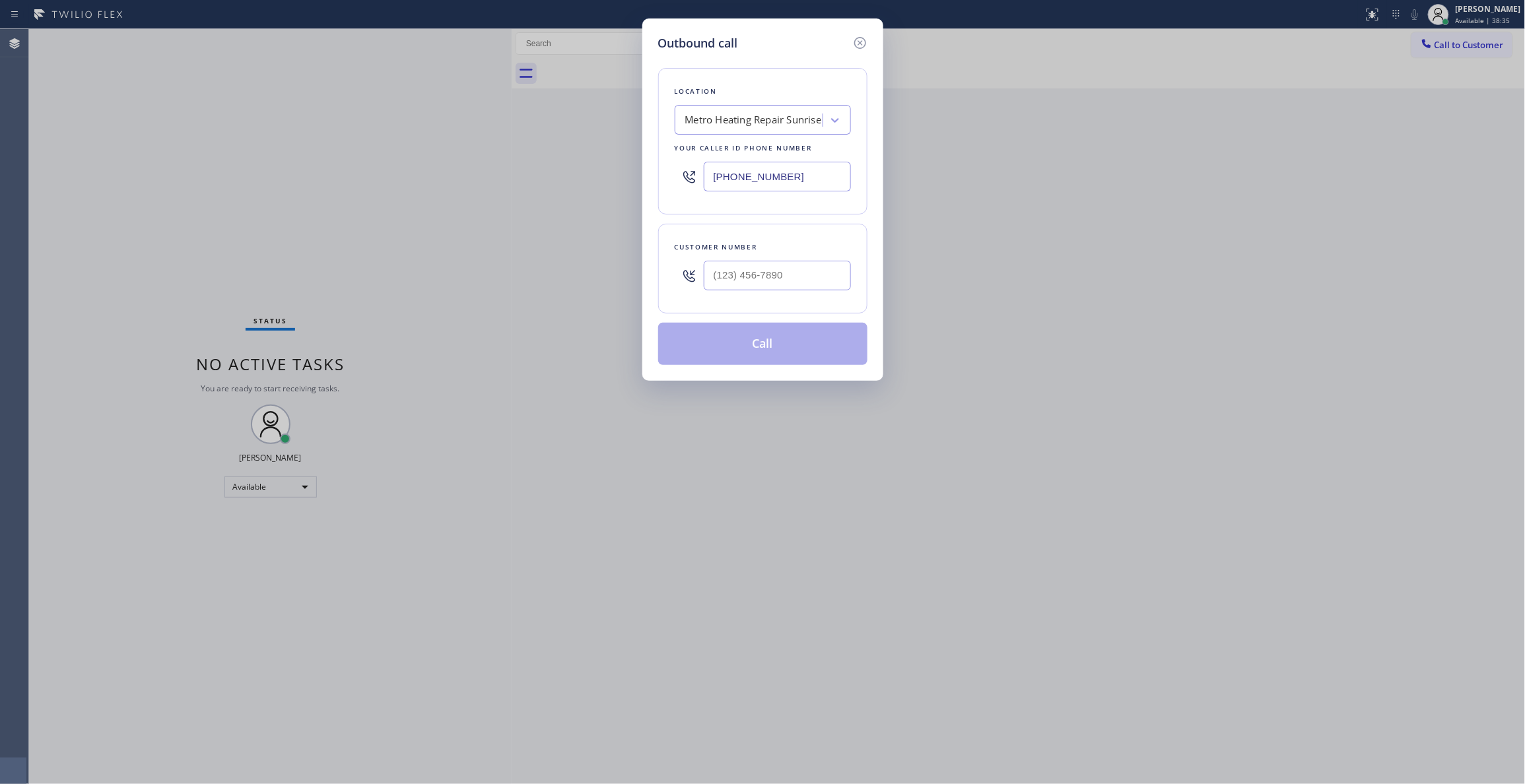
drag, startPoint x: 826, startPoint y: 175, endPoint x: 341, endPoint y: 193, distance: 485.3
click at [300, 181] on div "Outbound call Location Metro Heating Repair Sunrise Your caller id phone number…" at bounding box center [762, 392] width 1525 height 784
paste input "760) 388-9800"
type input "[PHONE_NUMBER]"
click at [759, 284] on input "(___) ___-____" at bounding box center [777, 275] width 148 height 29
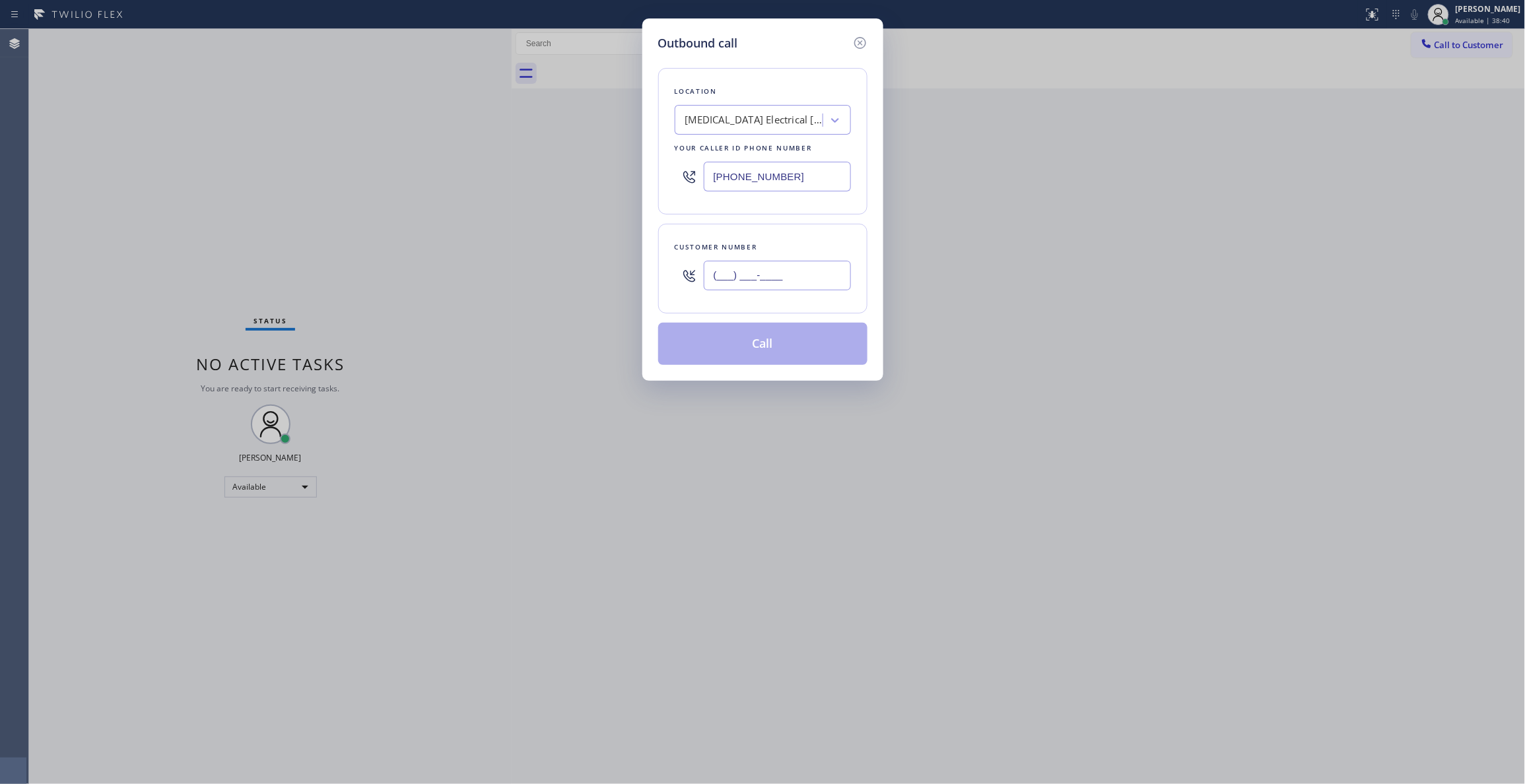
paste input "442) 241-9300"
type input "[PHONE_NUMBER]"
click at [788, 342] on button "Call" at bounding box center [762, 343] width 209 height 42
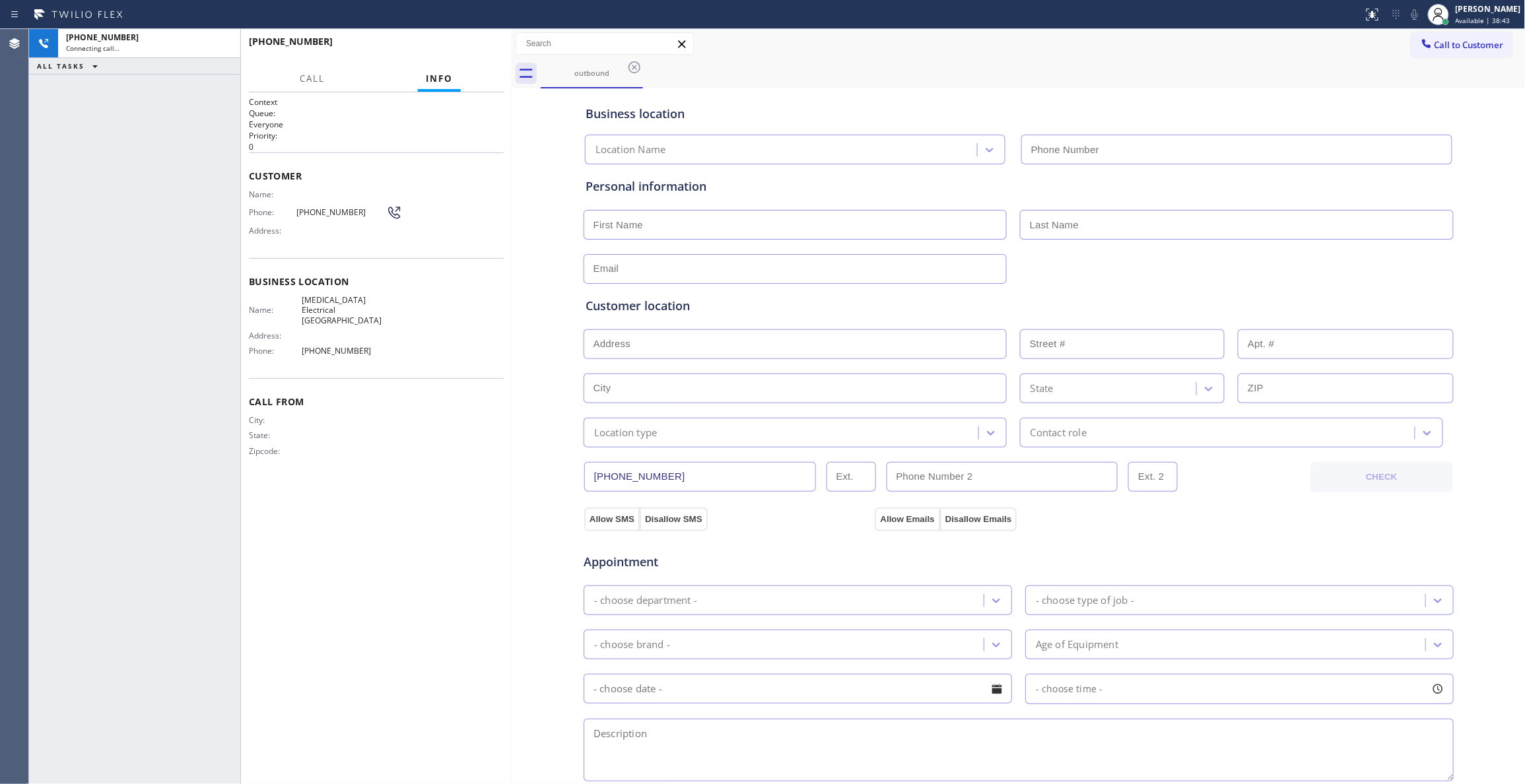
type input "[PHONE_NUMBER]"
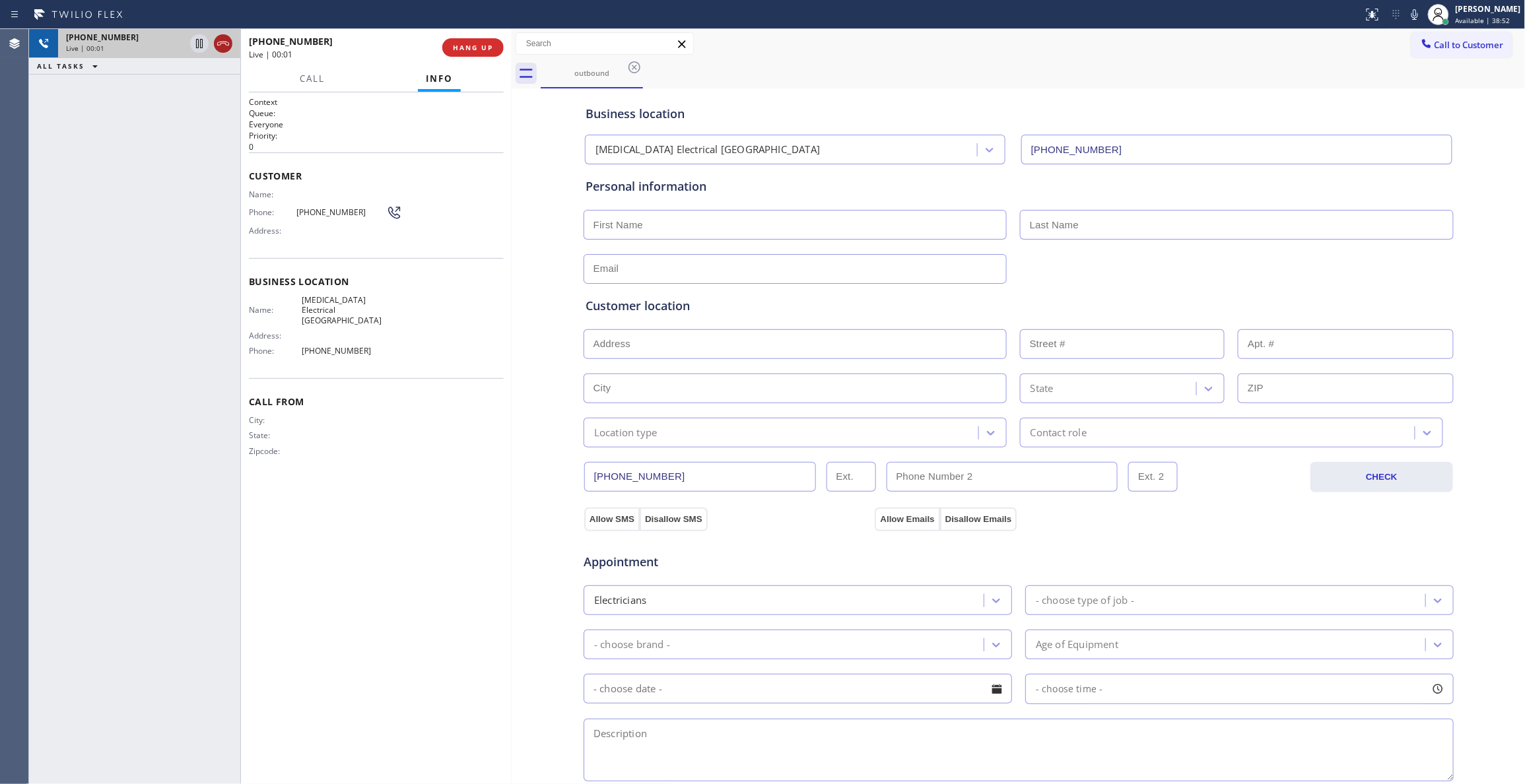
click at [221, 41] on icon at bounding box center [223, 43] width 16 height 16
click at [477, 48] on span "COMPLETE" at bounding box center [470, 48] width 46 height 10
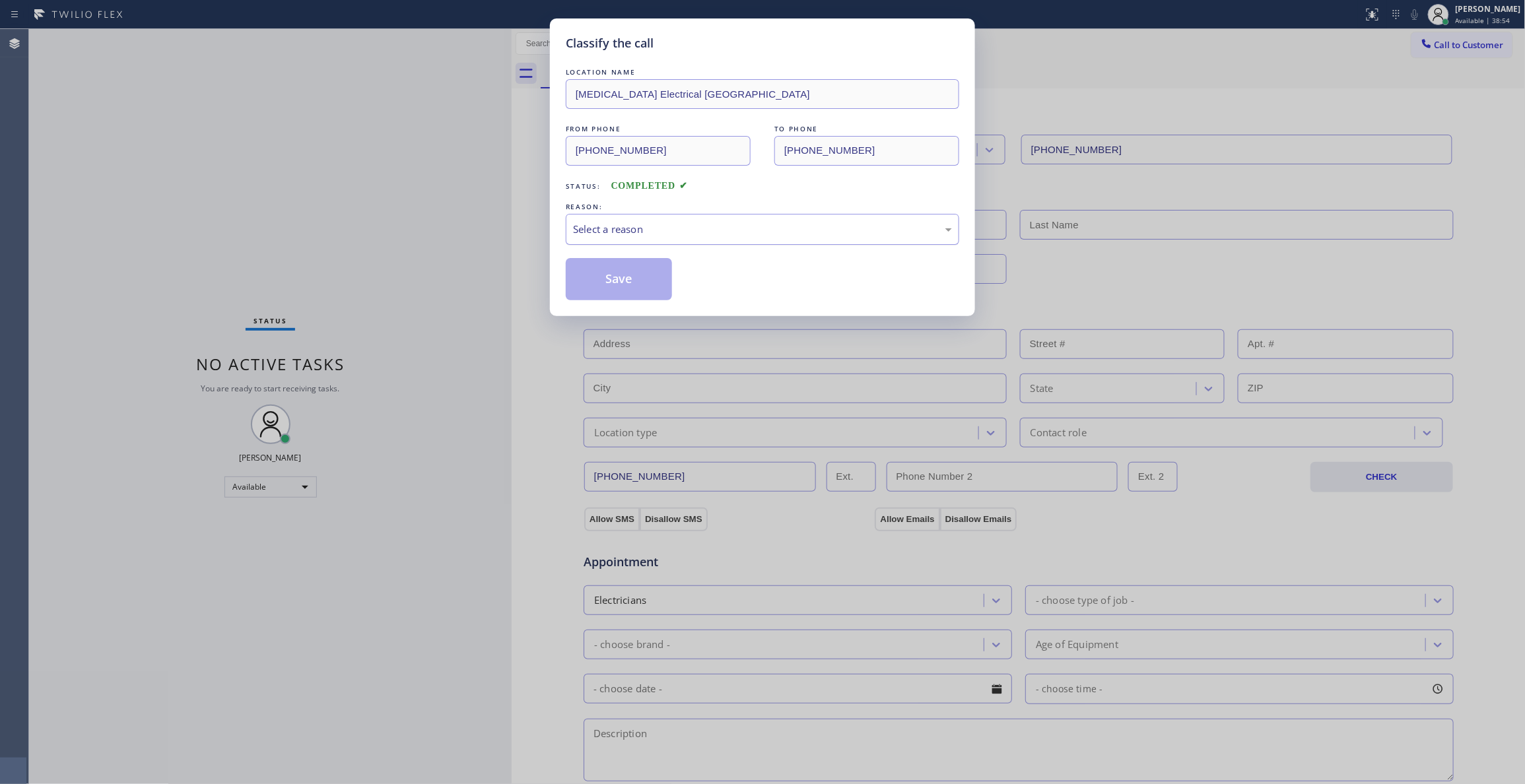
click at [717, 232] on div "Select a reason" at bounding box center [762, 229] width 379 height 15
click at [644, 281] on button "Save" at bounding box center [619, 279] width 107 height 42
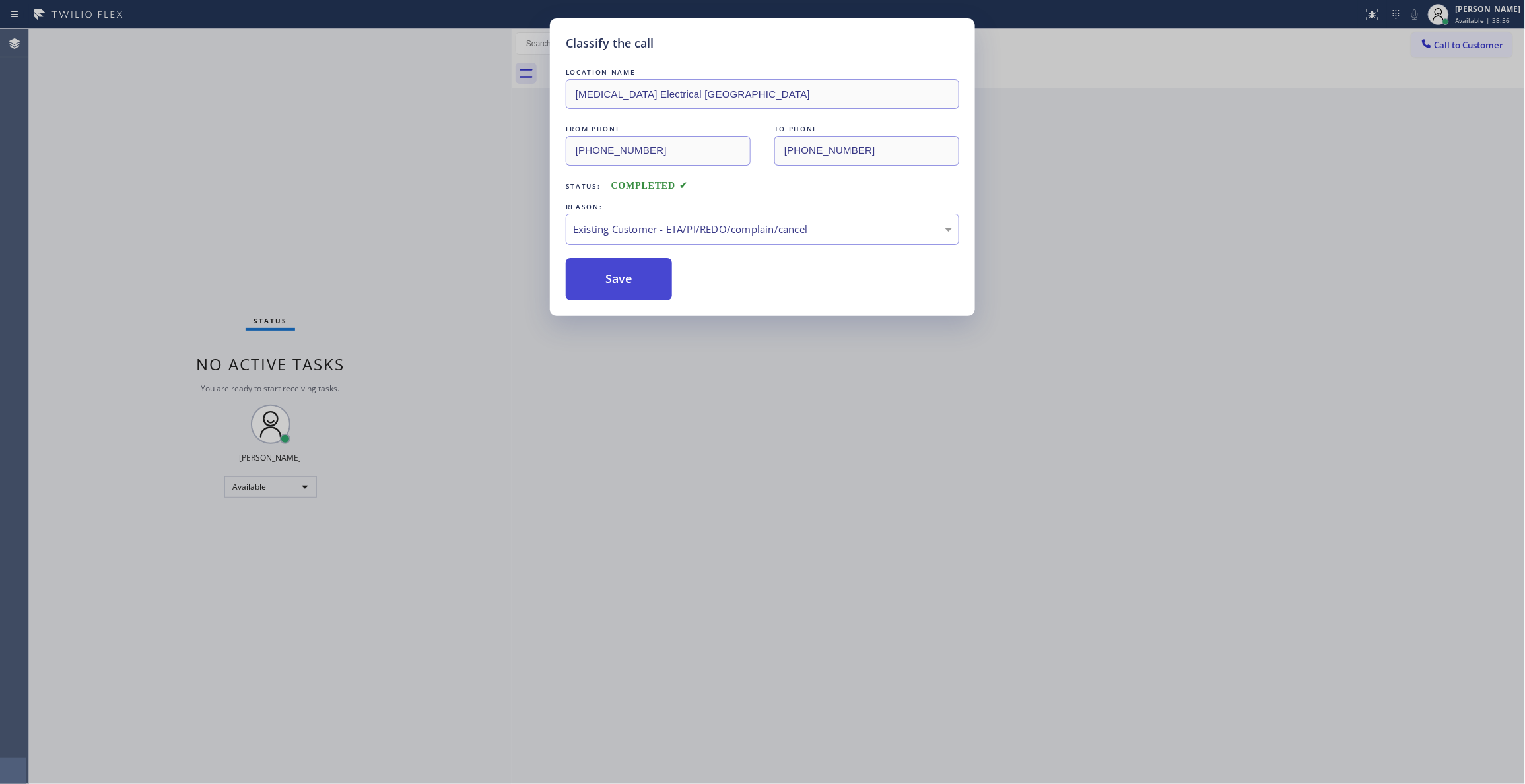
click at [644, 281] on button "Save" at bounding box center [619, 279] width 107 height 42
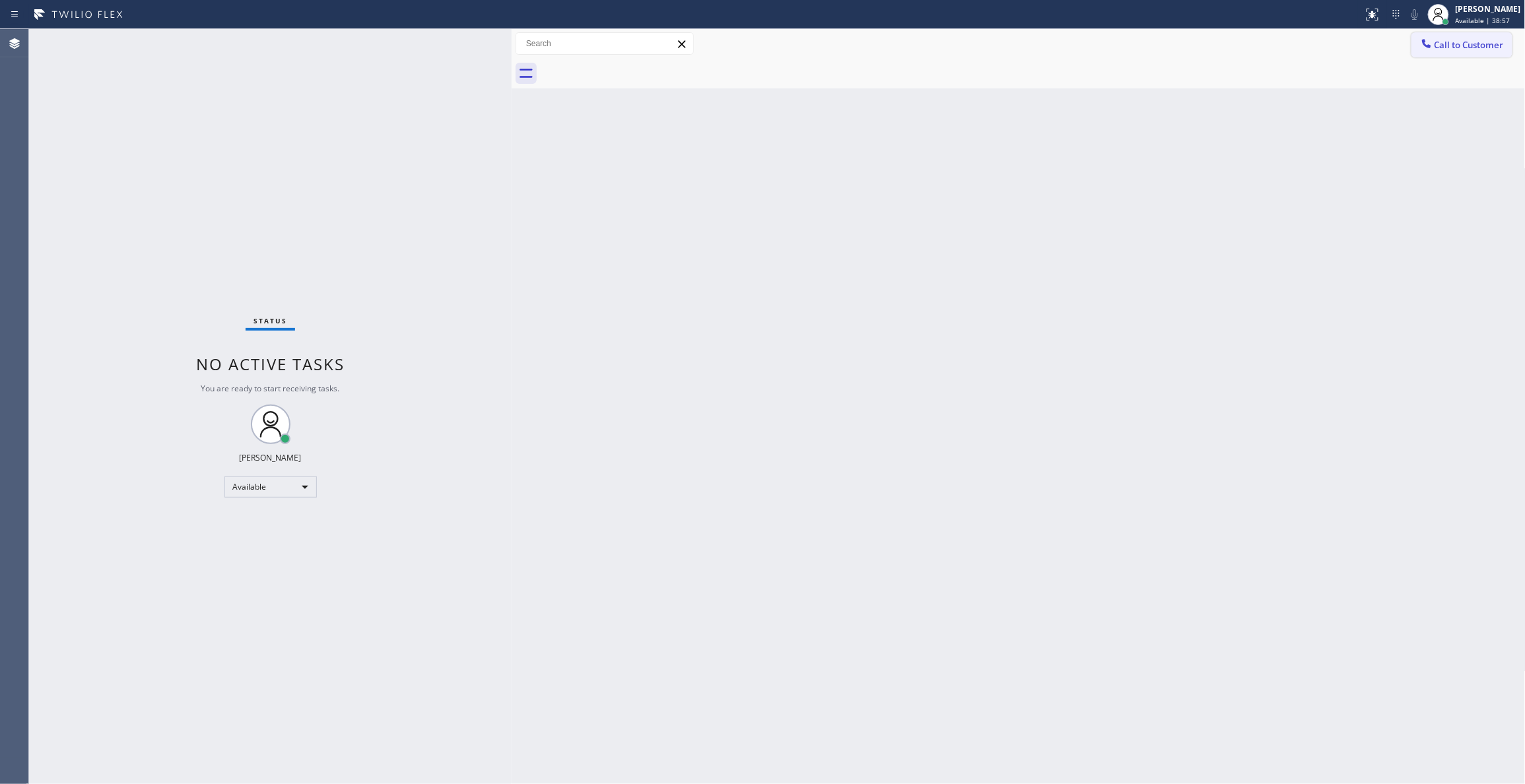
click at [1460, 44] on span "Call to Customer" at bounding box center [1469, 45] width 69 height 11
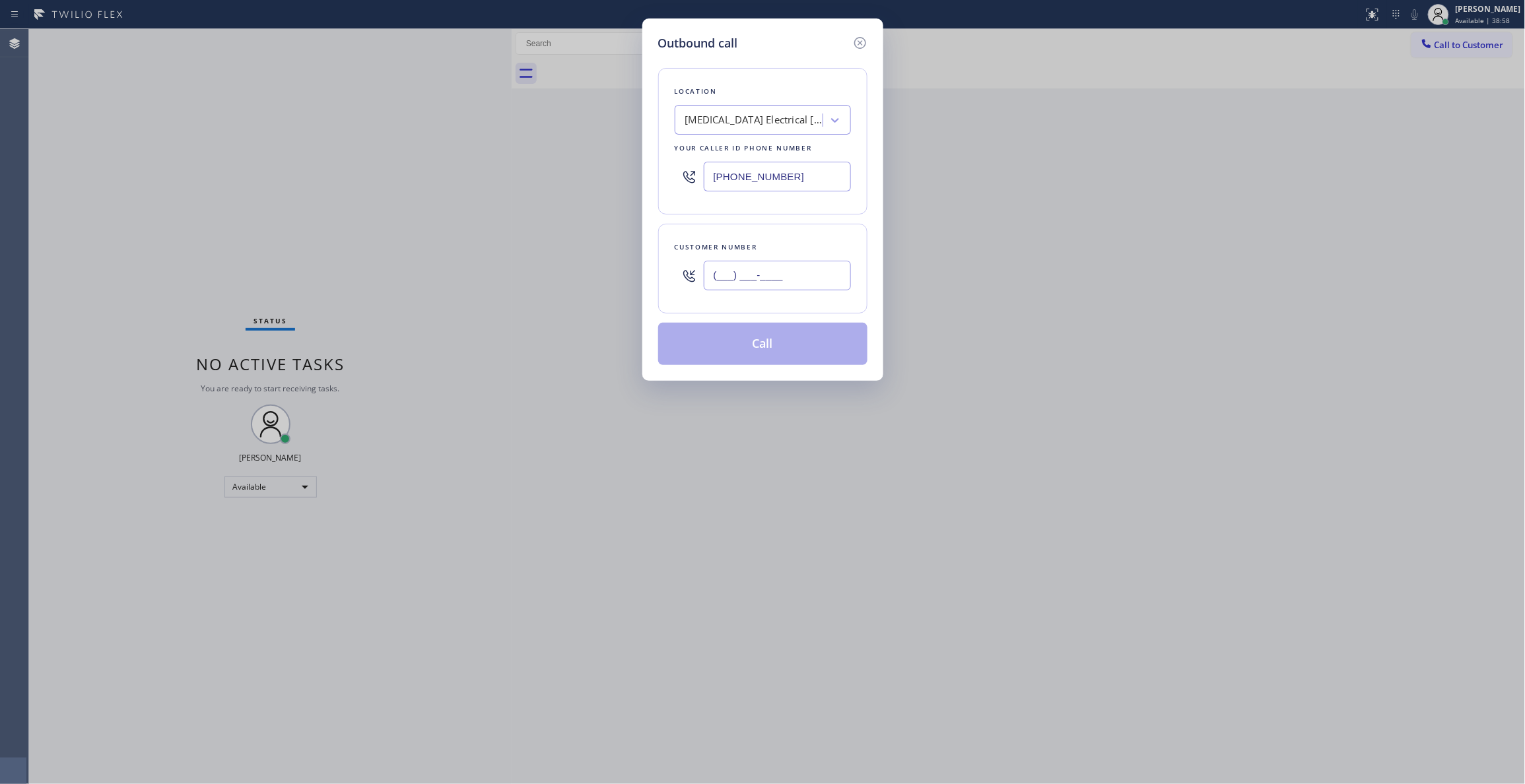
click at [782, 283] on input "(___) ___-____" at bounding box center [777, 275] width 148 height 29
paste input "442) 241-9300"
type input "[PHONE_NUMBER]"
click at [757, 351] on button "Call" at bounding box center [762, 343] width 209 height 42
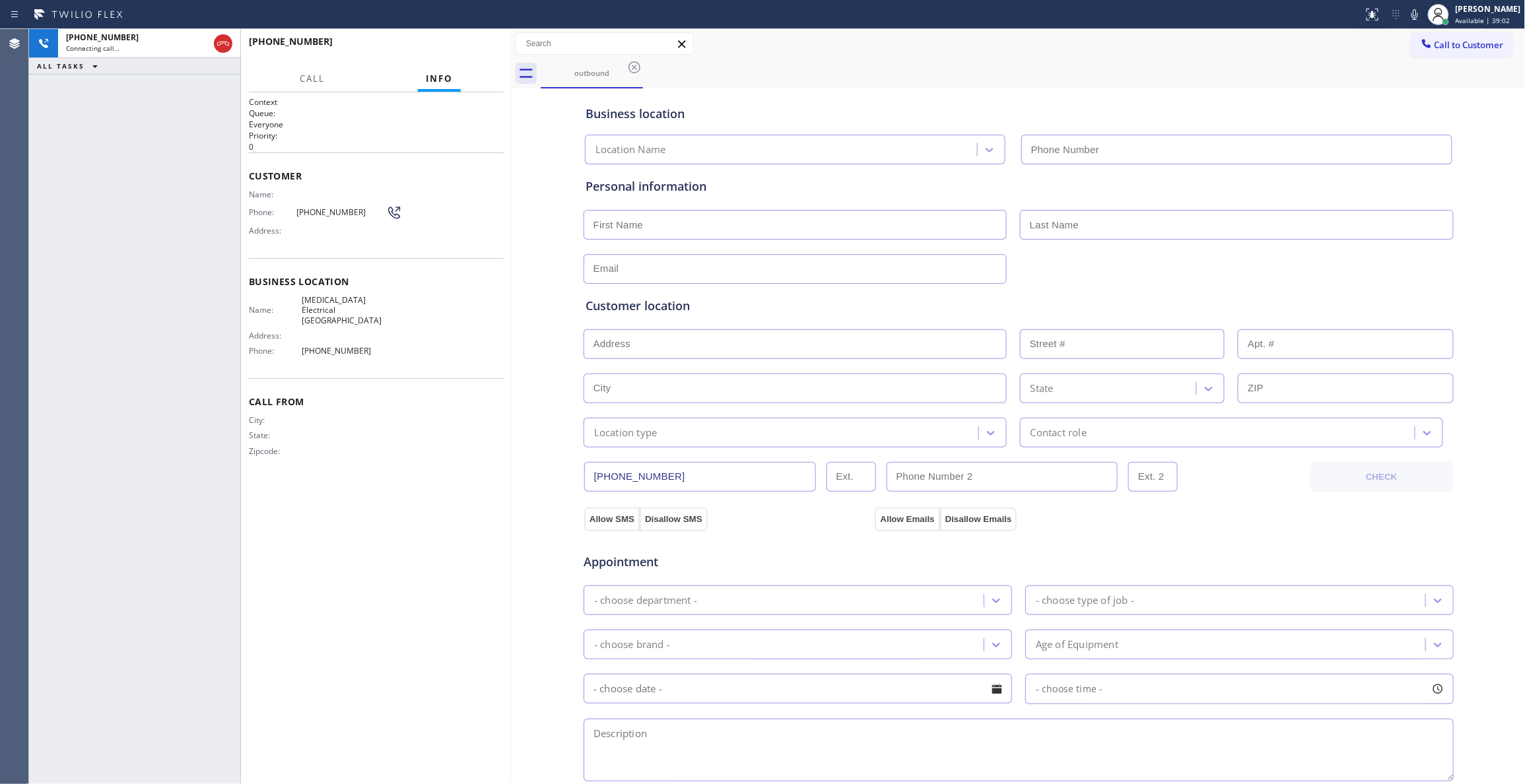
type input "[PHONE_NUMBER]"
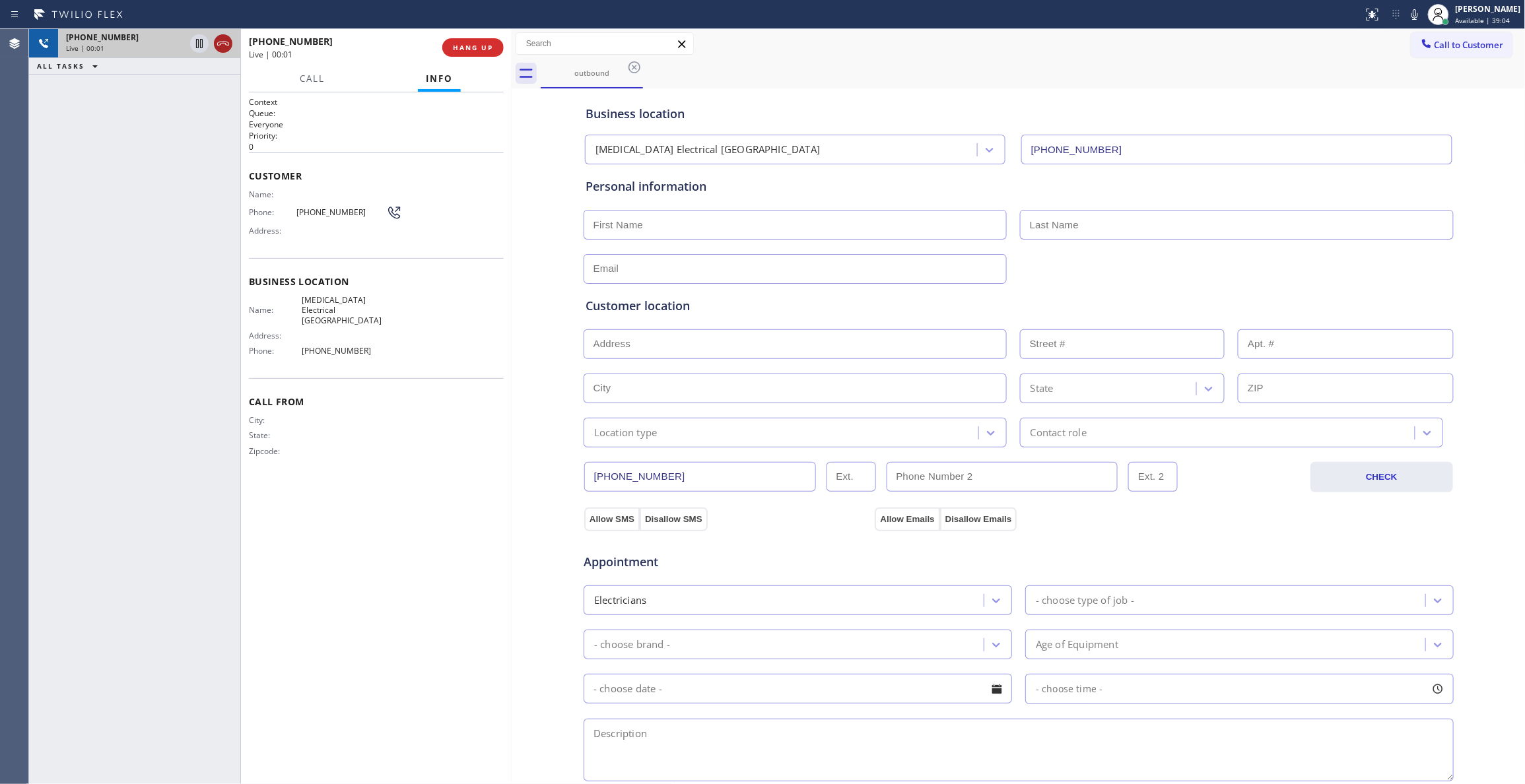
click at [223, 42] on icon at bounding box center [223, 43] width 16 height 16
click at [468, 55] on button "HANG UP" at bounding box center [473, 47] width 61 height 18
click at [471, 58] on div "[PHONE_NUMBER] Wrap up | 00:02 COMPLETE" at bounding box center [376, 48] width 255 height 34
click at [468, 51] on button "COMPLETE" at bounding box center [470, 47] width 67 height 18
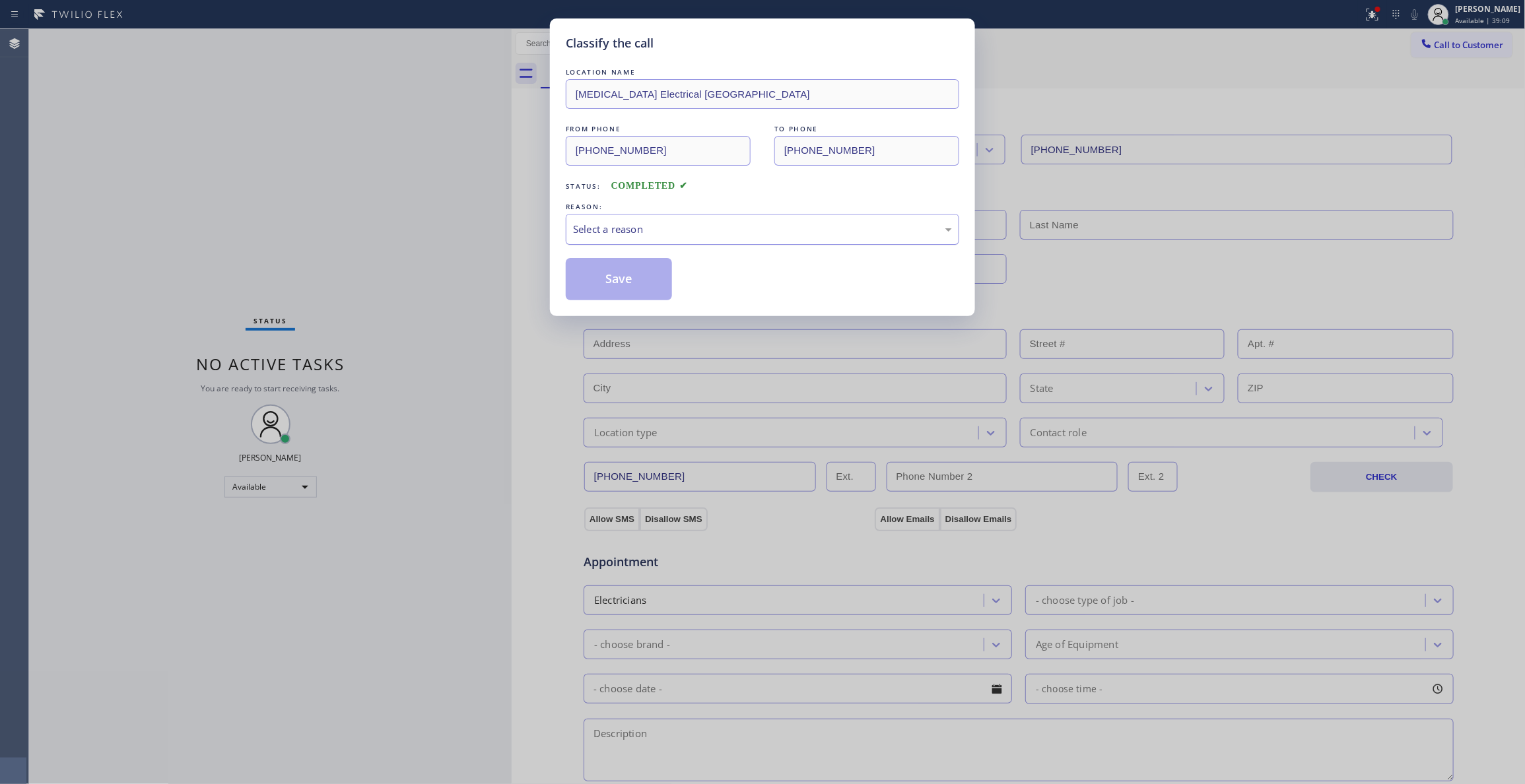
click at [686, 227] on div "Select a reason" at bounding box center [762, 229] width 379 height 15
click at [640, 281] on button "Save" at bounding box center [619, 279] width 107 height 42
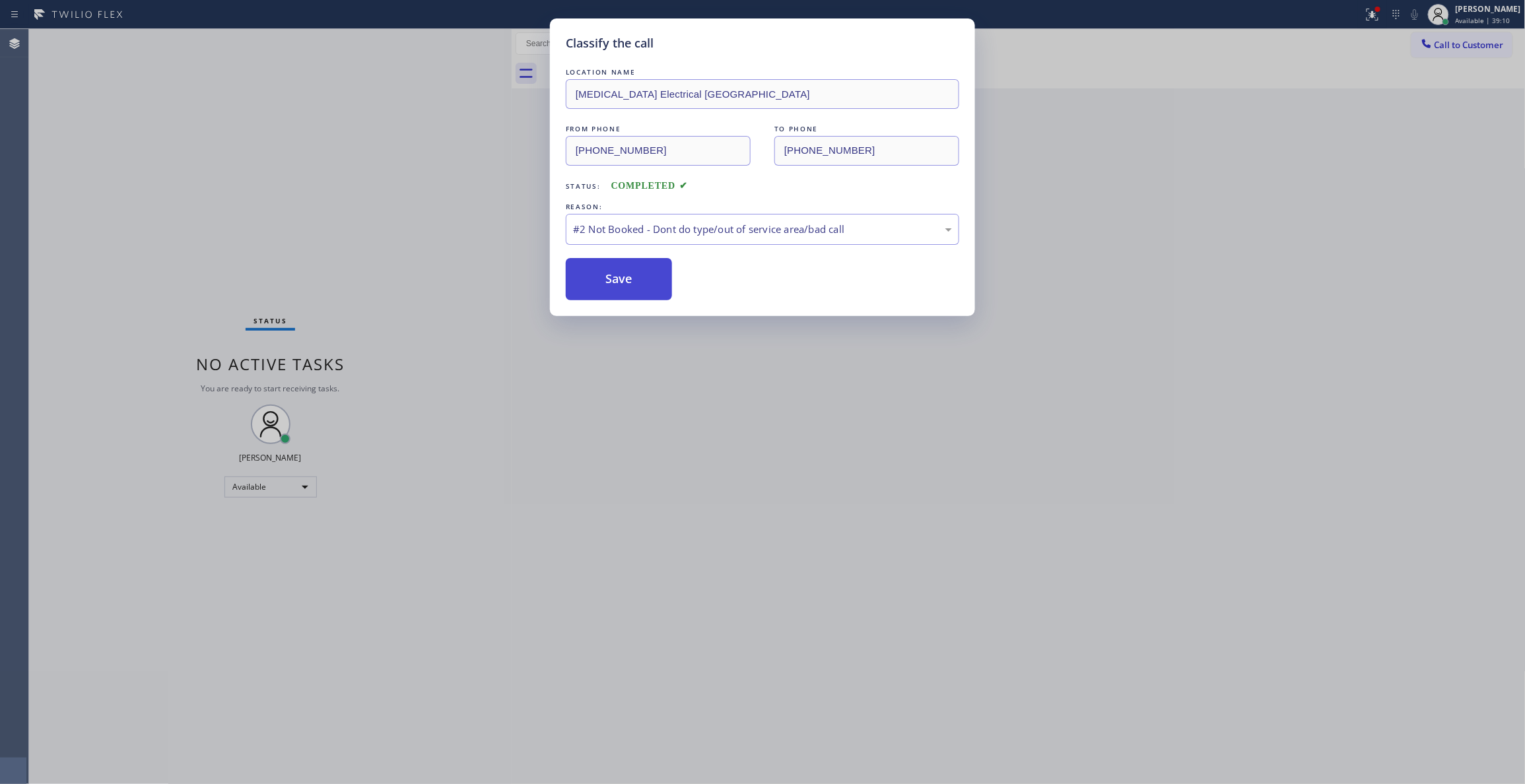
click at [640, 281] on button "Save" at bounding box center [619, 279] width 107 height 42
click at [616, 272] on button "Save" at bounding box center [619, 279] width 107 height 42
click at [625, 279] on button "Save" at bounding box center [619, 279] width 107 height 42
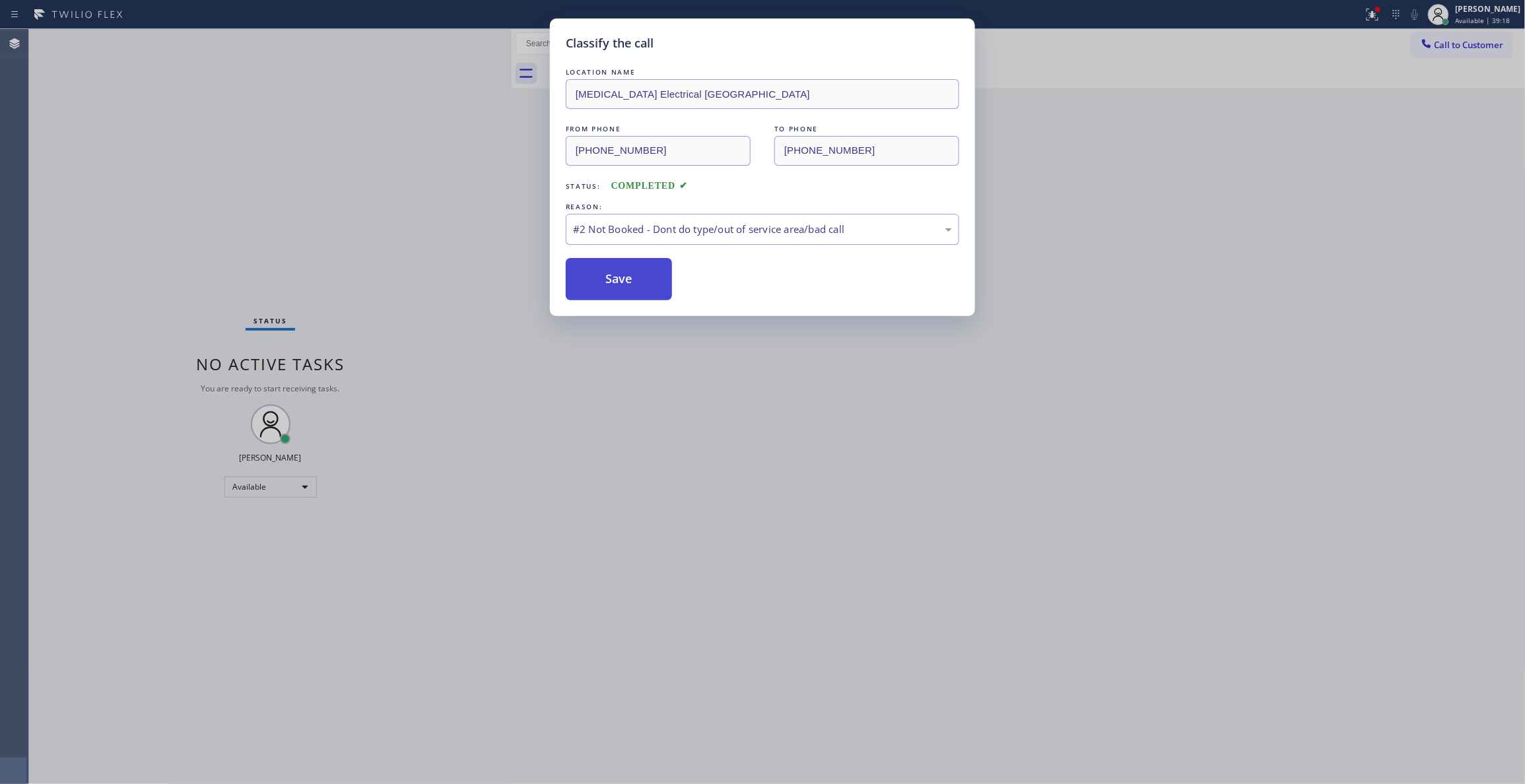
click at [625, 279] on button "Save" at bounding box center [619, 279] width 107 height 42
drag, startPoint x: 673, startPoint y: 279, endPoint x: 627, endPoint y: 272, distance: 46.5
click at [674, 279] on div "Save" at bounding box center [762, 279] width 393 height 42
click at [627, 272] on button "Save" at bounding box center [619, 279] width 107 height 42
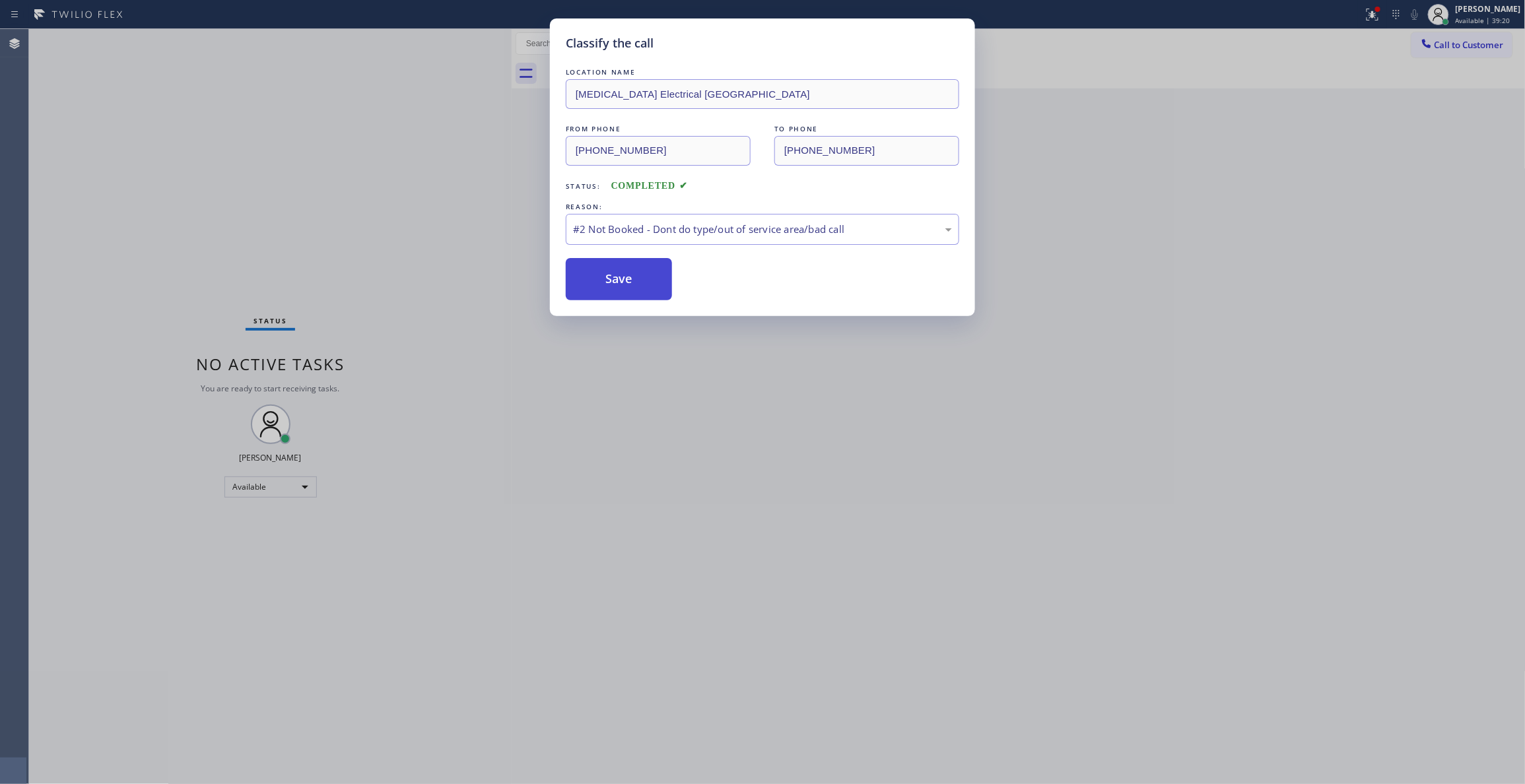
click at [627, 272] on button "Save" at bounding box center [619, 279] width 107 height 42
click at [643, 278] on button "Save" at bounding box center [619, 279] width 107 height 42
click at [641, 278] on button "Save" at bounding box center [619, 279] width 107 height 42
click at [636, 273] on button "Save" at bounding box center [619, 279] width 107 height 42
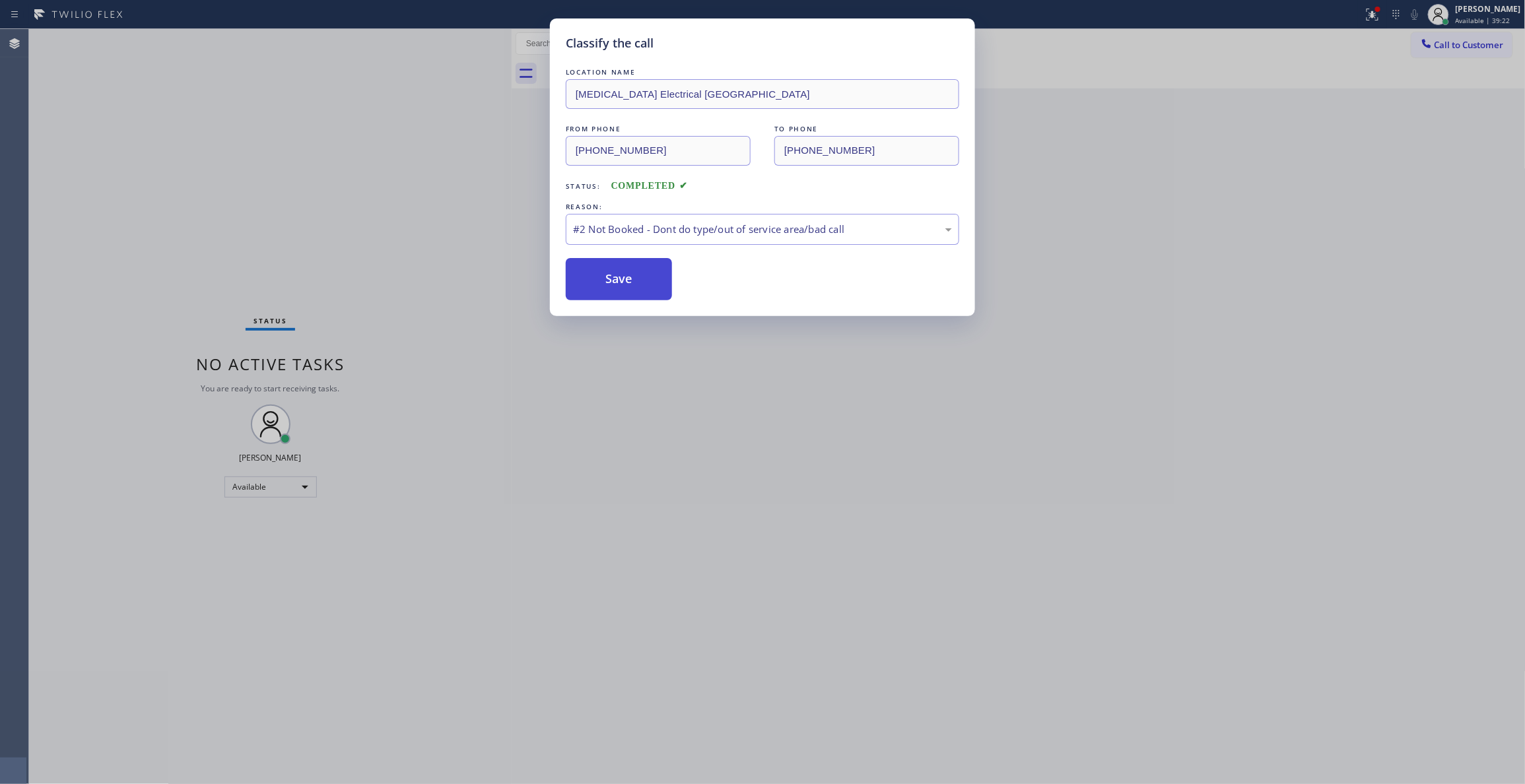
drag, startPoint x: 631, startPoint y: 270, endPoint x: 631, endPoint y: 279, distance: 9.0
click at [631, 279] on button "Save" at bounding box center [619, 279] width 107 height 42
click at [1210, 294] on div "Classify the call LOCATION NAME [MEDICAL_DATA] Electrical [GEOGRAPHIC_DATA] FRO…" at bounding box center [762, 392] width 1525 height 784
click at [671, 270] on div "Save" at bounding box center [762, 279] width 393 height 42
click at [650, 278] on button "Save" at bounding box center [619, 279] width 107 height 42
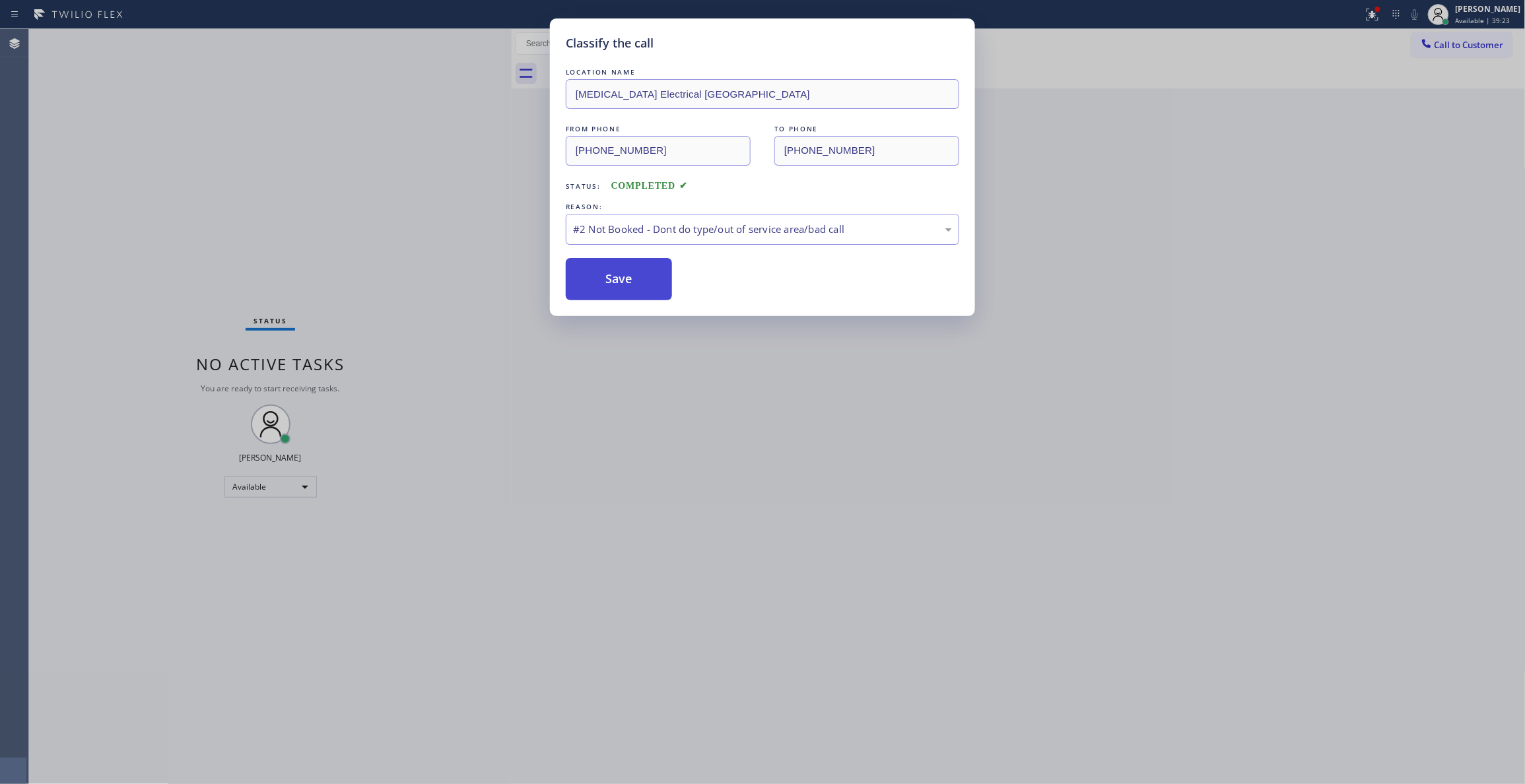
click at [650, 278] on button "Save" at bounding box center [619, 279] width 107 height 42
click at [652, 270] on button "Save" at bounding box center [619, 279] width 107 height 42
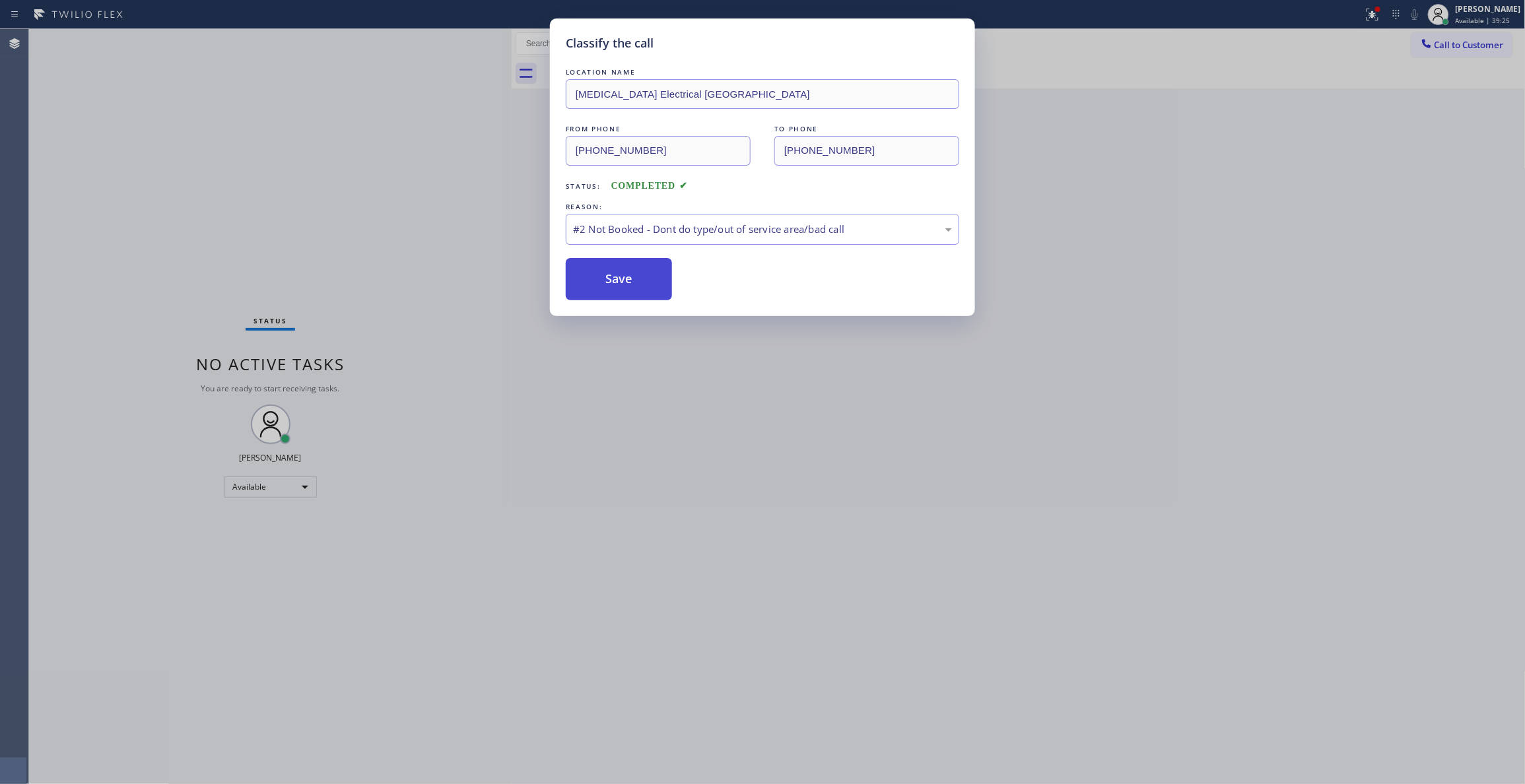
click at [652, 270] on button "Save" at bounding box center [619, 279] width 107 height 42
click at [628, 273] on button "Save" at bounding box center [619, 279] width 107 height 42
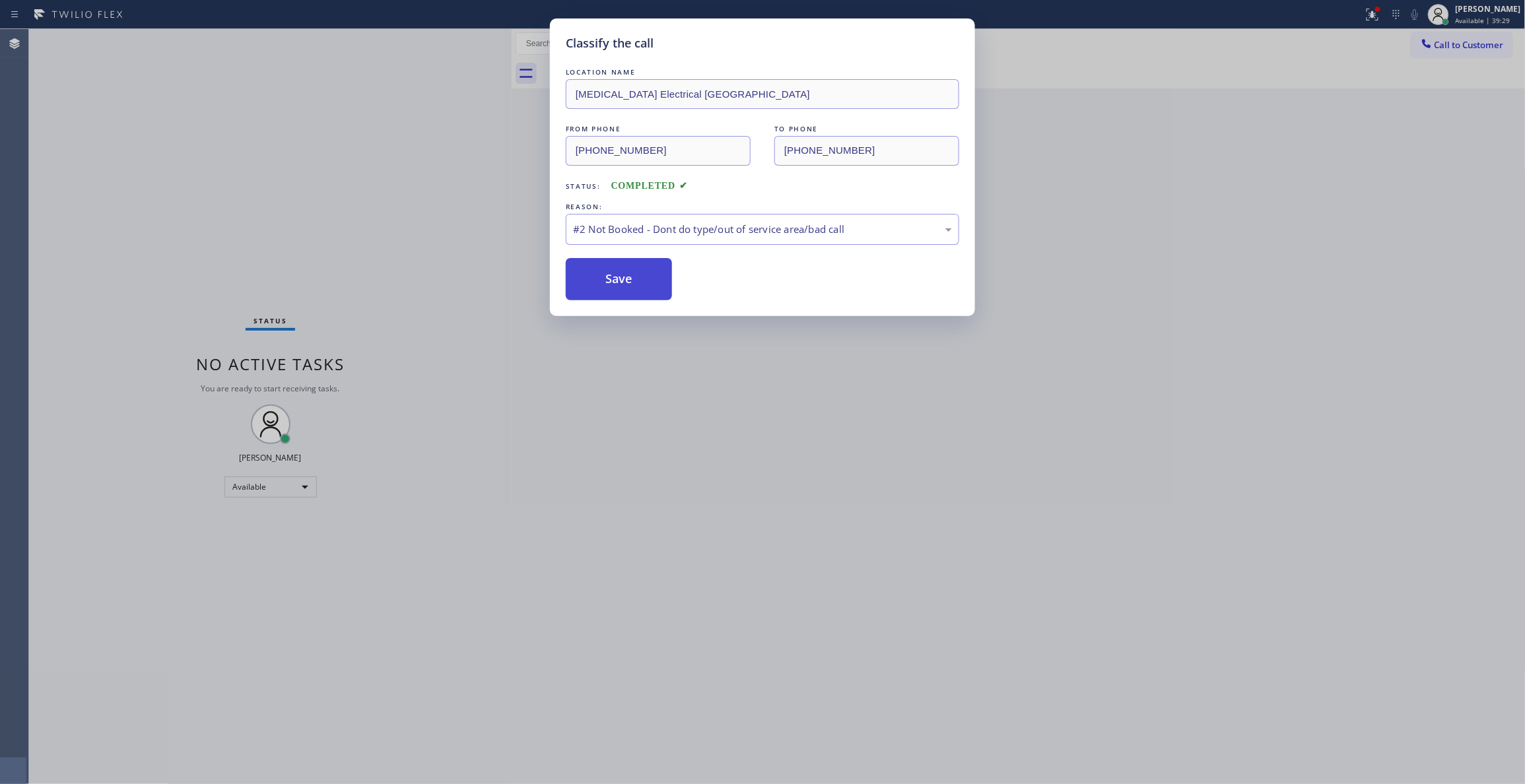
click at [628, 273] on div "Classify the call LOCATION NAME Reliable Heating and Air Conditioning Service F…" at bounding box center [777, 406] width 1495 height 755
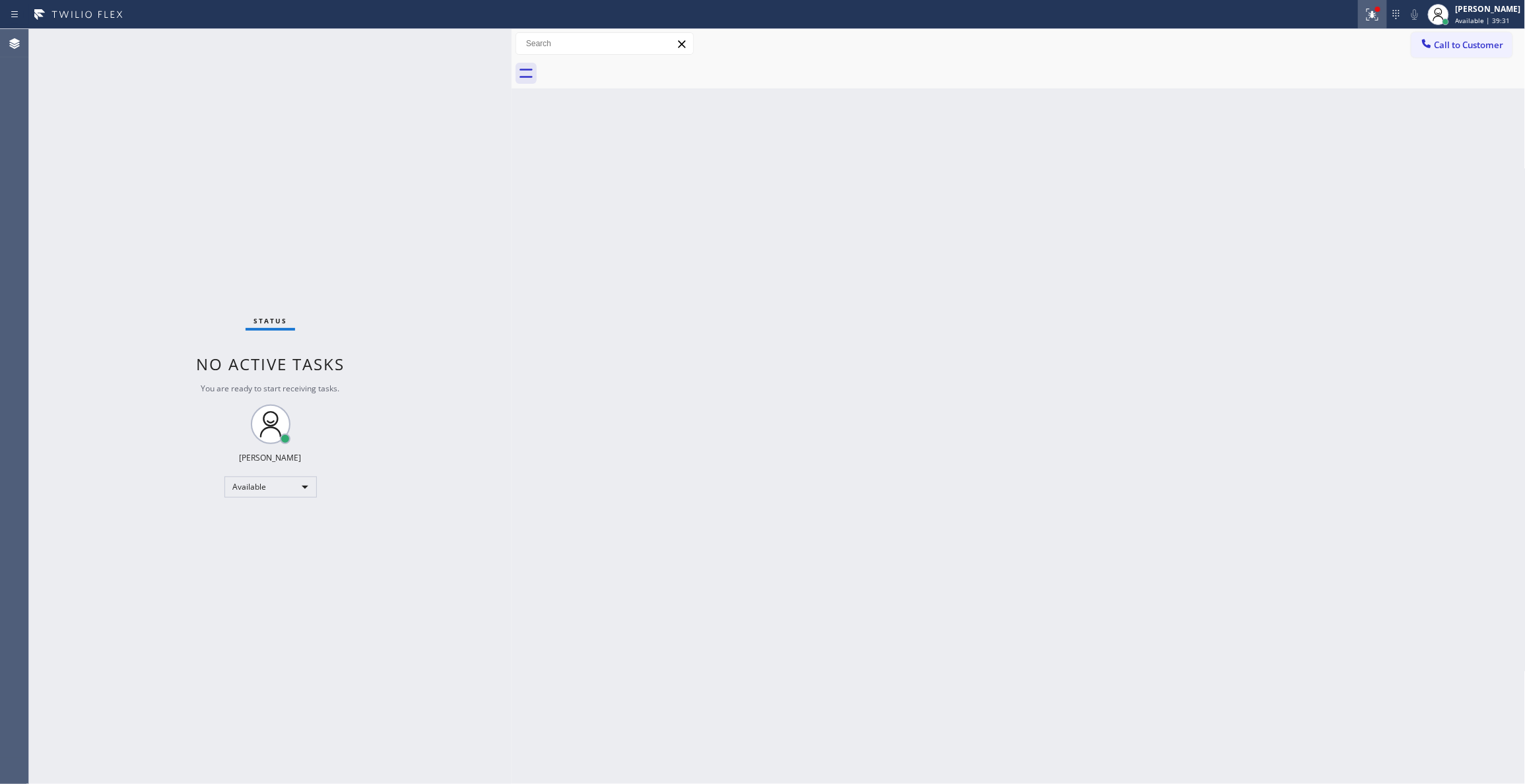
click at [1364, 16] on icon at bounding box center [1372, 14] width 16 height 16
click at [1302, 170] on span "Clear issues" at bounding box center [1285, 173] width 62 height 10
click at [1437, 35] on button "Call to Customer" at bounding box center [1462, 45] width 101 height 25
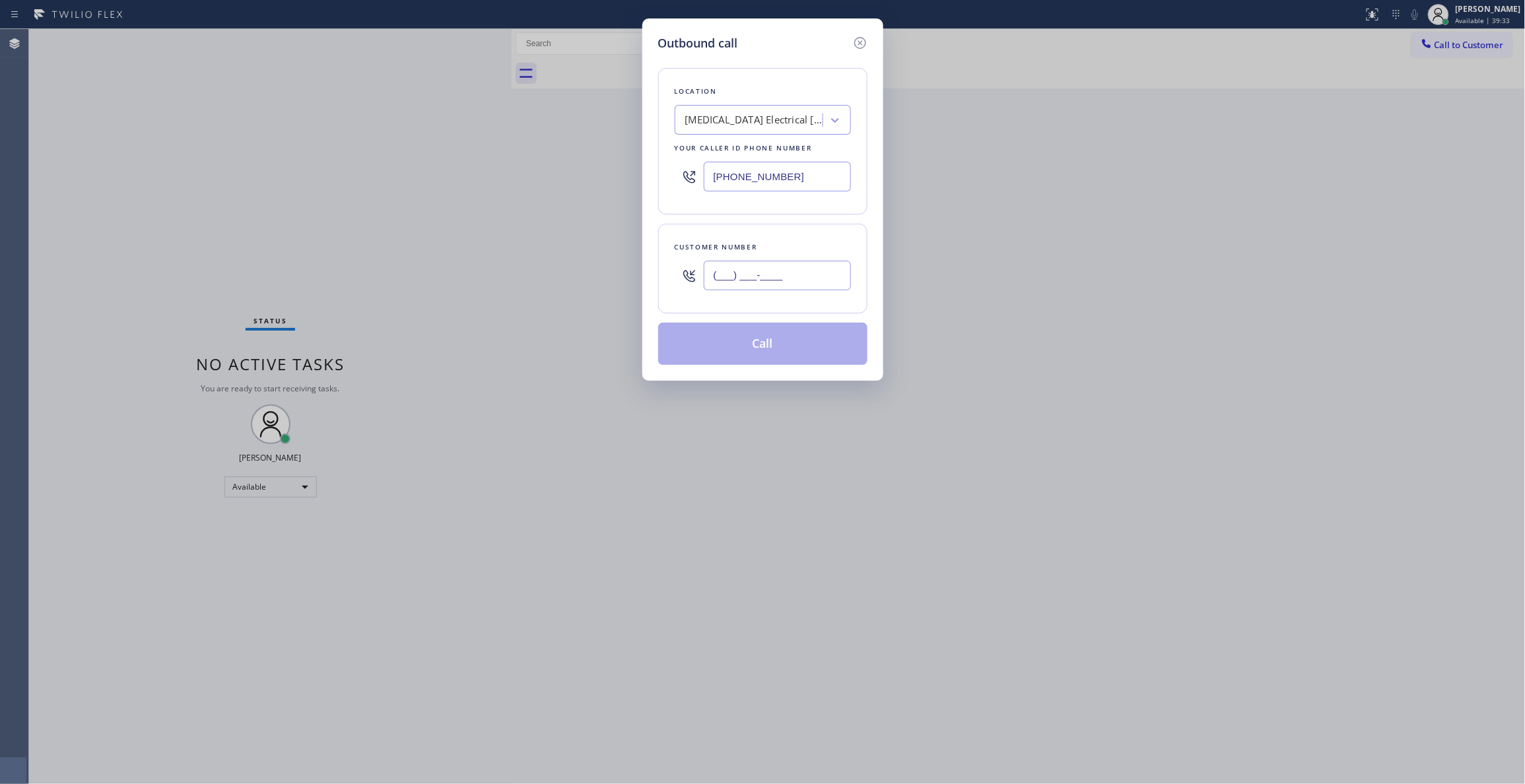
click at [726, 281] on input "(___) ___-____" at bounding box center [777, 275] width 148 height 29
paste input "442) 241-9300"
type input "[PHONE_NUMBER]"
click at [750, 351] on button "Call" at bounding box center [762, 343] width 209 height 42
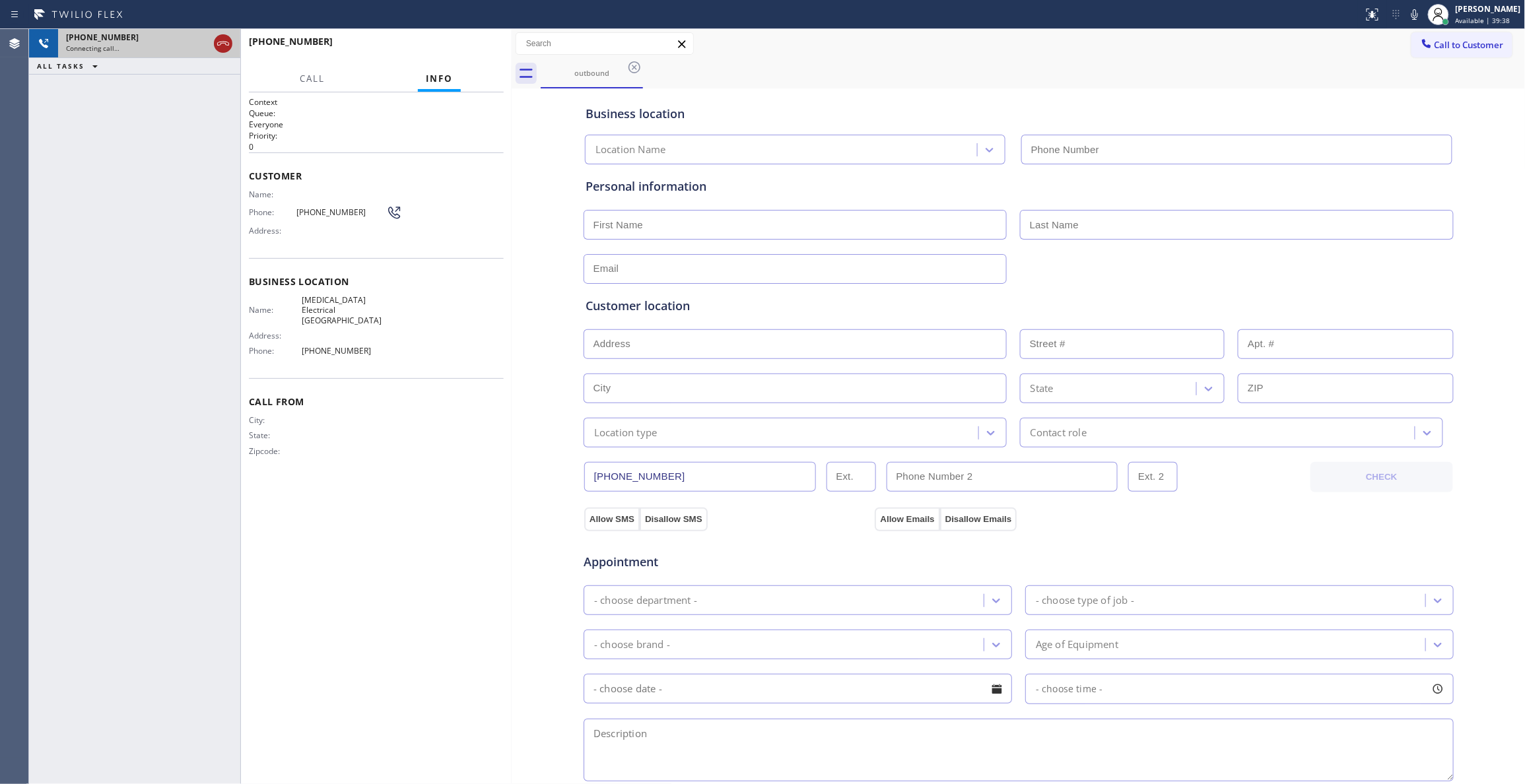
type input "[PHONE_NUMBER]"
click at [223, 42] on icon at bounding box center [223, 43] width 16 height 16
click at [478, 44] on span "HANG UP" at bounding box center [473, 48] width 40 height 10
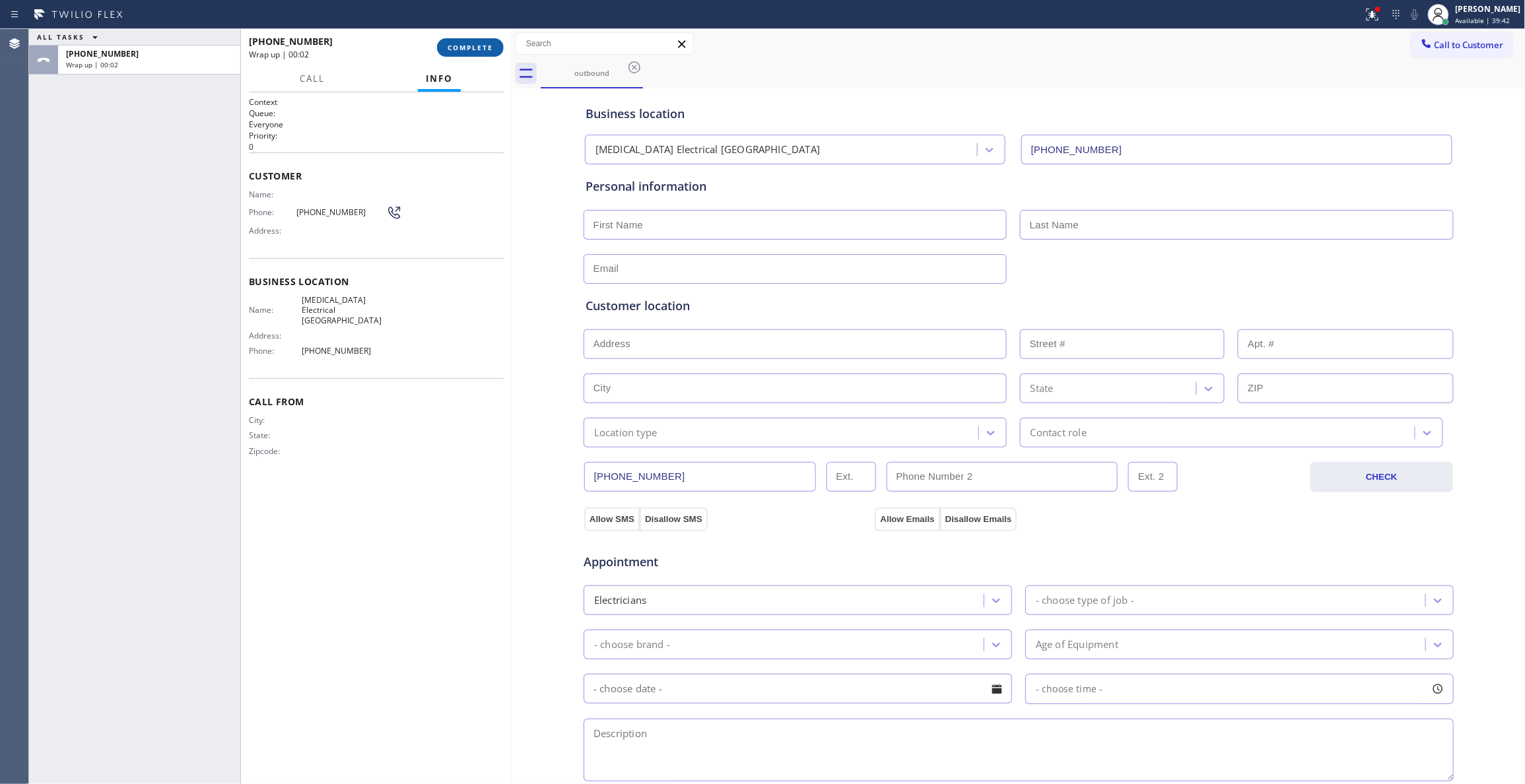
click at [465, 50] on span "COMPLETE" at bounding box center [470, 48] width 46 height 10
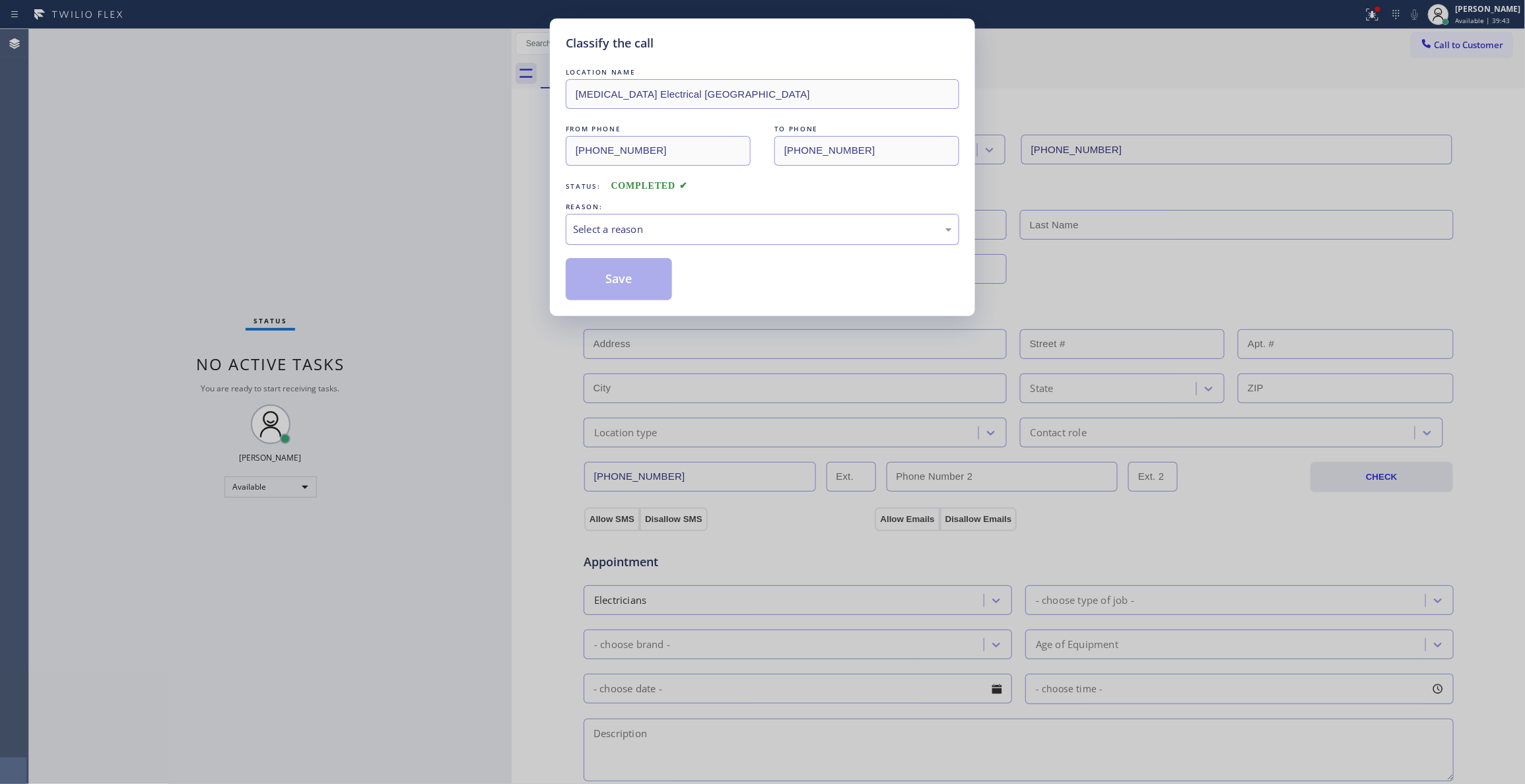
click at [658, 227] on div "Select a reason" at bounding box center [762, 229] width 379 height 15
click at [612, 274] on button "Save" at bounding box center [619, 279] width 107 height 42
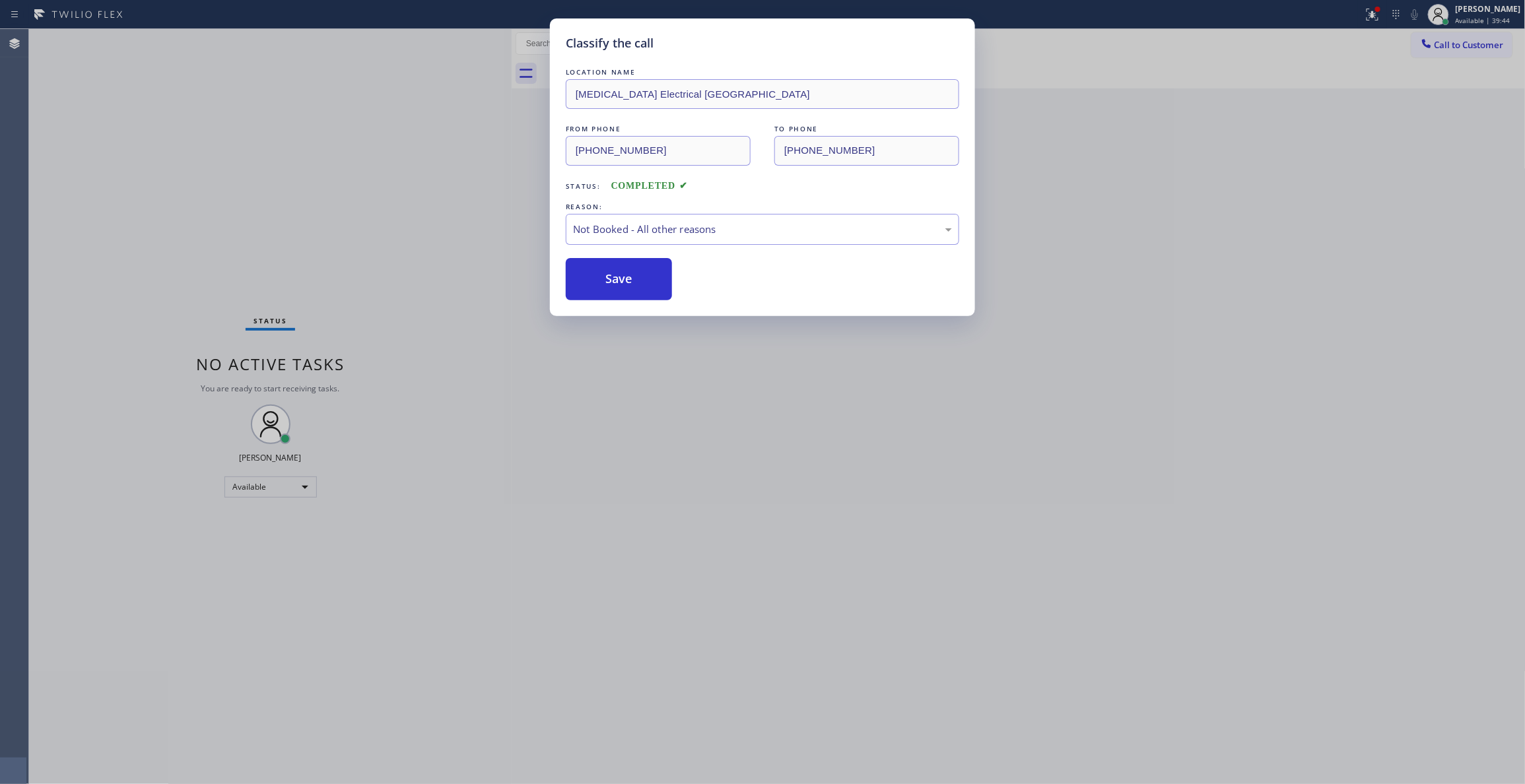
click at [612, 274] on button "Save" at bounding box center [619, 279] width 107 height 42
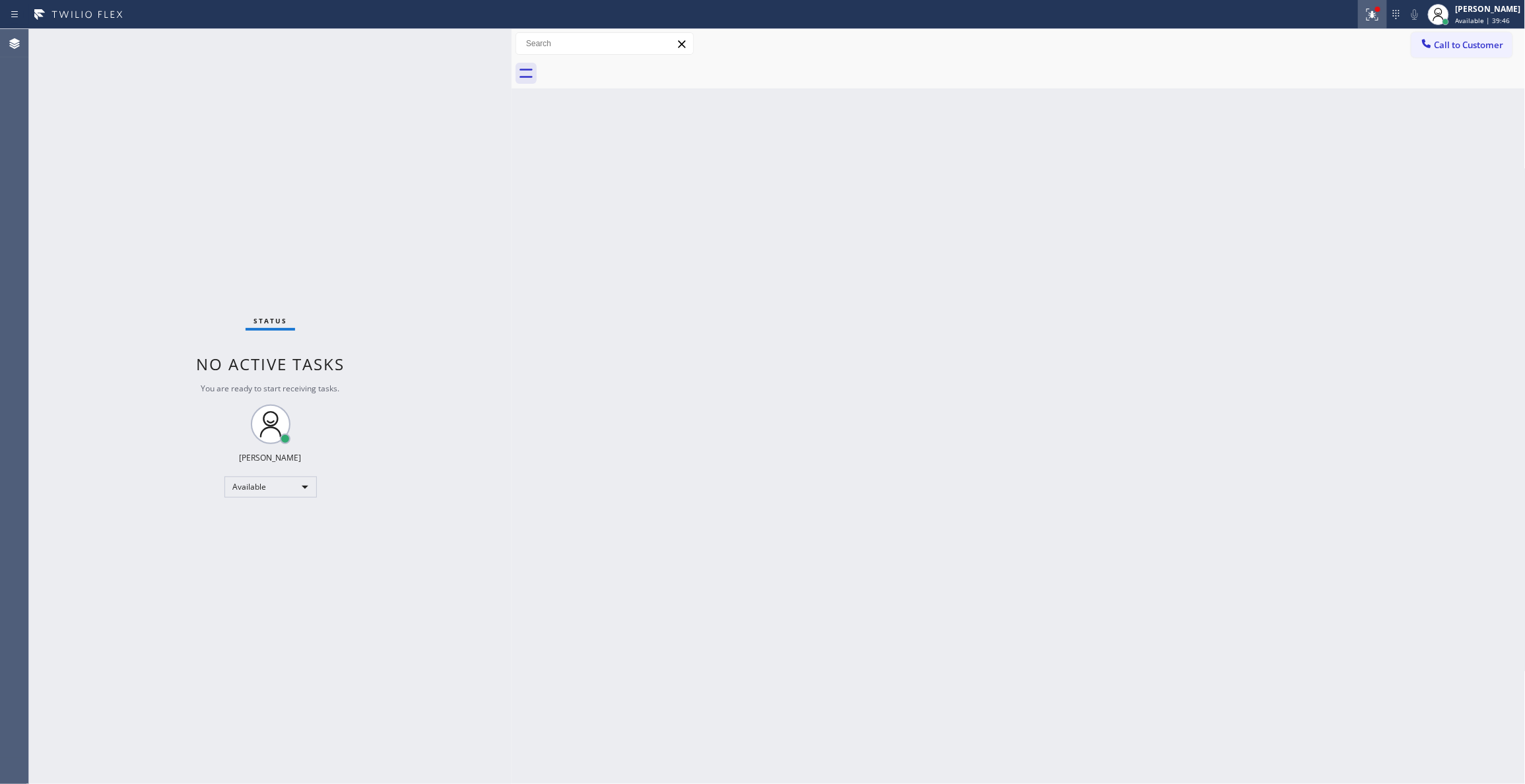
click at [1366, 14] on icon at bounding box center [1370, 13] width 8 height 10
drag, startPoint x: 1299, startPoint y: 172, endPoint x: 1364, endPoint y: 127, distance: 79.1
click at [1299, 169] on span "Clear issues" at bounding box center [1285, 173] width 62 height 10
click at [1474, 50] on button "Call to Customer" at bounding box center [1462, 45] width 101 height 25
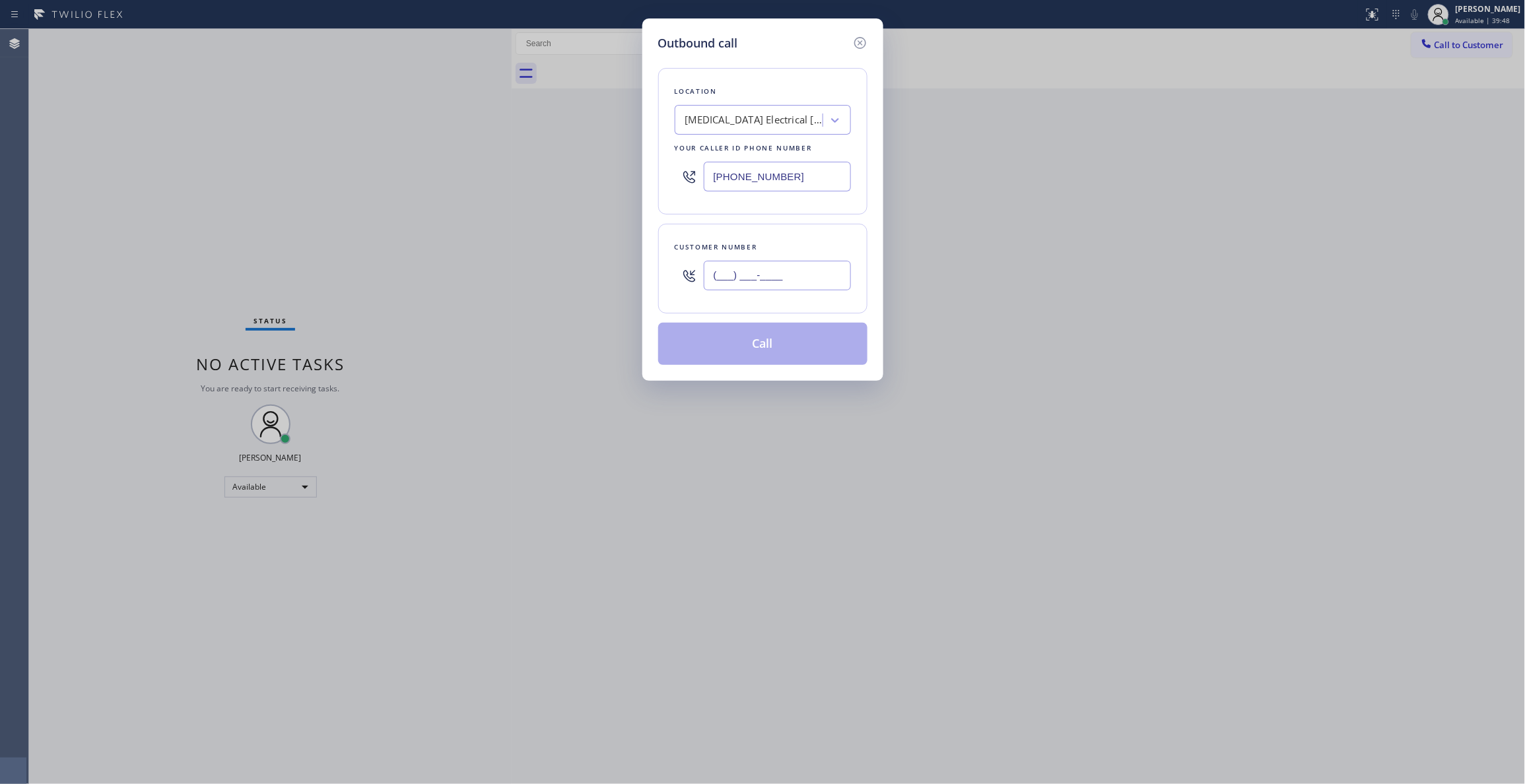
click at [750, 276] on input "(___) ___-____" at bounding box center [777, 275] width 148 height 29
paste input "442) 241-9300"
type input "[PHONE_NUMBER]"
click at [762, 348] on button "Call" at bounding box center [762, 343] width 209 height 42
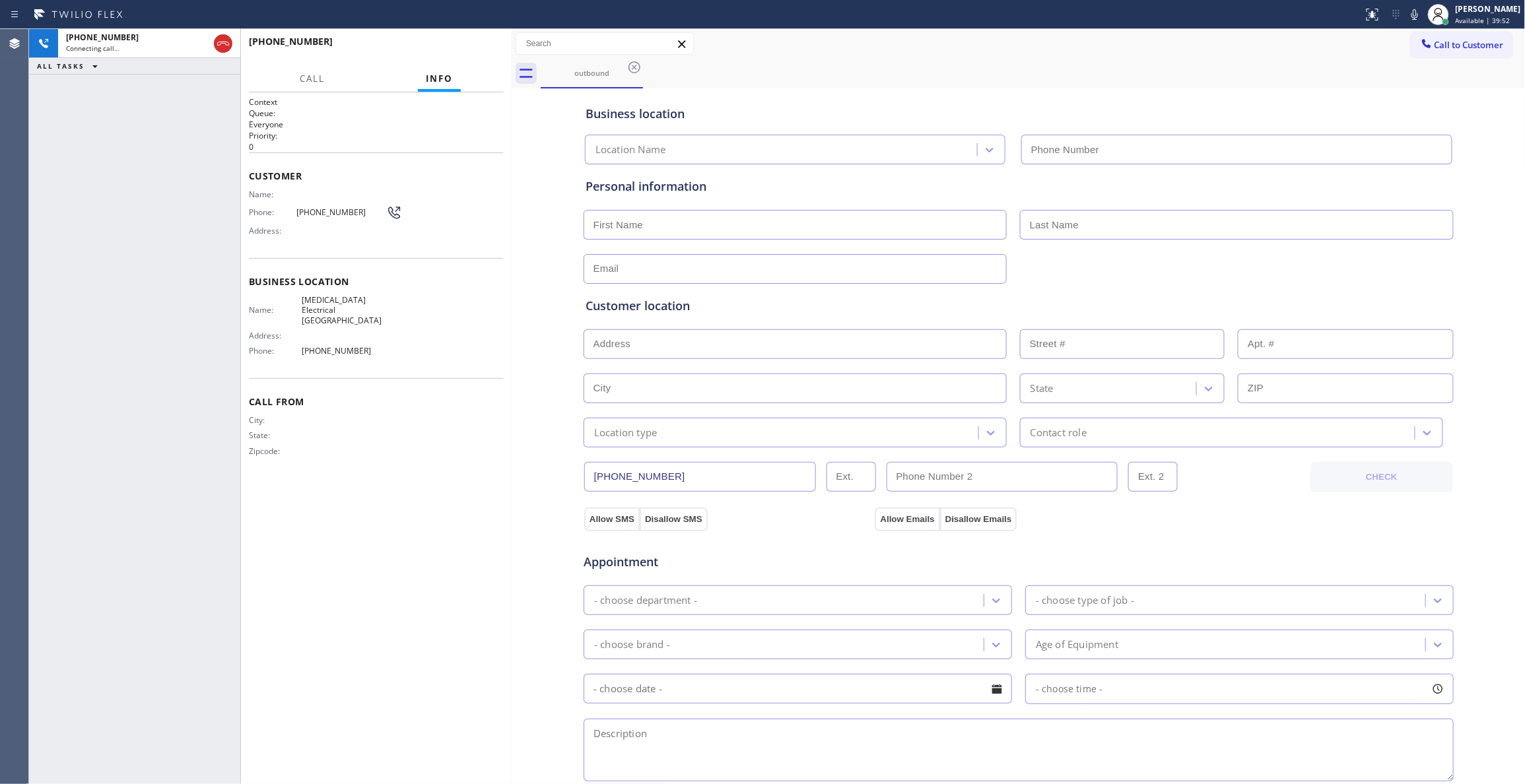
type input "[PHONE_NUMBER]"
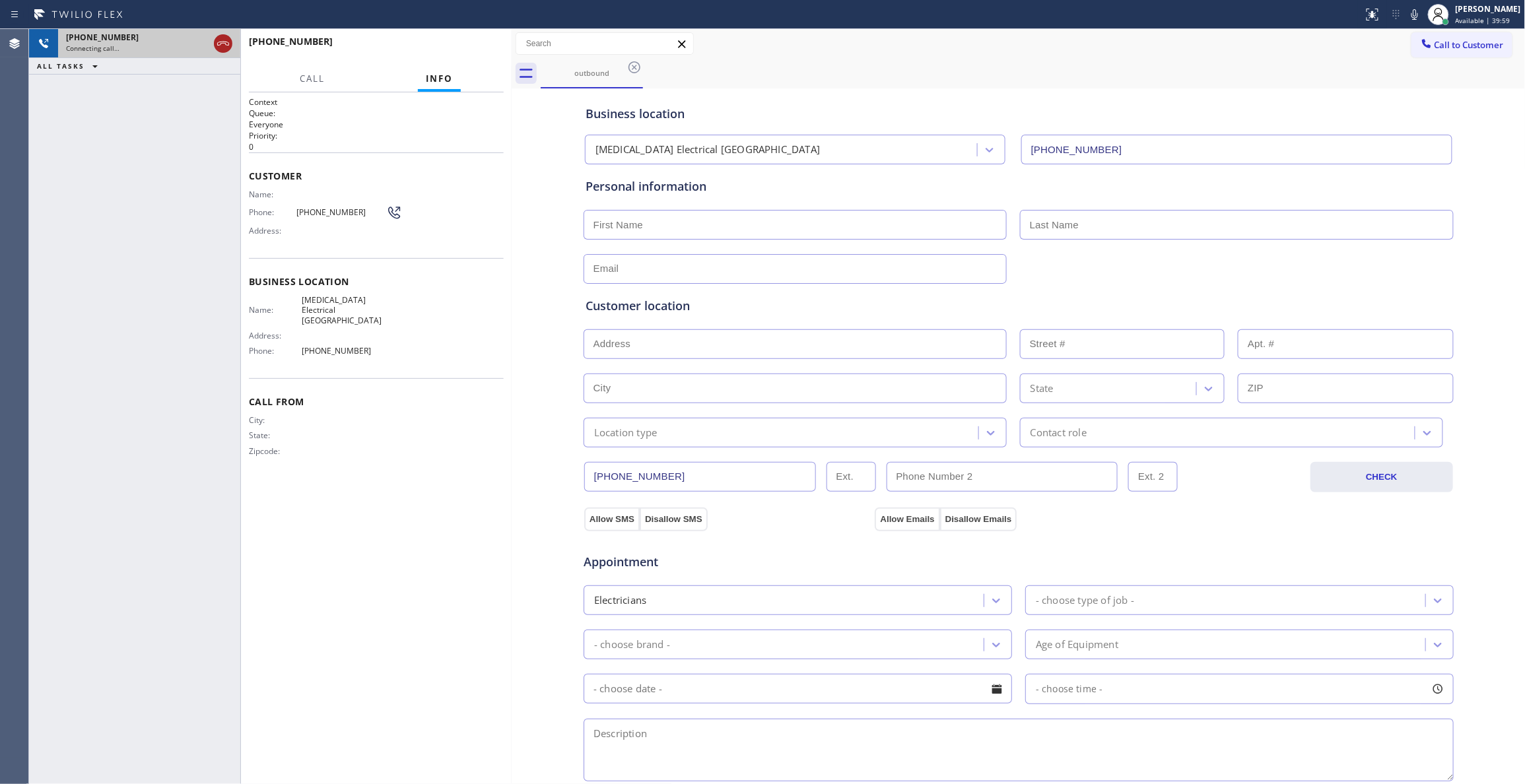
click at [225, 45] on icon at bounding box center [223, 43] width 16 height 16
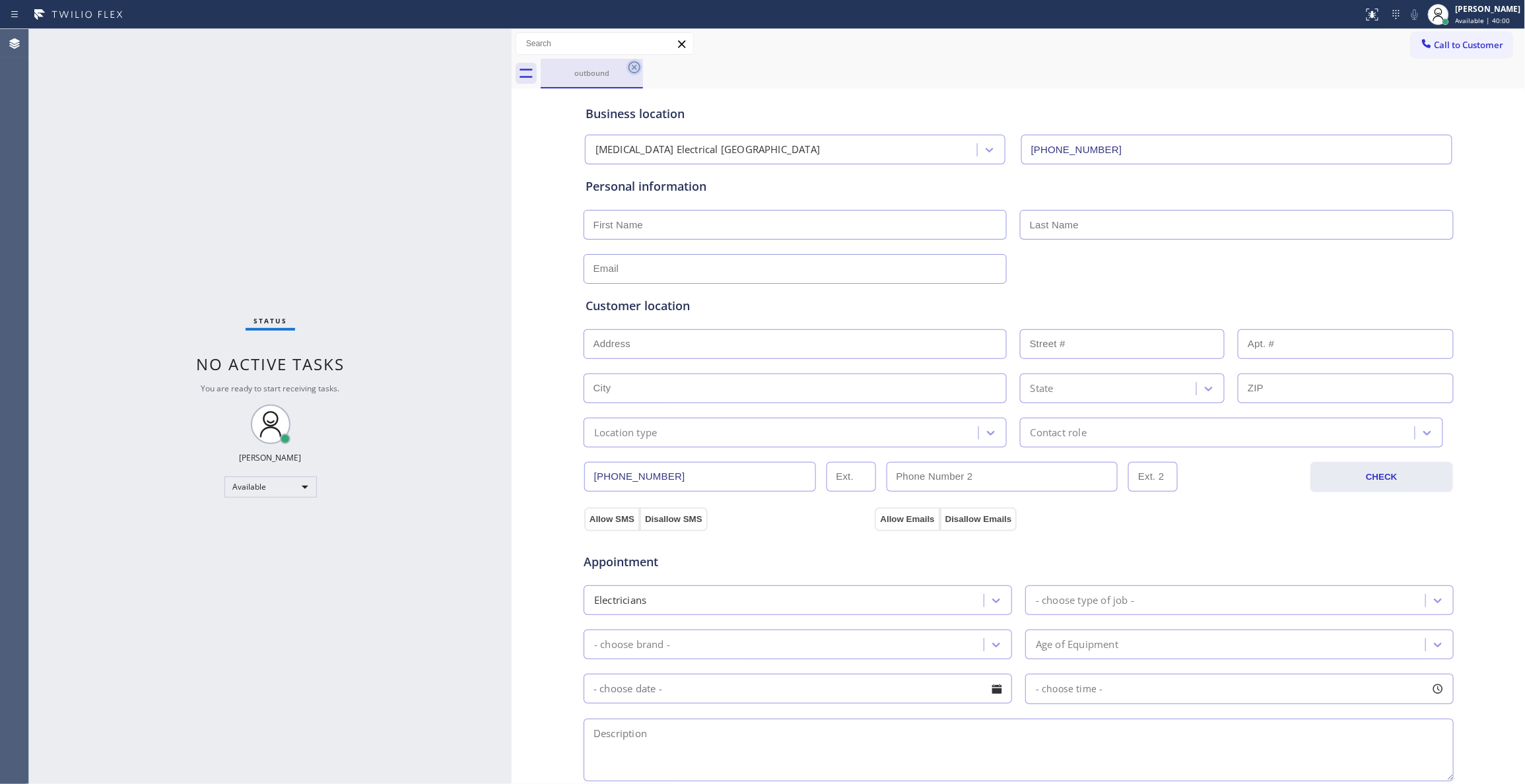
click at [639, 62] on icon at bounding box center [634, 67] width 16 height 16
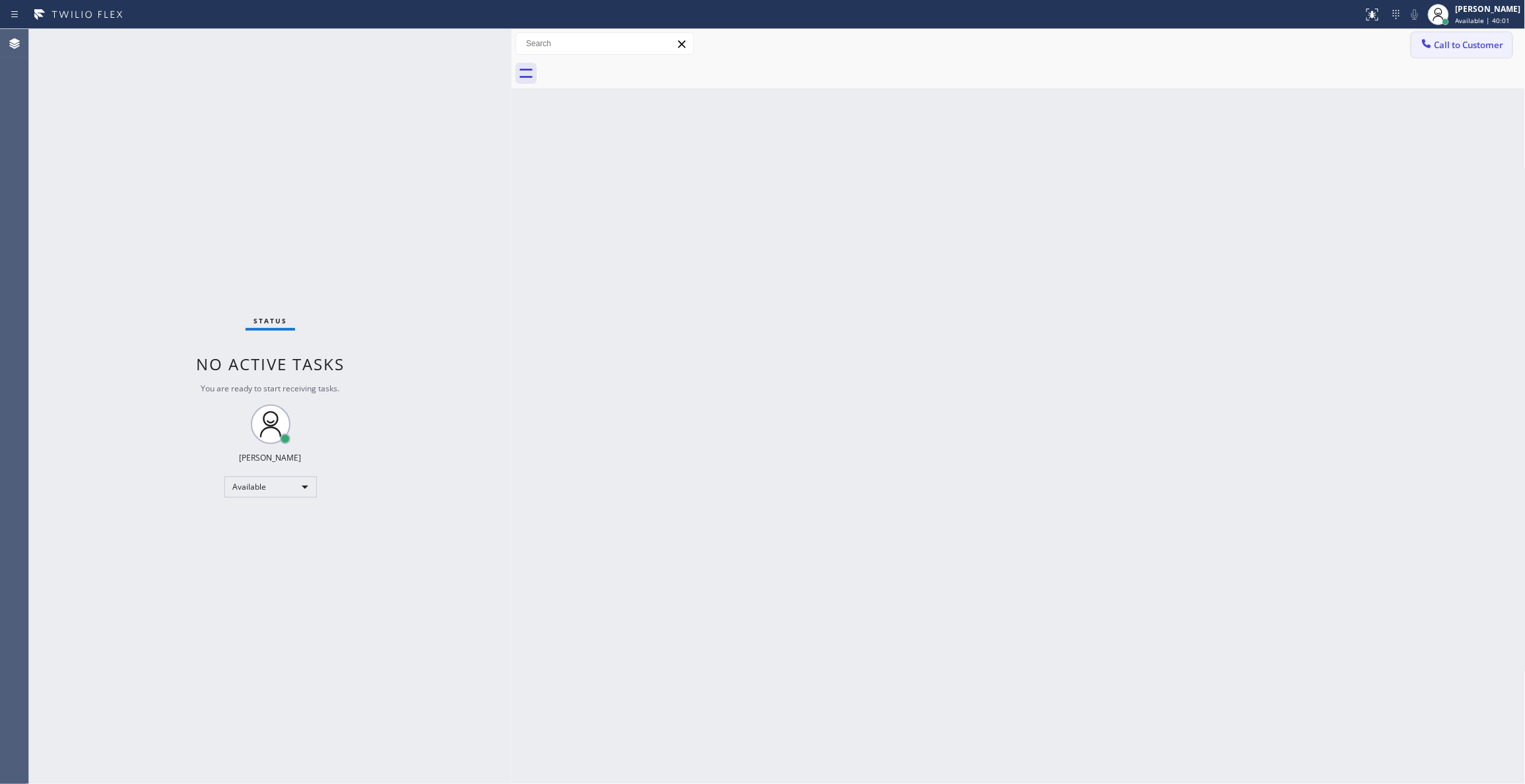
click at [1468, 43] on span "Call to Customer" at bounding box center [1469, 45] width 69 height 11
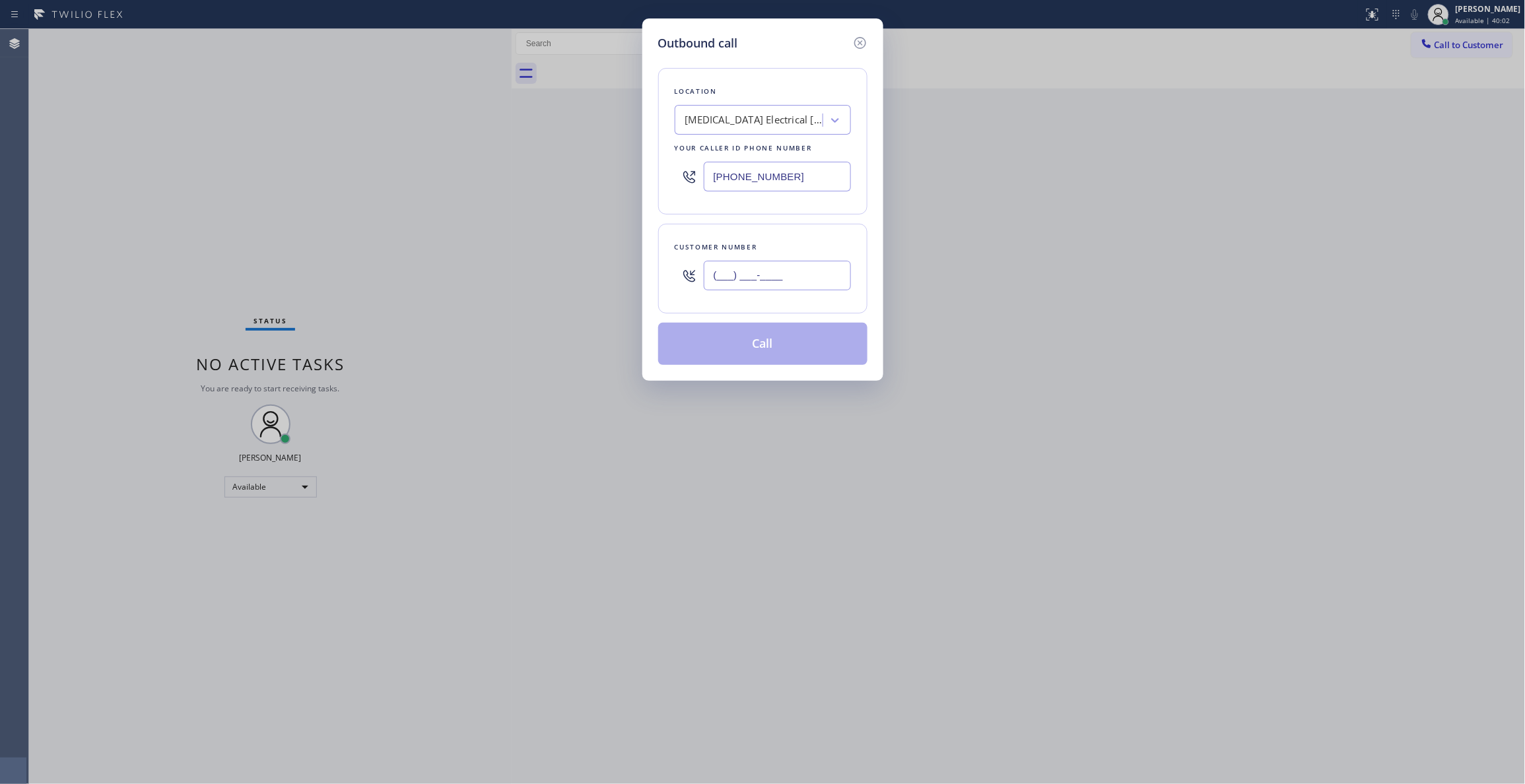
click at [764, 277] on input "(___) ___-____" at bounding box center [777, 275] width 148 height 29
paste input "442) 241-9300"
type input "[PHONE_NUMBER]"
click at [750, 352] on button "Call" at bounding box center [762, 343] width 209 height 42
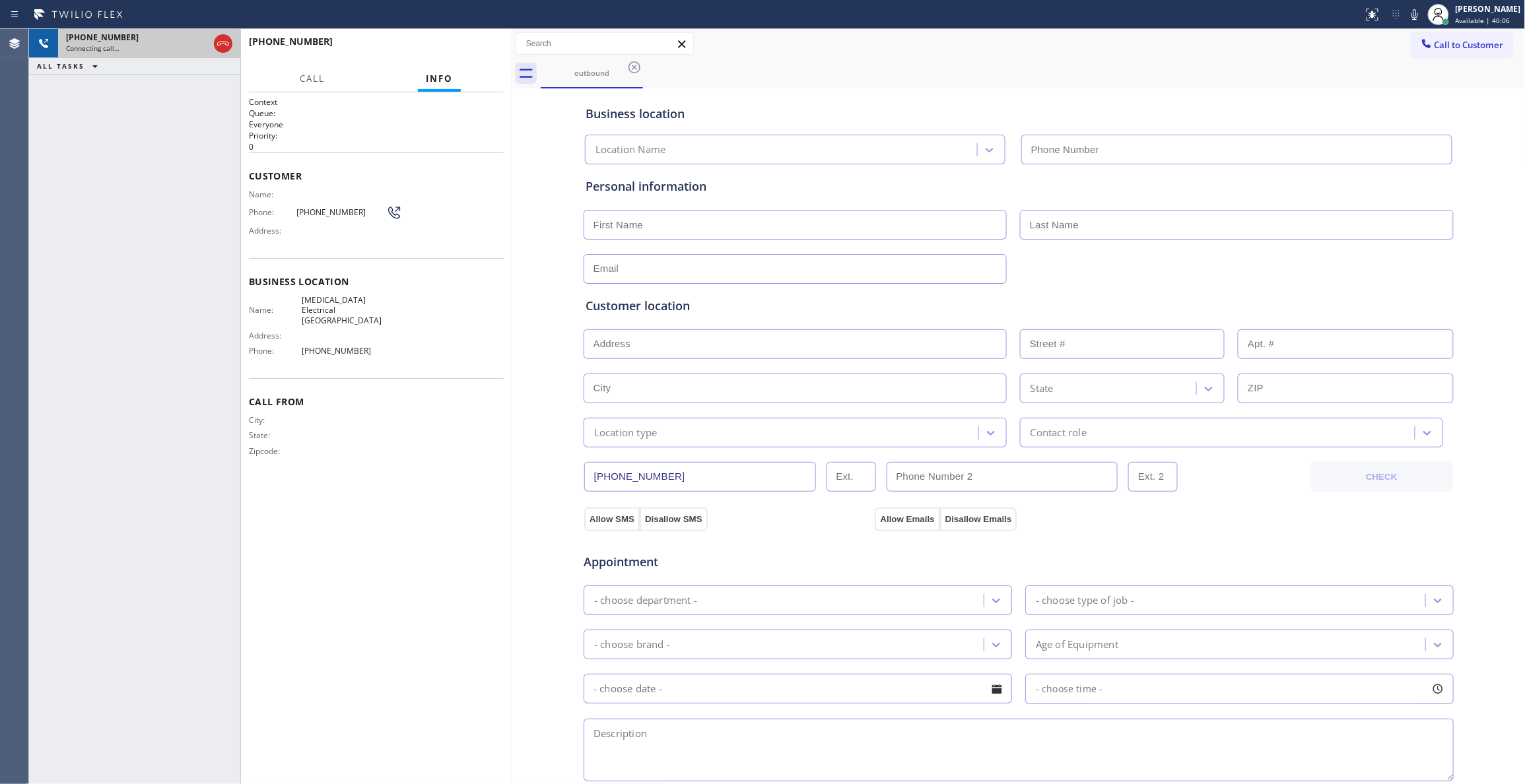
type input "[PHONE_NUMBER]"
click at [223, 40] on icon at bounding box center [223, 43] width 16 height 16
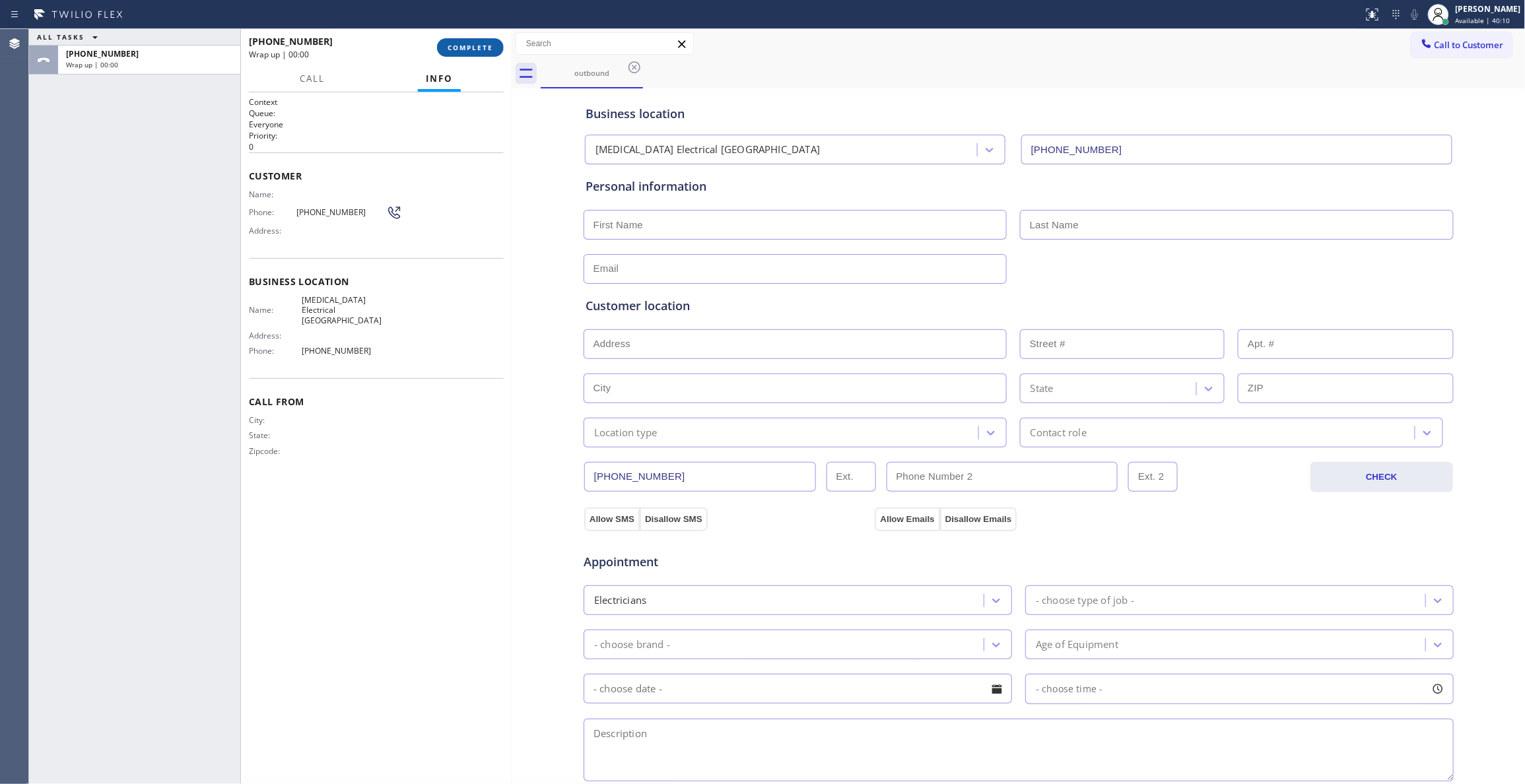
click at [449, 49] on button "COMPLETE" at bounding box center [470, 47] width 67 height 18
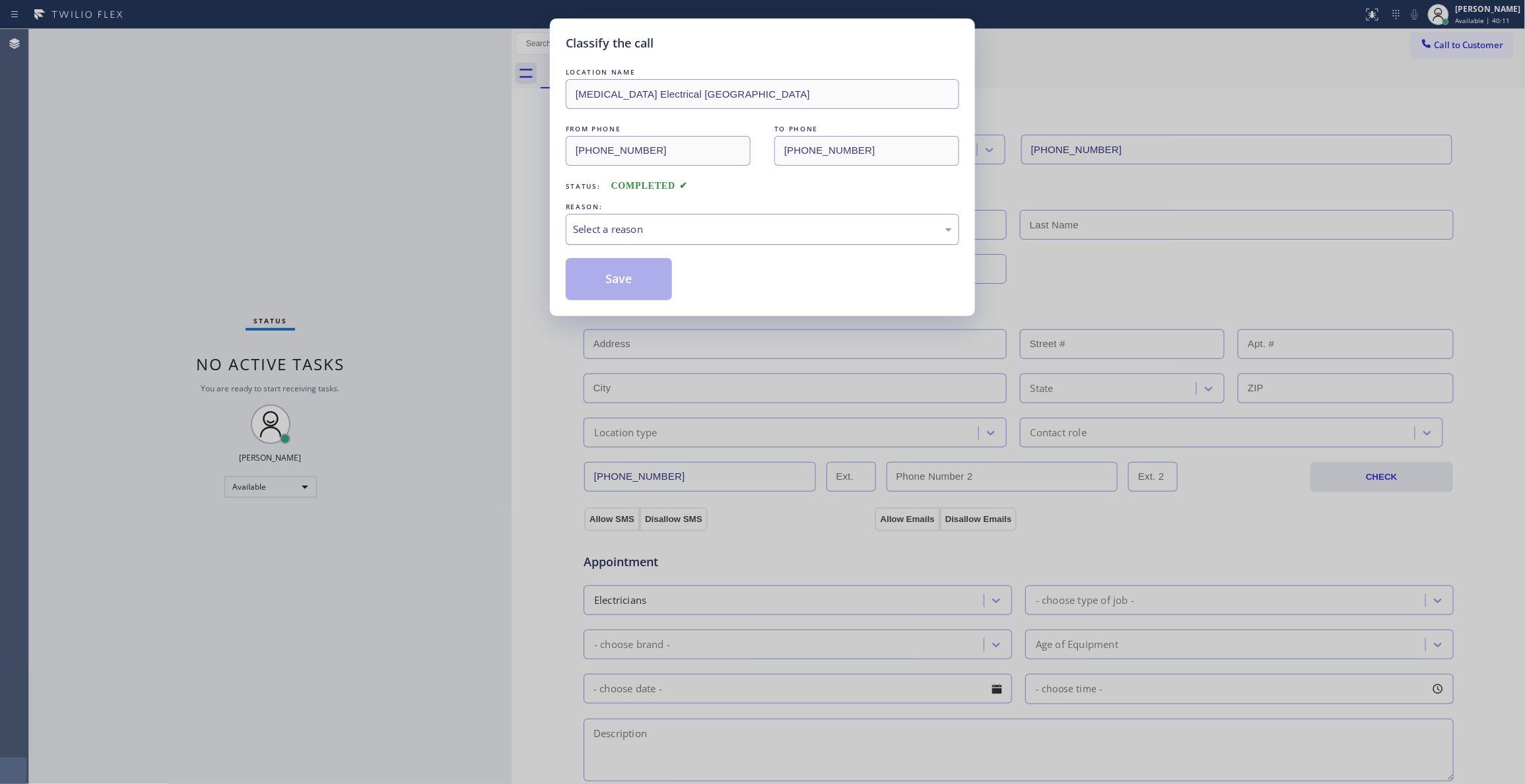
click at [619, 225] on div "Select a reason" at bounding box center [762, 229] width 379 height 15
click at [598, 281] on button "Save" at bounding box center [619, 279] width 107 height 42
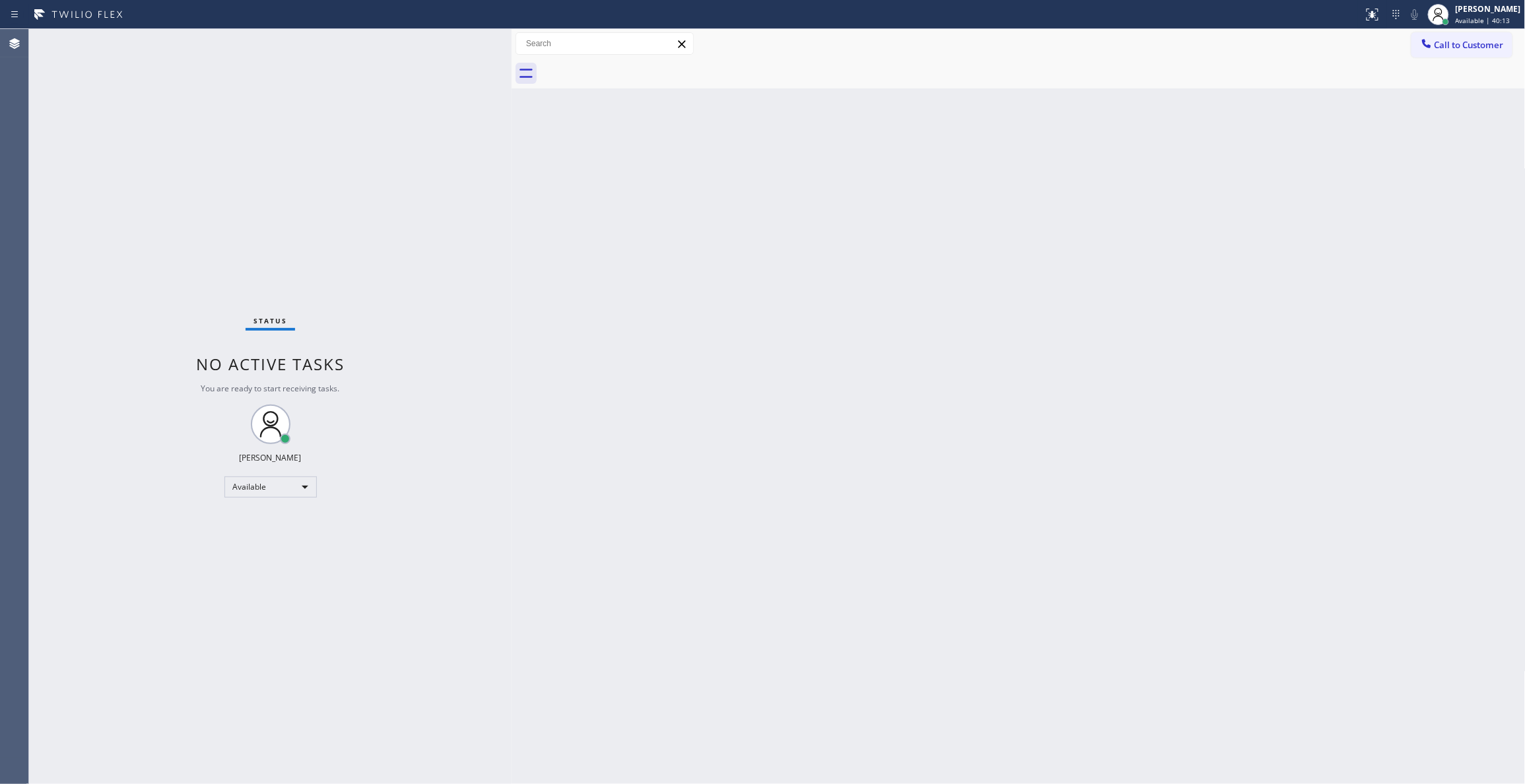
drag, startPoint x: 1453, startPoint y: 42, endPoint x: 1388, endPoint y: 42, distance: 65.0
click at [1435, 42] on span "Call to Customer" at bounding box center [1469, 45] width 69 height 11
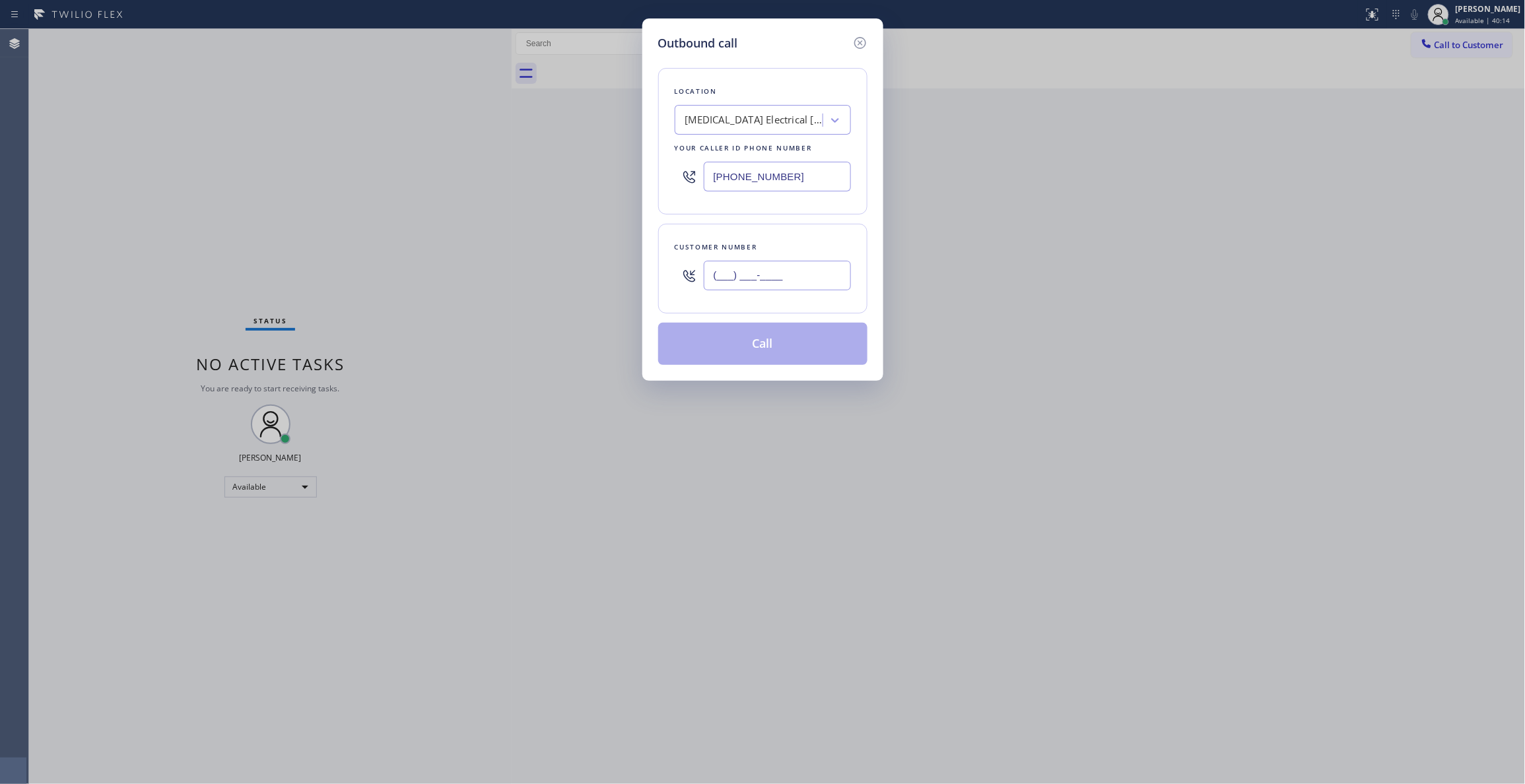
click at [788, 284] on input "(___) ___-____" at bounding box center [777, 275] width 148 height 29
paste input "442) 241-9300"
click at [746, 343] on button "Call" at bounding box center [762, 343] width 209 height 42
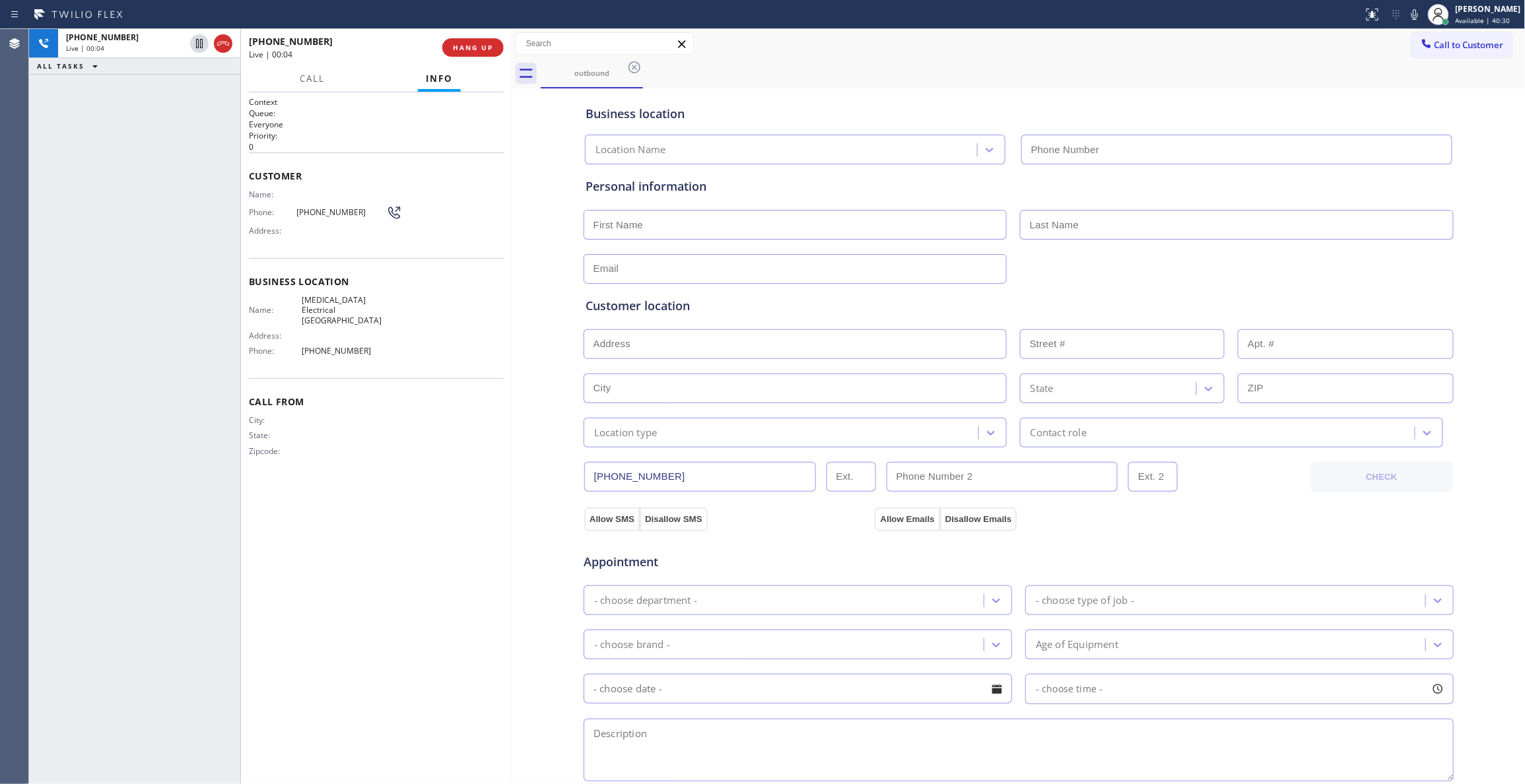
drag, startPoint x: 161, startPoint y: 285, endPoint x: 309, endPoint y: 41, distance: 285.4
click at [161, 270] on div "[PHONE_NUMBER] Live | 00:04 ALL TASKS ALL TASKS ACTIVE TASKS TASKS IN WRAP UP" at bounding box center [135, 406] width 211 height 755
drag, startPoint x: 533, startPoint y: 33, endPoint x: 507, endPoint y: 45, distance: 28.6
click at [528, 38] on input "text" at bounding box center [604, 44] width 177 height 21
drag, startPoint x: 507, startPoint y: 45, endPoint x: 496, endPoint y: 48, distance: 11.4
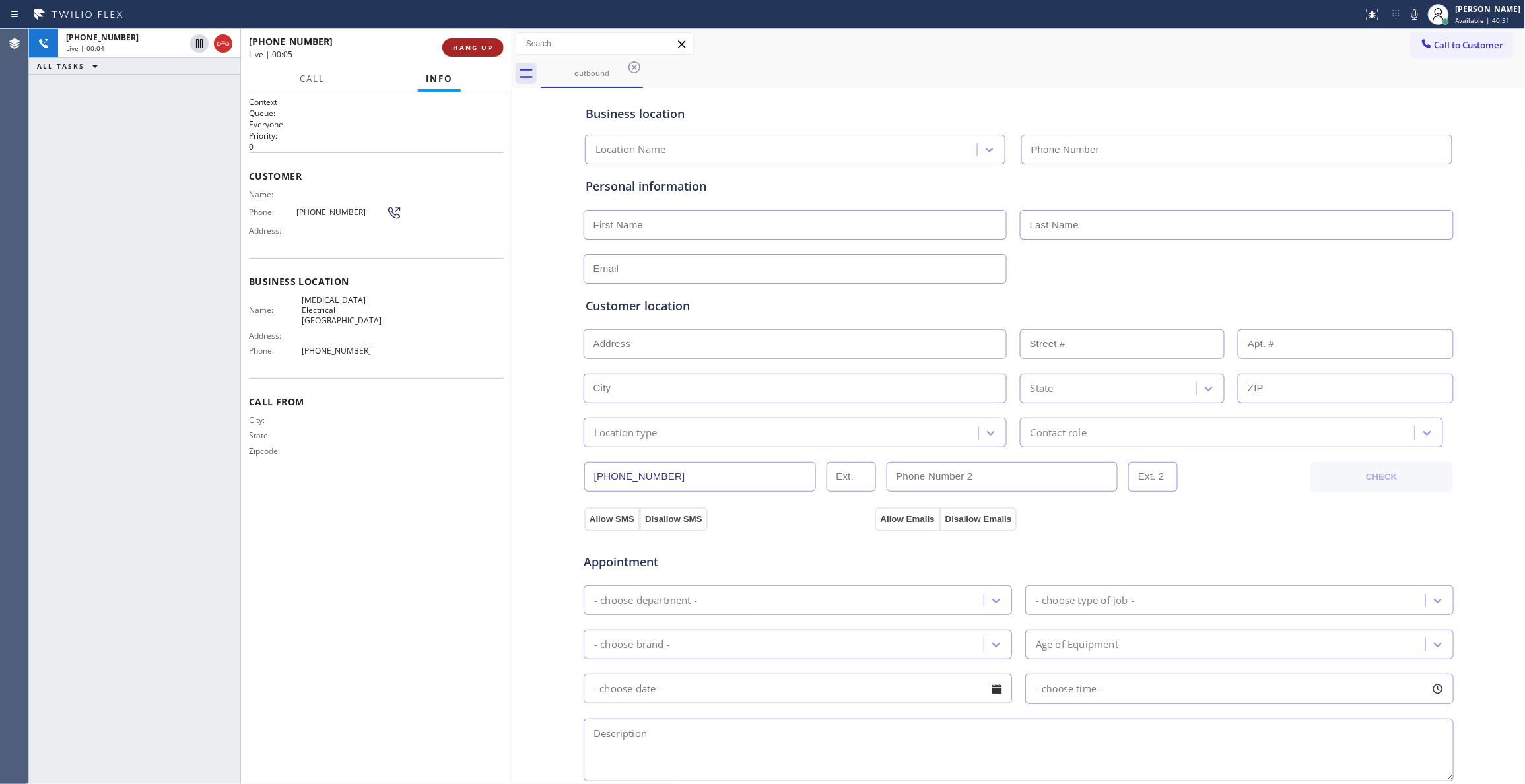
click at [502, 46] on div "[PHONE_NUMBER] Live | 00:05 HANG UP" at bounding box center [376, 48] width 270 height 37
click at [494, 50] on button "HANG UP" at bounding box center [473, 47] width 61 height 18
click at [494, 50] on button "COMPLETE" at bounding box center [470, 47] width 67 height 18
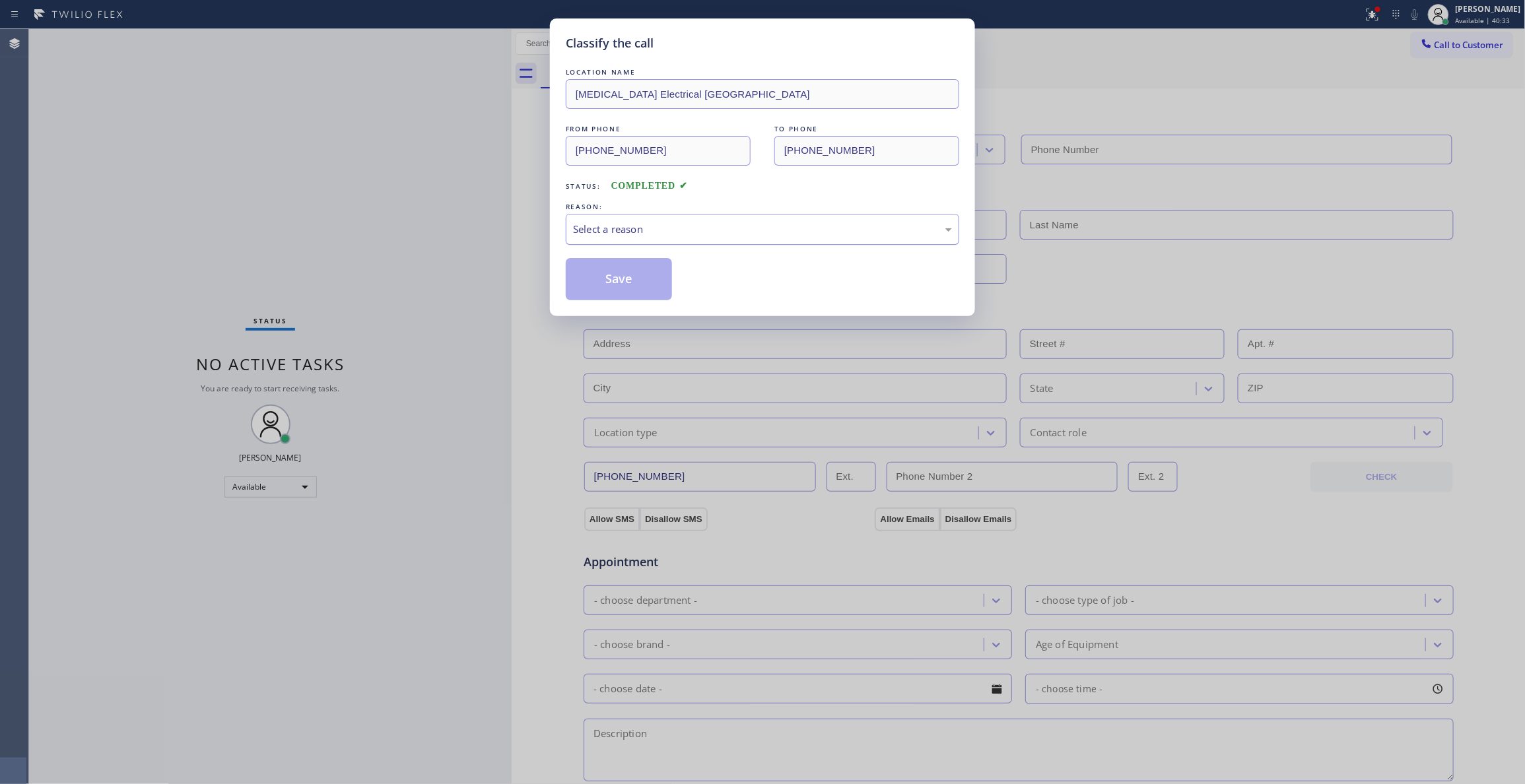
click at [650, 230] on div "Select a reason" at bounding box center [762, 229] width 379 height 15
click at [643, 270] on button "Save" at bounding box center [619, 279] width 107 height 42
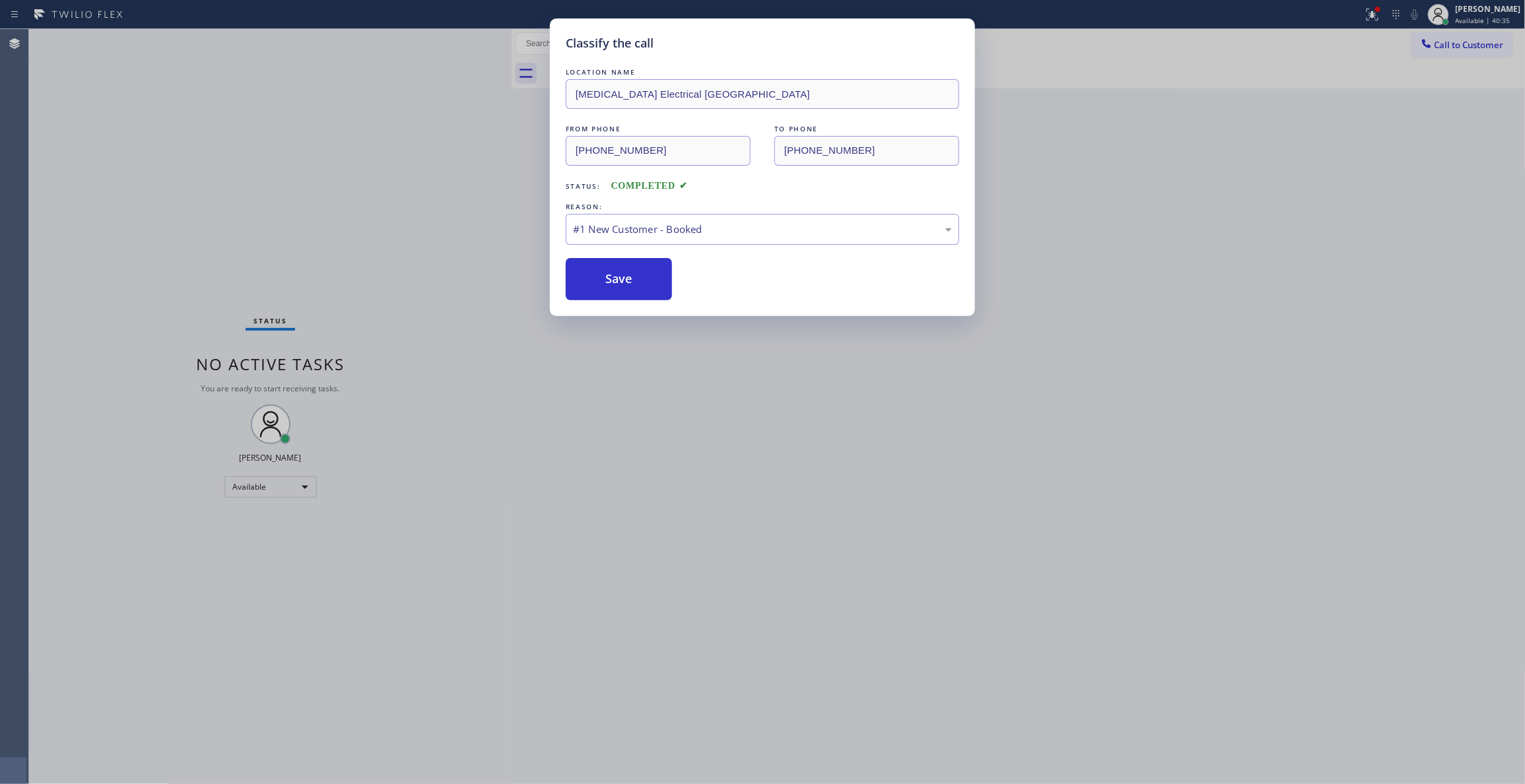
click at [1468, 48] on div "Classify the call LOCATION NAME [MEDICAL_DATA] Electrical [GEOGRAPHIC_DATA] FRO…" at bounding box center [762, 392] width 1525 height 784
click at [632, 265] on button "Save" at bounding box center [619, 279] width 107 height 42
drag, startPoint x: 563, startPoint y: 296, endPoint x: 570, endPoint y: 283, distance: 14.8
click at [563, 294] on div "Classify the call LOCATION NAME [MEDICAL_DATA] Electrical [GEOGRAPHIC_DATA] FRO…" at bounding box center [762, 167] width 426 height 298
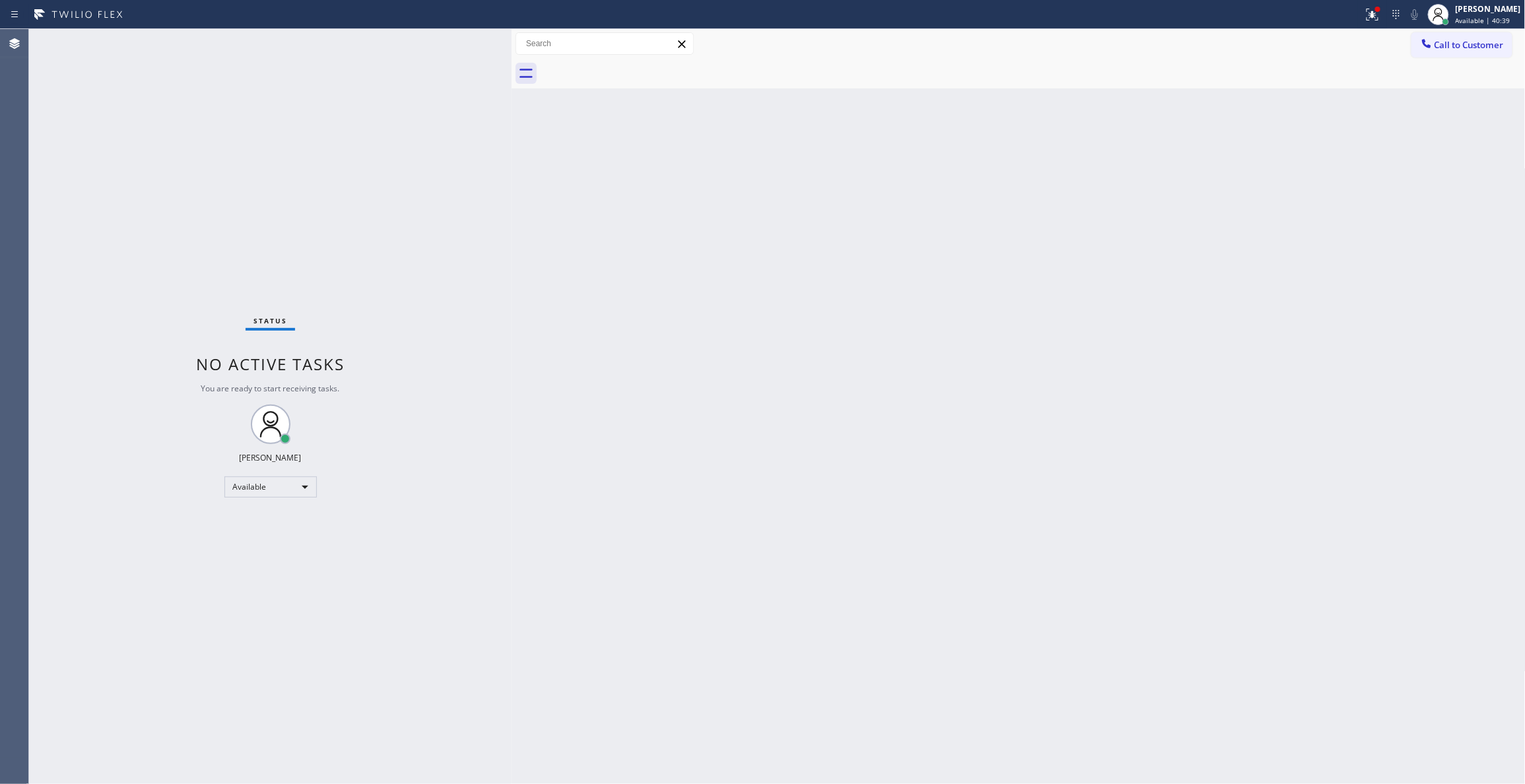
click at [574, 278] on div "Classify the call LOCATION NAME Reliable Heating and Air Conditioning Service F…" at bounding box center [777, 406] width 1495 height 755
click at [576, 278] on div "Back to Dashboard Change Sender ID Customers Technicians Select a contact Outbo…" at bounding box center [1018, 406] width 1014 height 755
click at [1364, 10] on icon at bounding box center [1372, 14] width 16 height 16
click at [1291, 170] on span "Clear issues" at bounding box center [1285, 173] width 62 height 10
click at [1481, 50] on button "Call to Customer" at bounding box center [1462, 45] width 101 height 25
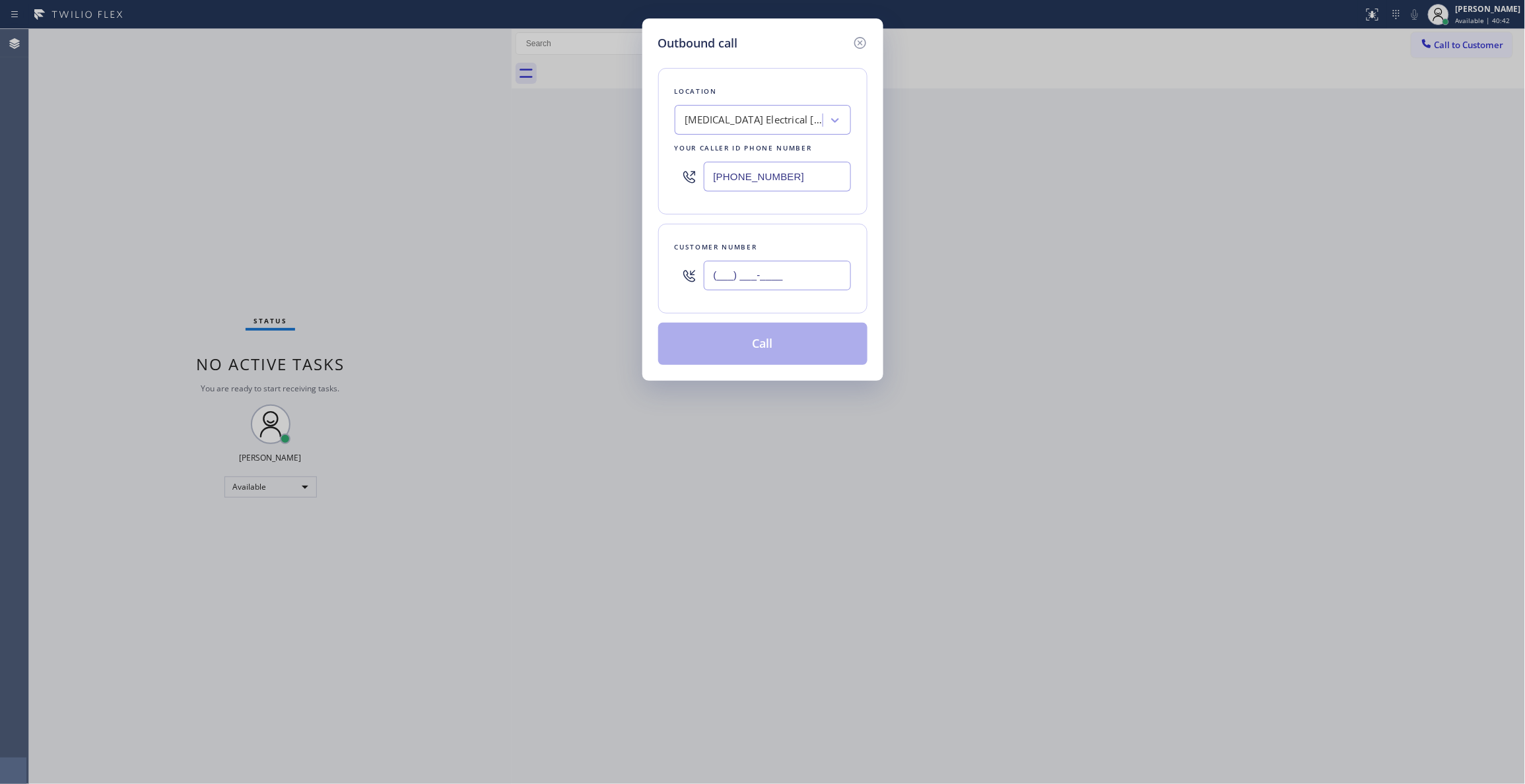
click at [811, 277] on input "(___) ___-____" at bounding box center [777, 275] width 148 height 29
paste input "442) 241-9300"
type input "[PHONE_NUMBER]"
click at [798, 344] on button "Call" at bounding box center [762, 343] width 209 height 42
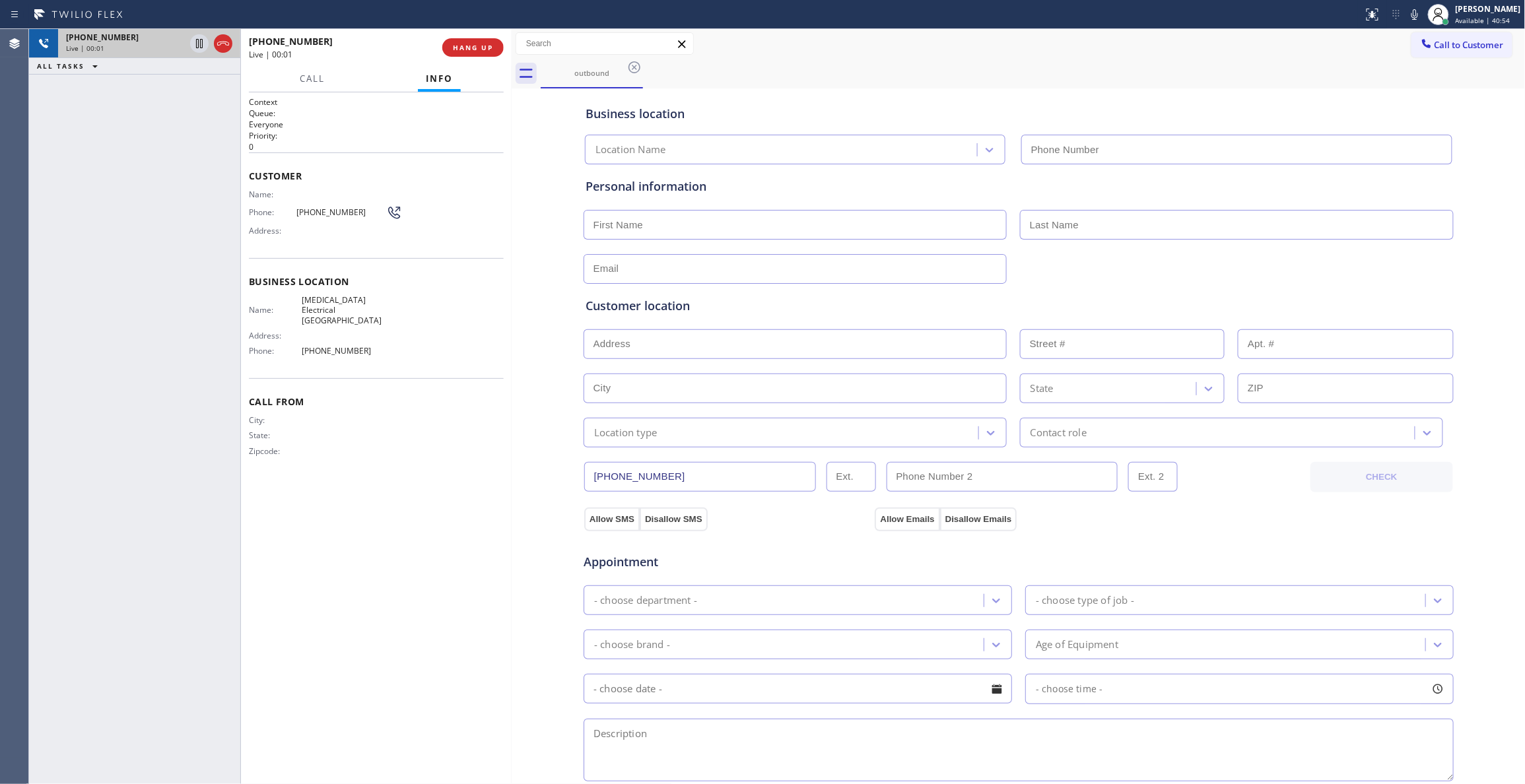
type input "[PHONE_NUMBER]"
click at [216, 44] on icon at bounding box center [223, 43] width 16 height 16
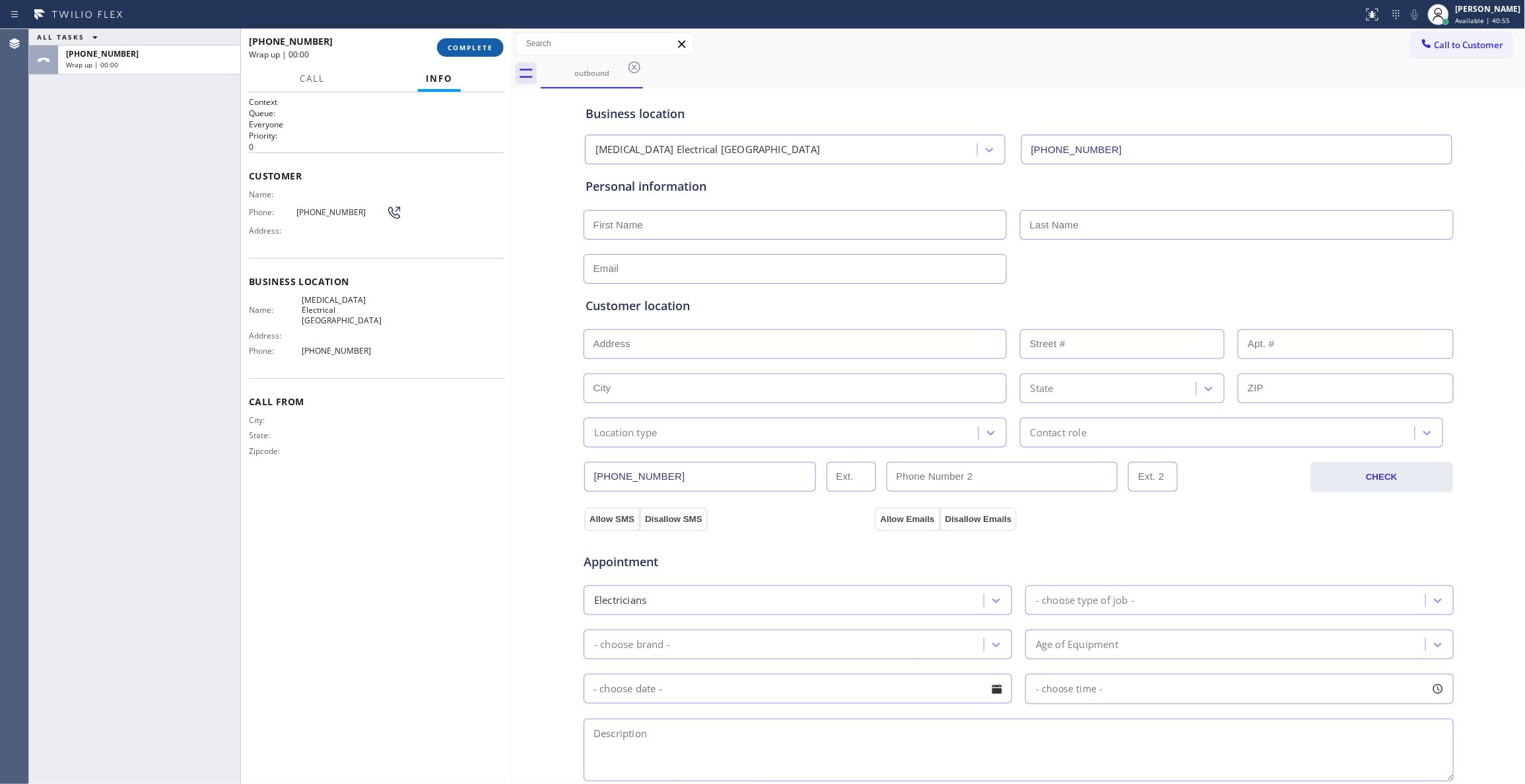
click at [487, 55] on button "COMPLETE" at bounding box center [470, 47] width 67 height 18
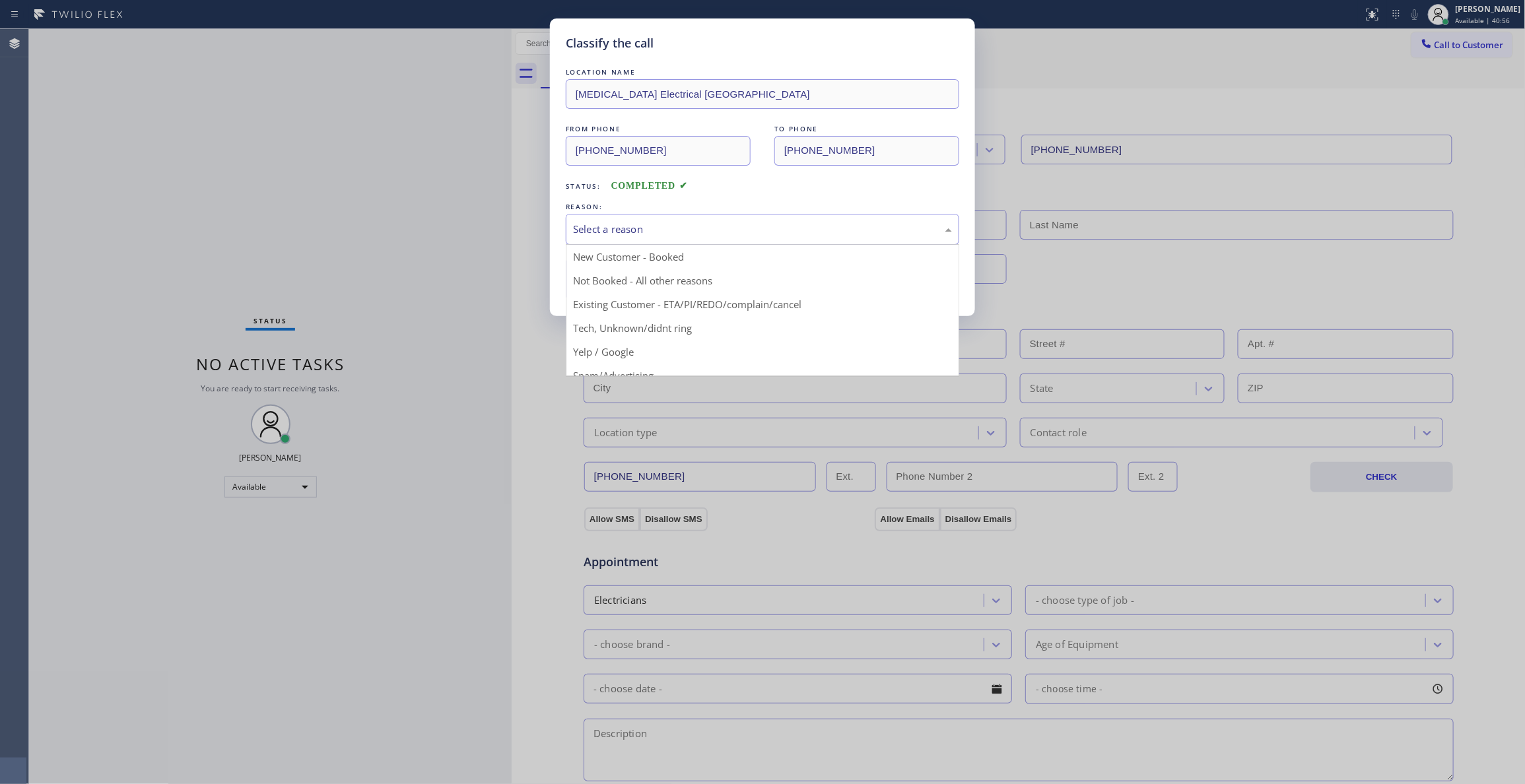
click at [717, 231] on div "Select a reason" at bounding box center [762, 229] width 379 height 15
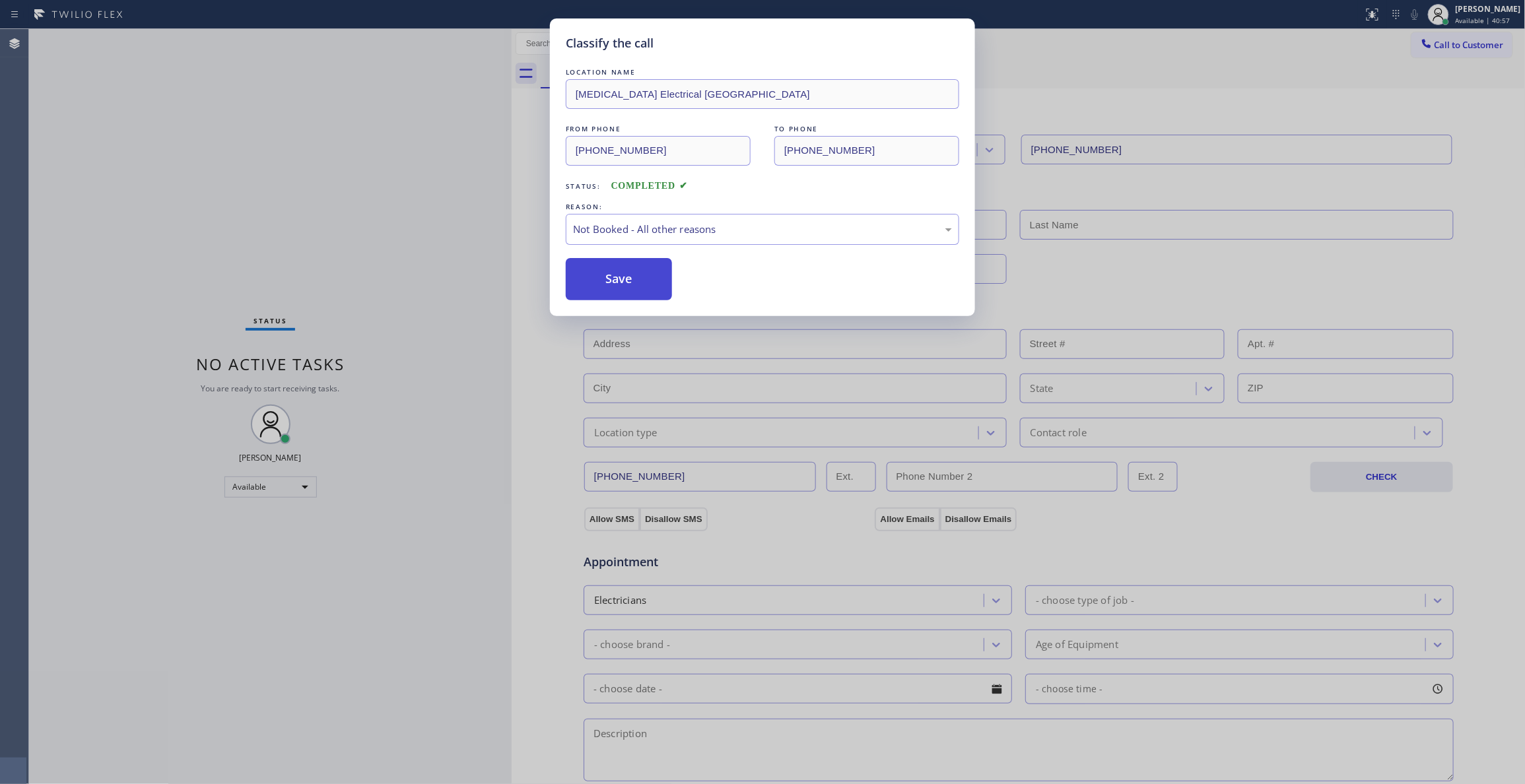
click at [627, 277] on button "Save" at bounding box center [619, 279] width 107 height 42
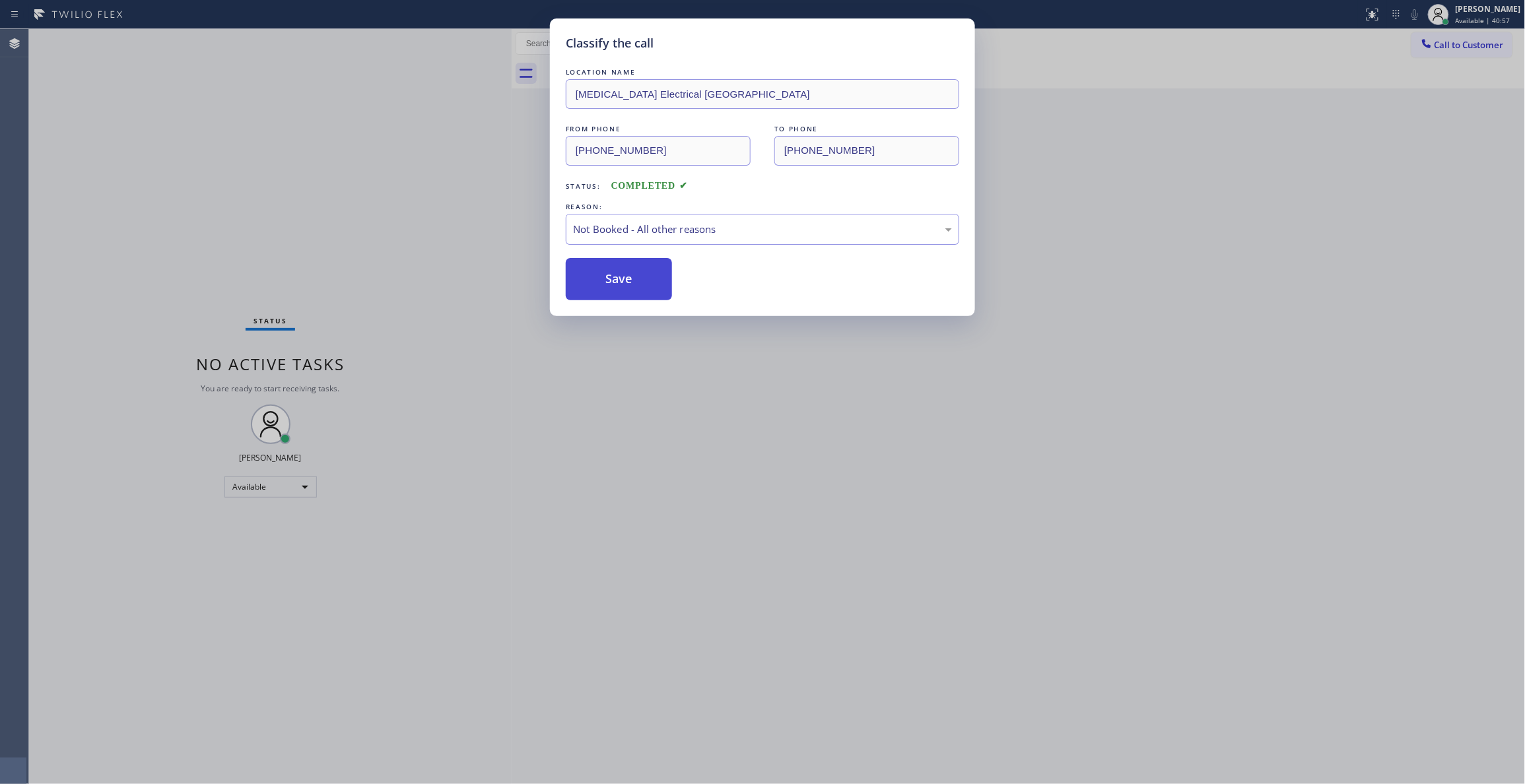
click at [627, 277] on button "Save" at bounding box center [619, 279] width 107 height 42
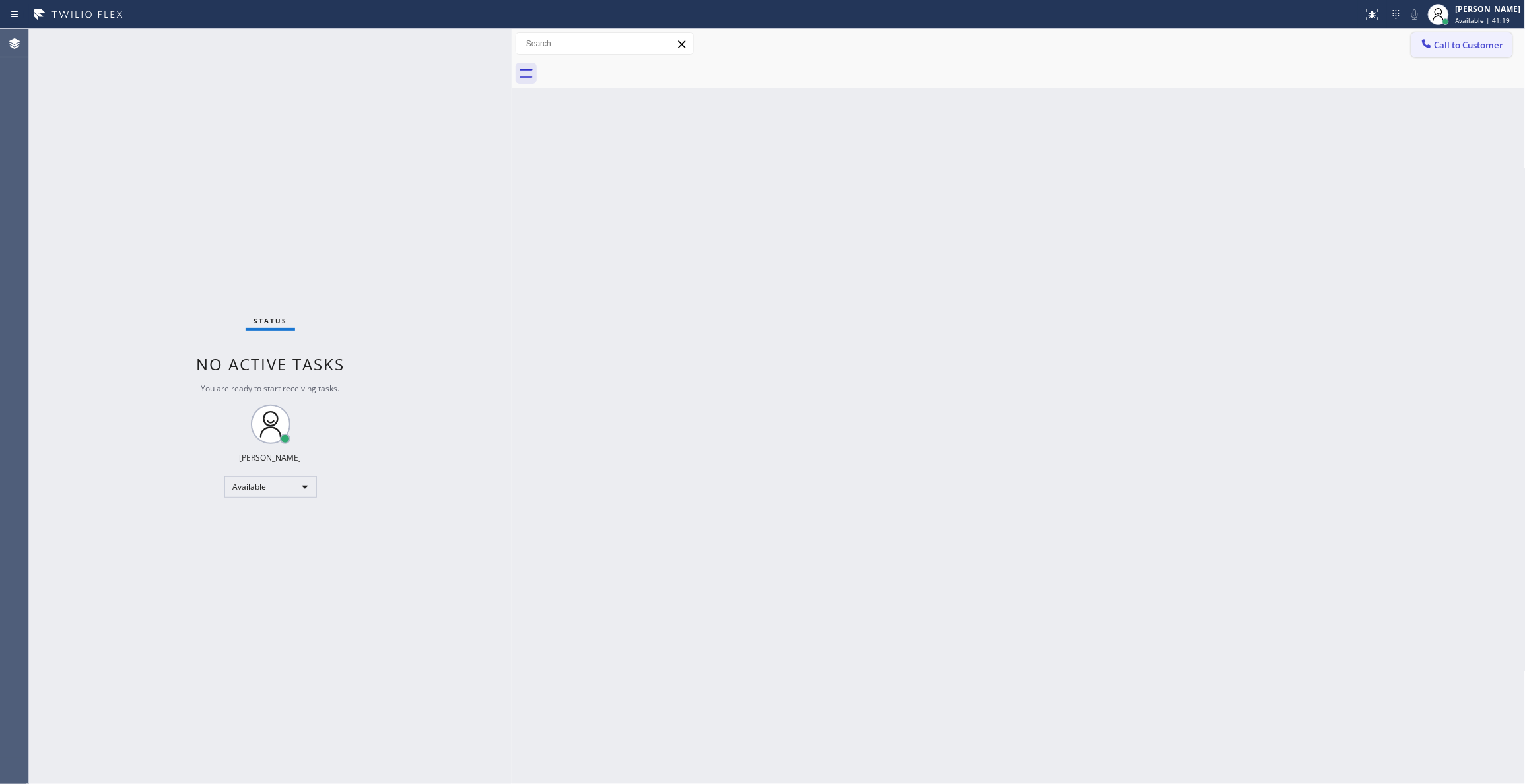
click at [1458, 37] on button "Call to Customer" at bounding box center [1462, 45] width 101 height 25
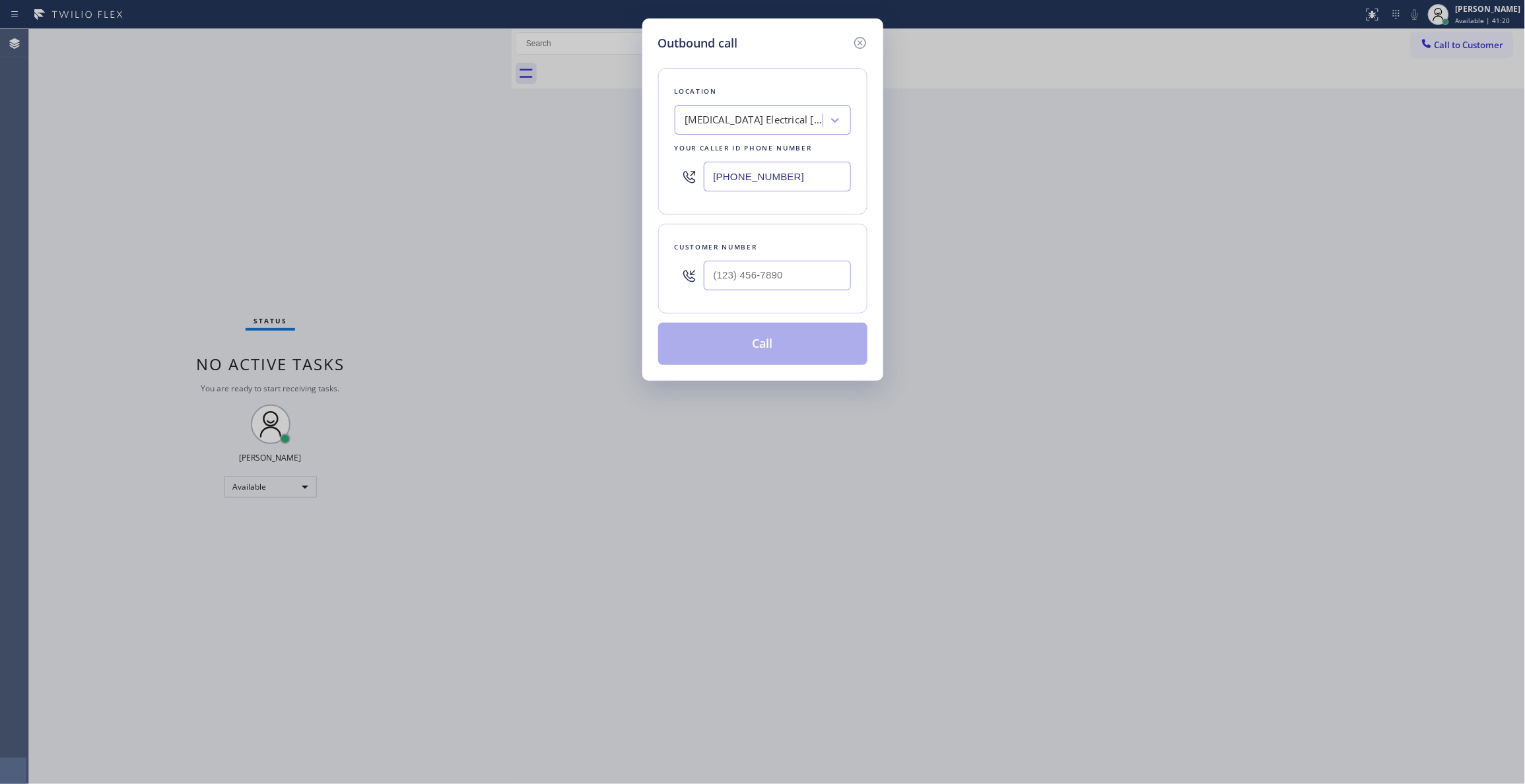
drag, startPoint x: 822, startPoint y: 184, endPoint x: 291, endPoint y: 178, distance: 531.0
click at [291, 178] on div "Outbound call Location [MEDICAL_DATA] Electrical [GEOGRAPHIC_DATA] Your caller …" at bounding box center [762, 392] width 1525 height 784
paste input "470) 782-9857"
type input "[PHONE_NUMBER]"
click at [759, 283] on input "(___) ___-____" at bounding box center [777, 275] width 148 height 29
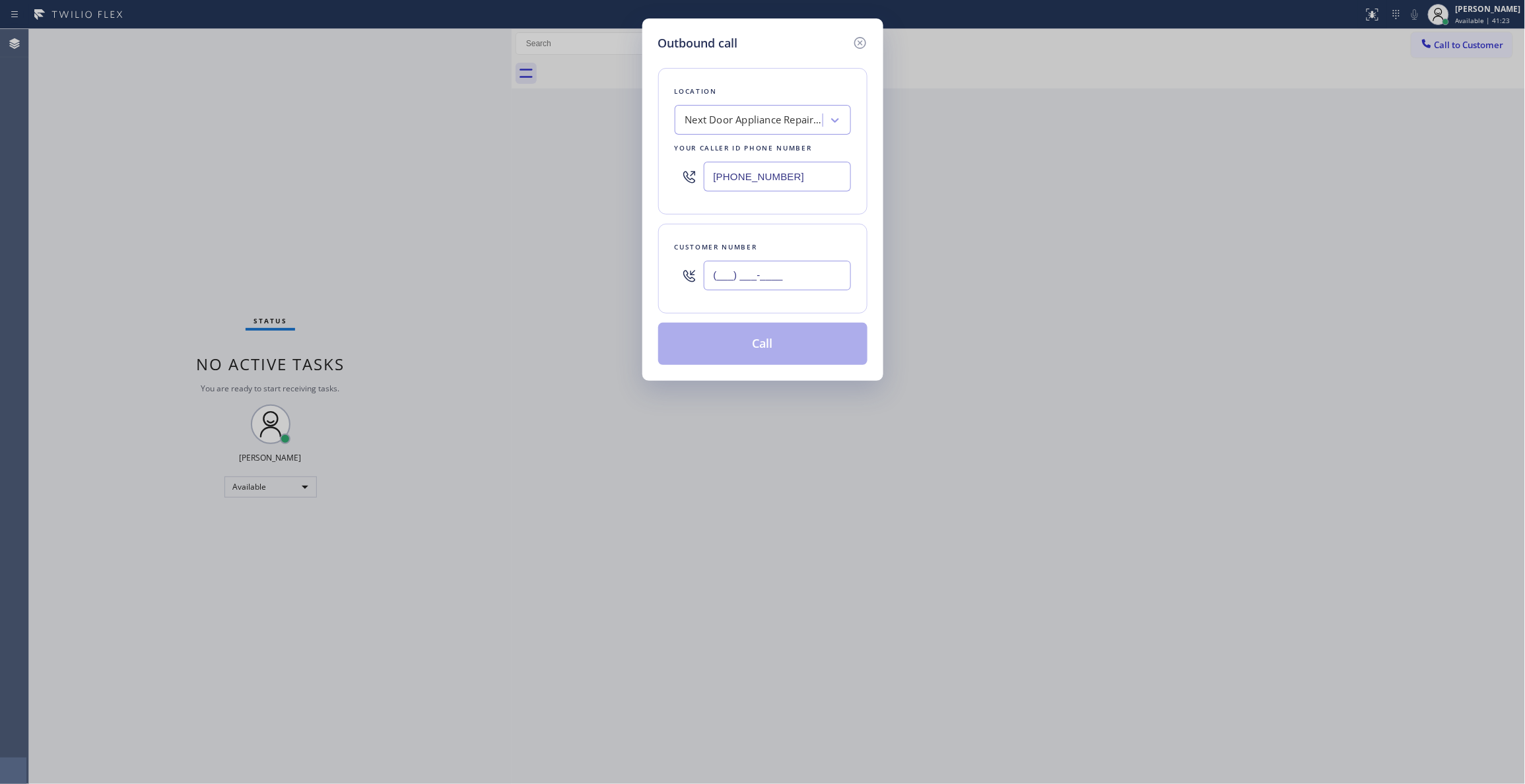
paste input "986) 286-1401"
type input "[PHONE_NUMBER]"
click at [774, 348] on button "Call" at bounding box center [762, 343] width 209 height 42
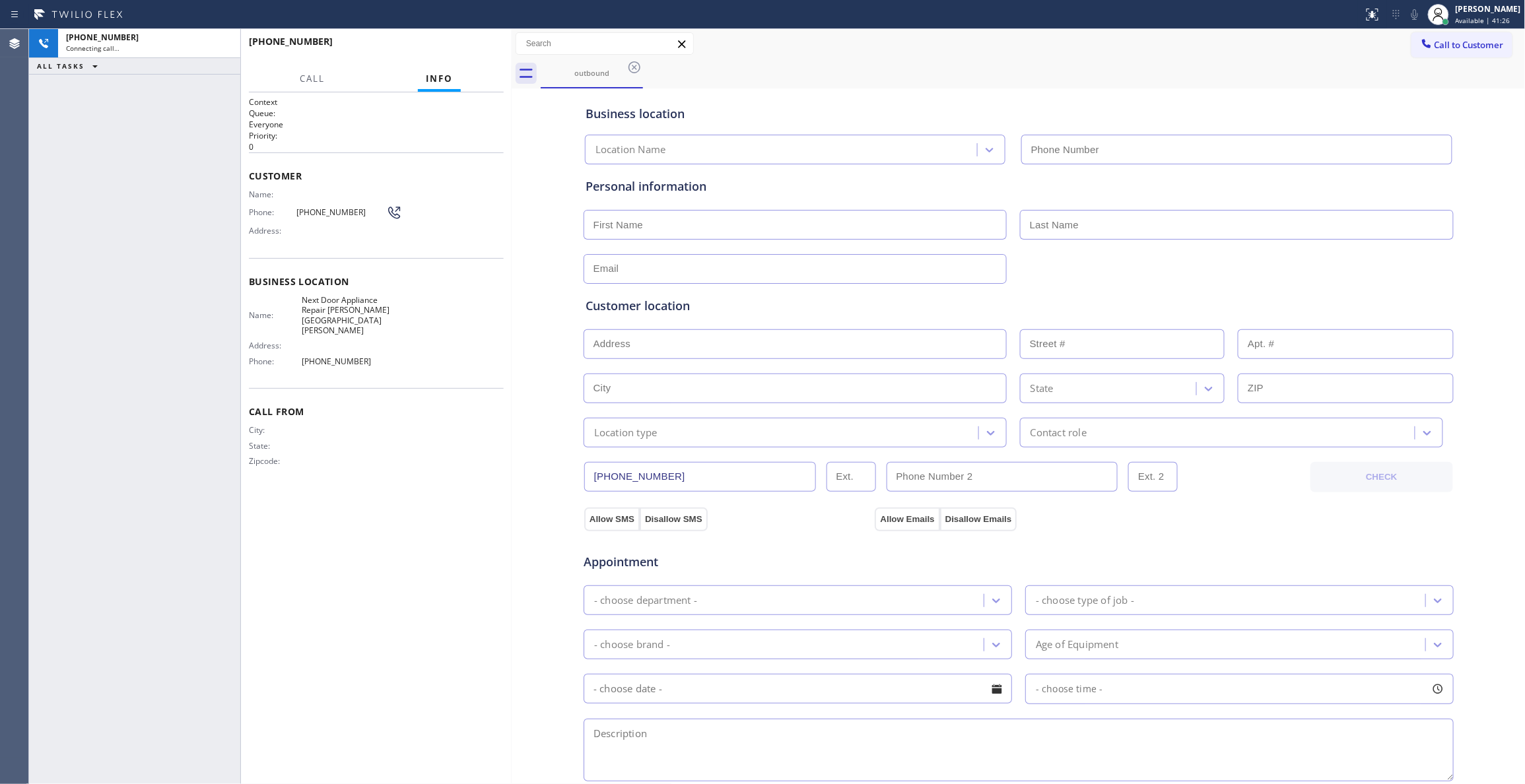
type input "[PHONE_NUMBER]"
click at [481, 55] on button "HANG UP" at bounding box center [473, 47] width 61 height 18
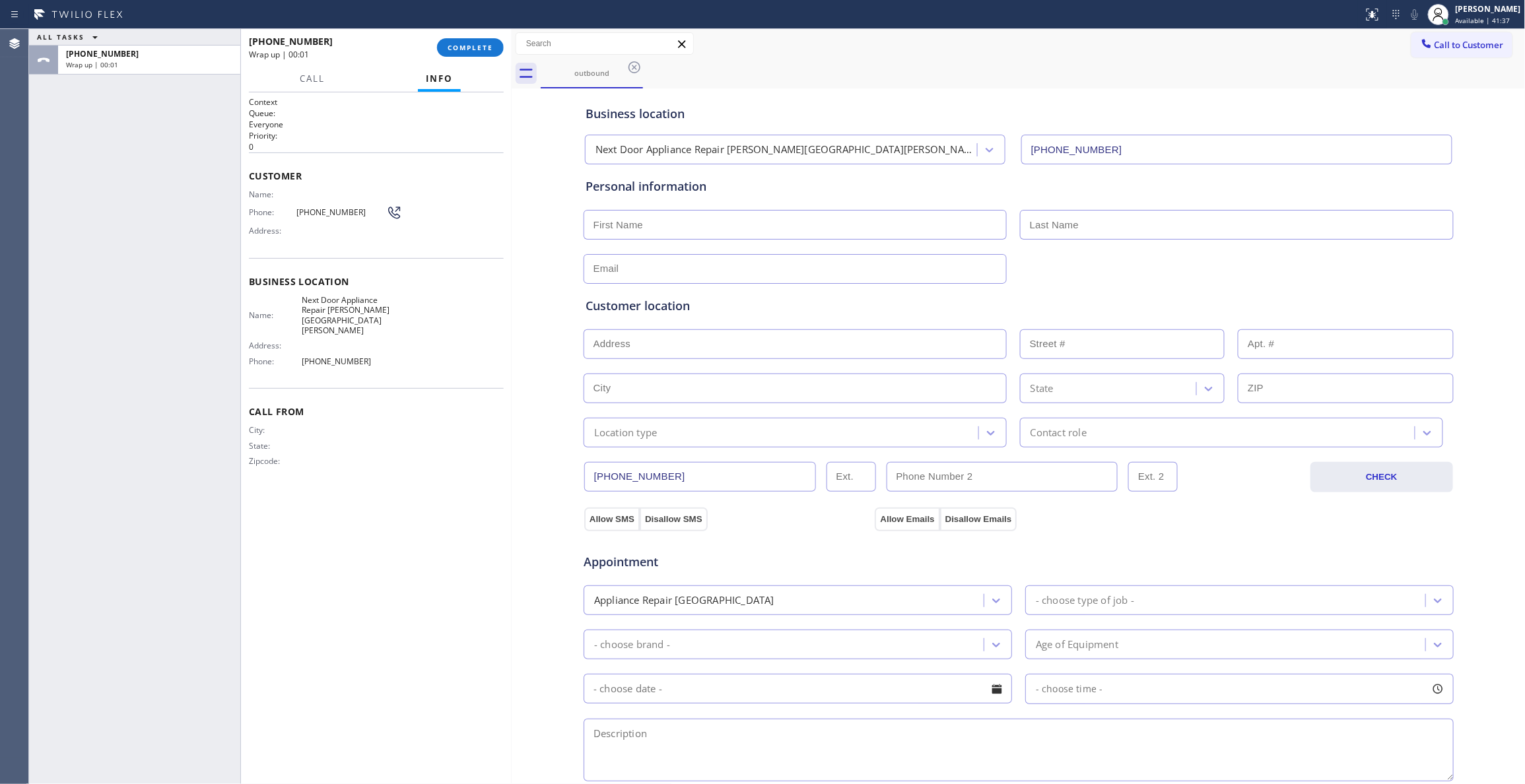
click at [328, 356] on span "[PHONE_NUMBER]" at bounding box center [351, 361] width 99 height 10
copy span "[PHONE_NUMBER]"
click at [313, 212] on span "[PHONE_NUMBER]" at bounding box center [341, 212] width 89 height 10
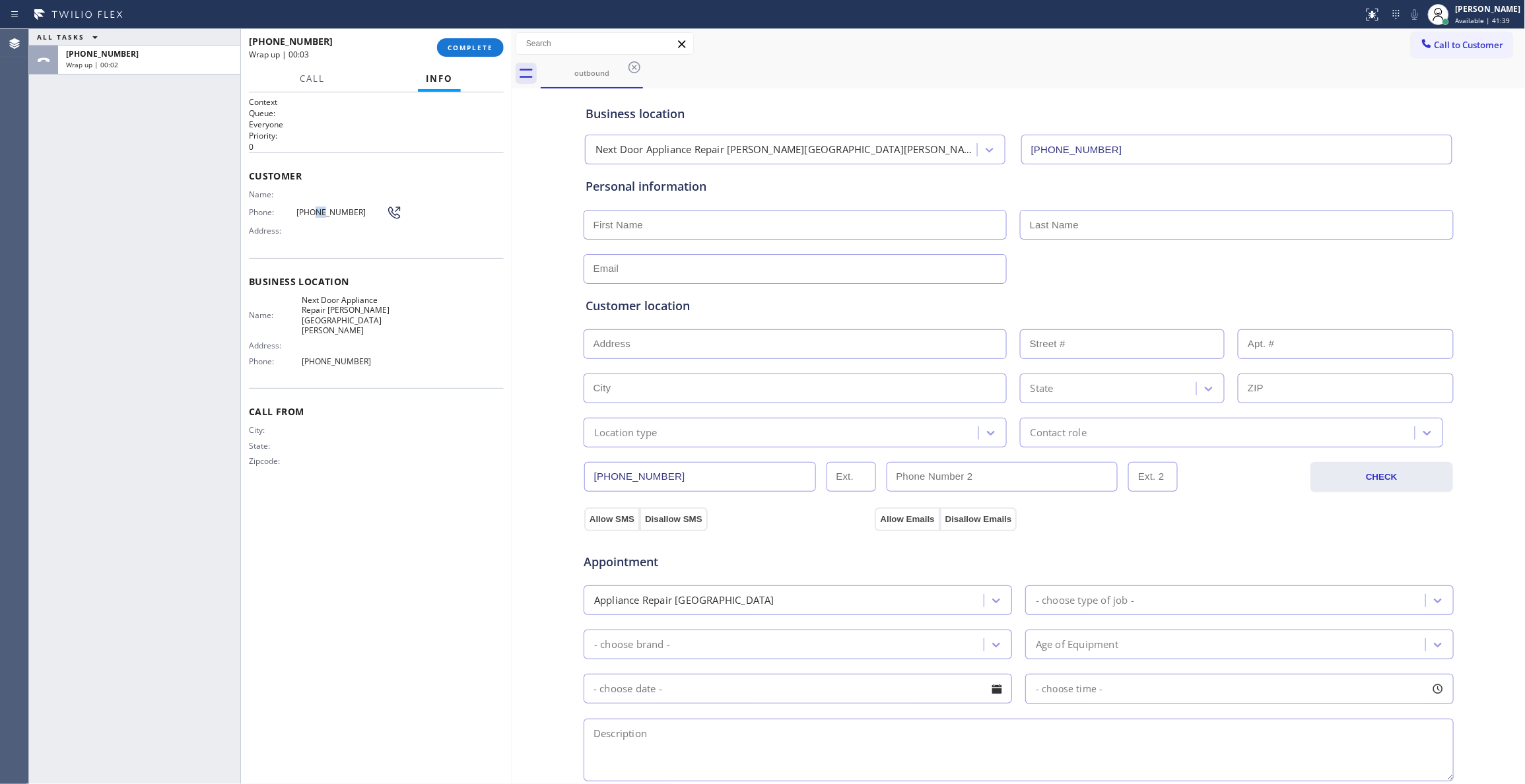
click at [313, 212] on span "[PHONE_NUMBER]" at bounding box center [341, 212] width 89 height 10
copy div "[PHONE_NUMBER]"
click at [485, 54] on button "COMPLETE" at bounding box center [470, 47] width 67 height 18
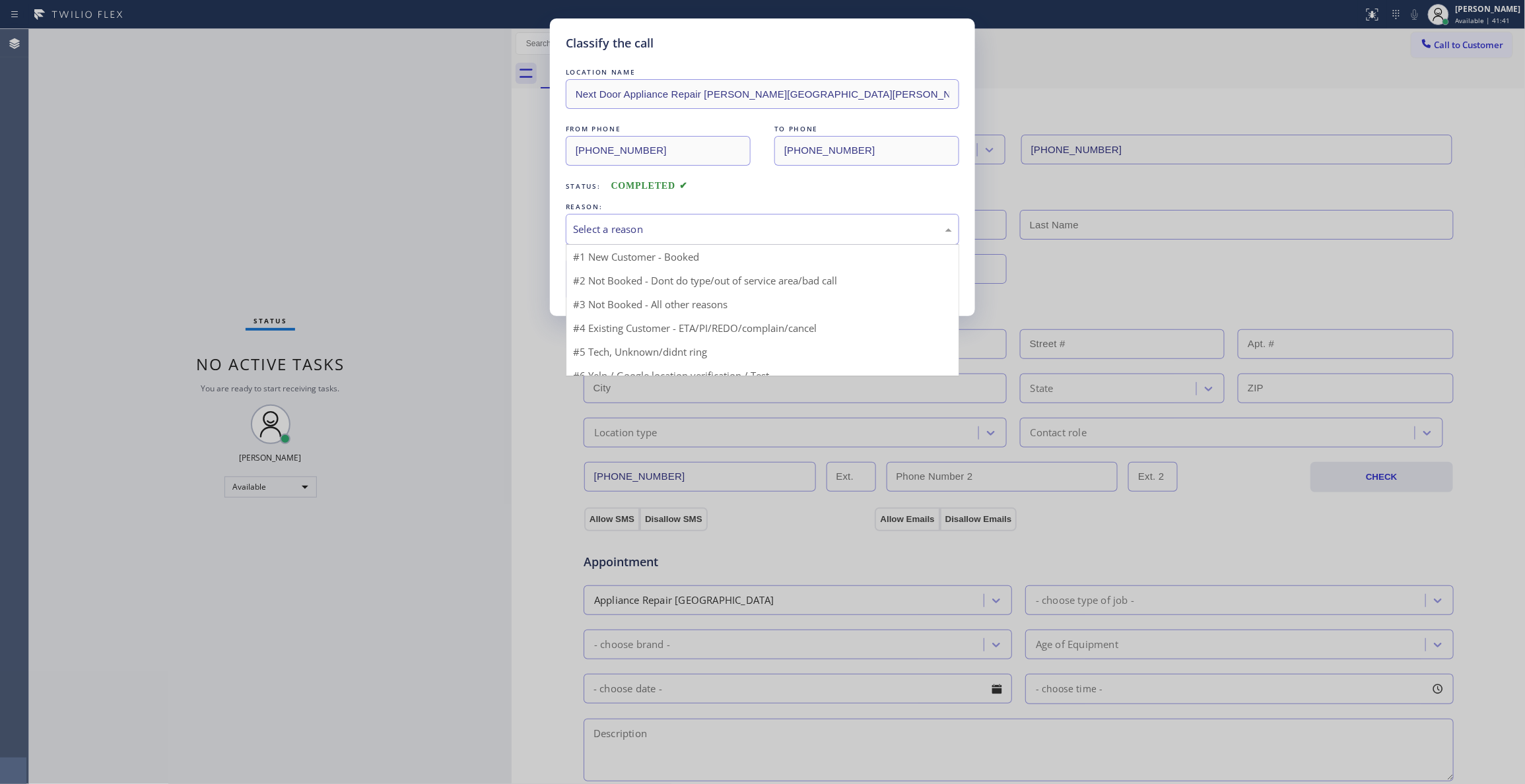
click at [634, 233] on div "Select a reason" at bounding box center [762, 229] width 379 height 15
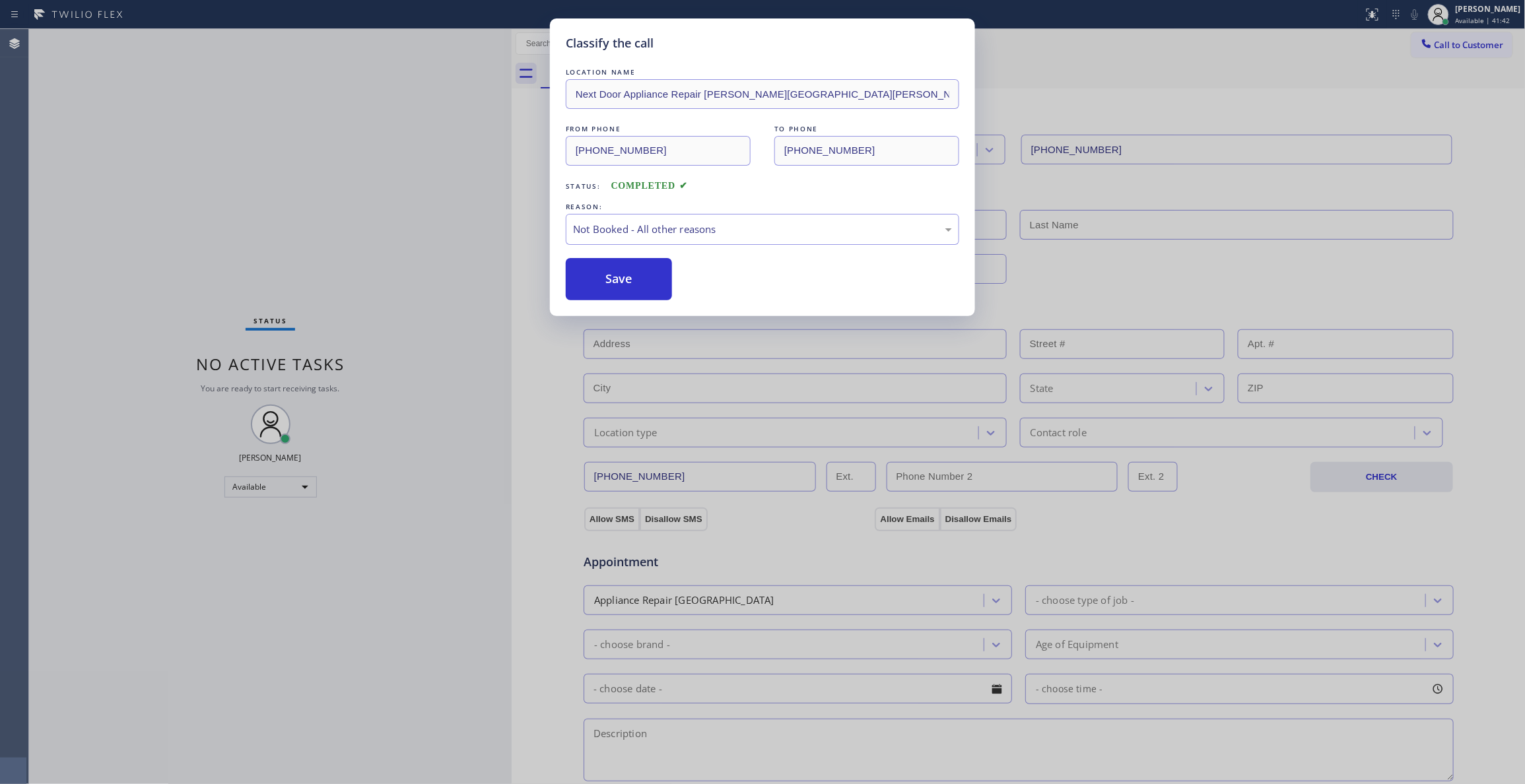
click at [618, 275] on button "Save" at bounding box center [619, 279] width 107 height 42
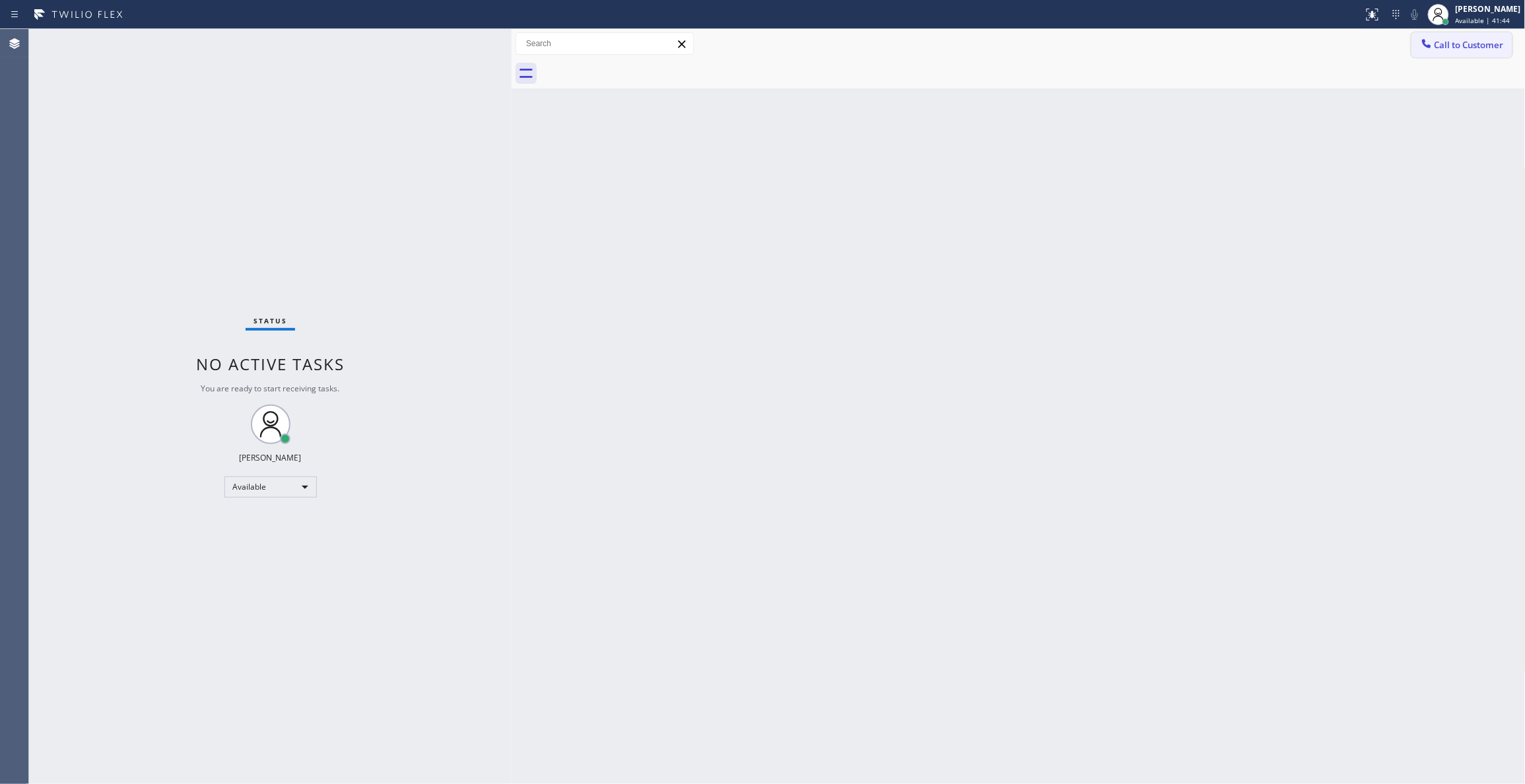
click at [1477, 51] on button "Call to Customer" at bounding box center [1462, 45] width 101 height 25
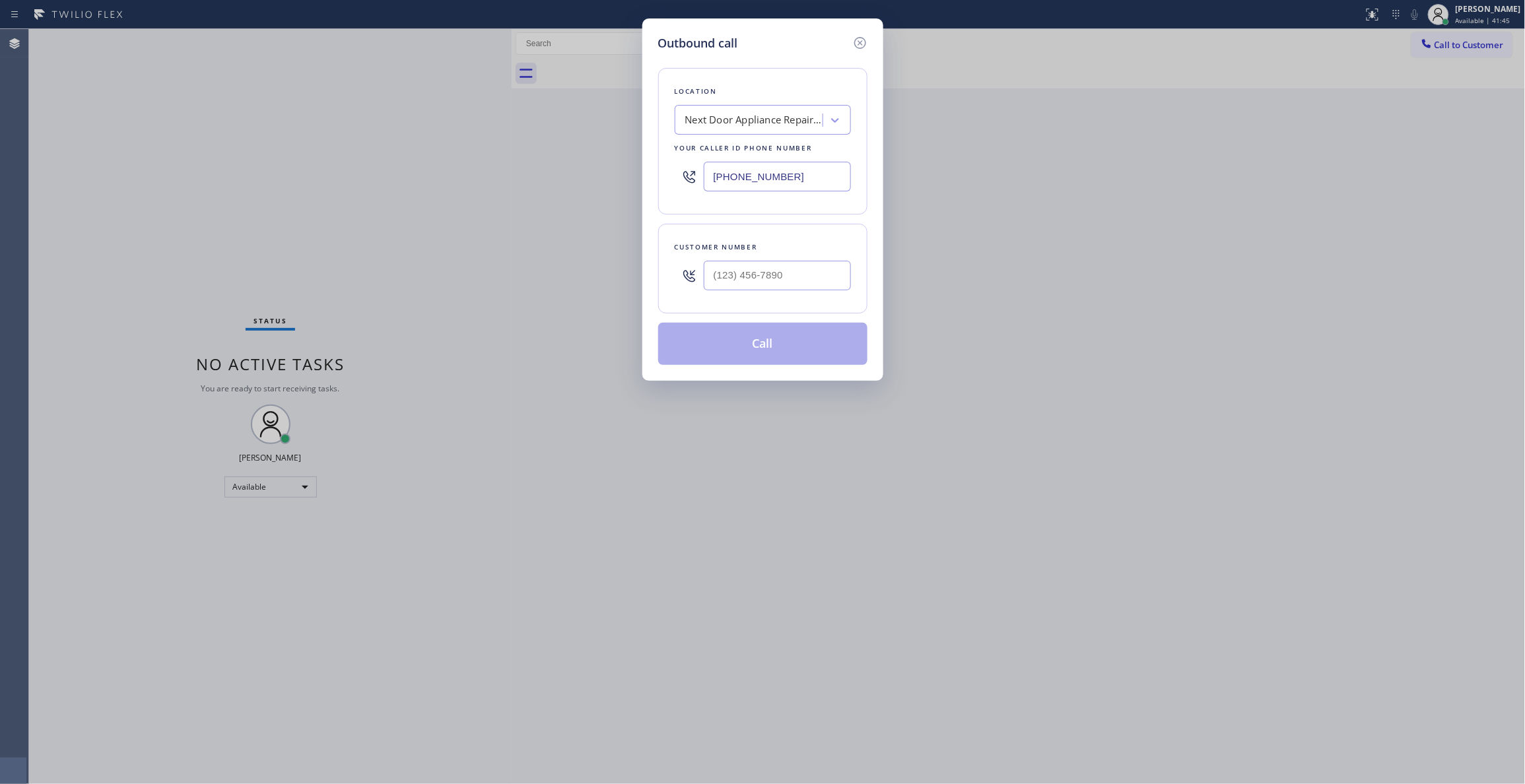
click at [784, 260] on div at bounding box center [777, 275] width 148 height 43
click at [787, 283] on input "(___) ___-____" at bounding box center [777, 275] width 148 height 29
paste input "986) 286-1401"
type input "[PHONE_NUMBER]"
click at [754, 339] on button "Call" at bounding box center [762, 343] width 209 height 42
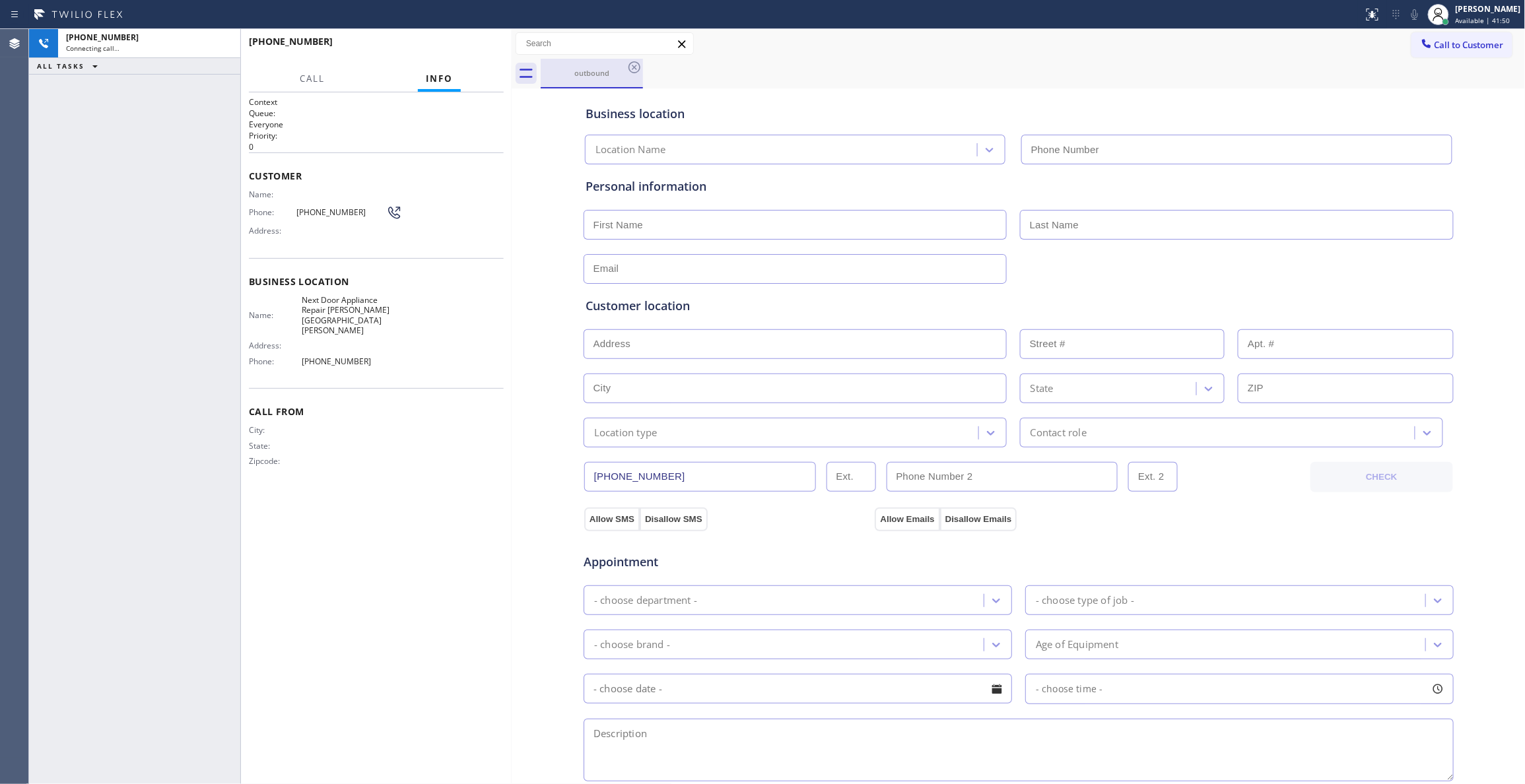
type input "[PHONE_NUMBER]"
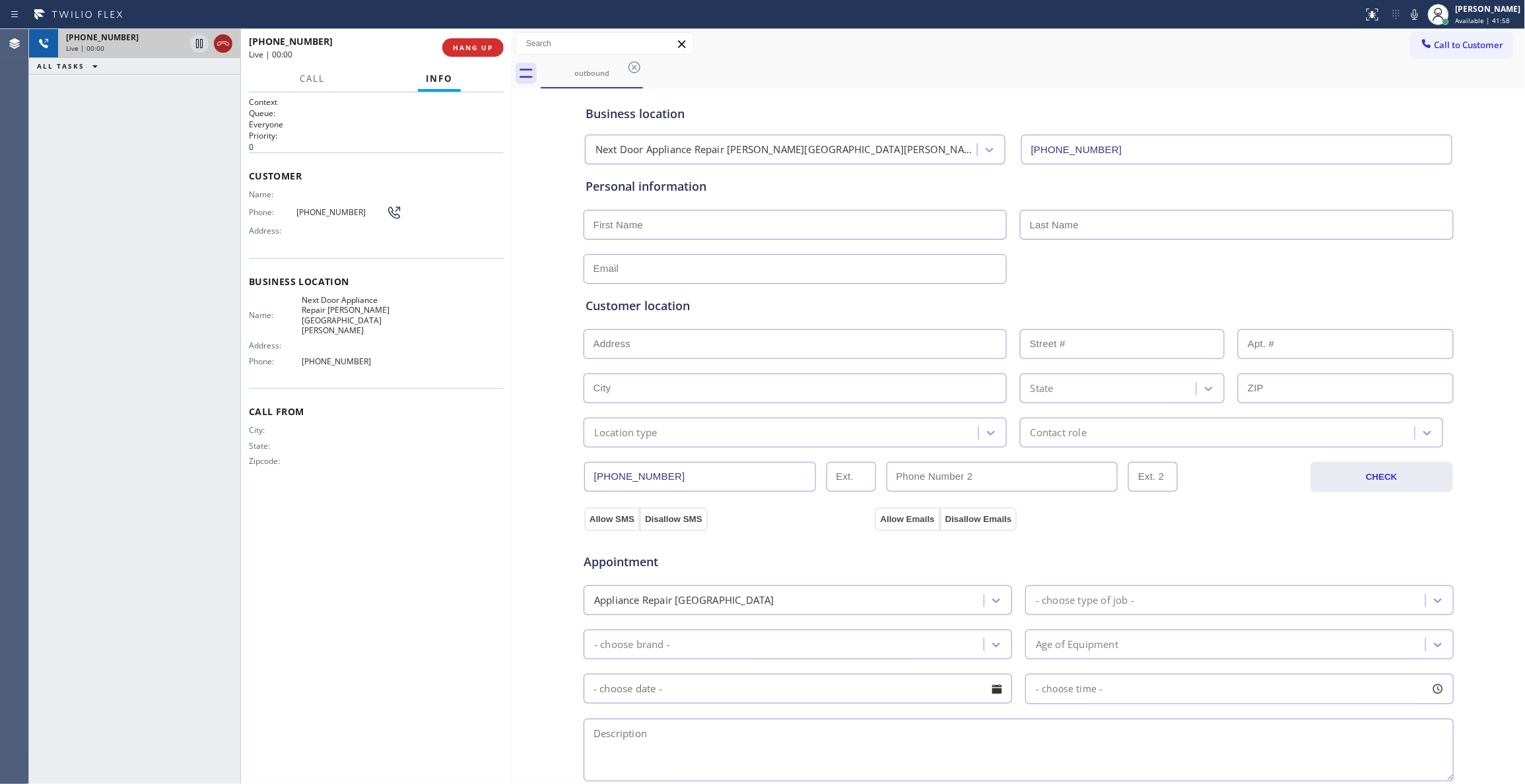
click at [229, 42] on icon at bounding box center [223, 43] width 16 height 16
click at [470, 38] on button "COMPLETE" at bounding box center [470, 47] width 67 height 18
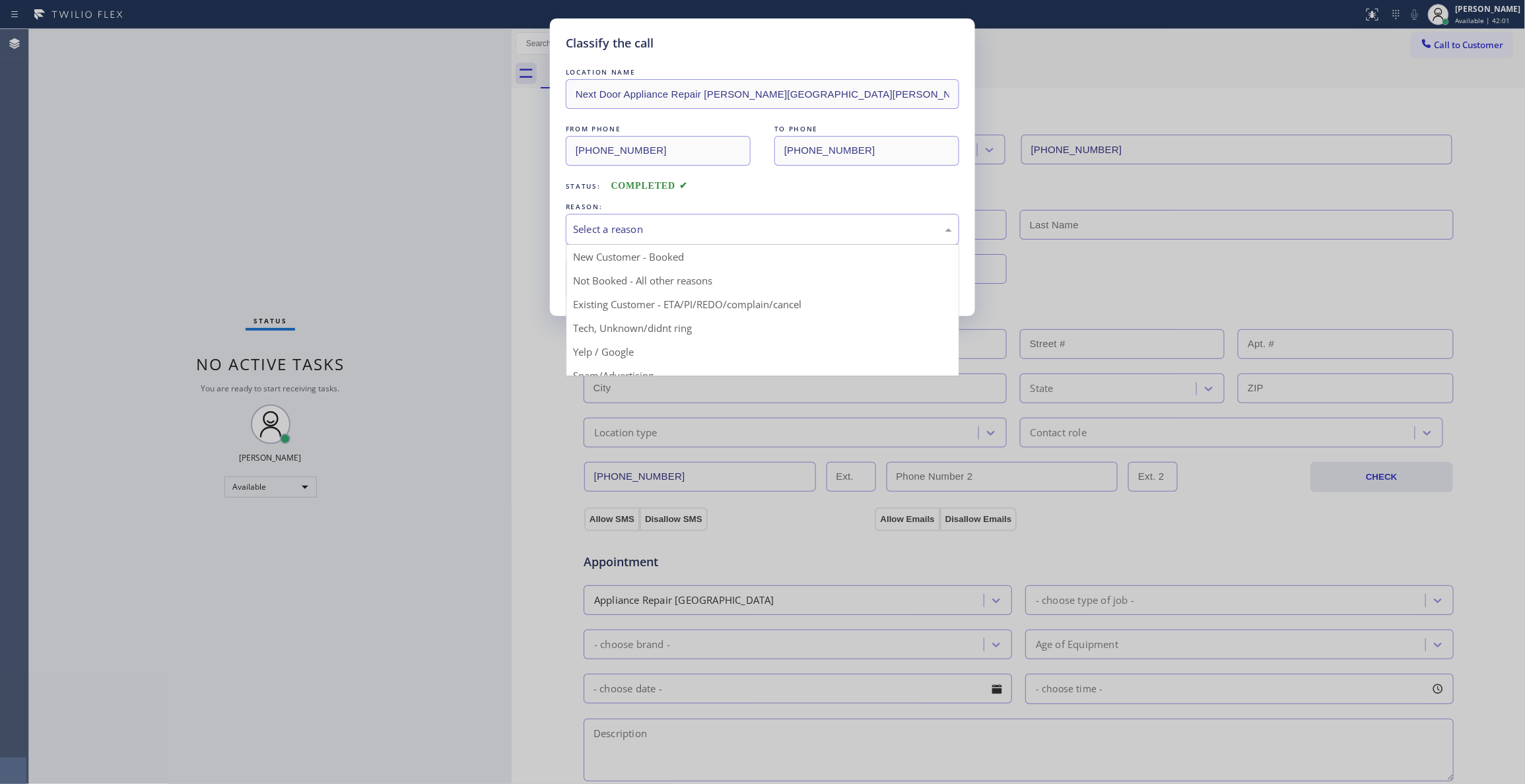
click at [610, 231] on div "Select a reason" at bounding box center [762, 229] width 379 height 15
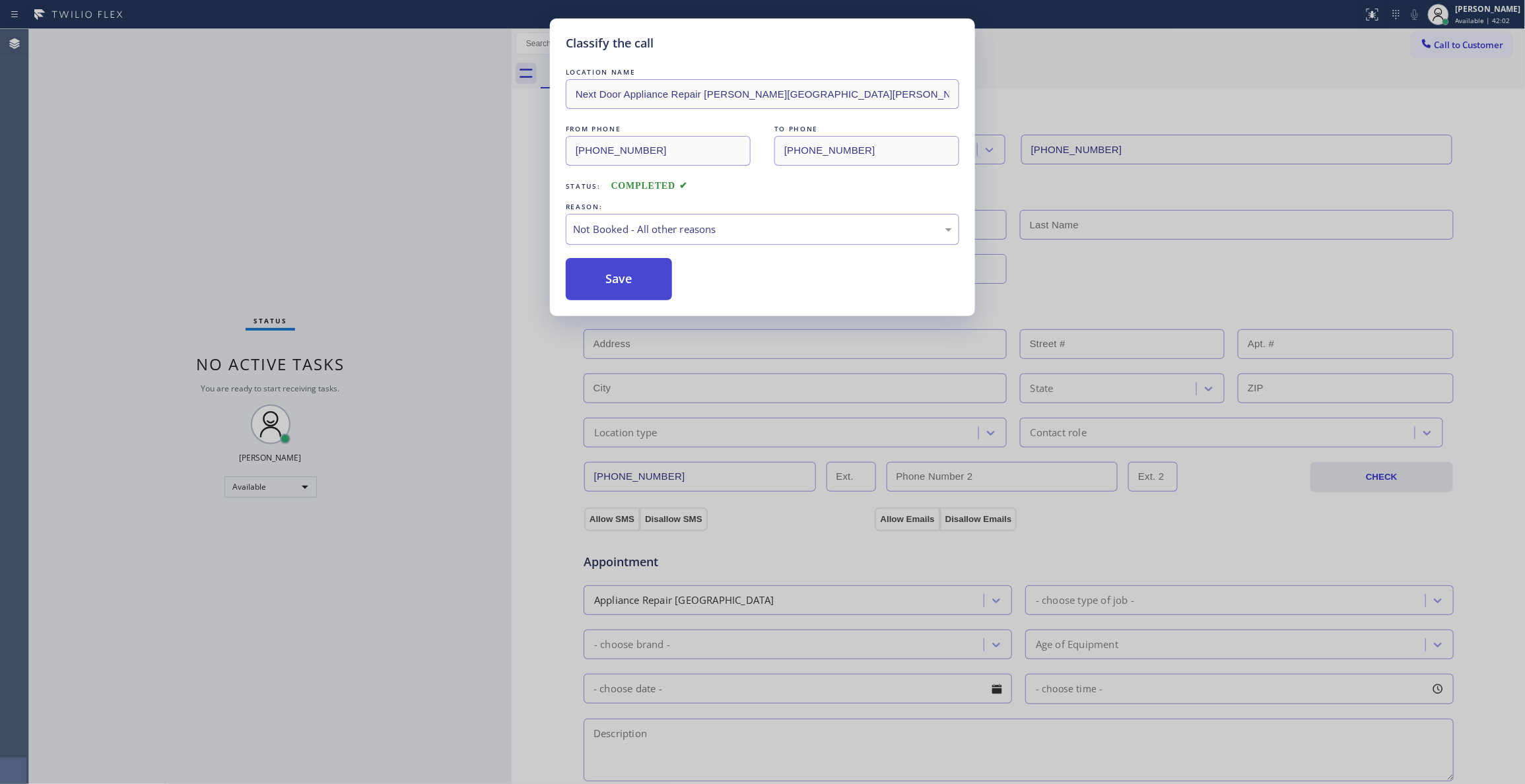
click at [603, 279] on button "Save" at bounding box center [619, 279] width 107 height 42
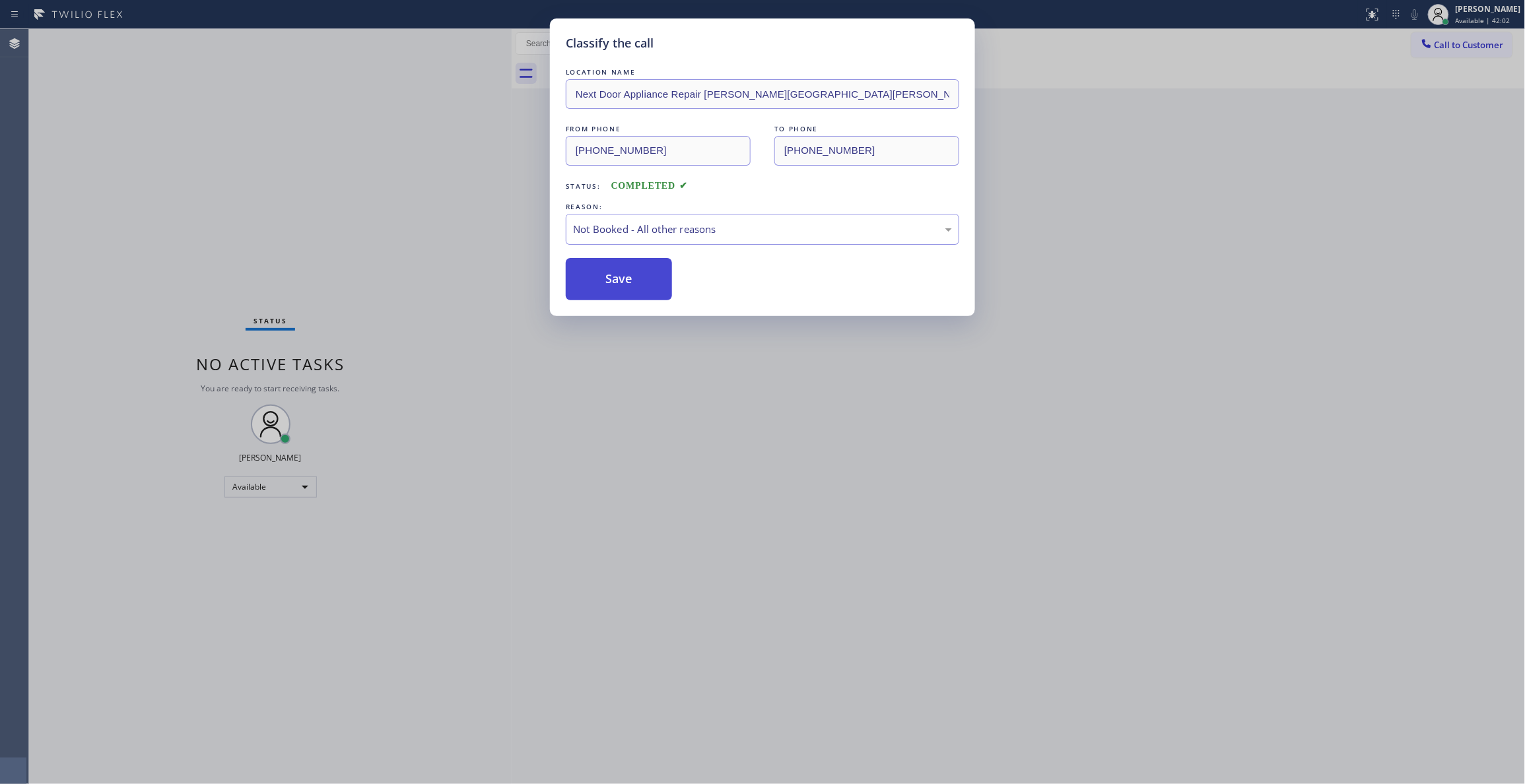
click at [603, 279] on button "Save" at bounding box center [619, 279] width 107 height 42
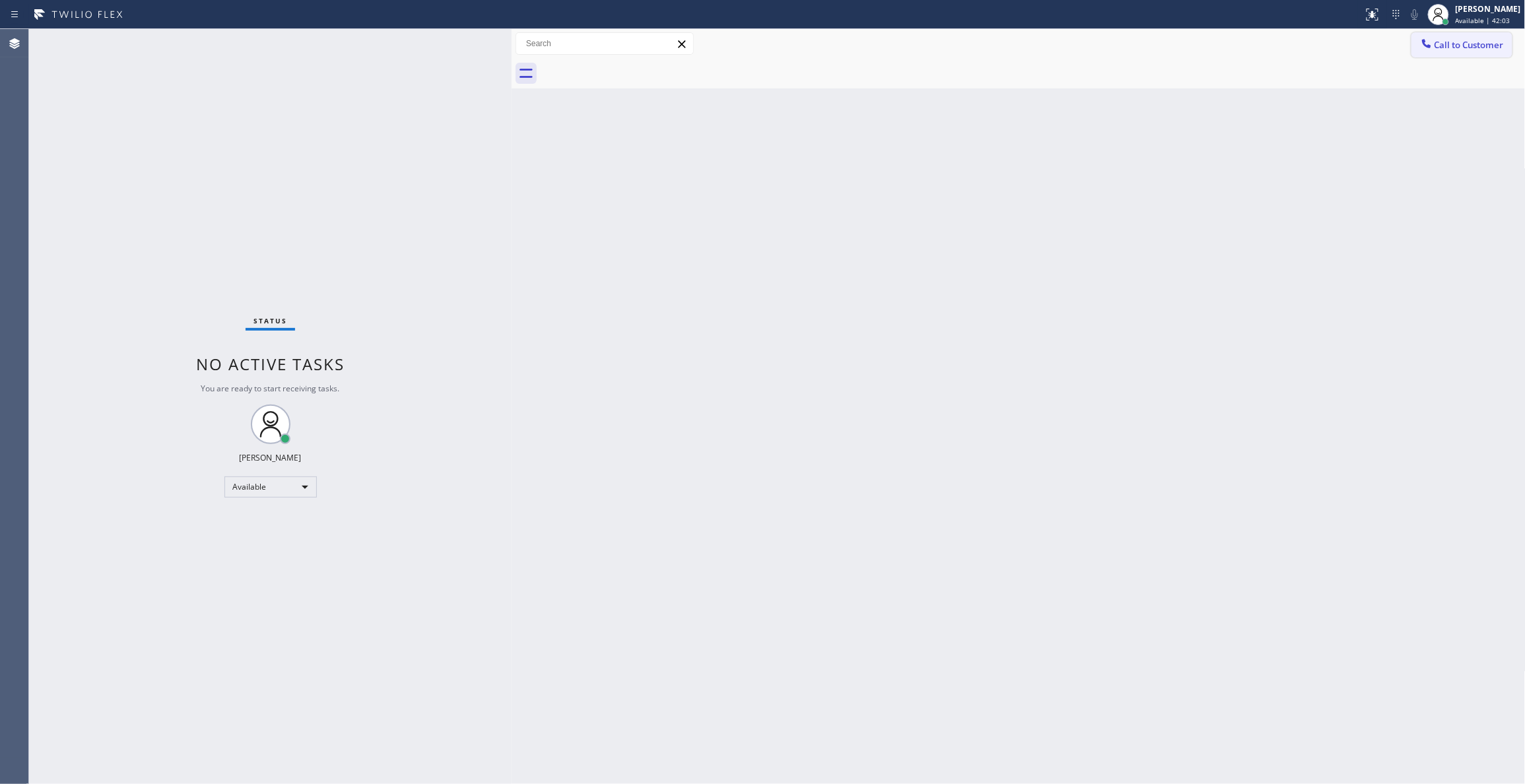
click at [1440, 40] on span "Call to Customer" at bounding box center [1469, 45] width 69 height 11
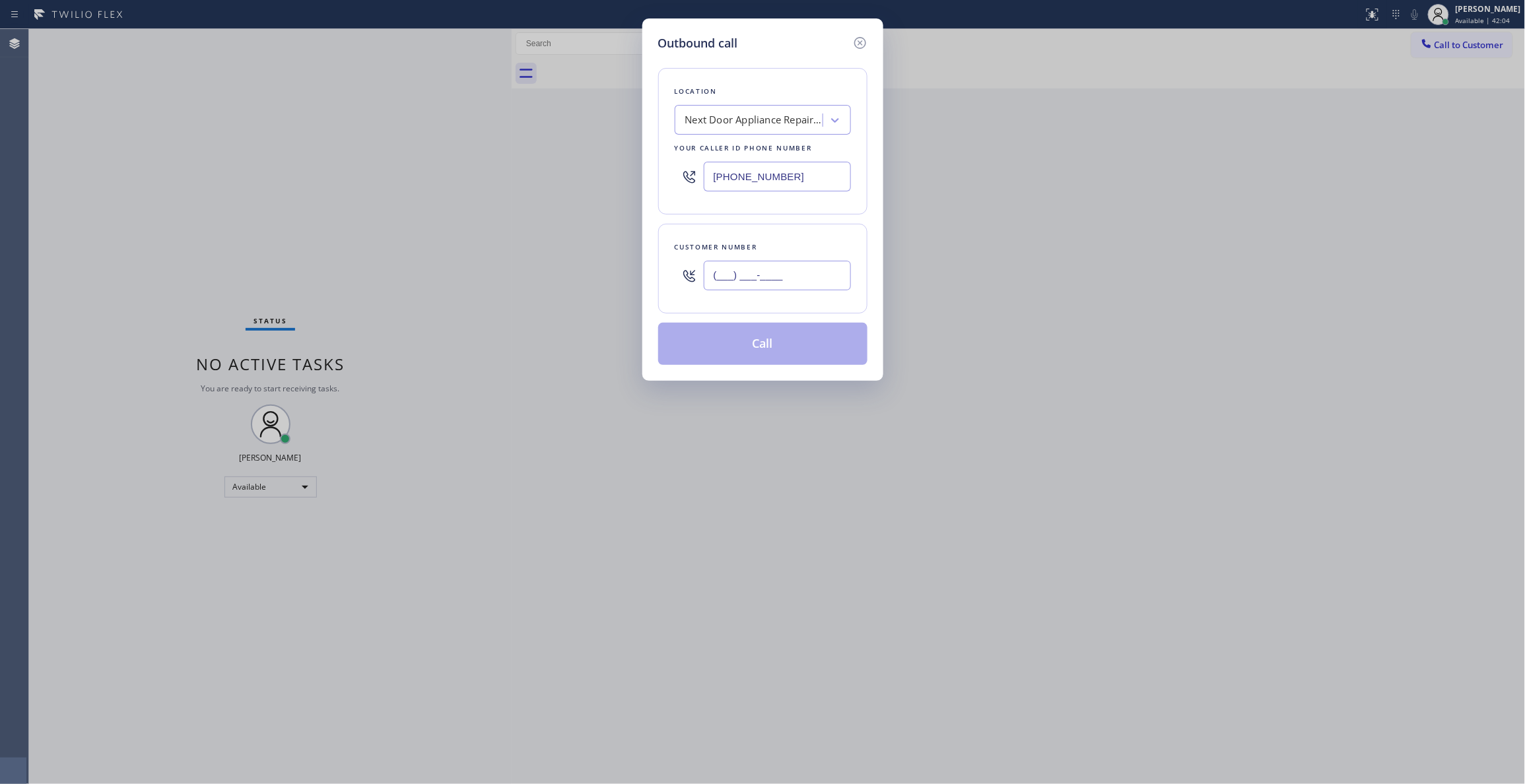
click at [759, 264] on input "(___) ___-____" at bounding box center [777, 275] width 148 height 29
paste input "986) 286-1401"
type input "[PHONE_NUMBER]"
click at [782, 341] on button "Call" at bounding box center [762, 343] width 209 height 42
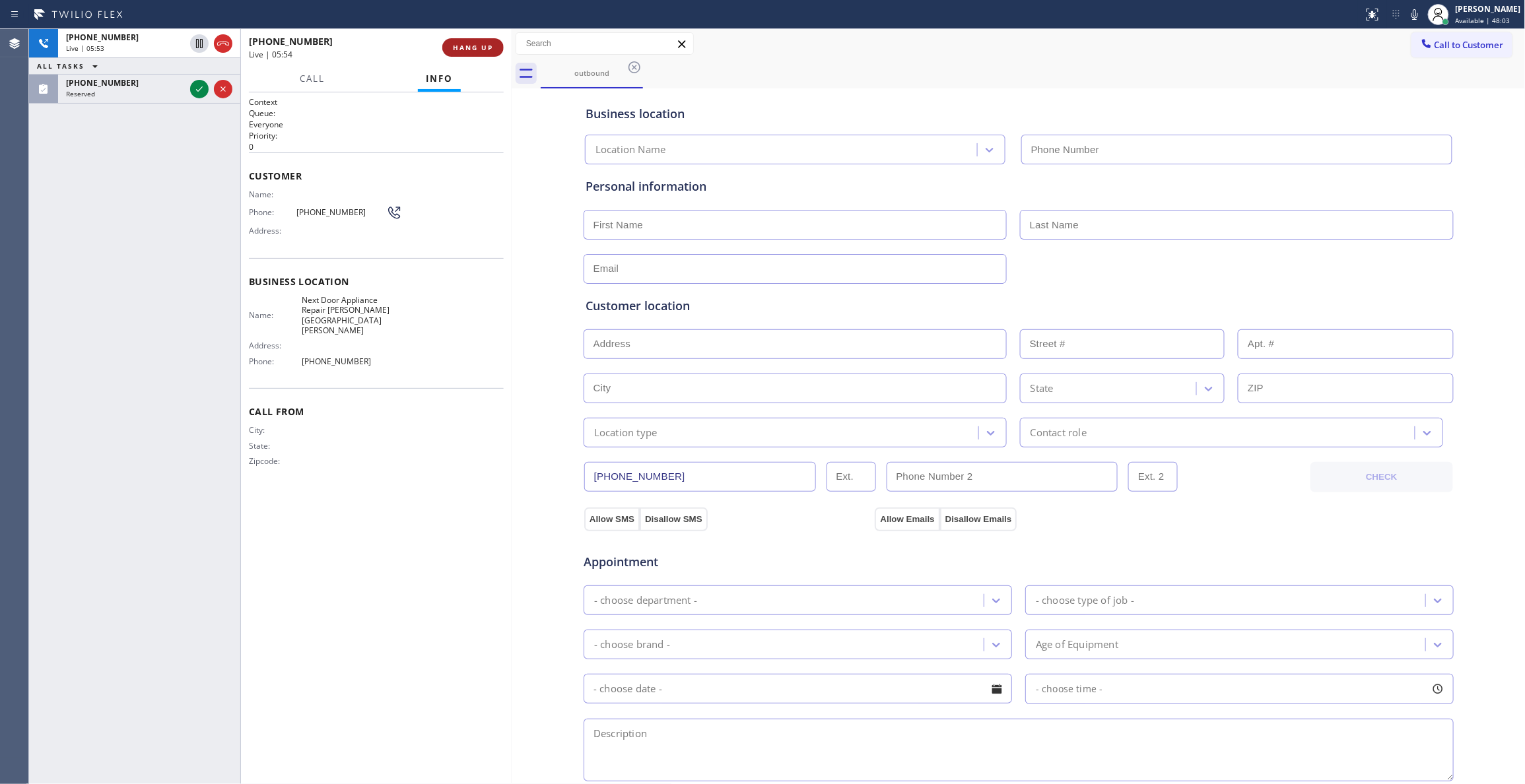
click at [478, 53] on button "HANG UP" at bounding box center [473, 47] width 61 height 18
click at [484, 45] on span "COMPLETE" at bounding box center [470, 48] width 46 height 10
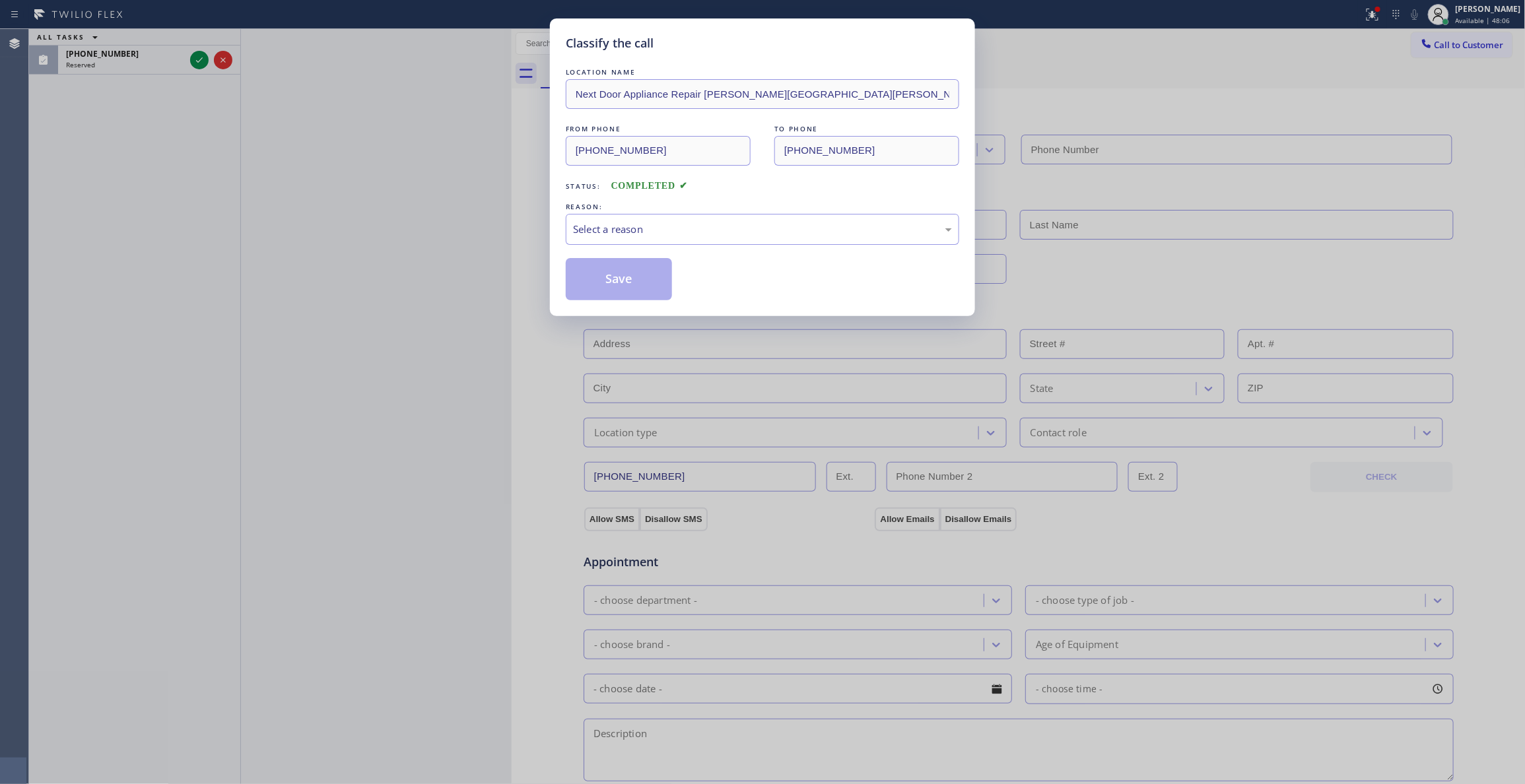
click at [204, 59] on div "Classify the call LOCATION NAME Next Door Appliance Repair [PERSON_NAME][GEOGRA…" at bounding box center [762, 392] width 1525 height 784
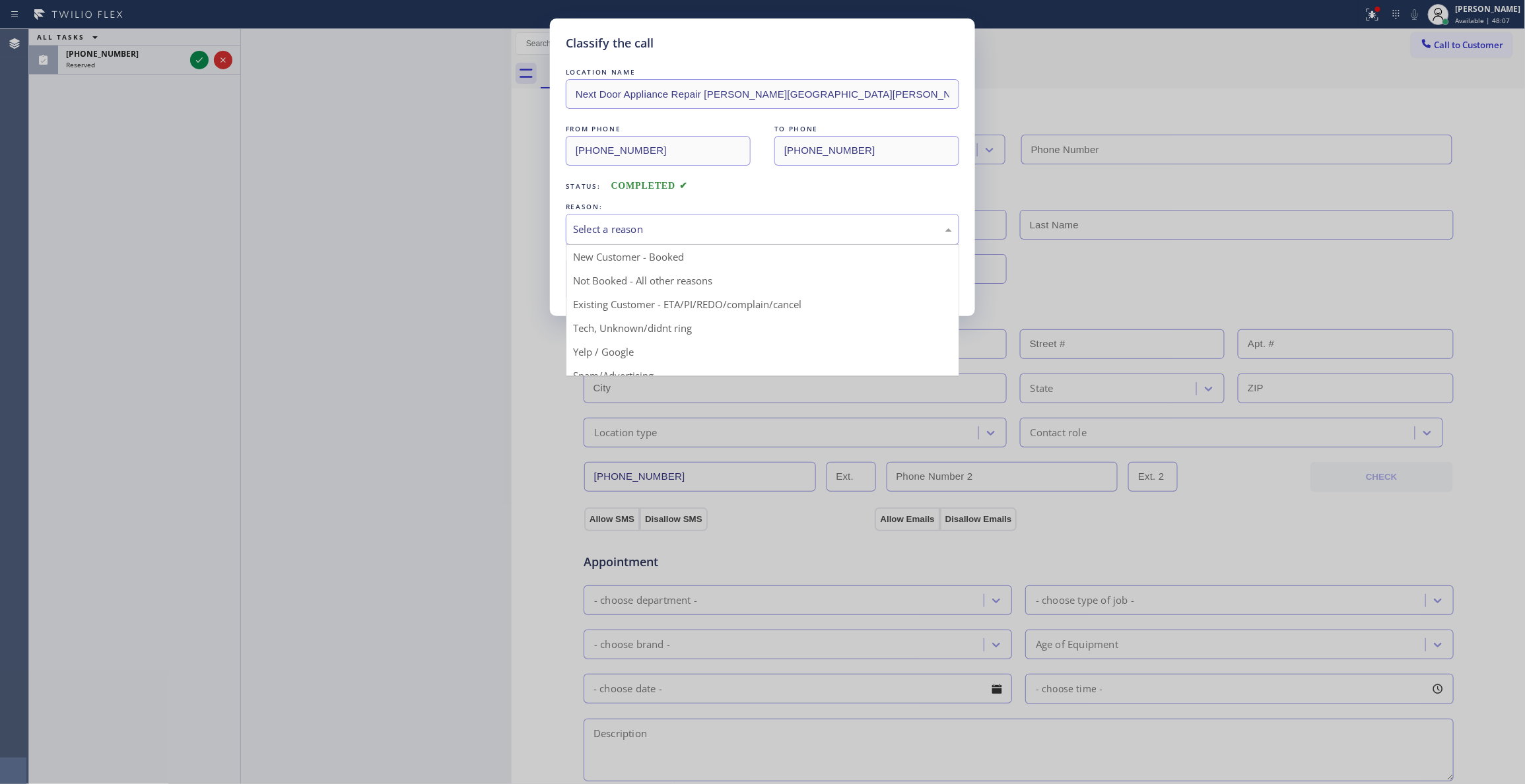
click at [668, 235] on div "Select a reason" at bounding box center [762, 229] width 379 height 15
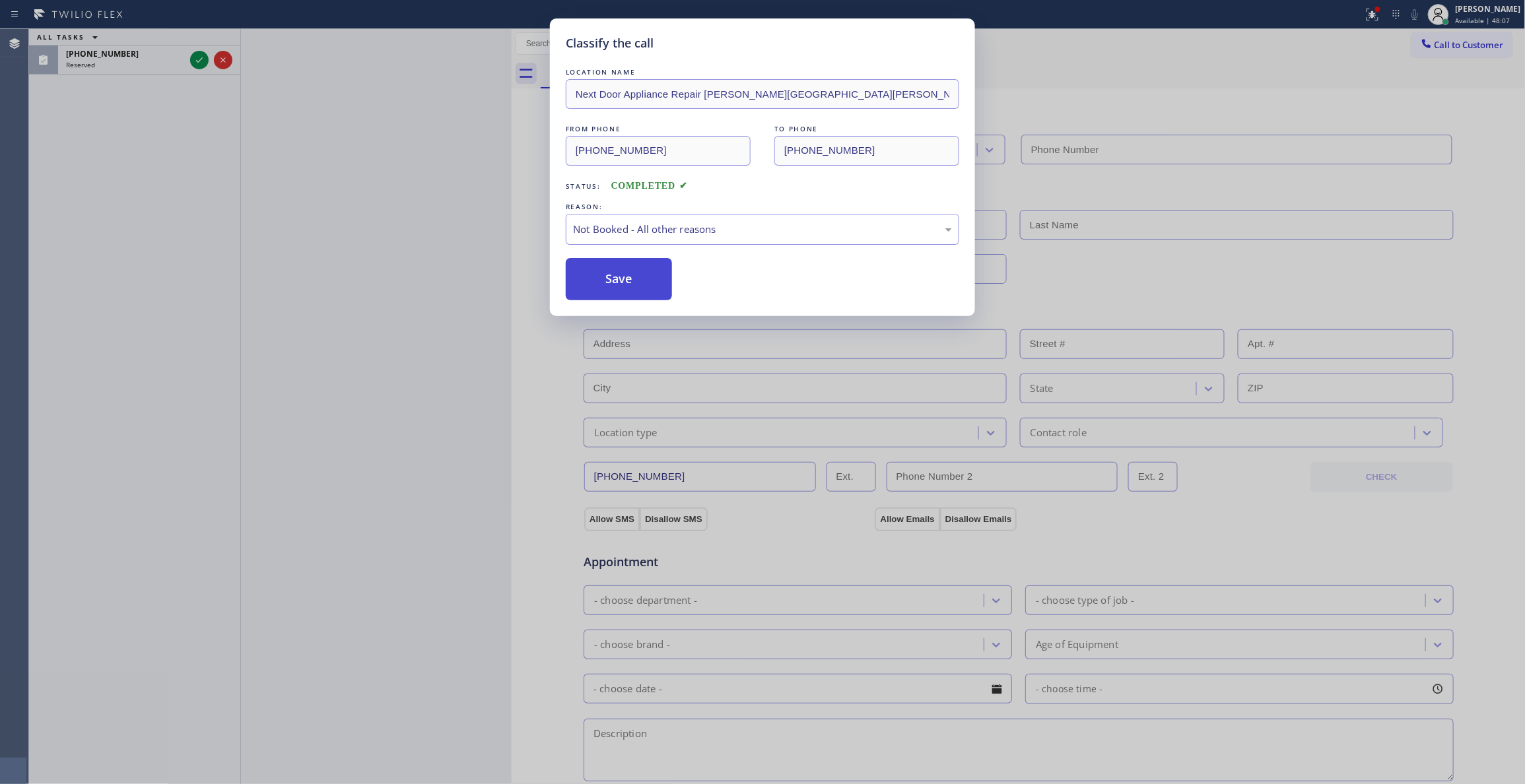
click at [629, 285] on button "Save" at bounding box center [619, 279] width 107 height 42
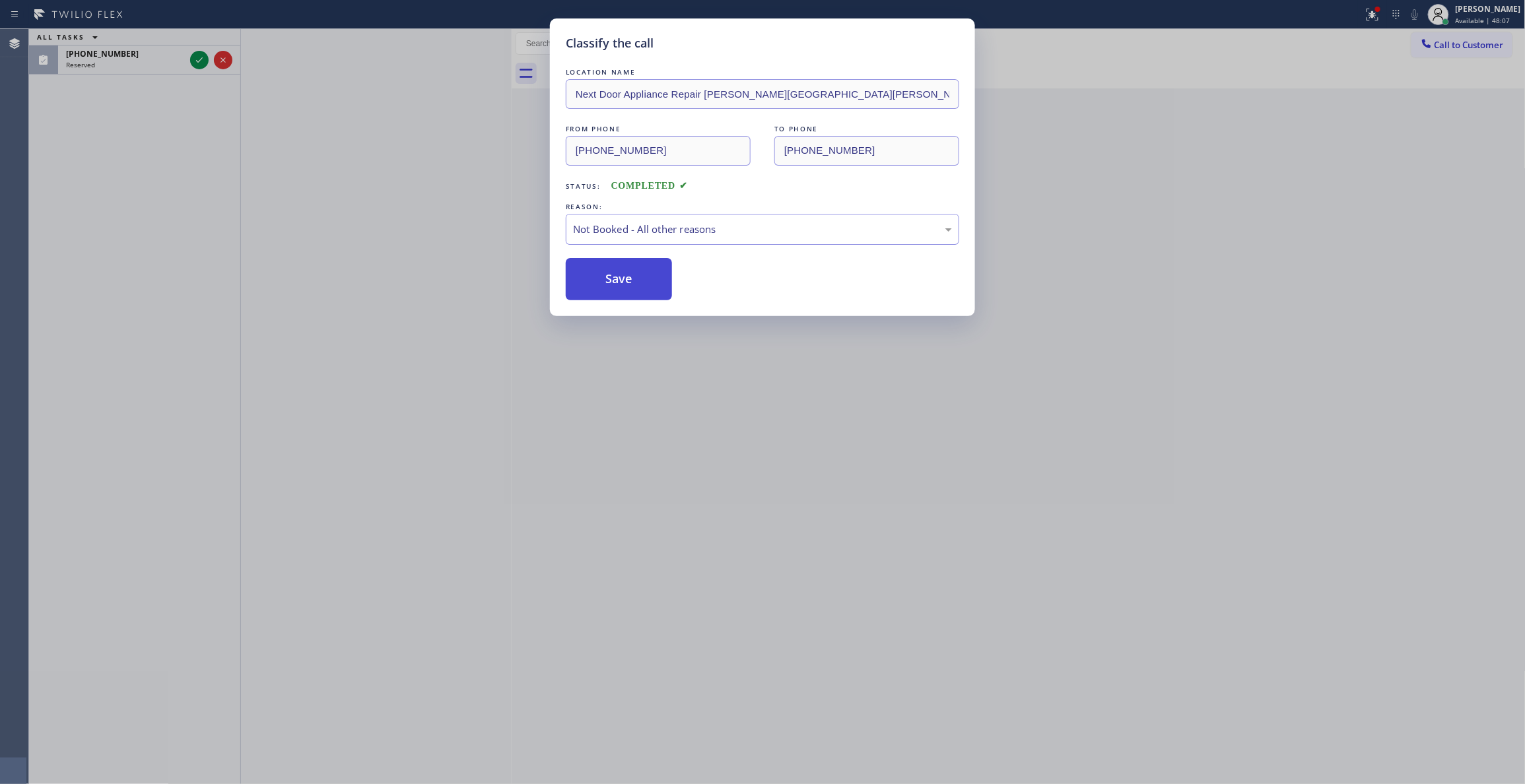
click at [629, 285] on button "Save" at bounding box center [619, 279] width 107 height 42
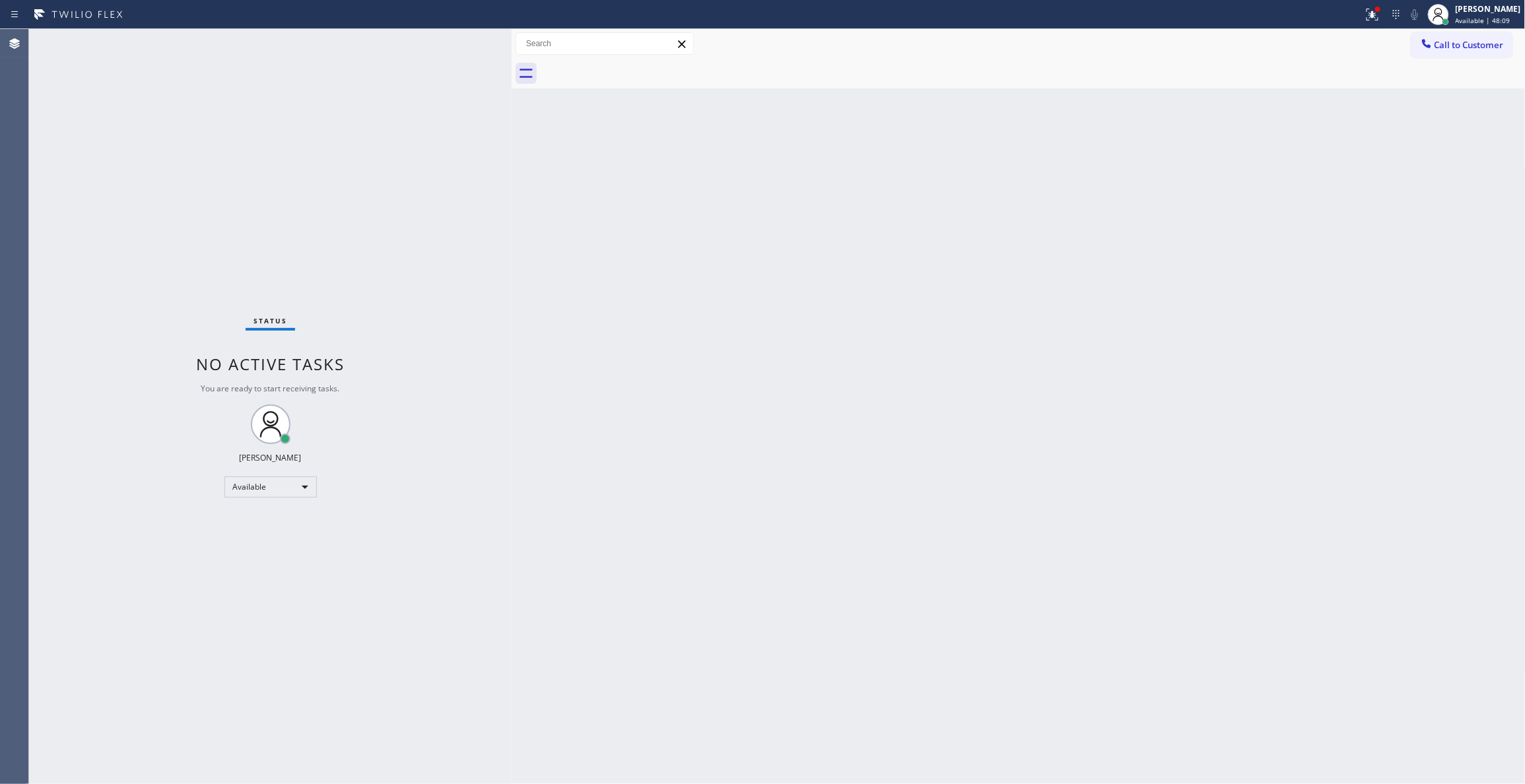
click at [197, 61] on div "Status No active tasks You are ready to start receiving tasks. [PERSON_NAME] Av…" at bounding box center [270, 406] width 483 height 755
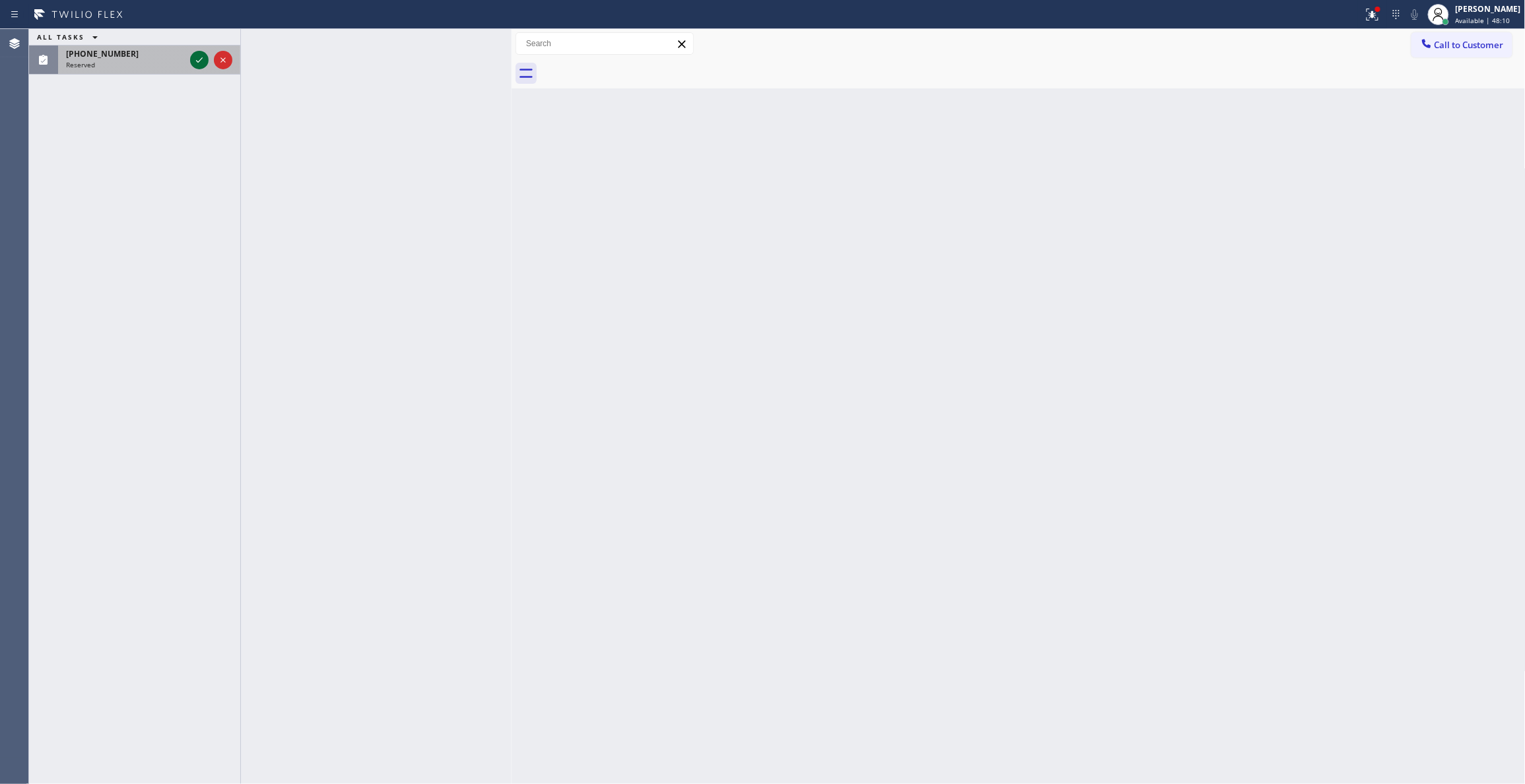
click at [199, 61] on icon at bounding box center [199, 60] width 7 height 6
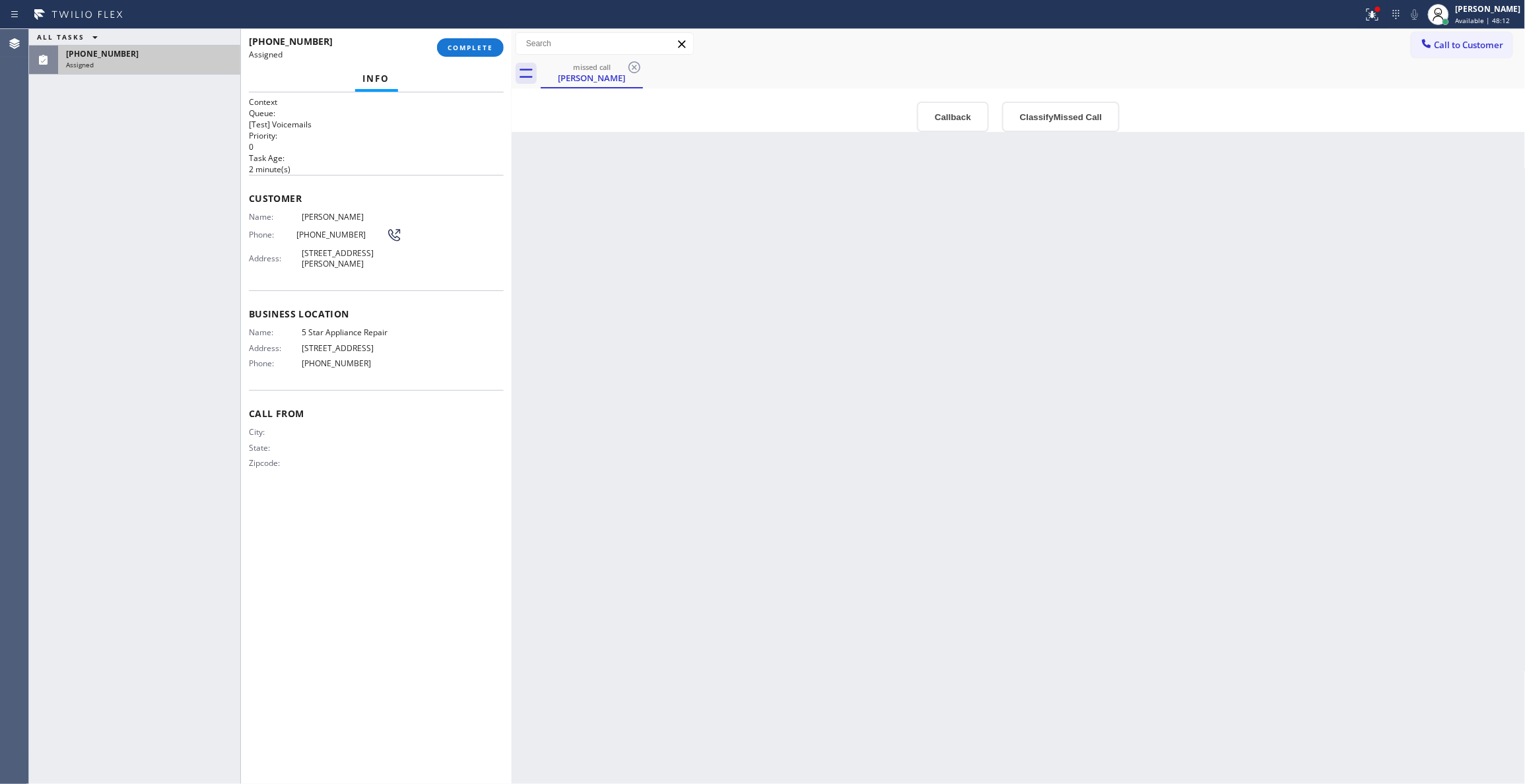
type input "[PHONE_NUMBER]"
click at [928, 122] on button "Callback" at bounding box center [953, 117] width 72 height 30
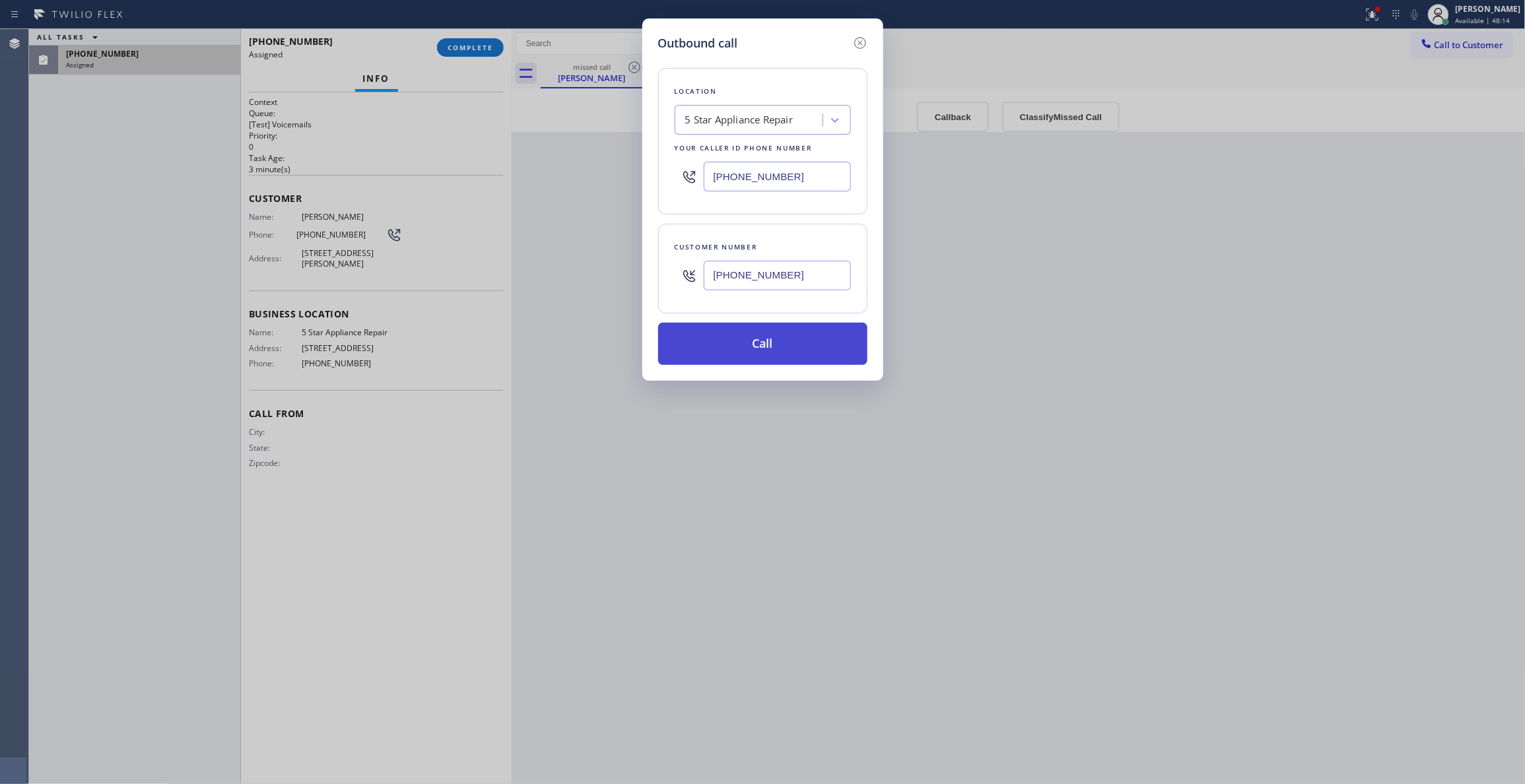
click at [767, 338] on button "Call" at bounding box center [762, 343] width 209 height 42
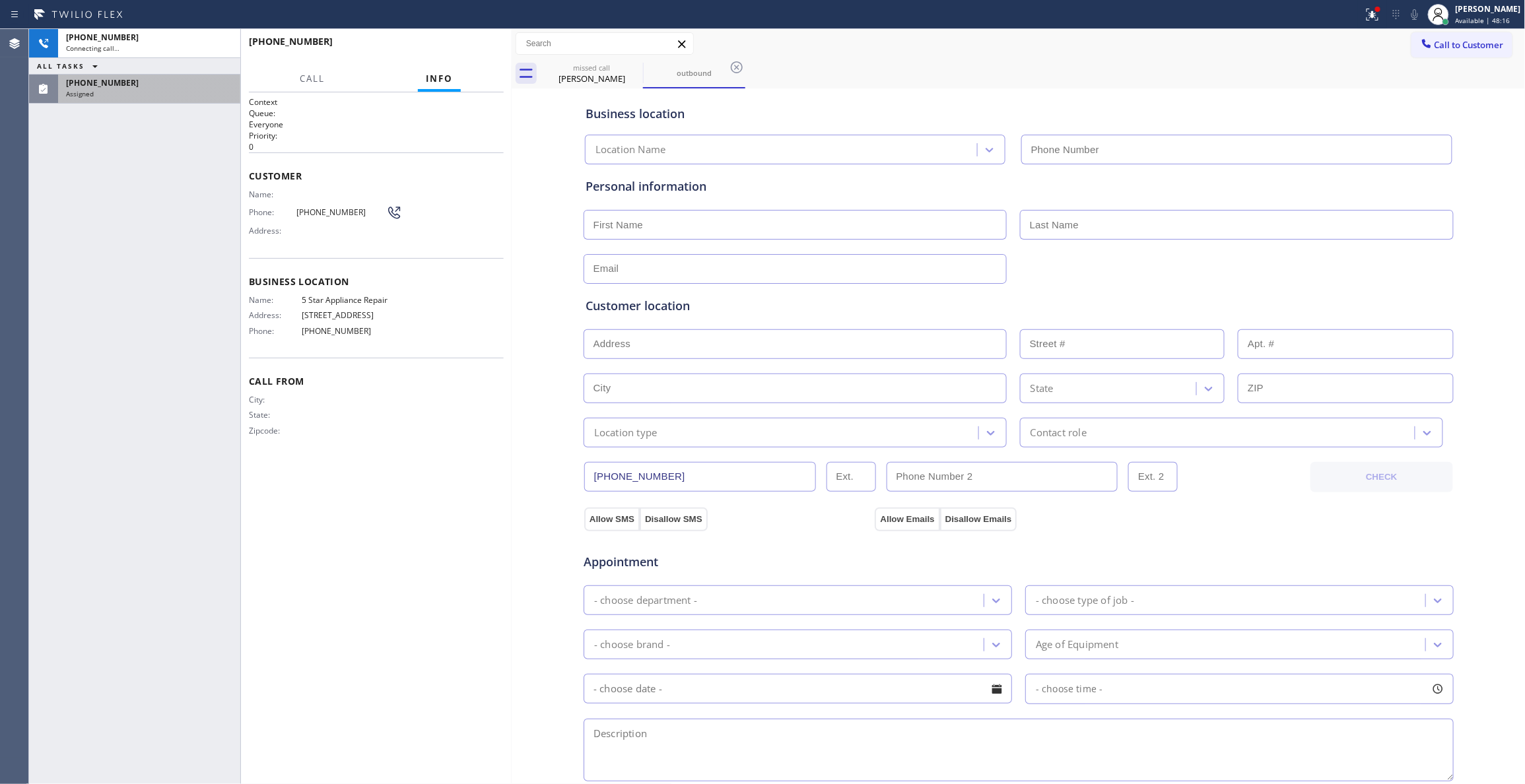
type input "[PHONE_NUMBER]"
click at [109, 93] on div "Assigned" at bounding box center [149, 94] width 167 height 10
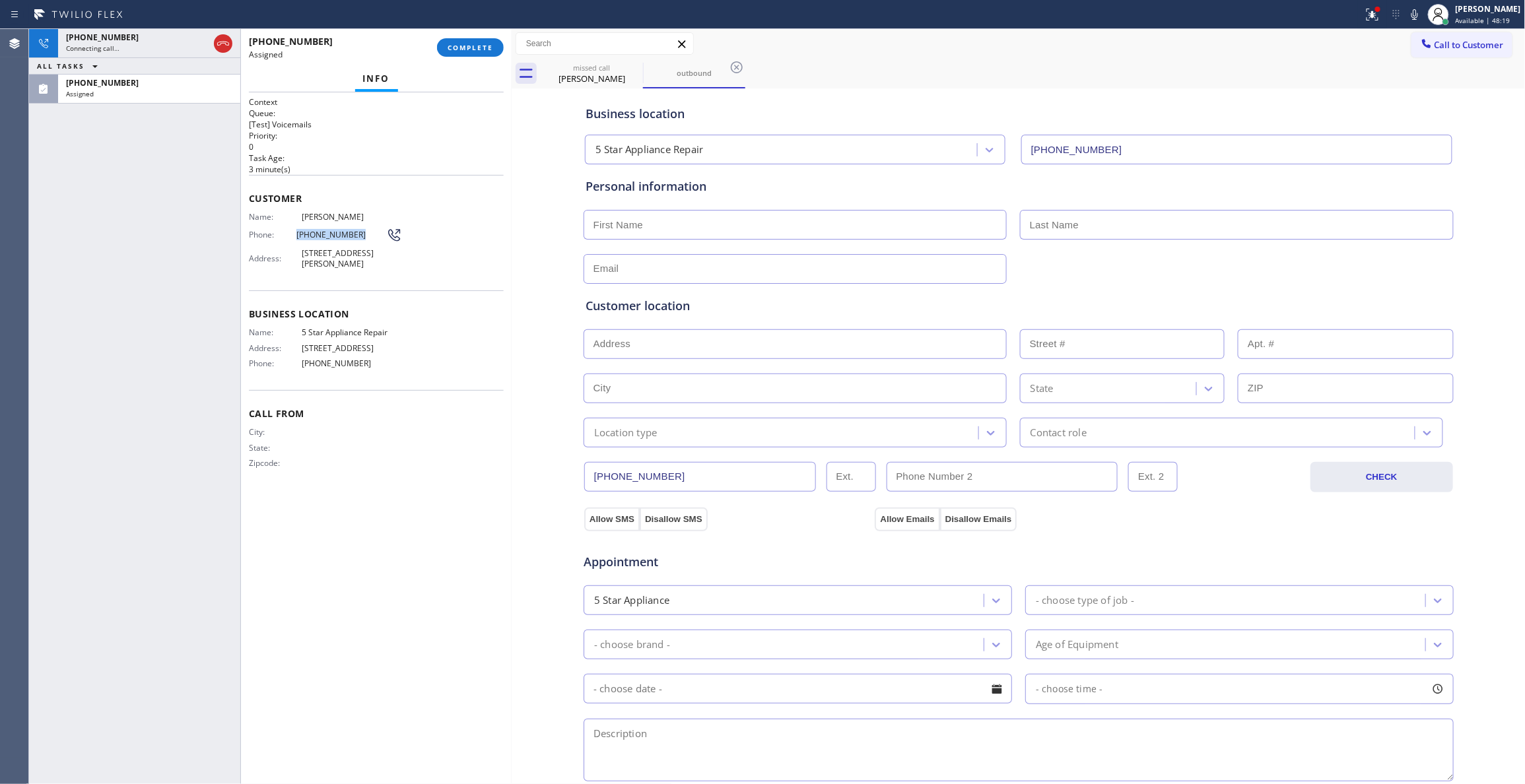
drag, startPoint x: 360, startPoint y: 238, endPoint x: 290, endPoint y: 228, distance: 70.7
click at [290, 228] on div "Phone: [PHONE_NUMBER]" at bounding box center [325, 235] width 153 height 16
copy div "[PHONE_NUMBER]"
click at [178, 96] on div "Assigned" at bounding box center [149, 94] width 167 height 10
click at [457, 243] on div "Name: [PERSON_NAME] Phone: [PHONE_NUMBER] Address: [STREET_ADDRESS][PERSON_NAME]" at bounding box center [376, 243] width 255 height 62
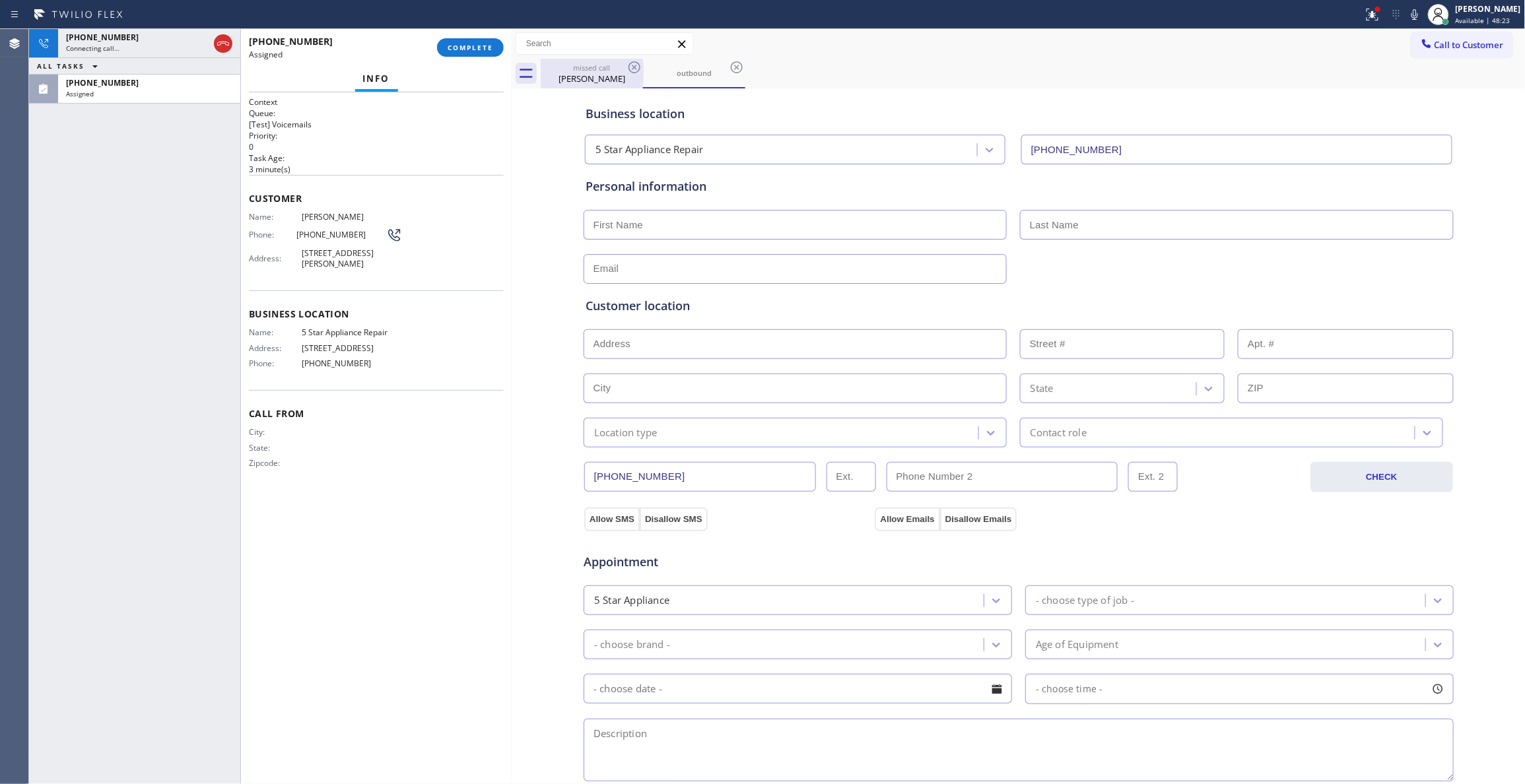
click at [593, 69] on div "missed call" at bounding box center [591, 68] width 100 height 10
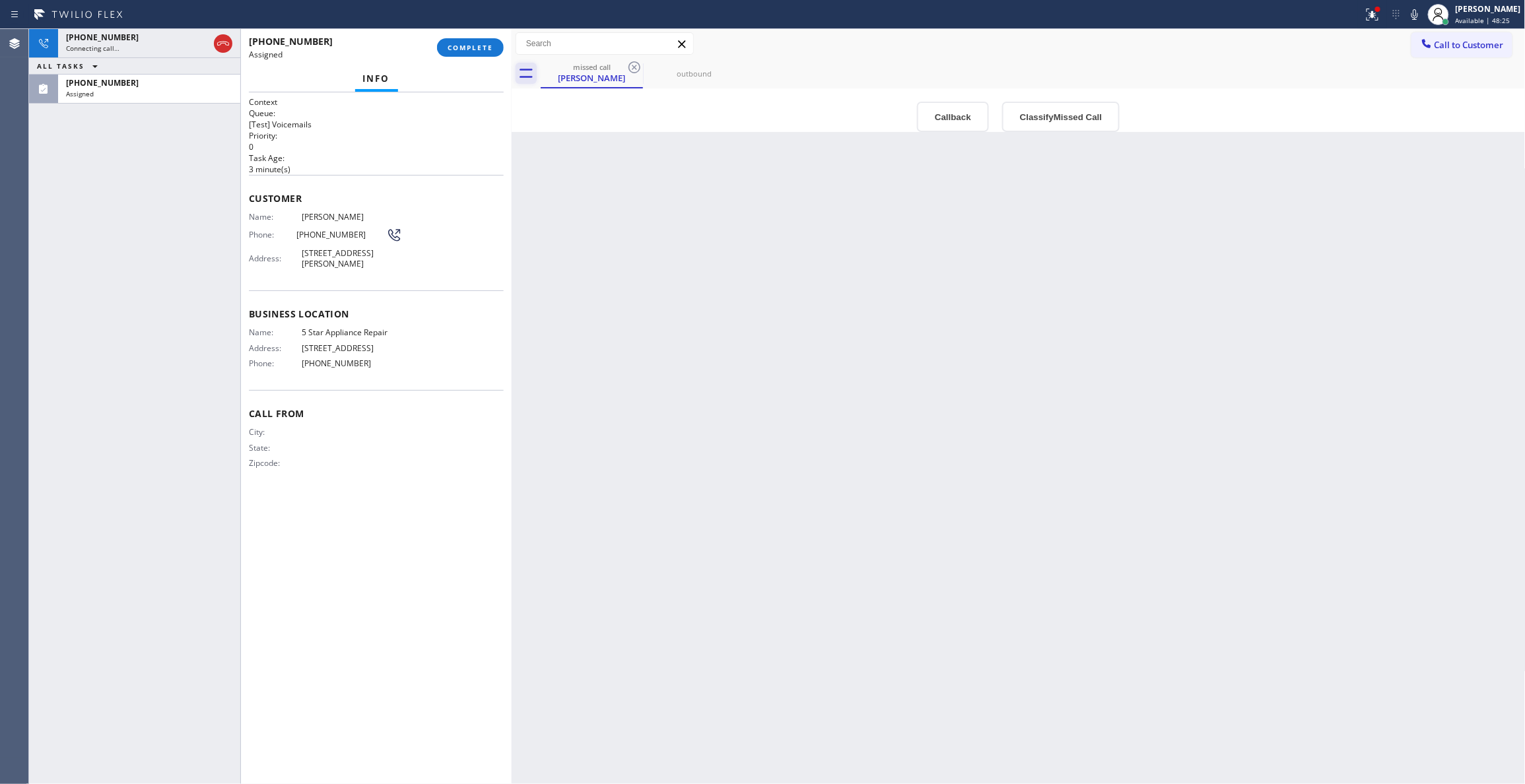
click at [519, 74] on icon at bounding box center [526, 73] width 21 height 21
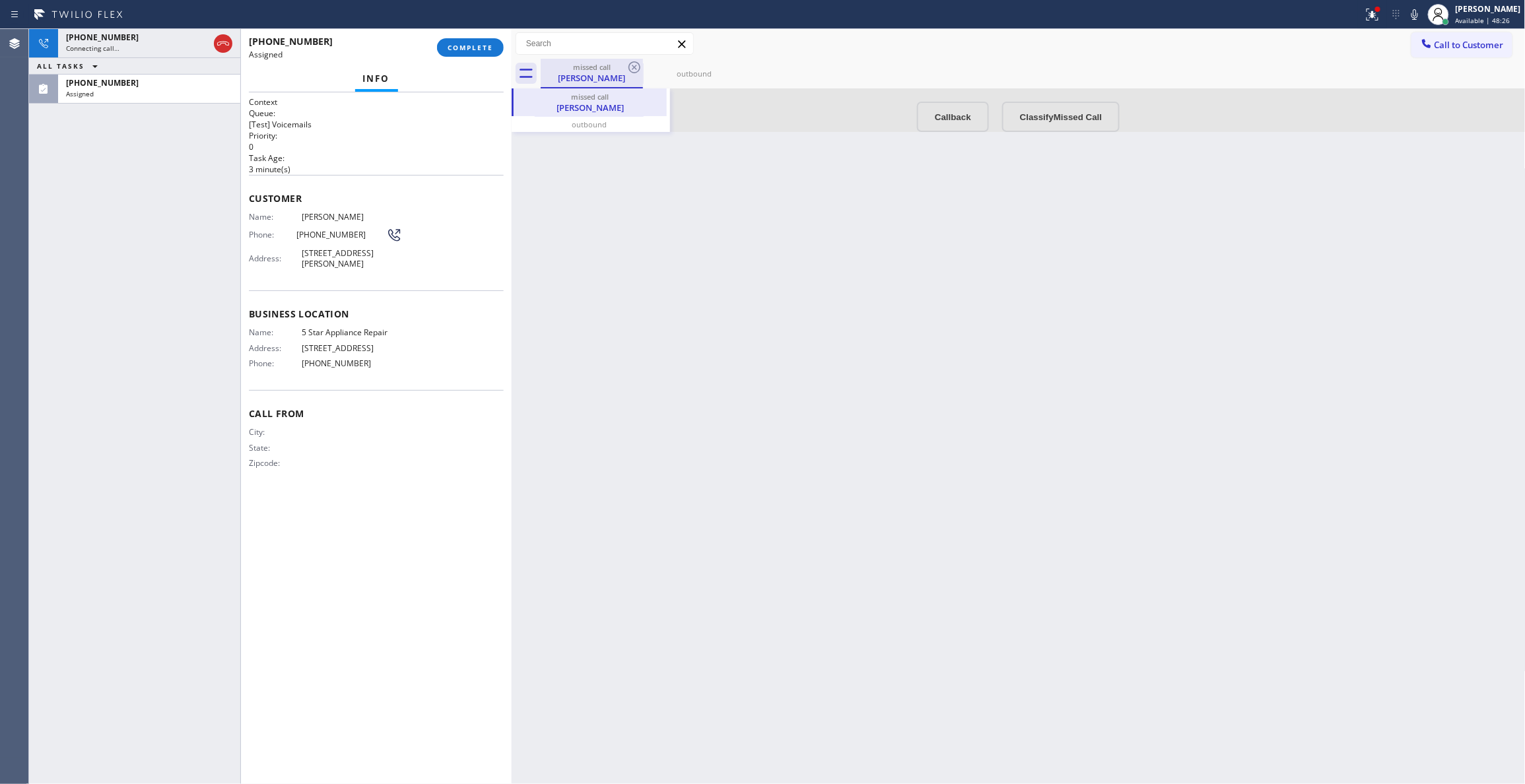
click at [567, 78] on div "[PERSON_NAME]" at bounding box center [591, 78] width 100 height 11
click at [689, 74] on div "outbound" at bounding box center [694, 73] width 100 height 10
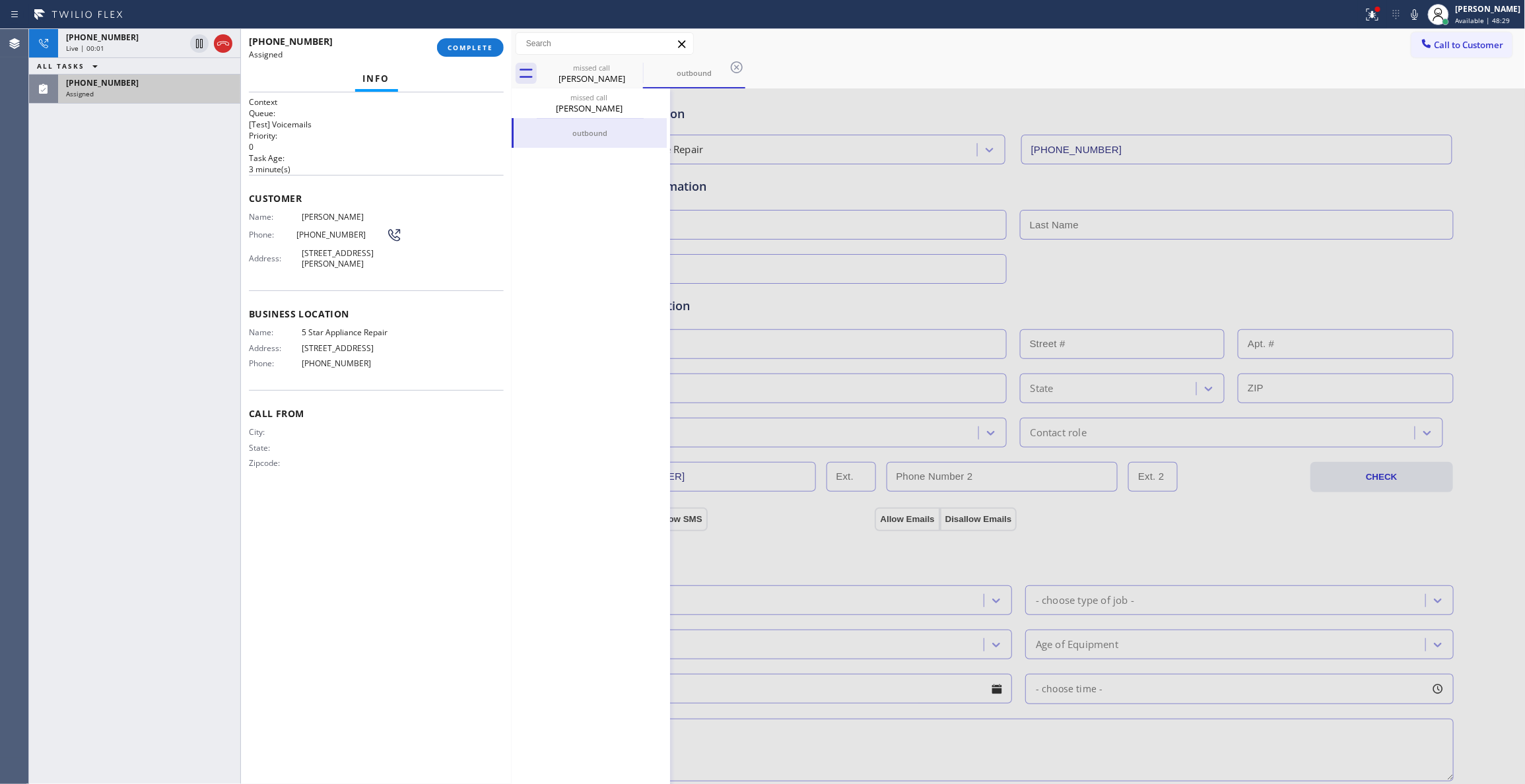
click at [171, 83] on div "[PHONE_NUMBER]" at bounding box center [149, 83] width 167 height 11
click at [463, 50] on span "COMPLETE" at bounding box center [470, 48] width 46 height 10
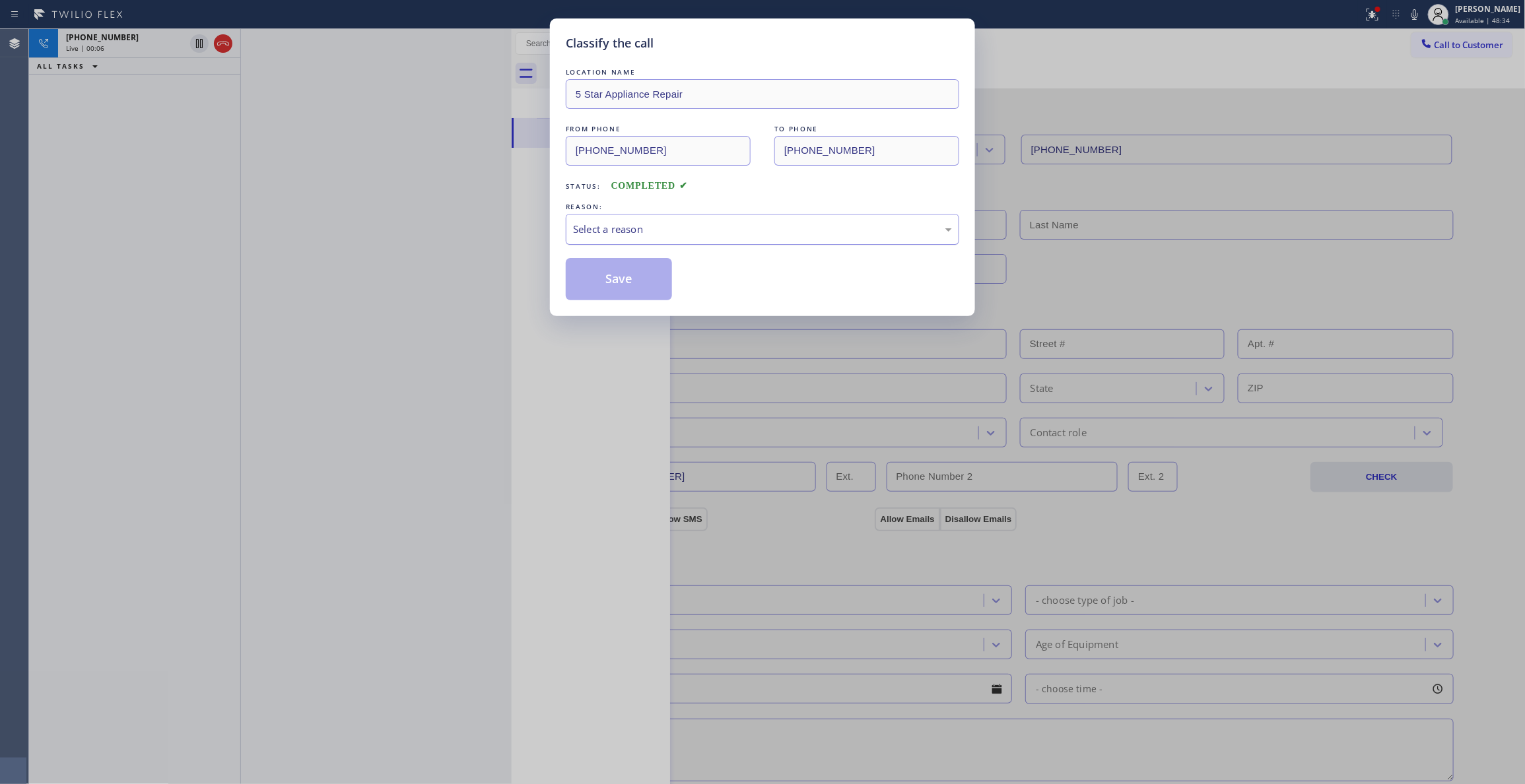
click at [625, 232] on div "Select a reason" at bounding box center [762, 229] width 379 height 15
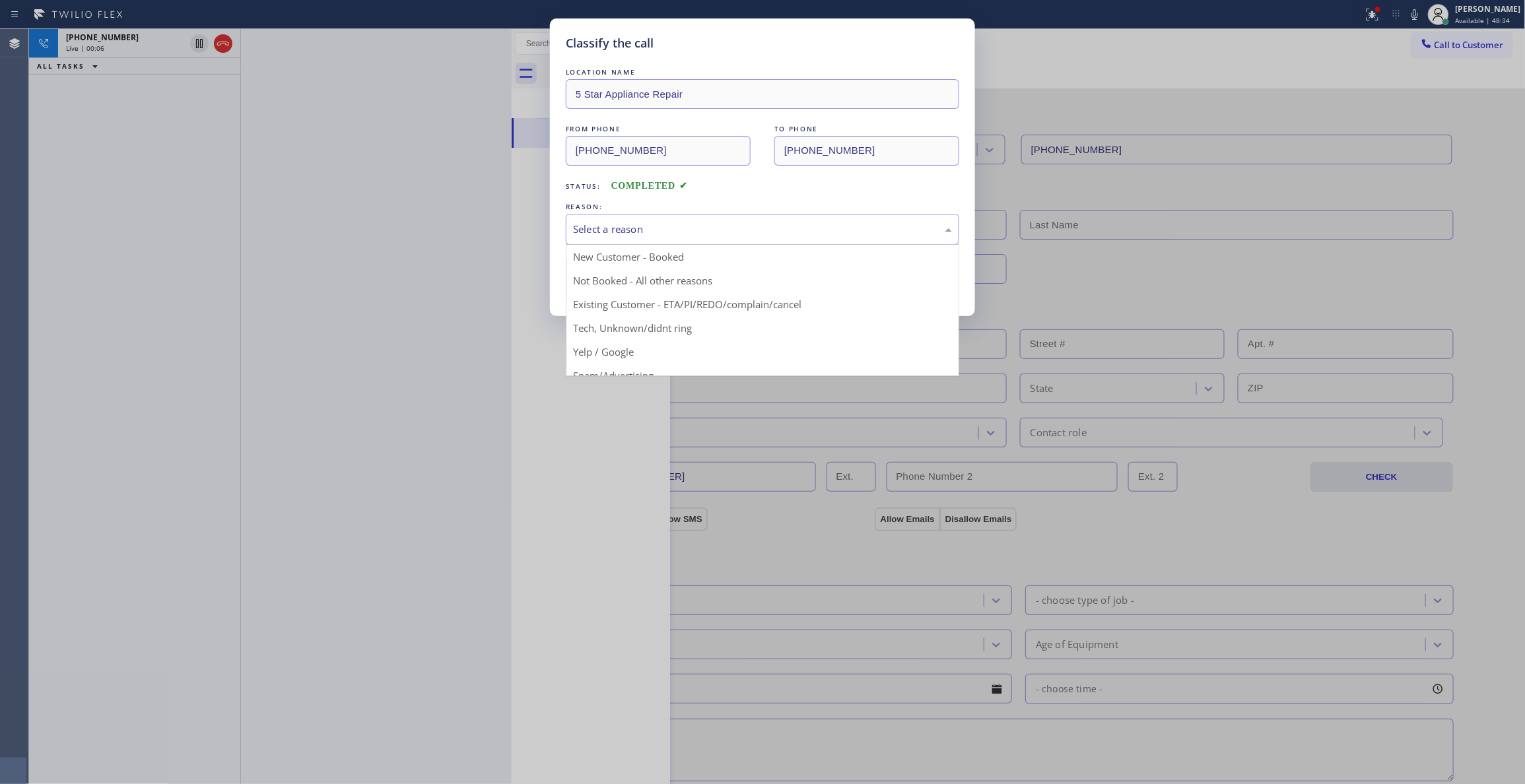
click at [624, 285] on button "Save" at bounding box center [619, 279] width 107 height 42
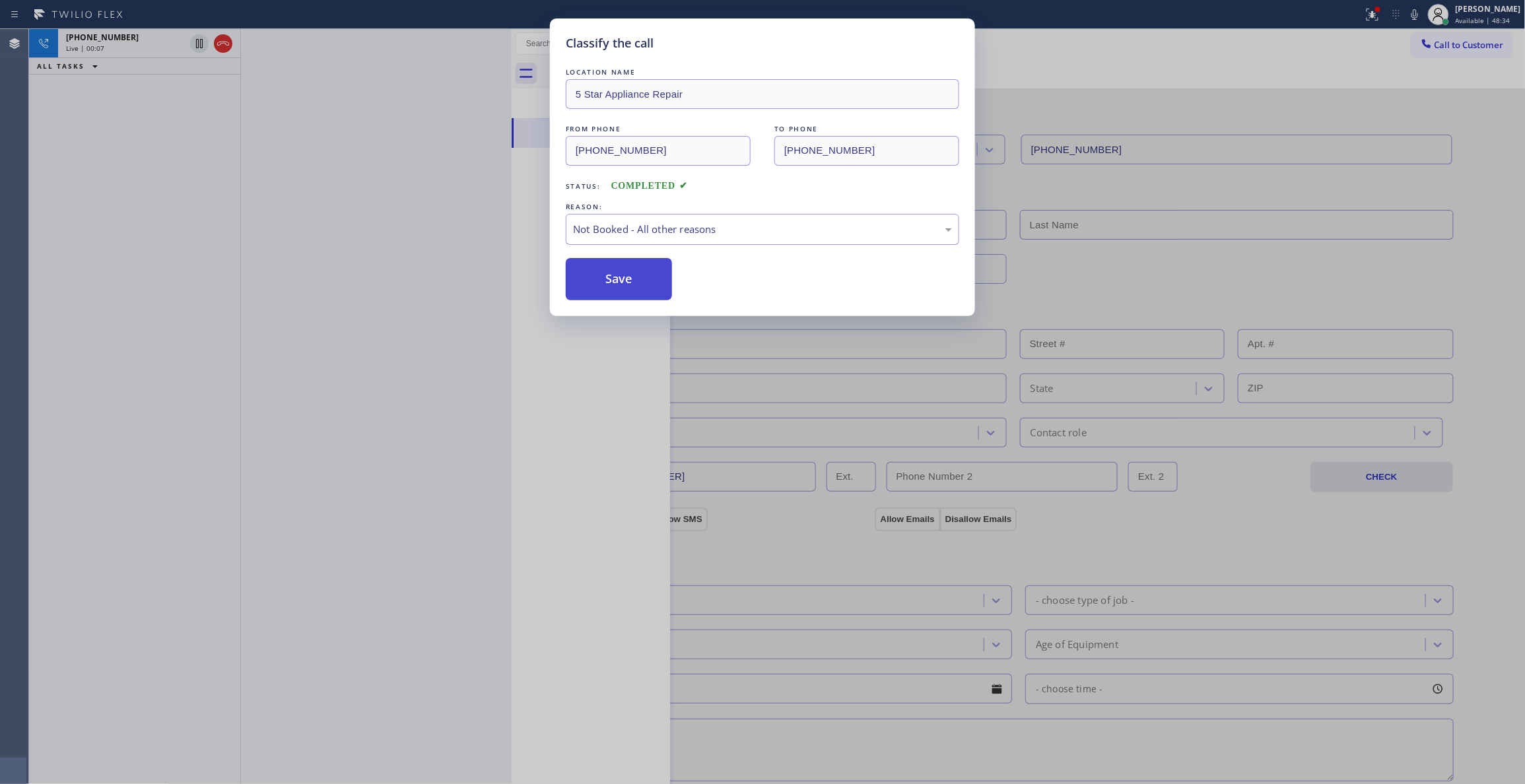
drag, startPoint x: 624, startPoint y: 285, endPoint x: 264, endPoint y: 105, distance: 402.5
click at [621, 284] on button "Save" at bounding box center [619, 279] width 107 height 42
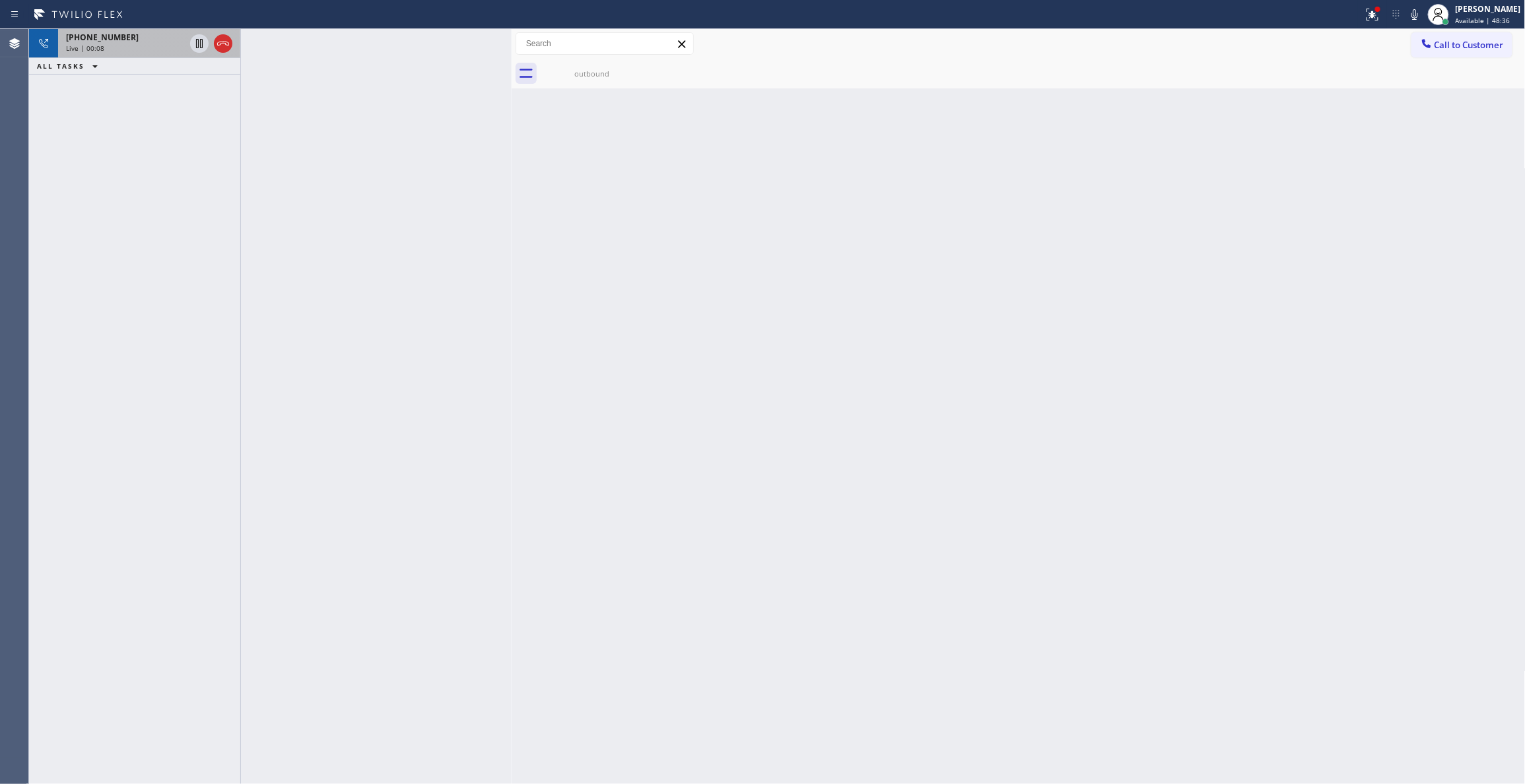
click at [147, 40] on div "[PHONE_NUMBER]" at bounding box center [125, 37] width 119 height 11
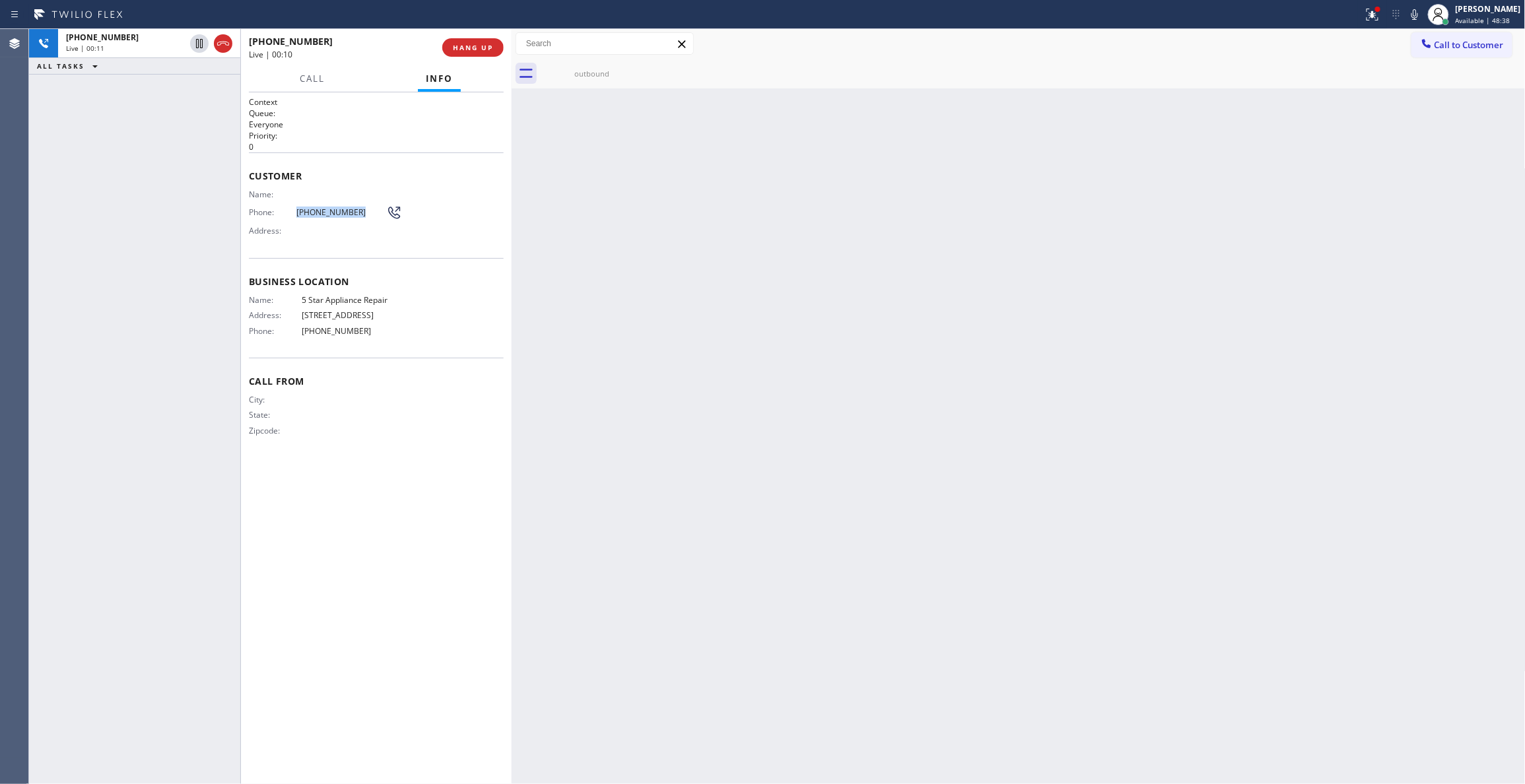
drag, startPoint x: 363, startPoint y: 219, endPoint x: 297, endPoint y: 207, distance: 67.1
click at [297, 207] on div "Phone: [PHONE_NUMBER]" at bounding box center [325, 212] width 153 height 16
copy span "[PHONE_NUMBER]"
click at [474, 43] on span "HANG UP" at bounding box center [473, 48] width 40 height 10
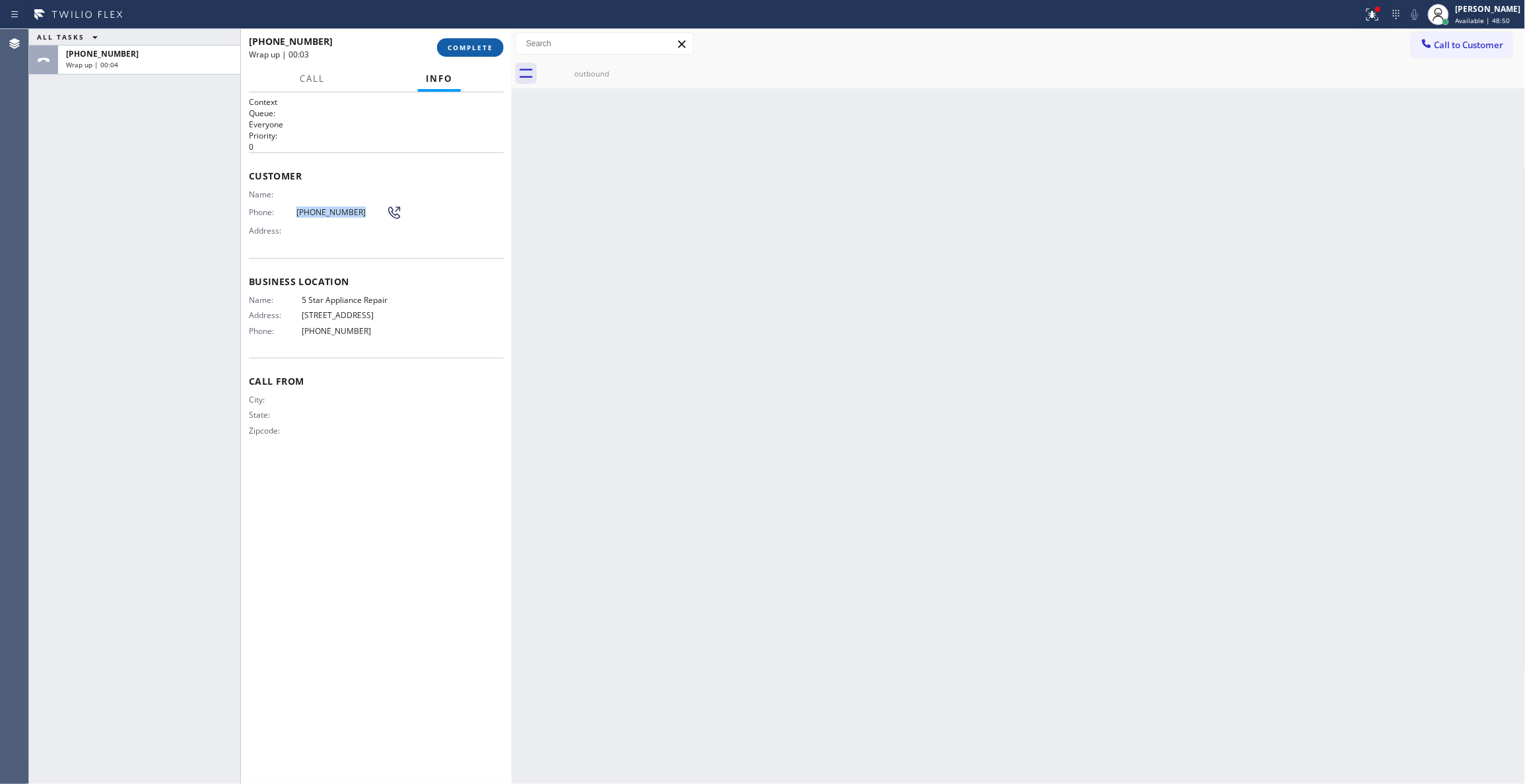
click at [453, 51] on button "COMPLETE" at bounding box center [470, 47] width 67 height 18
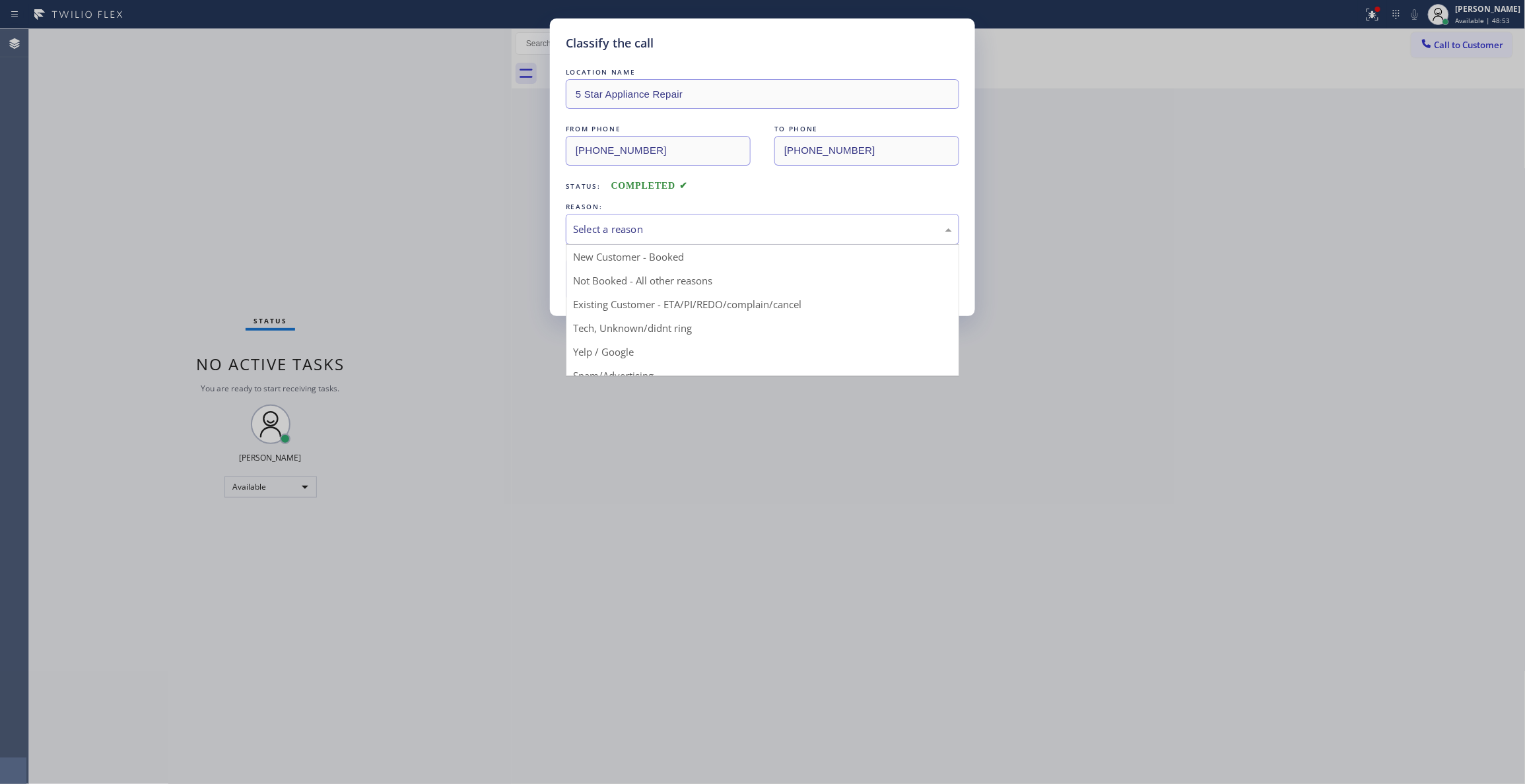
click at [648, 231] on div "Select a reason" at bounding box center [762, 229] width 379 height 15
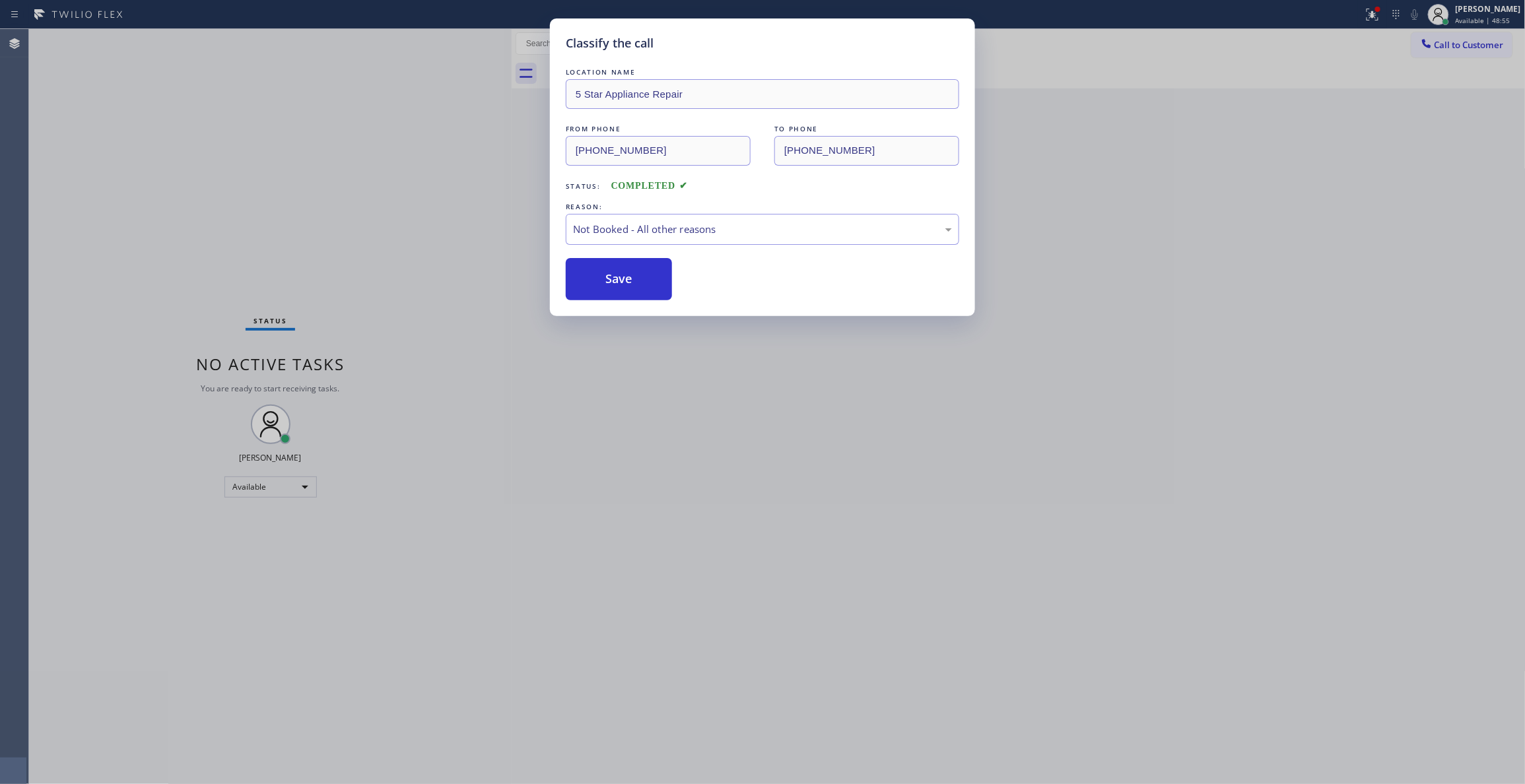
click at [652, 281] on button "Save" at bounding box center [619, 279] width 107 height 42
click at [653, 281] on button "Save" at bounding box center [619, 279] width 107 height 42
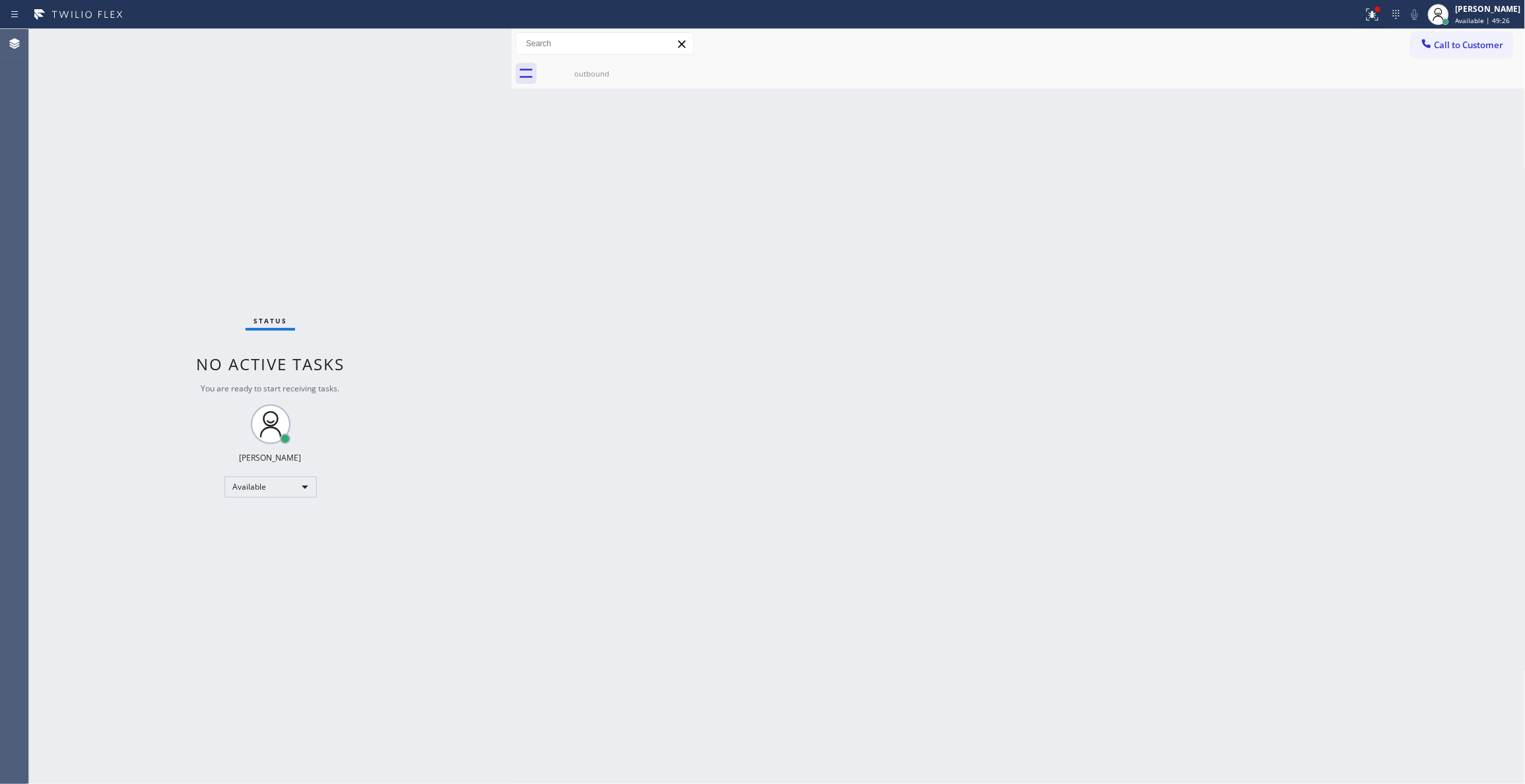
click at [289, 250] on div "Status No active tasks You are ready to start receiving tasks. [PERSON_NAME] Av…" at bounding box center [270, 406] width 483 height 755
click at [49, 283] on div "Status No active tasks You are ready to start receiving tasks. [PERSON_NAME] Av…" at bounding box center [270, 406] width 483 height 755
click at [194, 206] on div "Status No active tasks You are ready to start receiving tasks. [PERSON_NAME] Av…" at bounding box center [270, 406] width 483 height 755
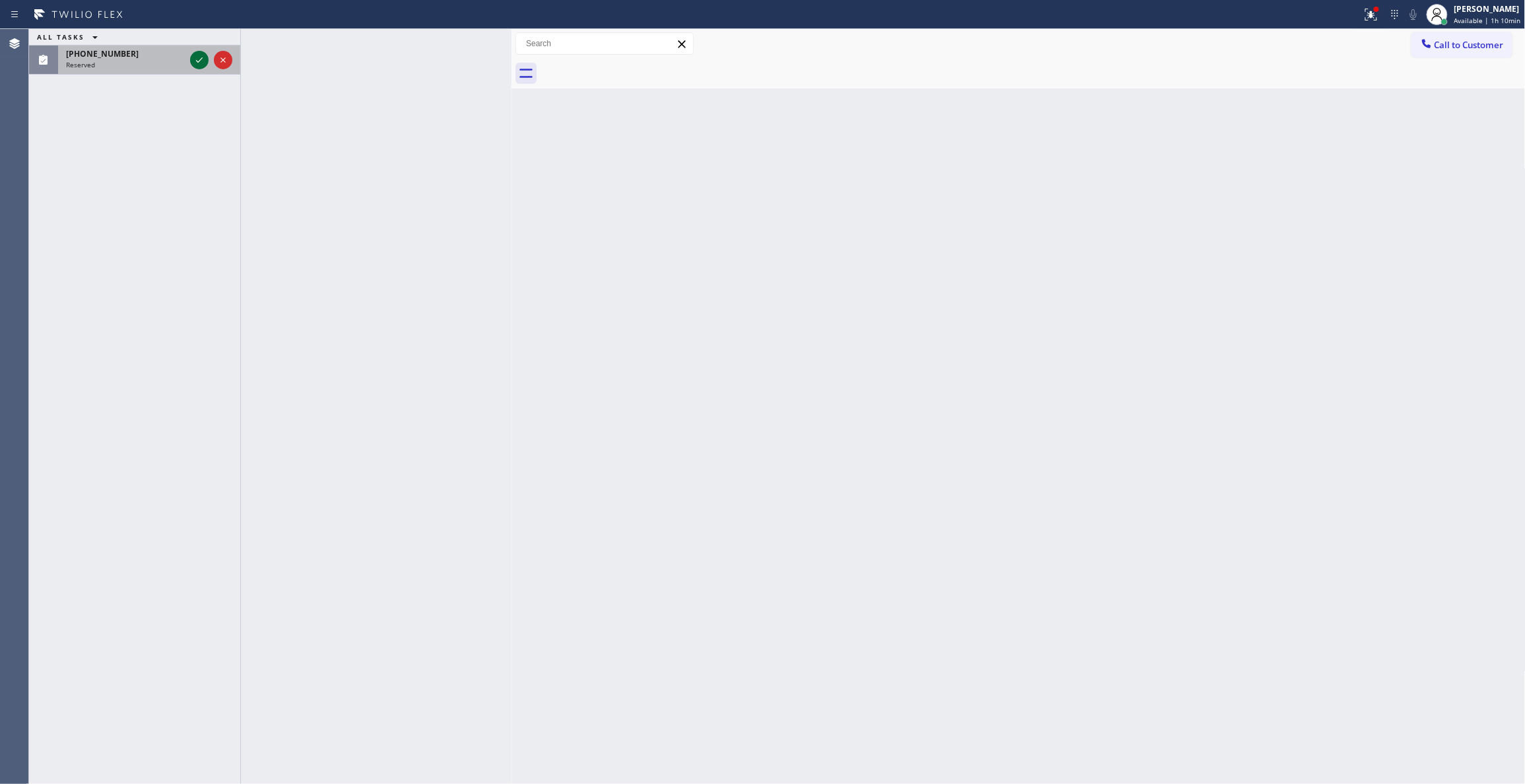
click at [202, 62] on icon at bounding box center [199, 60] width 16 height 16
click at [190, 64] on div at bounding box center [199, 60] width 18 height 16
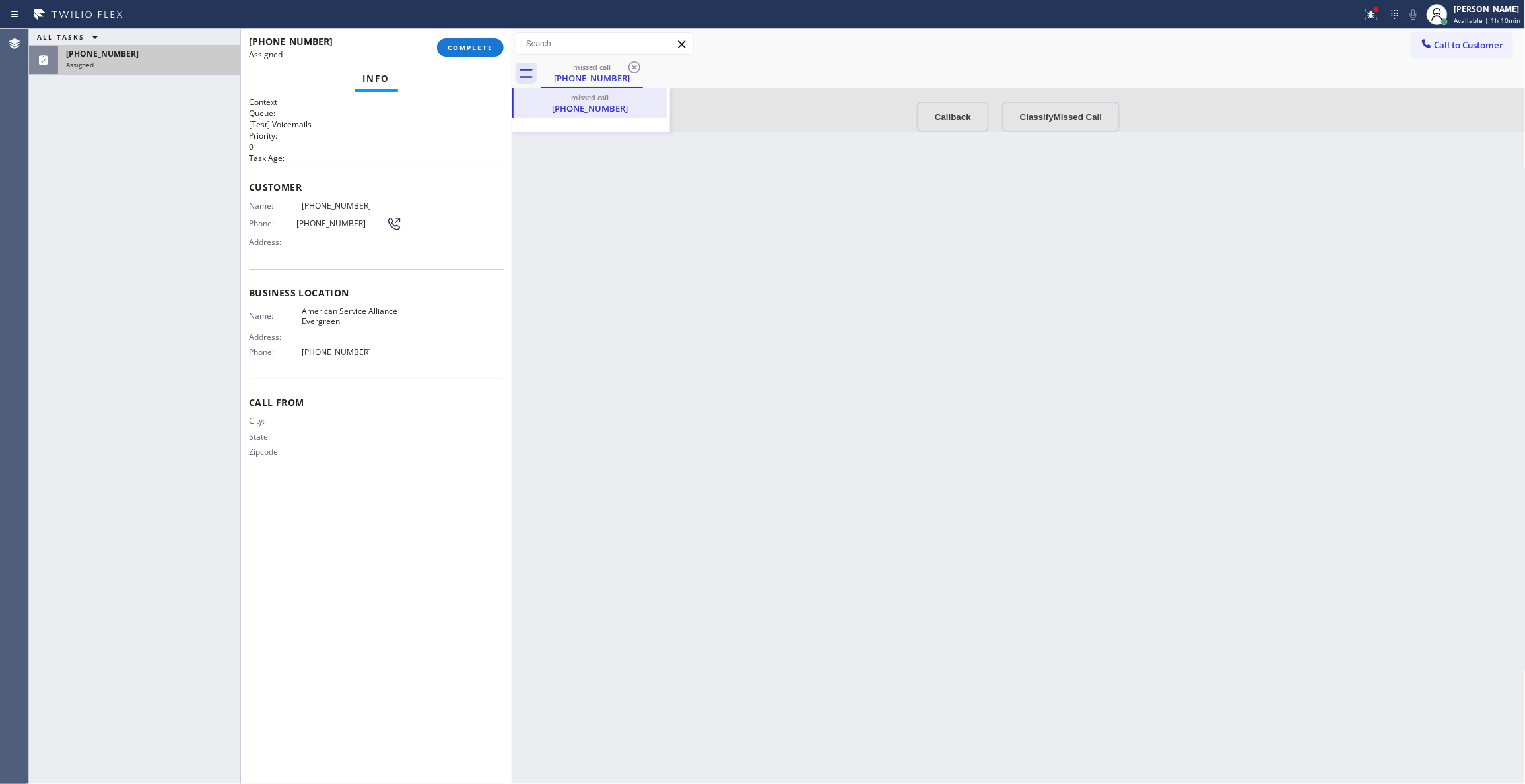
click at [943, 117] on div at bounding box center [1018, 110] width 1014 height 44
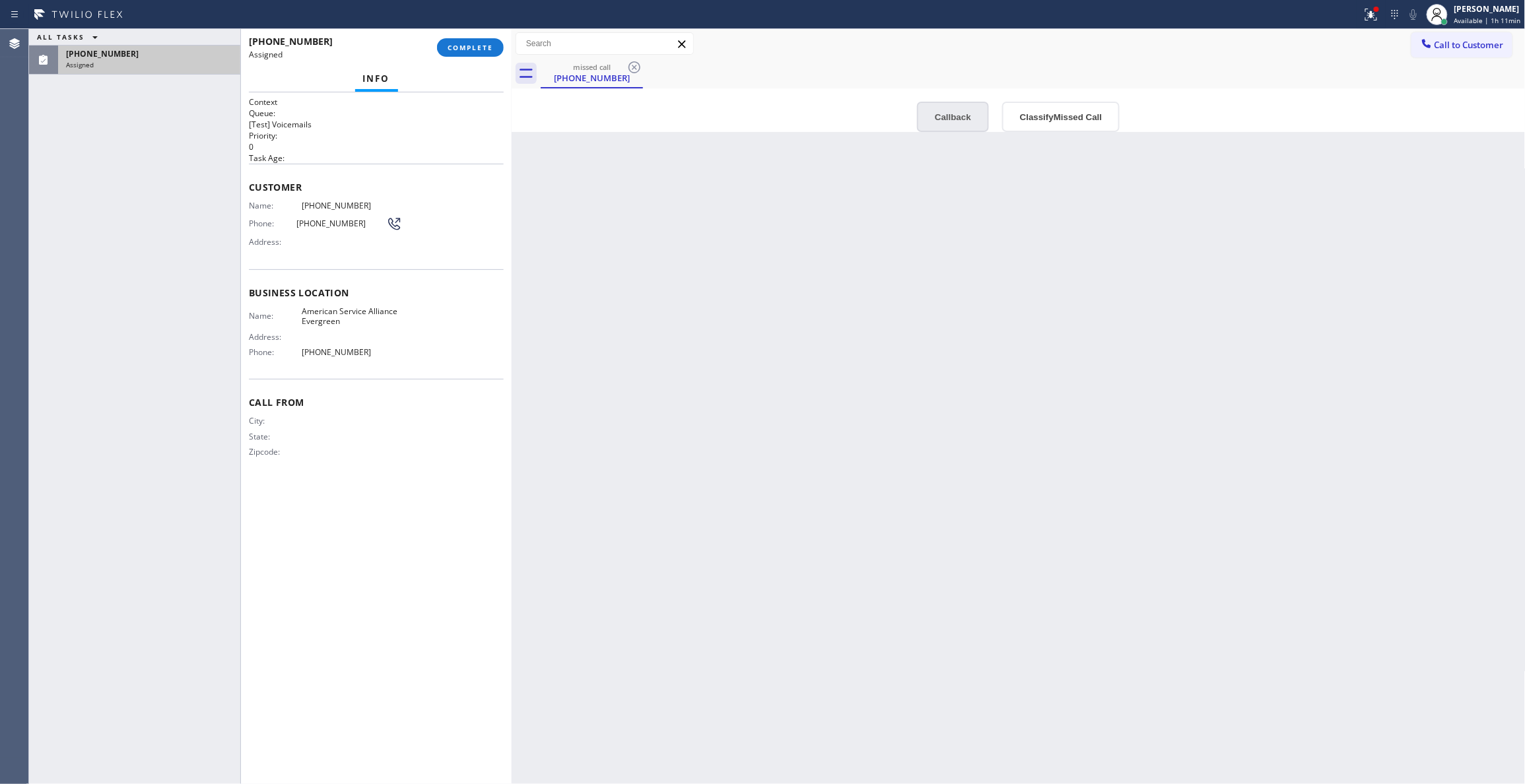
click at [938, 122] on button "Callback" at bounding box center [953, 117] width 72 height 30
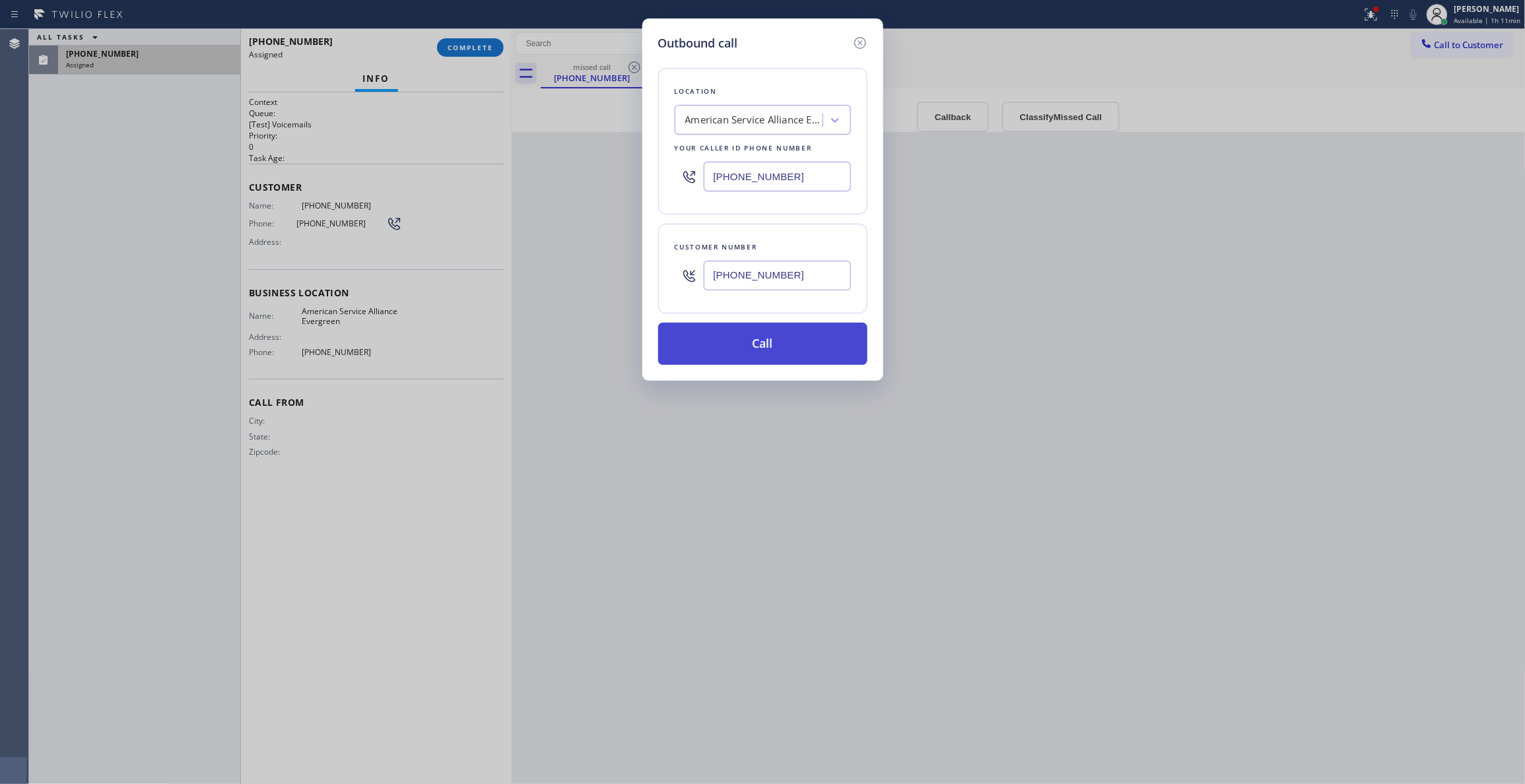
click at [766, 345] on button "Call" at bounding box center [762, 343] width 209 height 42
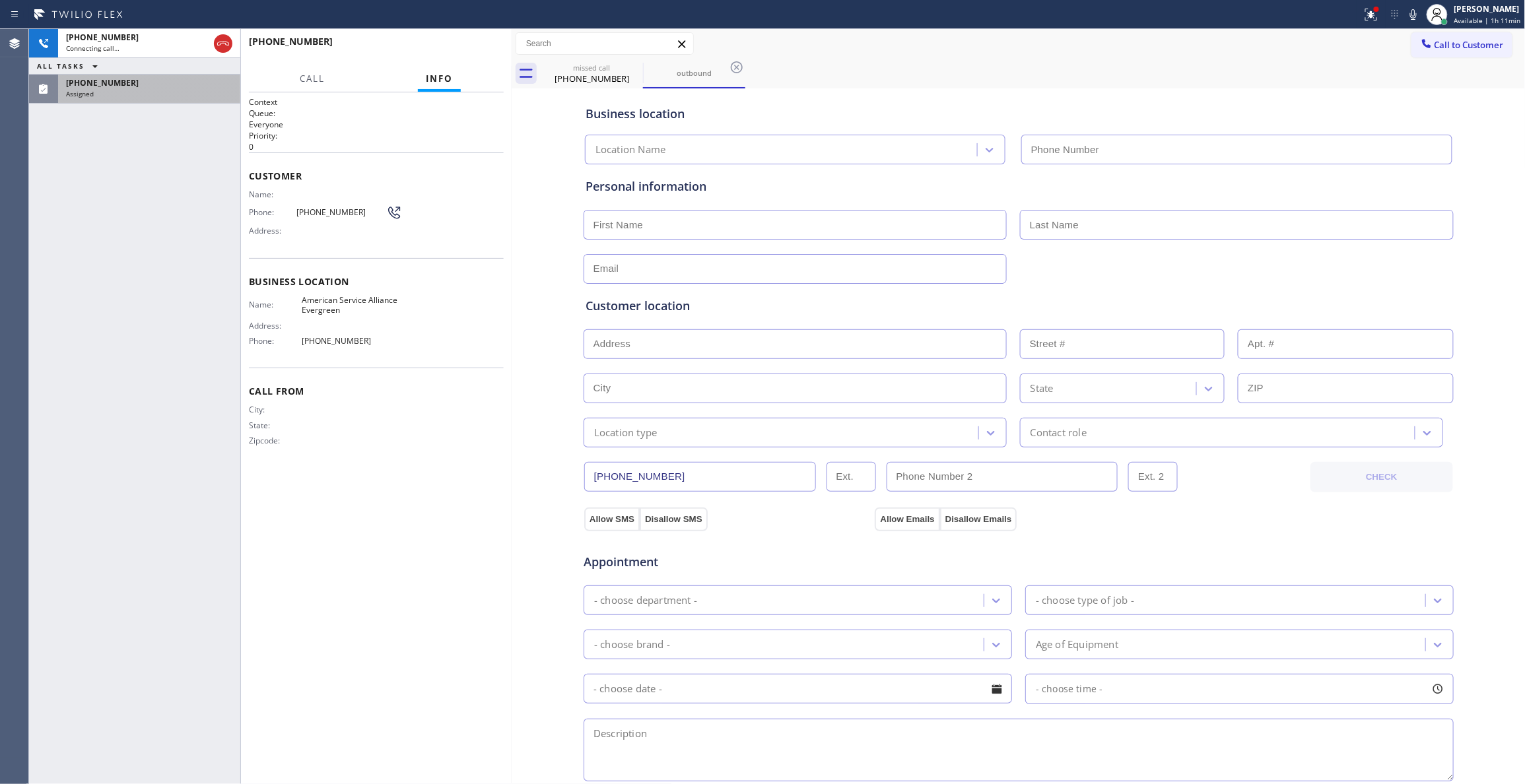
click at [168, 90] on div "Assigned" at bounding box center [149, 94] width 167 height 10
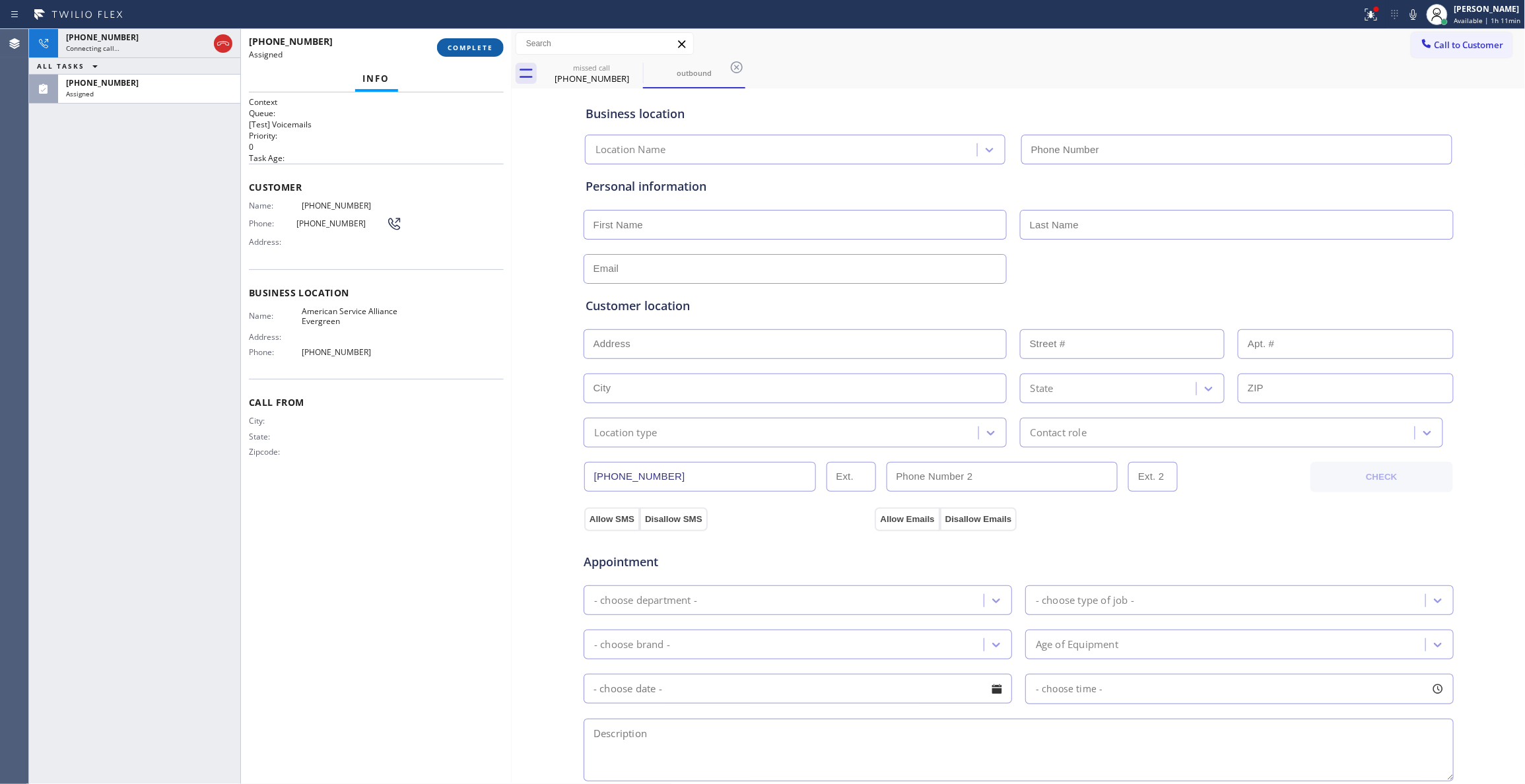
click at [471, 51] on button "COMPLETE" at bounding box center [470, 47] width 67 height 18
type input "[PHONE_NUMBER]"
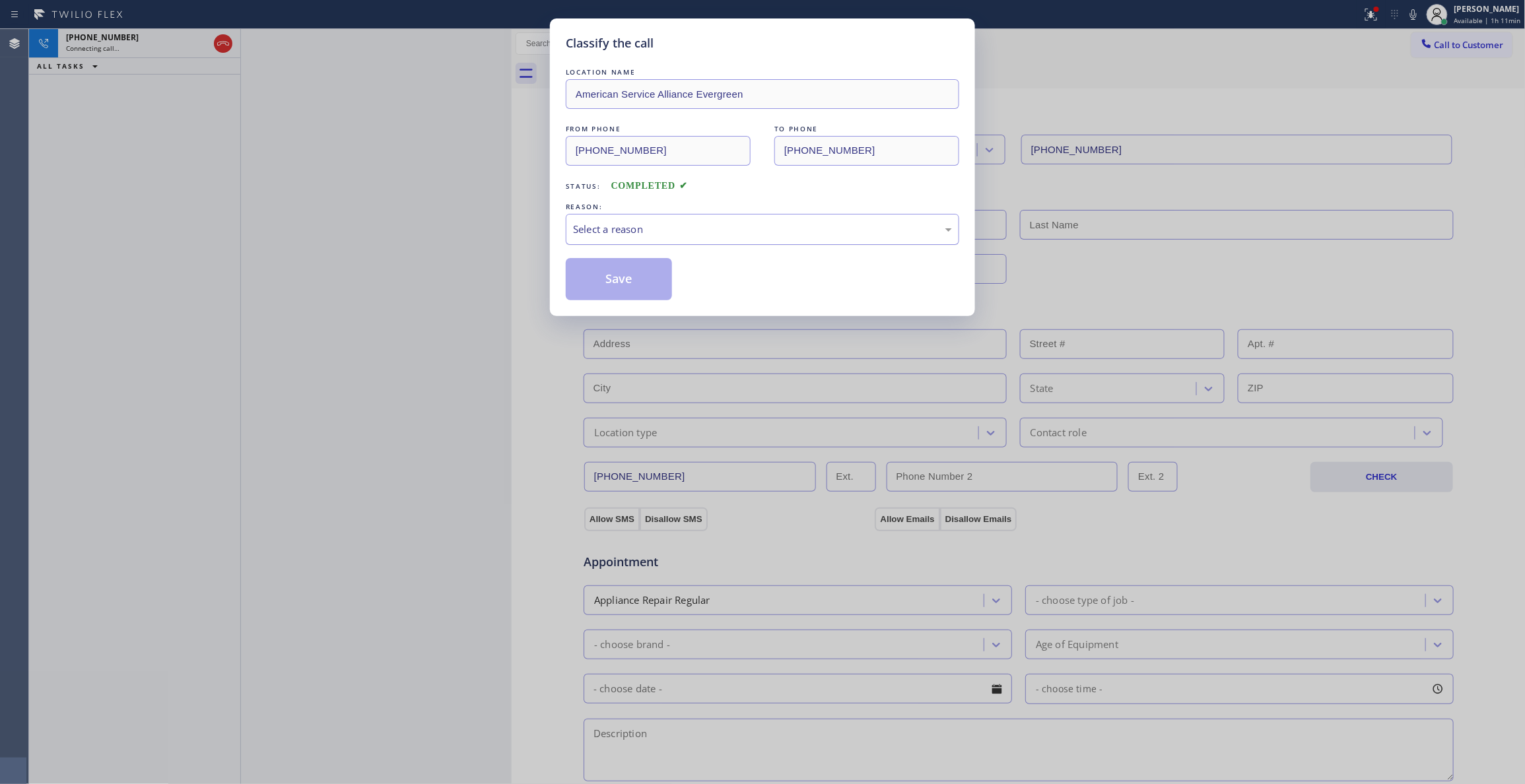
click at [600, 230] on div "Select a reason" at bounding box center [762, 229] width 379 height 15
click at [611, 281] on button "Save" at bounding box center [619, 279] width 107 height 42
drag, startPoint x: 611, startPoint y: 281, endPoint x: 257, endPoint y: 112, distance: 392.3
click at [602, 272] on button "Save" at bounding box center [619, 279] width 107 height 42
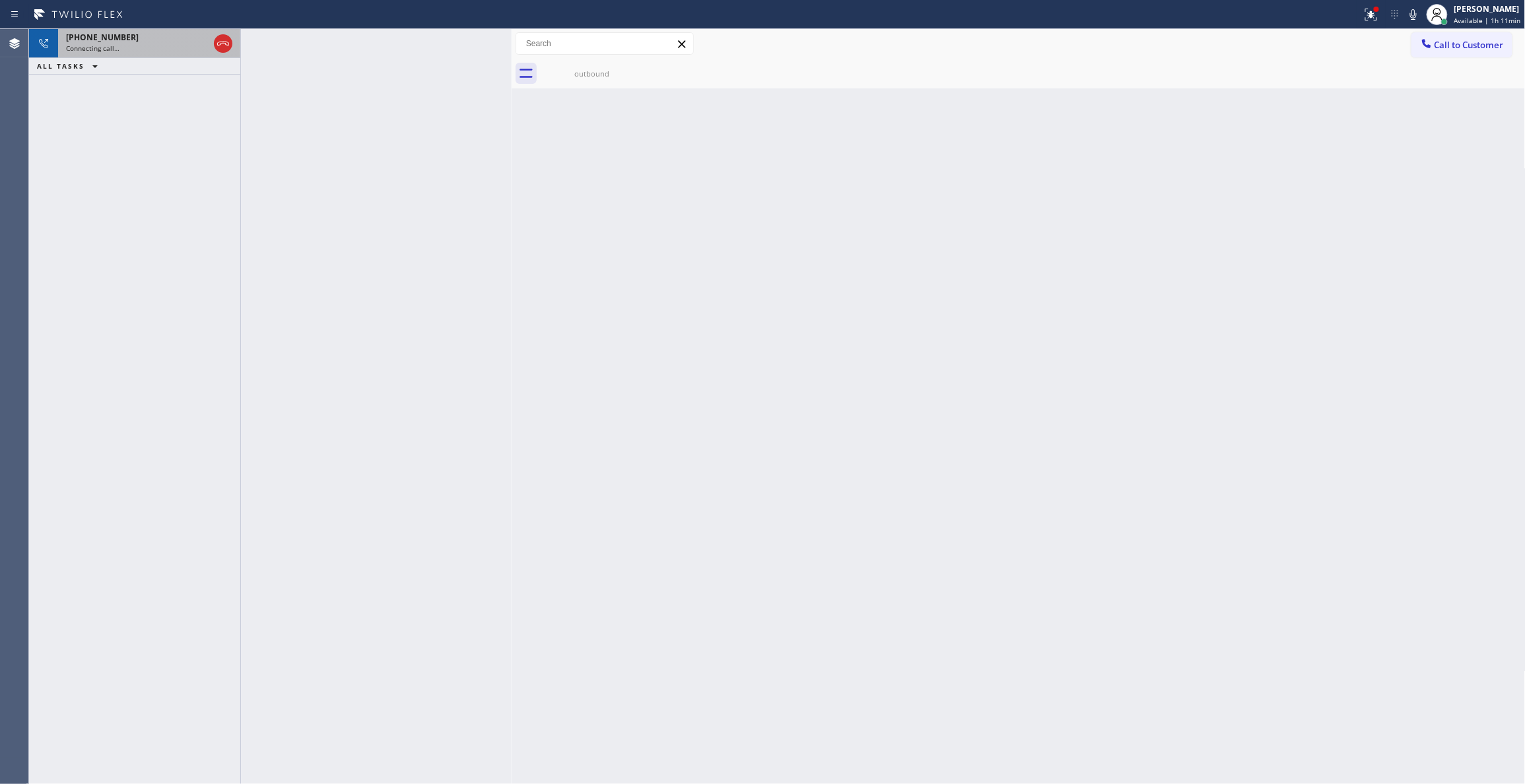
click at [163, 40] on div "[PHONE_NUMBER]" at bounding box center [137, 37] width 143 height 11
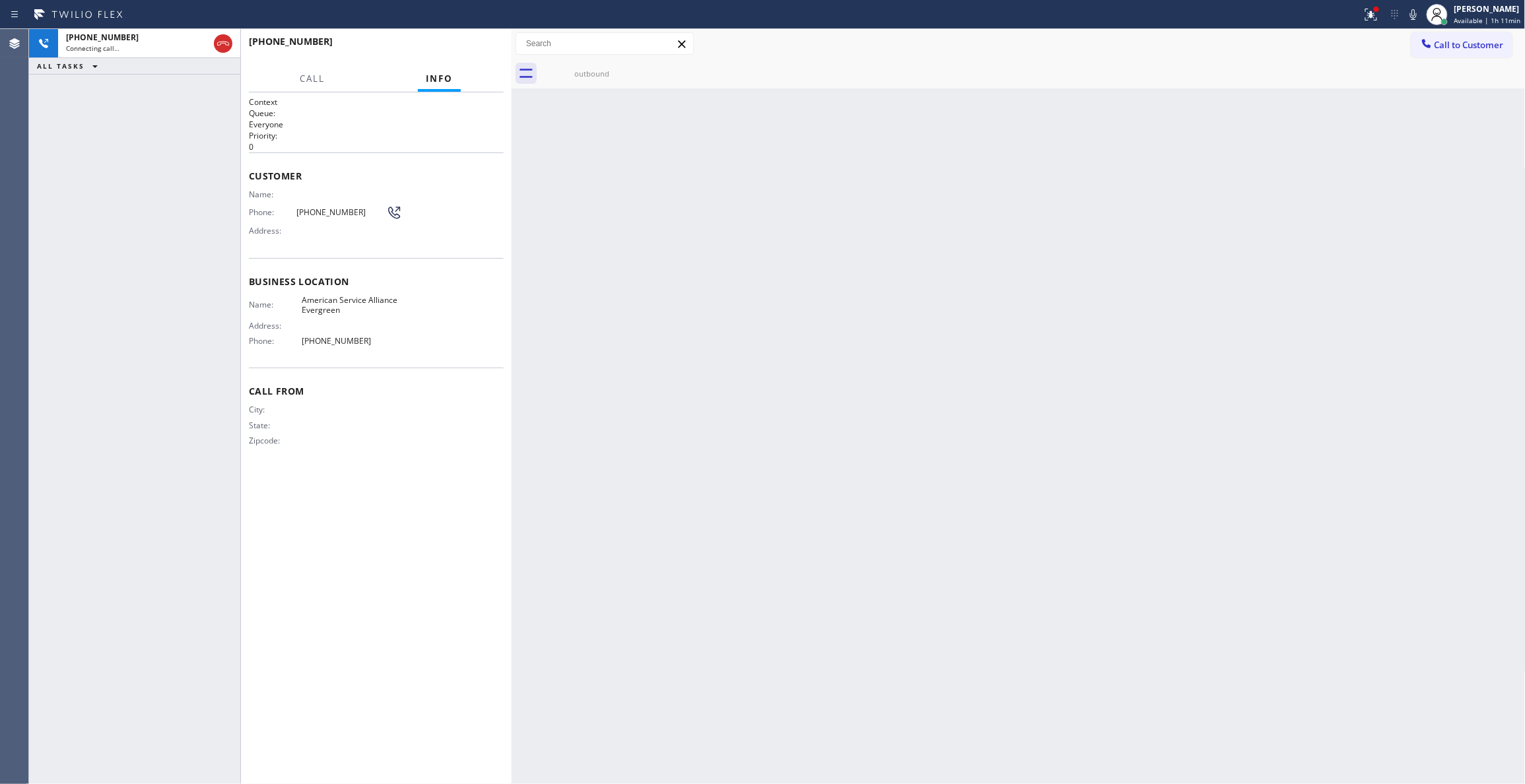
click at [323, 212] on span "[PHONE_NUMBER]" at bounding box center [341, 212] width 89 height 10
copy div "[PHONE_NUMBER]"
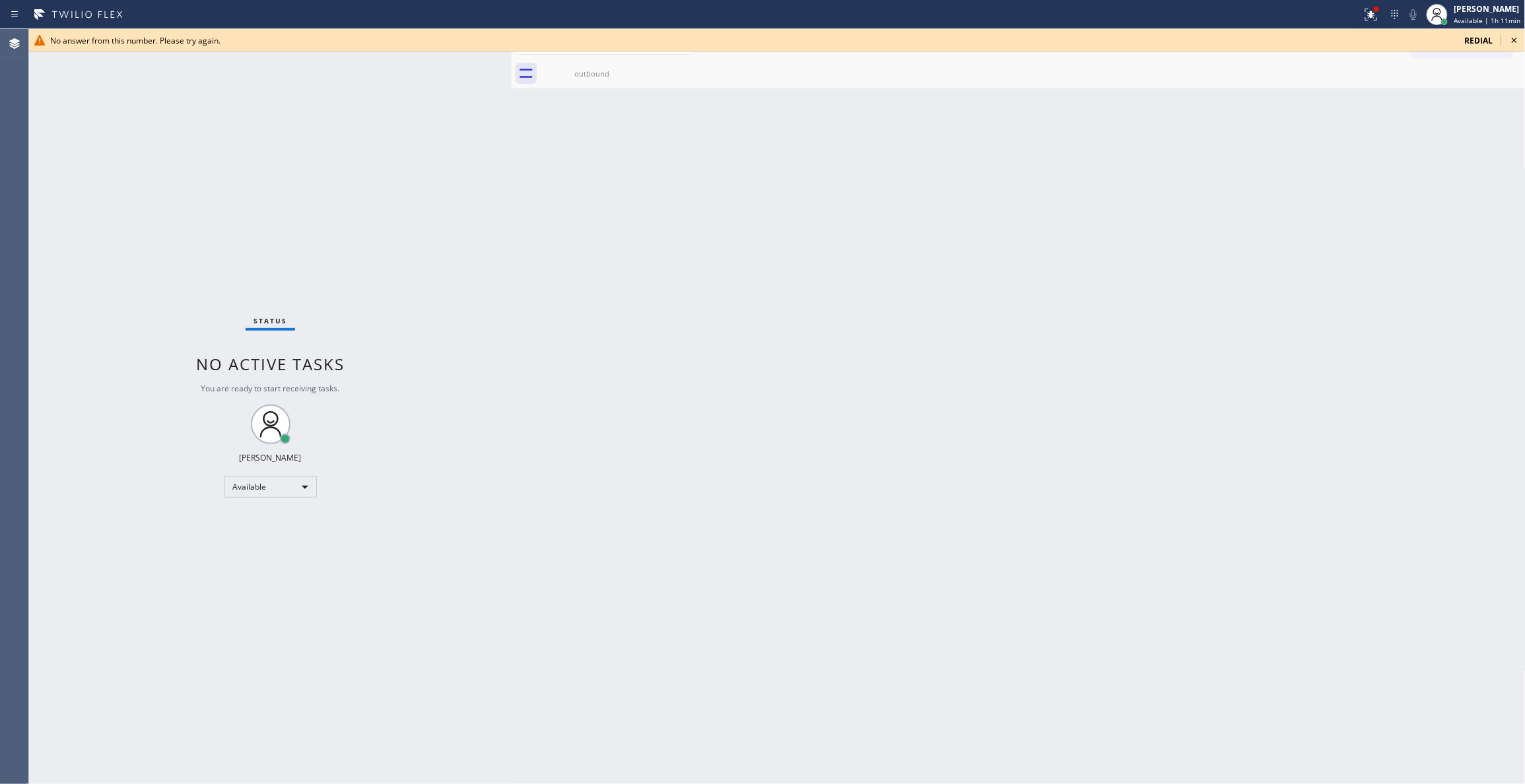
click at [1516, 40] on icon at bounding box center [1514, 40] width 16 height 16
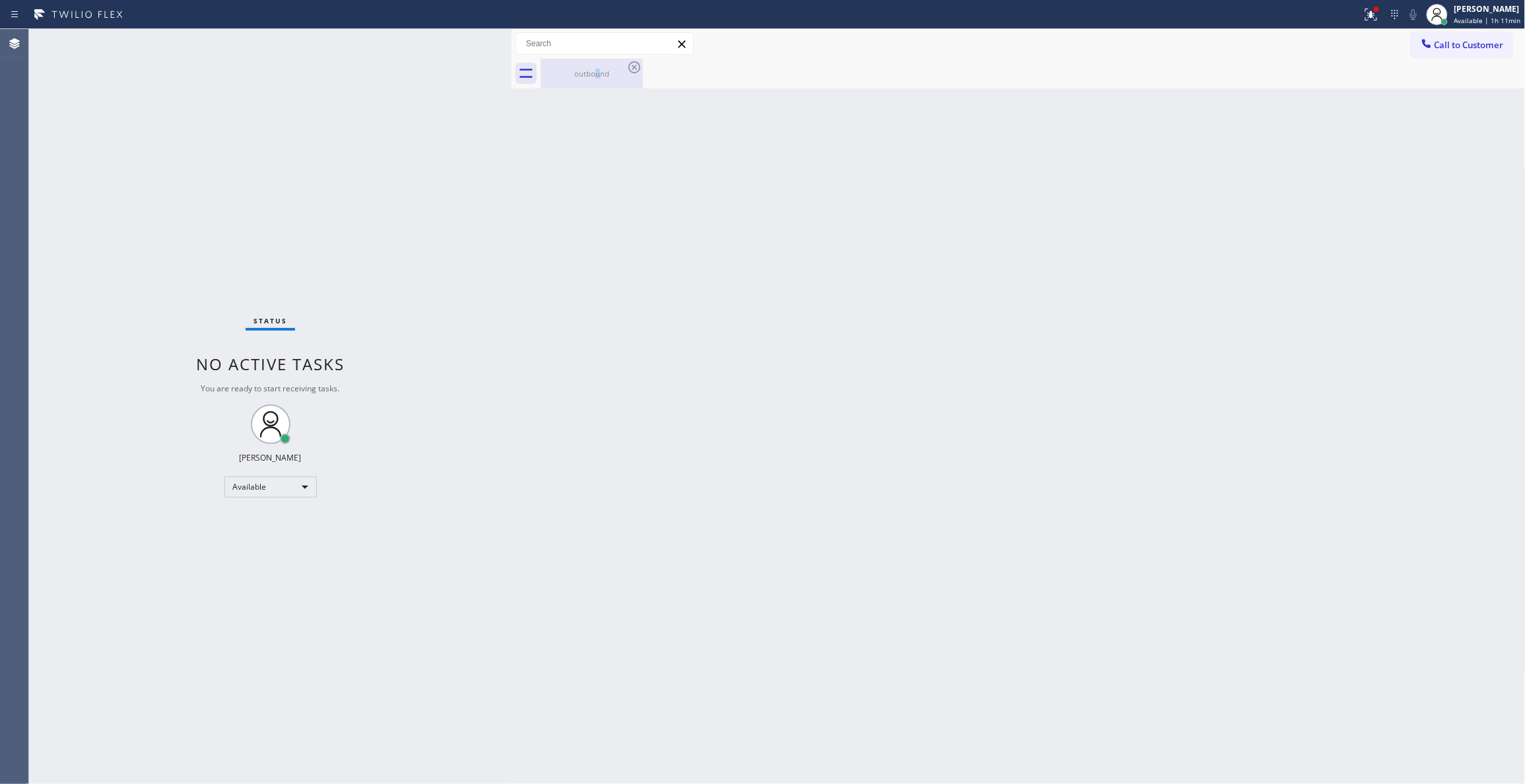
click at [597, 83] on div "outbound" at bounding box center [591, 73] width 100 height 29
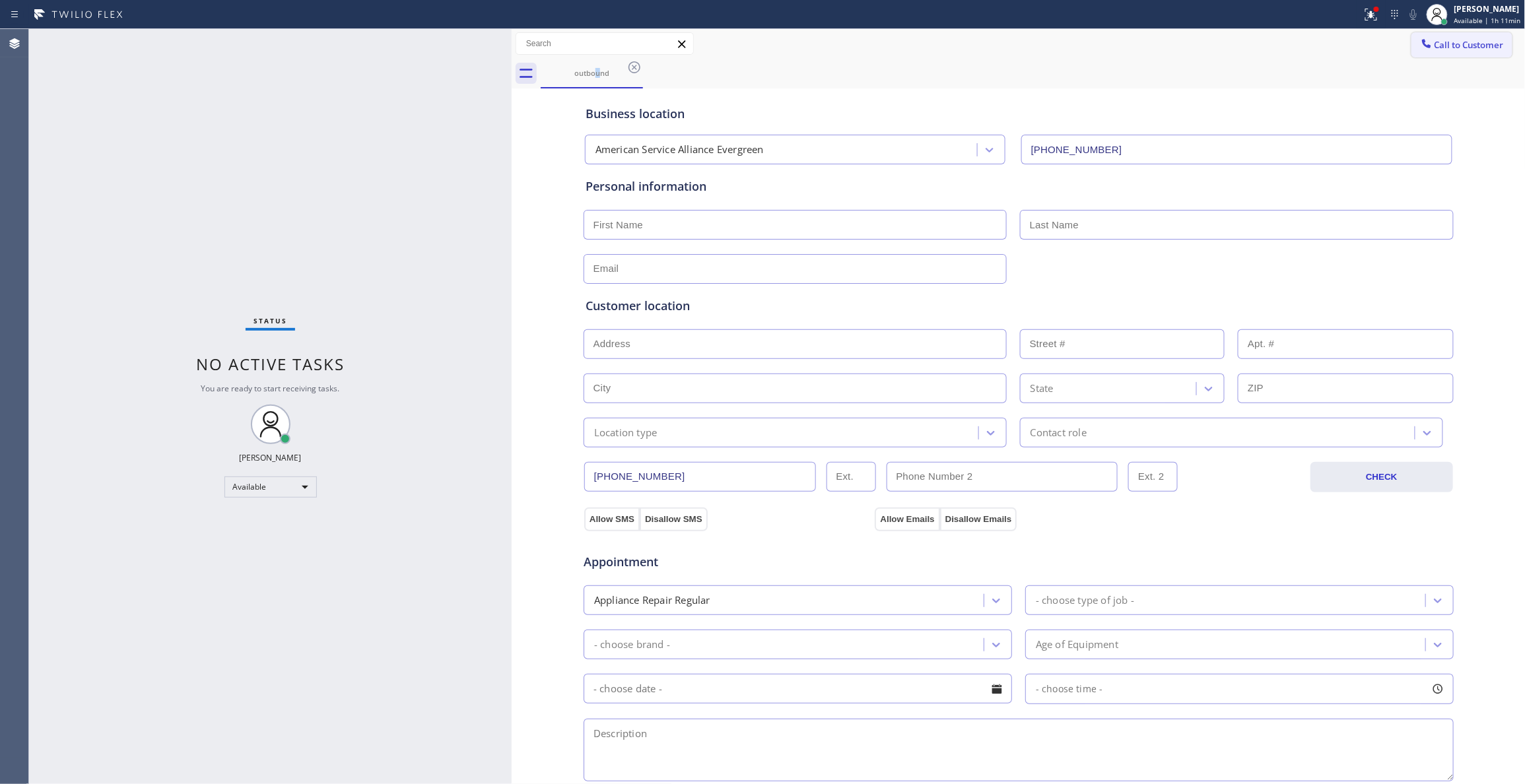
click at [1471, 42] on span "Call to Customer" at bounding box center [1469, 45] width 69 height 11
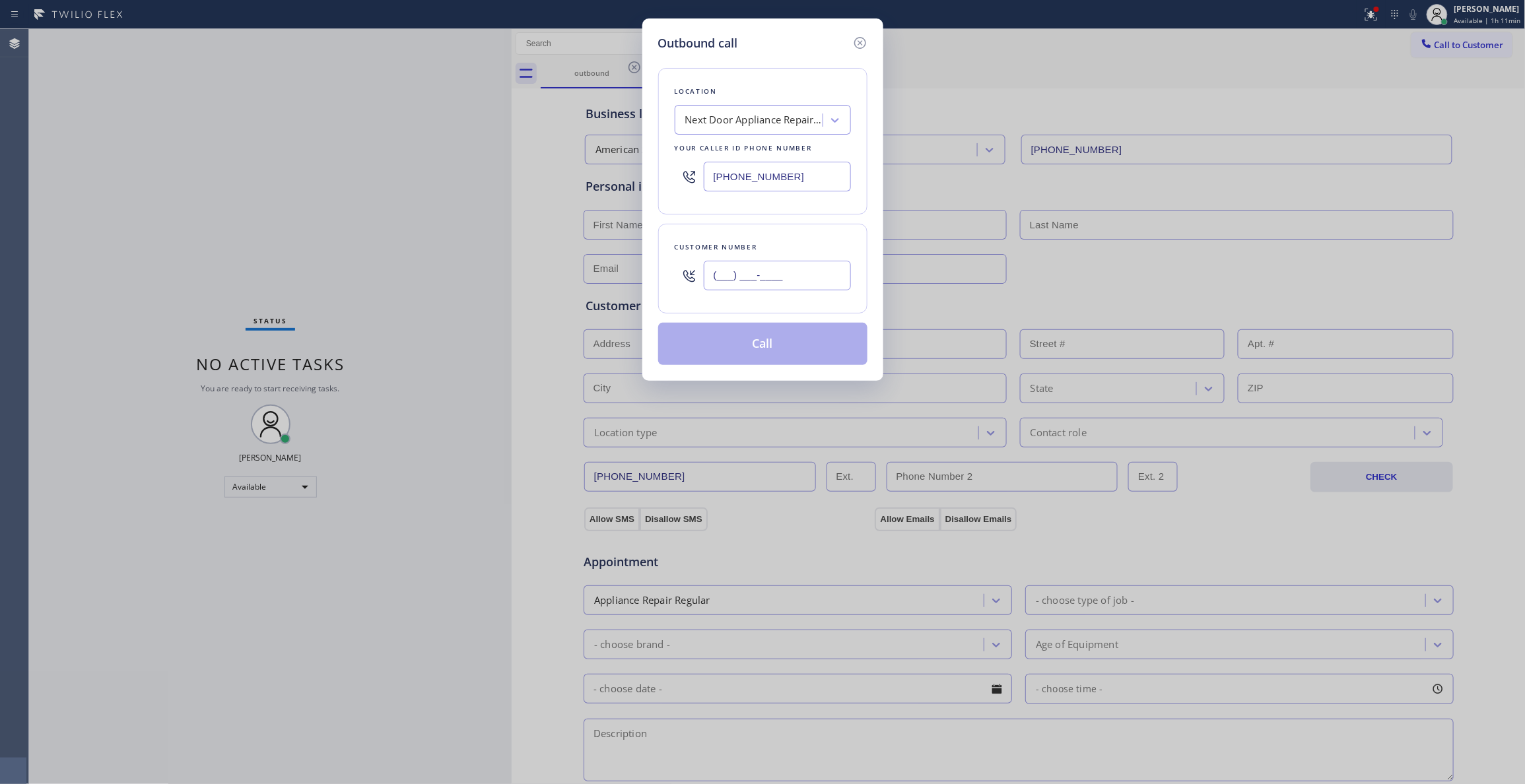
click at [741, 277] on input "(___) ___-____" at bounding box center [777, 275] width 148 height 29
paste input "408) 217-2115"
type input "[PHONE_NUMBER]"
drag, startPoint x: 800, startPoint y: 174, endPoint x: 721, endPoint y: 171, distance: 79.1
click at [721, 171] on input "[PHONE_NUMBER]" at bounding box center [777, 176] width 148 height 29
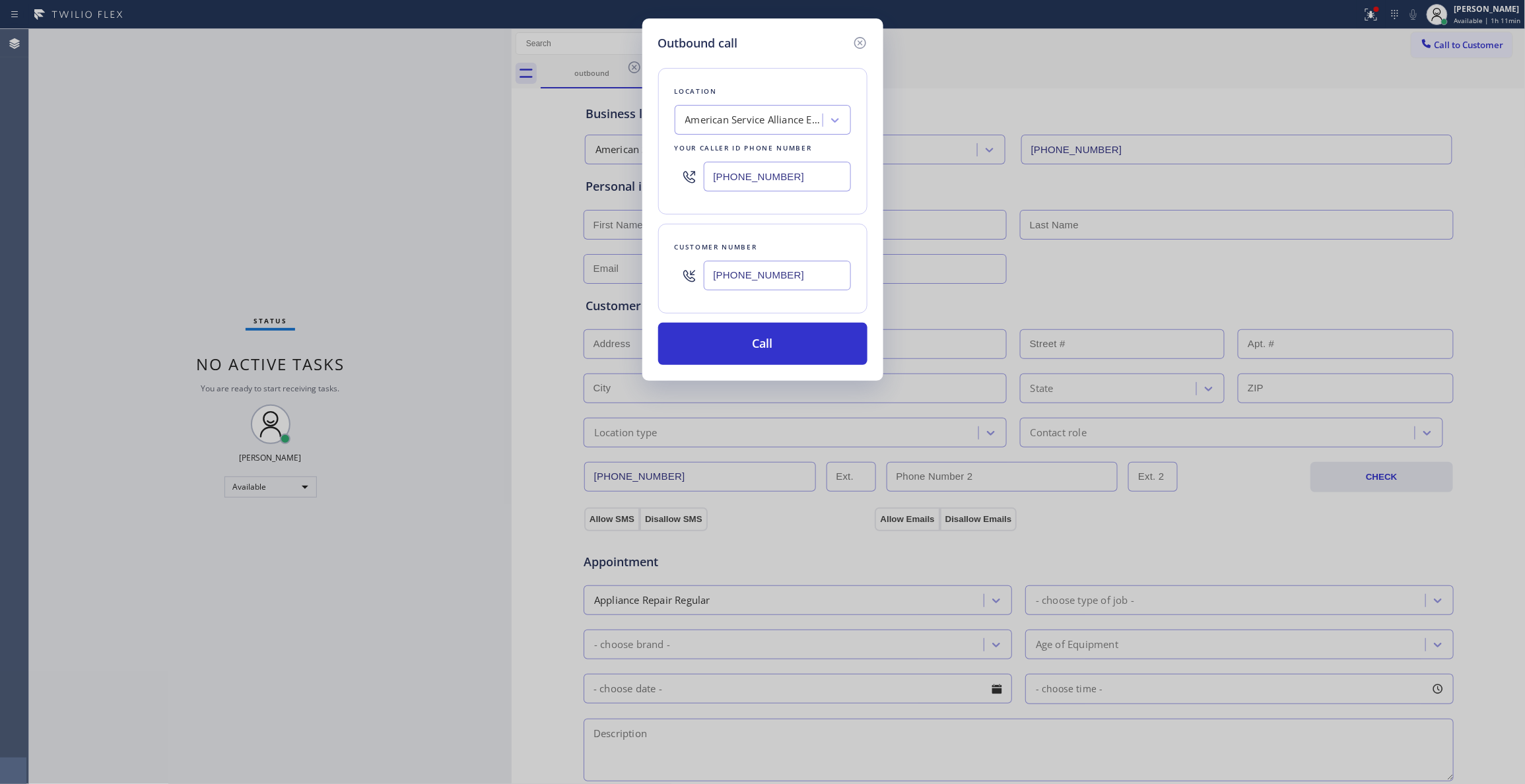
type input "[PHONE_NUMBER]"
drag, startPoint x: 798, startPoint y: 281, endPoint x: 501, endPoint y: 272, distance: 297.1
click at [500, 263] on div "Outbound call Location American Service Alliance Evergreen Your caller id phone…" at bounding box center [762, 392] width 1525 height 784
click at [700, 326] on button "Call" at bounding box center [762, 343] width 209 height 42
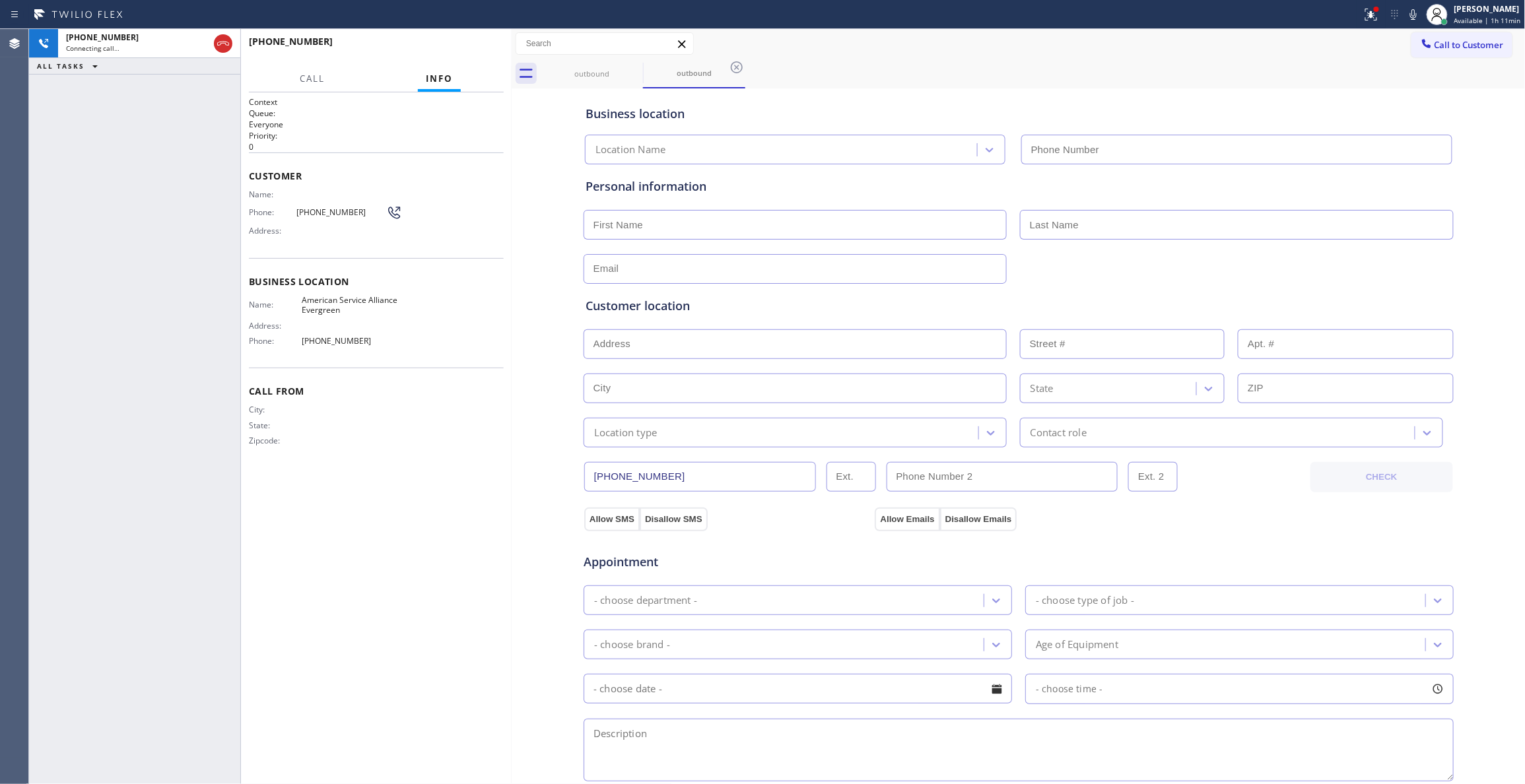
type input "[PHONE_NUMBER]"
click at [223, 40] on icon at bounding box center [223, 43] width 16 height 16
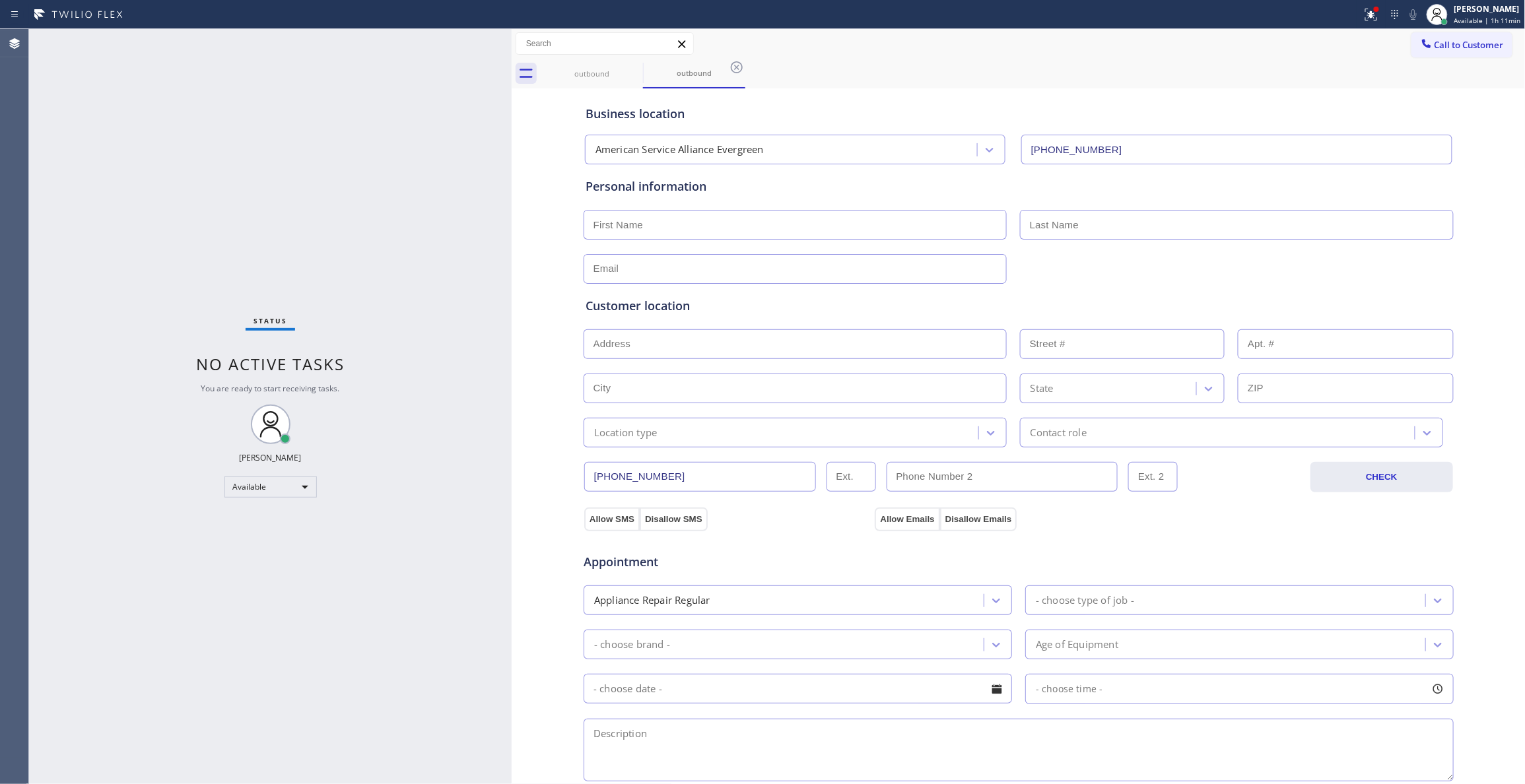
click at [328, 216] on div "Status No active tasks You are ready to start receiving tasks. [PERSON_NAME] Av…" at bounding box center [270, 406] width 483 height 755
drag, startPoint x: 692, startPoint y: 479, endPoint x: 475, endPoint y: 466, distance: 217.4
click at [475, 466] on div "Status No active tasks You are ready to start receiving tasks. [PERSON_NAME] Av…" at bounding box center [777, 406] width 1495 height 755
click at [592, 76] on div "outbound" at bounding box center [591, 73] width 100 height 10
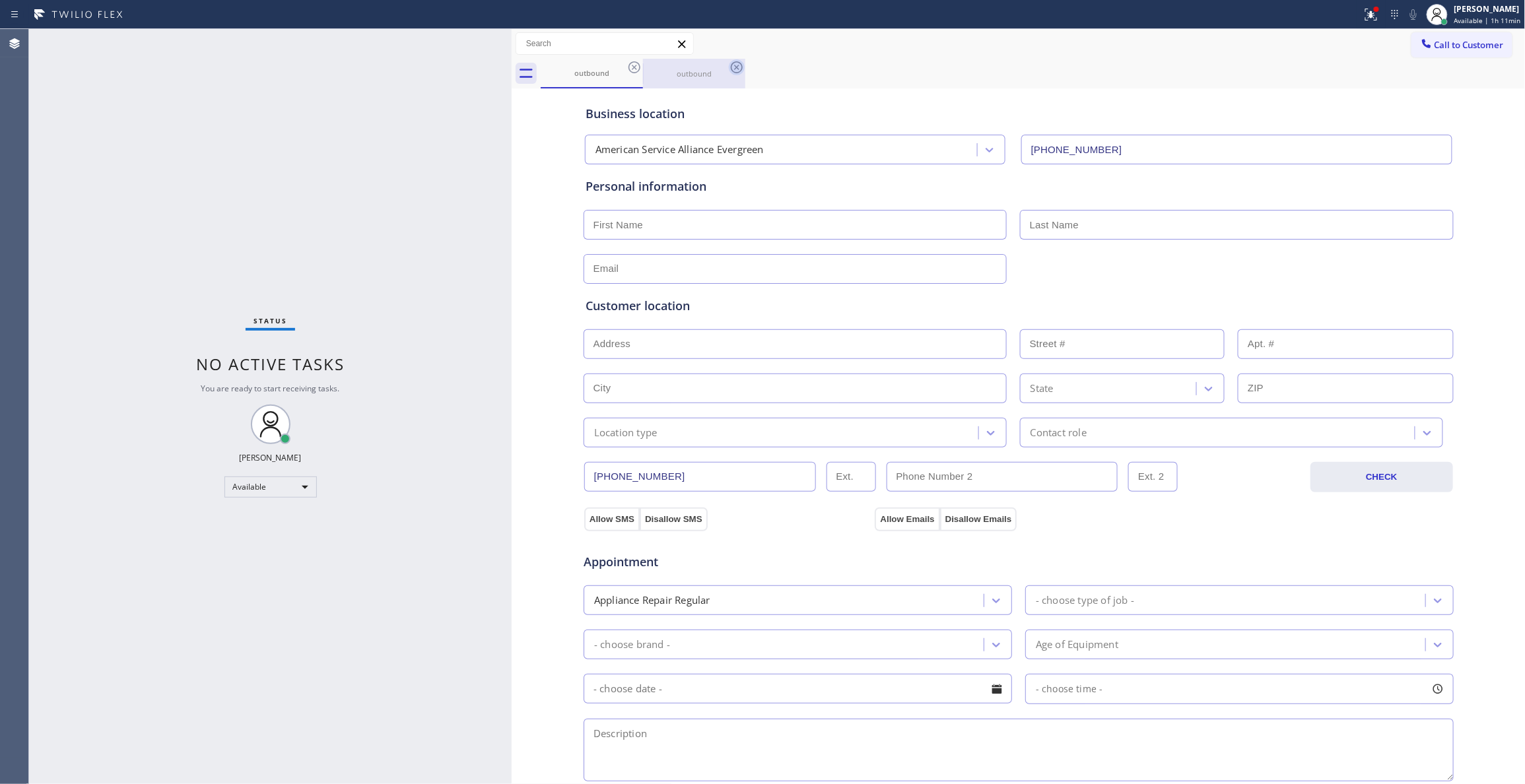
click at [735, 66] on icon at bounding box center [737, 67] width 11 height 11
click at [632, 69] on icon at bounding box center [634, 67] width 11 height 11
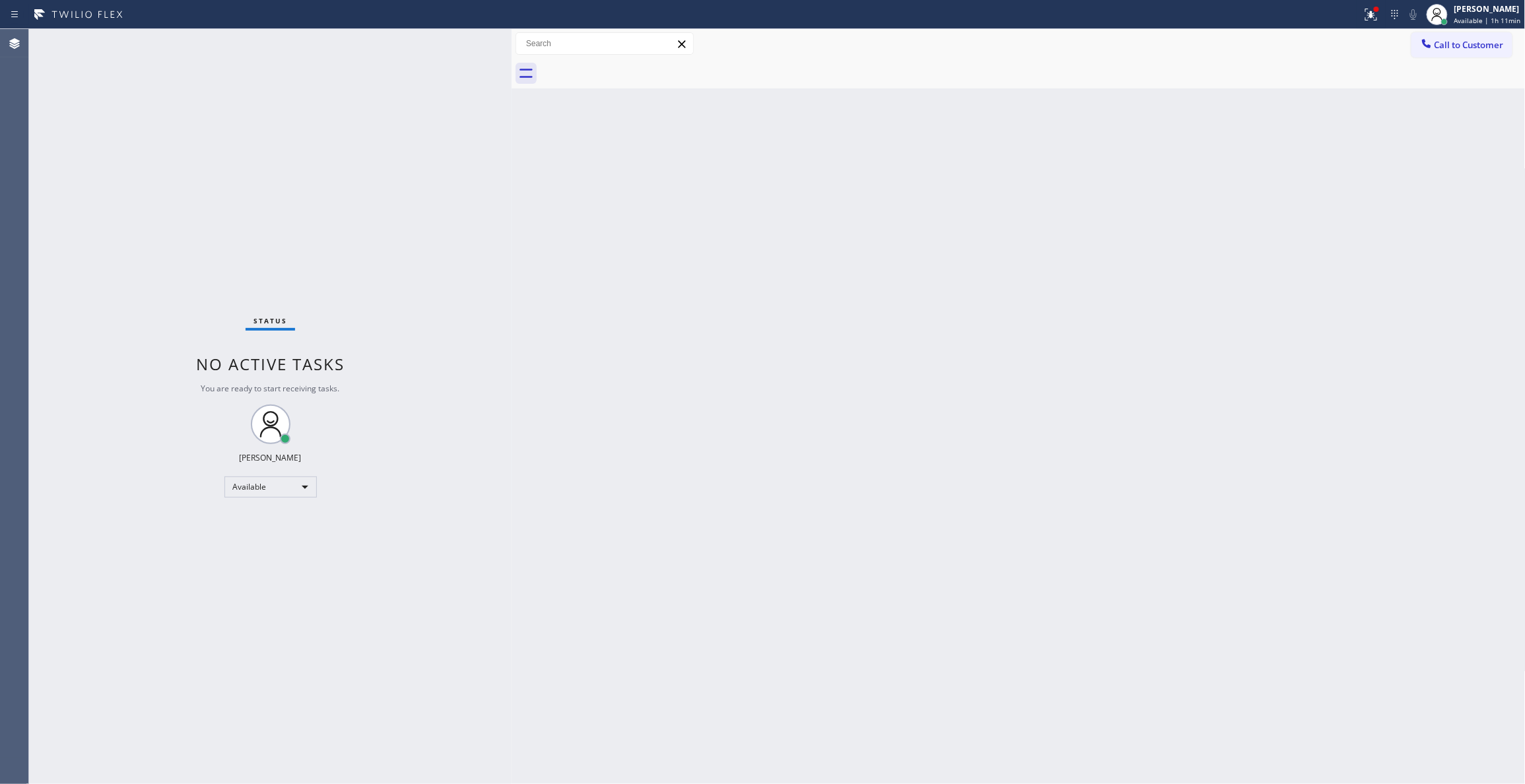
click at [591, 78] on div at bounding box center [1033, 73] width 985 height 29
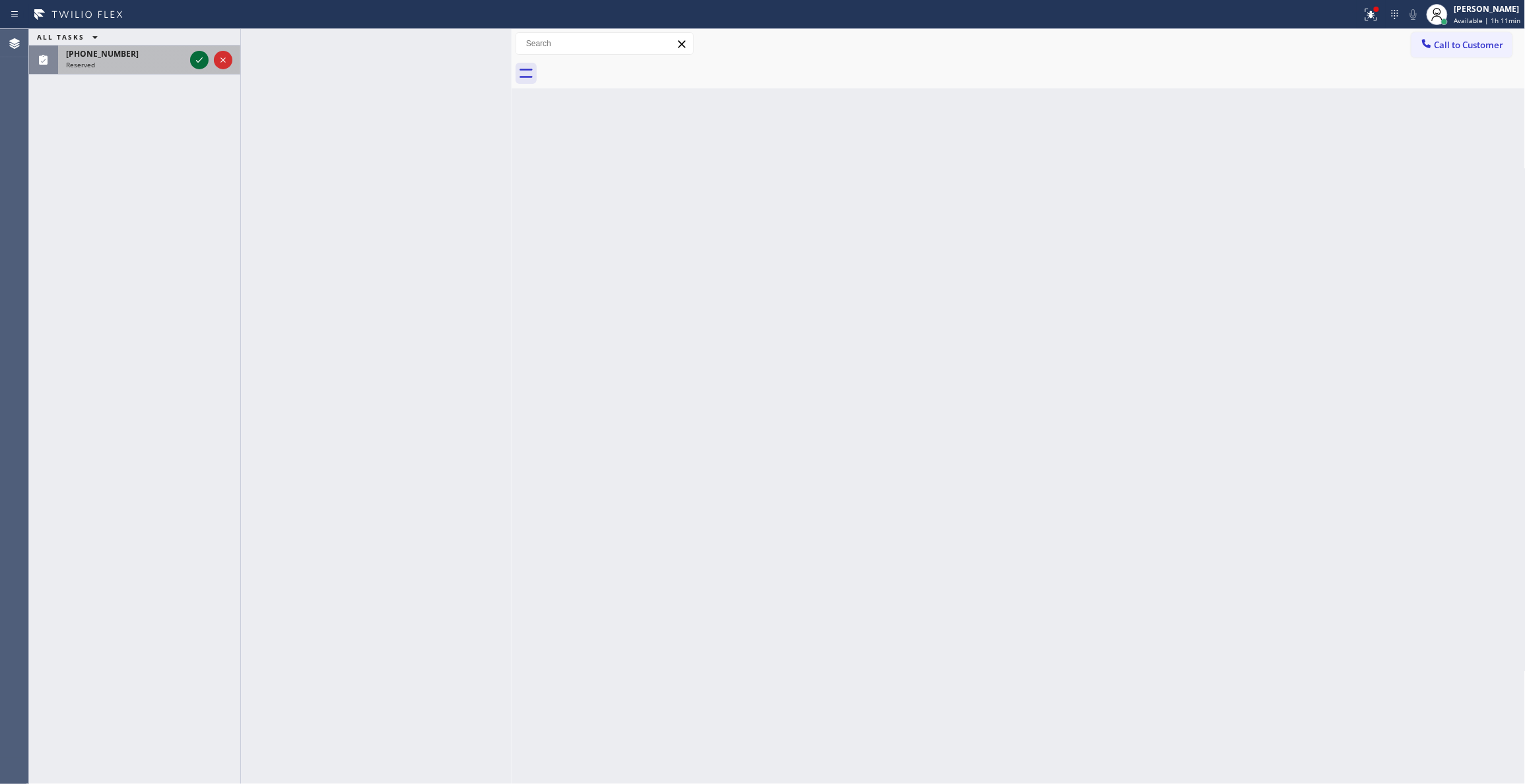
click at [201, 55] on icon at bounding box center [199, 60] width 16 height 16
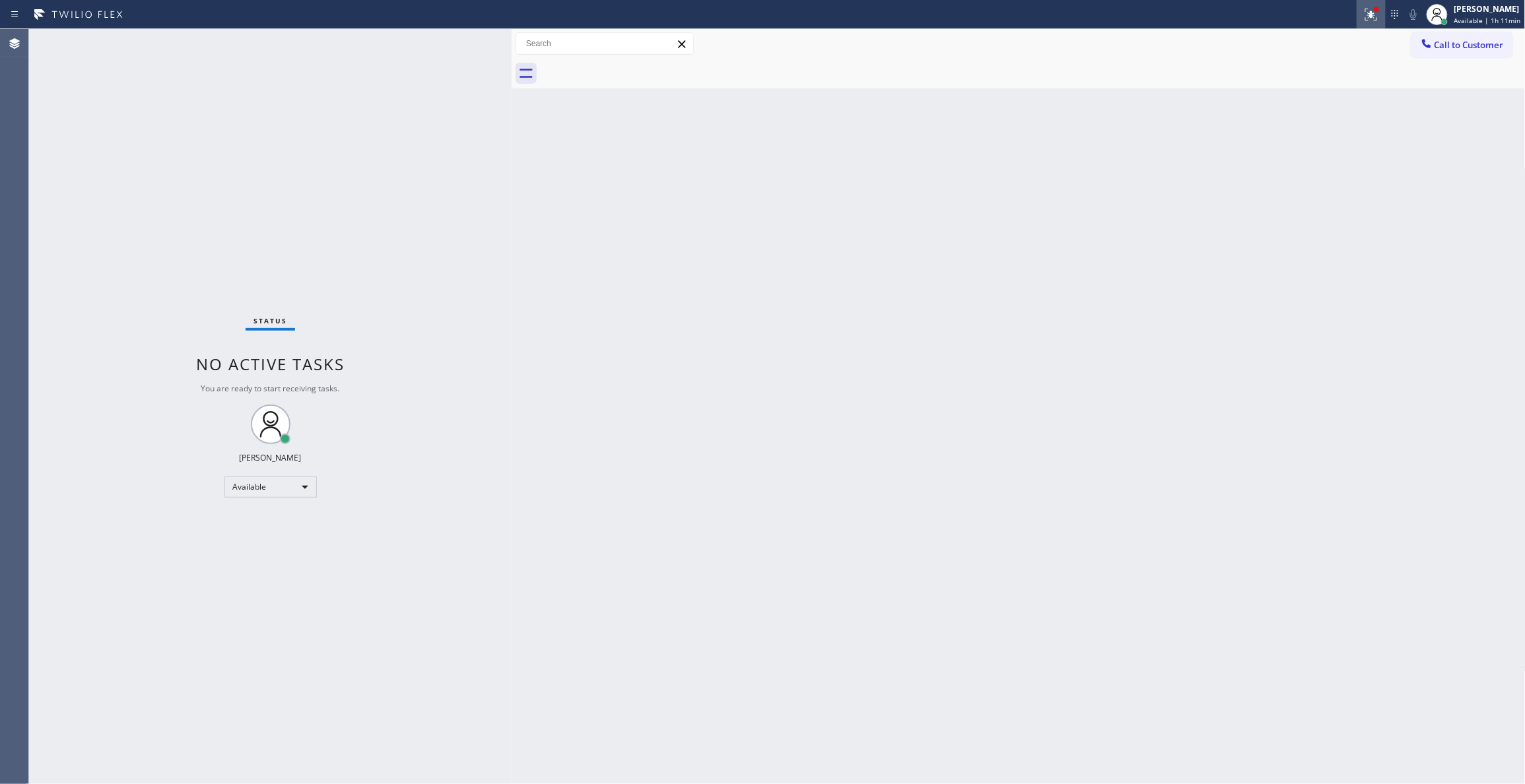
click at [1363, 17] on icon at bounding box center [1371, 14] width 16 height 16
click at [1224, 171] on button "Clear issues" at bounding box center [1286, 172] width 154 height 18
click at [1472, 42] on span "Call to Customer" at bounding box center [1469, 45] width 69 height 11
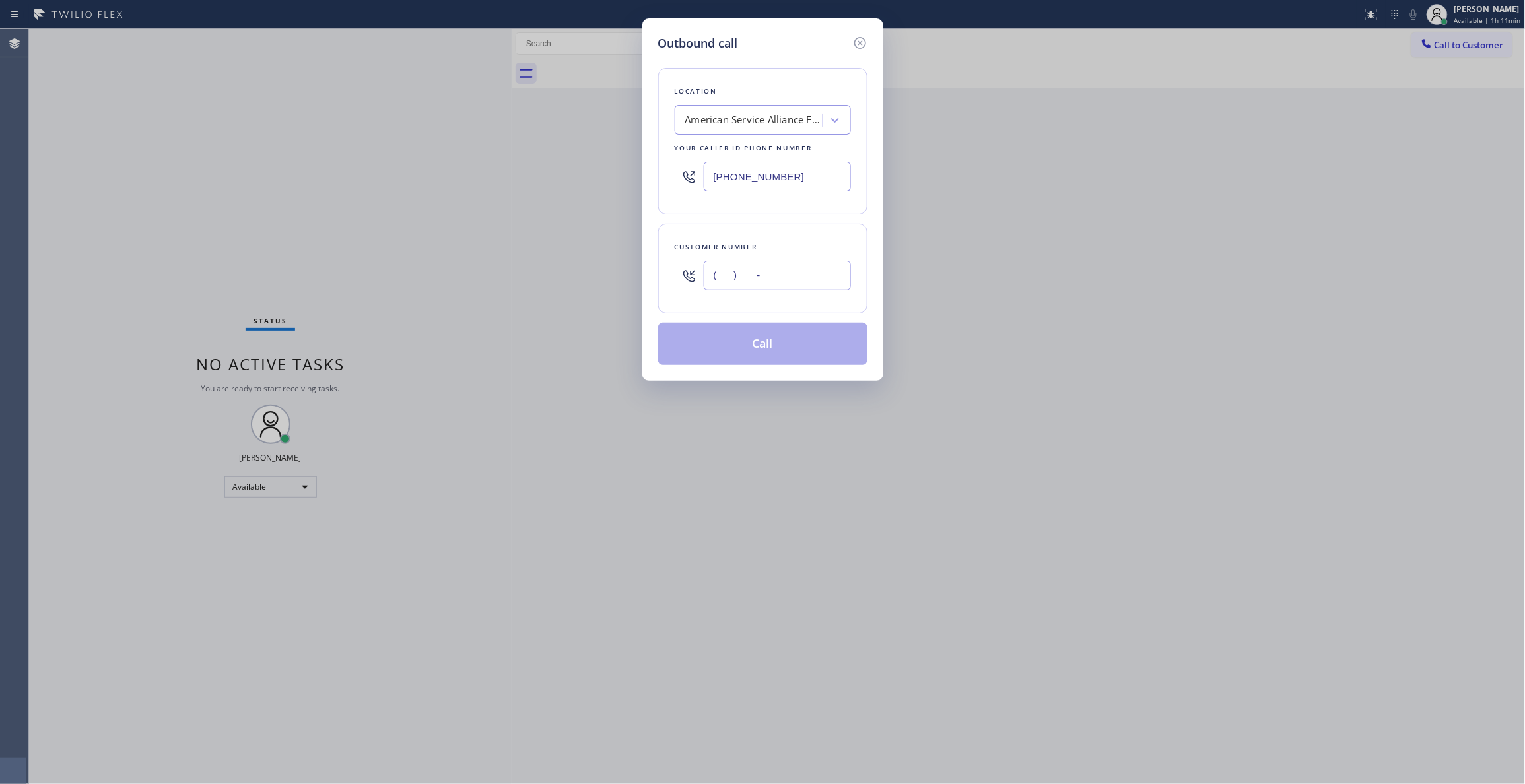
click at [759, 274] on input "(___) ___-____" at bounding box center [777, 275] width 148 height 29
paste input "408) 217-2115"
type input "[PHONE_NUMBER]"
click at [735, 345] on button "Call" at bounding box center [762, 343] width 209 height 42
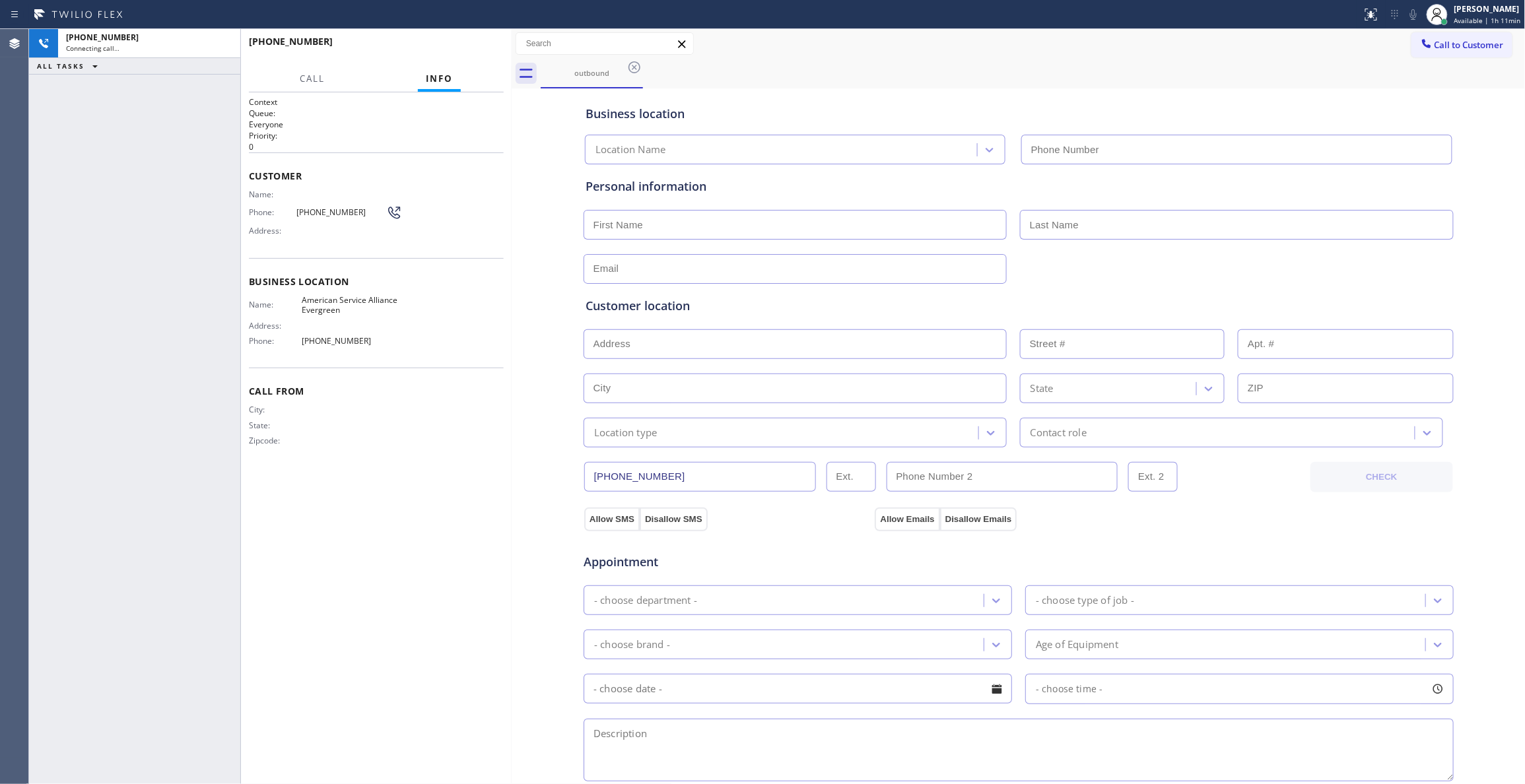
type input "[PHONE_NUMBER]"
click at [223, 48] on icon at bounding box center [223, 43] width 16 height 16
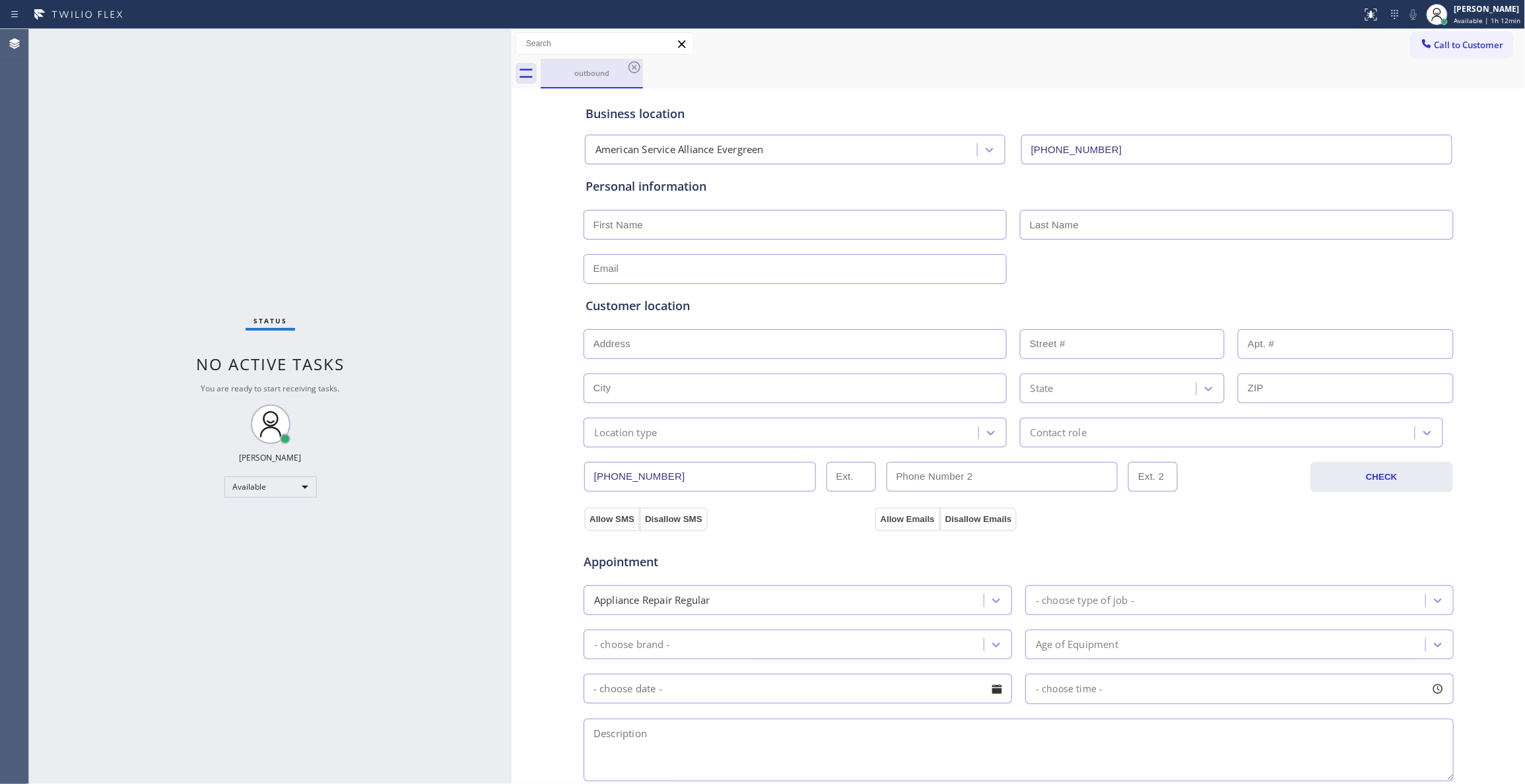
click at [624, 74] on div "outbound" at bounding box center [591, 72] width 100 height 10
drag, startPoint x: 630, startPoint y: 69, endPoint x: 644, endPoint y: 69, distance: 14.0
click at [631, 69] on icon at bounding box center [634, 67] width 16 height 16
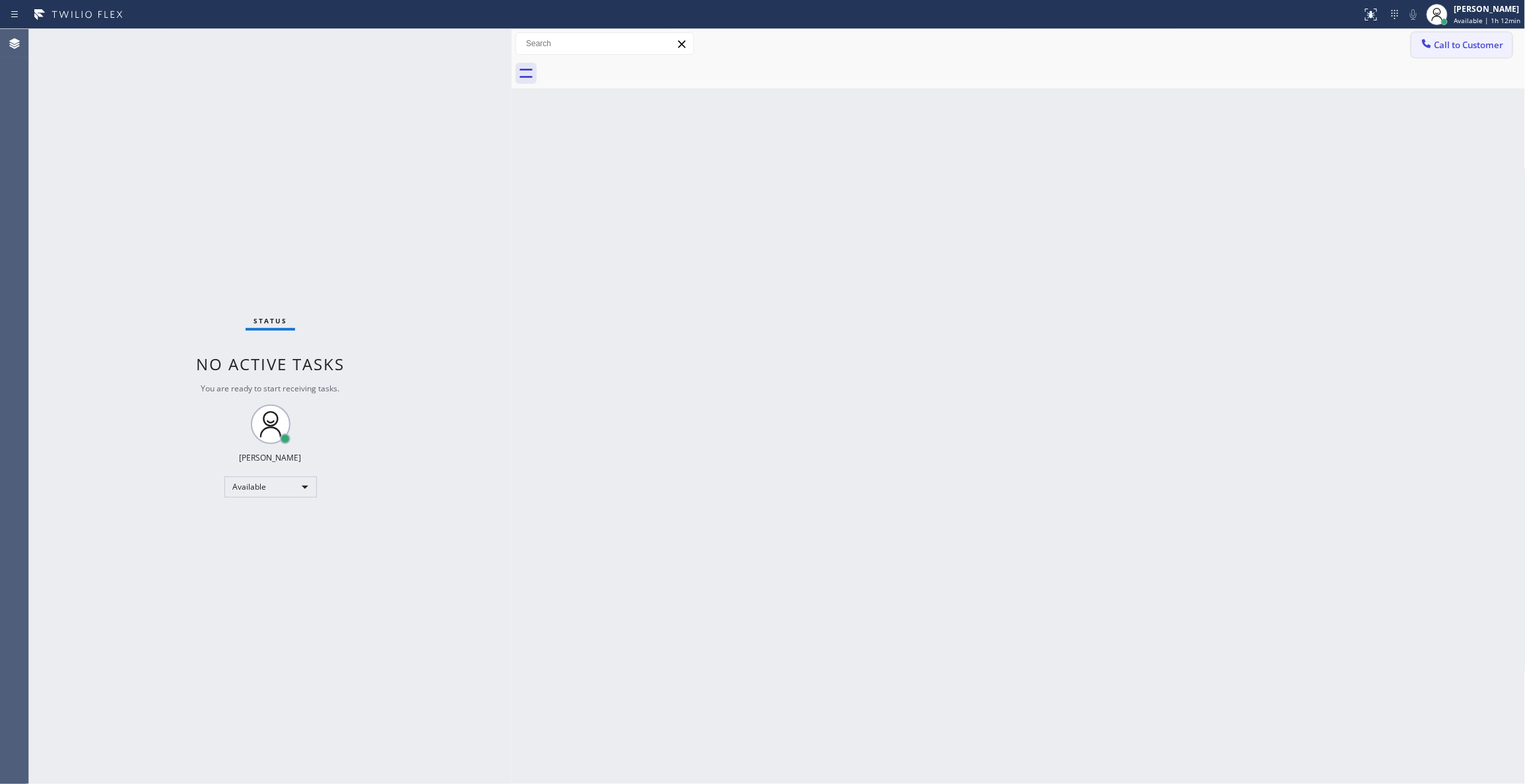
click at [1456, 49] on span "Call to Customer" at bounding box center [1469, 45] width 69 height 11
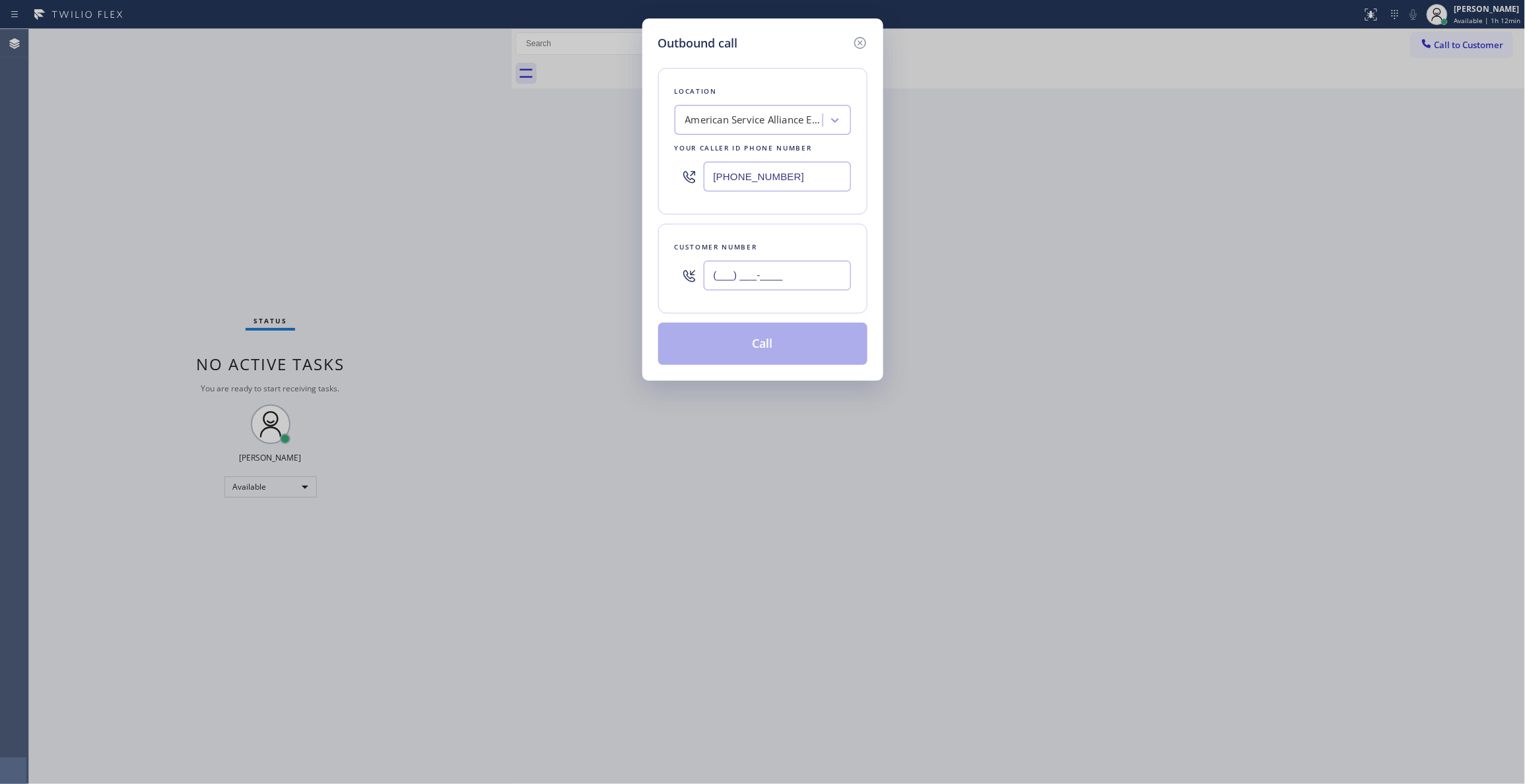
click at [768, 268] on input "(___) ___-____" at bounding box center [777, 275] width 148 height 29
paste input "408) 217-2115"
type input "[PHONE_NUMBER]"
click at [751, 346] on button "Call" at bounding box center [762, 343] width 209 height 42
click at [802, 349] on button "Call" at bounding box center [762, 343] width 209 height 42
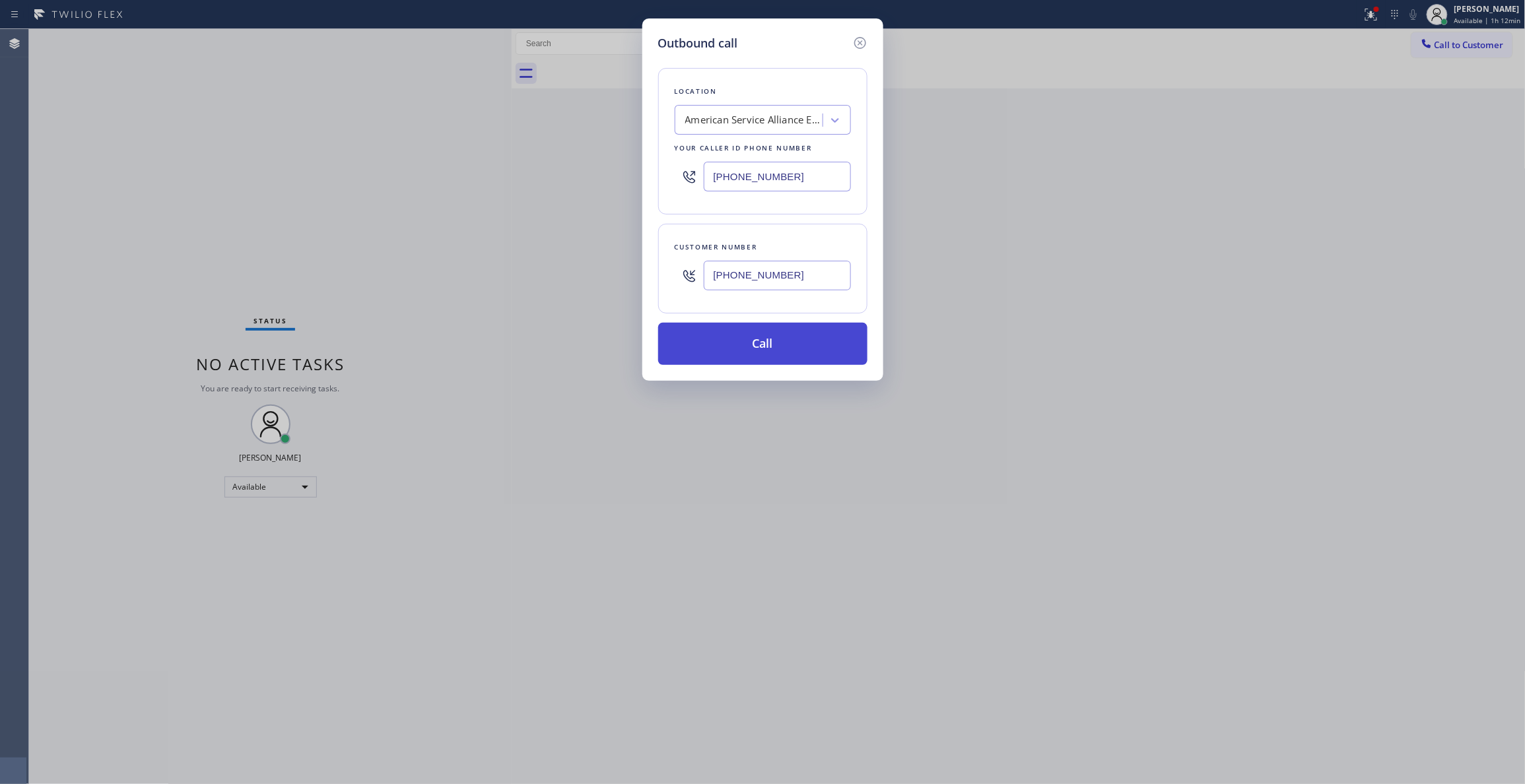
click at [758, 348] on button "Call" at bounding box center [762, 343] width 209 height 42
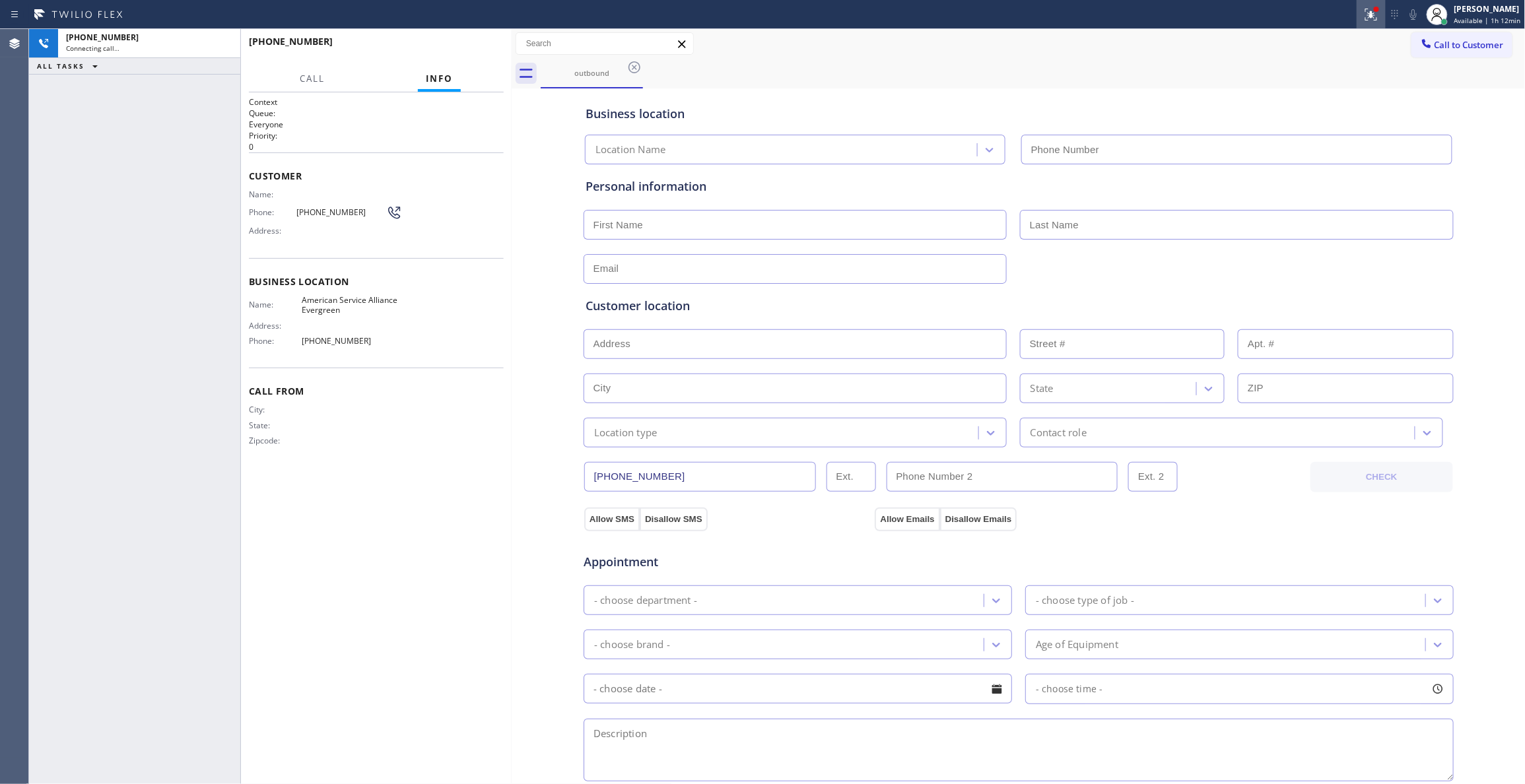
click at [1363, 18] on icon at bounding box center [1371, 14] width 16 height 16
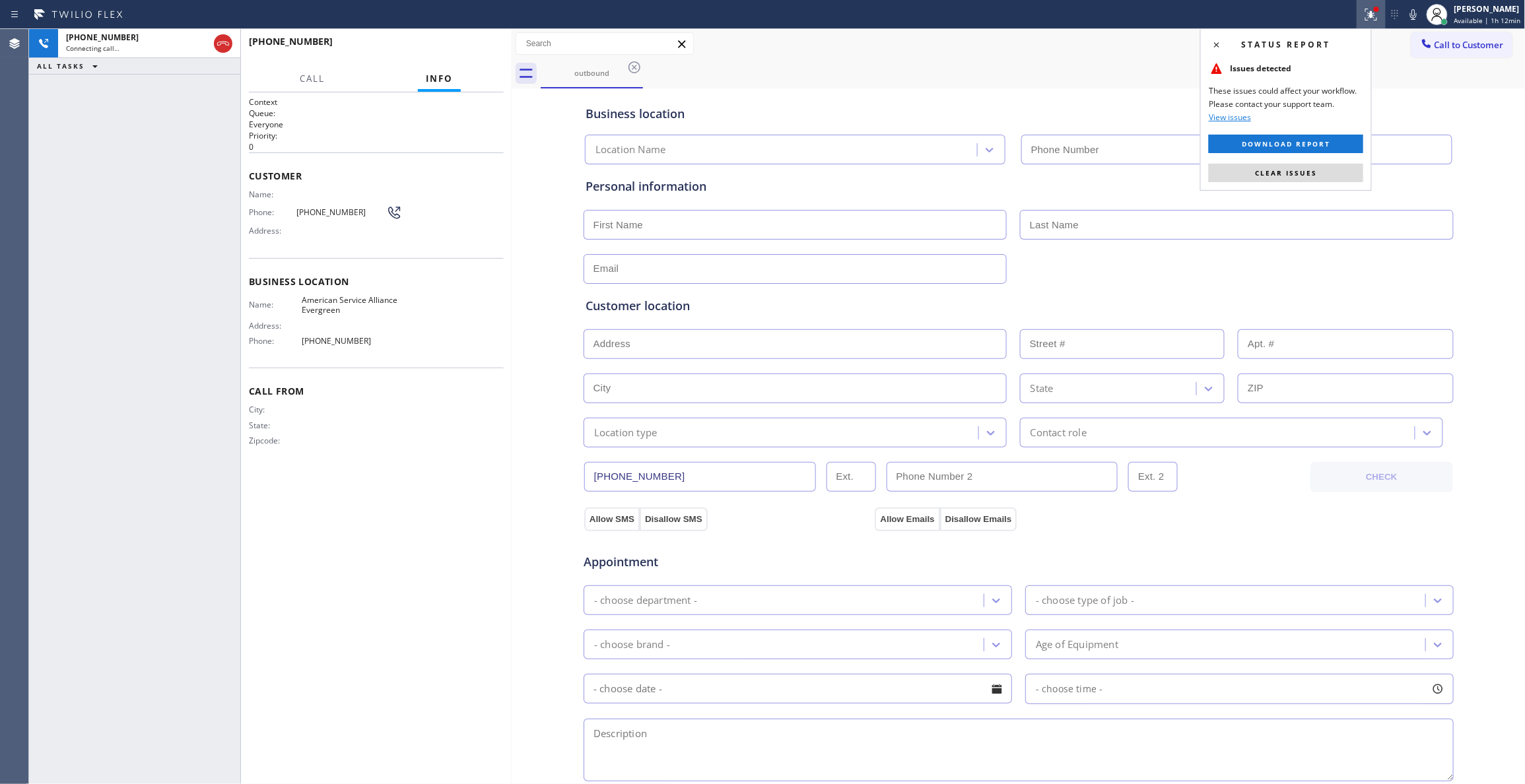
type input "[PHONE_NUMBER]"
click at [1289, 177] on span "Clear issues" at bounding box center [1285, 173] width 62 height 10
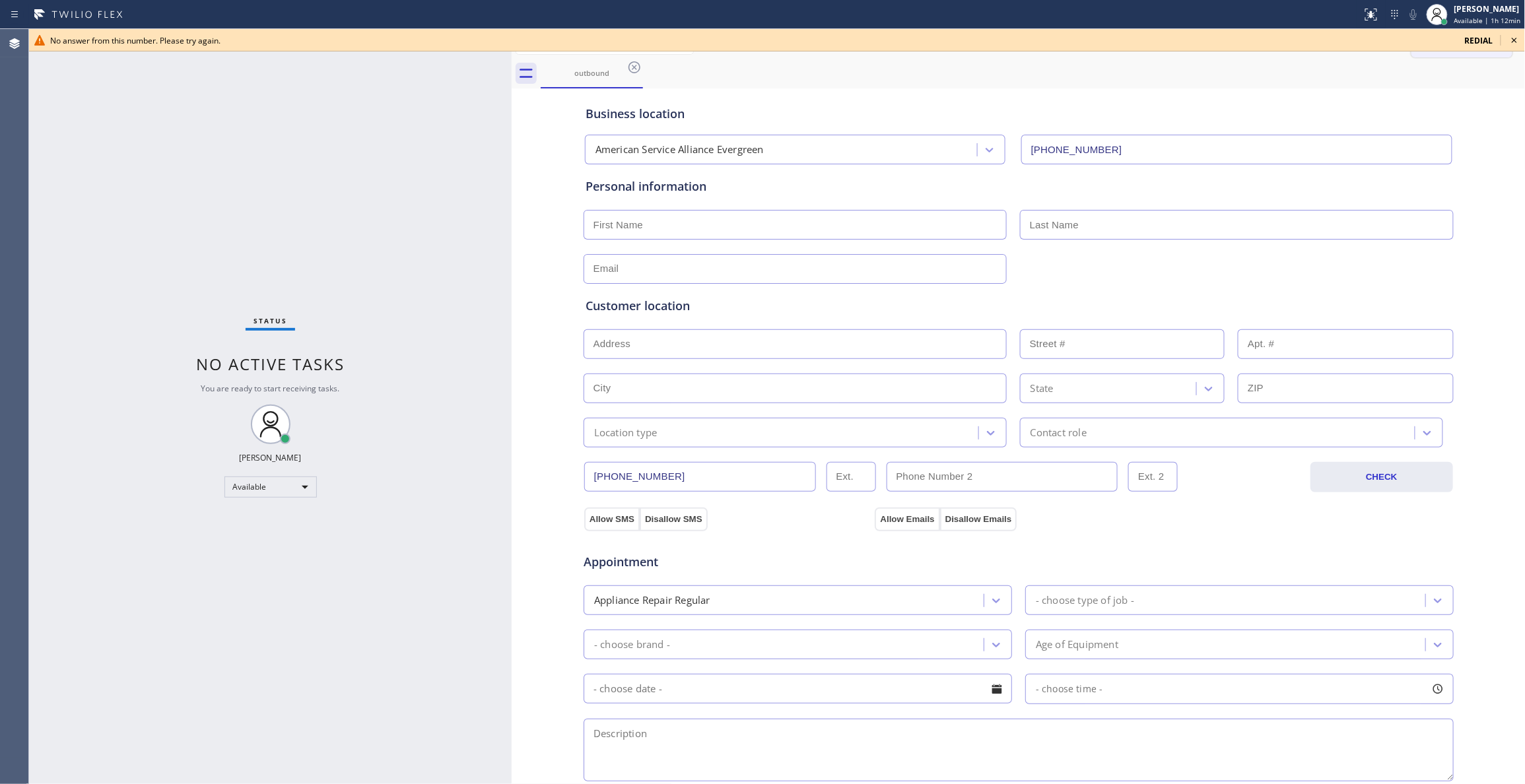
drag, startPoint x: 1516, startPoint y: 38, endPoint x: 1397, endPoint y: 45, distance: 119.2
click at [1516, 38] on icon at bounding box center [1514, 40] width 16 height 16
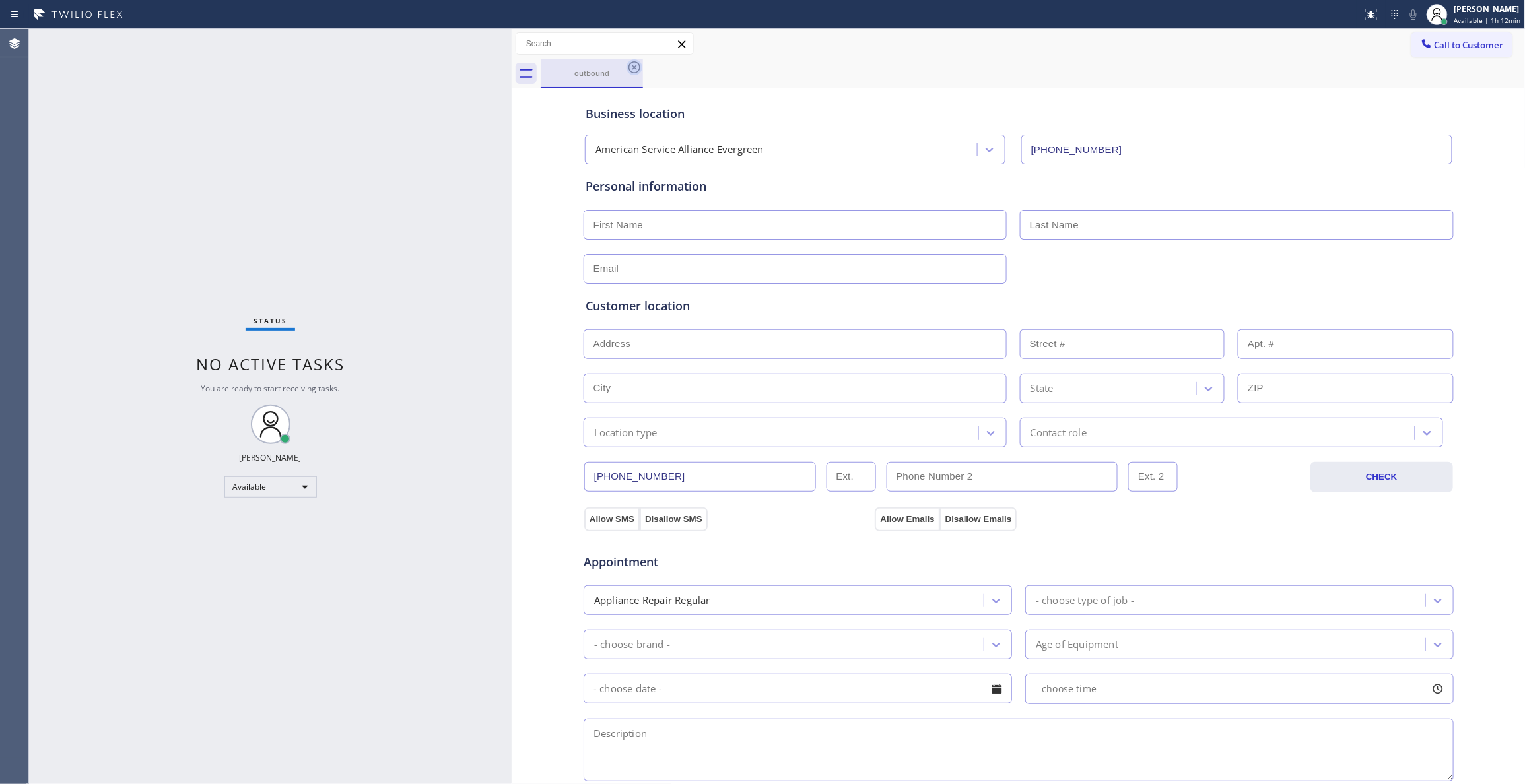
click at [632, 71] on icon at bounding box center [634, 67] width 16 height 16
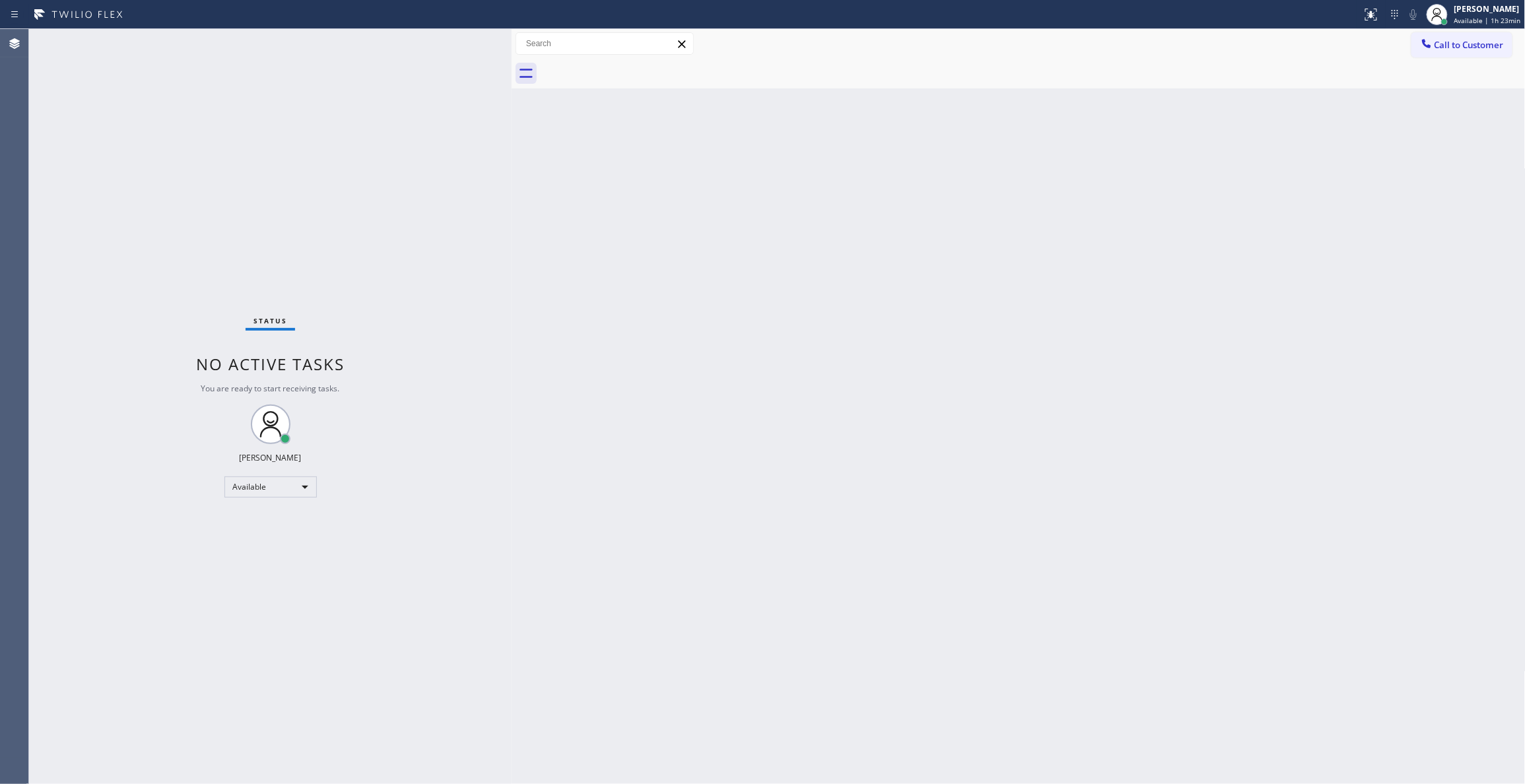
drag, startPoint x: 233, startPoint y: 135, endPoint x: 761, endPoint y: 96, distance: 529.4
click at [233, 135] on div "Status No active tasks You are ready to start receiving tasks. [PERSON_NAME] Av…" at bounding box center [270, 406] width 483 height 755
click at [1490, 43] on span "Call to Customer" at bounding box center [1469, 45] width 69 height 11
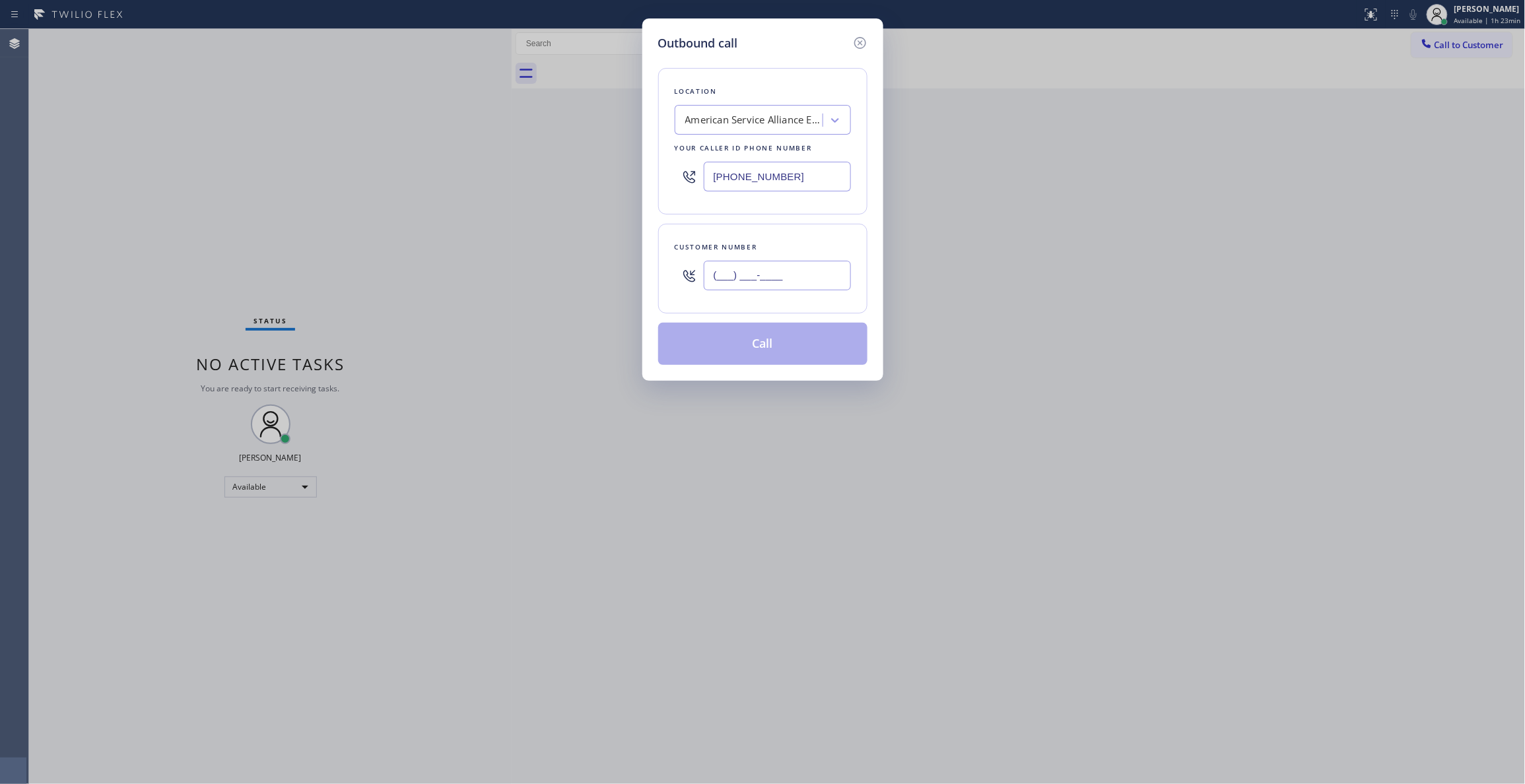
click at [745, 270] on input "(___) ___-____" at bounding box center [777, 275] width 148 height 29
paste input "406) 299-4196"
type input "[PHONE_NUMBER]"
drag, startPoint x: 820, startPoint y: 178, endPoint x: 197, endPoint y: 188, distance: 623.1
click at [154, 174] on div "Outbound call Location American Service Alliance Evergreen Your caller id phone…" at bounding box center [762, 392] width 1525 height 784
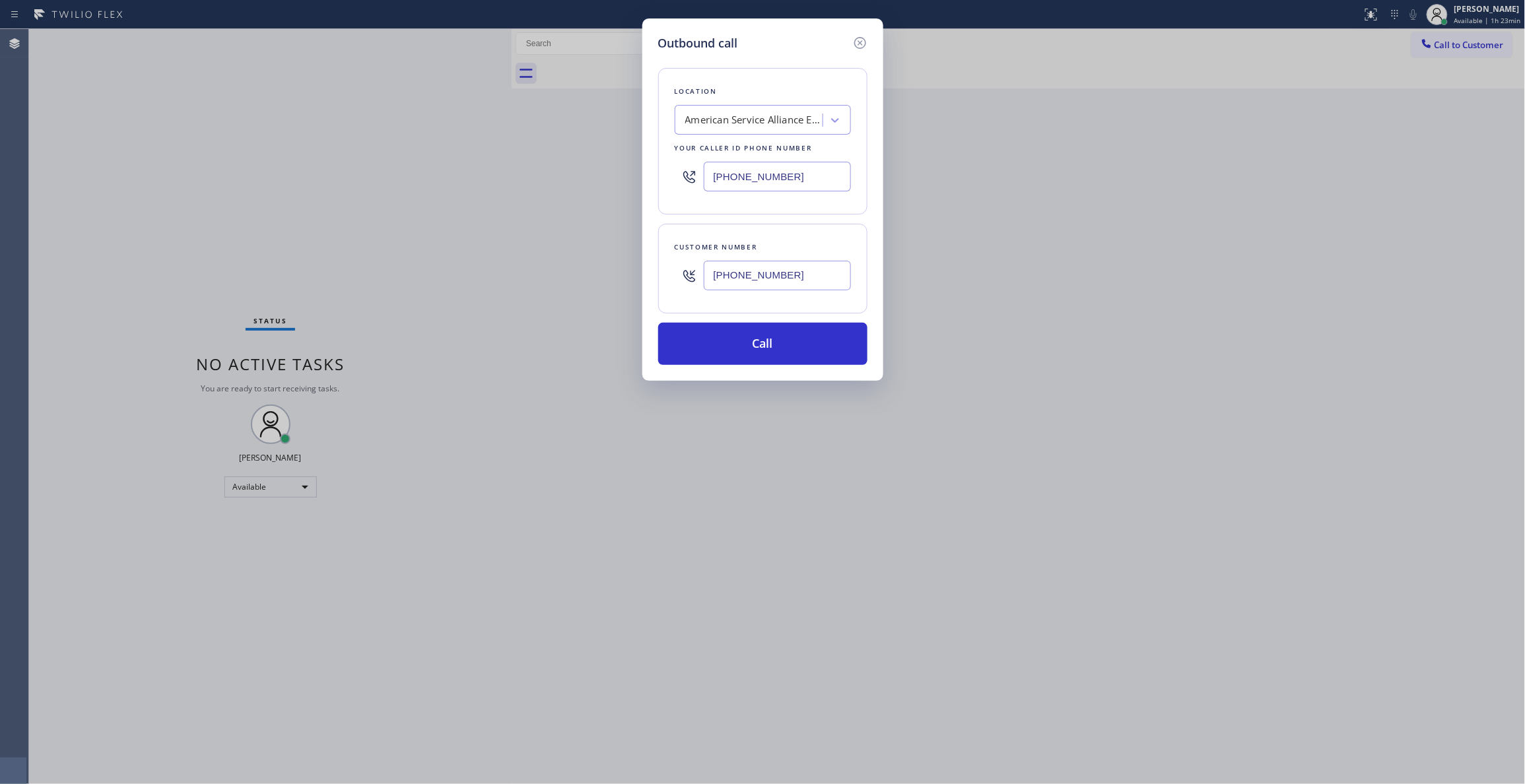
paste input "877) 361-1109"
type input "[PHONE_NUMBER]"
drag, startPoint x: 832, startPoint y: 280, endPoint x: 608, endPoint y: 268, distance: 224.3
click at [608, 268] on div "Outbound call Location Local HVAC Expert Your caller id phone number [PHONE_NUM…" at bounding box center [762, 392] width 1525 height 784
click at [777, 346] on button "Call" at bounding box center [762, 343] width 209 height 42
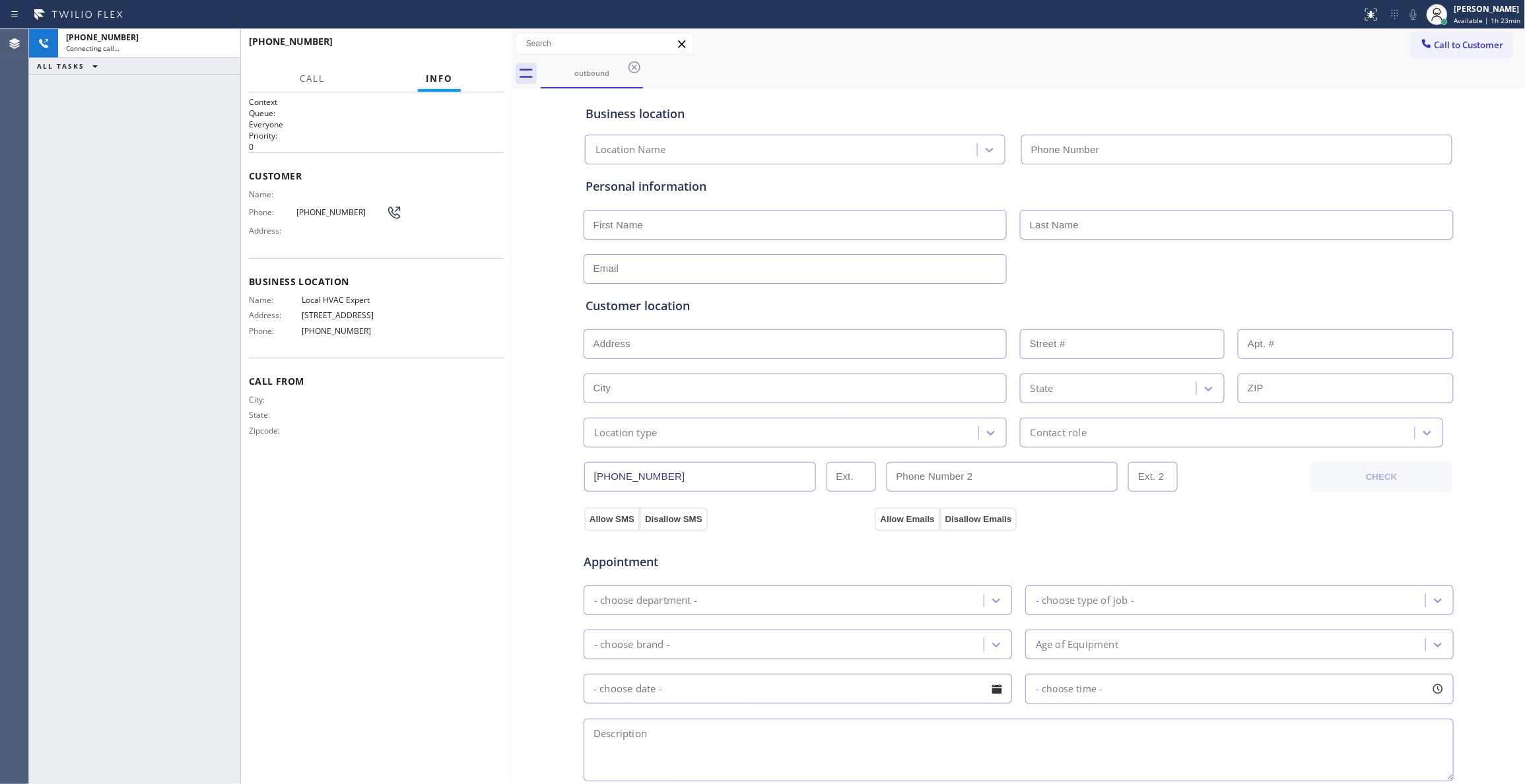
type input "[PHONE_NUMBER]"
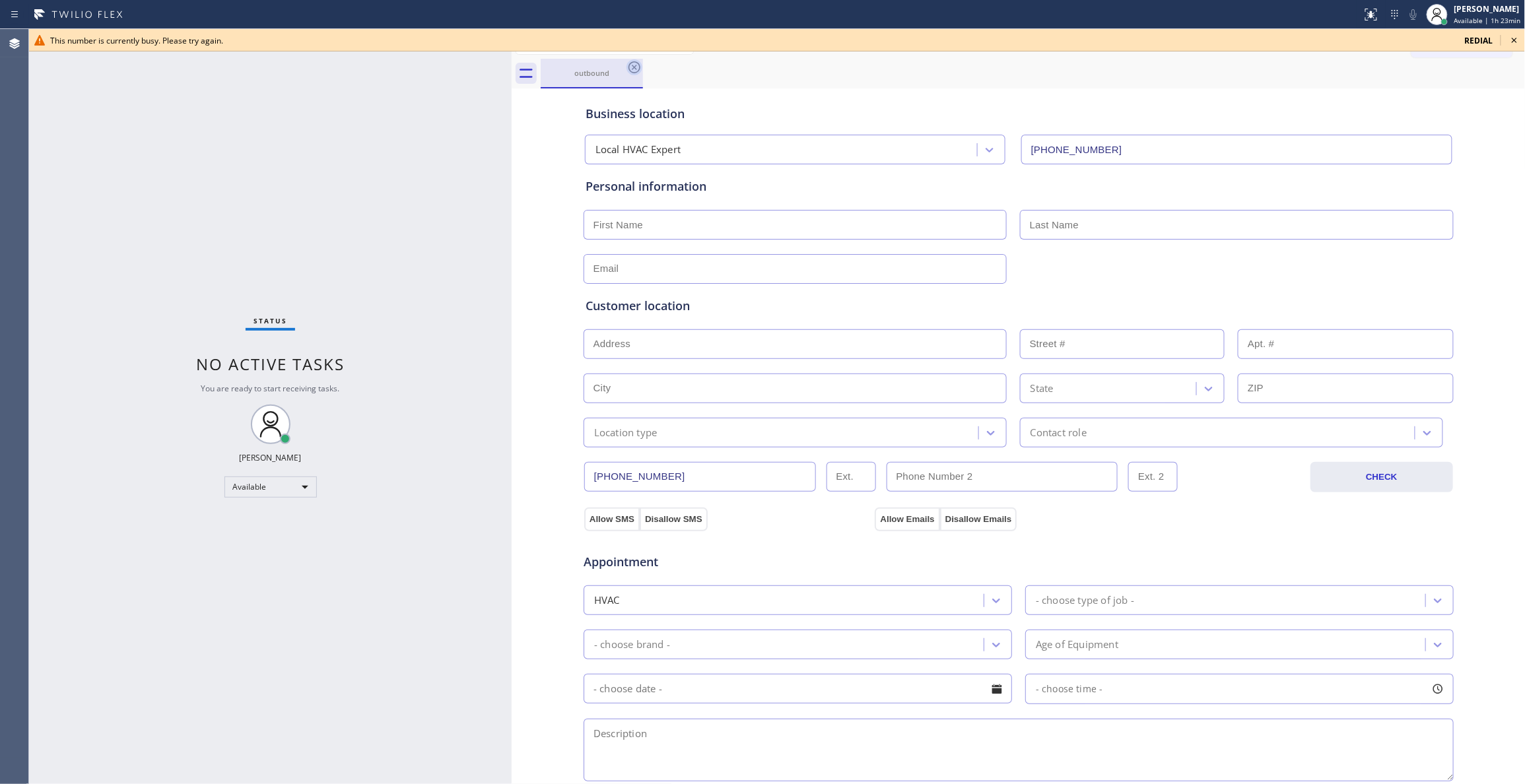
click at [630, 61] on icon at bounding box center [634, 67] width 16 height 16
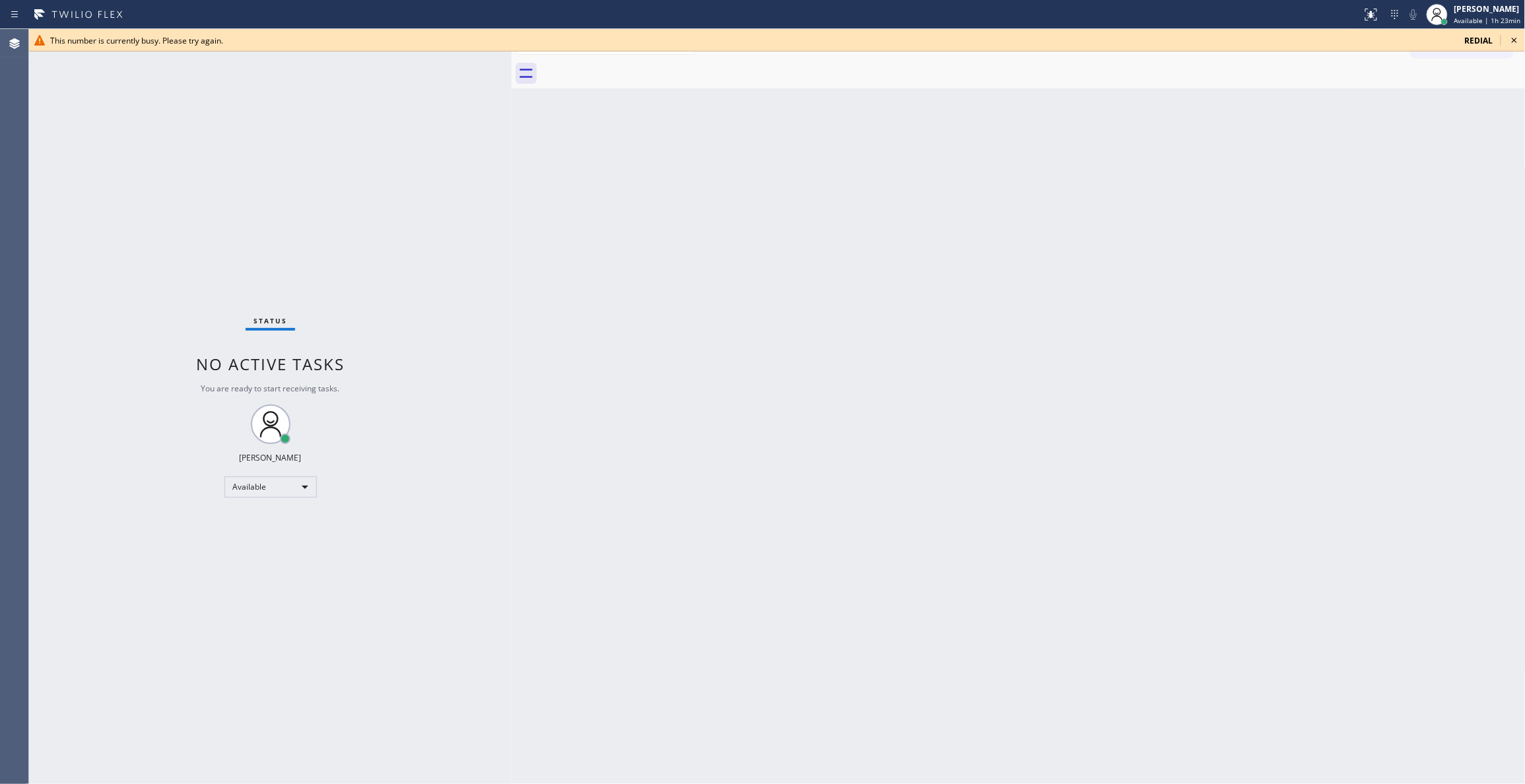
click at [1512, 38] on icon at bounding box center [1514, 40] width 16 height 16
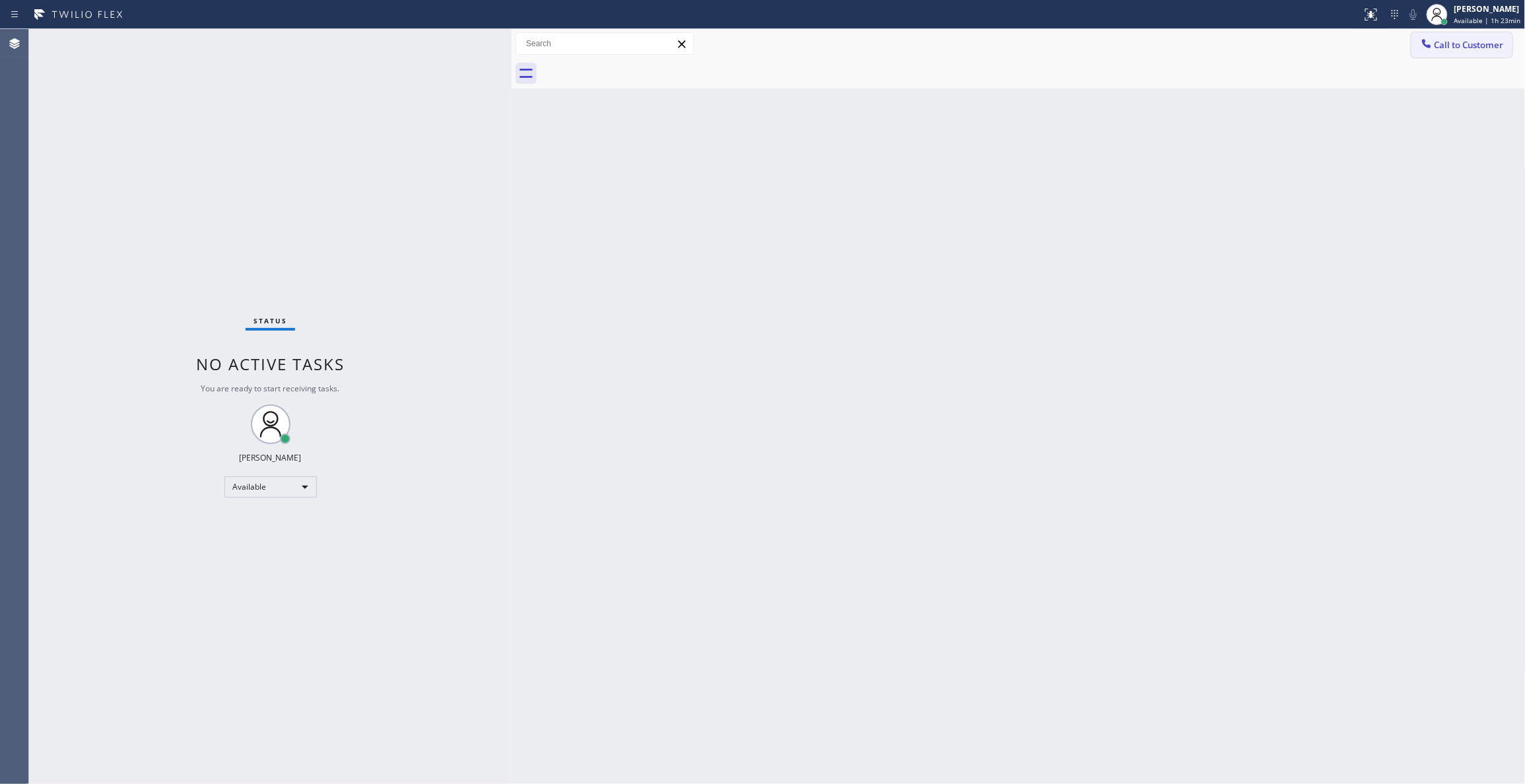
click at [1501, 41] on span "Call to Customer" at bounding box center [1469, 45] width 69 height 11
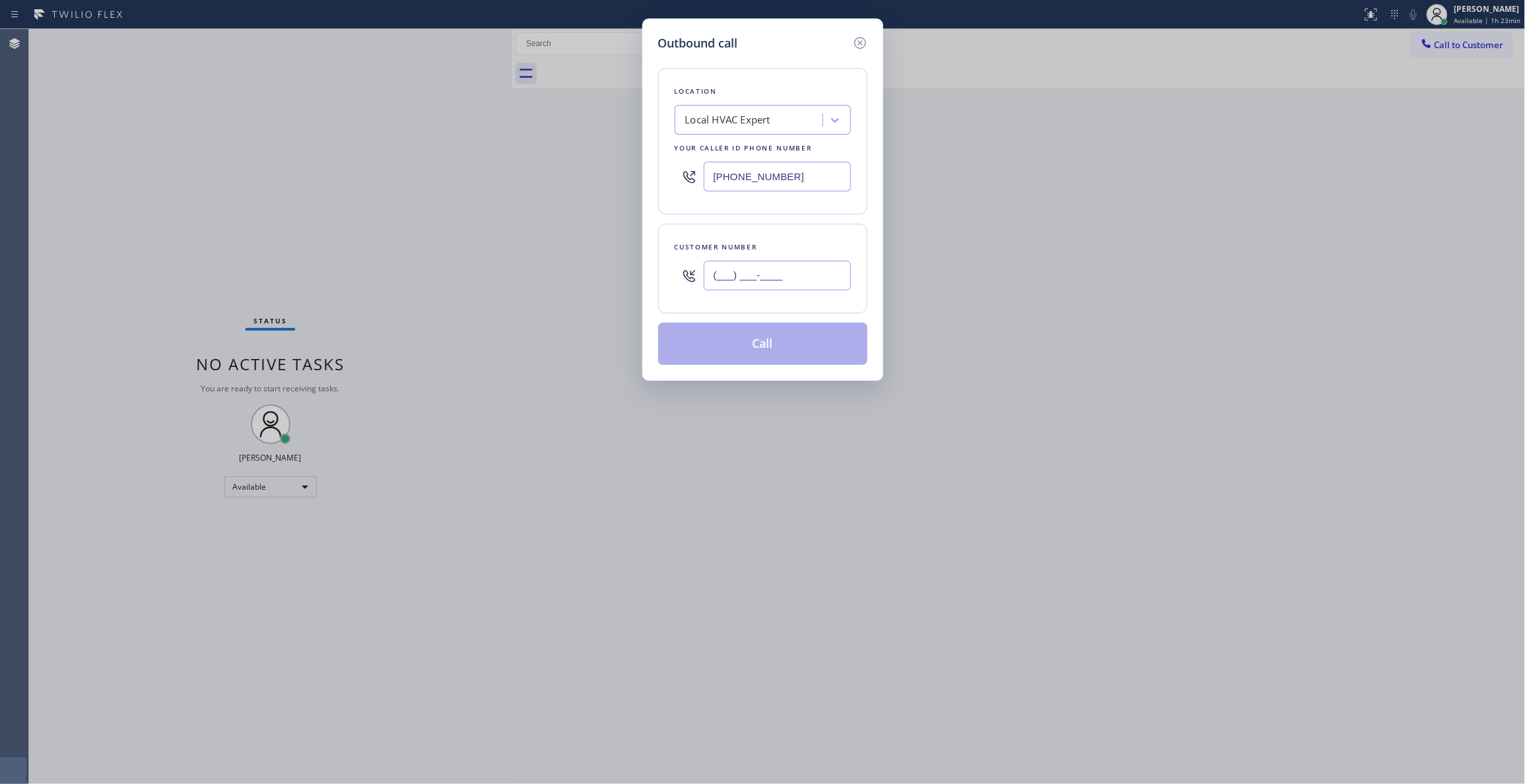
click at [761, 280] on input "(___) ___-____" at bounding box center [777, 275] width 148 height 29
paste input "406) 299-4196"
type input "[PHONE_NUMBER]"
click at [787, 341] on button "Call" at bounding box center [762, 343] width 209 height 42
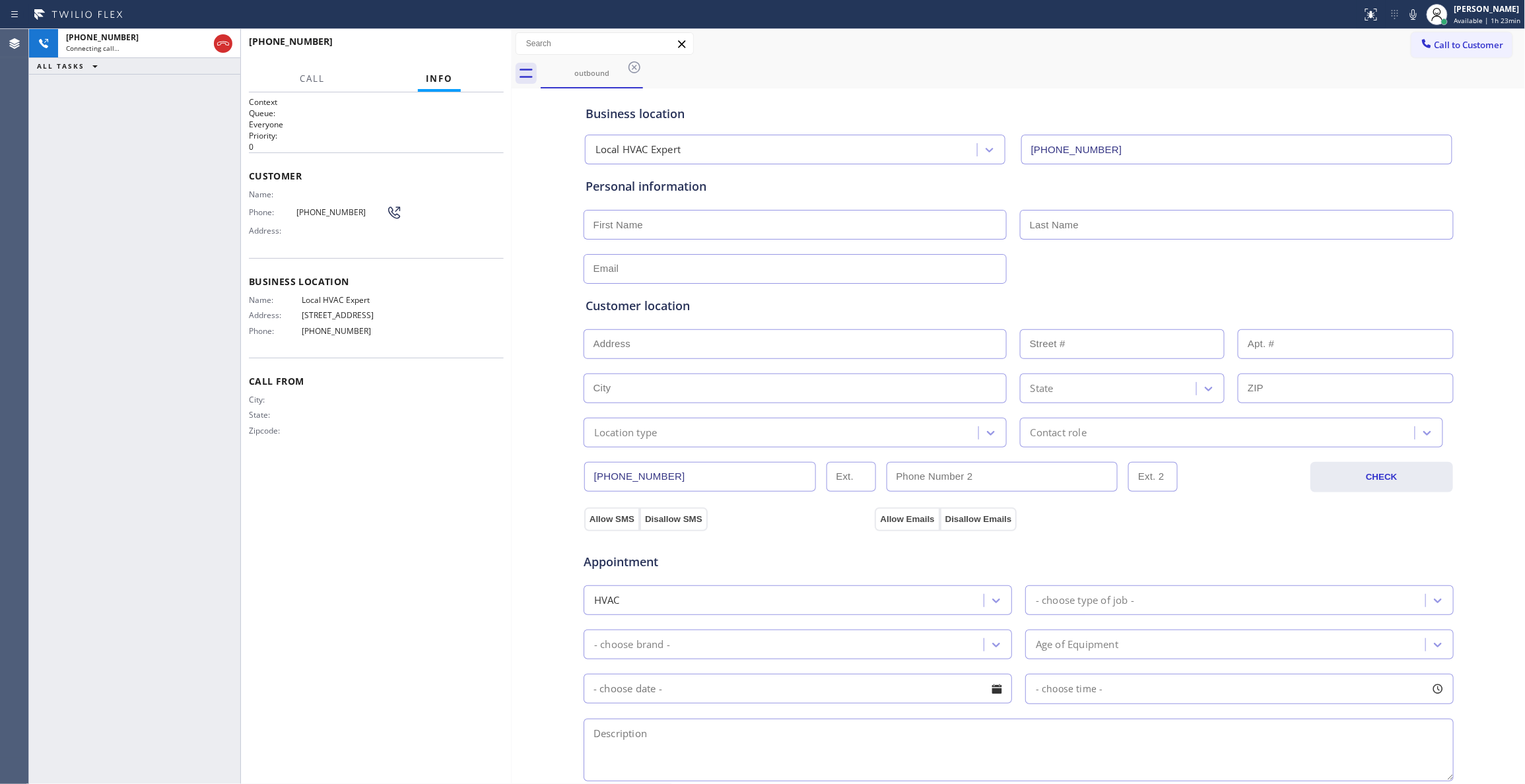
type input "[PHONE_NUMBER]"
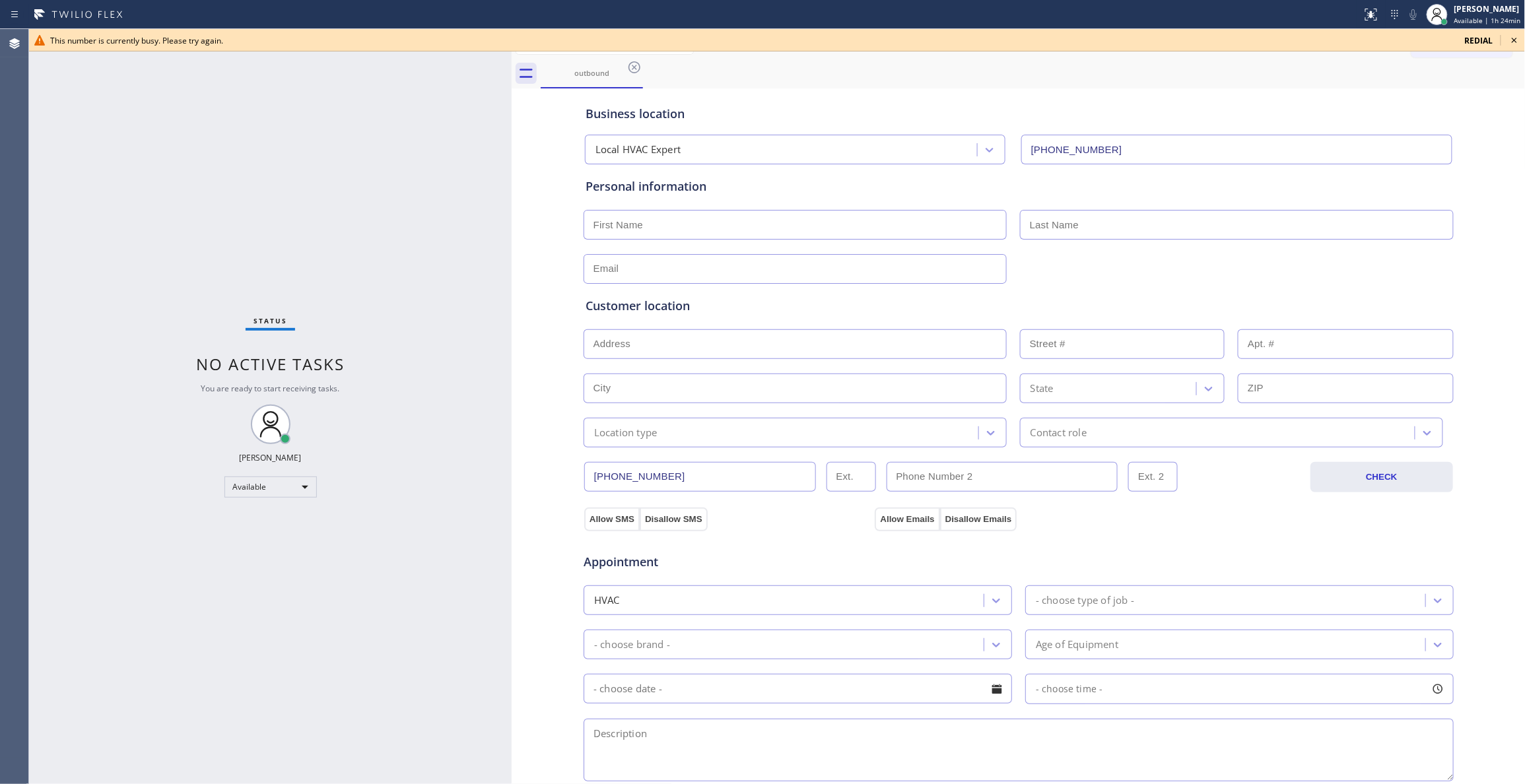
click at [199, 665] on div "Status No active tasks You are ready to start receiving tasks. [PERSON_NAME] Av…" at bounding box center [270, 406] width 483 height 755
click at [1519, 35] on icon at bounding box center [1514, 40] width 16 height 16
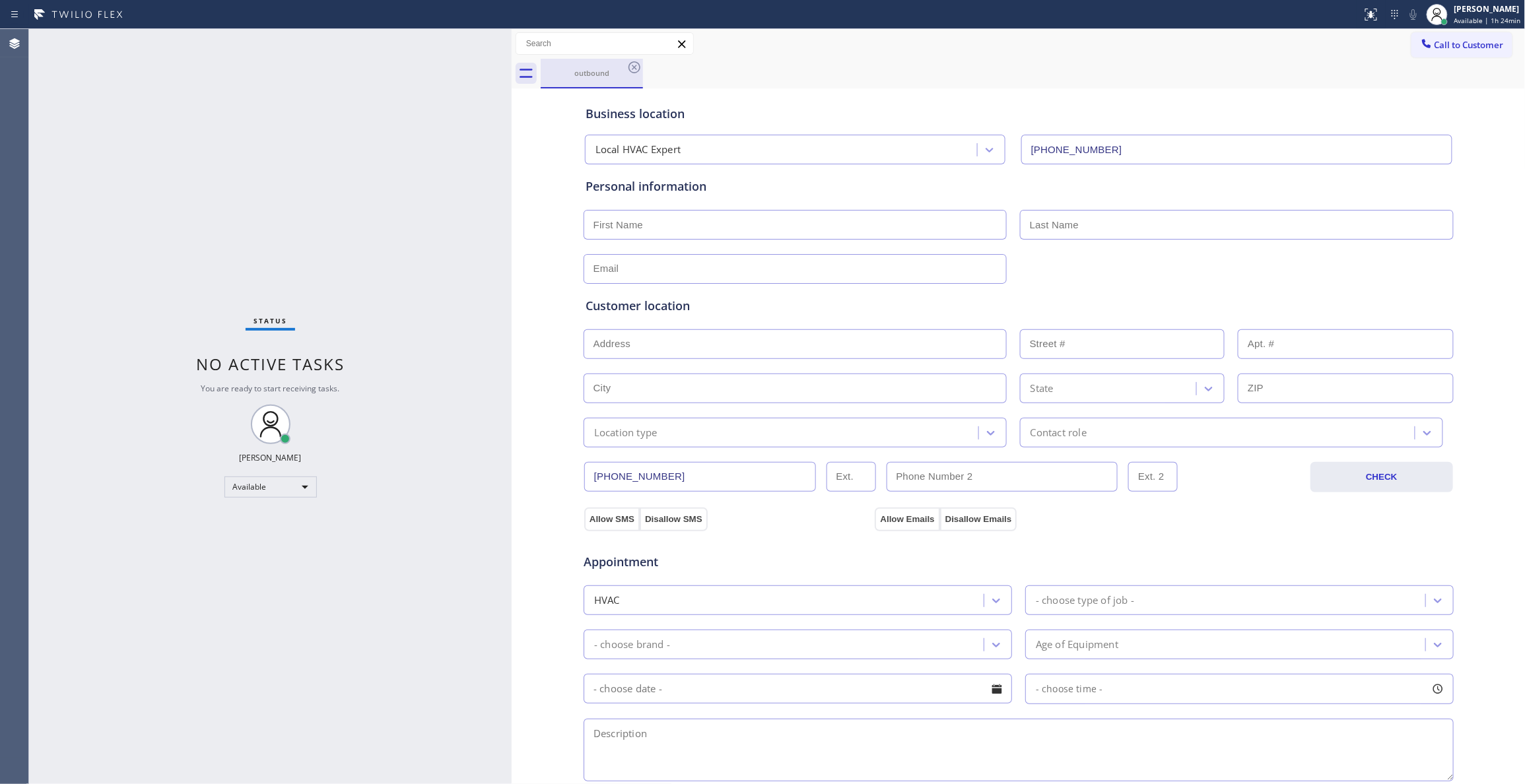
click at [606, 74] on div "outbound" at bounding box center [591, 72] width 100 height 10
click at [426, 206] on div "Status No active tasks You are ready to start receiving tasks. [PERSON_NAME] Av…" at bounding box center [270, 406] width 483 height 755
click at [638, 66] on icon at bounding box center [634, 67] width 16 height 16
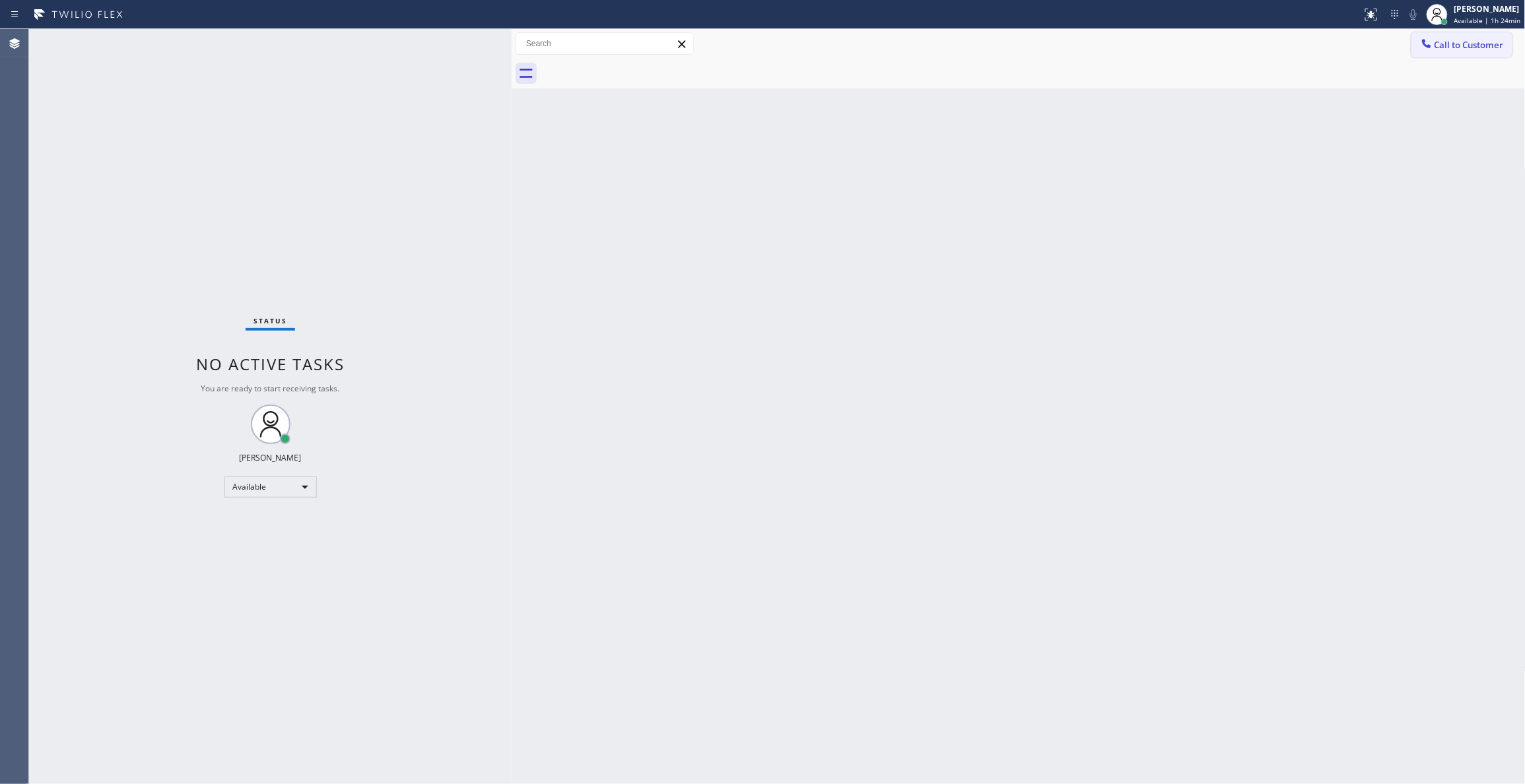
click at [1455, 44] on span "Call to Customer" at bounding box center [1469, 45] width 69 height 11
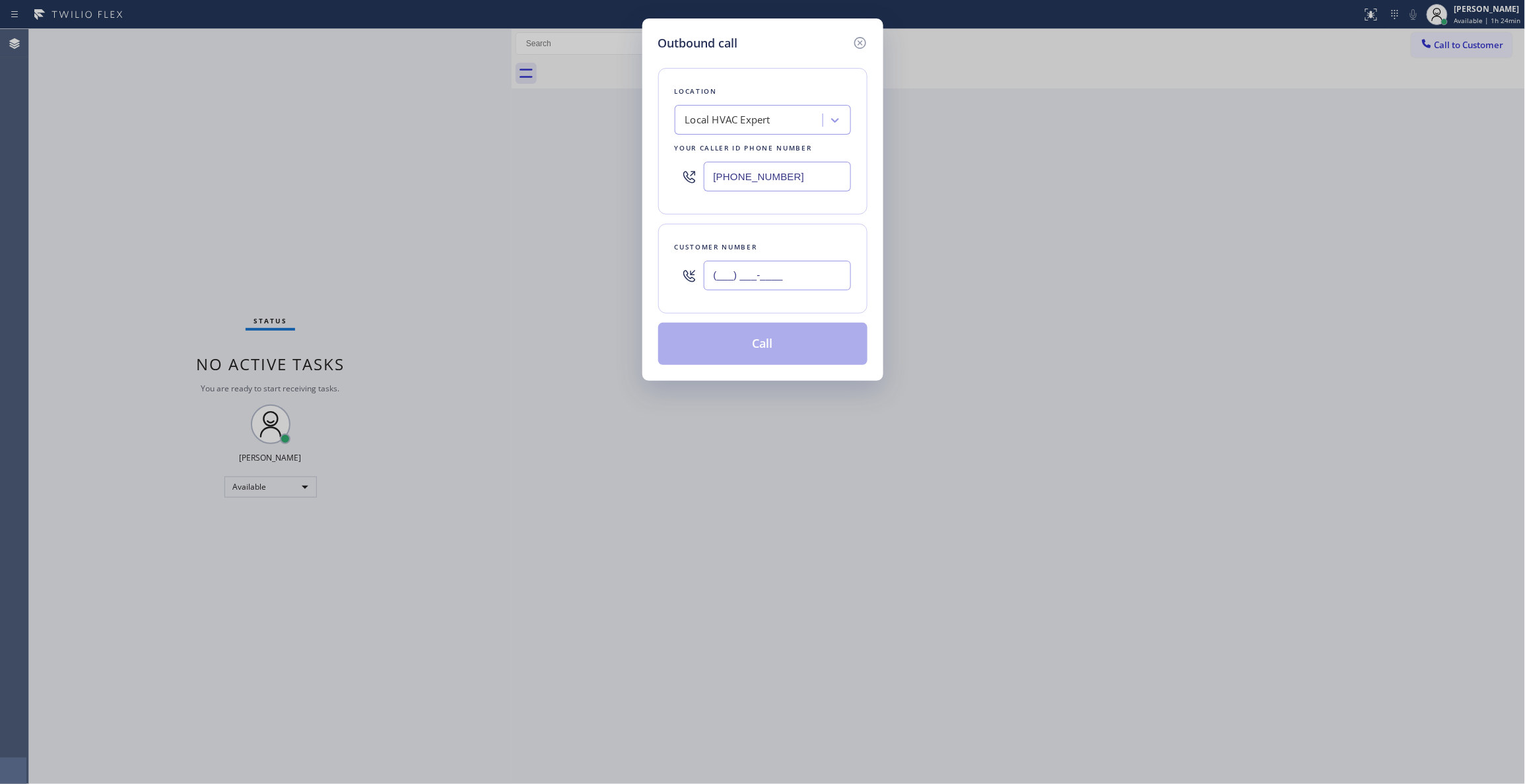
click at [793, 284] on input "(___) ___-____" at bounding box center [777, 275] width 148 height 29
paste input "406) 299-4196"
type input "[PHONE_NUMBER]"
click at [776, 348] on button "Call" at bounding box center [762, 343] width 209 height 42
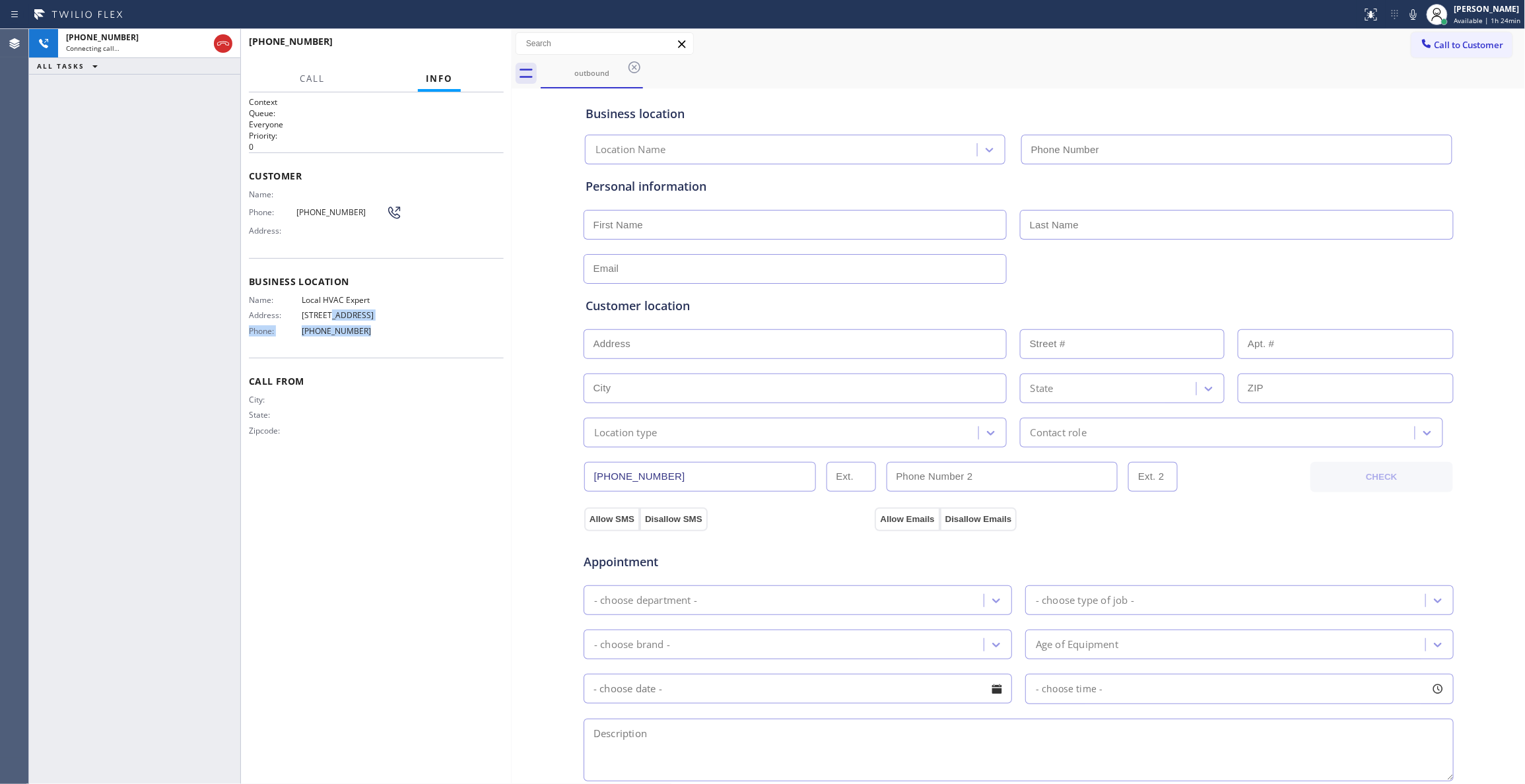
type input "[PHONE_NUMBER]"
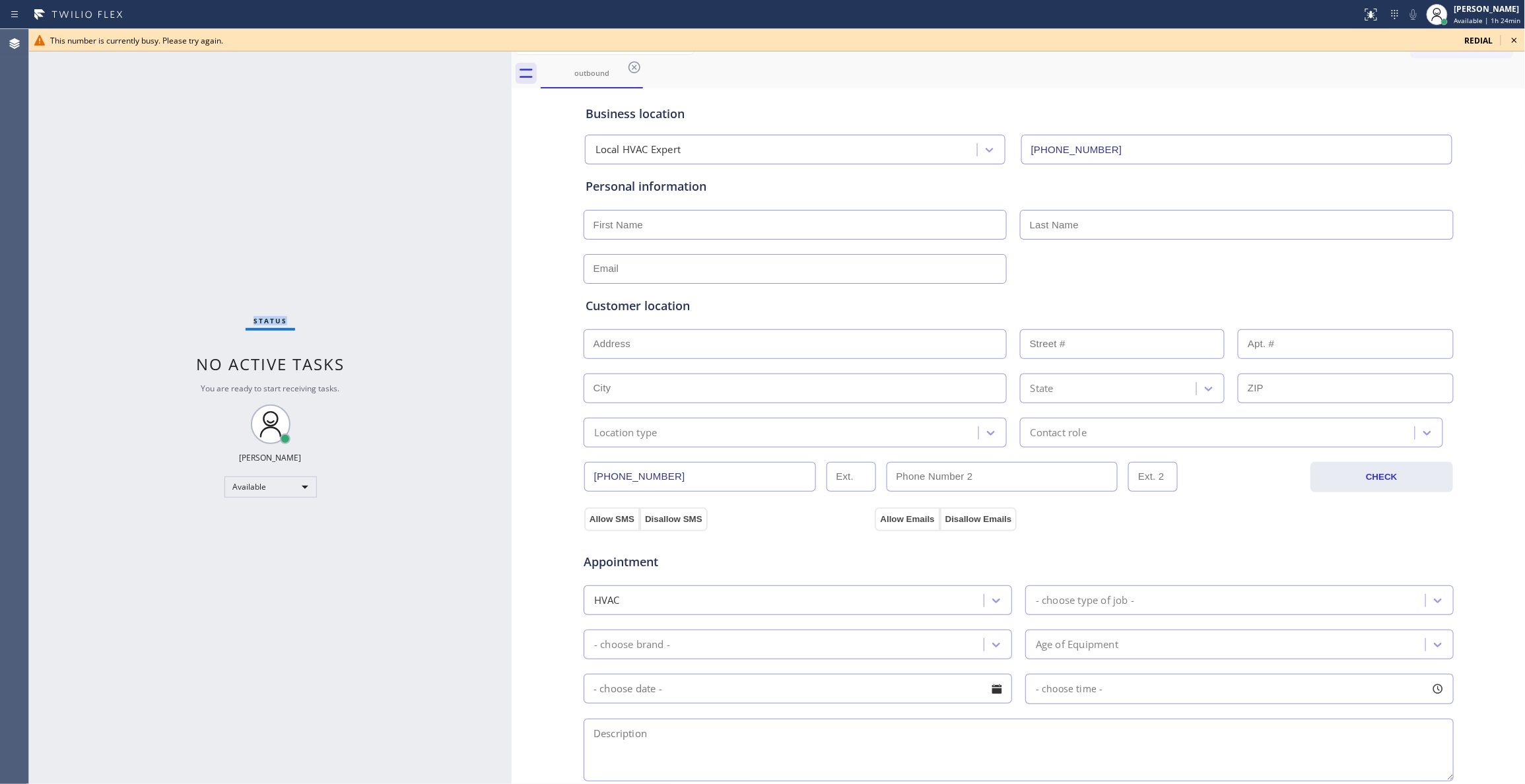
drag, startPoint x: 376, startPoint y: 330, endPoint x: 330, endPoint y: 289, distance: 61.6
click at [636, 64] on icon at bounding box center [634, 67] width 16 height 16
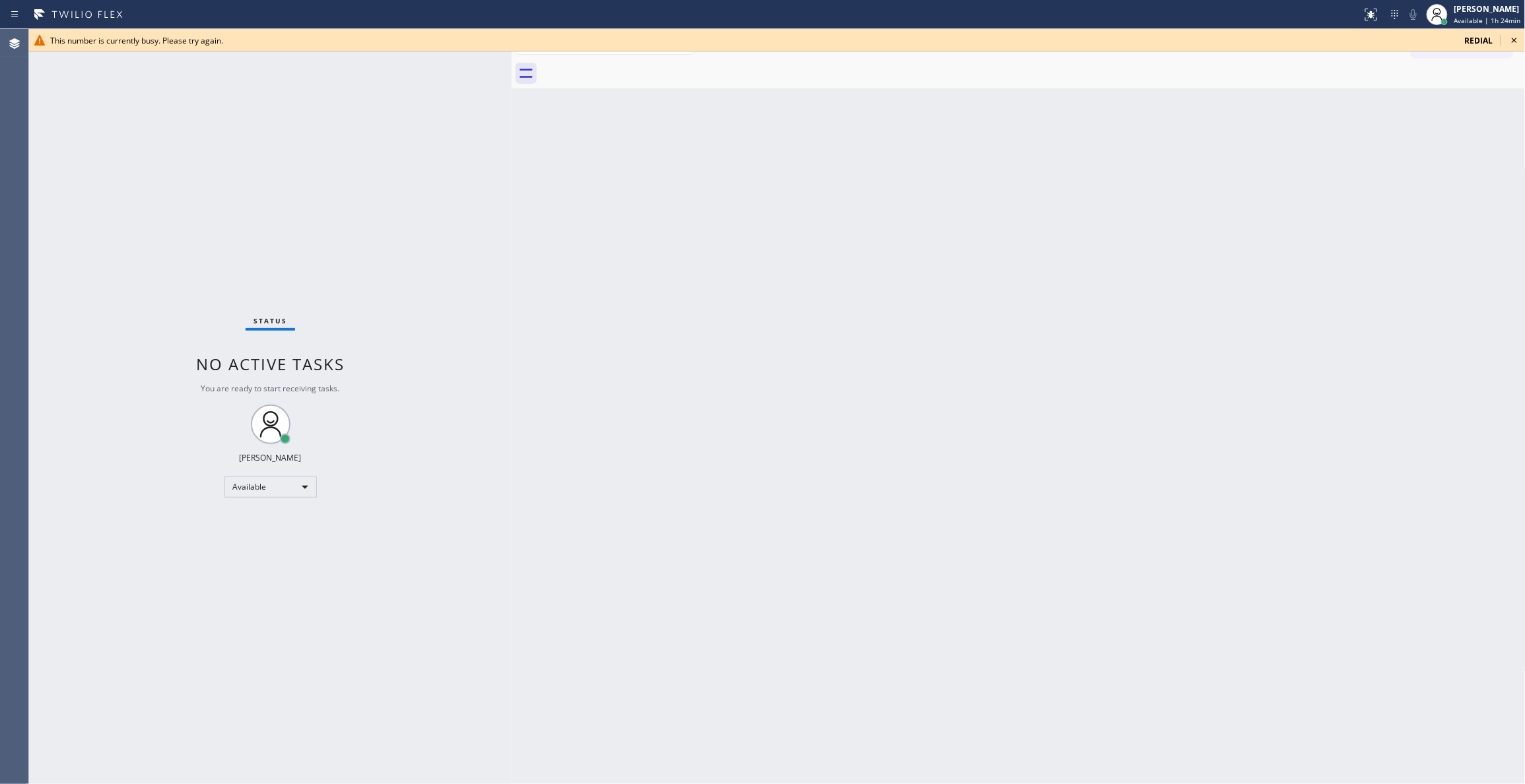
click at [1516, 35] on icon at bounding box center [1514, 40] width 16 height 16
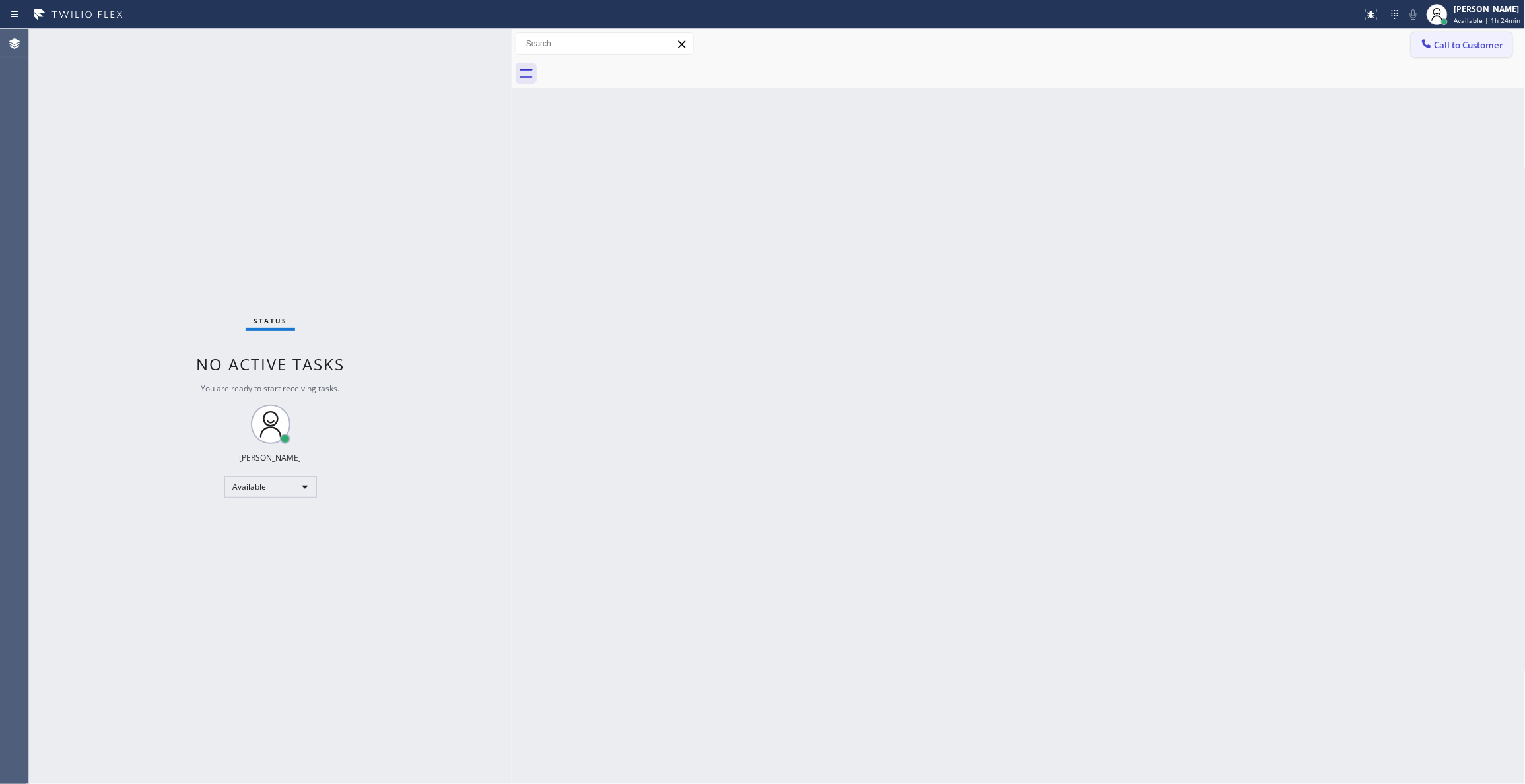
click at [1488, 43] on span "Call to Customer" at bounding box center [1469, 45] width 69 height 11
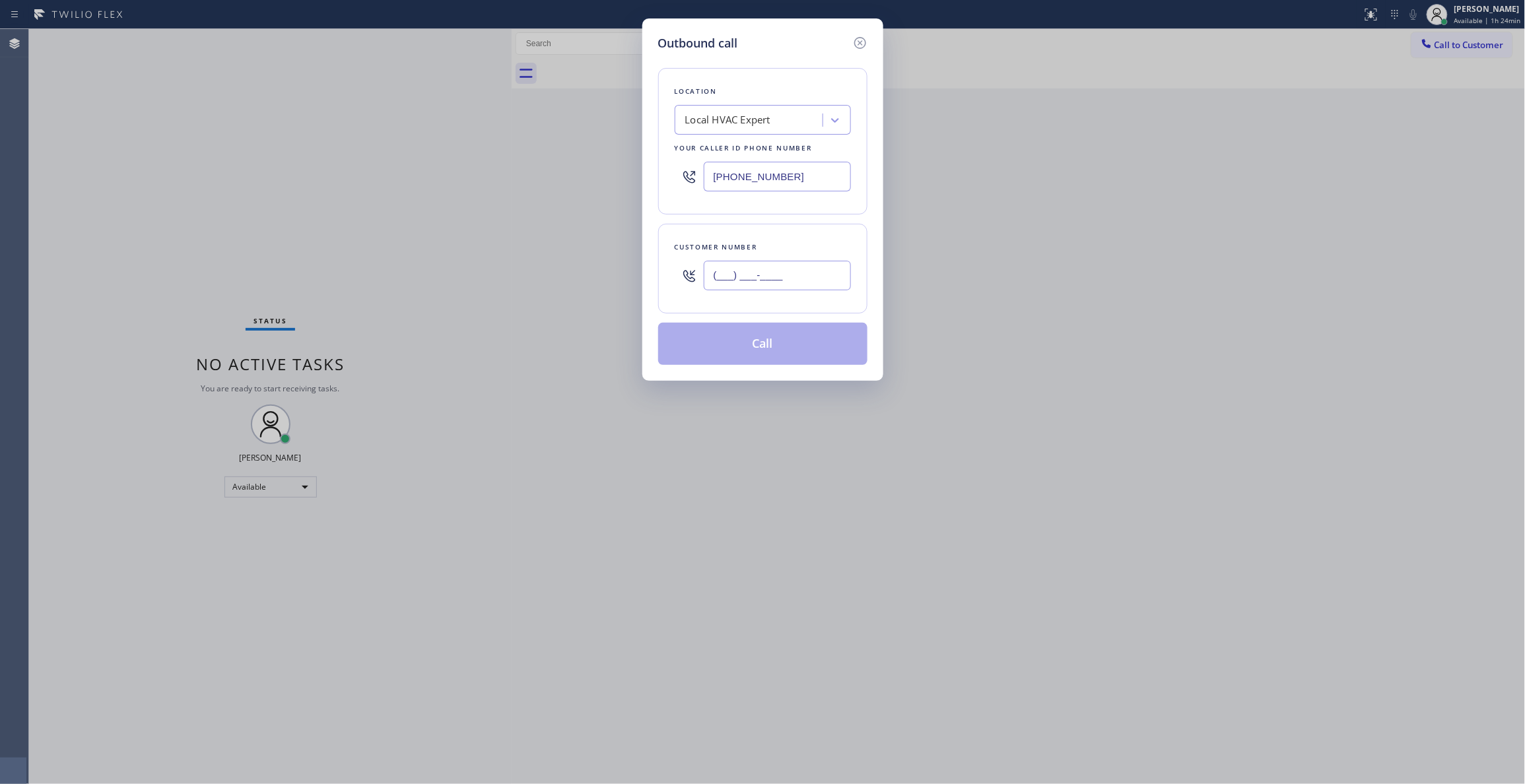
click at [791, 272] on input "(___) ___-____" at bounding box center [777, 275] width 148 height 29
paste input "406) 299-4196"
type input "[PHONE_NUMBER]"
click at [787, 341] on button "Call" at bounding box center [762, 343] width 209 height 42
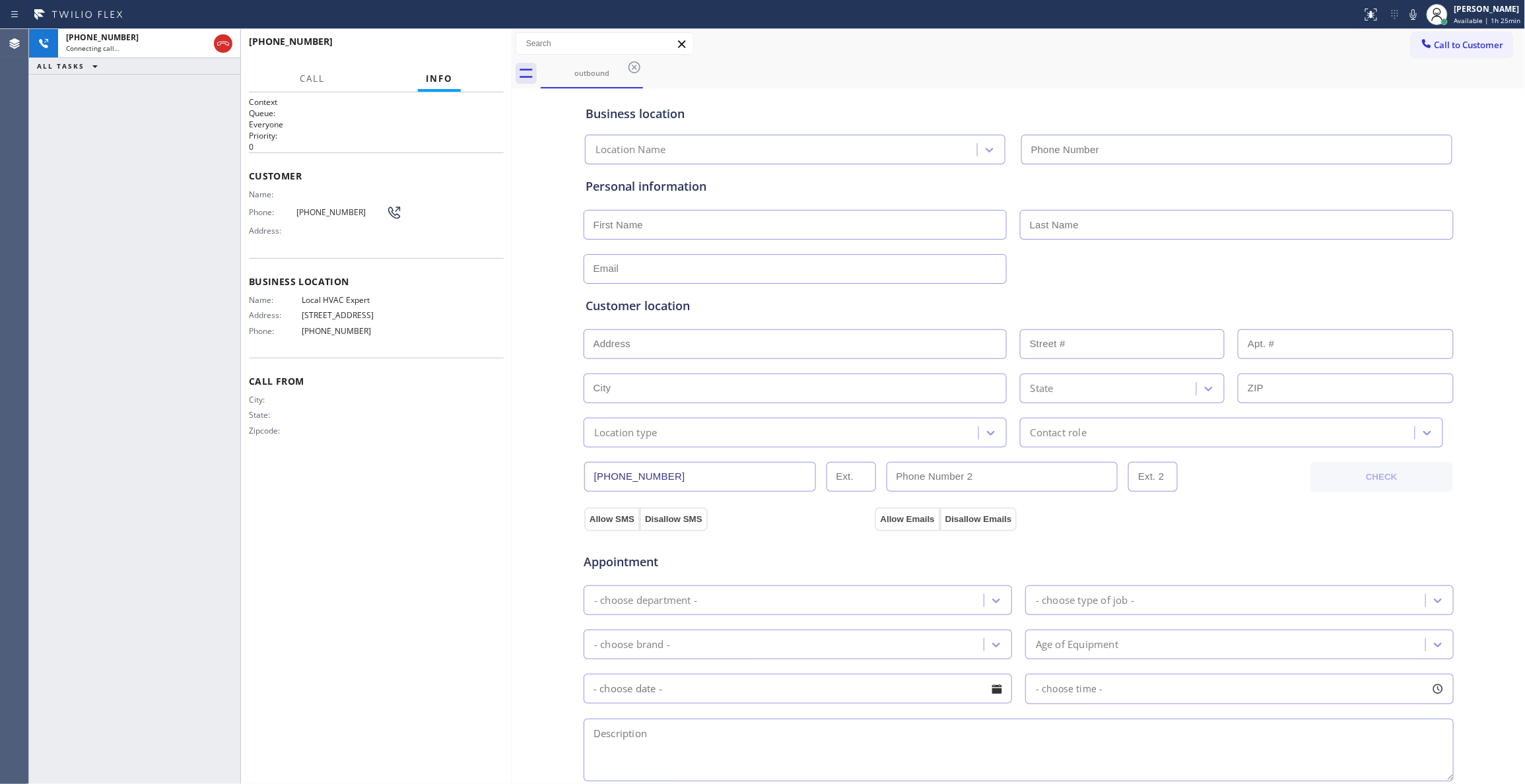
type input "[PHONE_NUMBER]"
drag, startPoint x: 367, startPoint y: 328, endPoint x: 297, endPoint y: 296, distance: 77.0
click at [297, 296] on div "Name: Local HVAC Expert Address: [STREET_ADDRESS] Phone: [PHONE_NUMBER]" at bounding box center [324, 318] width 151 height 47
copy div "Local HVAC Expert Address: [STREET_ADDRESS] Phone: [PHONE_NUMBER]"
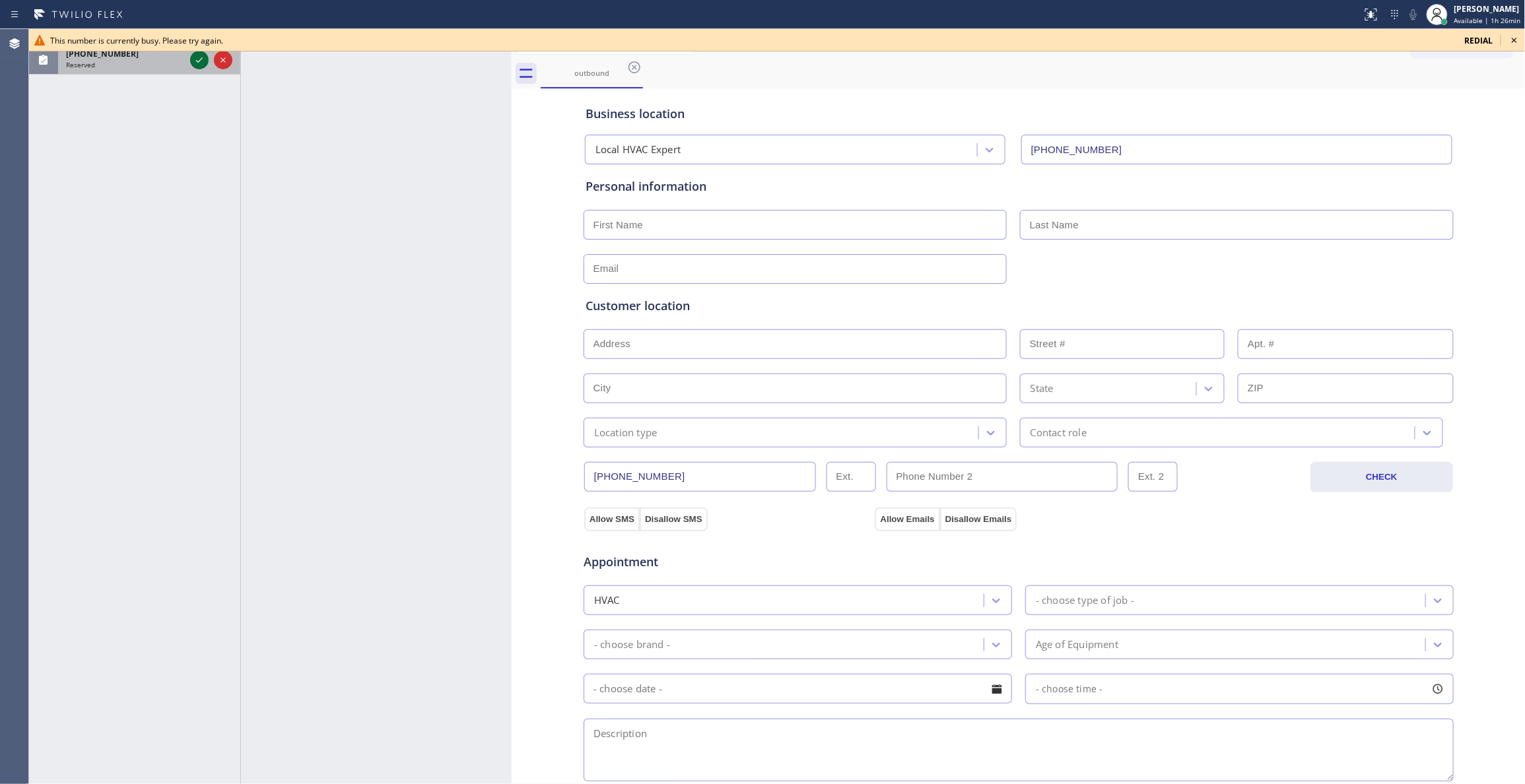
click at [195, 59] on icon at bounding box center [199, 60] width 16 height 16
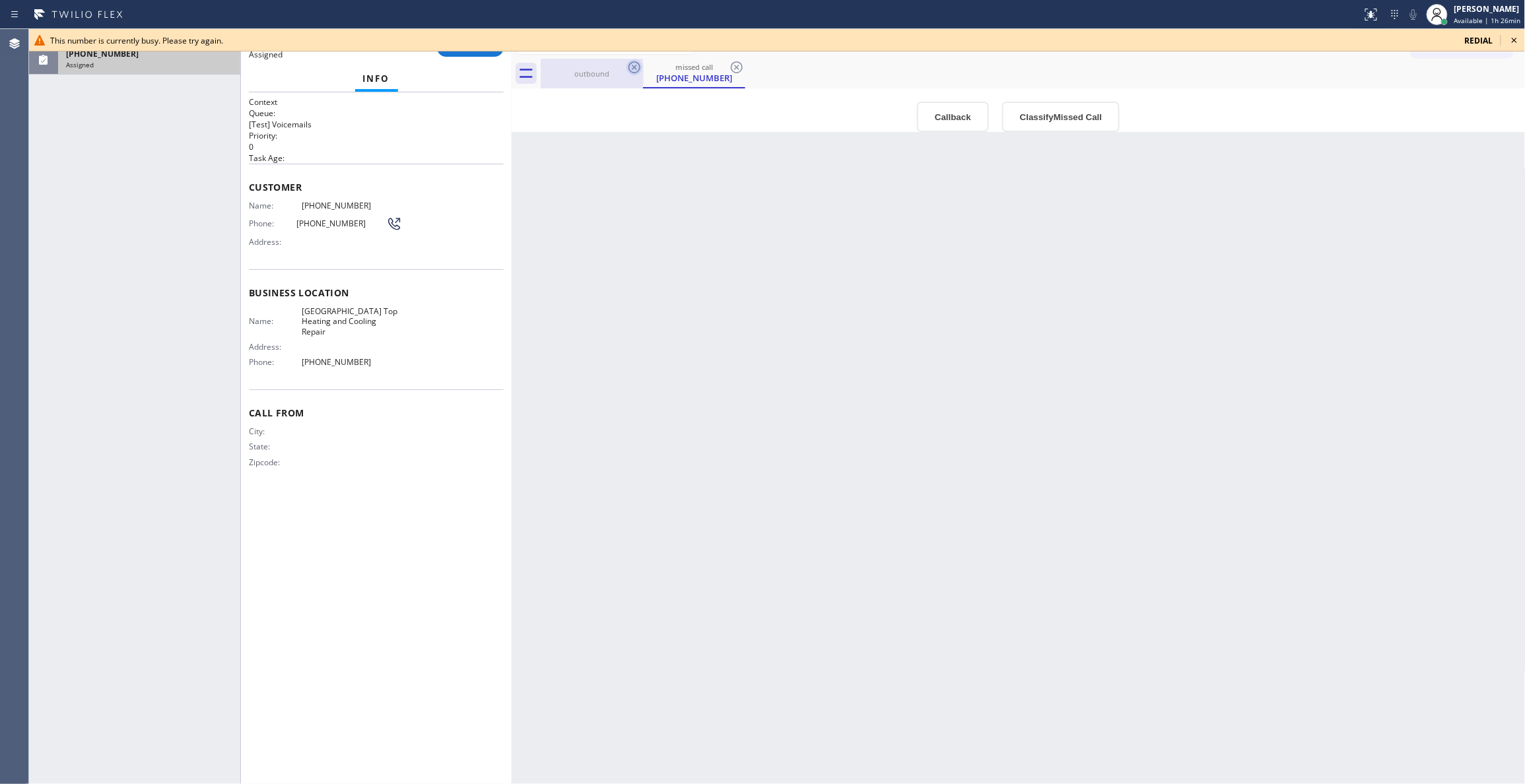
type input "[PHONE_NUMBER]"
click at [1512, 35] on icon at bounding box center [1514, 40] width 16 height 16
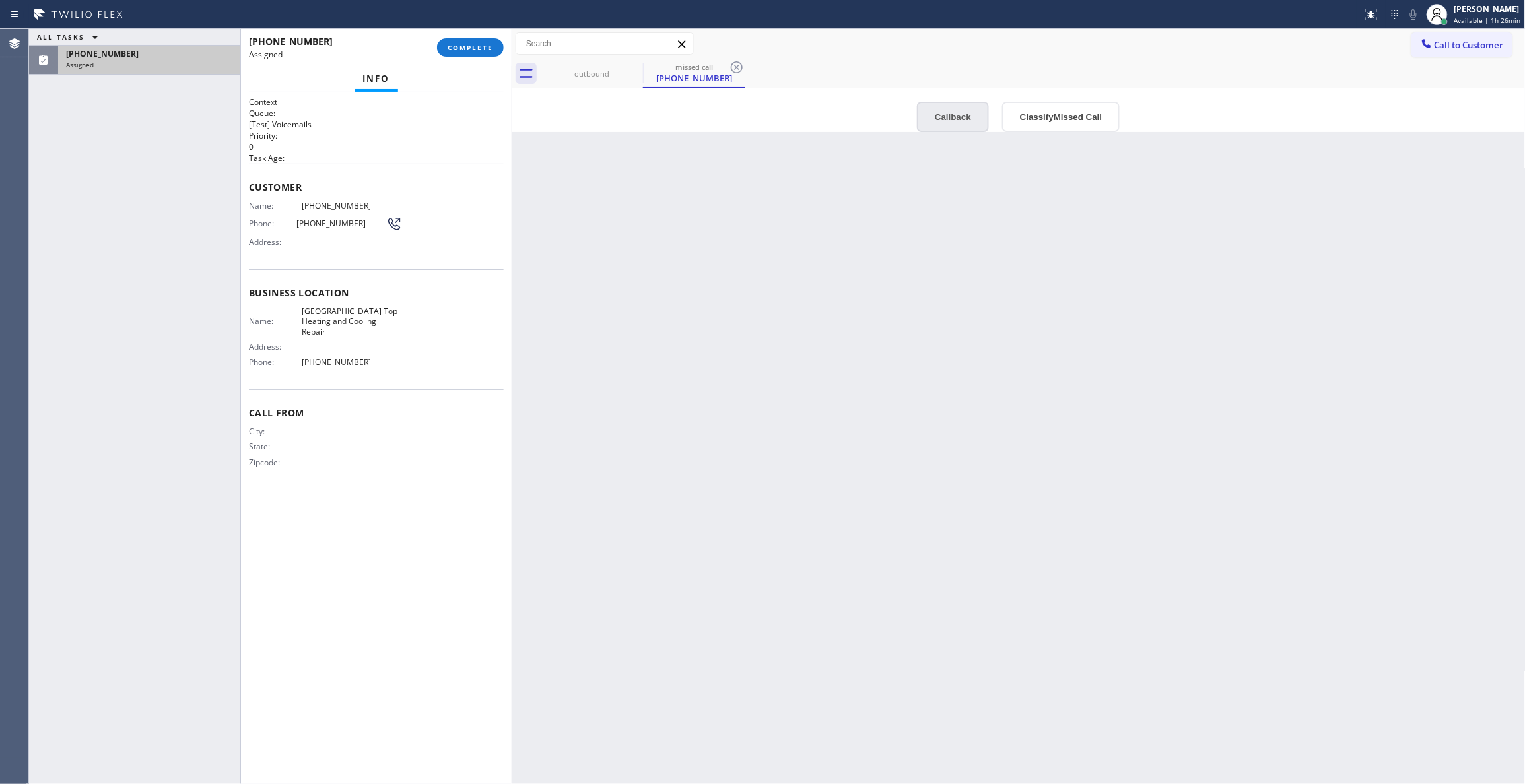
click at [969, 115] on button "Callback" at bounding box center [953, 117] width 72 height 30
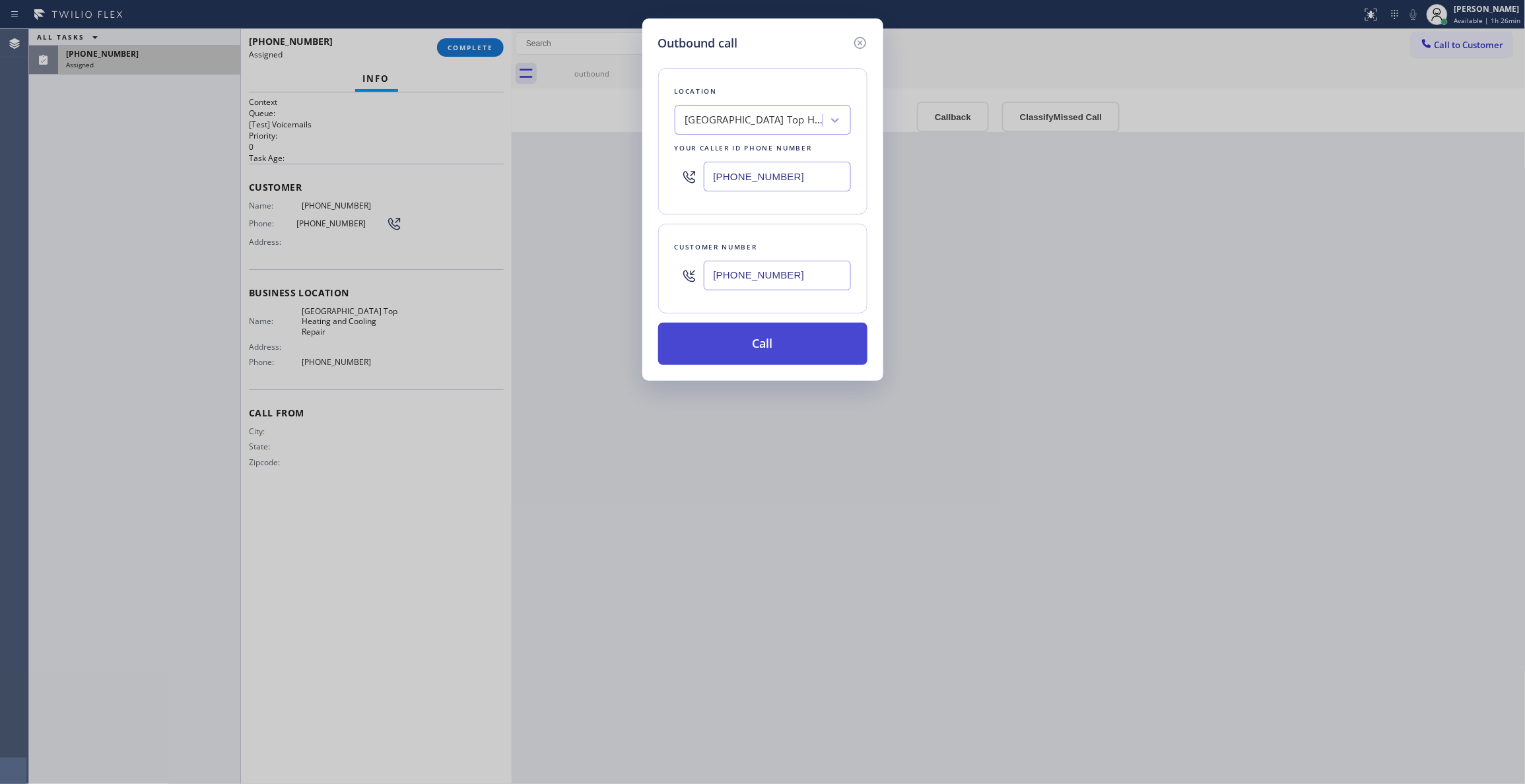
click at [746, 339] on button "Call" at bounding box center [762, 343] width 209 height 42
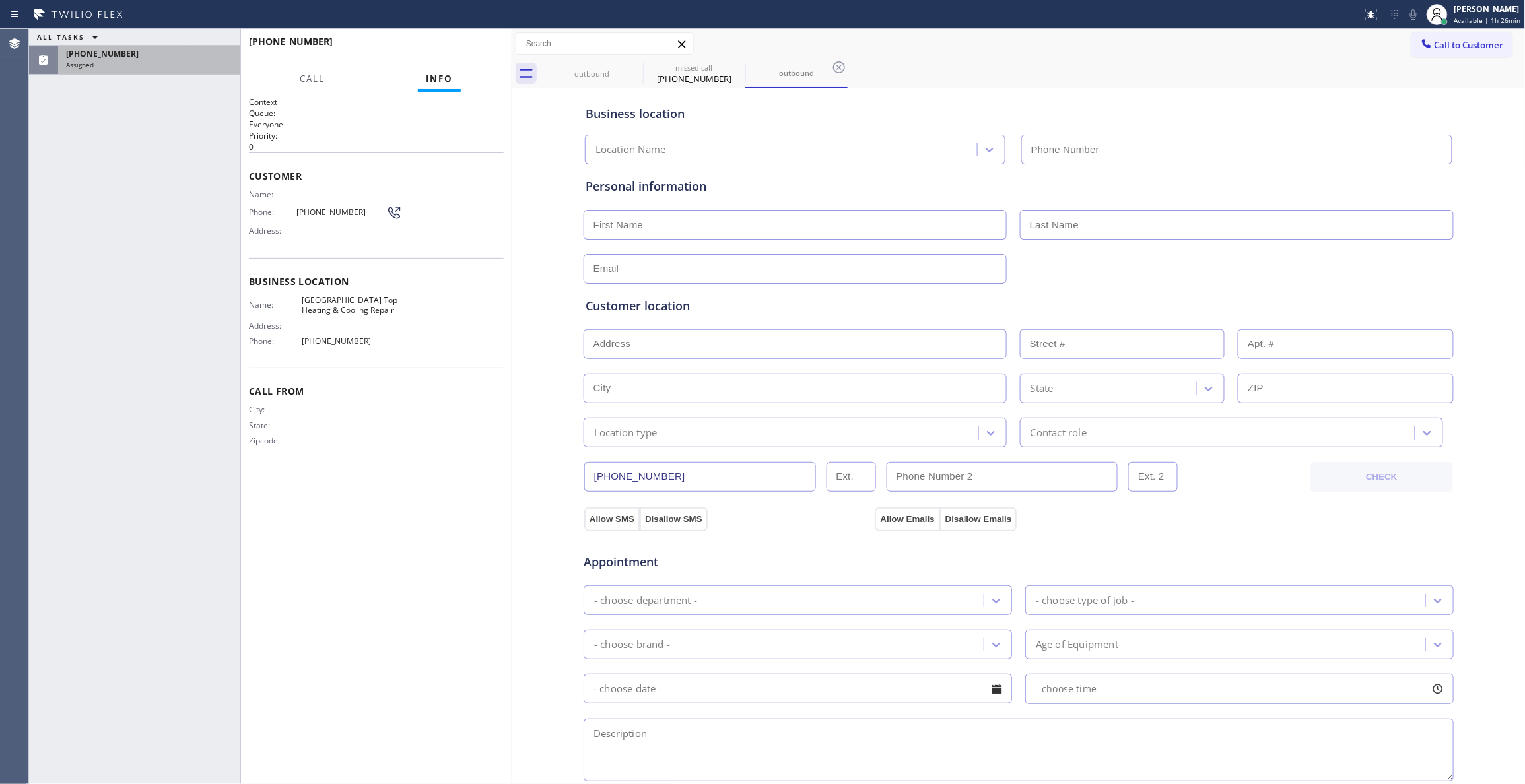
type input "[PHONE_NUMBER]"
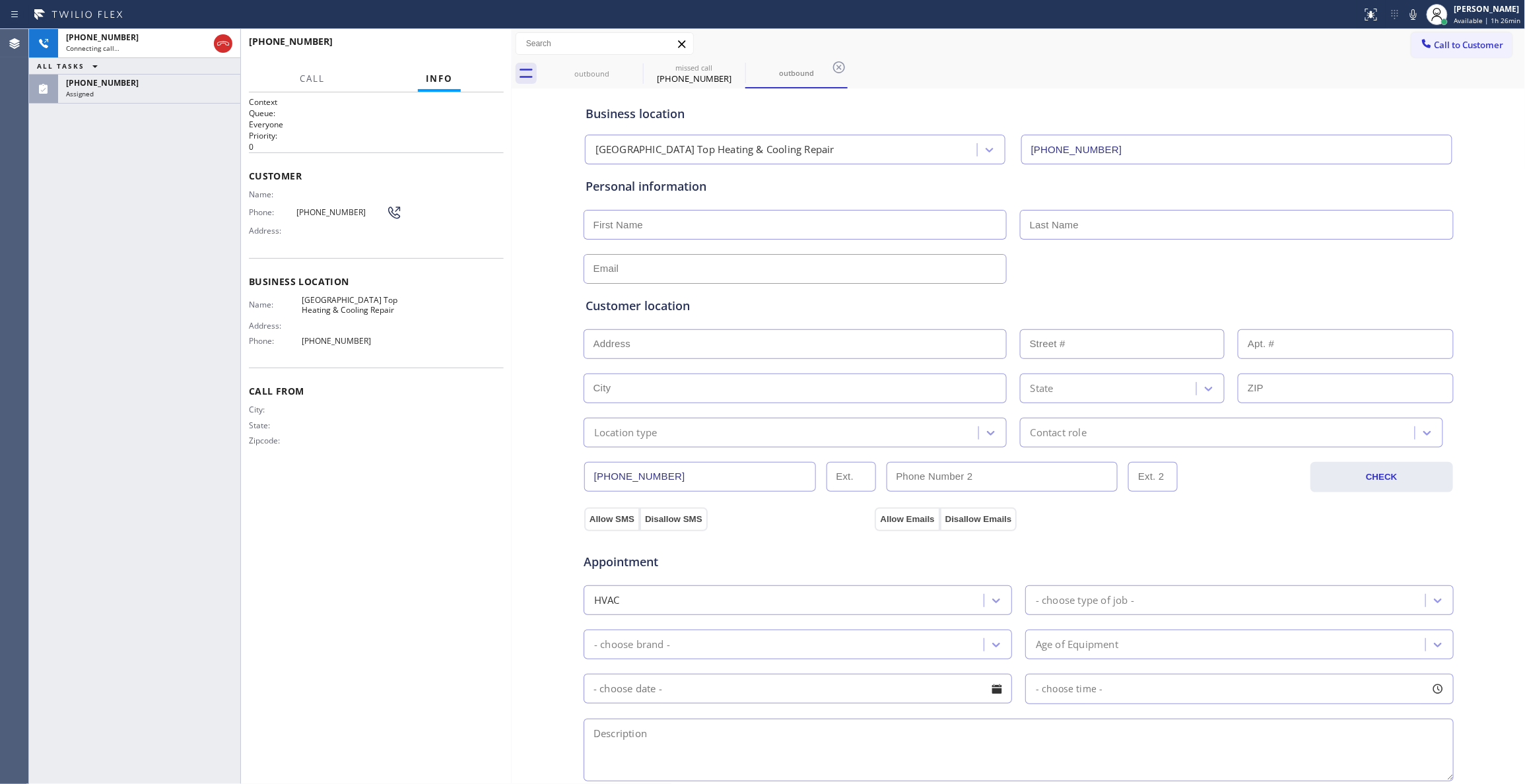
drag, startPoint x: 160, startPoint y: 89, endPoint x: 485, endPoint y: 64, distance: 326.0
click at [160, 89] on div "Assigned" at bounding box center [149, 94] width 167 height 10
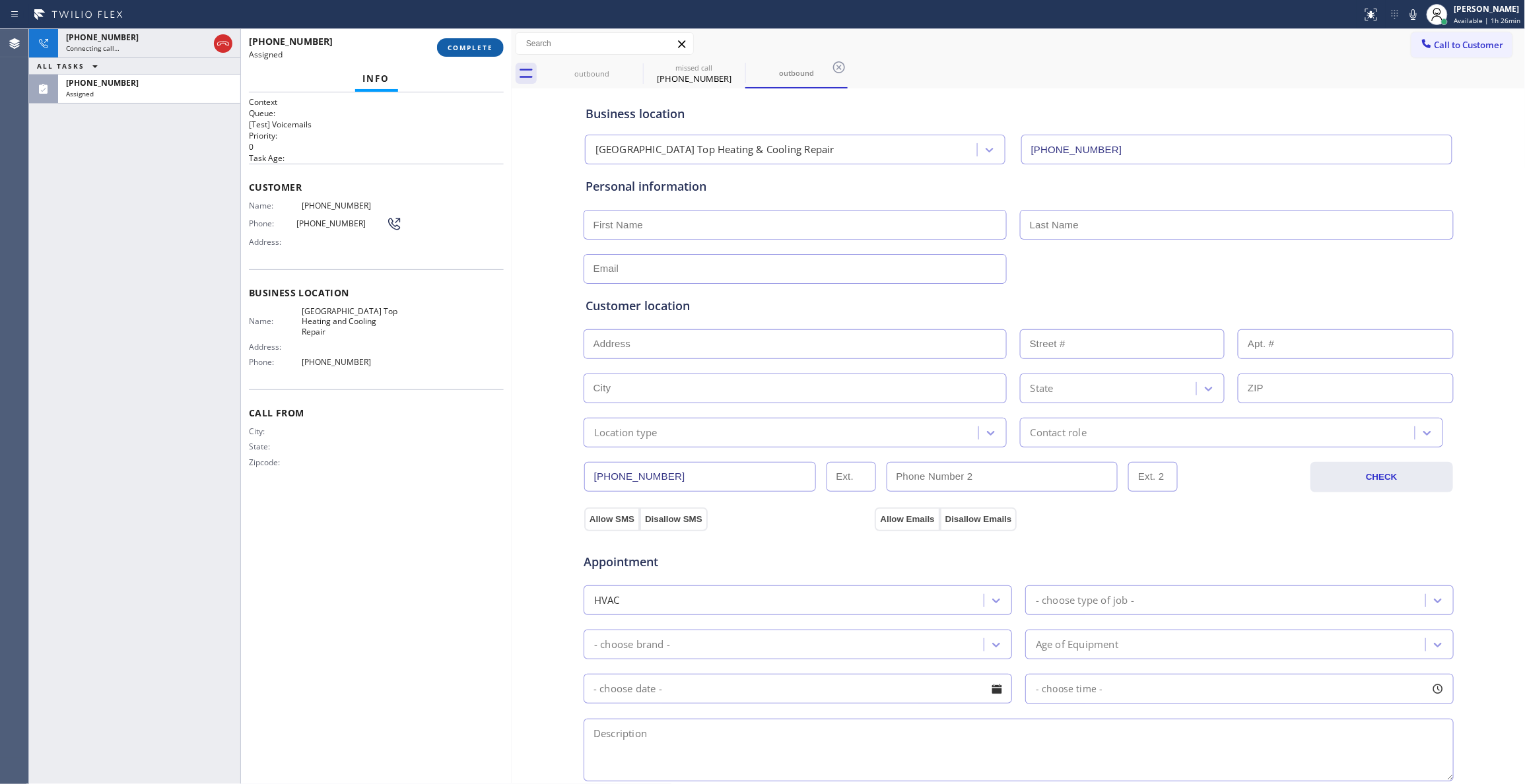
click at [477, 43] on span "COMPLETE" at bounding box center [470, 48] width 46 height 10
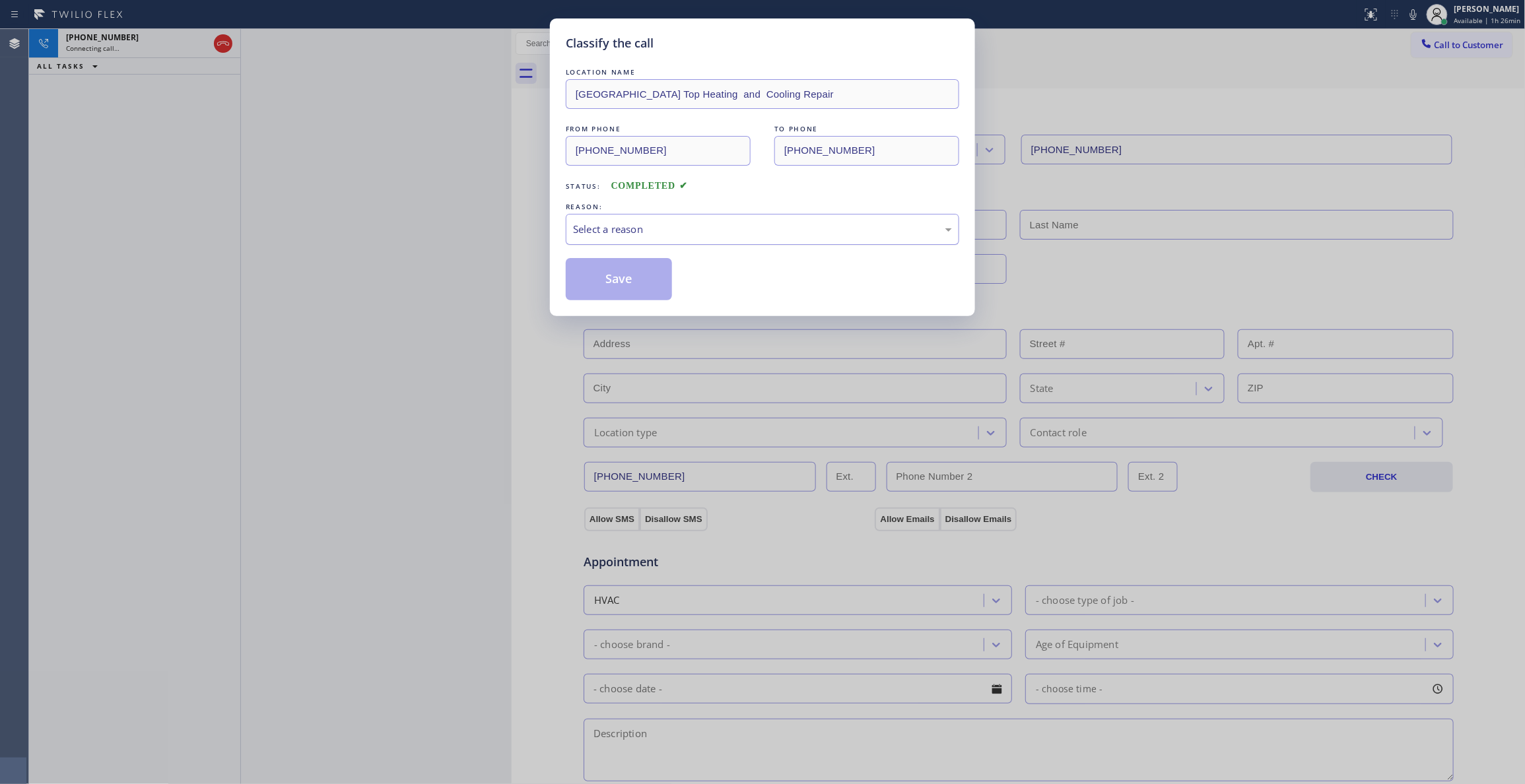
click at [608, 225] on div "Select a reason" at bounding box center [762, 229] width 379 height 15
click at [614, 289] on button "Save" at bounding box center [619, 279] width 107 height 42
drag, startPoint x: 614, startPoint y: 289, endPoint x: 584, endPoint y: 262, distance: 40.4
click at [614, 288] on button "Save" at bounding box center [619, 279] width 107 height 42
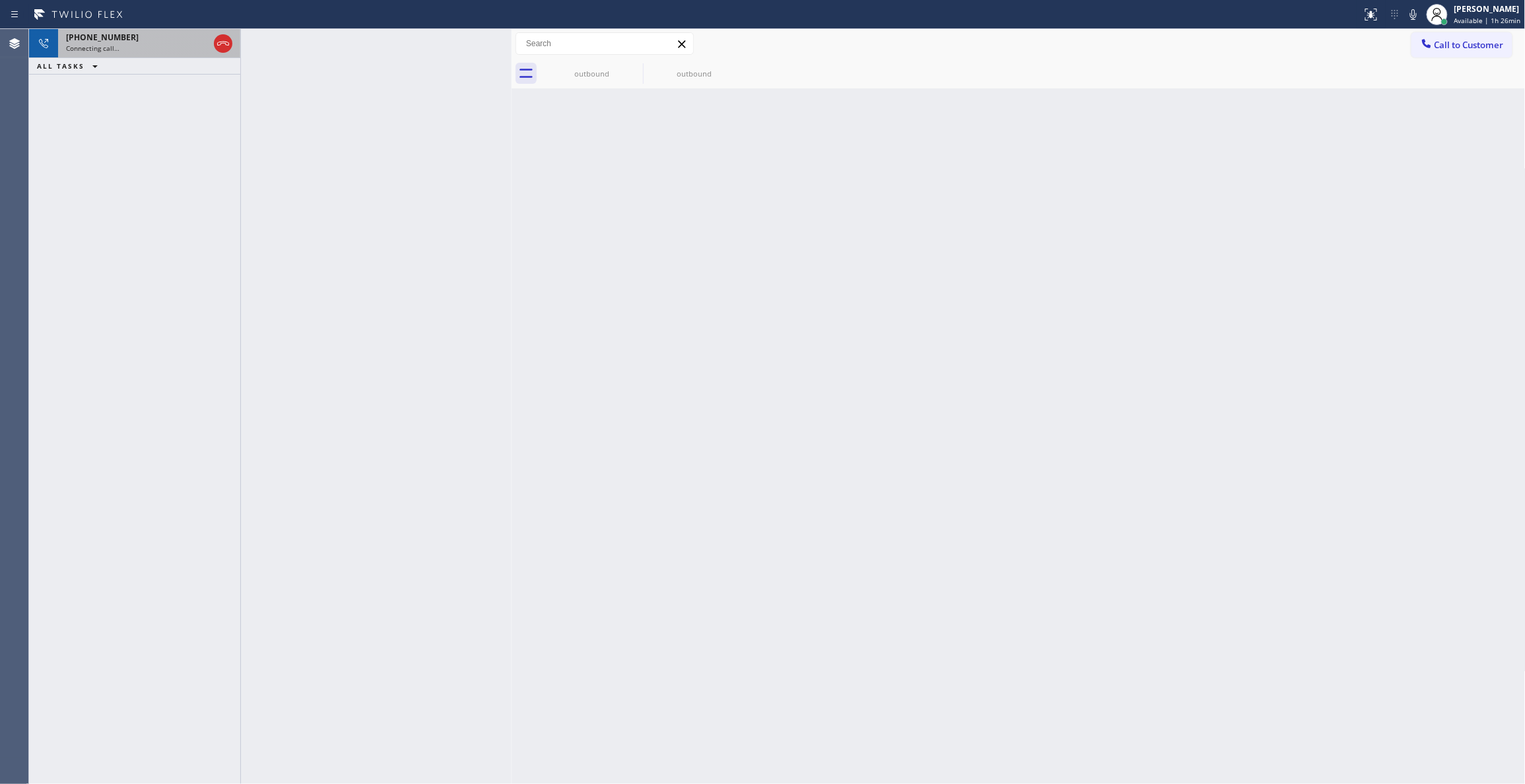
click at [147, 45] on div "Connecting call…" at bounding box center [137, 49] width 143 height 10
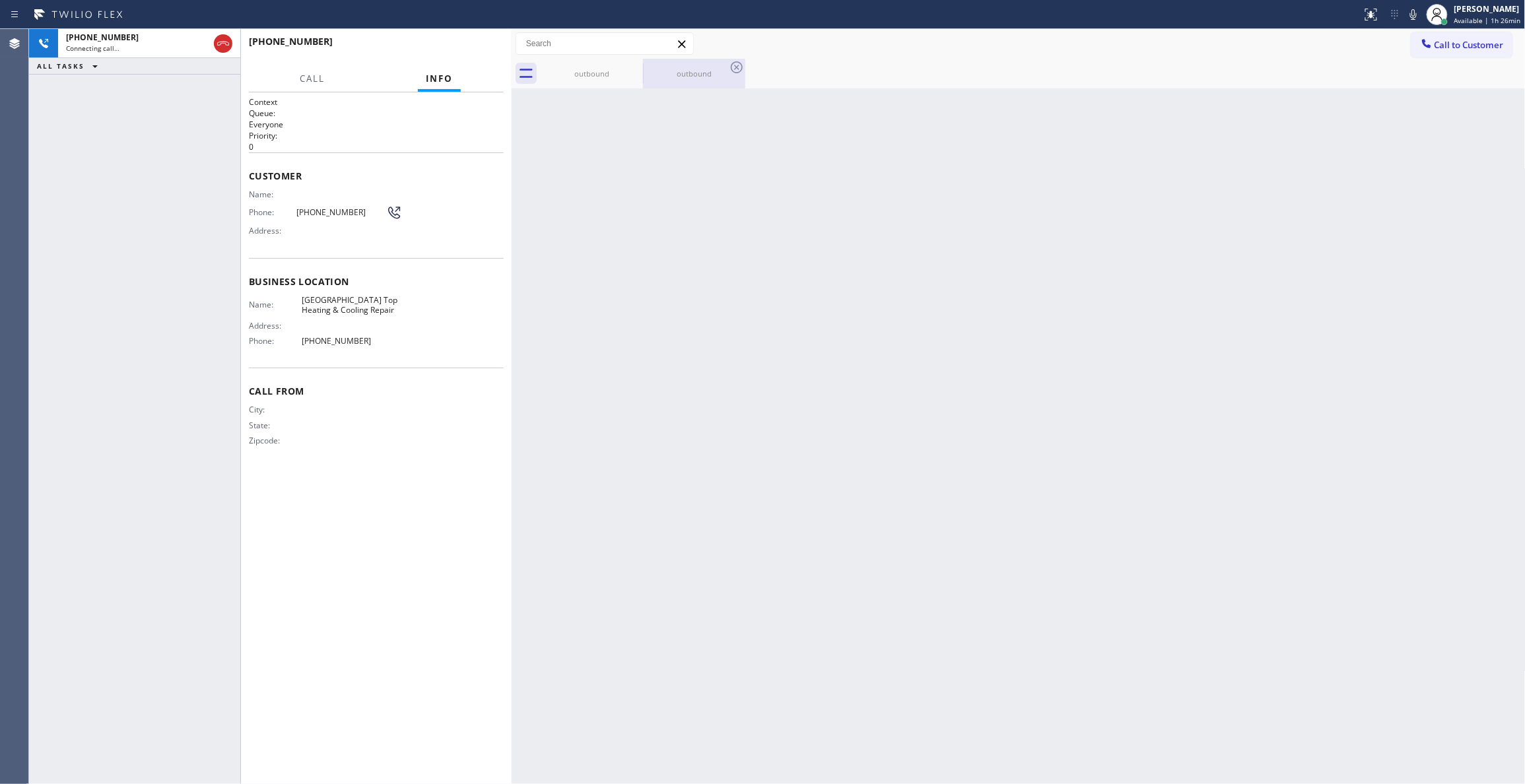
click at [718, 77] on div "outbound" at bounding box center [694, 73] width 100 height 10
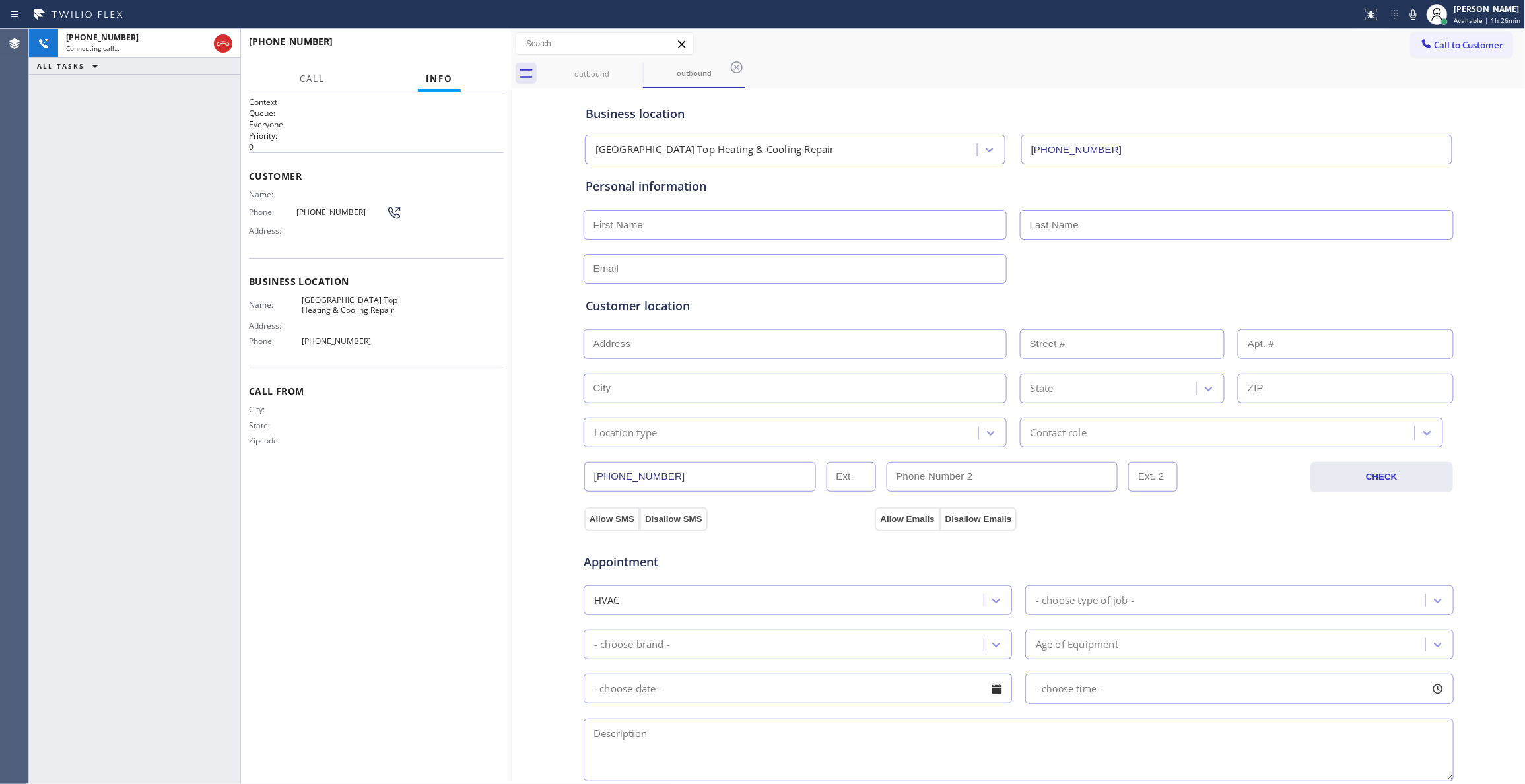
click at [737, 65] on icon at bounding box center [737, 67] width 16 height 16
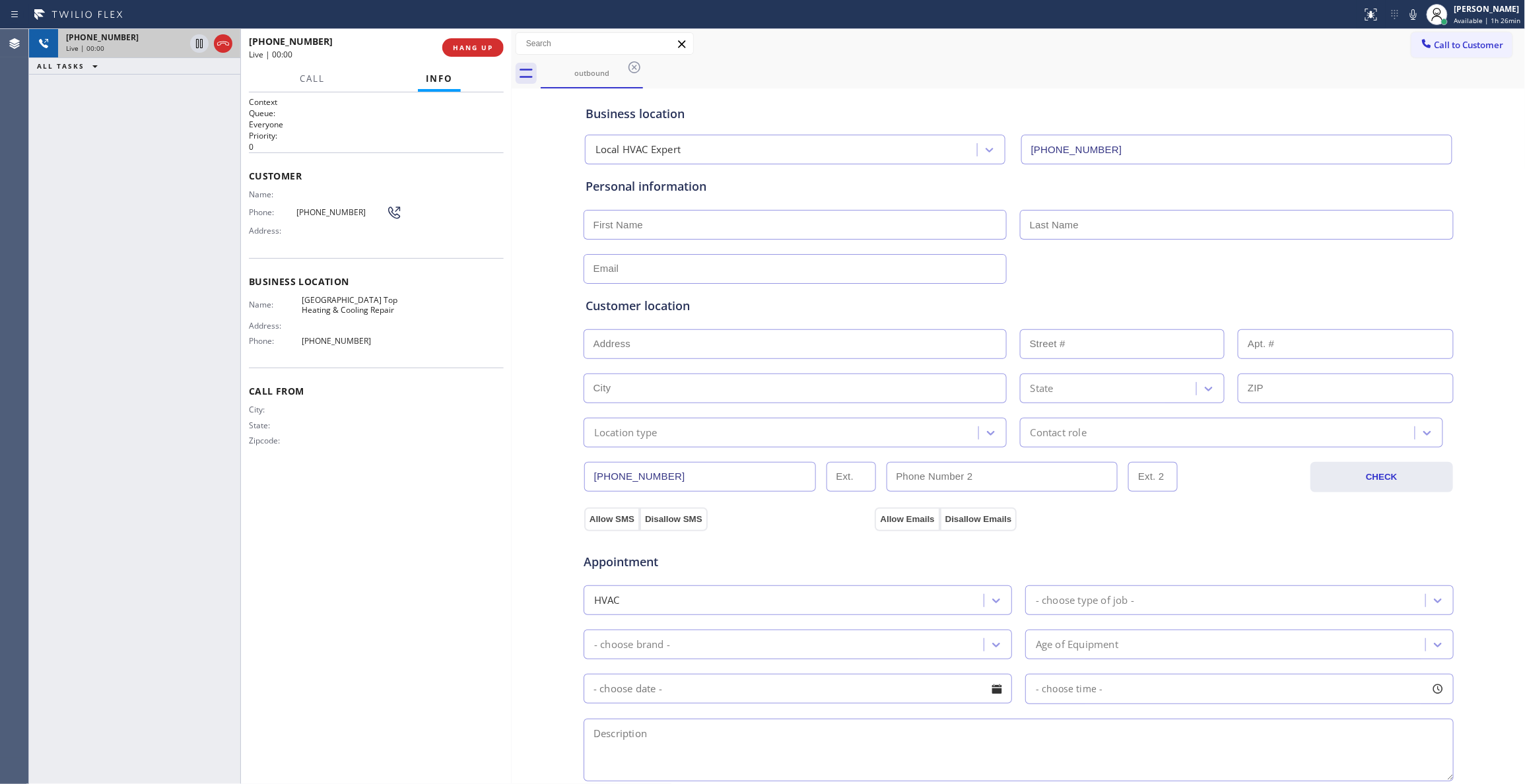
click at [143, 40] on div "[PHONE_NUMBER]" at bounding box center [125, 37] width 119 height 11
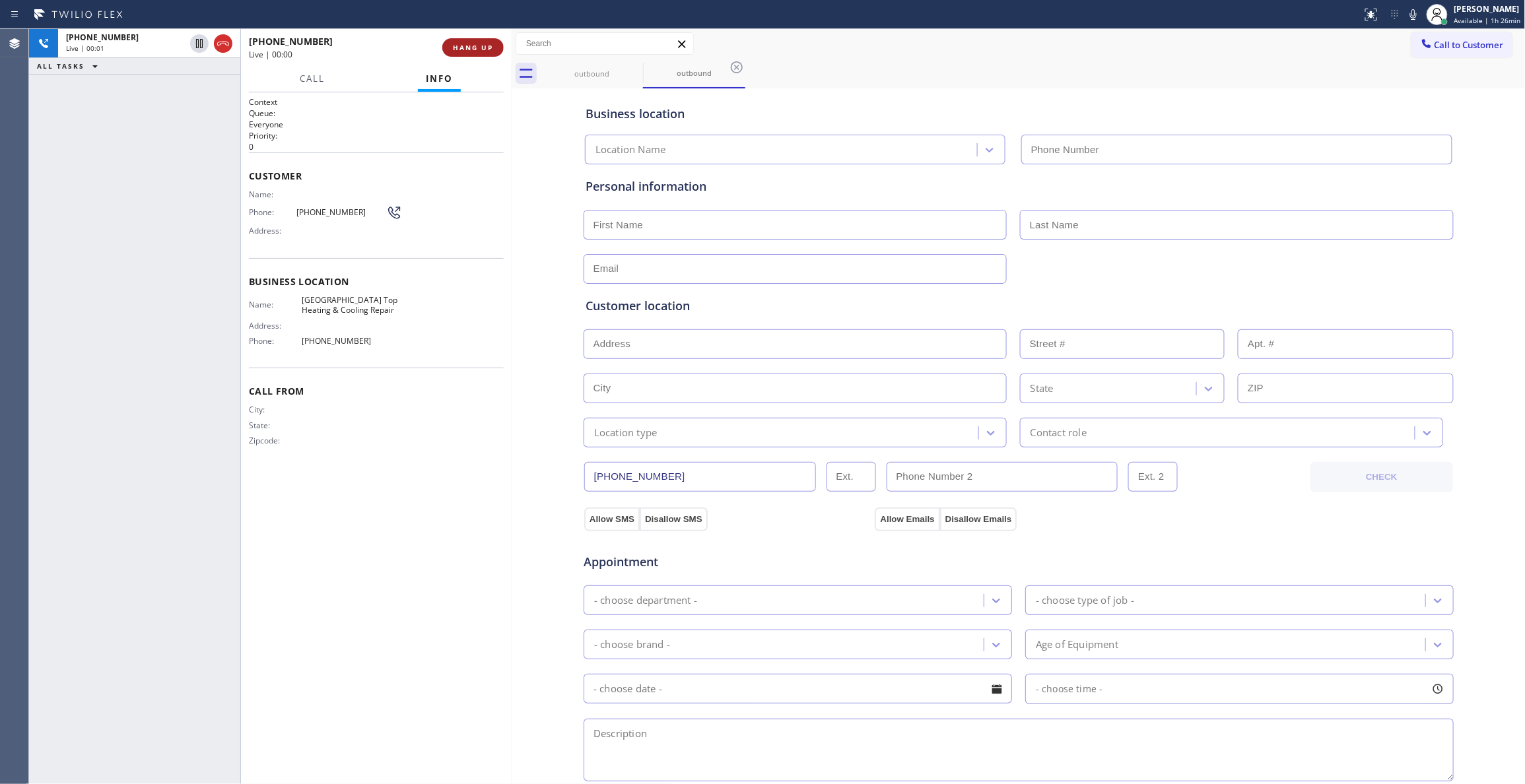
type input "[PHONE_NUMBER]"
click at [470, 44] on span "HANG UP" at bounding box center [473, 48] width 40 height 10
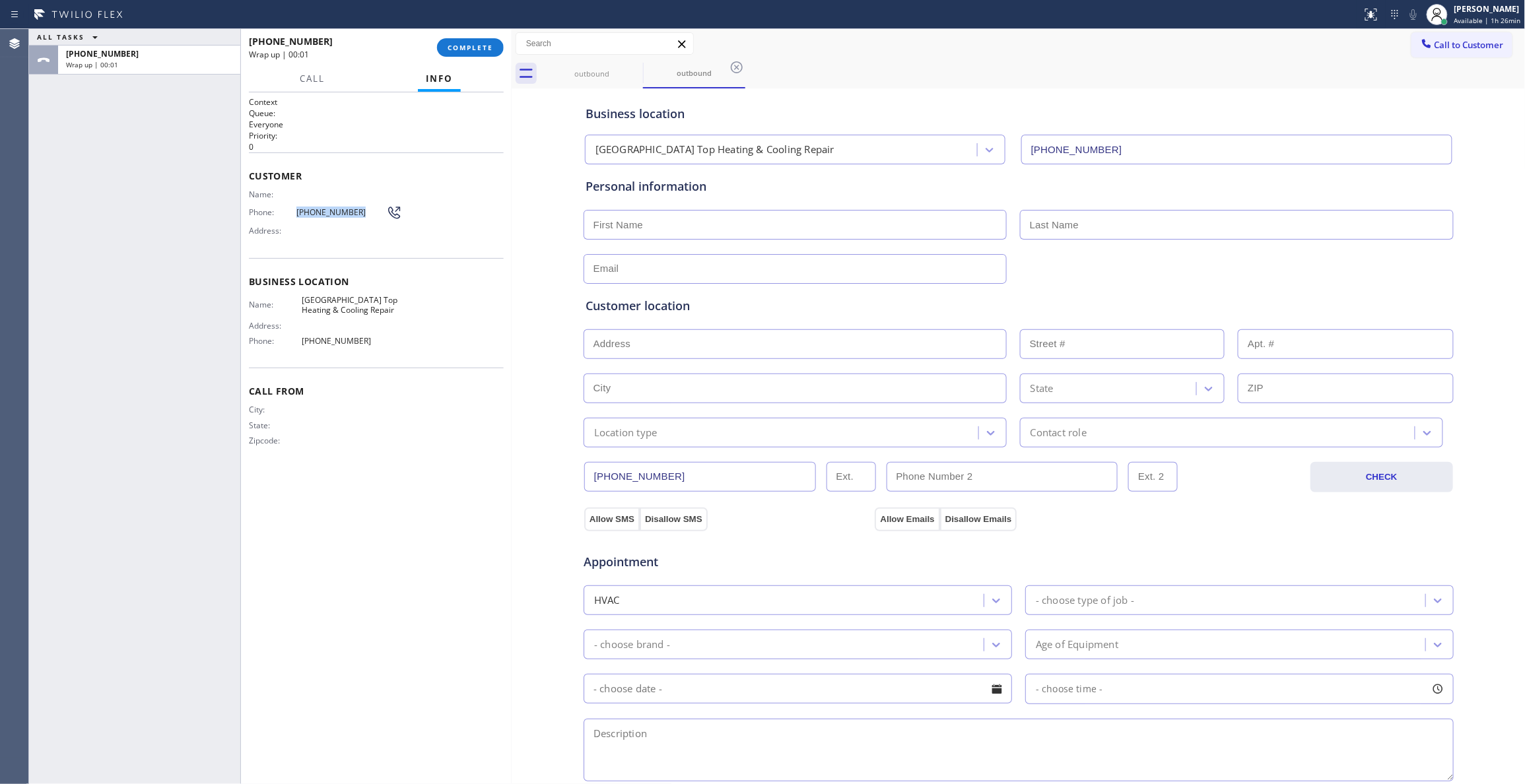
drag, startPoint x: 363, startPoint y: 210, endPoint x: 297, endPoint y: 208, distance: 66.0
click at [297, 208] on span "[PHONE_NUMBER]" at bounding box center [341, 212] width 89 height 10
click at [455, 43] on span "COMPLETE" at bounding box center [470, 48] width 46 height 10
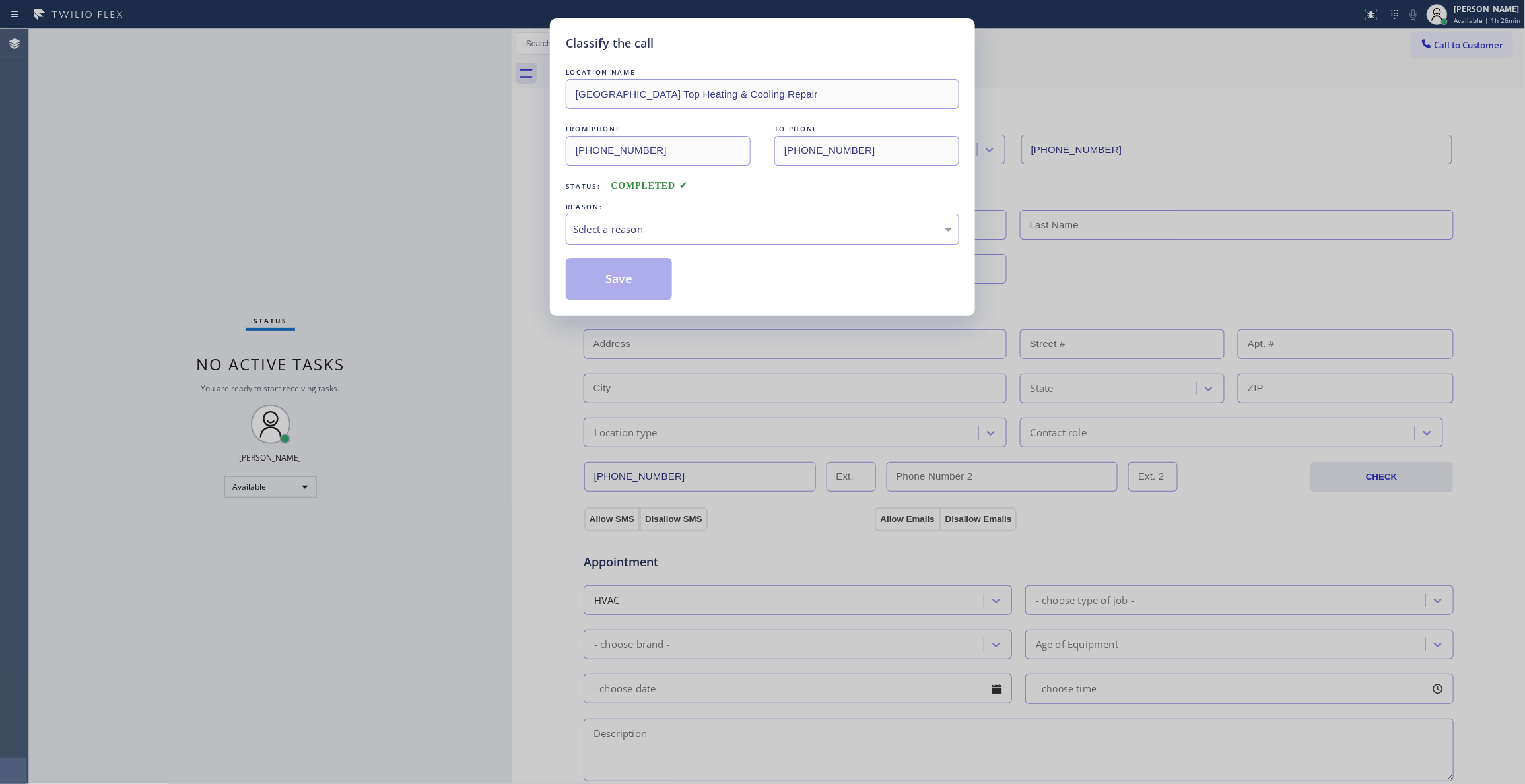
click at [630, 228] on div "Select a reason" at bounding box center [762, 229] width 379 height 15
click at [624, 286] on button "Save" at bounding box center [619, 279] width 107 height 42
drag, startPoint x: 624, startPoint y: 285, endPoint x: 644, endPoint y: 248, distance: 42.1
click at [624, 283] on button "Save" at bounding box center [619, 279] width 107 height 42
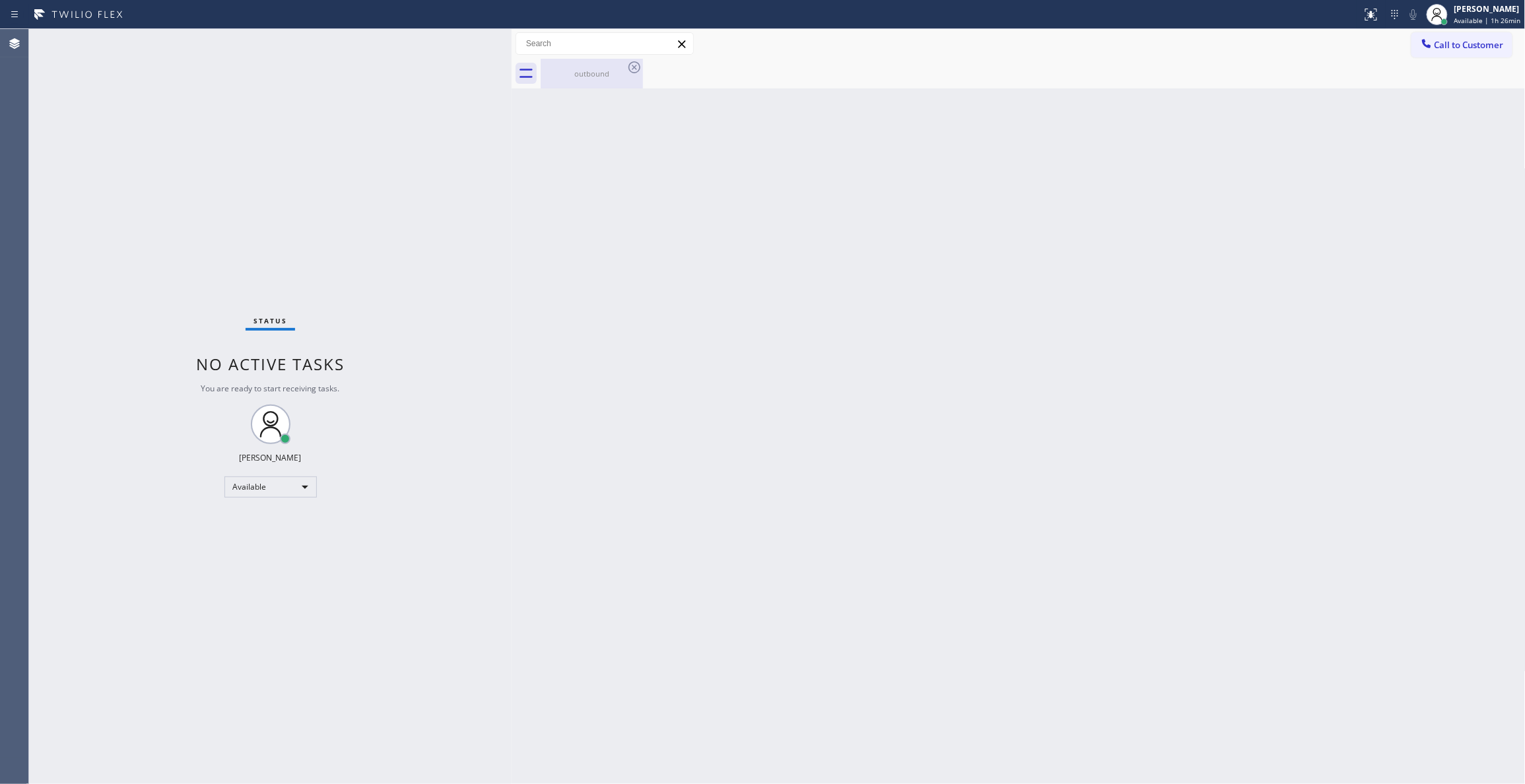
click at [603, 81] on div "outbound" at bounding box center [591, 73] width 100 height 29
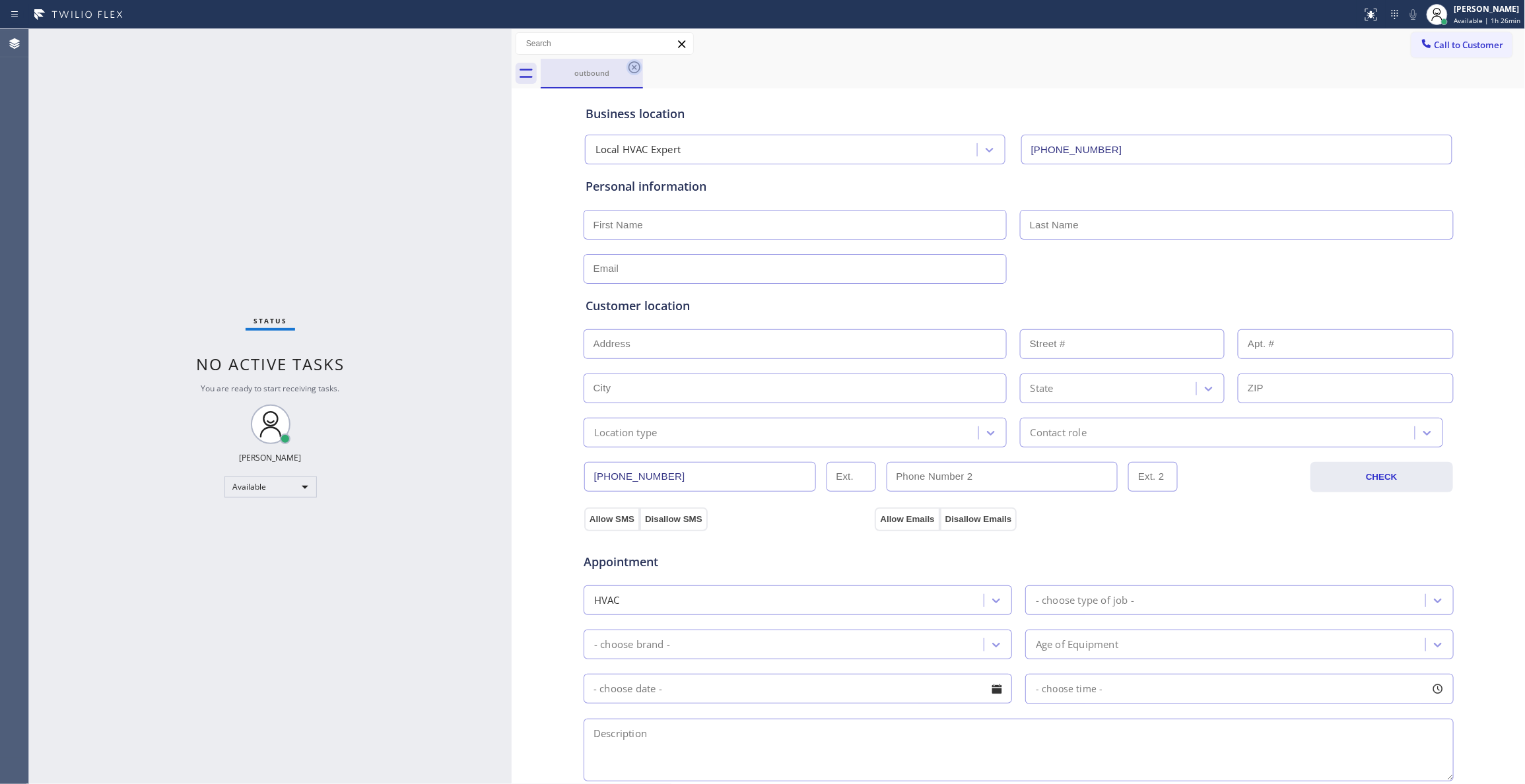
click at [638, 65] on icon at bounding box center [634, 67] width 16 height 16
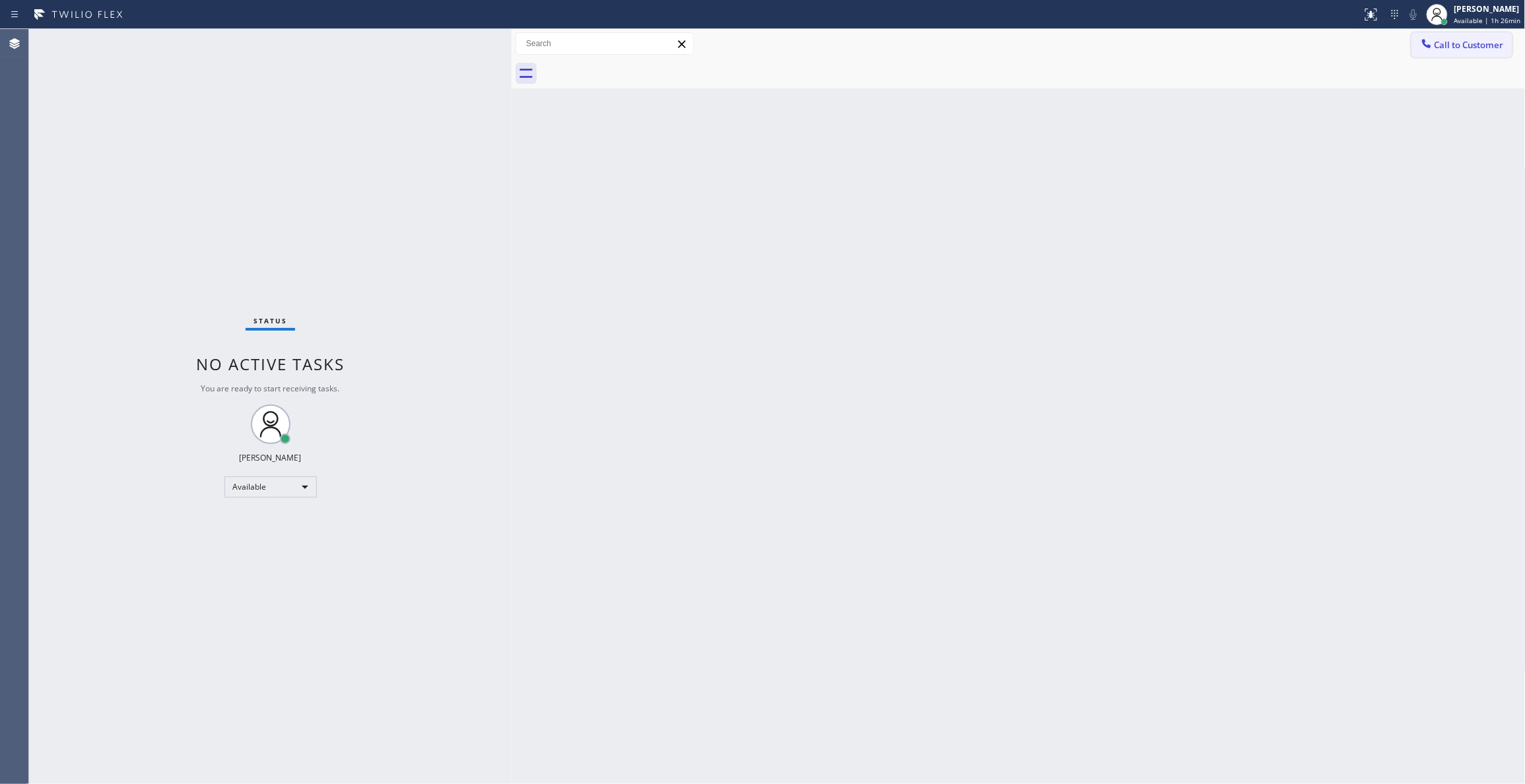
click at [1455, 44] on span "Call to Customer" at bounding box center [1469, 45] width 69 height 11
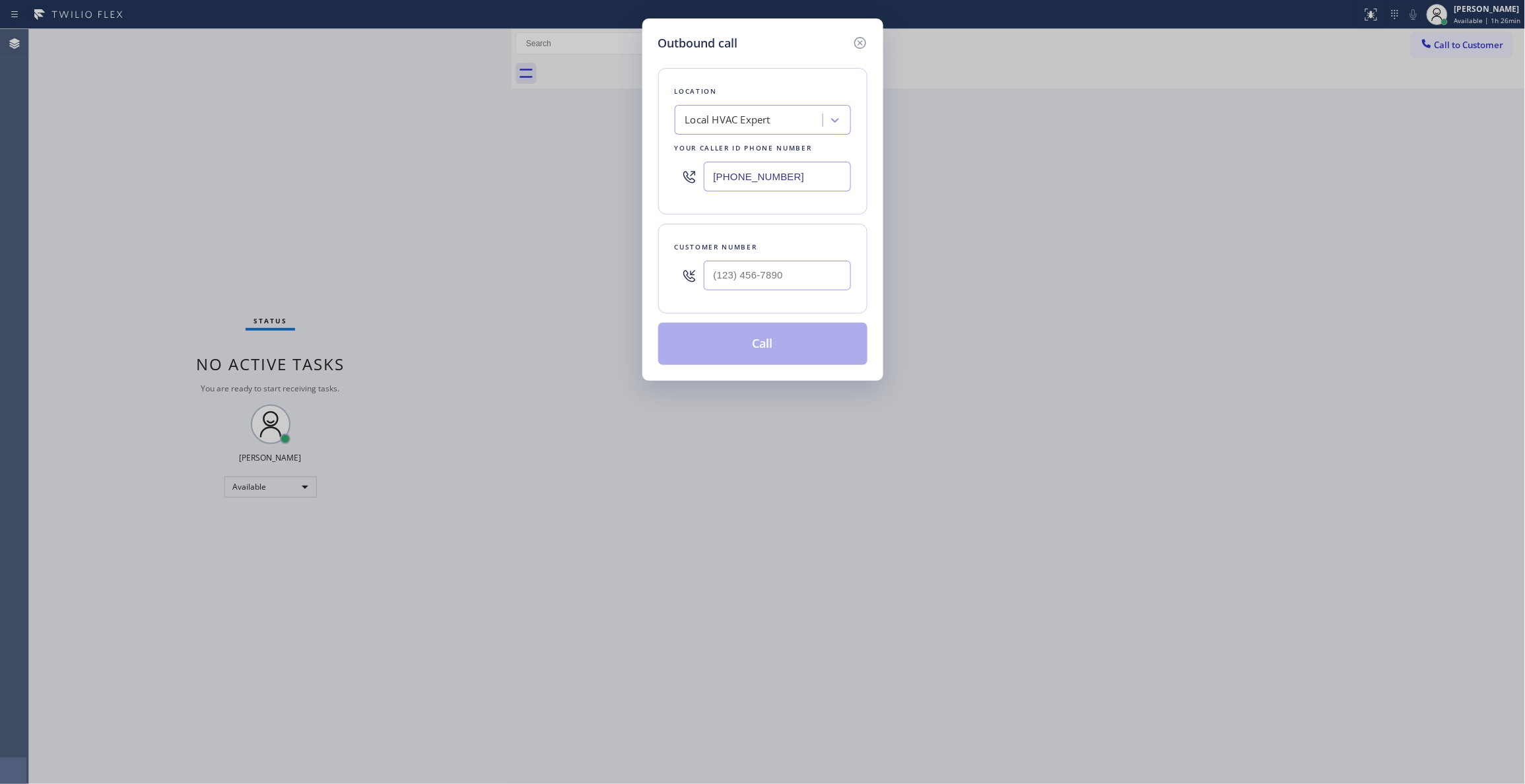
click at [758, 250] on div "Customer number" at bounding box center [762, 246] width 176 height 14
click at [753, 275] on input "(___) ___-____" at bounding box center [777, 275] width 148 height 29
paste input "833) 763-0450"
type input "[PHONE_NUMBER]"
click at [748, 350] on button "Call" at bounding box center [762, 343] width 209 height 42
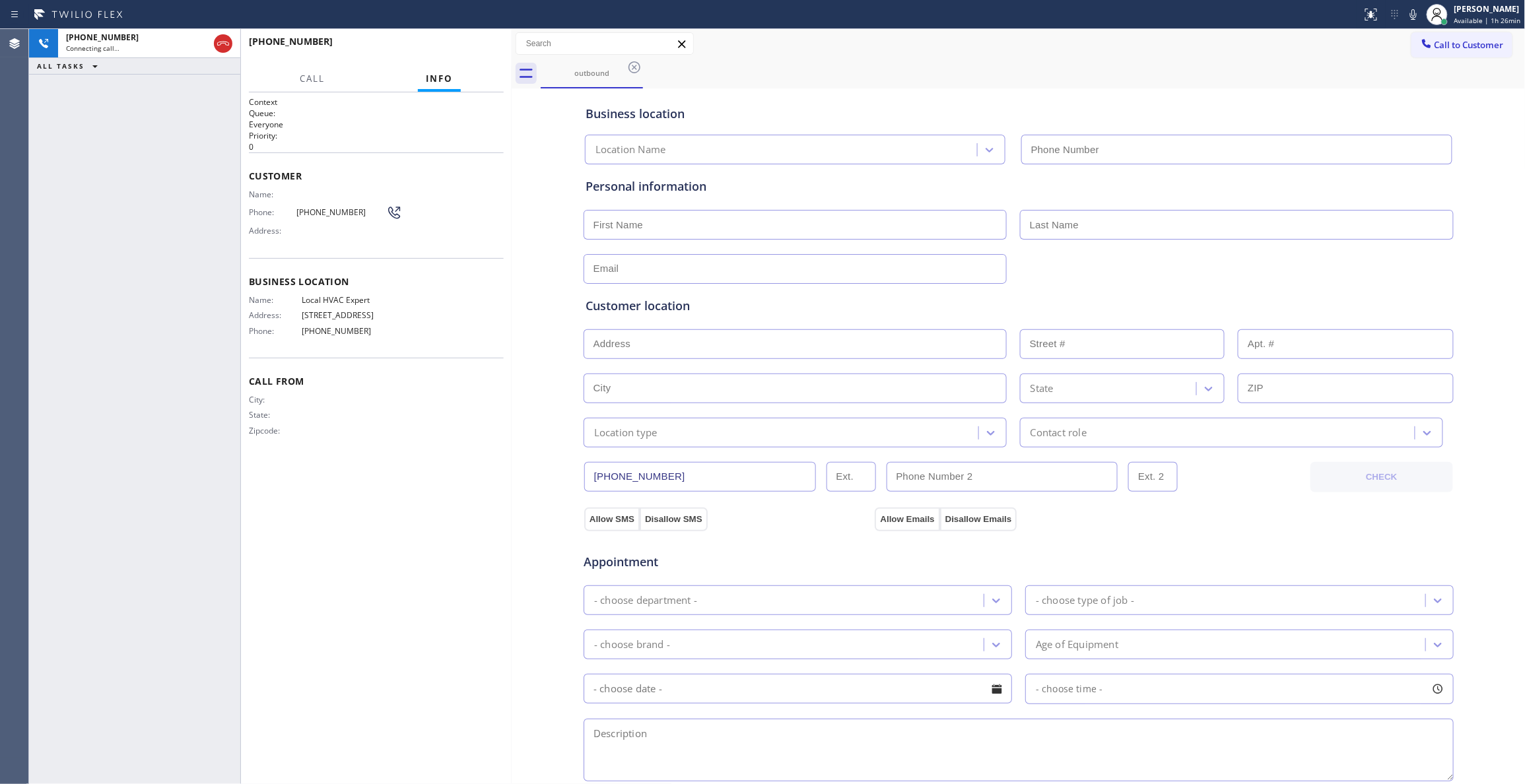
type input "[PHONE_NUMBER]"
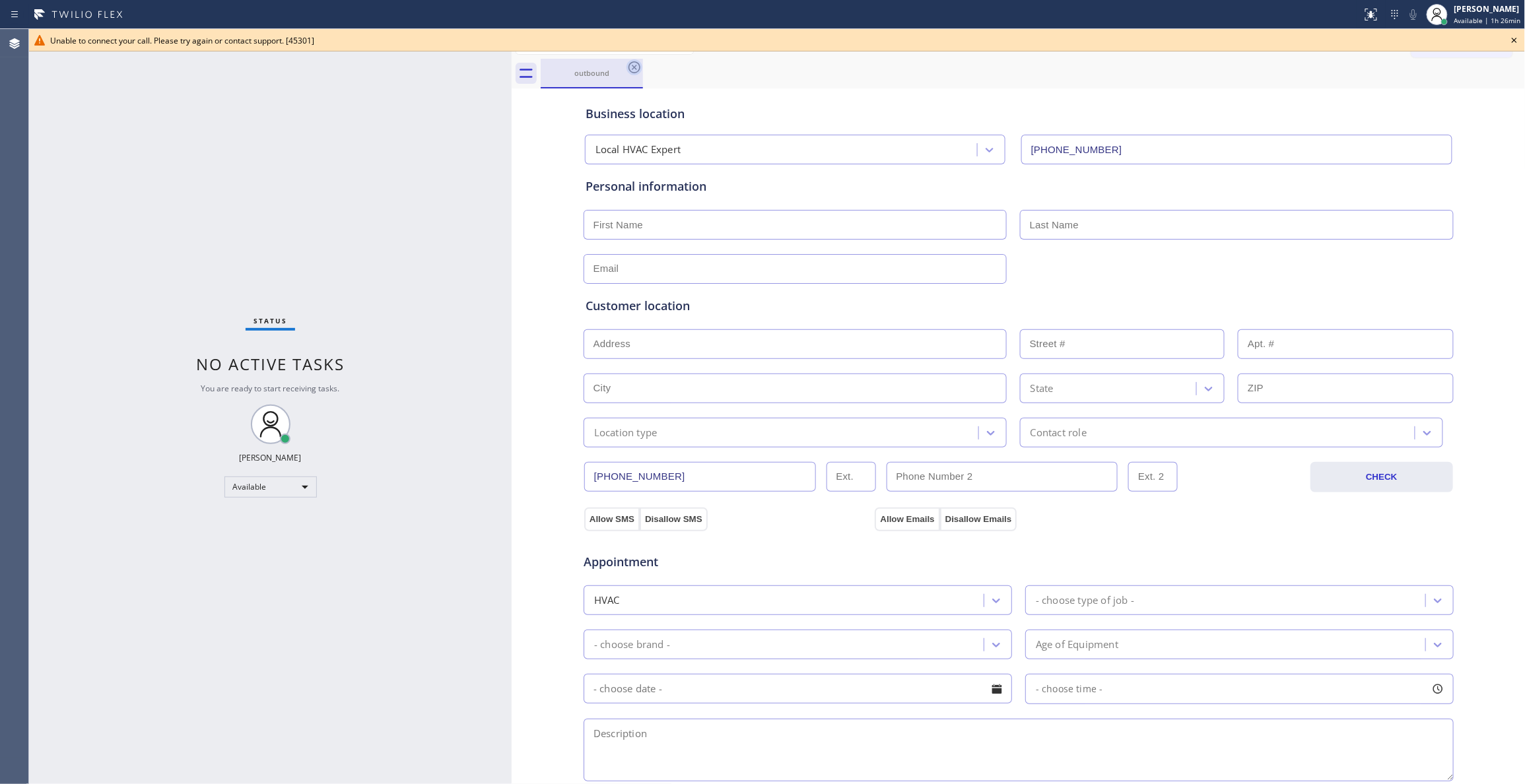
click at [635, 64] on icon at bounding box center [634, 67] width 16 height 16
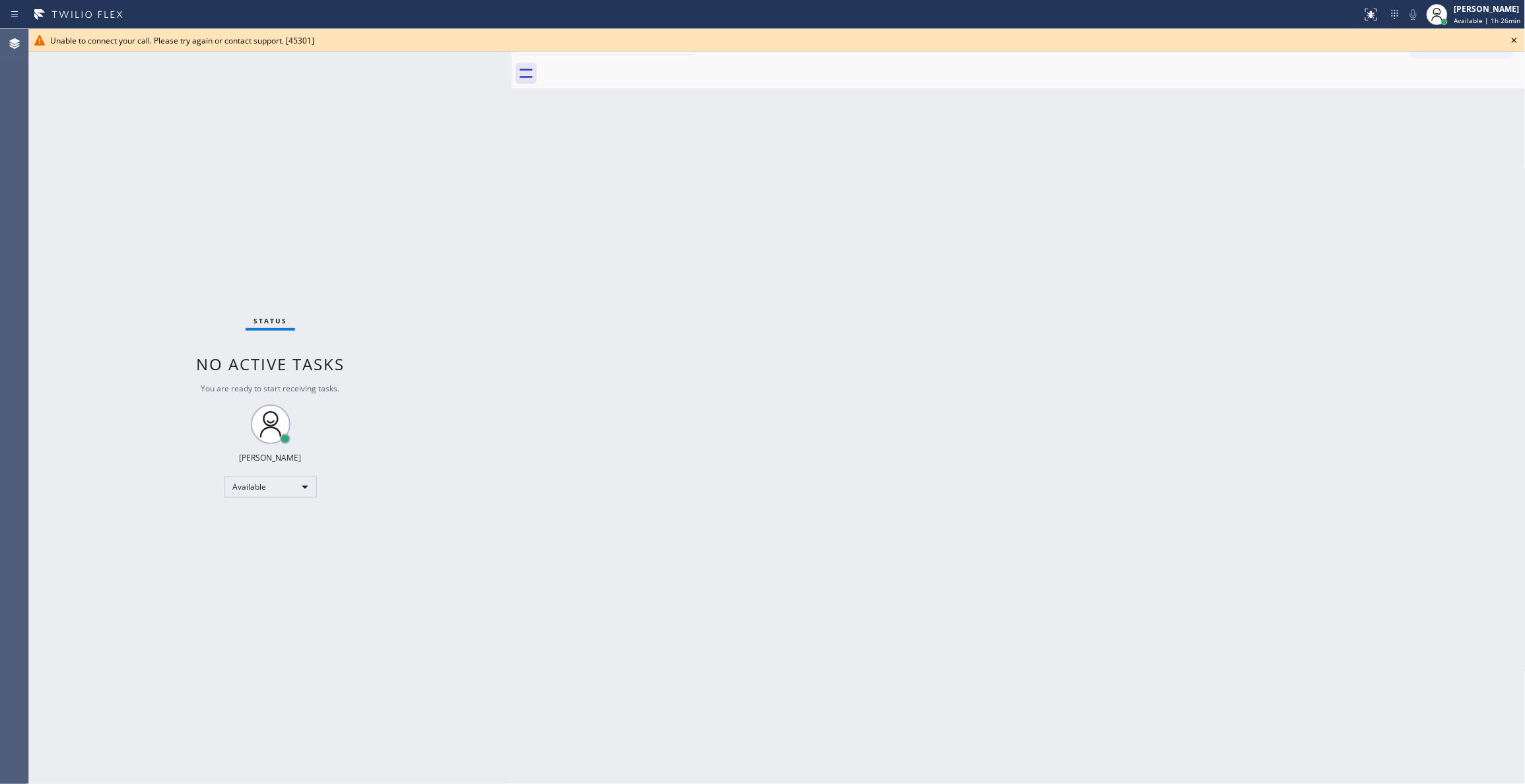
click at [1516, 35] on icon at bounding box center [1514, 40] width 16 height 16
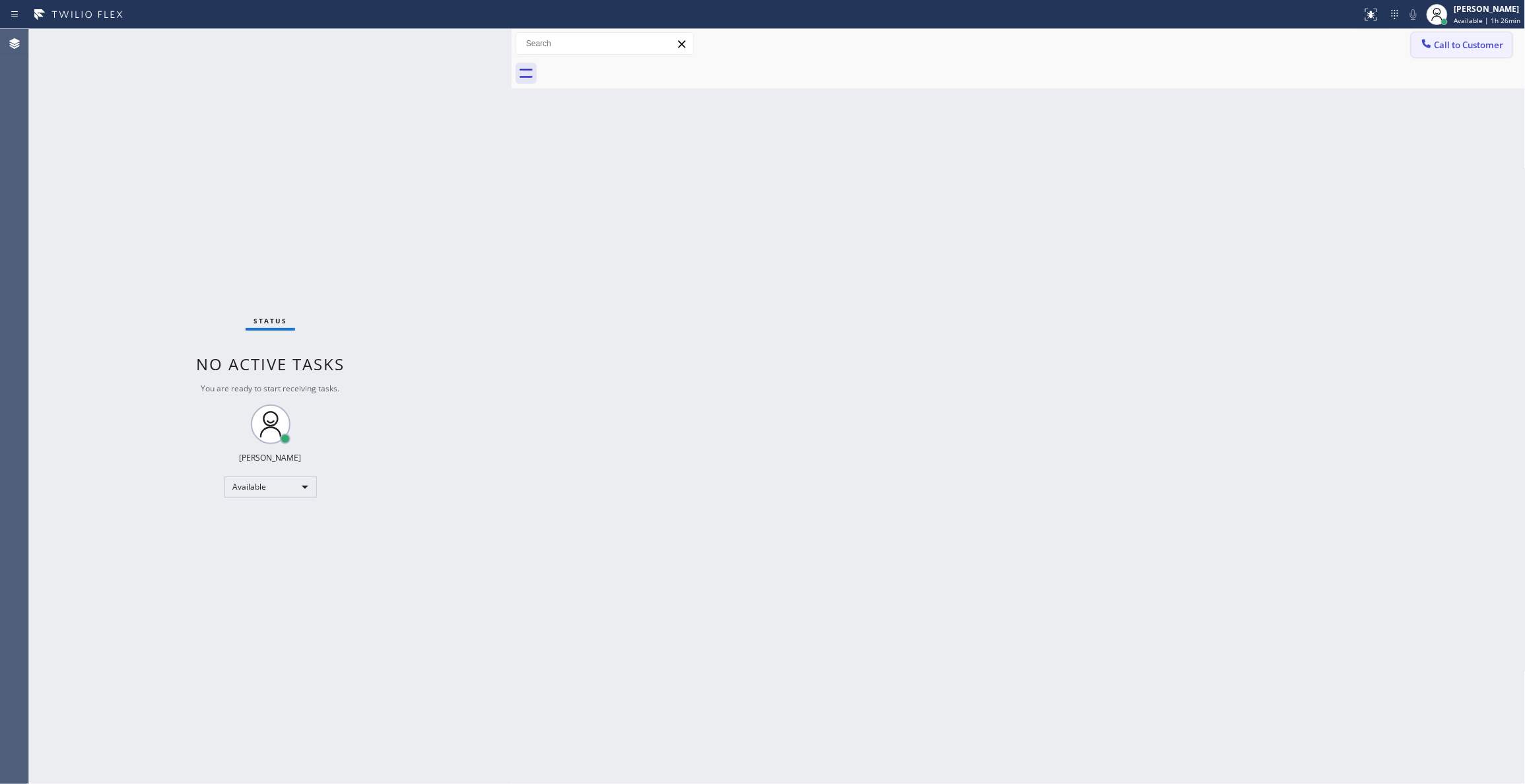
click at [1466, 50] on span "Call to Customer" at bounding box center [1469, 45] width 69 height 11
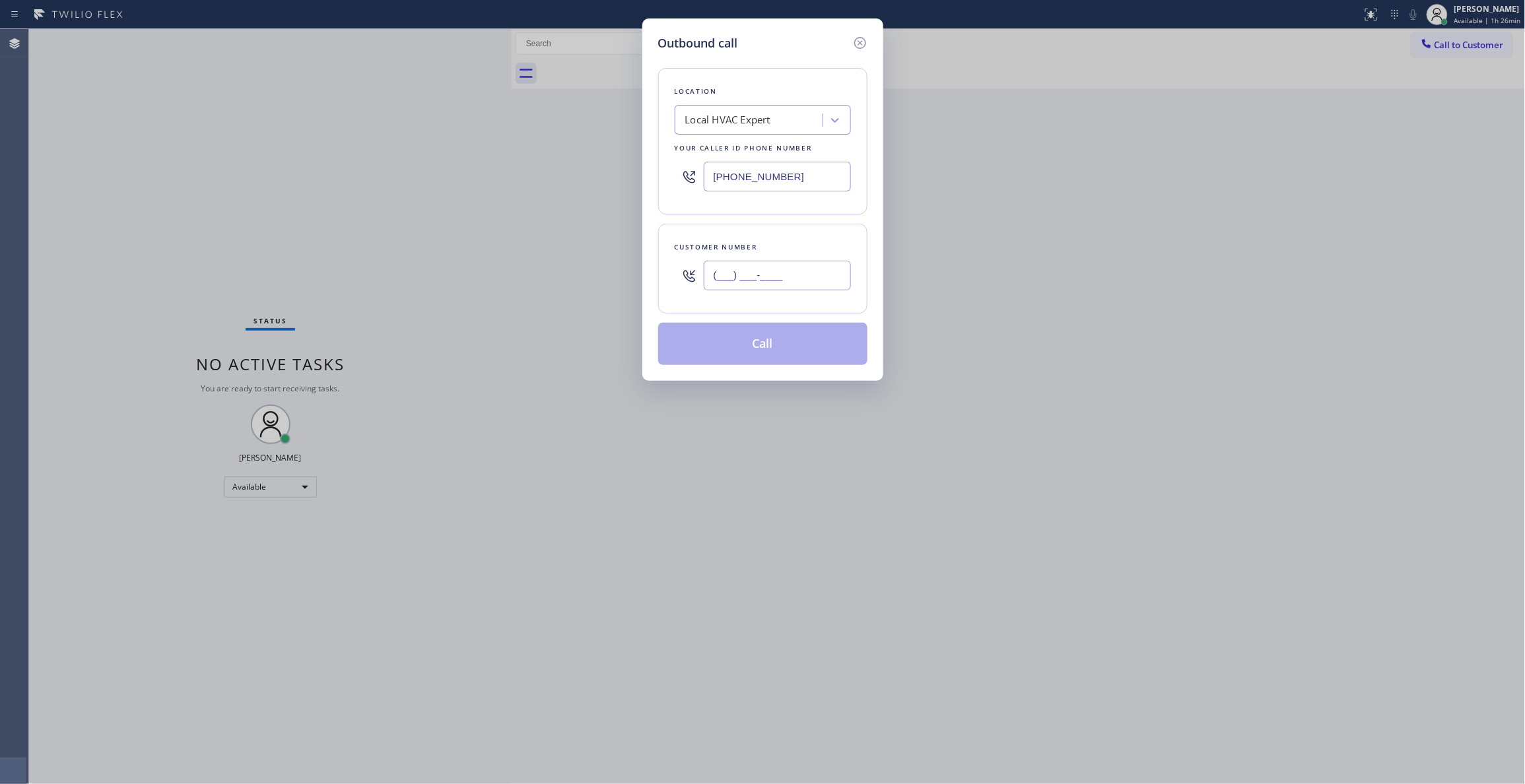
click at [738, 278] on input "(___) ___-____" at bounding box center [777, 275] width 148 height 29
paste input "833) 763-0450"
type input "[PHONE_NUMBER]"
click at [746, 342] on button "Call" at bounding box center [762, 343] width 209 height 42
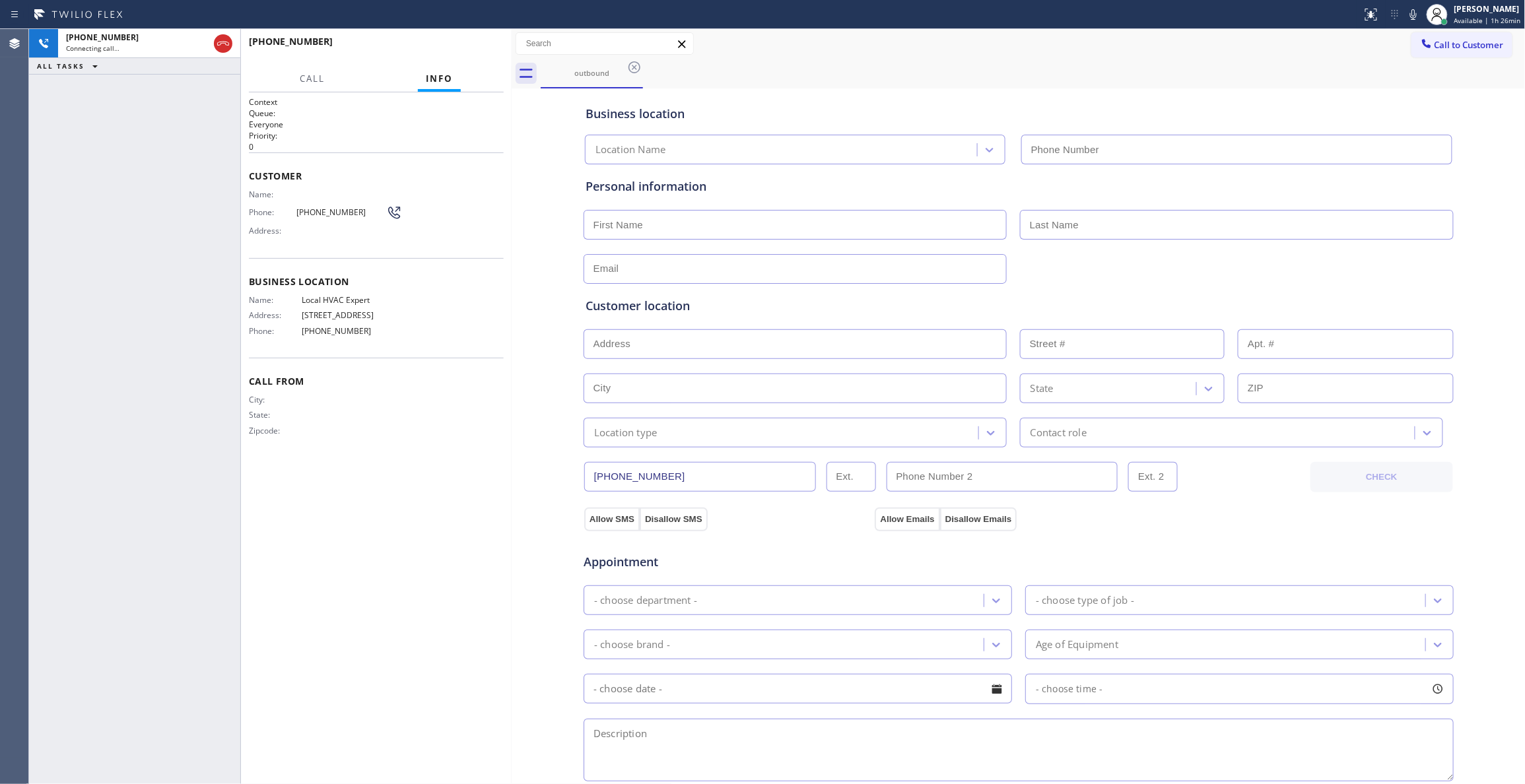
type input "[PHONE_NUMBER]"
click at [484, 52] on button "HANG UP" at bounding box center [473, 47] width 61 height 18
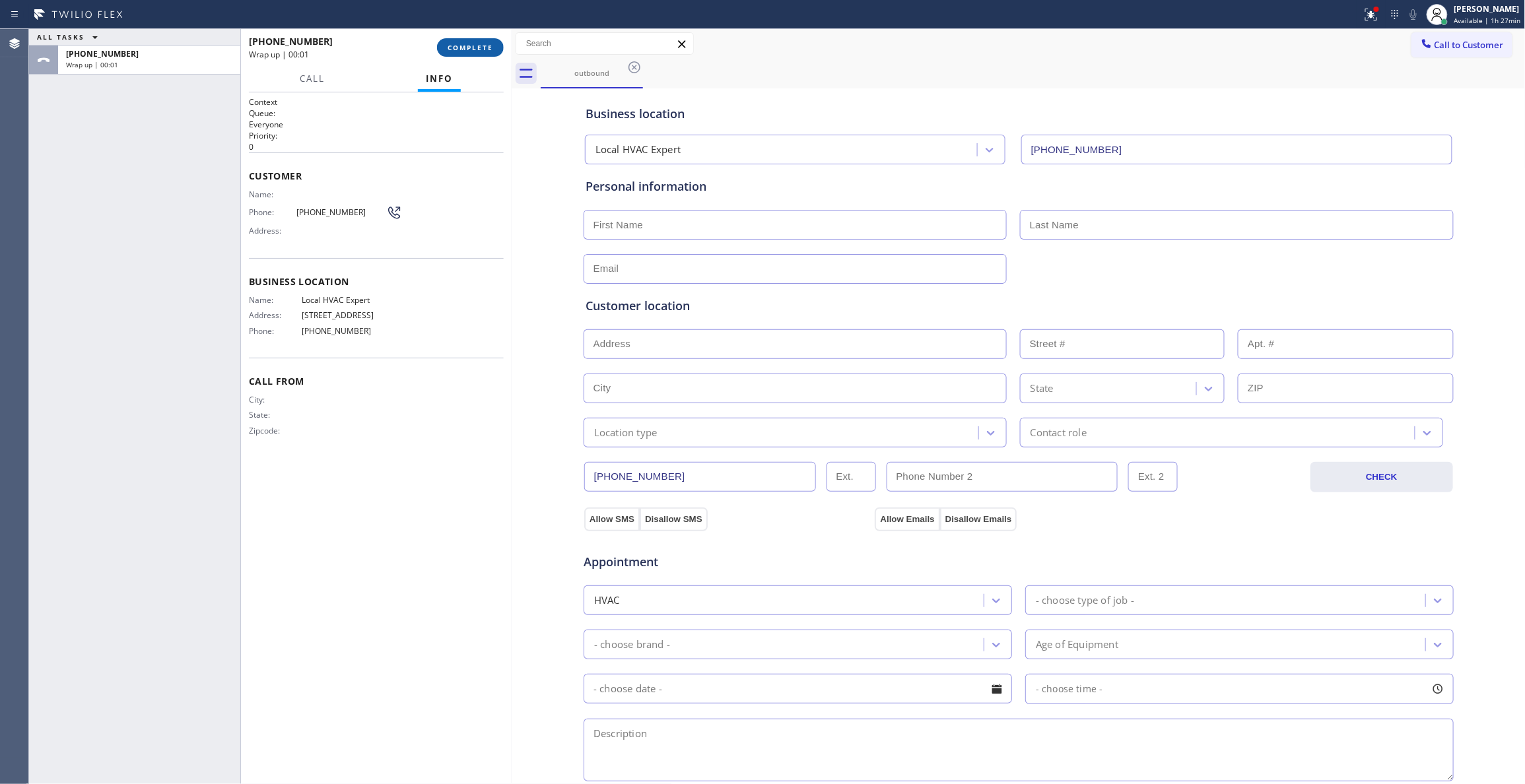
click at [476, 42] on button "COMPLETE" at bounding box center [470, 47] width 67 height 18
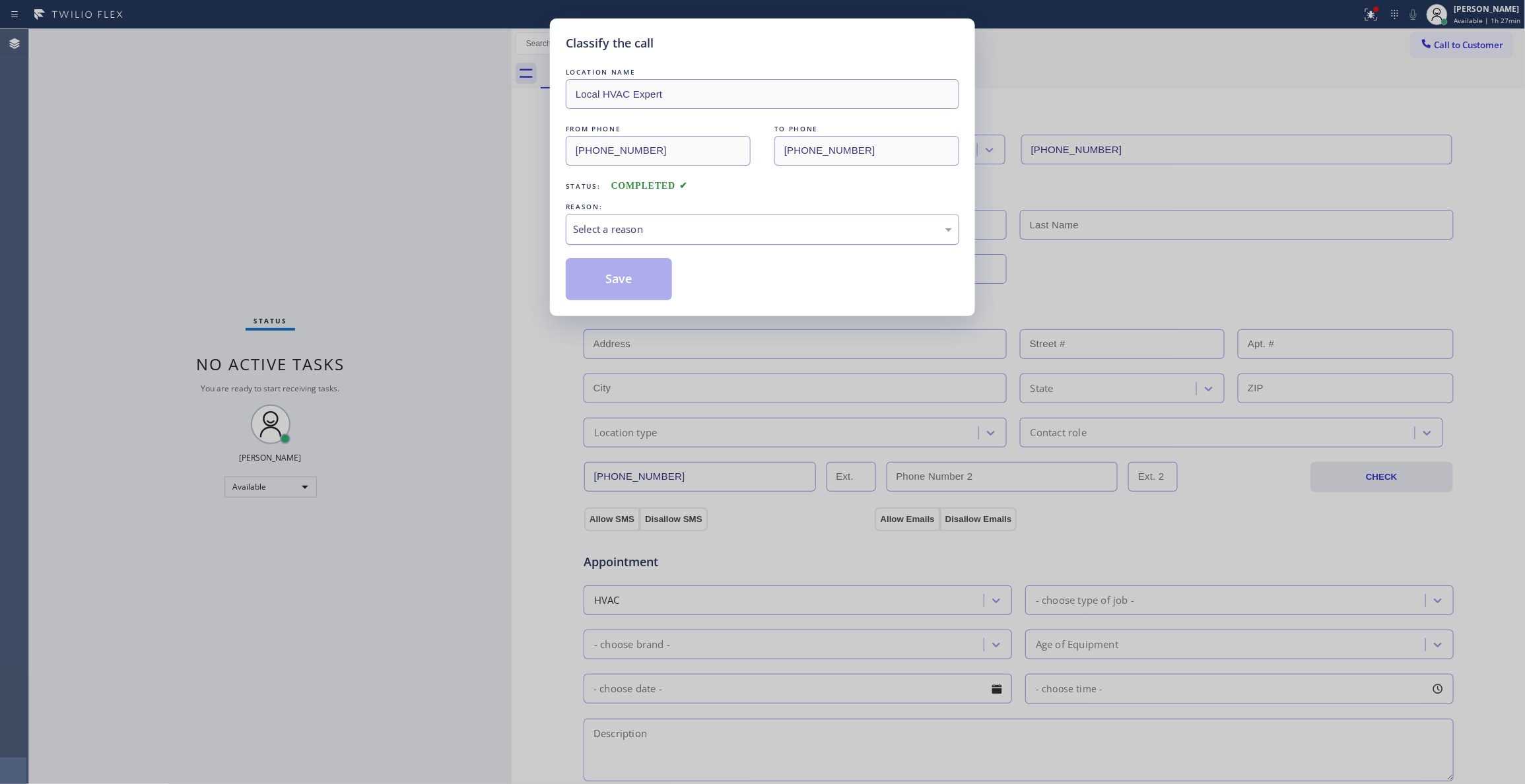
click at [659, 232] on div "Select a reason" at bounding box center [762, 229] width 379 height 15
click at [630, 283] on button "Save" at bounding box center [619, 279] width 107 height 42
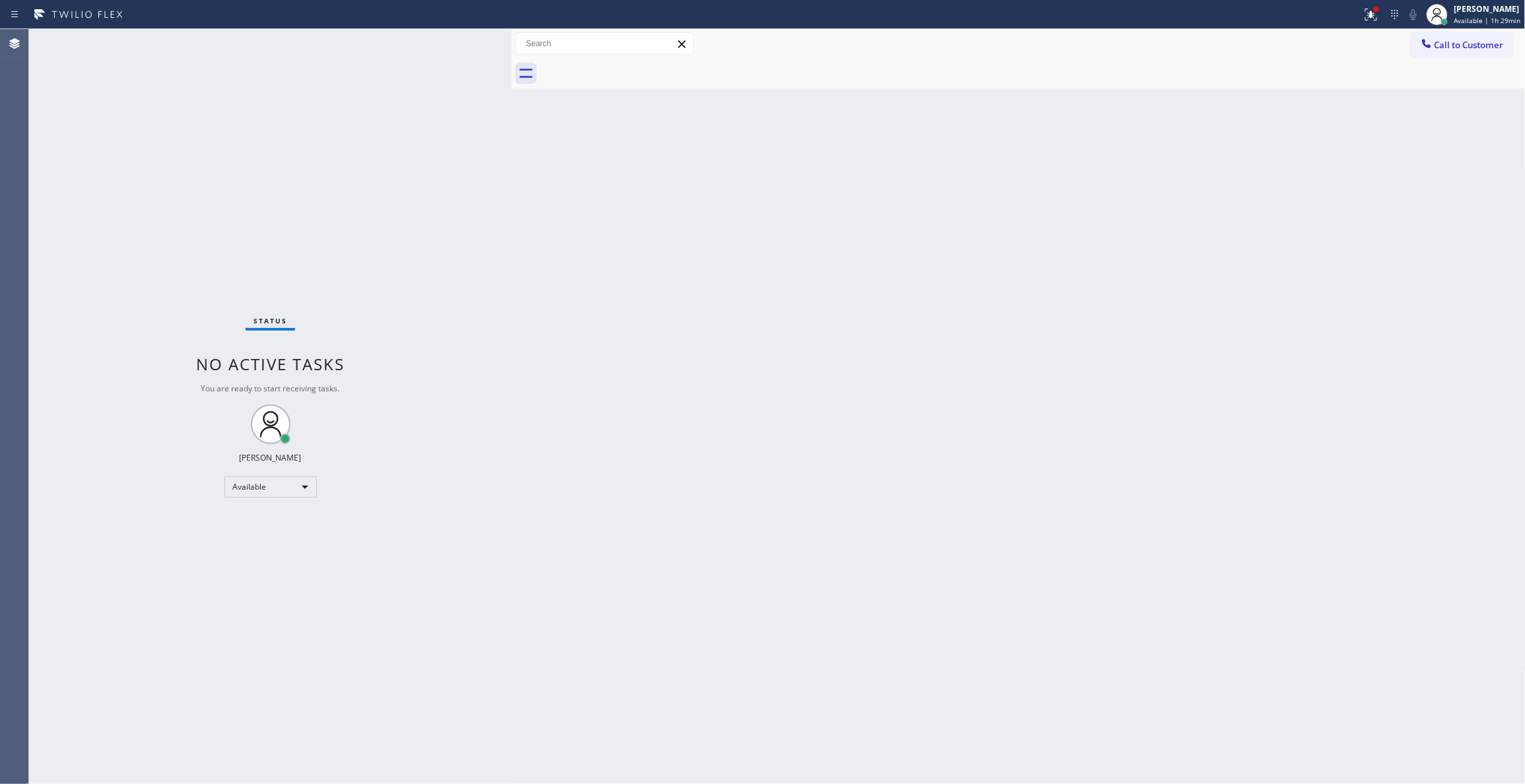
click at [214, 241] on div "Status No active tasks You are ready to start receiving tasks. [PERSON_NAME] Av…" at bounding box center [270, 406] width 483 height 755
click at [1455, 19] on span "Available | 1h 43min" at bounding box center [1488, 21] width 67 height 10
click at [1423, 107] on button "Break" at bounding box center [1459, 105] width 132 height 17
